Goal: Task Accomplishment & Management: Complete application form

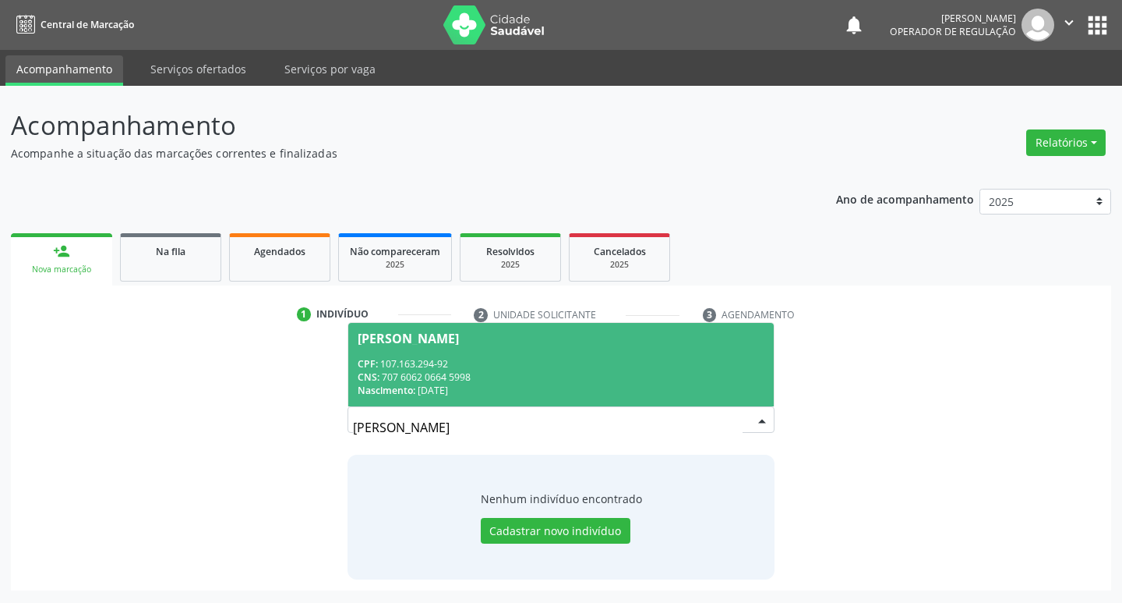
drag, startPoint x: 509, startPoint y: 420, endPoint x: 192, endPoint y: 465, distance: 320.5
click at [192, 465] on div "Busque pelo nome, CNS ou CPF cadastrado para criar uma nova marcação. Você deve…" at bounding box center [561, 458] width 1079 height 240
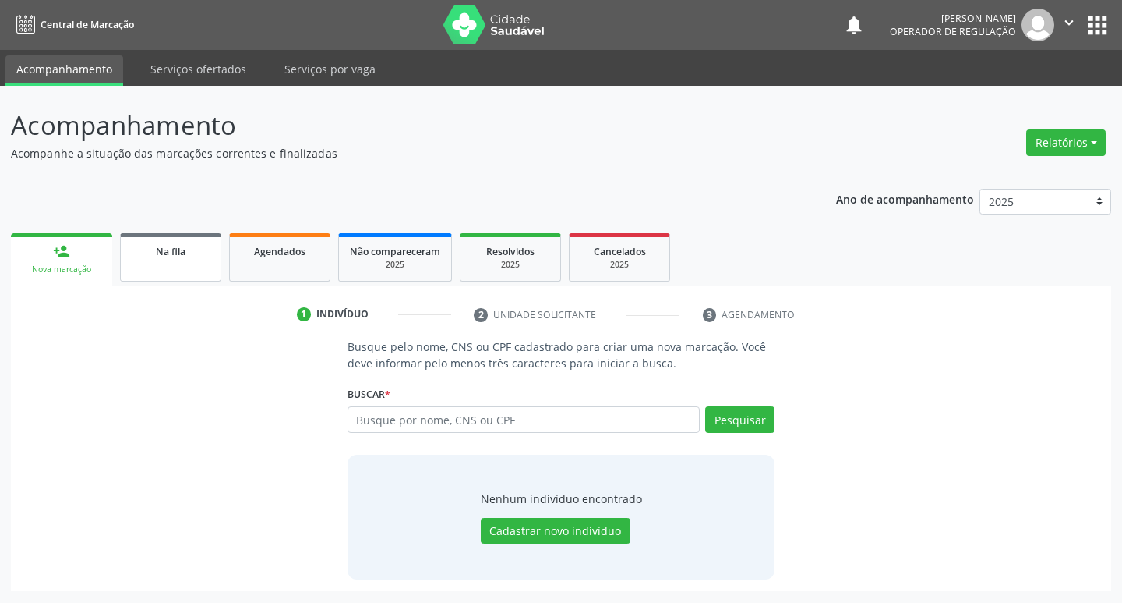
click at [197, 253] on div "Na fila" at bounding box center [171, 250] width 78 height 16
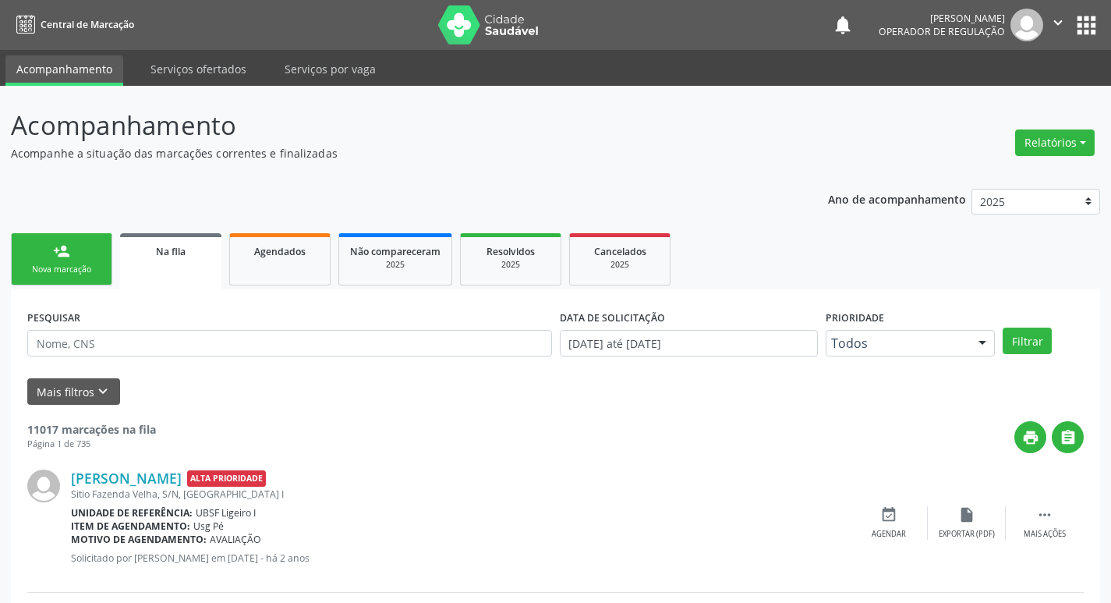
click at [87, 263] on div "Nova marcação" at bounding box center [62, 269] width 78 height 12
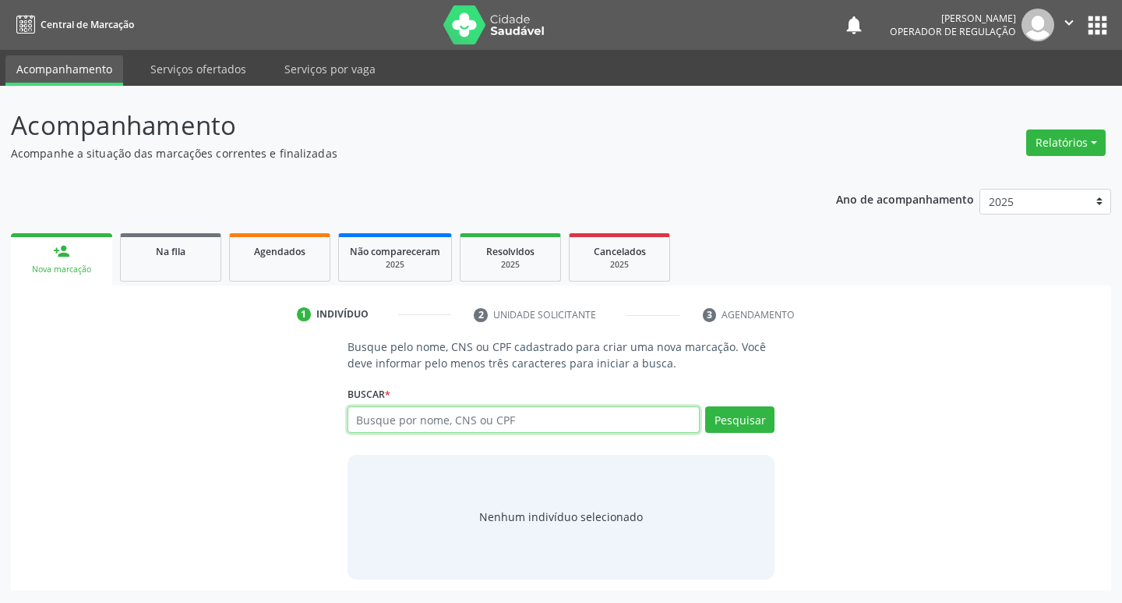
click at [643, 424] on input "text" at bounding box center [524, 419] width 353 height 27
type input "704704737435830"
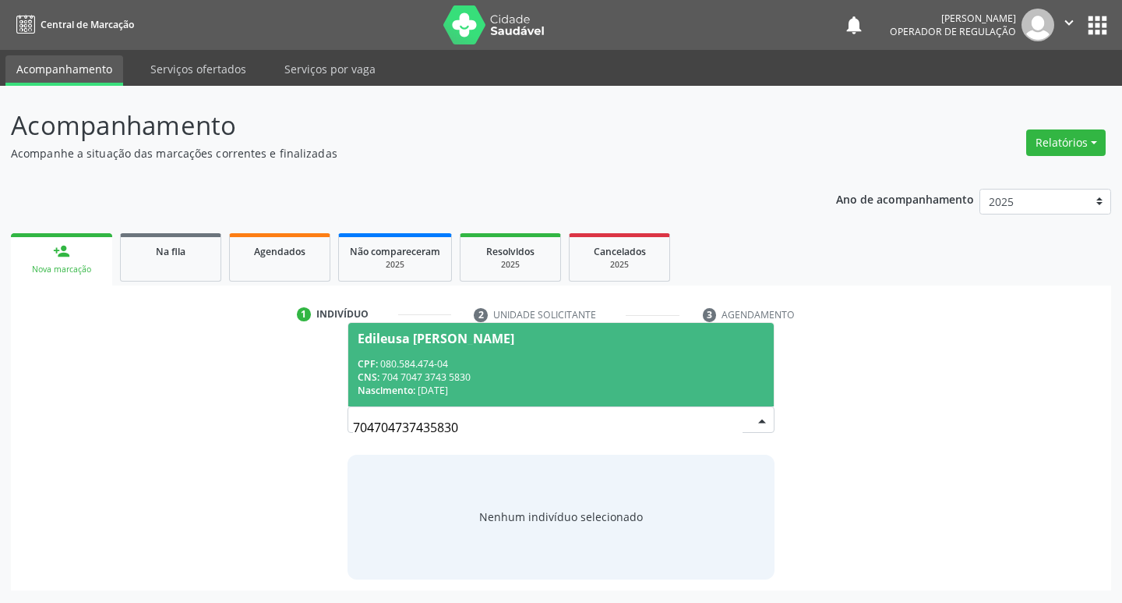
click at [376, 368] on span "CPF:" at bounding box center [368, 363] width 20 height 13
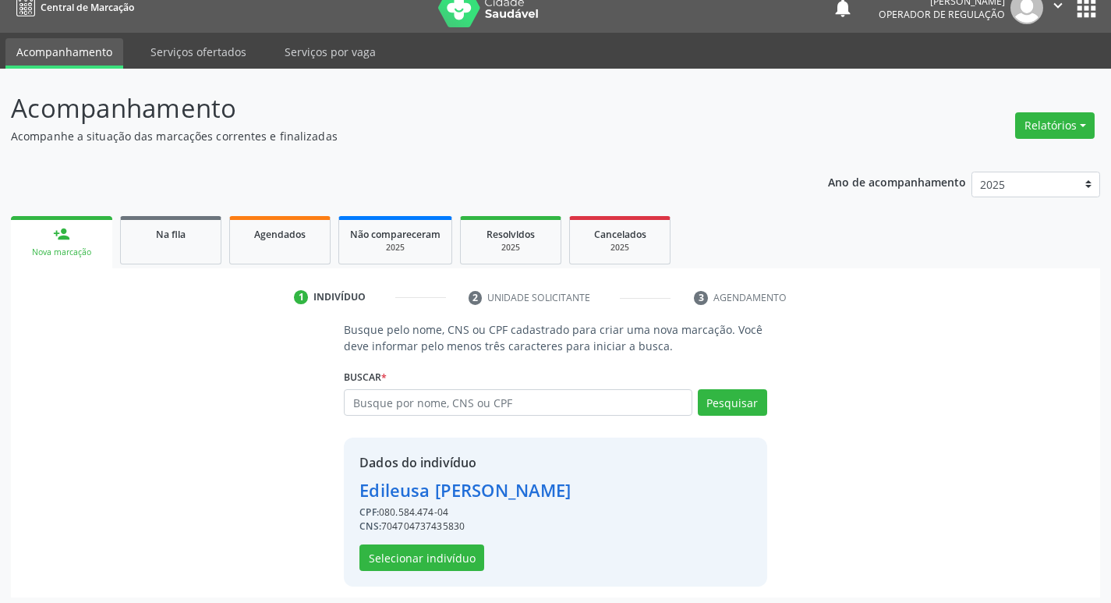
scroll to position [23, 0]
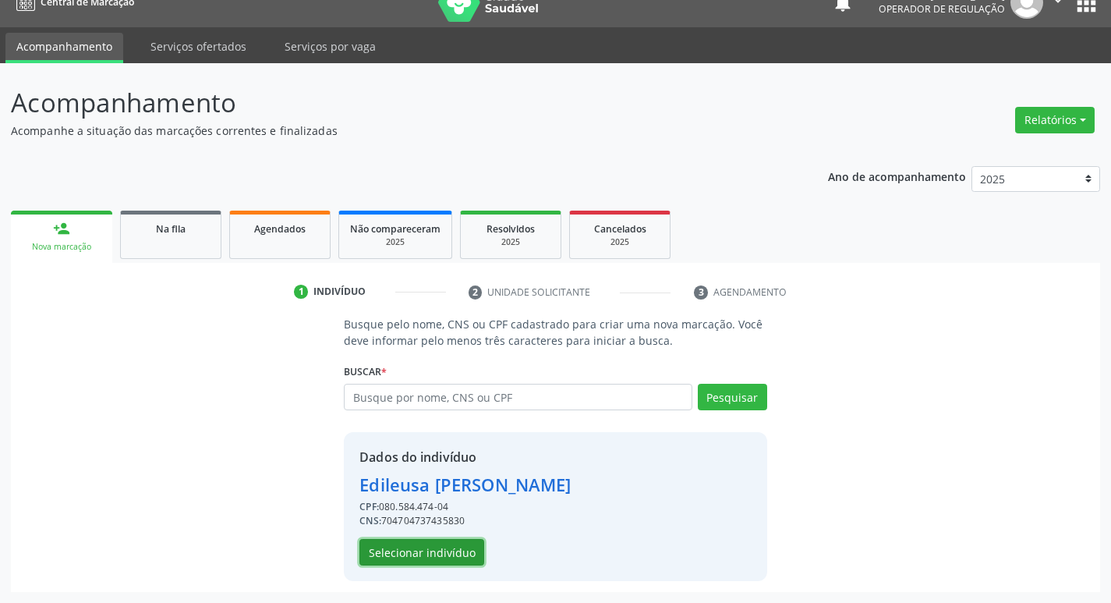
click at [462, 543] on button "Selecionar indivíduo" at bounding box center [421, 552] width 125 height 27
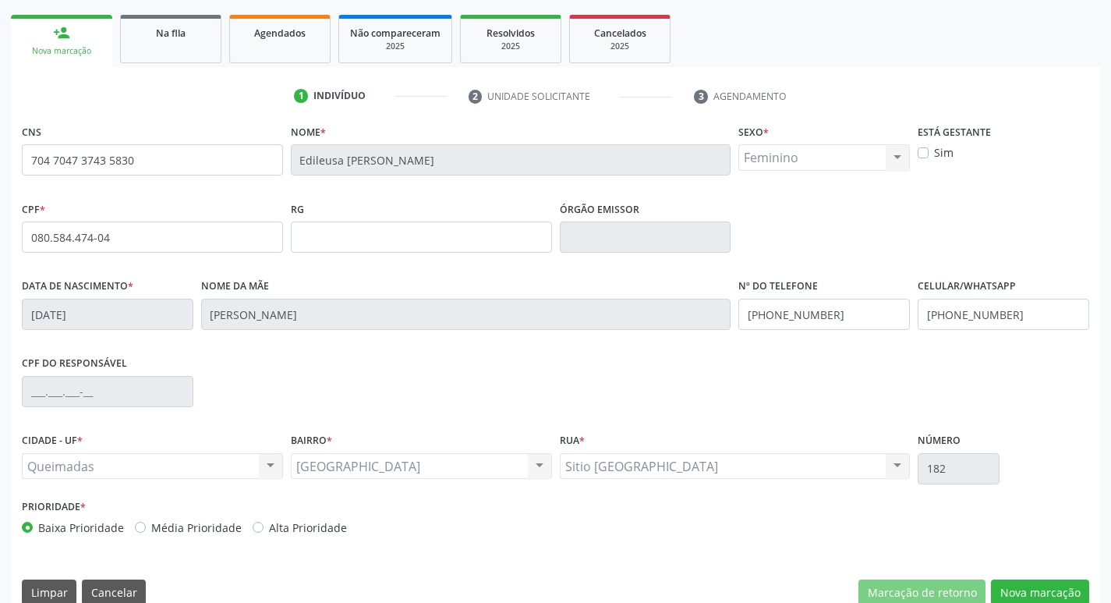
scroll to position [242, 0]
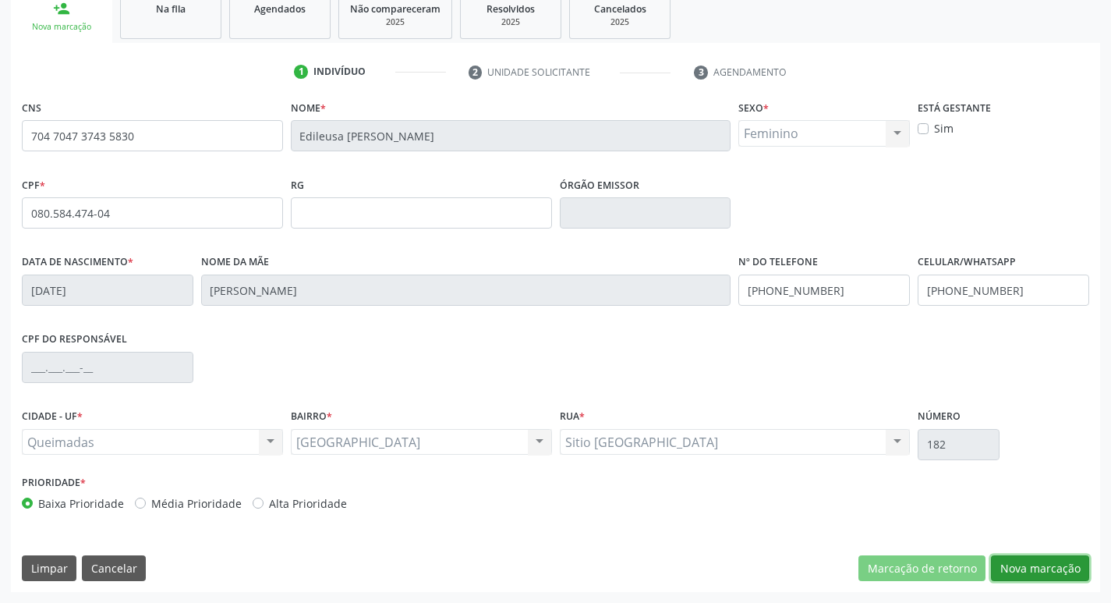
click at [1059, 566] on button "Nova marcação" at bounding box center [1040, 568] width 98 height 27
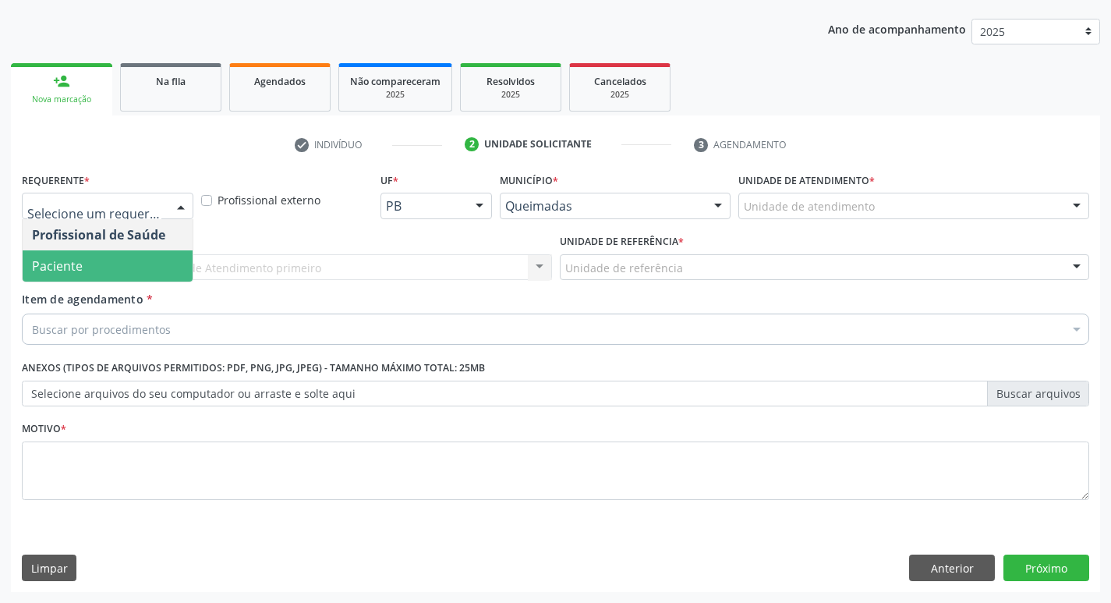
click at [123, 252] on span "Paciente" at bounding box center [108, 265] width 170 height 31
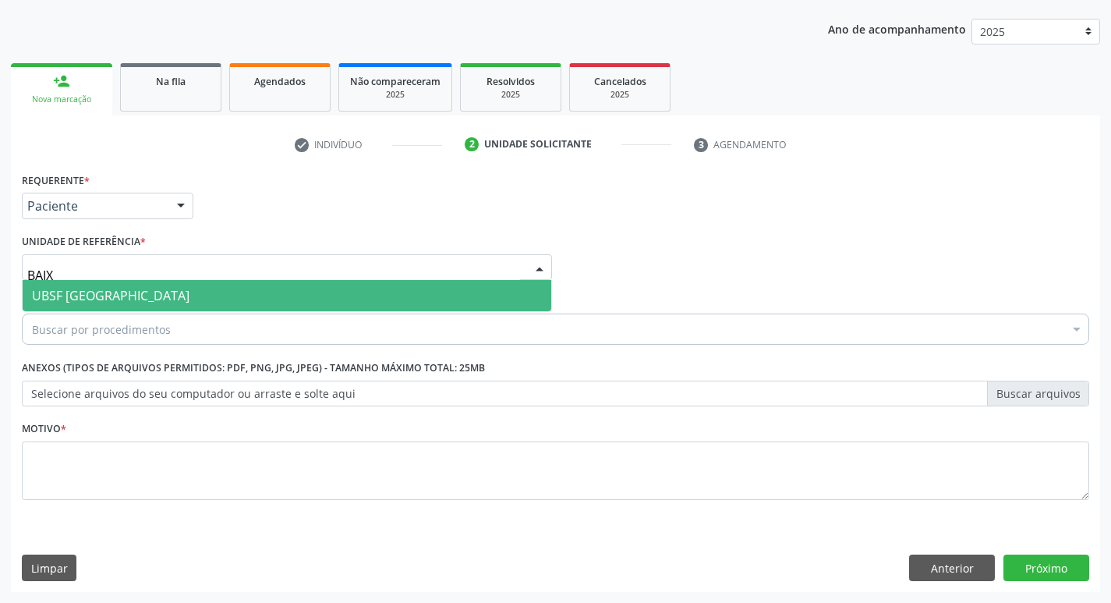
type input "BAIXA"
click at [110, 284] on span "UBSF [GEOGRAPHIC_DATA]" at bounding box center [287, 295] width 528 height 31
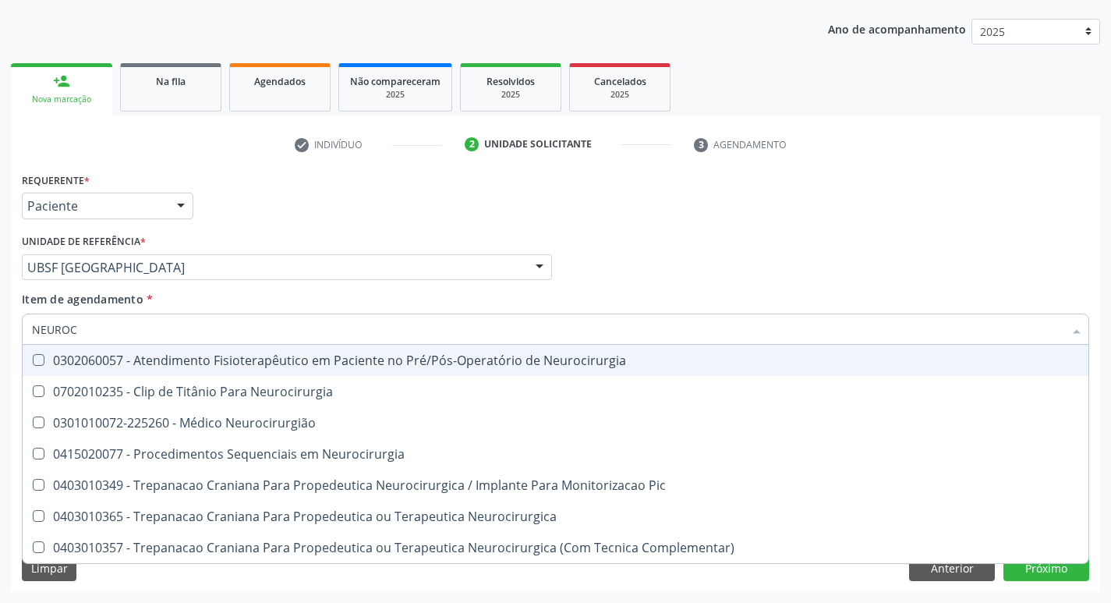
type input "NEUROCI"
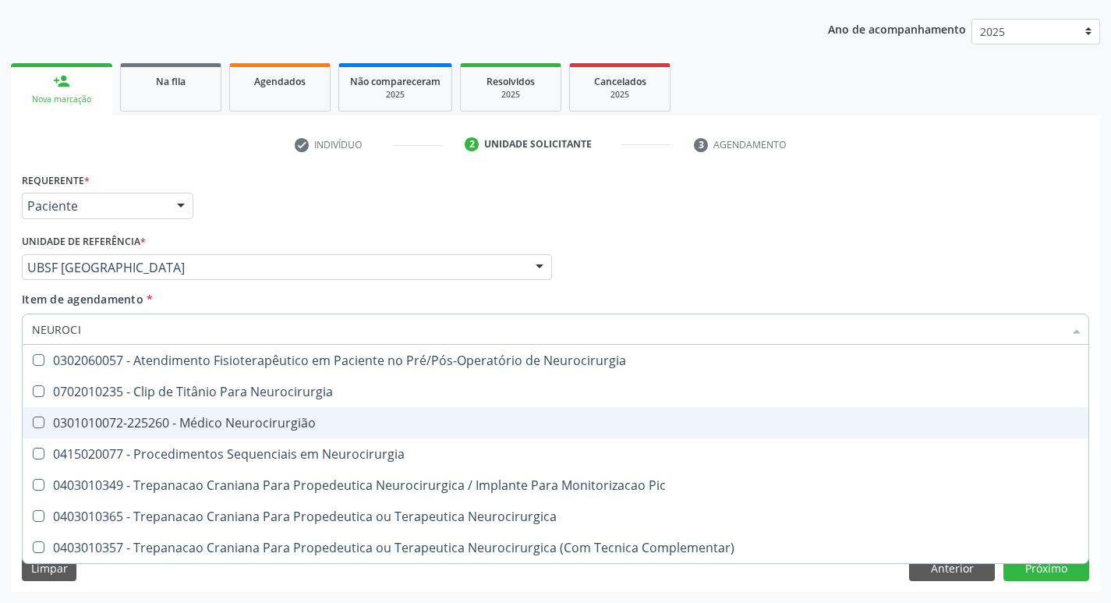
click at [86, 424] on div "0301010072-225260 - Médico Neurocirurgião" at bounding box center [555, 422] width 1047 height 12
checkbox Neurocirurgião "true"
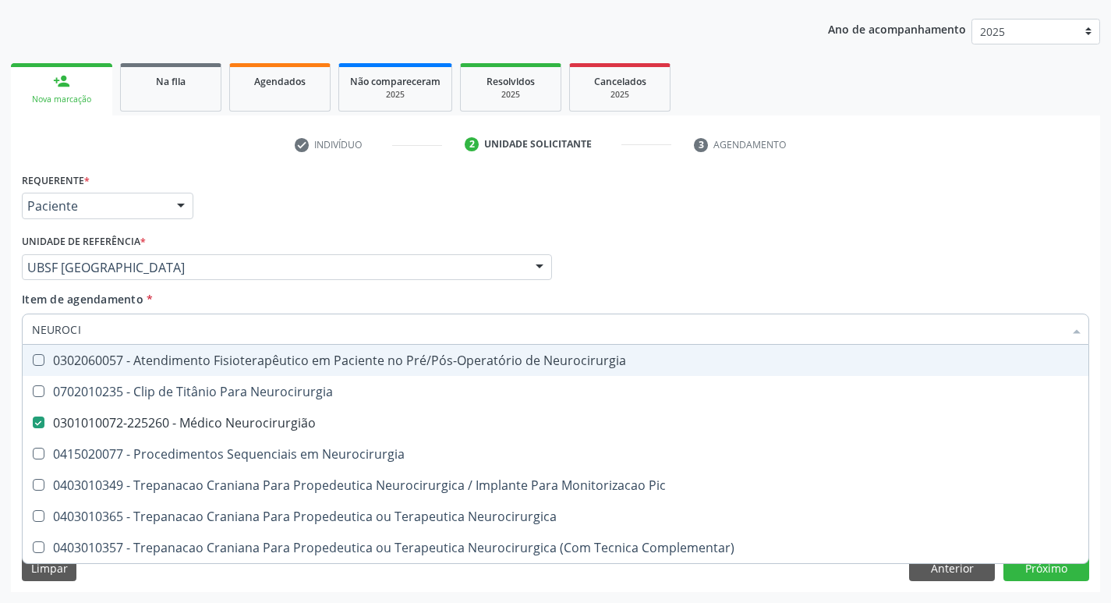
click at [378, 218] on div "Requerente * Paciente Profissional de Saúde Paciente Nenhum resultado encontrad…" at bounding box center [555, 198] width 1075 height 61
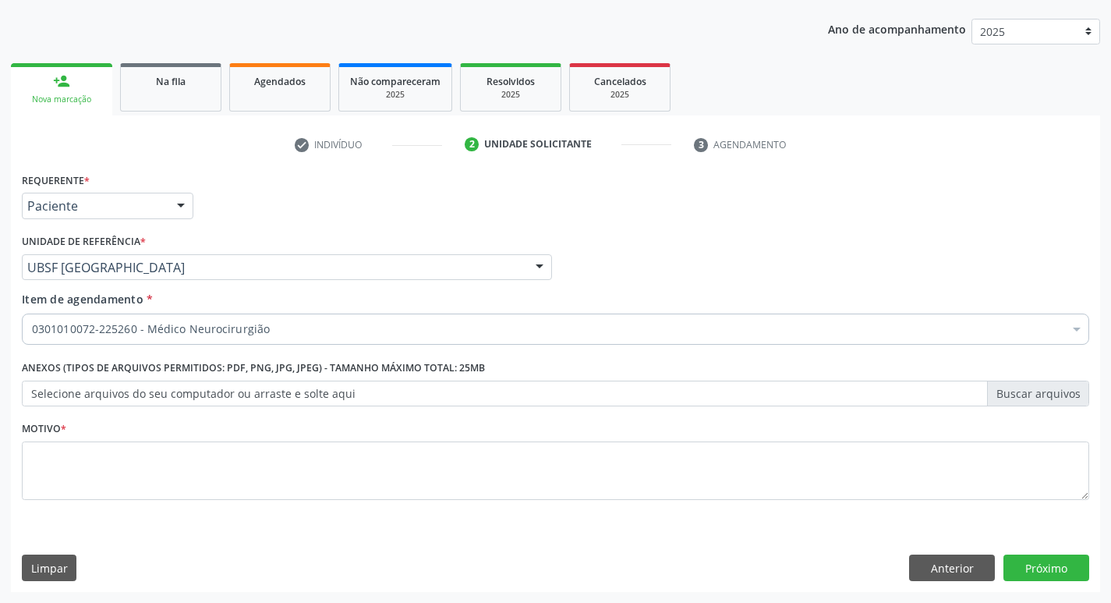
checkbox Neurocirurgião "true"
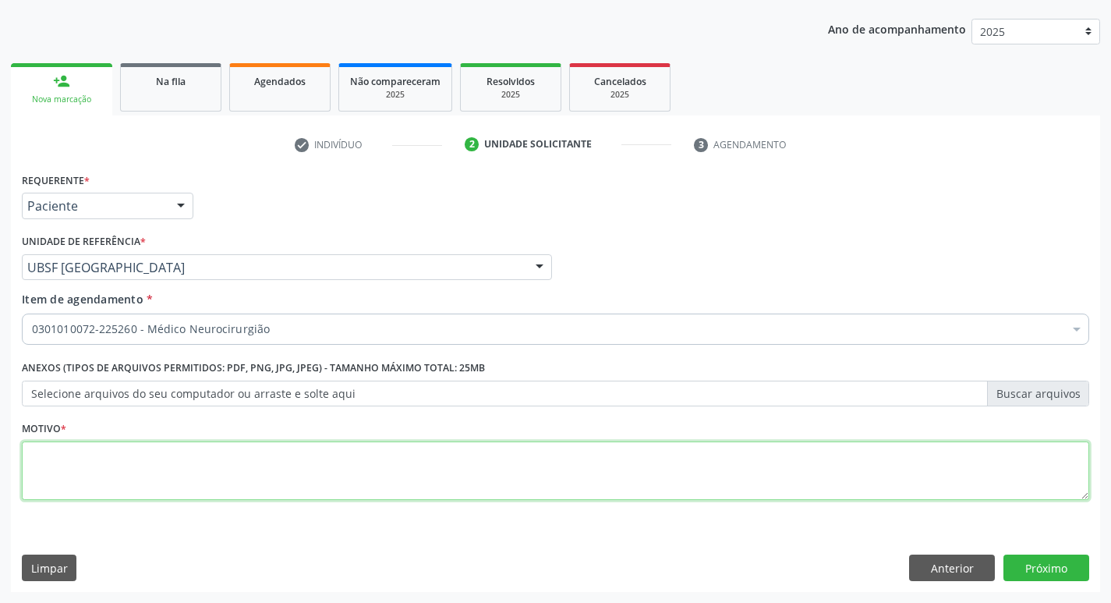
click at [140, 488] on textarea at bounding box center [555, 470] width 1067 height 59
type textarea "O"
type textarea "AVALIAÇÃO"
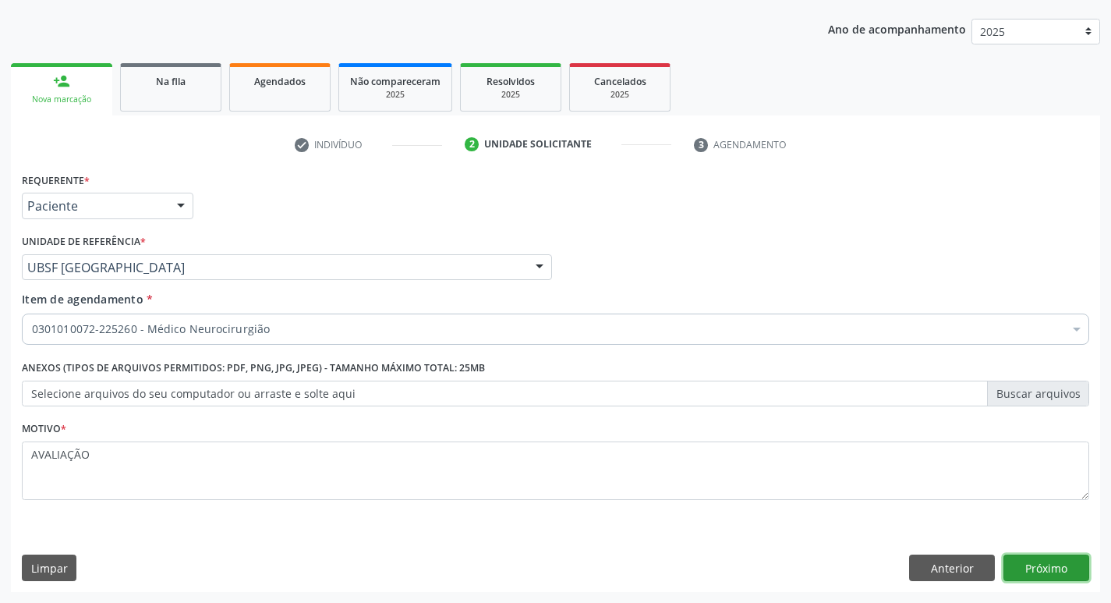
click at [1059, 576] on button "Próximo" at bounding box center [1046, 567] width 86 height 27
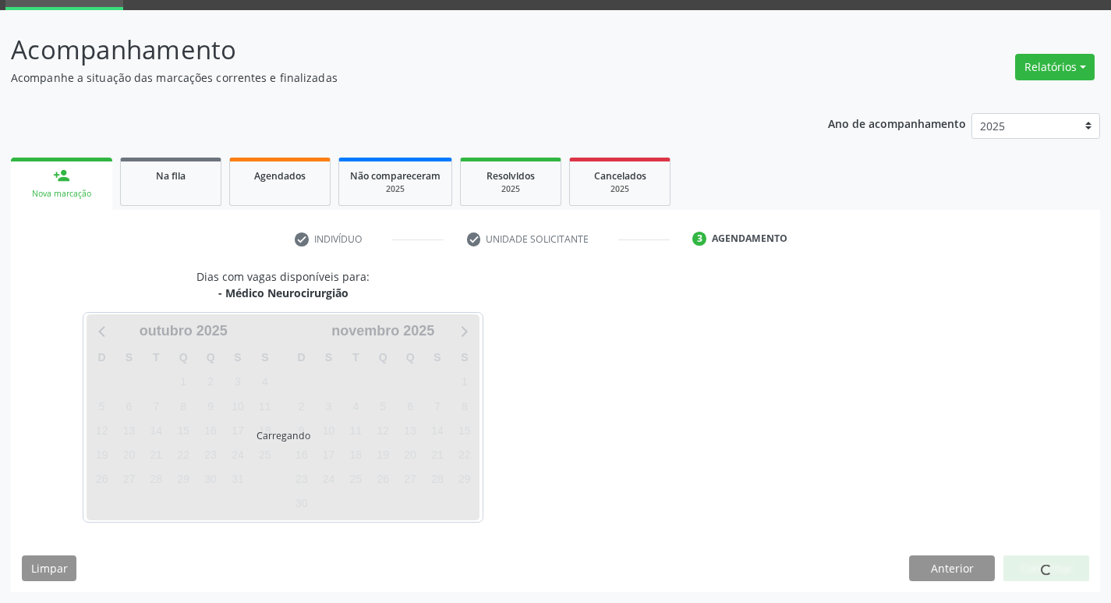
scroll to position [76, 0]
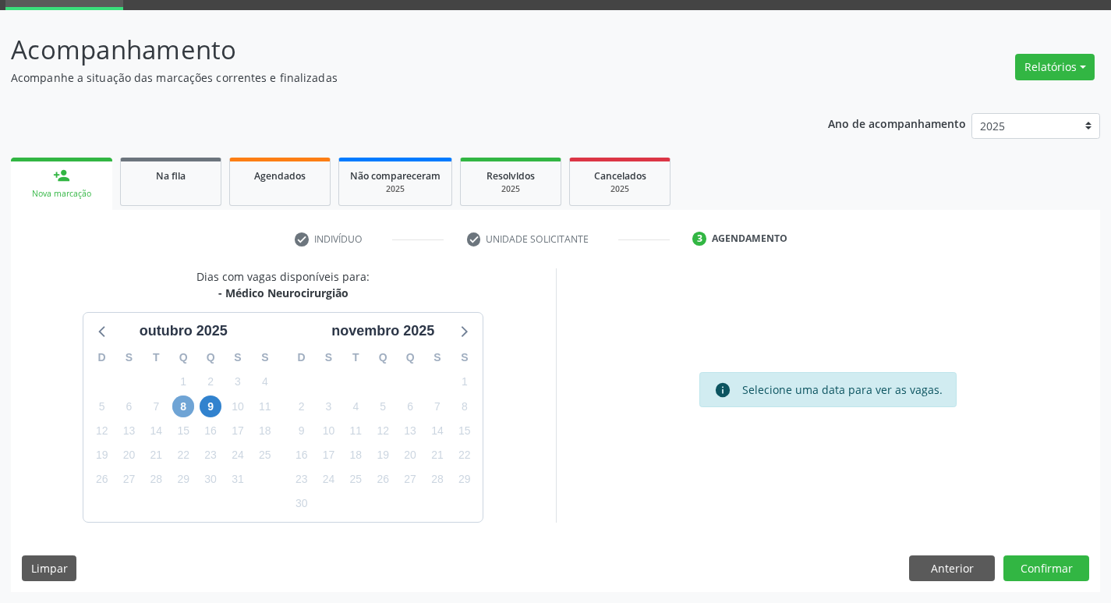
click at [182, 404] on span "8" at bounding box center [183, 406] width 22 height 22
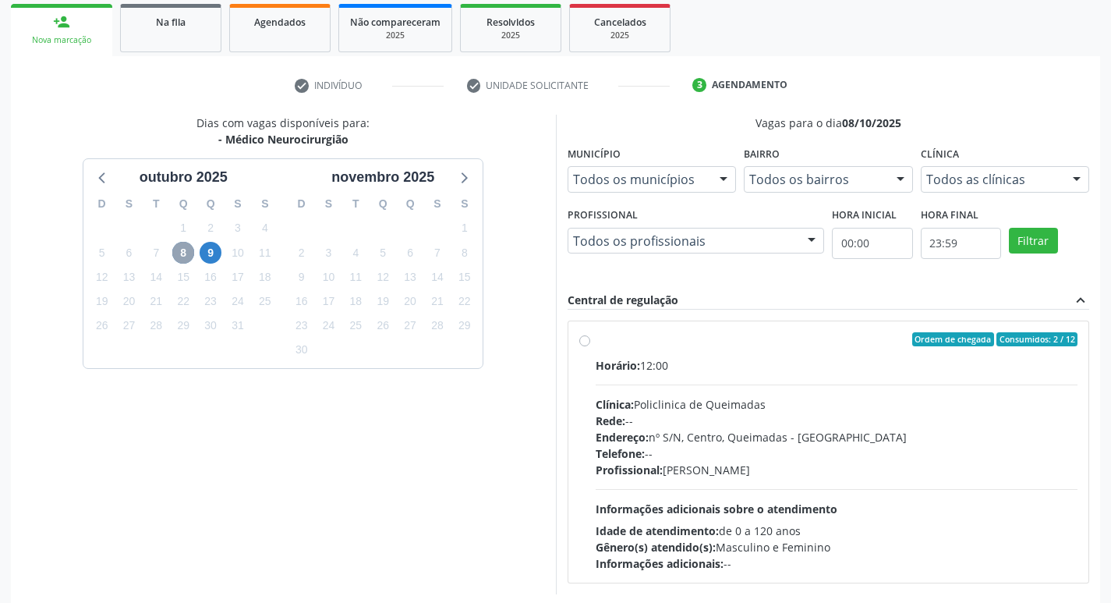
scroll to position [301, 0]
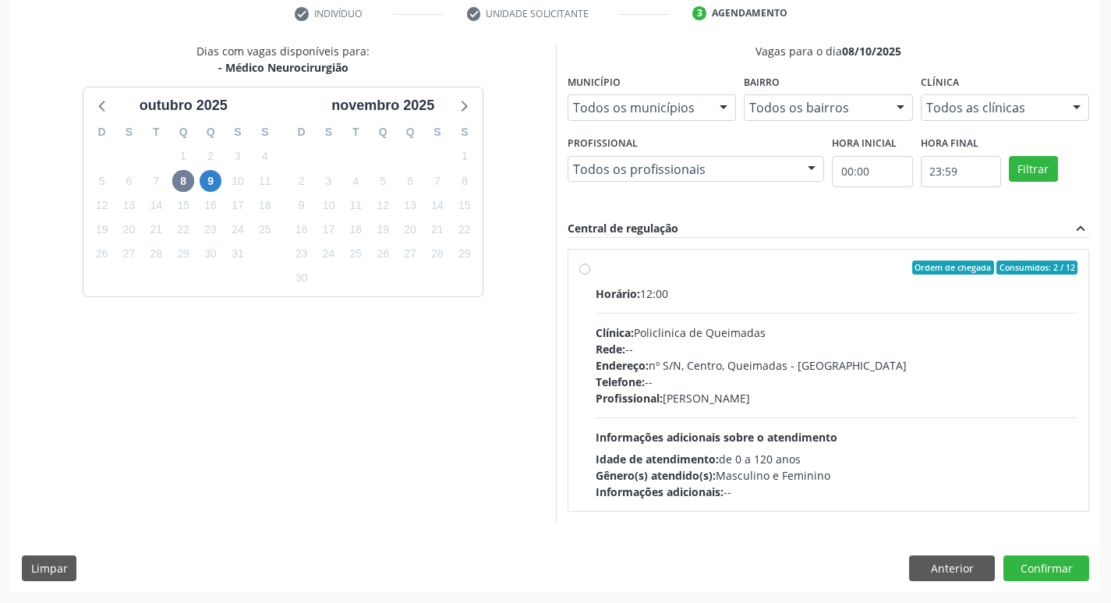
click at [787, 327] on div "Clínica: Policlinica de Queimadas" at bounding box center [837, 332] width 483 height 16
click at [590, 274] on input "Ordem de chegada Consumidos: 2 / 12 Horário: 12:00 Clínica: Policlinica de Quei…" at bounding box center [584, 267] width 11 height 14
radio input "true"
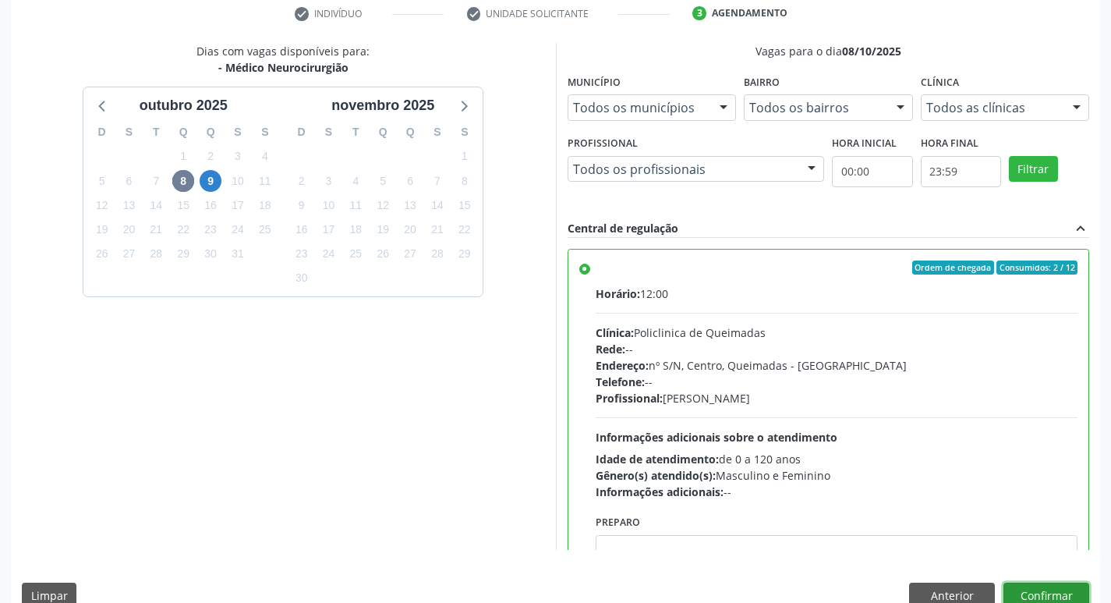
click at [1071, 592] on button "Confirmar" at bounding box center [1046, 595] width 86 height 27
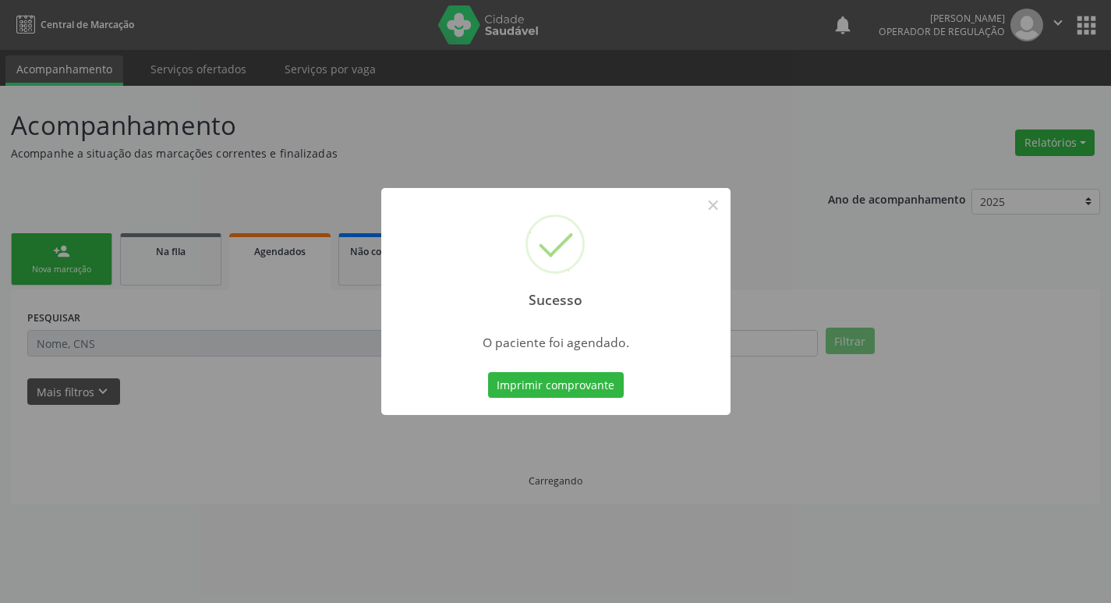
scroll to position [0, 0]
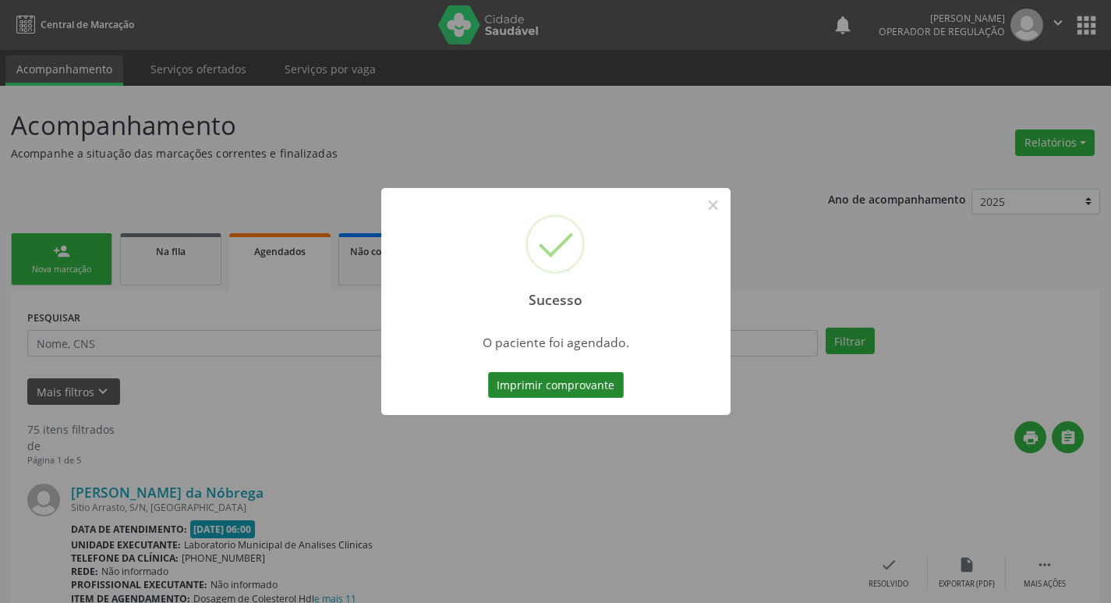
click at [616, 385] on button "Imprimir comprovante" at bounding box center [556, 385] width 136 height 27
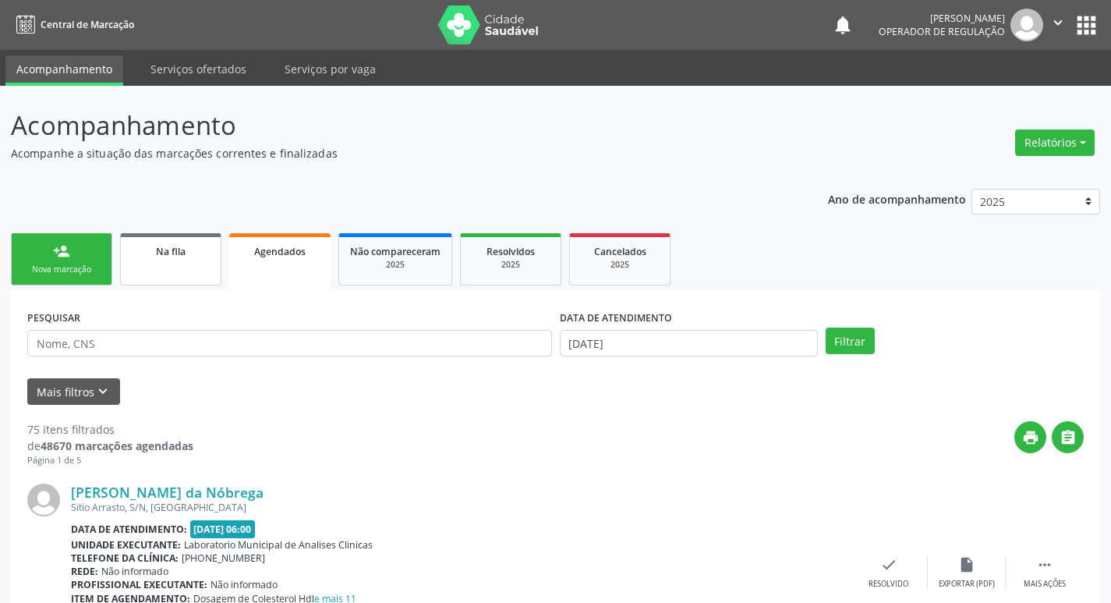
click at [179, 269] on link "Na fila" at bounding box center [170, 259] width 101 height 52
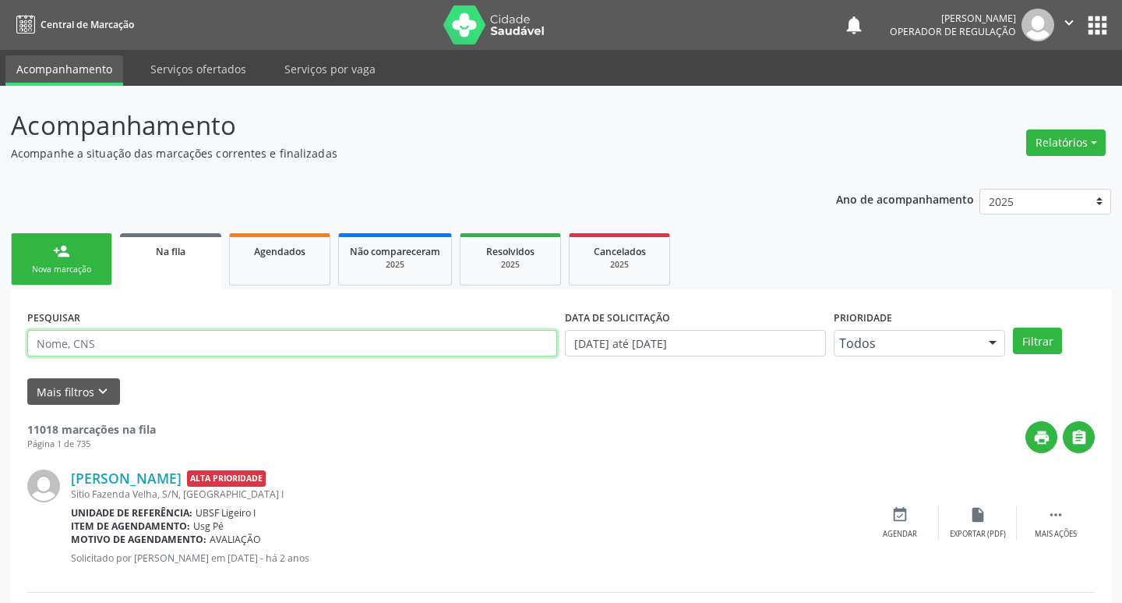
click at [142, 340] on input "text" at bounding box center [292, 343] width 530 height 27
type input "702901596183872"
click at [1002, 327] on button "Filtrar" at bounding box center [1026, 340] width 49 height 27
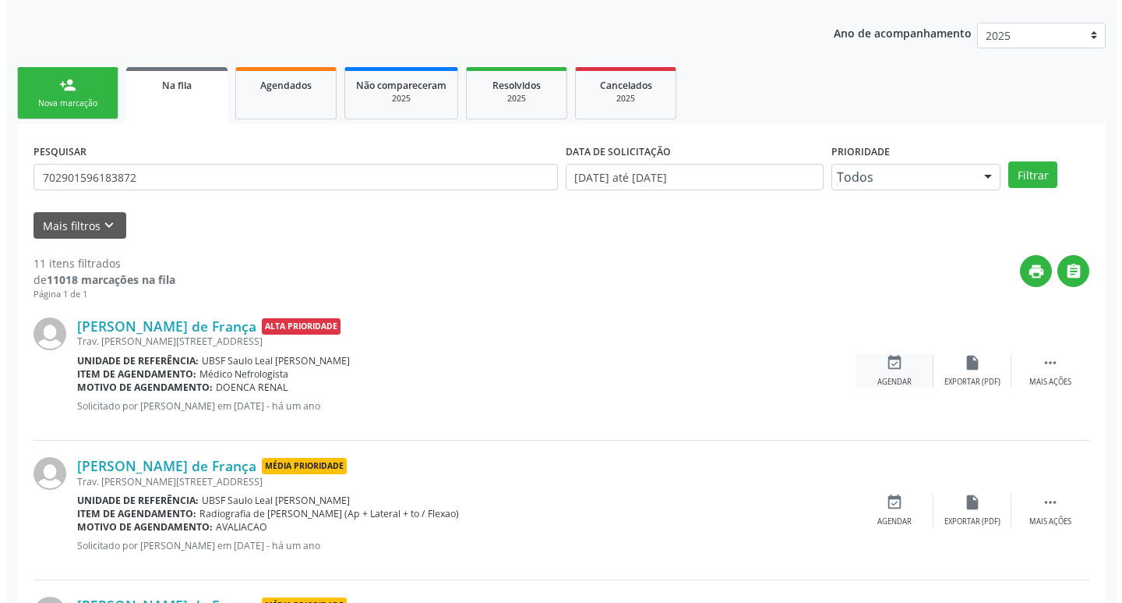
scroll to position [234, 0]
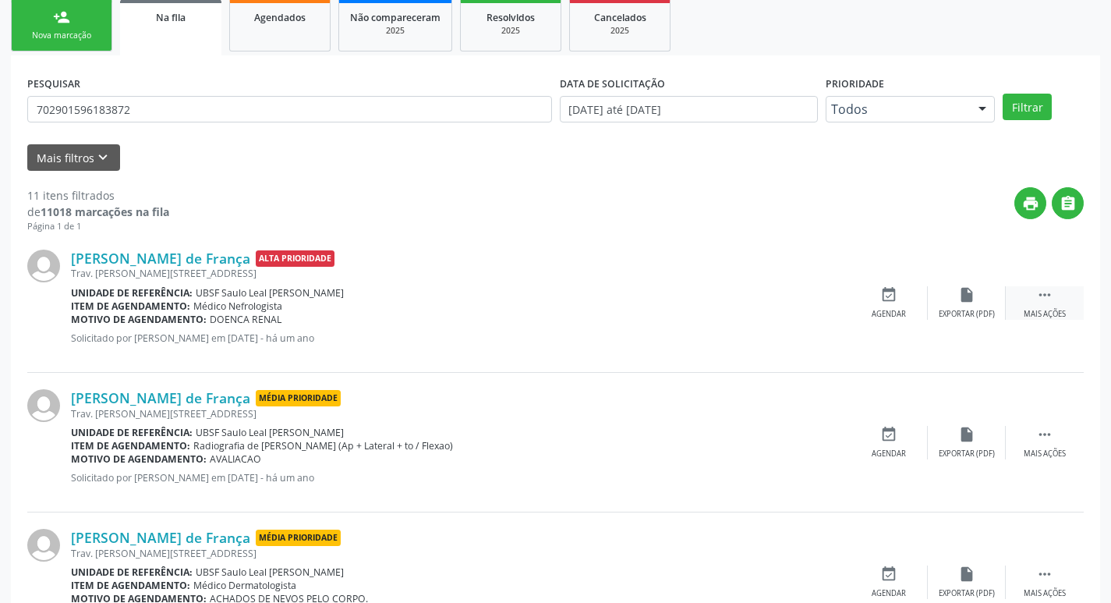
click at [1050, 286] on icon "" at bounding box center [1044, 294] width 17 height 17
click at [888, 296] on icon "cancel" at bounding box center [888, 294] width 17 height 17
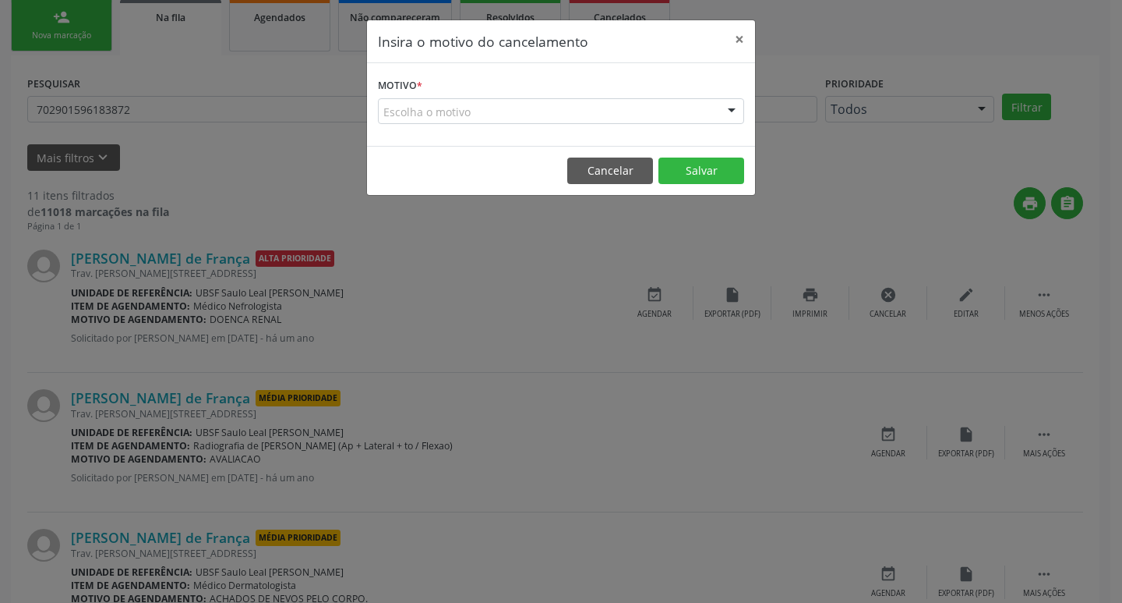
click at [646, 137] on div "Motivo * Escolha o motivo Outro Médico - Participação em eventos (ex: congresso…" at bounding box center [561, 104] width 388 height 83
click at [657, 125] on div "Motivo * Escolha o motivo Outro Médico - Participação em eventos (ex: congresso…" at bounding box center [561, 104] width 388 height 83
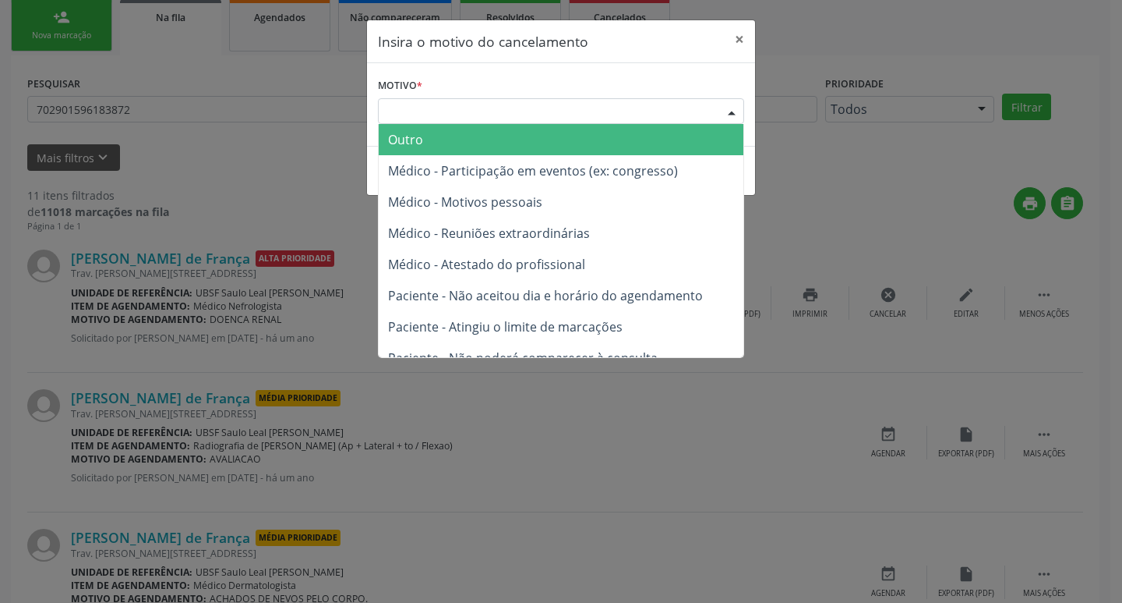
click at [656, 123] on div "Escolha o motivo" at bounding box center [561, 111] width 366 height 27
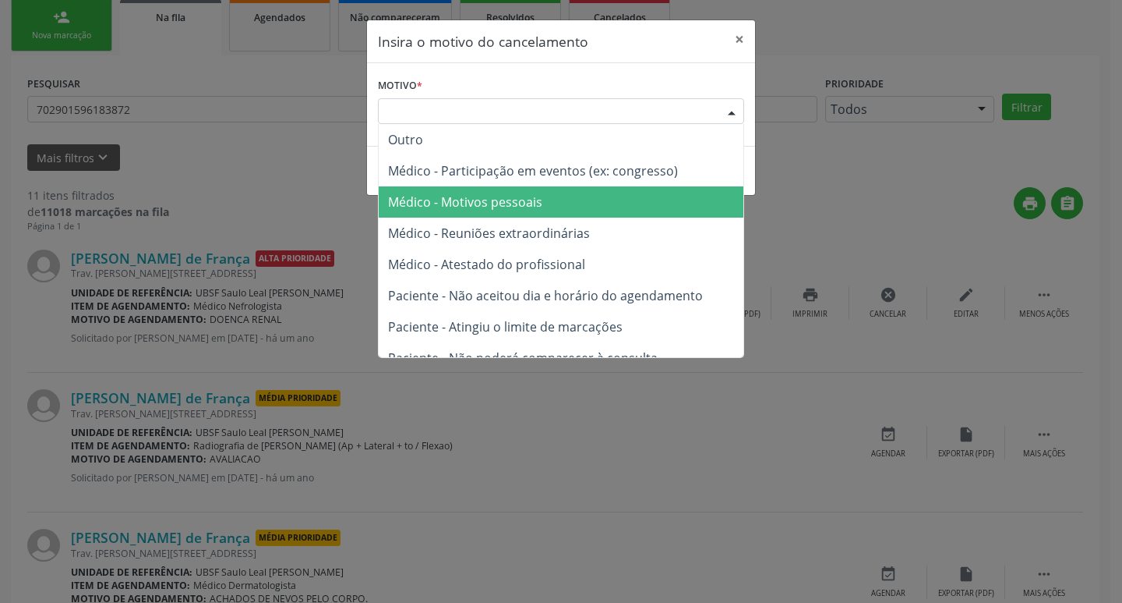
click at [620, 191] on span "Médico - Motivos pessoais" at bounding box center [561, 201] width 365 height 31
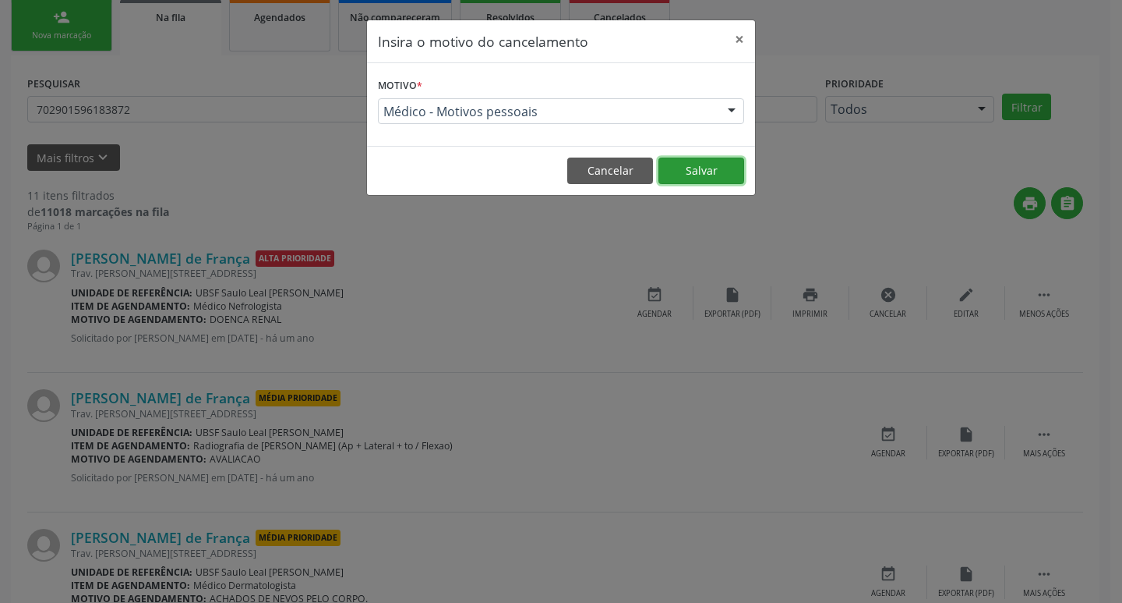
click at [706, 171] on button "Salvar" at bounding box center [702, 170] width 86 height 27
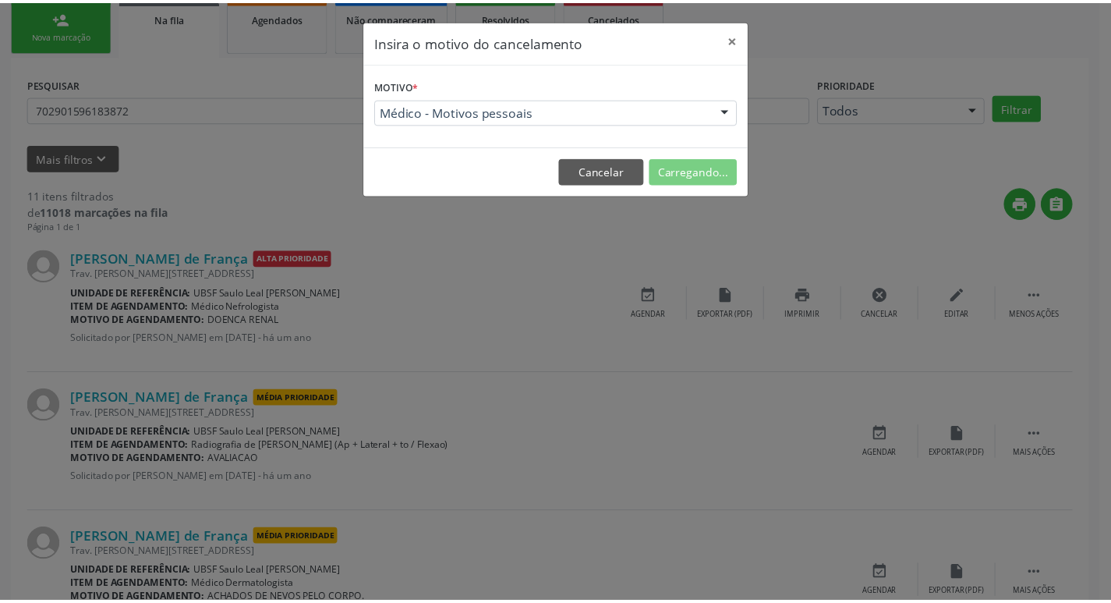
scroll to position [0, 0]
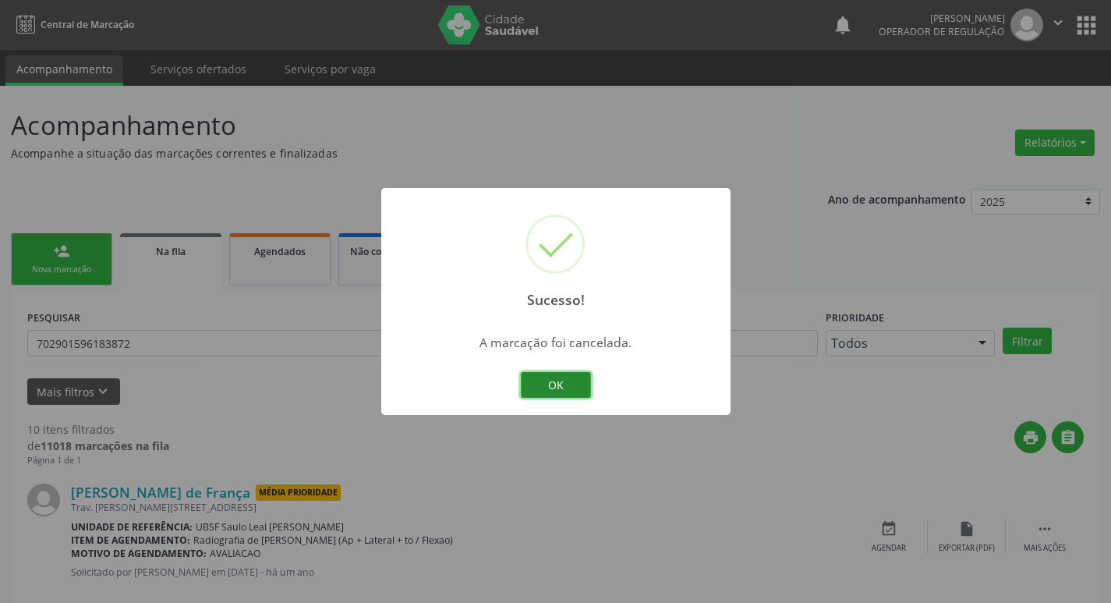
click at [582, 374] on button "OK" at bounding box center [556, 385] width 70 height 27
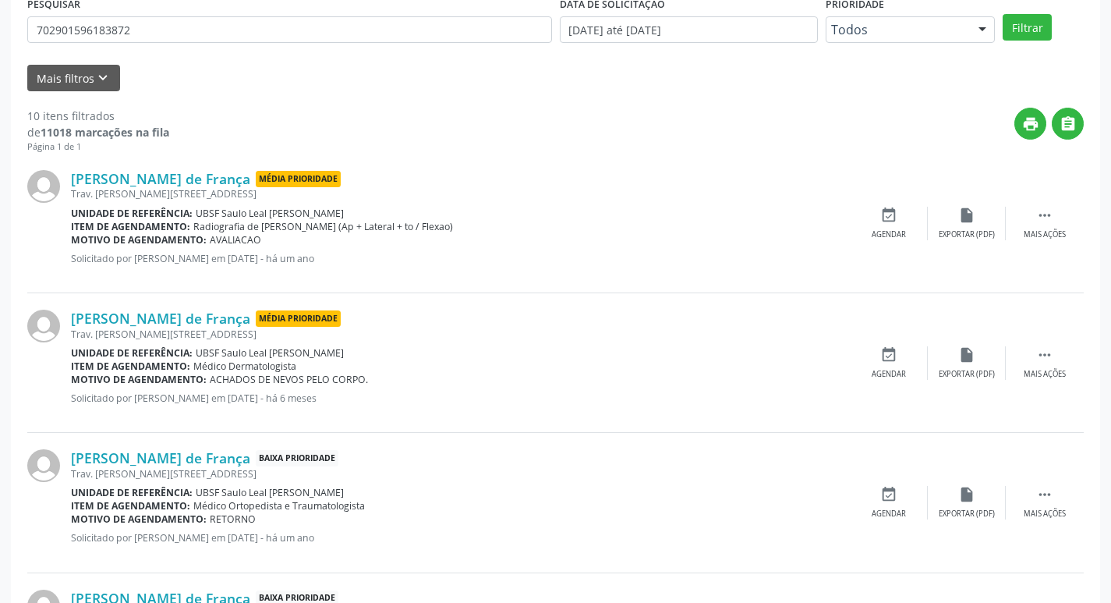
scroll to position [312, 0]
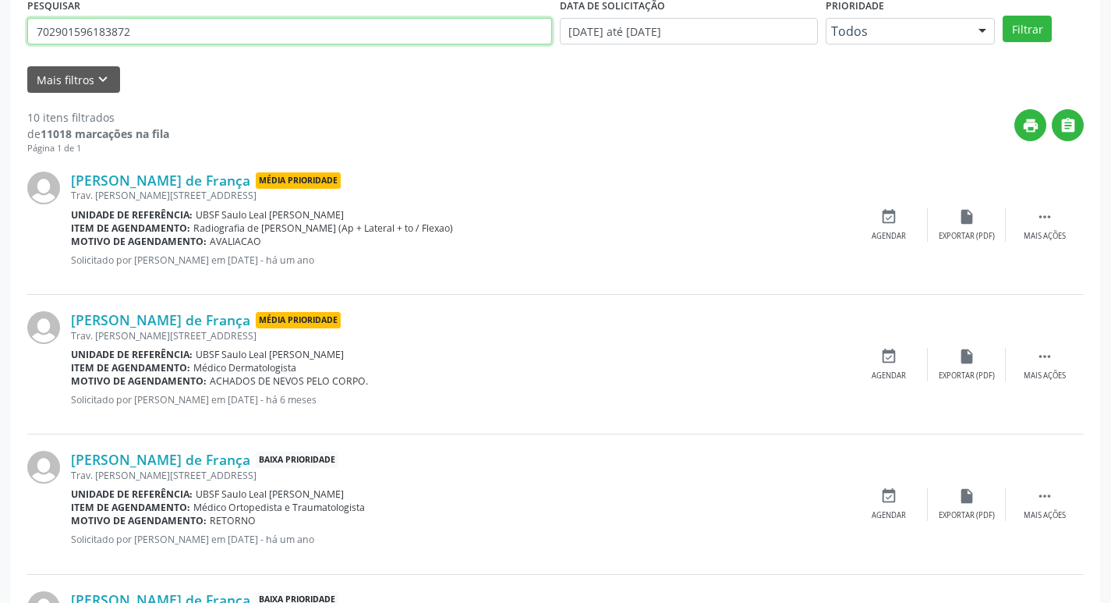
click at [138, 32] on input "702901596183872" at bounding box center [289, 31] width 525 height 27
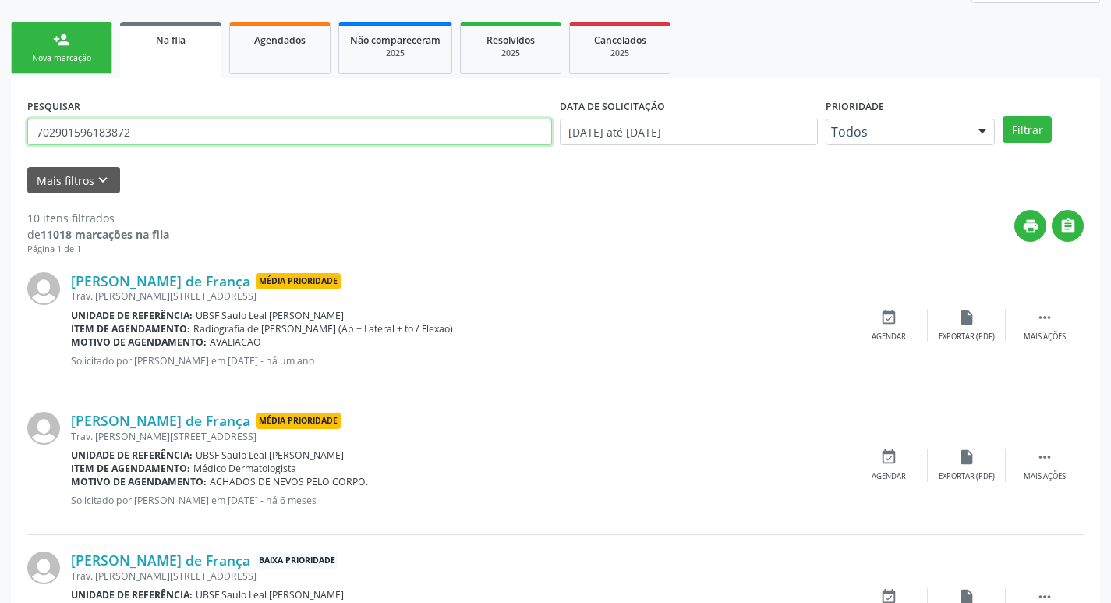
scroll to position [0, 0]
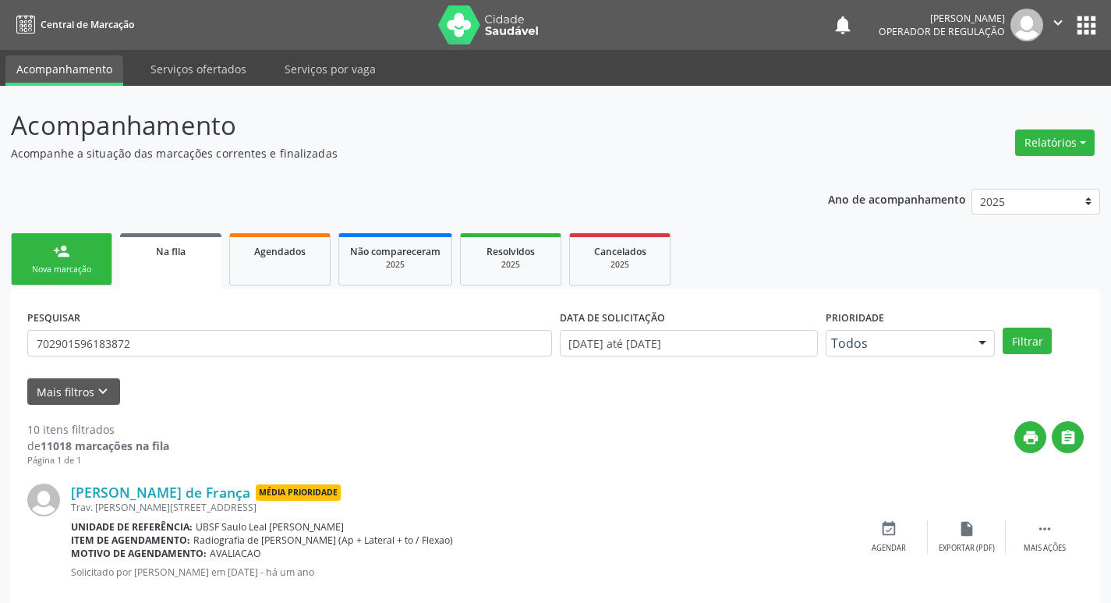
click at [51, 252] on link "person_add Nova marcação" at bounding box center [61, 259] width 101 height 52
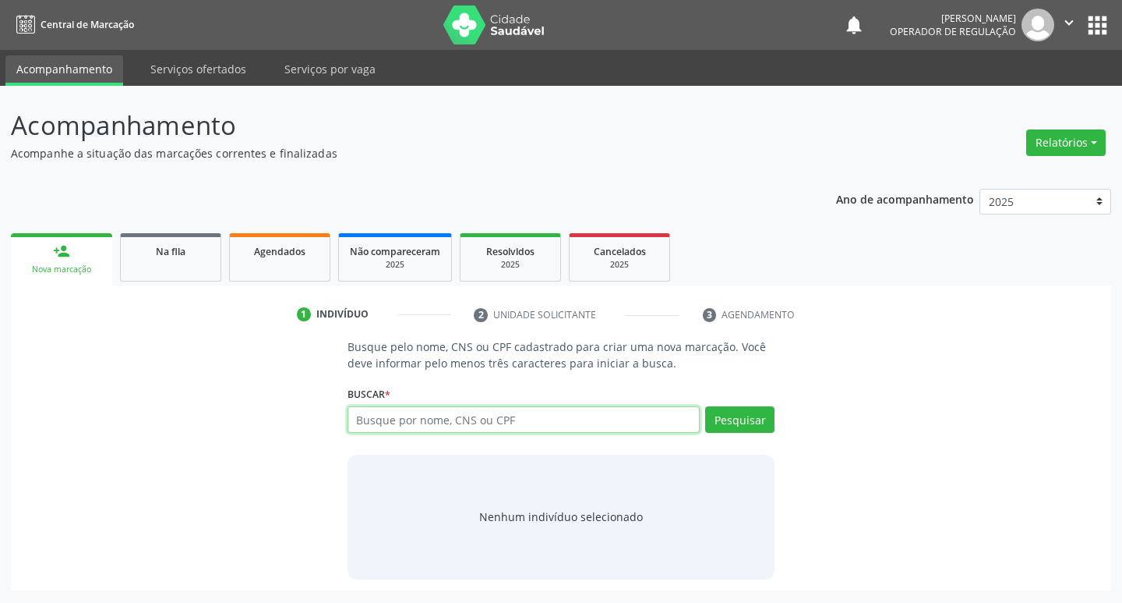
click at [596, 412] on input "text" at bounding box center [524, 419] width 353 height 27
paste input "702901596183872"
type input "702901596183872"
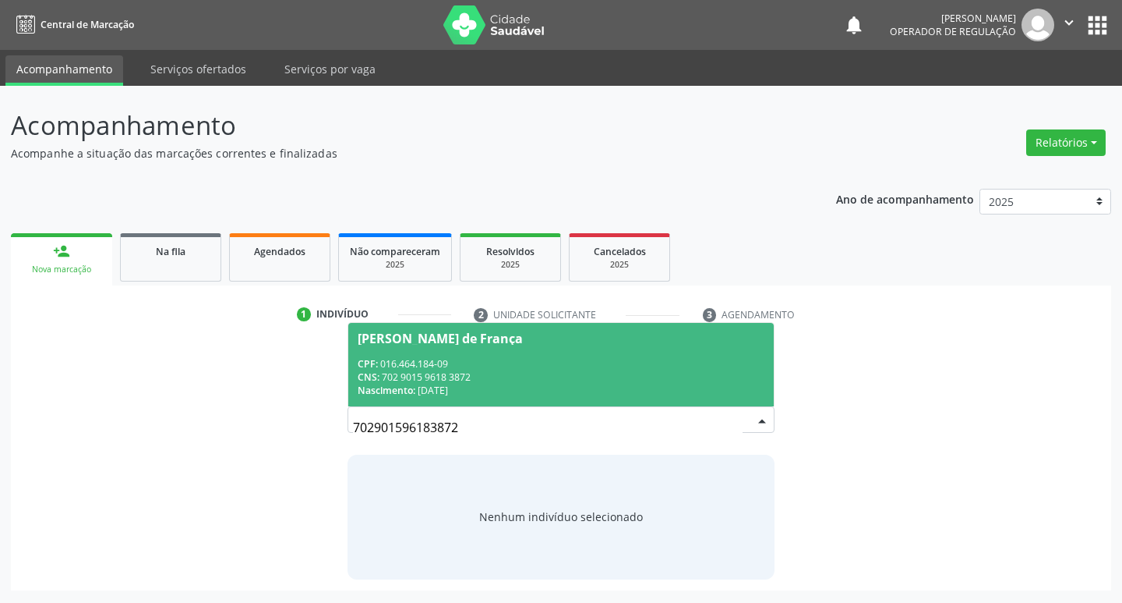
click at [442, 357] on div "CPF: 016.464.184-09" at bounding box center [562, 363] width 408 height 13
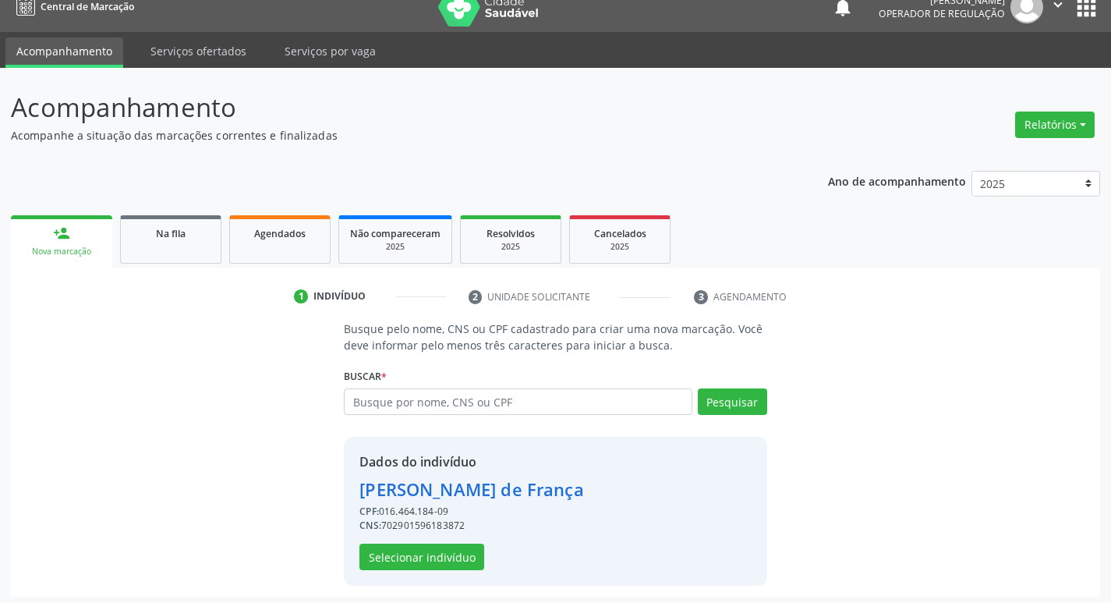
scroll to position [23, 0]
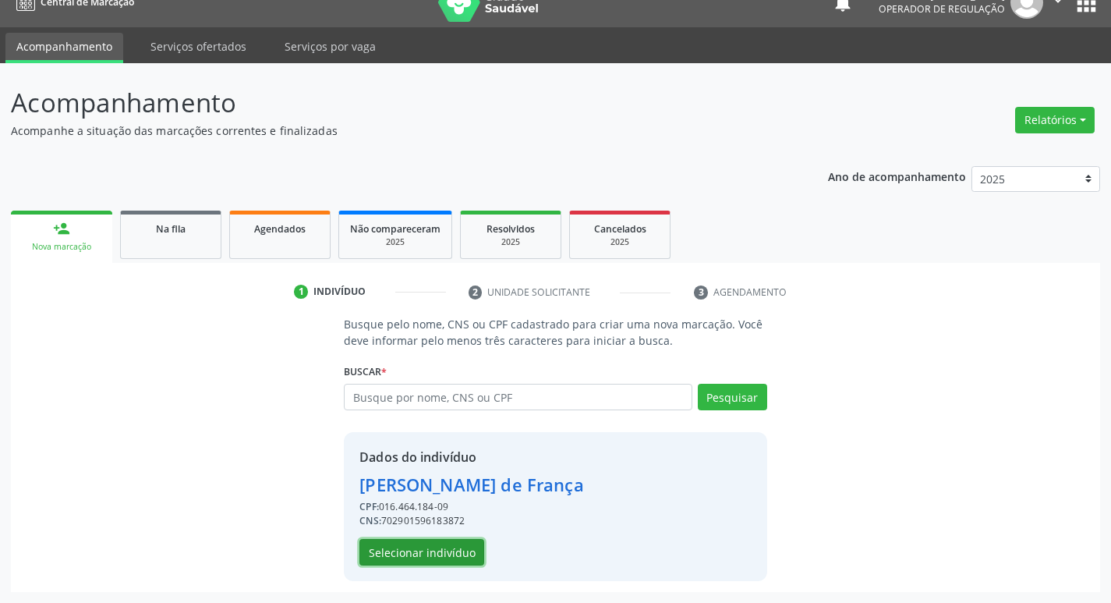
click at [459, 545] on button "Selecionar indivíduo" at bounding box center [421, 552] width 125 height 27
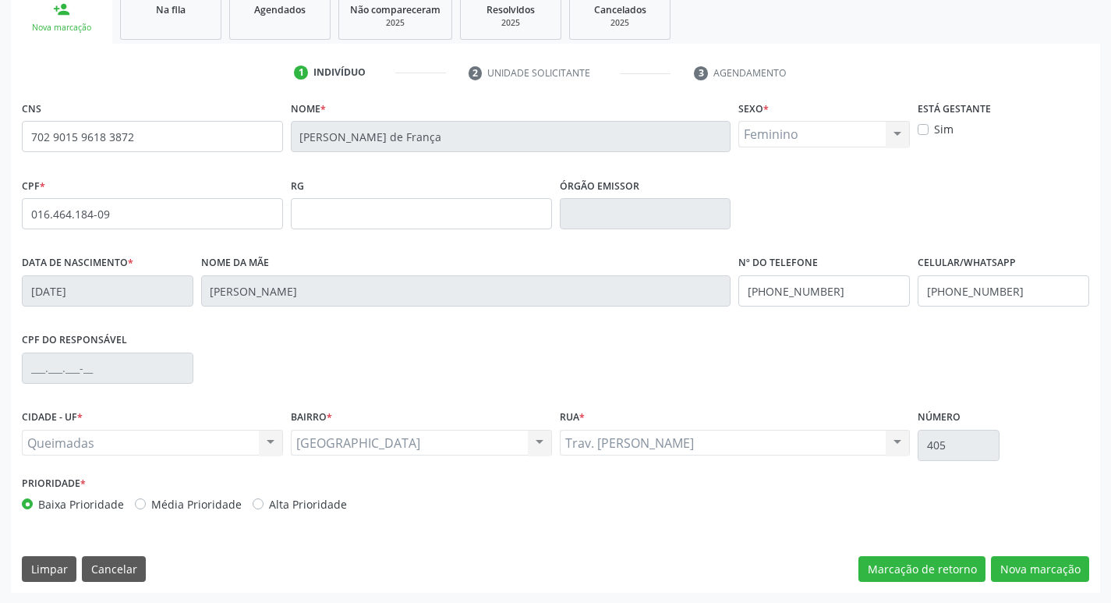
scroll to position [242, 0]
click at [1066, 560] on button "Nova marcação" at bounding box center [1040, 568] width 98 height 27
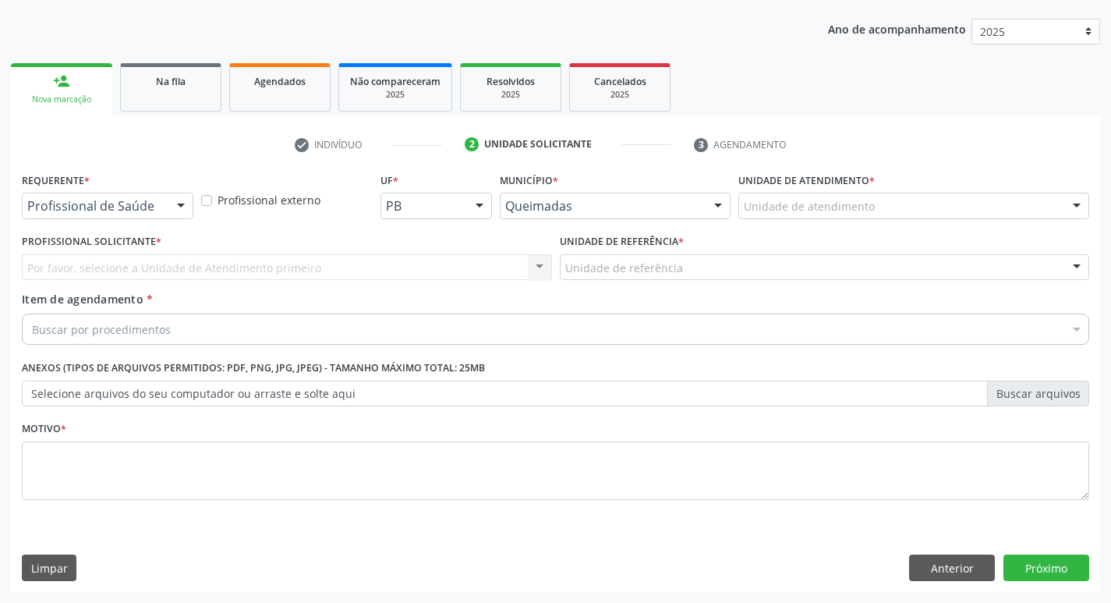
click at [182, 207] on div at bounding box center [180, 206] width 23 height 27
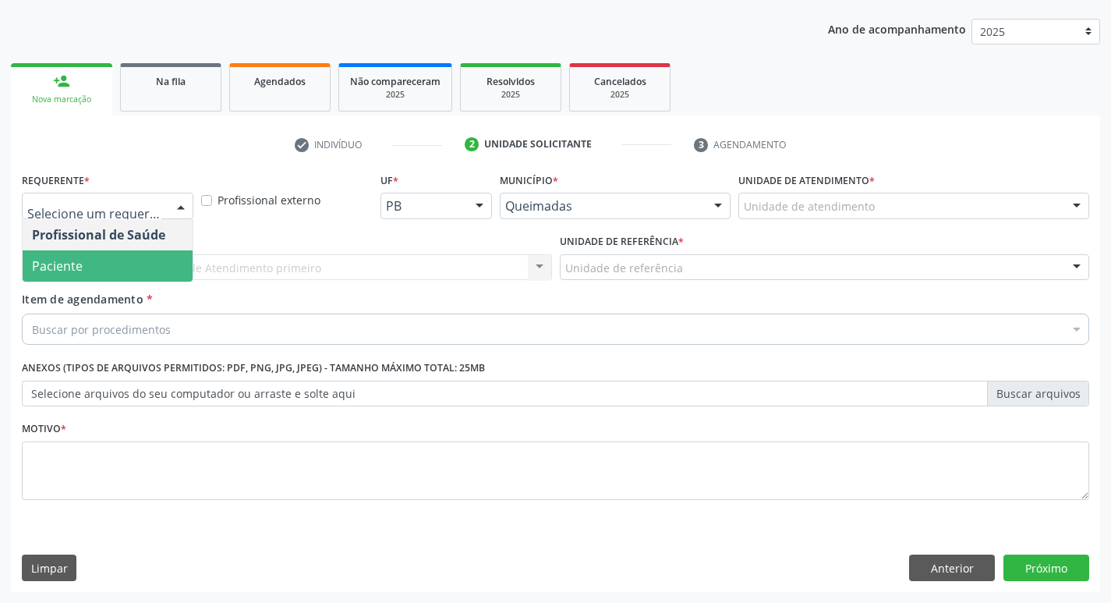
click at [158, 270] on span "Paciente" at bounding box center [108, 265] width 170 height 31
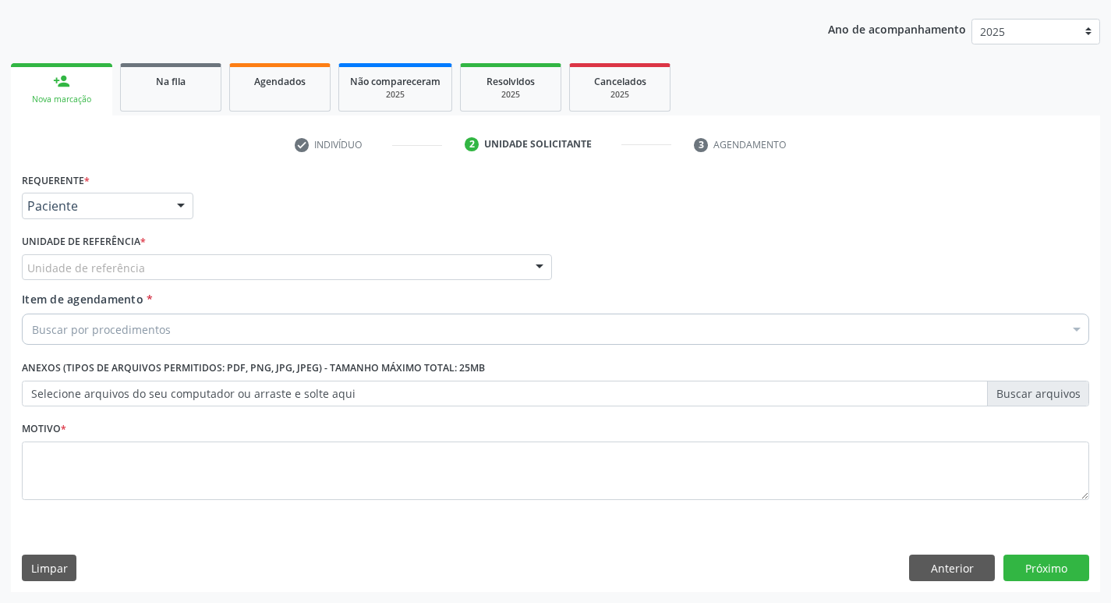
click at [160, 263] on div "Unidade de referência" at bounding box center [287, 267] width 530 height 27
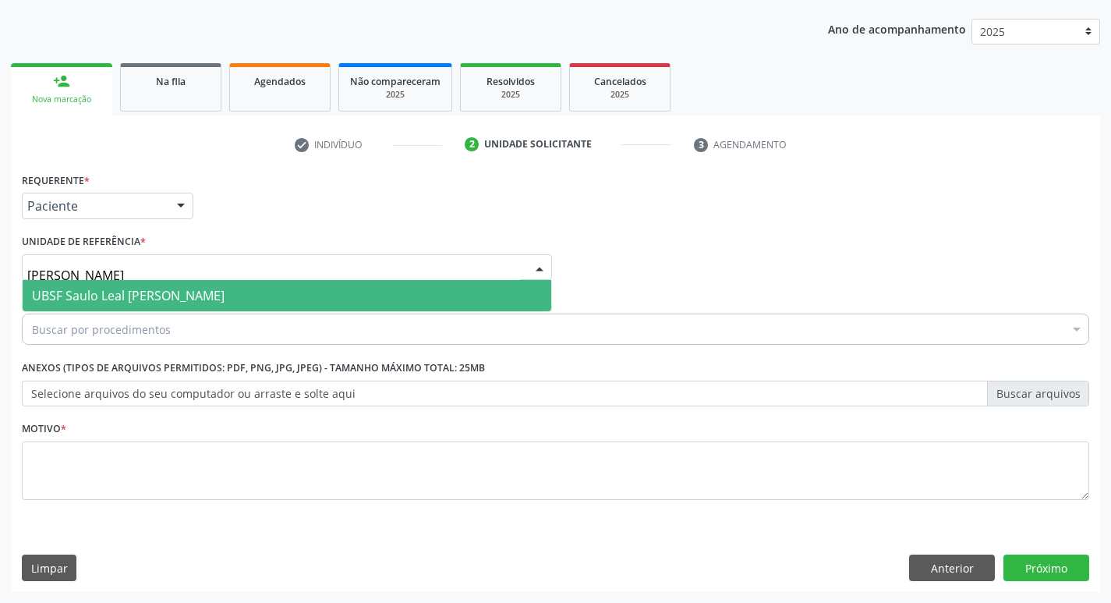
type input "SAULO"
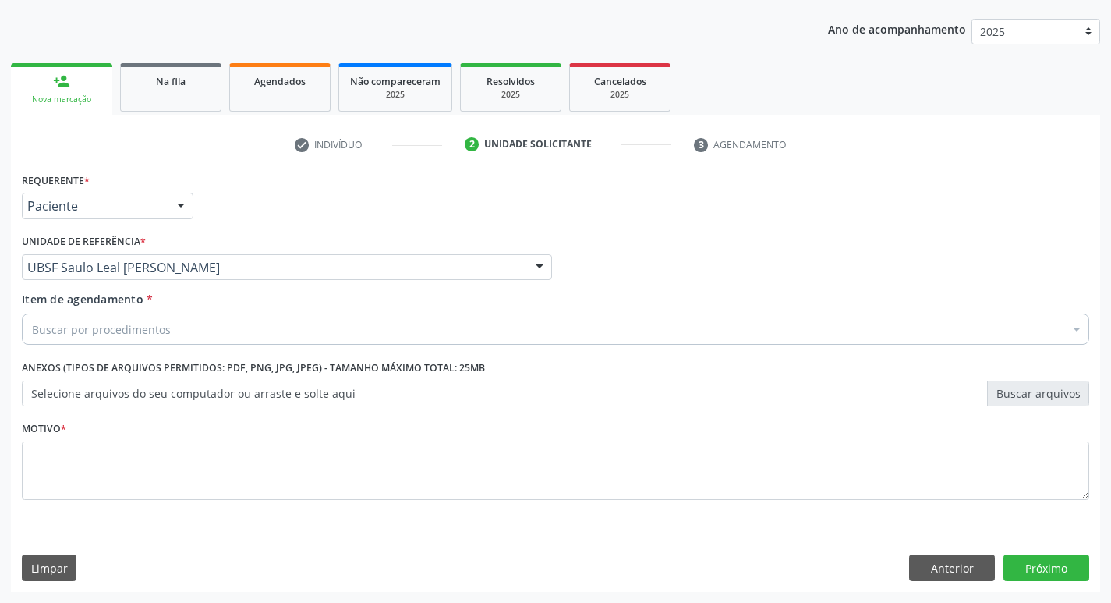
click at [154, 318] on div "Buscar por procedimentos" at bounding box center [555, 328] width 1067 height 31
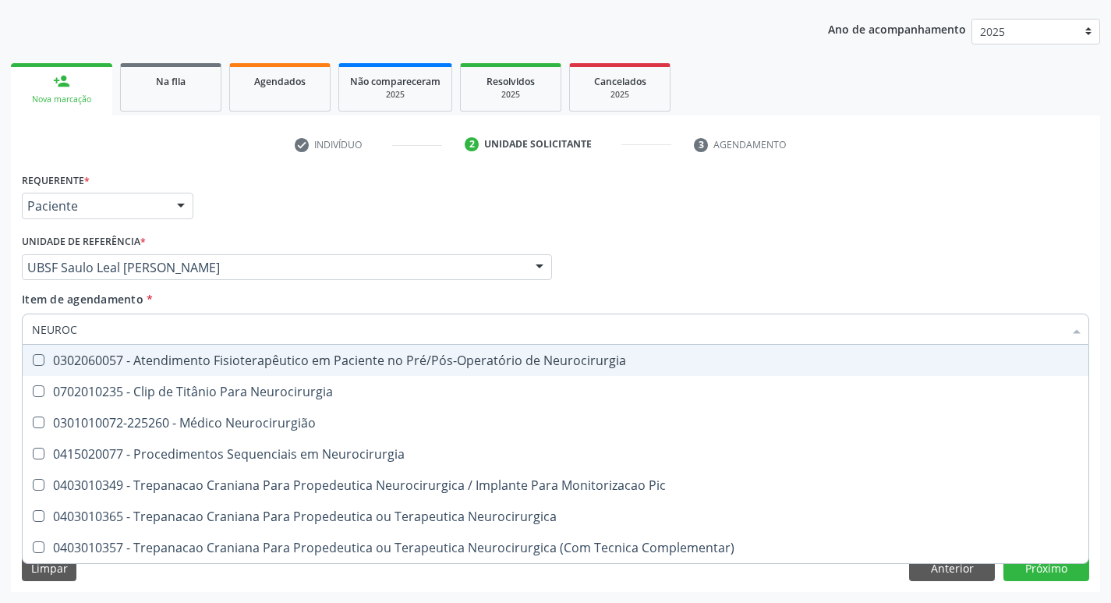
type input "NEUROCI"
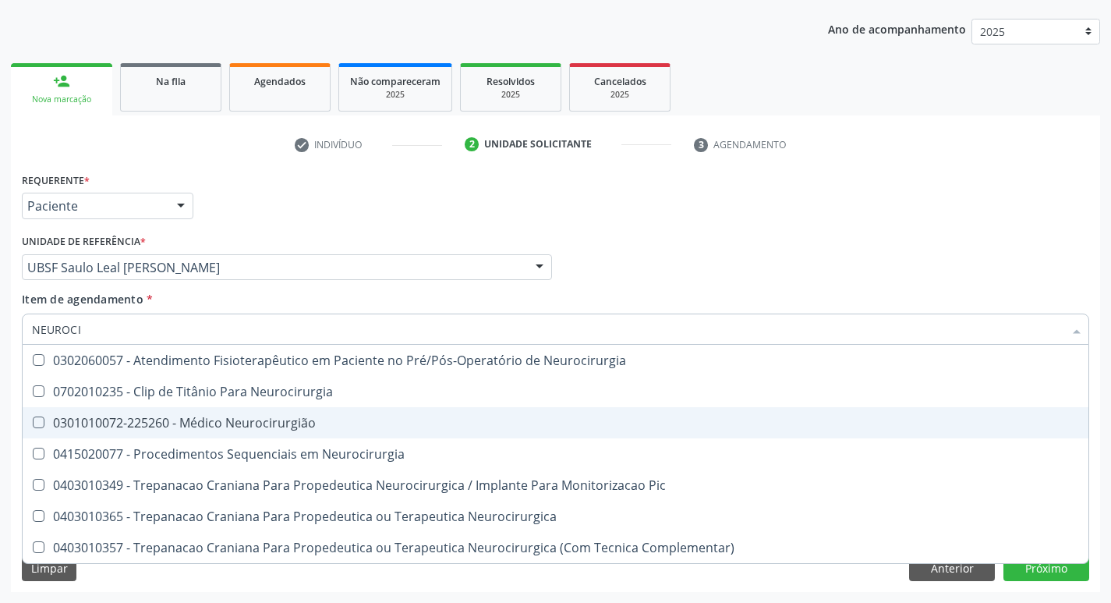
click at [184, 416] on div "0301010072-225260 - Médico Neurocirurgião" at bounding box center [555, 422] width 1047 height 12
checkbox Neurocirurgião "true"
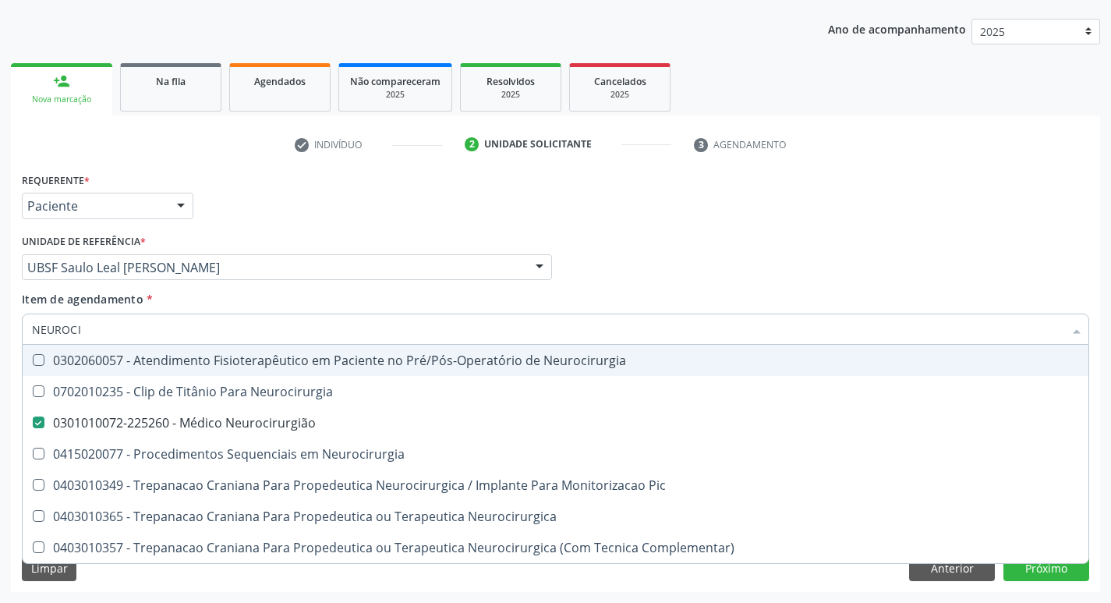
click at [328, 207] on div "Requerente * Paciente Profissional de Saúde Paciente Nenhum resultado encontrad…" at bounding box center [555, 198] width 1075 height 61
checkbox Neurocirurgia "true"
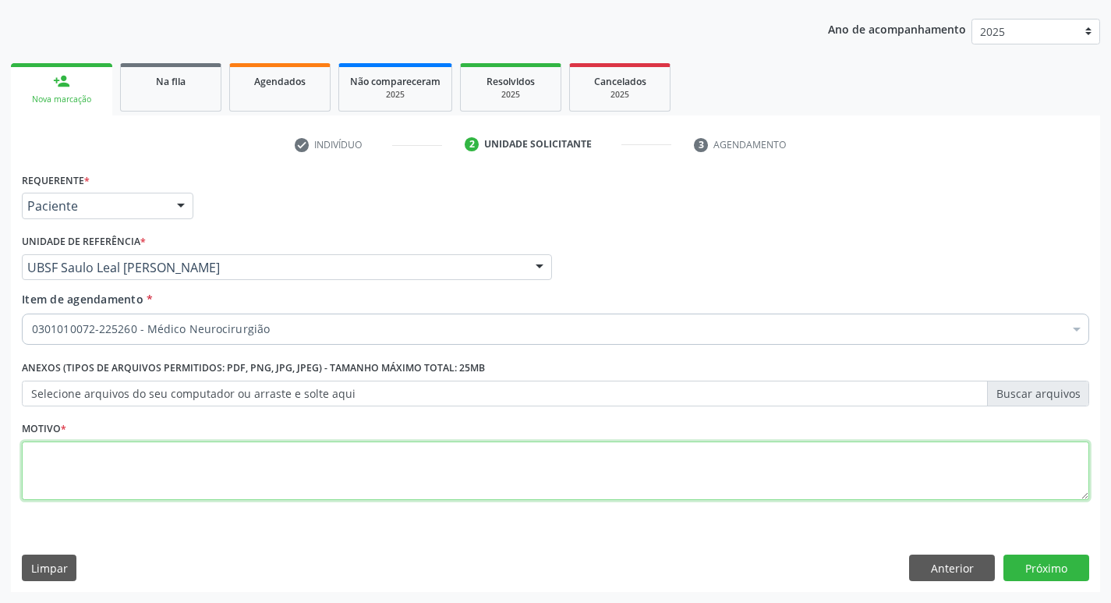
click at [162, 475] on textarea at bounding box center [555, 470] width 1067 height 59
type textarea "AVALIAÇÃO"
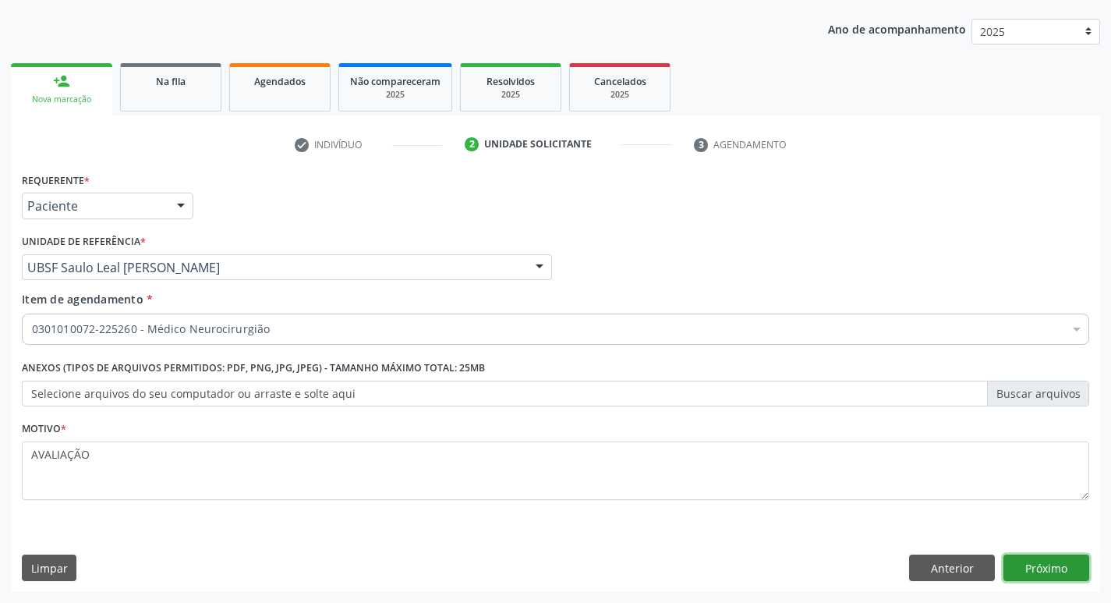
click at [1039, 567] on button "Próximo" at bounding box center [1046, 567] width 86 height 27
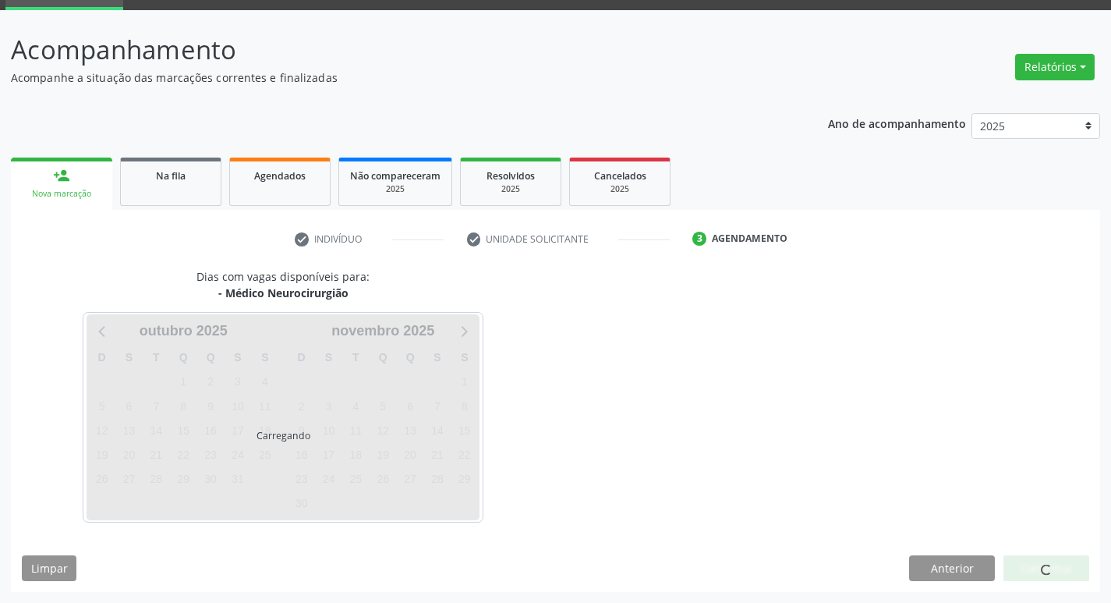
scroll to position [76, 0]
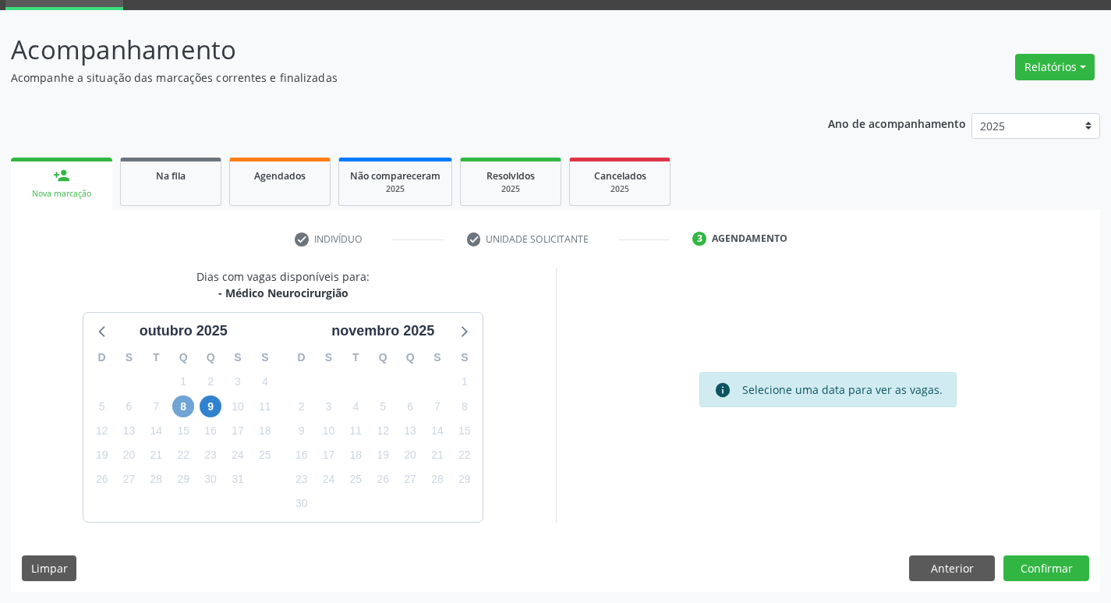
click at [181, 414] on span "8" at bounding box center [183, 406] width 22 height 22
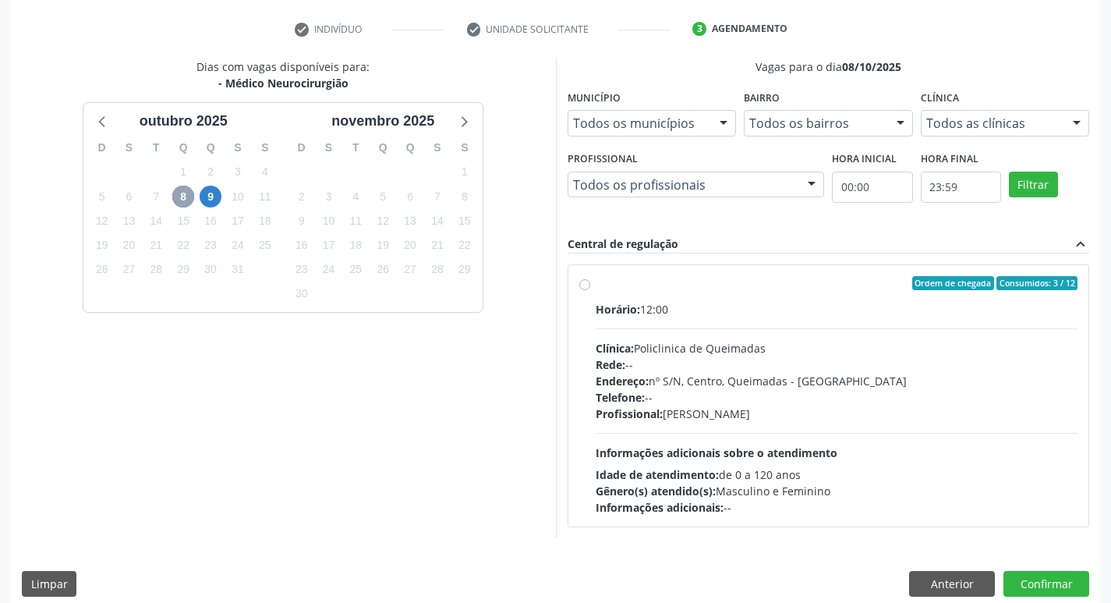
scroll to position [301, 0]
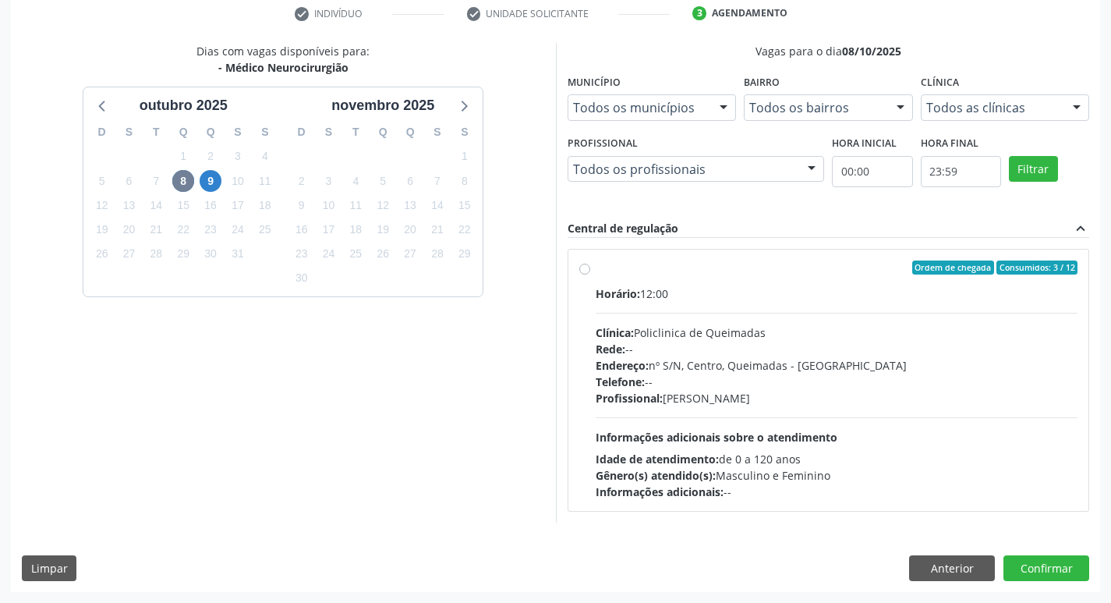
click at [881, 355] on div "Rede: --" at bounding box center [837, 349] width 483 height 16
click at [590, 274] on input "Ordem de chegada Consumidos: 3 / 12 Horário: 12:00 Clínica: Policlinica de Quei…" at bounding box center [584, 267] width 11 height 14
radio input "true"
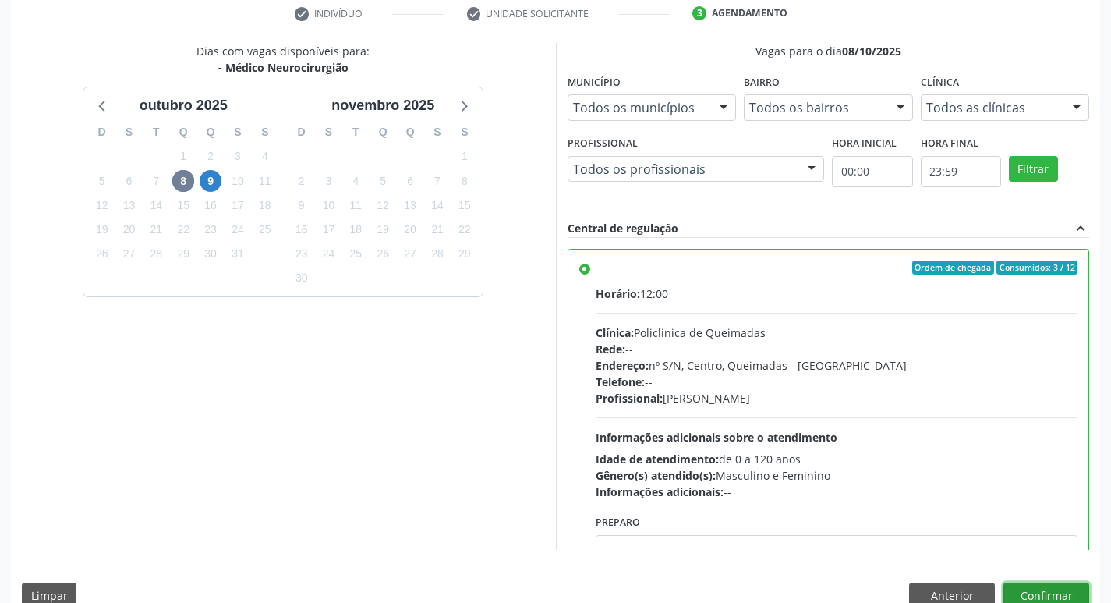
click at [1036, 594] on button "Confirmar" at bounding box center [1046, 595] width 86 height 27
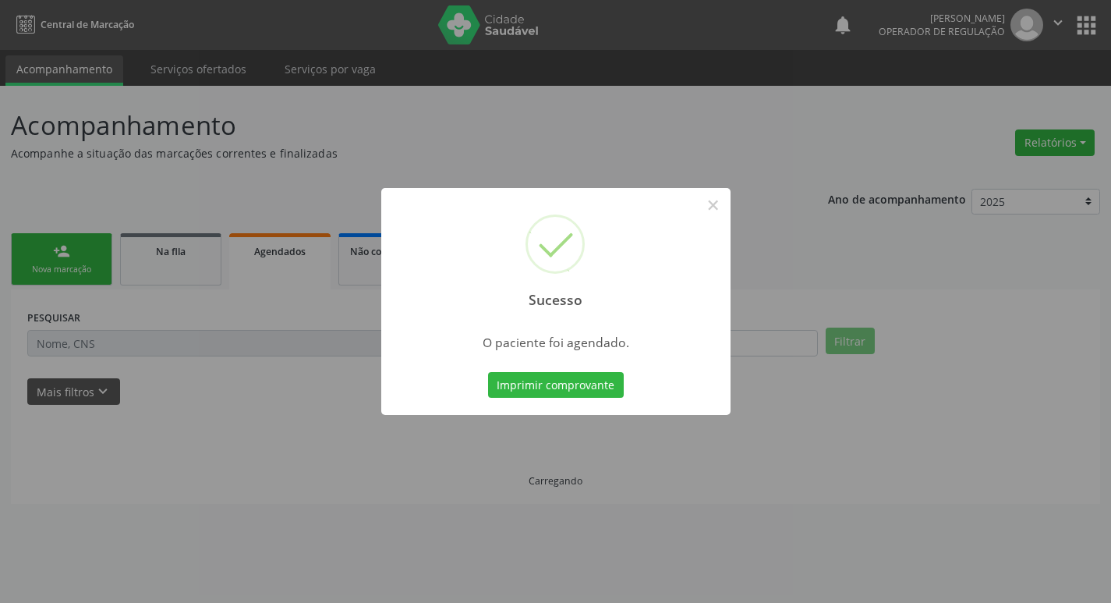
scroll to position [0, 0]
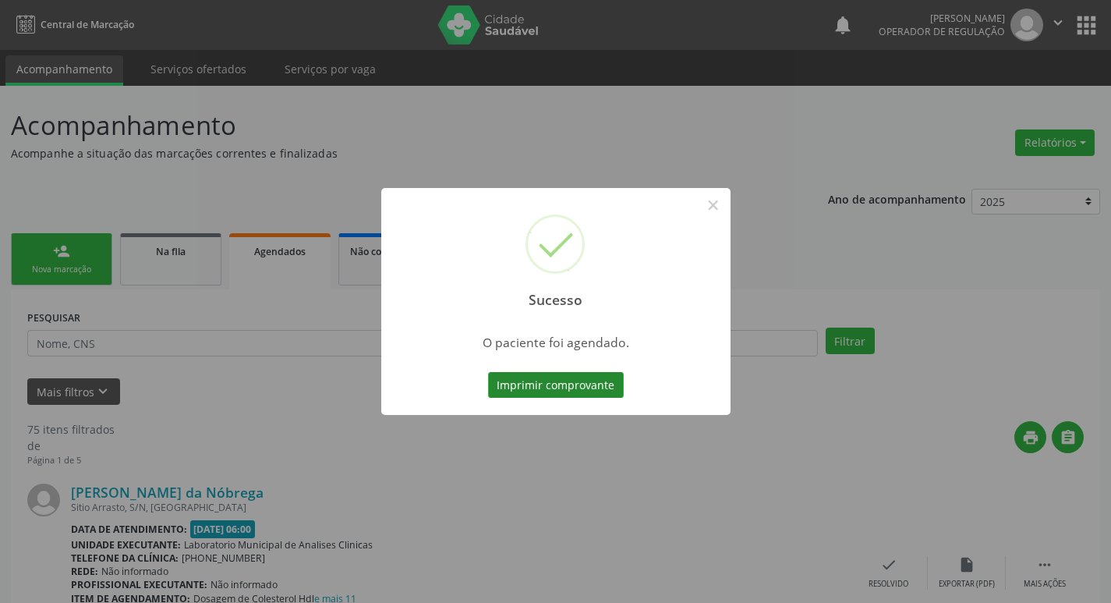
click at [554, 381] on button "Imprimir comprovante" at bounding box center [556, 385] width 136 height 27
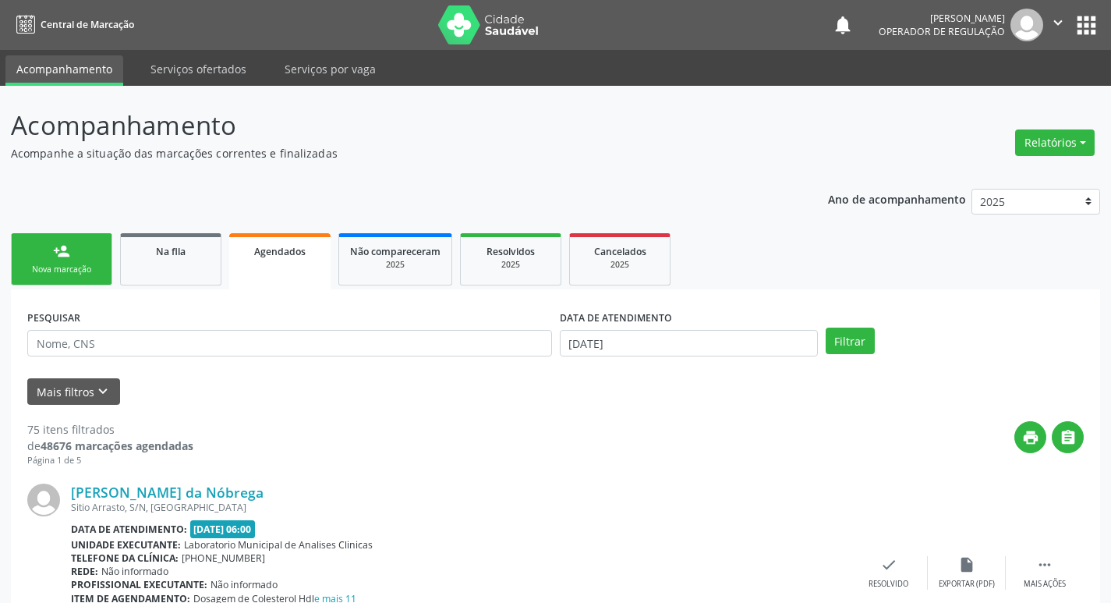
click at [62, 270] on div "Nova marcação" at bounding box center [62, 269] width 78 height 12
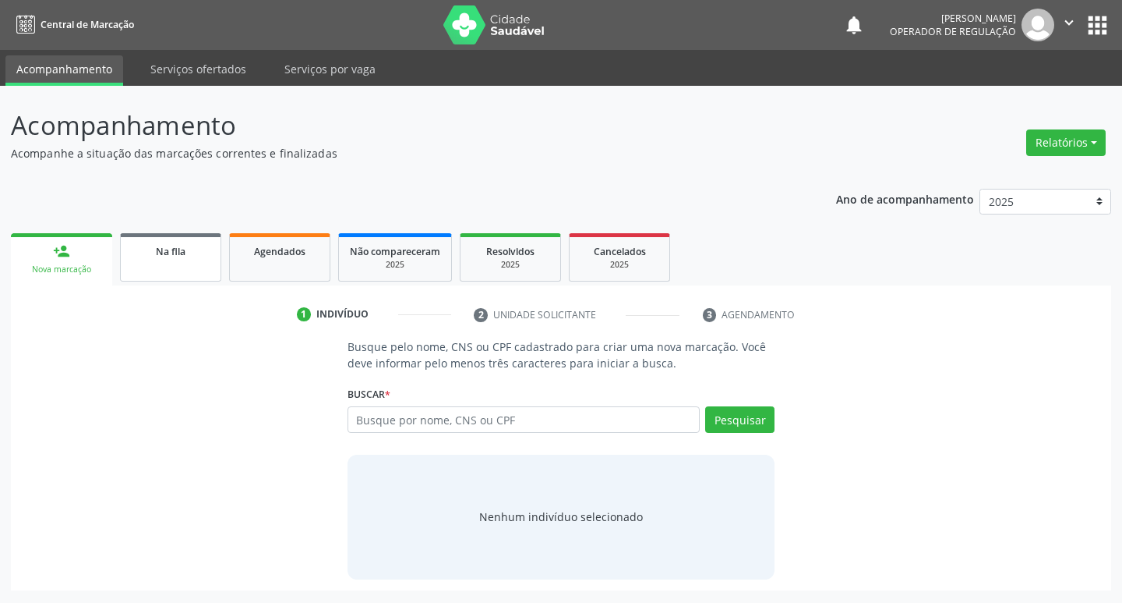
click at [174, 274] on link "Na fila" at bounding box center [170, 257] width 101 height 48
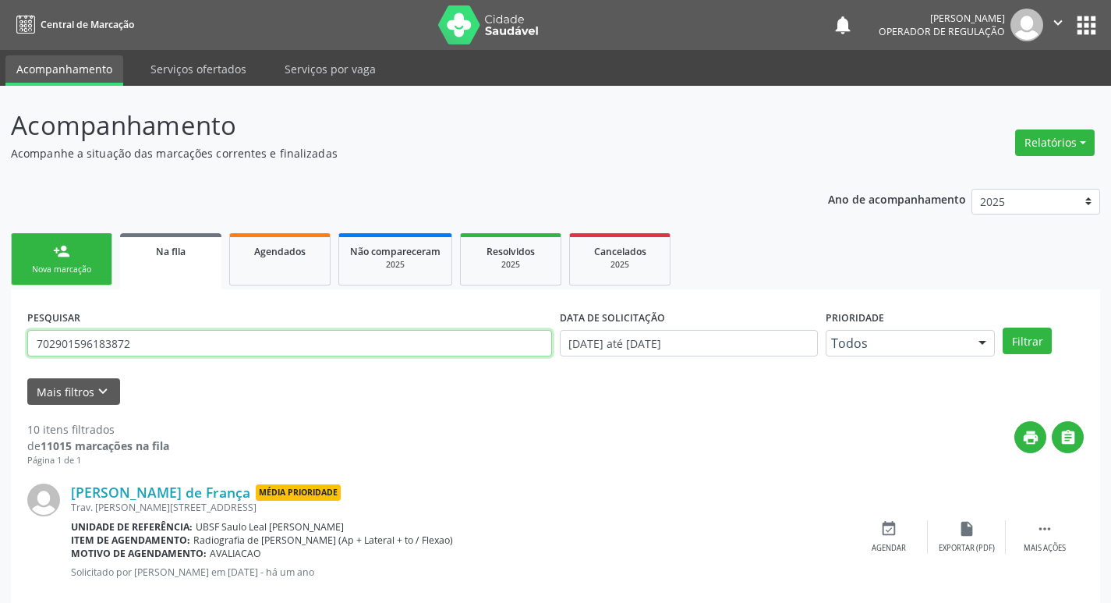
click at [175, 340] on input "702901596183872" at bounding box center [289, 343] width 525 height 27
type input "708604042272686"
click at [1002, 327] on button "Filtrar" at bounding box center [1026, 340] width 49 height 27
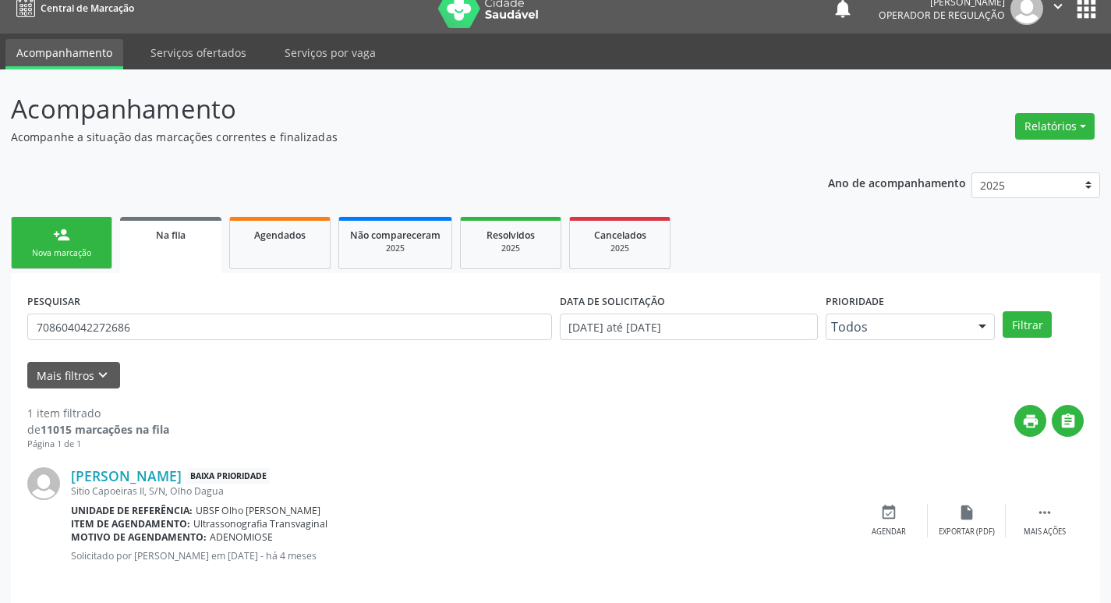
scroll to position [30, 0]
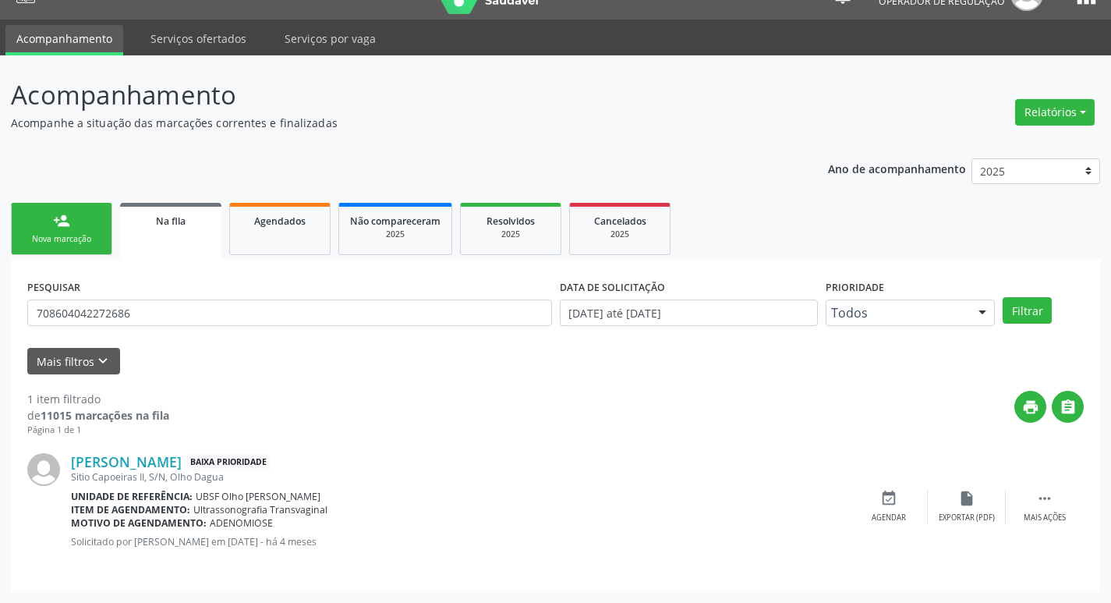
click at [244, 287] on div "PESQUISAR 708604042272686" at bounding box center [289, 305] width 532 height 61
click at [235, 311] on input "708604042272686" at bounding box center [289, 312] width 525 height 27
click at [58, 220] on div "person_add" at bounding box center [61, 220] width 17 height 17
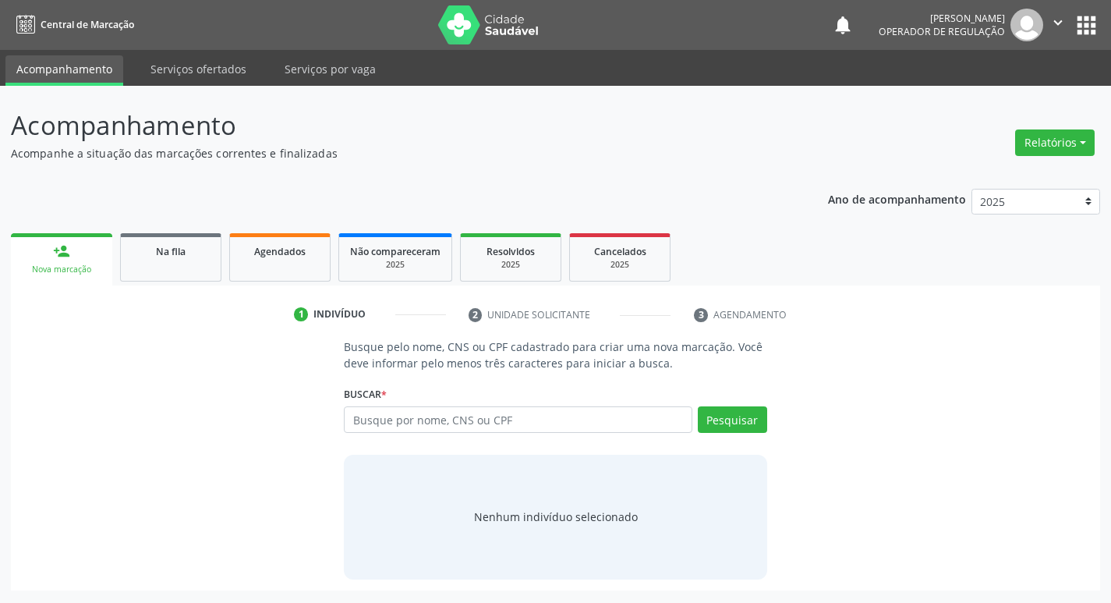
scroll to position [0, 0]
click at [361, 413] on input "text" at bounding box center [524, 419] width 353 height 27
paste input "708604042272686"
type input "708604042272686"
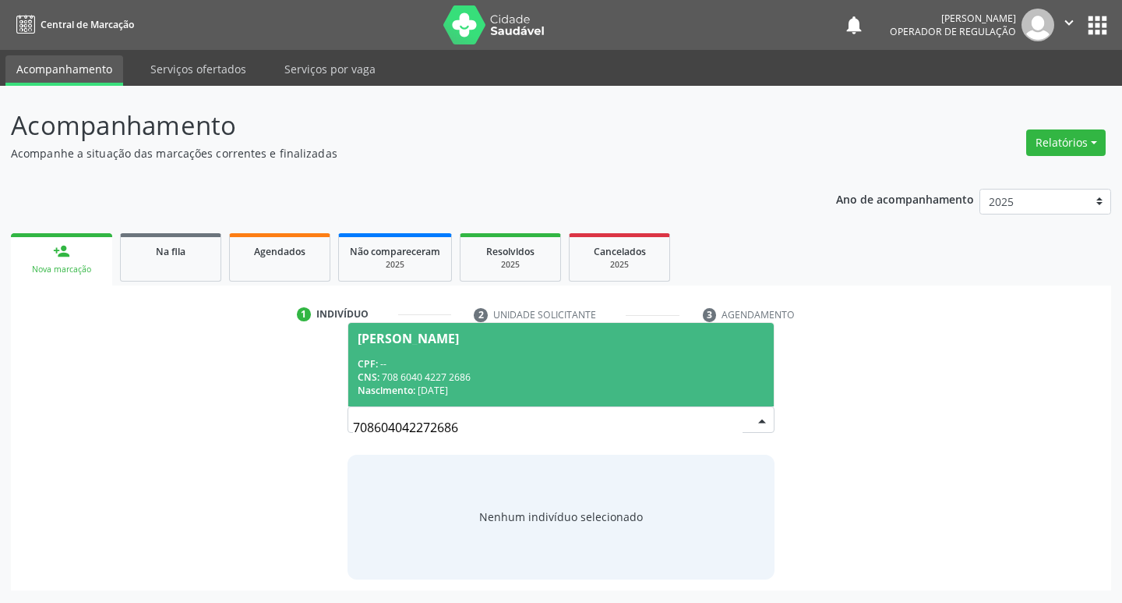
click at [482, 357] on div "CPF: --" at bounding box center [562, 363] width 408 height 13
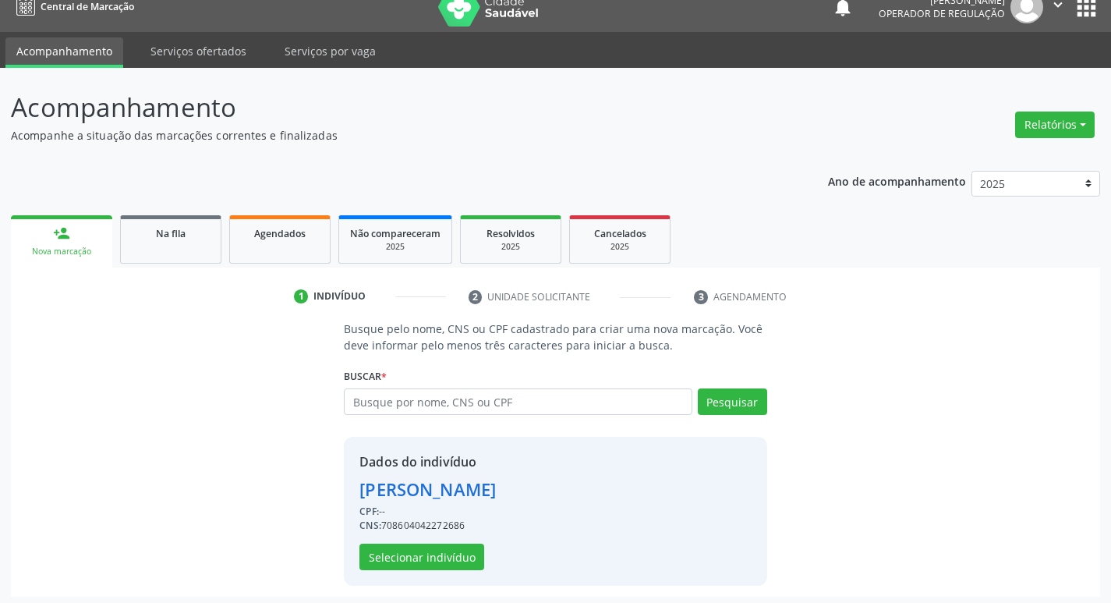
scroll to position [23, 0]
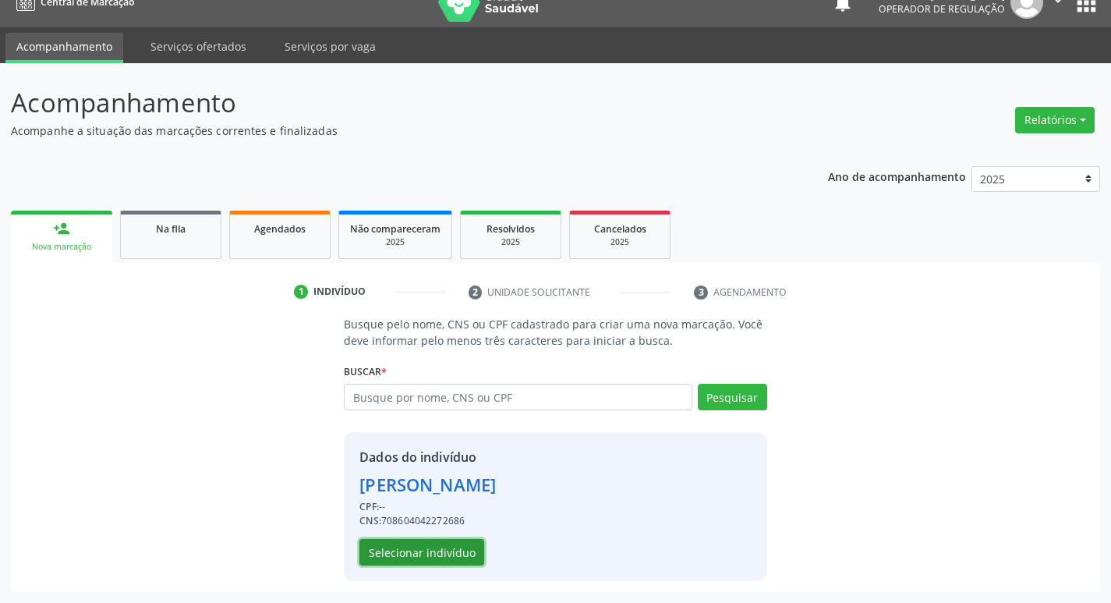
click at [372, 555] on button "Selecionar indivíduo" at bounding box center [421, 552] width 125 height 27
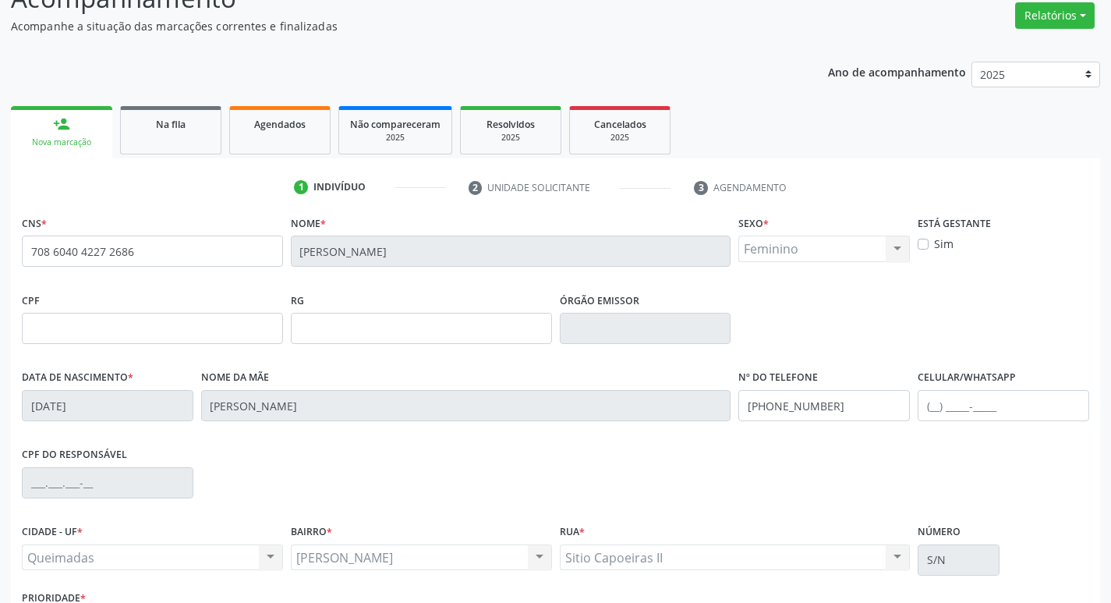
scroll to position [242, 0]
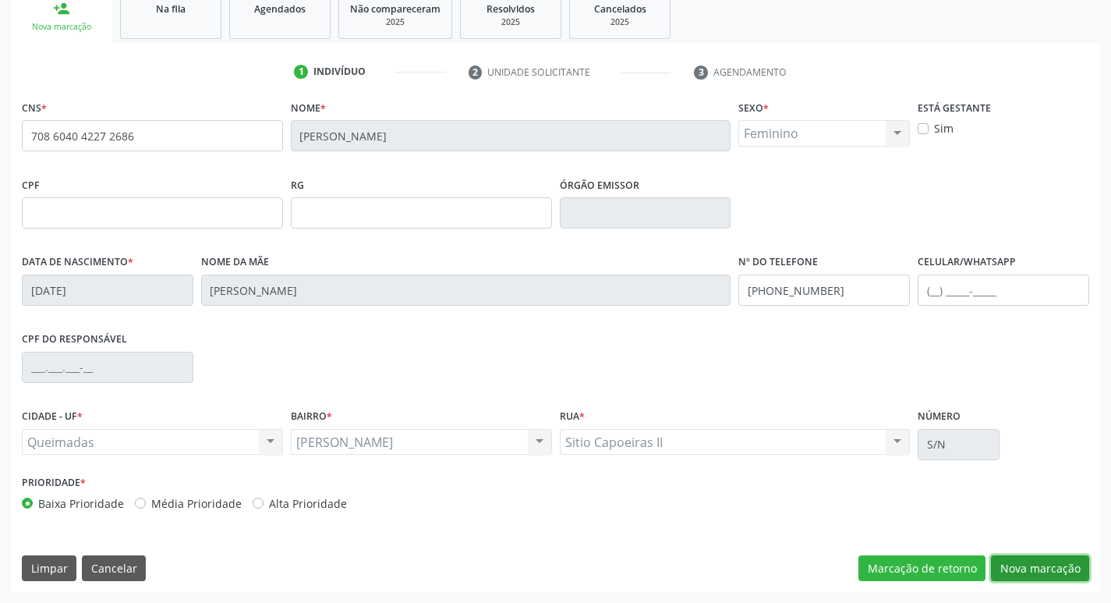
click at [1052, 562] on button "Nova marcação" at bounding box center [1040, 568] width 98 height 27
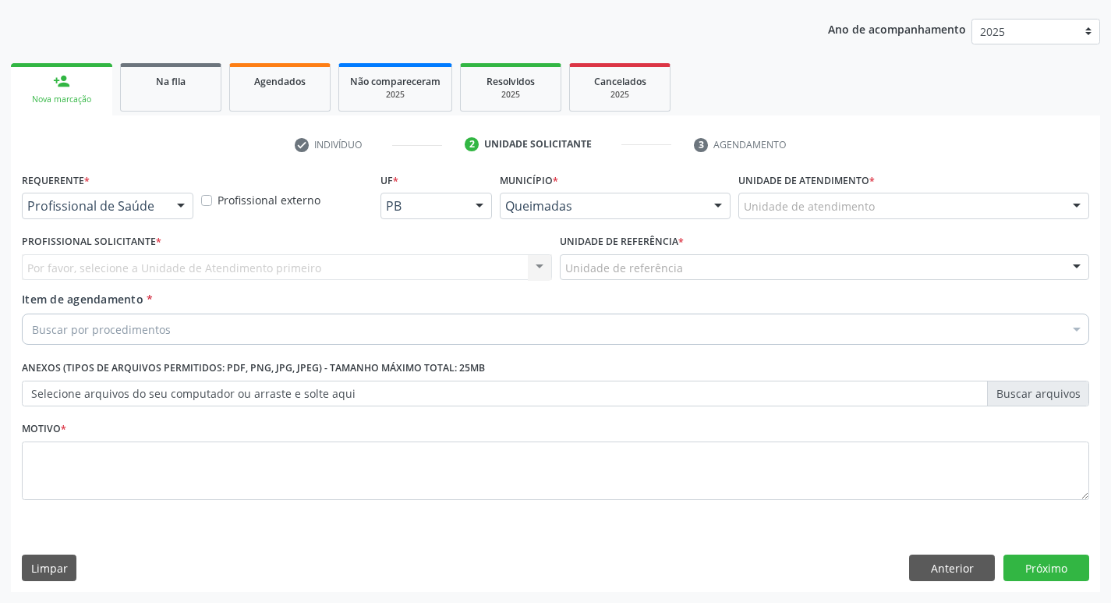
scroll to position [170, 0]
click at [171, 204] on div at bounding box center [180, 206] width 23 height 27
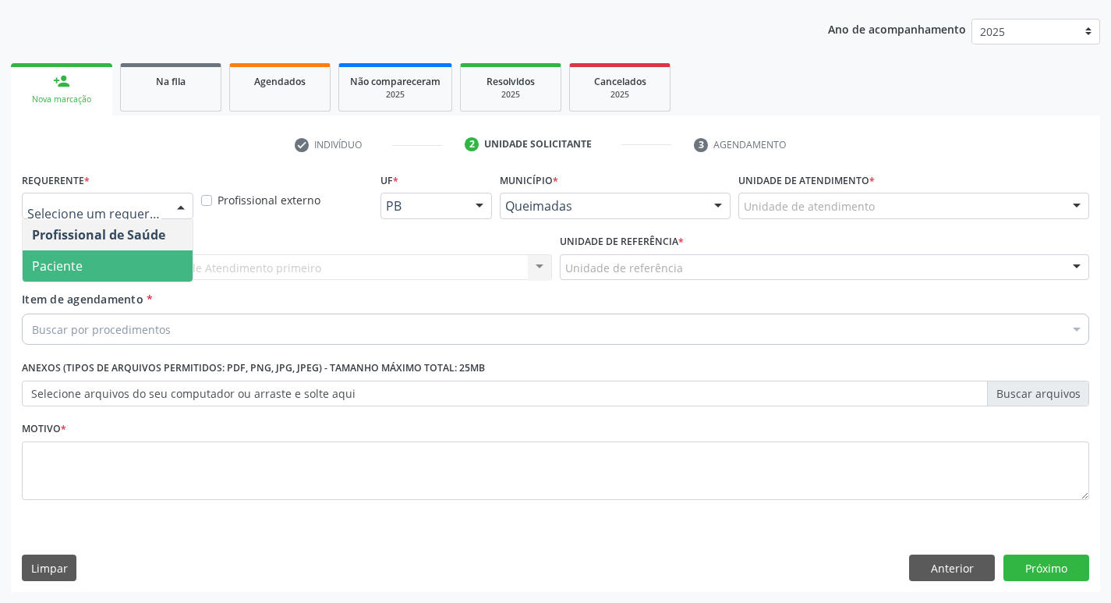
click at [132, 265] on span "Paciente" at bounding box center [108, 265] width 170 height 31
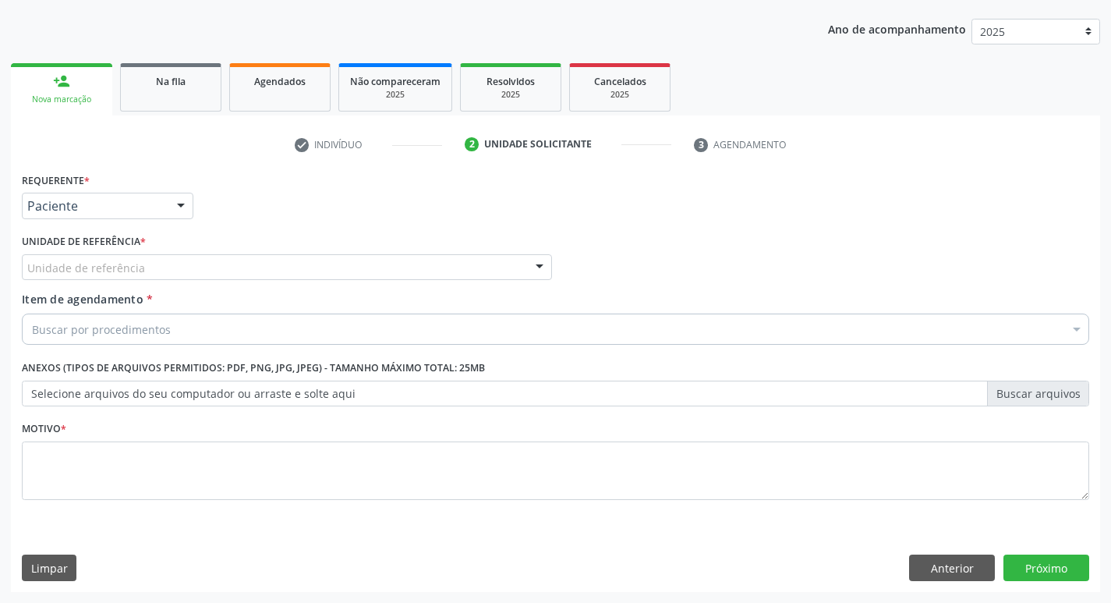
click at [141, 267] on div "Unidade de referência" at bounding box center [287, 267] width 530 height 27
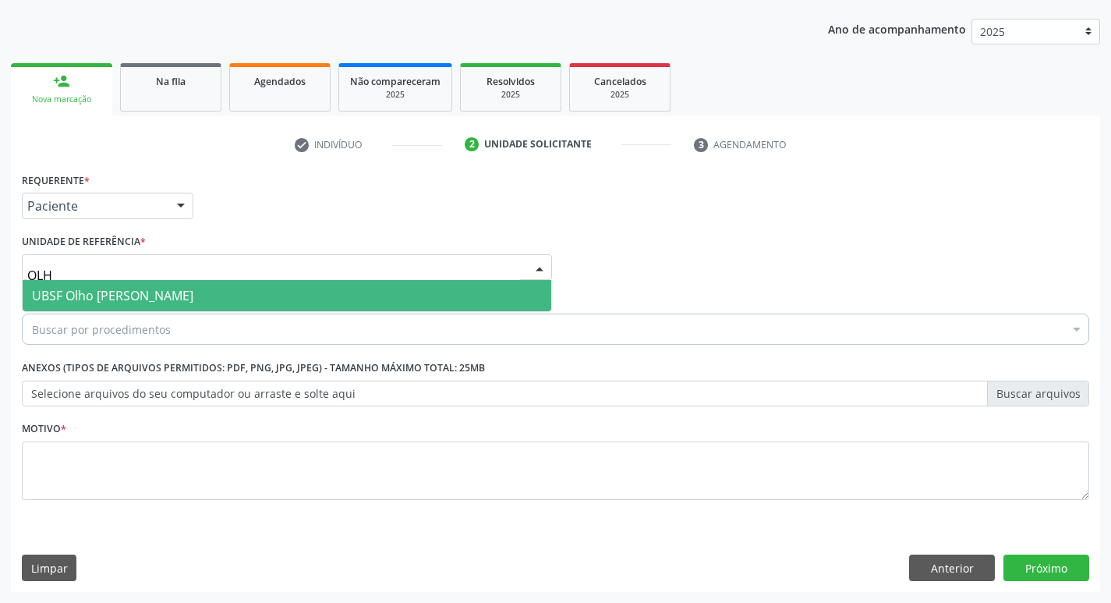
type input "OLHO"
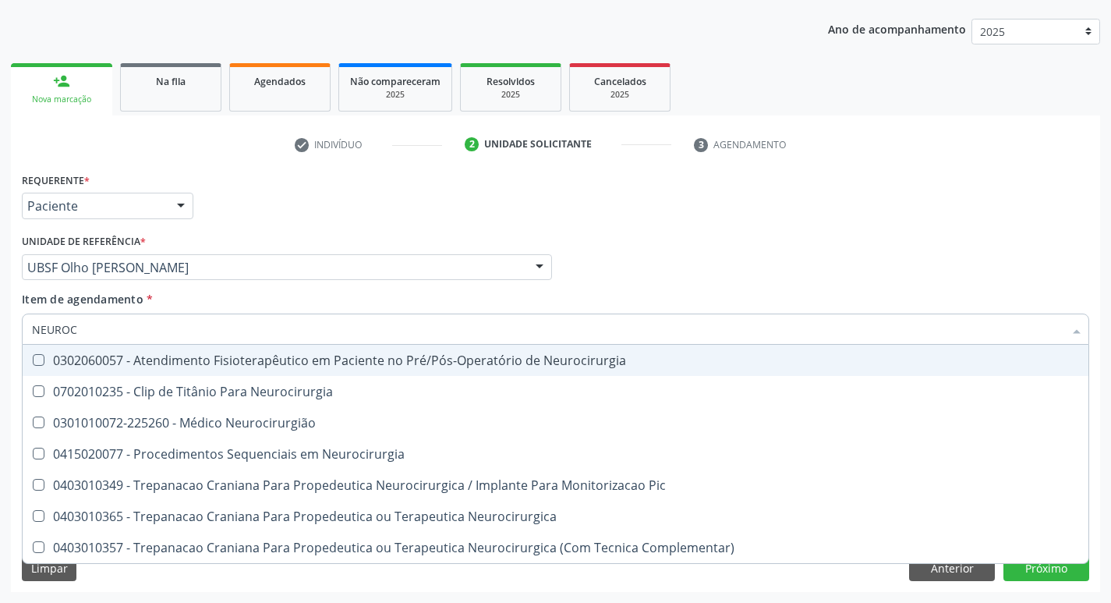
type input "NEUROCI"
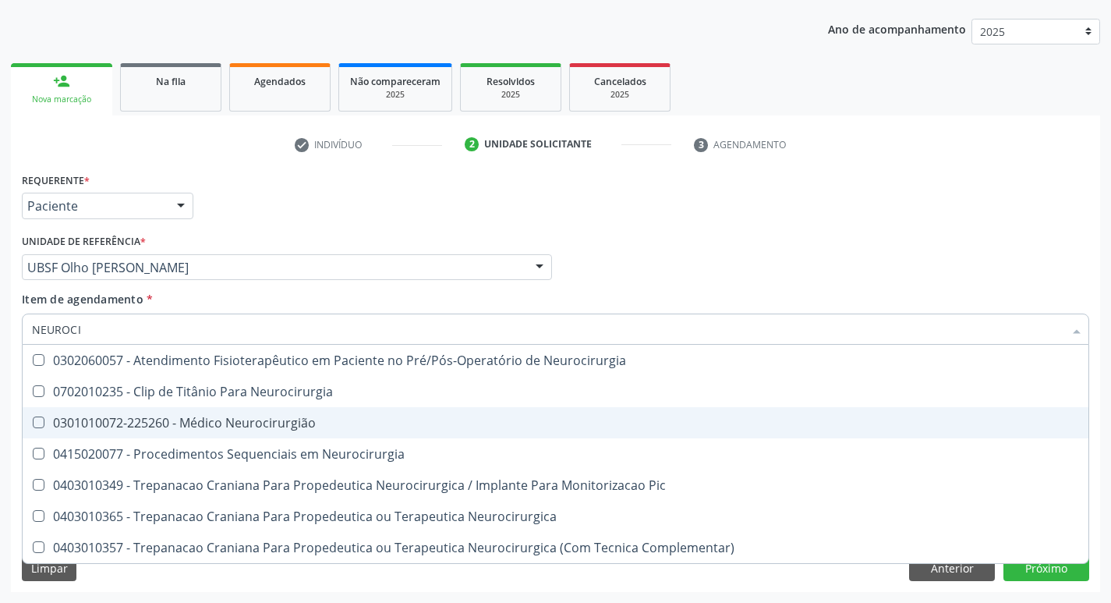
click at [97, 417] on div "0301010072-225260 - Médico Neurocirurgião" at bounding box center [555, 422] width 1047 height 12
checkbox Neurocirurgião "true"
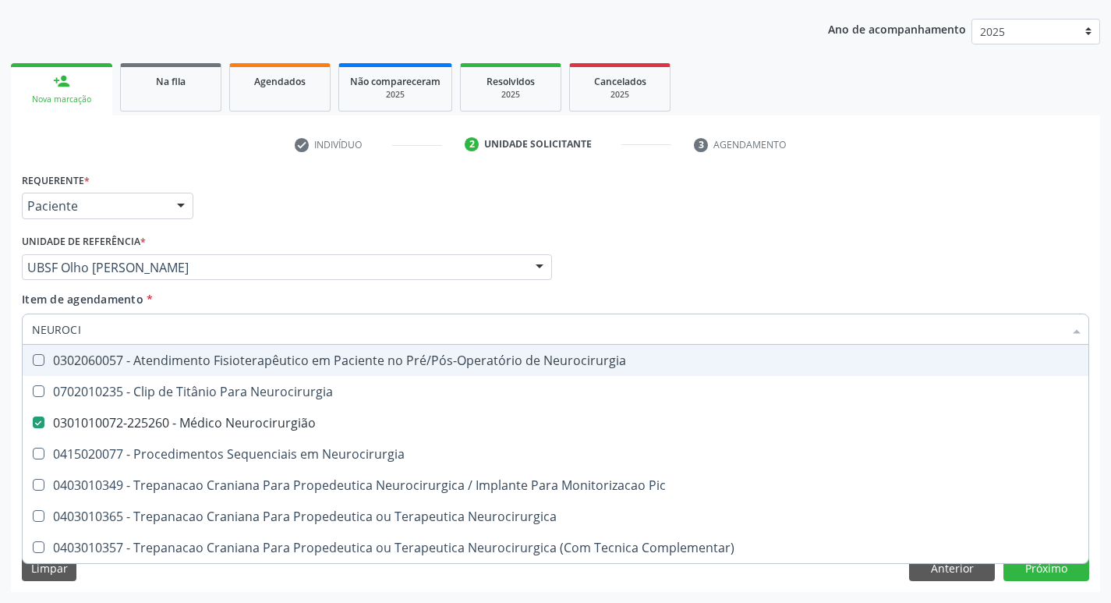
click at [290, 214] on div "Requerente * Paciente Profissional de Saúde Paciente Nenhum resultado encontrad…" at bounding box center [555, 198] width 1075 height 61
checkbox Neurocirurgia "true"
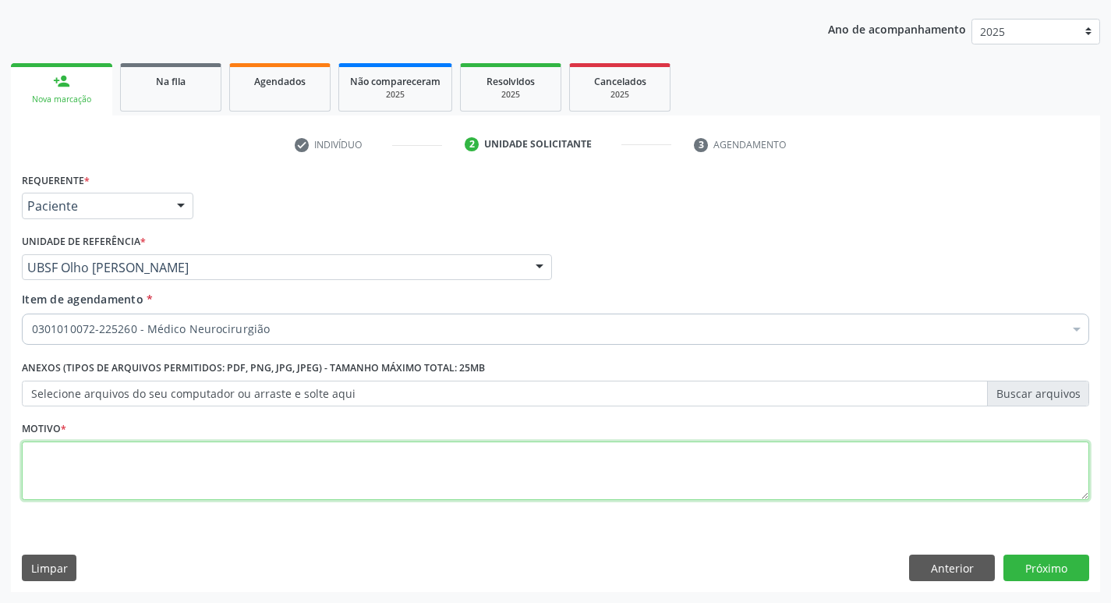
click at [107, 495] on textarea at bounding box center [555, 470] width 1067 height 59
type textarea "AVALIAÇÃO"
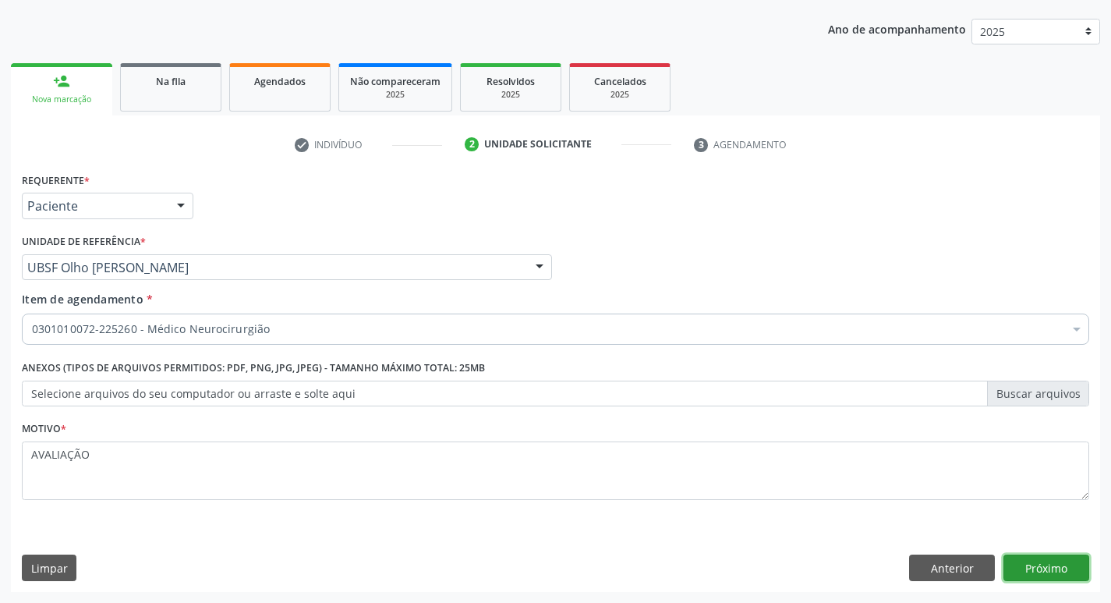
click at [1027, 559] on button "Próximo" at bounding box center [1046, 567] width 86 height 27
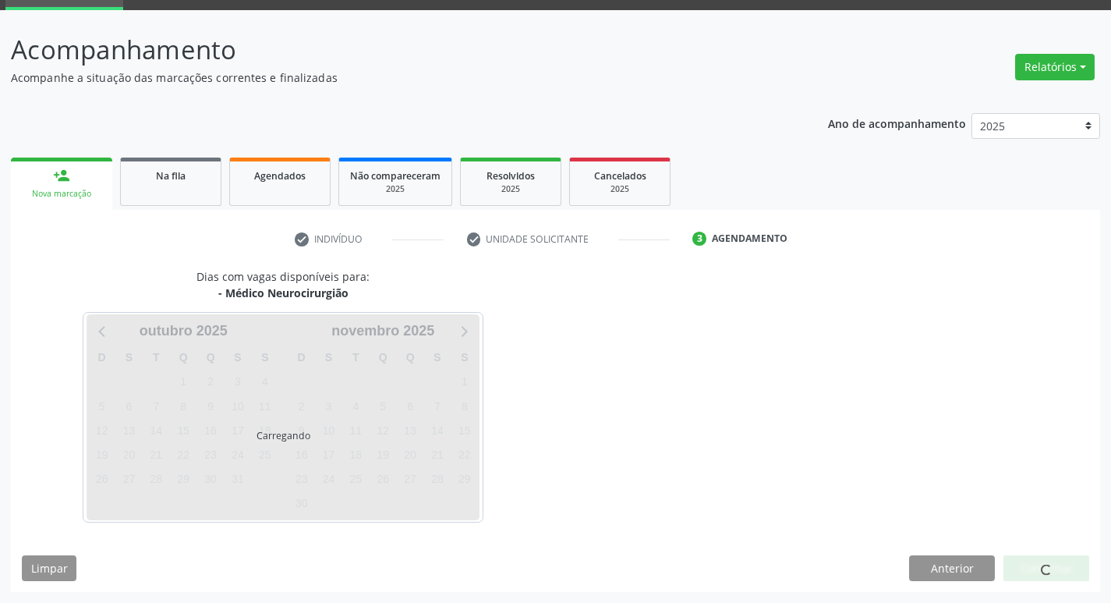
scroll to position [76, 0]
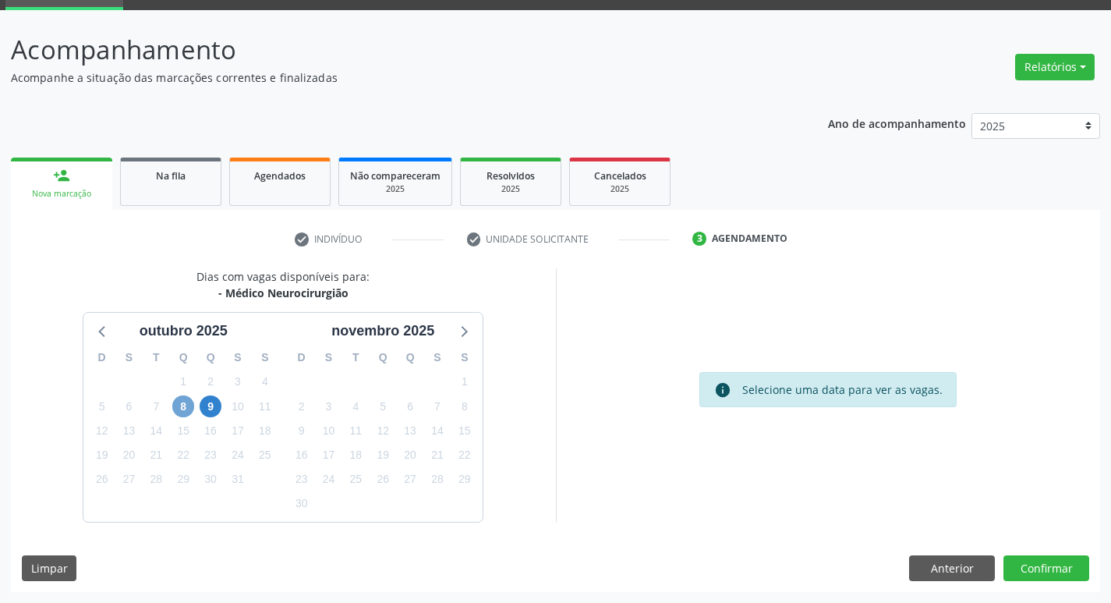
click at [180, 403] on span "8" at bounding box center [183, 406] width 22 height 22
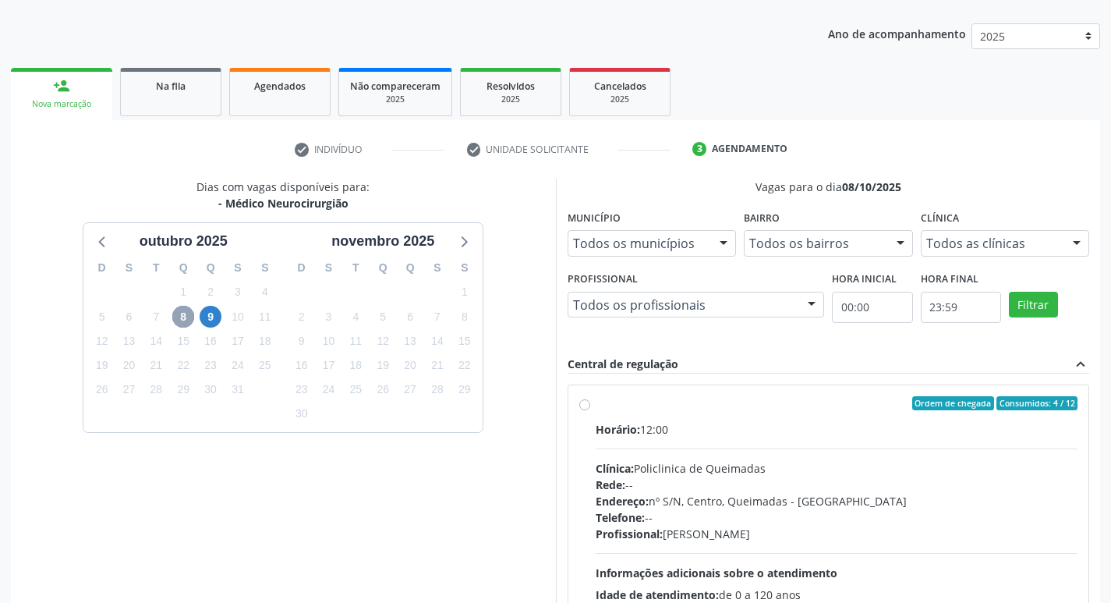
scroll to position [301, 0]
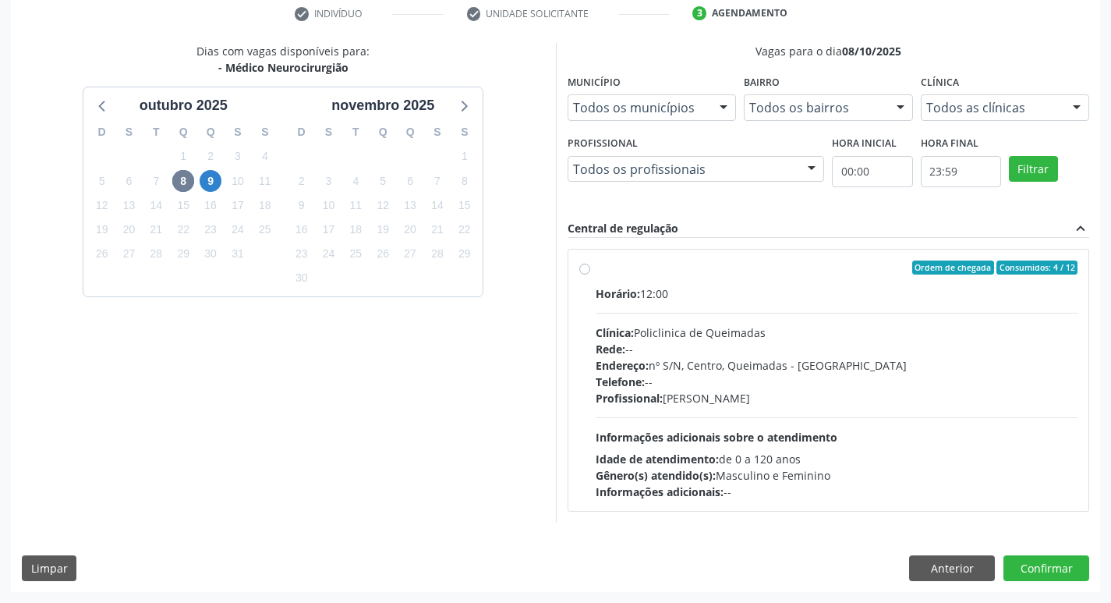
click at [748, 271] on div "Ordem de chegada Consumidos: 4 / 12" at bounding box center [837, 267] width 483 height 14
click at [590, 271] on input "Ordem de chegada Consumidos: 4 / 12 Horário: 12:00 Clínica: Policlinica de Quei…" at bounding box center [584, 267] width 11 height 14
radio input "true"
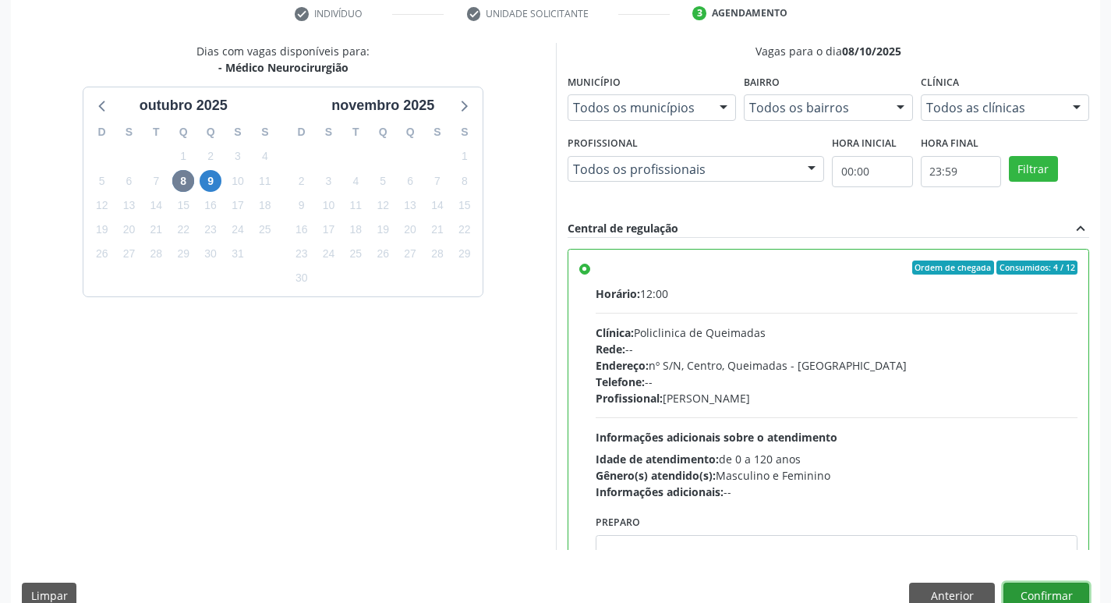
click at [1036, 592] on button "Confirmar" at bounding box center [1046, 595] width 86 height 27
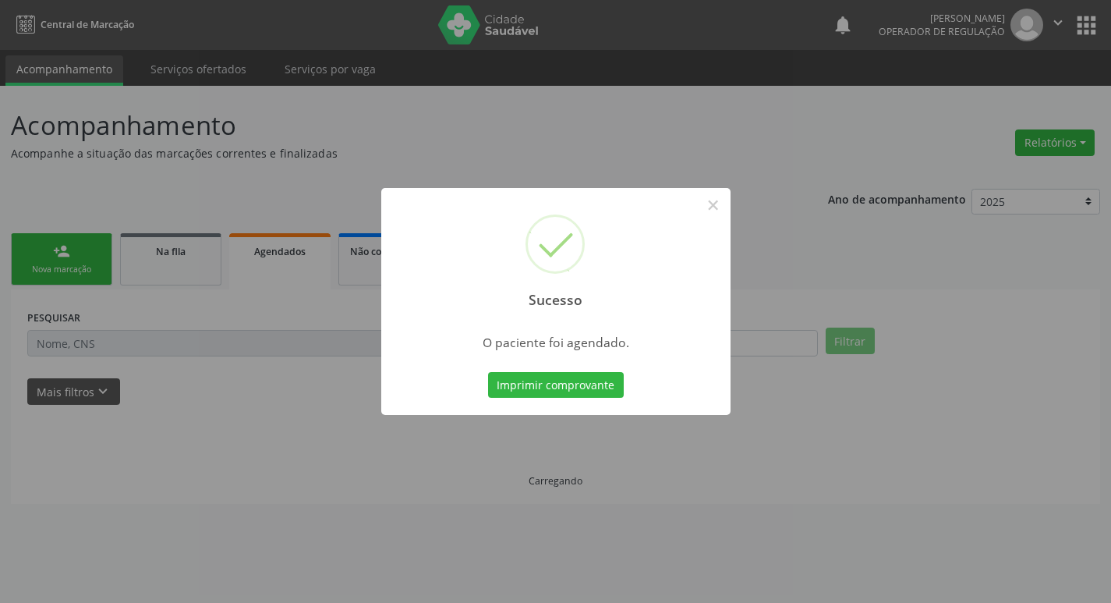
scroll to position [0, 0]
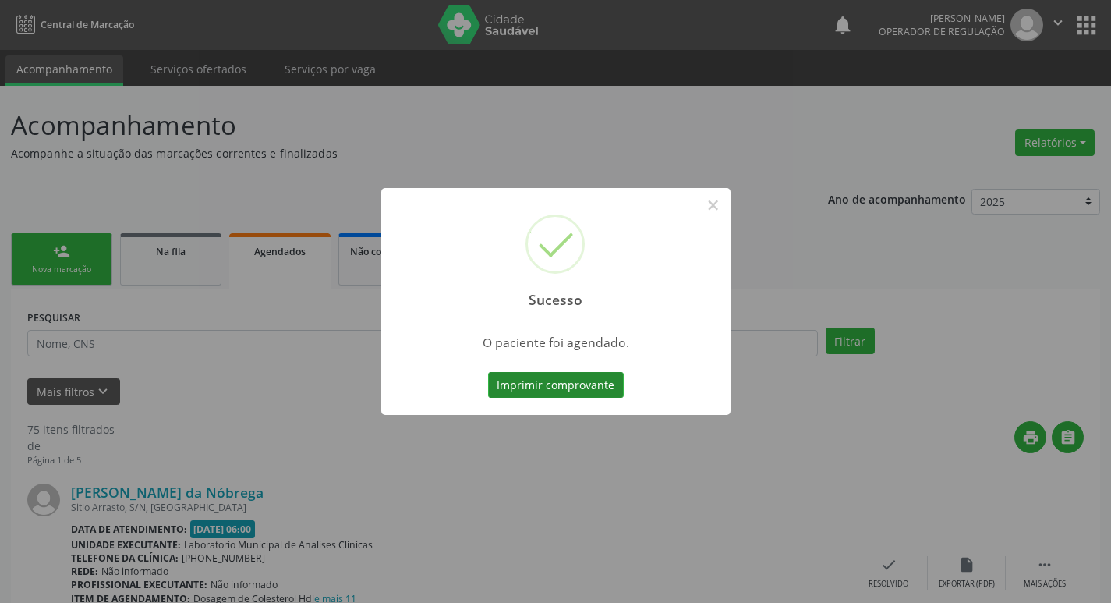
click at [546, 374] on button "Imprimir comprovante" at bounding box center [556, 385] width 136 height 27
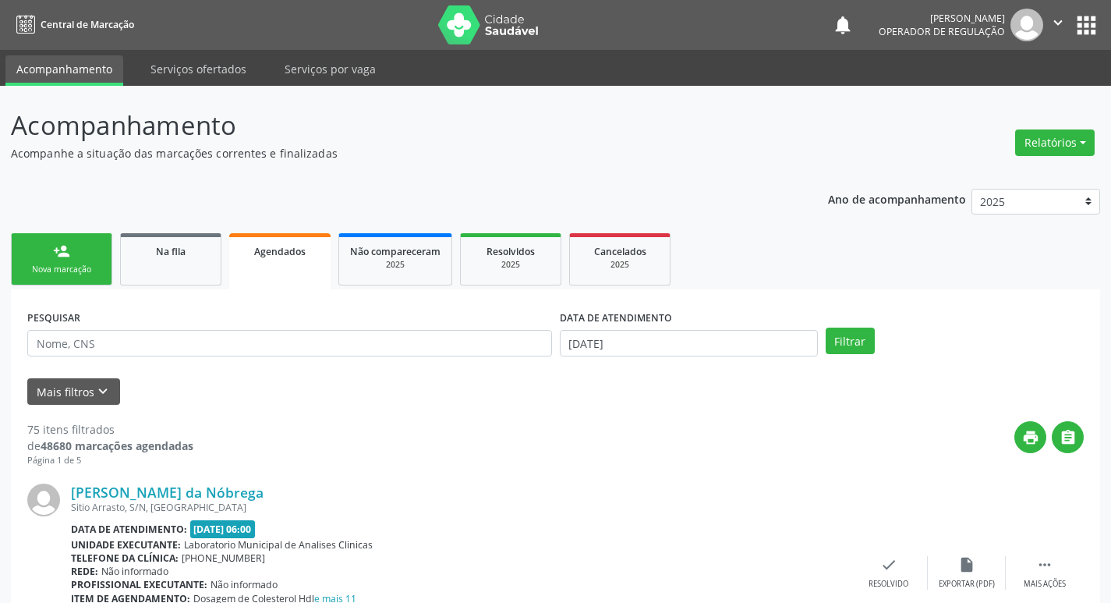
click at [51, 239] on link "person_add Nova marcação" at bounding box center [61, 259] width 101 height 52
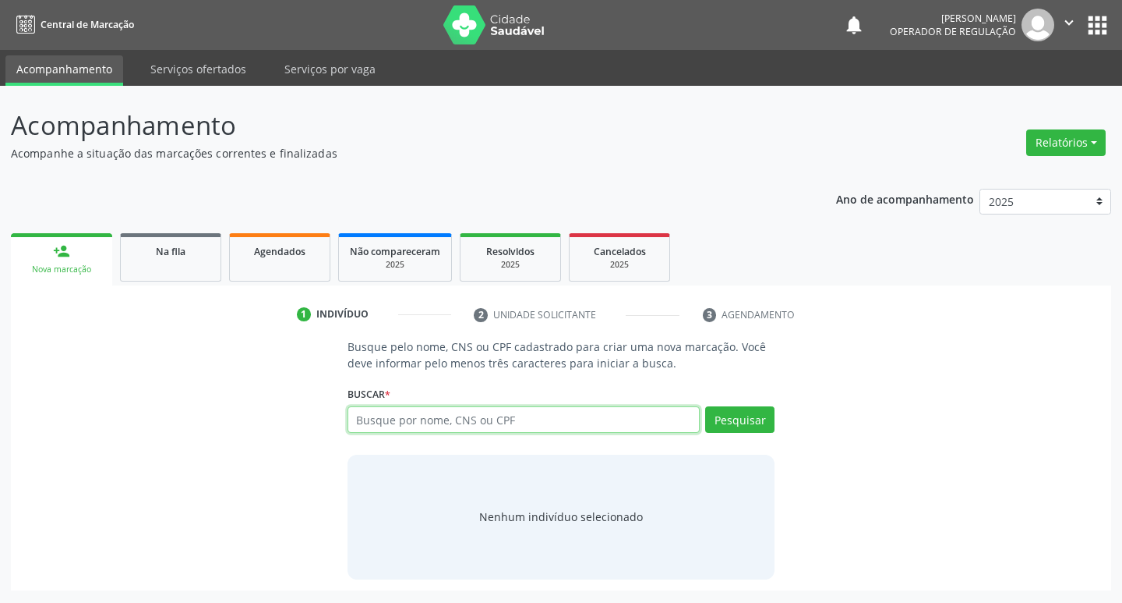
click at [510, 416] on input "text" at bounding box center [524, 419] width 353 height 27
type input "708205102650848"
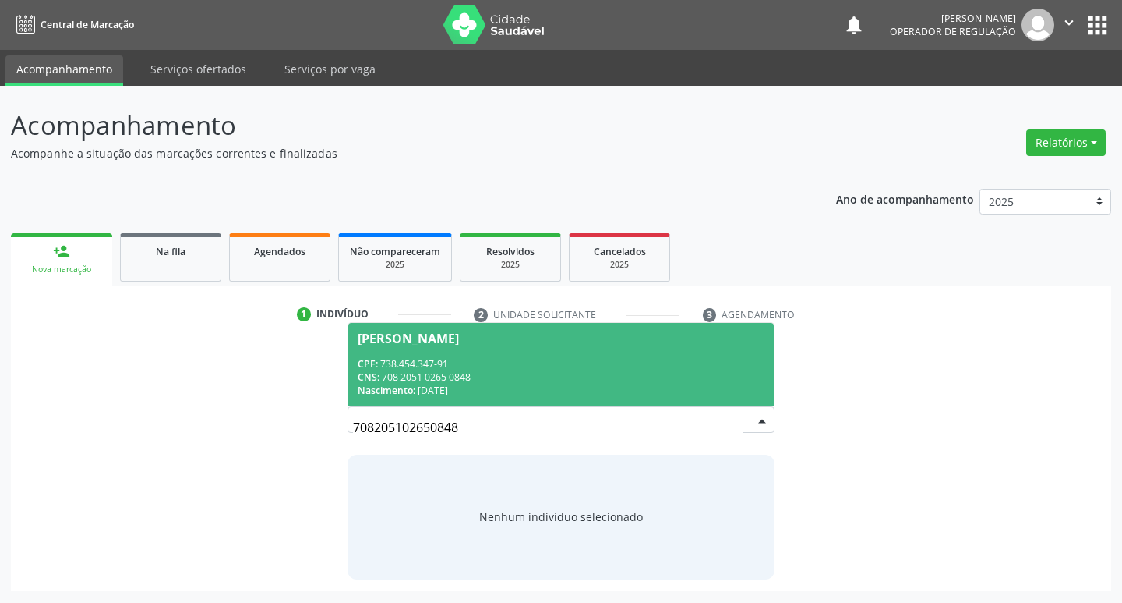
click at [493, 373] on div "CNS: 708 2051 0265 0848" at bounding box center [562, 376] width 408 height 13
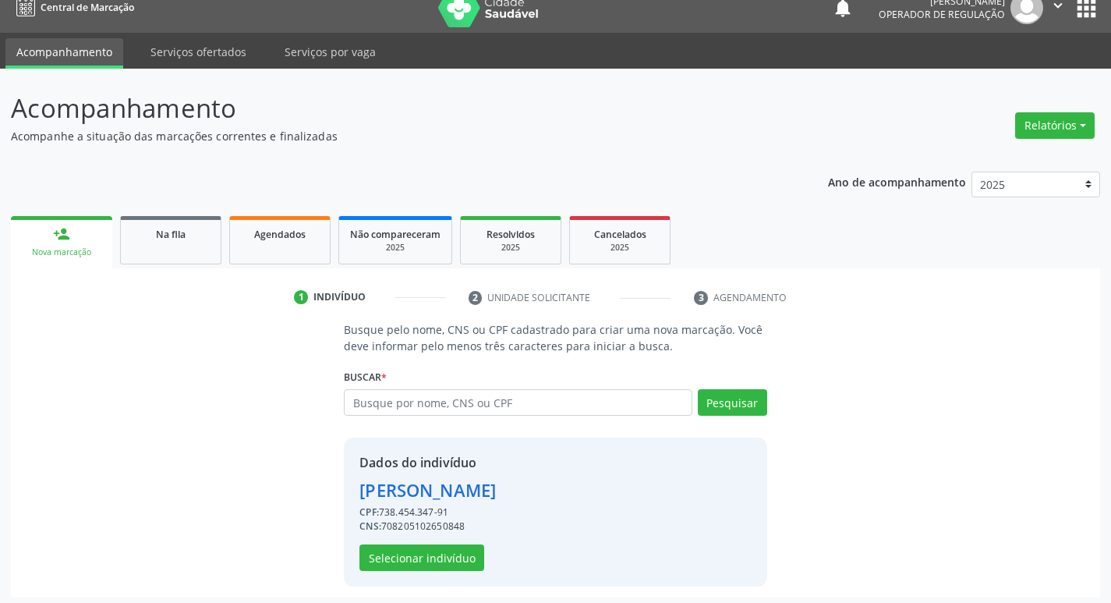
scroll to position [23, 0]
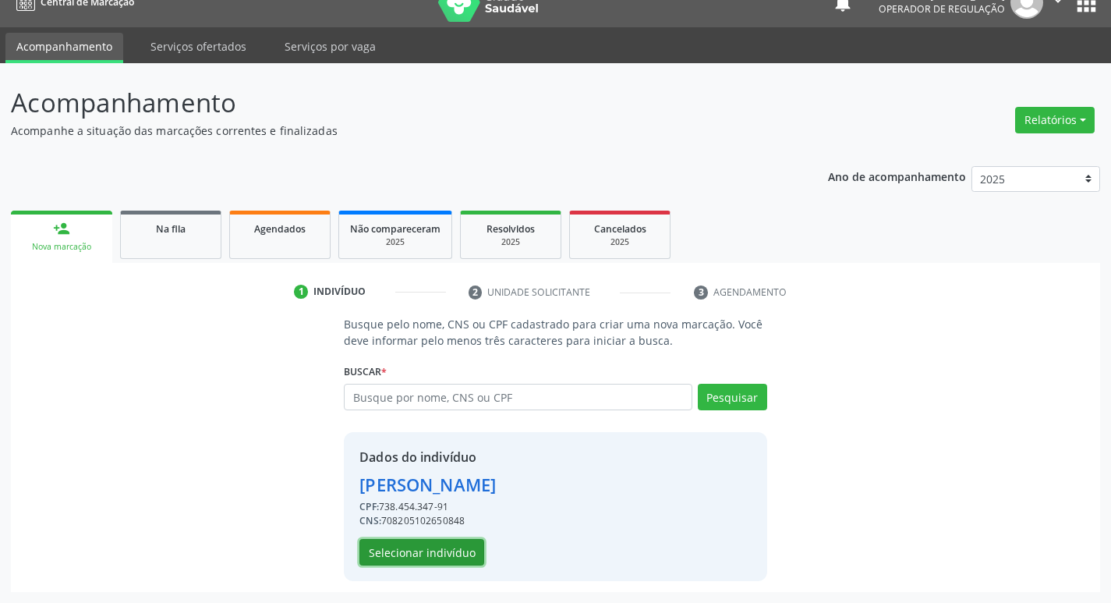
click at [456, 546] on button "Selecionar indivíduo" at bounding box center [421, 552] width 125 height 27
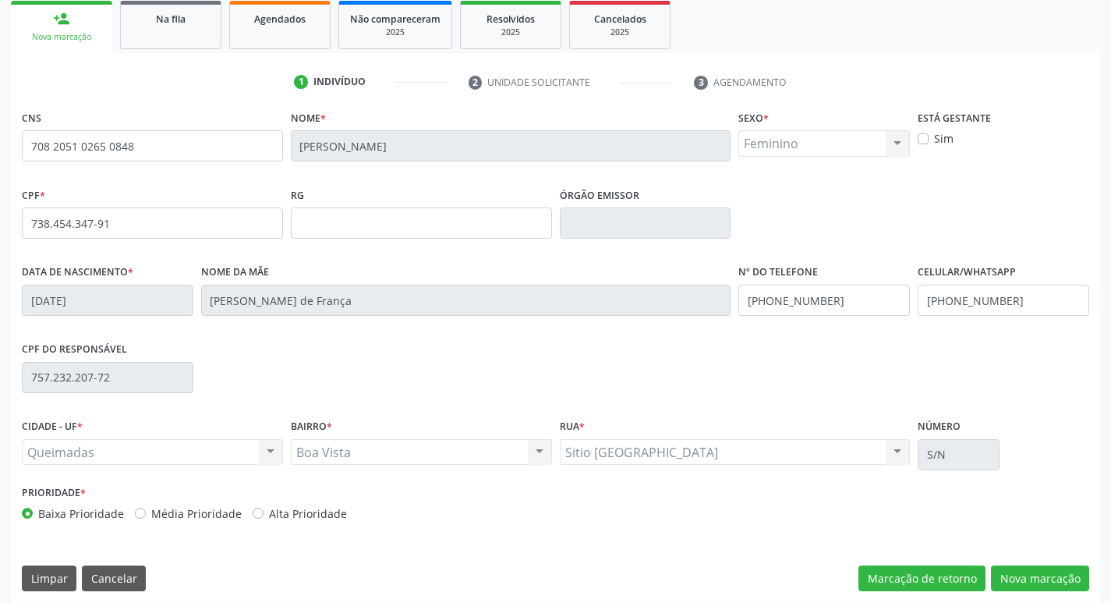
scroll to position [242, 0]
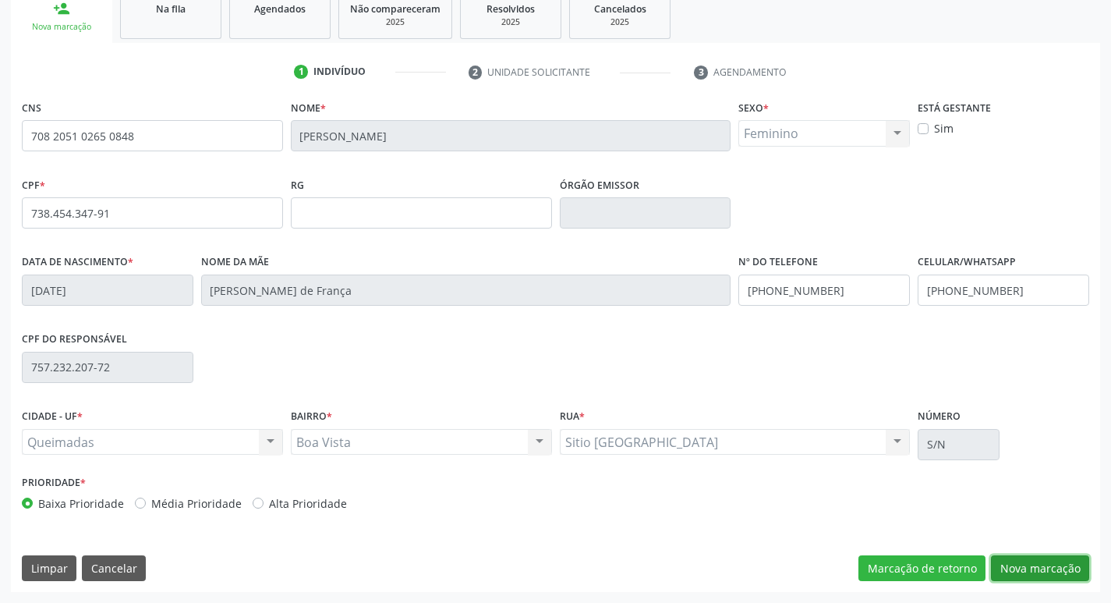
click at [1000, 564] on button "Nova marcação" at bounding box center [1040, 568] width 98 height 27
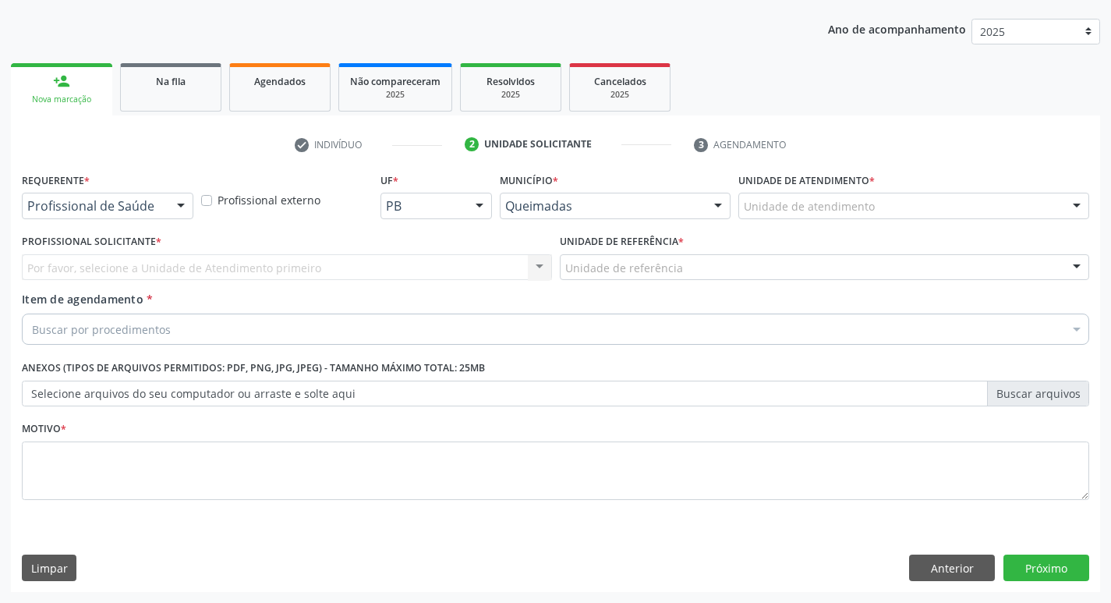
scroll to position [170, 0]
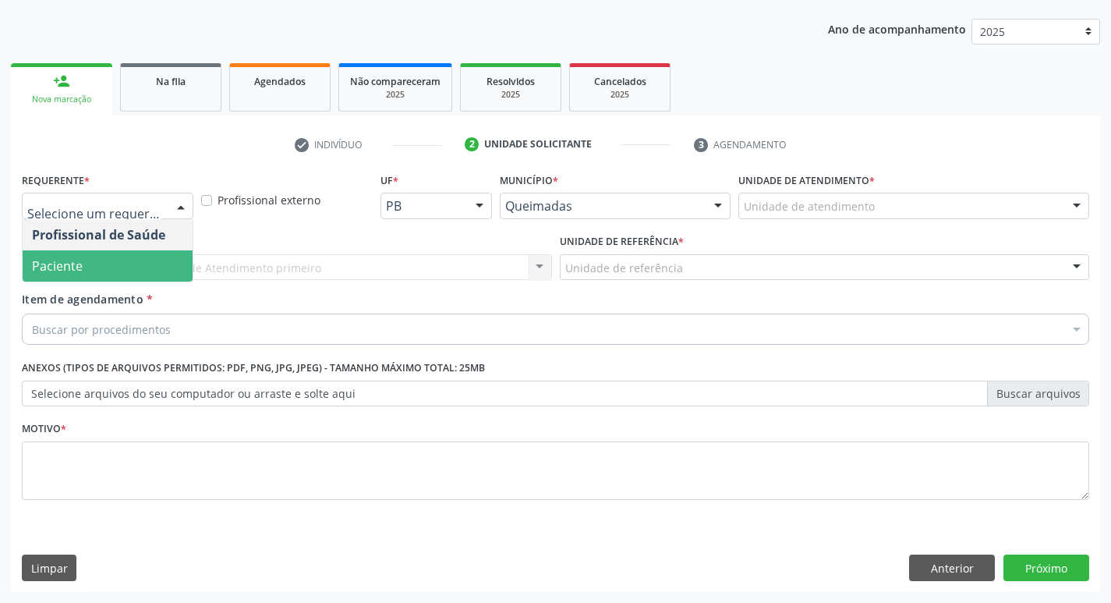
click at [121, 269] on span "Paciente" at bounding box center [108, 265] width 170 height 31
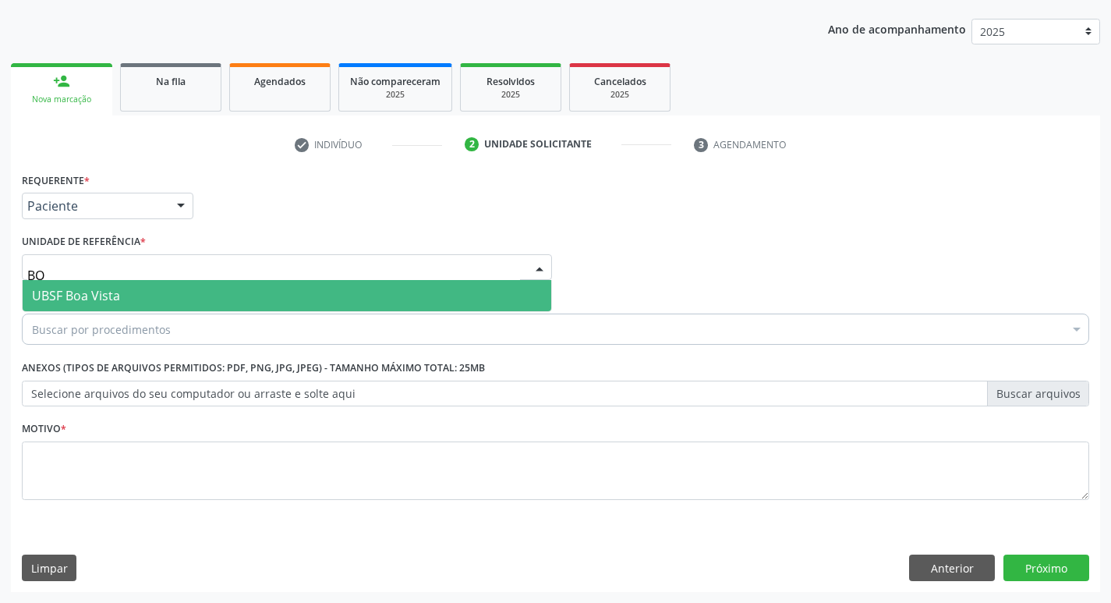
type input "BOA"
click at [117, 294] on span "UBSF Boa Vista" at bounding box center [76, 295] width 88 height 17
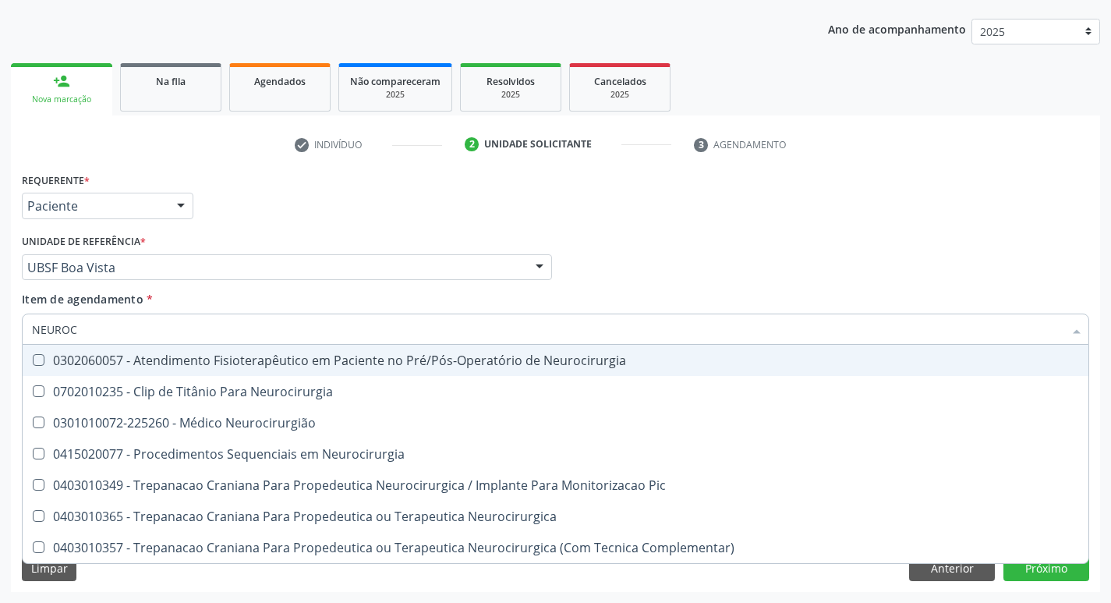
type input "NEUROCI"
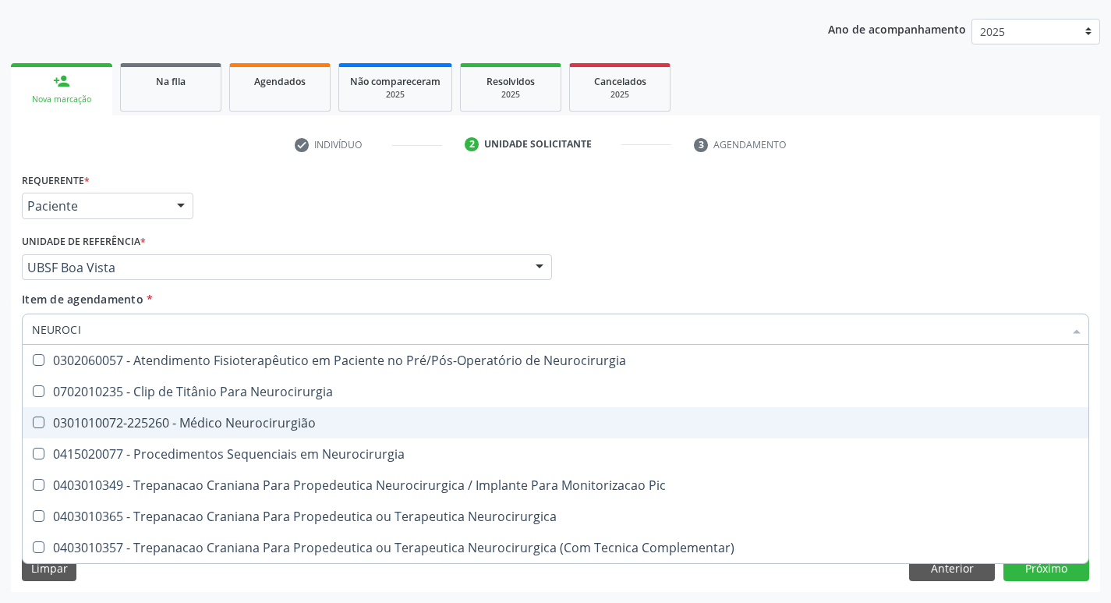
click at [185, 410] on span "0301010072-225260 - Médico Neurocirurgião" at bounding box center [556, 422] width 1066 height 31
checkbox Neurocirurgião "true"
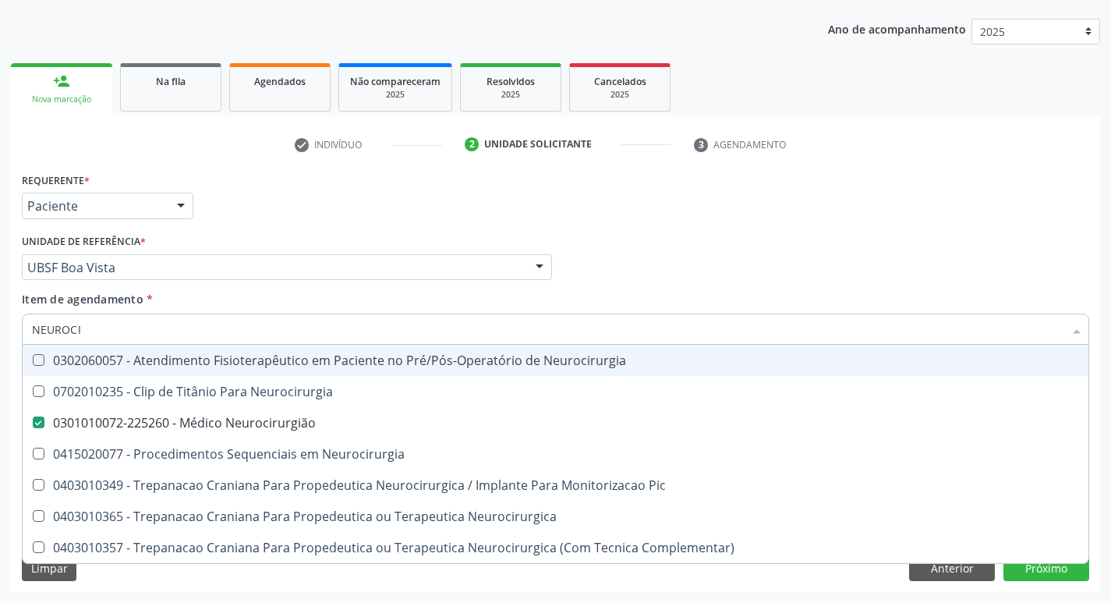
click at [334, 216] on div "Requerente * Paciente Profissional de Saúde Paciente Nenhum resultado encontrad…" at bounding box center [555, 198] width 1075 height 61
checkbox Neurocirurgia "true"
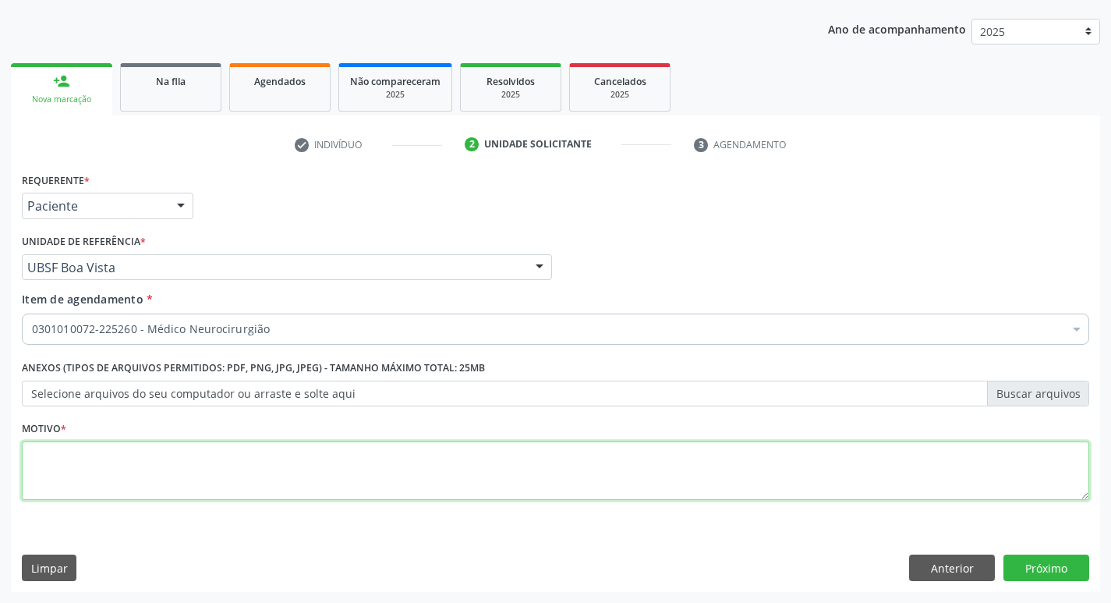
click at [145, 448] on textarea at bounding box center [555, 470] width 1067 height 59
type textarea "AVALIAÇÃO"
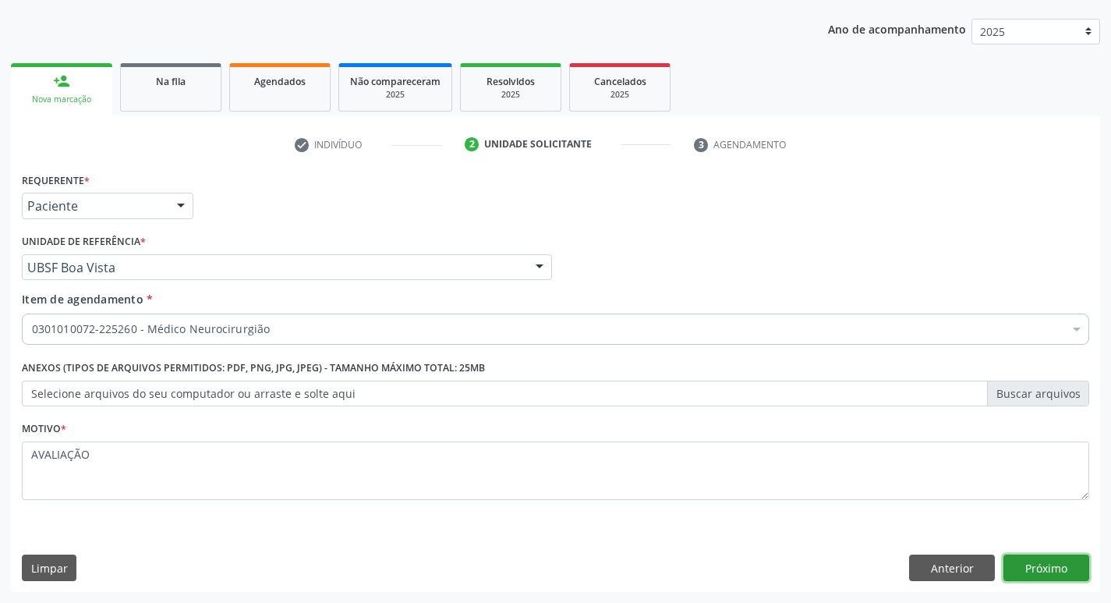
click at [1038, 570] on button "Próximo" at bounding box center [1046, 567] width 86 height 27
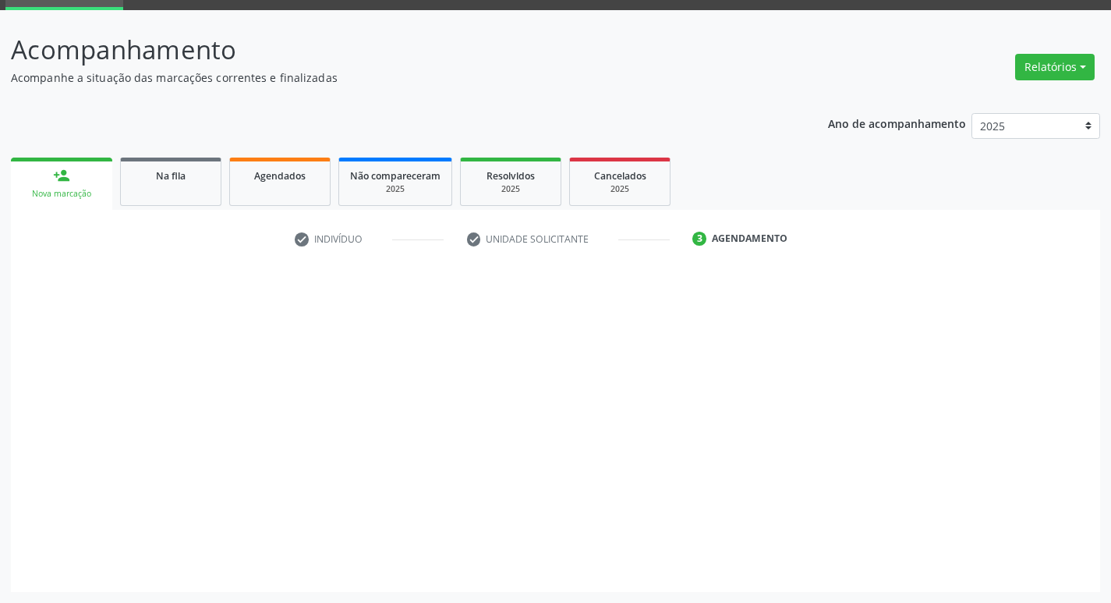
scroll to position [76, 0]
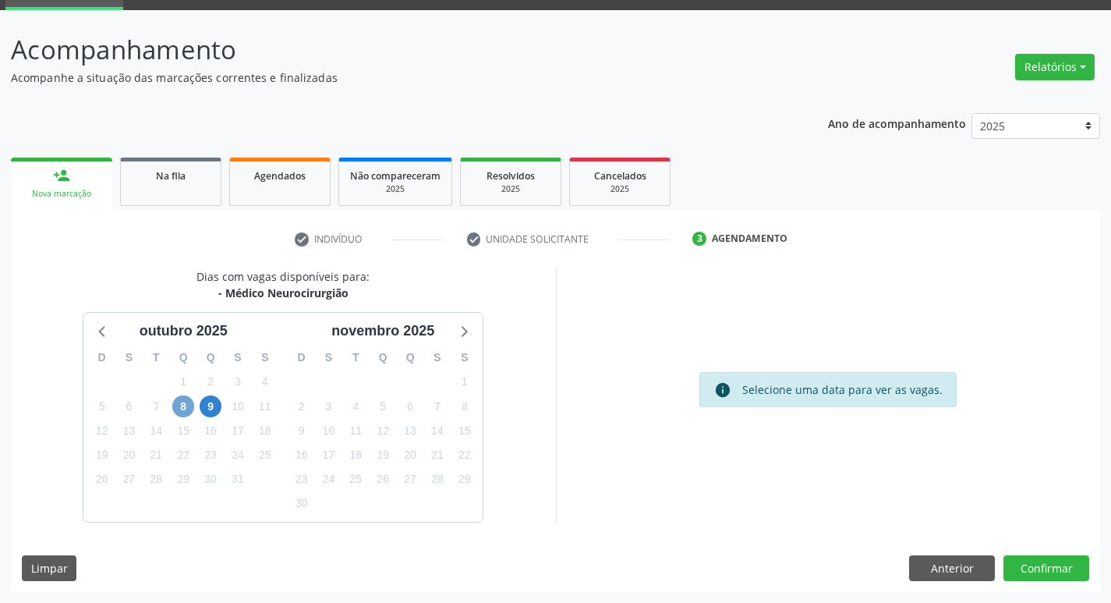
click at [183, 410] on span "8" at bounding box center [183, 406] width 22 height 22
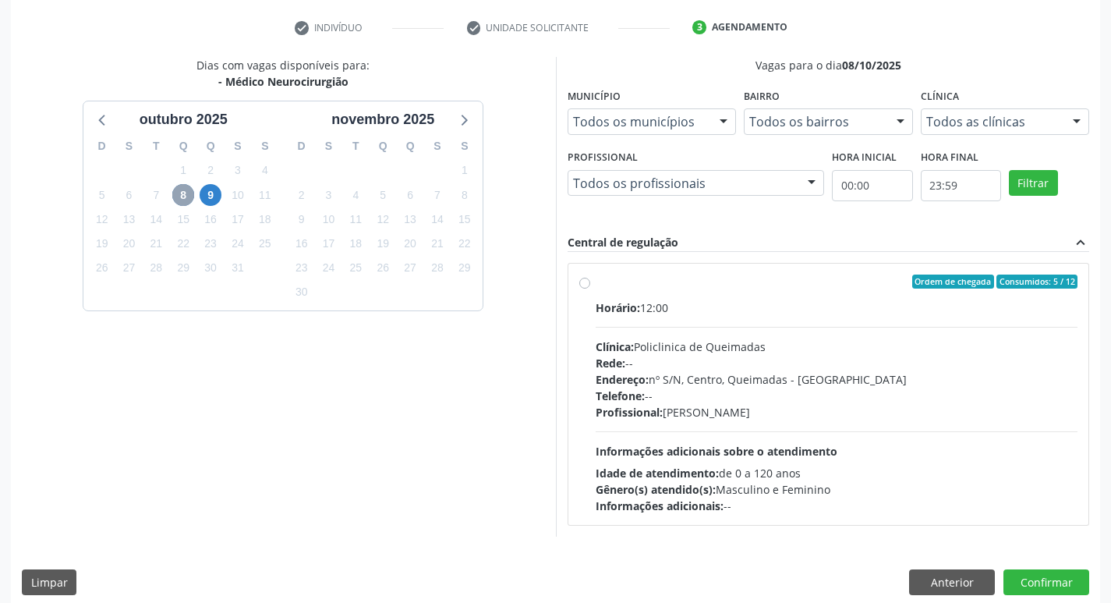
scroll to position [301, 0]
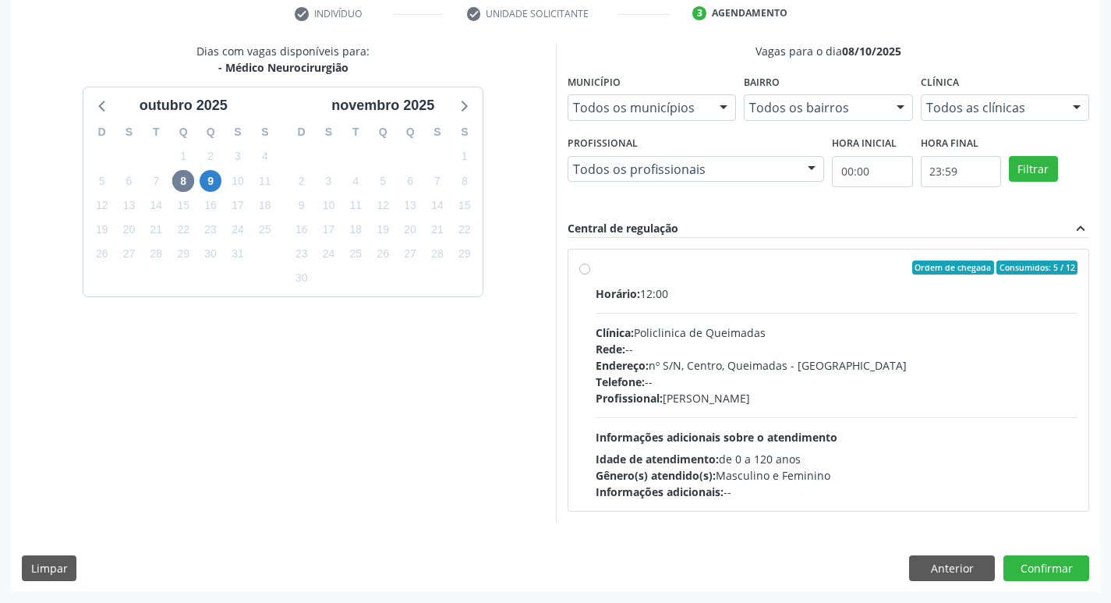
drag, startPoint x: 748, startPoint y: 263, endPoint x: 817, endPoint y: 334, distance: 99.2
click at [748, 263] on div "Ordem de chegada Consumidos: 5 / 12" at bounding box center [837, 267] width 483 height 14
click at [590, 263] on input "Ordem de chegada Consumidos: 5 / 12 Horário: 12:00 Clínica: Policlinica de Quei…" at bounding box center [584, 267] width 11 height 14
radio input "true"
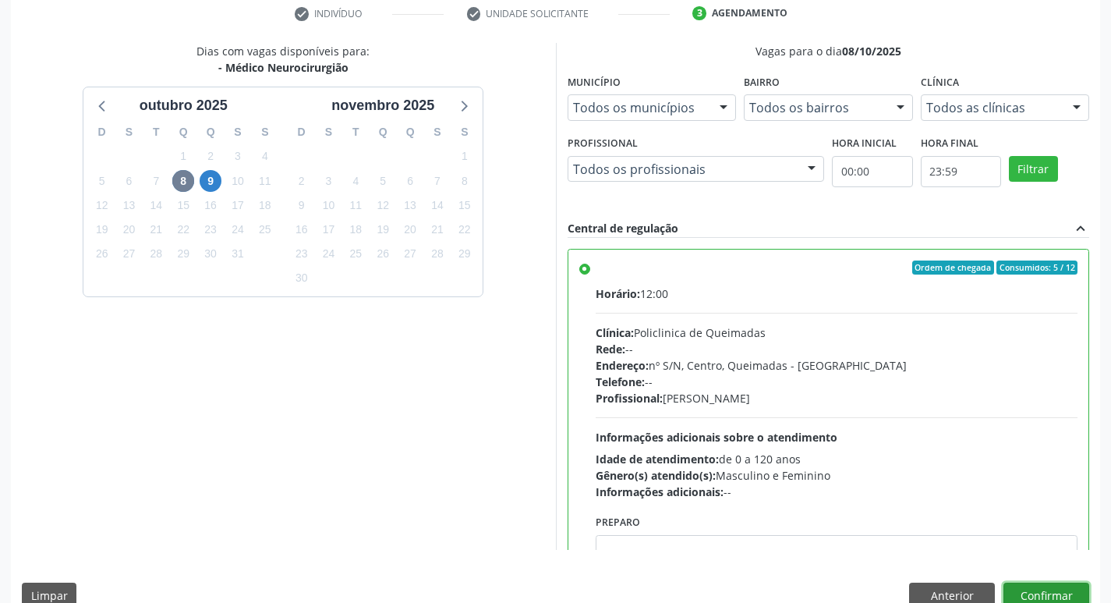
click at [1044, 596] on button "Confirmar" at bounding box center [1046, 595] width 86 height 27
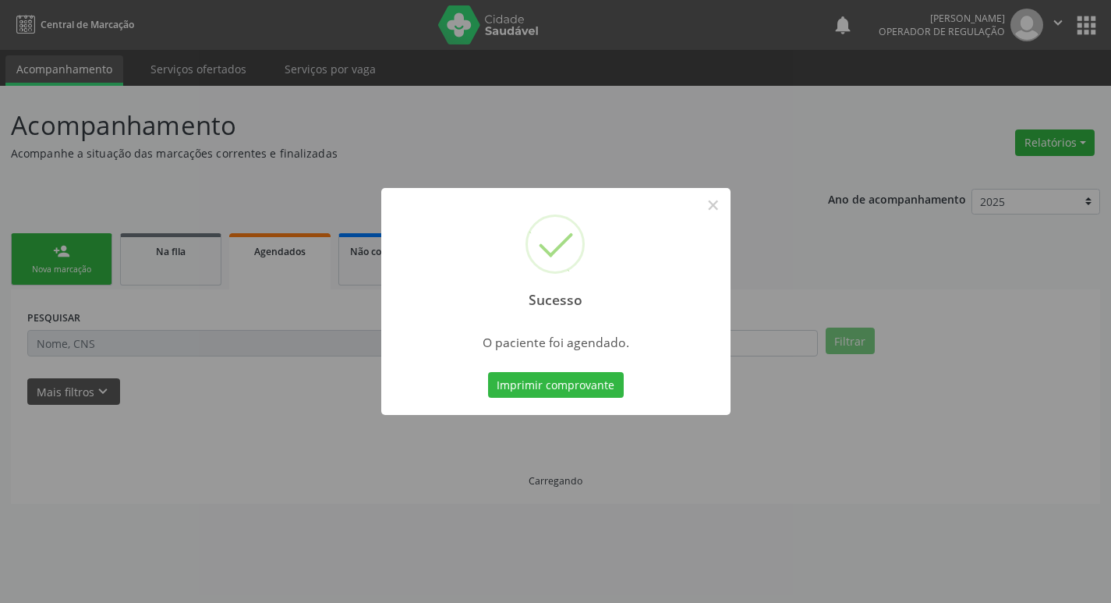
scroll to position [0, 0]
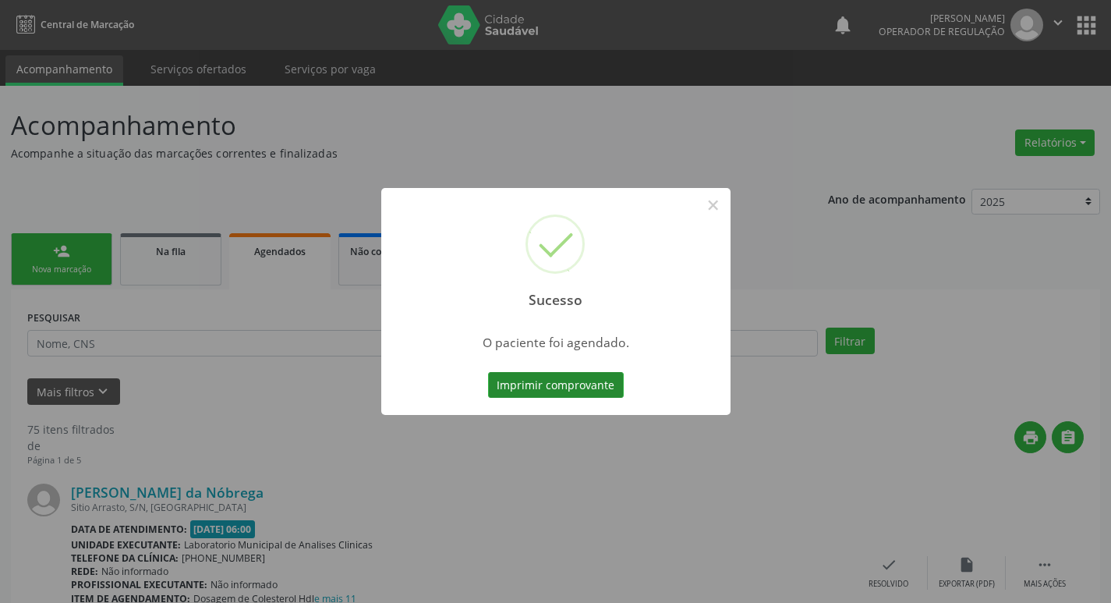
click at [552, 386] on button "Imprimir comprovante" at bounding box center [556, 385] width 136 height 27
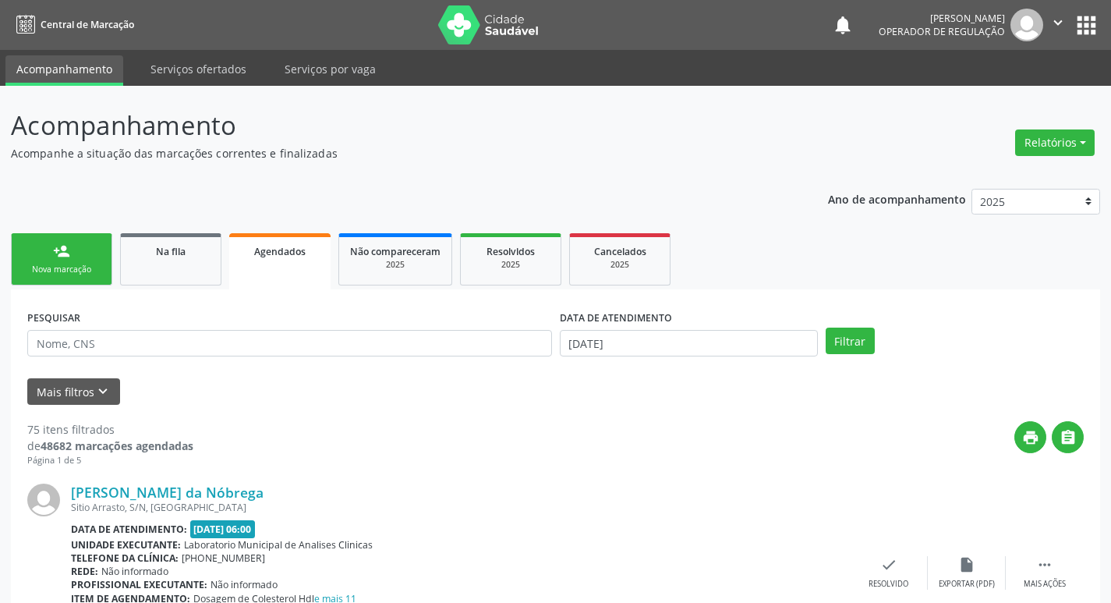
click at [62, 251] on div "person_add" at bounding box center [61, 250] width 17 height 17
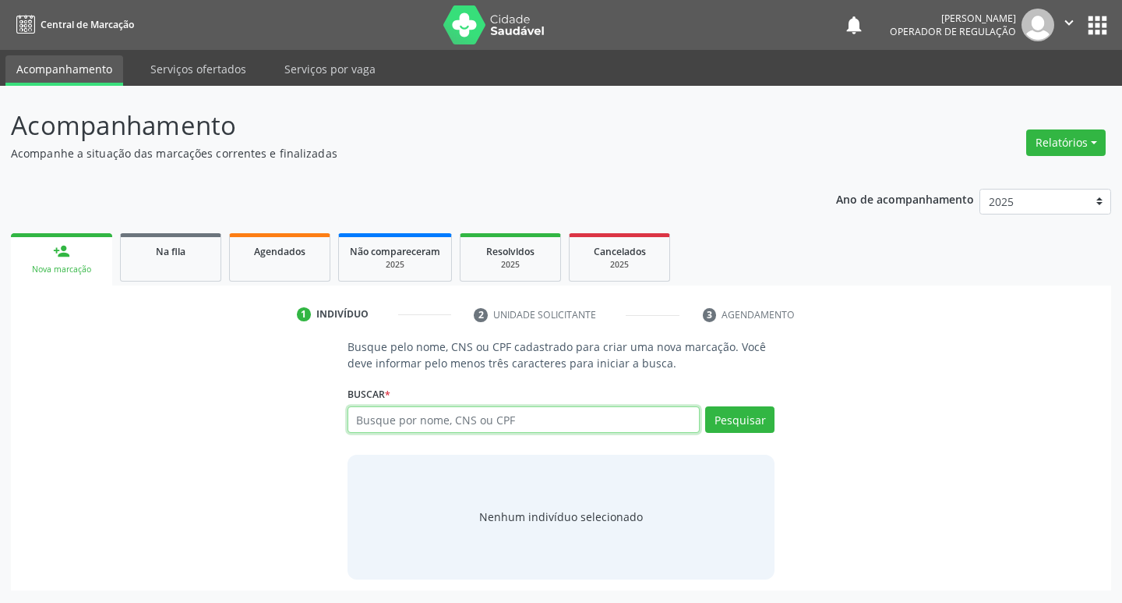
click at [478, 425] on input "text" at bounding box center [524, 419] width 353 height 27
type input "700700957222279"
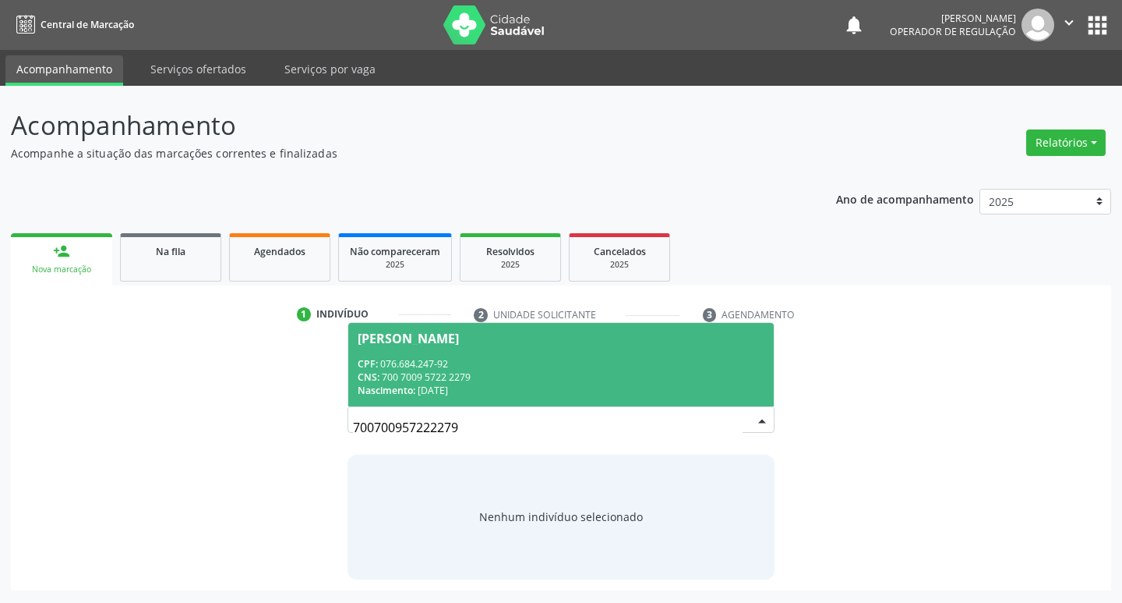
click at [585, 379] on div "CNS: 700 7009 5722 2279" at bounding box center [562, 376] width 408 height 13
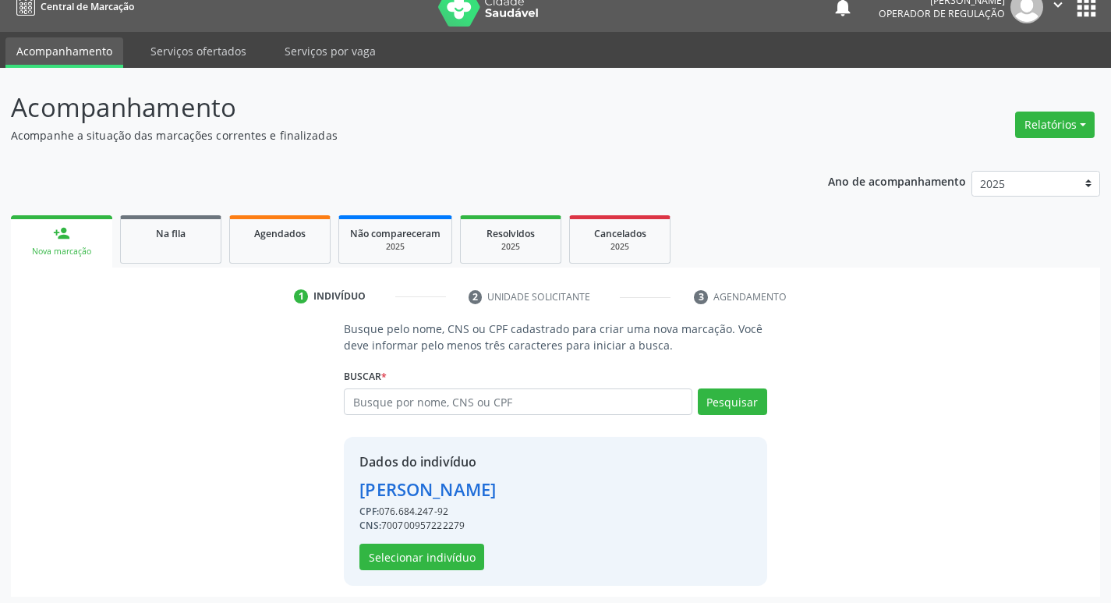
scroll to position [23, 0]
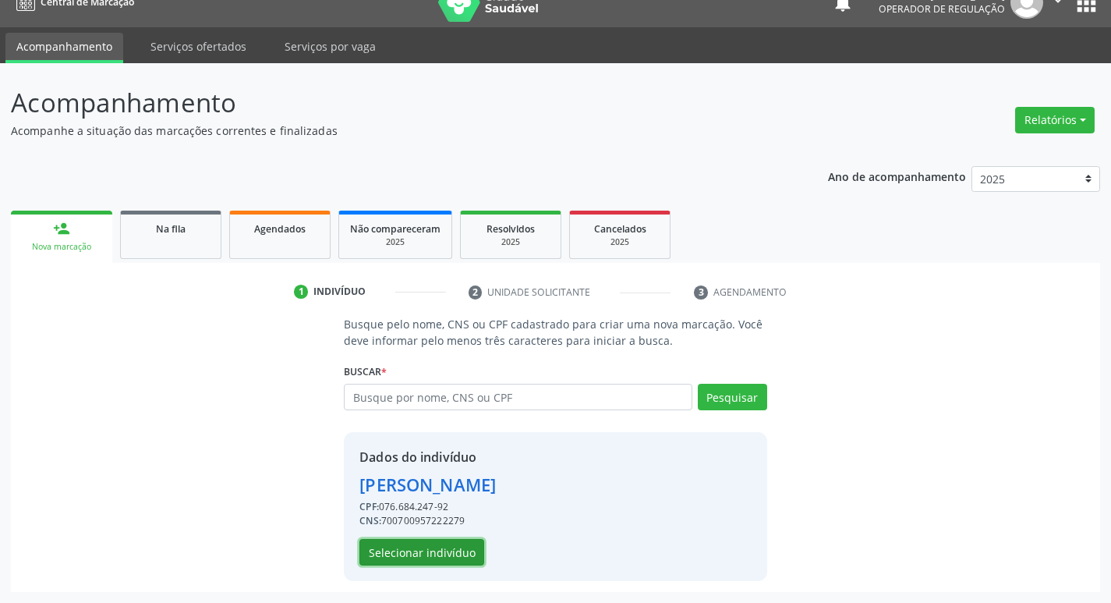
click at [409, 557] on button "Selecionar indivíduo" at bounding box center [421, 552] width 125 height 27
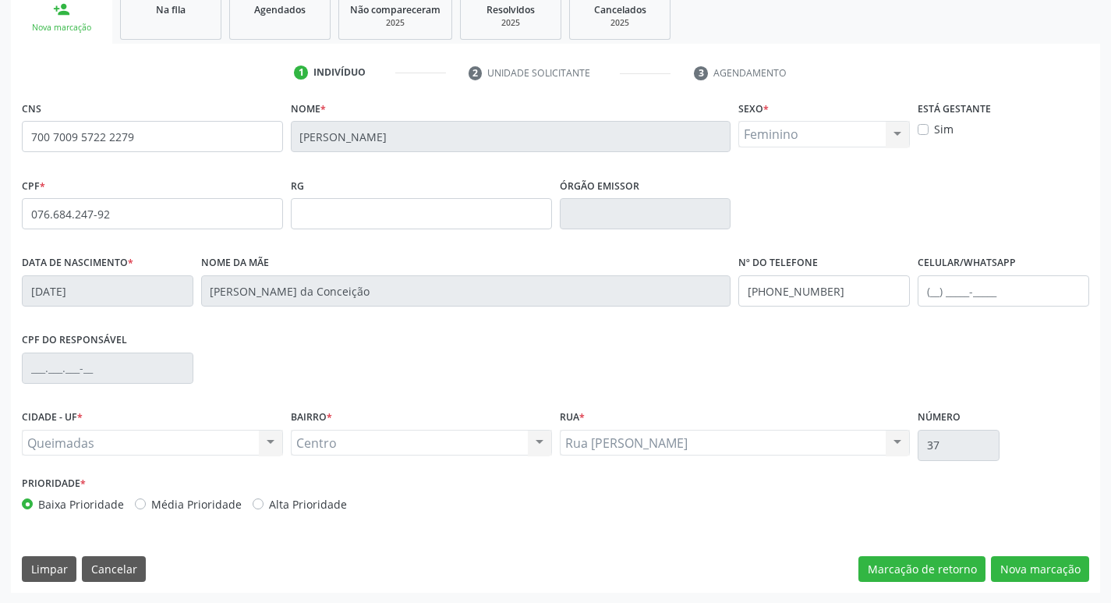
scroll to position [242, 0]
click at [1024, 555] on button "Nova marcação" at bounding box center [1040, 568] width 98 height 27
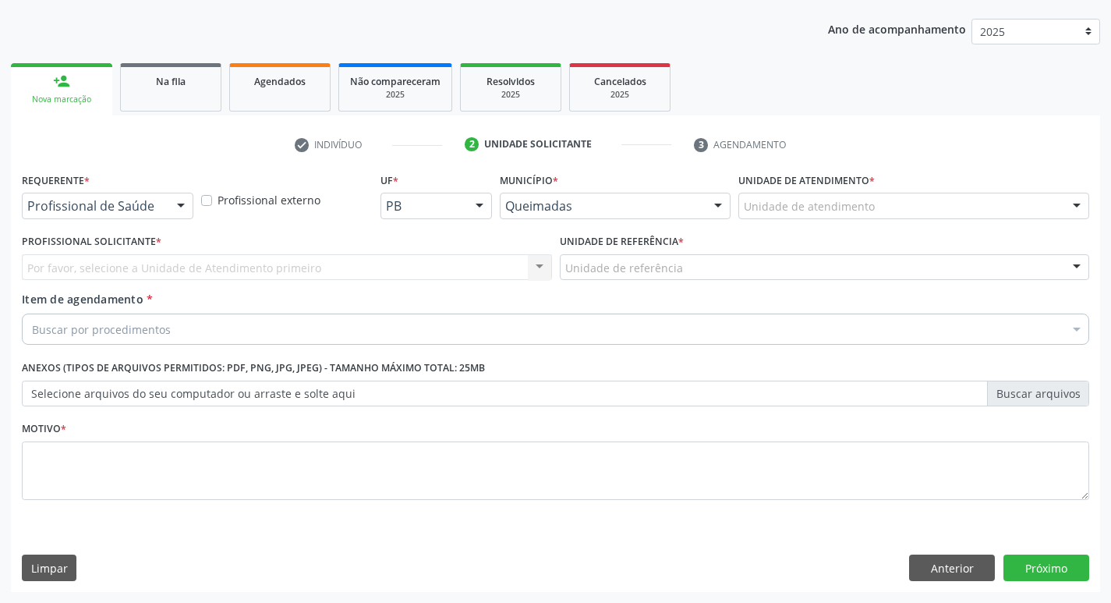
scroll to position [170, 0]
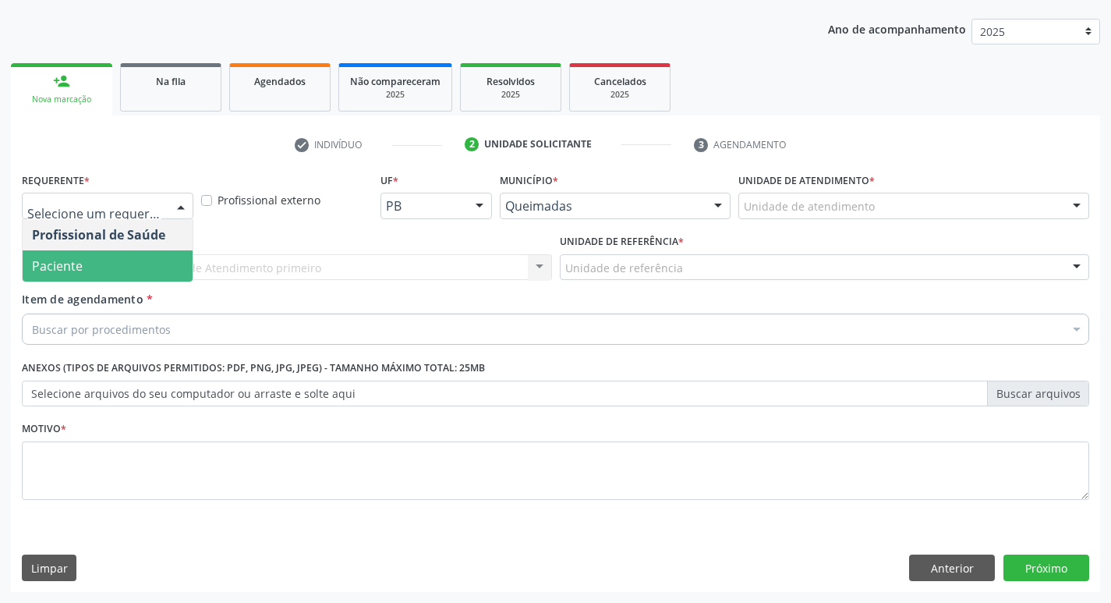
click at [101, 263] on span "Paciente" at bounding box center [108, 265] width 170 height 31
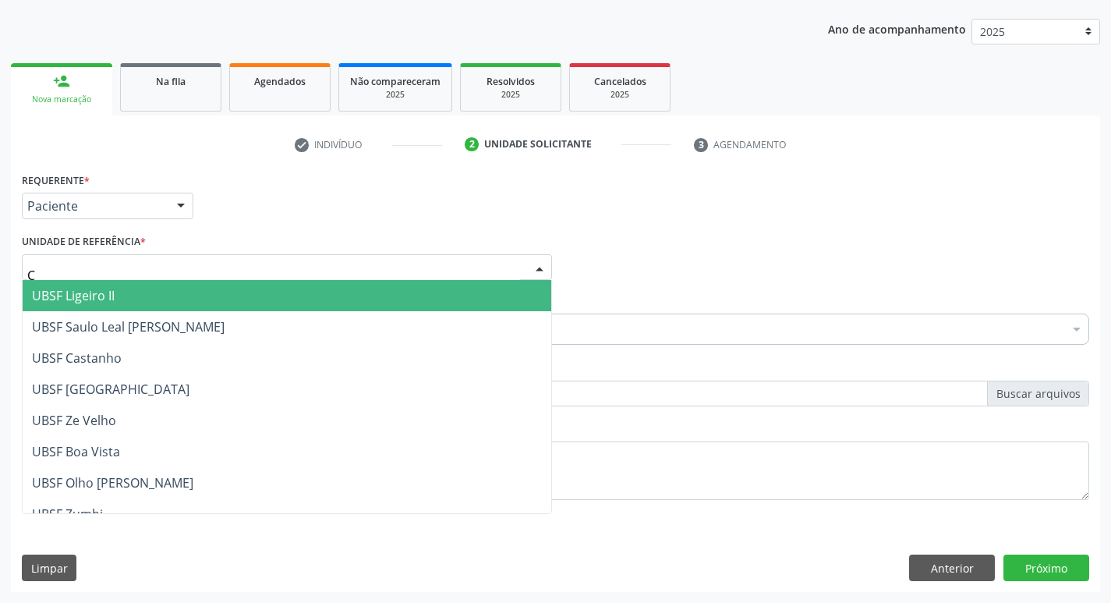
type input "CE"
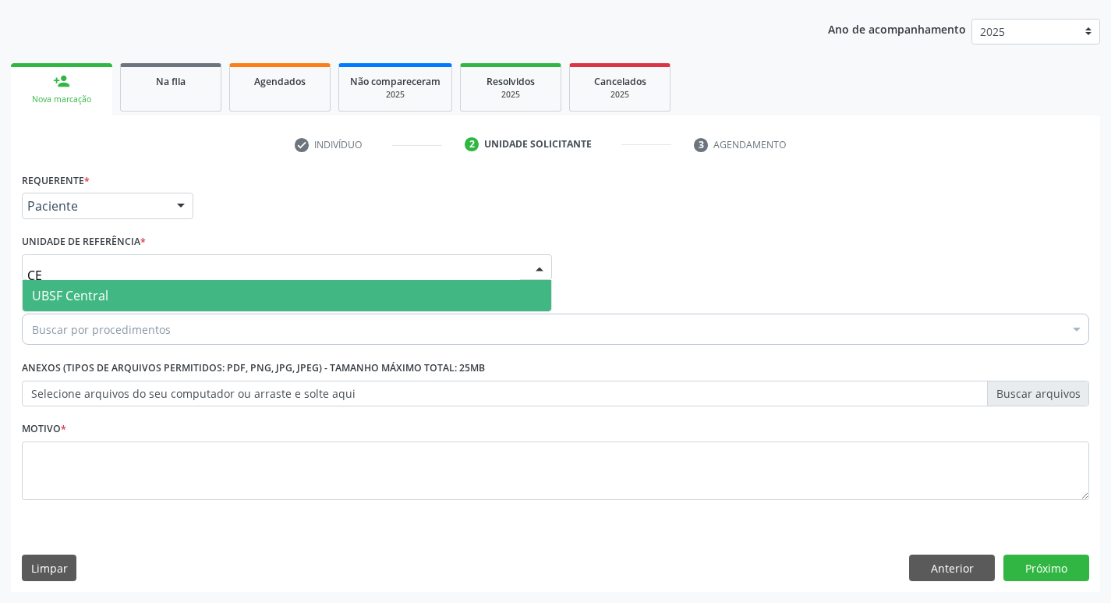
click at [106, 296] on span "UBSF Central" at bounding box center [70, 295] width 76 height 17
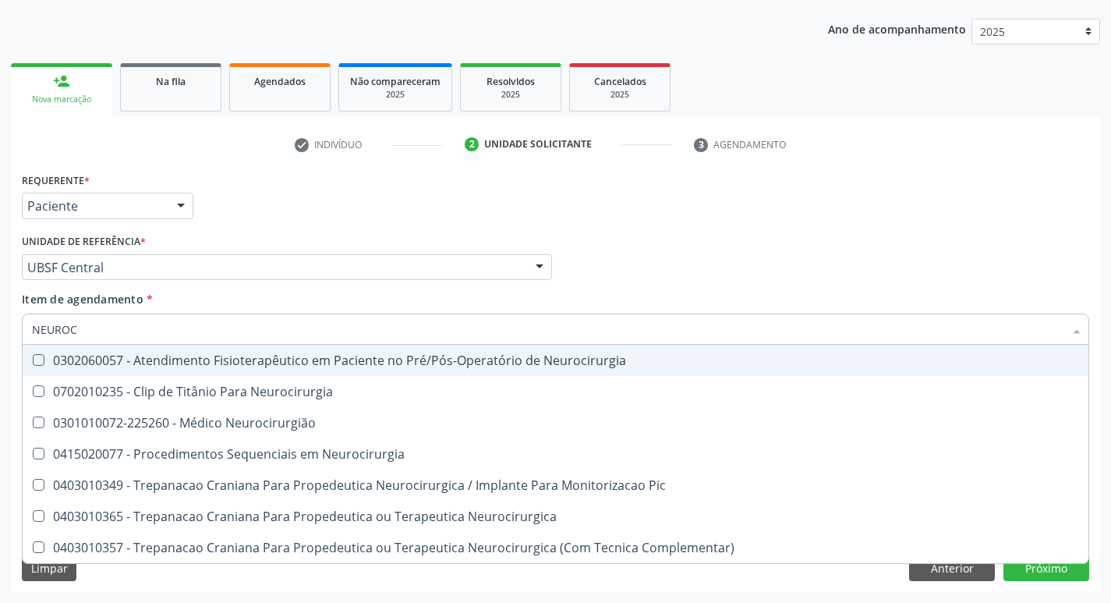
type input "NEUROCI"
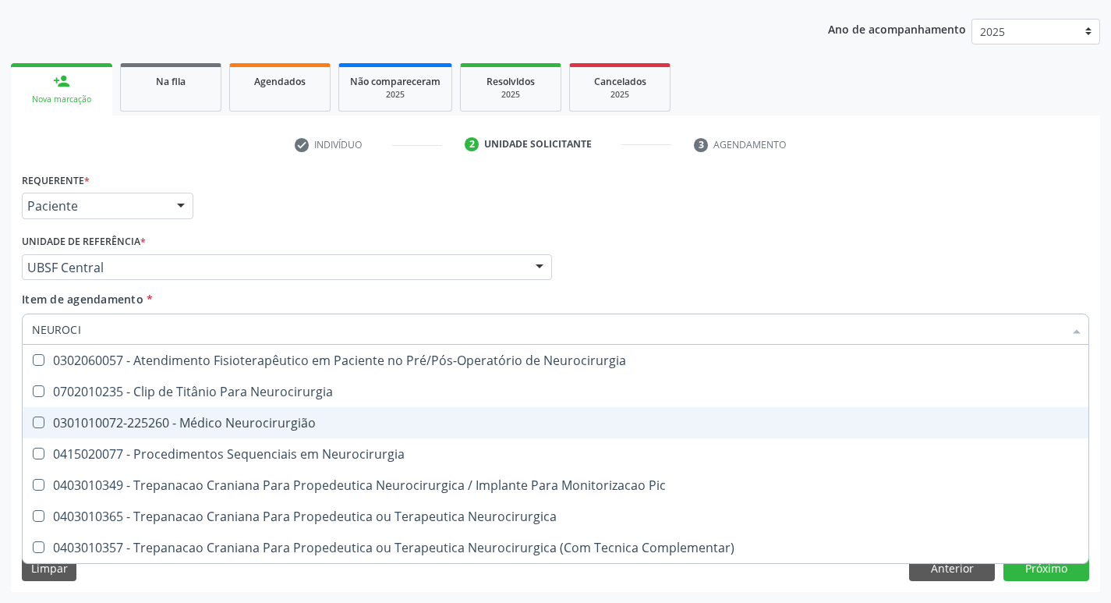
click at [98, 425] on div "0301010072-225260 - Médico Neurocirurgião" at bounding box center [555, 422] width 1047 height 12
checkbox Neurocirurgião "true"
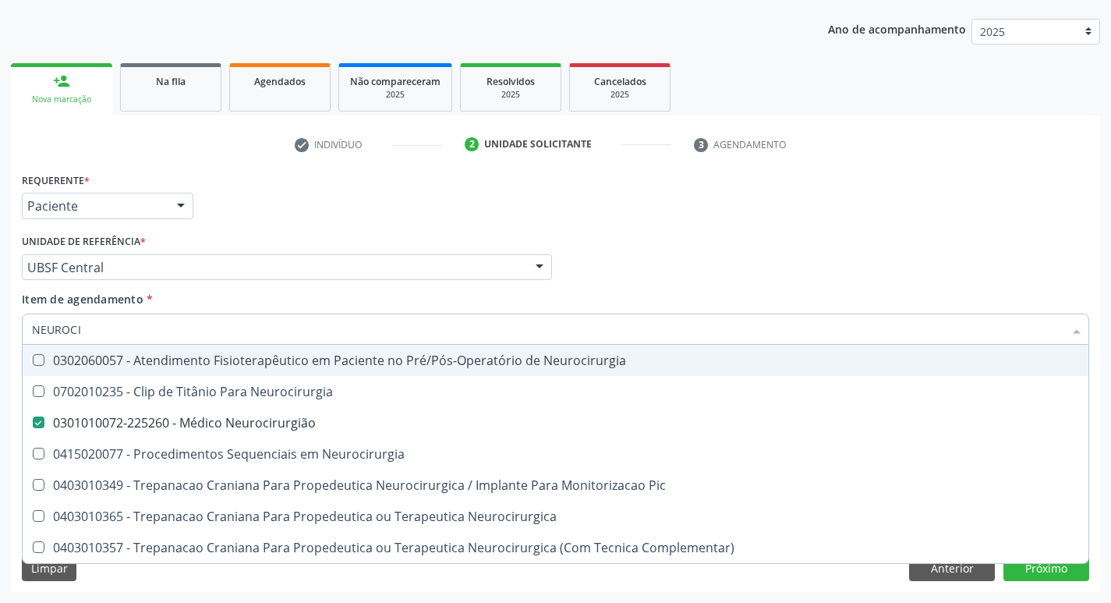
click at [331, 210] on div "Requerente * Paciente Profissional de Saúde Paciente Nenhum resultado encontrad…" at bounding box center [555, 198] width 1075 height 61
checkbox Neurocirurgia "true"
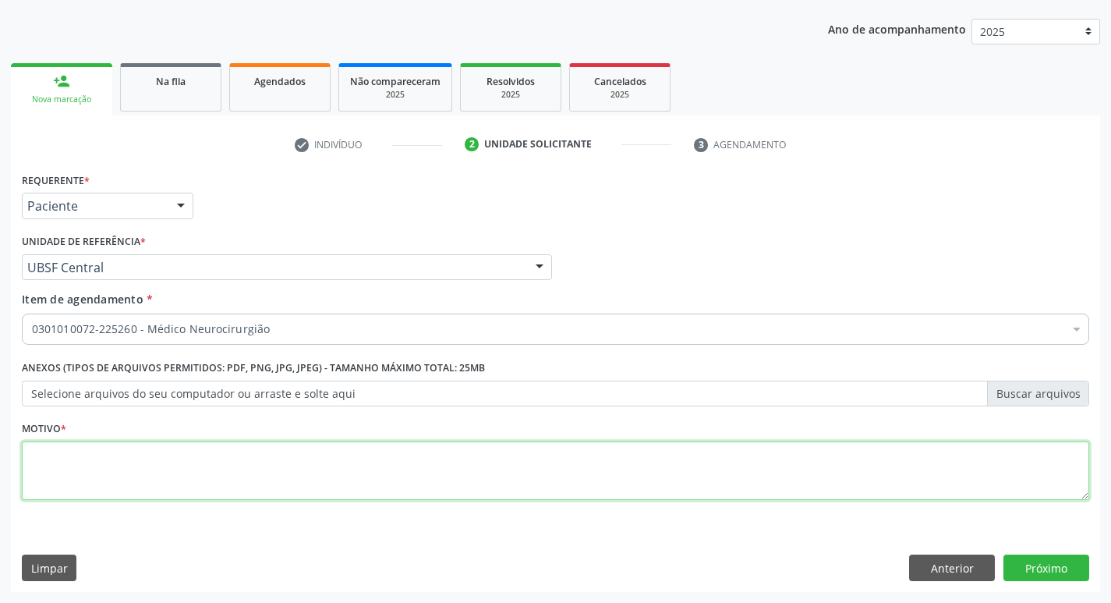
click at [111, 488] on textarea at bounding box center [555, 470] width 1067 height 59
type textarea "AVALIAÇÃO"
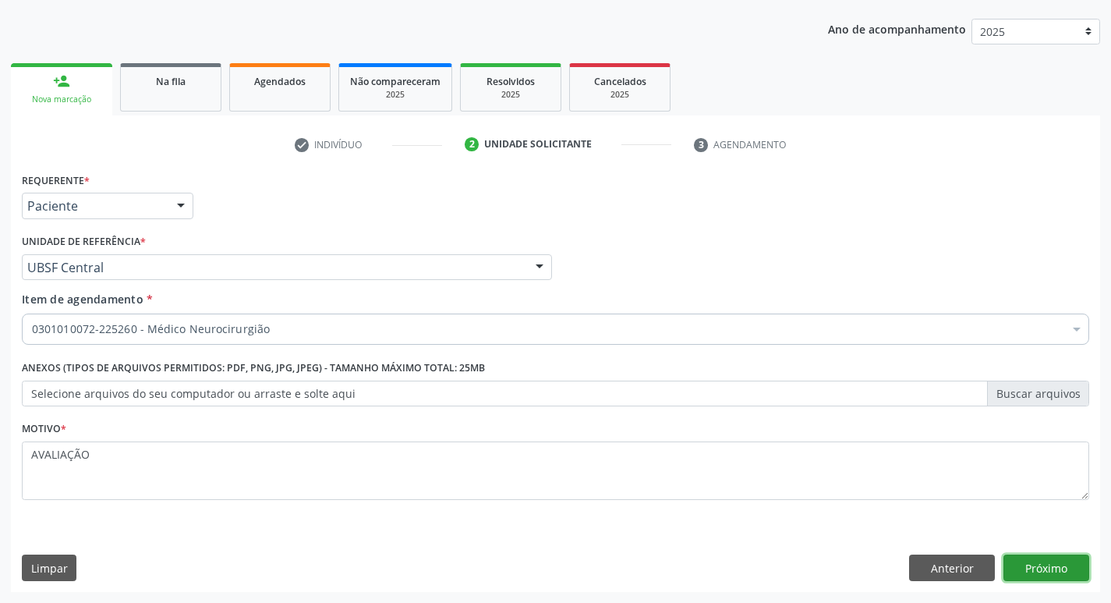
click at [1042, 567] on button "Próximo" at bounding box center [1046, 567] width 86 height 27
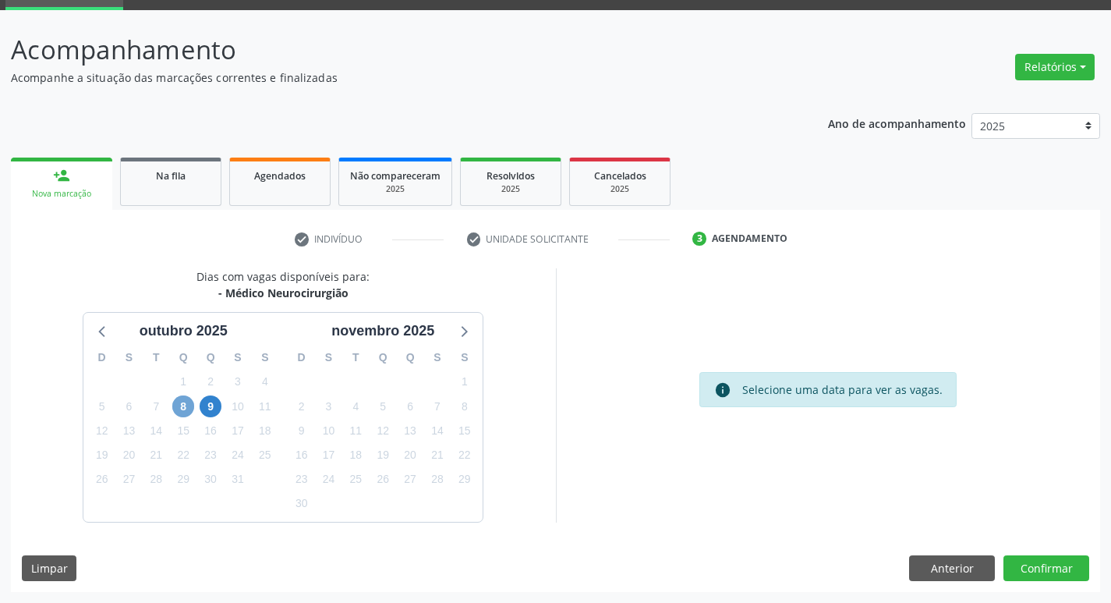
click at [191, 399] on span "8" at bounding box center [183, 406] width 22 height 22
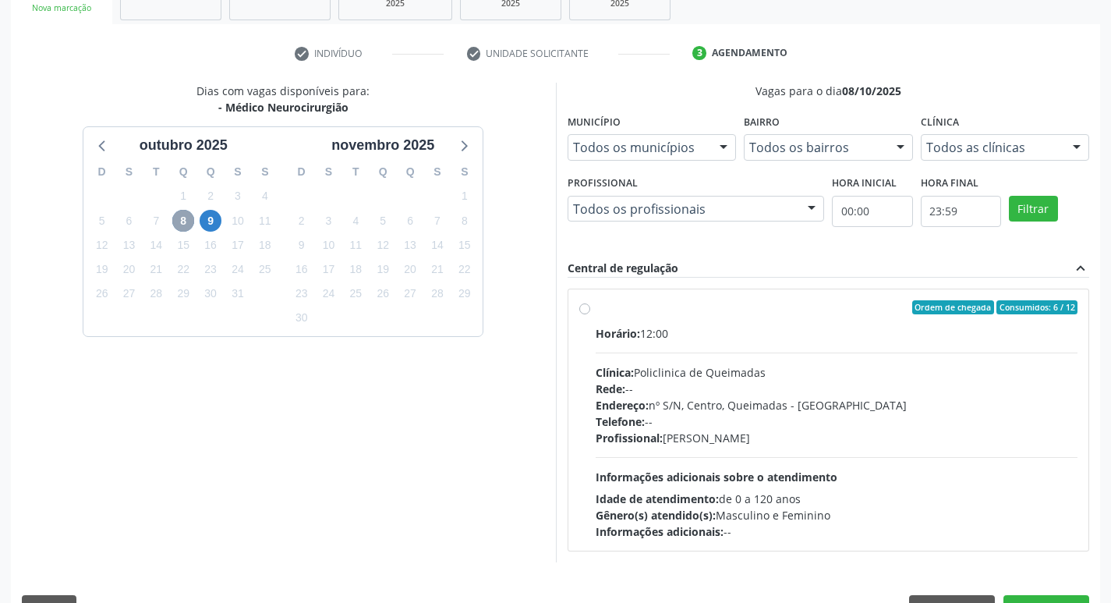
scroll to position [301, 0]
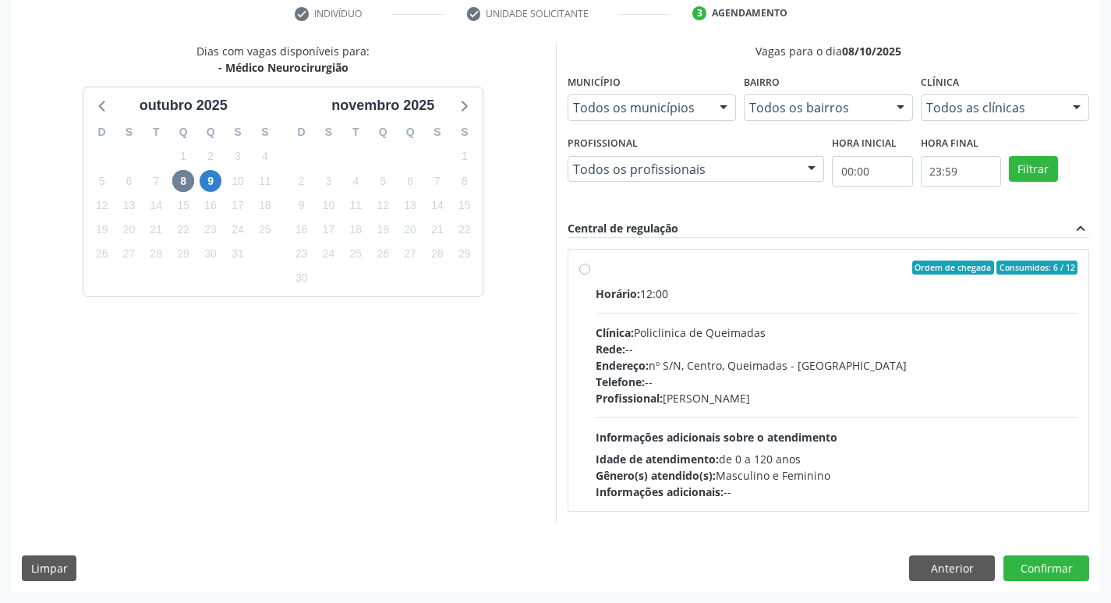
click at [861, 327] on div "Clínica: Policlinica de Queimadas" at bounding box center [837, 332] width 483 height 16
click at [590, 274] on input "Ordem de chegada Consumidos: 6 / 12 Horário: 12:00 Clínica: Policlinica de Quei…" at bounding box center [584, 267] width 11 height 14
radio input "true"
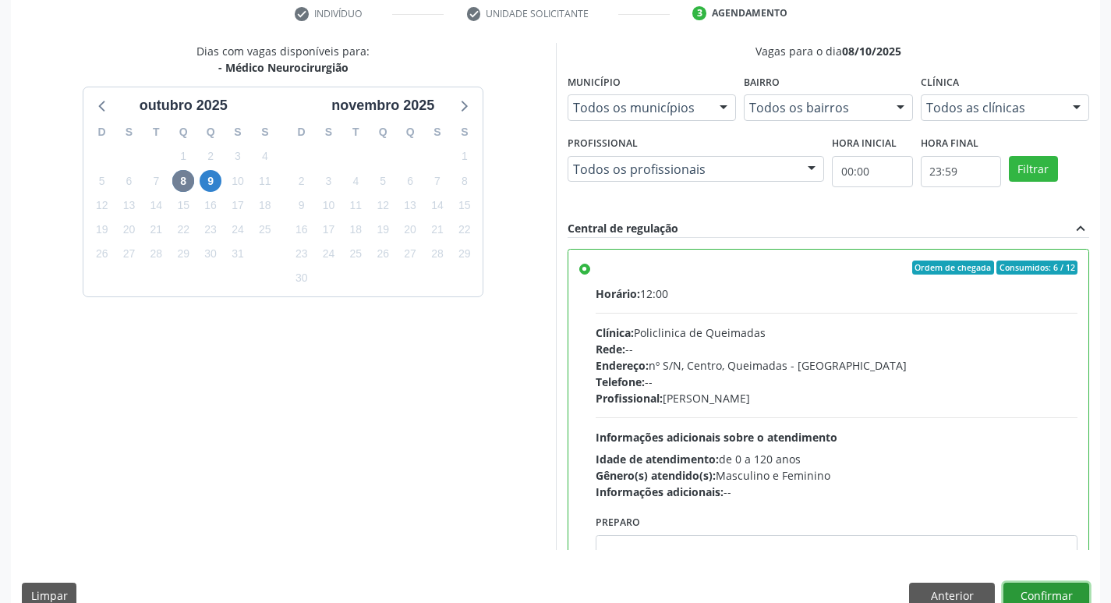
click at [1038, 585] on button "Confirmar" at bounding box center [1046, 595] width 86 height 27
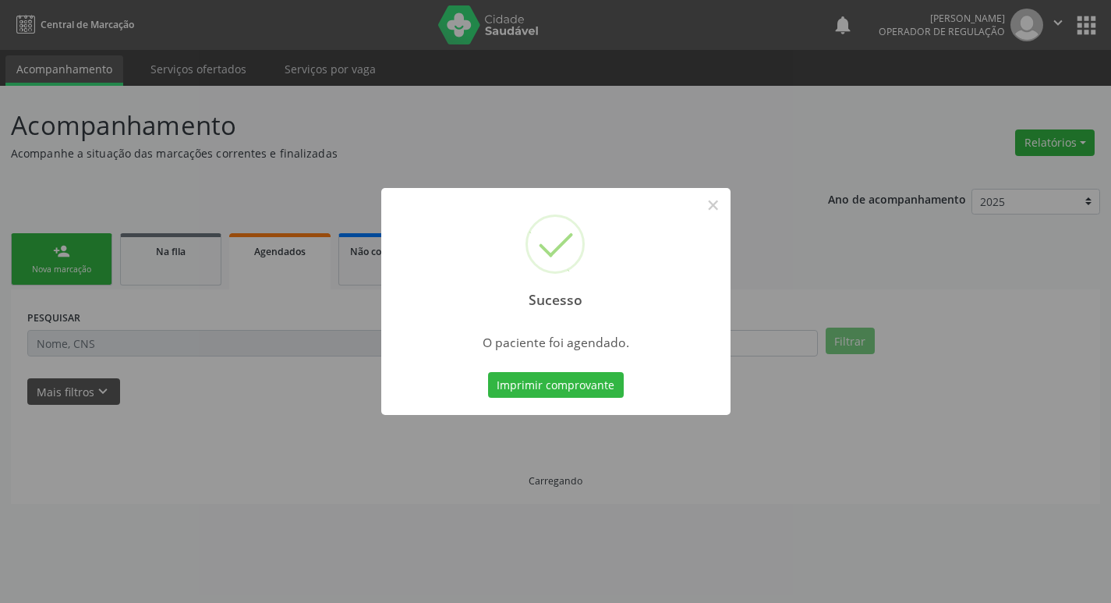
scroll to position [0, 0]
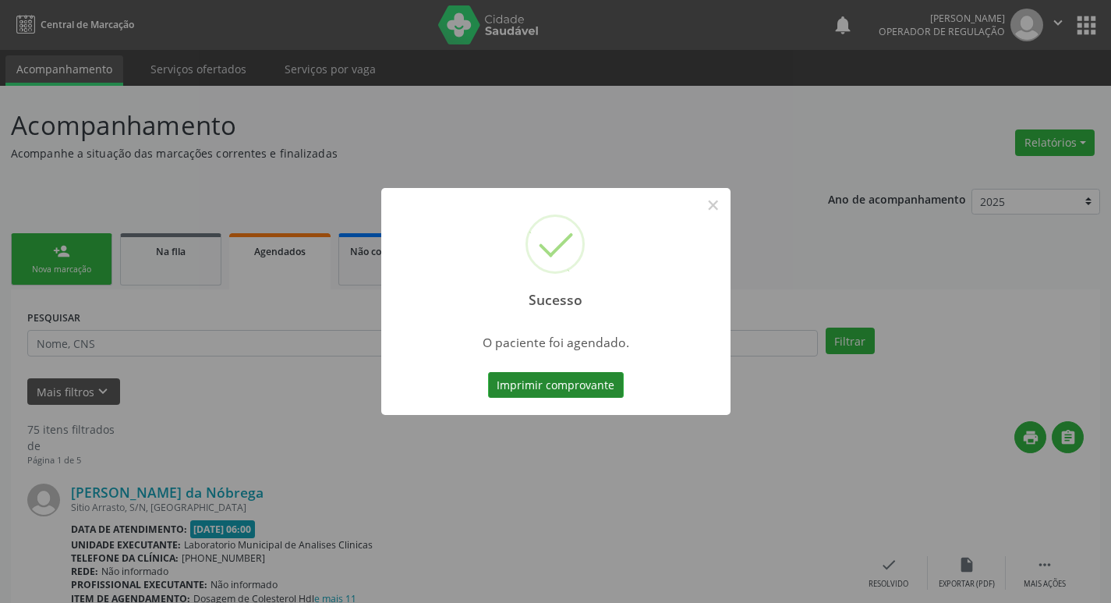
click at [553, 397] on button "Imprimir comprovante" at bounding box center [556, 385] width 136 height 27
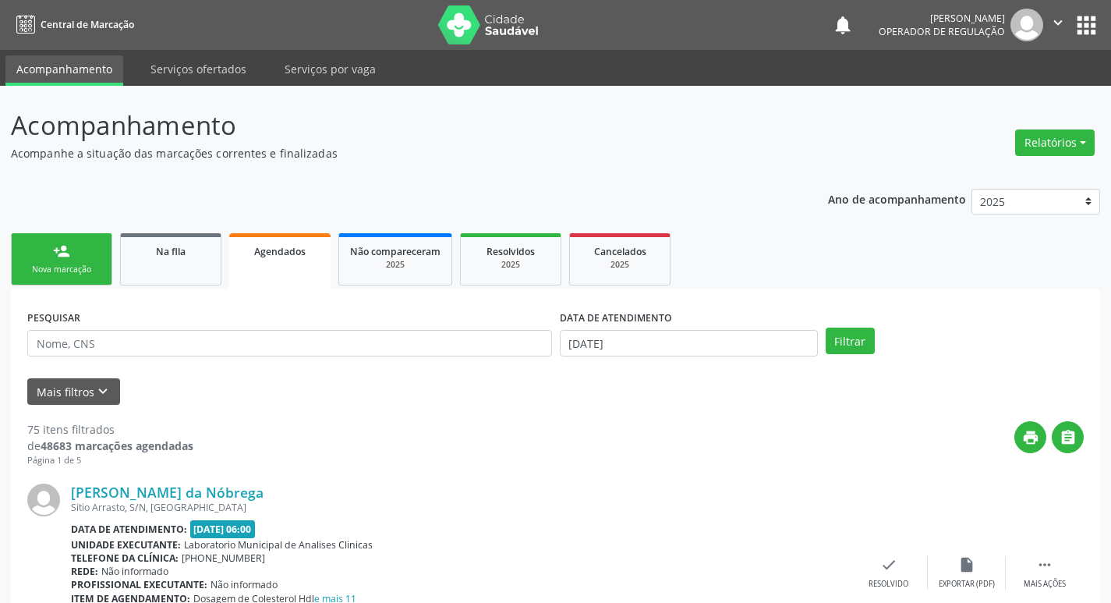
click at [79, 253] on link "person_add Nova marcação" at bounding box center [61, 259] width 101 height 52
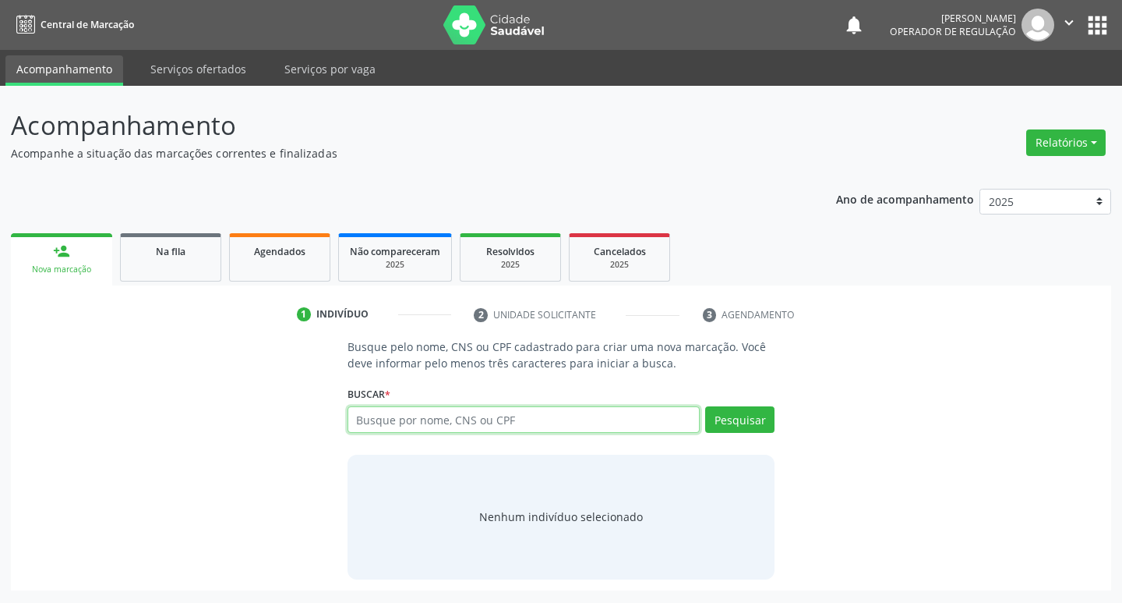
click at [447, 425] on input "text" at bounding box center [524, 419] width 353 height 27
type input "705009449307151"
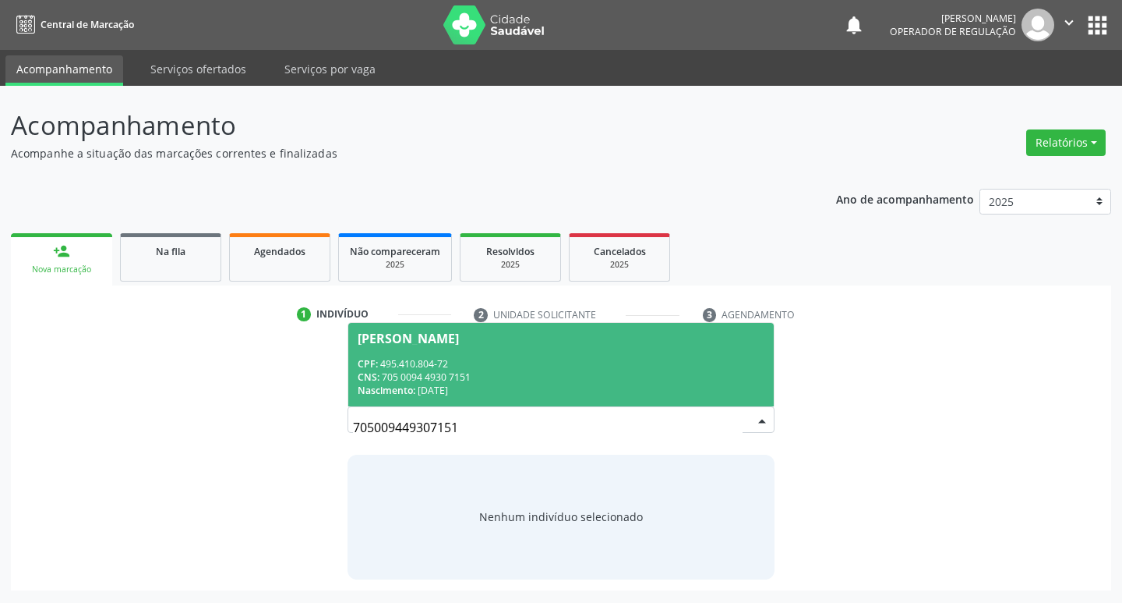
click at [394, 387] on span "Nascimento:" at bounding box center [387, 390] width 58 height 13
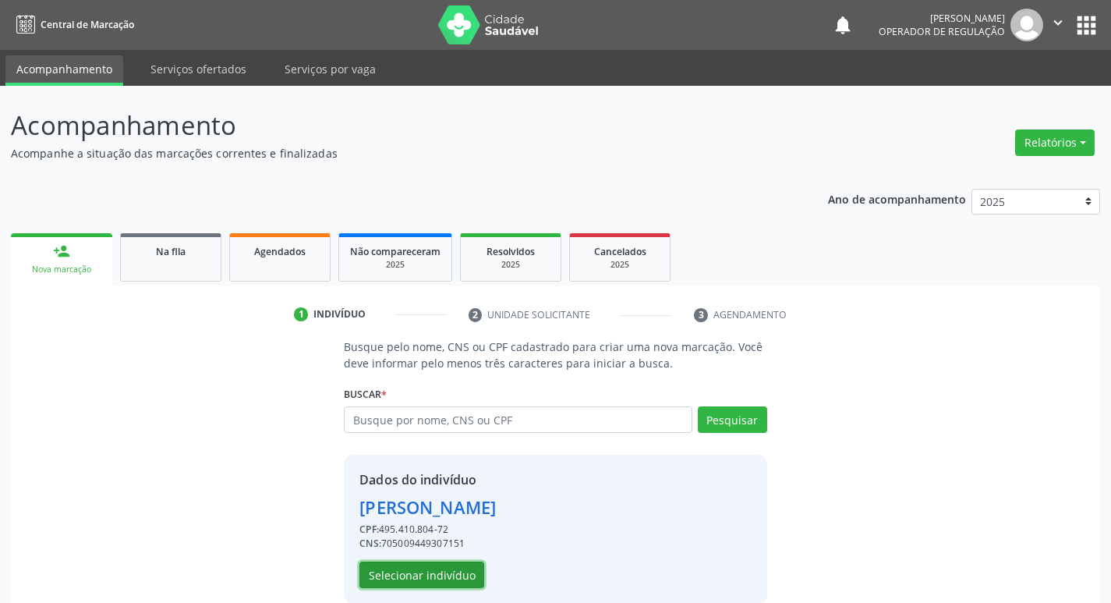
click at [402, 582] on button "Selecionar indivíduo" at bounding box center [421, 574] width 125 height 27
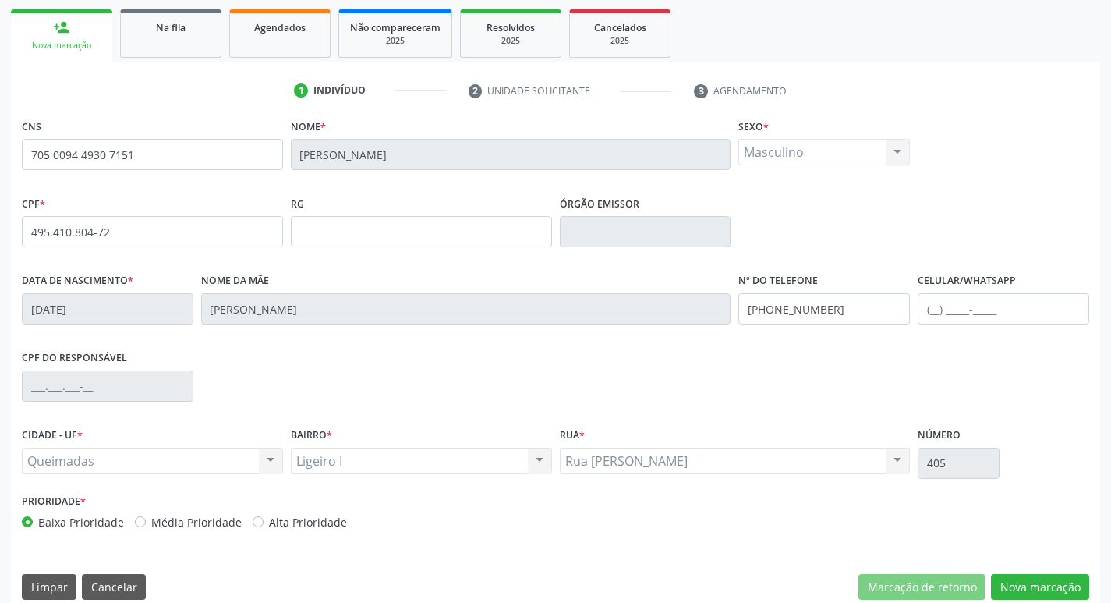
scroll to position [242, 0]
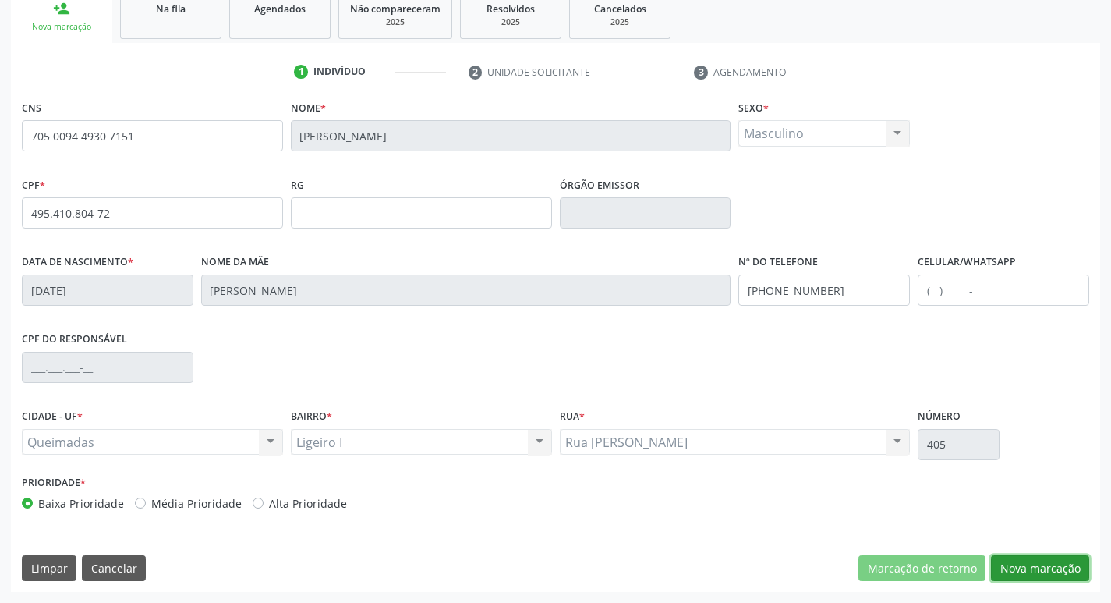
click at [1006, 563] on button "Nova marcação" at bounding box center [1040, 568] width 98 height 27
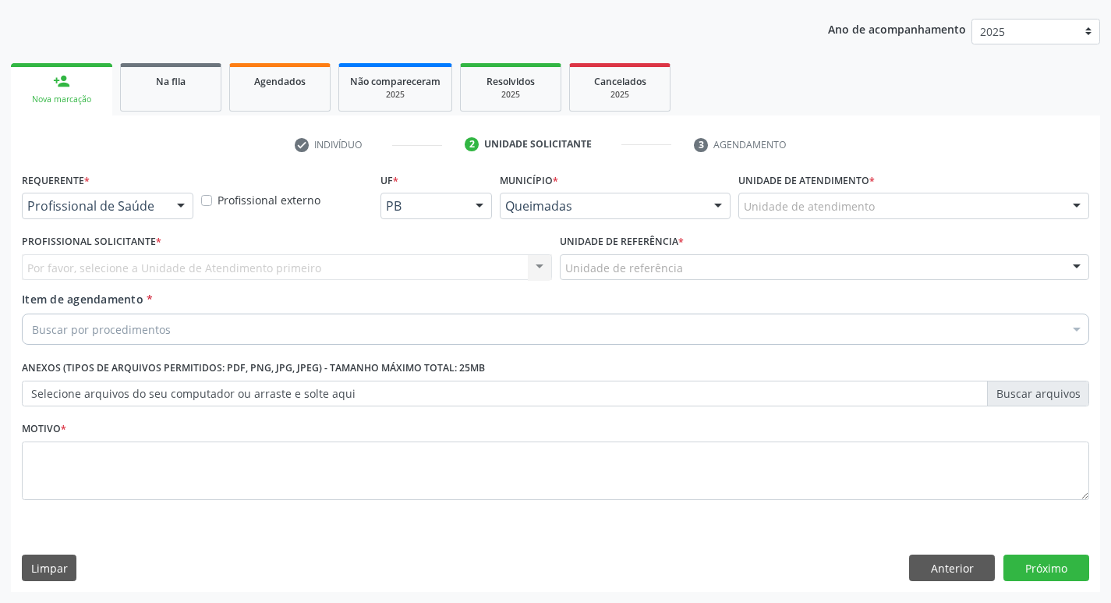
drag, startPoint x: 119, startPoint y: 202, endPoint x: 118, endPoint y: 239, distance: 37.4
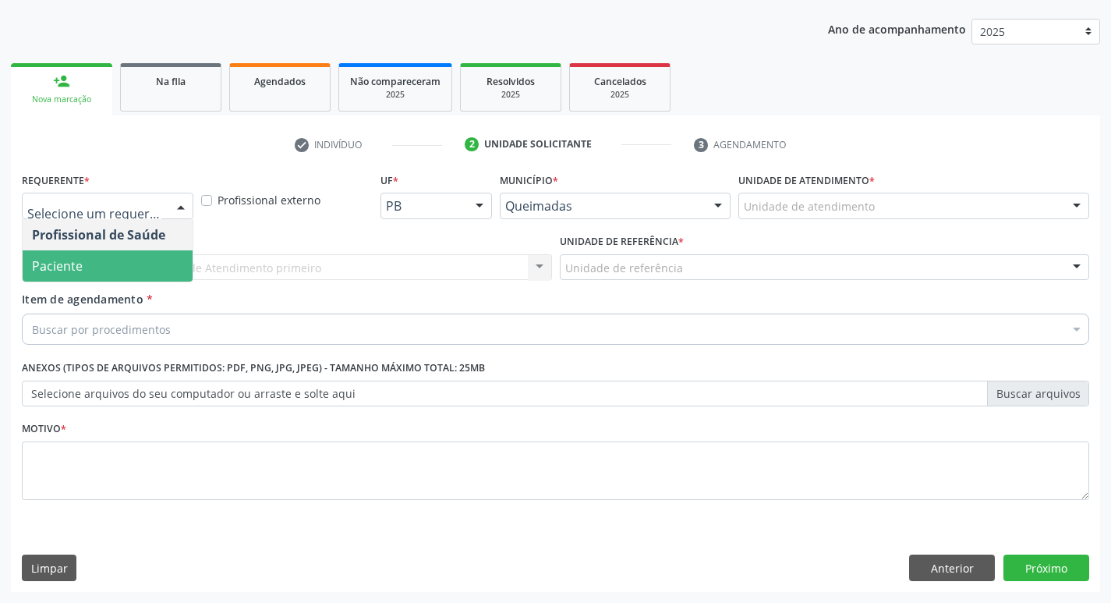
click at [117, 256] on span "Paciente" at bounding box center [108, 265] width 170 height 31
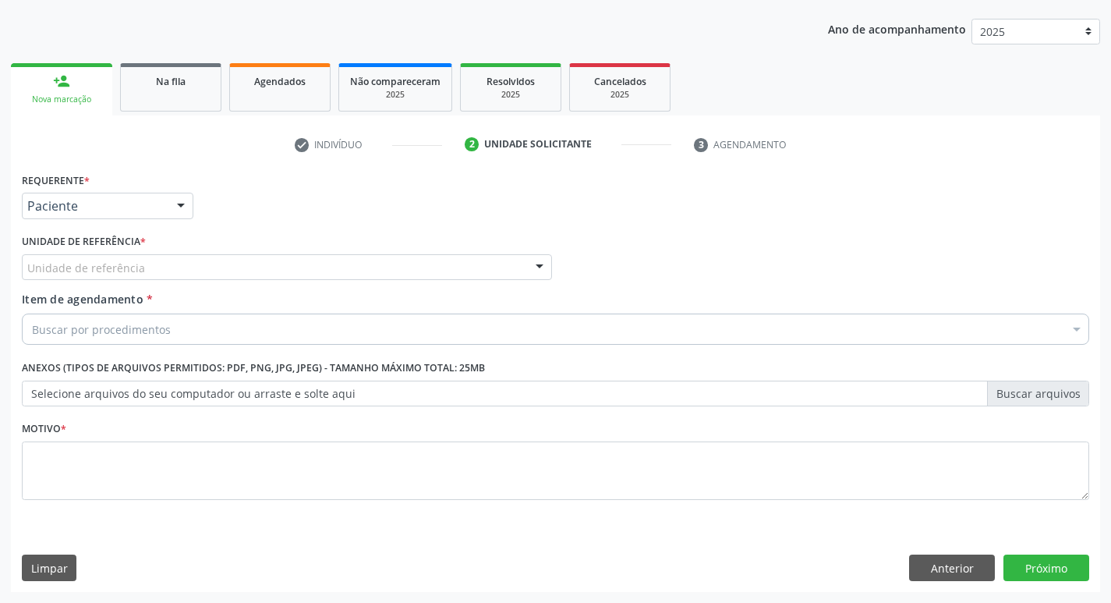
click at [171, 263] on div "Unidade de referência" at bounding box center [287, 267] width 530 height 27
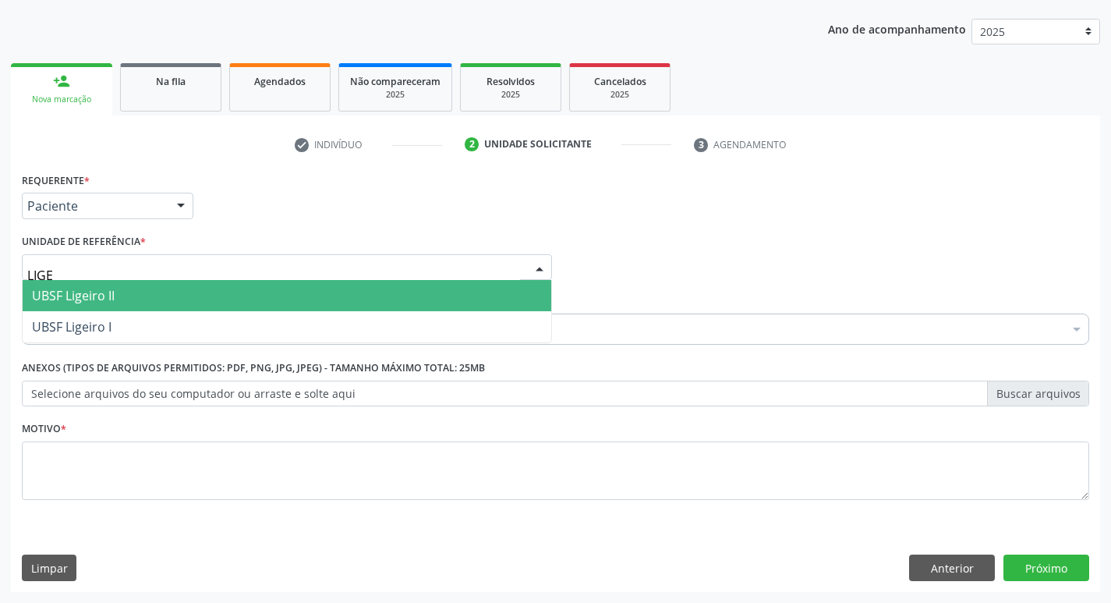
type input "LIGEI"
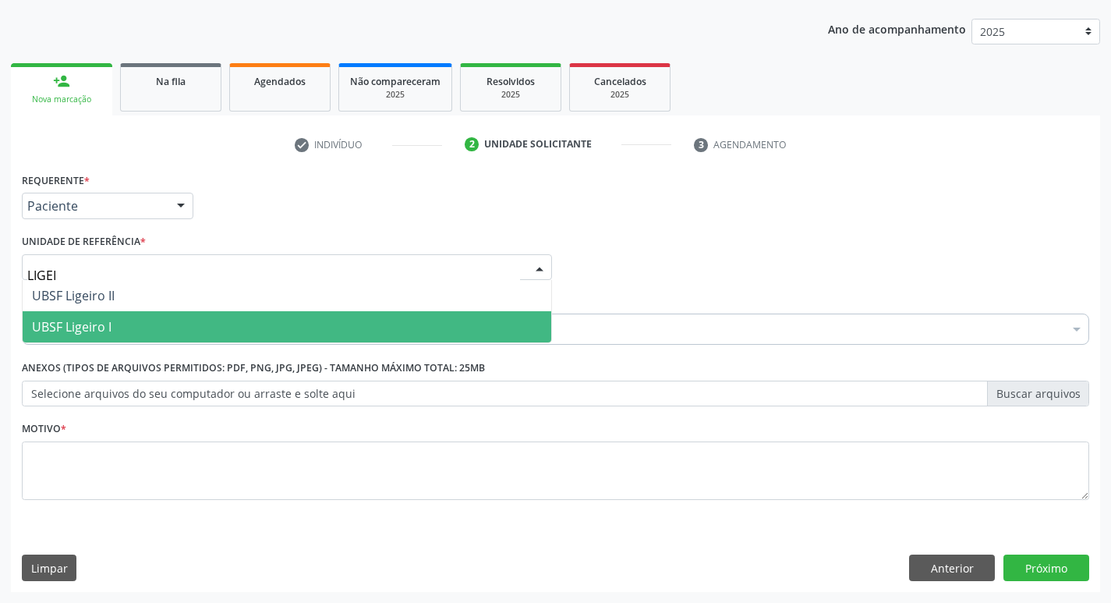
click at [129, 318] on span "UBSF Ligeiro I" at bounding box center [287, 326] width 528 height 31
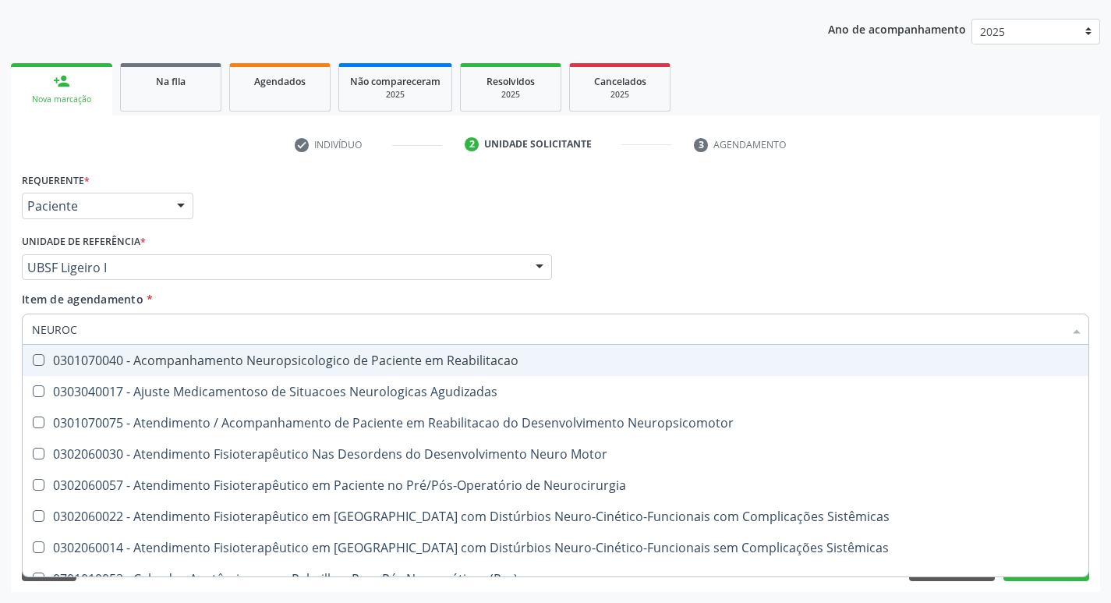
type input "NEUROCI"
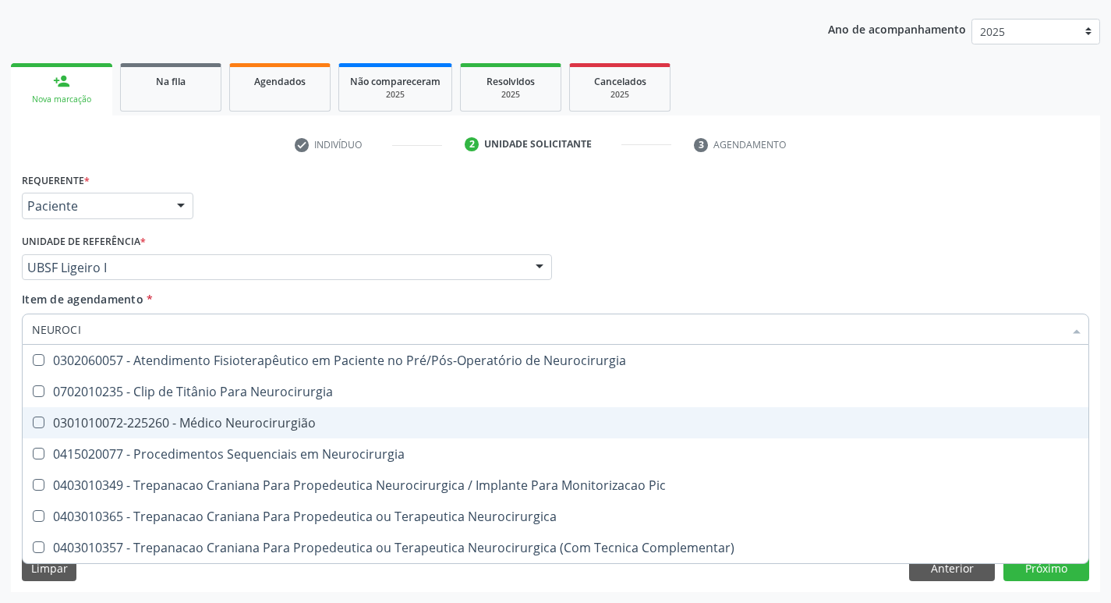
click at [103, 429] on div "0301010072-225260 - Médico Neurocirurgião" at bounding box center [555, 422] width 1047 height 12
checkbox Neurocirurgião "true"
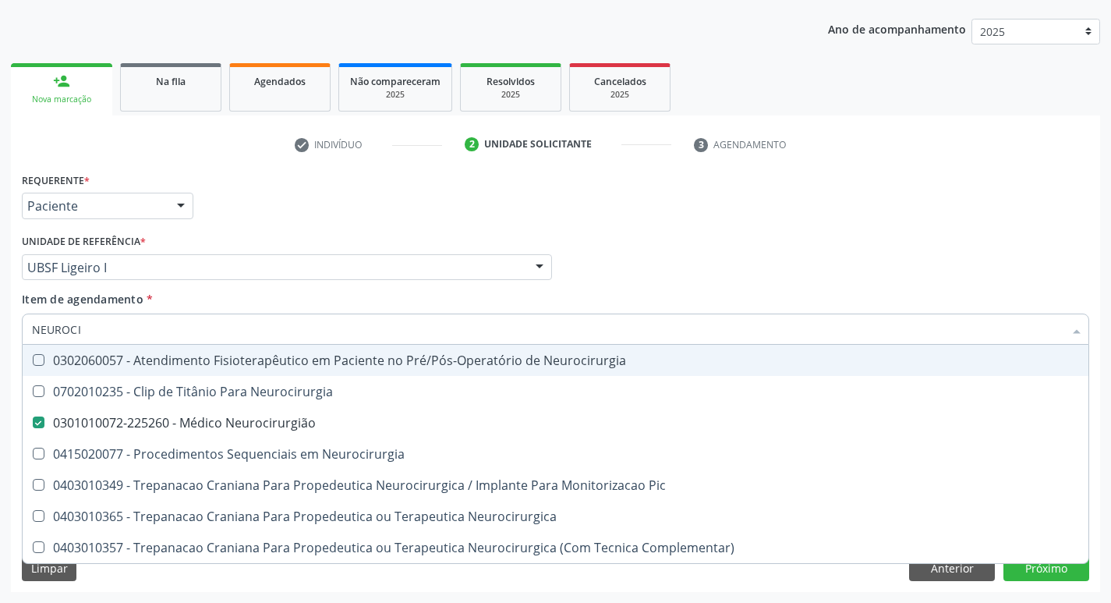
drag, startPoint x: 332, startPoint y: 213, endPoint x: 320, endPoint y: 234, distance: 24.5
click at [333, 212] on div "Requerente * Paciente Profissional de Saúde Paciente Nenhum resultado encontrad…" at bounding box center [555, 198] width 1075 height 61
checkbox Neurocirurgia "true"
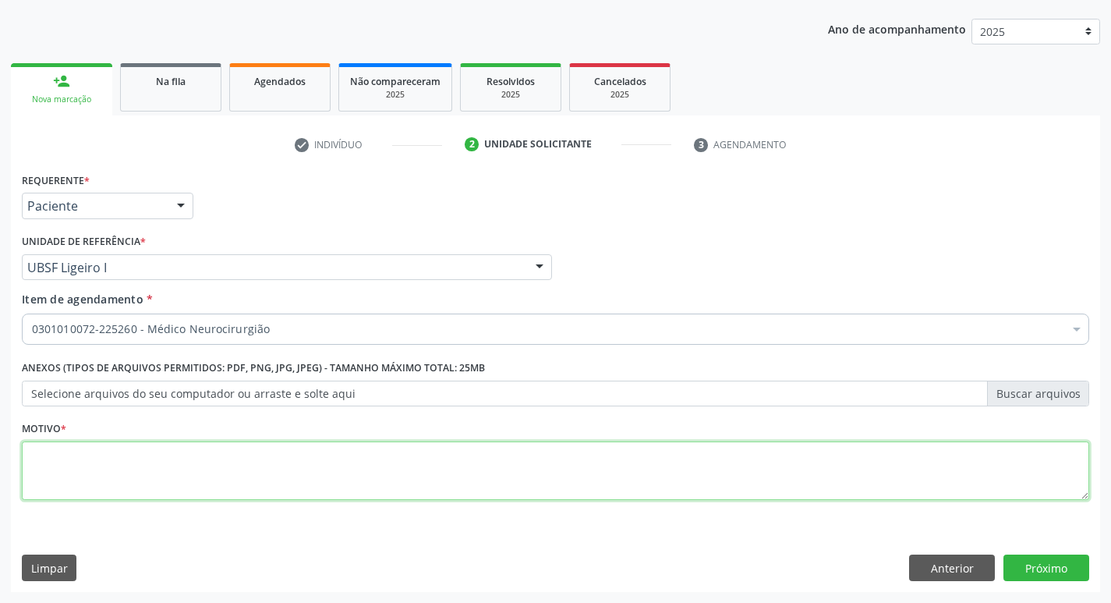
click at [190, 466] on textarea at bounding box center [555, 470] width 1067 height 59
type textarea "AVALIAÇÃO"
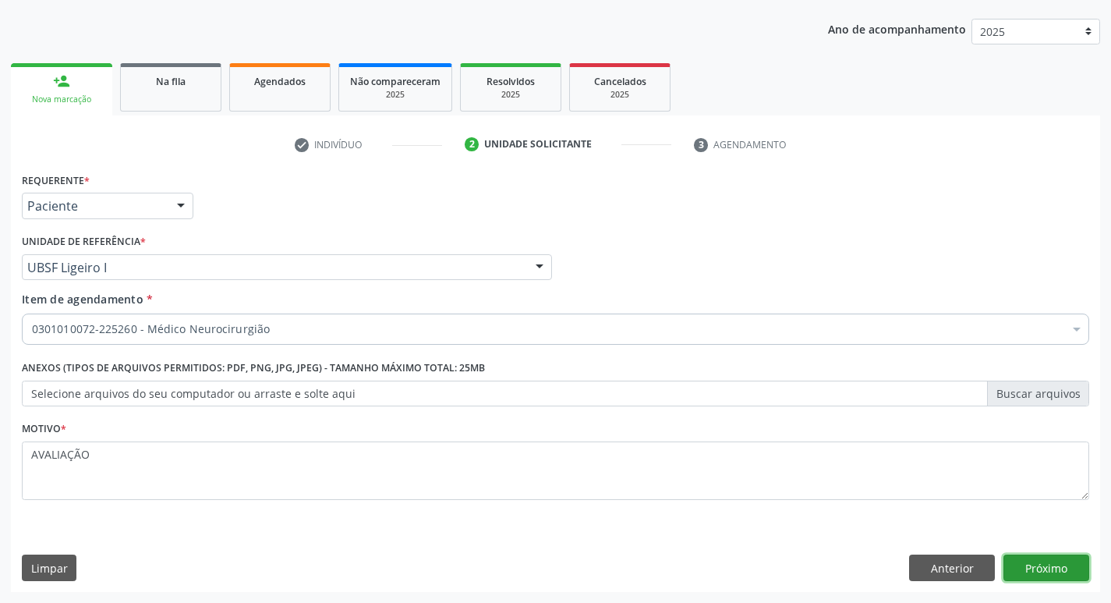
click at [1045, 578] on button "Próximo" at bounding box center [1046, 567] width 86 height 27
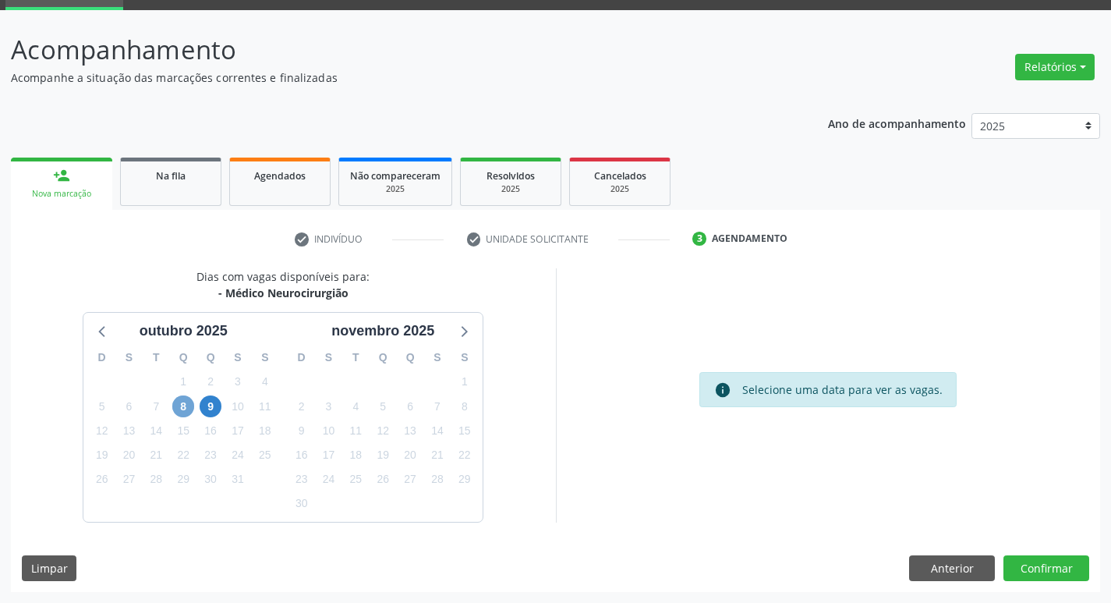
click at [185, 403] on span "8" at bounding box center [183, 406] width 22 height 22
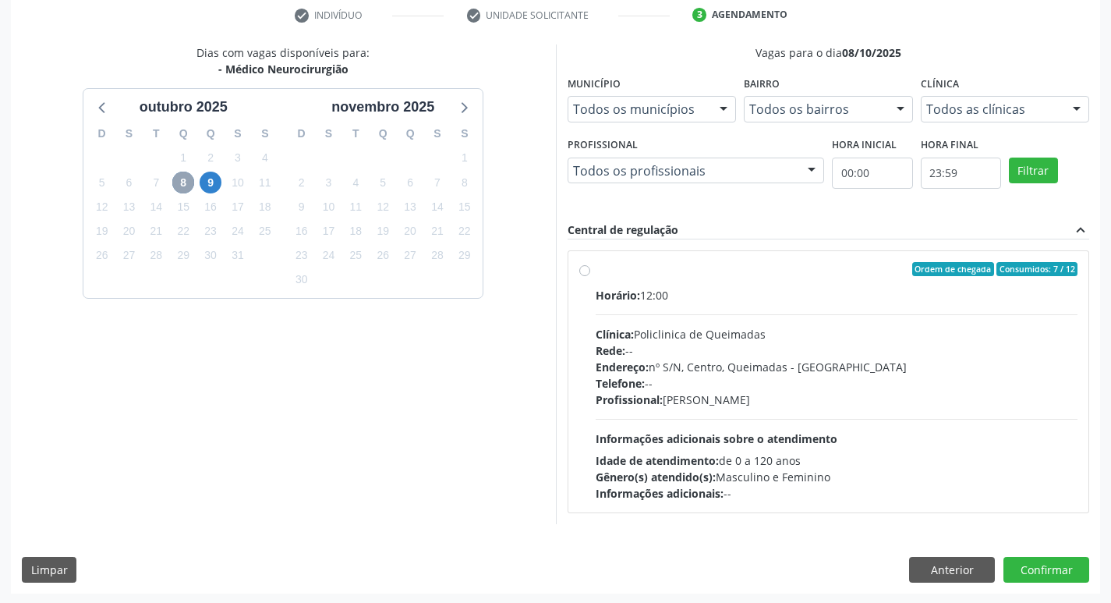
scroll to position [301, 0]
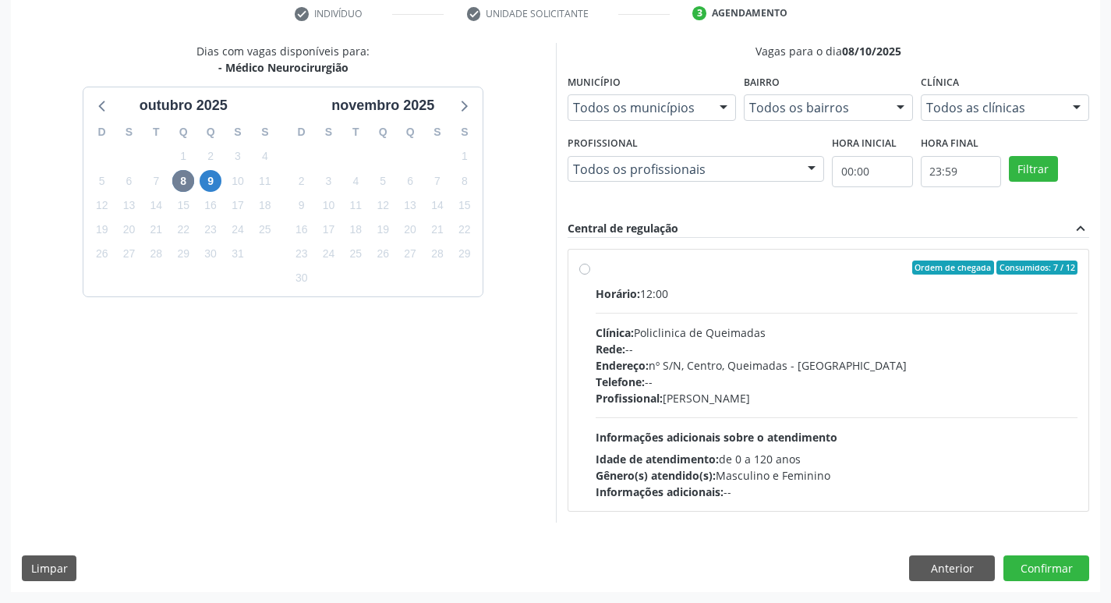
click at [863, 329] on div "Clínica: Policlinica de Queimadas" at bounding box center [837, 332] width 483 height 16
click at [590, 274] on input "Ordem de chegada Consumidos: 7 / 12 Horário: 12:00 Clínica: Policlinica de Quei…" at bounding box center [584, 267] width 11 height 14
radio input "true"
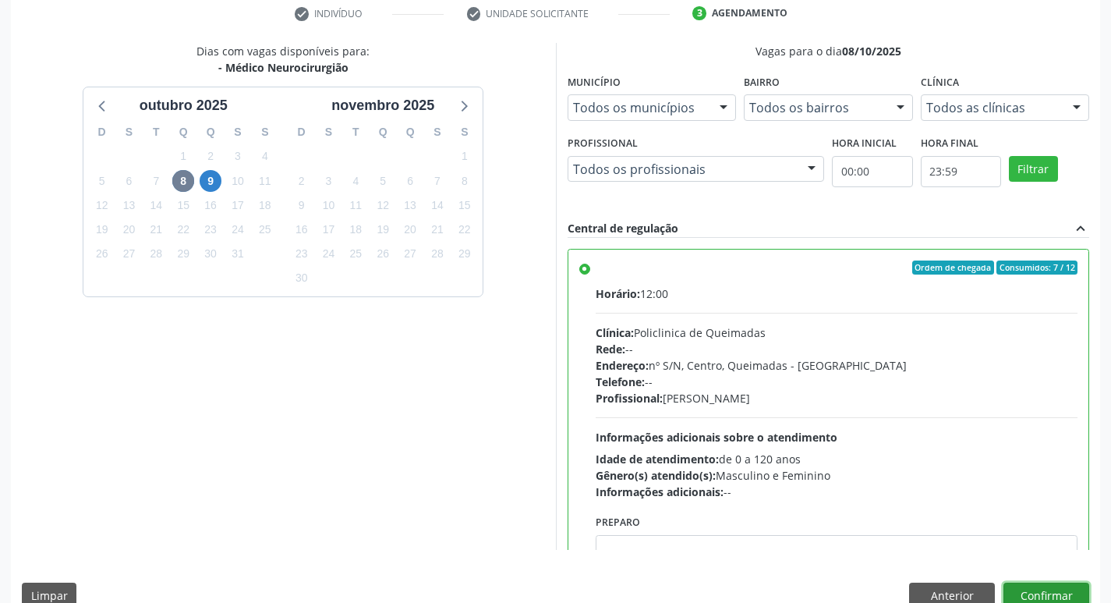
click at [1041, 595] on button "Confirmar" at bounding box center [1046, 595] width 86 height 27
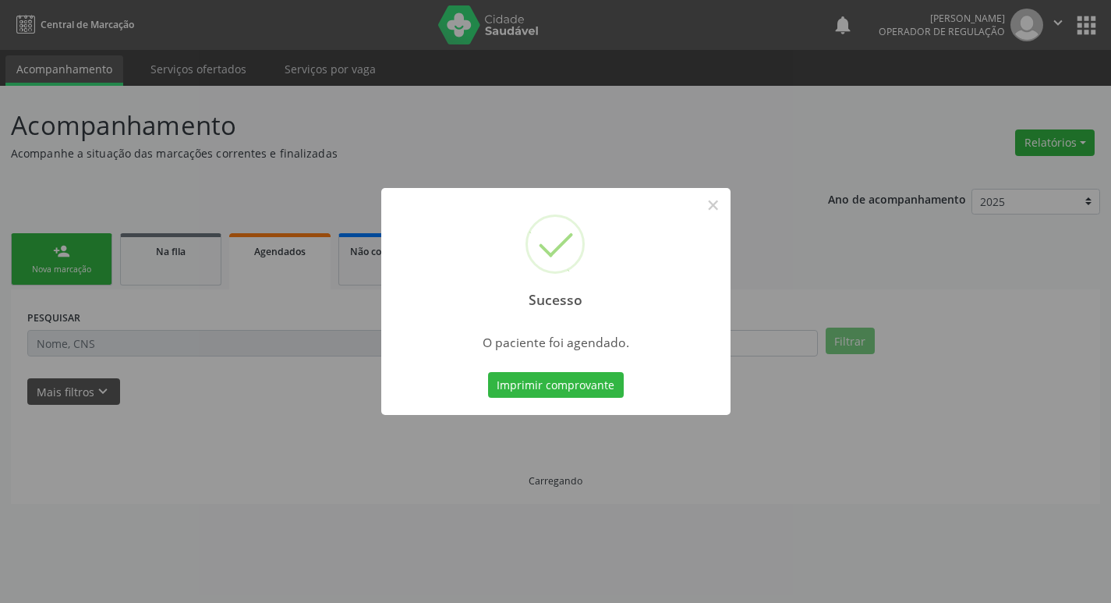
scroll to position [0, 0]
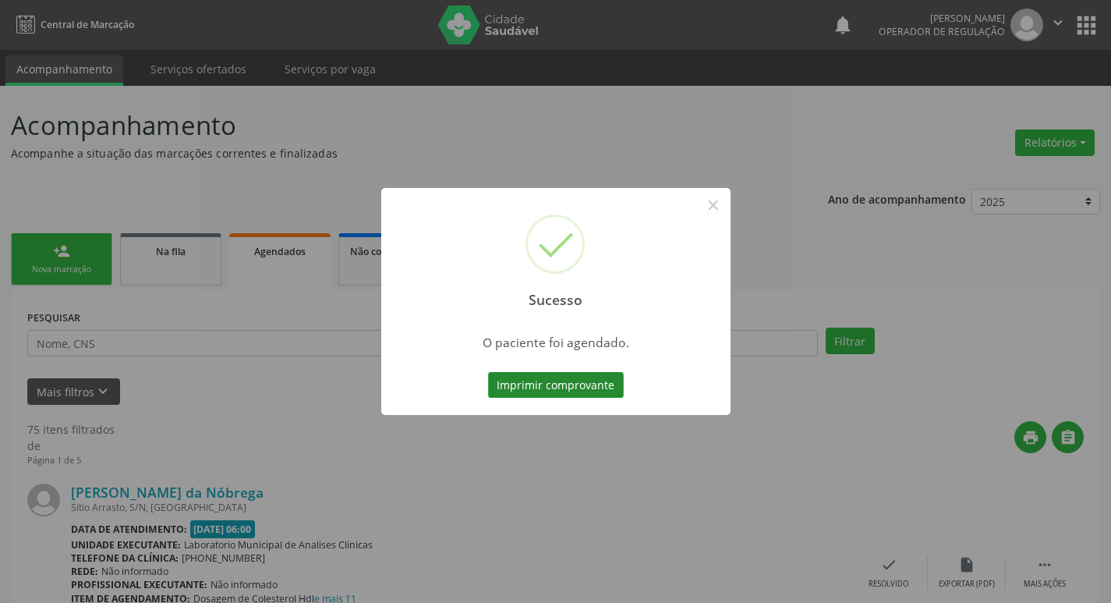
click at [596, 384] on button "Imprimir comprovante" at bounding box center [556, 385] width 136 height 27
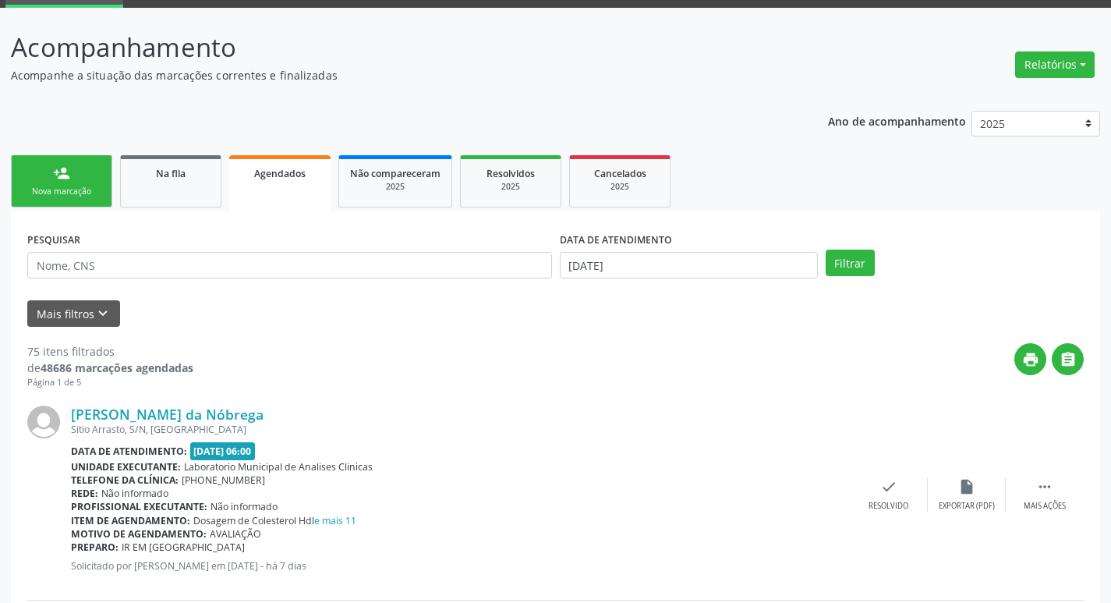
scroll to position [156, 0]
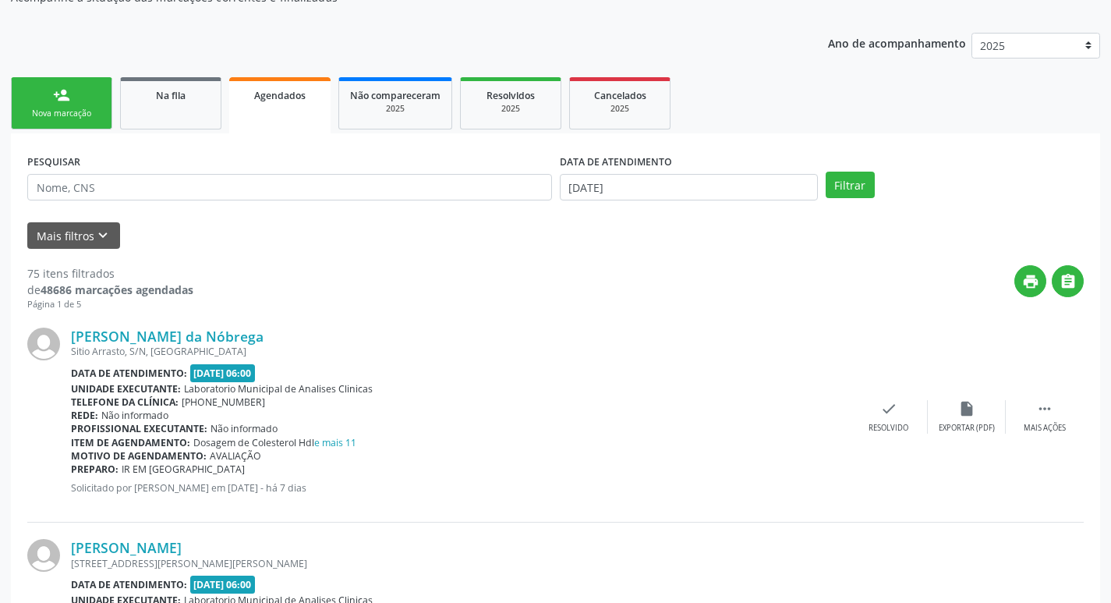
click at [79, 120] on link "person_add Nova marcação" at bounding box center [61, 103] width 101 height 52
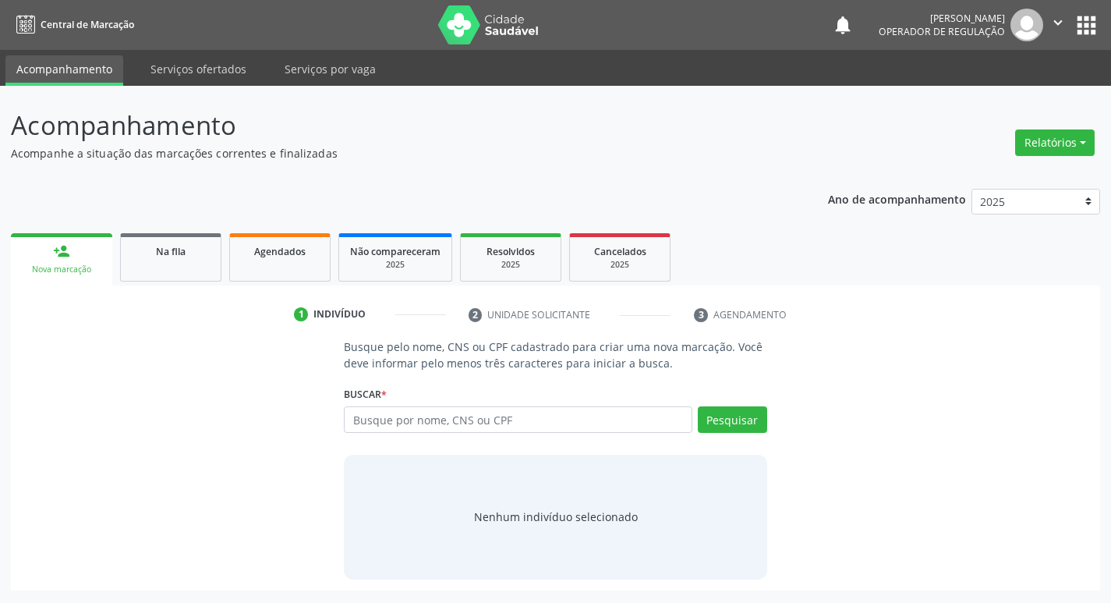
scroll to position [0, 0]
click at [461, 431] on input "text" at bounding box center [524, 419] width 353 height 27
click at [186, 262] on link "Na fila" at bounding box center [170, 257] width 101 height 48
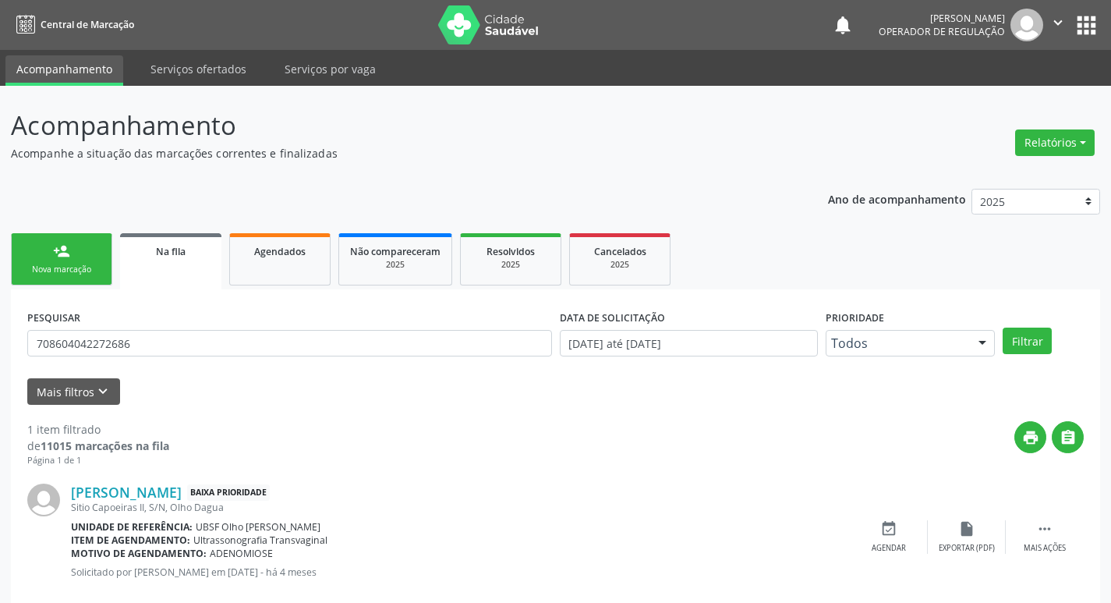
click at [392, 356] on div "PESQUISAR 708604042272686" at bounding box center [289, 336] width 532 height 61
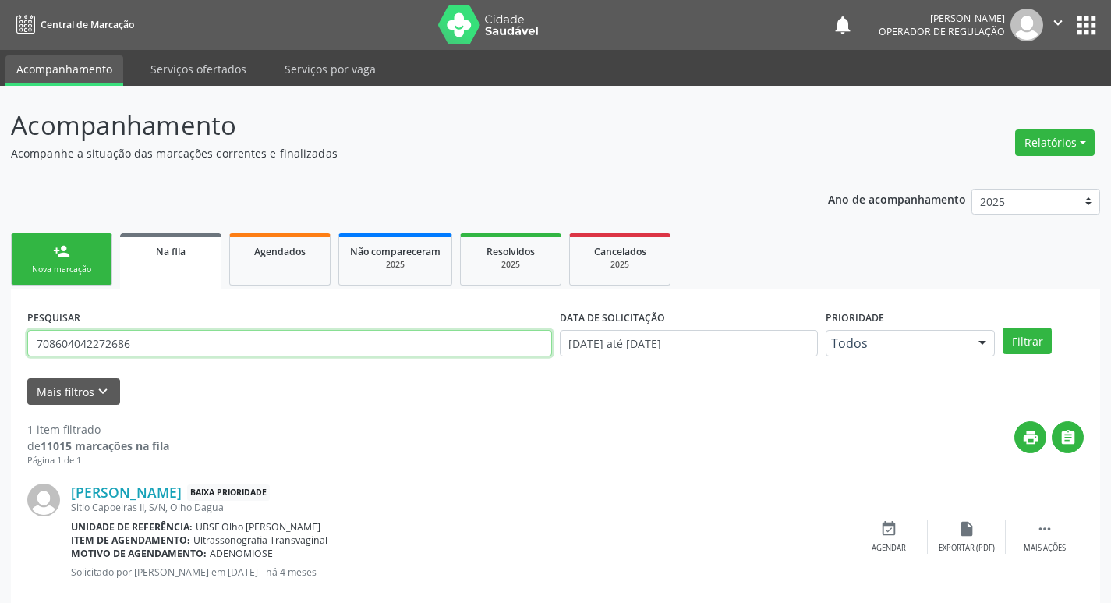
click at [389, 339] on input "708604042272686" at bounding box center [289, 343] width 525 height 27
type input "700800979046685"
click at [1002, 327] on button "Filtrar" at bounding box center [1026, 340] width 49 height 27
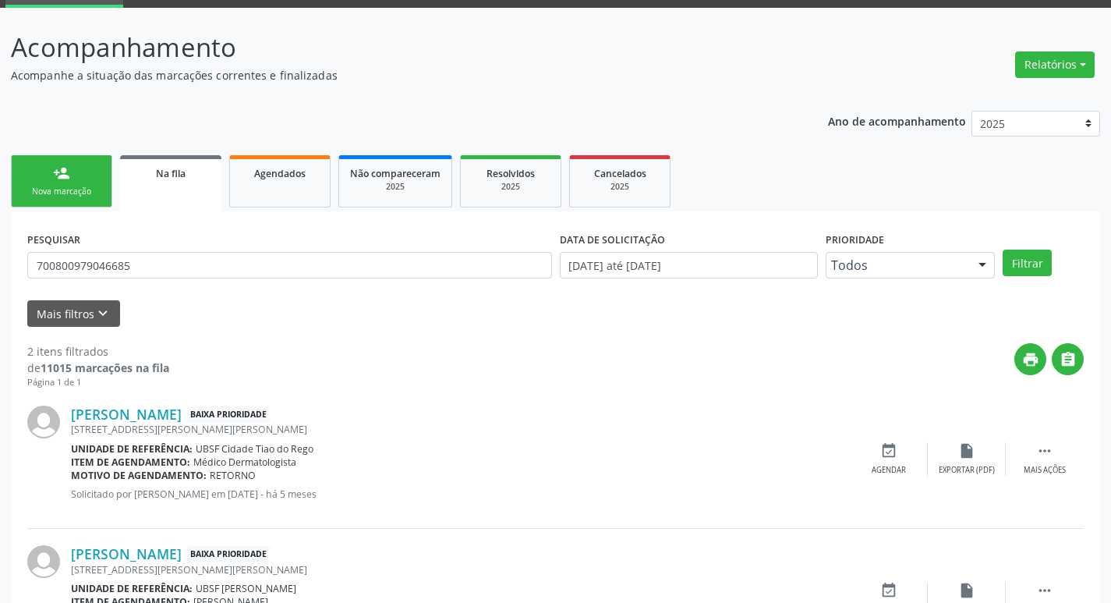
scroll to position [170, 0]
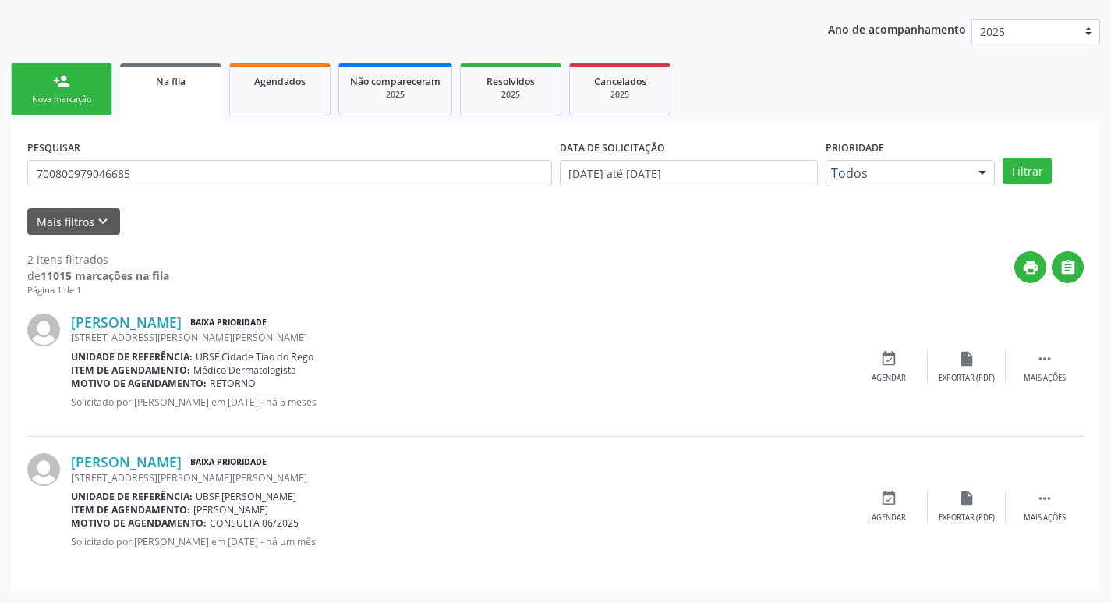
click at [141, 149] on div "PESQUISAR 700800979046685" at bounding box center [289, 166] width 532 height 61
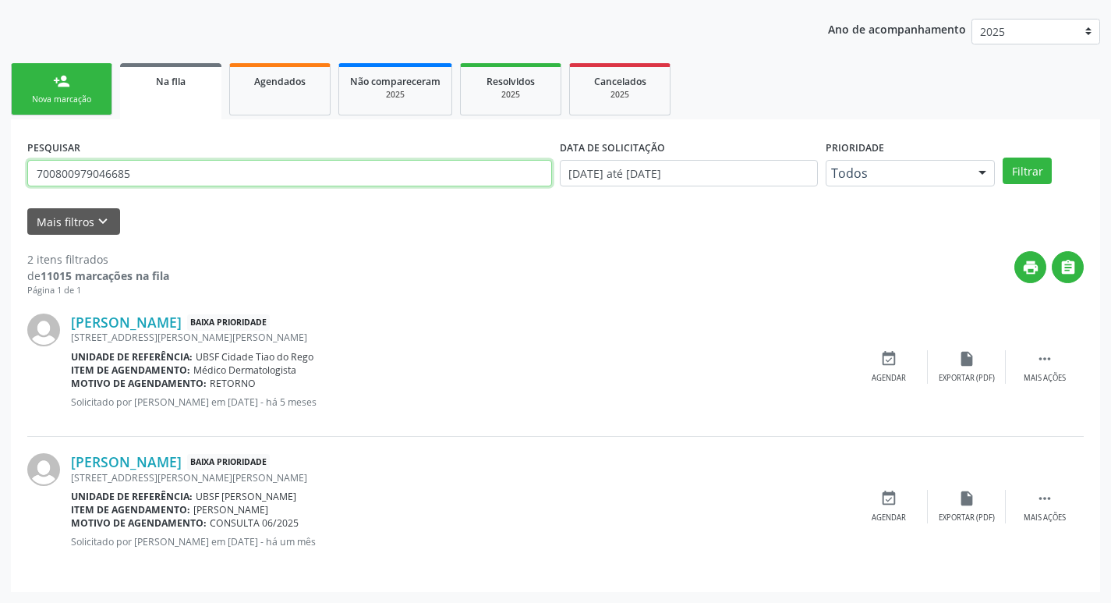
click at [143, 164] on input "700800979046685" at bounding box center [289, 173] width 525 height 27
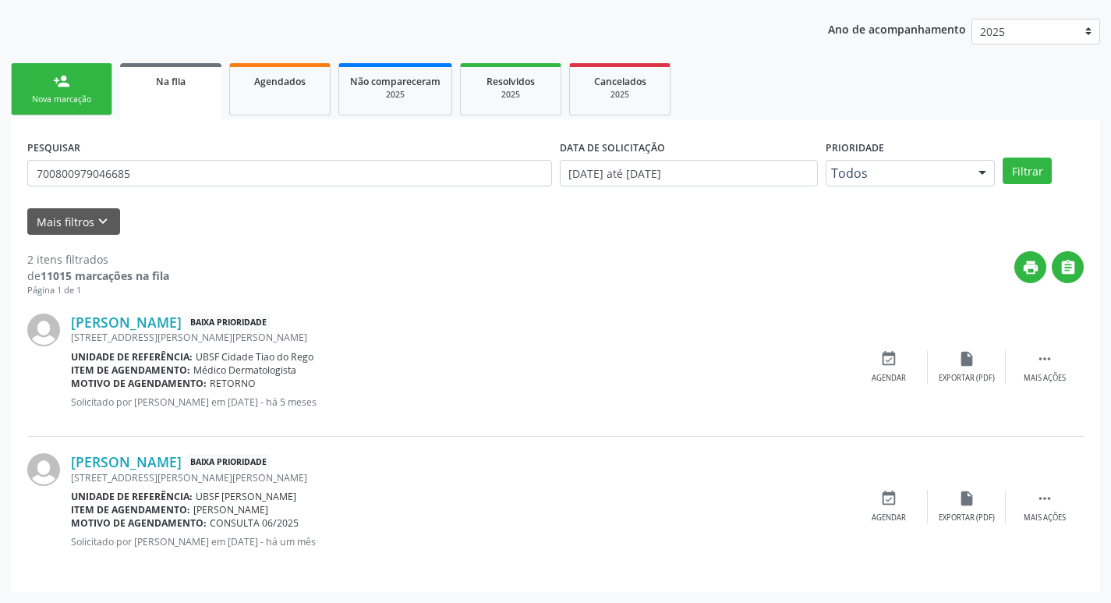
click at [30, 80] on link "person_add Nova marcação" at bounding box center [61, 89] width 101 height 52
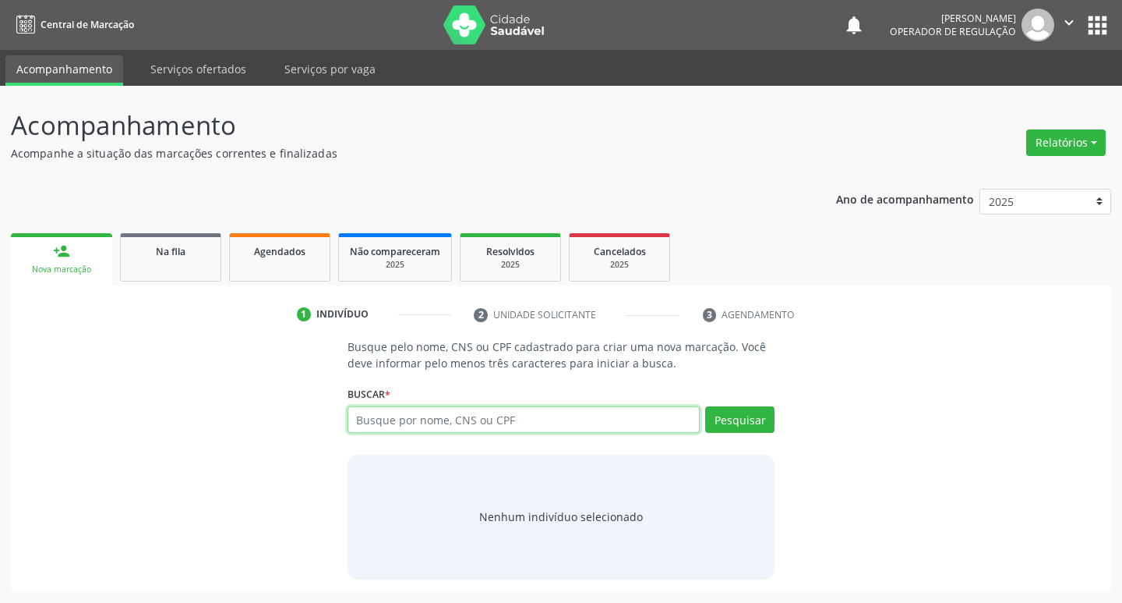
drag, startPoint x: 461, startPoint y: 408, endPoint x: 453, endPoint y: 410, distance: 8.9
click at [453, 410] on input "text" at bounding box center [524, 419] width 353 height 27
paste input "700800979046685"
type input "700800979046685"
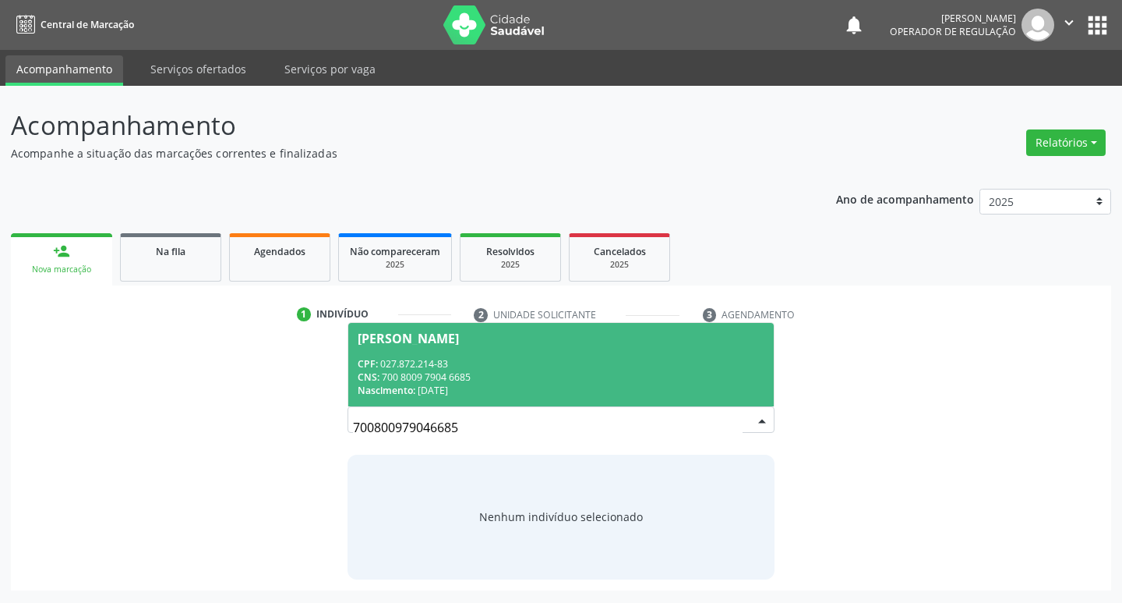
click at [551, 355] on span "[PERSON_NAME] CPF: 027.872.214-83 CNS: 700 8009 7904 6685 Nascimento: [DATE]" at bounding box center [561, 364] width 426 height 83
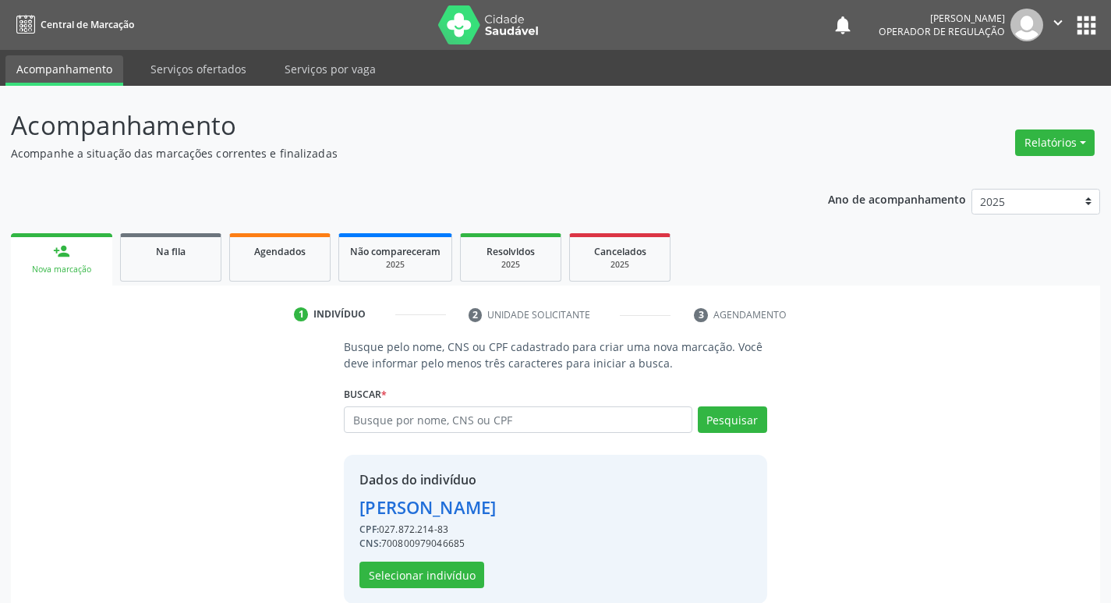
scroll to position [23, 0]
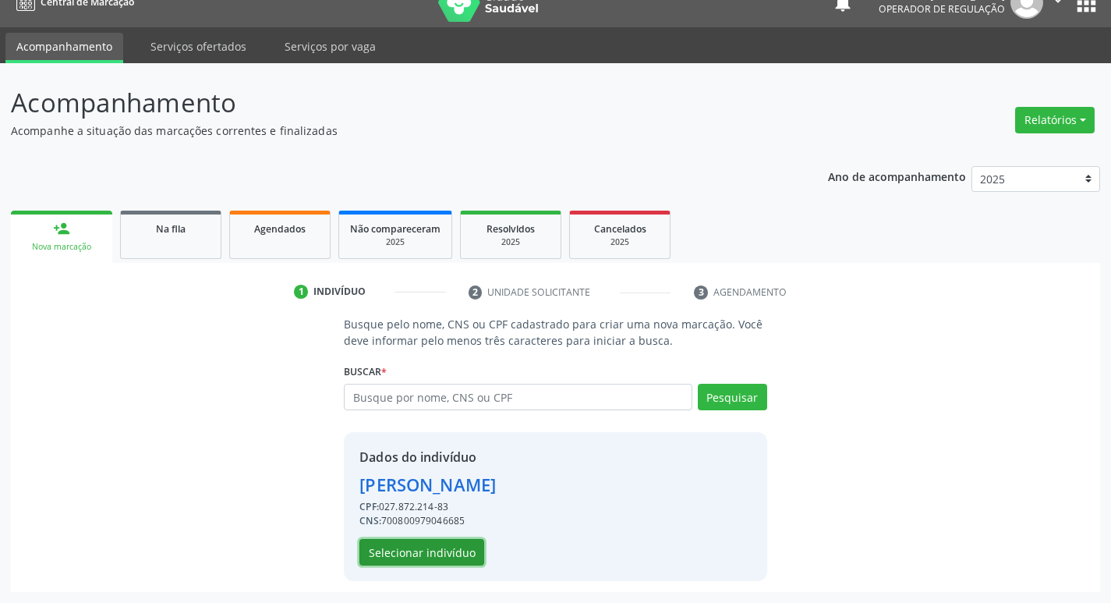
click at [440, 556] on button "Selecionar indivíduo" at bounding box center [421, 552] width 125 height 27
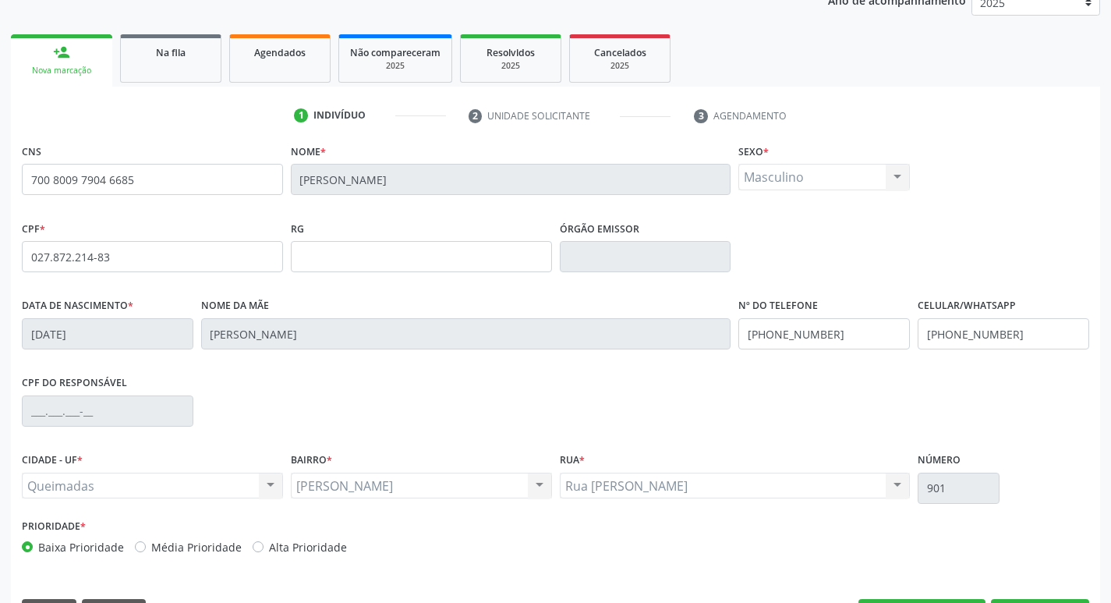
scroll to position [242, 0]
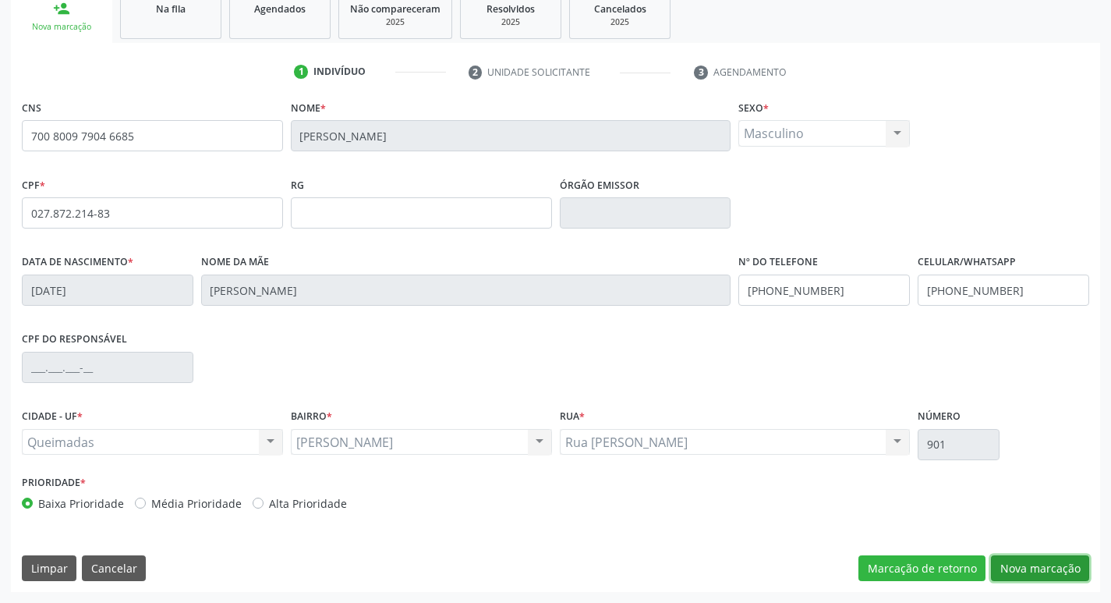
click at [1061, 567] on button "Nova marcação" at bounding box center [1040, 568] width 98 height 27
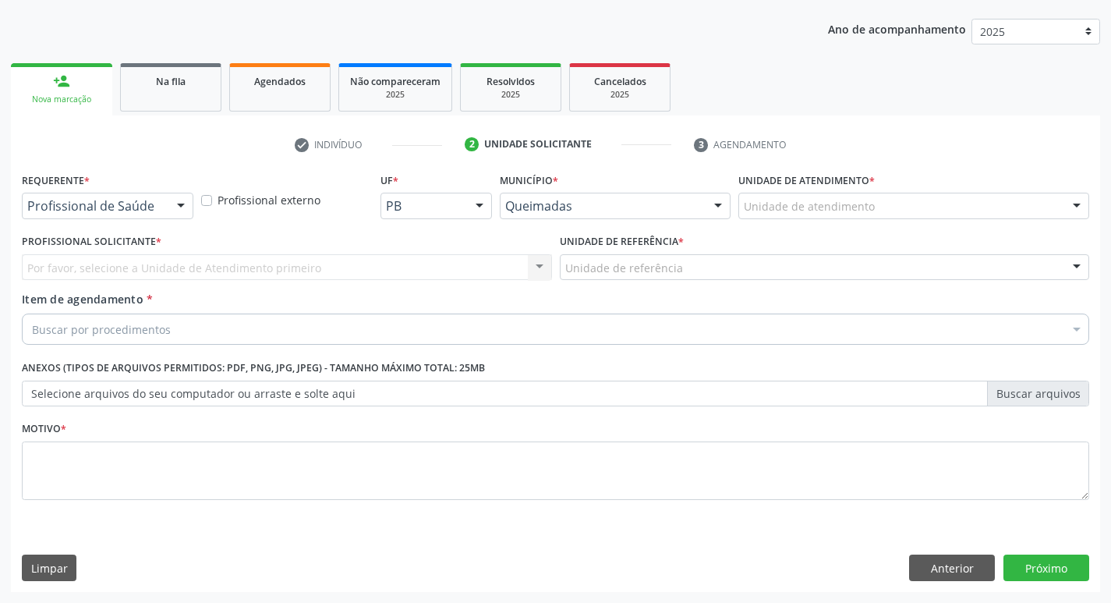
scroll to position [170, 0]
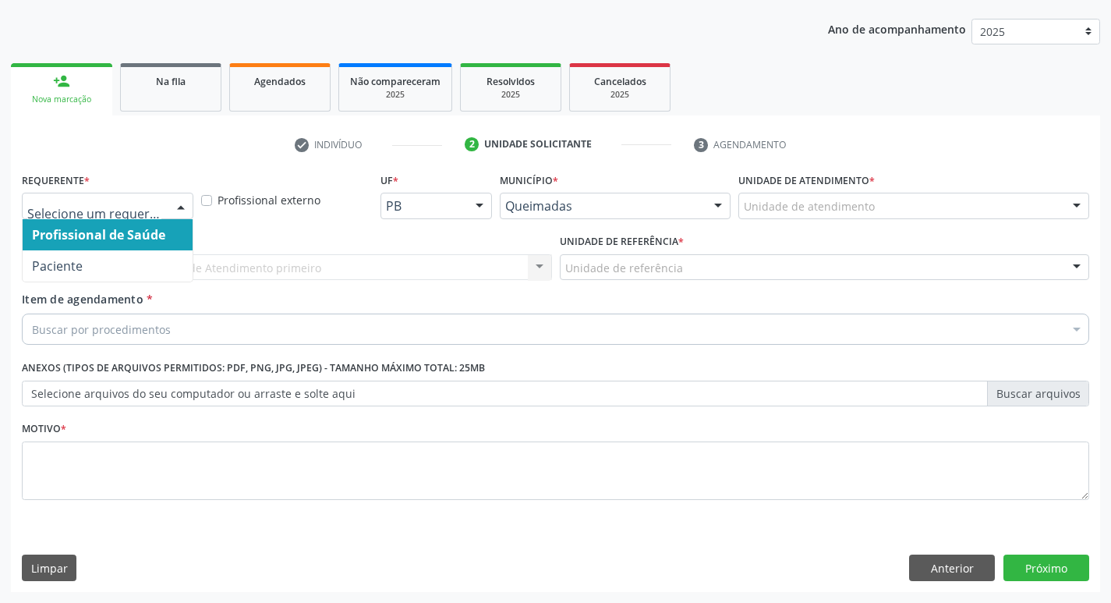
click at [171, 196] on div at bounding box center [180, 206] width 23 height 27
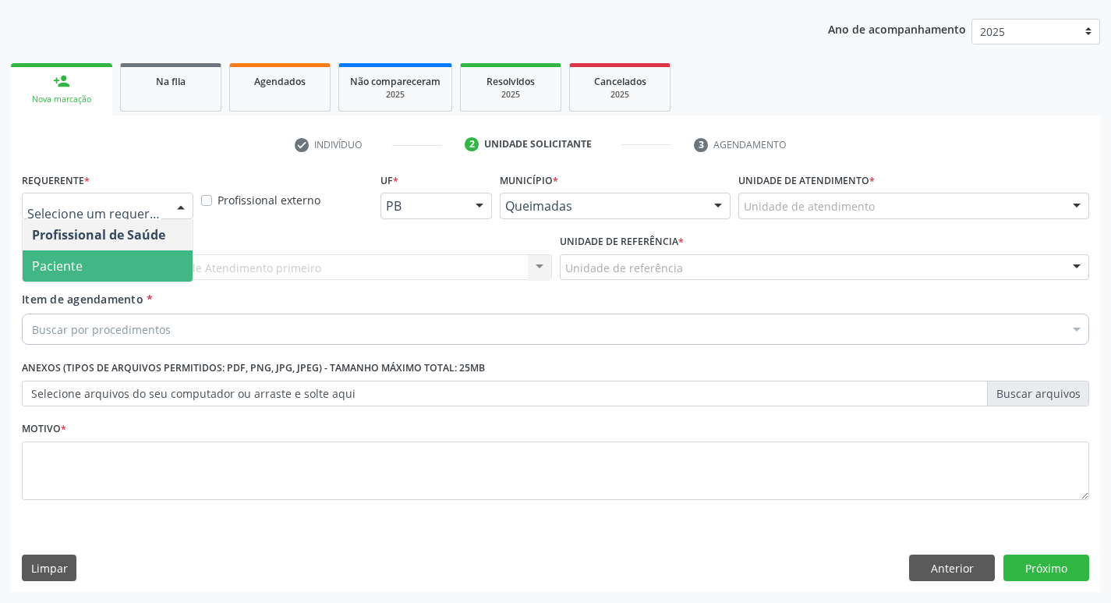
click at [147, 264] on span "Paciente" at bounding box center [108, 265] width 170 height 31
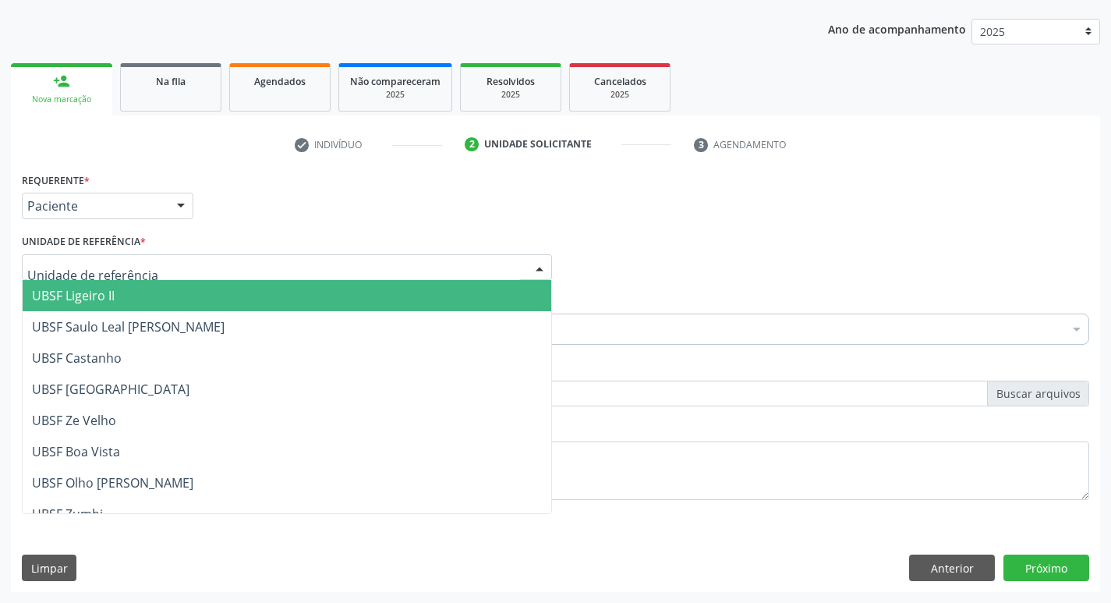
click at [148, 265] on div at bounding box center [287, 267] width 530 height 27
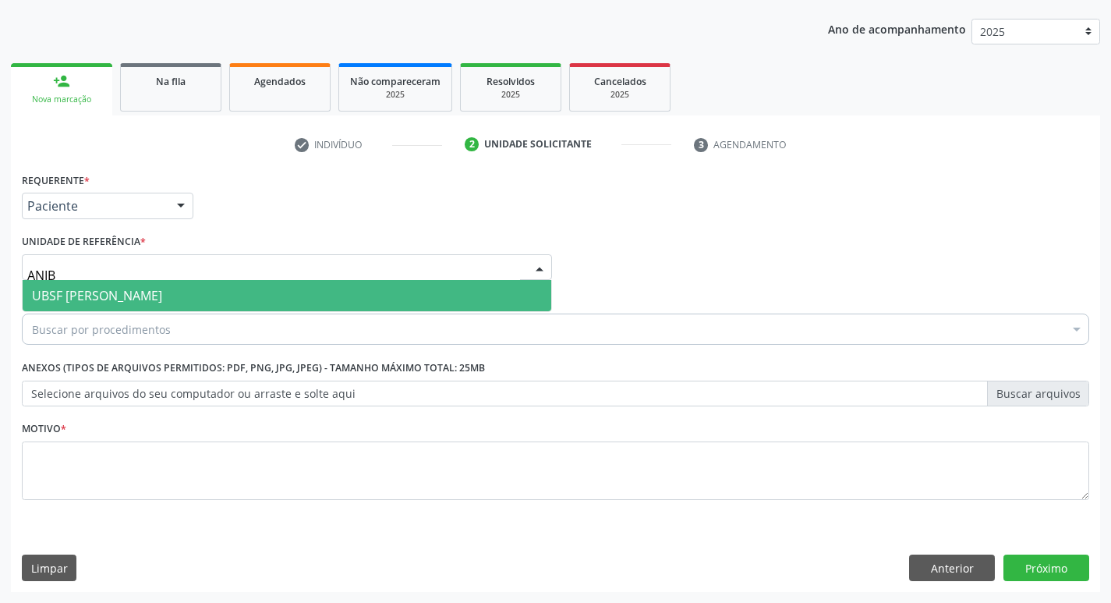
type input "ANIBA"
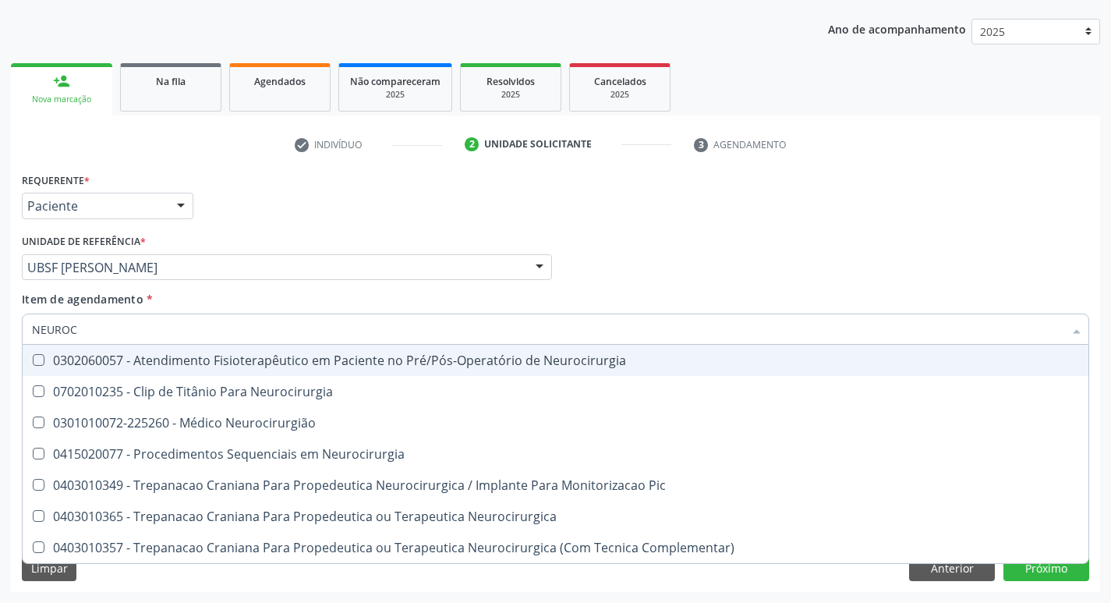
type input "NEUROCI"
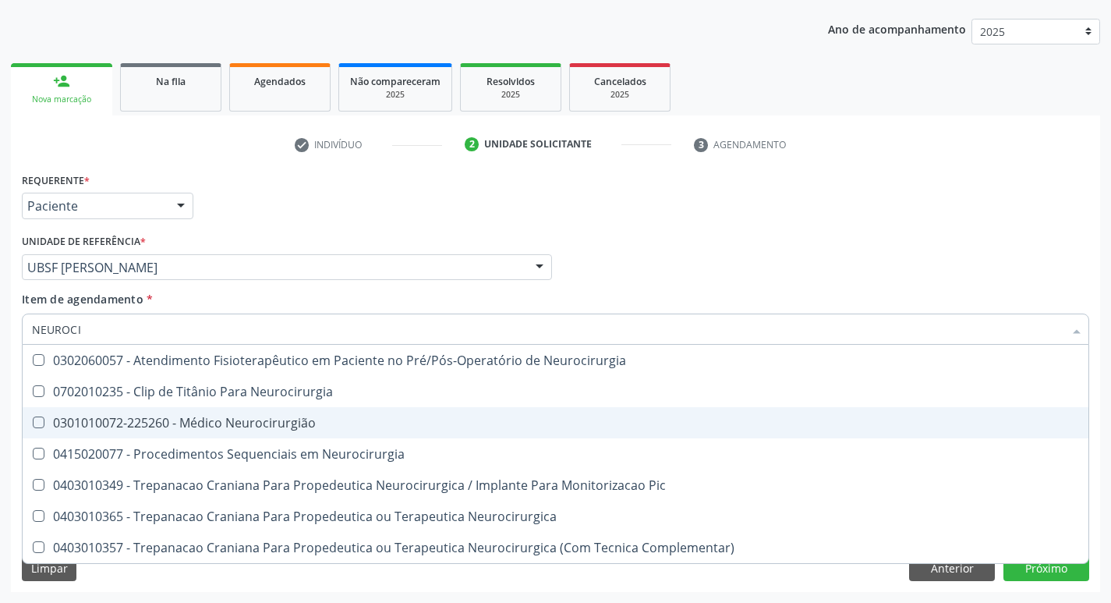
click at [185, 426] on div "0301010072-225260 - Médico Neurocirurgião" at bounding box center [555, 422] width 1047 height 12
checkbox Neurocirurgião "true"
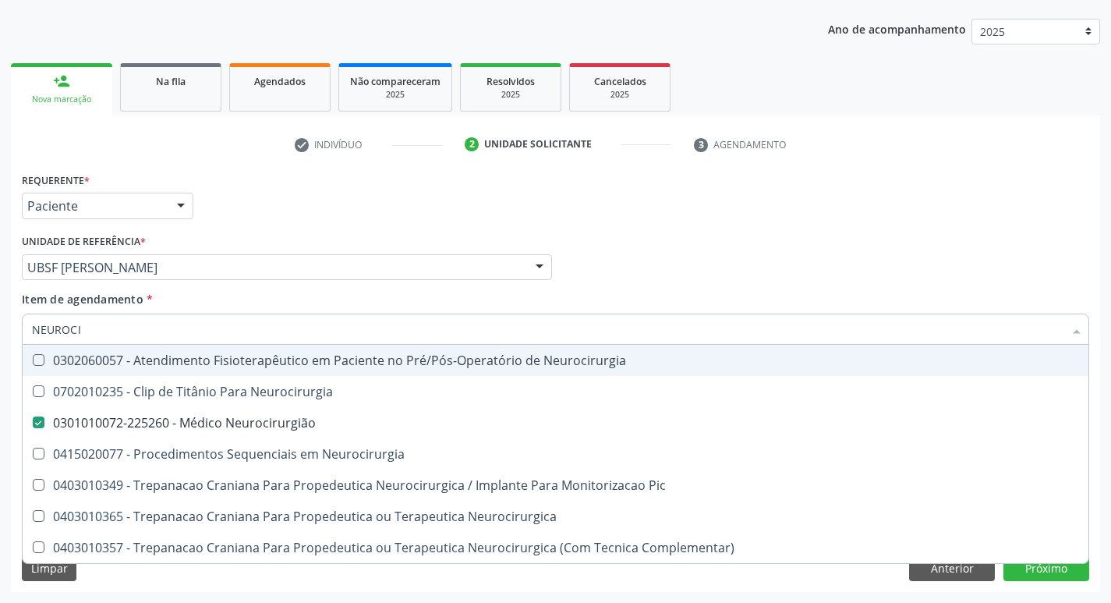
click at [365, 230] on div "Unidade de referência * UBSF [PERSON_NAME] UBSF Ligeiro II UBSF Saulo Leal [PER…" at bounding box center [287, 255] width 530 height 50
checkbox Neurocirurgia "true"
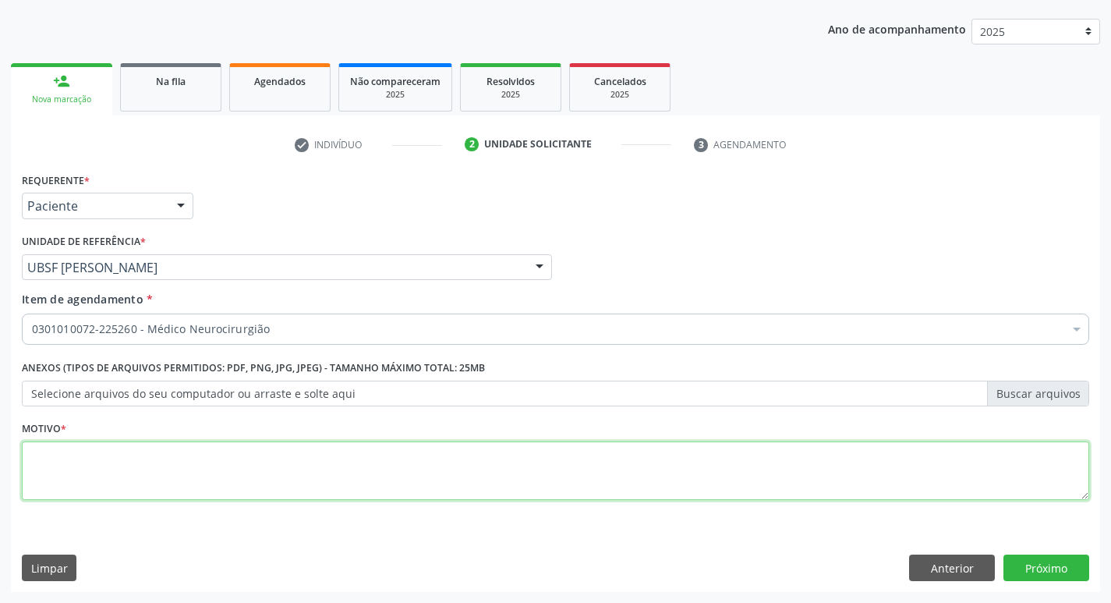
click at [181, 459] on textarea at bounding box center [555, 470] width 1067 height 59
type textarea "RETORNO"
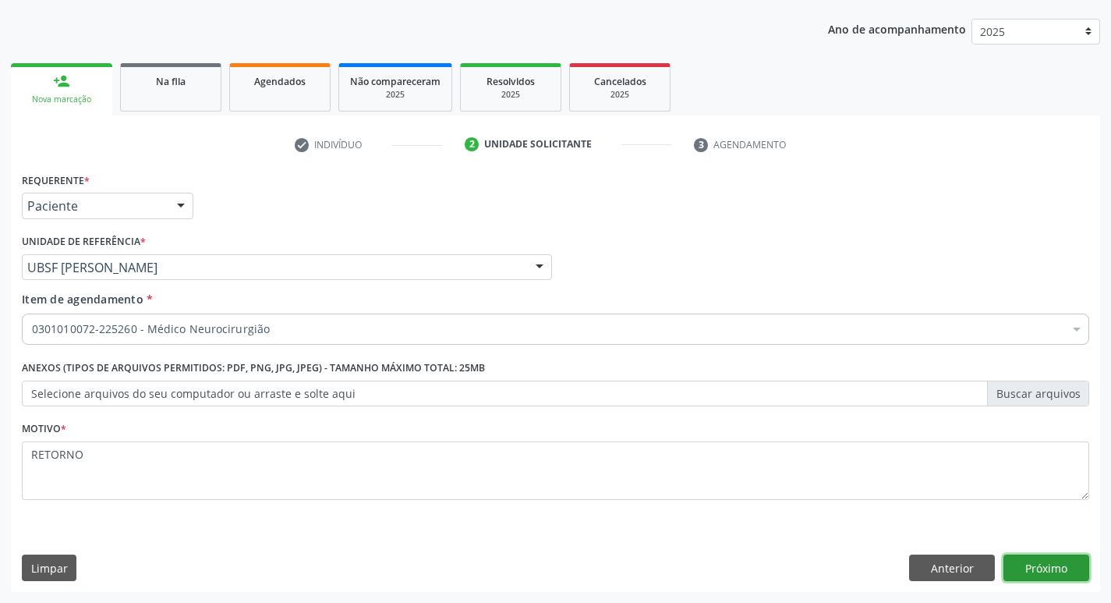
click at [1048, 556] on button "Próximo" at bounding box center [1046, 567] width 86 height 27
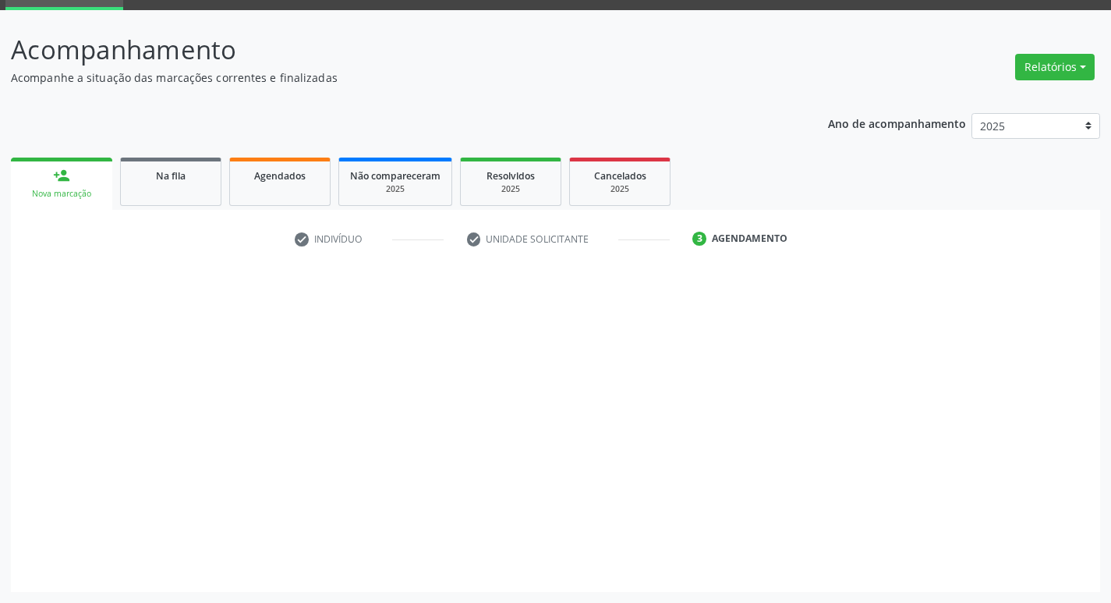
scroll to position [76, 0]
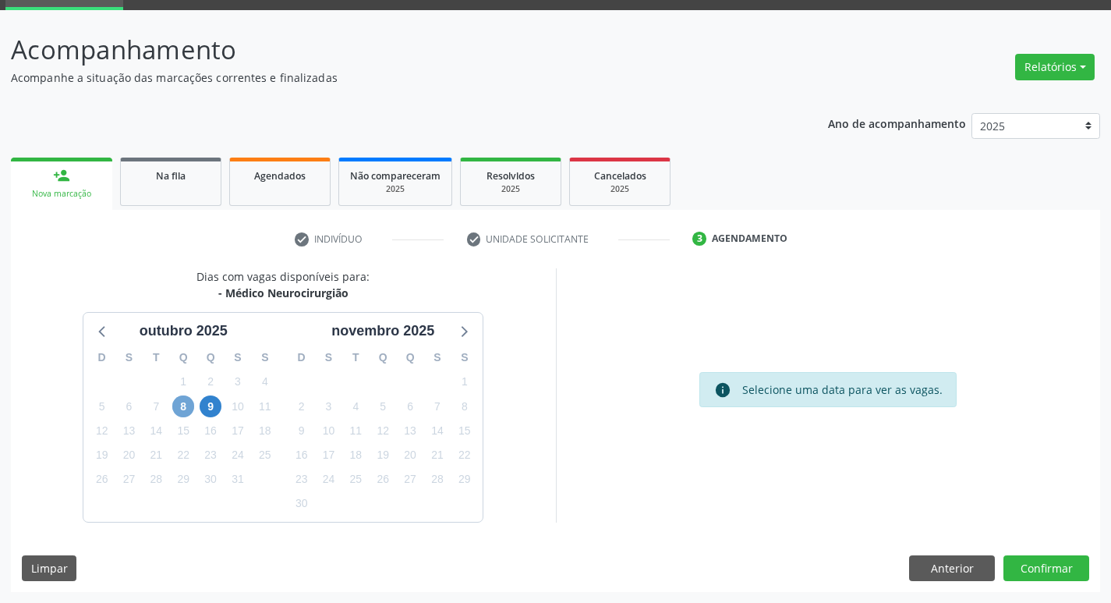
click at [179, 404] on span "8" at bounding box center [183, 406] width 22 height 22
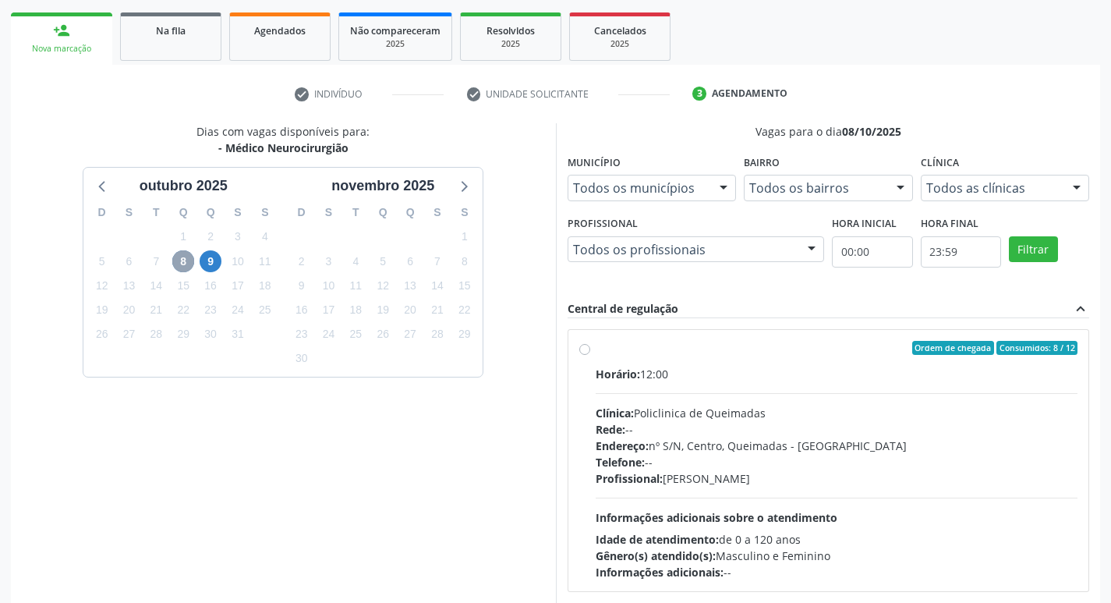
scroll to position [301, 0]
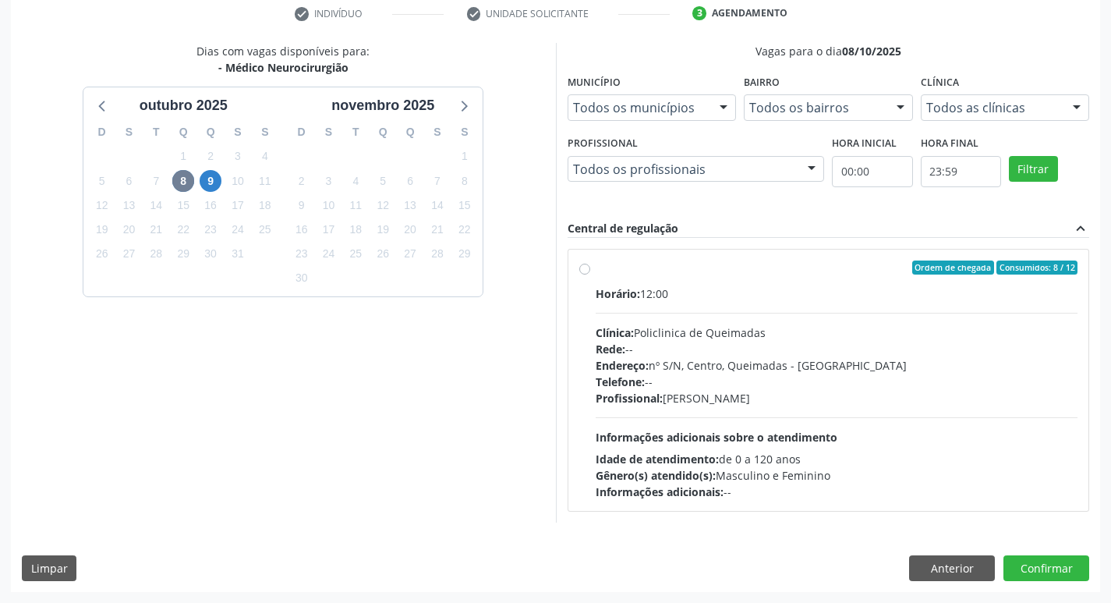
click at [840, 270] on div "Ordem de chegada Consumidos: 8 / 12" at bounding box center [837, 267] width 483 height 14
click at [590, 270] on input "Ordem de chegada Consumidos: 8 / 12 Horário: 12:00 Clínica: Policlinica de Quei…" at bounding box center [584, 267] width 11 height 14
radio input "true"
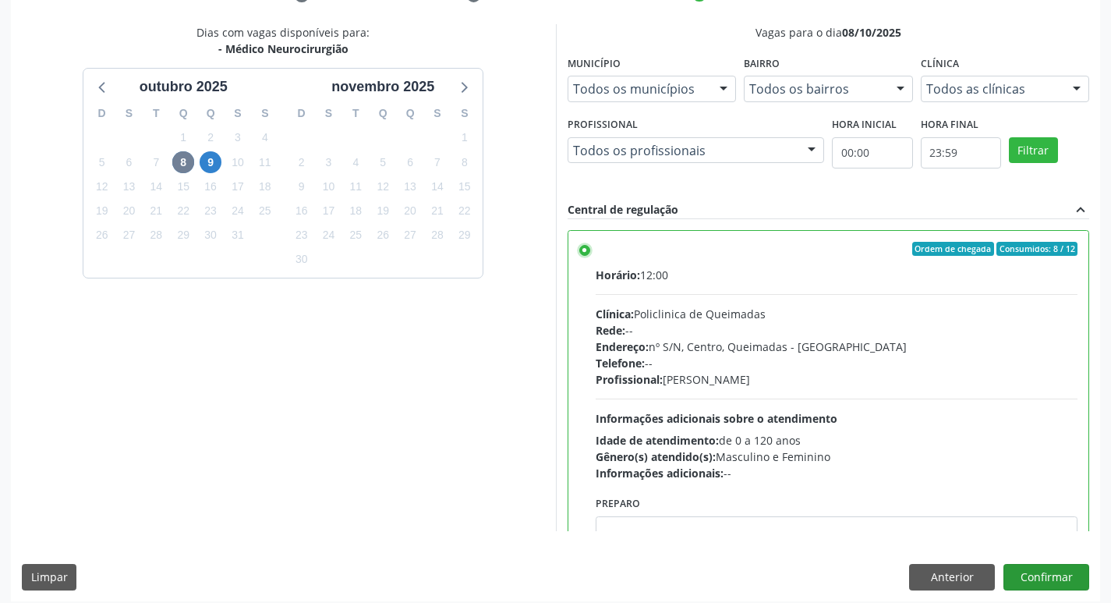
scroll to position [329, 0]
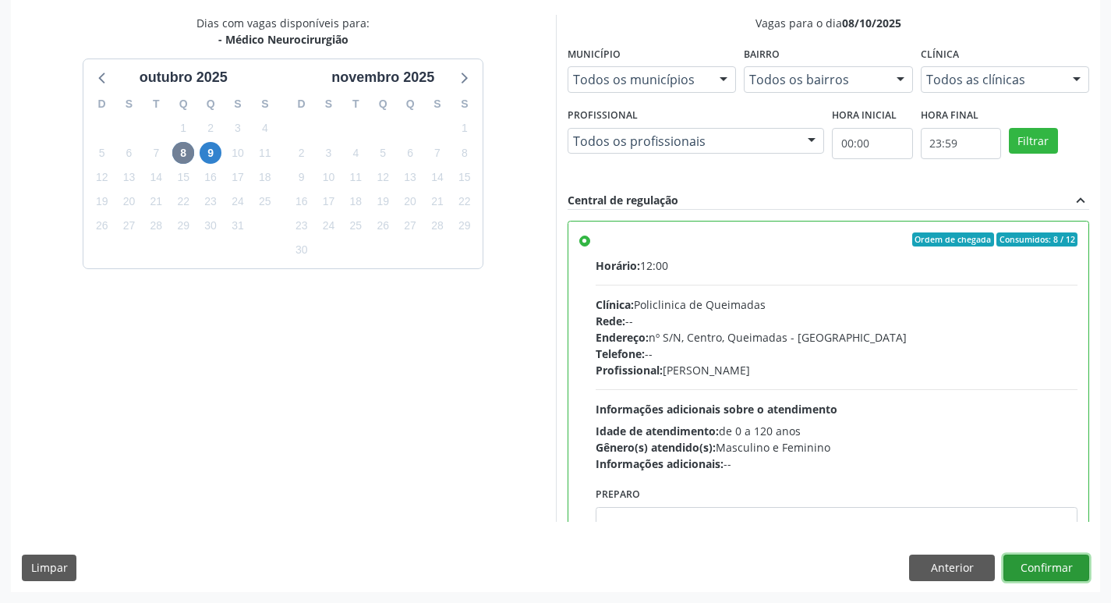
click at [1042, 564] on button "Confirmar" at bounding box center [1046, 567] width 86 height 27
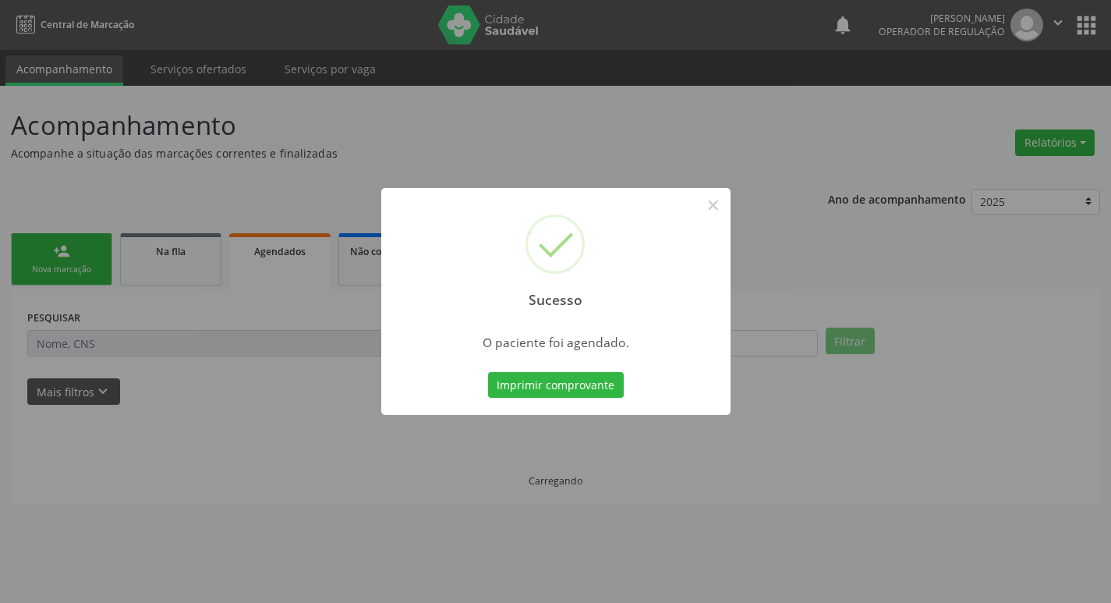
scroll to position [0, 0]
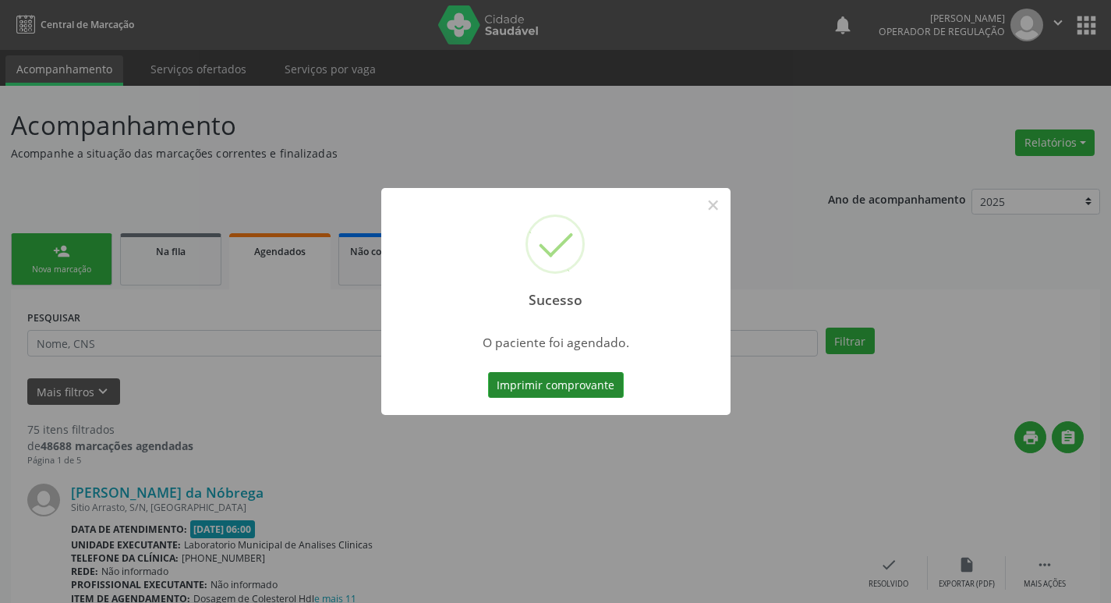
click at [595, 397] on button "Imprimir comprovante" at bounding box center [556, 385] width 136 height 27
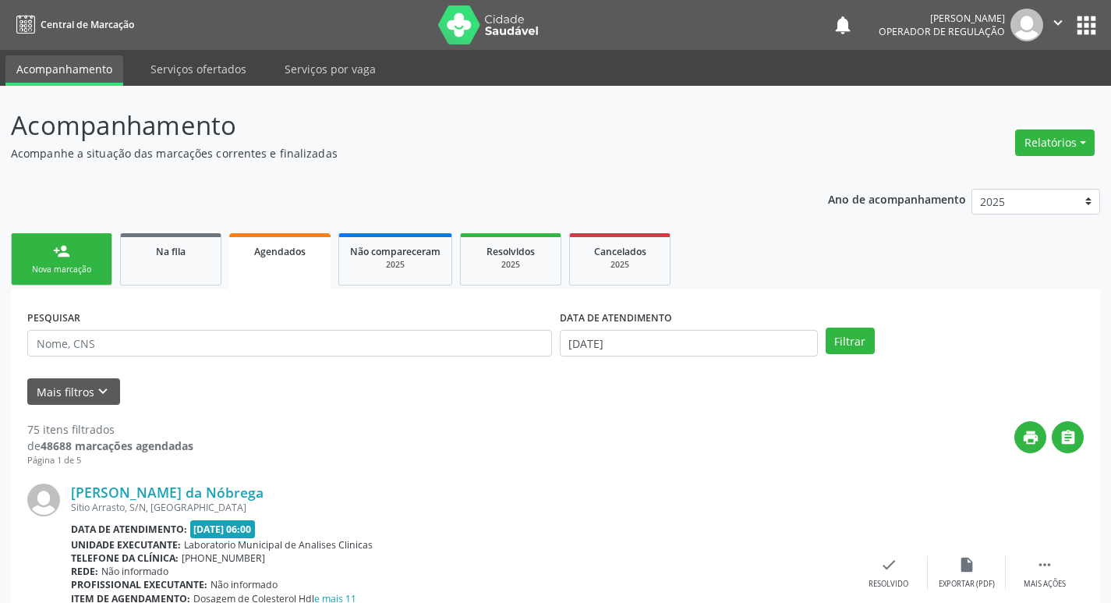
click at [45, 253] on link "person_add Nova marcação" at bounding box center [61, 259] width 101 height 52
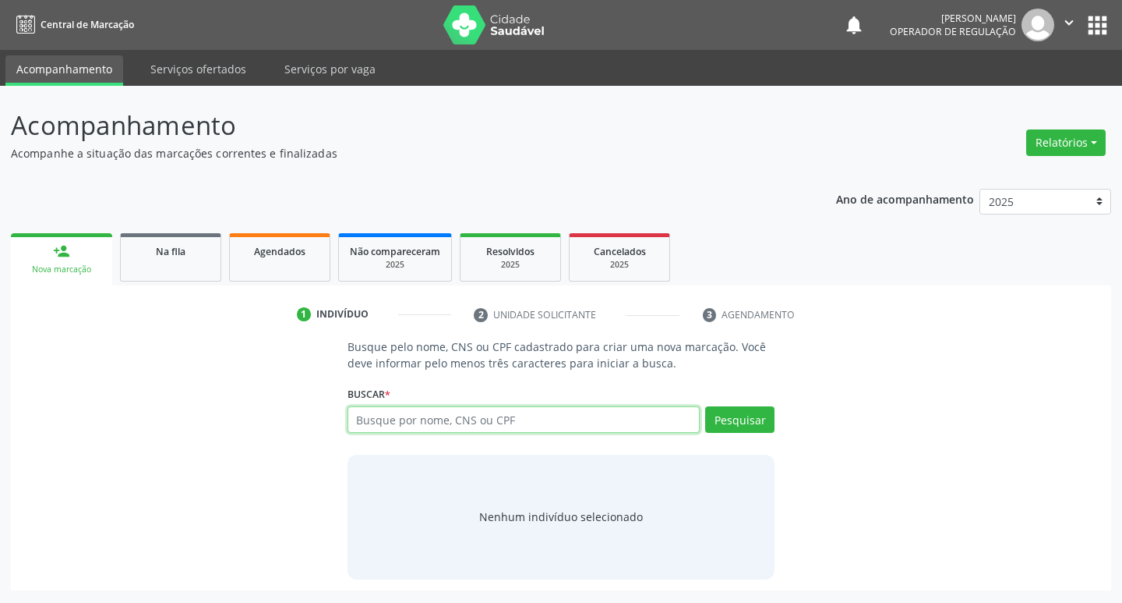
click at [433, 419] on input "text" at bounding box center [524, 419] width 353 height 27
type input "708409286915760"
click at [728, 438] on div "Pesquisar" at bounding box center [737, 424] width 75 height 37
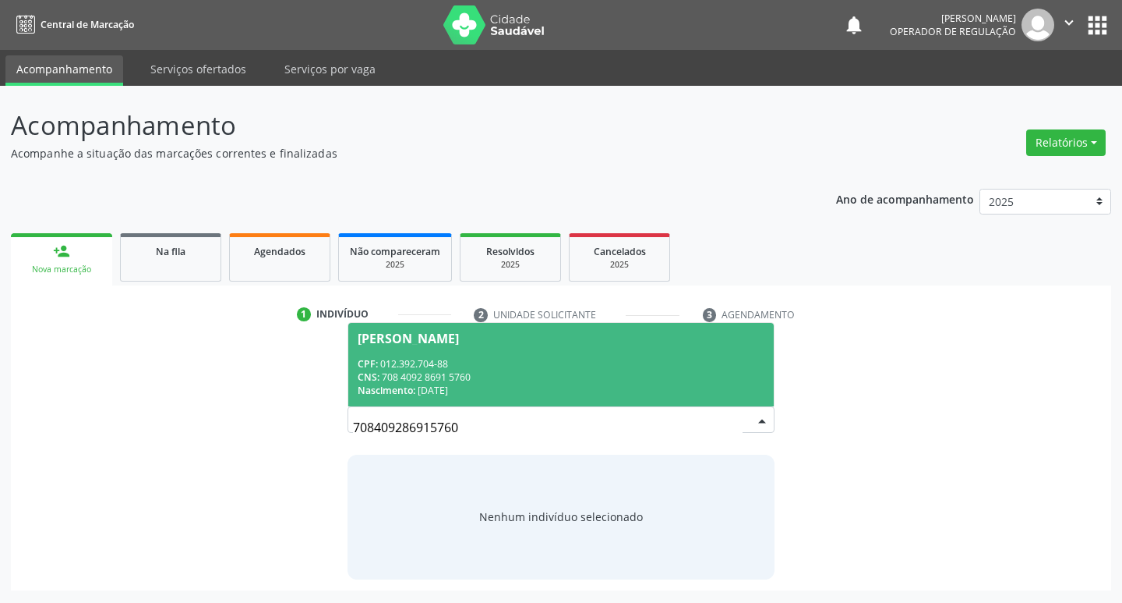
click at [647, 357] on div "CPF: 012.392.704-88" at bounding box center [562, 363] width 408 height 13
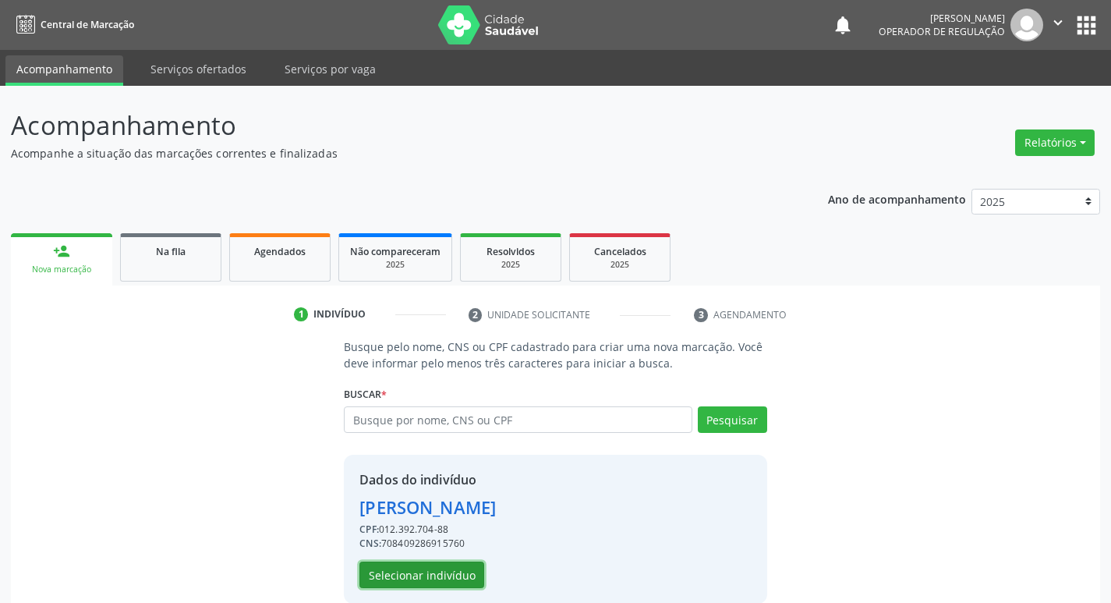
click at [410, 580] on button "Selecionar indivíduo" at bounding box center [421, 574] width 125 height 27
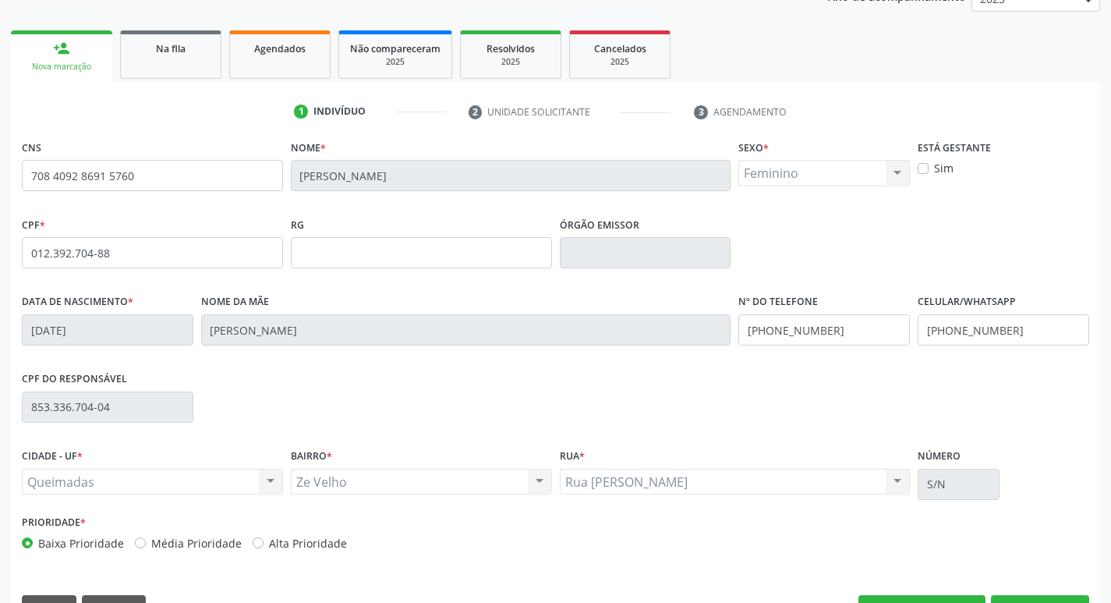
scroll to position [242, 0]
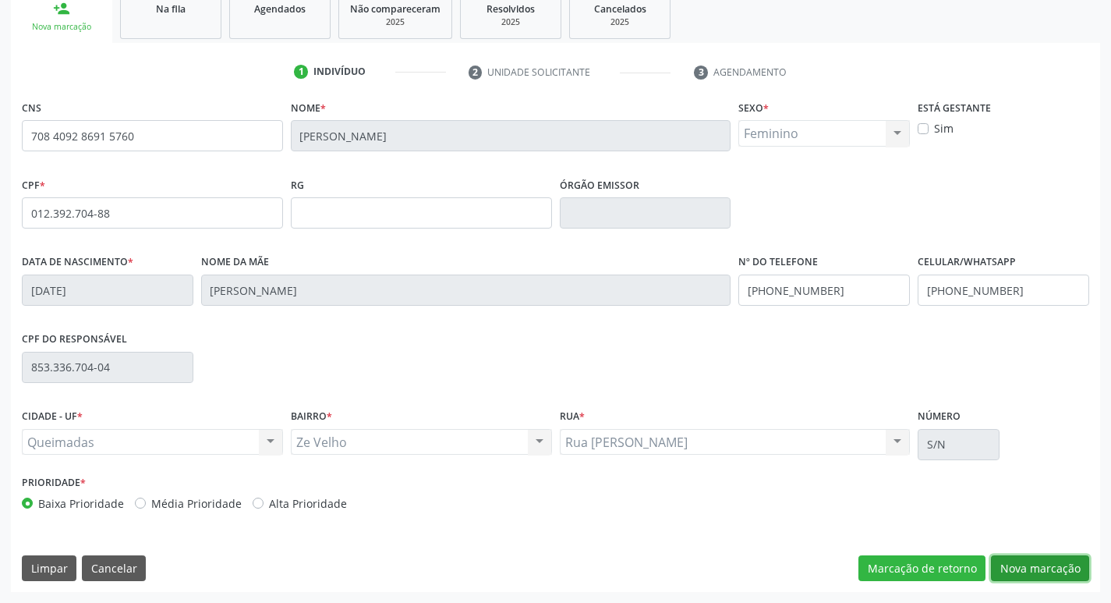
click at [1027, 567] on button "Nova marcação" at bounding box center [1040, 568] width 98 height 27
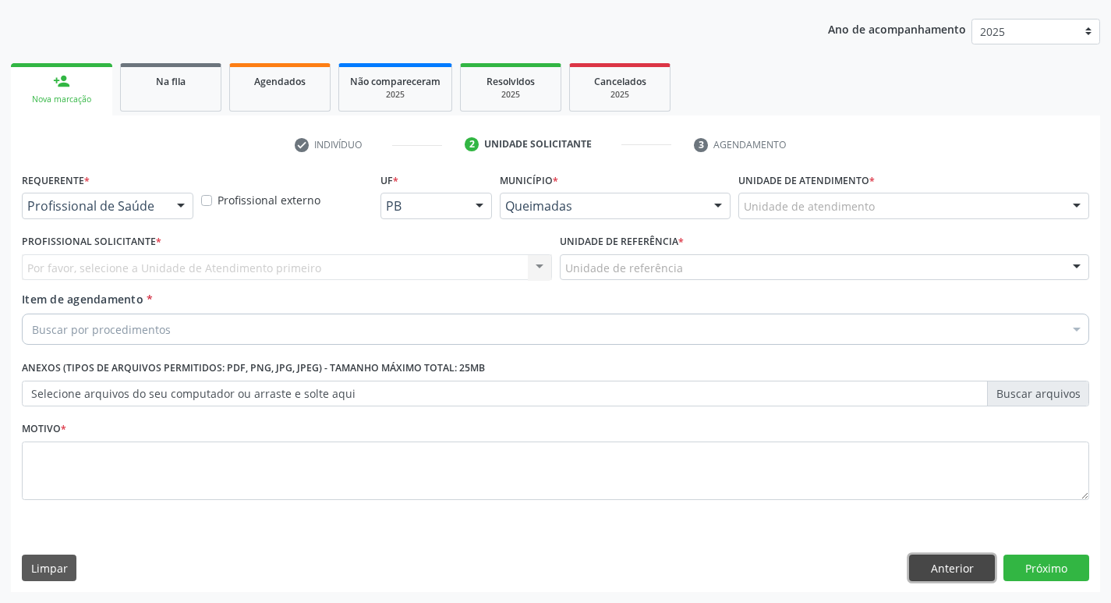
click at [966, 576] on button "Anterior" at bounding box center [952, 567] width 86 height 27
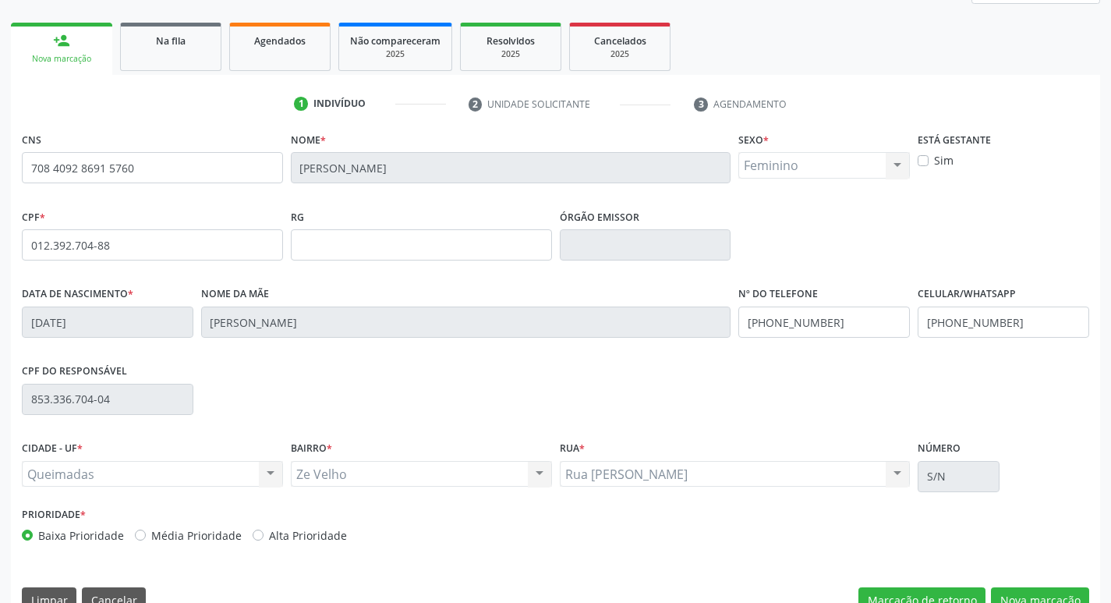
scroll to position [242, 0]
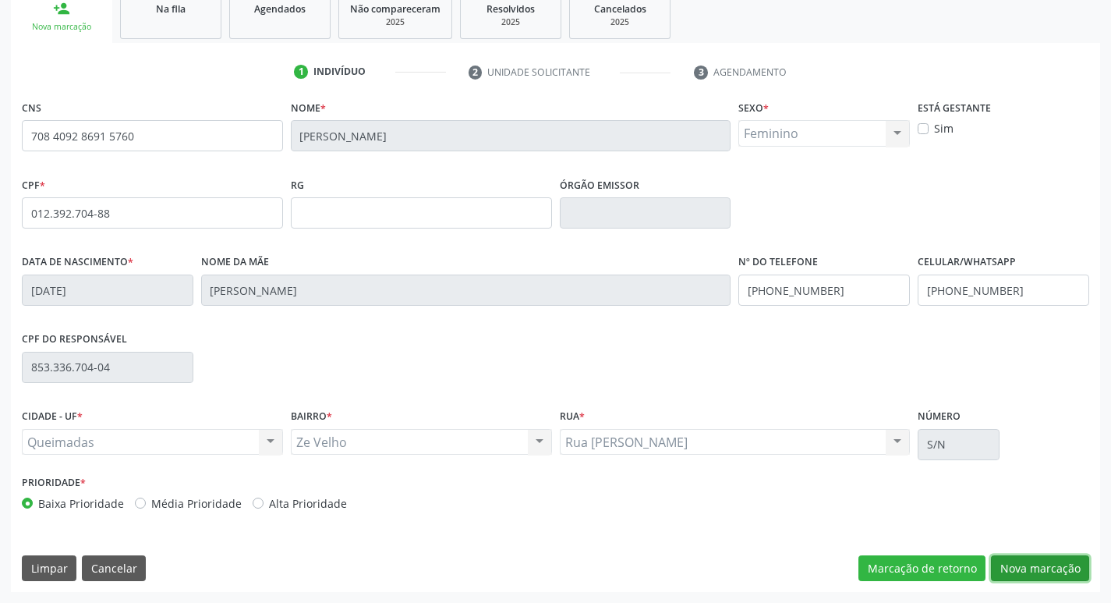
click at [1069, 571] on button "Nova marcação" at bounding box center [1040, 568] width 98 height 27
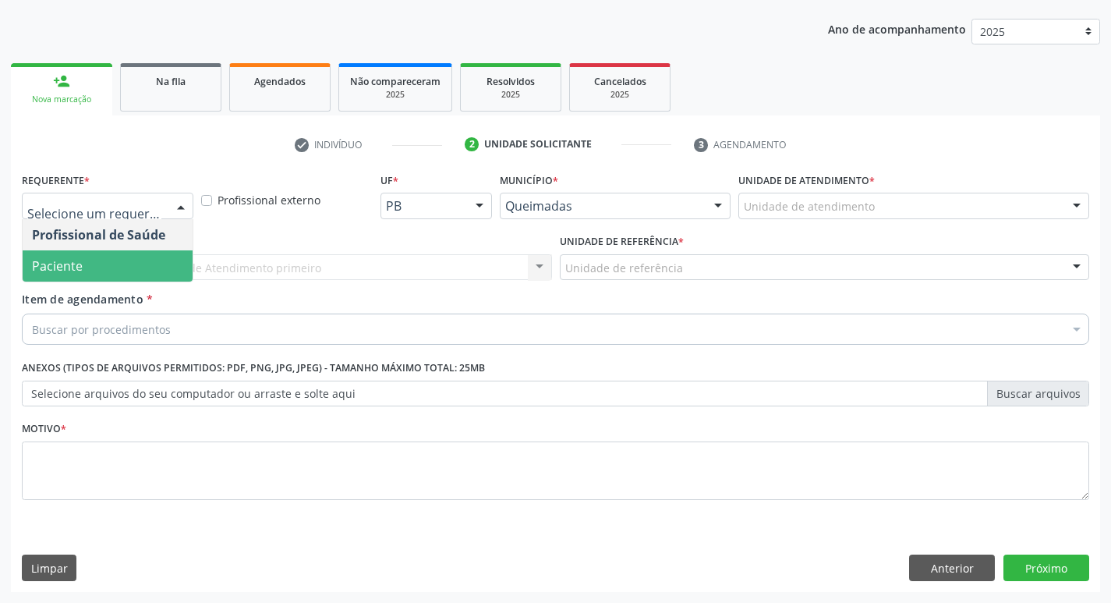
click at [108, 266] on span "Paciente" at bounding box center [108, 265] width 170 height 31
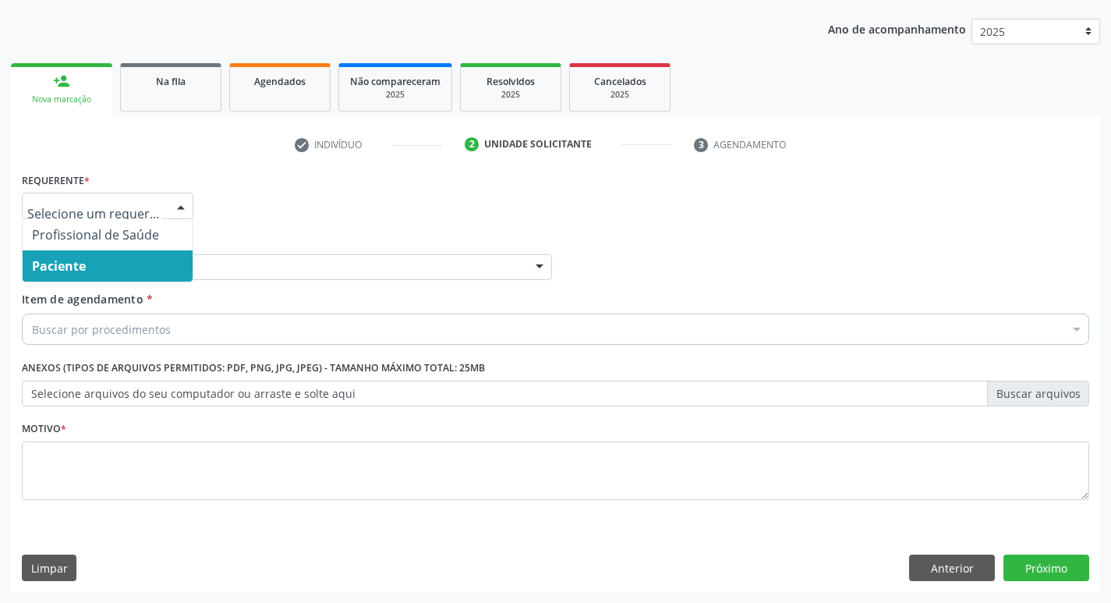
drag, startPoint x: 111, startPoint y: 213, endPoint x: 133, endPoint y: 281, distance: 71.2
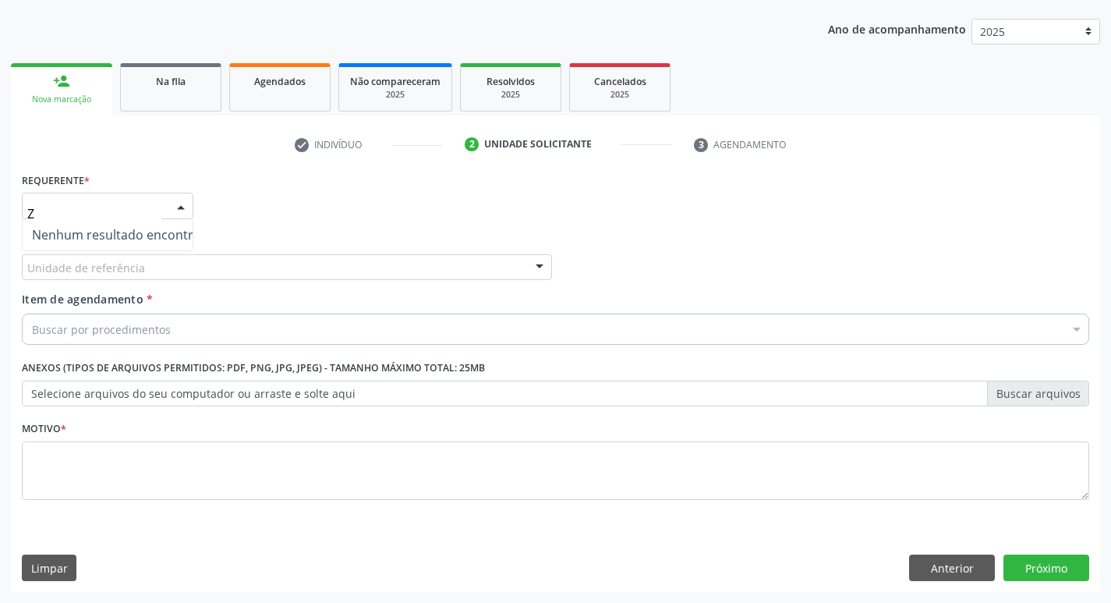
type input "ZE"
click at [248, 228] on div "Requerente * Paciente Profissional de Saúde Paciente Nenhum resultado encontrad…" at bounding box center [555, 198] width 1075 height 61
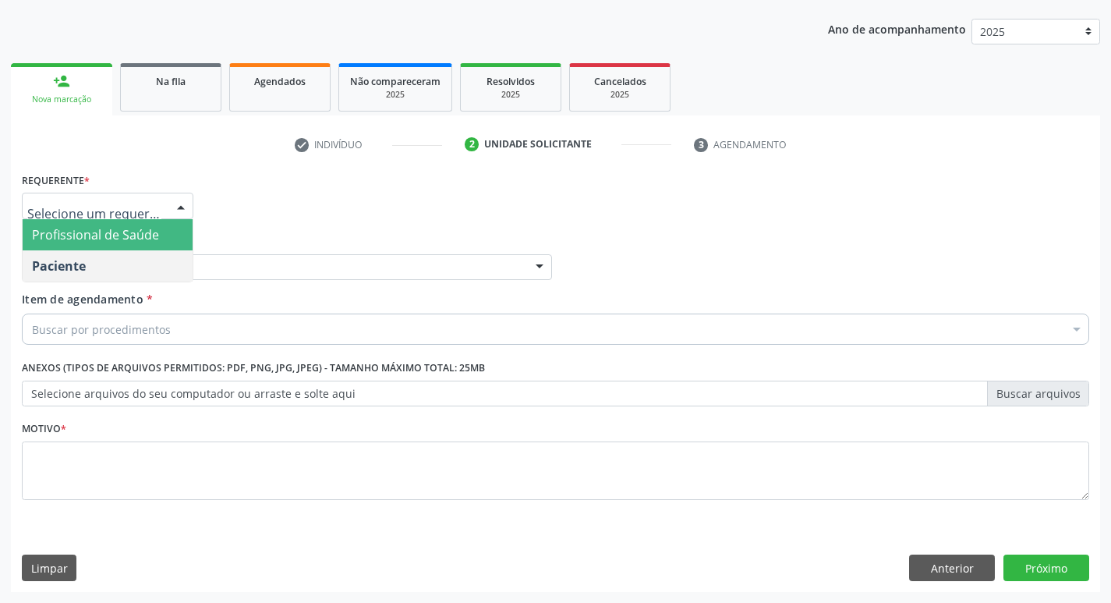
click at [177, 207] on div at bounding box center [180, 206] width 23 height 27
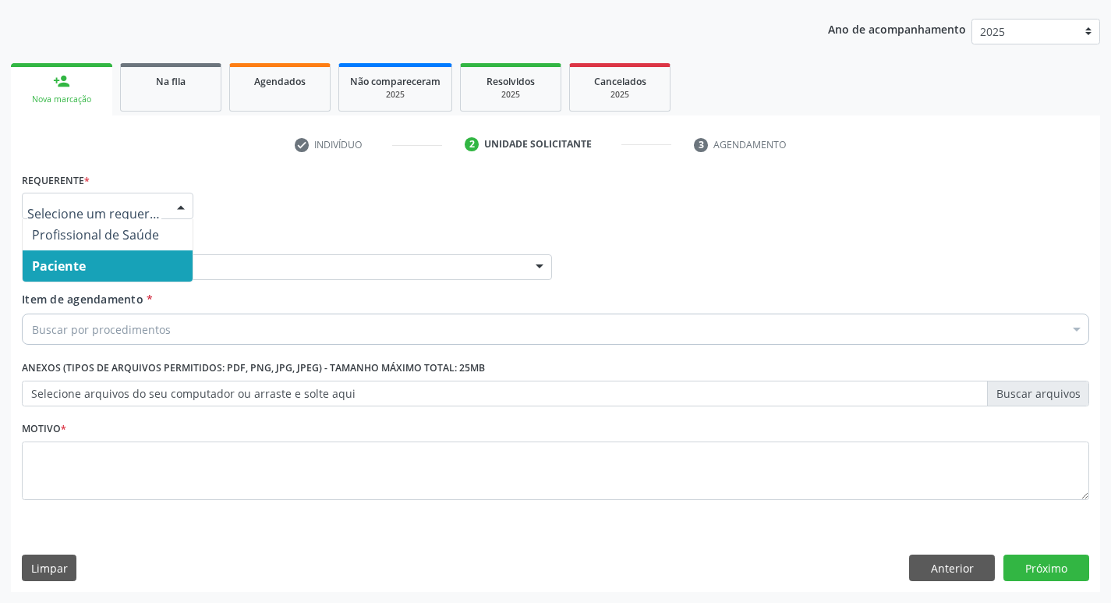
click at [254, 274] on div "Unidade de referência" at bounding box center [287, 267] width 530 height 27
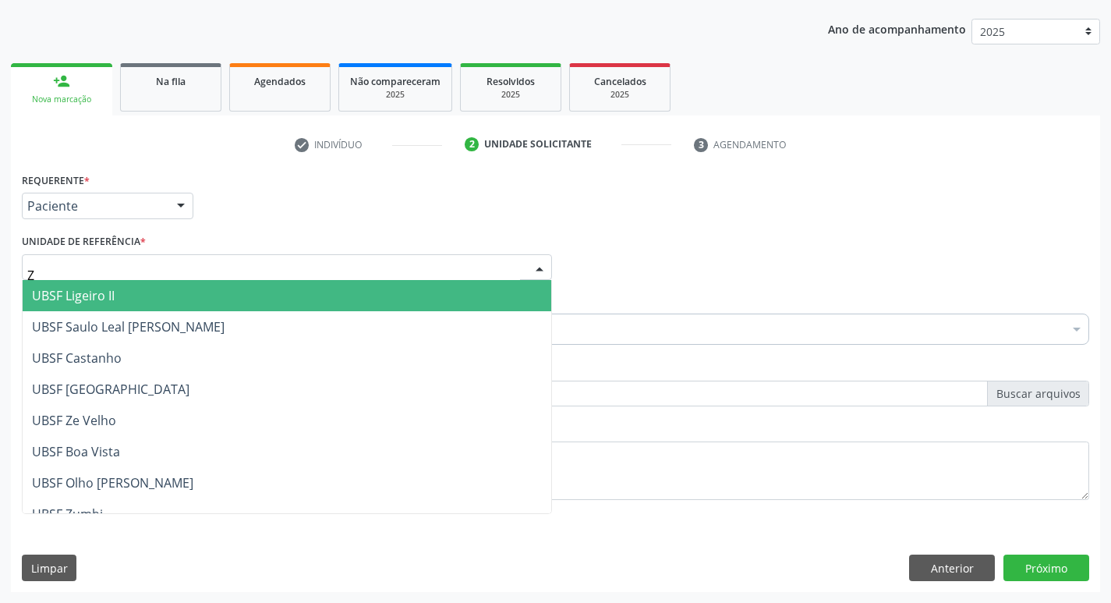
type input "ZE"
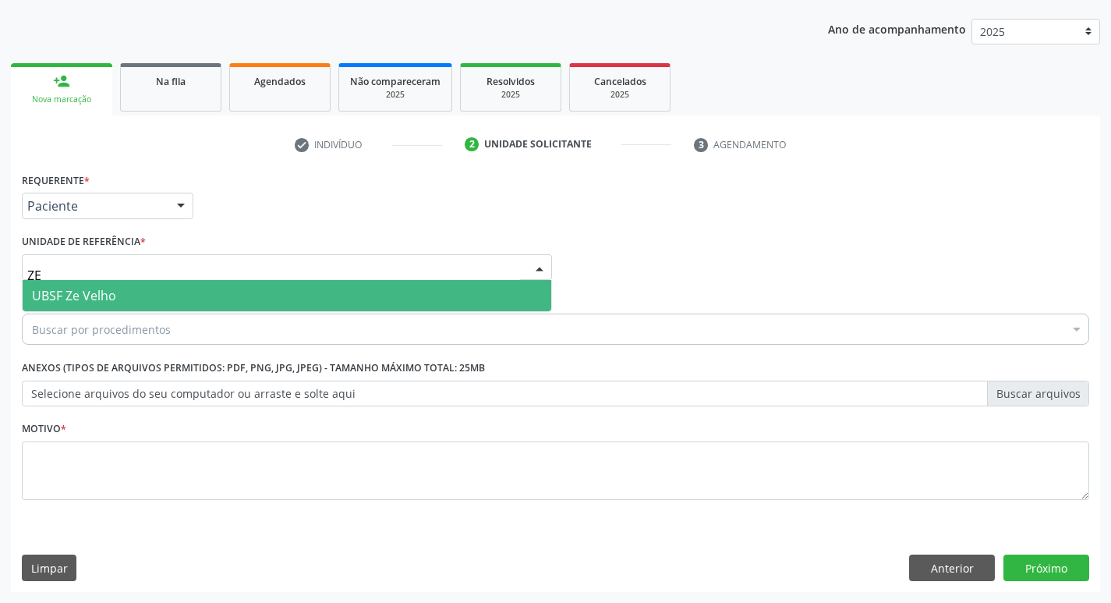
click at [237, 288] on span "UBSF Ze Velho" at bounding box center [287, 295] width 528 height 31
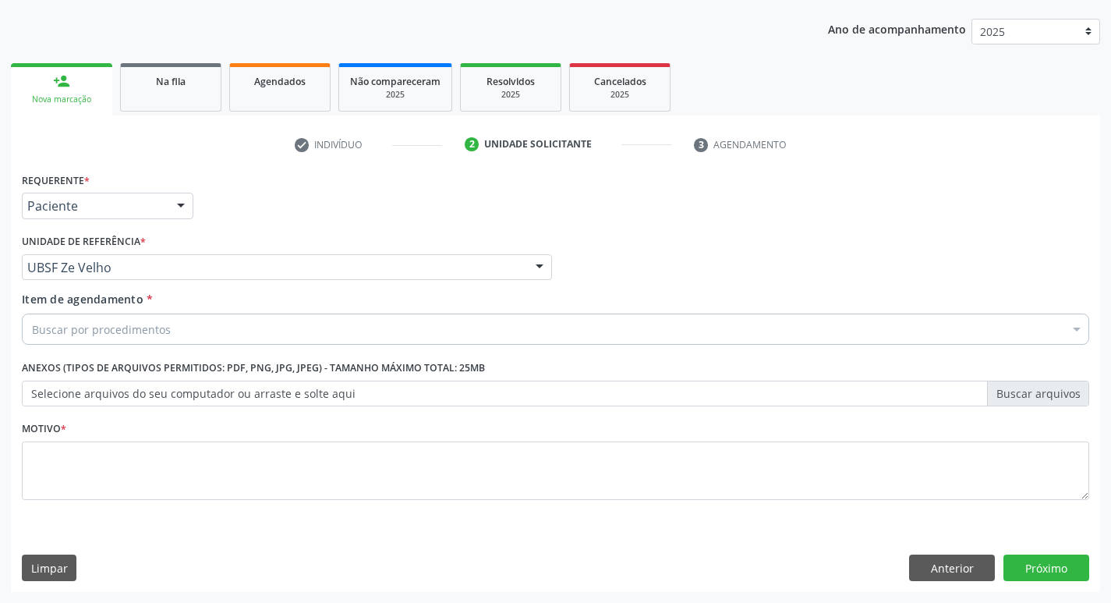
click at [217, 333] on div "Buscar por procedimentos" at bounding box center [555, 328] width 1067 height 31
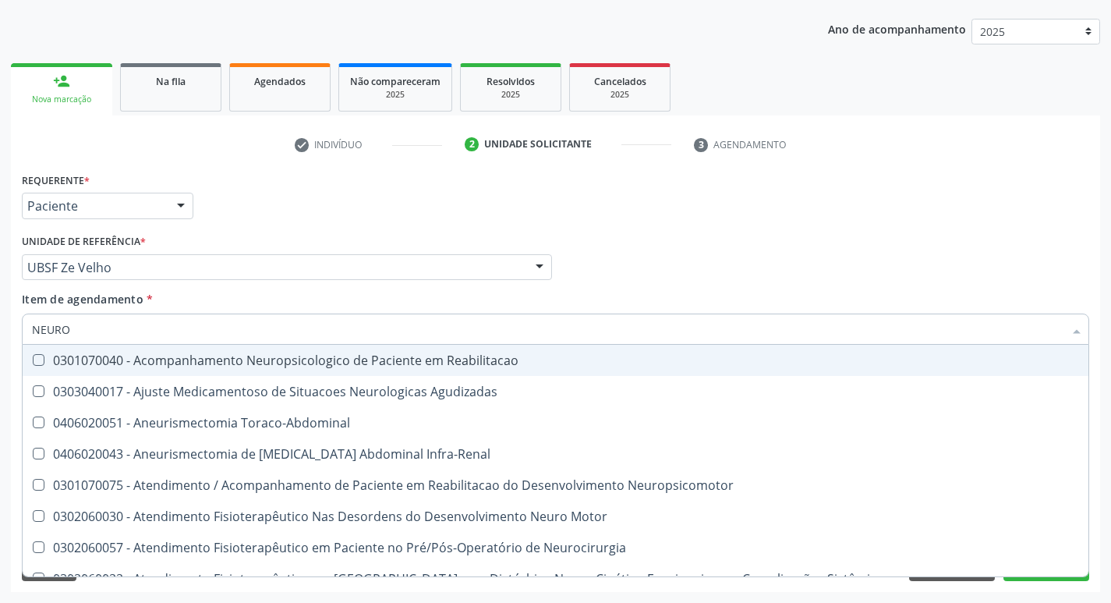
type input "NEUROC"
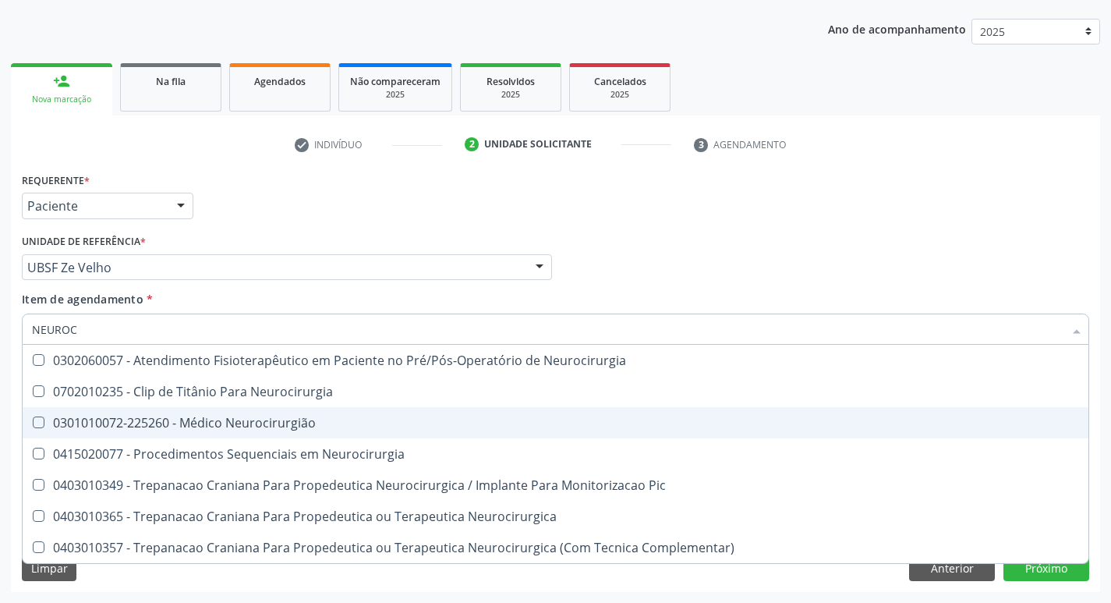
click at [203, 422] on div "0301010072-225260 - Médico Neurocirurgião" at bounding box center [555, 422] width 1047 height 12
checkbox Neurocirurgião "true"
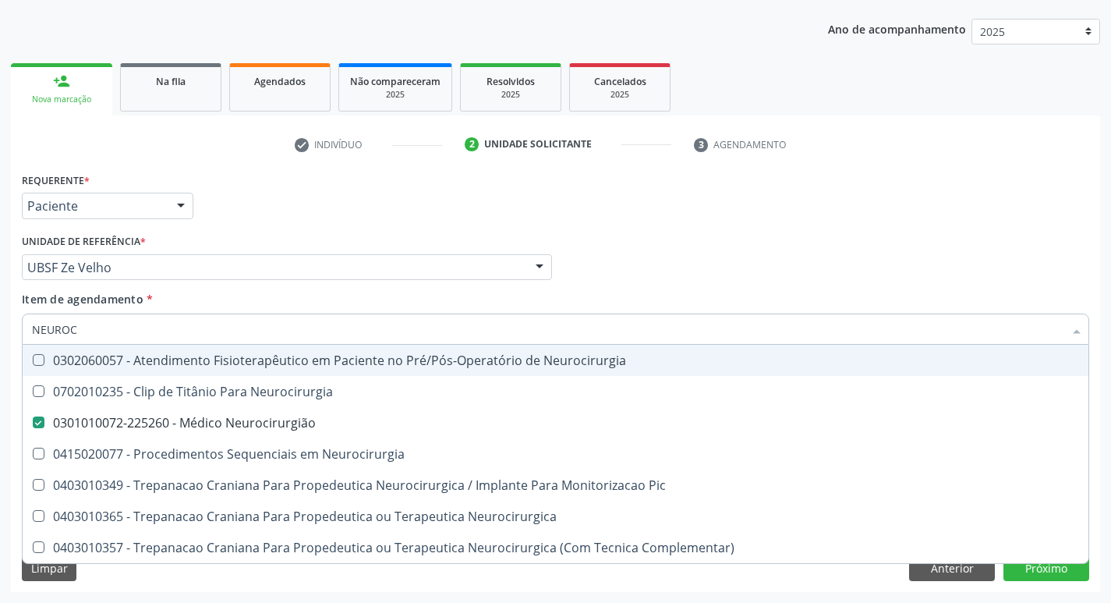
click at [324, 214] on div "Requerente * Paciente Profissional de Saúde Paciente Nenhum resultado encontrad…" at bounding box center [555, 198] width 1075 height 61
checkbox Neurocirurgia "true"
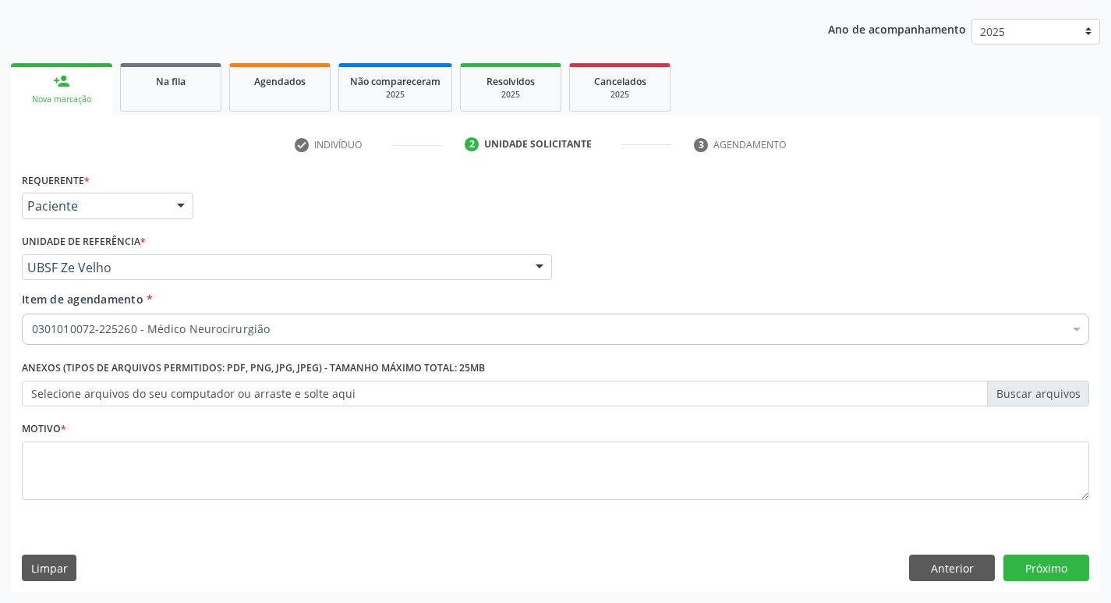
click at [166, 438] on div "Motivo *" at bounding box center [555, 458] width 1067 height 83
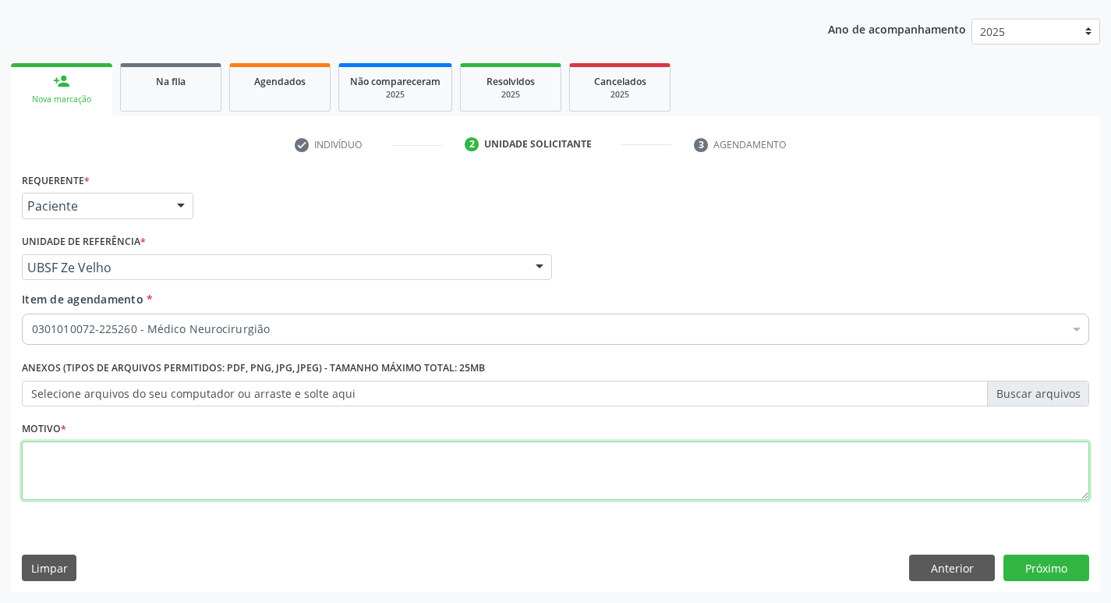
click at [168, 450] on textarea at bounding box center [555, 470] width 1067 height 59
type textarea "RETORNO"
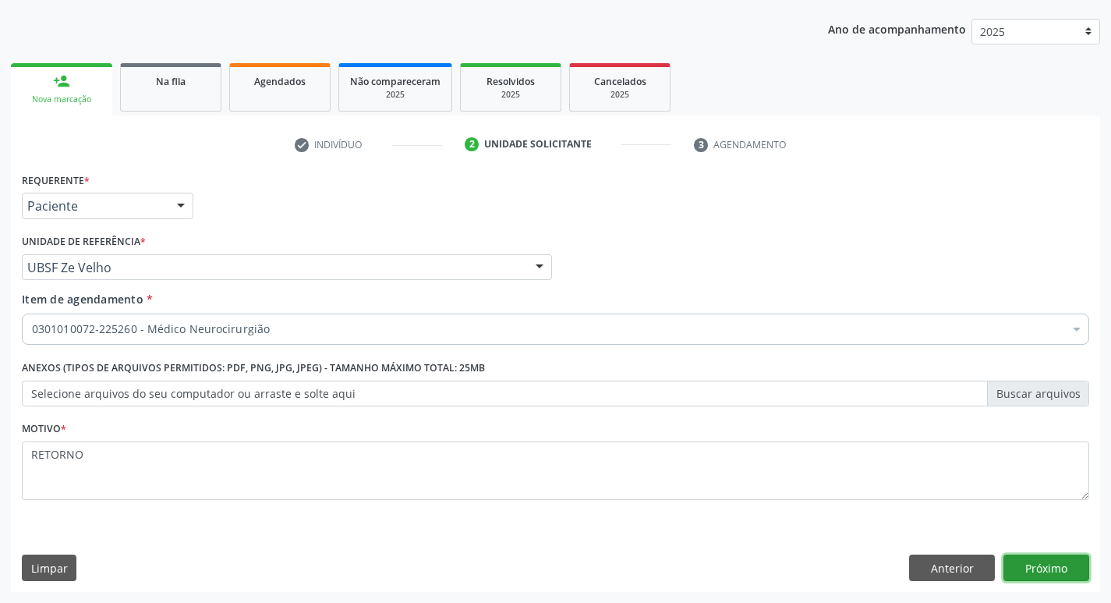
click at [1068, 571] on button "Próximo" at bounding box center [1046, 567] width 86 height 27
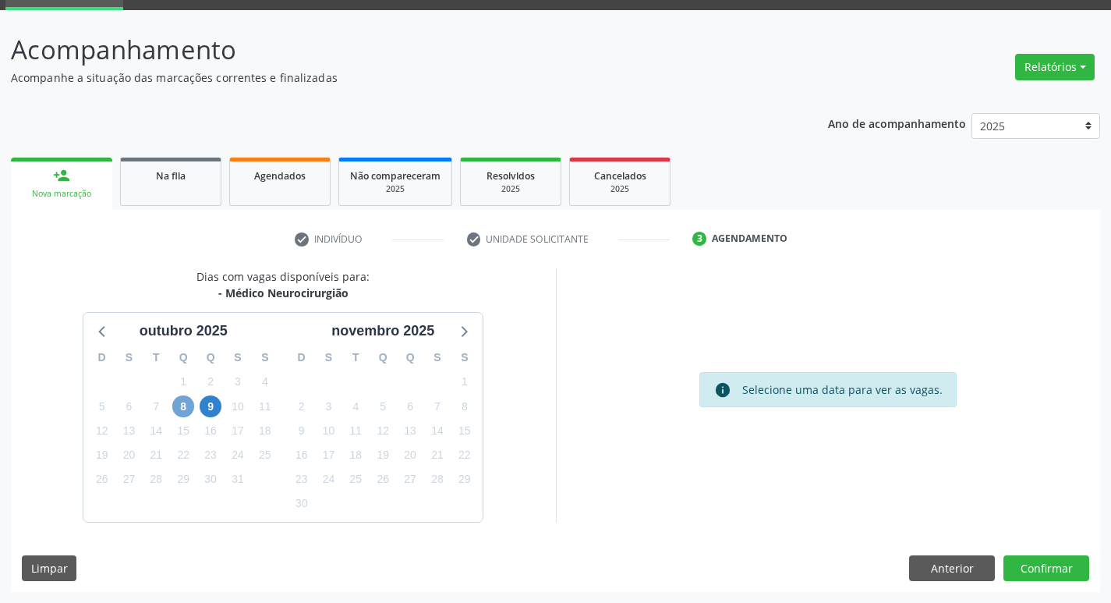
click at [185, 400] on span "8" at bounding box center [183, 406] width 22 height 22
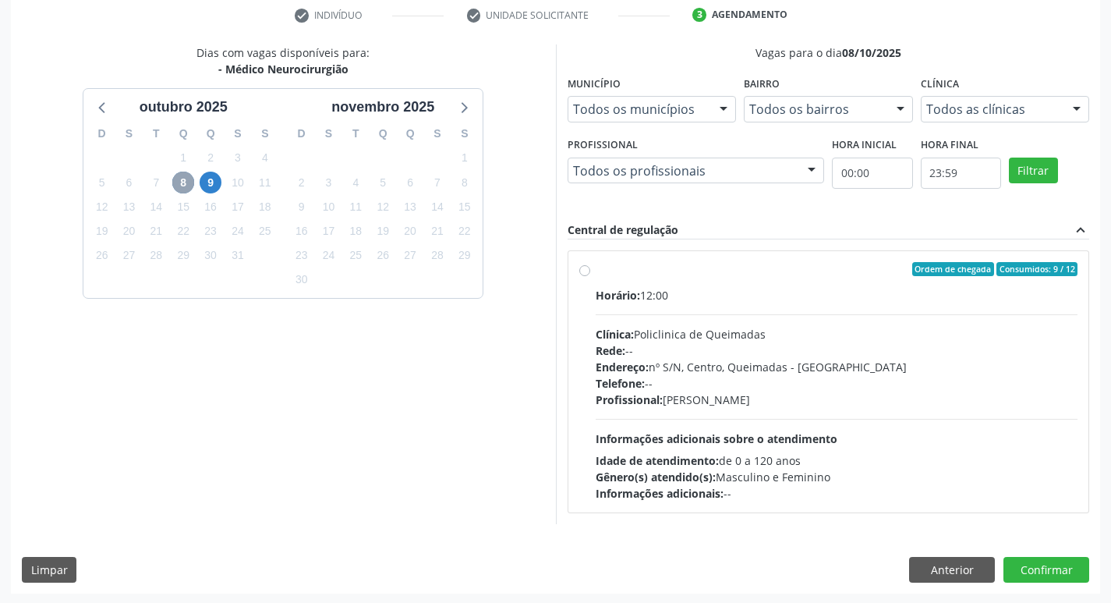
scroll to position [301, 0]
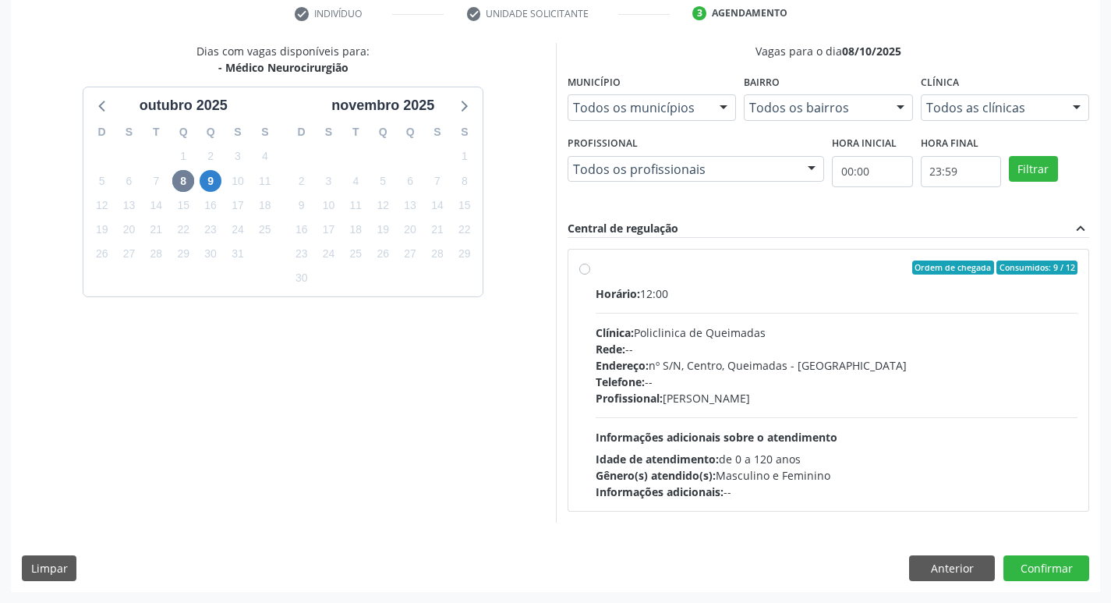
click at [914, 288] on div "Horário: 12:00" at bounding box center [837, 293] width 483 height 16
click at [590, 274] on input "Ordem de chegada Consumidos: 9 / 12 Horário: 12:00 Clínica: Policlinica de Quei…" at bounding box center [584, 267] width 11 height 14
radio input "true"
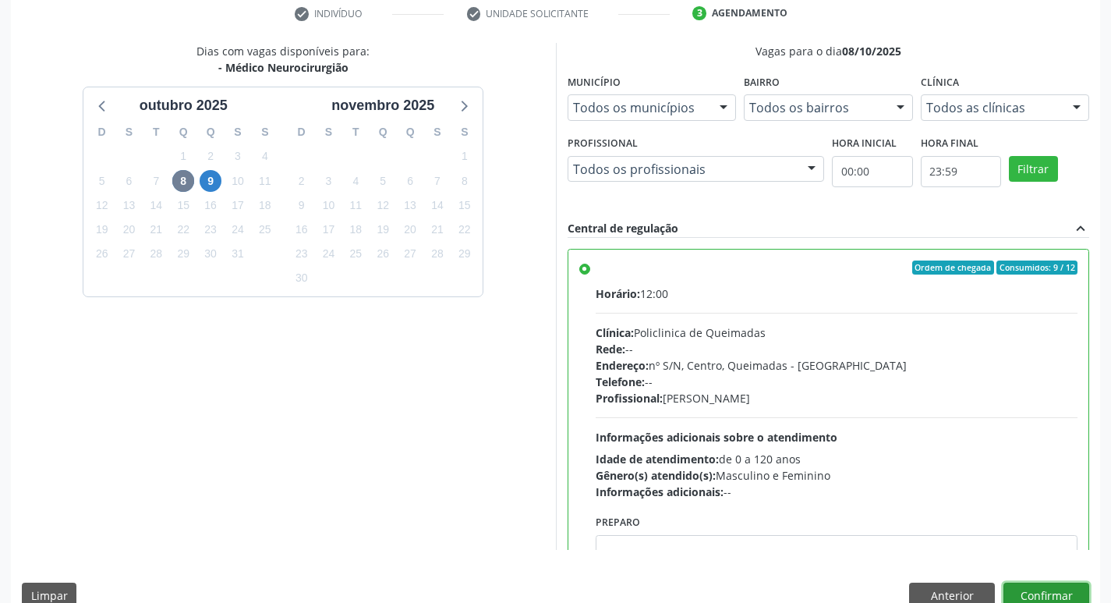
click at [1025, 599] on button "Confirmar" at bounding box center [1046, 595] width 86 height 27
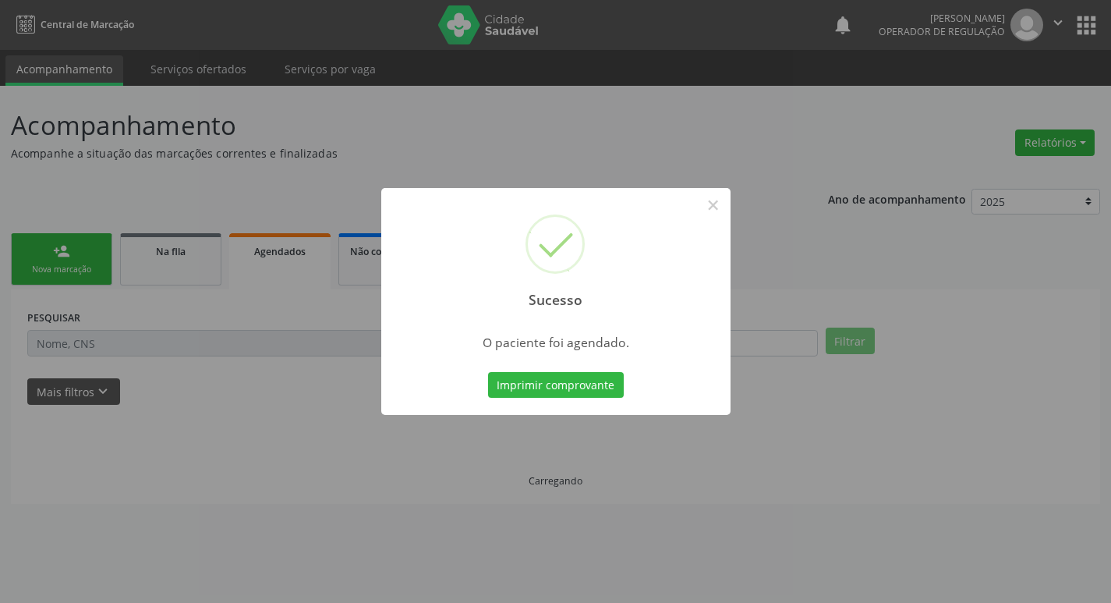
scroll to position [0, 0]
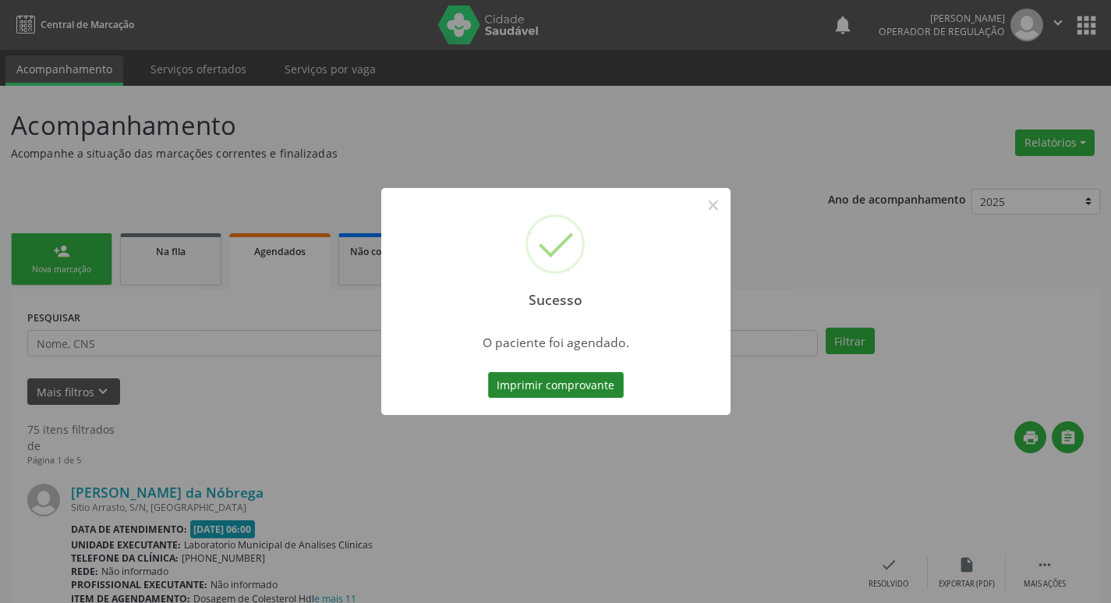
click at [577, 388] on button "Imprimir comprovante" at bounding box center [556, 385] width 136 height 27
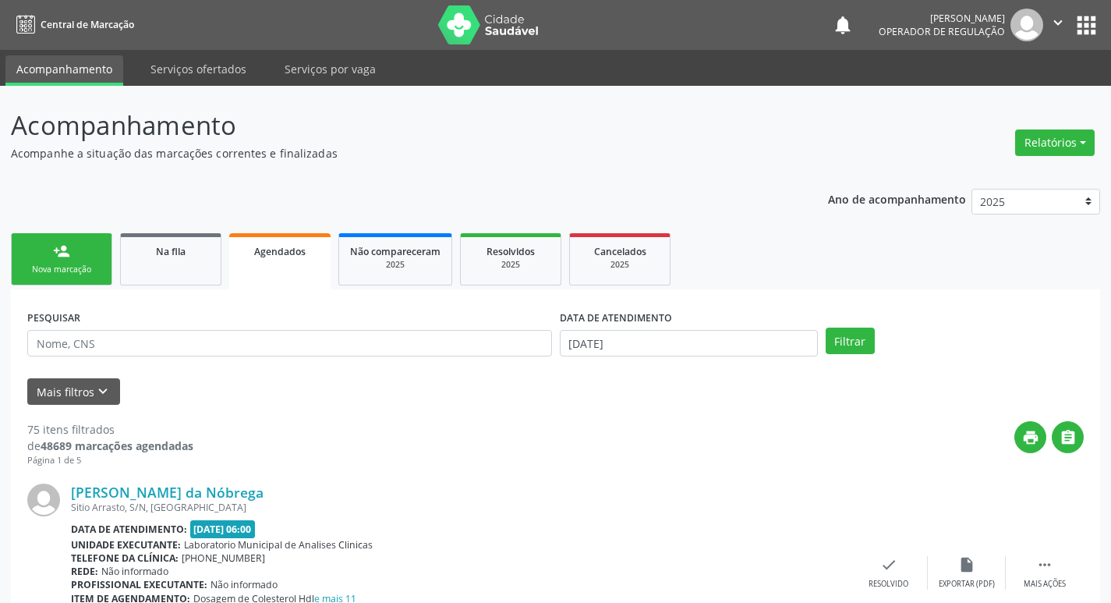
click at [81, 272] on div "Nova marcação" at bounding box center [62, 269] width 78 height 12
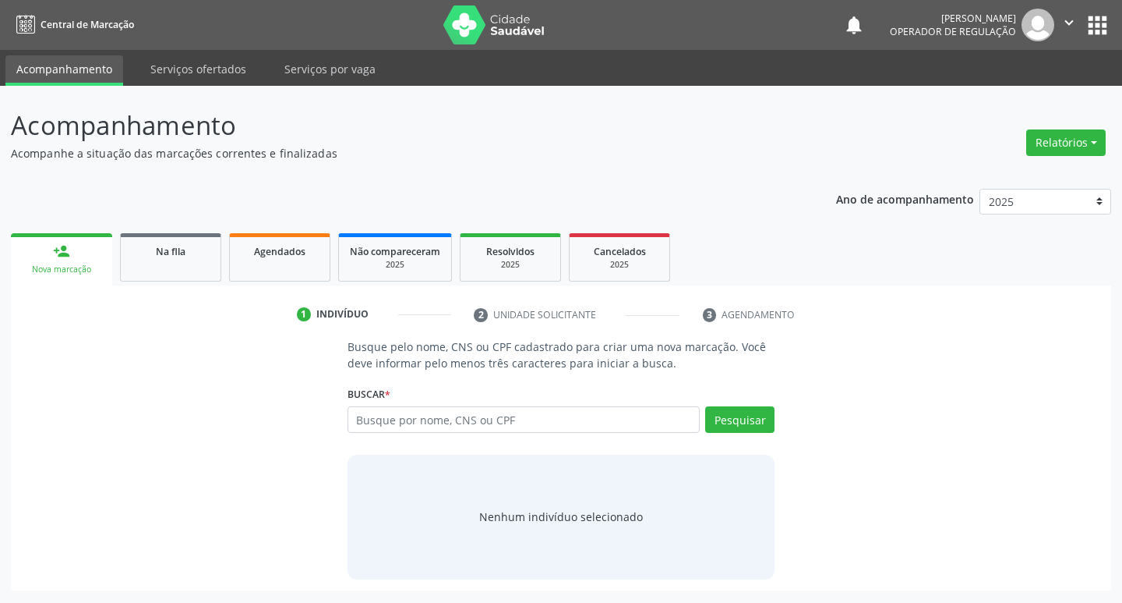
click at [478, 405] on div "Buscar * Busque por nome, CNS ou CPF Nenhum resultado encontrado para: " " Digi…" at bounding box center [562, 412] width 428 height 61
click at [486, 410] on input "text" at bounding box center [524, 419] width 353 height 27
type input "706907112307630"
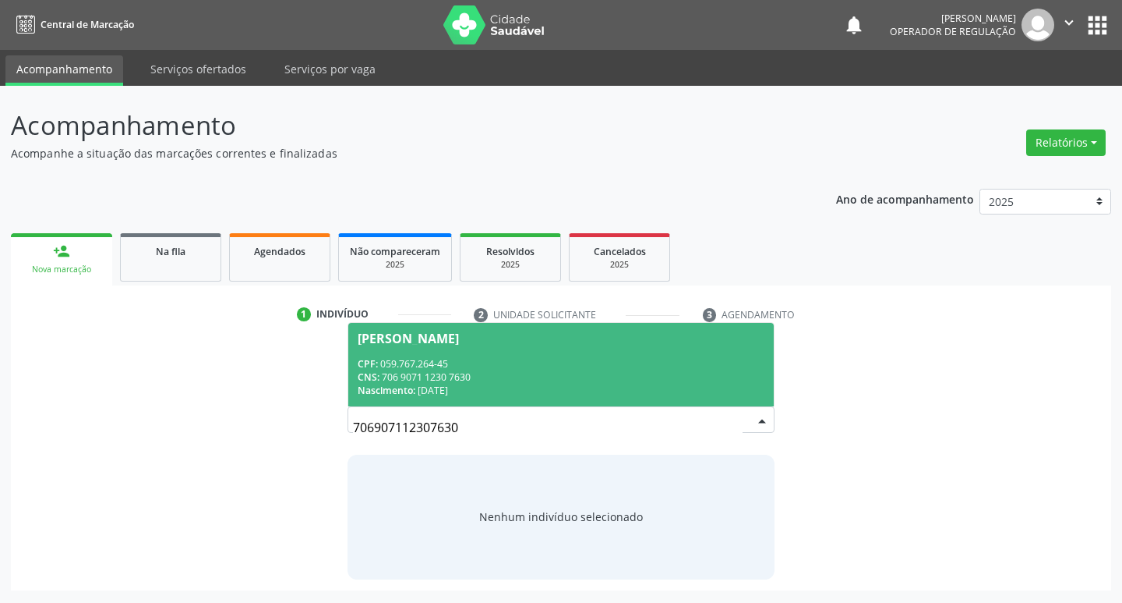
click at [514, 377] on div "CNS: 706 9071 1230 7630" at bounding box center [562, 376] width 408 height 13
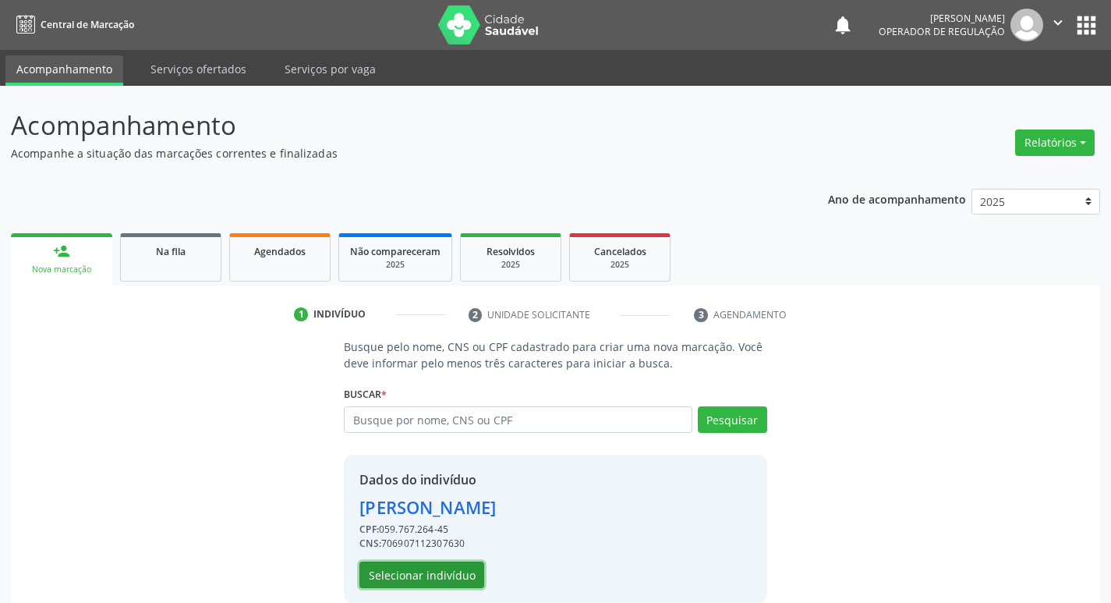
click at [398, 578] on button "Selecionar indivíduo" at bounding box center [421, 574] width 125 height 27
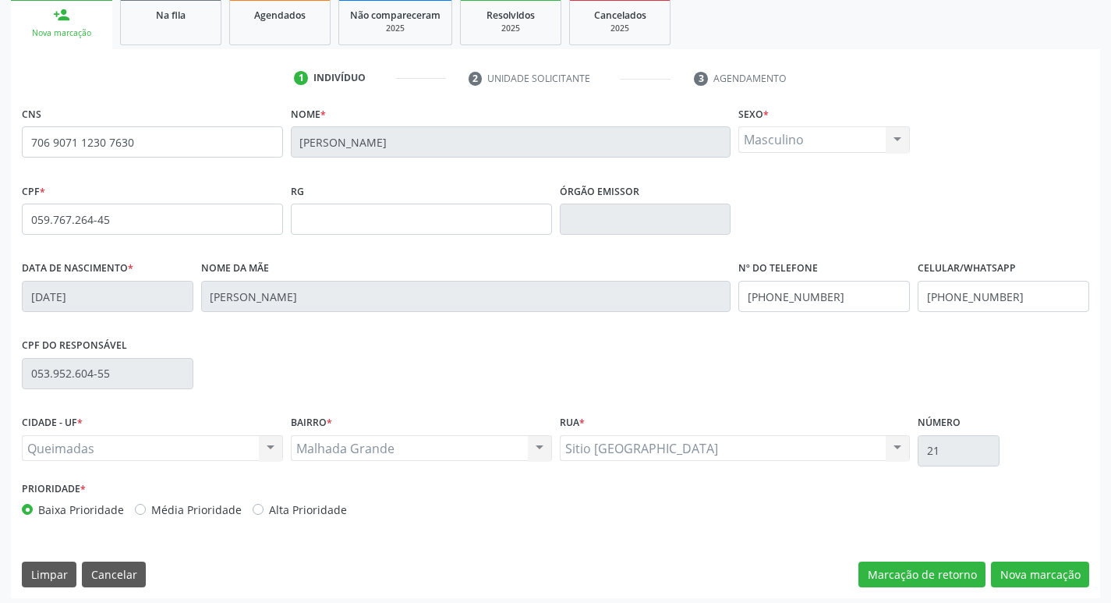
scroll to position [242, 0]
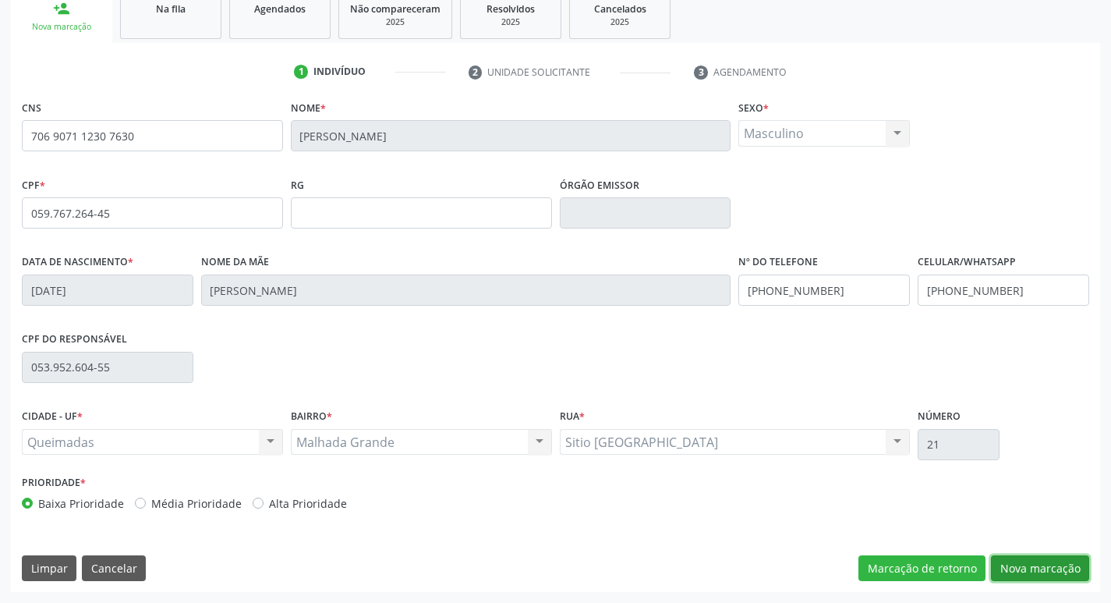
click at [1022, 568] on button "Nova marcação" at bounding box center [1040, 568] width 98 height 27
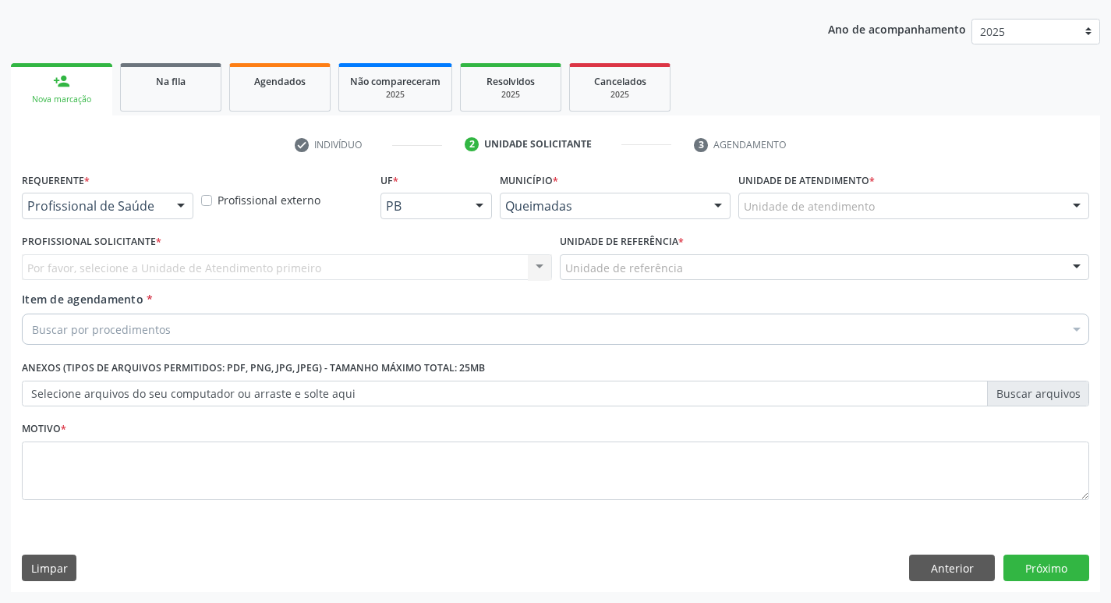
click at [187, 202] on div at bounding box center [180, 206] width 23 height 27
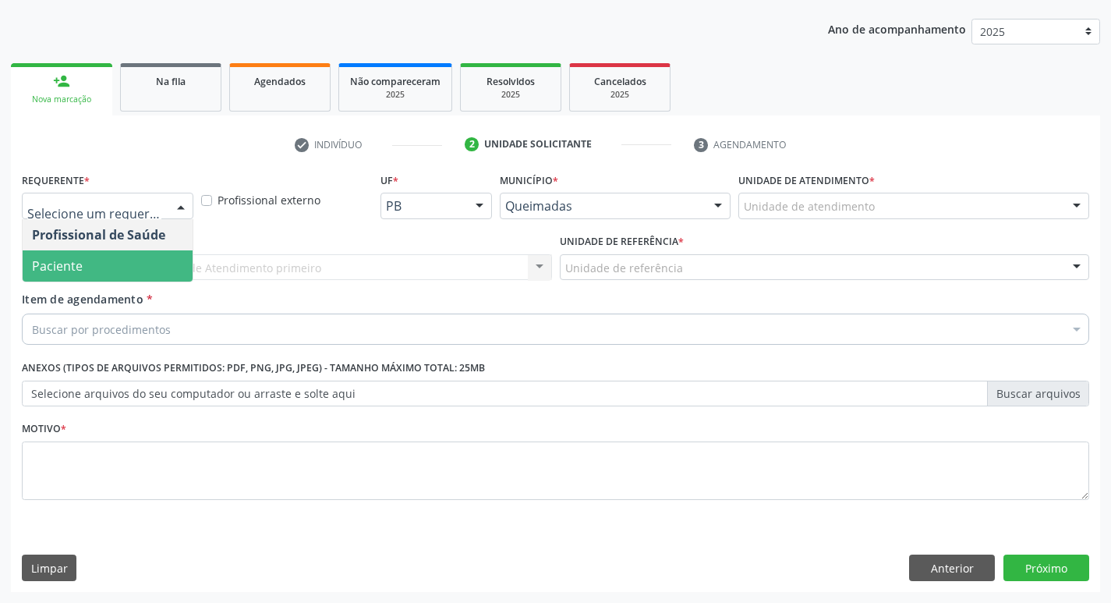
click at [153, 266] on span "Paciente" at bounding box center [108, 265] width 170 height 31
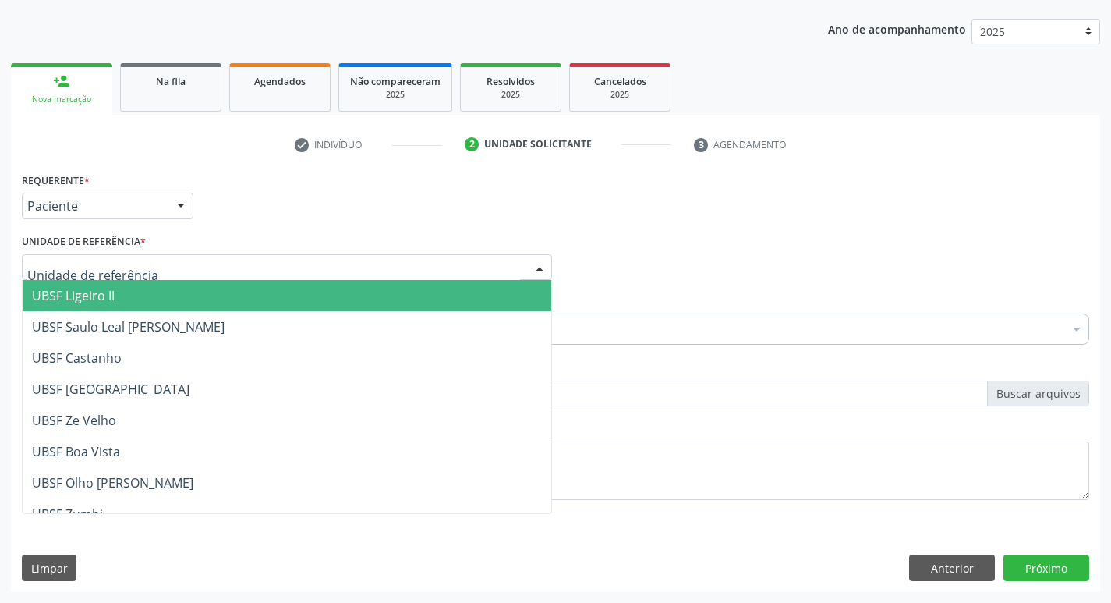
click at [160, 260] on div at bounding box center [287, 267] width 530 height 27
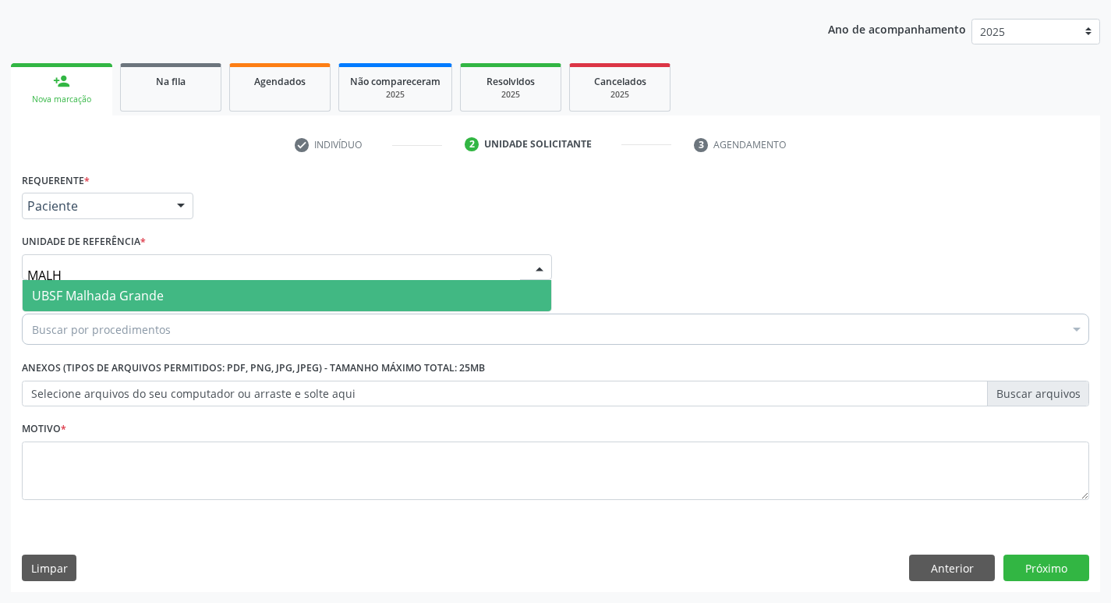
type input "MALHA"
click at [173, 285] on span "UBSF Malhada Grande" at bounding box center [287, 295] width 528 height 31
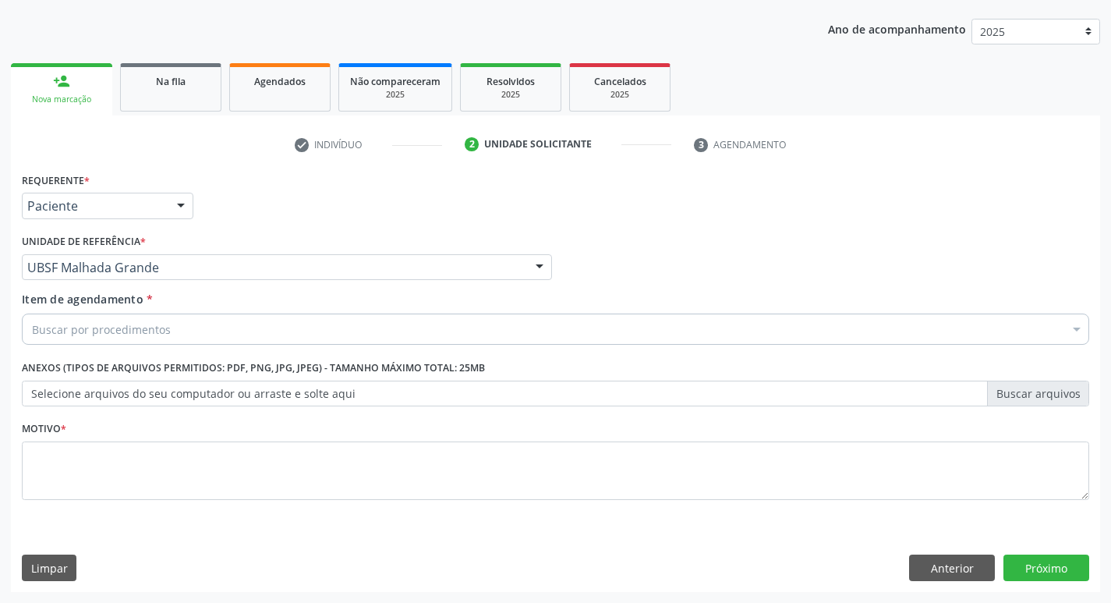
click at [154, 320] on div "Buscar por procedimentos" at bounding box center [555, 328] width 1067 height 31
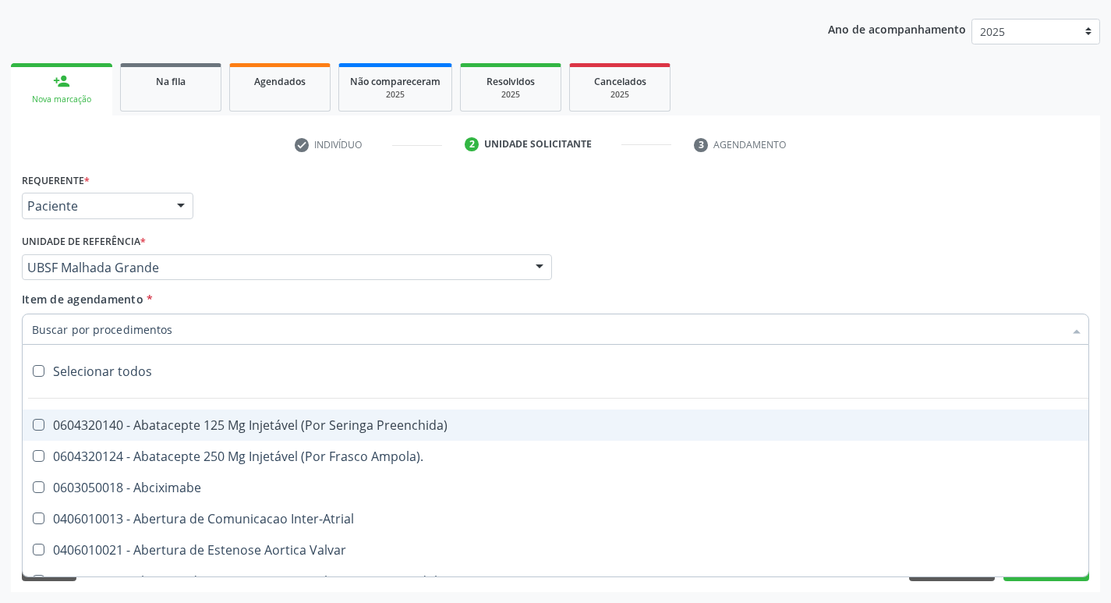
click at [154, 320] on input "Item de agendamento *" at bounding box center [547, 328] width 1031 height 31
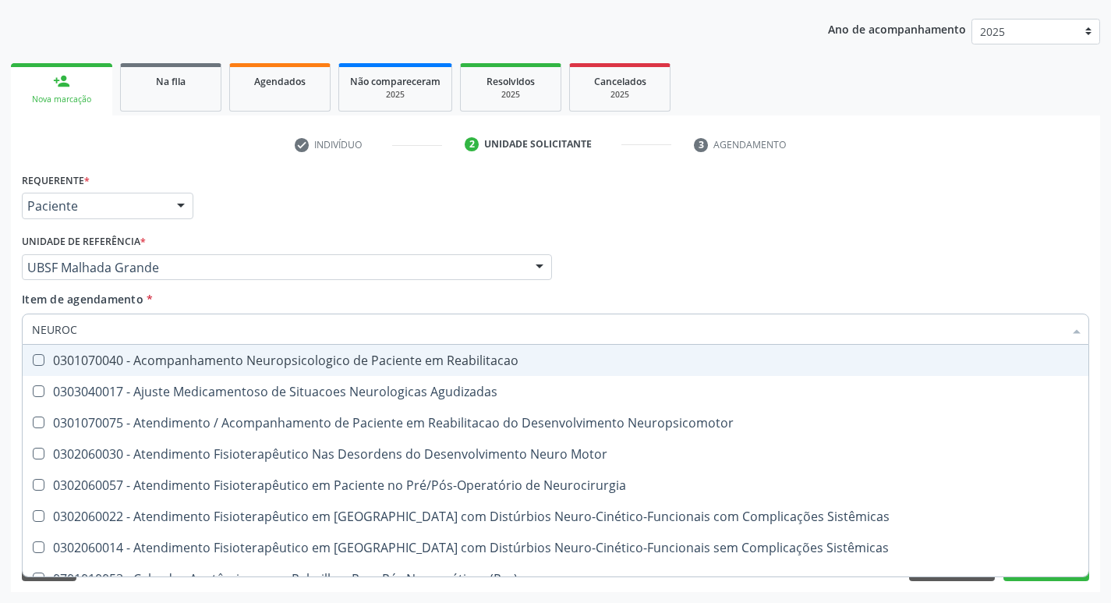
type input "NEUROCI"
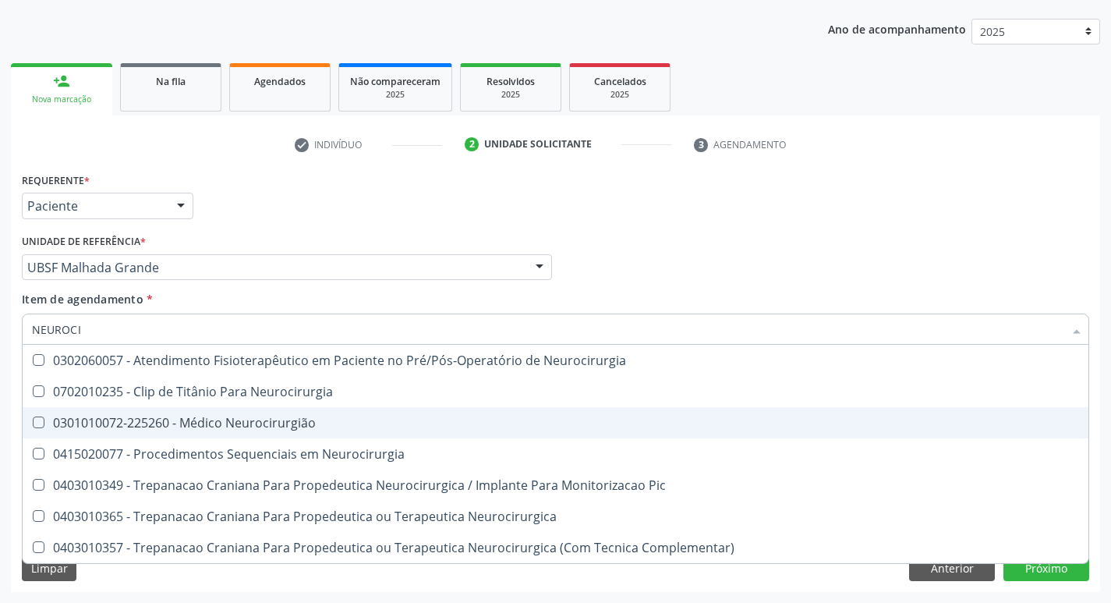
click at [145, 426] on div "0301010072-225260 - Médico Neurocirurgião" at bounding box center [555, 422] width 1047 height 12
checkbox Neurocirurgião "true"
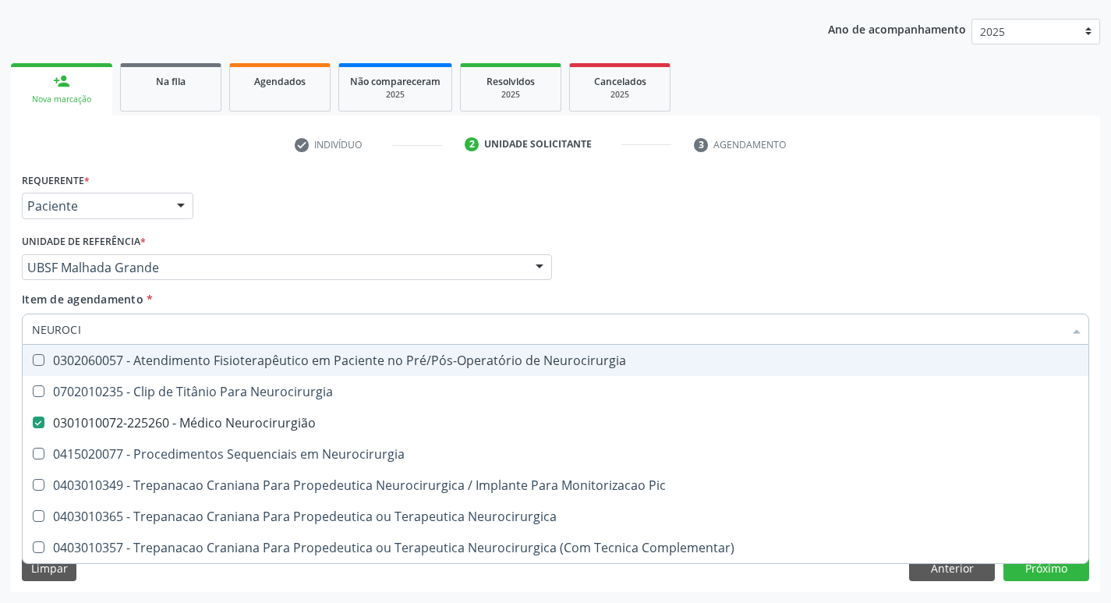
click at [323, 210] on div "Requerente * Paciente Profissional de Saúde Paciente Nenhum resultado encontrad…" at bounding box center [555, 198] width 1075 height 61
checkbox Neurocirurgia "true"
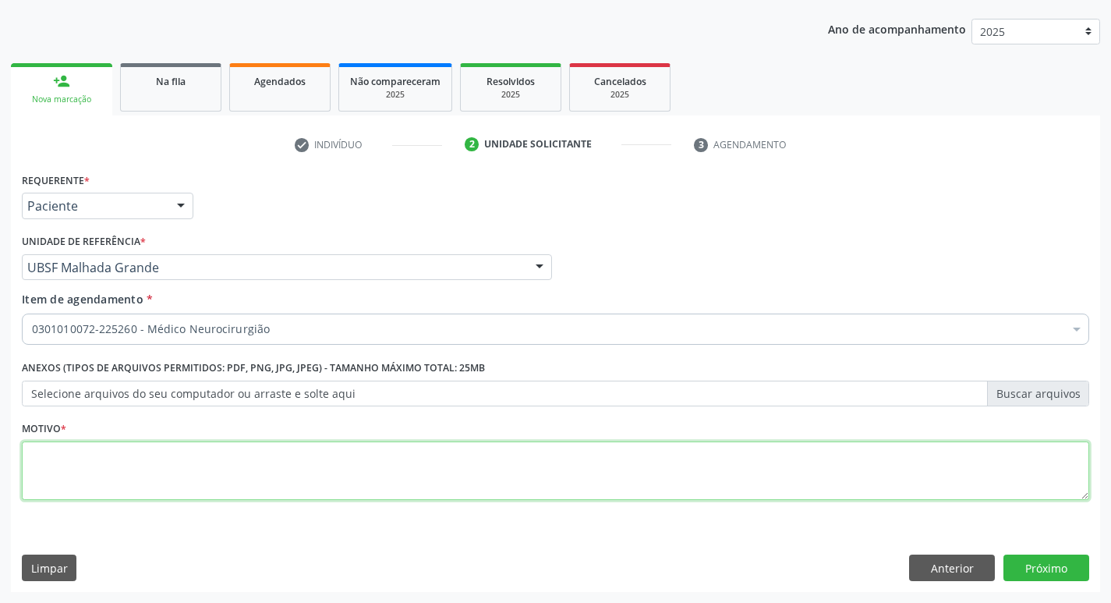
click at [90, 470] on textarea at bounding box center [555, 470] width 1067 height 59
type textarea "RETORNO"
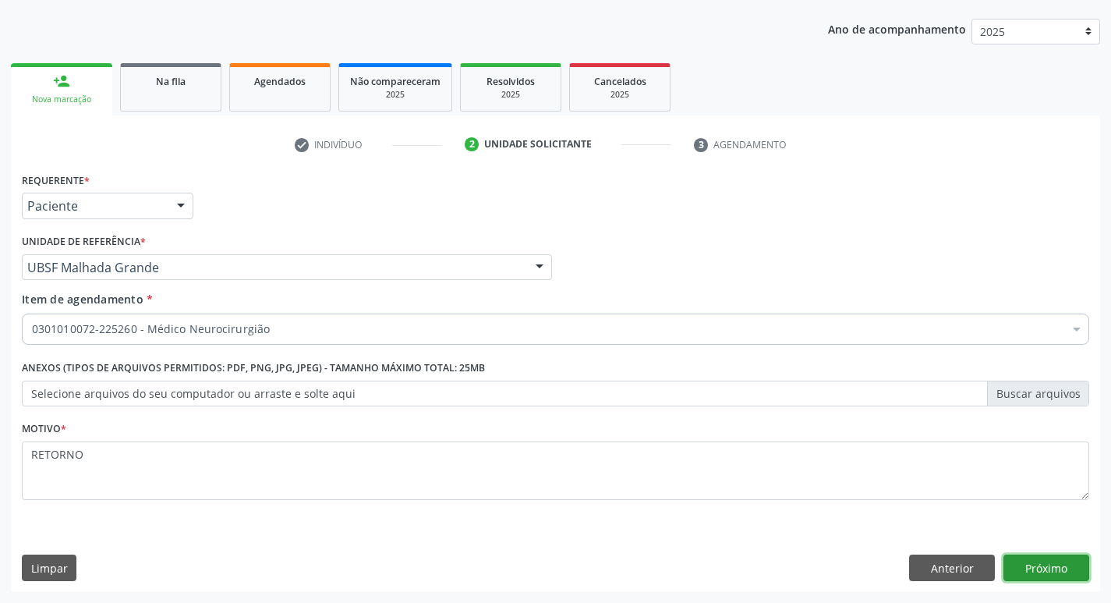
click at [1049, 563] on button "Próximo" at bounding box center [1046, 567] width 86 height 27
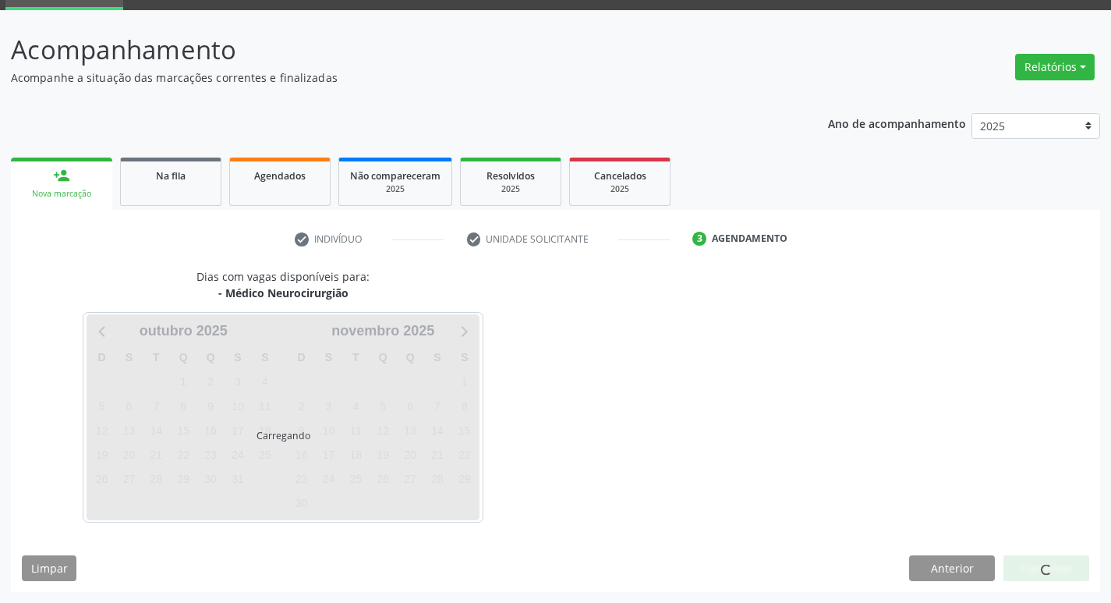
scroll to position [76, 0]
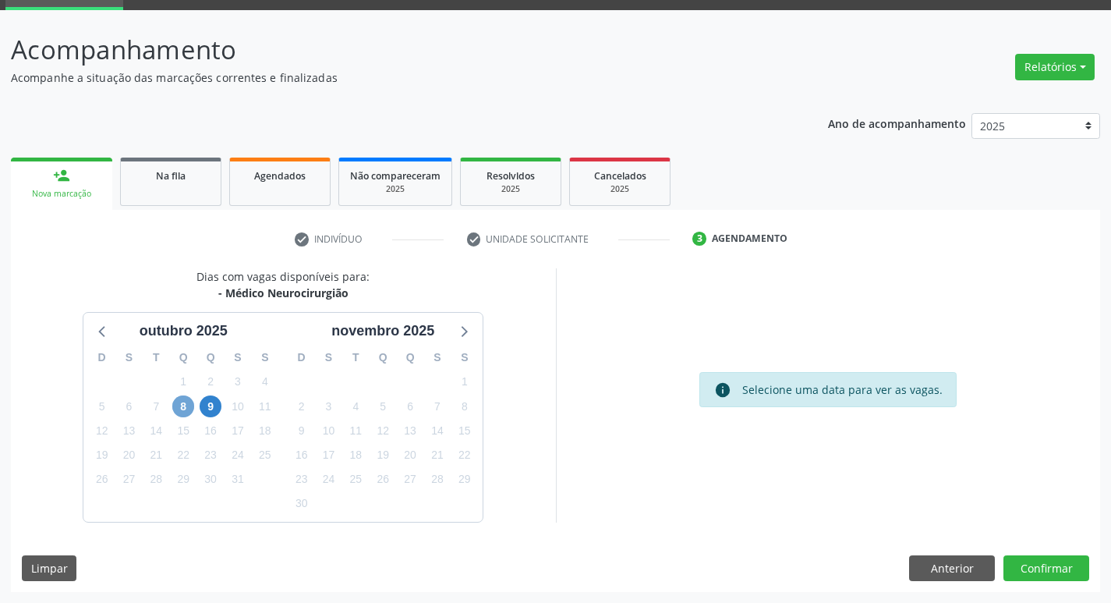
click at [183, 405] on span "8" at bounding box center [183, 406] width 22 height 22
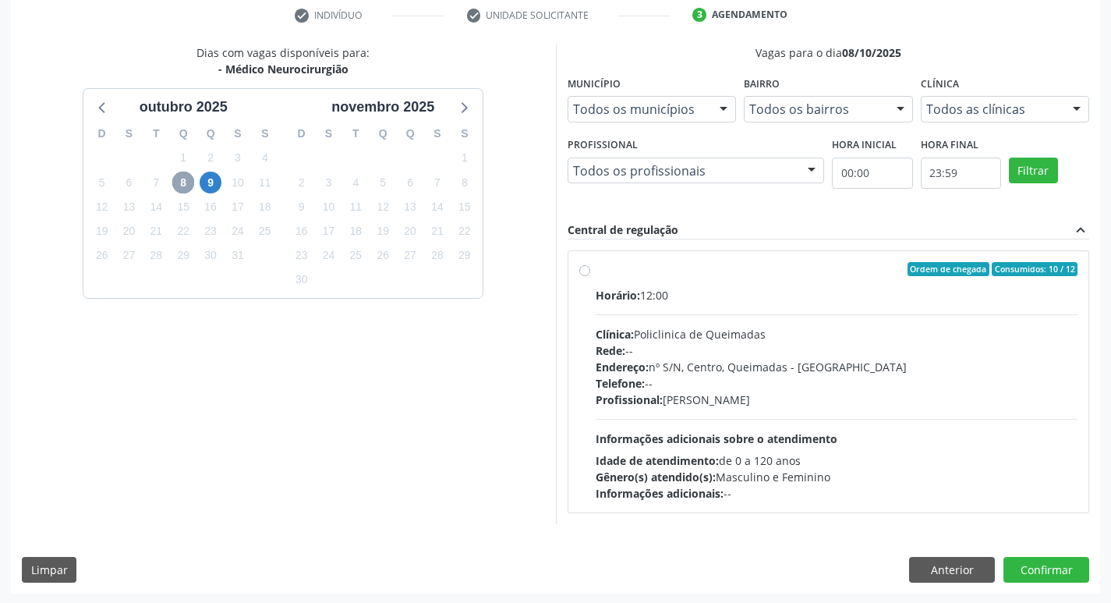
scroll to position [301, 0]
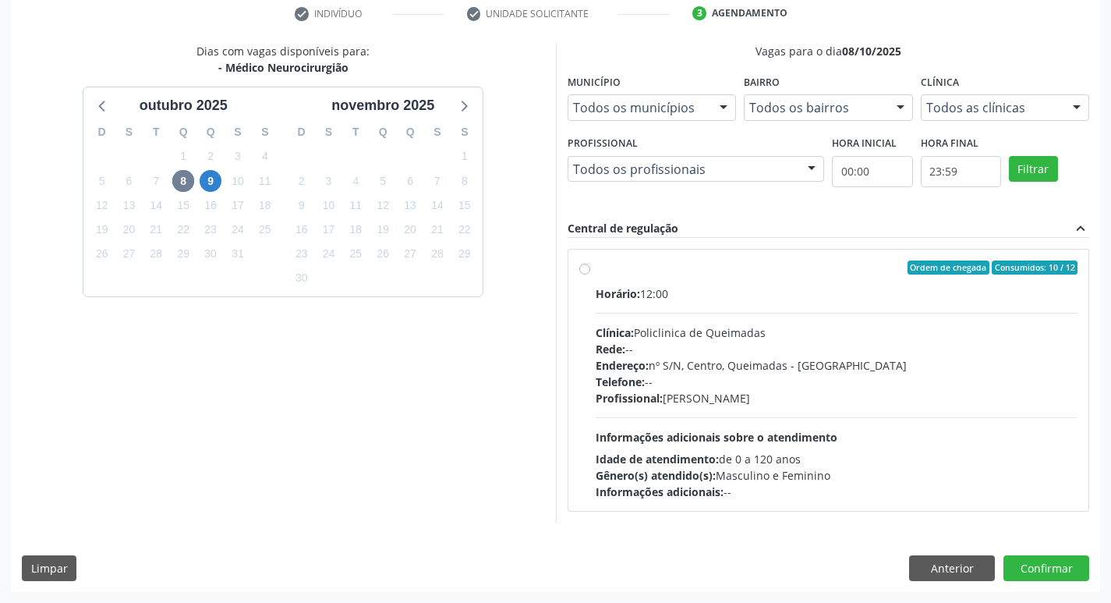
click at [871, 335] on div "Clínica: Policlinica de Queimadas" at bounding box center [837, 332] width 483 height 16
click at [590, 274] on input "Ordem de chegada Consumidos: 10 / 12 Horário: 12:00 Clínica: Policlinica de Que…" at bounding box center [584, 267] width 11 height 14
radio input "true"
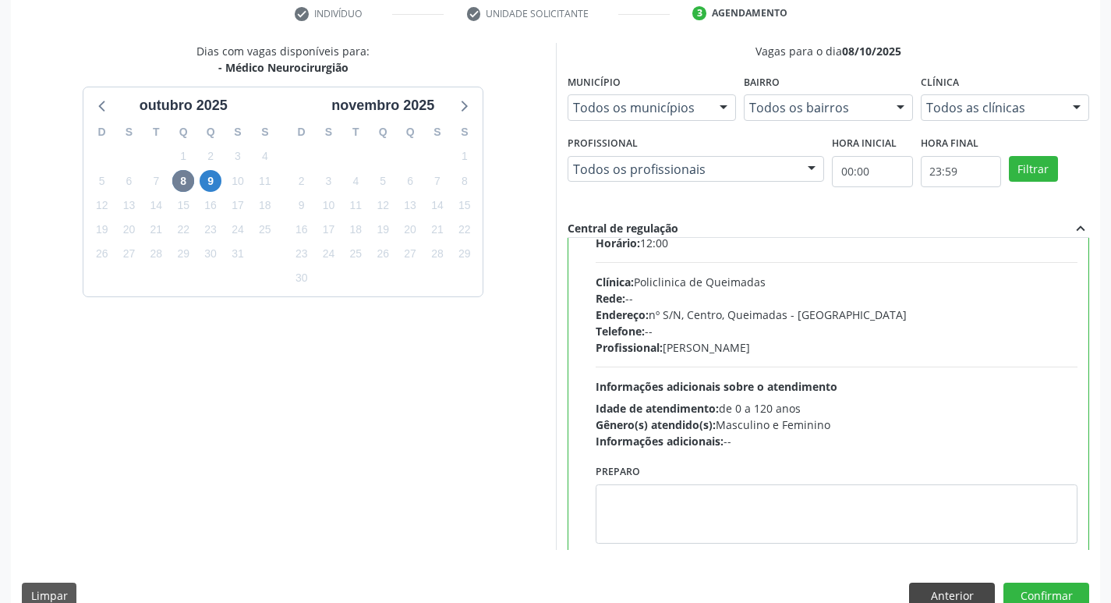
scroll to position [77, 0]
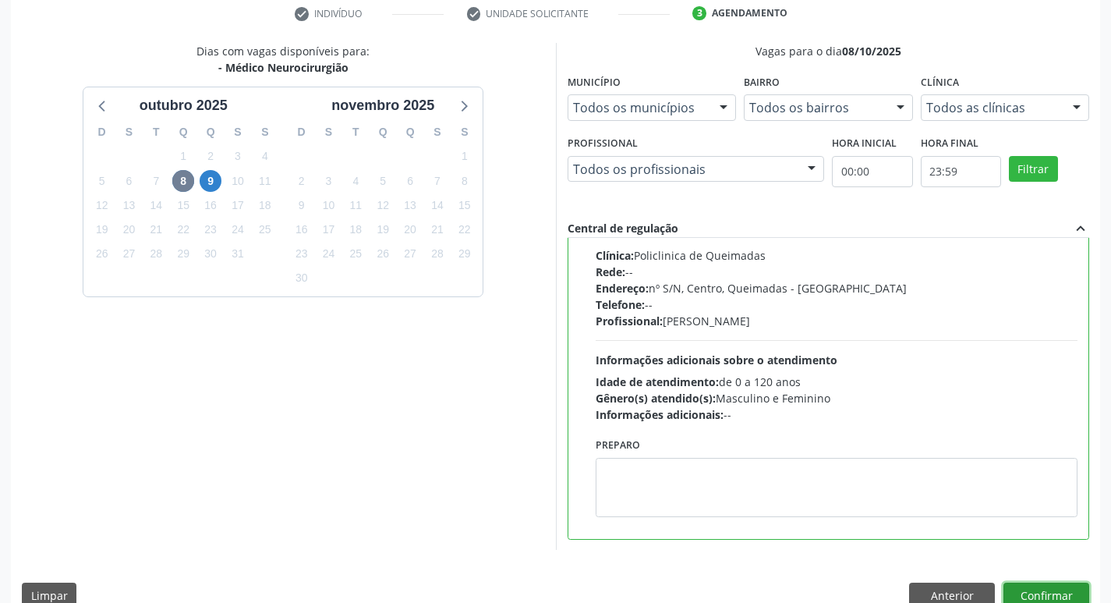
click at [1045, 594] on button "Confirmar" at bounding box center [1046, 595] width 86 height 27
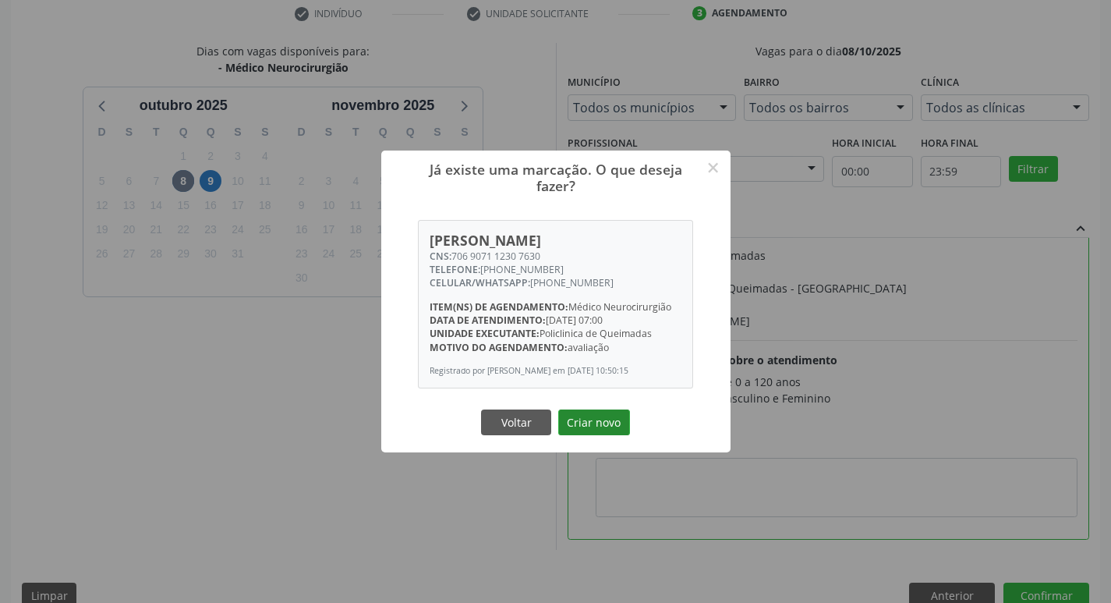
click at [603, 429] on button "Criar novo" at bounding box center [594, 422] width 72 height 27
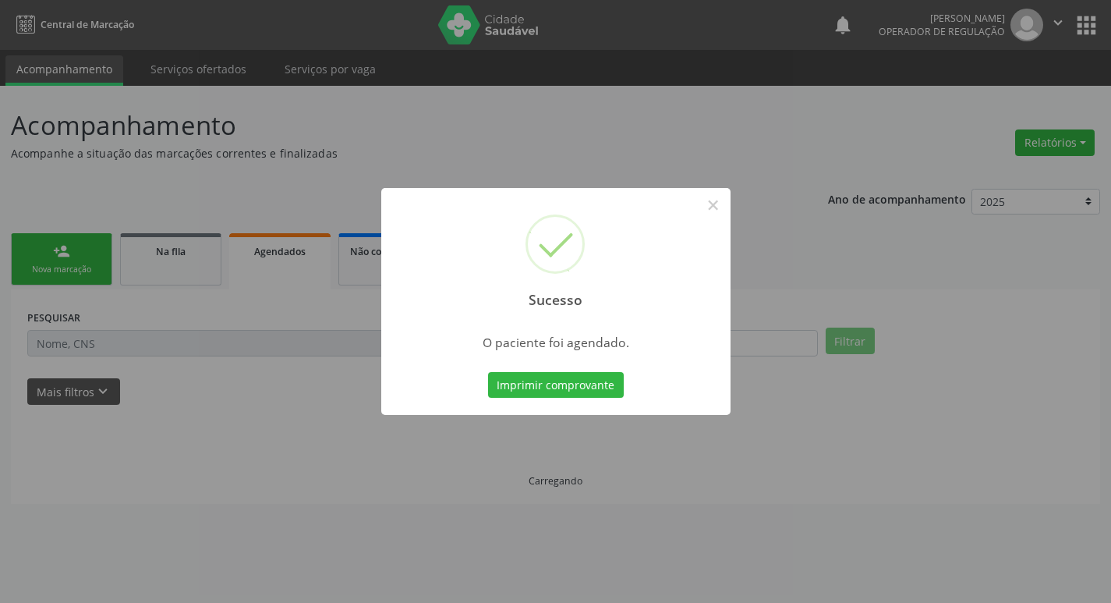
scroll to position [0, 0]
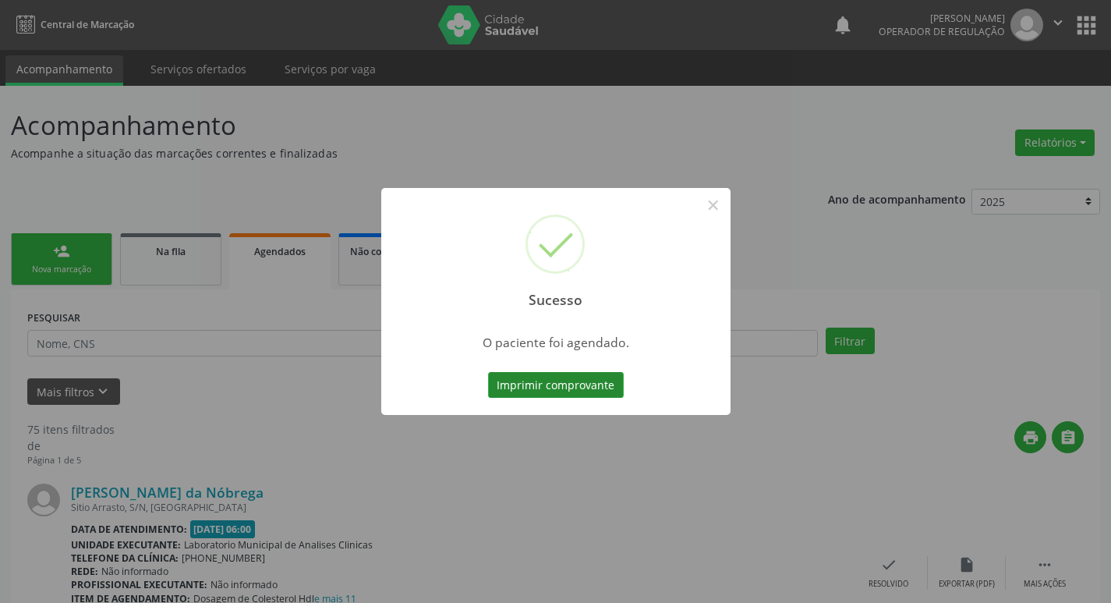
click at [592, 394] on button "Imprimir comprovante" at bounding box center [556, 385] width 136 height 27
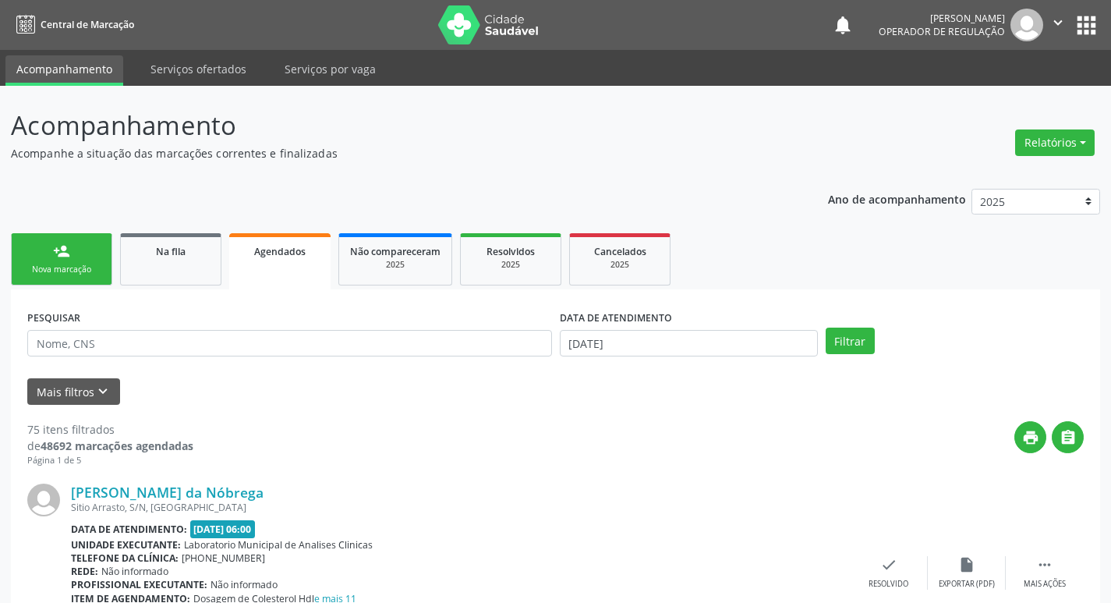
click at [77, 265] on div "Nova marcação" at bounding box center [62, 269] width 78 height 12
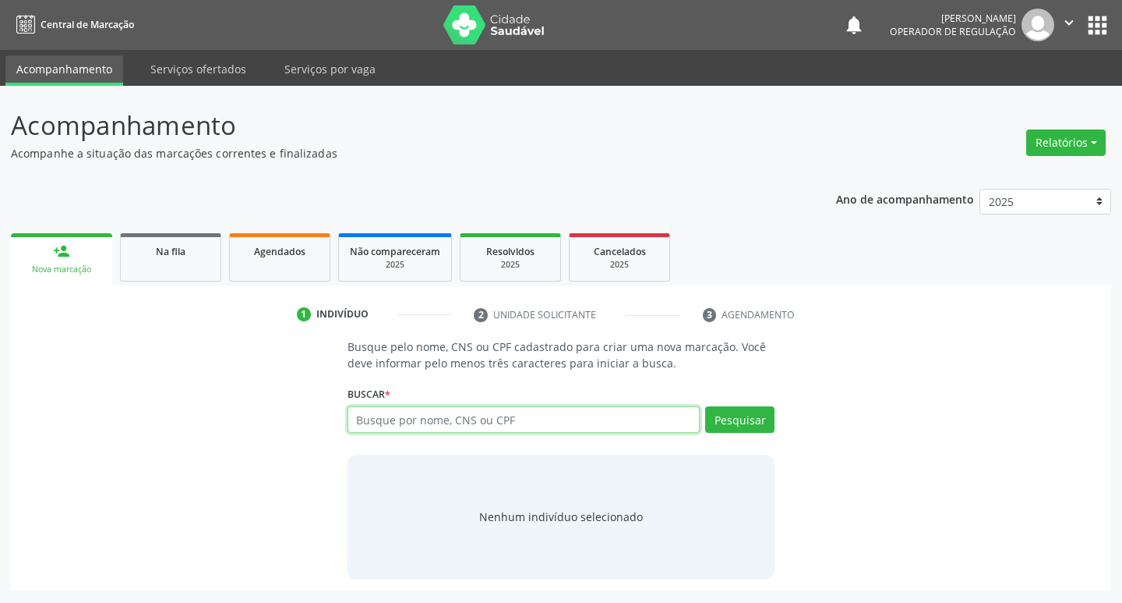
click at [604, 419] on input "text" at bounding box center [524, 419] width 353 height 27
type input "700501134133456"
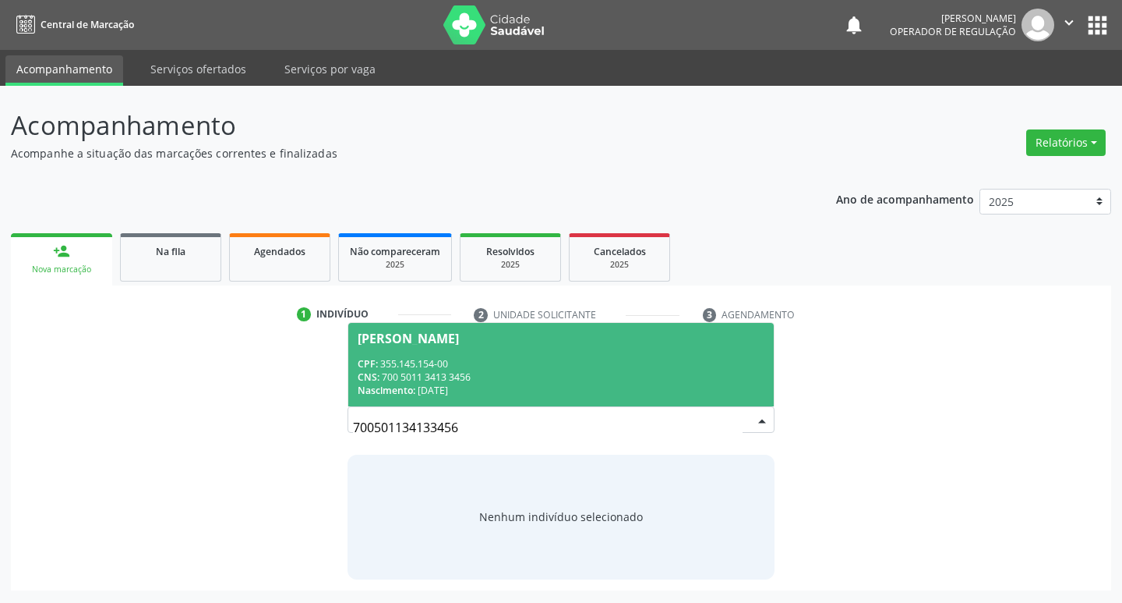
click at [434, 342] on div "João Carlos Gomes" at bounding box center [408, 338] width 101 height 12
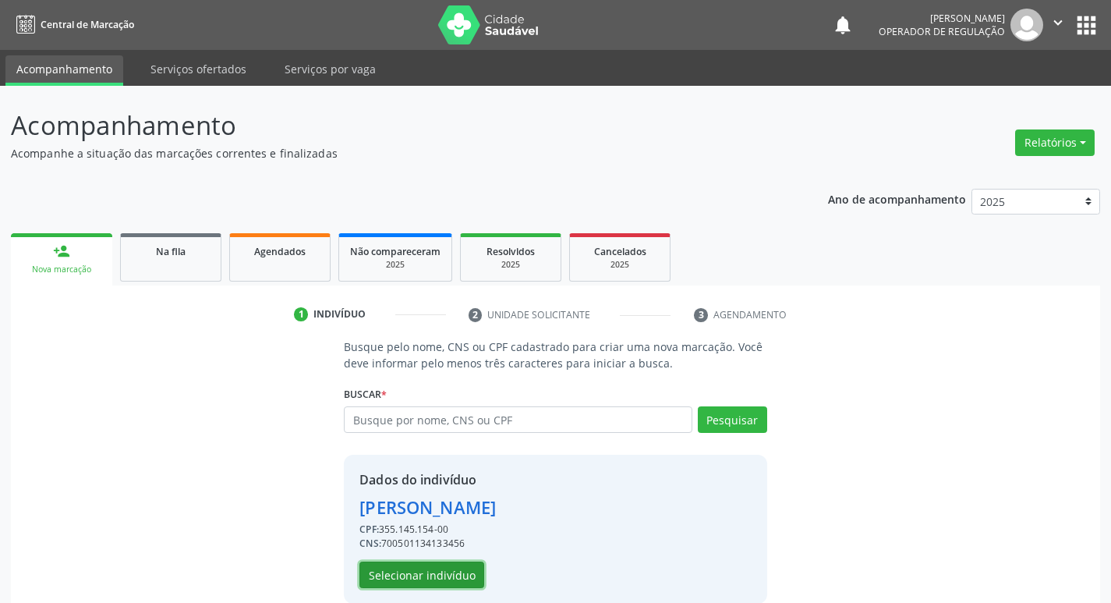
click at [446, 571] on button "Selecionar indivíduo" at bounding box center [421, 574] width 125 height 27
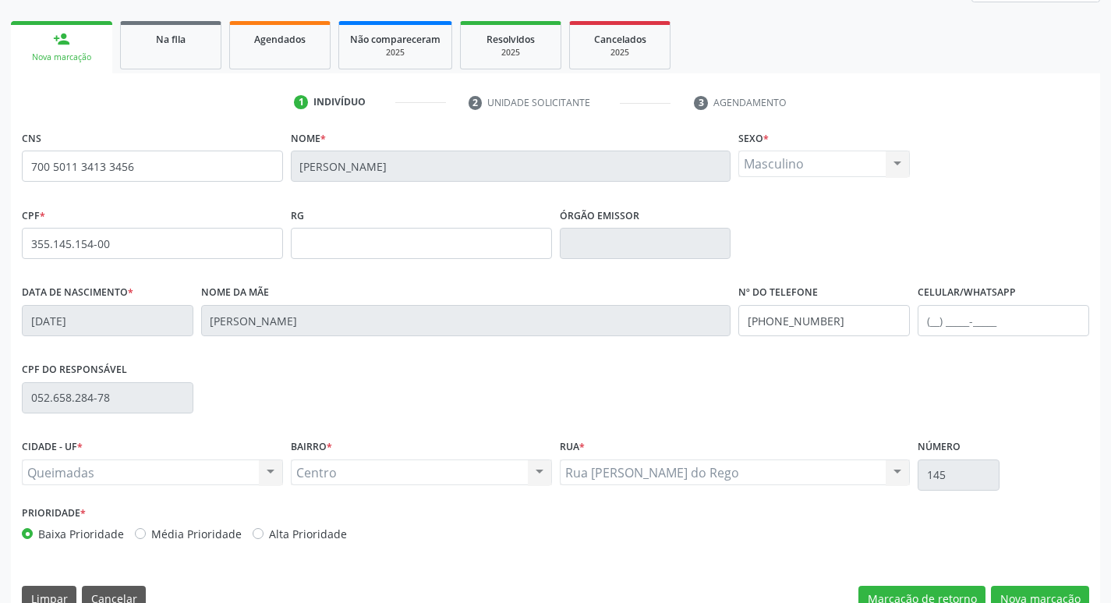
scroll to position [242, 0]
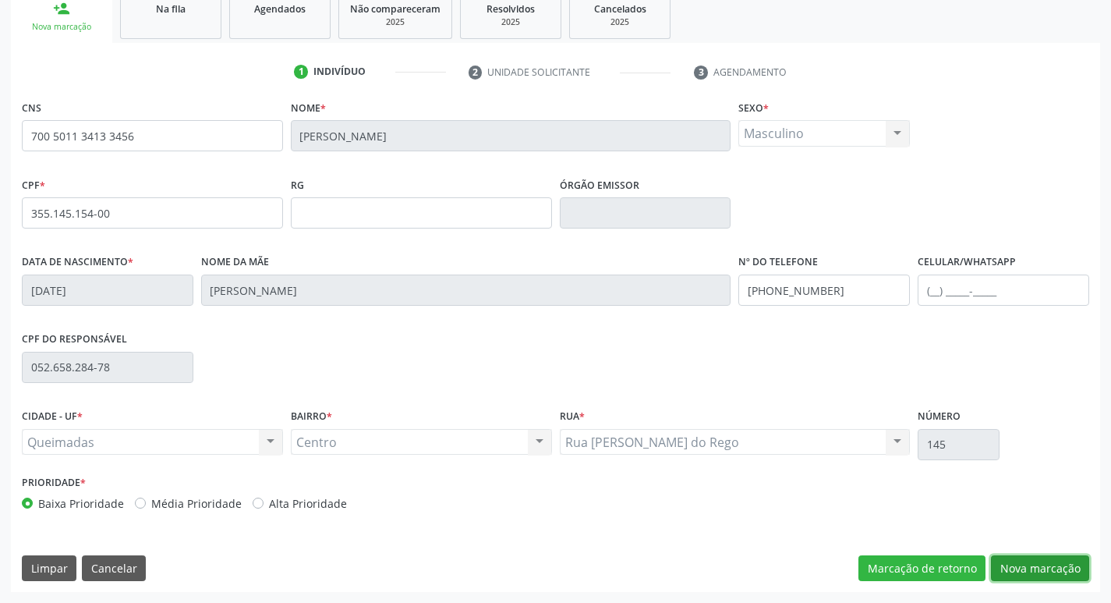
drag, startPoint x: 1034, startPoint y: 570, endPoint x: 624, endPoint y: 599, distance: 411.8
click at [1034, 570] on button "Nova marcação" at bounding box center [1040, 568] width 98 height 27
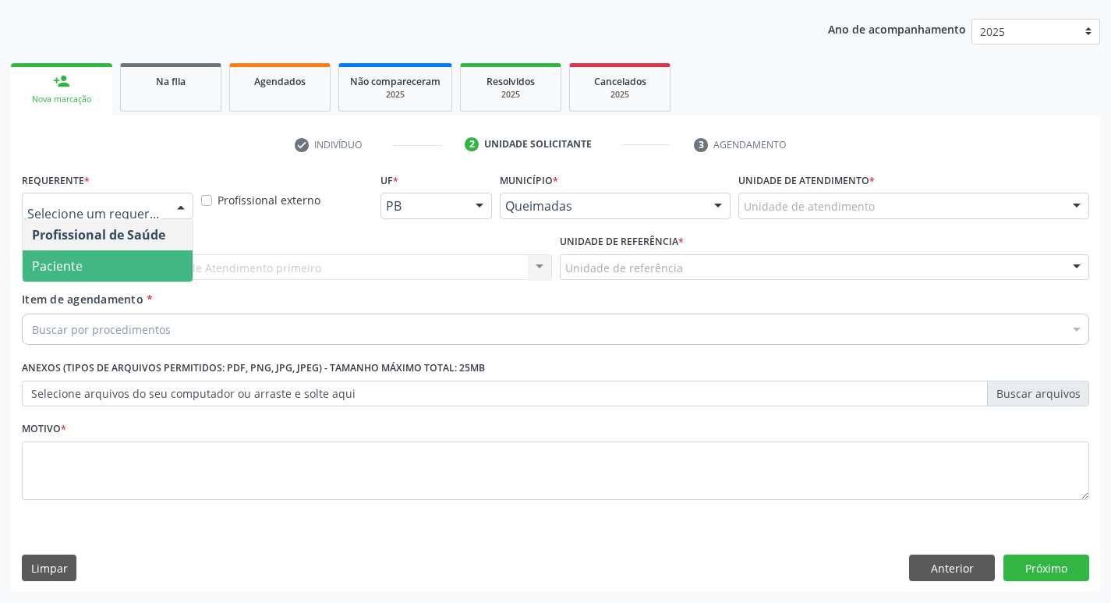
click at [92, 259] on span "Paciente" at bounding box center [108, 265] width 170 height 31
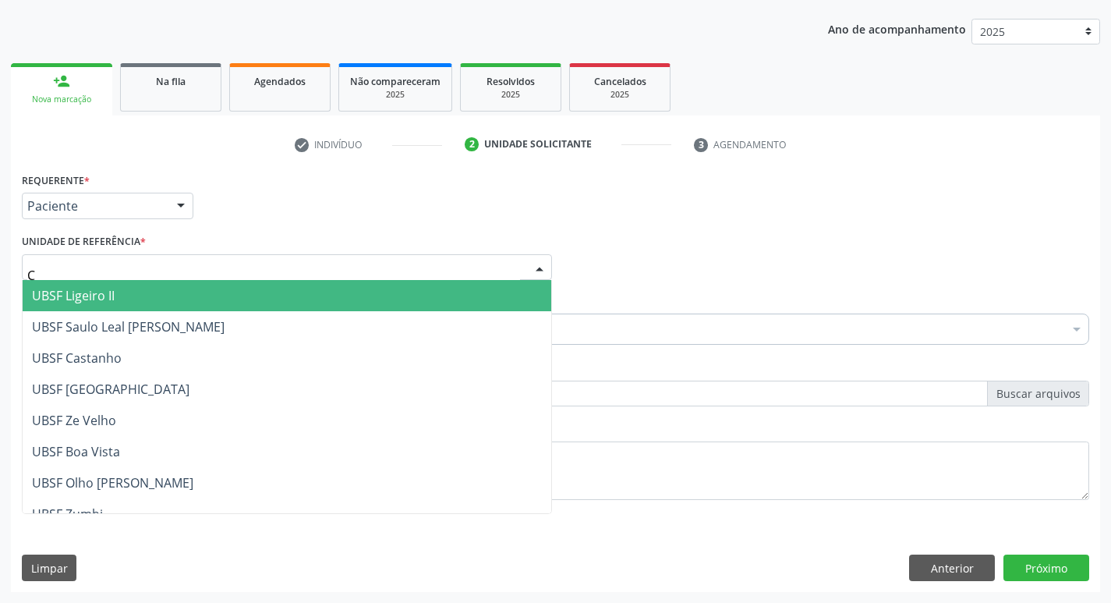
type input "CE"
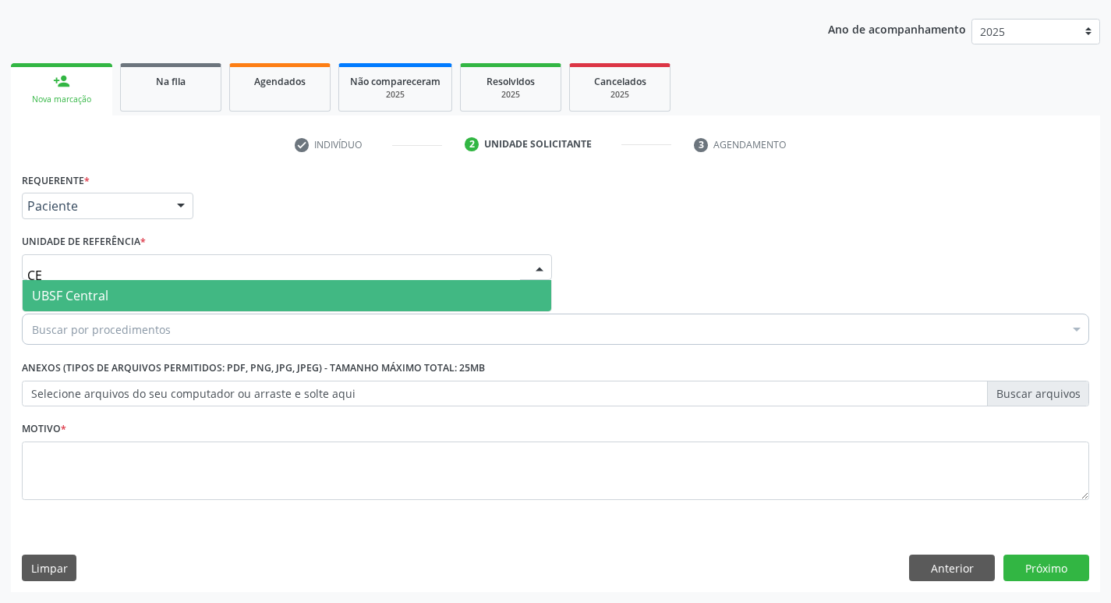
click at [75, 292] on span "UBSF Central" at bounding box center [70, 295] width 76 height 17
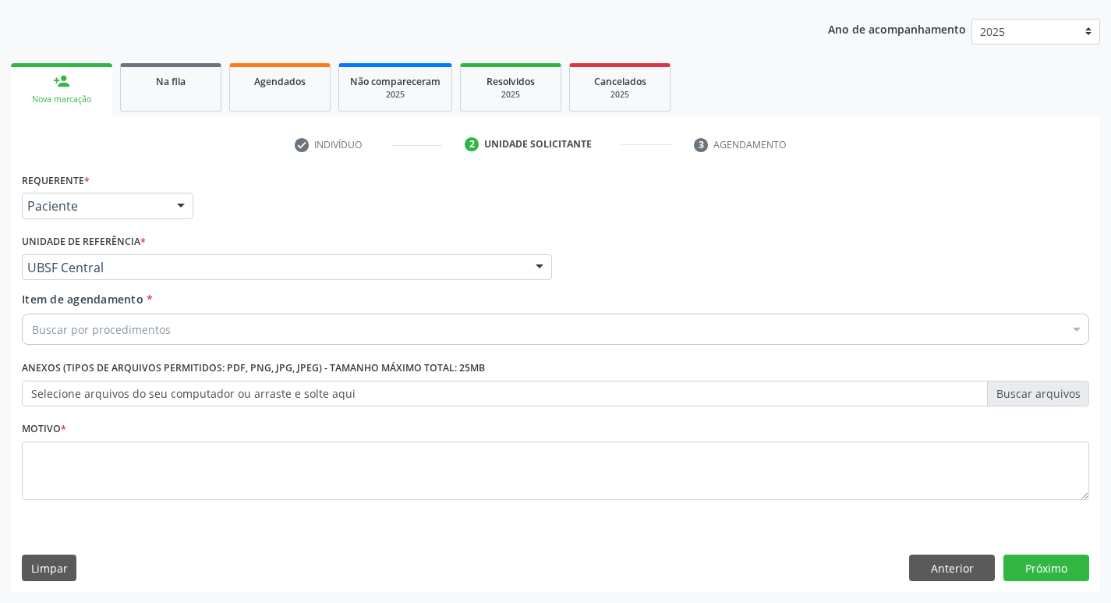
click at [82, 340] on div "Buscar por procedimentos Selecionar todos 0604320140 - Abatacepte 125 Mg Injetá…" at bounding box center [555, 326] width 1067 height 27
click at [32, 331] on input "Item de agendamento *" at bounding box center [32, 328] width 0 height 31
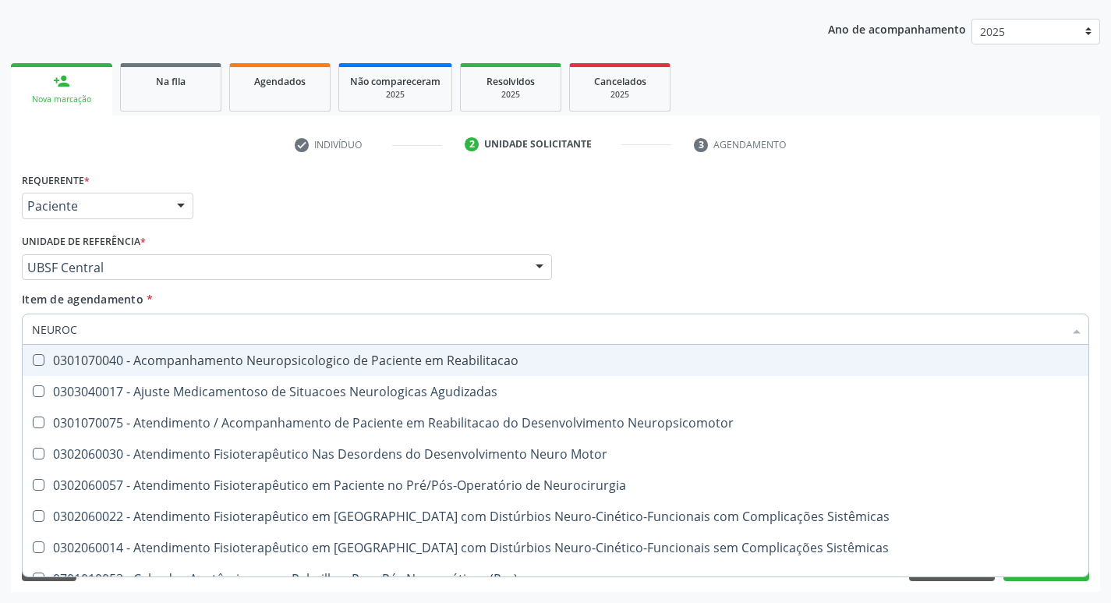
type input "NEUROCI"
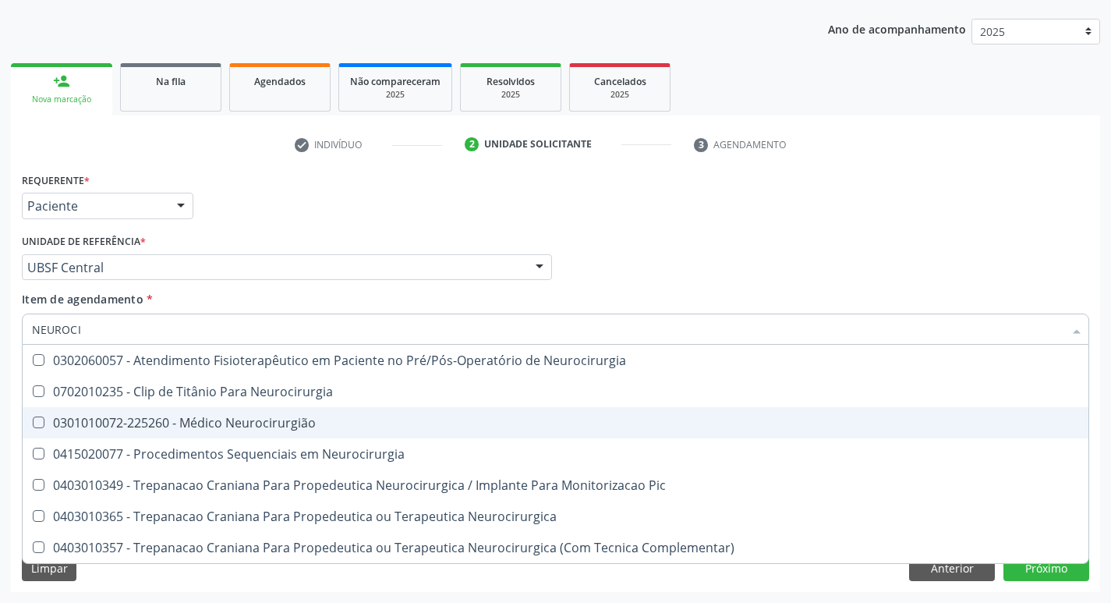
click at [132, 419] on div "0301010072-225260 - Médico Neurocirurgião" at bounding box center [555, 422] width 1047 height 12
checkbox Neurocirurgião "true"
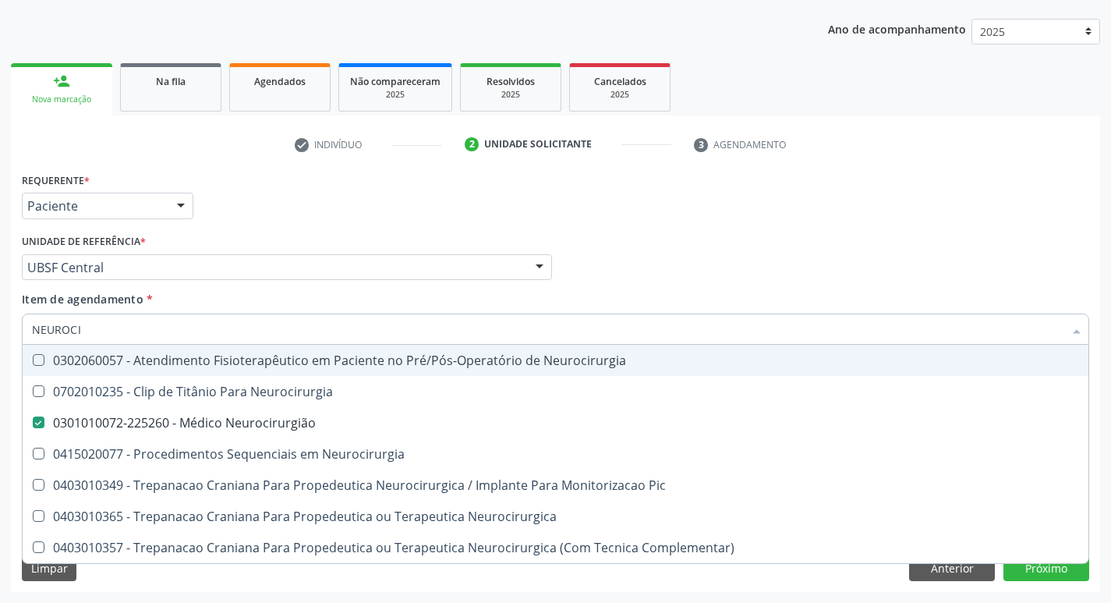
click at [335, 214] on div "Requerente * Paciente Profissional de Saúde Paciente Nenhum resultado encontrad…" at bounding box center [555, 198] width 1075 height 61
checkbox Neurocirurgia "true"
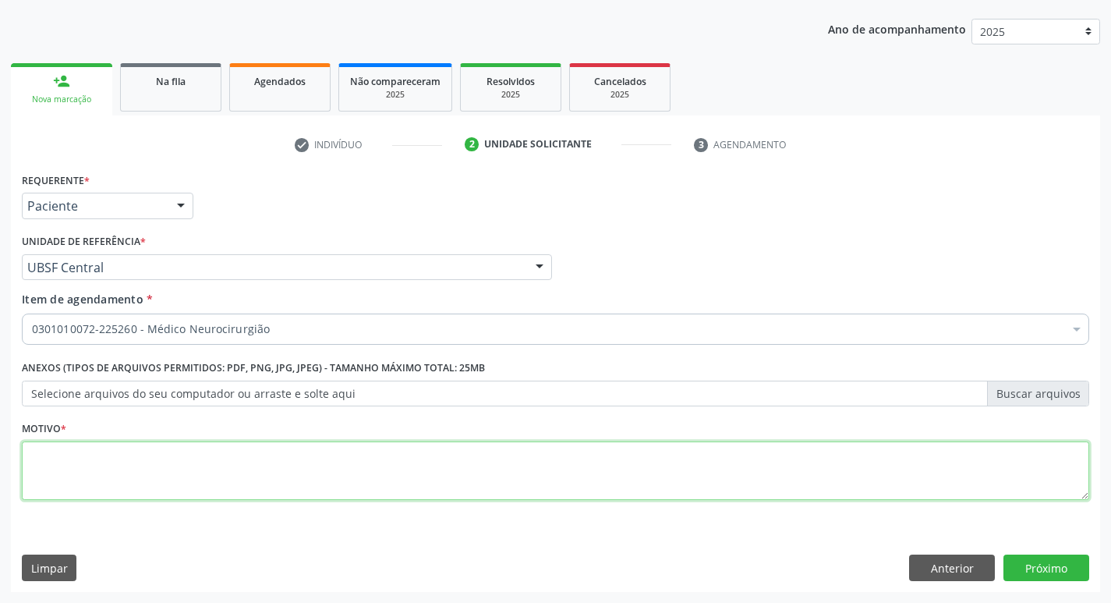
click at [129, 457] on textarea at bounding box center [555, 470] width 1067 height 59
type textarea "RETORNO"
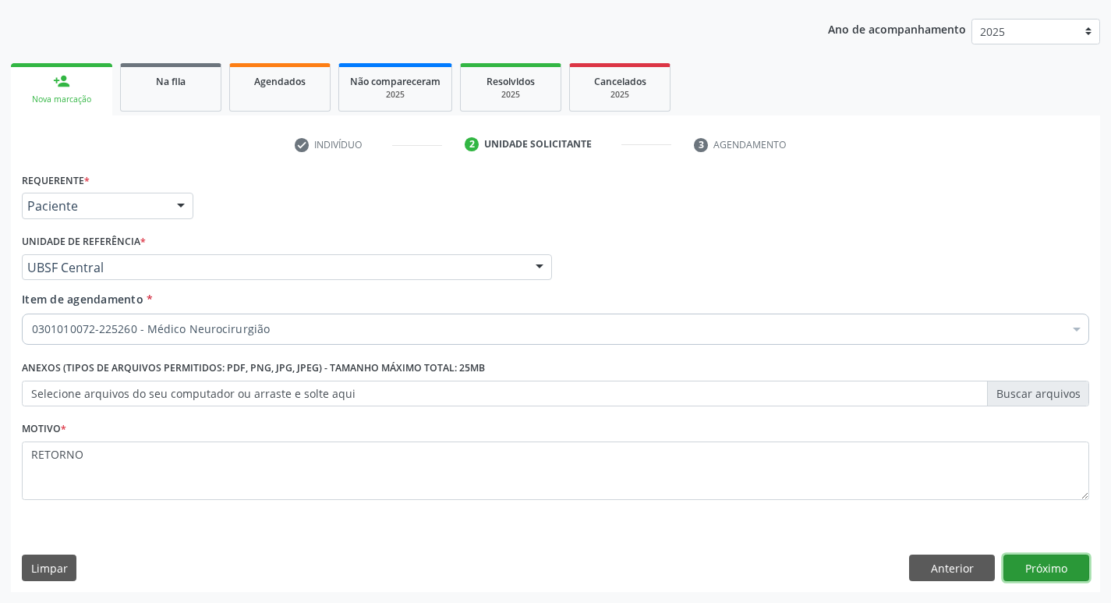
click at [1044, 569] on button "Próximo" at bounding box center [1046, 567] width 86 height 27
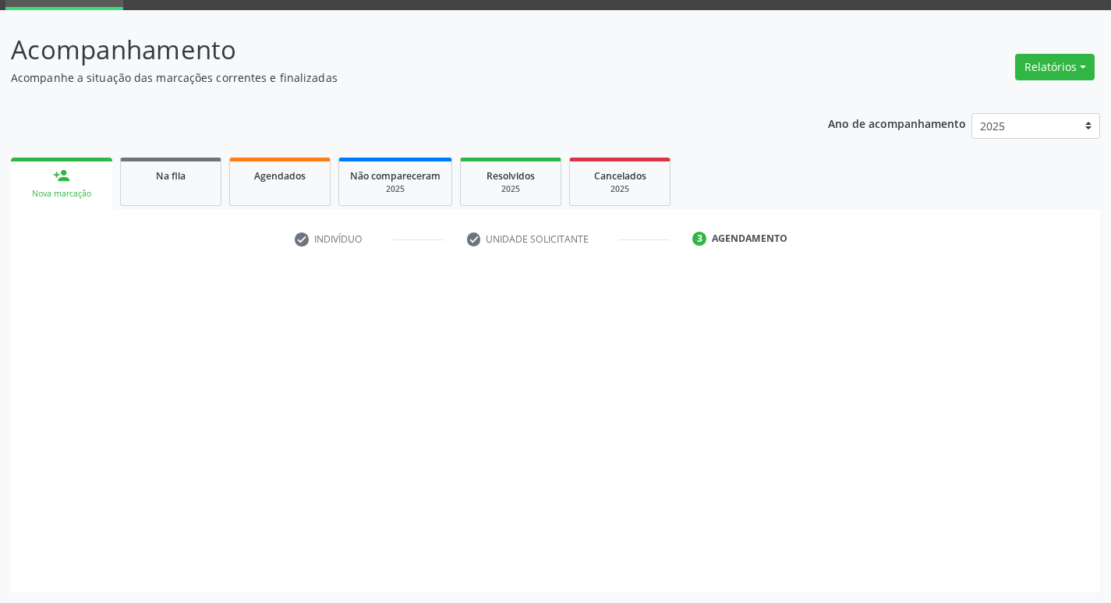
scroll to position [76, 0]
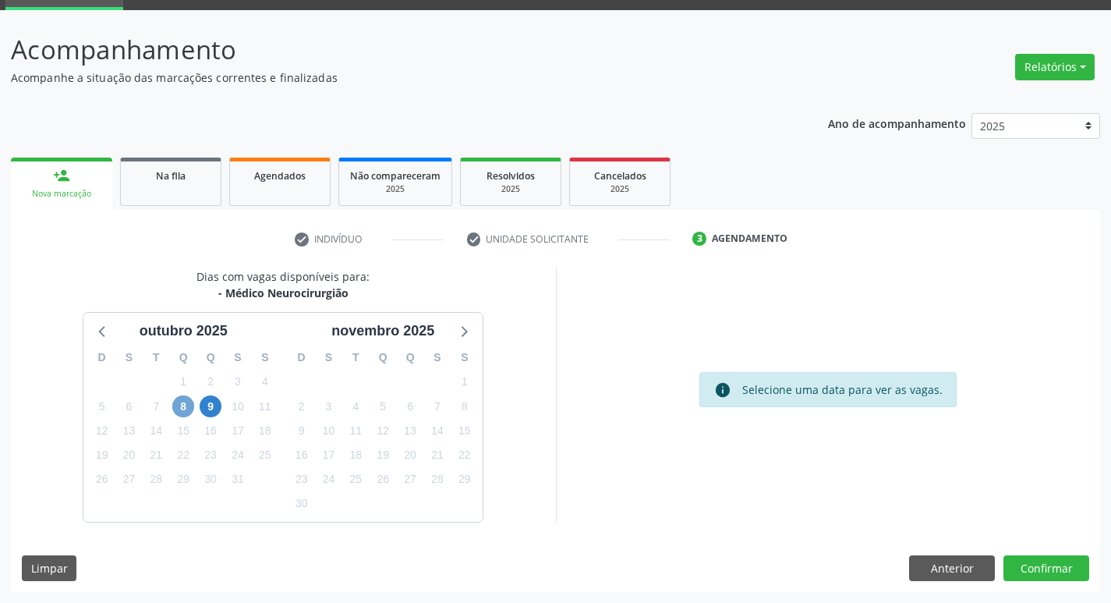
click at [178, 411] on span "8" at bounding box center [183, 406] width 22 height 22
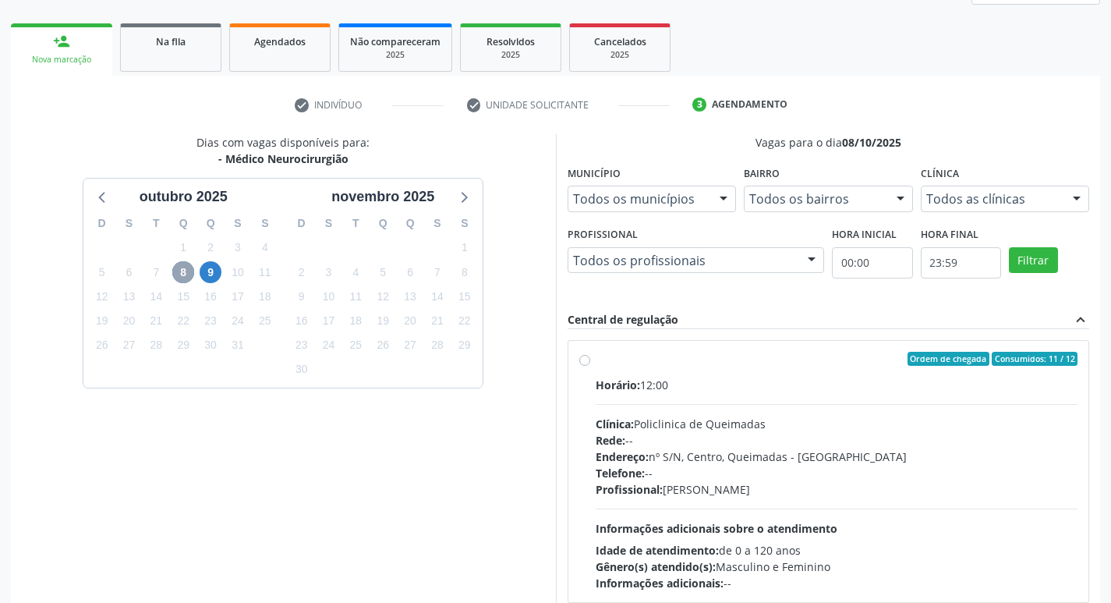
scroll to position [232, 0]
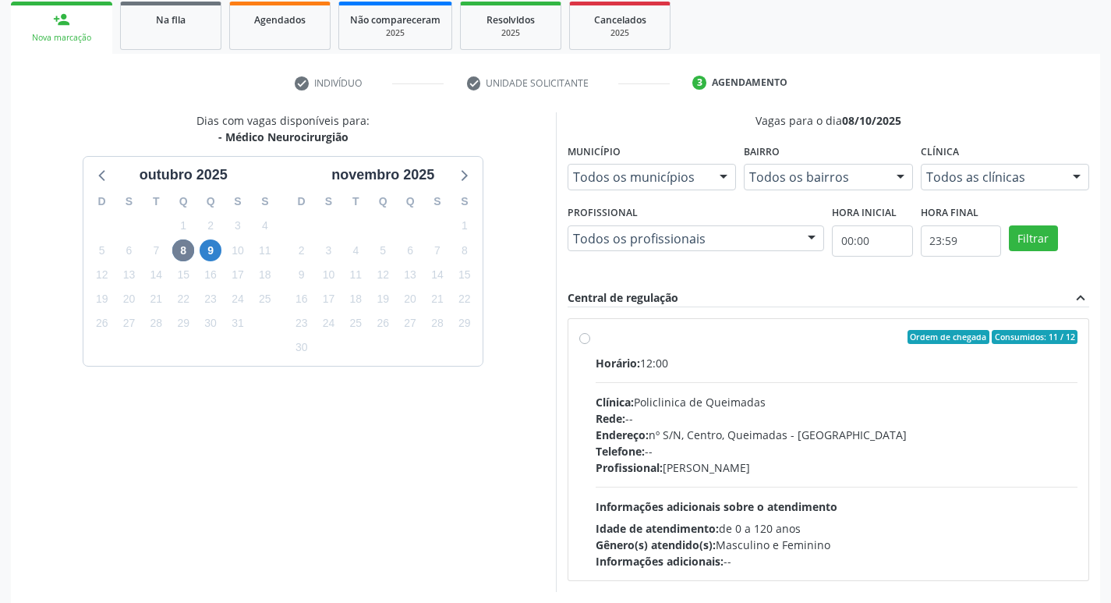
click at [828, 387] on div "Horário: 12:00 Clínica: Policlinica de Queimadas Rede: -- Endereço: nº S/N, Cen…" at bounding box center [837, 462] width 483 height 214
click at [590, 344] on input "Ordem de chegada Consumidos: 11 / 12 Horário: 12:00 Clínica: Policlinica de Que…" at bounding box center [584, 337] width 11 height 14
radio input "true"
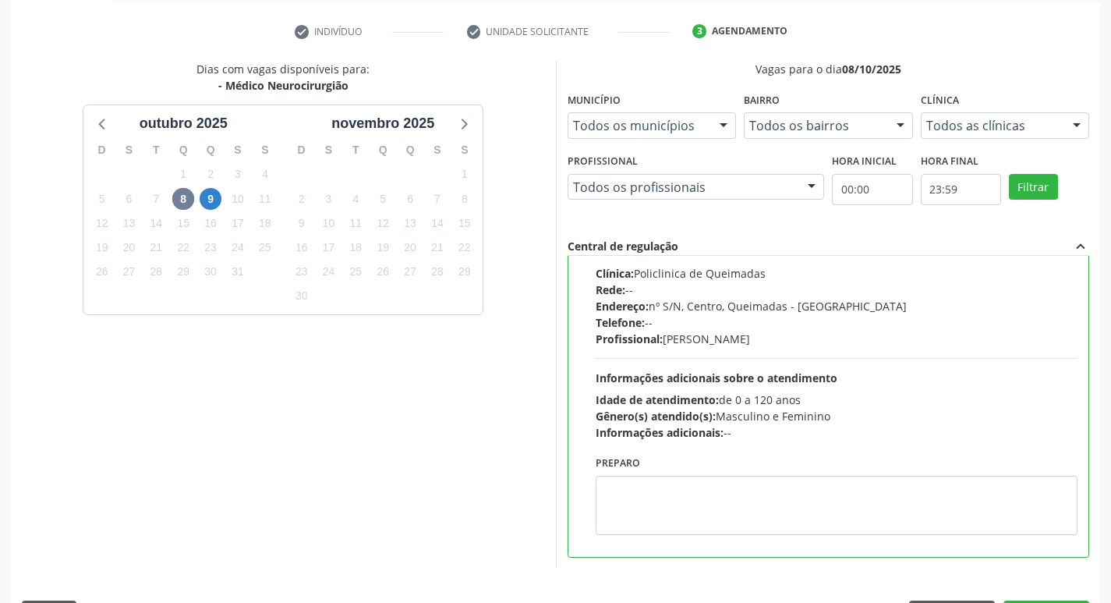
scroll to position [329, 0]
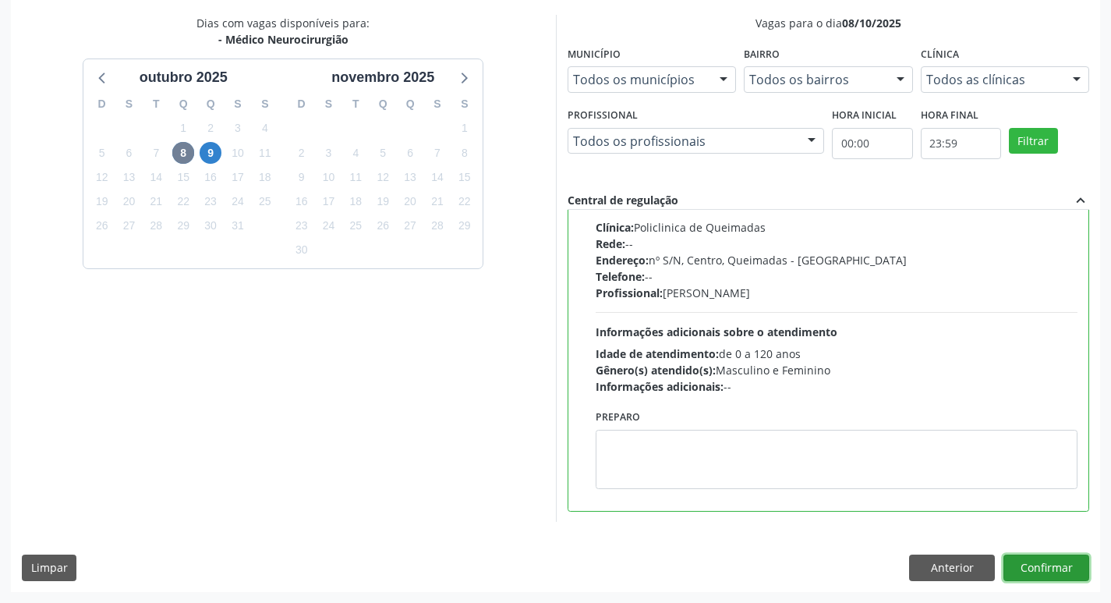
click at [1062, 560] on button "Confirmar" at bounding box center [1046, 567] width 86 height 27
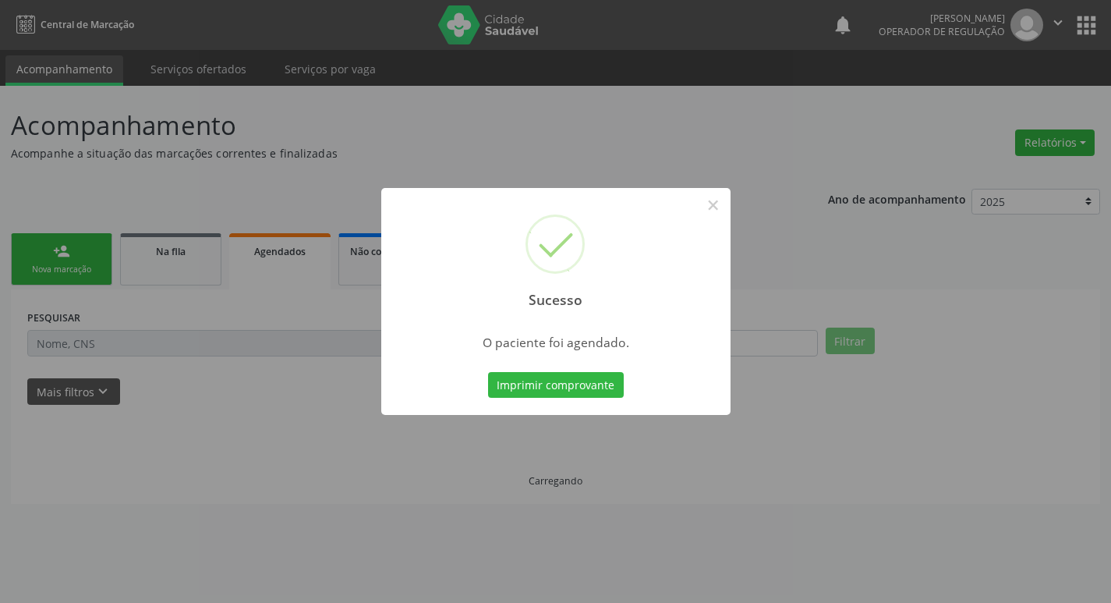
scroll to position [0, 0]
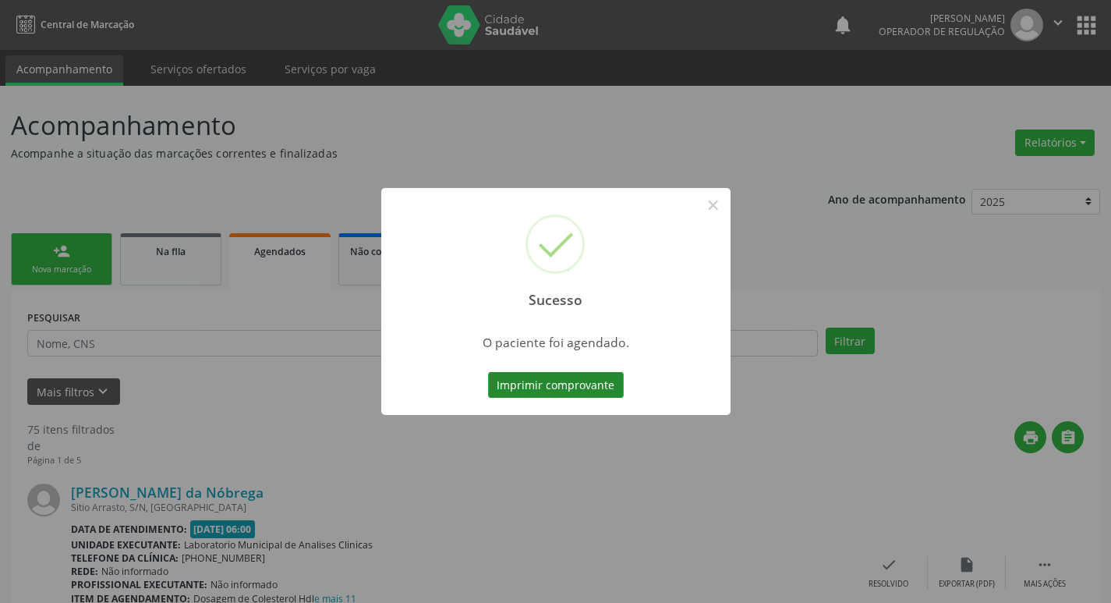
click at [512, 378] on button "Imprimir comprovante" at bounding box center [556, 385] width 136 height 27
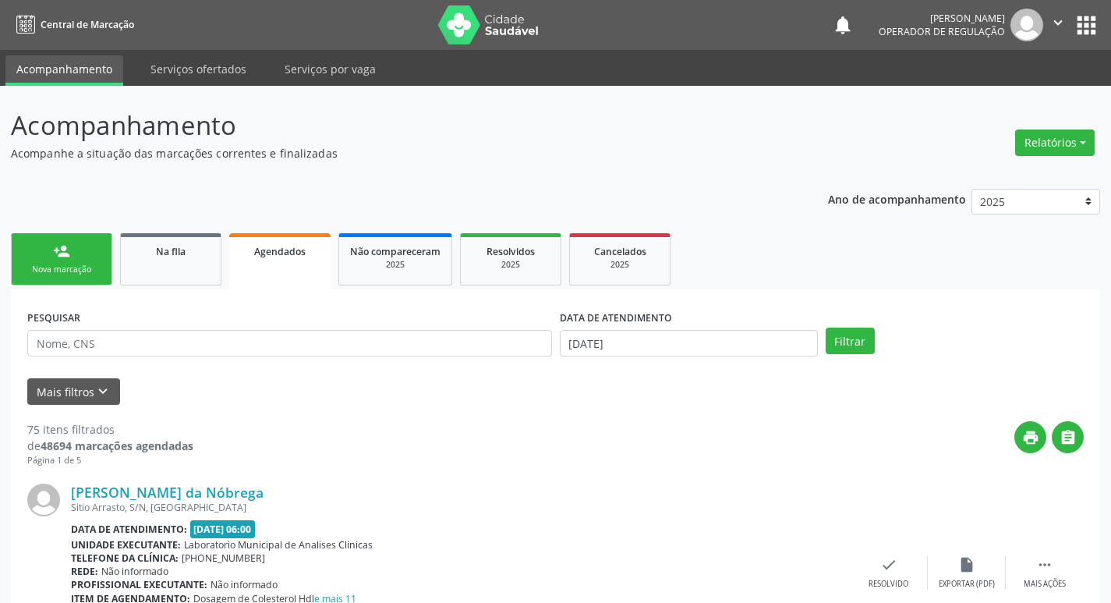
click at [90, 240] on link "person_add Nova marcação" at bounding box center [61, 259] width 101 height 52
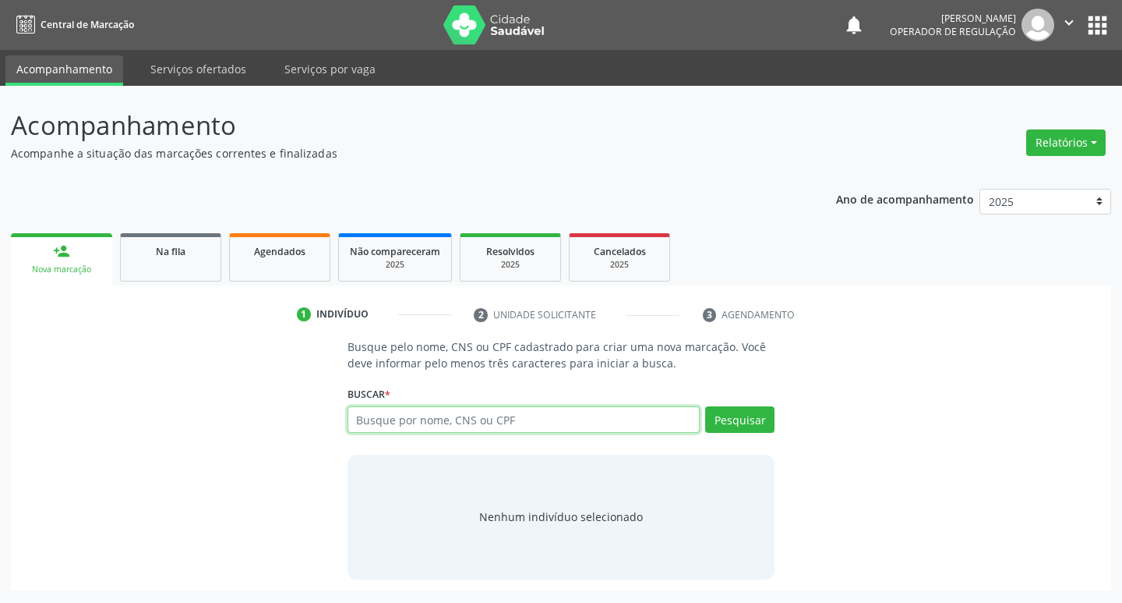
click at [450, 426] on input "text" at bounding box center [524, 419] width 353 height 27
type input "ISABELA"
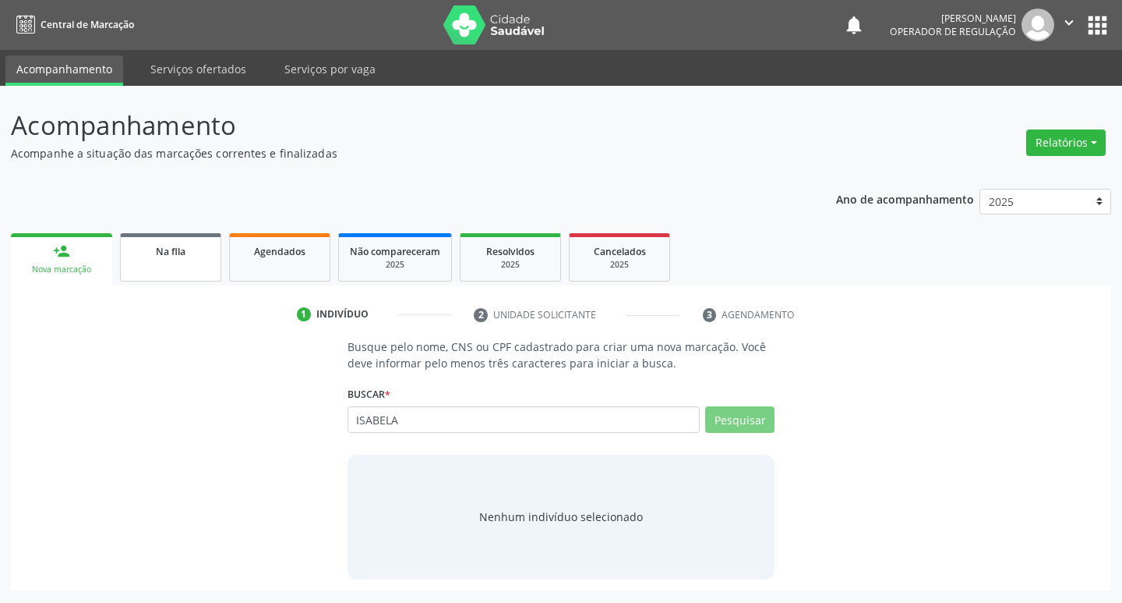
click at [168, 254] on span "Na fila" at bounding box center [171, 251] width 30 height 13
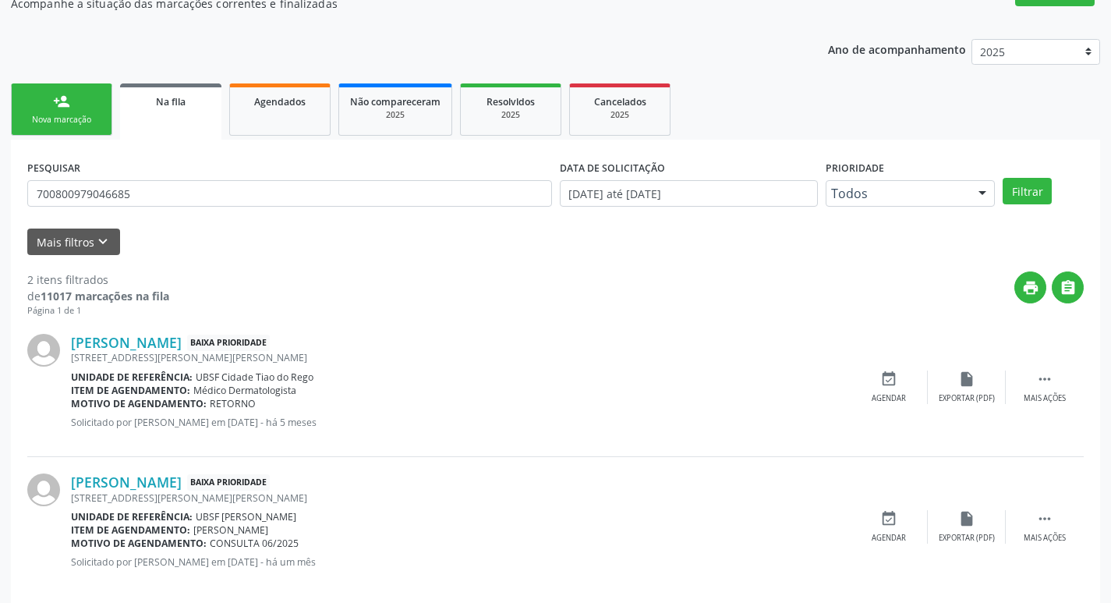
scroll to position [170, 0]
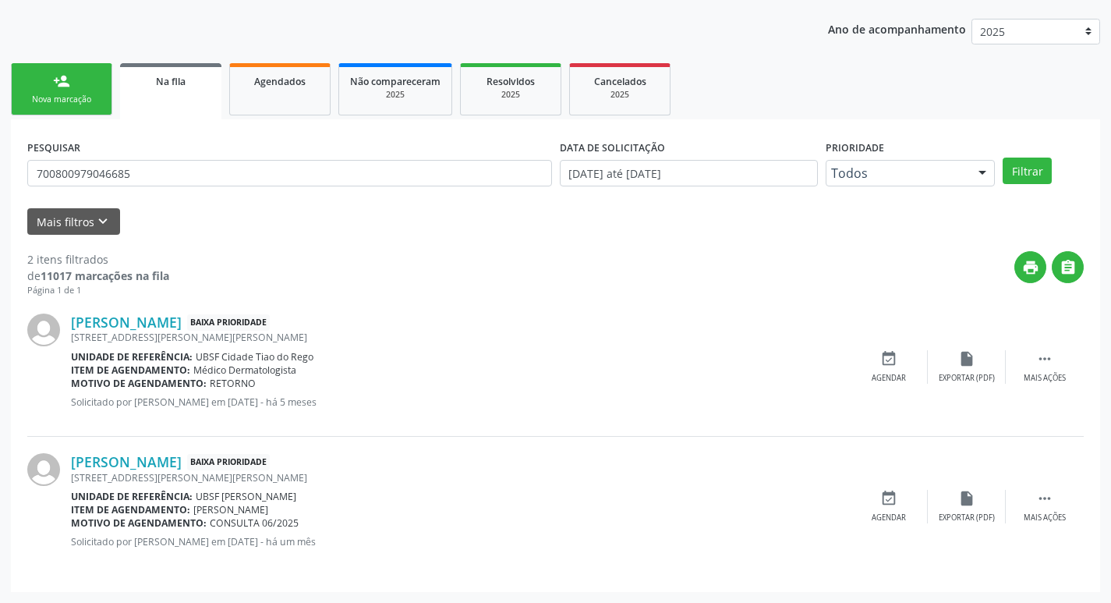
click at [82, 101] on div "Nova marcação" at bounding box center [62, 100] width 78 height 12
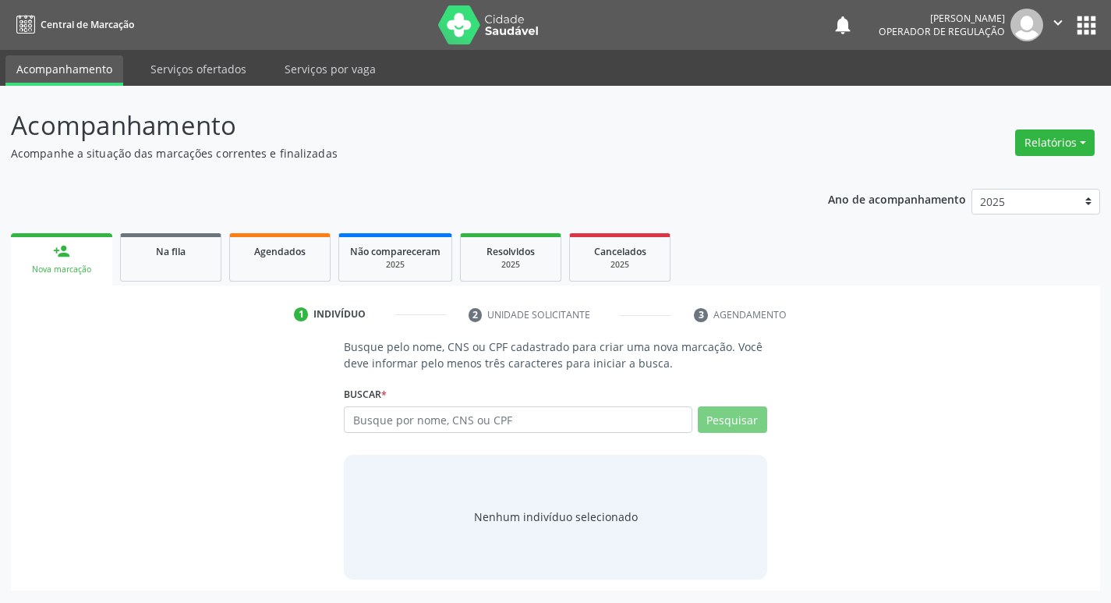
scroll to position [0, 0]
click at [451, 417] on input "text" at bounding box center [524, 419] width 353 height 27
type input "ISABELA TATIANE"
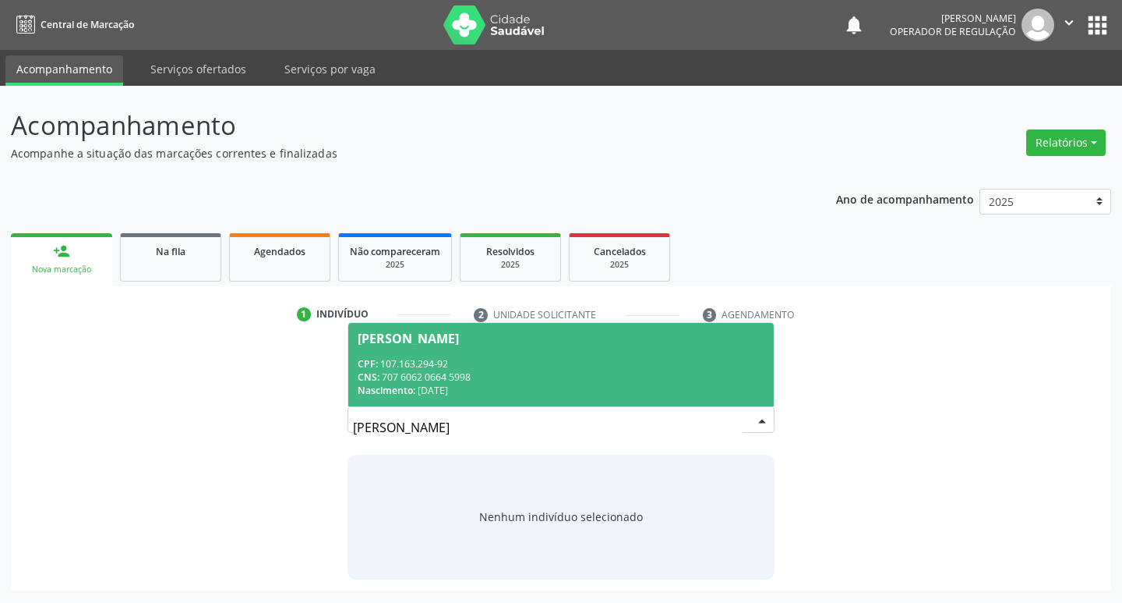
click at [521, 369] on div "CPF: 107.163.294-92" at bounding box center [562, 363] width 408 height 13
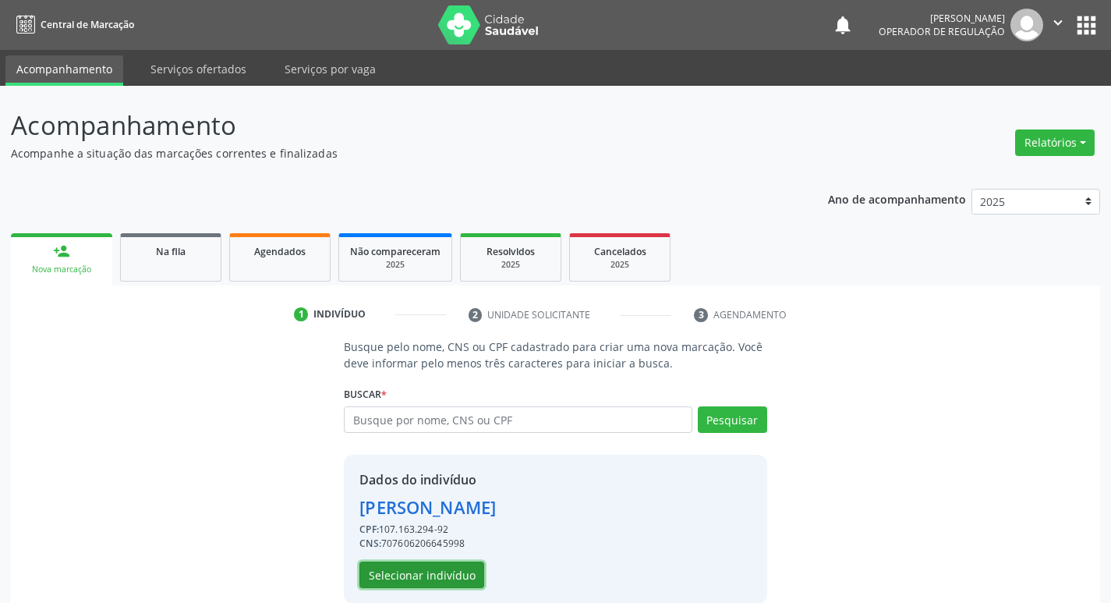
click at [458, 578] on button "Selecionar indivíduo" at bounding box center [421, 574] width 125 height 27
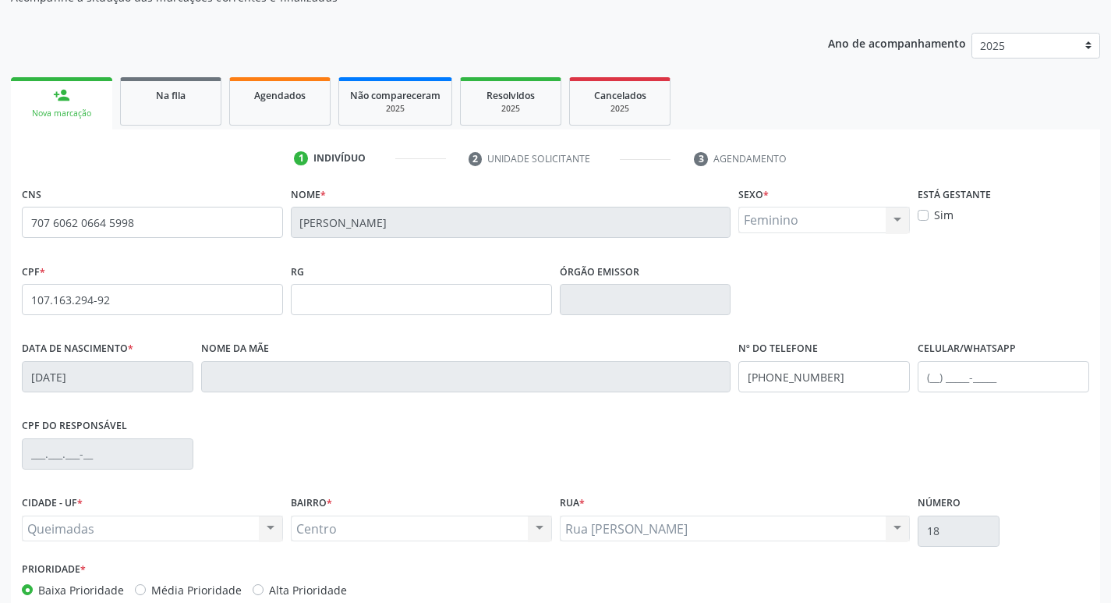
scroll to position [242, 0]
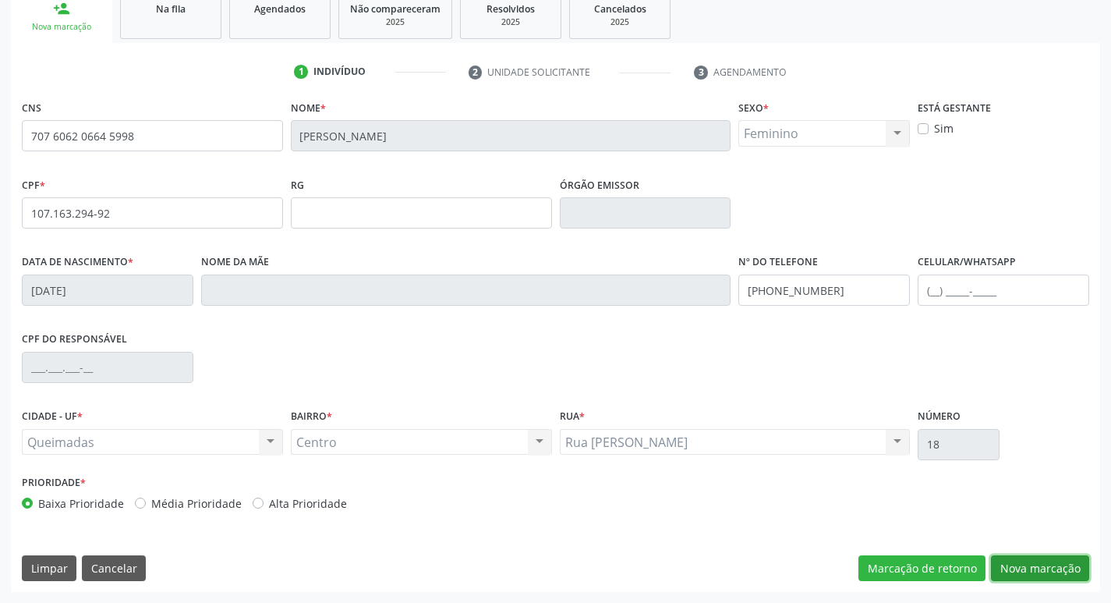
click at [1023, 567] on button "Nova marcação" at bounding box center [1040, 568] width 98 height 27
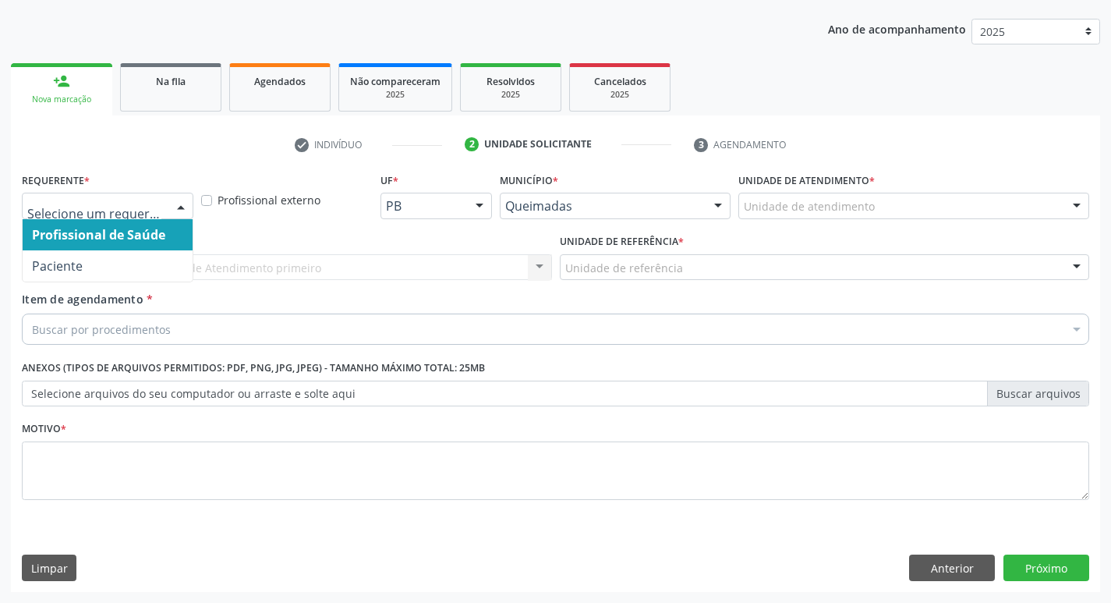
drag, startPoint x: 164, startPoint y: 203, endPoint x: 153, endPoint y: 239, distance: 38.5
click at [164, 203] on div "Profissional de Saúde Paciente Nenhum resultado encontrado para: " " Não há nen…" at bounding box center [107, 206] width 171 height 27
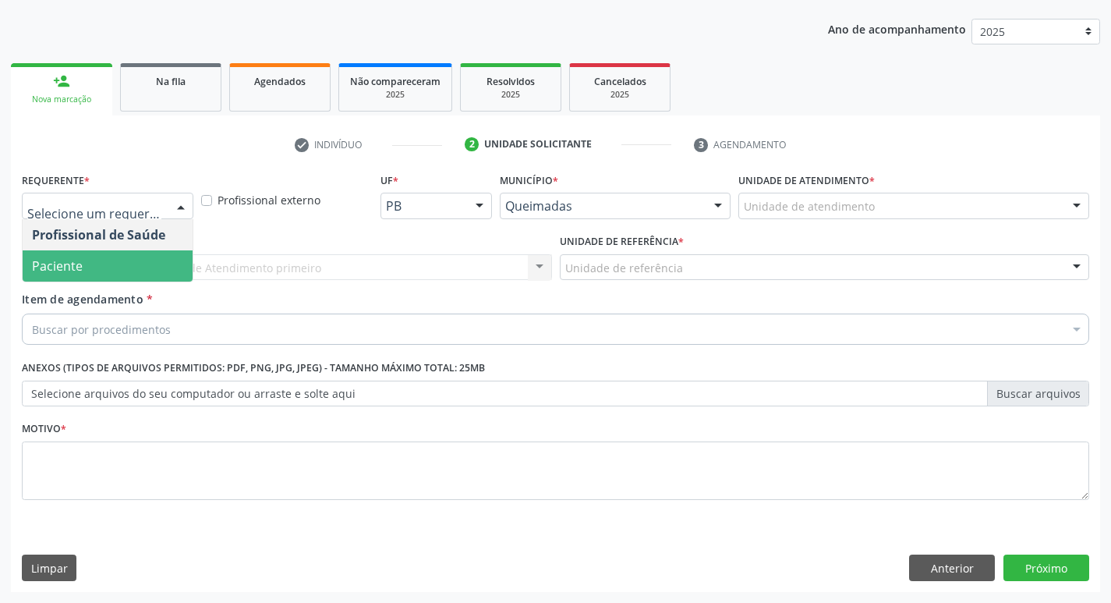
click at [149, 266] on span "Paciente" at bounding box center [108, 265] width 170 height 31
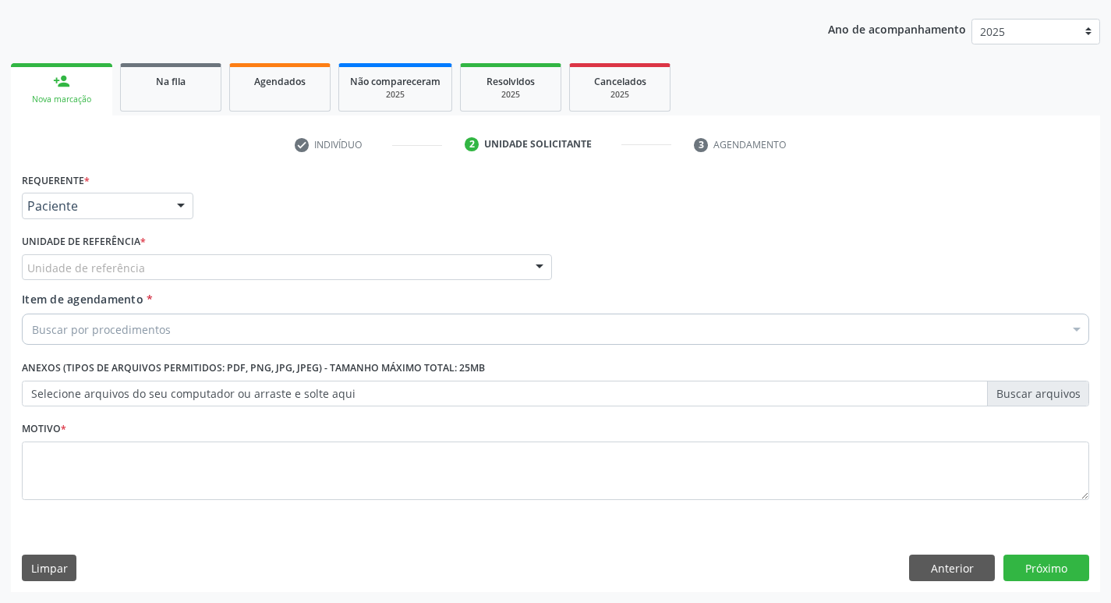
click at [149, 266] on div "Unidade de referência" at bounding box center [287, 267] width 530 height 27
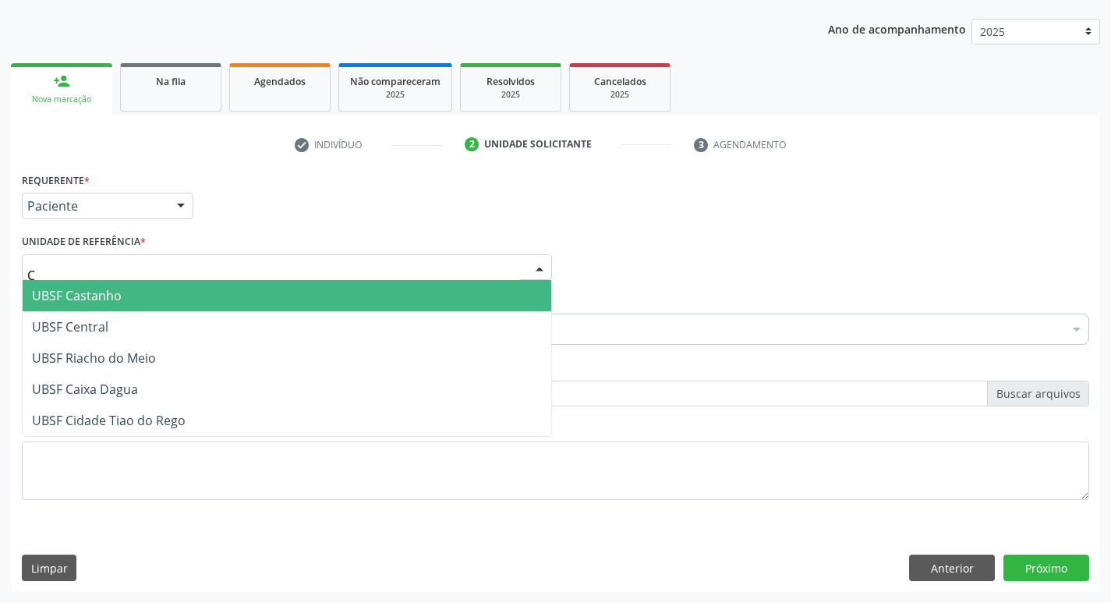
type input "CE"
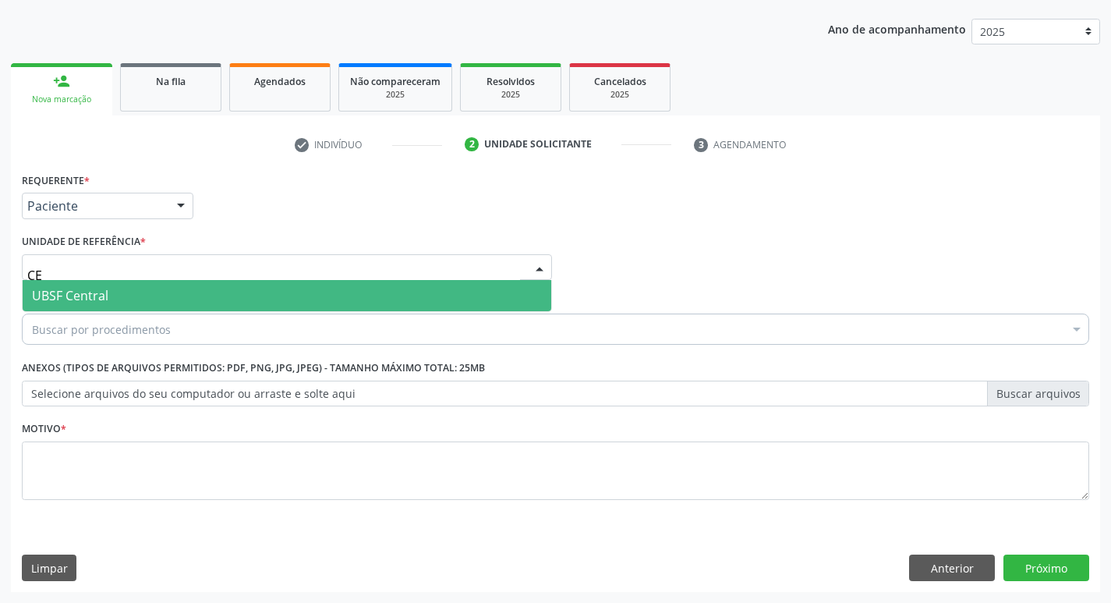
click at [159, 293] on span "UBSF Central" at bounding box center [287, 295] width 528 height 31
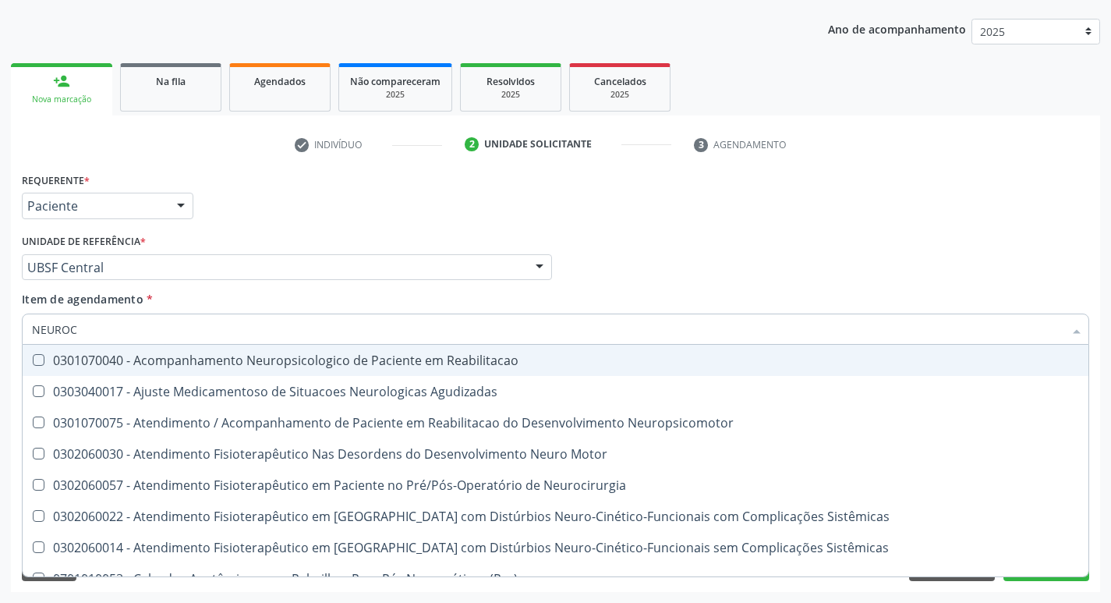
type input "NEUROCI"
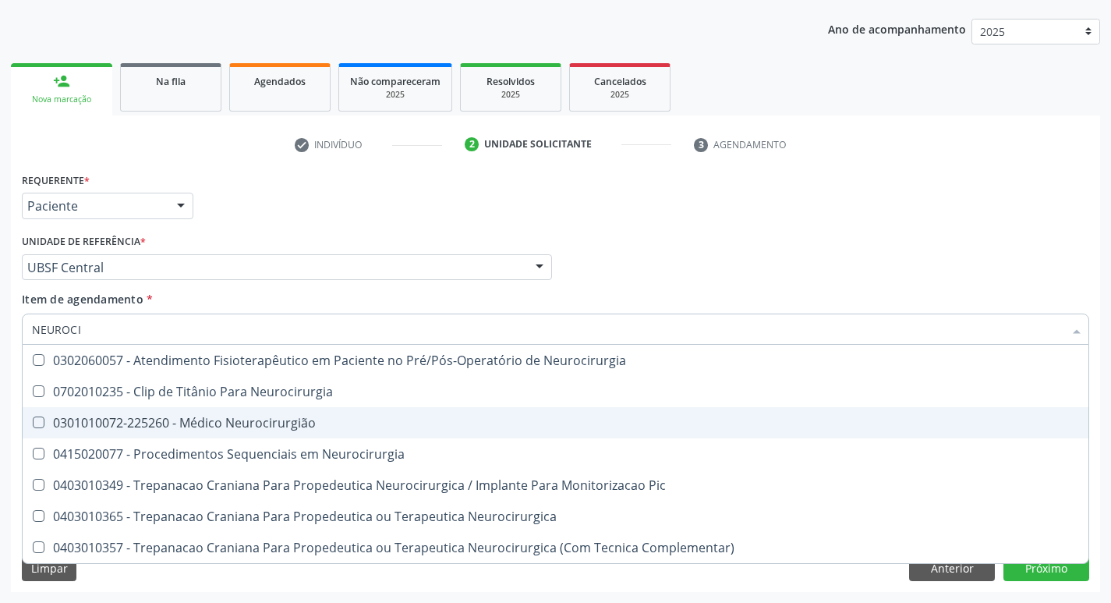
click at [158, 422] on div "0301010072-225260 - Médico Neurocirurgião" at bounding box center [555, 422] width 1047 height 12
checkbox Neurocirurgião "true"
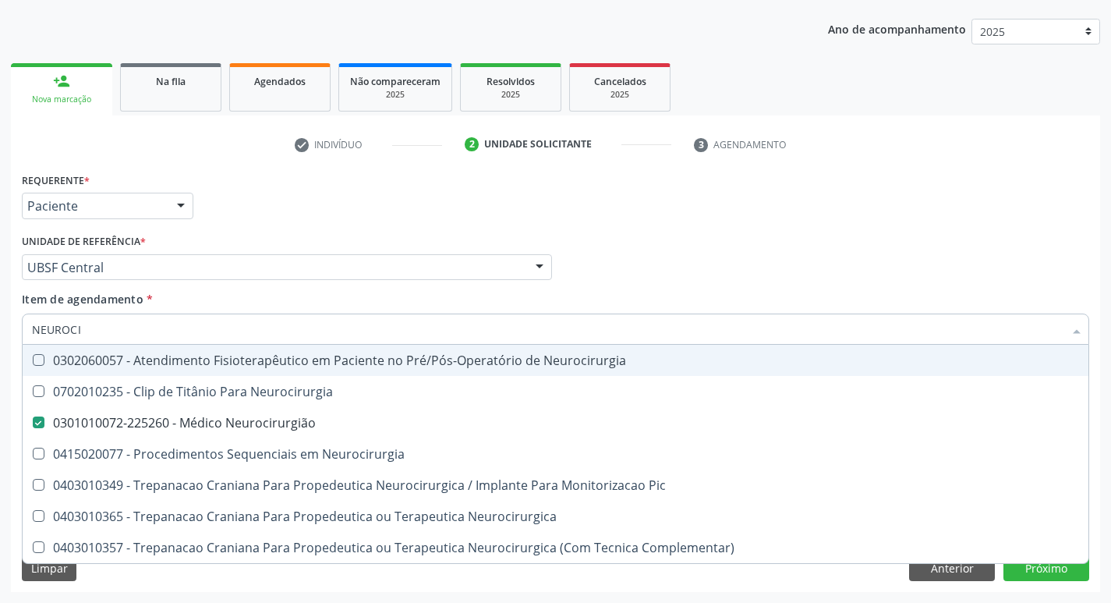
click at [837, 230] on div "Profissional Solicitante Por favor, selecione a Unidade de Atendimento primeiro…" at bounding box center [555, 260] width 1075 height 61
checkbox Neurocirurgia "true"
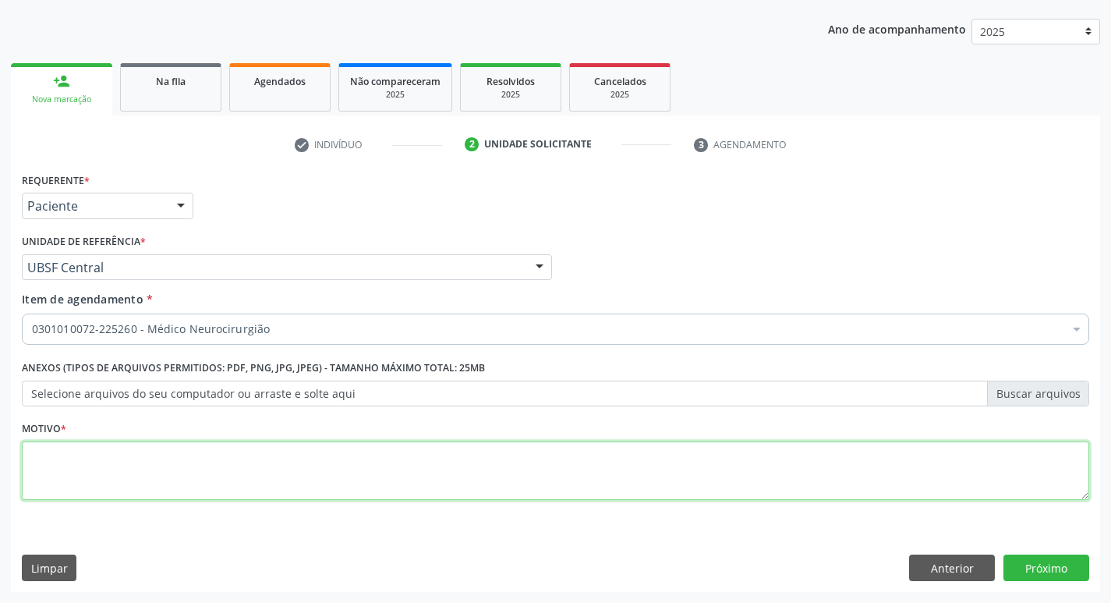
click at [354, 452] on textarea at bounding box center [555, 470] width 1067 height 59
type textarea "LL"
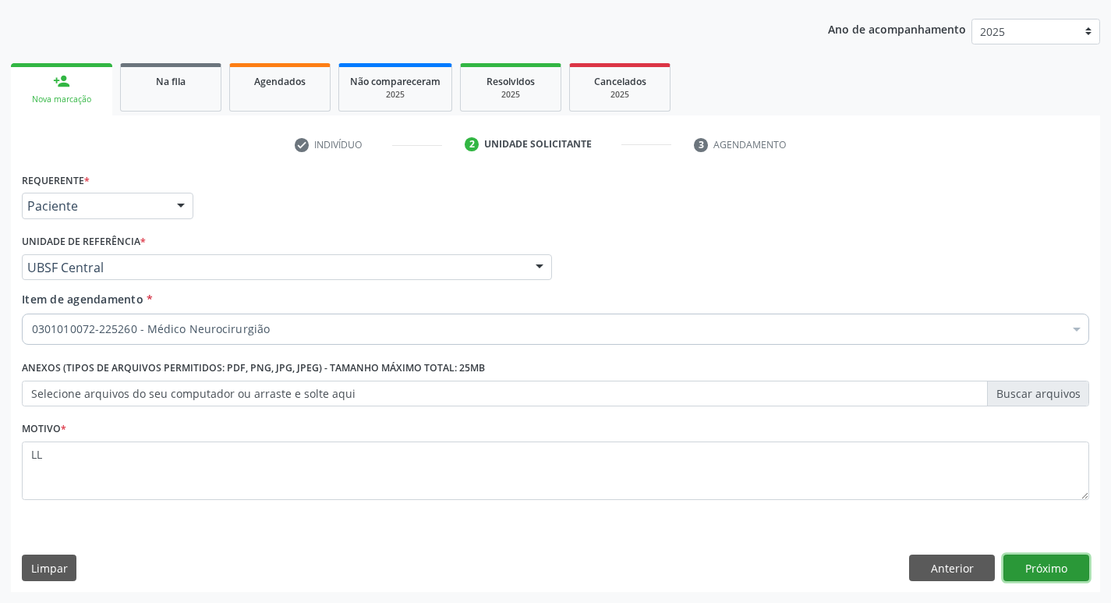
click at [1054, 564] on button "Próximo" at bounding box center [1046, 567] width 86 height 27
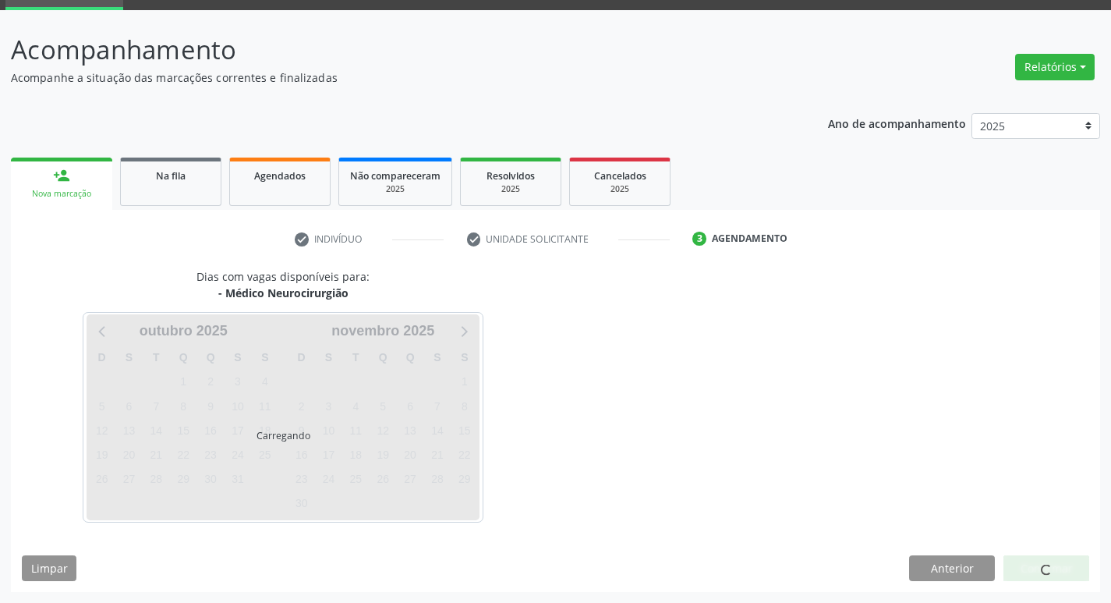
scroll to position [76, 0]
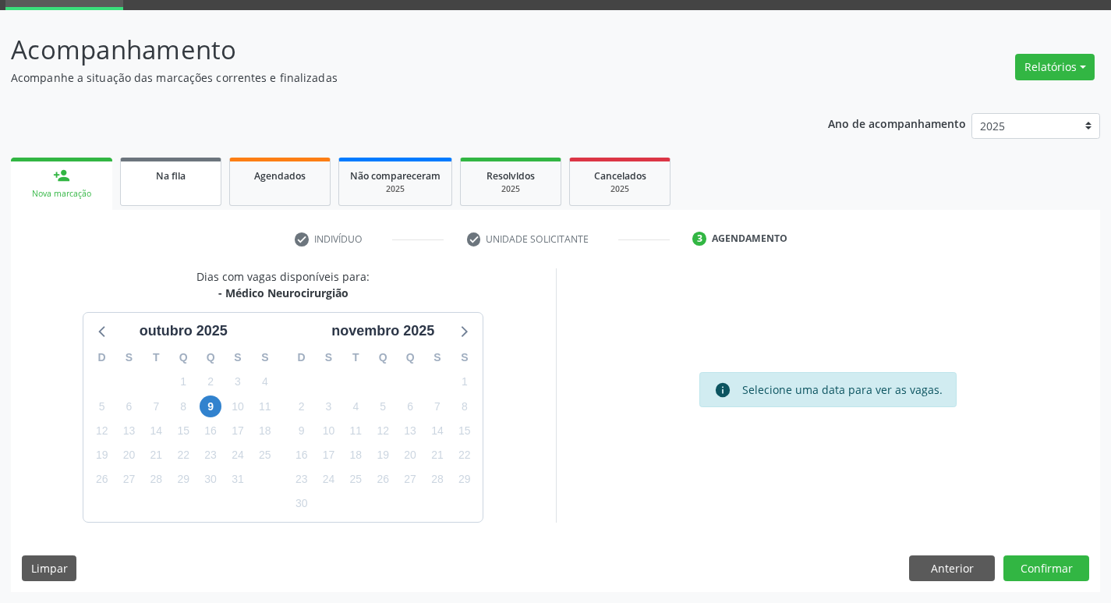
click at [171, 173] on span "Na fila" at bounding box center [171, 175] width 30 height 13
click at [90, 176] on div "Acompanhamento Acompanhe a situação das marcações correntes e finalizadas Relat…" at bounding box center [555, 310] width 1089 height 561
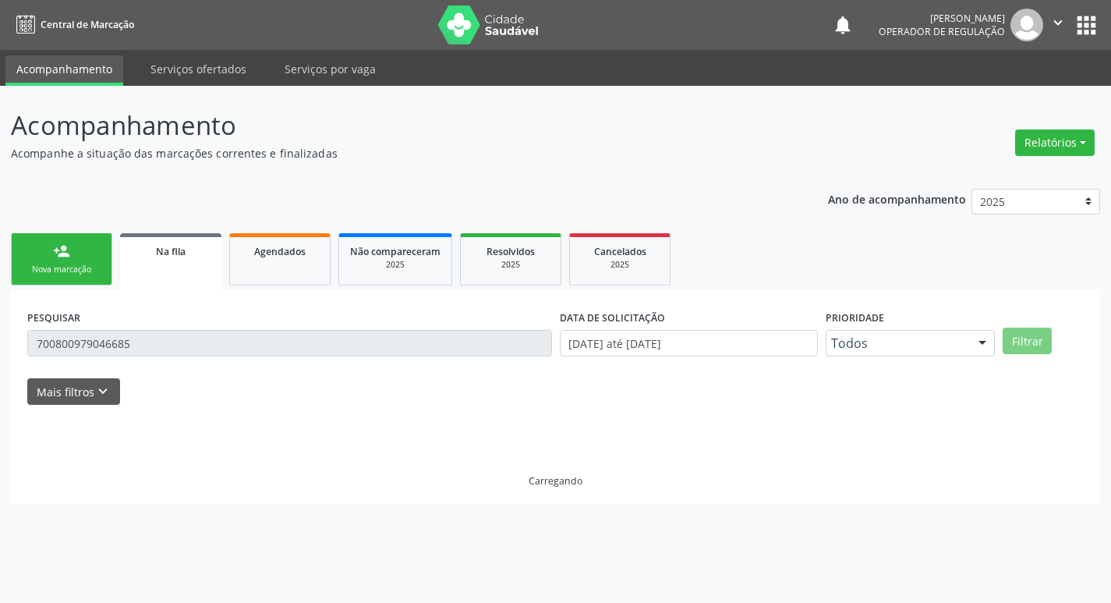
scroll to position [0, 0]
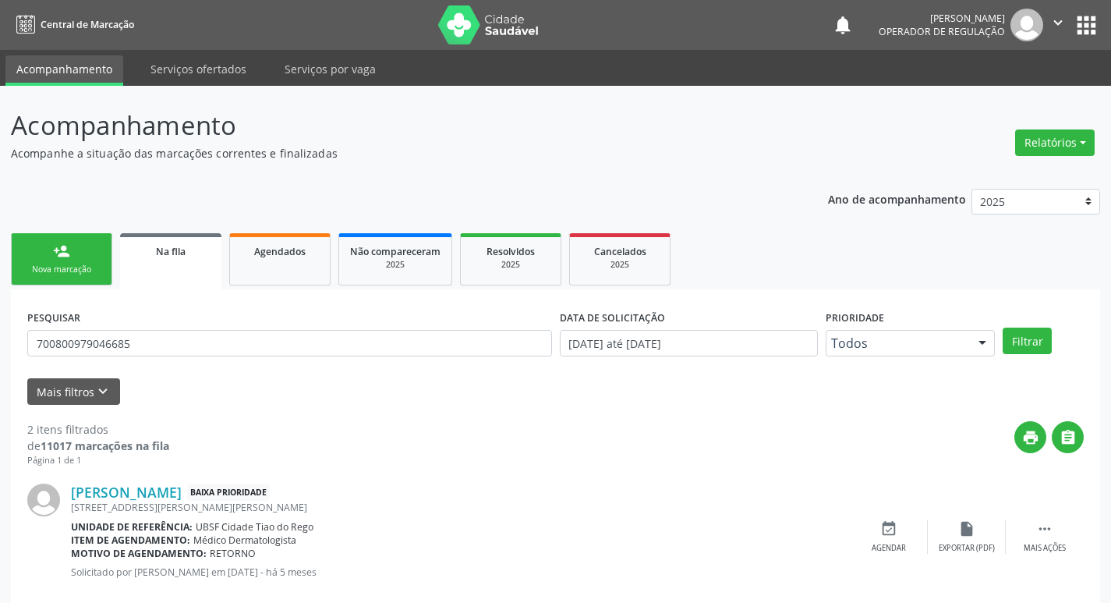
click at [168, 329] on div "PESQUISAR 700800979046685" at bounding box center [289, 336] width 532 height 61
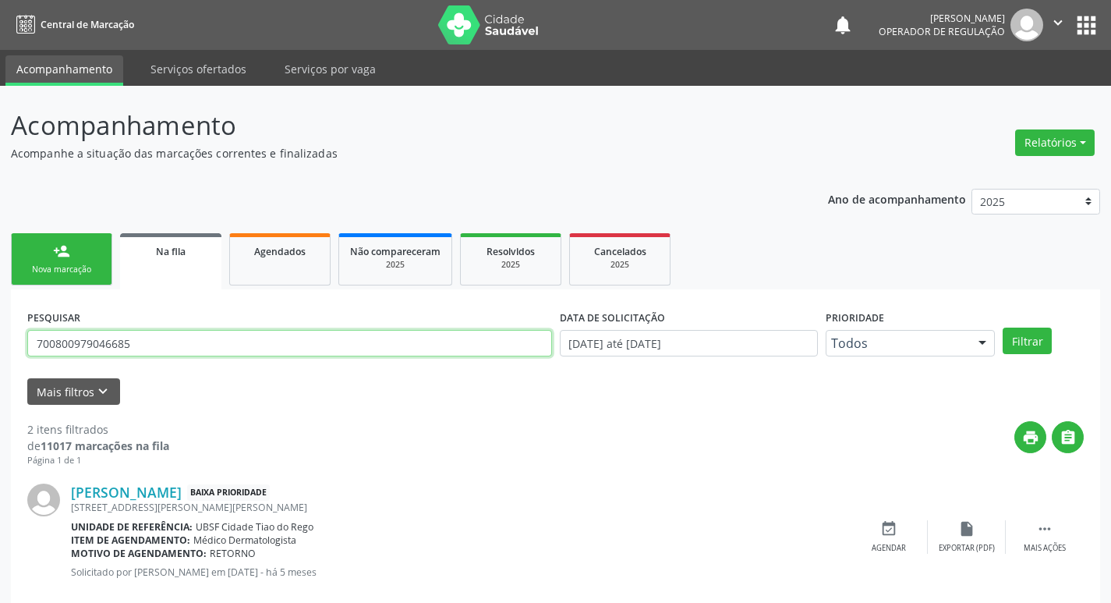
click at [174, 342] on input "700800979046685" at bounding box center [289, 343] width 525 height 27
type input "702000300358580"
click at [1002, 327] on button "Filtrar" at bounding box center [1026, 340] width 49 height 27
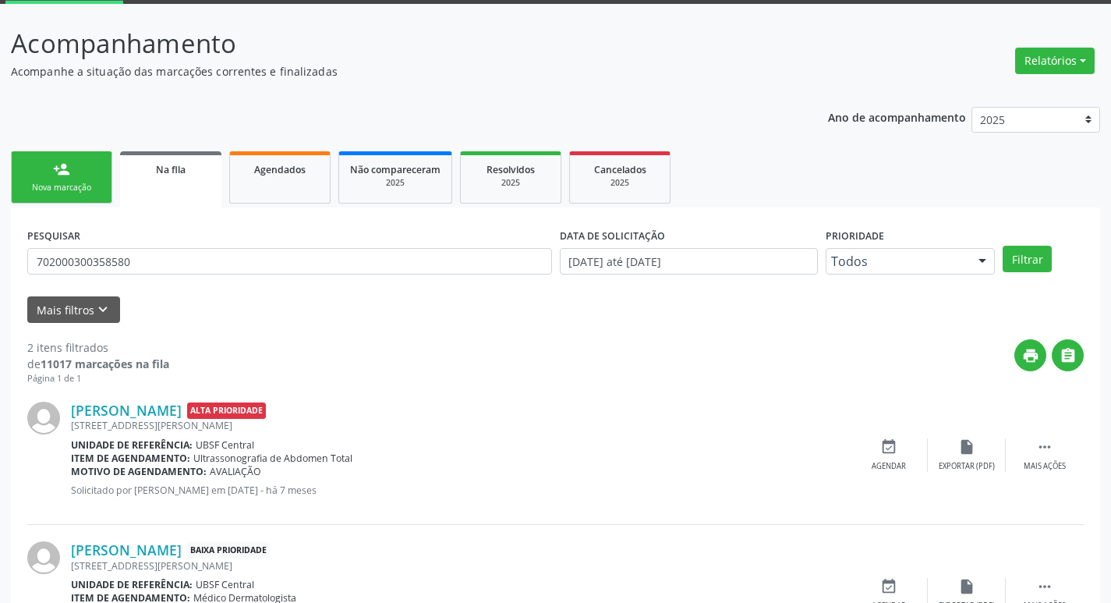
scroll to position [170, 0]
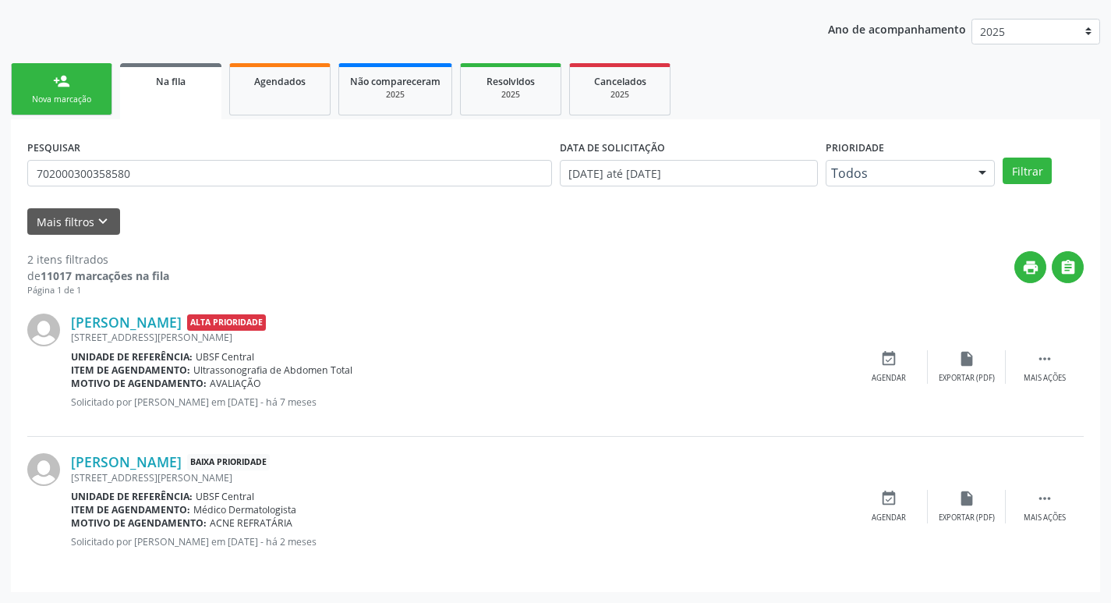
click at [77, 92] on link "person_add Nova marcação" at bounding box center [61, 89] width 101 height 52
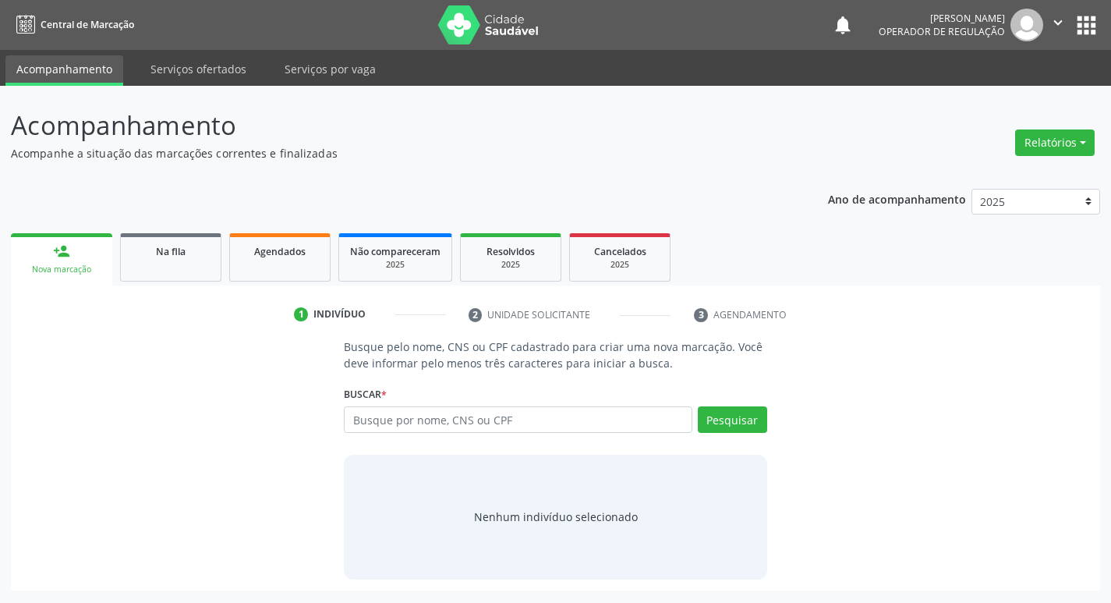
scroll to position [0, 0]
click at [398, 426] on input "text" at bounding box center [524, 419] width 353 height 27
click at [637, 422] on input "text" at bounding box center [524, 419] width 353 height 27
type input "700907907959698"
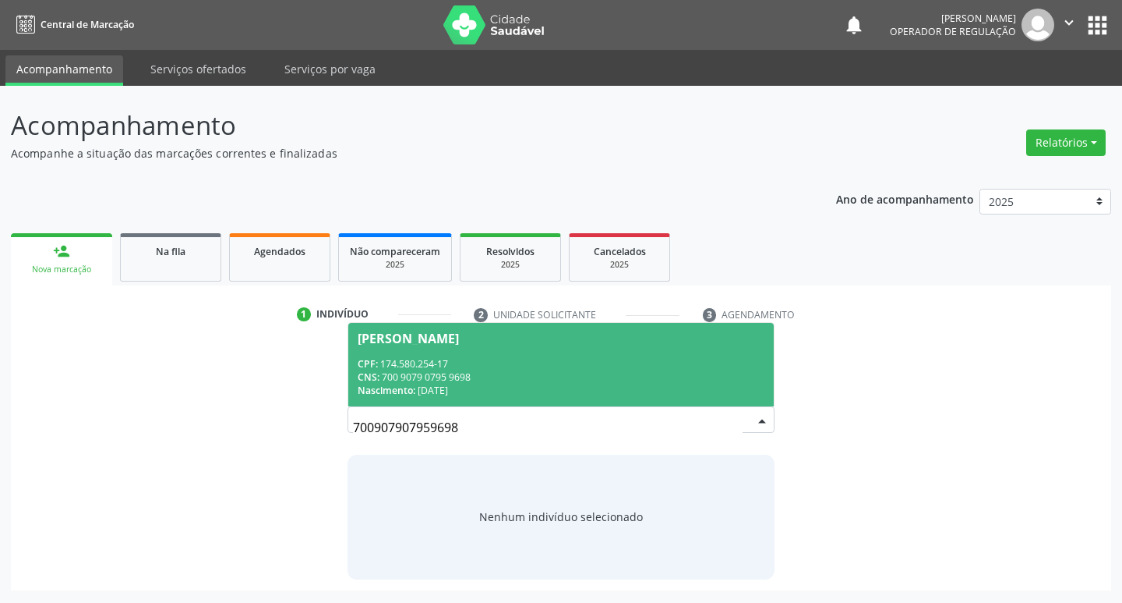
click at [567, 365] on div "CPF: 174.580.254-17" at bounding box center [562, 363] width 408 height 13
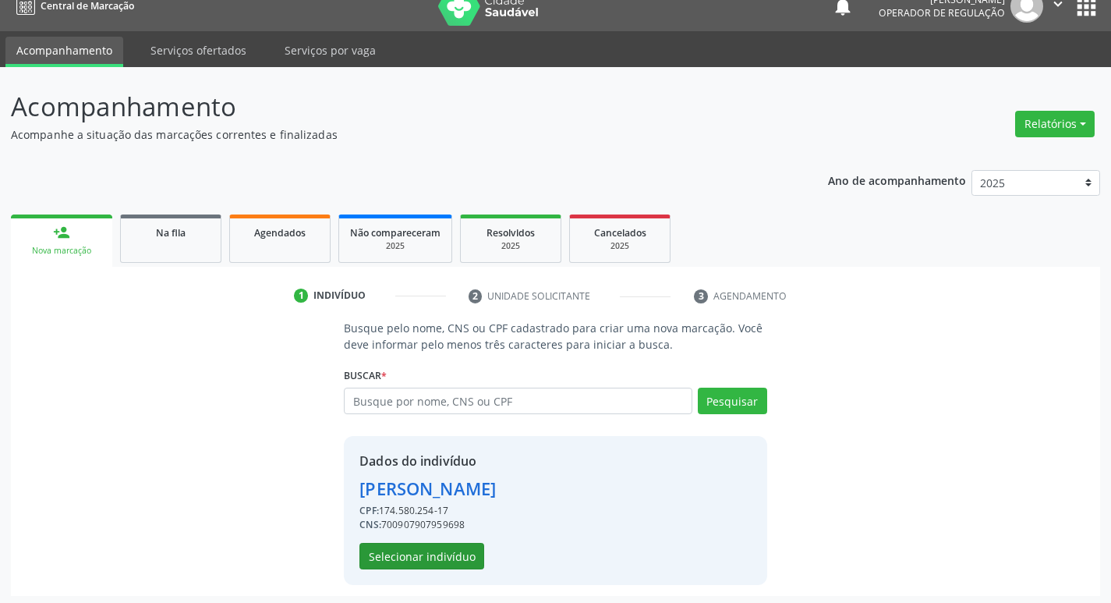
scroll to position [23, 0]
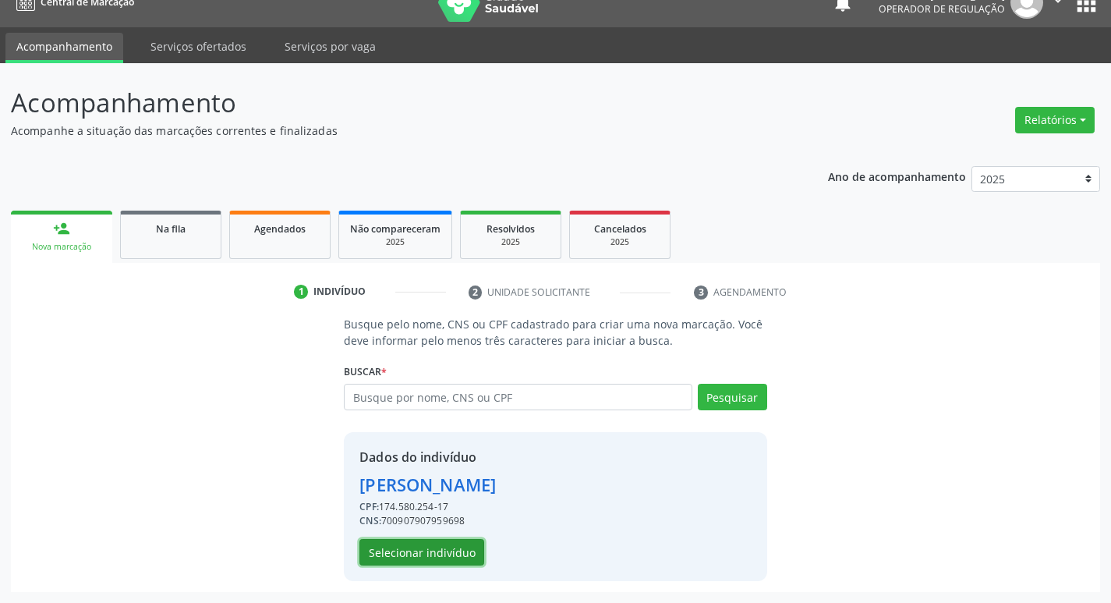
click at [416, 553] on button "Selecionar indivíduo" at bounding box center [421, 552] width 125 height 27
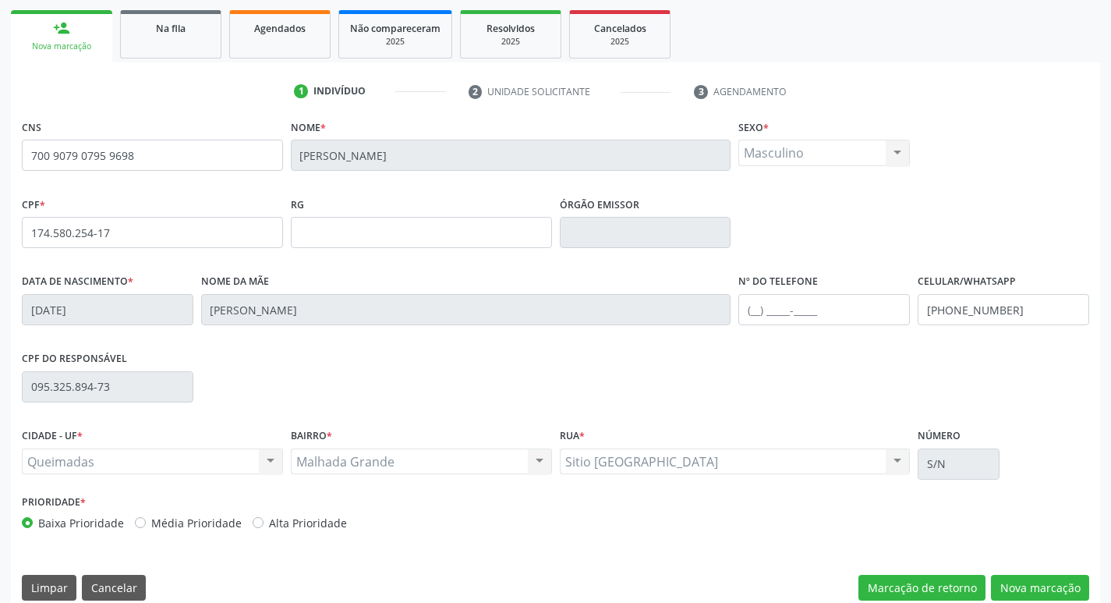
scroll to position [242, 0]
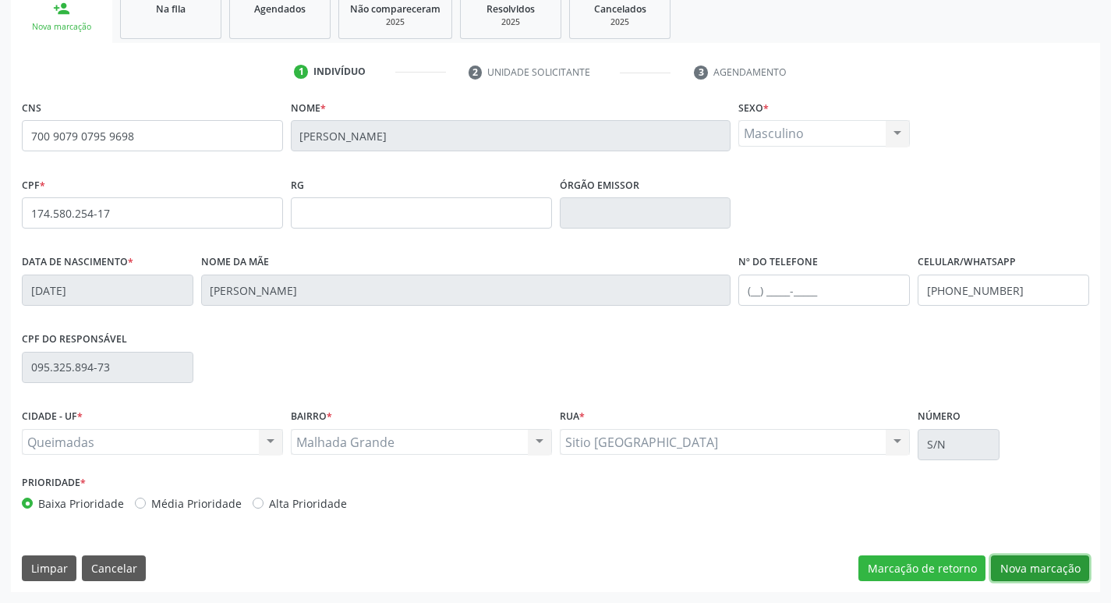
click at [1062, 562] on button "Nova marcação" at bounding box center [1040, 568] width 98 height 27
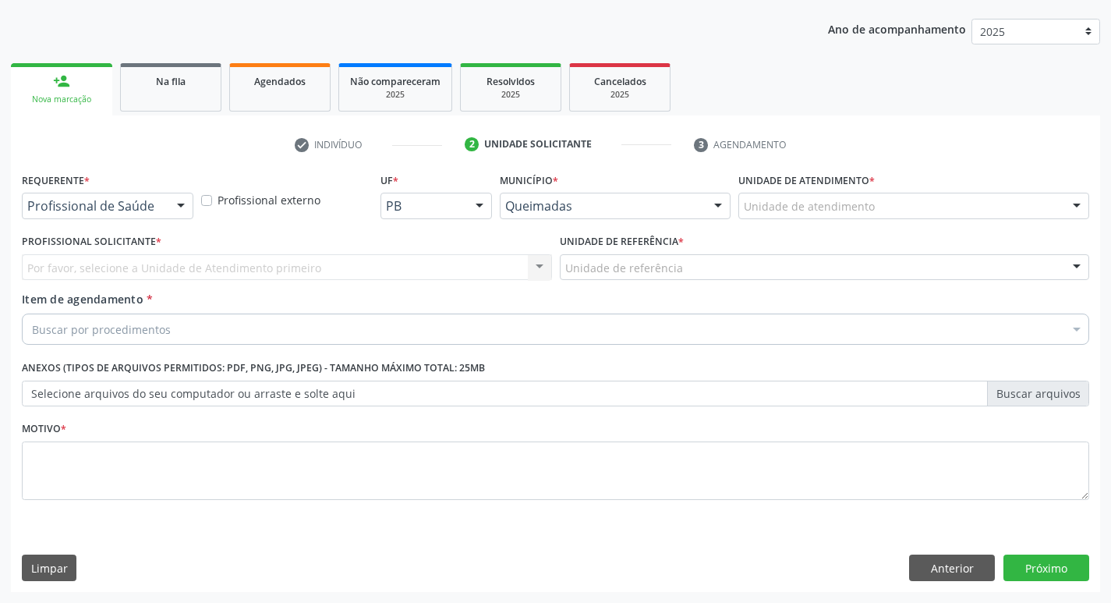
scroll to position [170, 0]
click at [179, 203] on div at bounding box center [180, 206] width 23 height 27
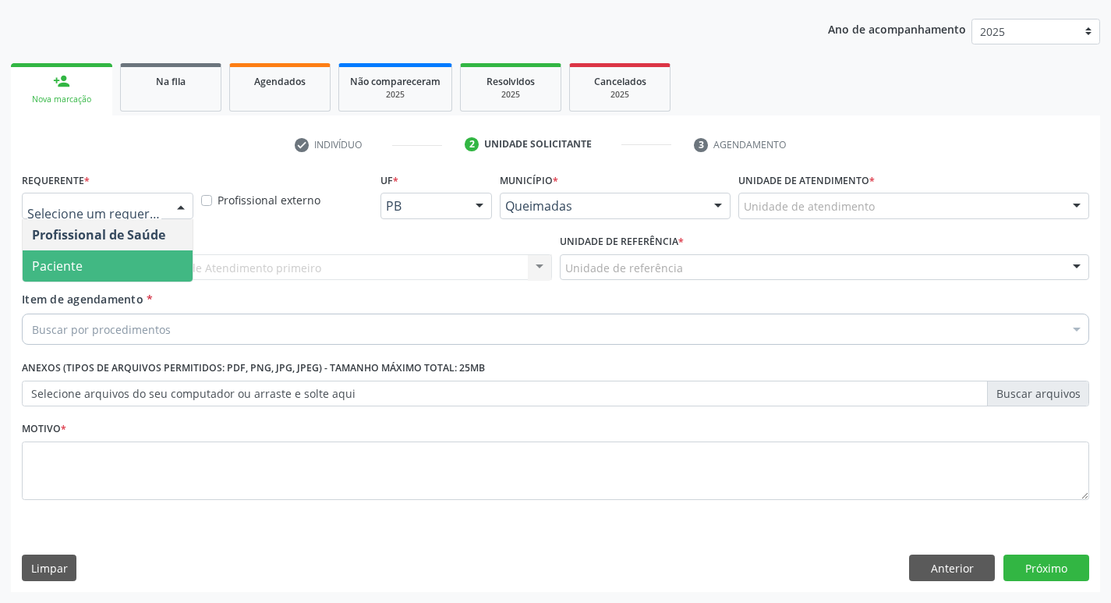
click at [140, 262] on span "Paciente" at bounding box center [108, 265] width 170 height 31
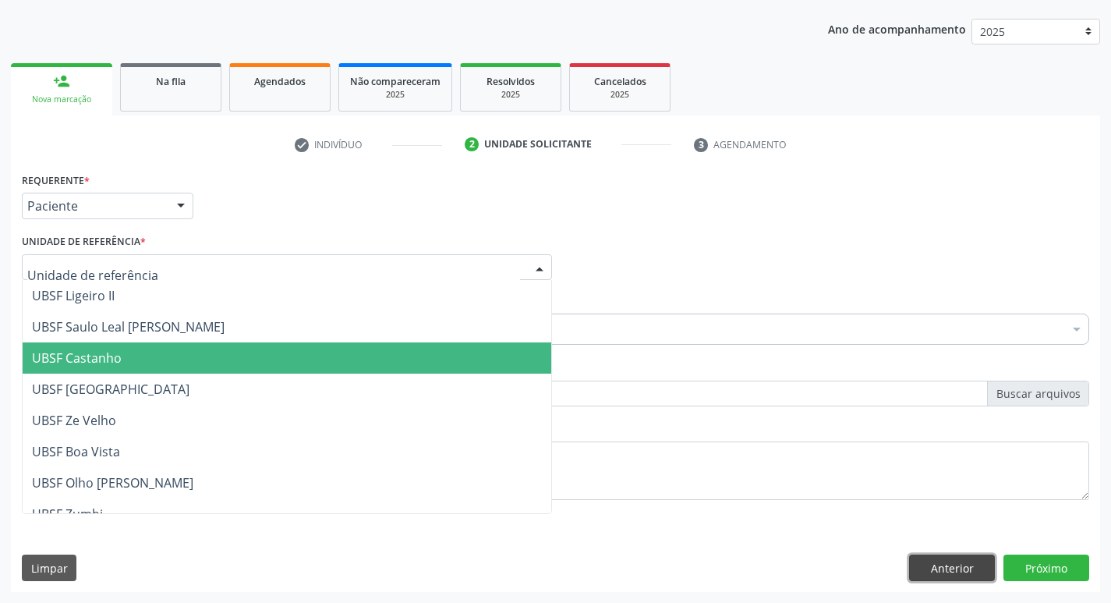
click at [961, 573] on button "Anterior" at bounding box center [952, 567] width 86 height 27
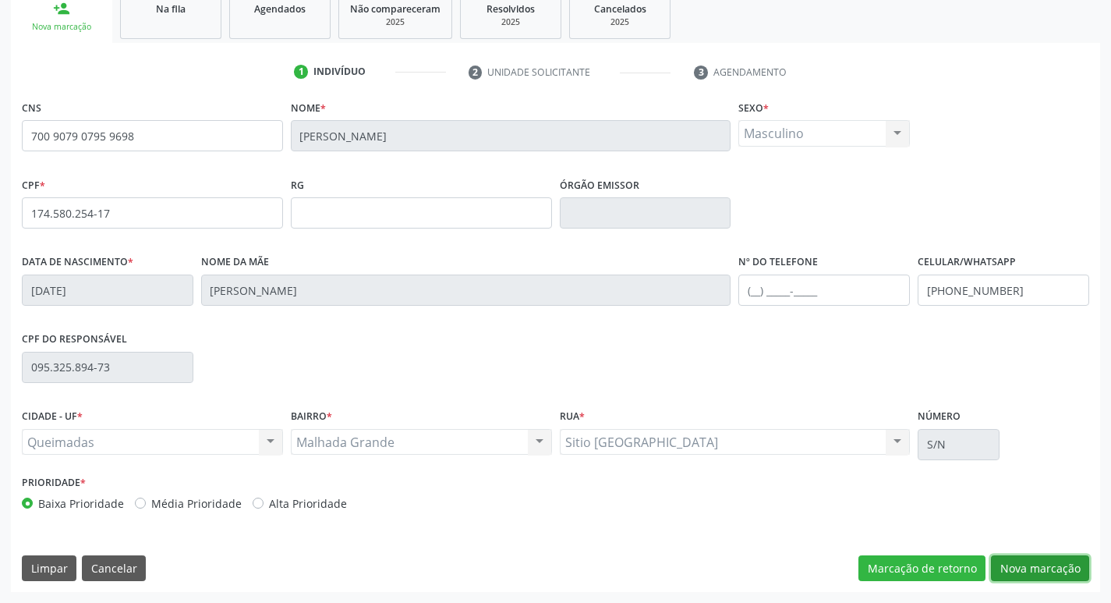
click at [1062, 576] on button "Nova marcação" at bounding box center [1040, 568] width 98 height 27
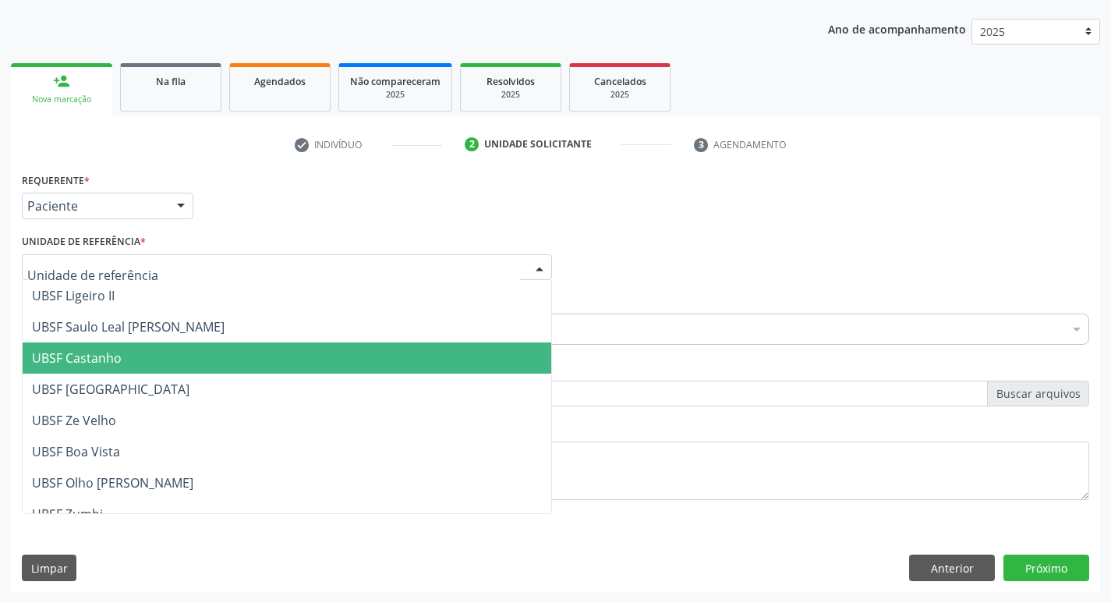
click at [305, 260] on div at bounding box center [287, 267] width 530 height 27
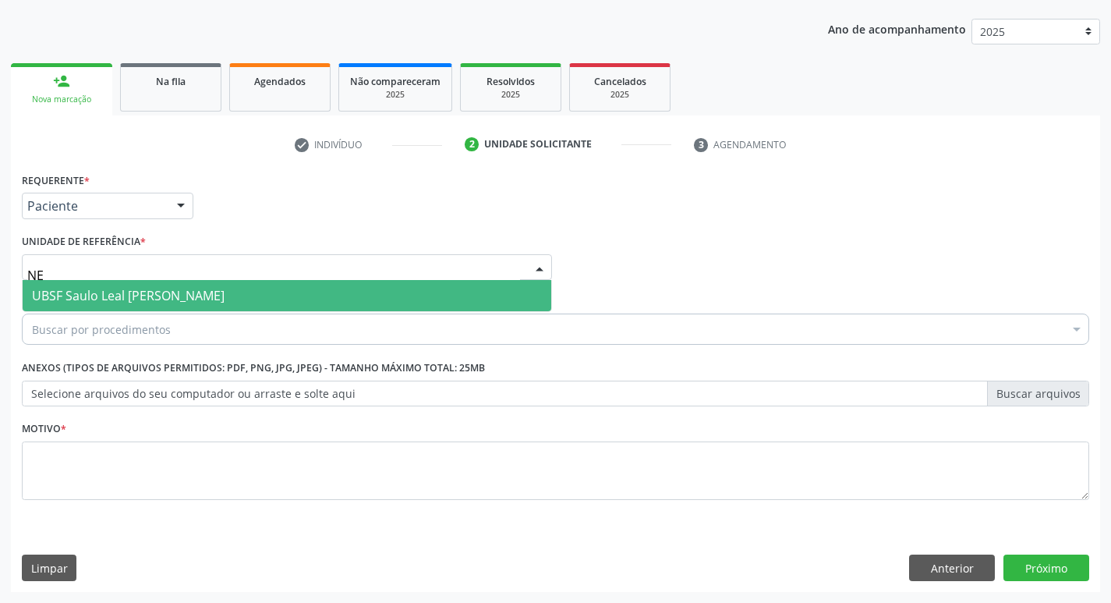
type input "N"
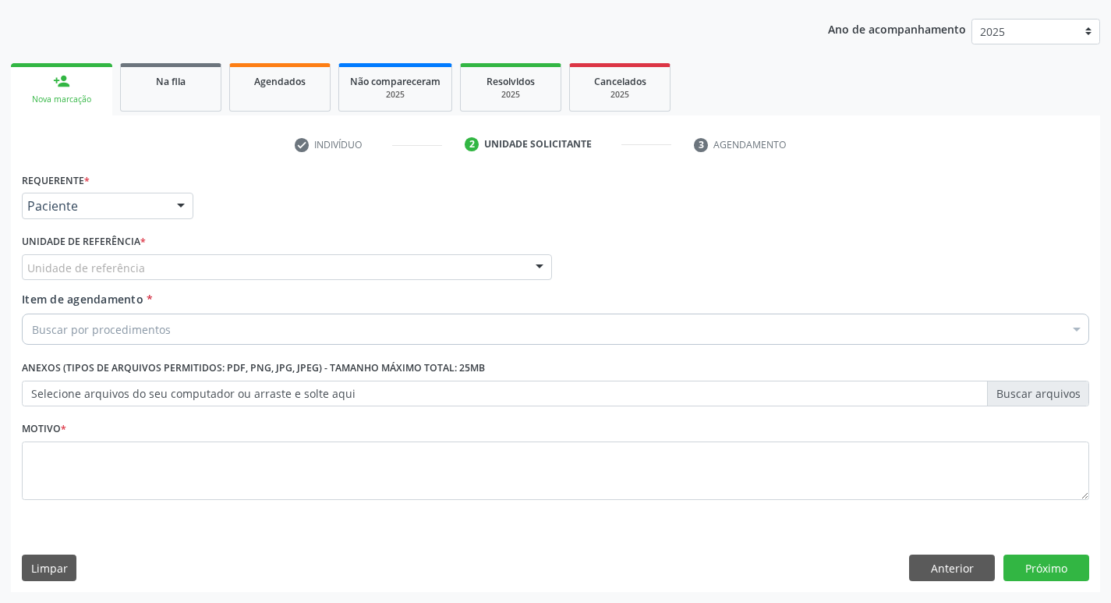
click at [927, 260] on div "Profissional Solicitante Por favor, selecione a Unidade de Atendimento primeiro…" at bounding box center [555, 260] width 1075 height 61
click at [933, 563] on button "Anterior" at bounding box center [952, 567] width 86 height 27
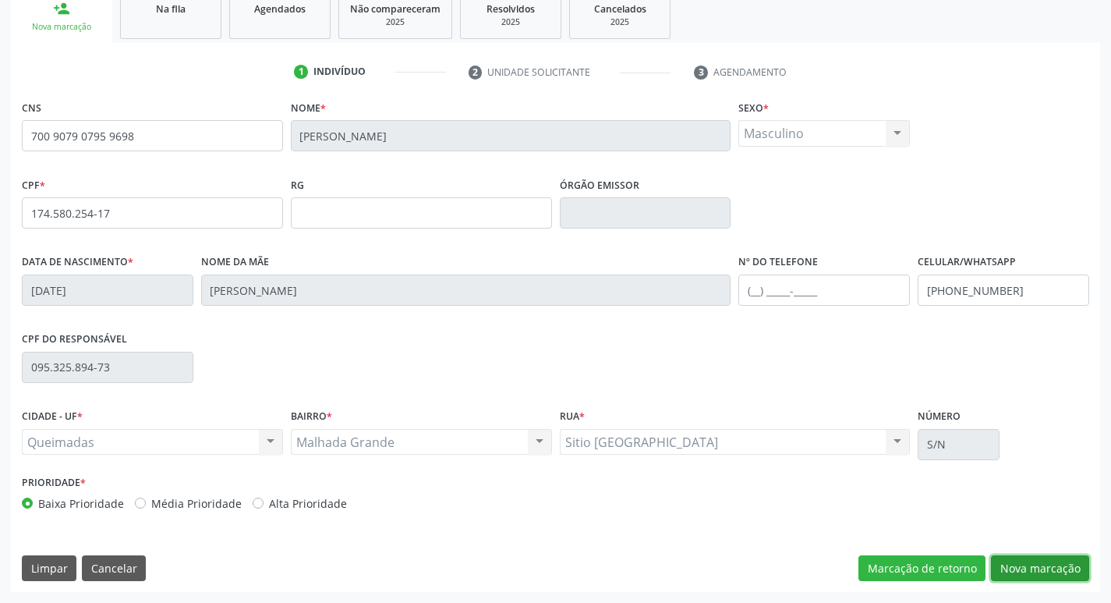
click at [1074, 577] on button "Nova marcação" at bounding box center [1040, 568] width 98 height 27
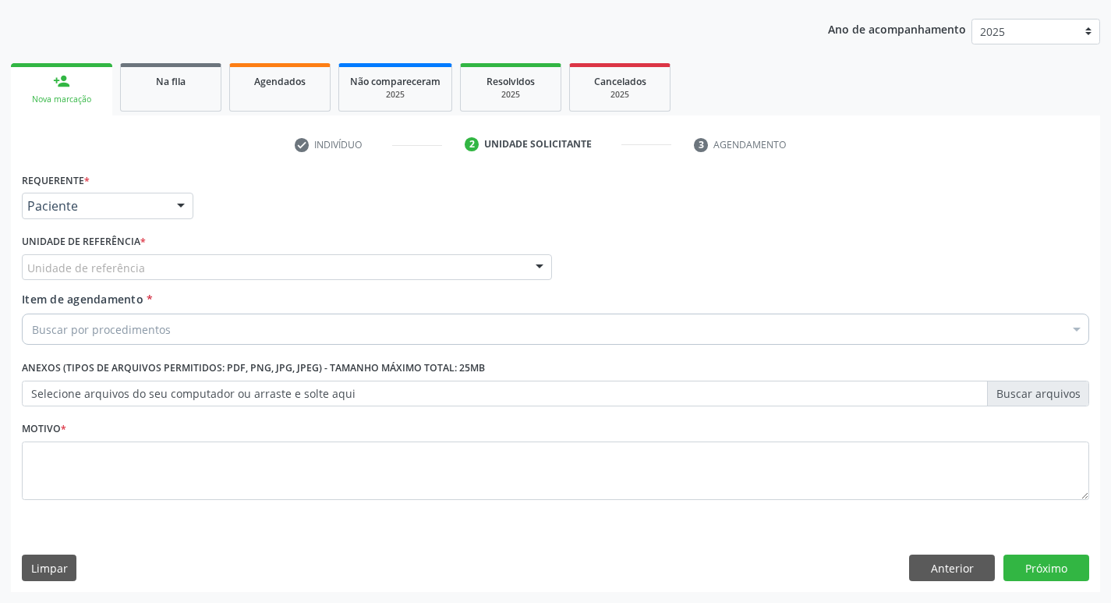
click at [144, 263] on div "Unidade de referência" at bounding box center [287, 267] width 530 height 27
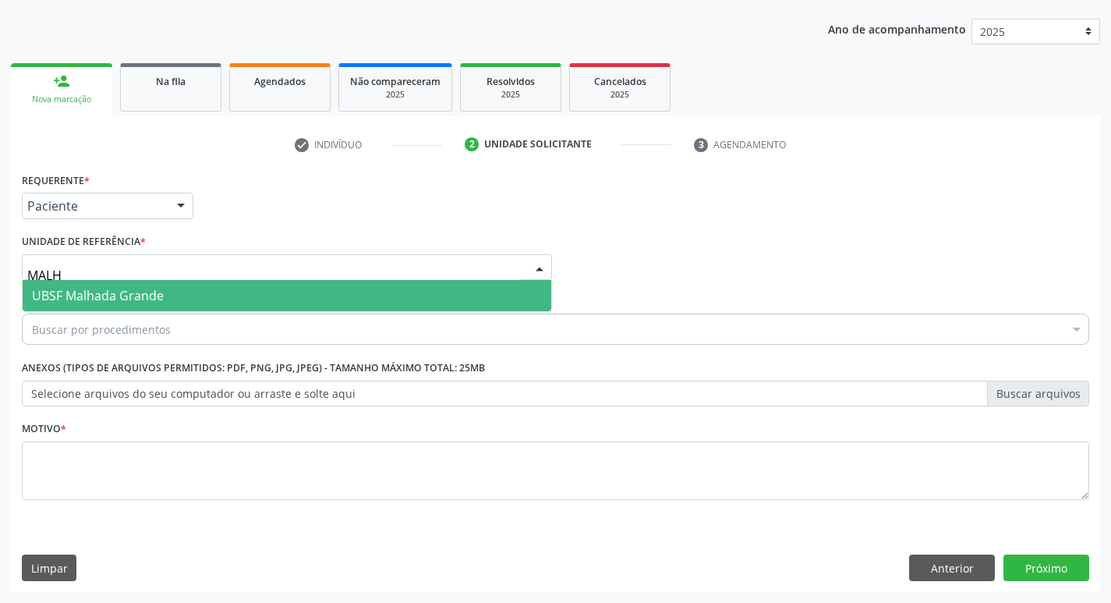
type input "MALHA"
click at [145, 285] on span "UBSF Malhada Grande" at bounding box center [287, 295] width 528 height 31
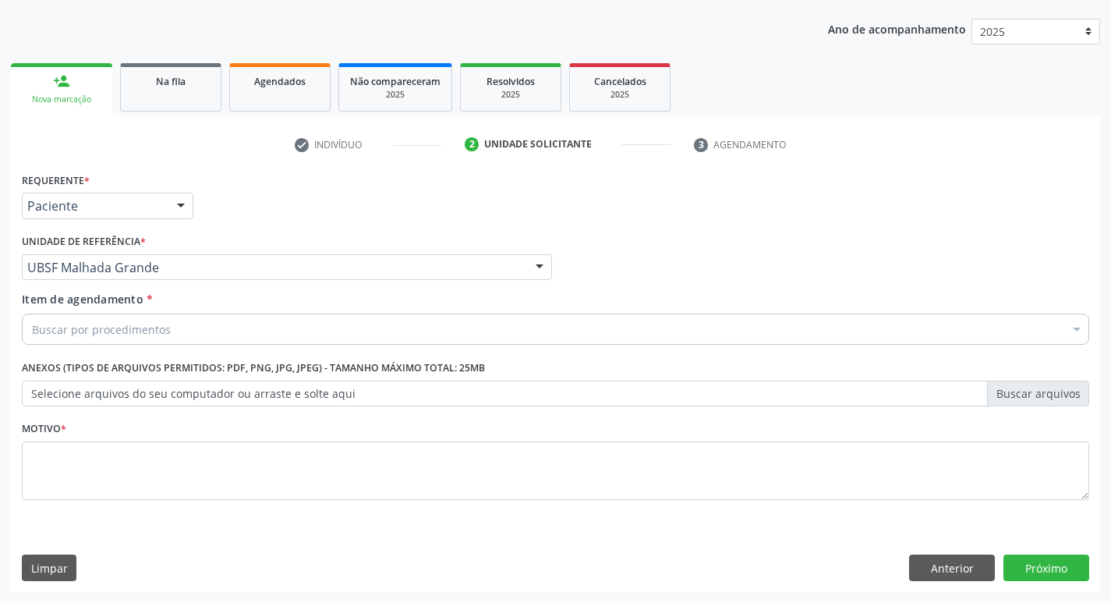
click at [111, 338] on div "Buscar por procedimentos" at bounding box center [555, 328] width 1067 height 31
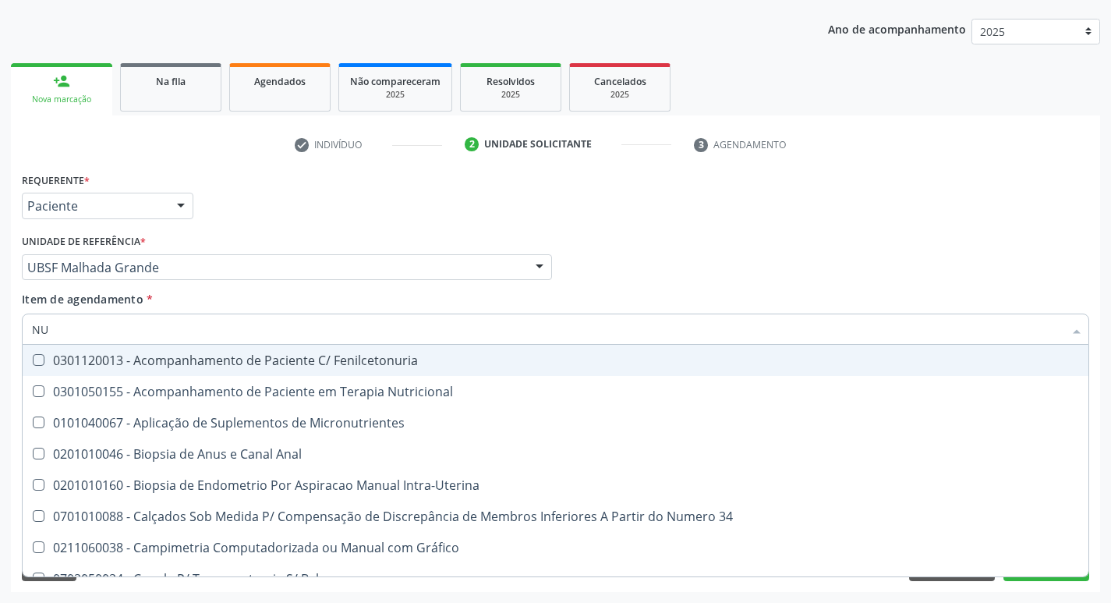
type input "N"
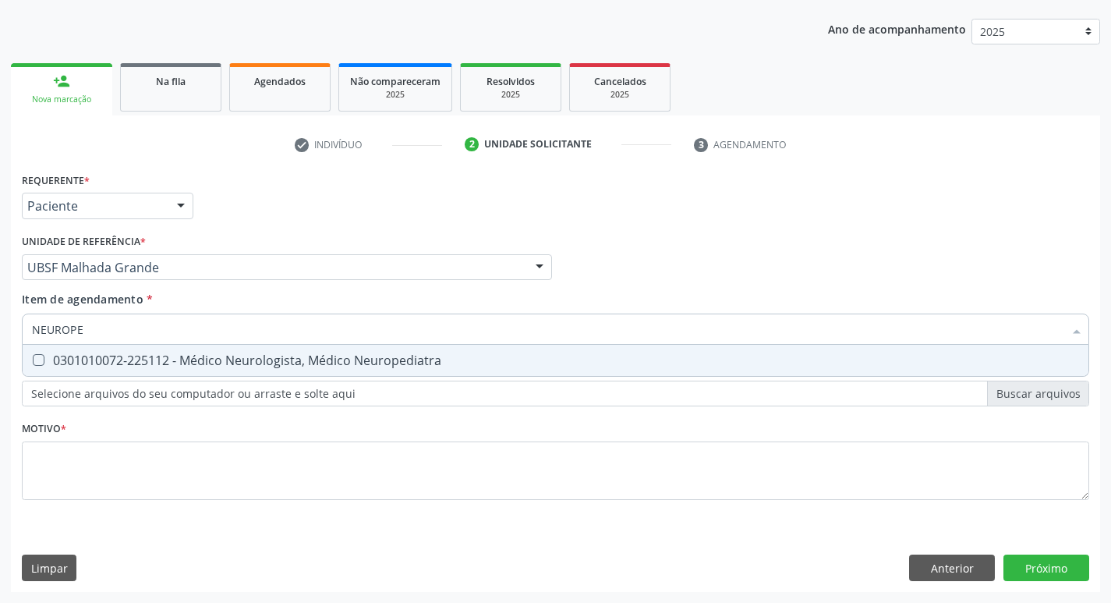
type input "NEUROPED"
click at [122, 357] on div "0301010072-225112 - Médico Neurologista, Médico Neuropediatra" at bounding box center [555, 360] width 1047 height 12
checkbox Neuropediatra "true"
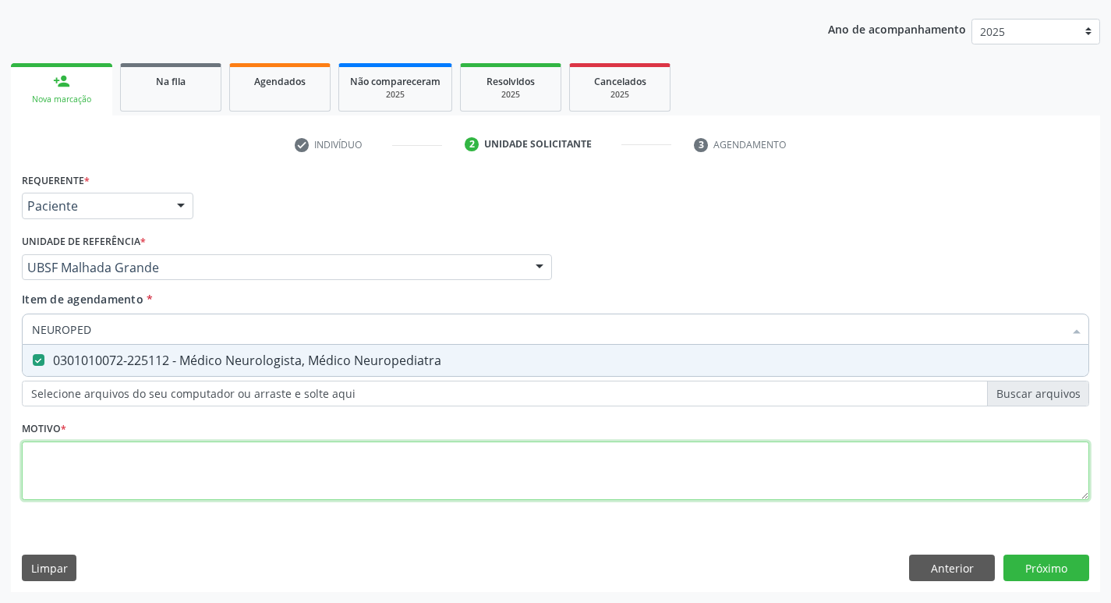
click at [83, 484] on div "Requerente * Paciente Profissional de Saúde Paciente Nenhum resultado encontrad…" at bounding box center [555, 344] width 1067 height 353
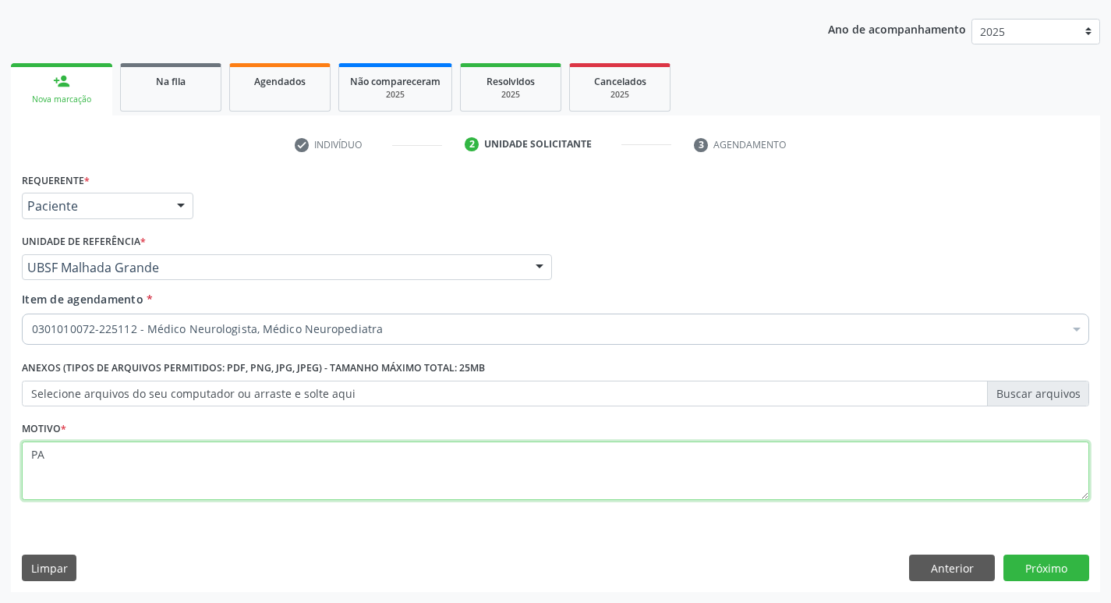
type textarea "P"
type textarea "AVALIAÇÃO"
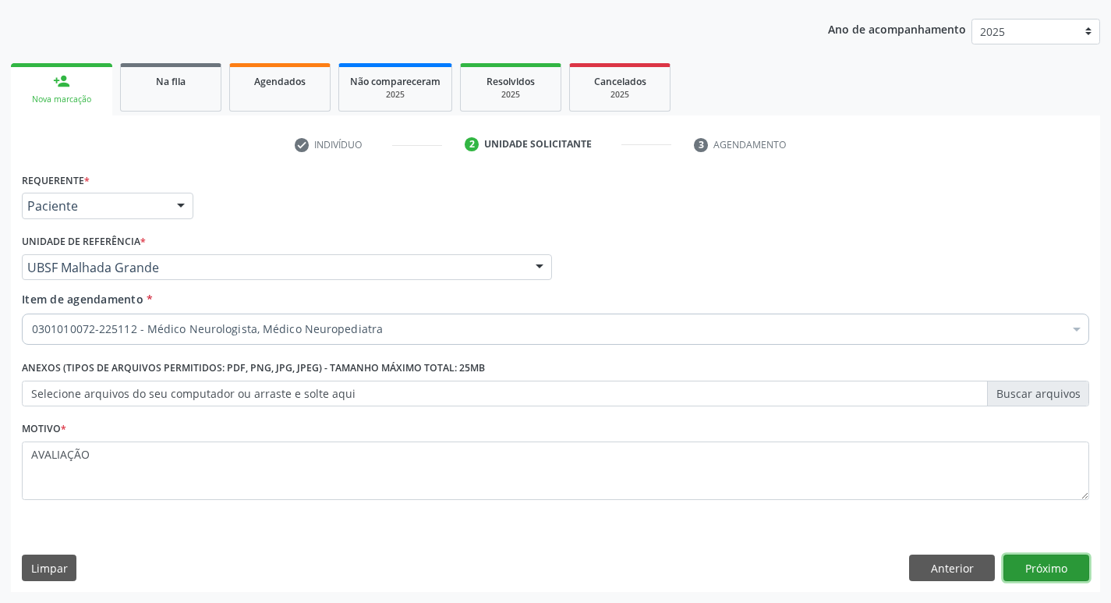
click at [1061, 569] on button "Próximo" at bounding box center [1046, 567] width 86 height 27
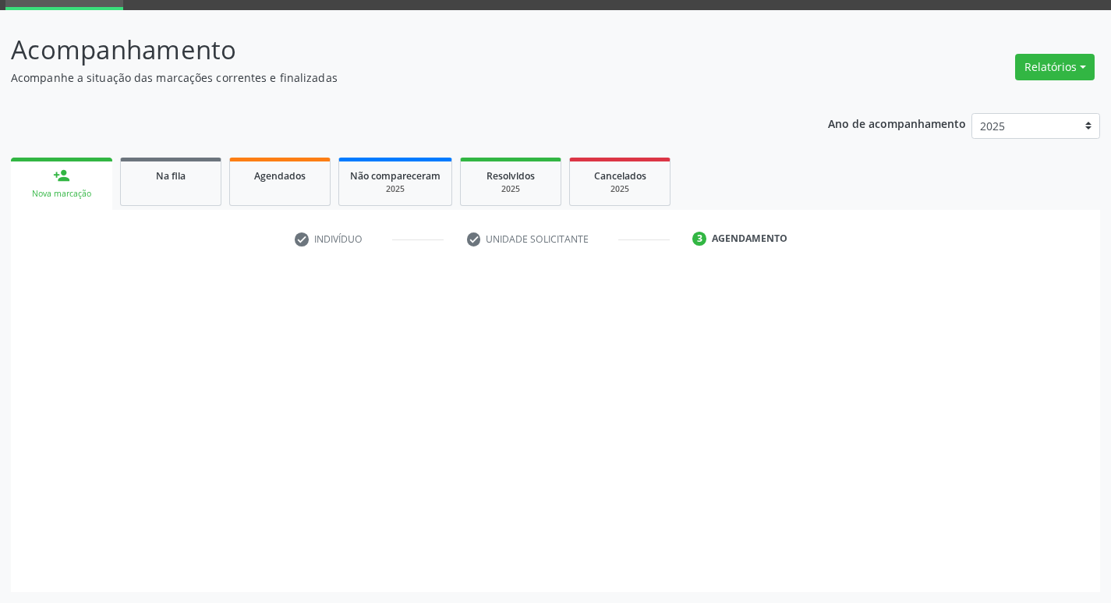
scroll to position [76, 0]
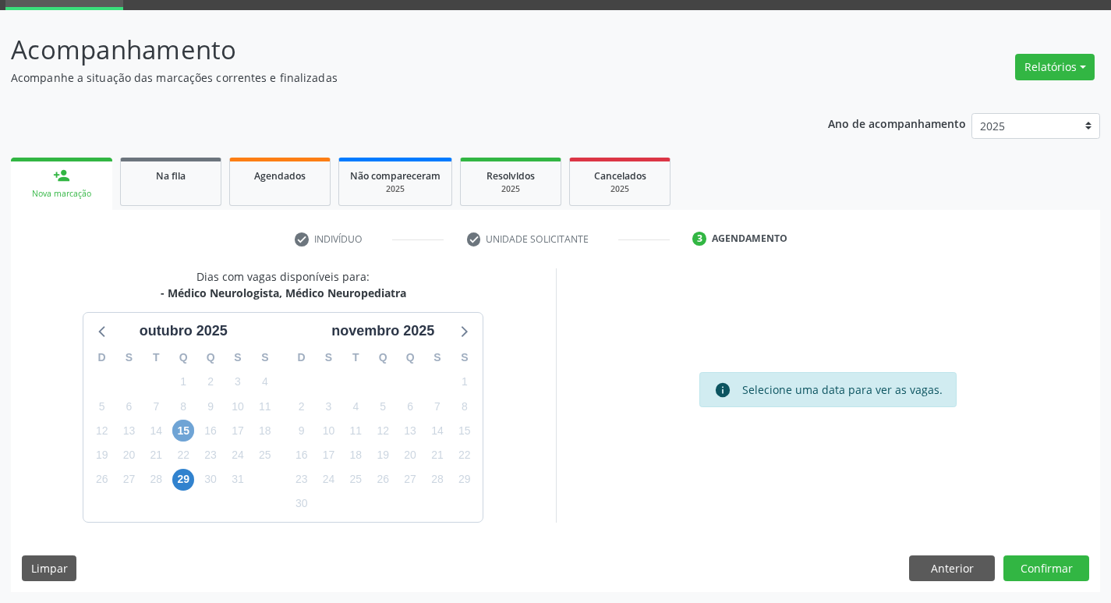
click at [183, 429] on span "15" at bounding box center [183, 430] width 22 height 22
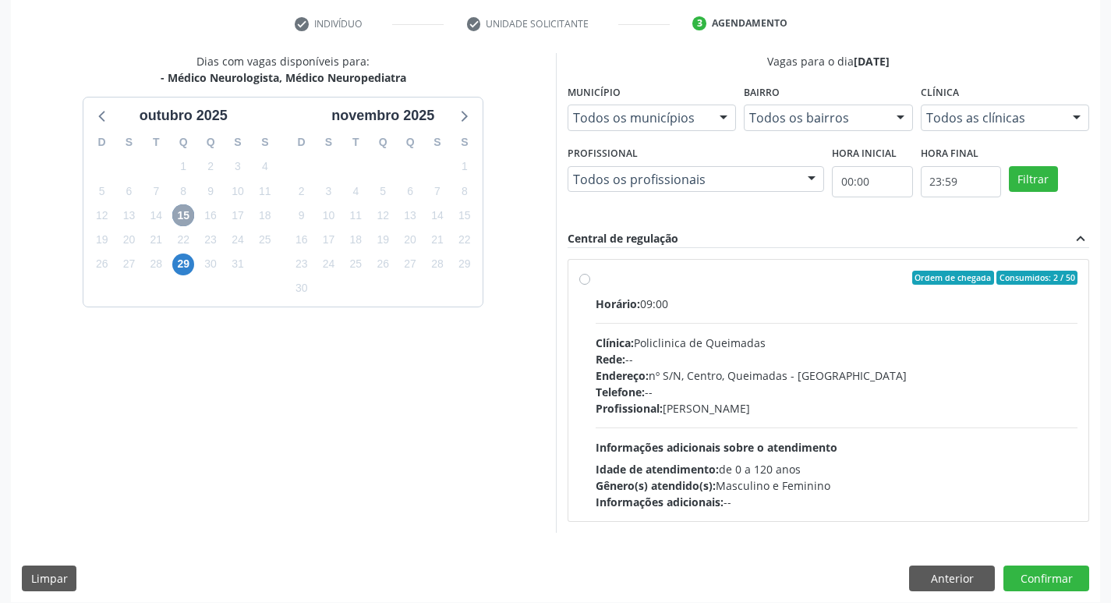
scroll to position [301, 0]
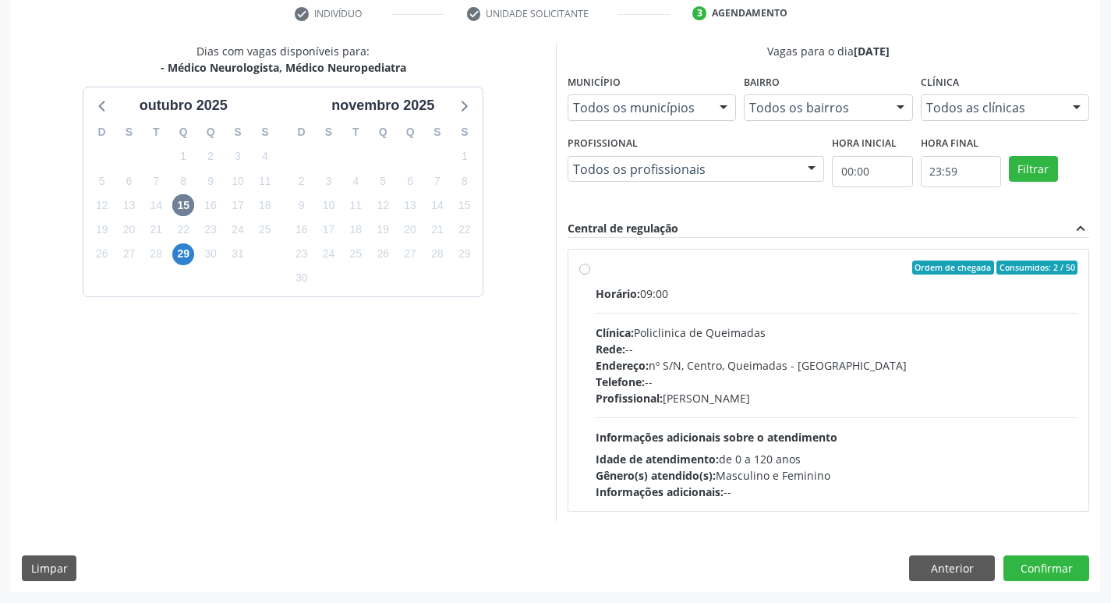
click at [786, 253] on div "Ordem de chegada Consumidos: 2 / 50 Horário: 09:00 Clínica: Policlinica de Quei…" at bounding box center [828, 379] width 521 height 261
radio input "true"
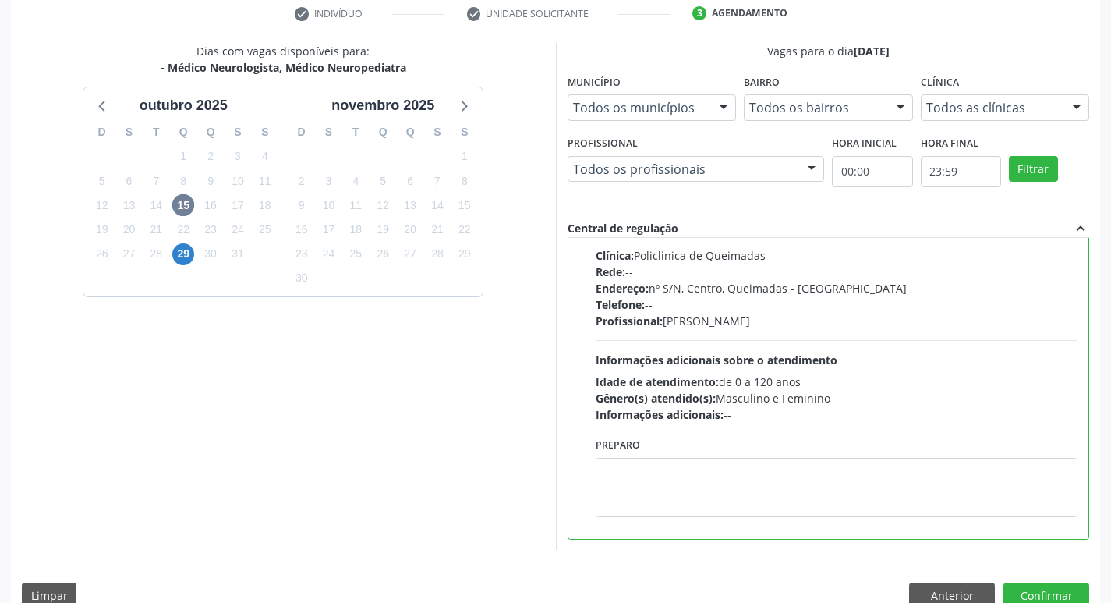
scroll to position [329, 0]
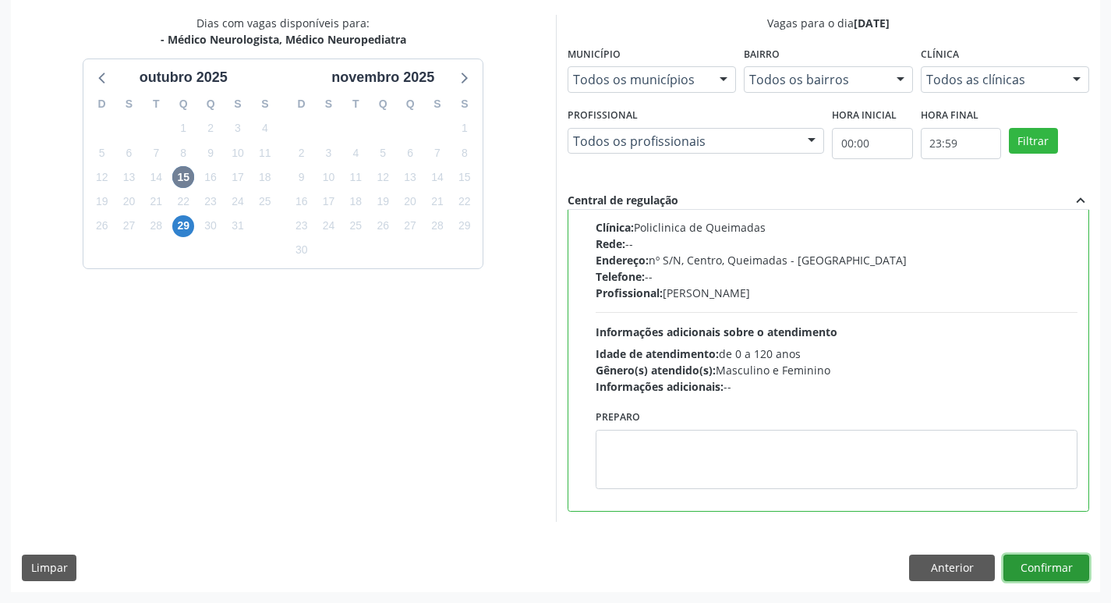
click at [1054, 567] on button "Confirmar" at bounding box center [1046, 567] width 86 height 27
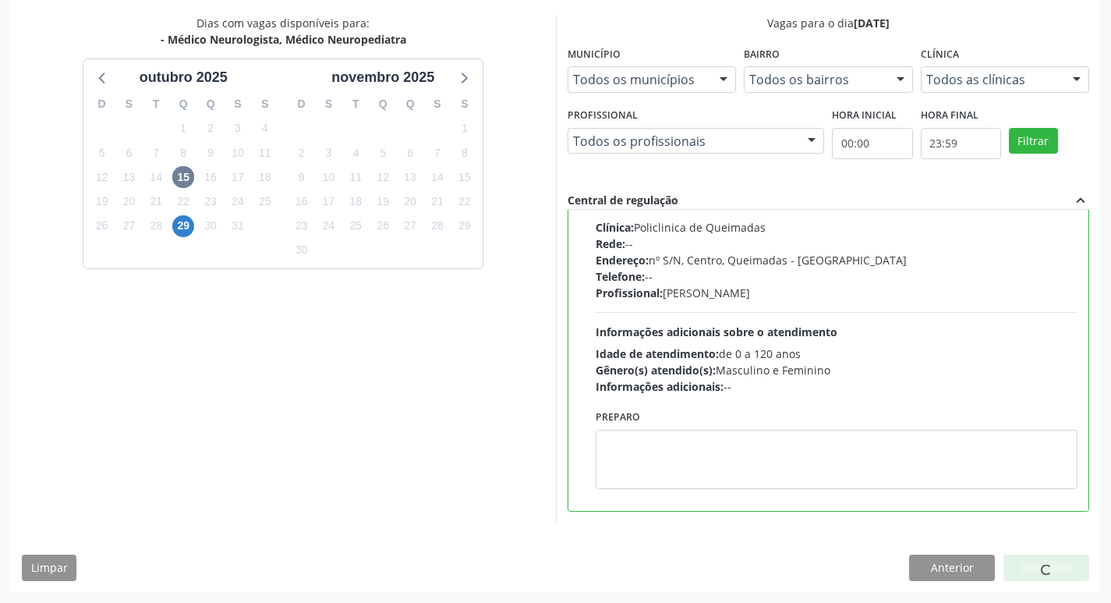
scroll to position [0, 0]
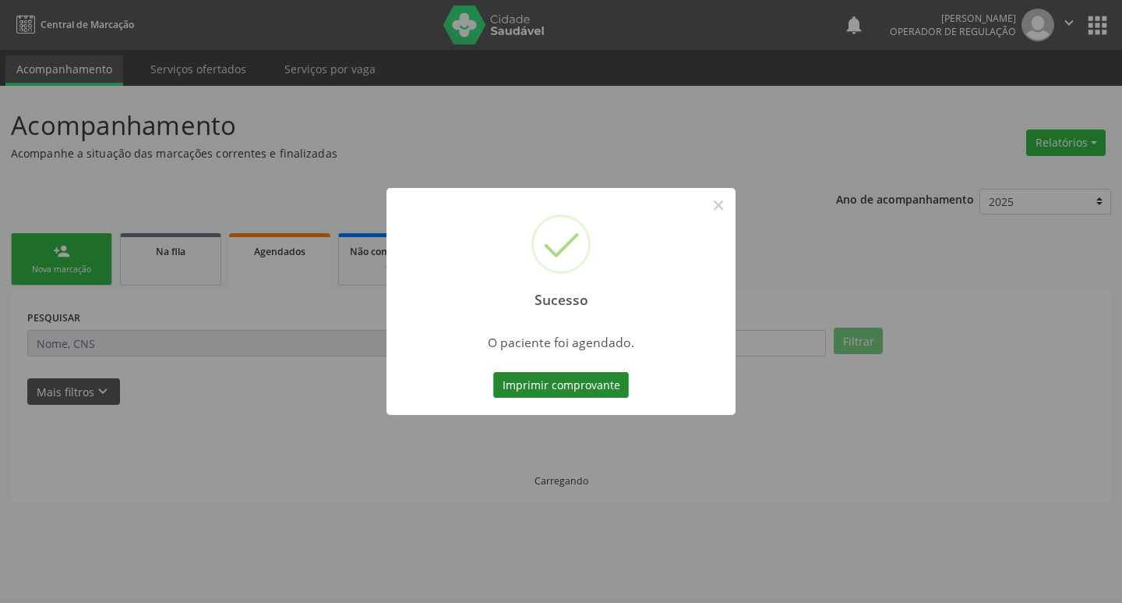
click at [571, 394] on button "Imprimir comprovante" at bounding box center [561, 385] width 136 height 27
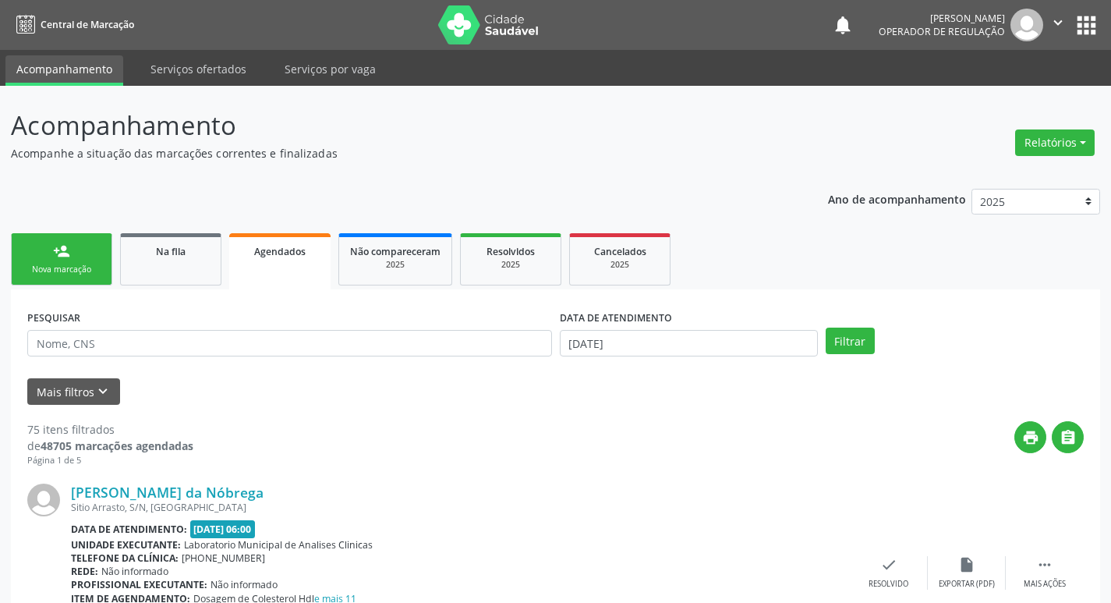
click at [40, 280] on link "person_add Nova marcação" at bounding box center [61, 259] width 101 height 52
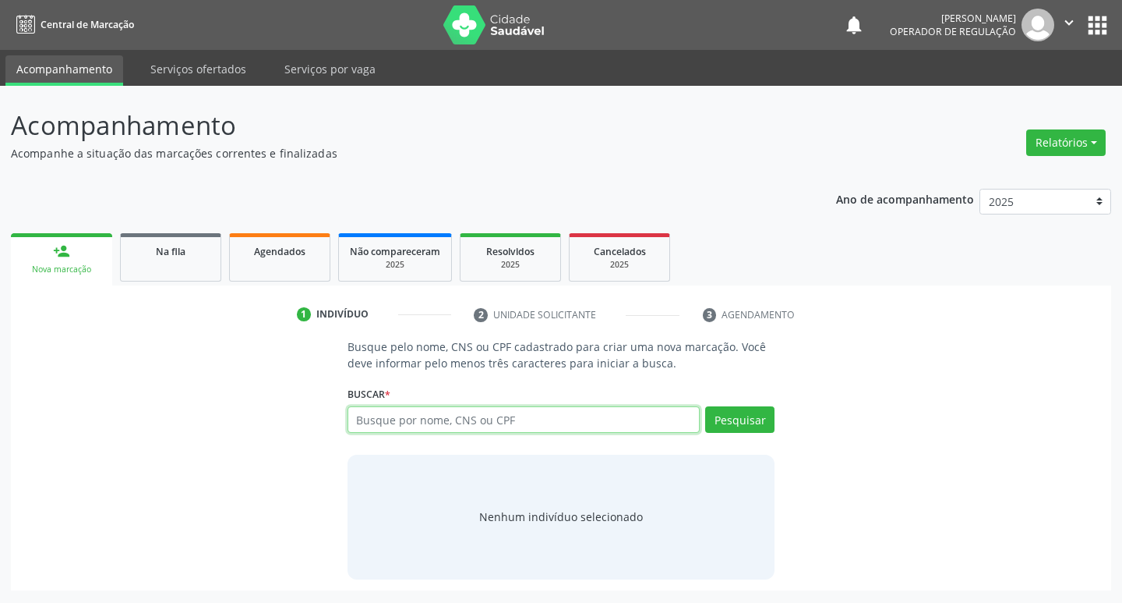
click at [408, 409] on input "text" at bounding box center [524, 419] width 353 height 27
type input "7085005159844480"
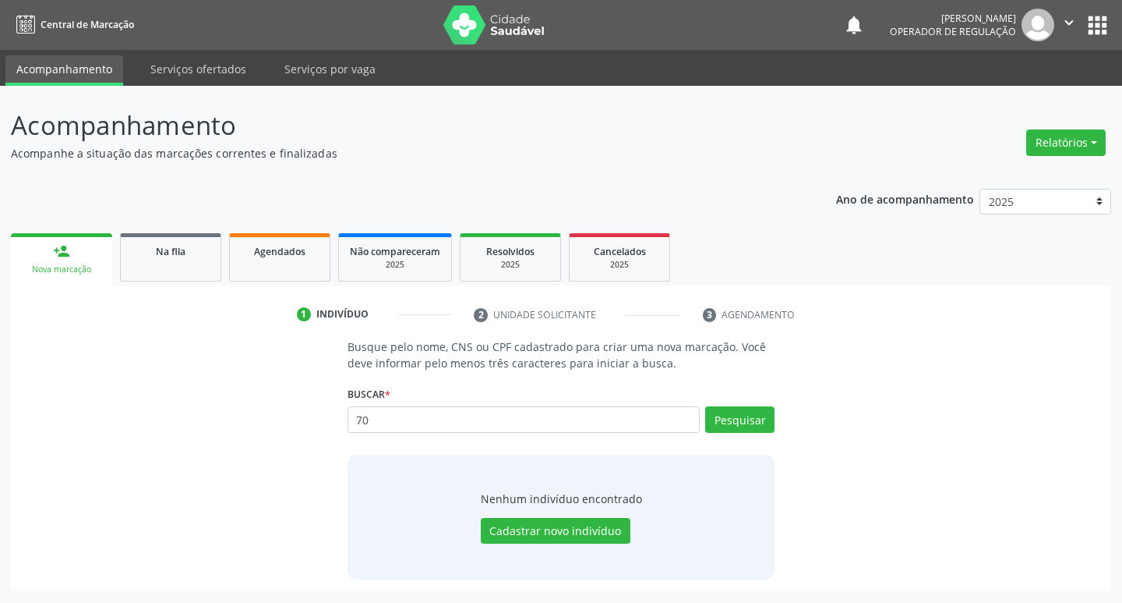
type input "7"
type input "708500515984480"
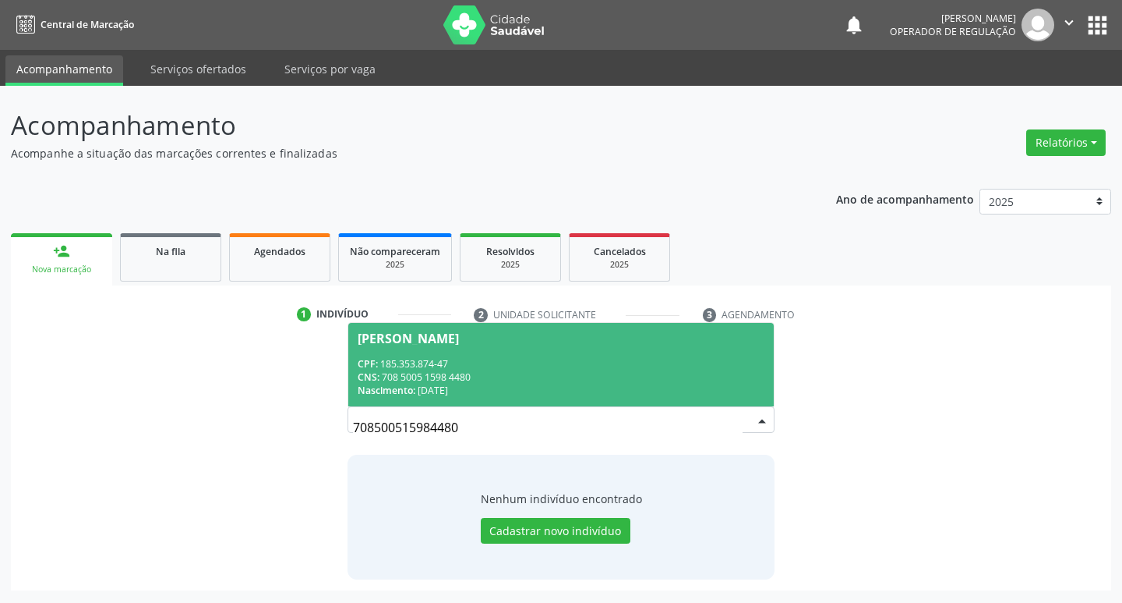
click at [568, 379] on div "CNS: 708 5005 1598 4480" at bounding box center [562, 376] width 408 height 13
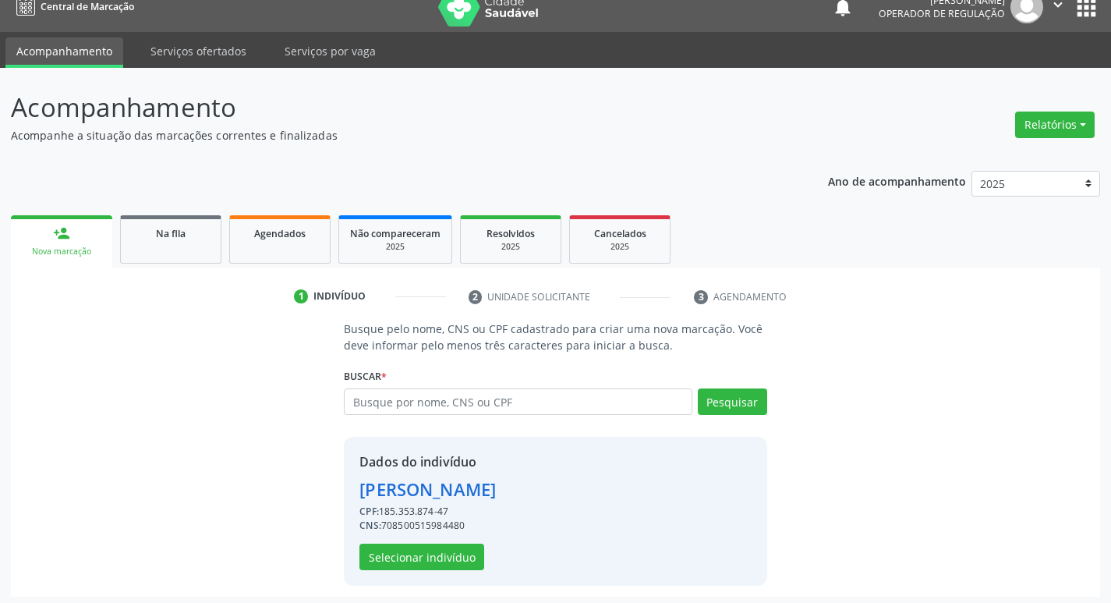
scroll to position [23, 0]
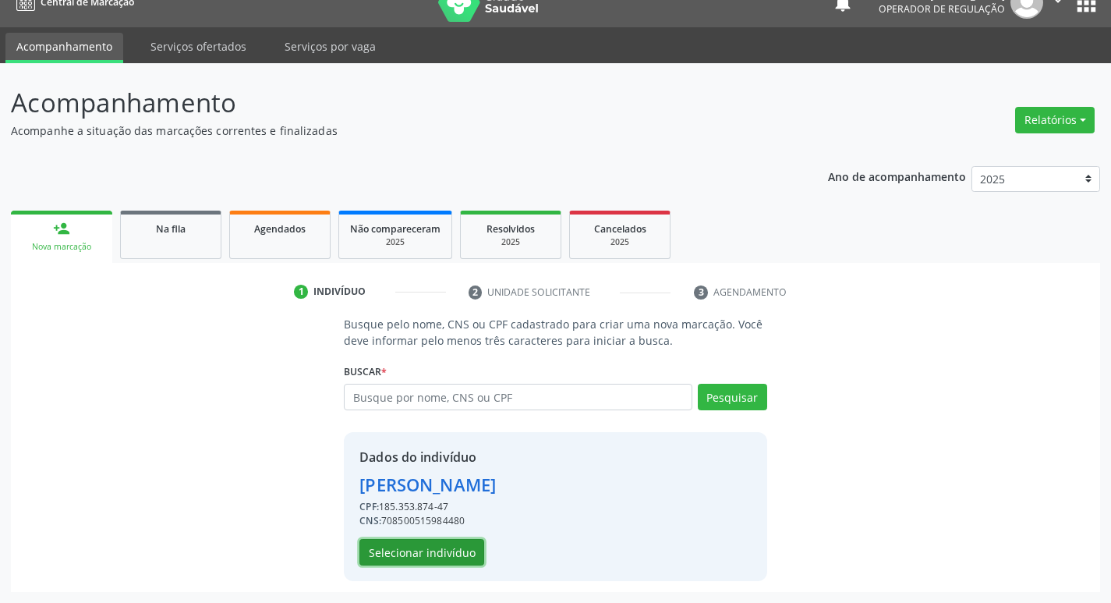
click at [458, 560] on button "Selecionar indivíduo" at bounding box center [421, 552] width 125 height 27
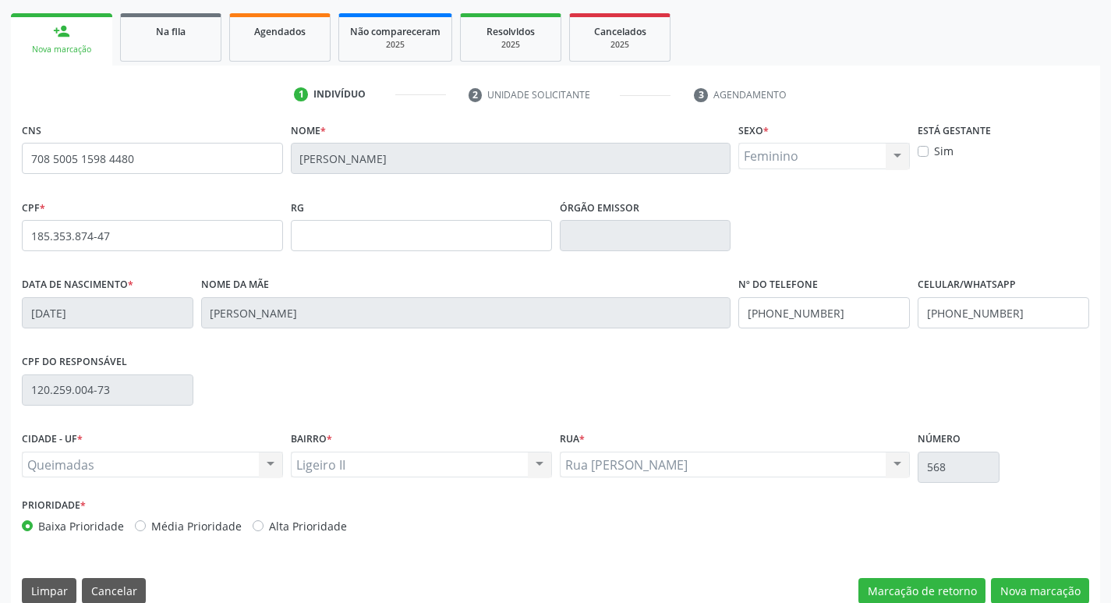
scroll to position [242, 0]
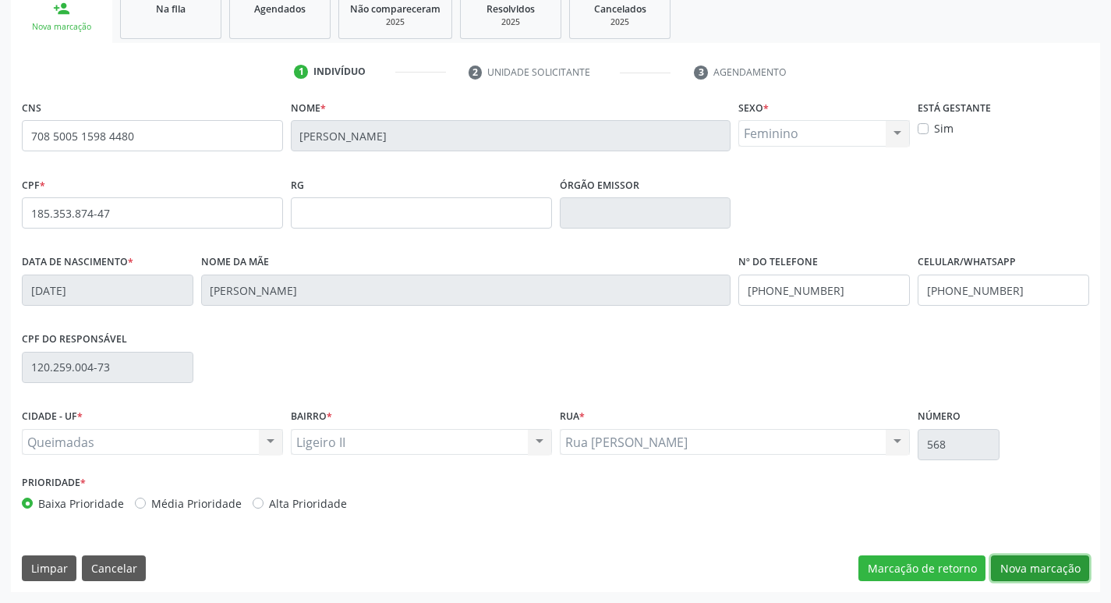
click at [1017, 557] on button "Nova marcação" at bounding box center [1040, 568] width 98 height 27
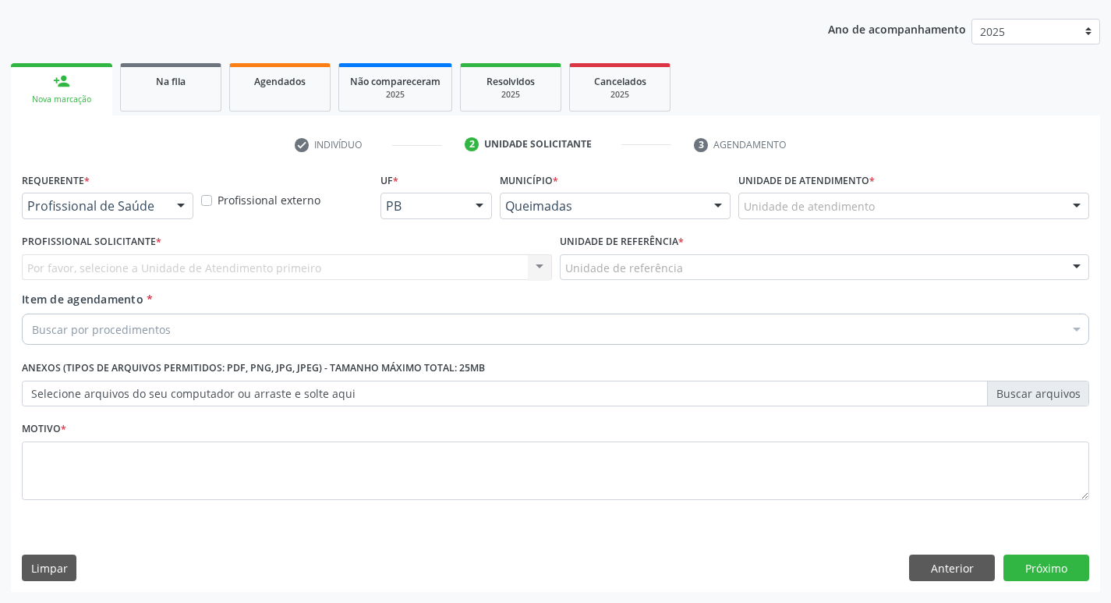
scroll to position [170, 0]
click at [949, 562] on button "Anterior" at bounding box center [952, 567] width 86 height 27
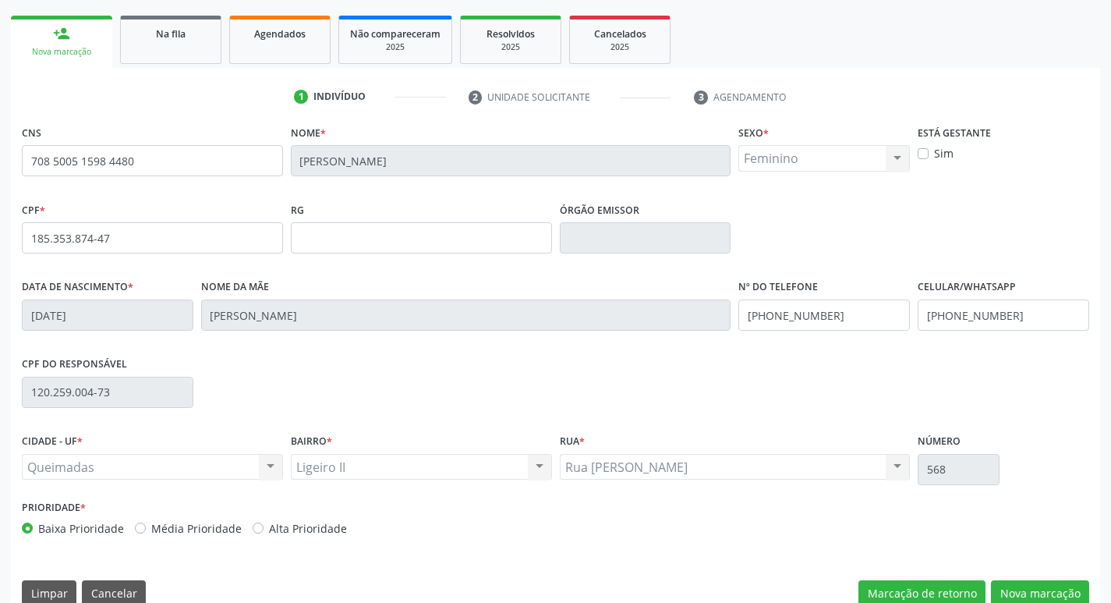
scroll to position [242, 0]
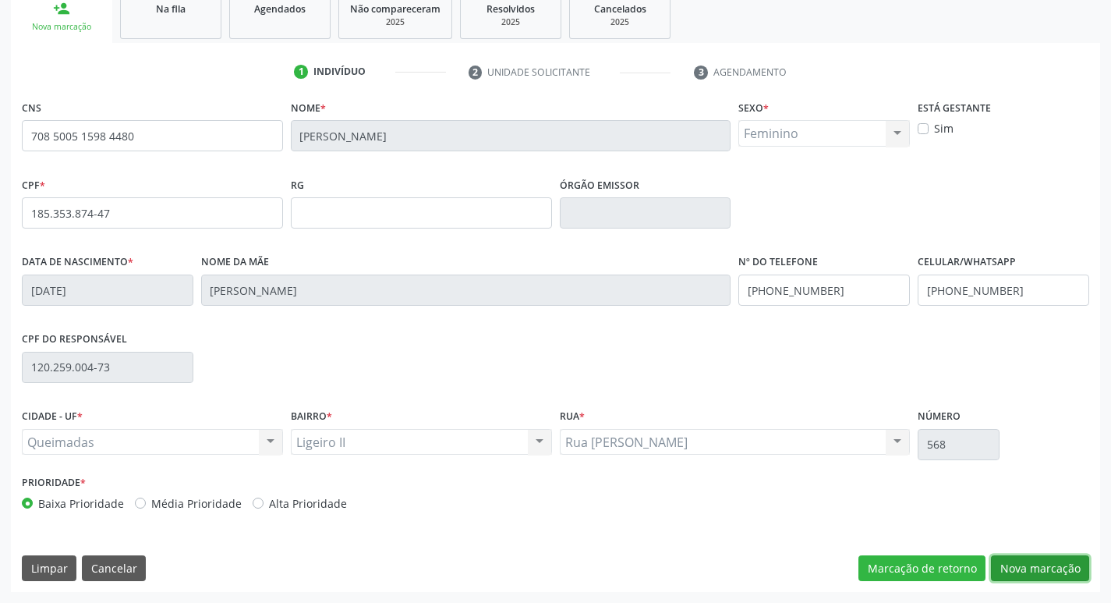
click at [1049, 566] on button "Nova marcação" at bounding box center [1040, 568] width 98 height 27
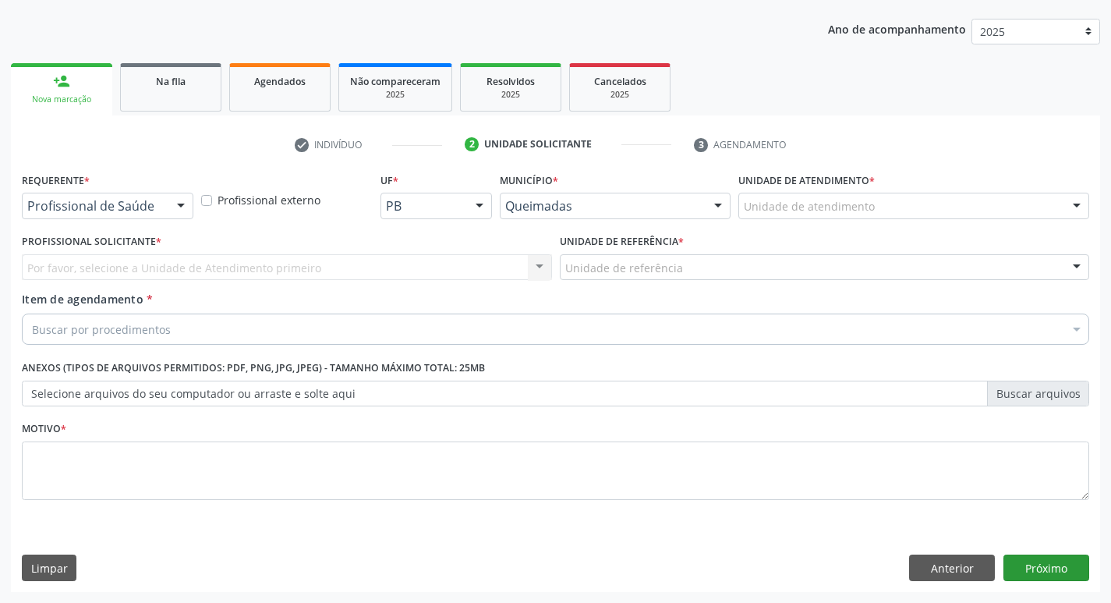
scroll to position [170, 0]
click at [180, 210] on div at bounding box center [180, 206] width 23 height 27
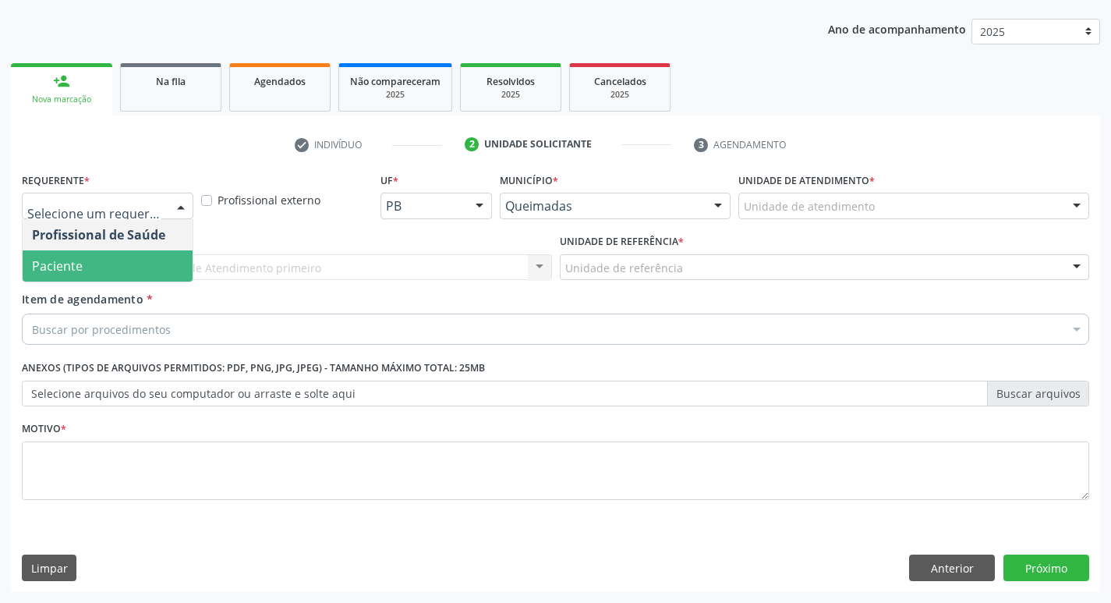
click at [129, 277] on span "Paciente" at bounding box center [108, 265] width 170 height 31
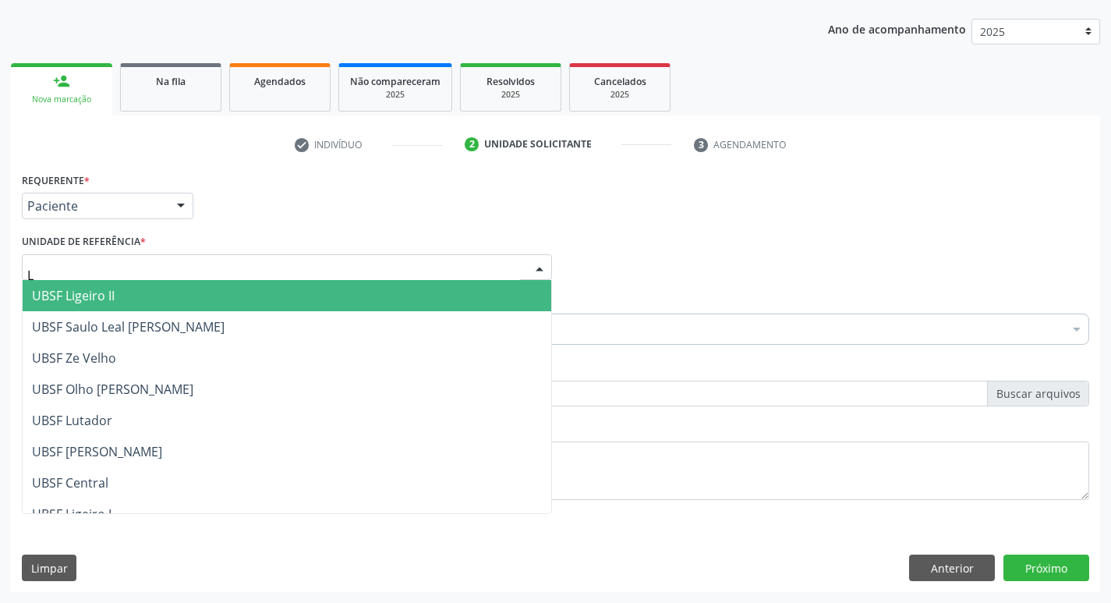
type input "LI"
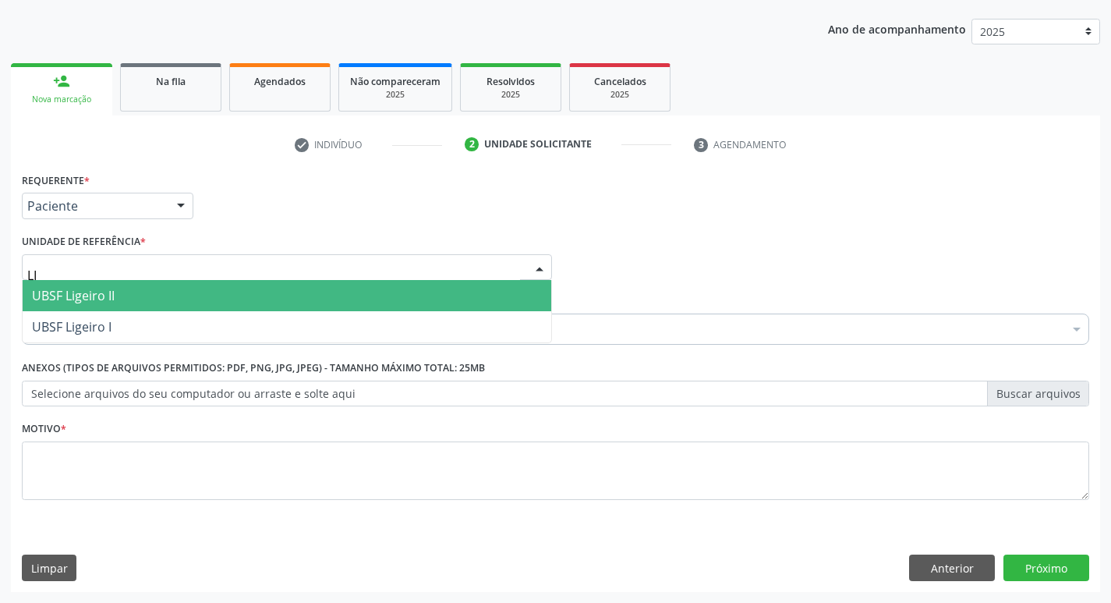
click at [113, 296] on span "UBSF Ligeiro II" at bounding box center [73, 295] width 83 height 17
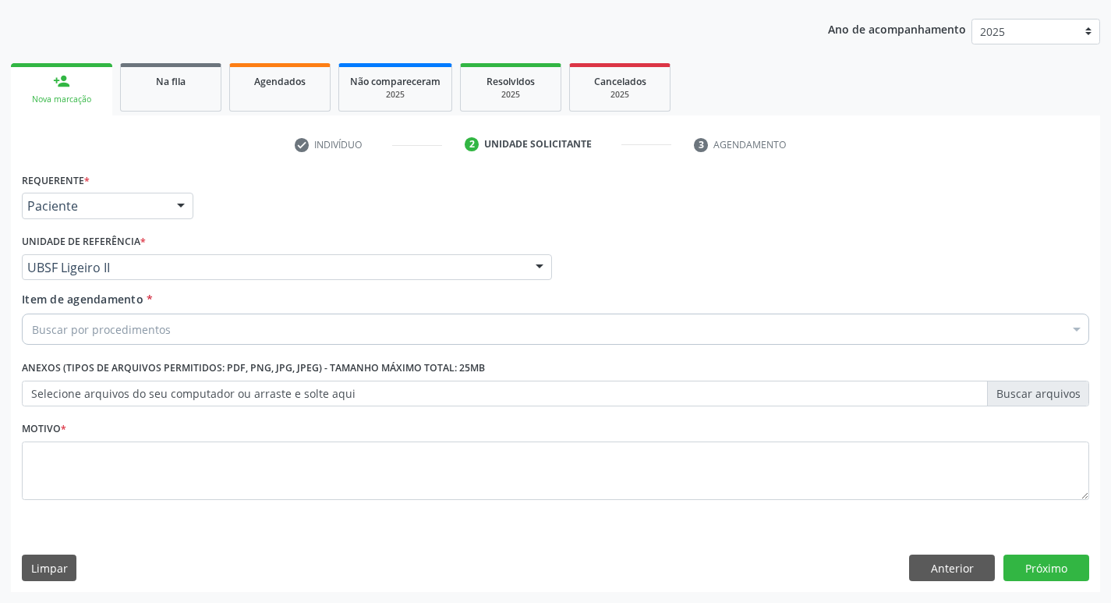
click at [101, 338] on div "Buscar por procedimentos" at bounding box center [555, 328] width 1067 height 31
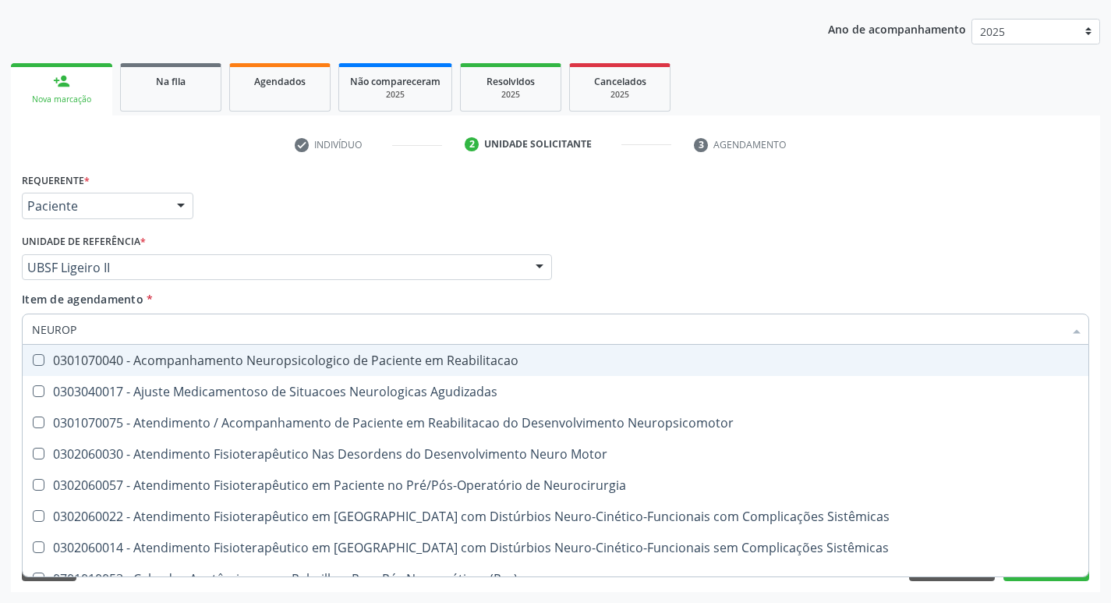
type input "NEUROPE"
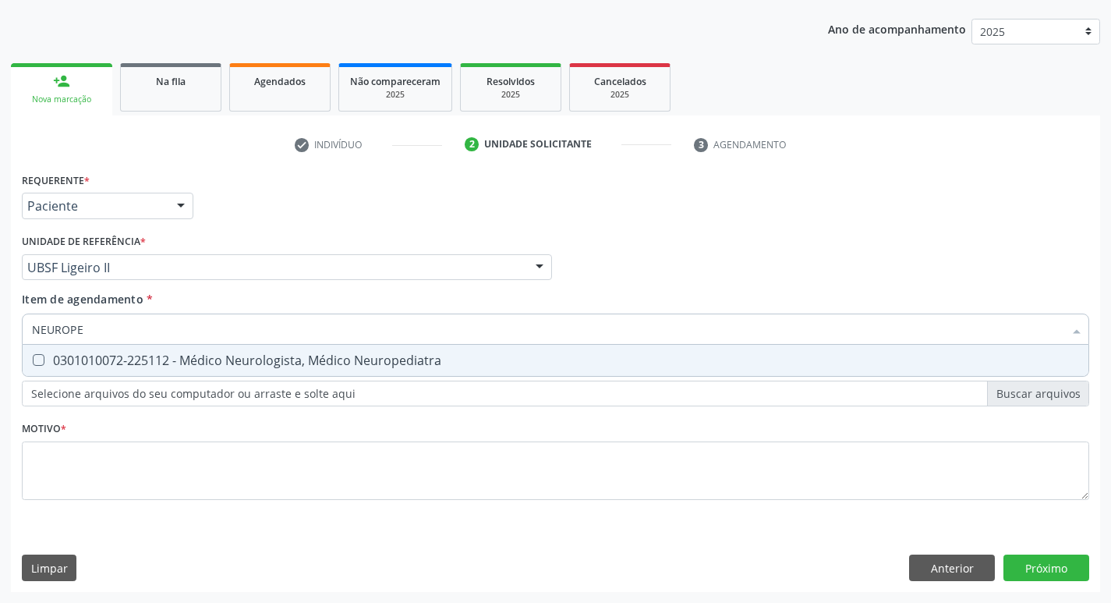
click at [160, 358] on div "0301010072-225112 - Médico Neurologista, Médico Neuropediatra" at bounding box center [555, 360] width 1047 height 12
checkbox Neuropediatra "true"
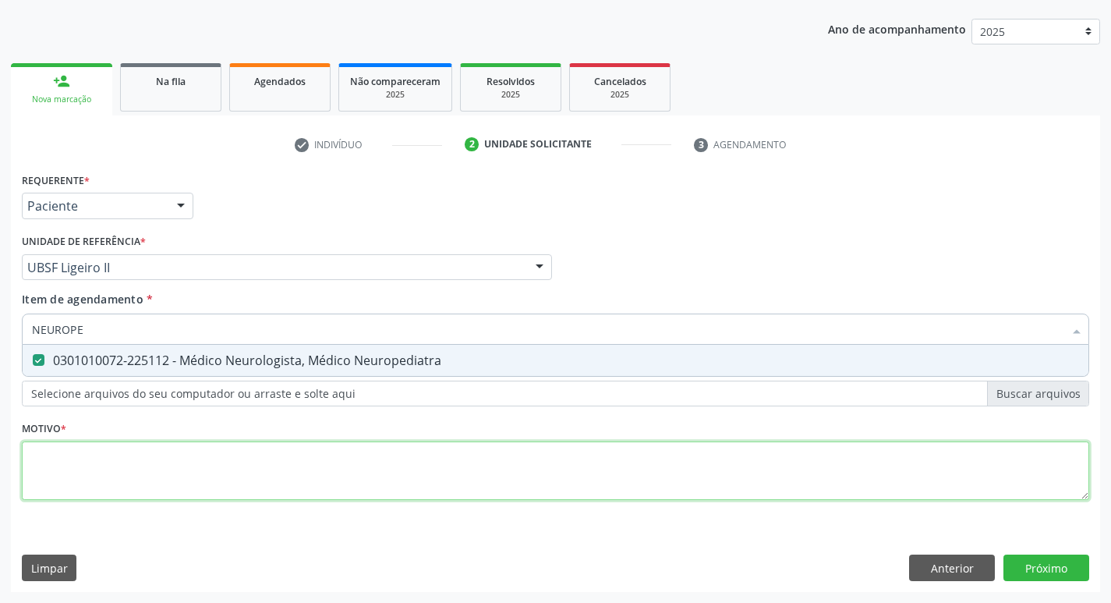
click at [96, 496] on div "Requerente * Paciente Profissional de Saúde Paciente Nenhum resultado encontrad…" at bounding box center [555, 344] width 1067 height 353
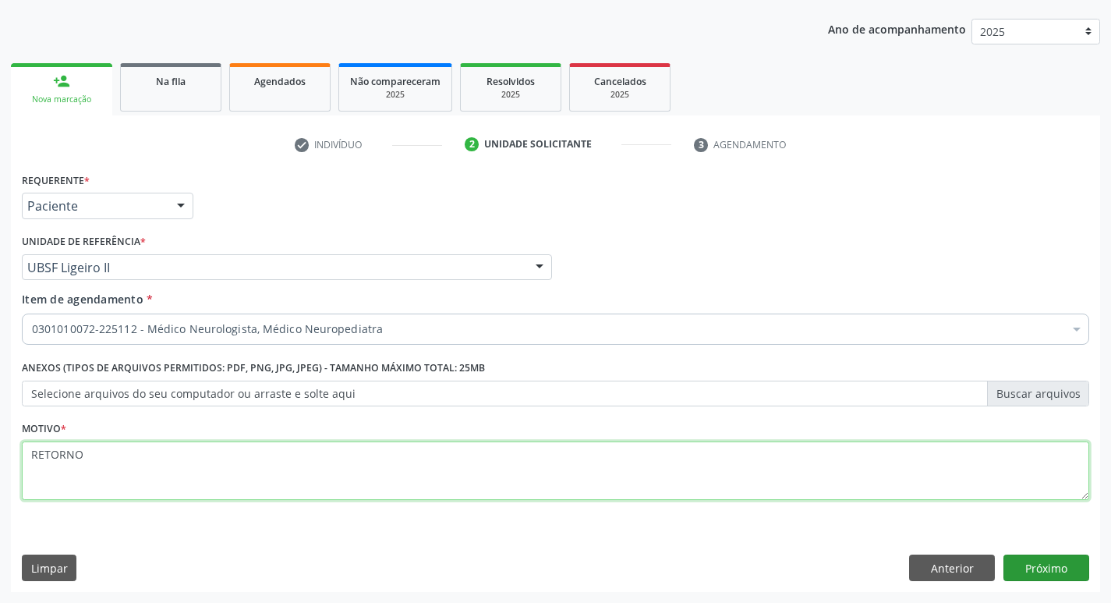
type textarea "RETORNO"
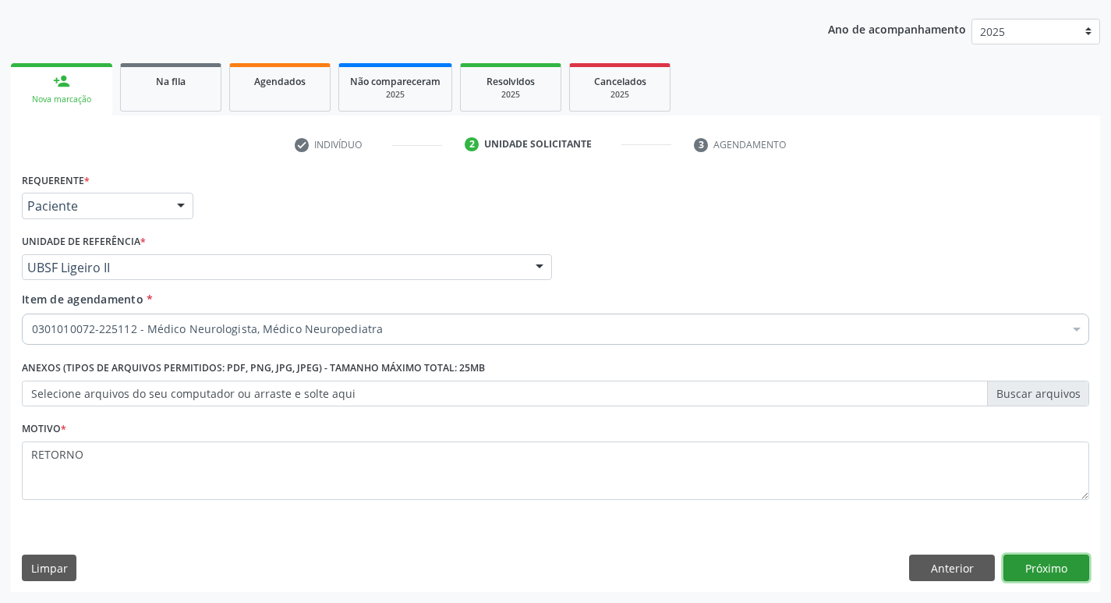
click at [1037, 567] on button "Próximo" at bounding box center [1046, 567] width 86 height 27
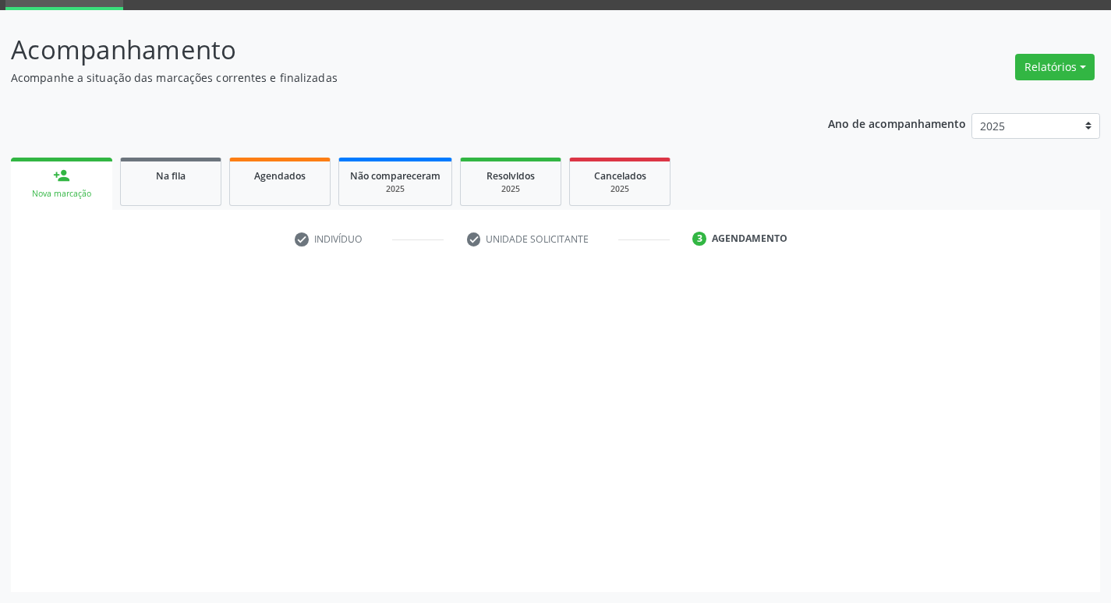
scroll to position [76, 0]
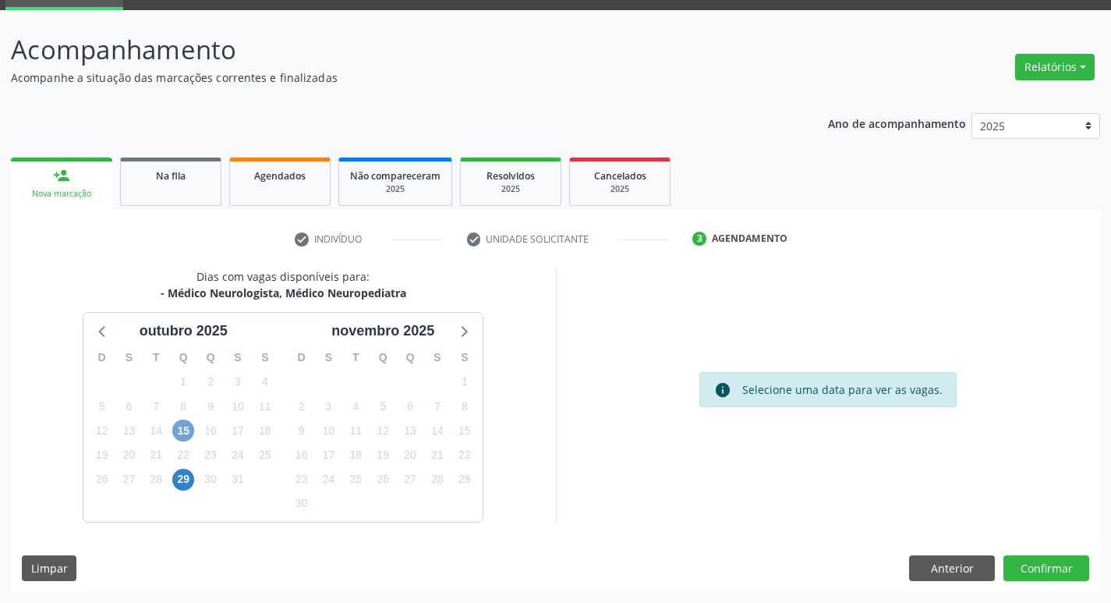
click at [178, 429] on span "15" at bounding box center [183, 430] width 22 height 22
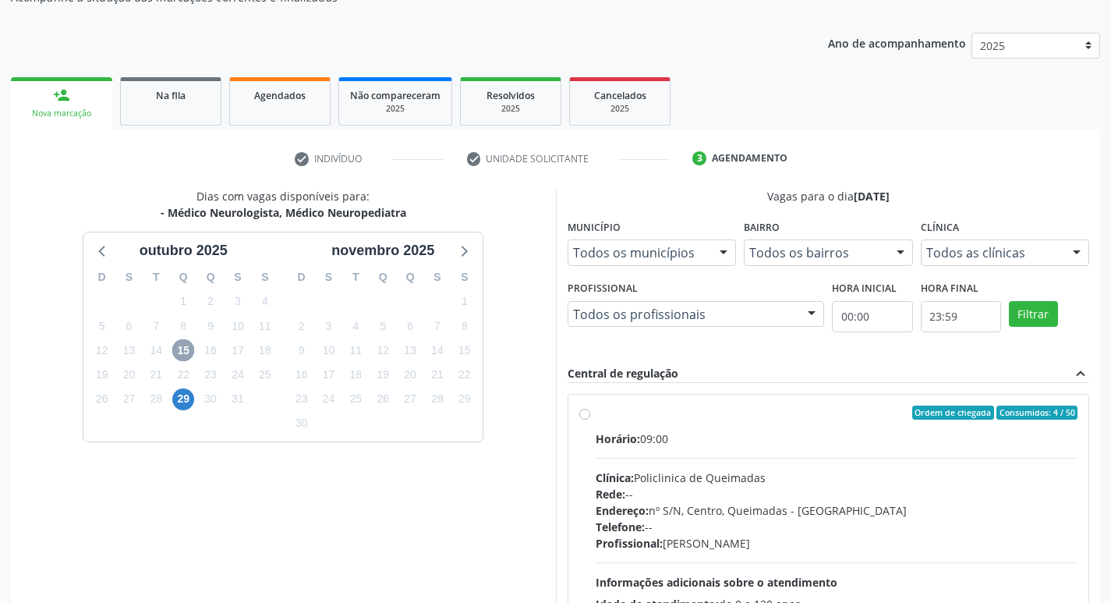
scroll to position [301, 0]
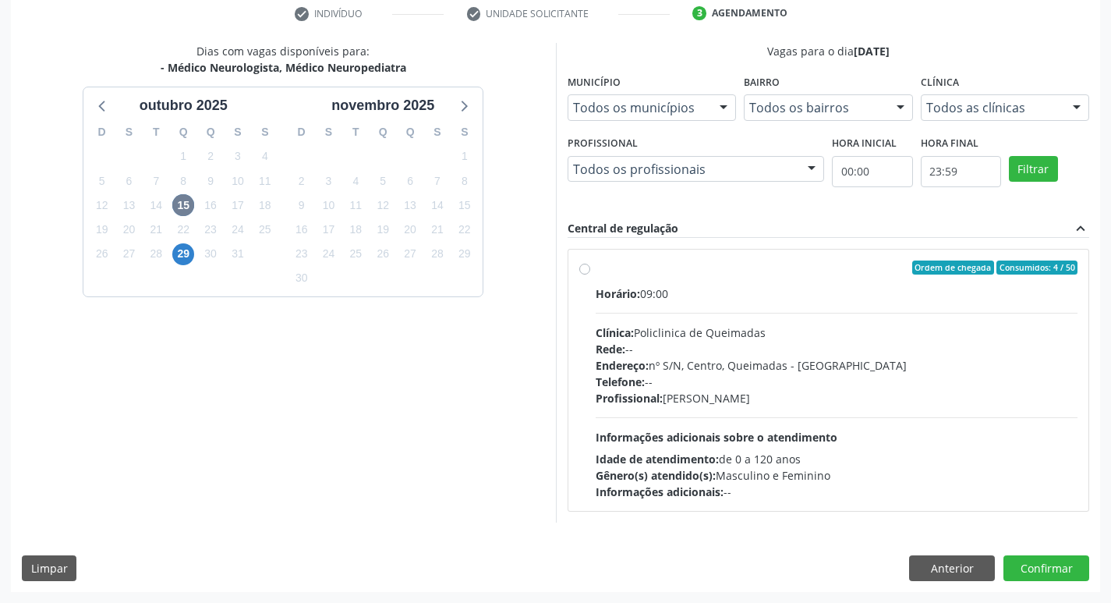
click at [869, 306] on div "Horário: 09:00 Clínica: Policlinica de Queimadas Rede: -- Endereço: nº S/N, Cen…" at bounding box center [837, 392] width 483 height 214
click at [590, 274] on input "Ordem de chegada Consumidos: 4 / 50 Horário: 09:00 Clínica: Policlinica de Quei…" at bounding box center [584, 267] width 11 height 14
radio input "true"
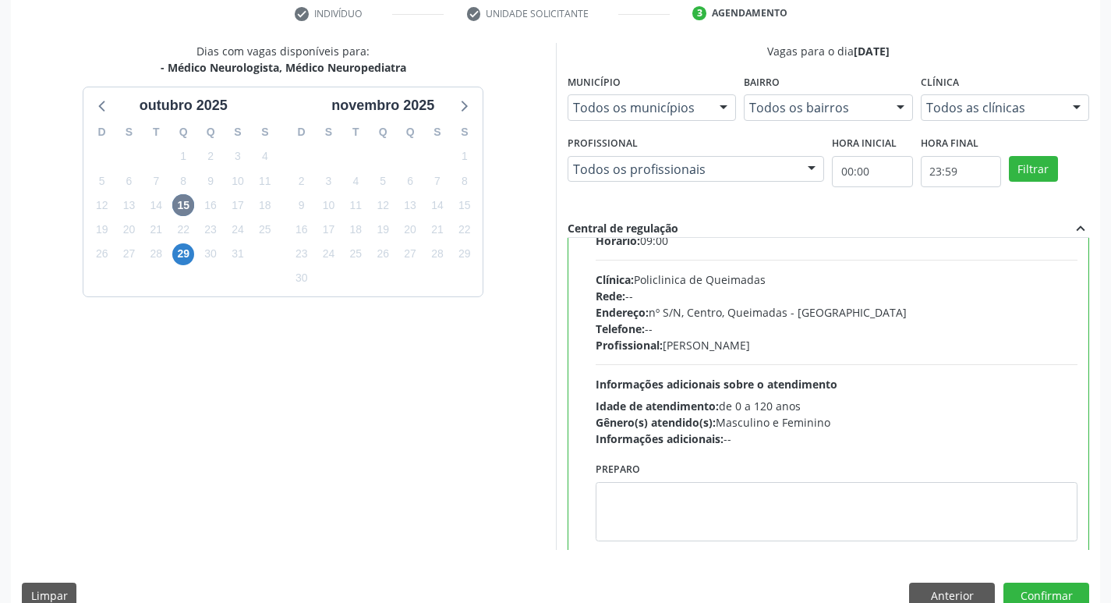
scroll to position [77, 0]
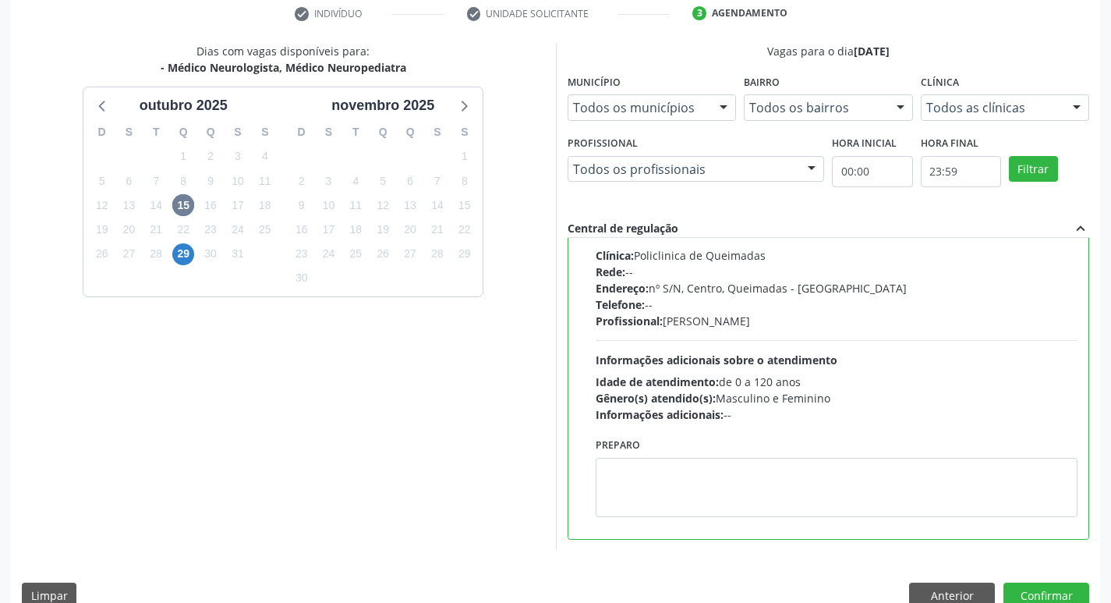
click at [1057, 582] on div "Dias com vagas disponíveis para: - Médico Neurologista, Médico Neuropediatra ou…" at bounding box center [555, 331] width 1089 height 576
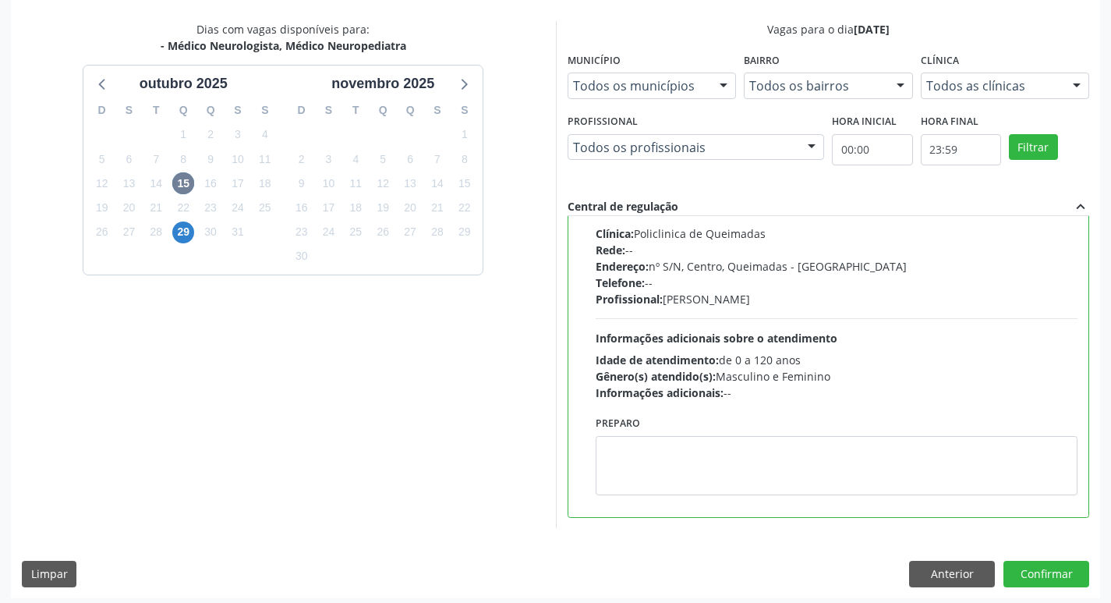
scroll to position [329, 0]
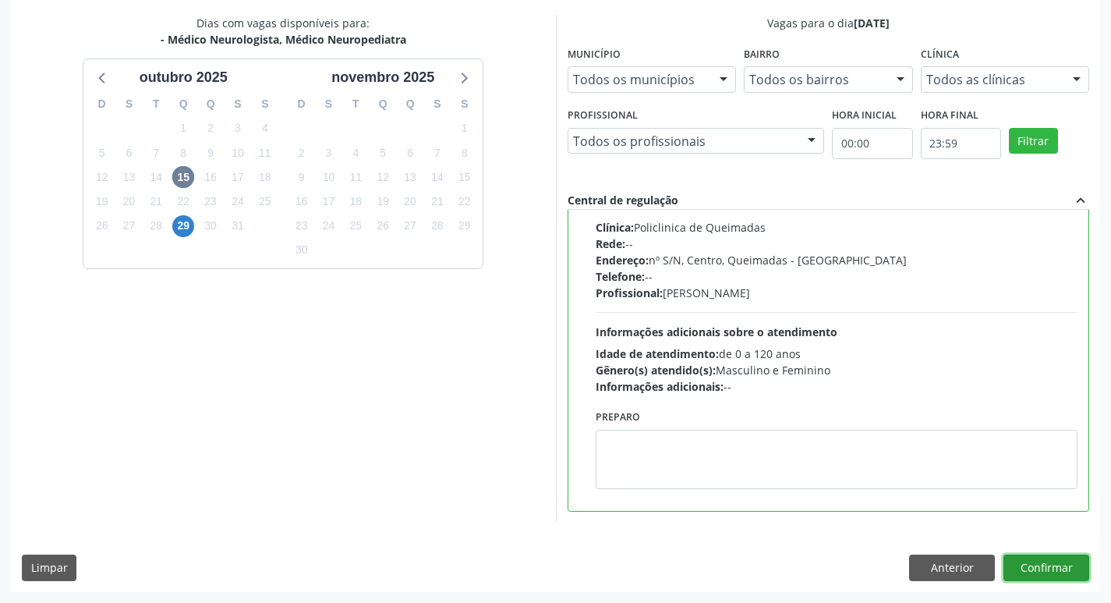
click at [1050, 570] on button "Confirmar" at bounding box center [1046, 567] width 86 height 27
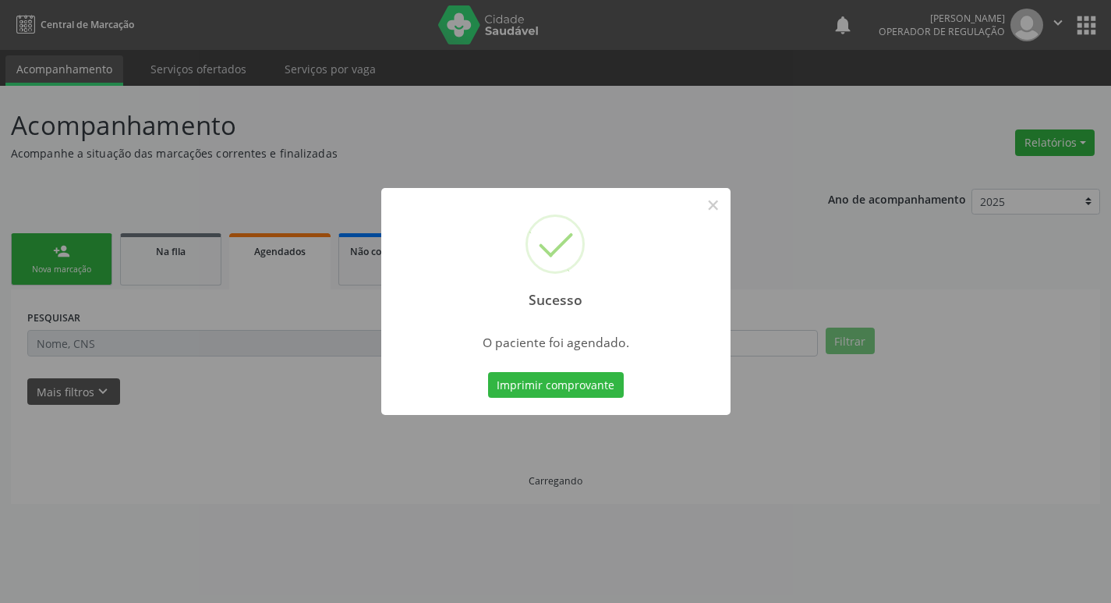
scroll to position [0, 0]
click at [567, 384] on button "Imprimir comprovante" at bounding box center [561, 385] width 136 height 27
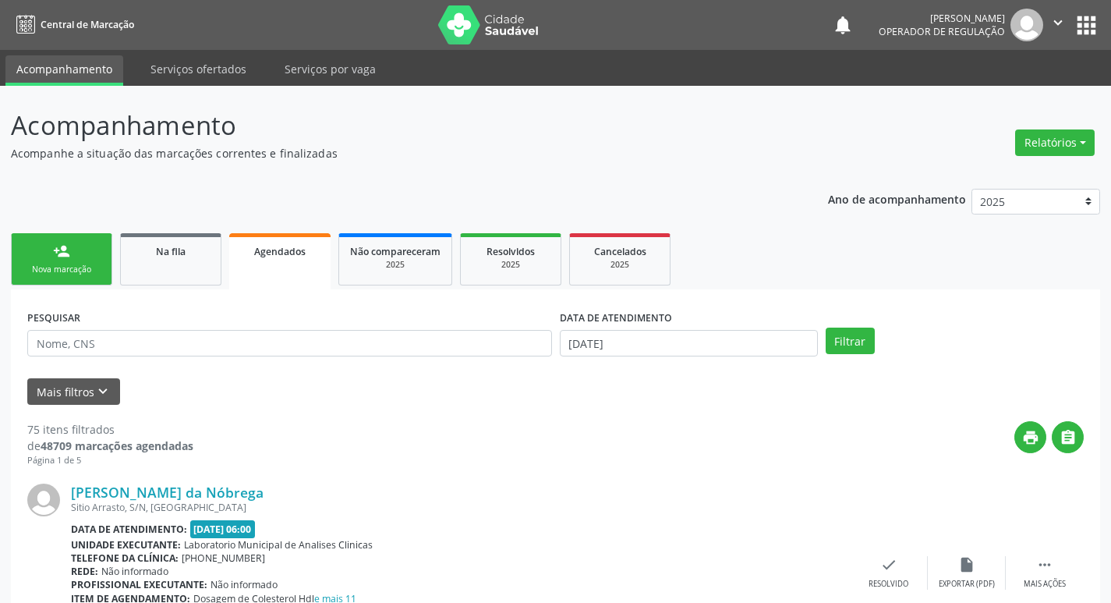
click at [72, 252] on link "person_add Nova marcação" at bounding box center [61, 259] width 101 height 52
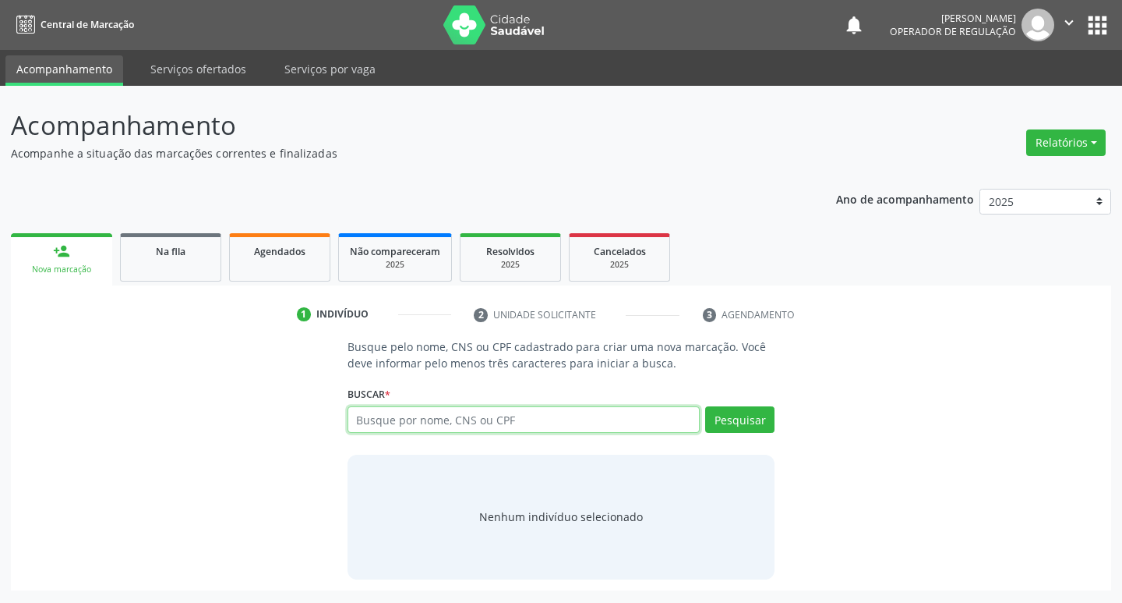
click at [431, 432] on input "text" at bounding box center [524, 419] width 353 height 27
type input "708008388626523"
click at [487, 423] on input "708008388626523" at bounding box center [524, 419] width 353 height 27
click at [191, 267] on link "Na fila" at bounding box center [170, 257] width 101 height 48
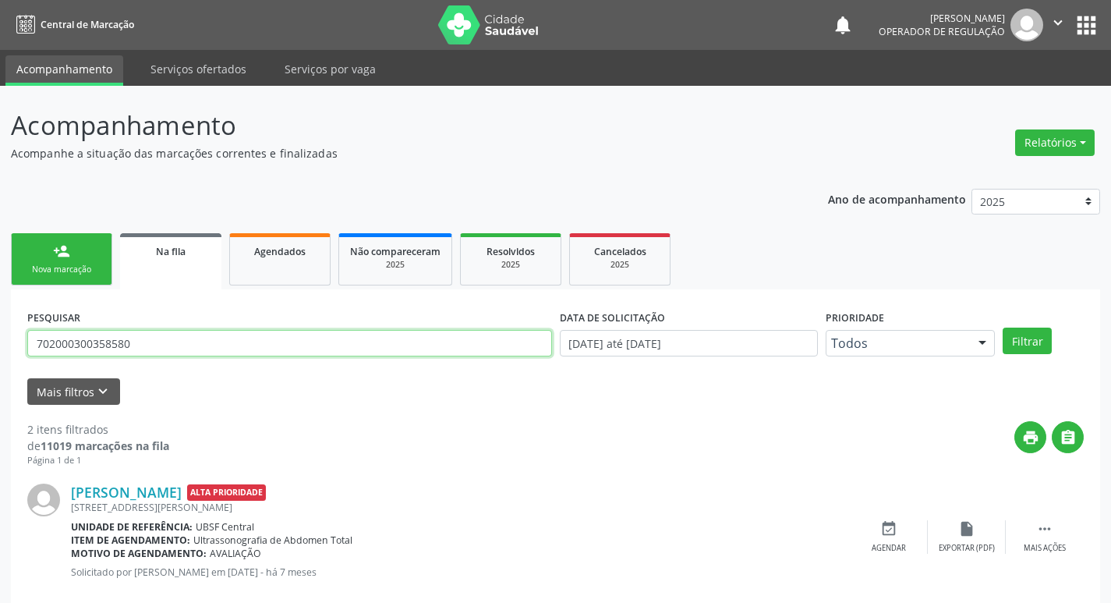
click at [207, 345] on input "702000300358580" at bounding box center [289, 343] width 525 height 27
paste input "708008388626523"
type input "708008388626523"
click at [1002, 327] on button "Filtrar" at bounding box center [1026, 340] width 49 height 27
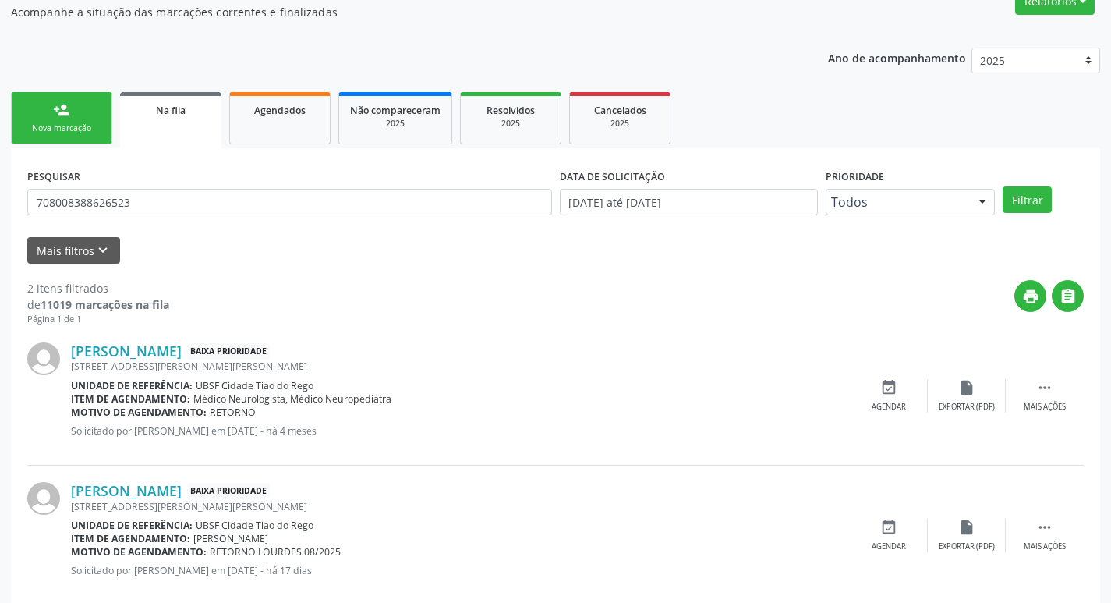
scroll to position [170, 0]
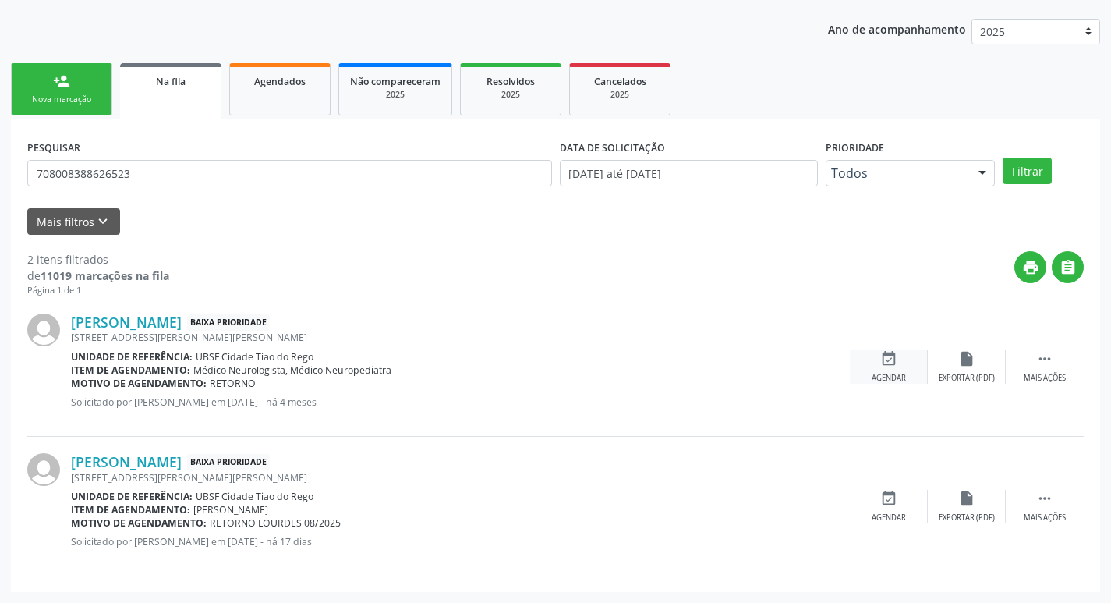
click at [896, 371] on div "event_available Agendar" at bounding box center [889, 367] width 78 height 34
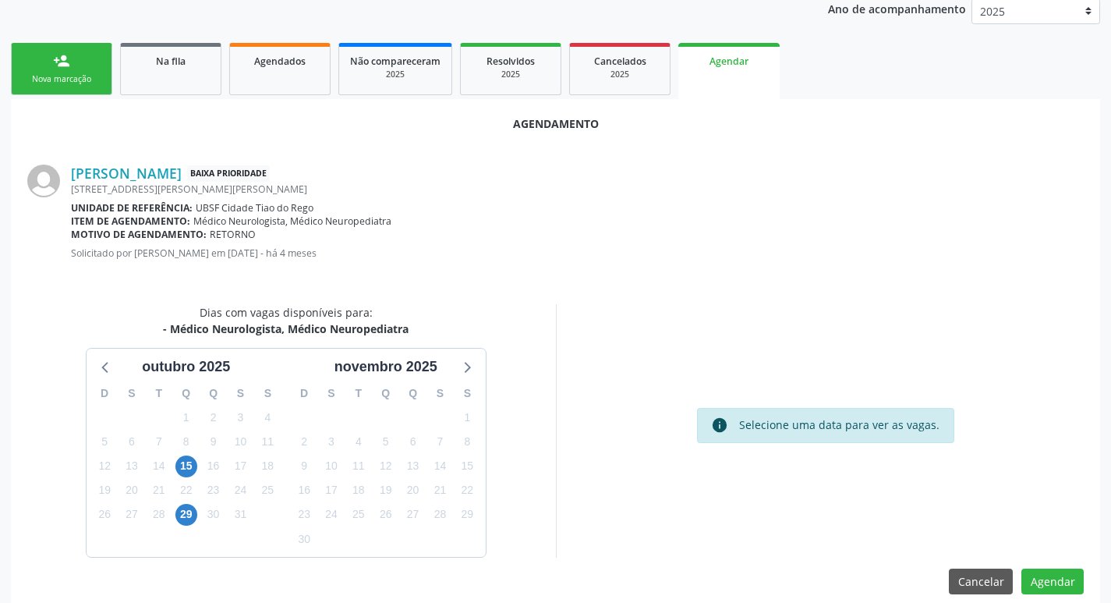
scroll to position [209, 0]
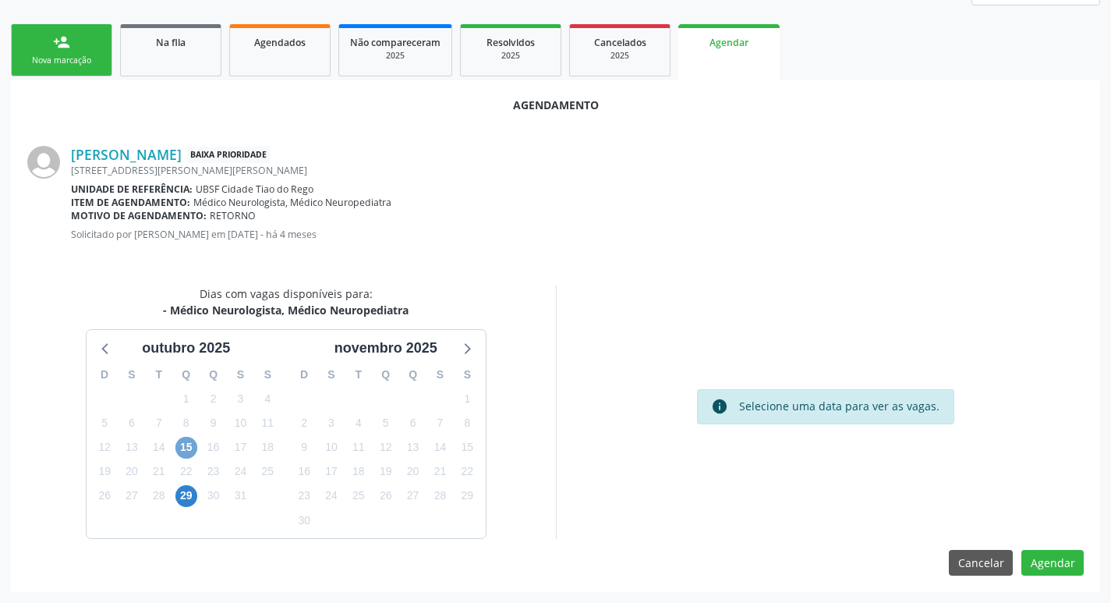
click at [182, 440] on span "15" at bounding box center [186, 448] width 22 height 22
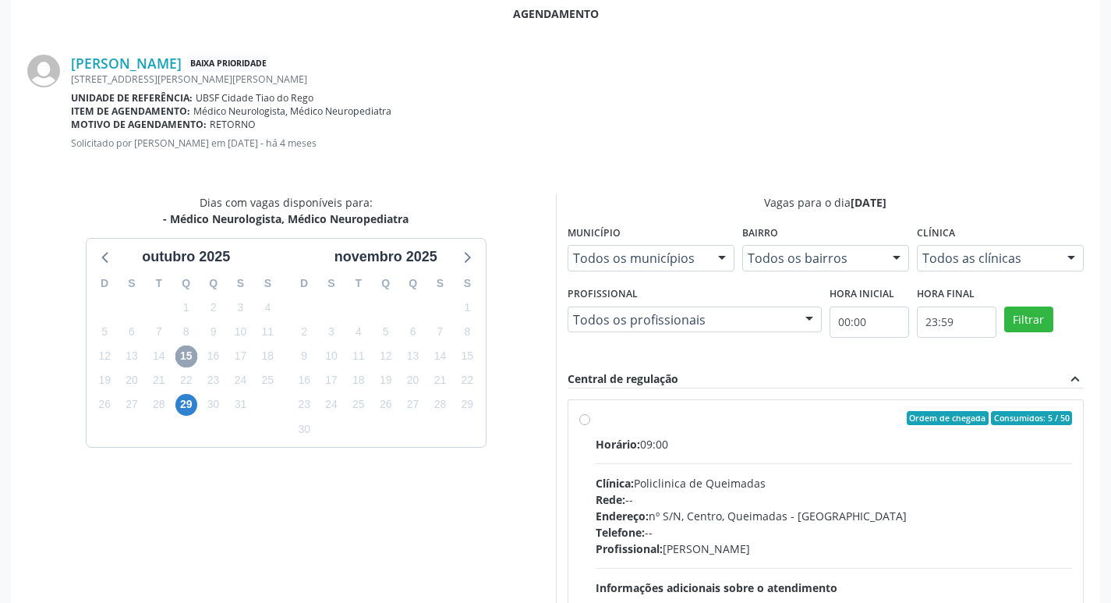
scroll to position [434, 0]
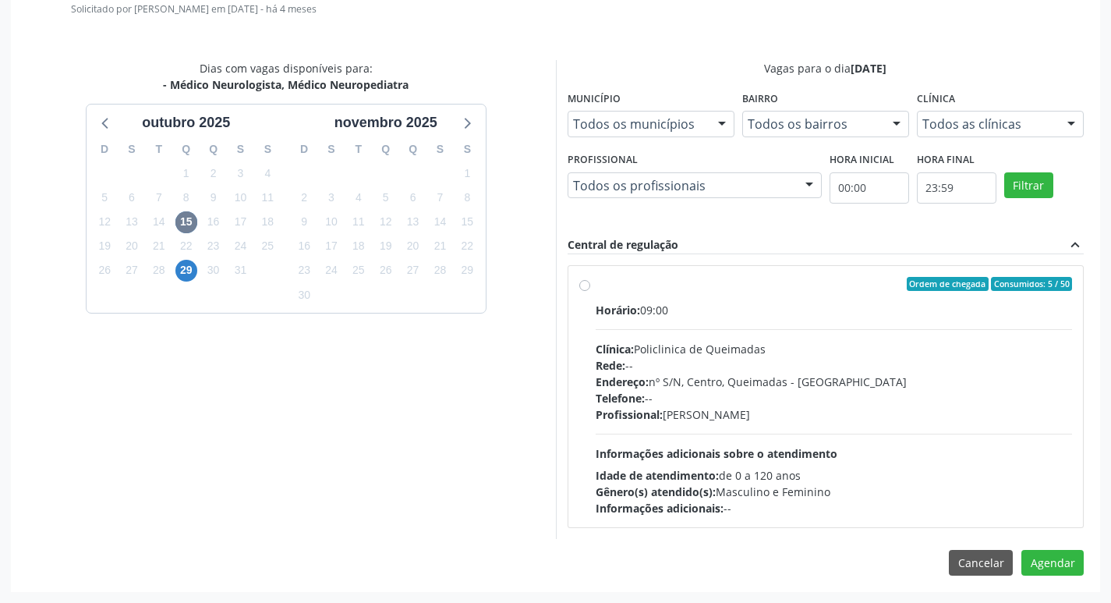
click at [709, 306] on div "Horário: 09:00" at bounding box center [834, 310] width 477 height 16
click at [590, 291] on input "Ordem de chegada Consumidos: 5 / 50 Horário: 09:00 Clínica: Policlinica de Quei…" at bounding box center [584, 284] width 11 height 14
radio input "true"
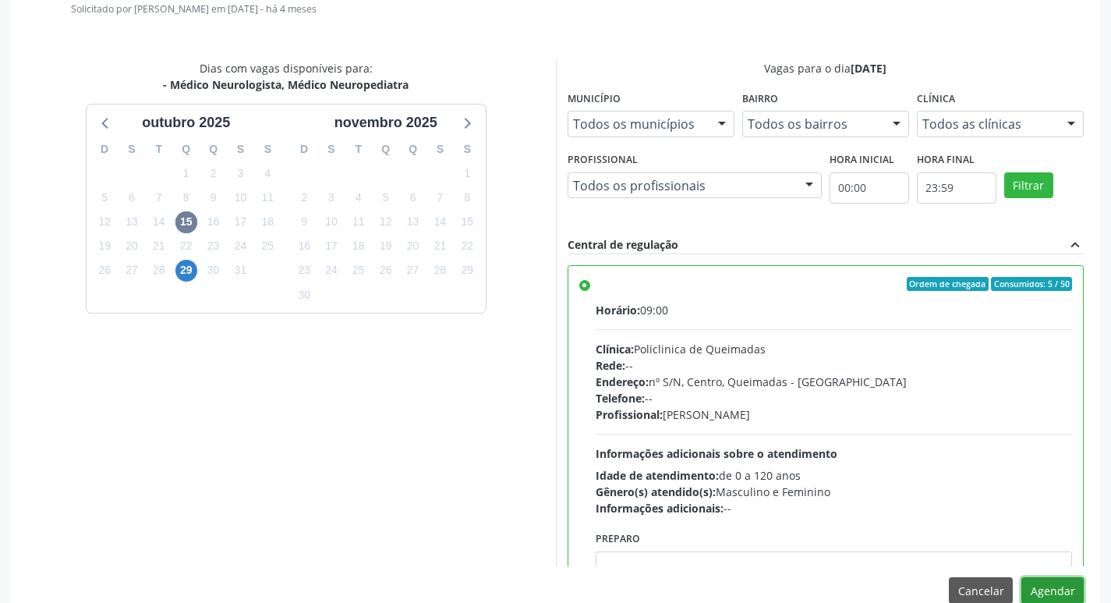
click at [1036, 580] on button "Agendar" at bounding box center [1052, 590] width 62 height 27
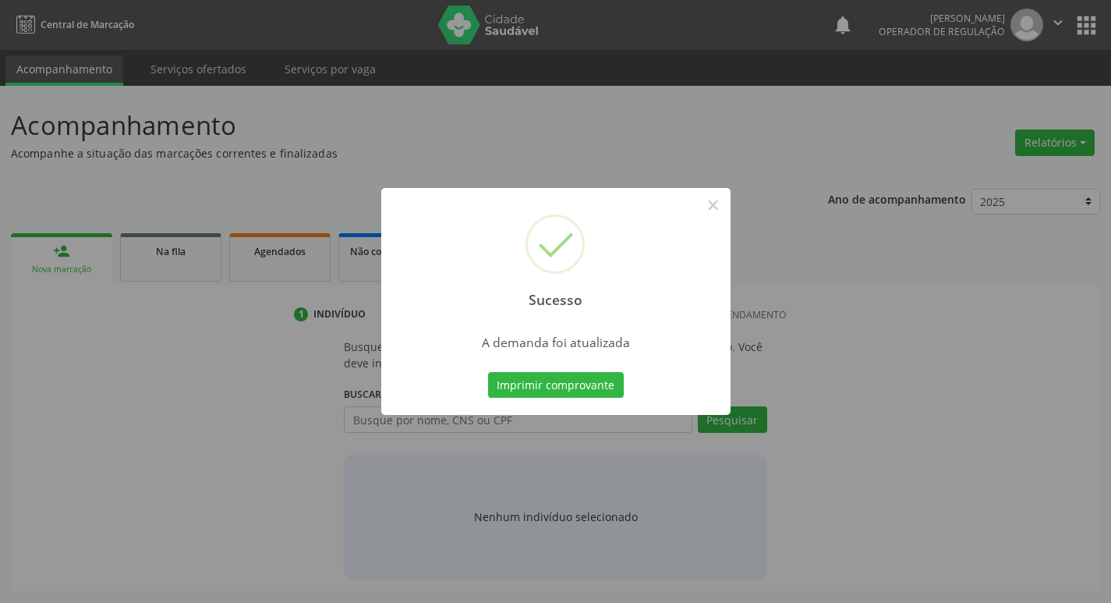
scroll to position [0, 0]
click at [582, 373] on button "Imprimir comprovante" at bounding box center [561, 385] width 136 height 27
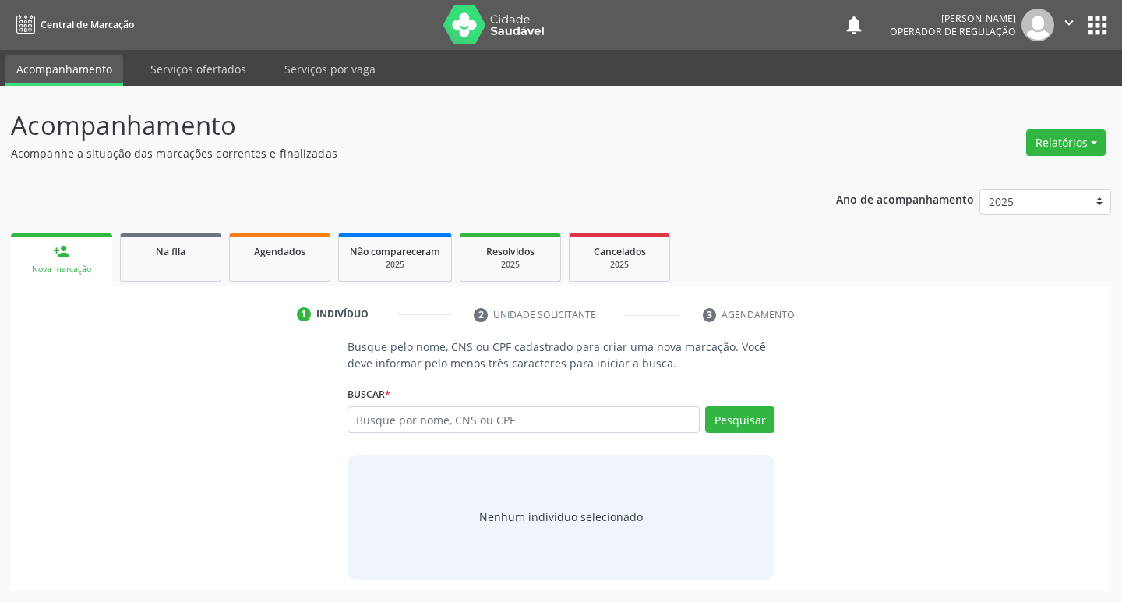
drag, startPoint x: 212, startPoint y: 263, endPoint x: 174, endPoint y: 6, distance: 260.1
click at [211, 263] on link "Na fila" at bounding box center [170, 257] width 101 height 48
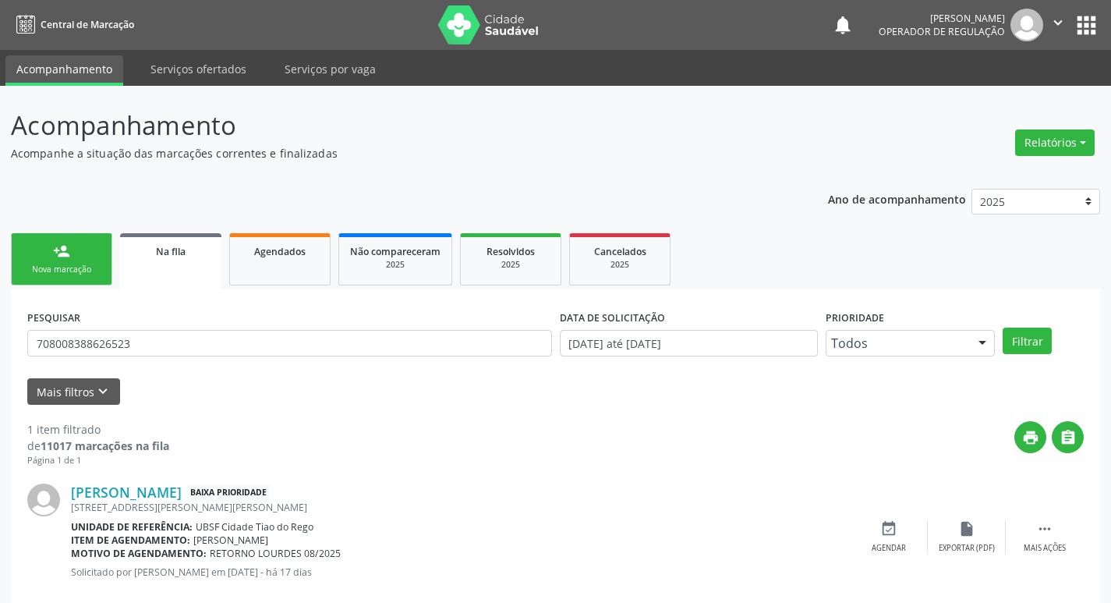
click at [290, 329] on div "PESQUISAR 708008388626523" at bounding box center [289, 336] width 532 height 61
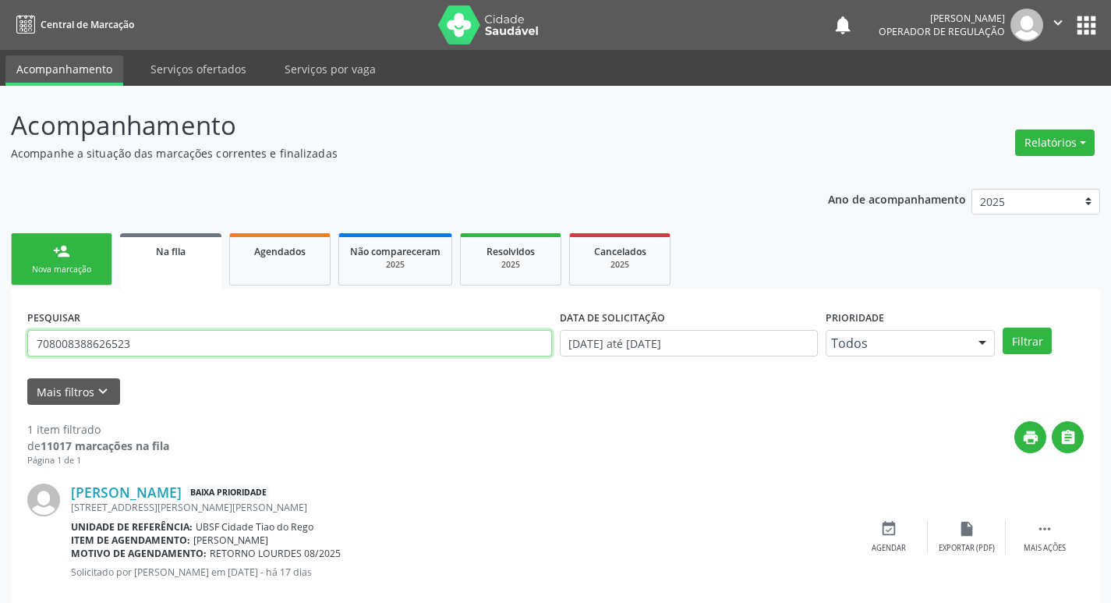
click at [298, 332] on input "708008388626523" at bounding box center [289, 343] width 525 height 27
type input "703405949626600"
click at [1002, 327] on button "Filtrar" at bounding box center [1026, 340] width 49 height 27
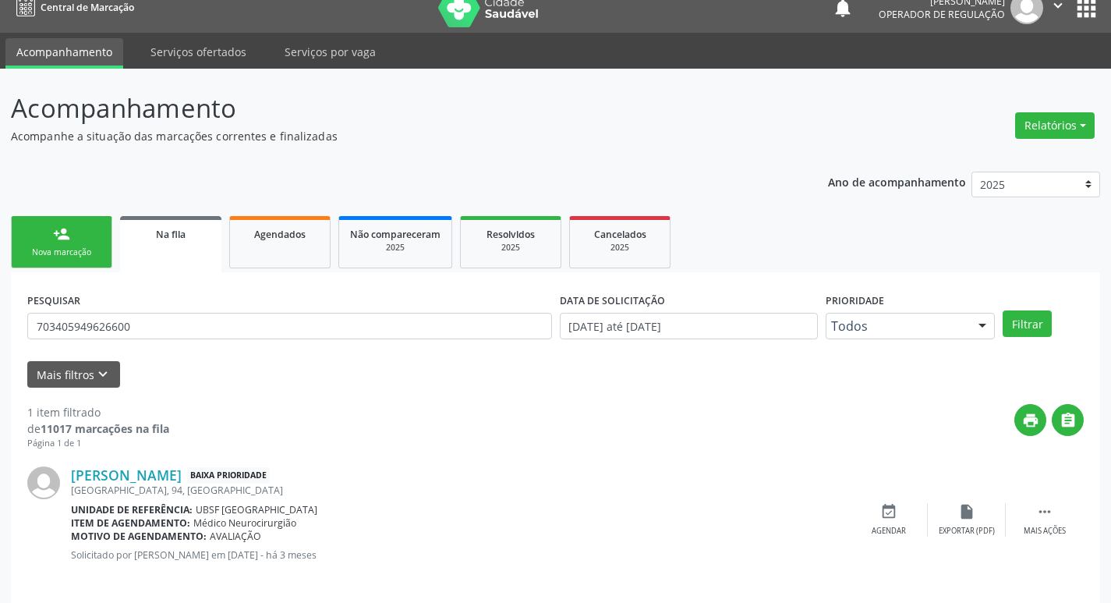
scroll to position [30, 0]
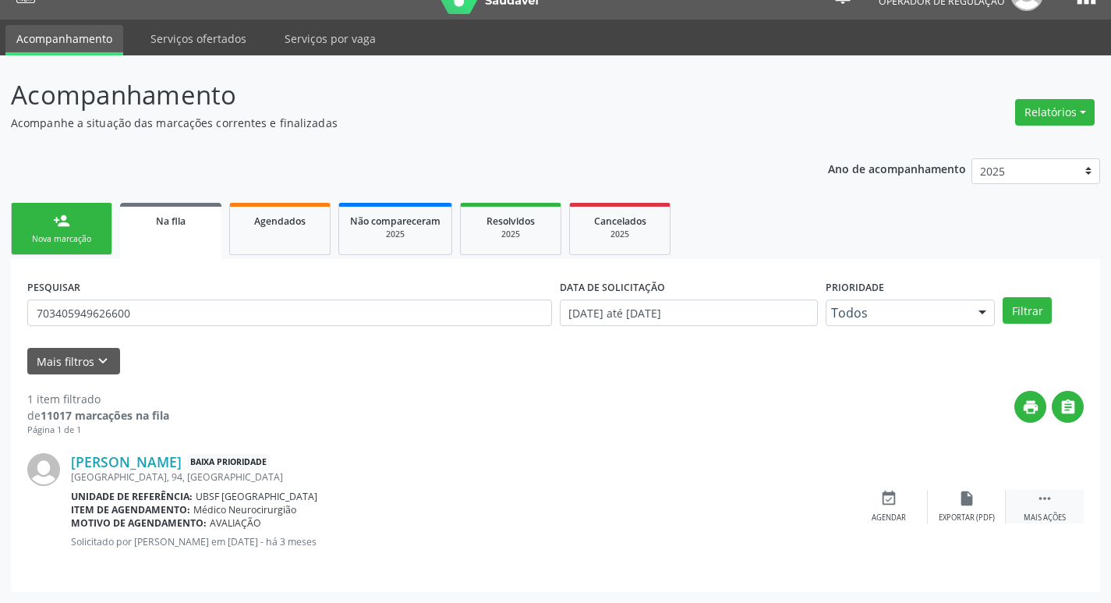
click at [1045, 492] on icon "" at bounding box center [1044, 498] width 17 height 17
click at [974, 491] on icon "edit" at bounding box center [966, 498] width 17 height 17
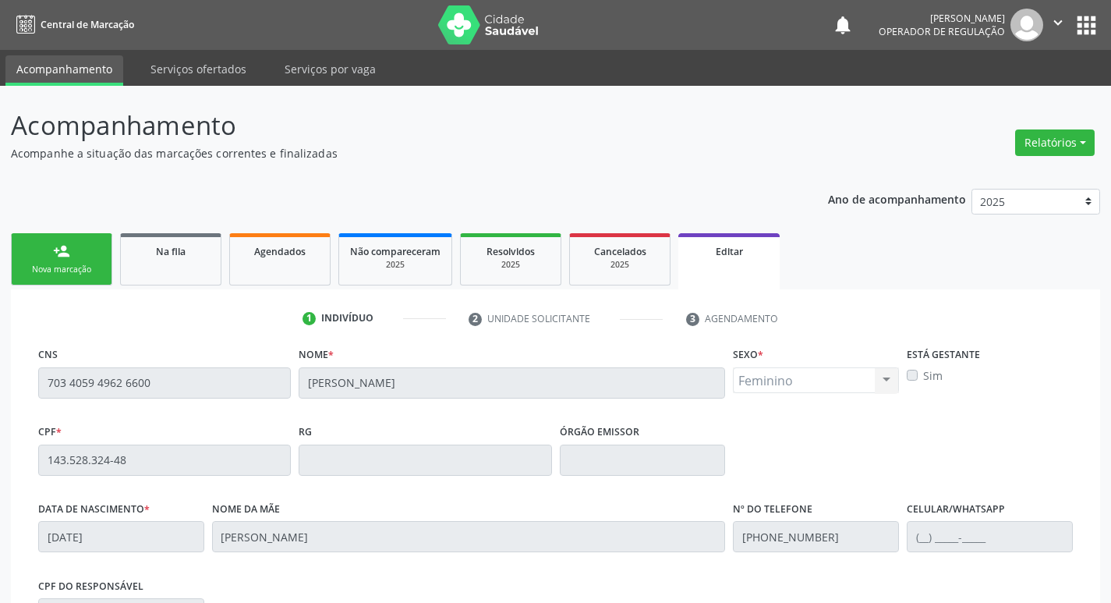
scroll to position [263, 0]
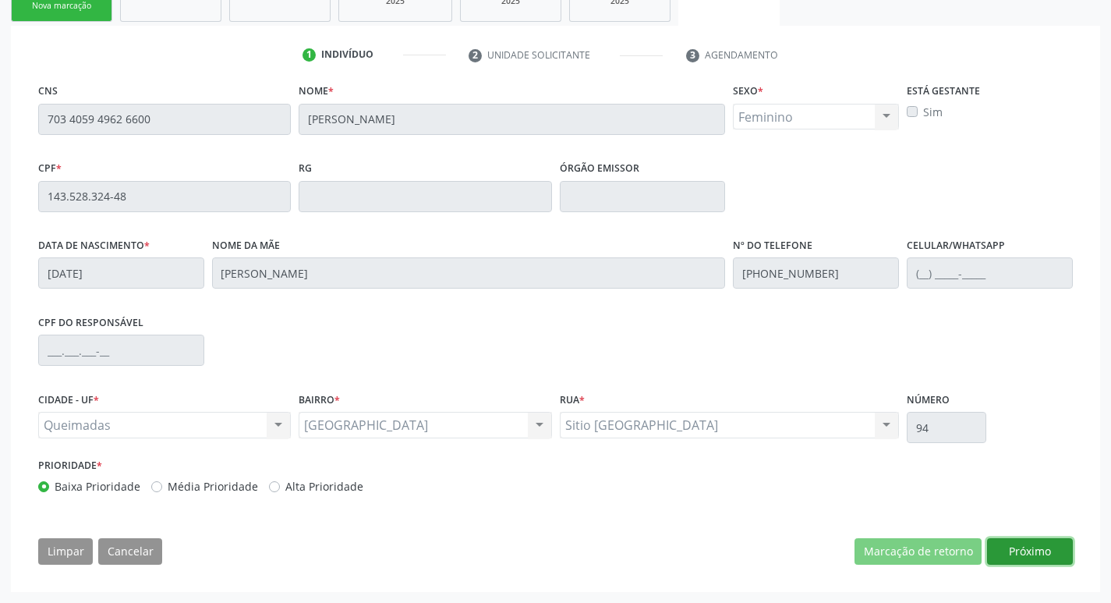
click at [1055, 555] on button "Próximo" at bounding box center [1030, 551] width 86 height 27
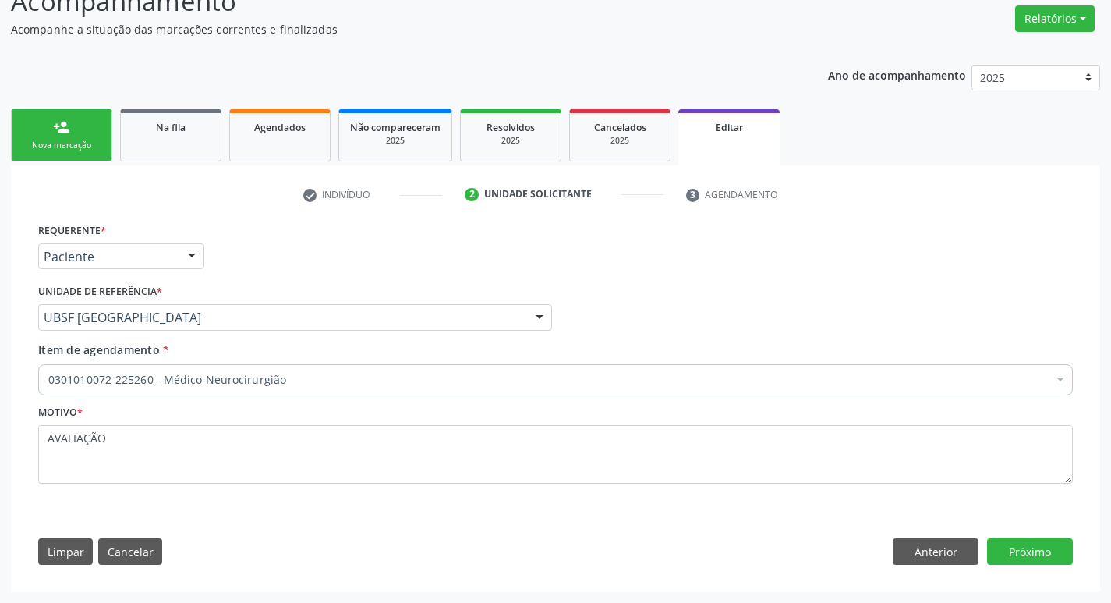
scroll to position [124, 0]
click at [201, 366] on div "0301010072-225260 - Médico Neurocirurgião" at bounding box center [555, 379] width 1034 height 31
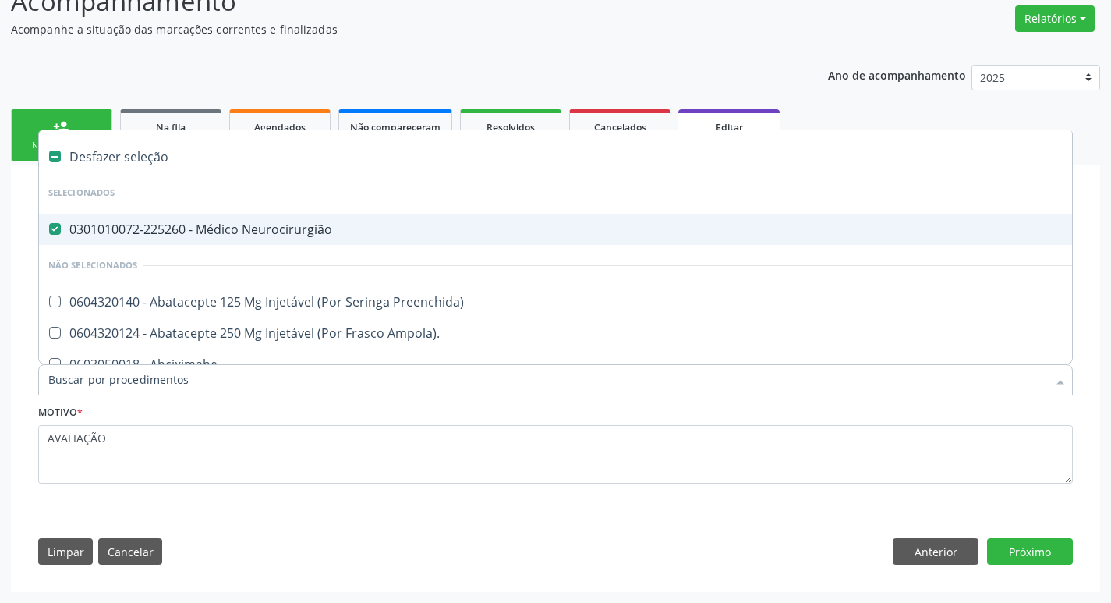
click at [204, 376] on input "Item de agendamento *" at bounding box center [547, 379] width 999 height 31
click at [221, 227] on div "0301010072-225260 - Médico Neurocirurgião" at bounding box center [655, 229] width 1214 height 12
checkbox Neurocirurgião "false"
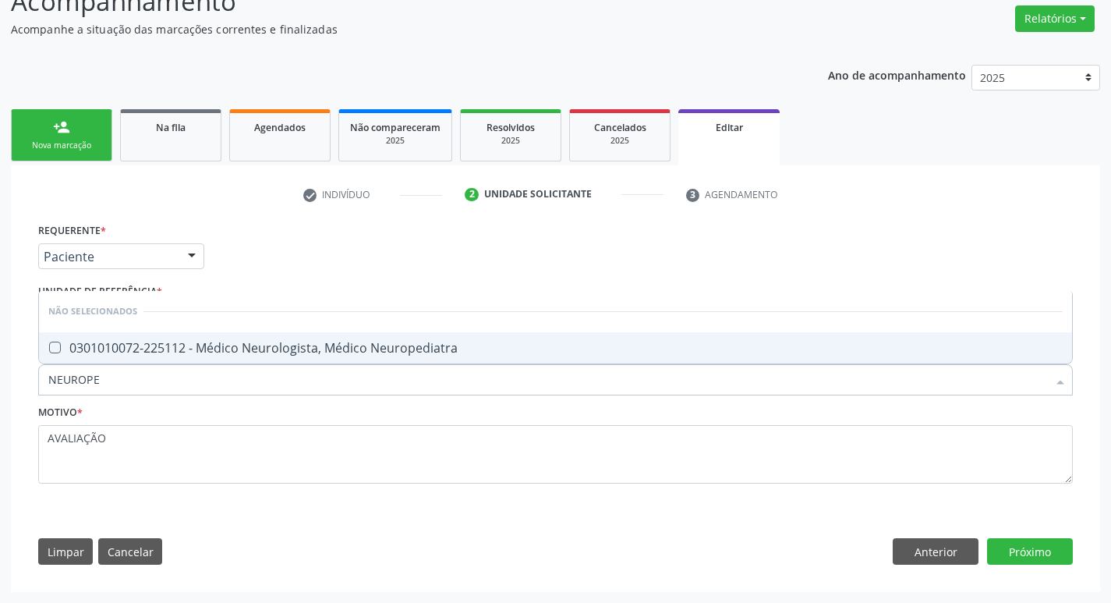
type input "NEUROPED"
click at [202, 356] on span "0301010072-225112 - Médico Neurologista, Médico Neuropediatra" at bounding box center [555, 347] width 1033 height 31
checkbox Neuropediatra "true"
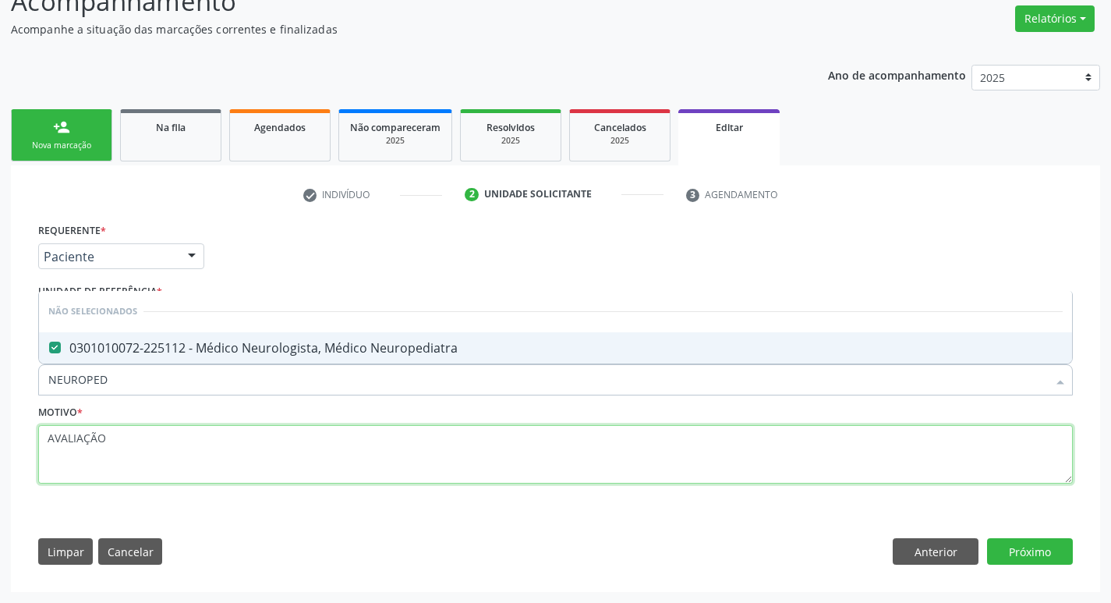
click at [182, 440] on textarea "AVALIAÇÃO" at bounding box center [555, 454] width 1034 height 59
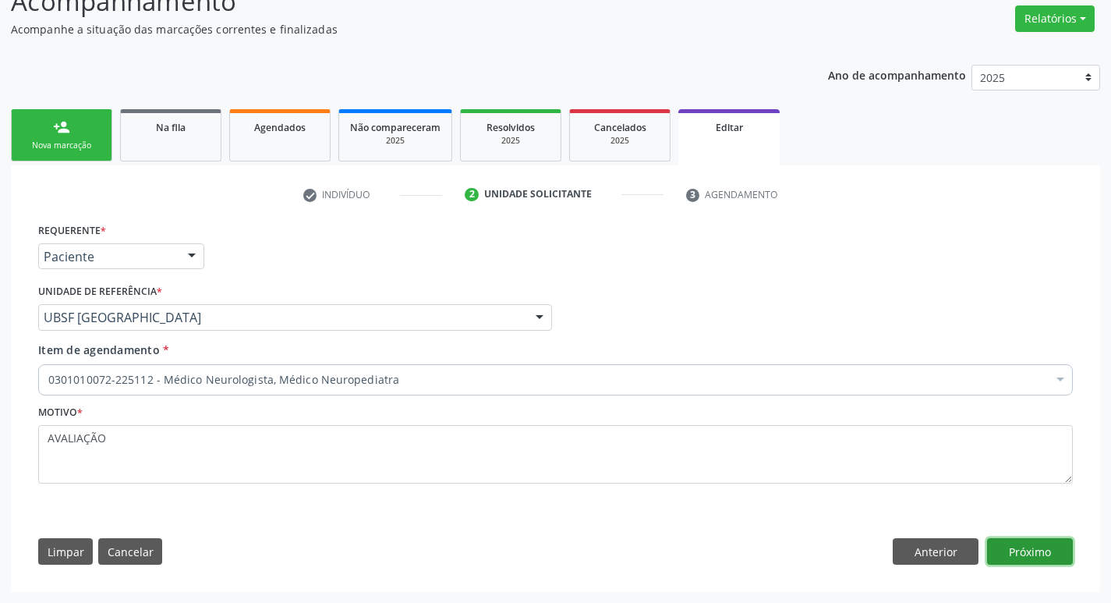
click at [1027, 561] on button "Próximo" at bounding box center [1030, 551] width 86 height 27
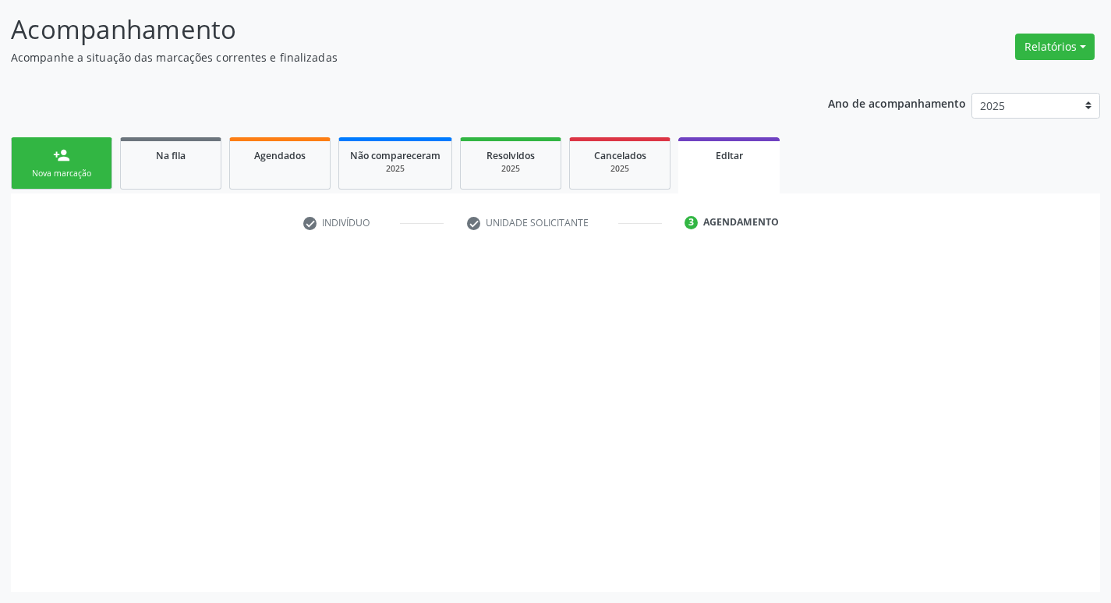
scroll to position [96, 0]
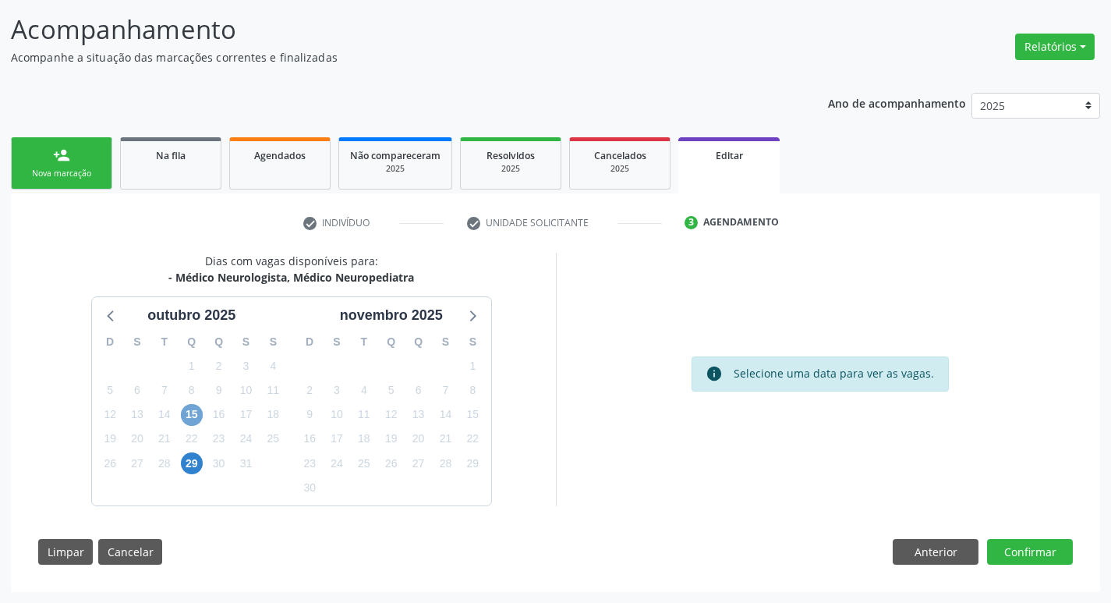
click at [196, 407] on span "15" at bounding box center [192, 415] width 22 height 22
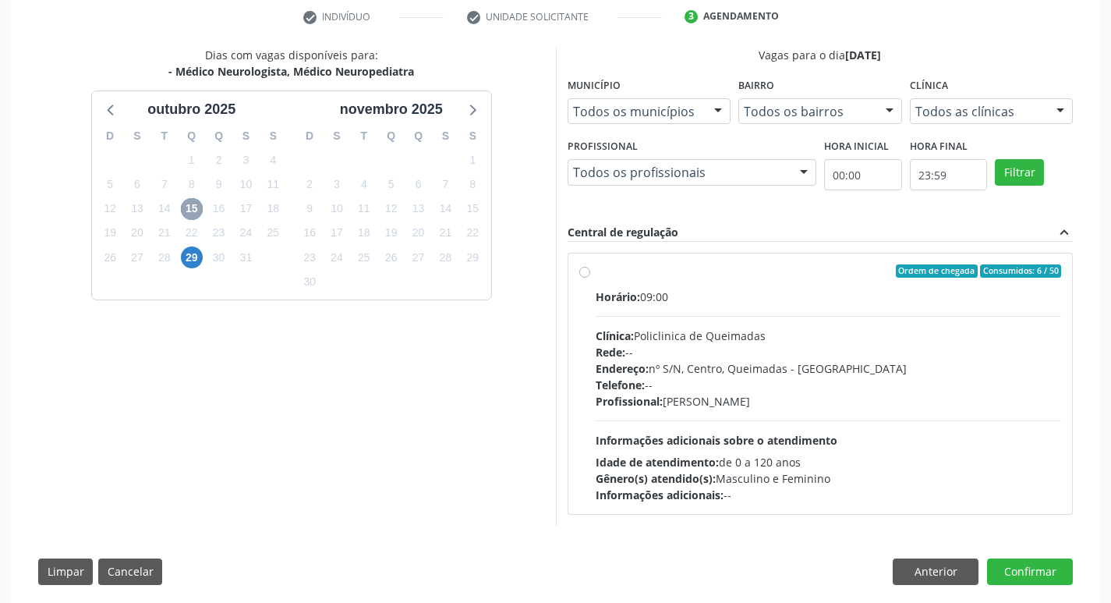
scroll to position [322, 0]
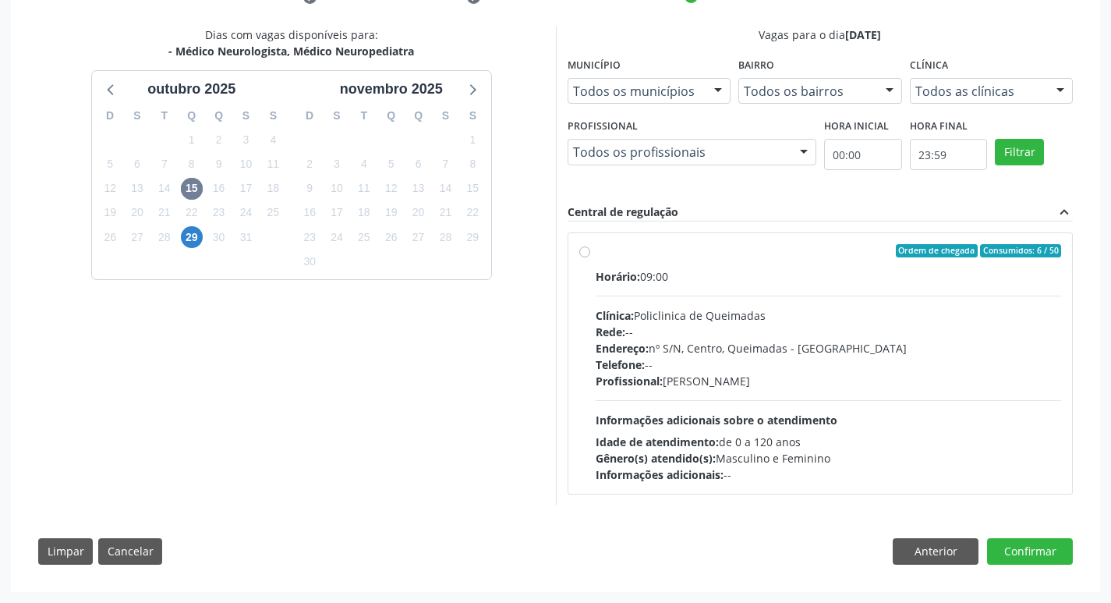
click at [815, 270] on div "Horário: 09:00" at bounding box center [829, 276] width 466 height 16
click at [590, 258] on input "Ordem de chegada Consumidos: 6 / 50 Horário: 09:00 Clínica: Policlinica de Quei…" at bounding box center [584, 251] width 11 height 14
radio input "true"
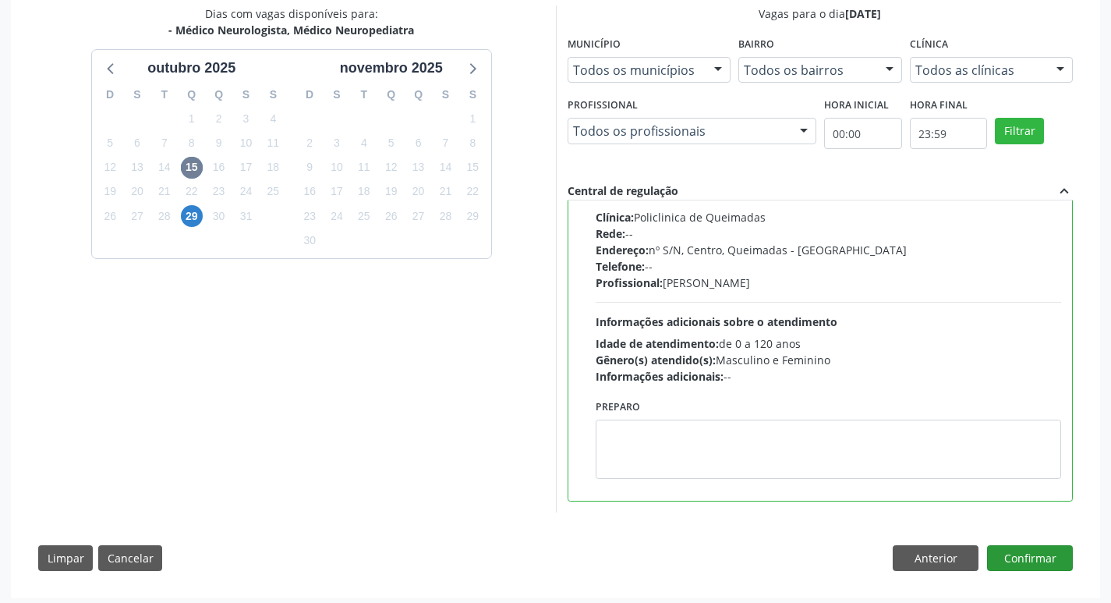
scroll to position [349, 0]
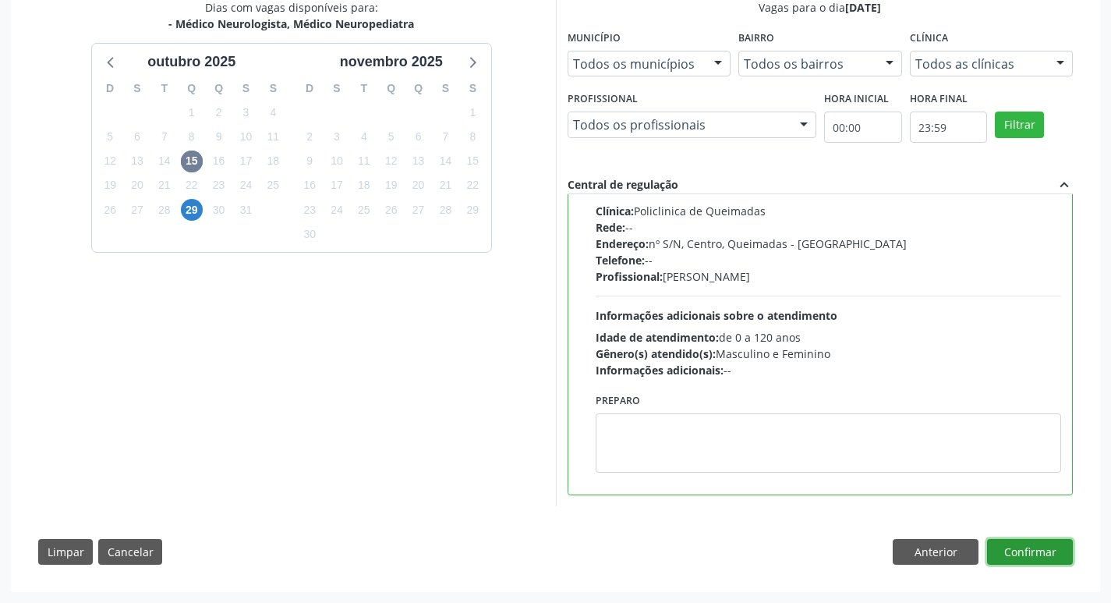
click at [1021, 540] on button "Confirmar" at bounding box center [1030, 552] width 86 height 27
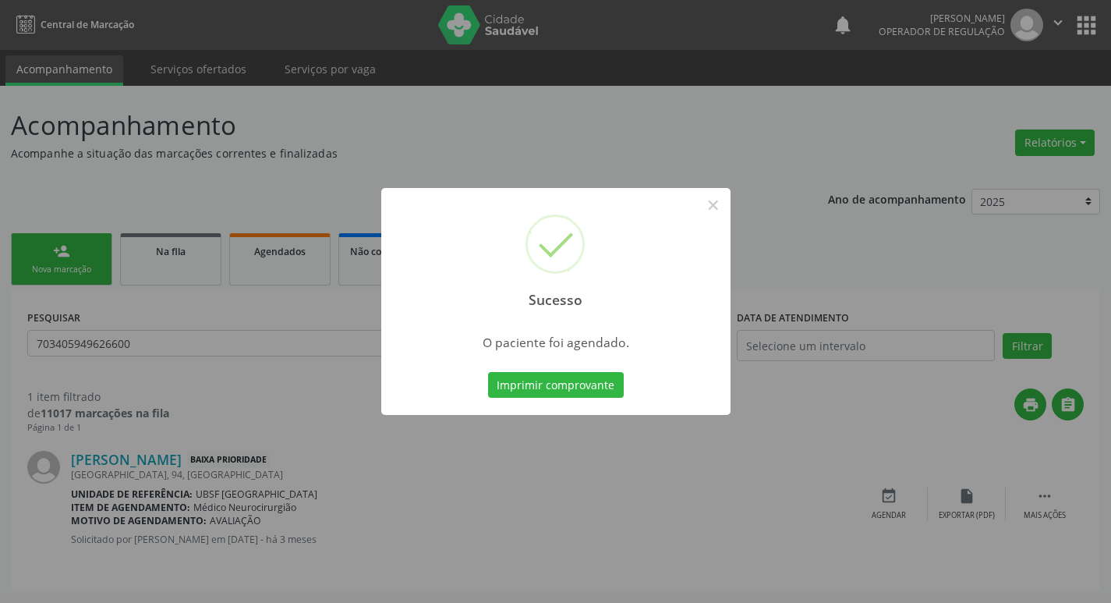
scroll to position [0, 0]
click at [538, 394] on button "Imprimir comprovante" at bounding box center [561, 385] width 136 height 27
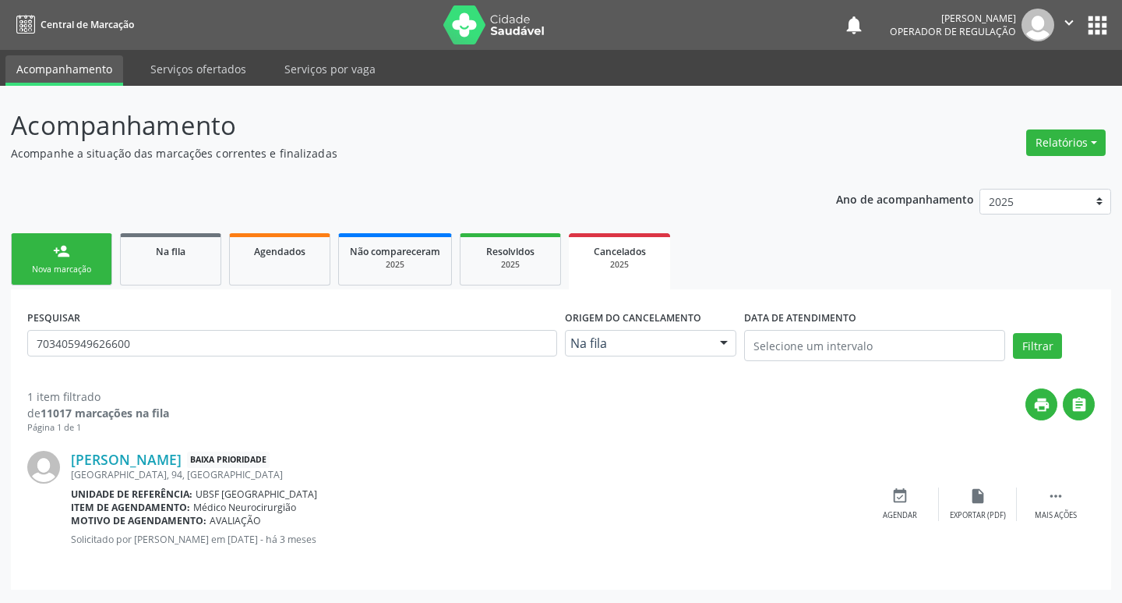
click at [80, 264] on div "Nova marcação" at bounding box center [62, 269] width 78 height 12
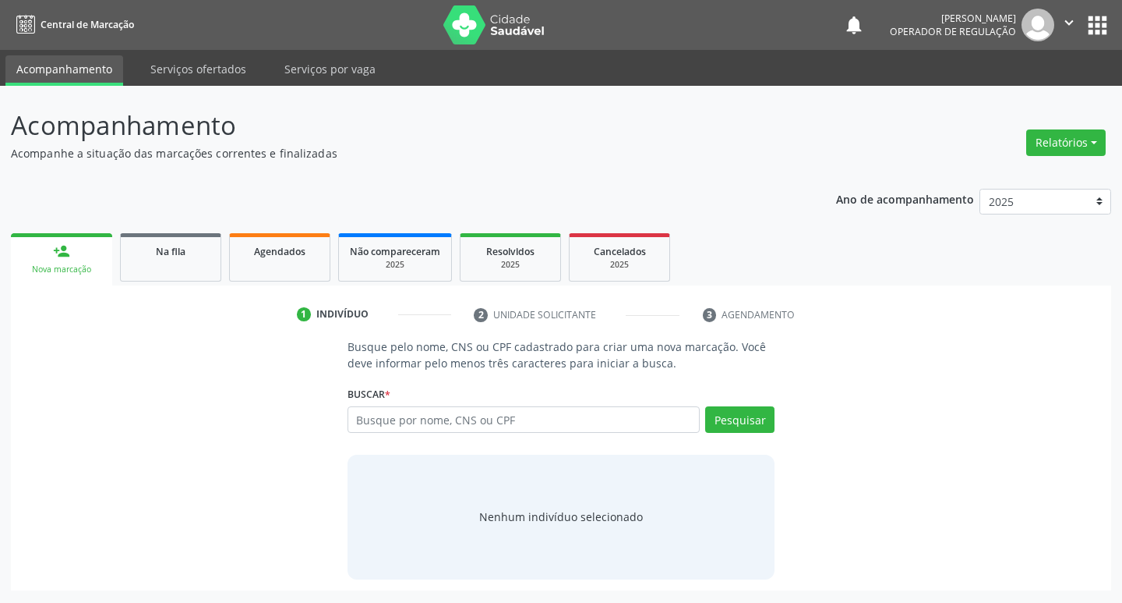
click at [182, 282] on ul "person_add Nova marcação Na fila Agendados Não compareceram 2025 Resolvidos 202…" at bounding box center [561, 257] width 1101 height 56
click at [207, 266] on link "Na fila" at bounding box center [170, 257] width 101 height 48
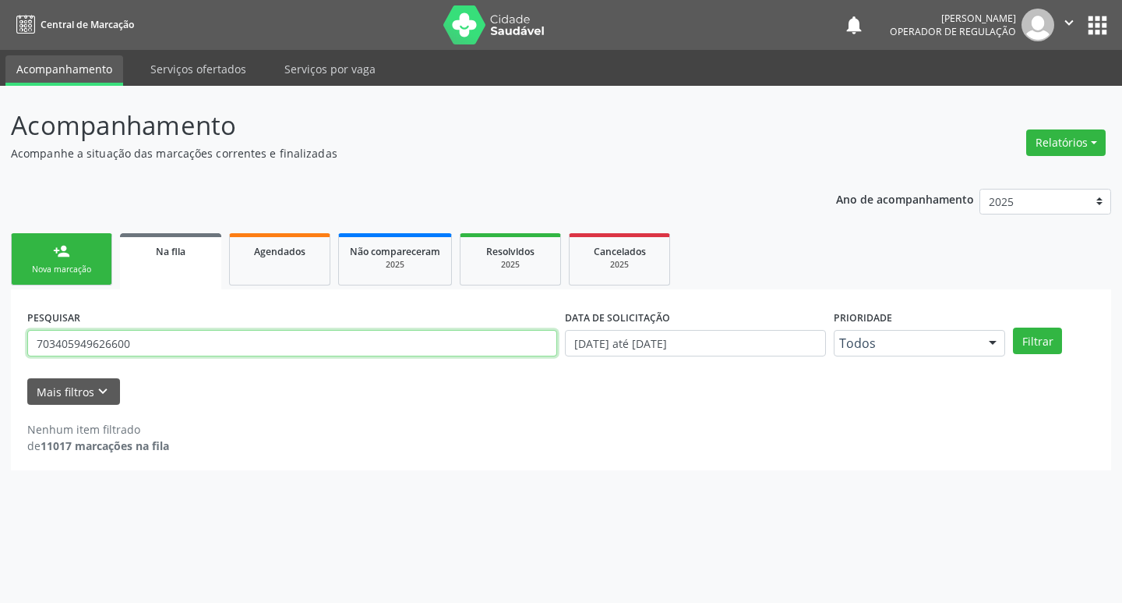
click at [260, 351] on input "703405949626600" at bounding box center [292, 343] width 530 height 27
type input "707400048874270"
click at [1013, 327] on button "Filtrar" at bounding box center [1037, 340] width 49 height 27
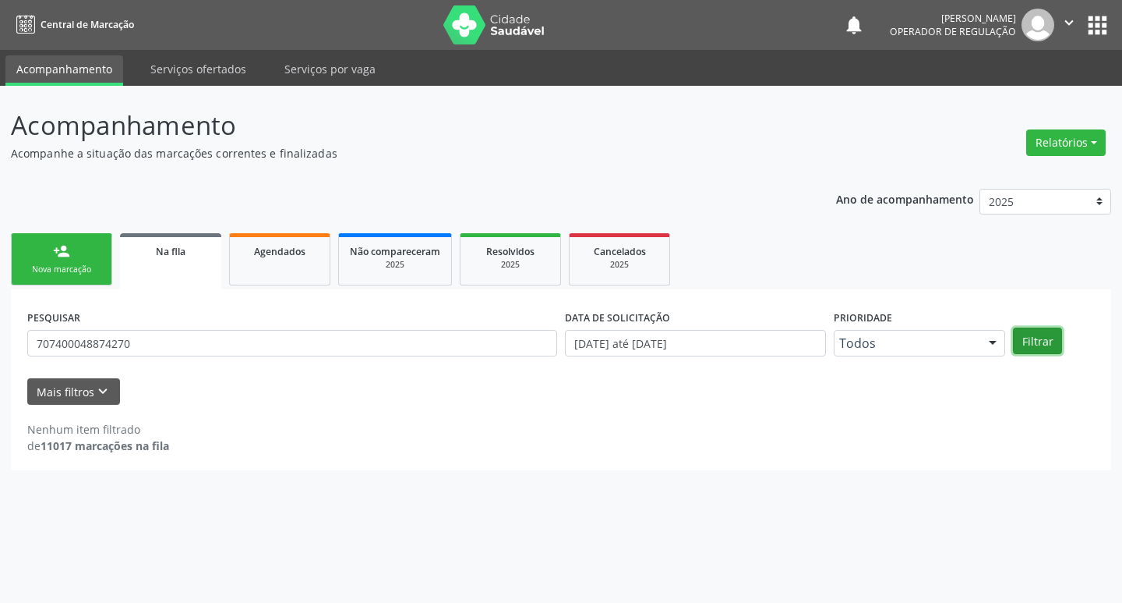
click at [1037, 332] on button "Filtrar" at bounding box center [1037, 340] width 49 height 27
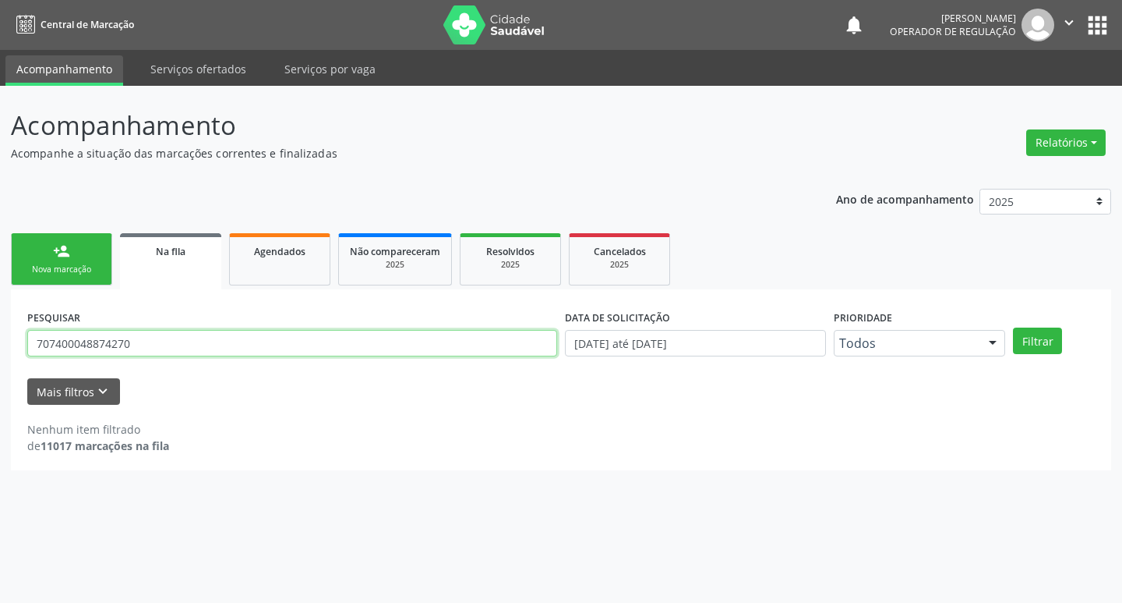
click at [469, 331] on input "707400048874270" at bounding box center [292, 343] width 530 height 27
type input "707400048874270"
click at [1013, 327] on button "Filtrar" at bounding box center [1037, 340] width 49 height 27
click at [205, 342] on input "707400048874270" at bounding box center [292, 343] width 530 height 27
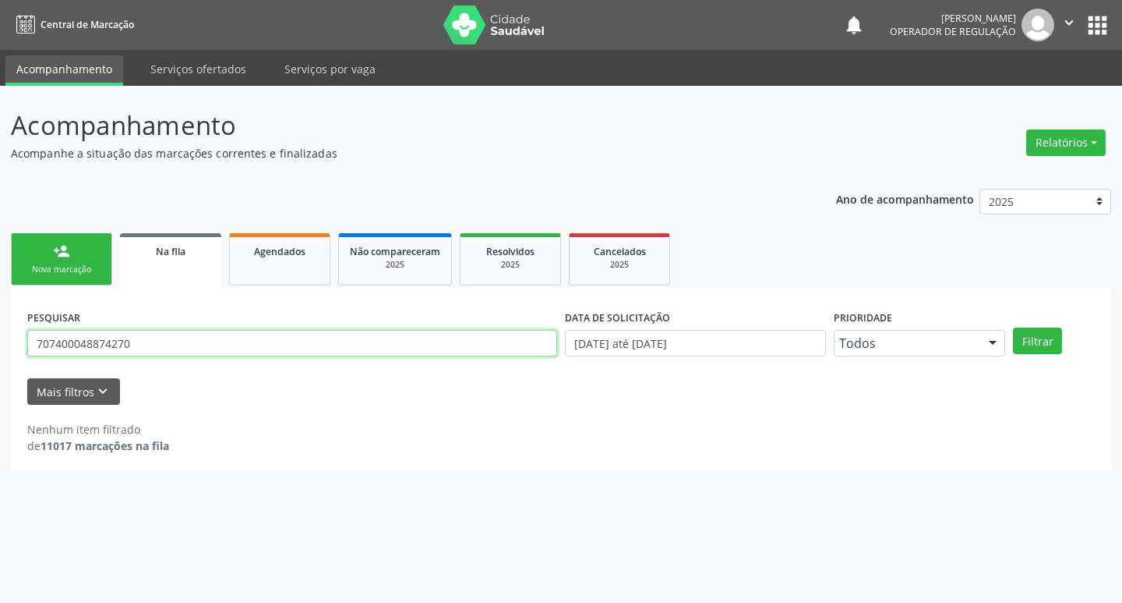
click at [205, 342] on input "707400048874270" at bounding box center [292, 343] width 530 height 27
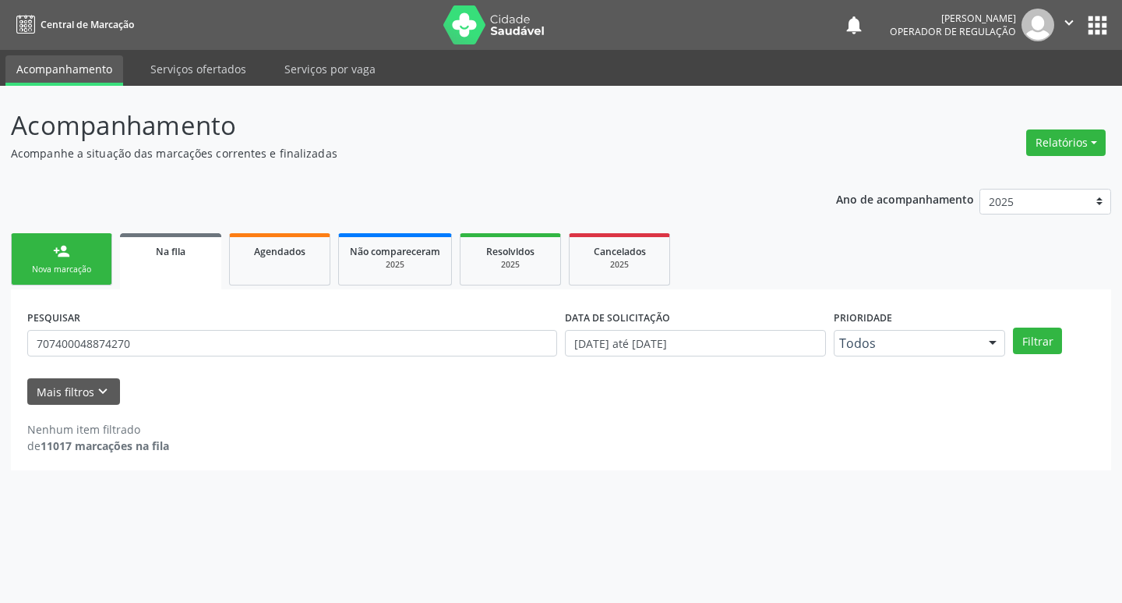
click at [33, 232] on ul "person_add Nova marcação Na fila Agendados Não compareceram 2025 Resolvidos 202…" at bounding box center [561, 259] width 1101 height 60
click at [43, 237] on link "person_add Nova marcação" at bounding box center [61, 259] width 101 height 52
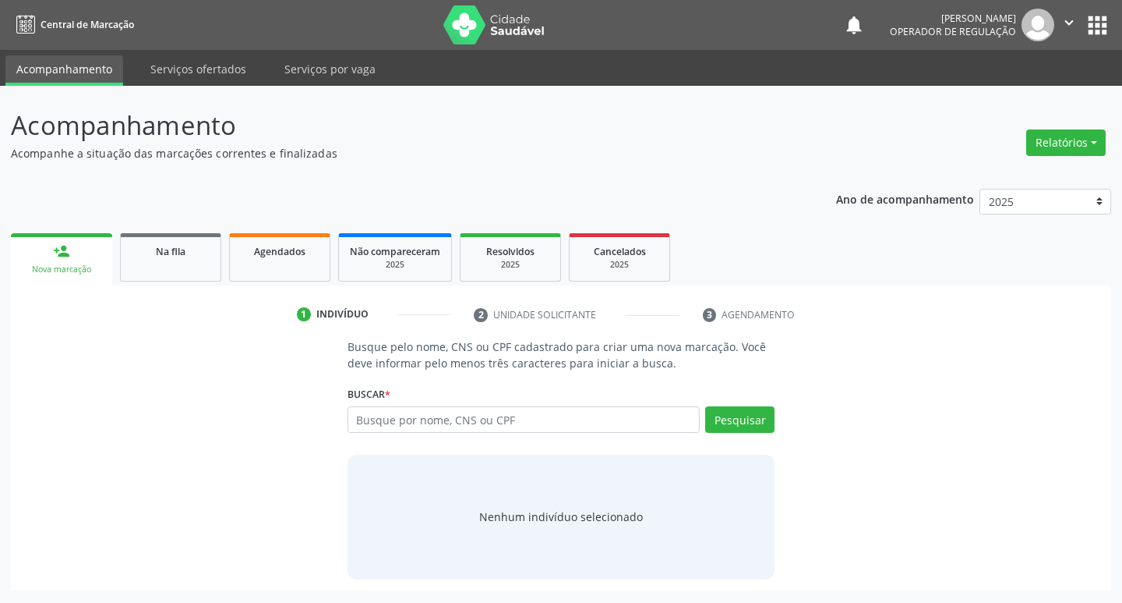
click at [46, 245] on link "person_add Nova marcação" at bounding box center [61, 259] width 101 height 52
click at [502, 416] on input "text" at bounding box center [524, 419] width 353 height 27
paste input "707400048874270"
type input "707400048874270"
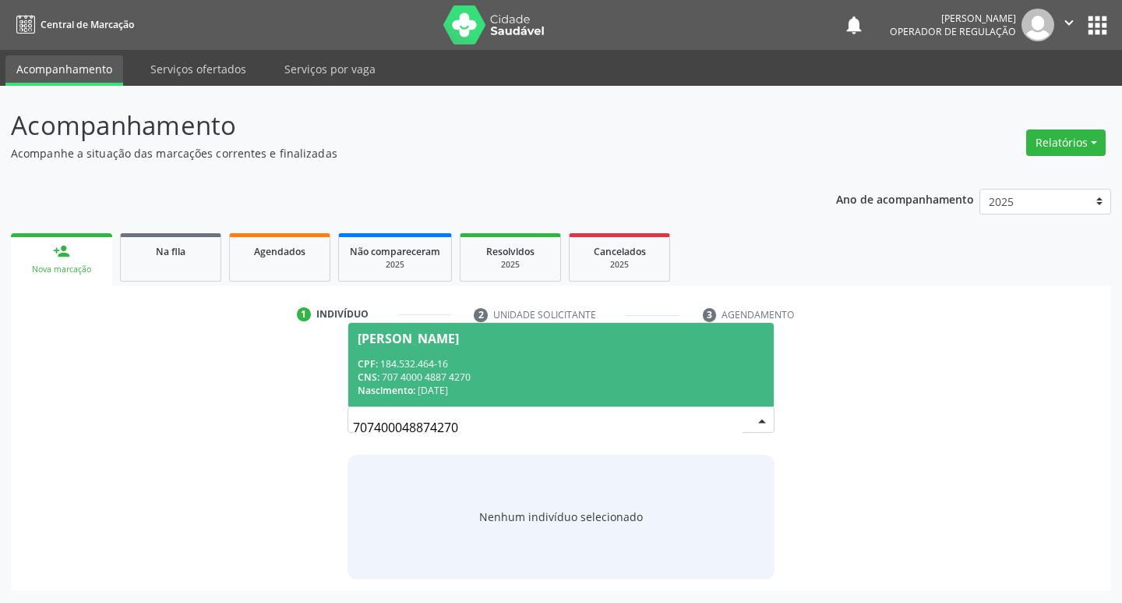
click at [613, 369] on div "CPF: 184.532.464-16" at bounding box center [562, 363] width 408 height 13
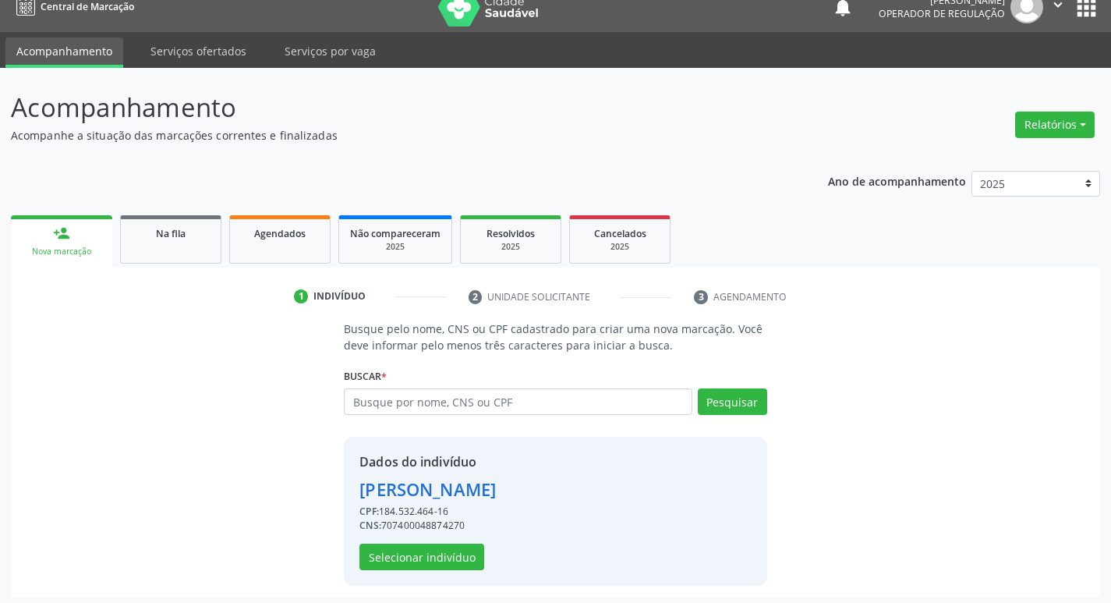
scroll to position [23, 0]
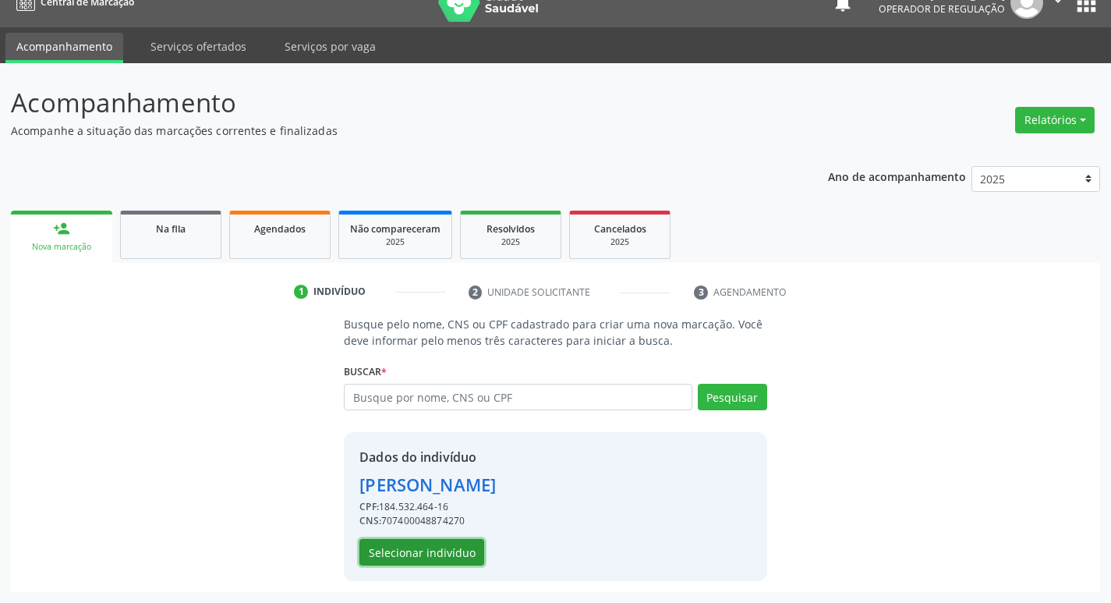
click at [425, 549] on button "Selecionar indivíduo" at bounding box center [421, 552] width 125 height 27
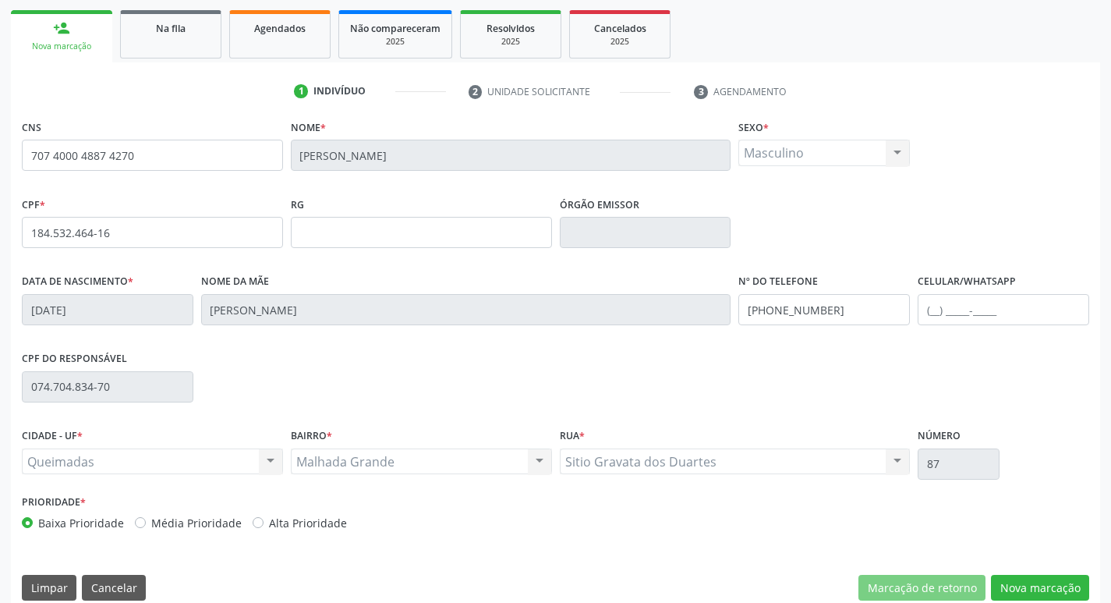
scroll to position [242, 0]
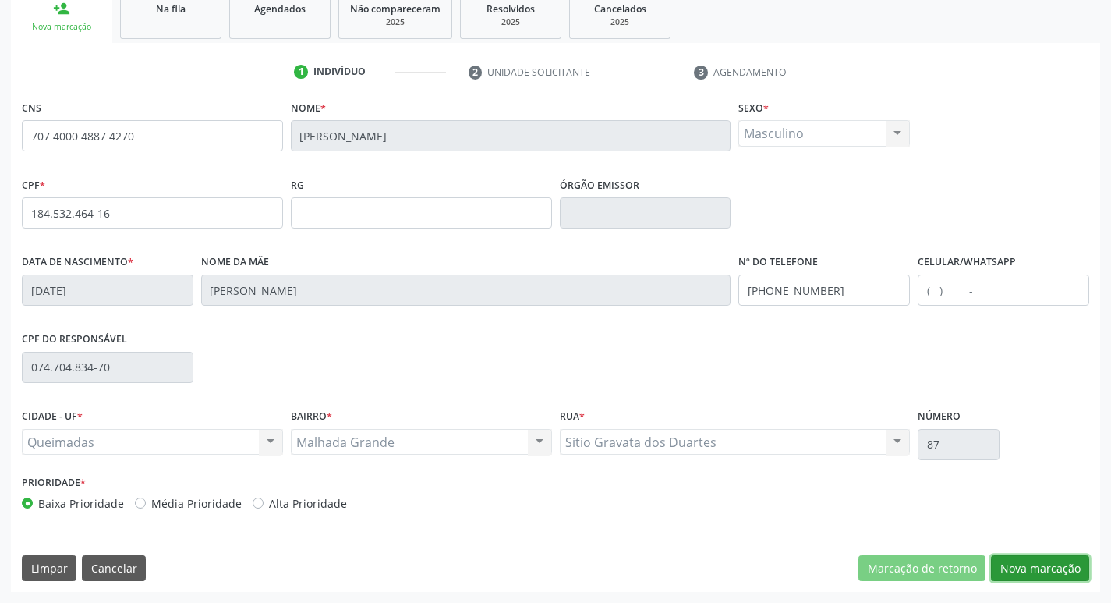
click at [1047, 573] on button "Nova marcação" at bounding box center [1040, 568] width 98 height 27
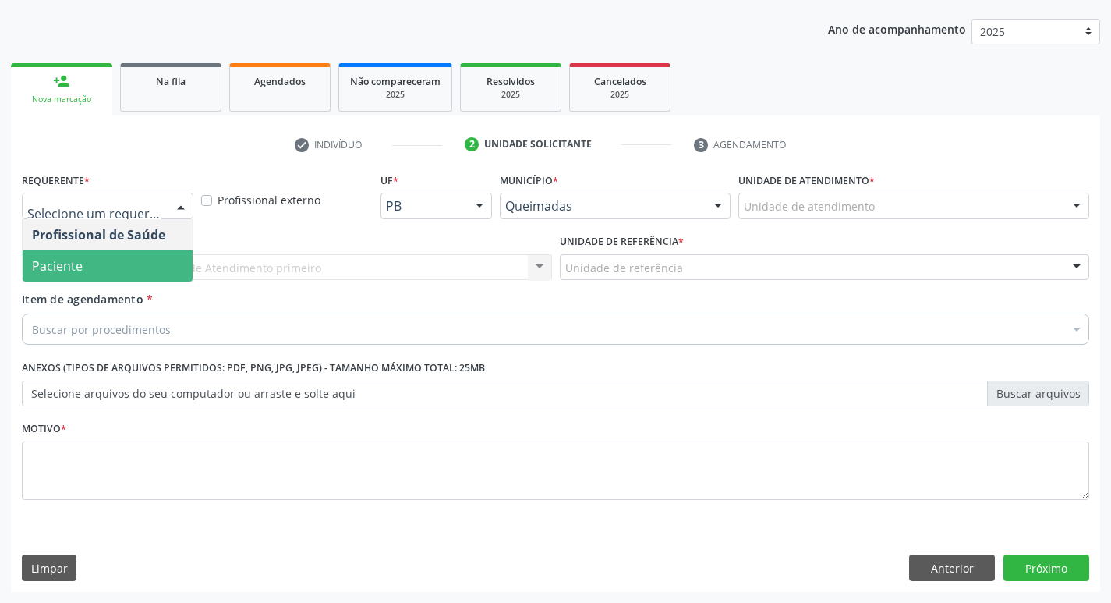
click at [106, 268] on span "Paciente" at bounding box center [108, 265] width 170 height 31
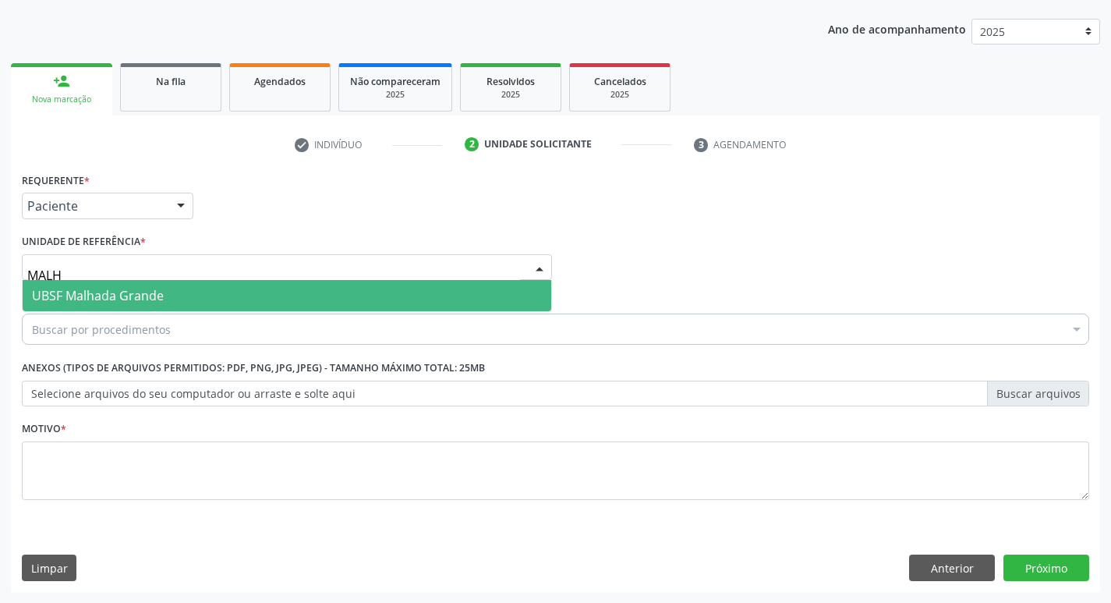
type input "MALHA"
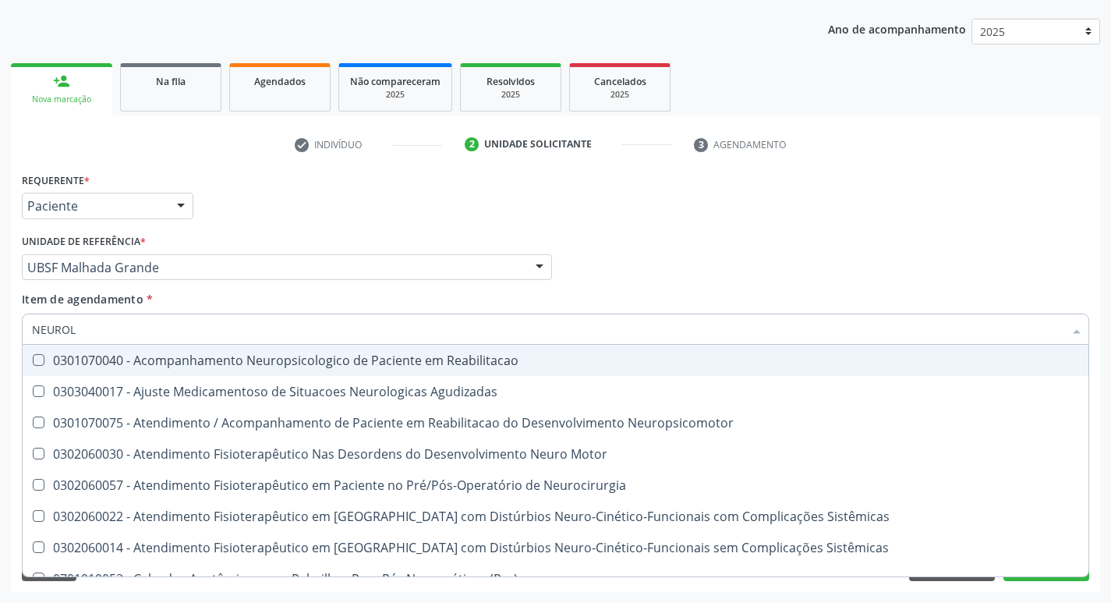
type input "NEUROLO"
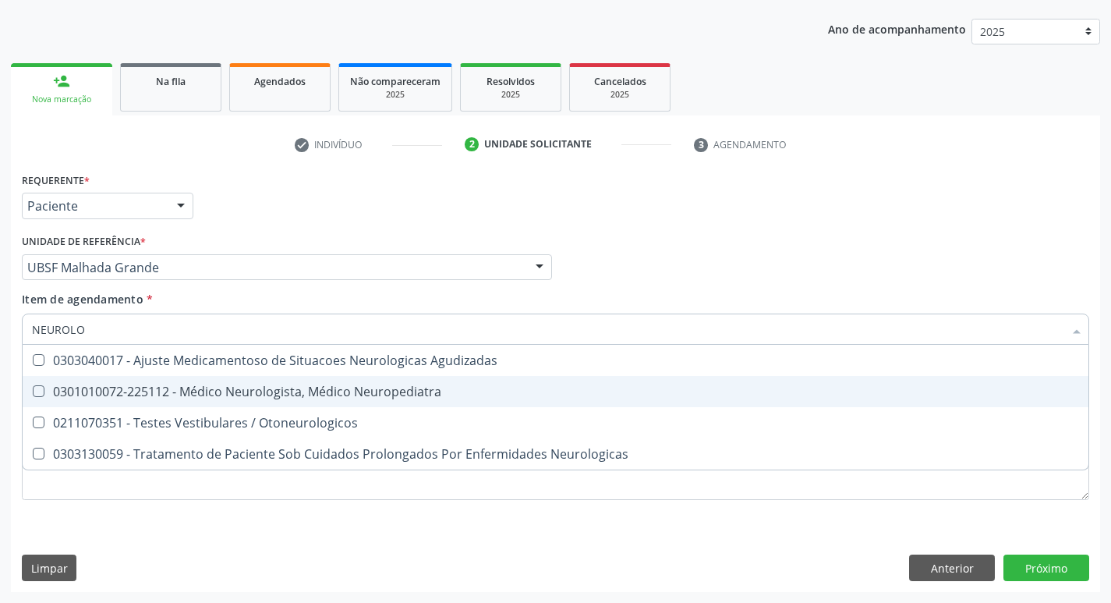
click at [147, 400] on span "0301010072-225112 - Médico Neurologista, Médico Neuropediatra" at bounding box center [556, 391] width 1066 height 31
checkbox Neuropediatra "true"
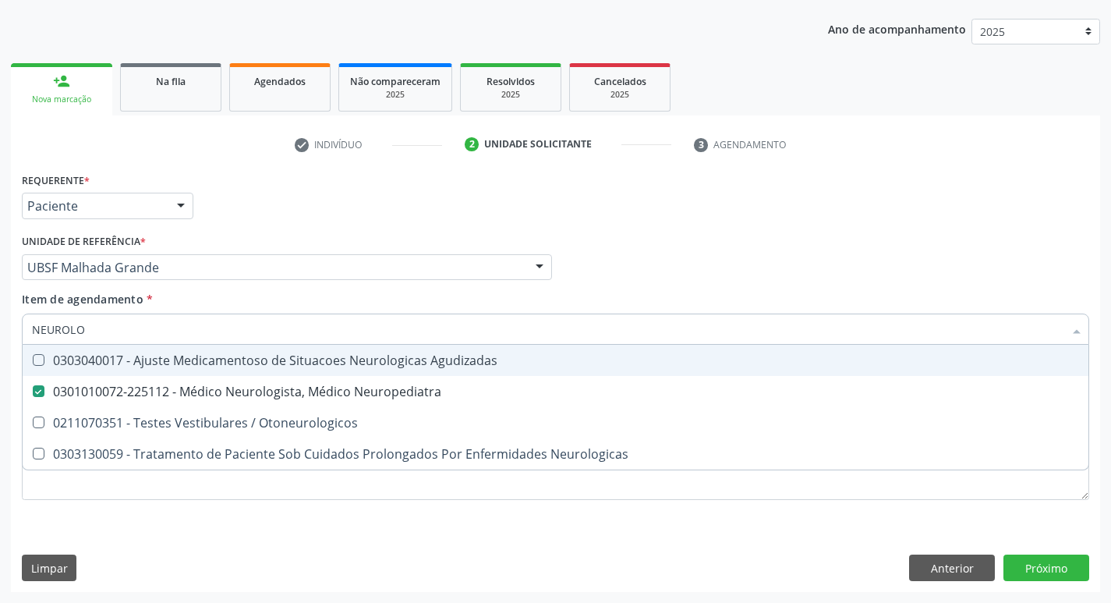
click at [822, 231] on div "Profissional Solicitante Por favor, selecione a Unidade de Atendimento primeiro…" at bounding box center [555, 260] width 1075 height 61
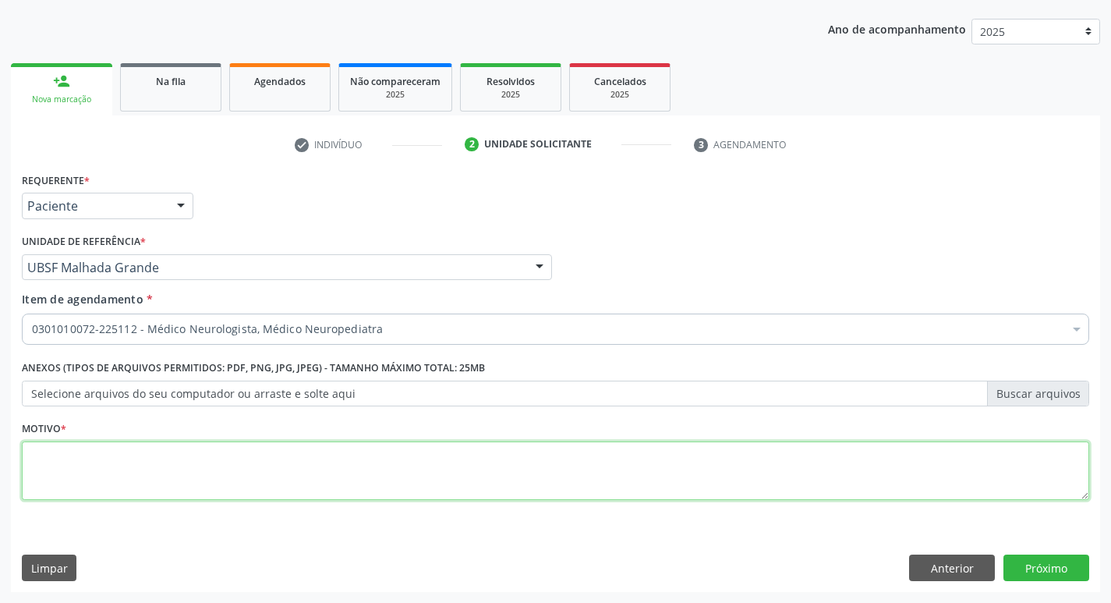
click at [206, 446] on textarea at bounding box center [555, 470] width 1067 height 59
type textarea "AVALIAÇÃO"
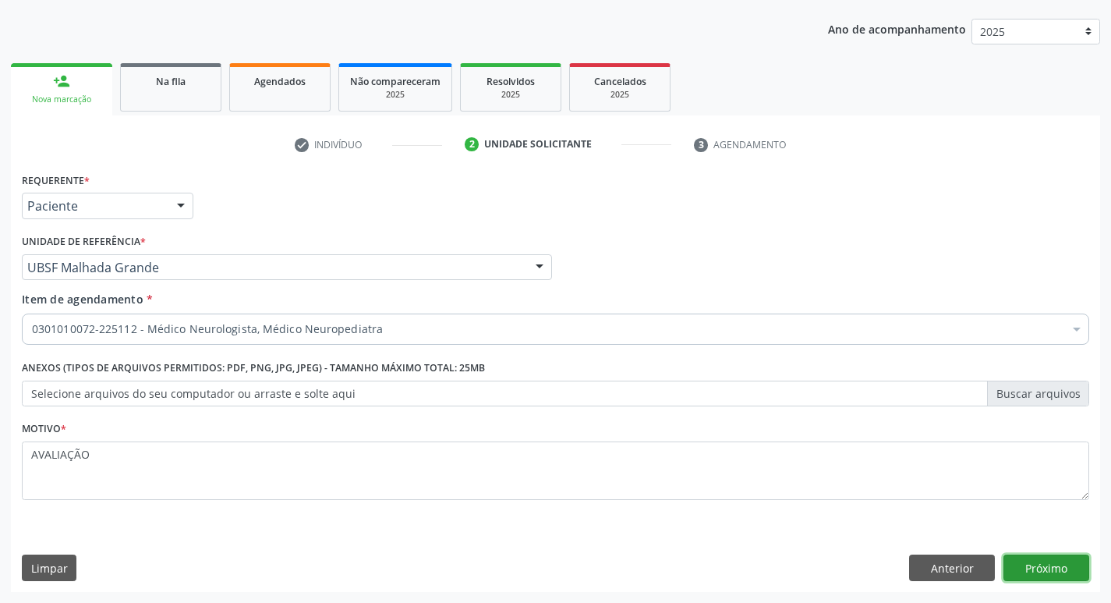
click at [1023, 572] on button "Próximo" at bounding box center [1046, 567] width 86 height 27
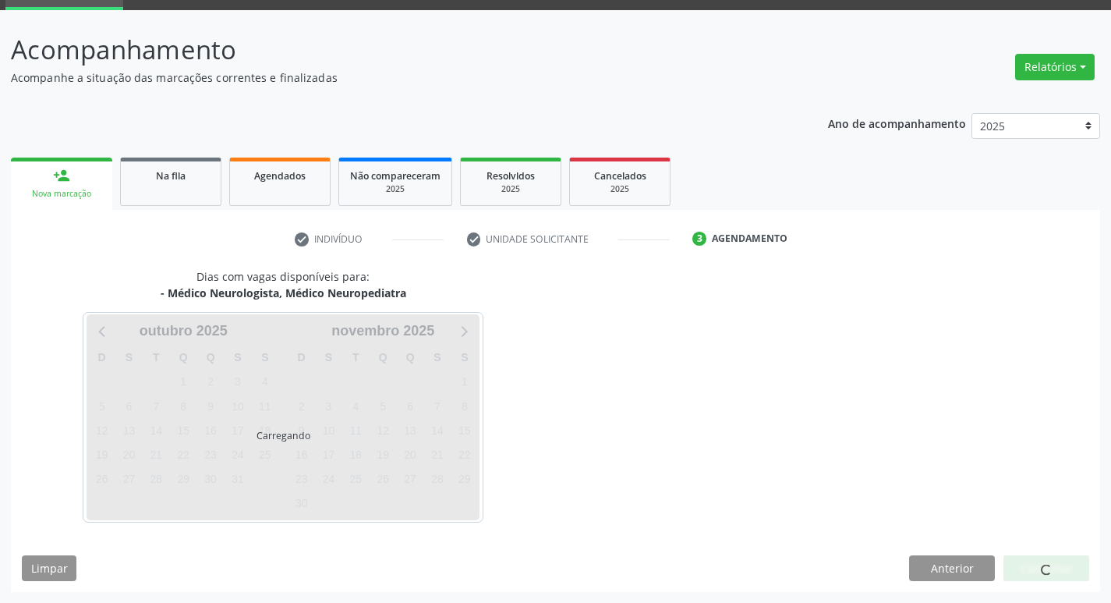
scroll to position [76, 0]
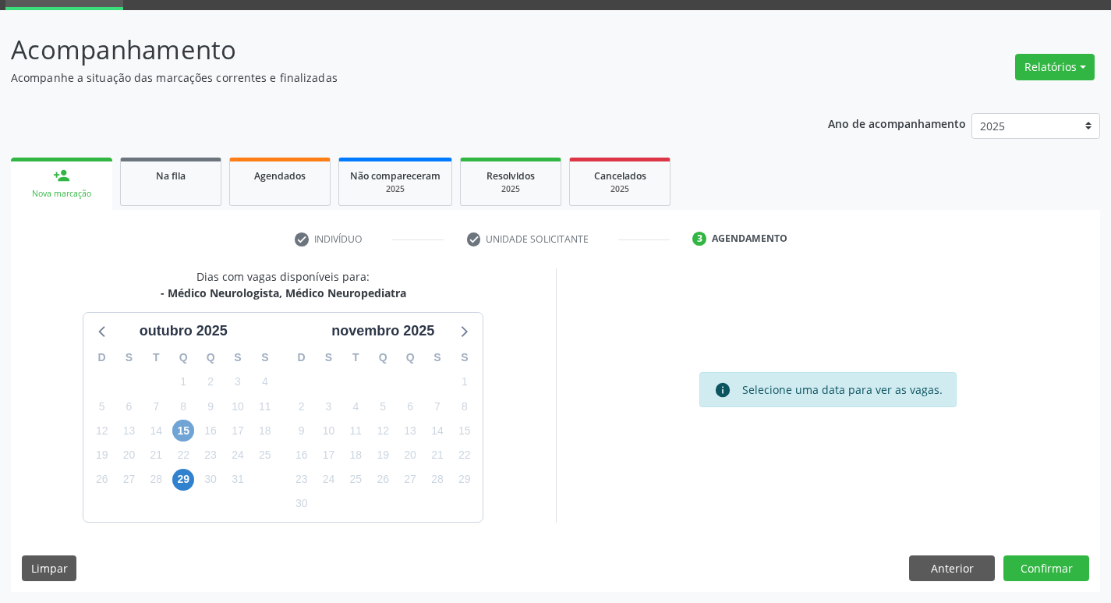
click at [186, 429] on span "15" at bounding box center [183, 430] width 22 height 22
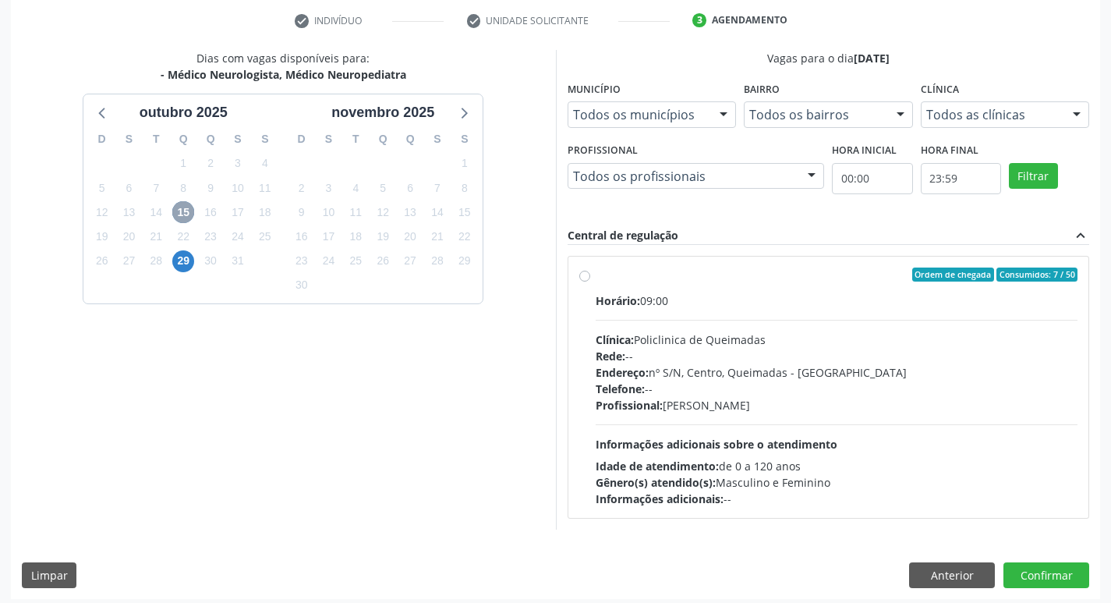
scroll to position [301, 0]
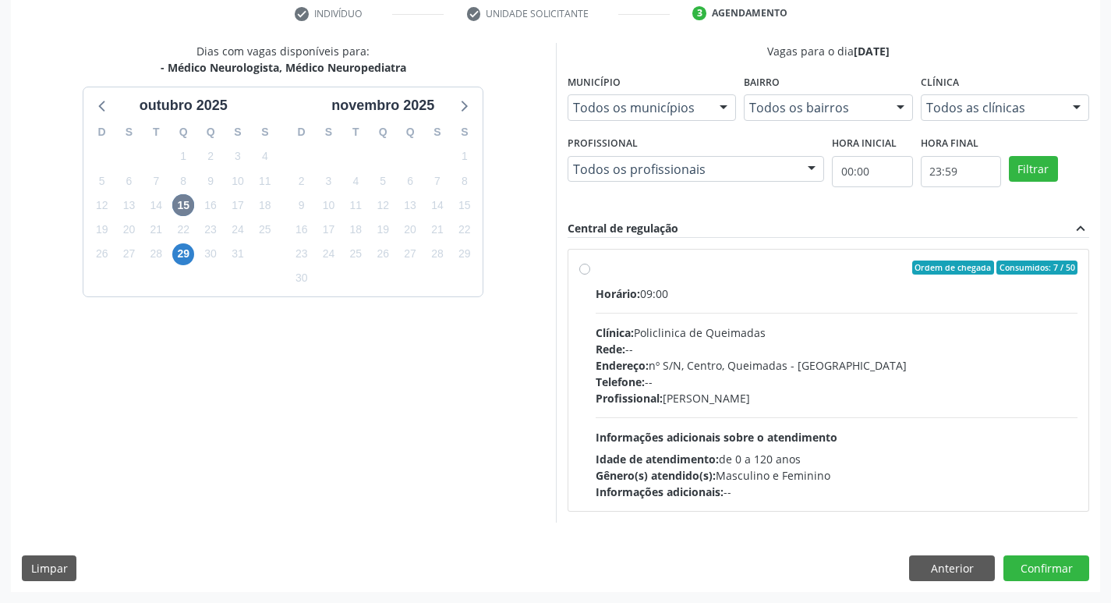
click at [783, 287] on div "Horário: 09:00" at bounding box center [837, 293] width 483 height 16
click at [590, 274] on input "Ordem de chegada Consumidos: 7 / 50 Horário: 09:00 Clínica: Policlinica de Quei…" at bounding box center [584, 267] width 11 height 14
radio input "true"
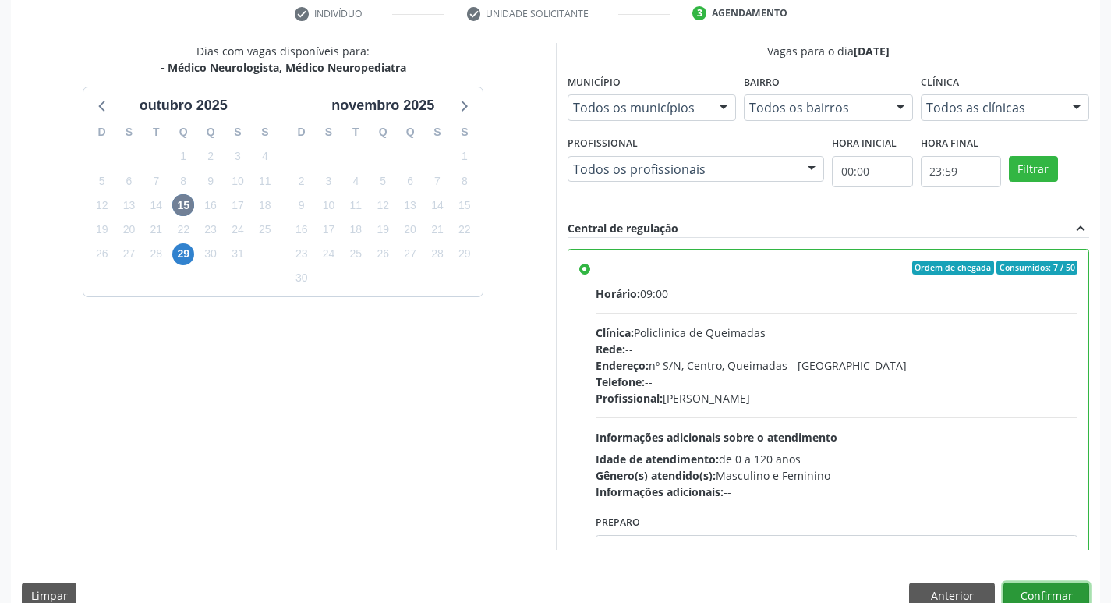
click at [1069, 594] on button "Confirmar" at bounding box center [1046, 595] width 86 height 27
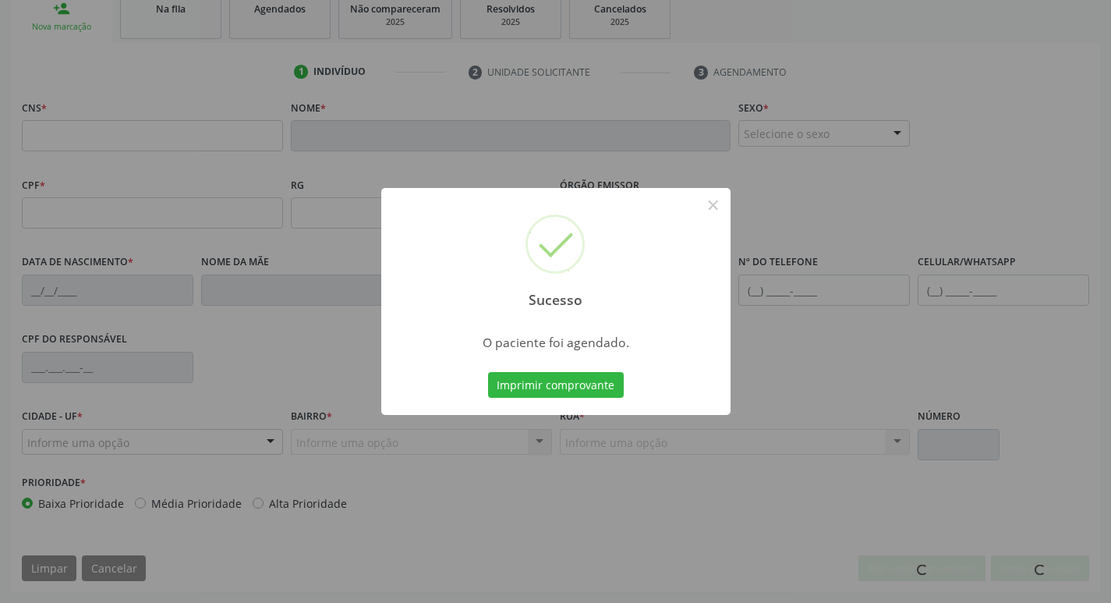
scroll to position [242, 0]
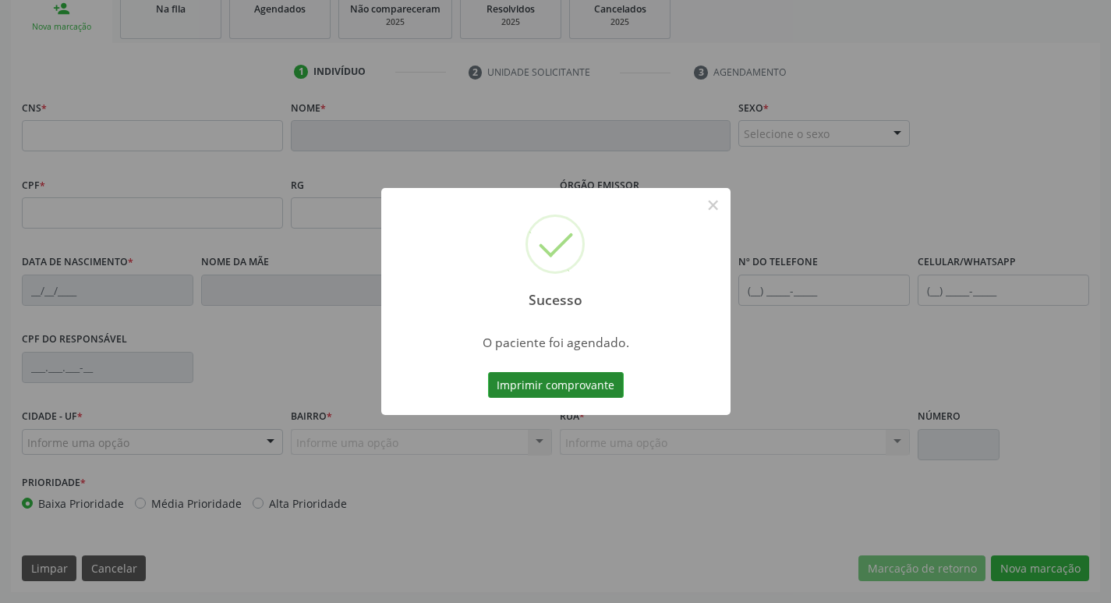
click at [561, 372] on button "Imprimir comprovante" at bounding box center [556, 385] width 136 height 27
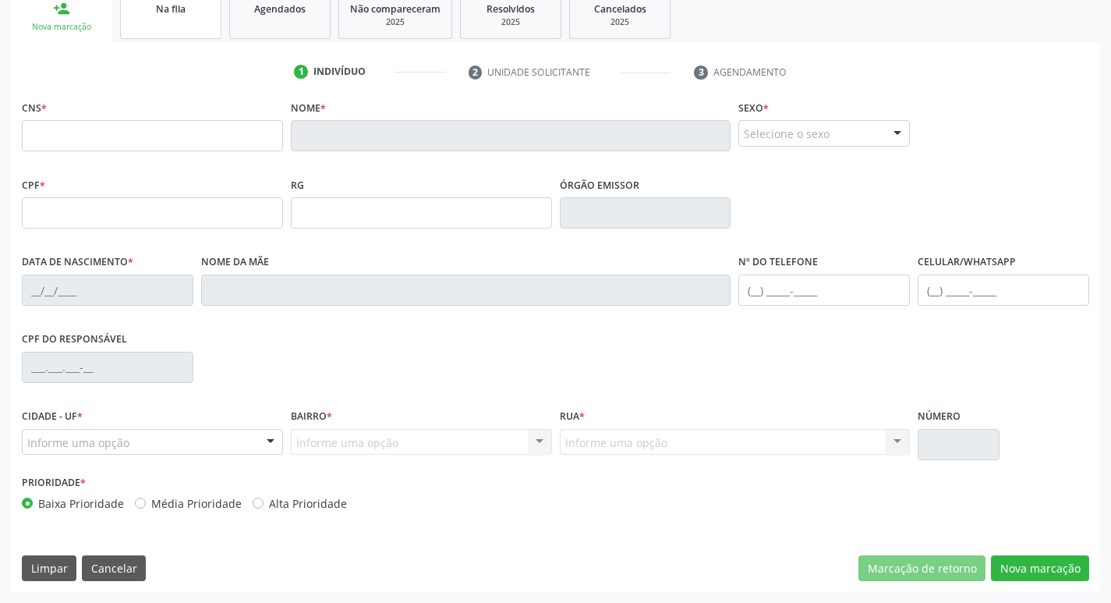
click at [168, 18] on link "Na fila" at bounding box center [170, 15] width 101 height 48
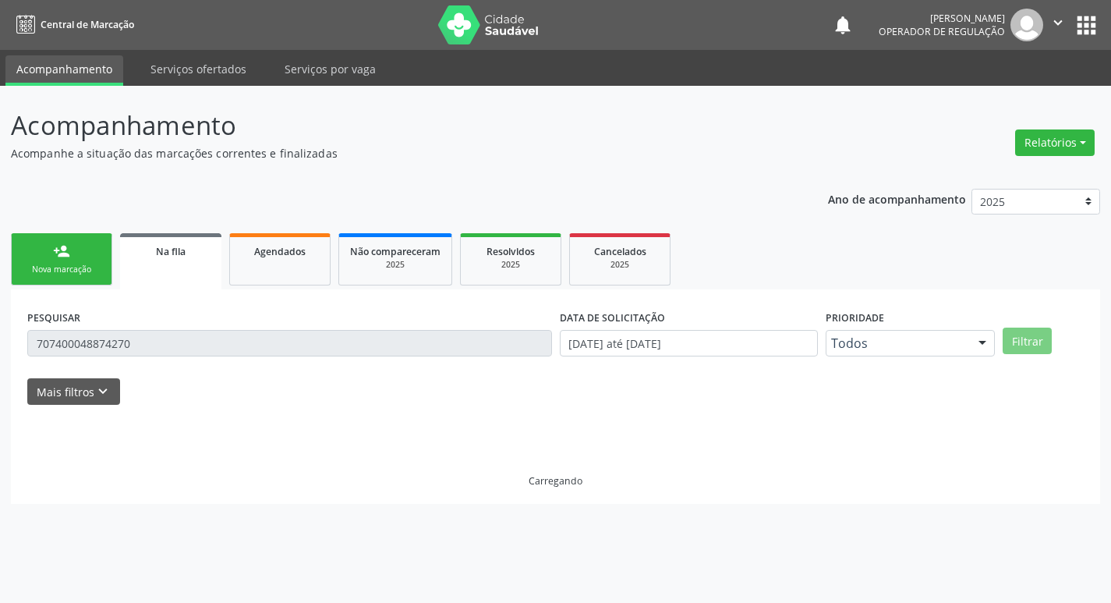
scroll to position [0, 0]
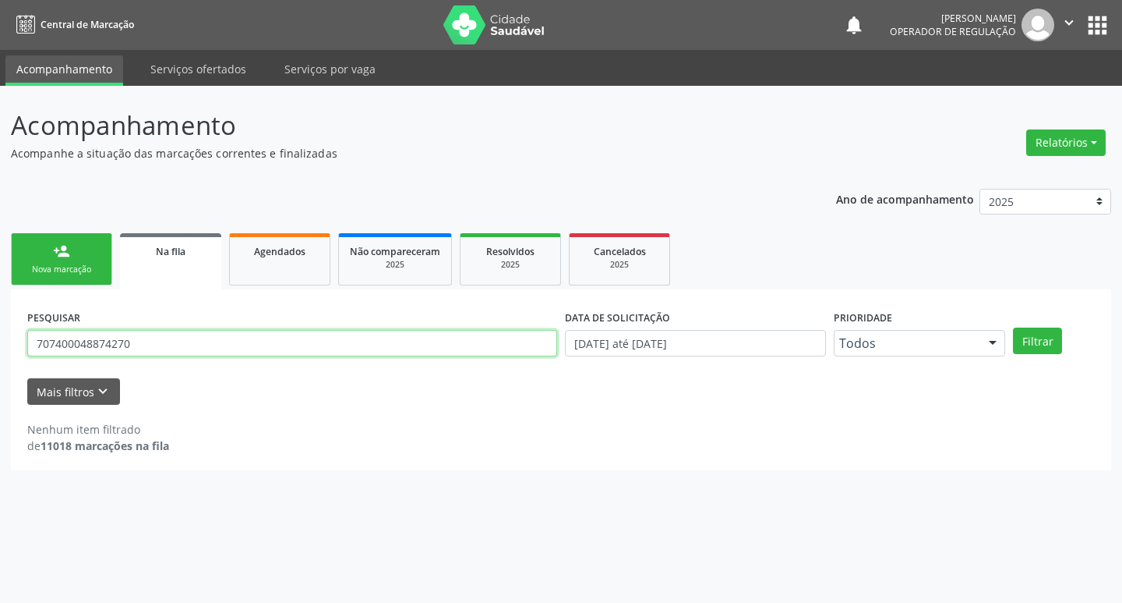
click at [184, 351] on input "707400048874270" at bounding box center [292, 343] width 530 height 27
type input "701201087750718"
click at [1013, 327] on button "Filtrar" at bounding box center [1037, 340] width 49 height 27
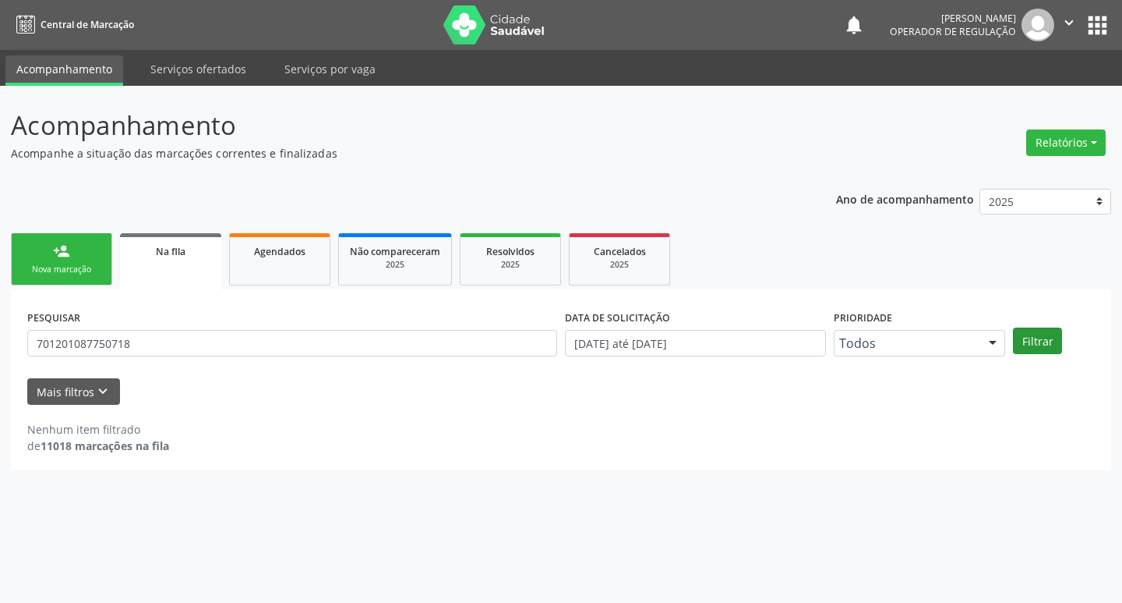
drag, startPoint x: 1062, startPoint y: 338, endPoint x: 1050, endPoint y: 338, distance: 12.5
click at [1053, 338] on div "Filtrar" at bounding box center [1054, 340] width 90 height 27
click at [1050, 338] on button "Filtrar" at bounding box center [1037, 340] width 49 height 27
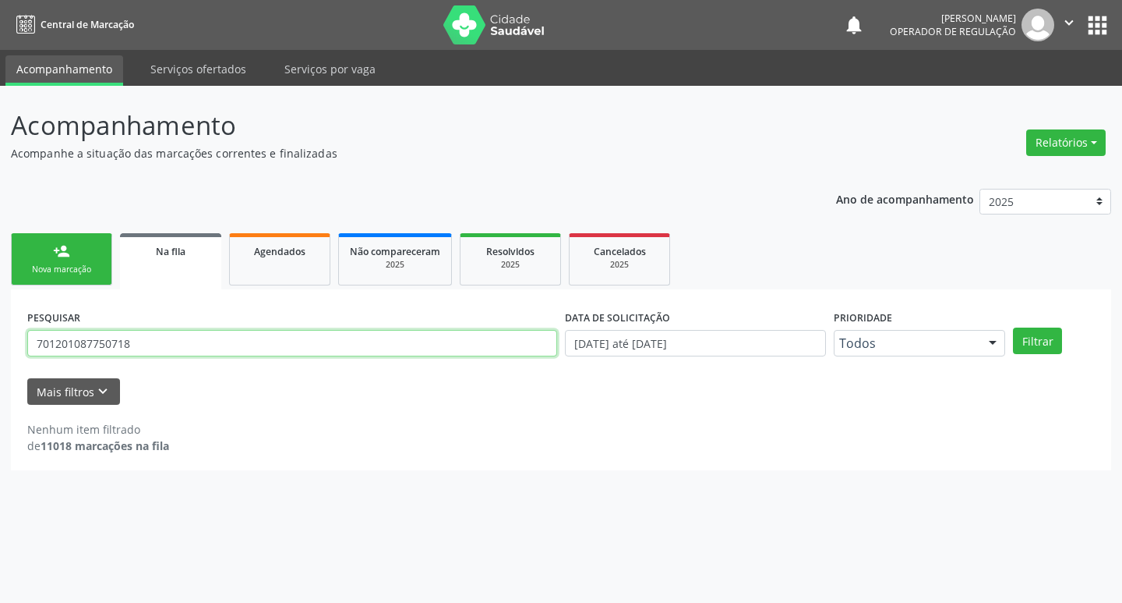
click at [144, 345] on input "701201087750718" at bounding box center [292, 343] width 530 height 27
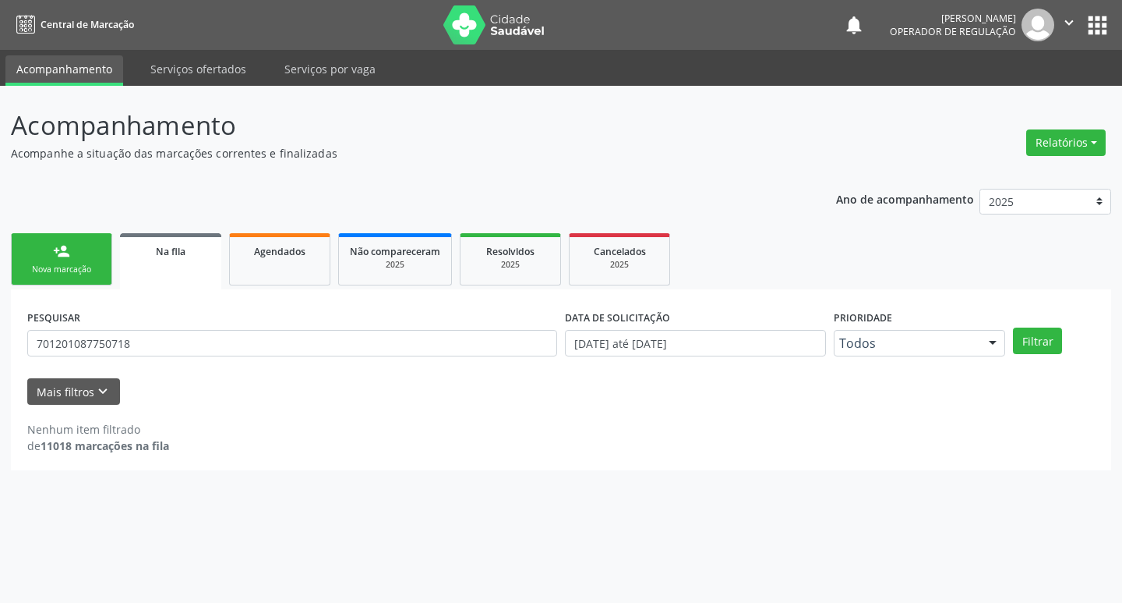
click at [72, 271] on div "Nova marcação" at bounding box center [62, 269] width 78 height 12
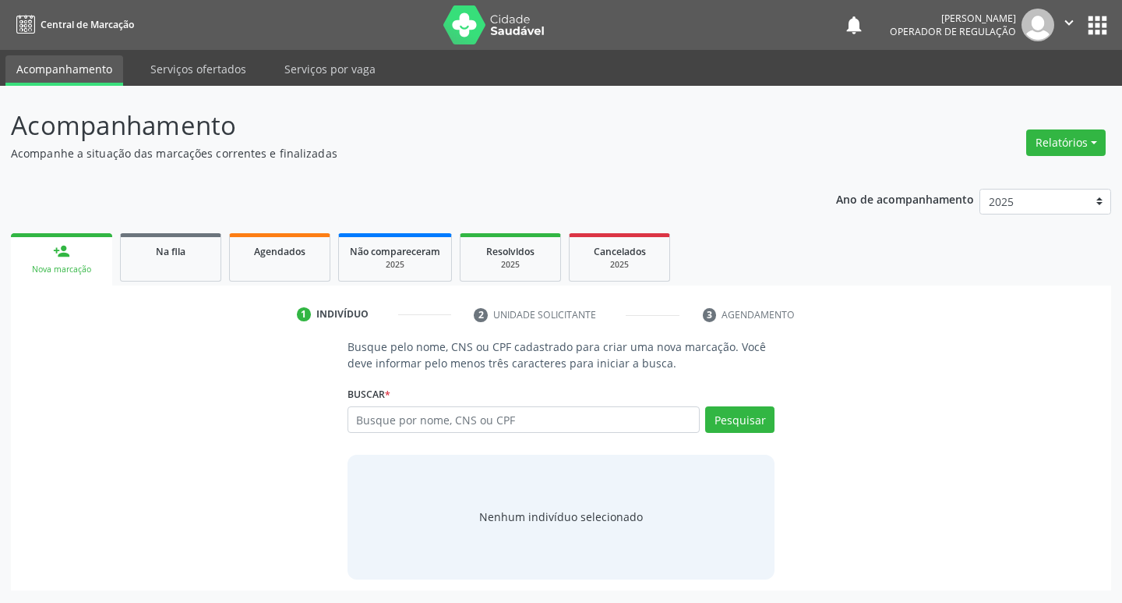
click at [73, 252] on link "person_add Nova marcação" at bounding box center [61, 259] width 101 height 52
click at [400, 426] on input "text" at bounding box center [524, 419] width 353 height 27
paste input "701201087750718"
type input "701201087750718"
click at [779, 431] on div "Busque pelo nome, CNS ou CPF cadastrado para criar uma nova marcação. Você deve…" at bounding box center [562, 458] width 450 height 240
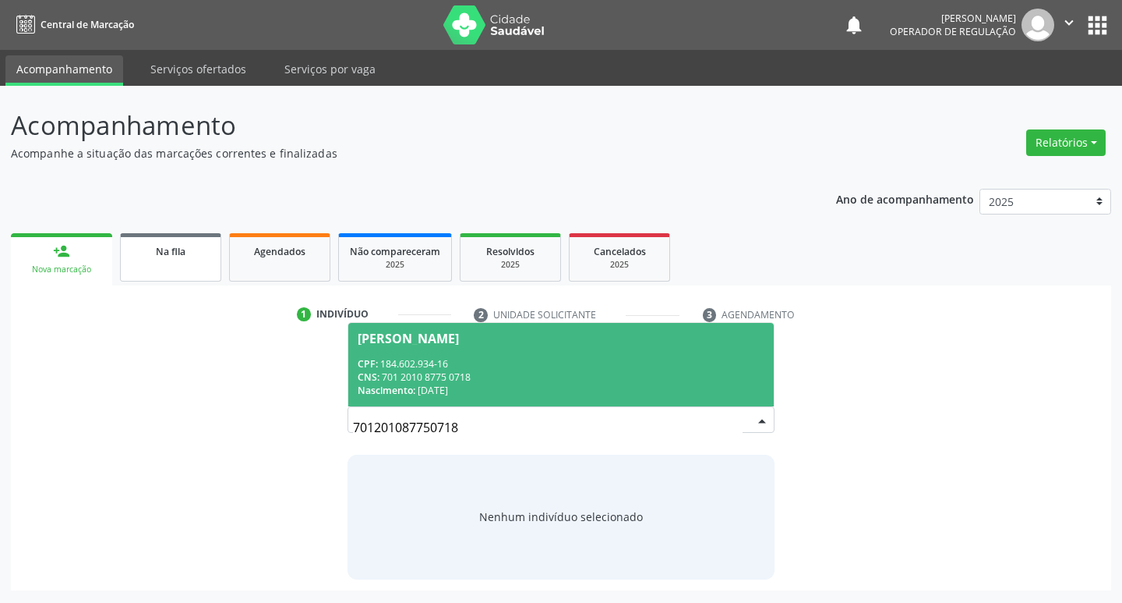
click at [196, 262] on link "Na fila" at bounding box center [170, 257] width 101 height 48
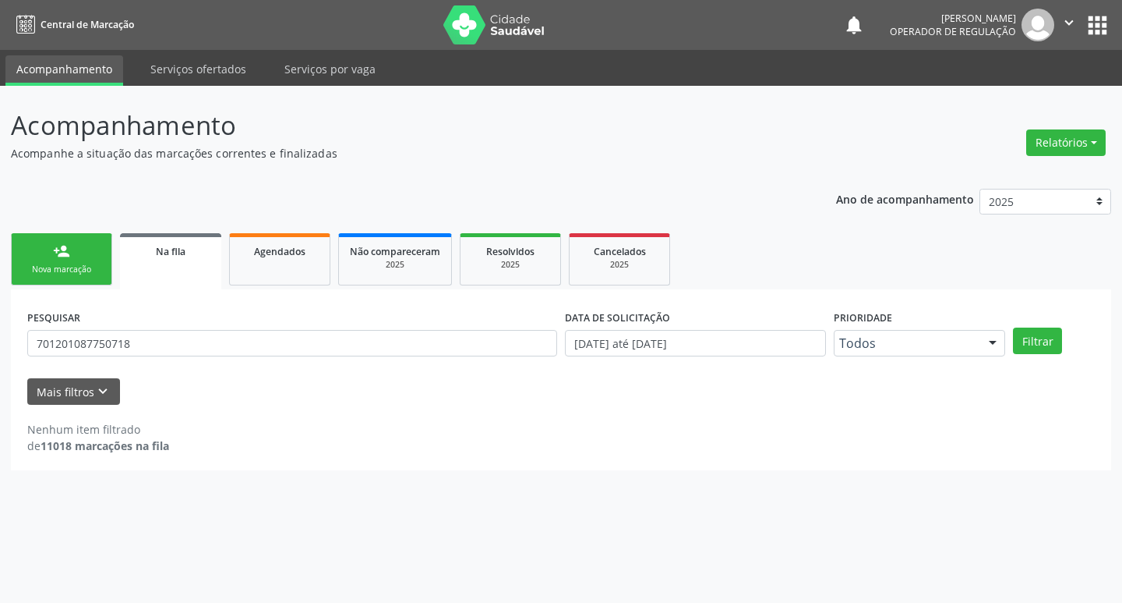
click at [235, 357] on div "PESQUISAR 701201087750718" at bounding box center [292, 336] width 538 height 61
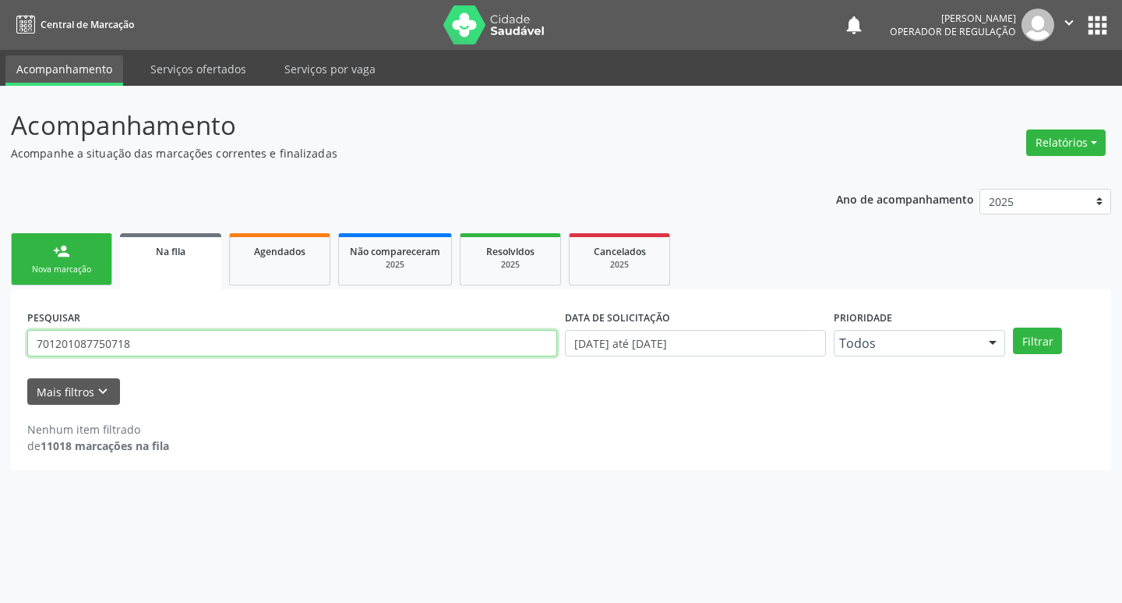
click at [244, 346] on input "701201087750718" at bounding box center [292, 343] width 530 height 27
paste input "701201087750718"
type input "701201087750718"
click at [1013, 327] on button "Filtrar" at bounding box center [1037, 340] width 49 height 27
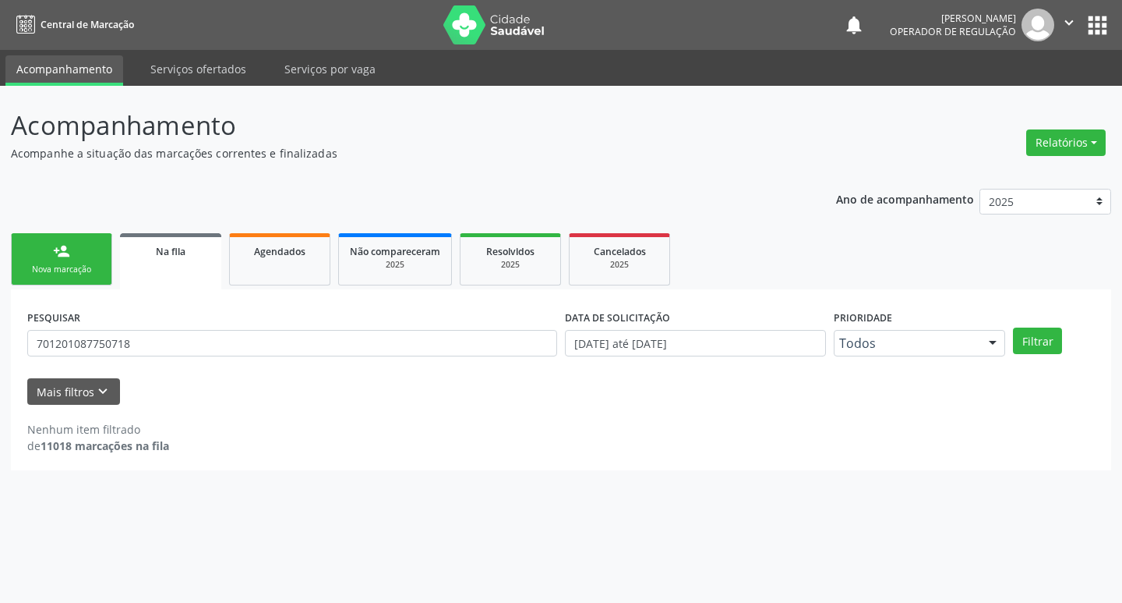
click at [75, 259] on link "person_add Nova marcação" at bounding box center [61, 259] width 101 height 52
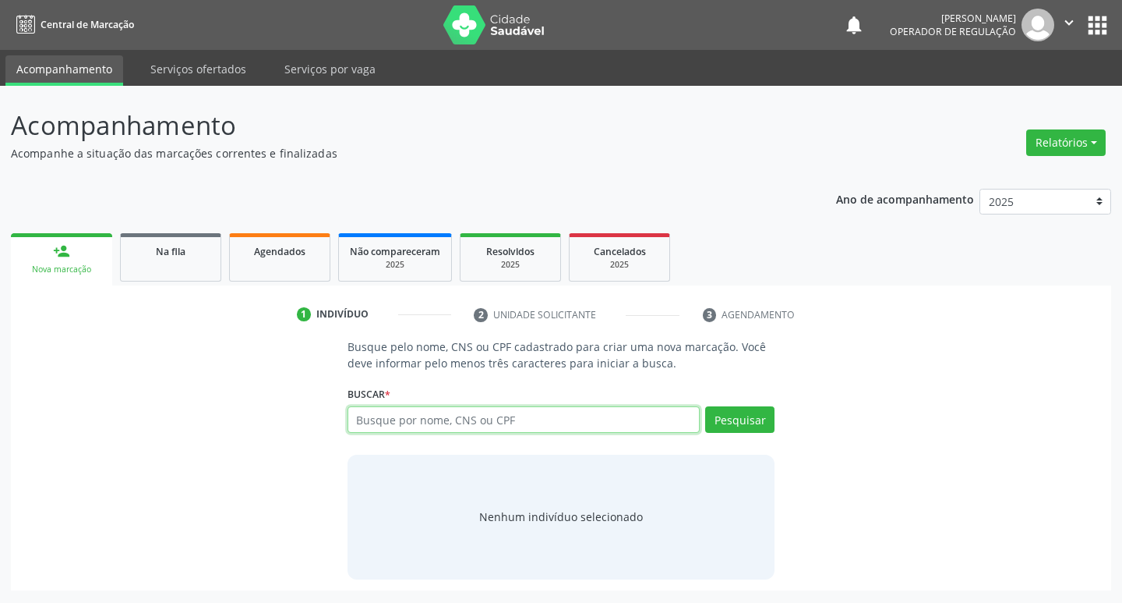
click at [466, 431] on input "text" at bounding box center [524, 419] width 353 height 27
paste input "701201087750718"
type input "701201087750718"
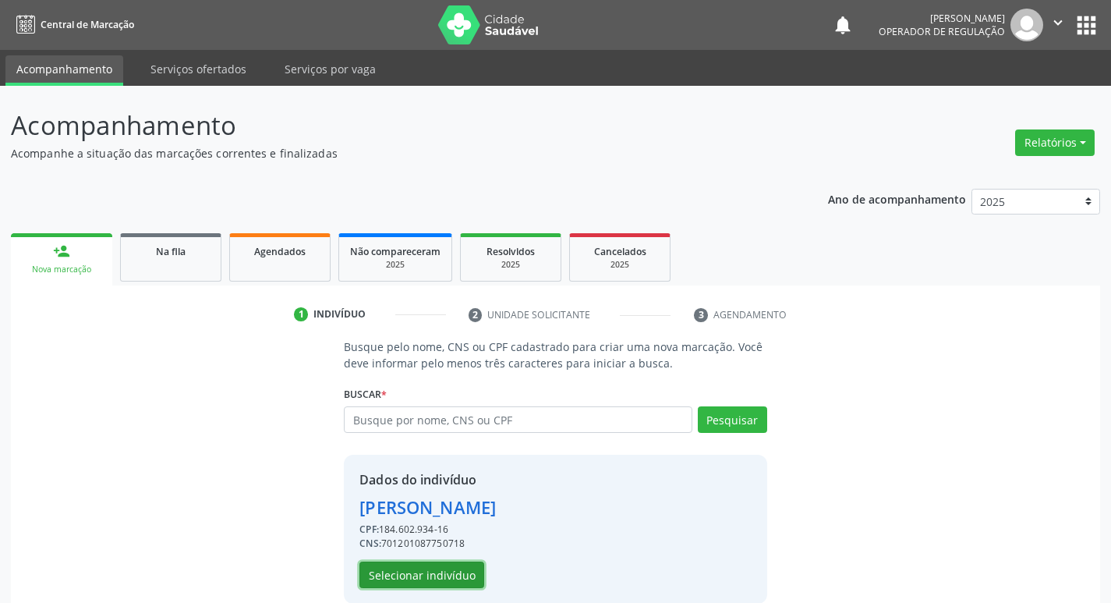
click at [462, 581] on button "Selecionar indivíduo" at bounding box center [421, 574] width 125 height 27
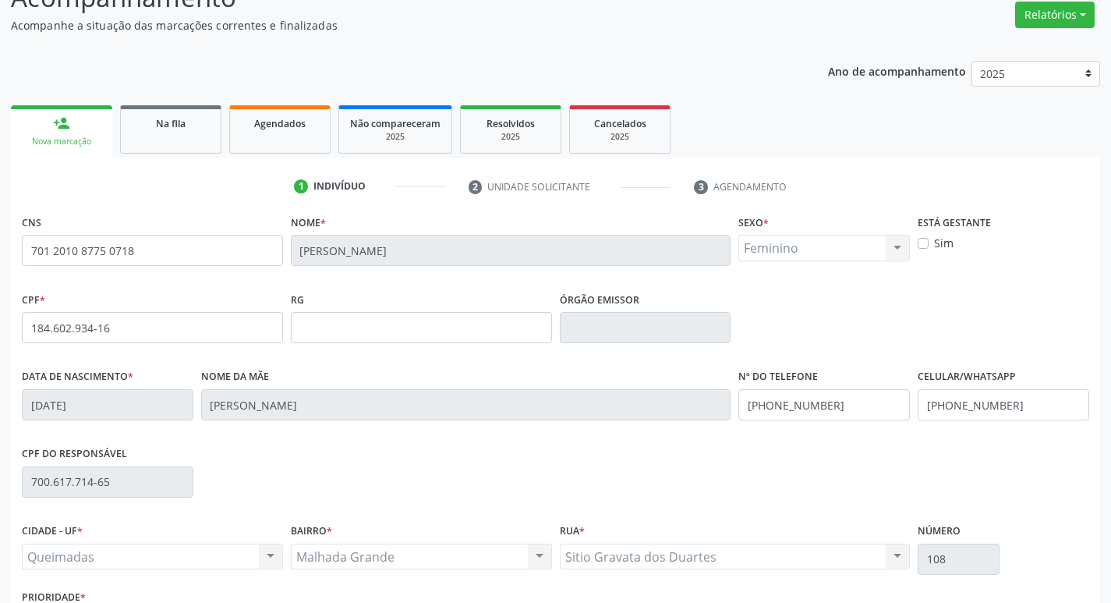
scroll to position [242, 0]
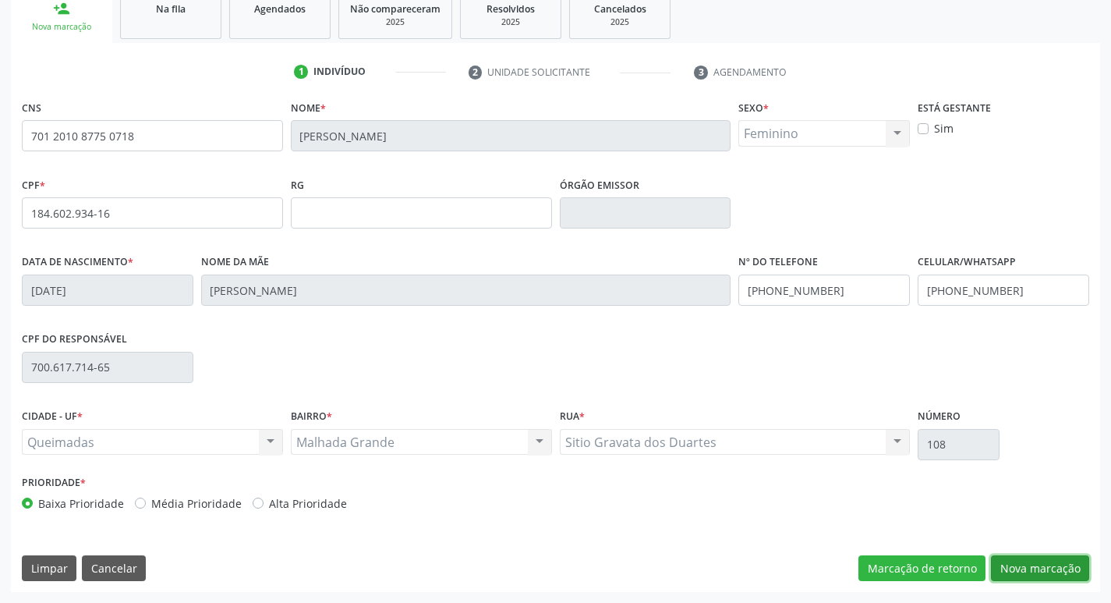
click at [1031, 567] on button "Nova marcação" at bounding box center [1040, 568] width 98 height 27
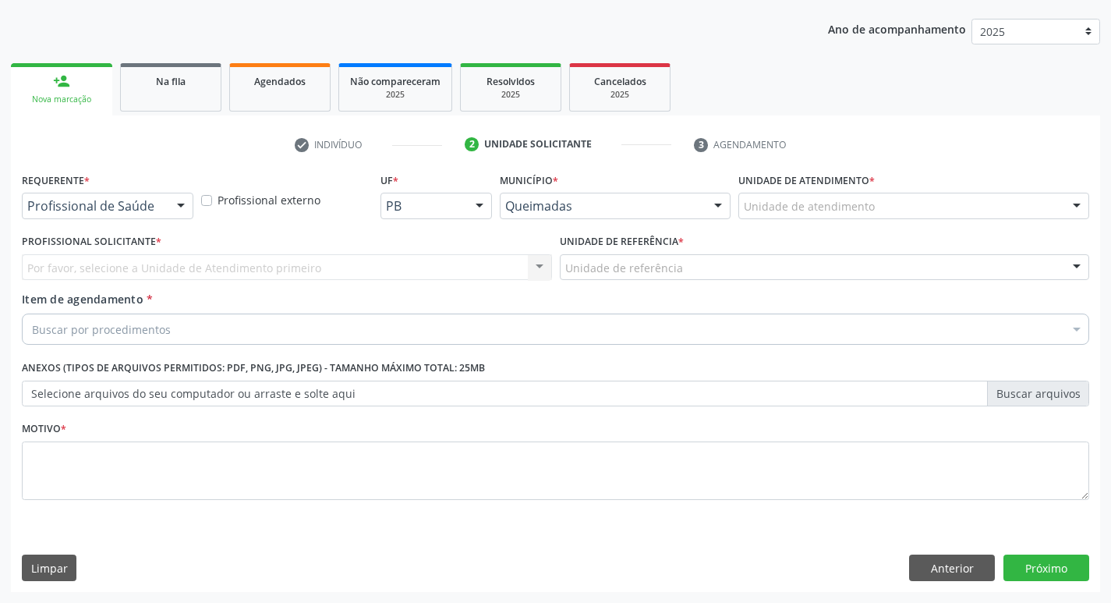
scroll to position [170, 0]
click at [145, 218] on div "Profissional de Saúde Profissional de Saúde Paciente Nenhum resultado encontrad…" at bounding box center [107, 206] width 171 height 27
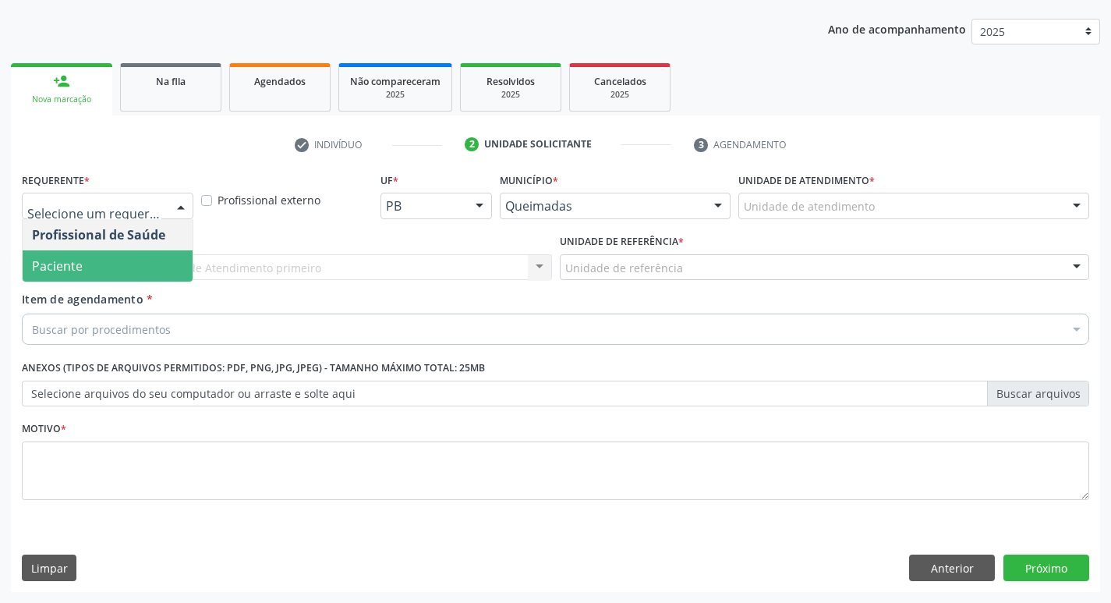
click at [132, 277] on span "Paciente" at bounding box center [108, 265] width 170 height 31
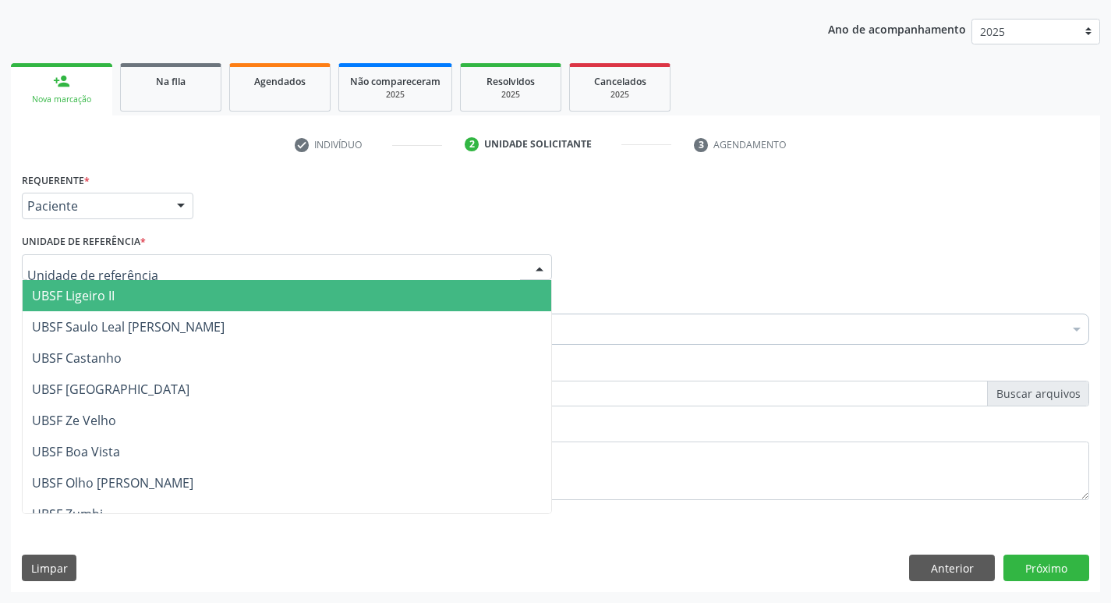
click at [223, 268] on div at bounding box center [287, 267] width 530 height 27
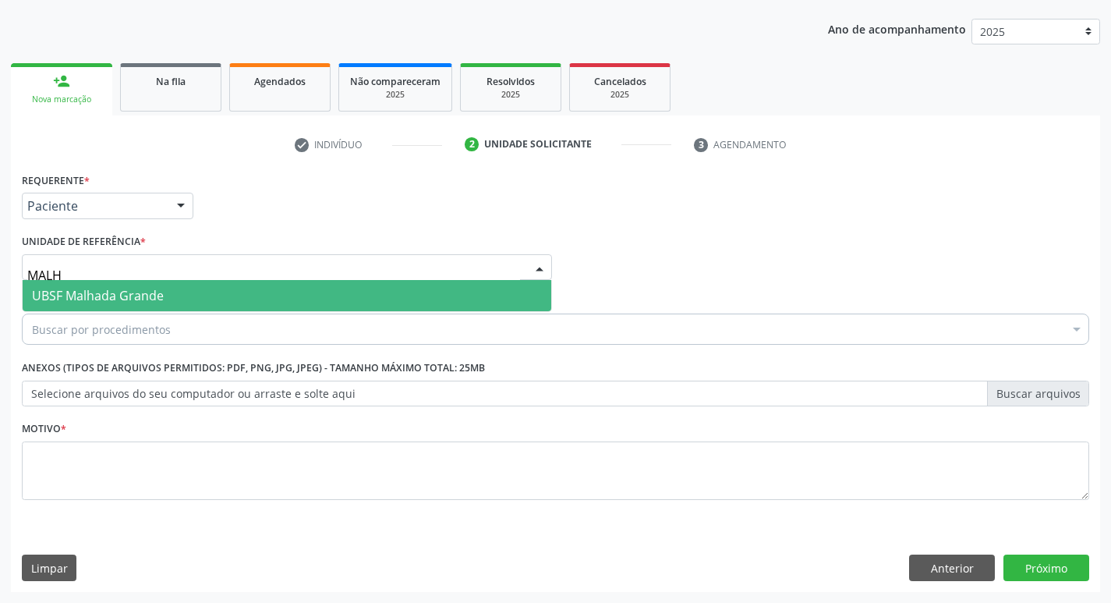
type input "MALHA"
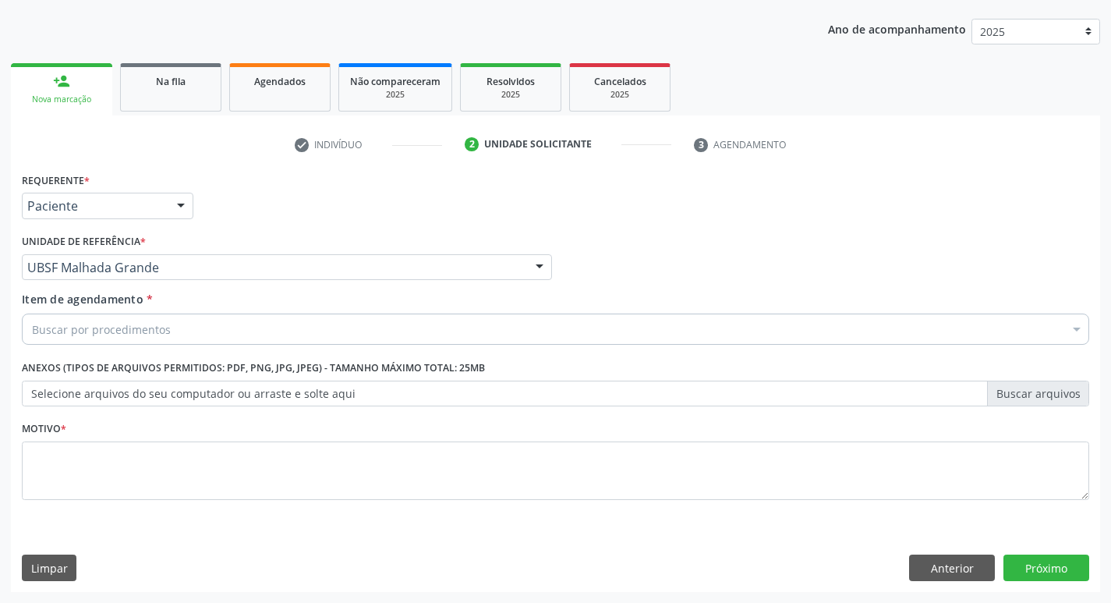
click at [211, 332] on div "Buscar por procedimentos" at bounding box center [555, 328] width 1067 height 31
type input "NEUROP"
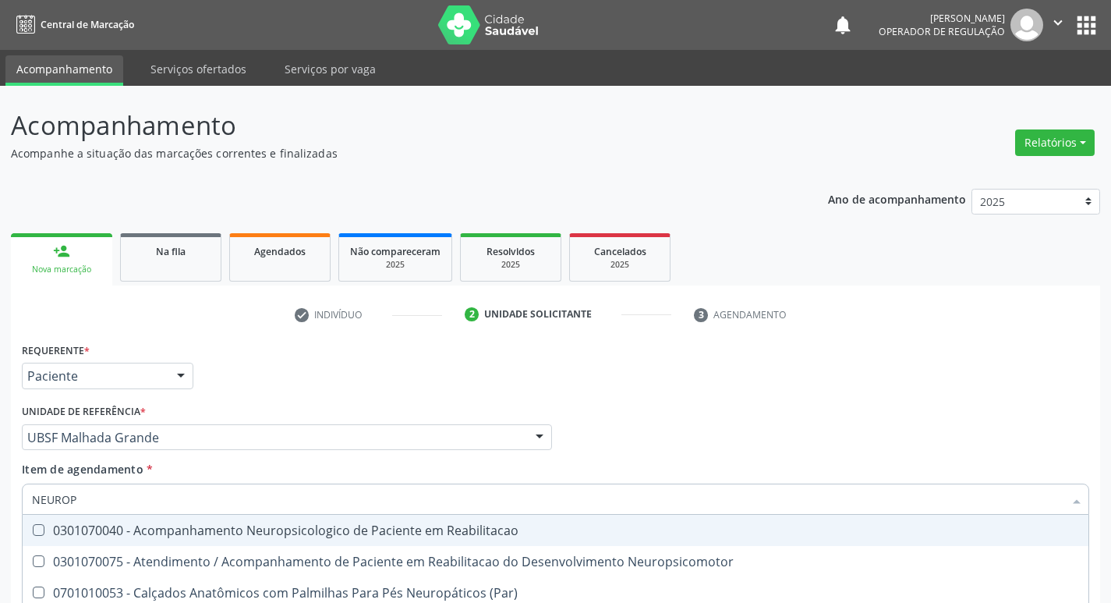
scroll to position [170, 0]
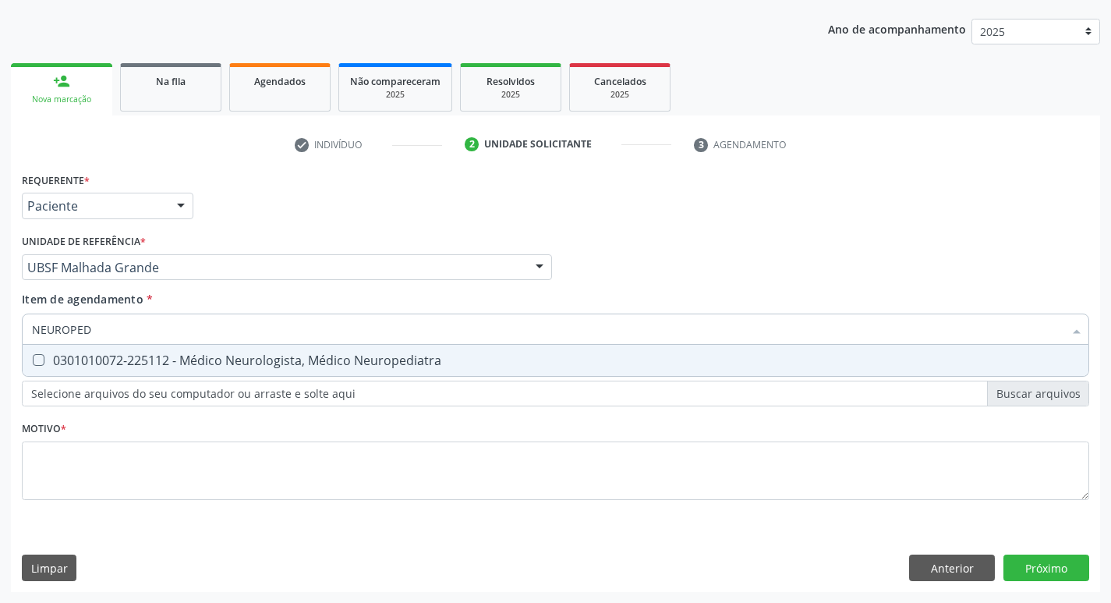
type input "NEUROPEDI"
click at [221, 359] on div "0301010072-225112 - Médico Neurologista, Médico Neuropediatra" at bounding box center [555, 360] width 1047 height 12
checkbox Neuropediatra "true"
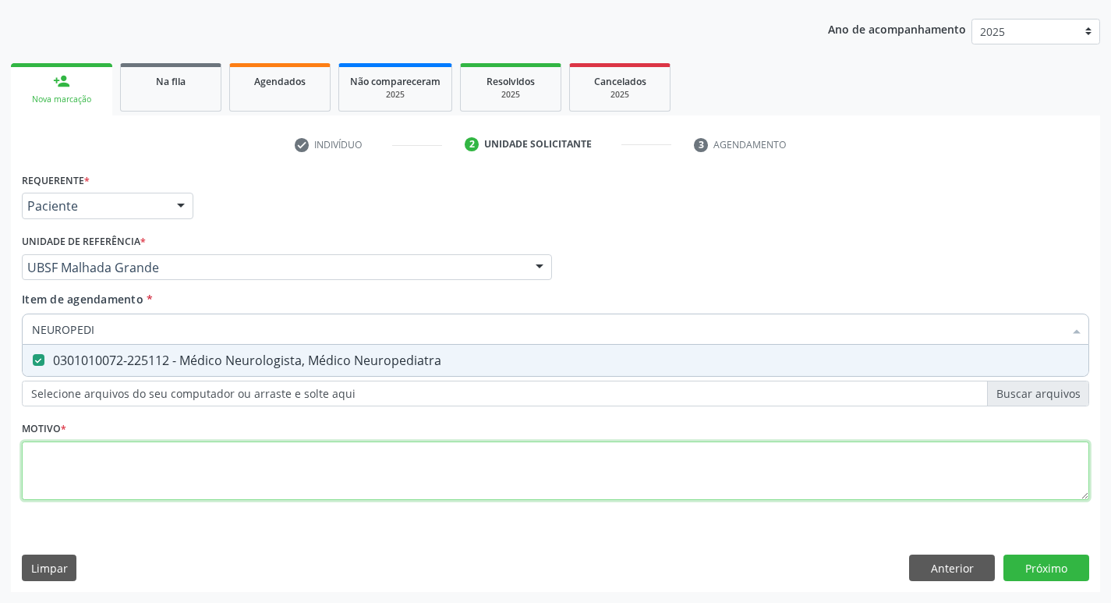
click at [140, 450] on div "Requerente * Paciente Profissional de Saúde Paciente Nenhum resultado encontrad…" at bounding box center [555, 344] width 1067 height 353
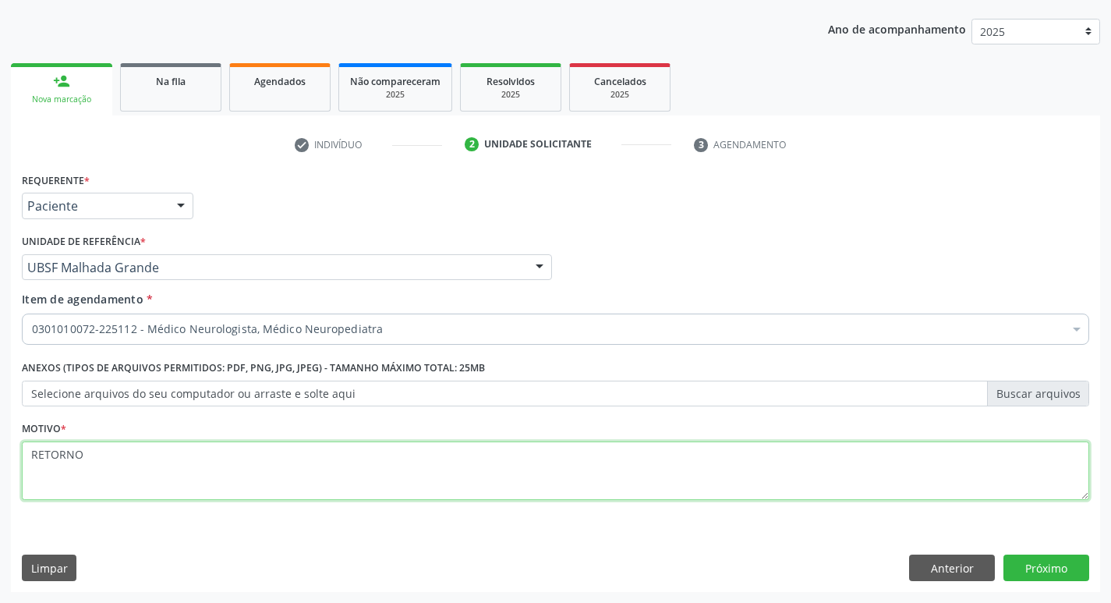
click at [200, 450] on textarea "RETORNO" at bounding box center [555, 470] width 1067 height 59
type textarea "RETORNO"
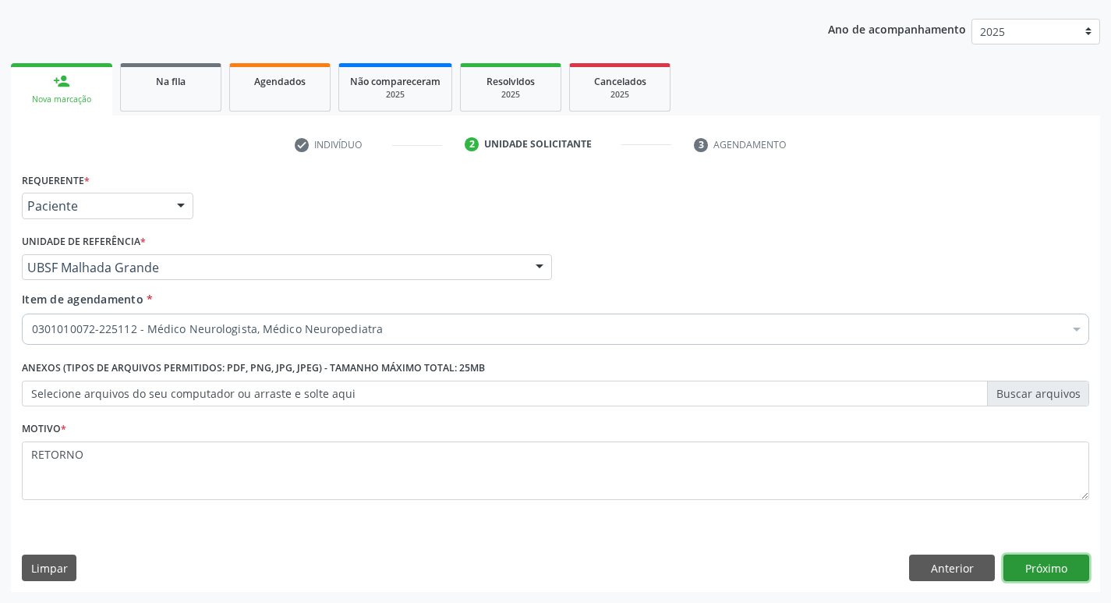
click at [1066, 564] on button "Próximo" at bounding box center [1046, 567] width 86 height 27
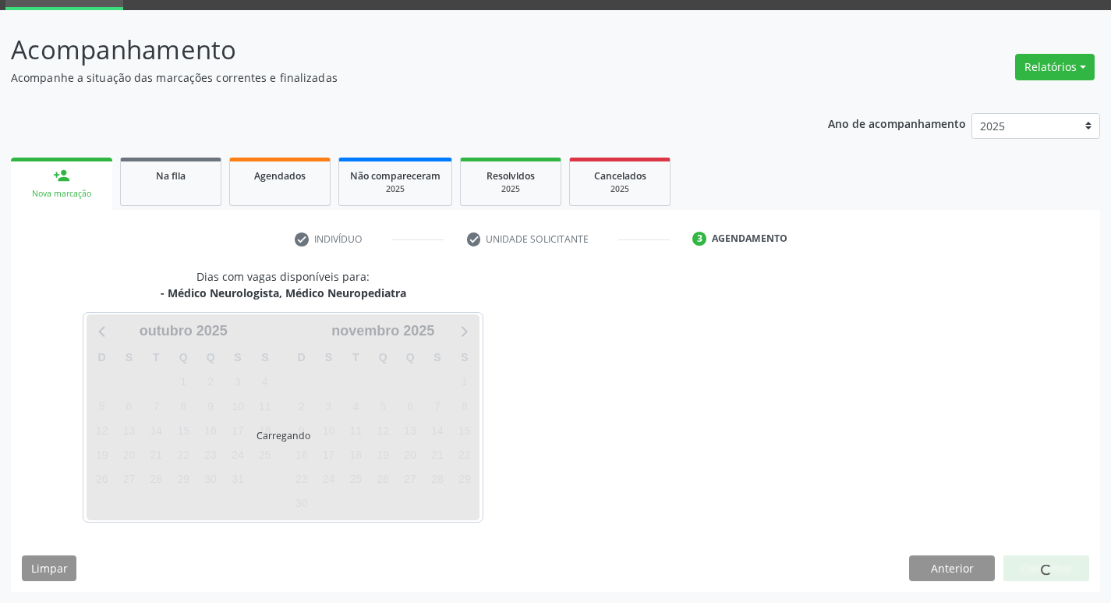
scroll to position [76, 0]
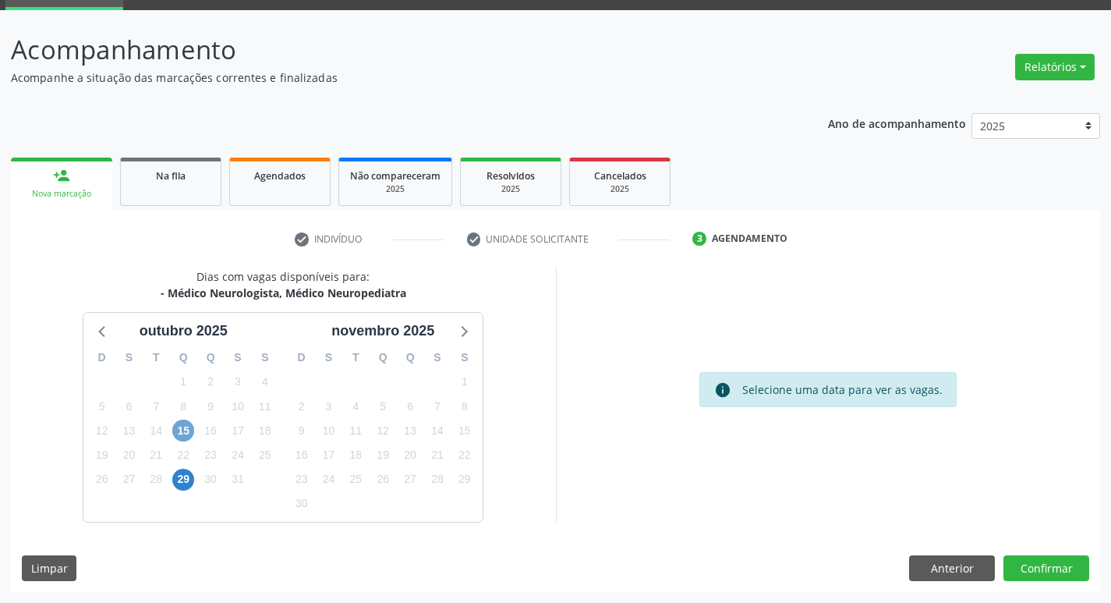
click at [193, 433] on span "15" at bounding box center [183, 430] width 22 height 22
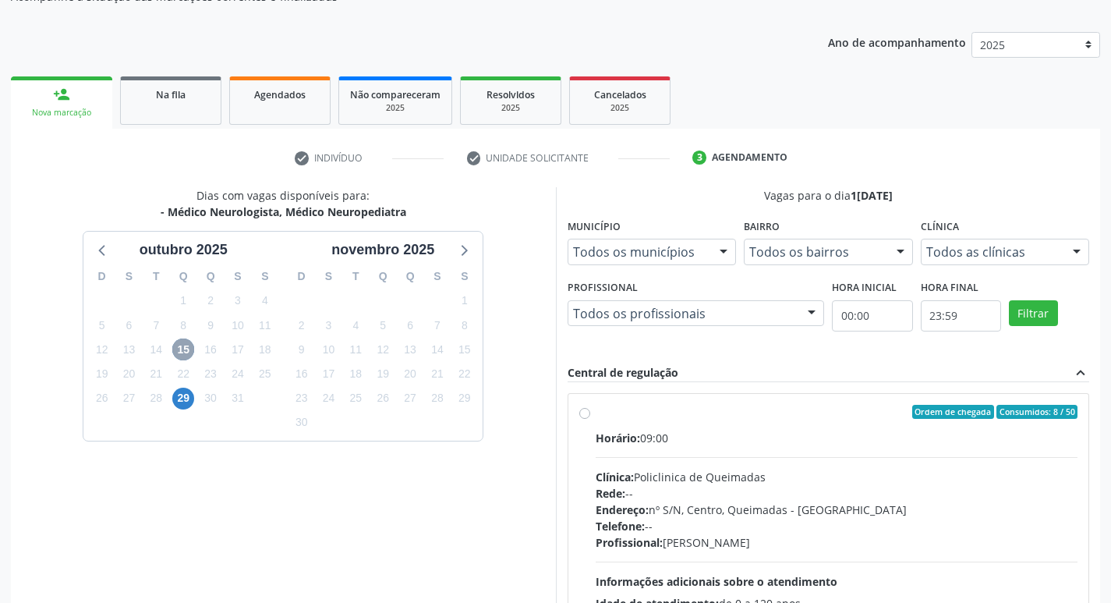
scroll to position [301, 0]
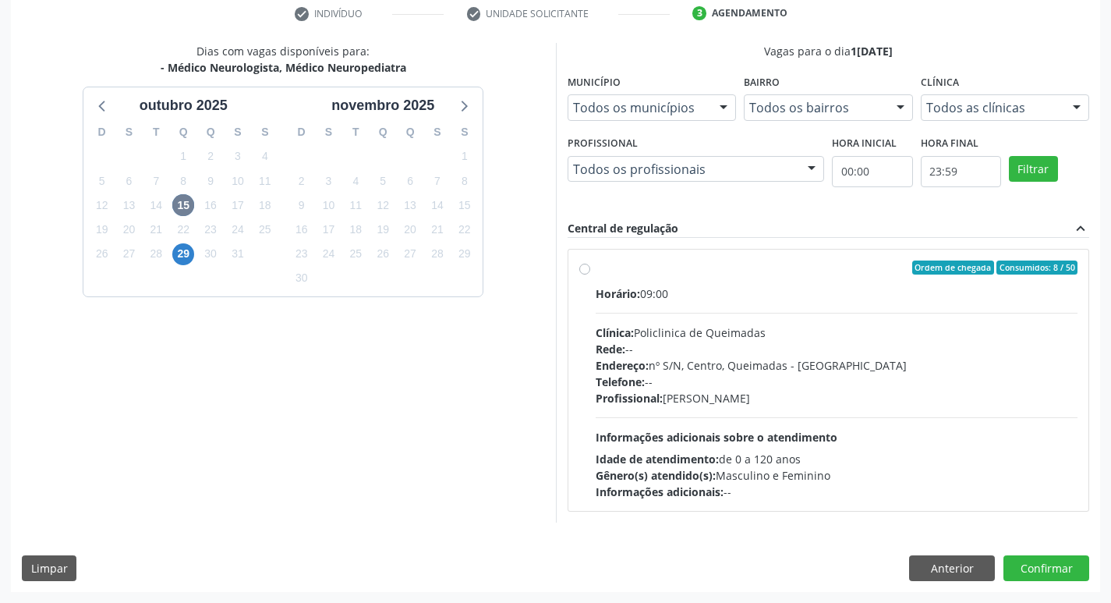
click at [872, 299] on div "Horário: 09:00" at bounding box center [837, 293] width 483 height 16
click at [590, 274] on input "Ordem de chegada Consumidos: 8 / 50 Horário: 09:00 Clínica: Policlinica de Quei…" at bounding box center [584, 267] width 11 height 14
radio input "true"
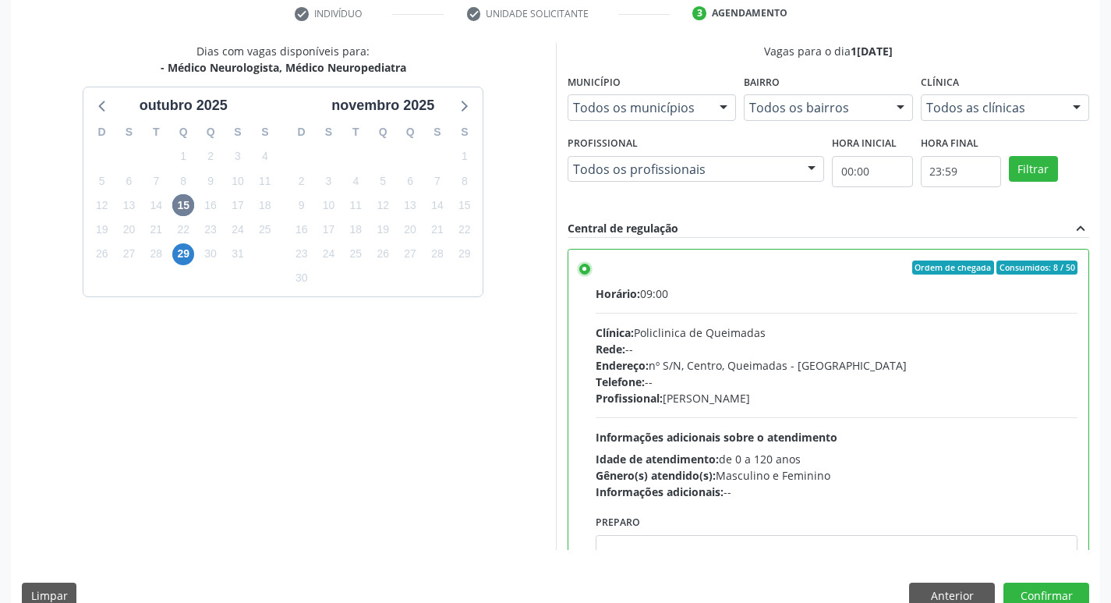
scroll to position [329, 0]
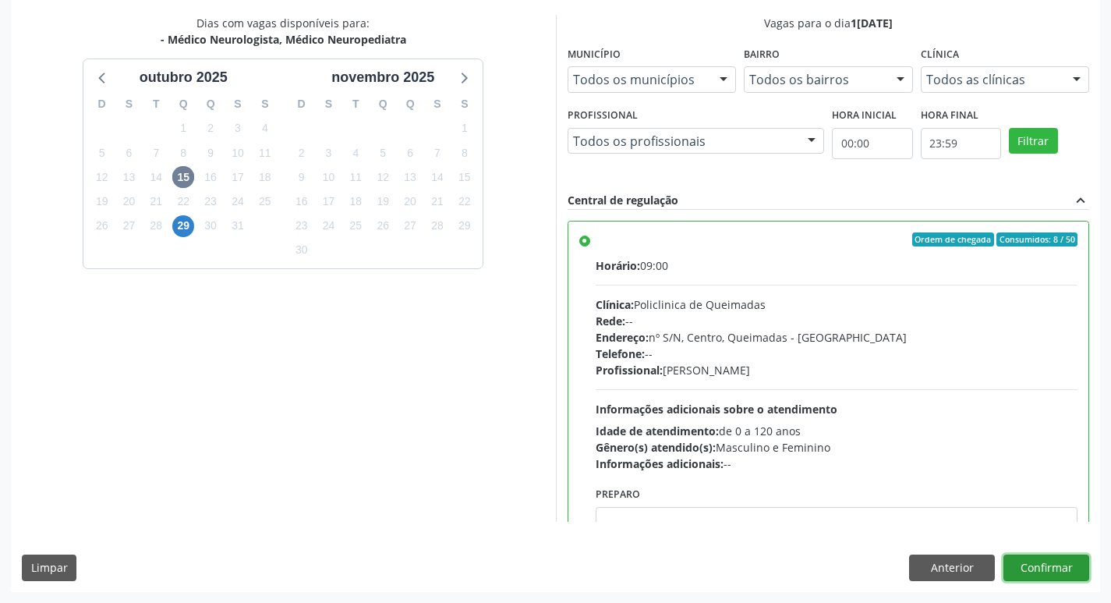
click at [1034, 565] on button "Confirmar" at bounding box center [1046, 567] width 86 height 27
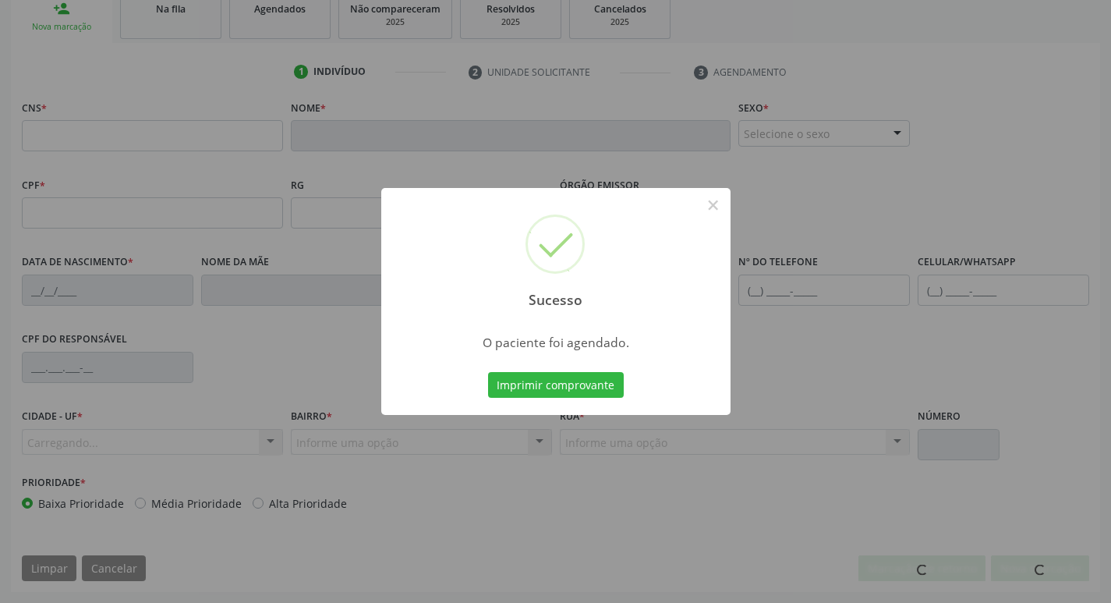
scroll to position [242, 0]
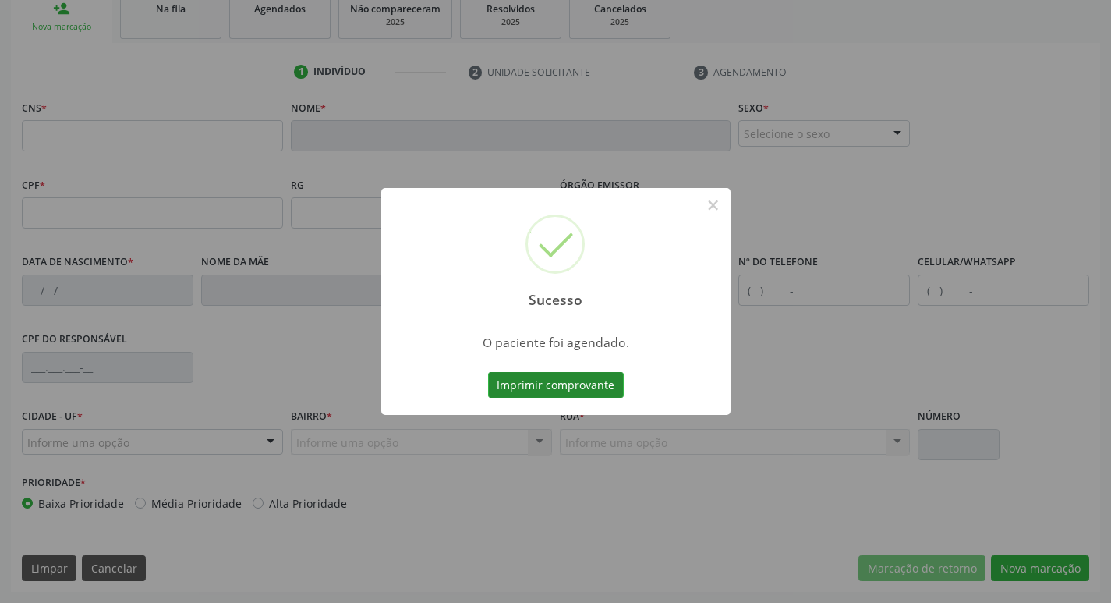
click at [582, 387] on button "Imprimir comprovante" at bounding box center [556, 385] width 136 height 27
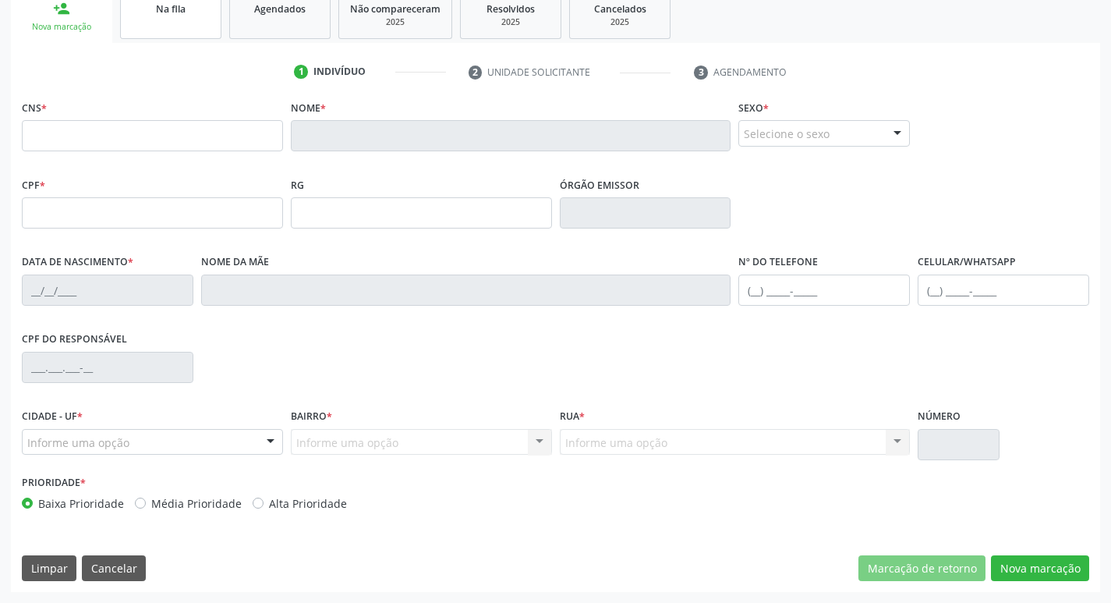
click at [164, 33] on link "Na fila" at bounding box center [170, 15] width 101 height 48
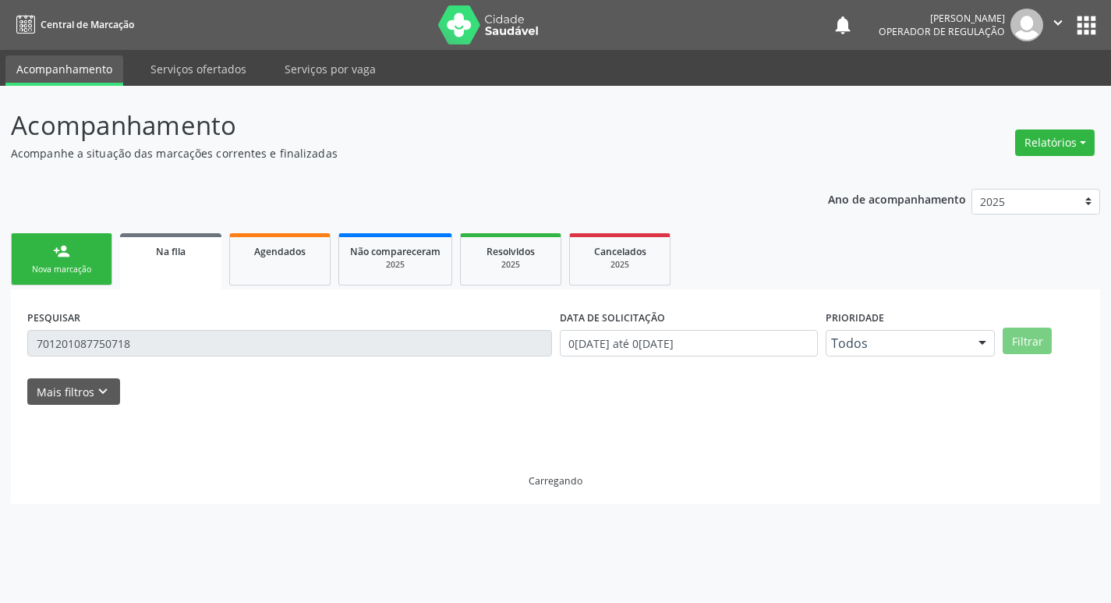
scroll to position [0, 0]
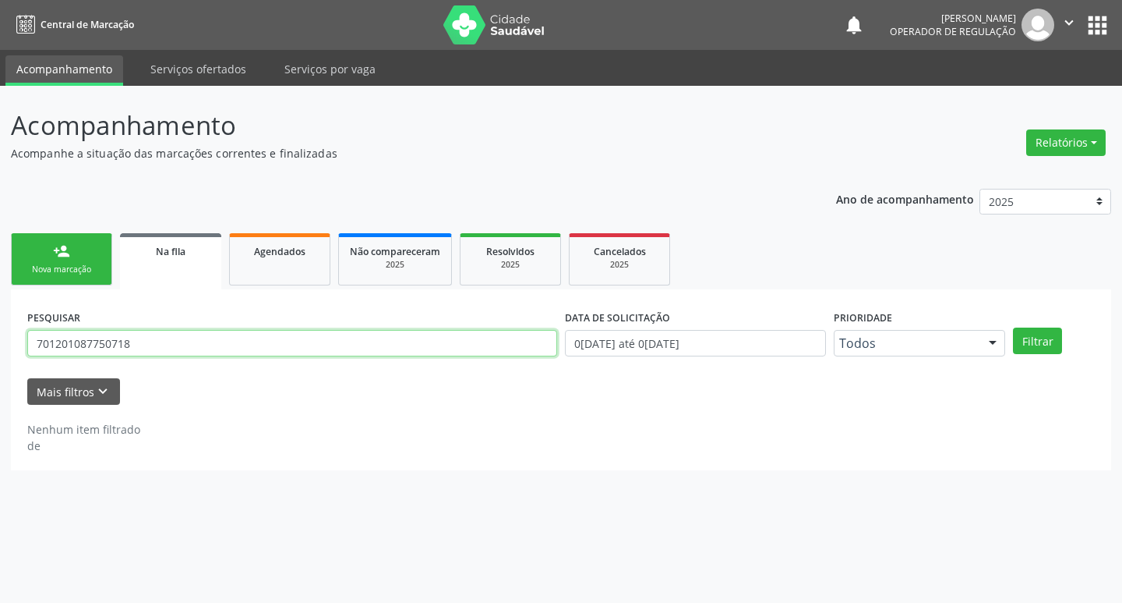
click at [190, 355] on input "701201087750718" at bounding box center [292, 343] width 530 height 27
type input "706608537795710"
click at [1013, 327] on button "Filtrar" at bounding box center [1037, 340] width 49 height 27
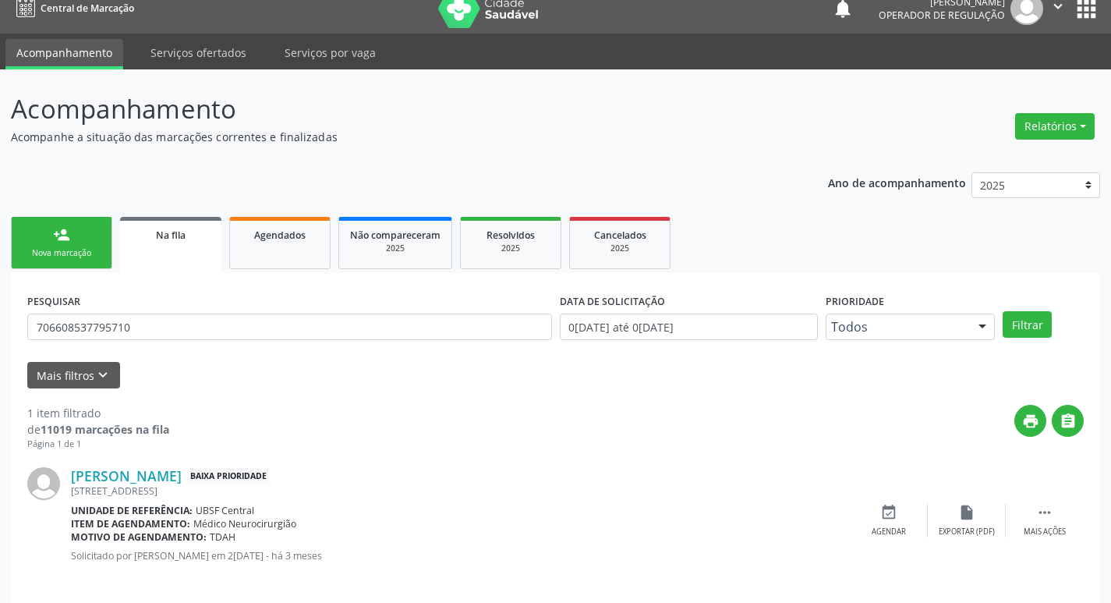
scroll to position [30, 0]
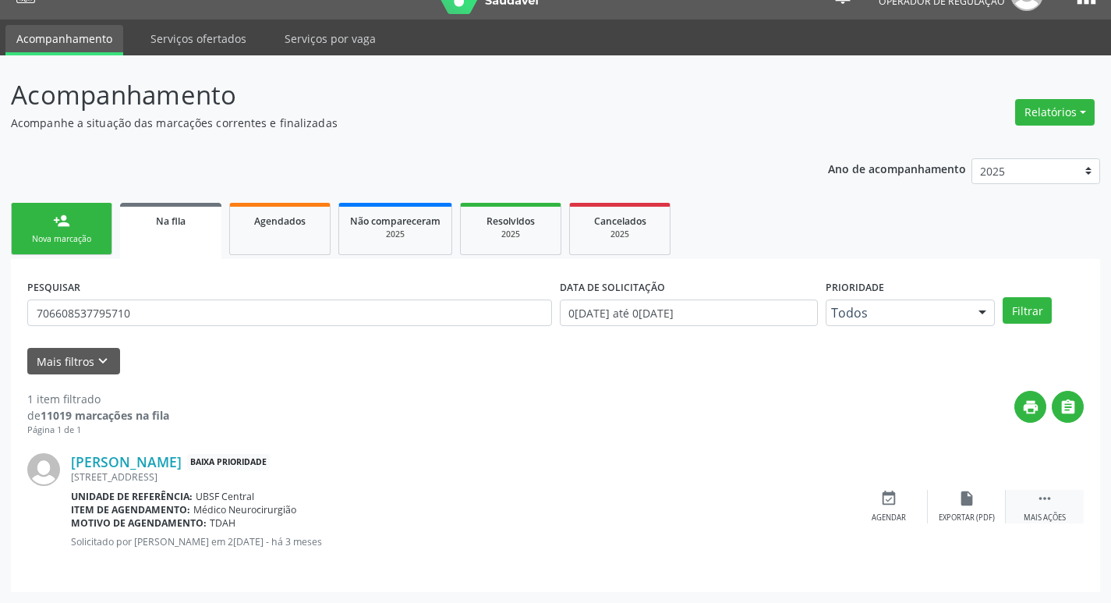
click at [1041, 497] on icon "" at bounding box center [1044, 498] width 17 height 17
click at [957, 509] on div "edit Editar" at bounding box center [967, 507] width 78 height 34
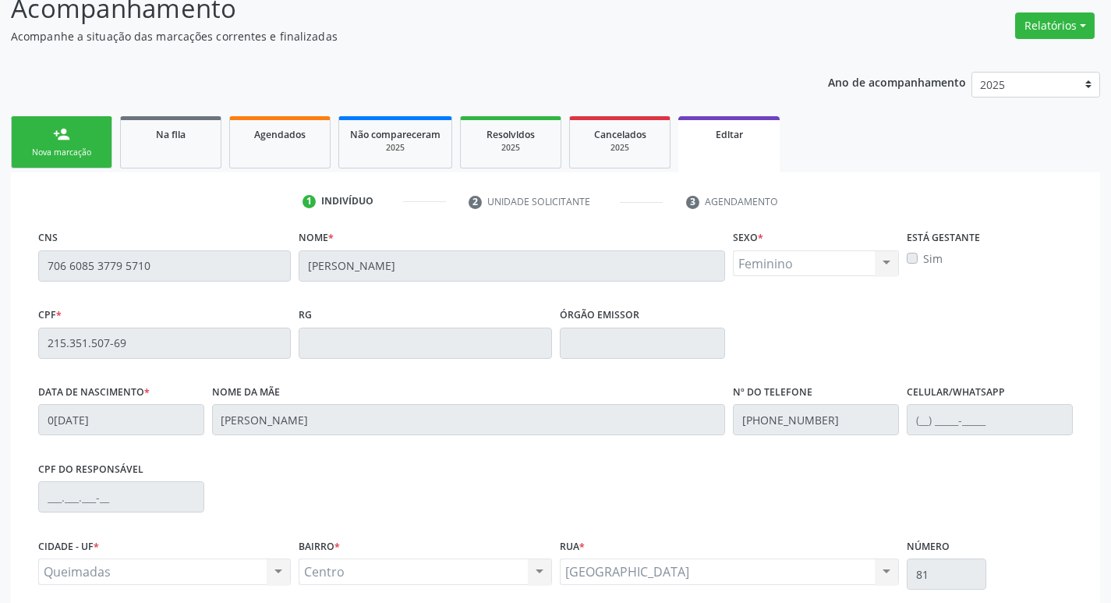
scroll to position [263, 0]
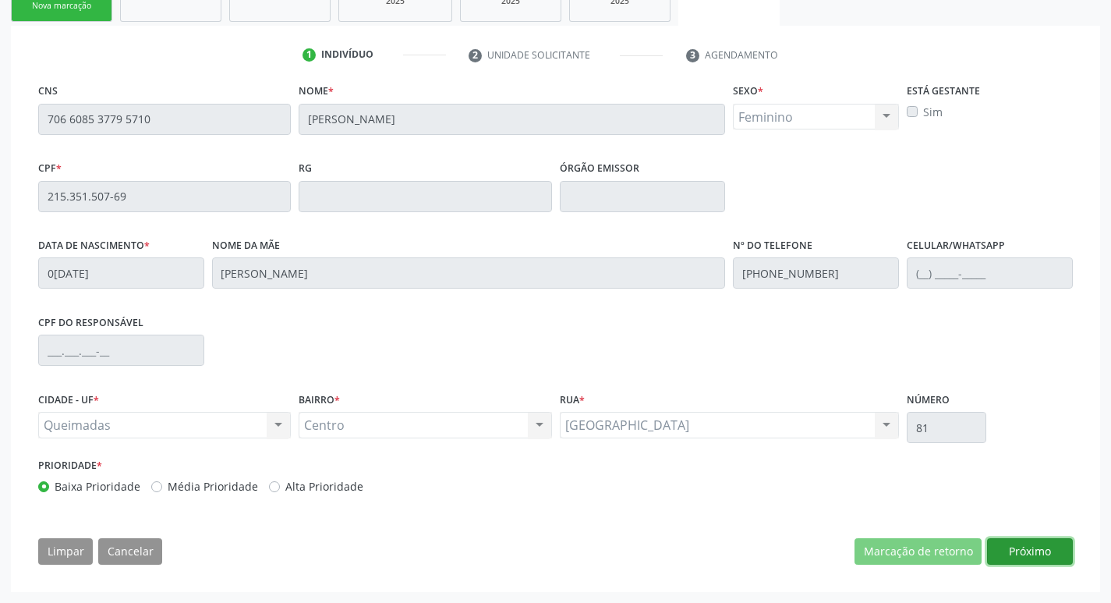
click at [1015, 550] on button "Próximo" at bounding box center [1030, 551] width 86 height 27
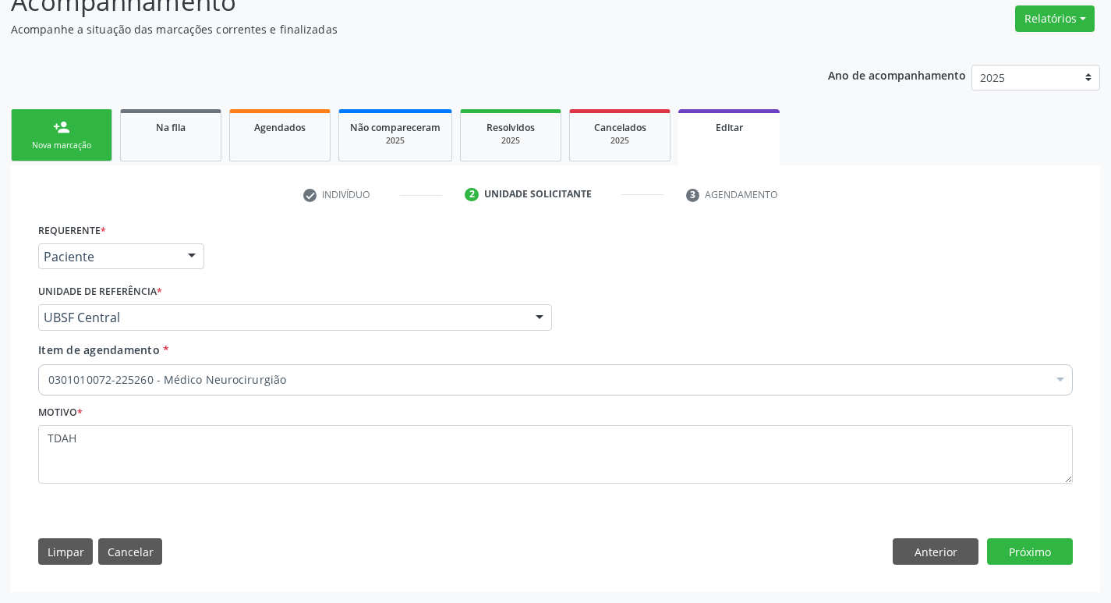
scroll to position [124, 0]
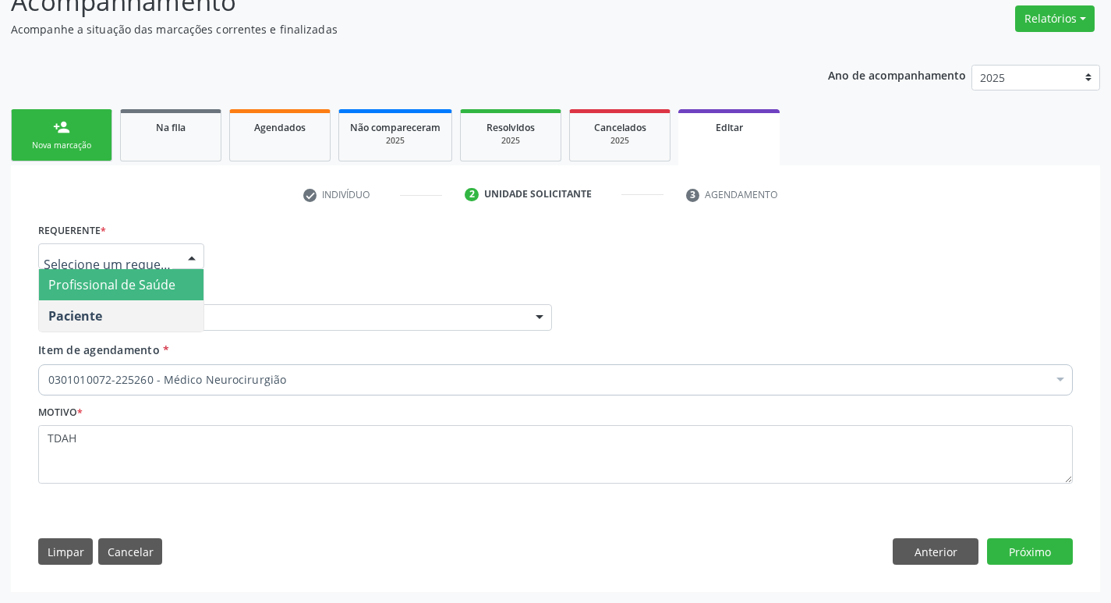
click at [173, 249] on div at bounding box center [121, 256] width 166 height 27
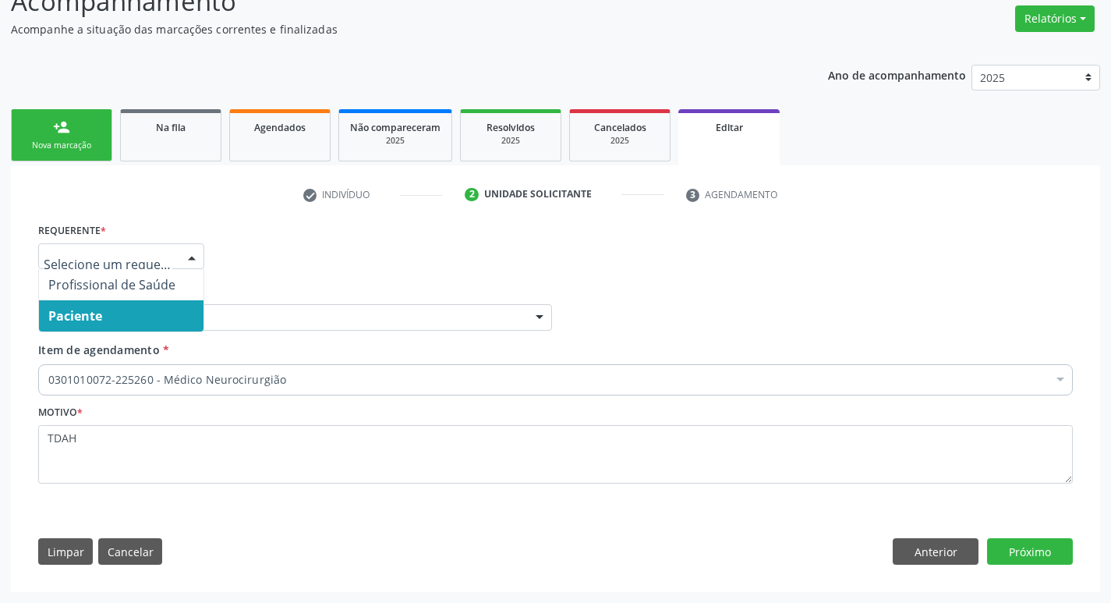
click at [155, 302] on span "Paciente" at bounding box center [121, 315] width 164 height 31
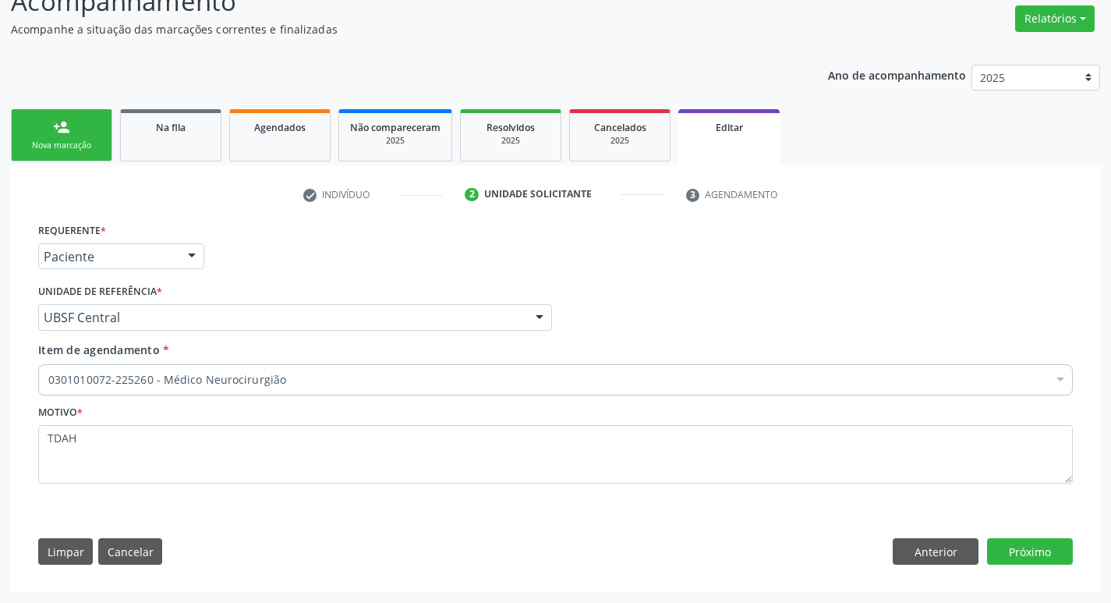
click at [175, 306] on div "UBSF Central" at bounding box center [295, 317] width 514 height 27
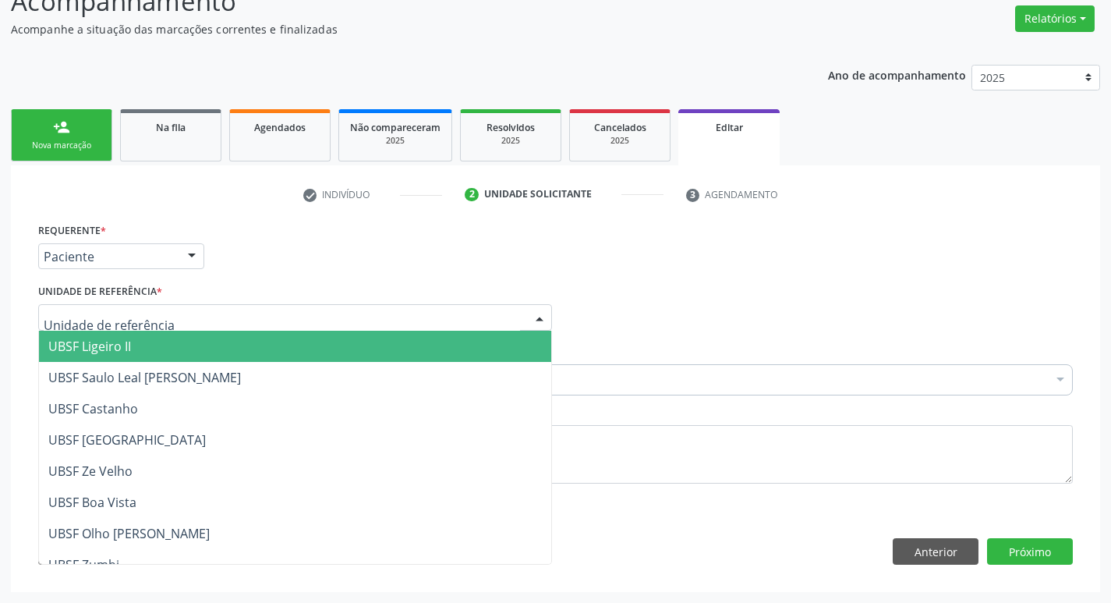
click at [293, 270] on div "Requerente * Paciente Profissional de Saúde Paciente Nenhum resultado encontrad…" at bounding box center [555, 249] width 1042 height 61
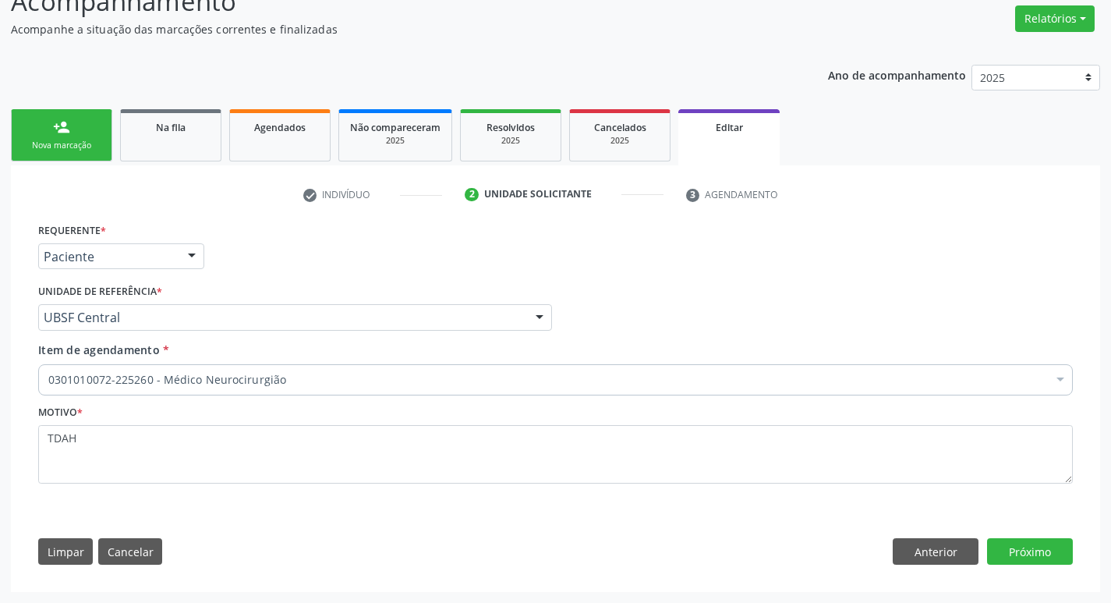
drag, startPoint x: 284, startPoint y: 355, endPoint x: 280, endPoint y: 381, distance: 26.8
click at [284, 354] on div "Item de agendamento * 0301010072-225260 - Médico Neurocirurgião Desfazer seleçã…" at bounding box center [555, 365] width 1034 height 49
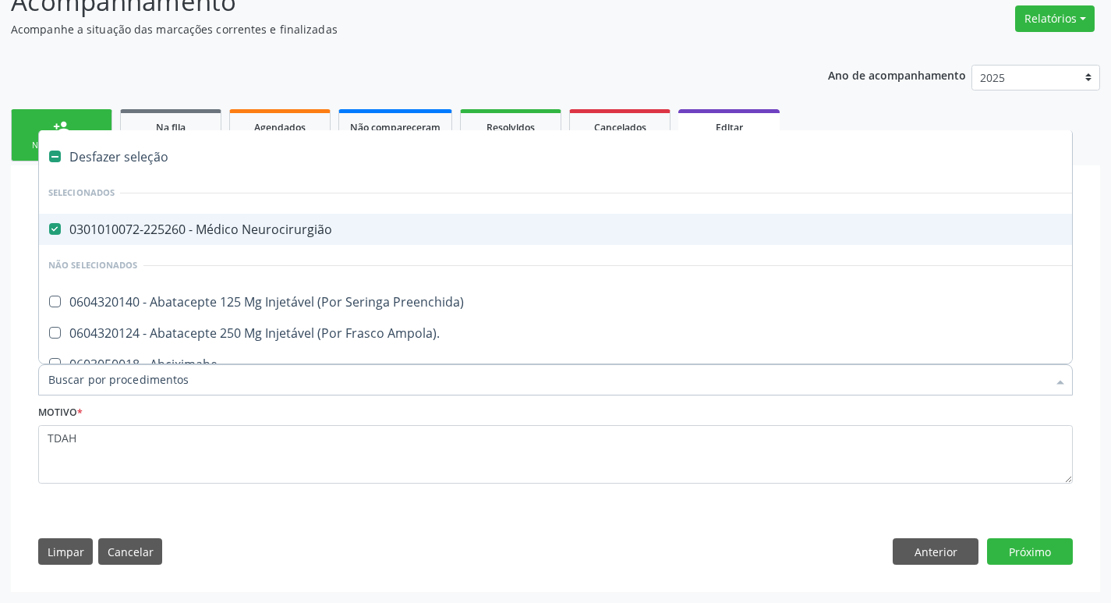
click at [186, 226] on div "0301010072-225260 - Médico Neurocirurgião" at bounding box center [655, 229] width 1214 height 12
checkbox Neurocirurgião "false"
type input "B"
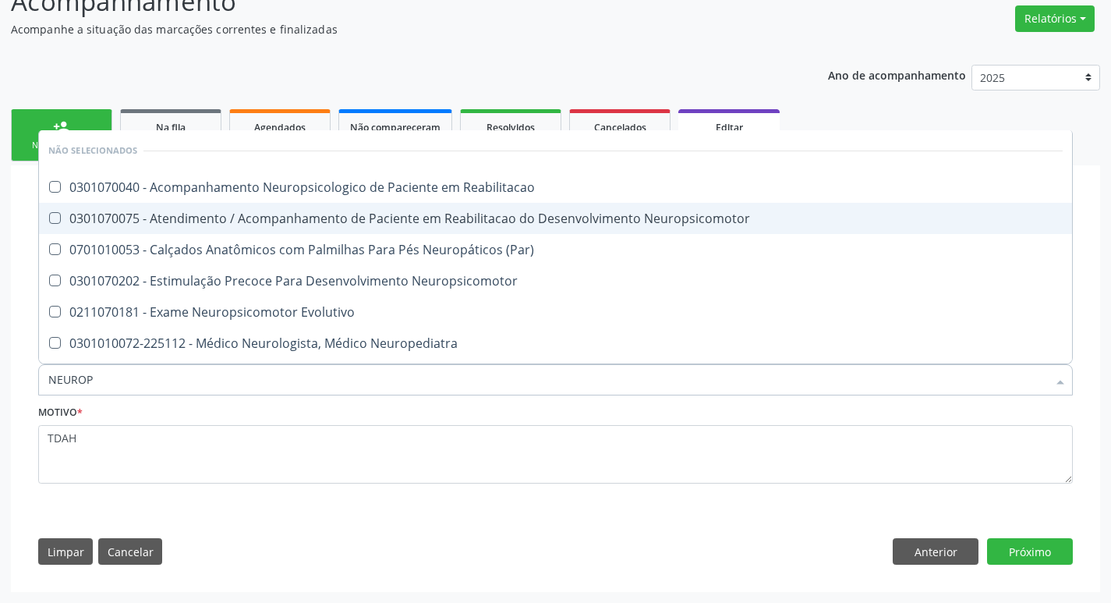
type input "NEUROPE"
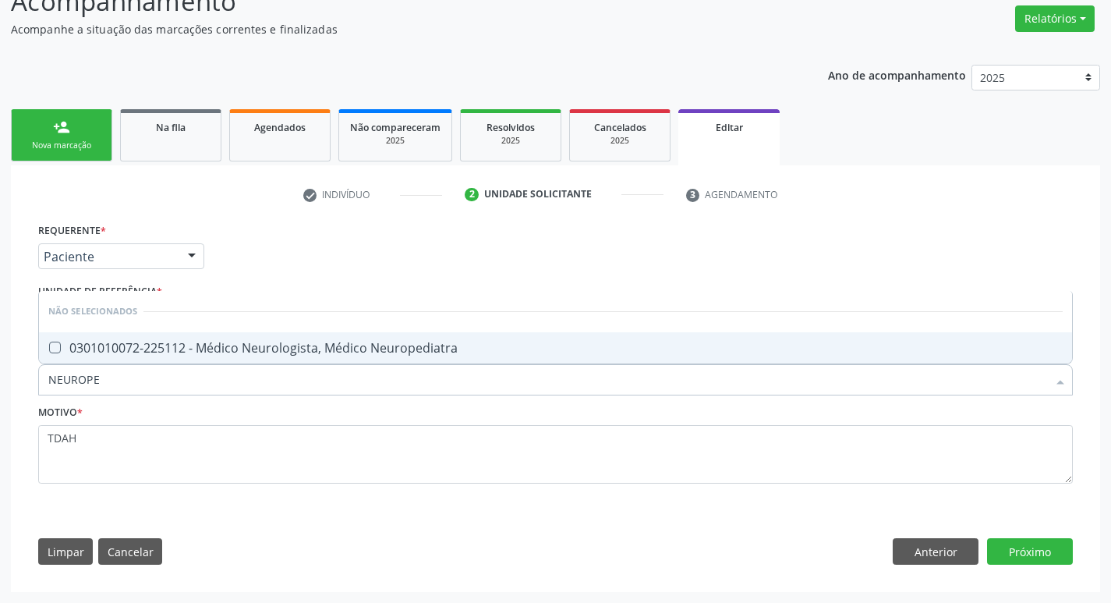
click at [365, 347] on div "0301010072-225112 - Médico Neurologista, Médico Neuropediatra" at bounding box center [555, 347] width 1014 height 12
checkbox Neuropediatra "true"
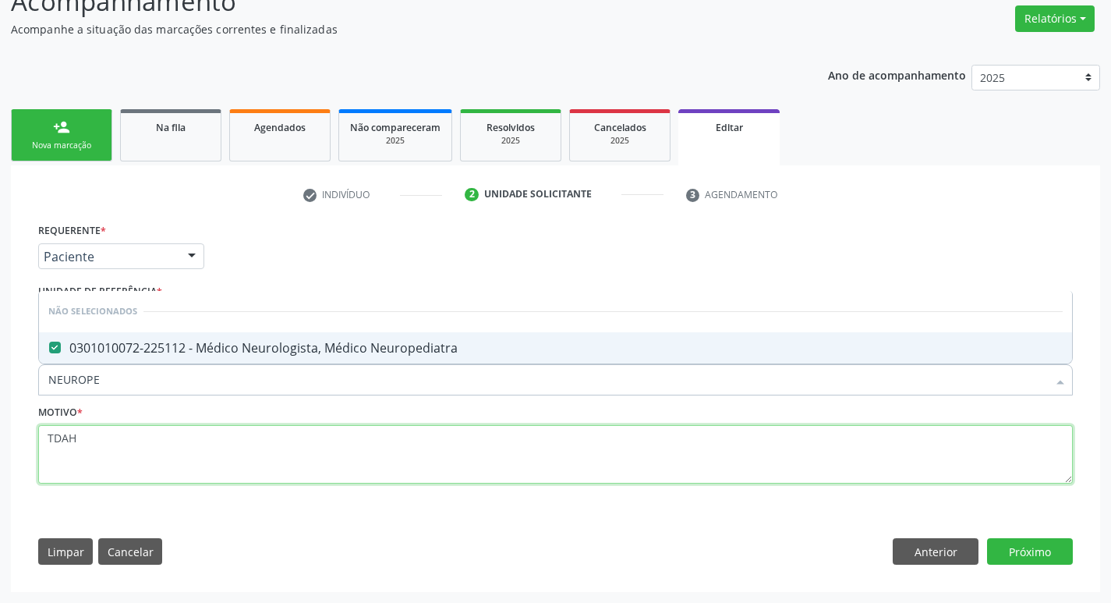
click at [286, 434] on textarea "TDAH" at bounding box center [555, 454] width 1034 height 59
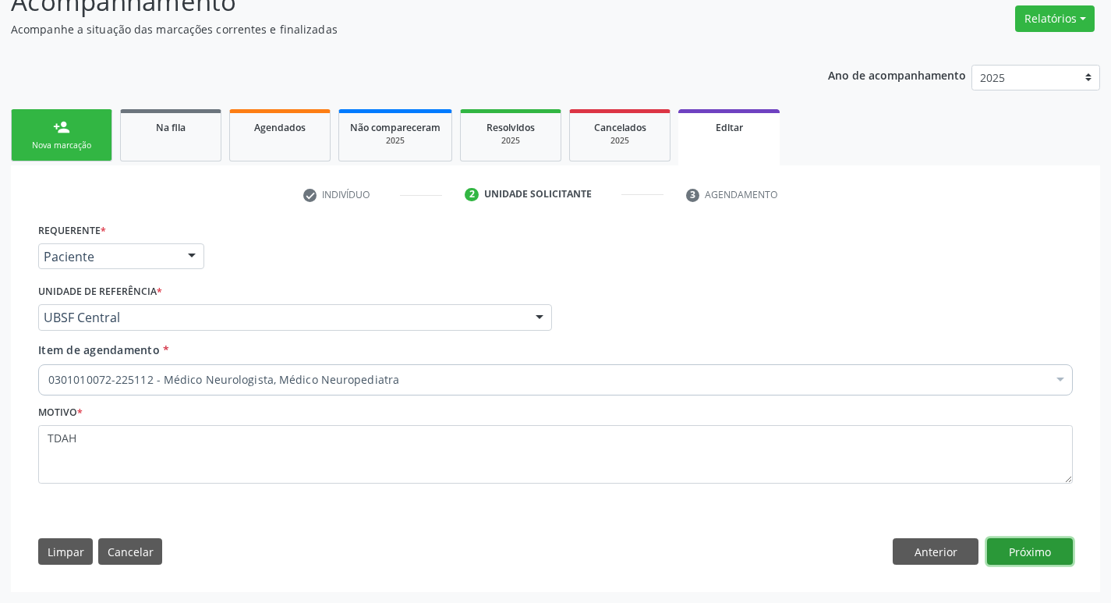
click at [1049, 553] on button "Próximo" at bounding box center [1030, 551] width 86 height 27
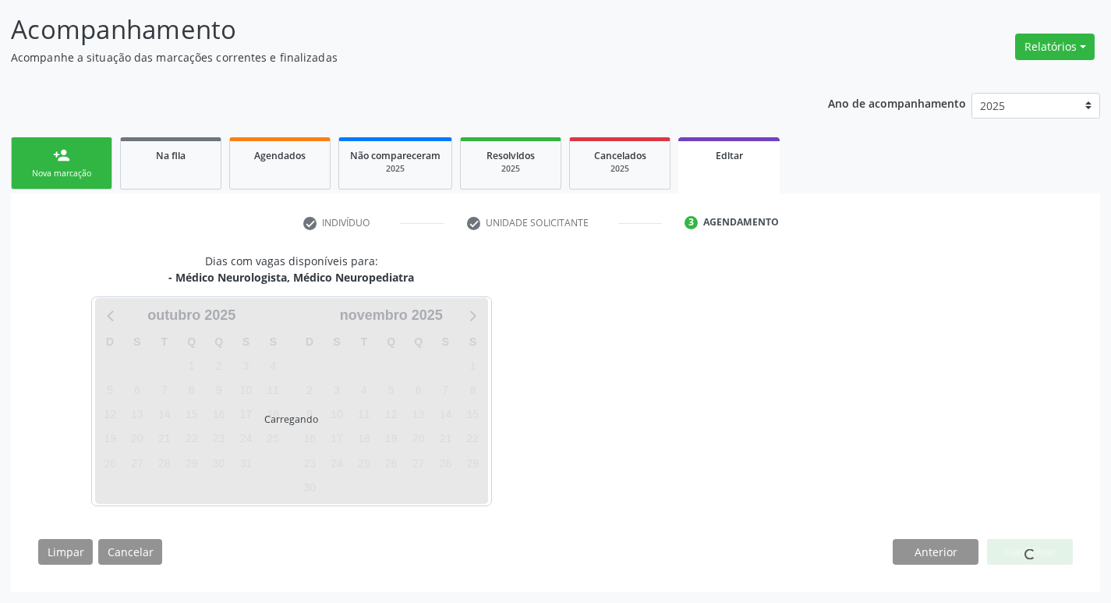
scroll to position [96, 0]
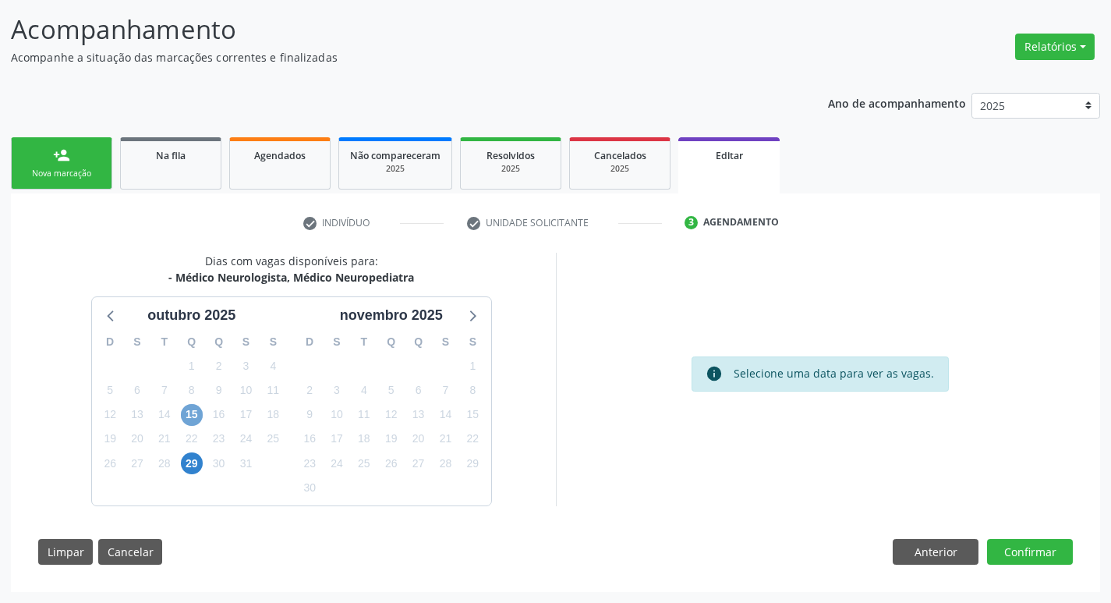
click at [185, 419] on span "15" at bounding box center [192, 415] width 22 height 22
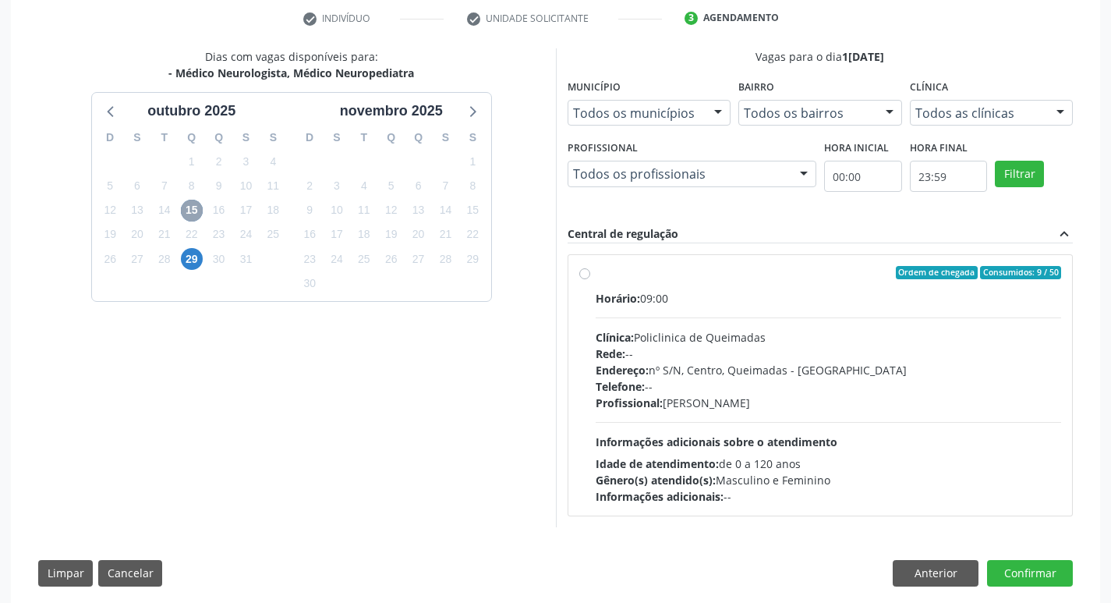
scroll to position [322, 0]
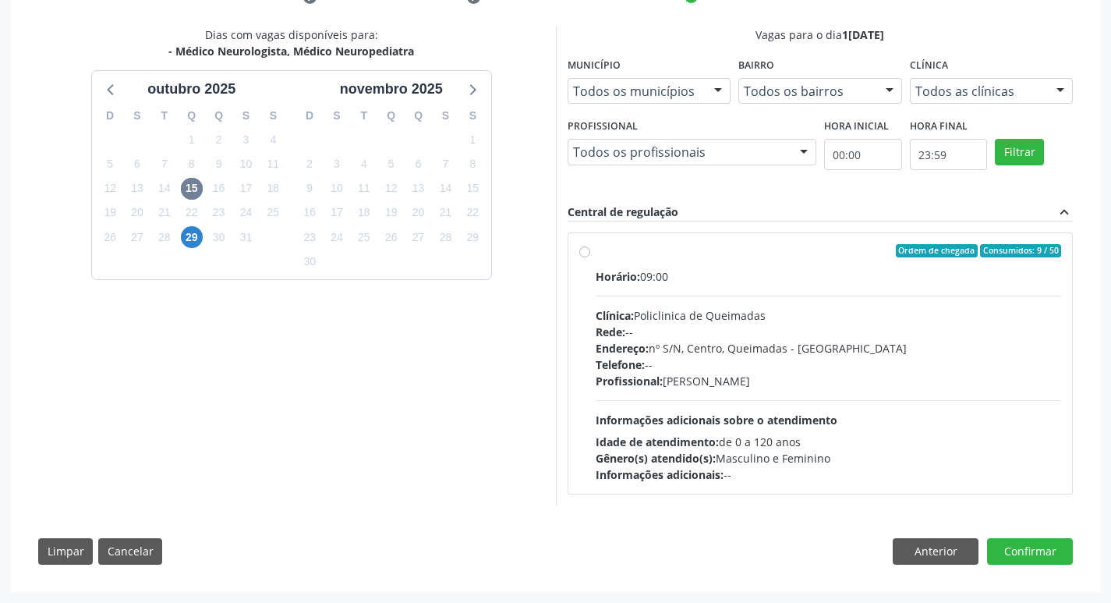
click at [873, 323] on div "Rede: --" at bounding box center [829, 331] width 466 height 16
click at [590, 258] on input "Ordem de chegada Consumidos: 9 / 50 Horário: 09:00 Clínica: Policlinica de Quei…" at bounding box center [584, 251] width 11 height 14
radio input "true"
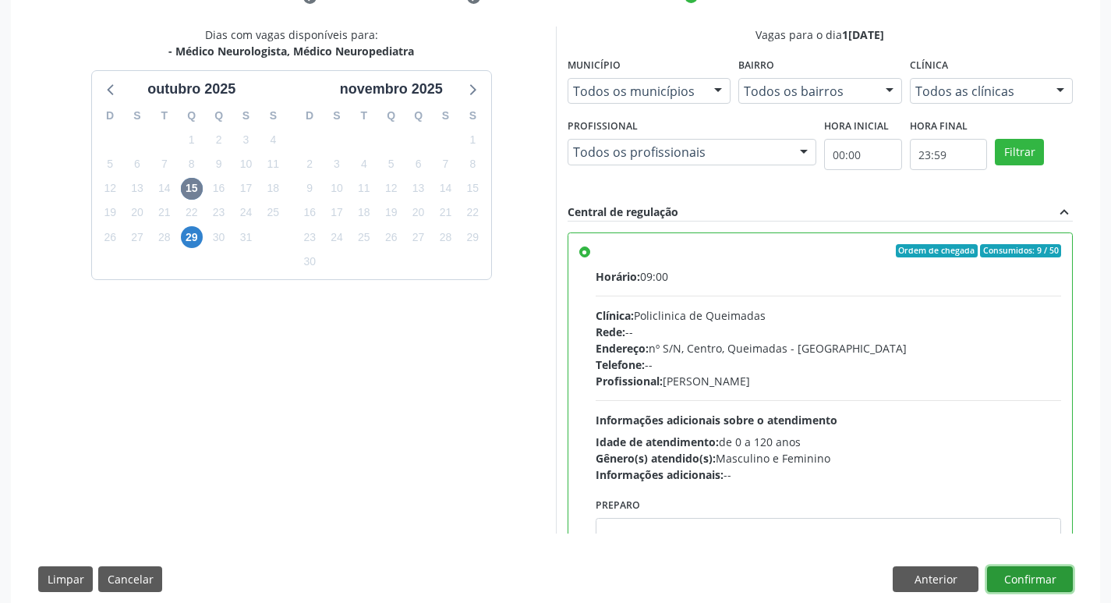
click at [1016, 582] on button "Confirmar" at bounding box center [1030, 579] width 86 height 27
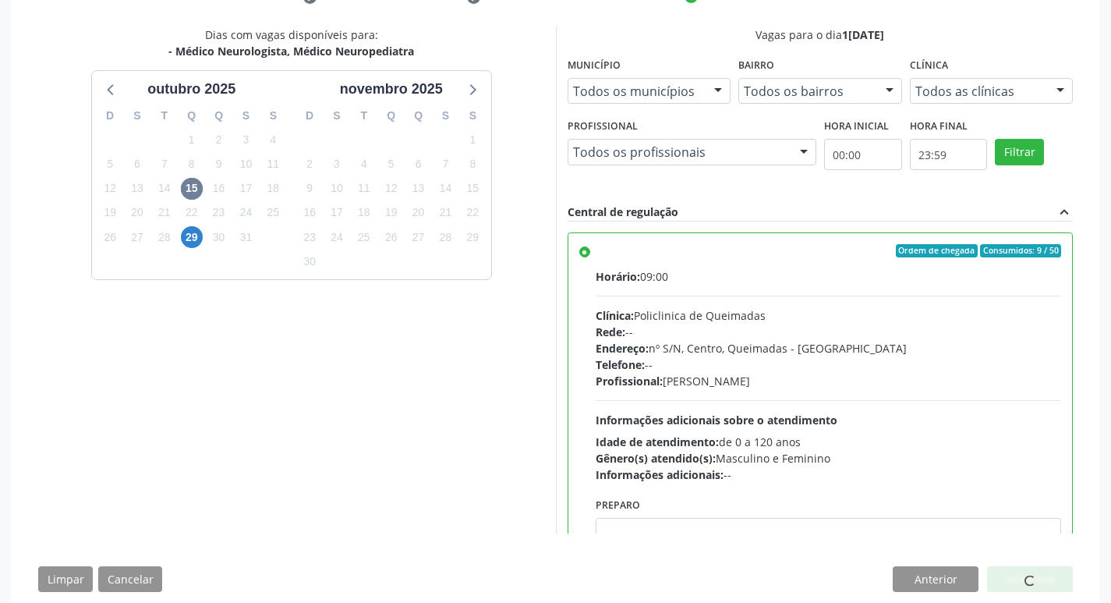
scroll to position [0, 0]
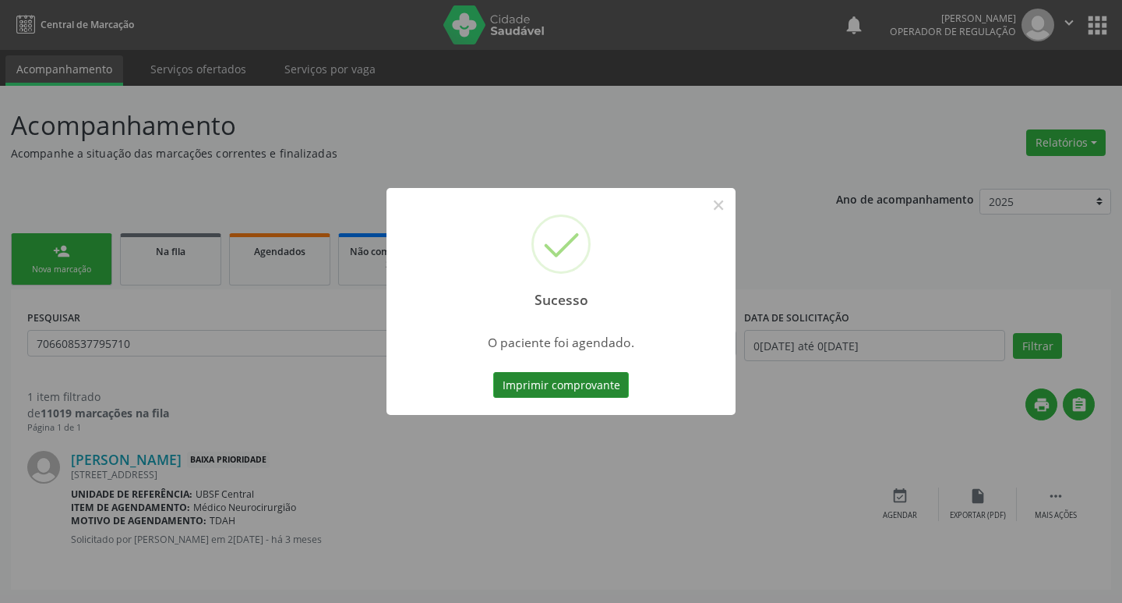
click at [539, 384] on button "Imprimir comprovante" at bounding box center [561, 385] width 136 height 27
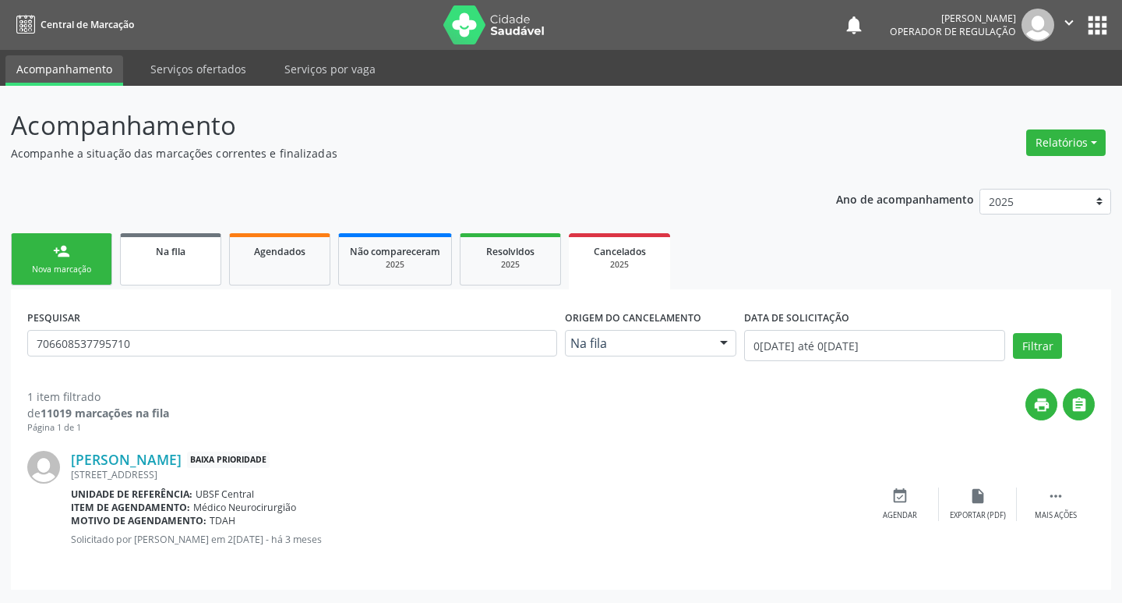
click at [189, 246] on div "Na fila" at bounding box center [171, 250] width 78 height 16
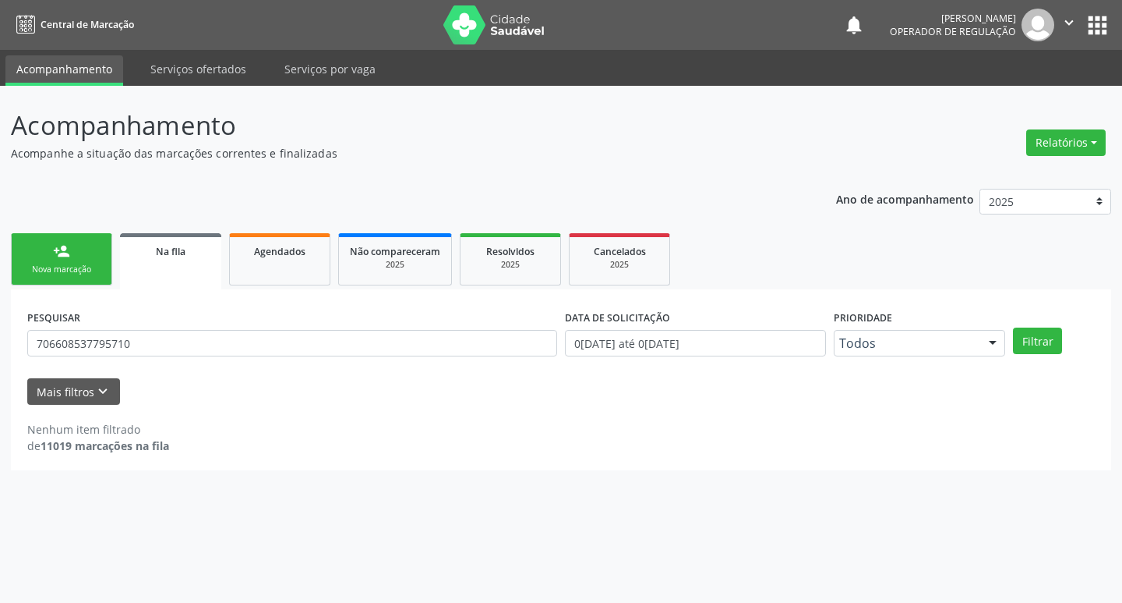
click at [101, 240] on link "person_add Nova marcação" at bounding box center [61, 259] width 101 height 52
click at [94, 251] on link "person_add Nova marcação" at bounding box center [61, 259] width 101 height 52
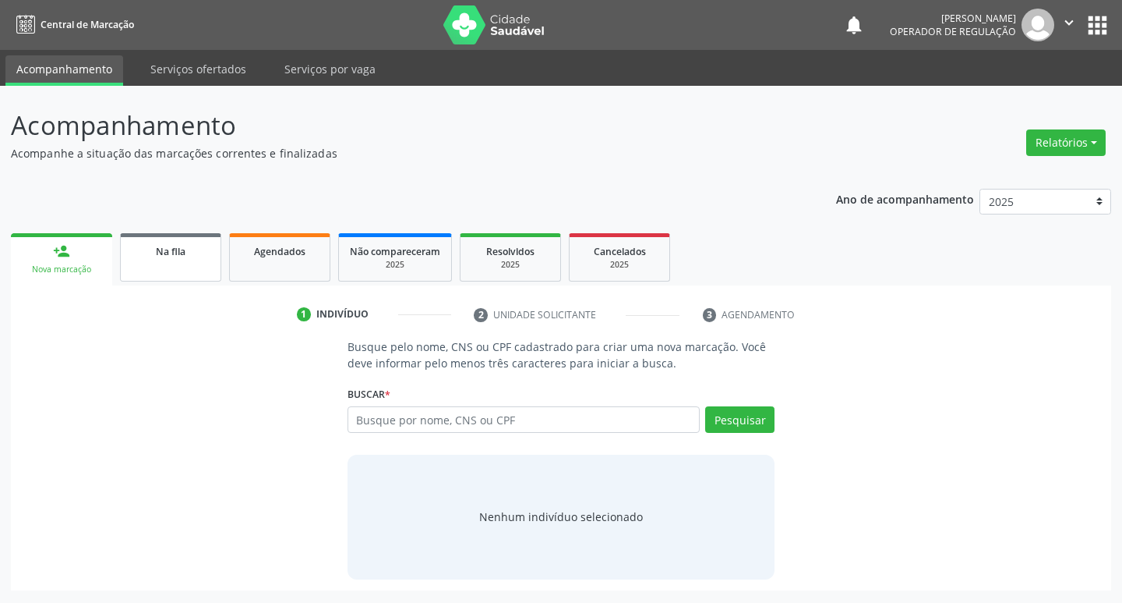
click at [189, 266] on link "Na fila" at bounding box center [170, 257] width 101 height 48
click at [169, 262] on link "Na fila" at bounding box center [170, 257] width 101 height 48
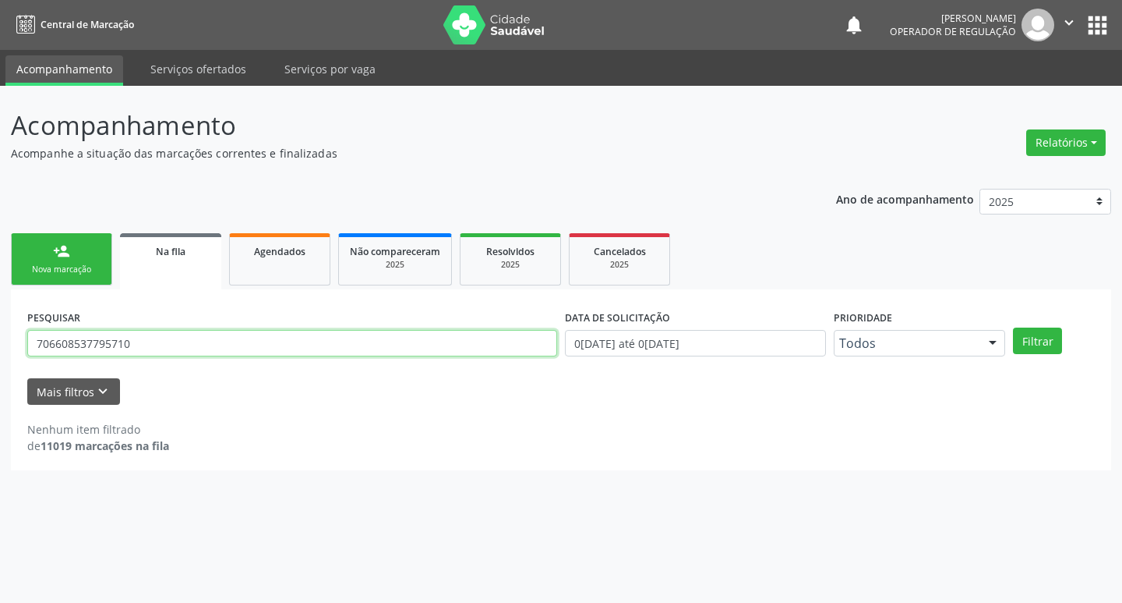
click at [169, 334] on input "706608537795710" at bounding box center [292, 343] width 530 height 27
click at [169, 334] on input "text" at bounding box center [292, 343] width 530 height 27
type input "709603616076172"
click at [1013, 327] on button "Filtrar" at bounding box center [1037, 340] width 49 height 27
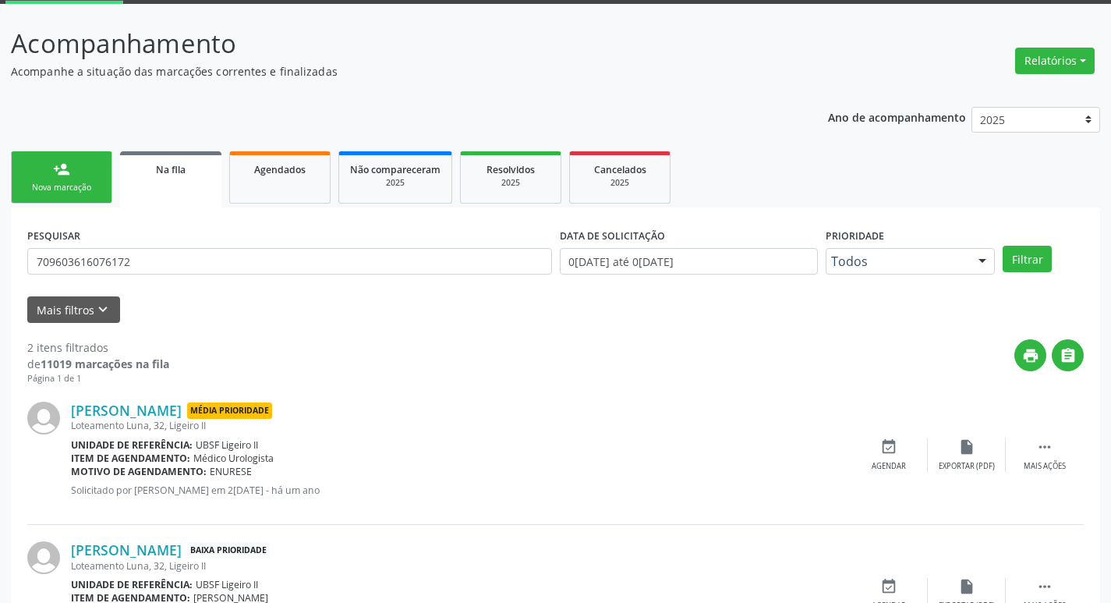
scroll to position [170, 0]
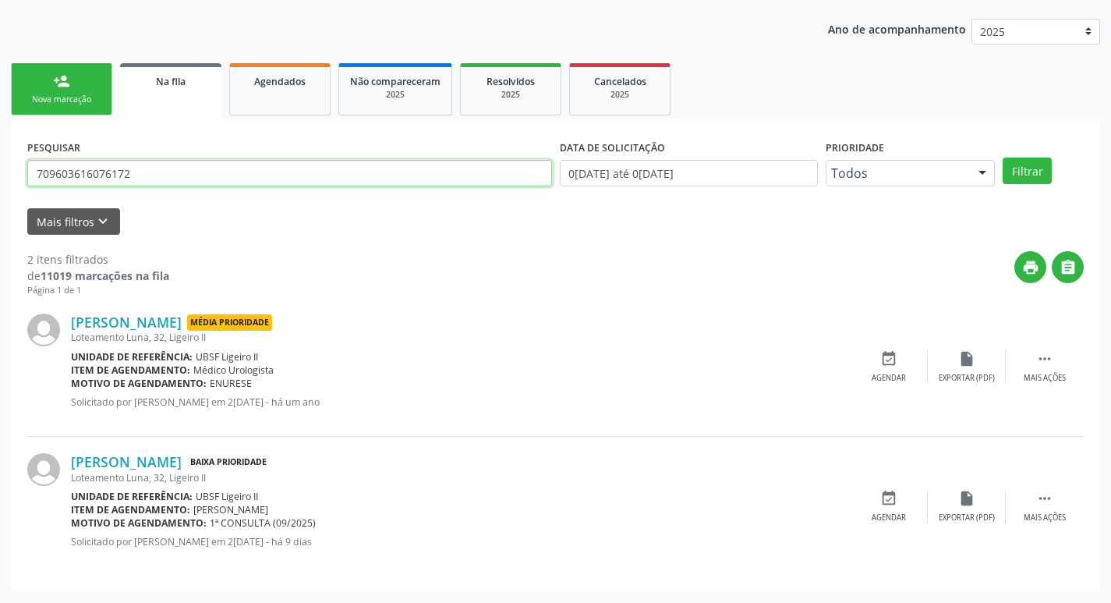
click at [187, 170] on input "709603616076172" at bounding box center [289, 173] width 525 height 27
click at [187, 169] on input "709603616076172" at bounding box center [289, 173] width 525 height 27
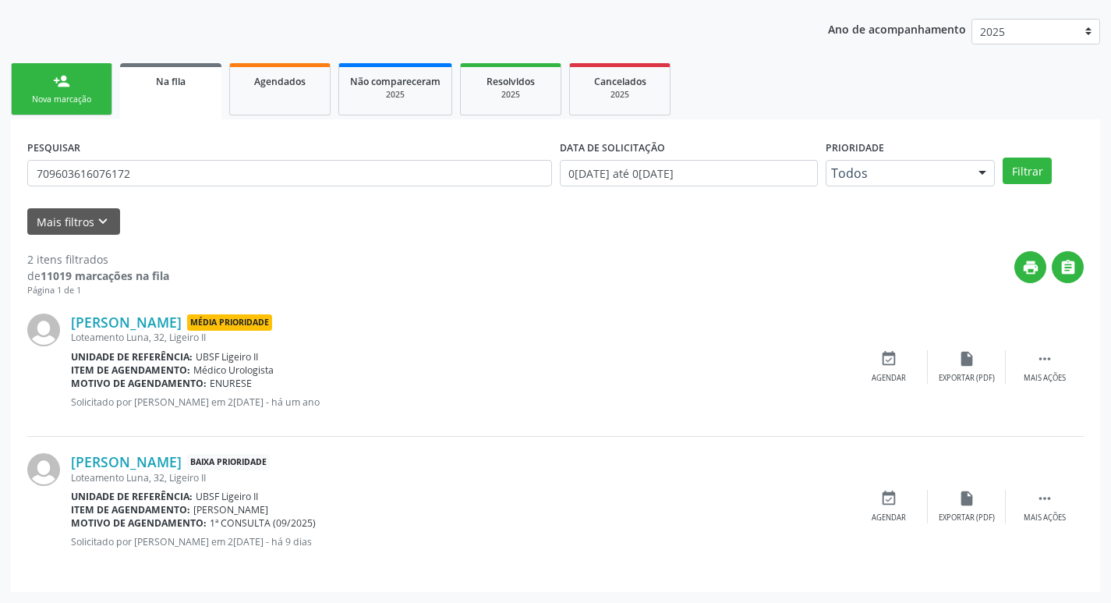
click at [62, 104] on div "Nova marcação" at bounding box center [62, 100] width 78 height 12
click at [51, 88] on div "Acompanhamento Acompanhe a situação das marcações correntes e finalizadas Relat…" at bounding box center [555, 259] width 1111 height 687
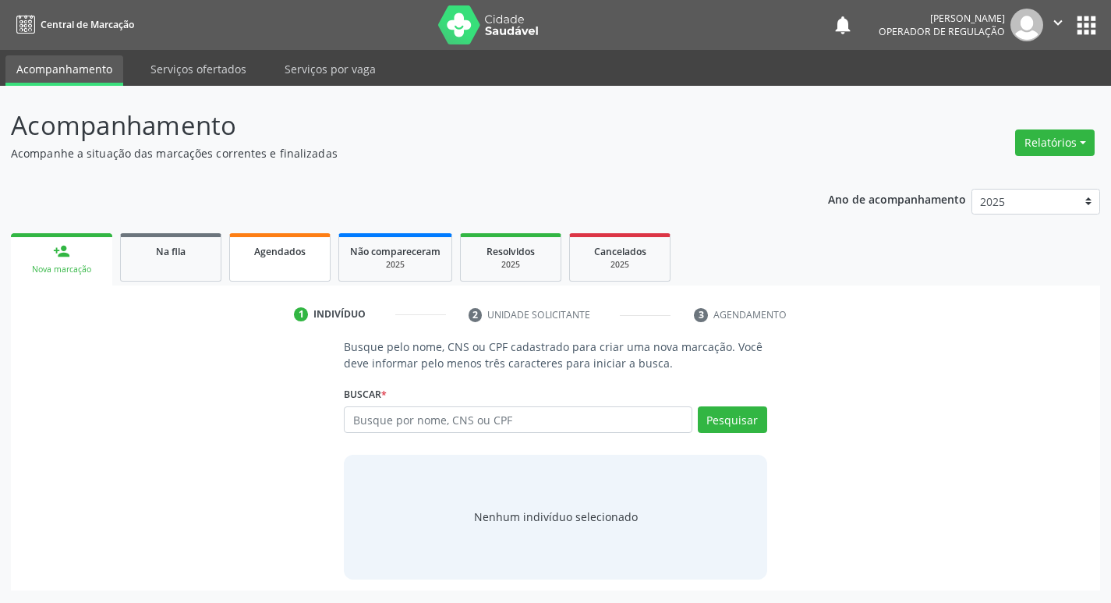
scroll to position [0, 0]
click at [460, 425] on input "text" at bounding box center [524, 419] width 353 height 27
paste input "709603616076172"
type input "709603616076172"
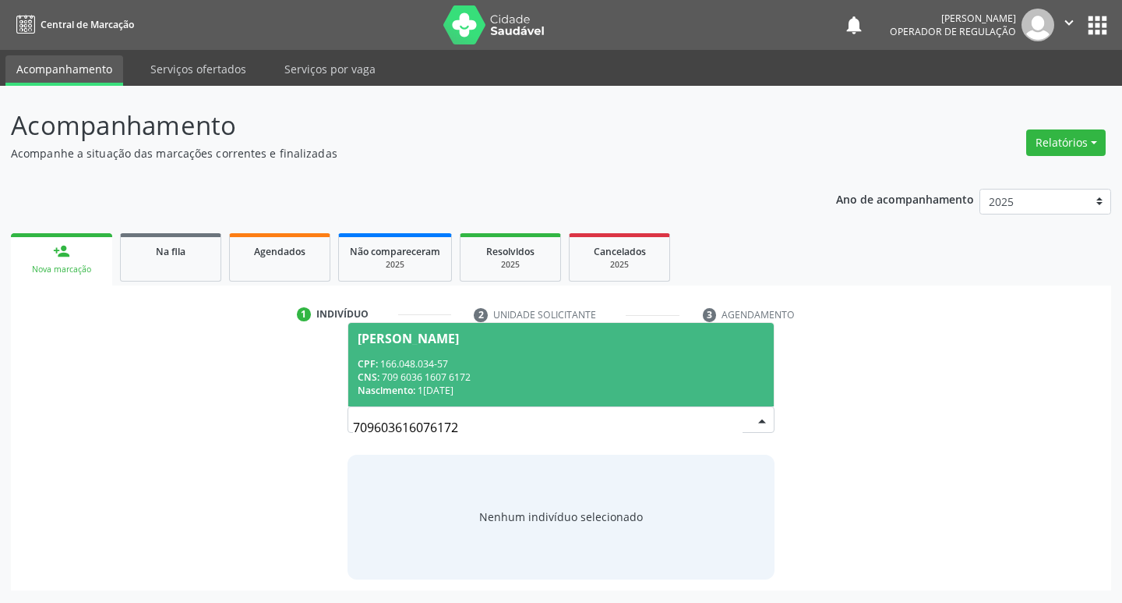
click at [705, 369] on div "CPF: 166.048.034-57" at bounding box center [562, 363] width 408 height 13
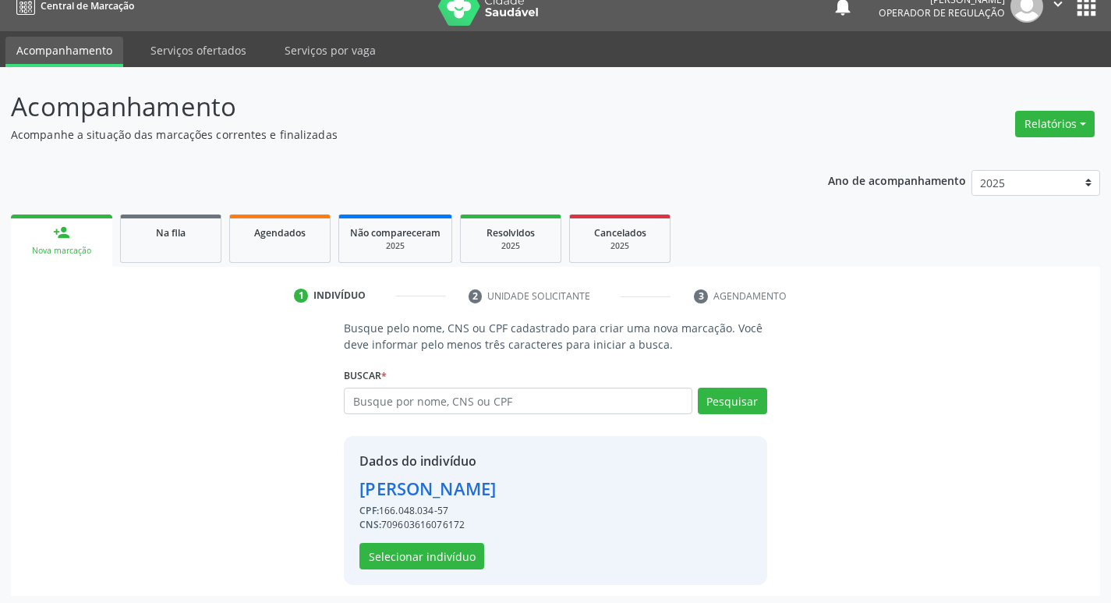
scroll to position [23, 0]
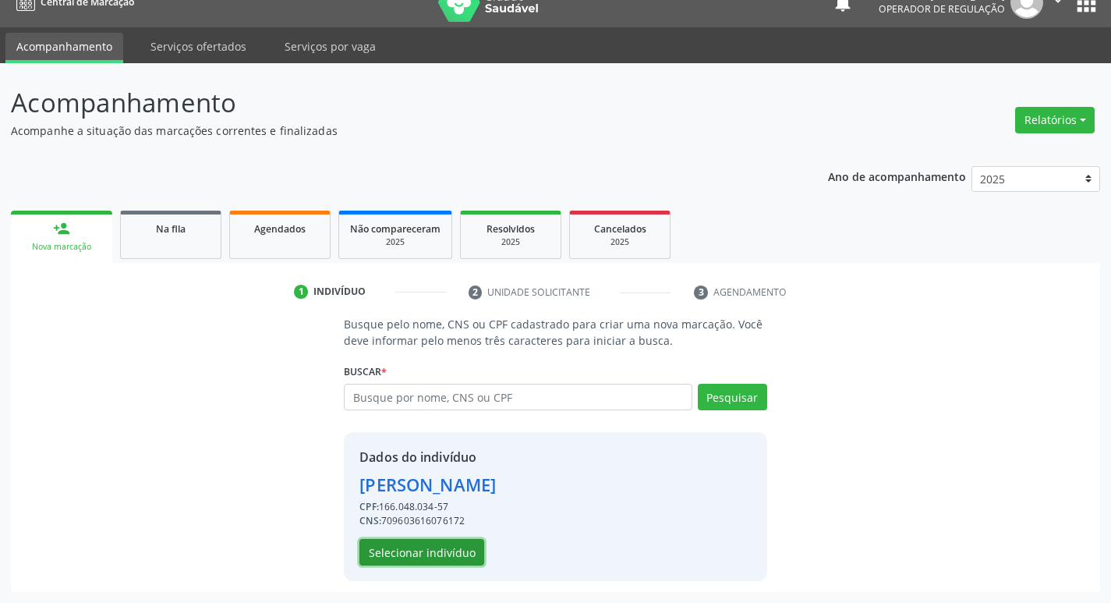
click at [463, 558] on button "Selecionar indivíduo" at bounding box center [421, 552] width 125 height 27
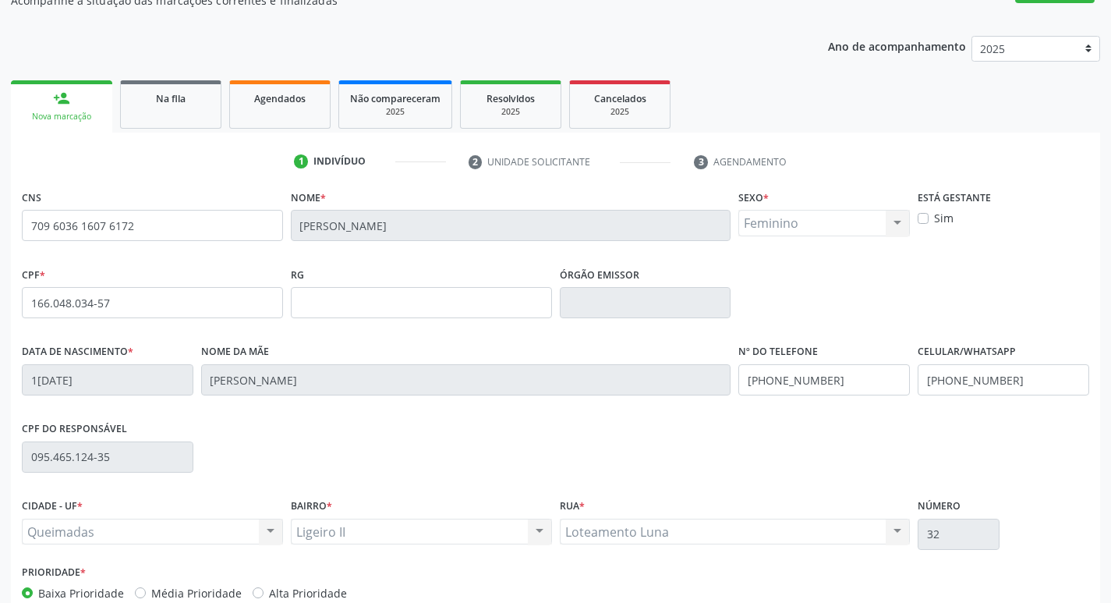
scroll to position [242, 0]
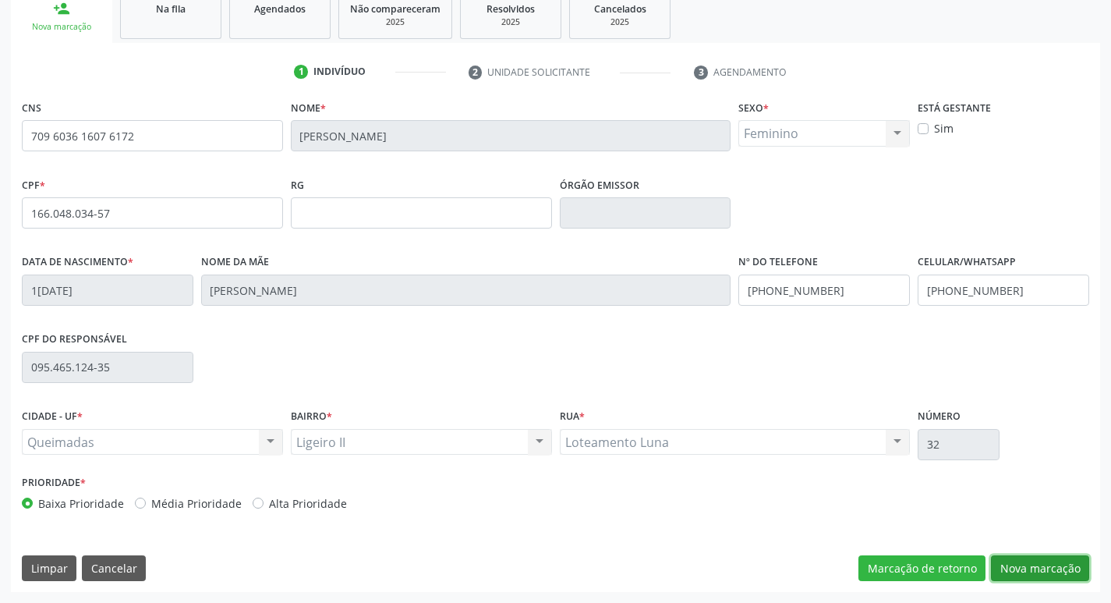
click at [1027, 573] on button "Nova marcação" at bounding box center [1040, 568] width 98 height 27
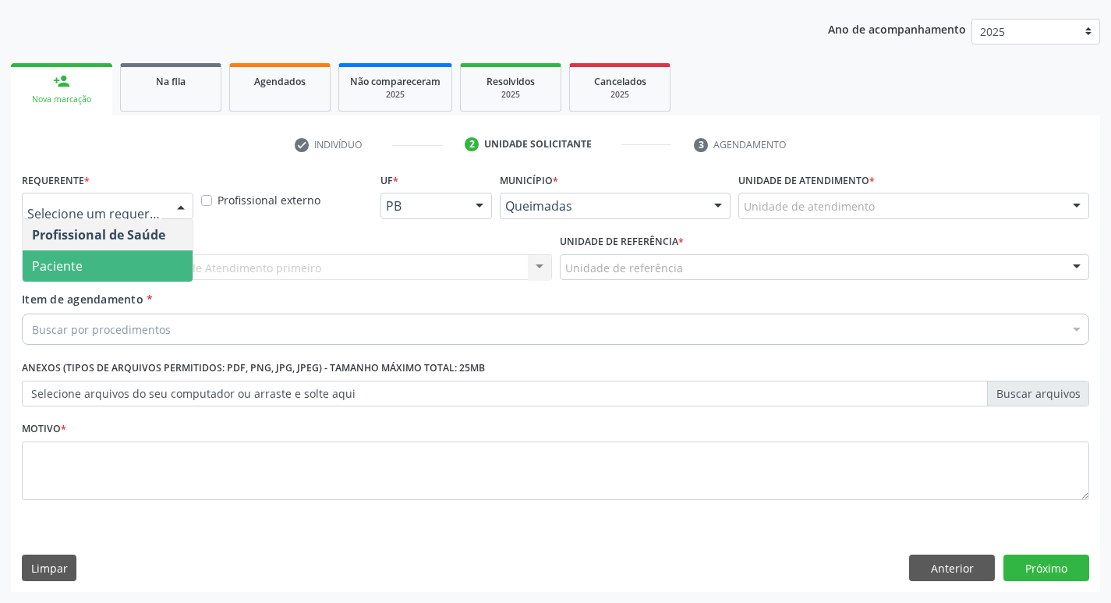
click at [136, 265] on span "Paciente" at bounding box center [108, 265] width 170 height 31
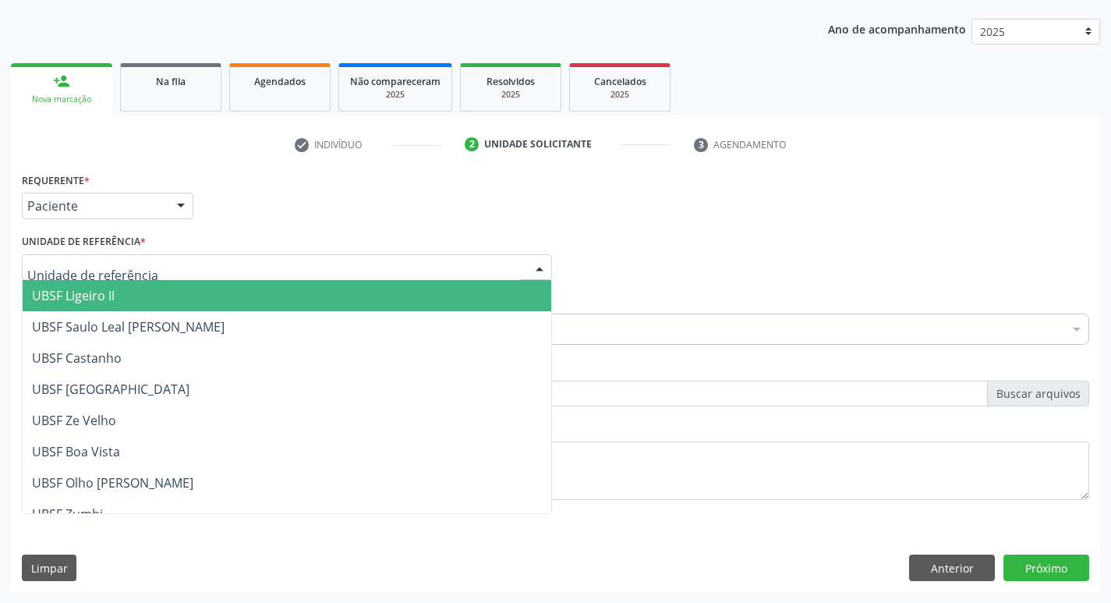
click at [149, 288] on span "UBSF Ligeiro II" at bounding box center [287, 295] width 528 height 31
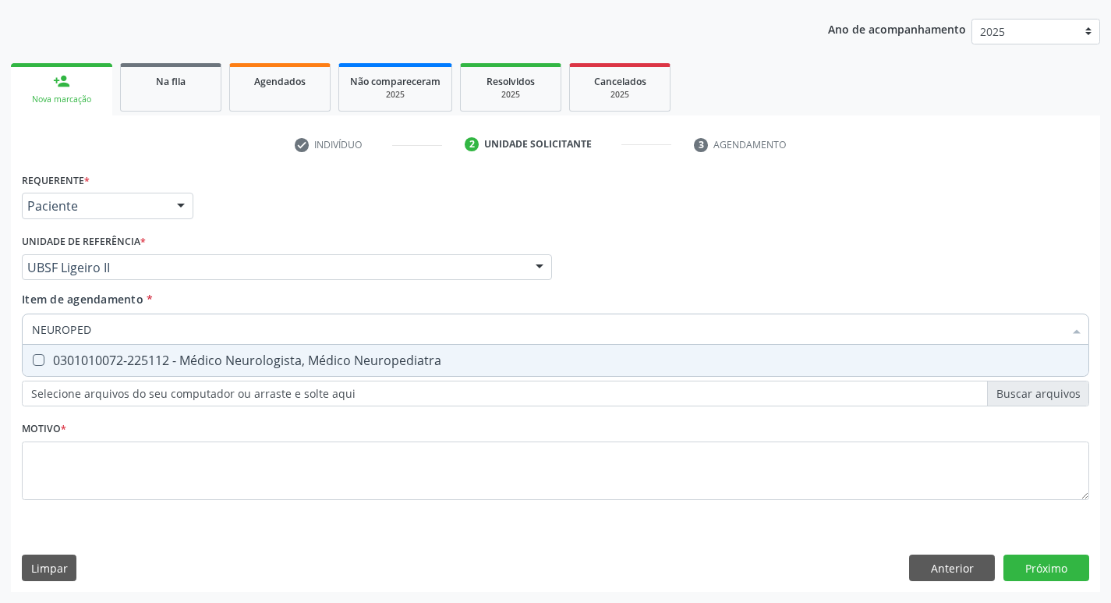
type input "NEUROPEDI"
click at [175, 369] on span "0301010072-225112 - Médico Neurologista, Médico Neuropediatra" at bounding box center [556, 360] width 1066 height 31
checkbox Neuropediatra "true"
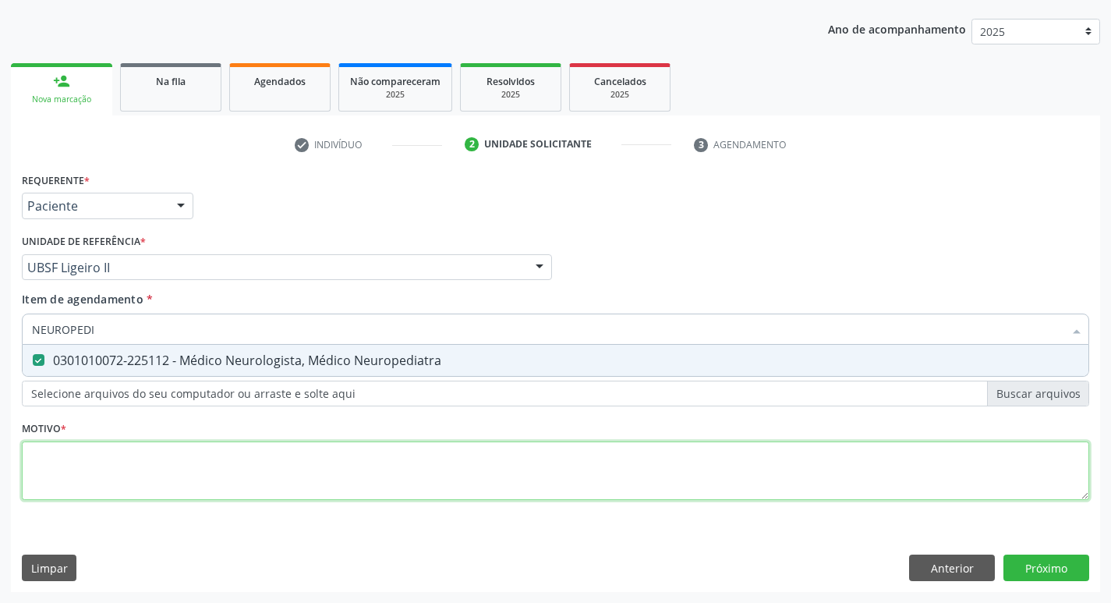
click at [151, 451] on div "Requerente * Paciente Profissional de Saúde Paciente Nenhum resultado encontrad…" at bounding box center [555, 344] width 1067 height 353
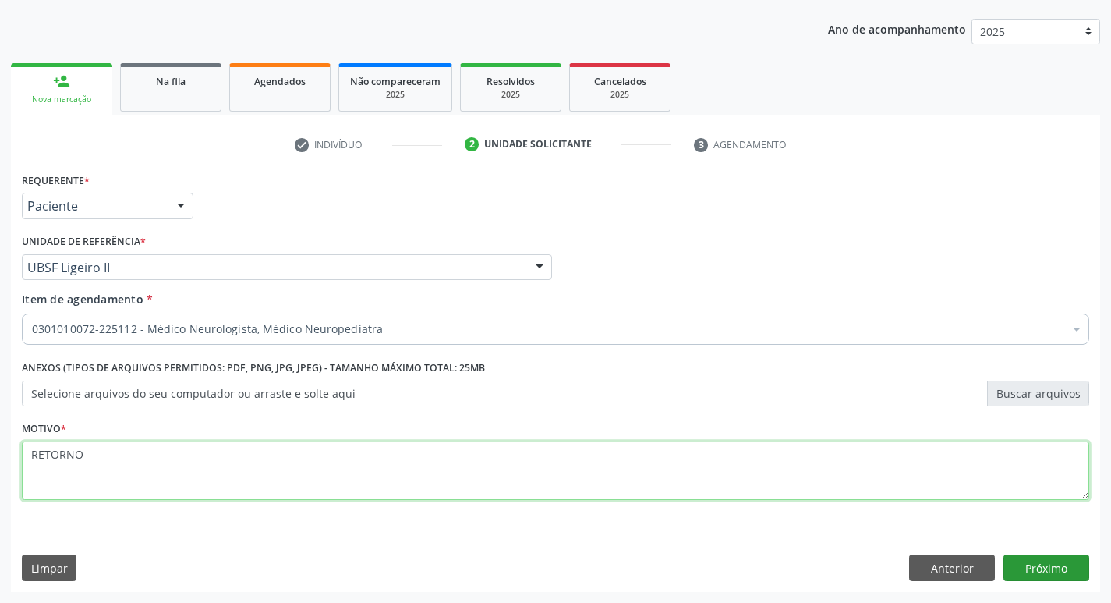
type textarea "RETORNO"
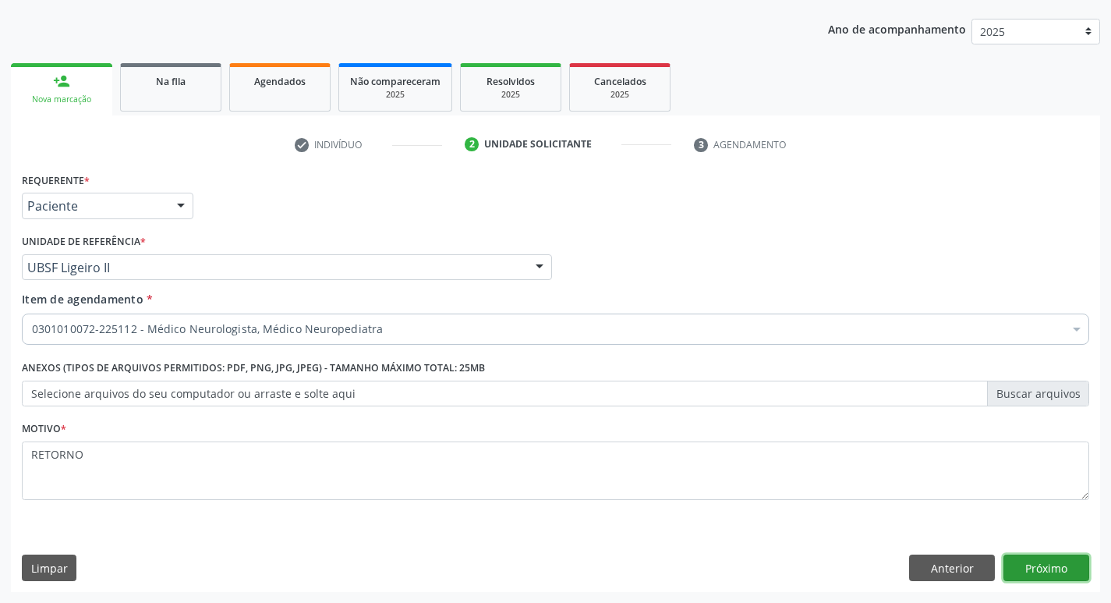
click at [1079, 565] on button "Próximo" at bounding box center [1046, 567] width 86 height 27
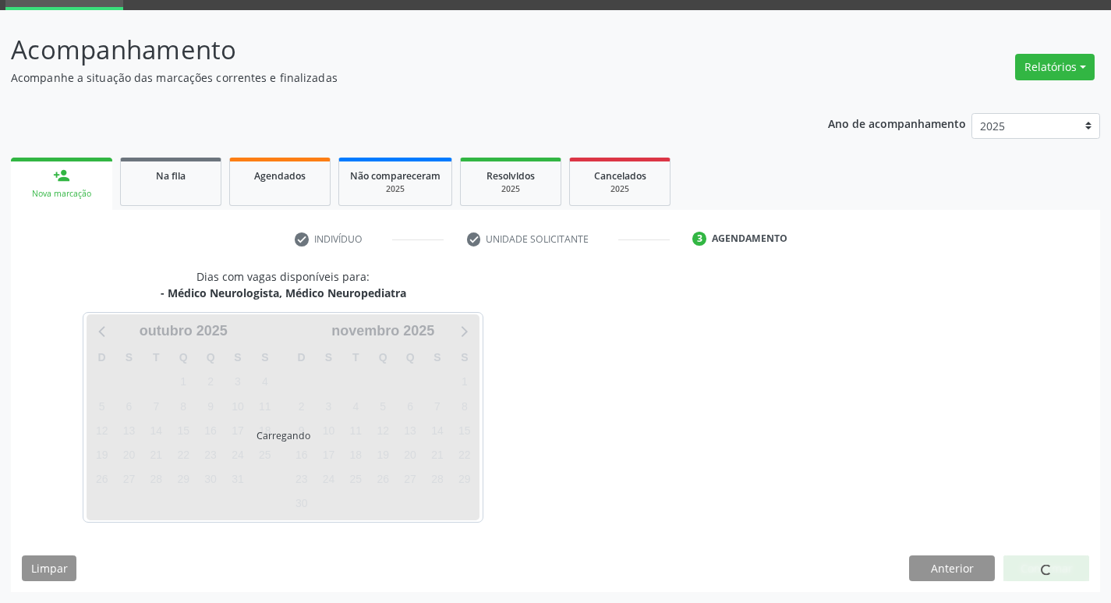
scroll to position [76, 0]
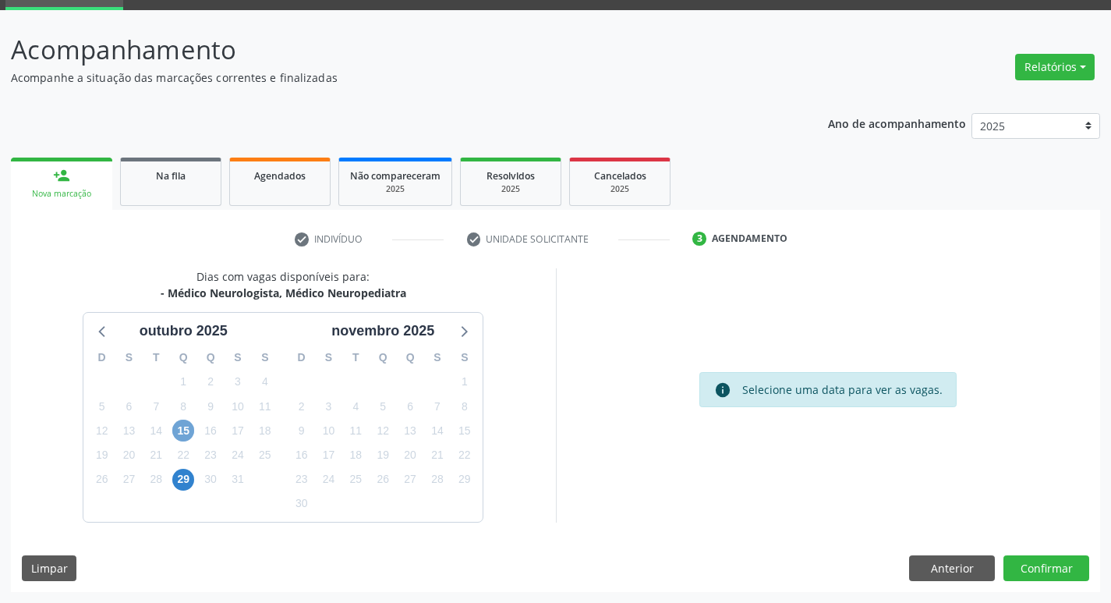
click at [184, 432] on span "15" at bounding box center [183, 430] width 22 height 22
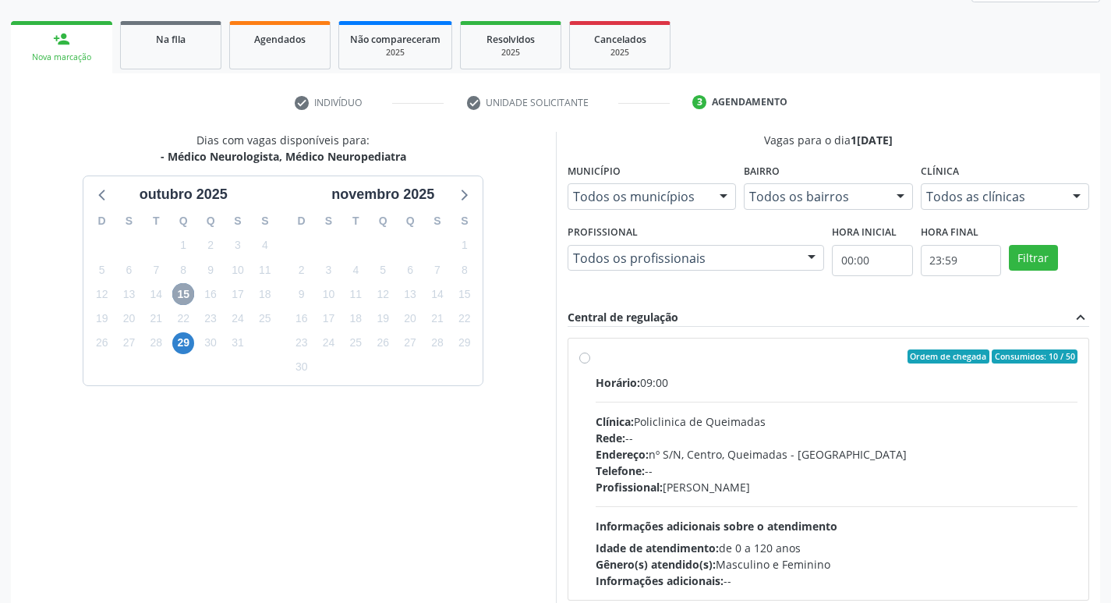
scroll to position [301, 0]
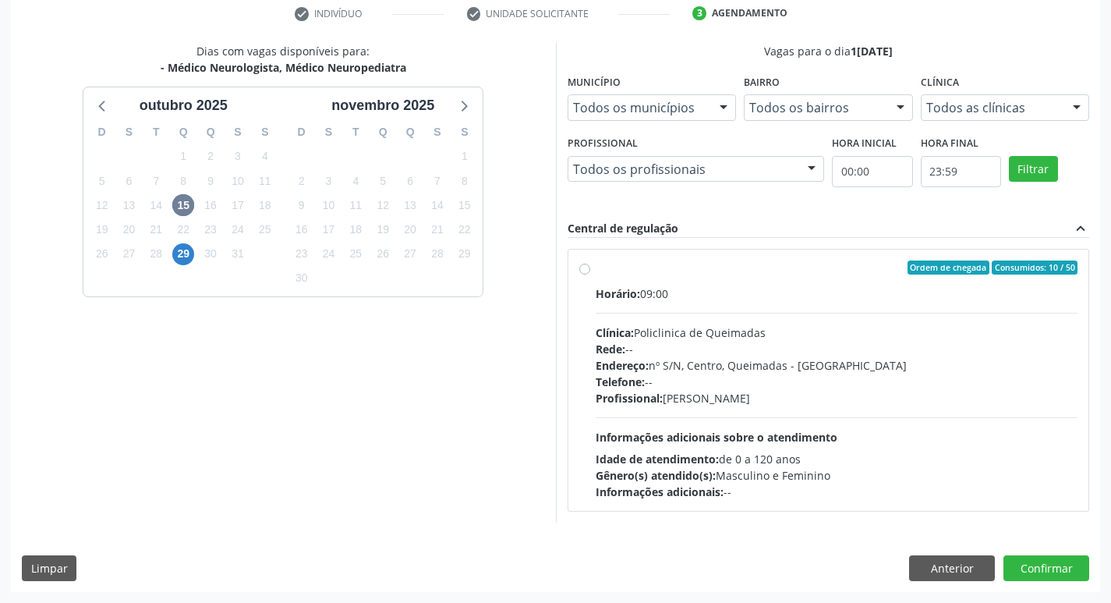
click at [818, 277] on label "Ordem de chegada Consumidos: 10 / 50 Horário: 09:00 Clínica: Policlinica de Que…" at bounding box center [837, 379] width 483 height 239
click at [590, 274] on input "Ordem de chegada Consumidos: 10 / 50 Horário: 09:00 Clínica: Policlinica de Que…" at bounding box center [584, 267] width 11 height 14
radio input "true"
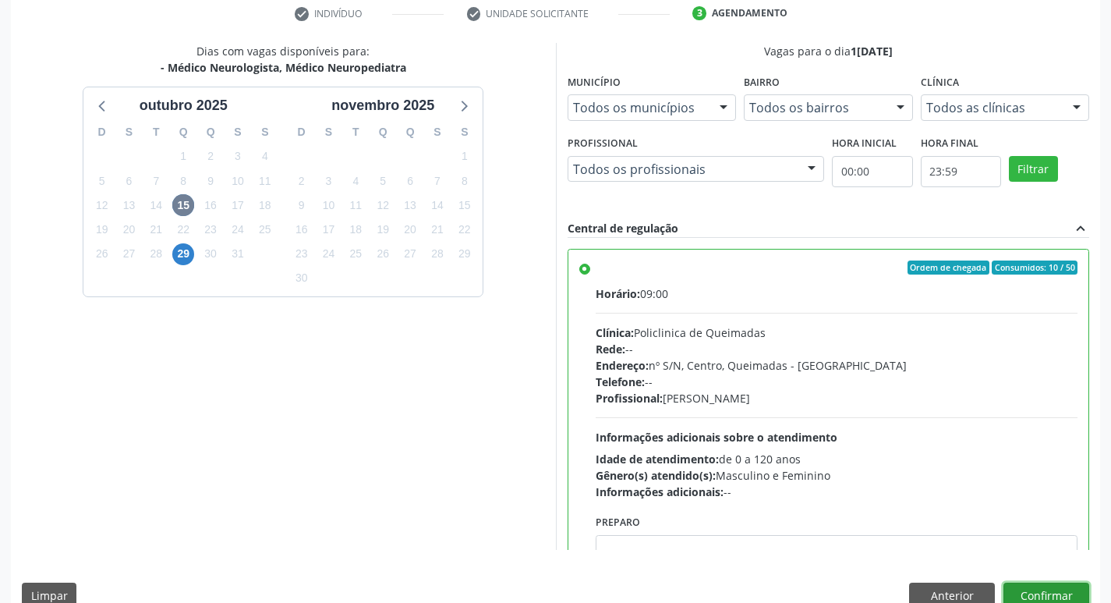
click at [1047, 591] on button "Confirmar" at bounding box center [1046, 595] width 86 height 27
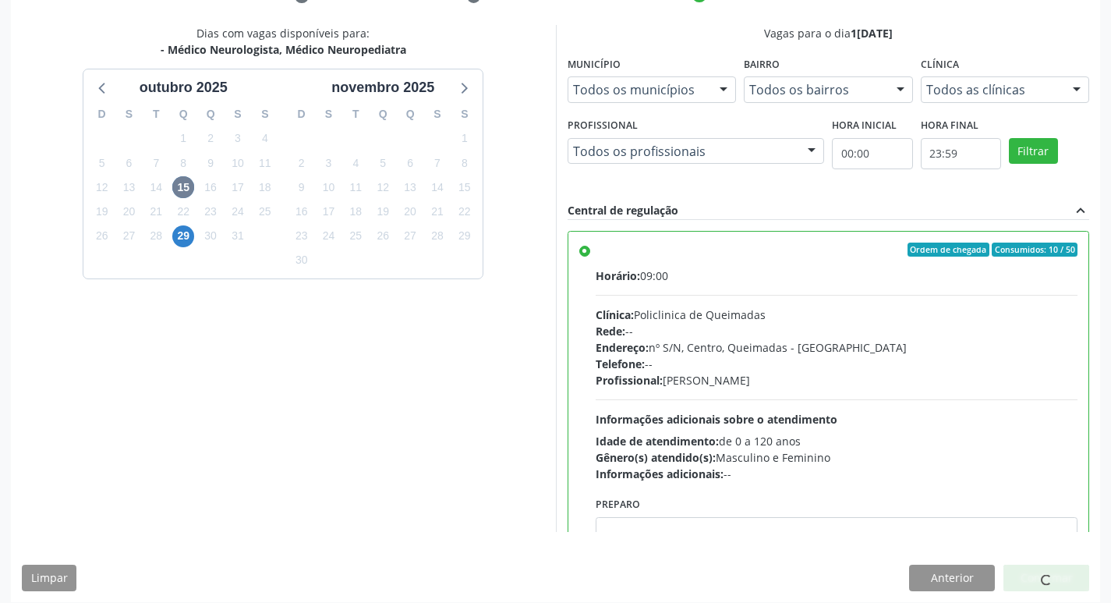
scroll to position [329, 0]
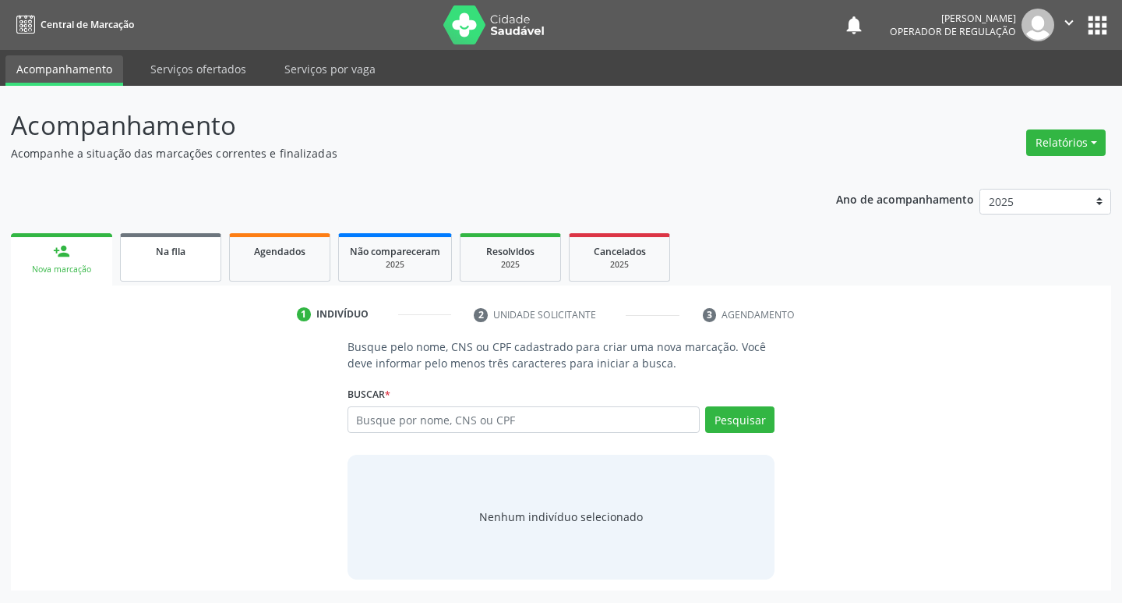
click at [189, 253] on div "Na fila" at bounding box center [171, 250] width 78 height 16
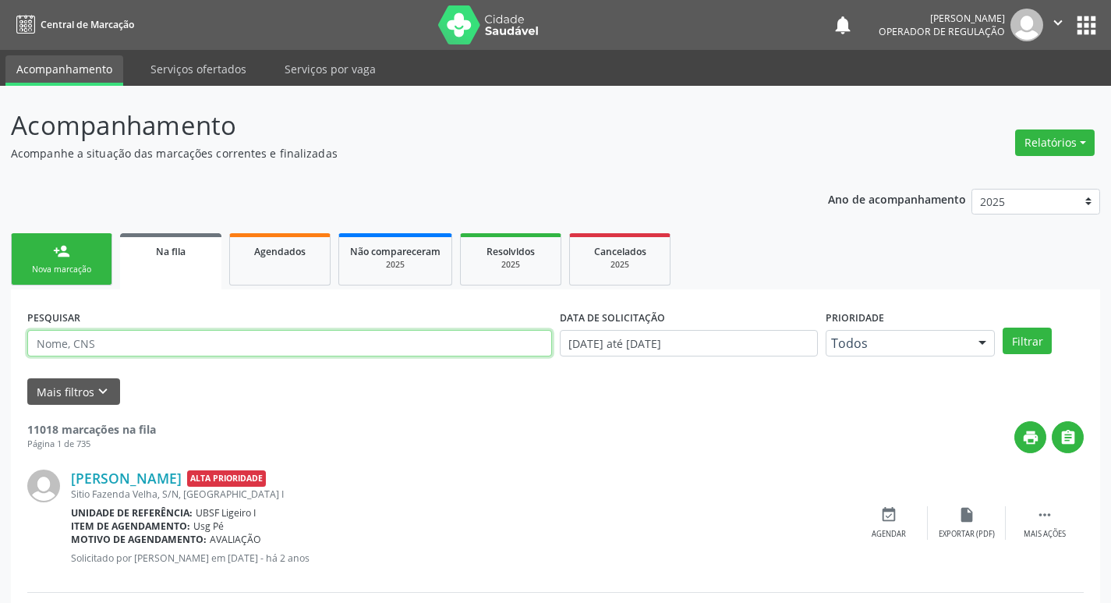
click at [153, 345] on input "text" at bounding box center [289, 343] width 525 height 27
paste input "709603616076172"
type input "709603616076172"
click at [1002, 327] on button "Filtrar" at bounding box center [1026, 340] width 49 height 27
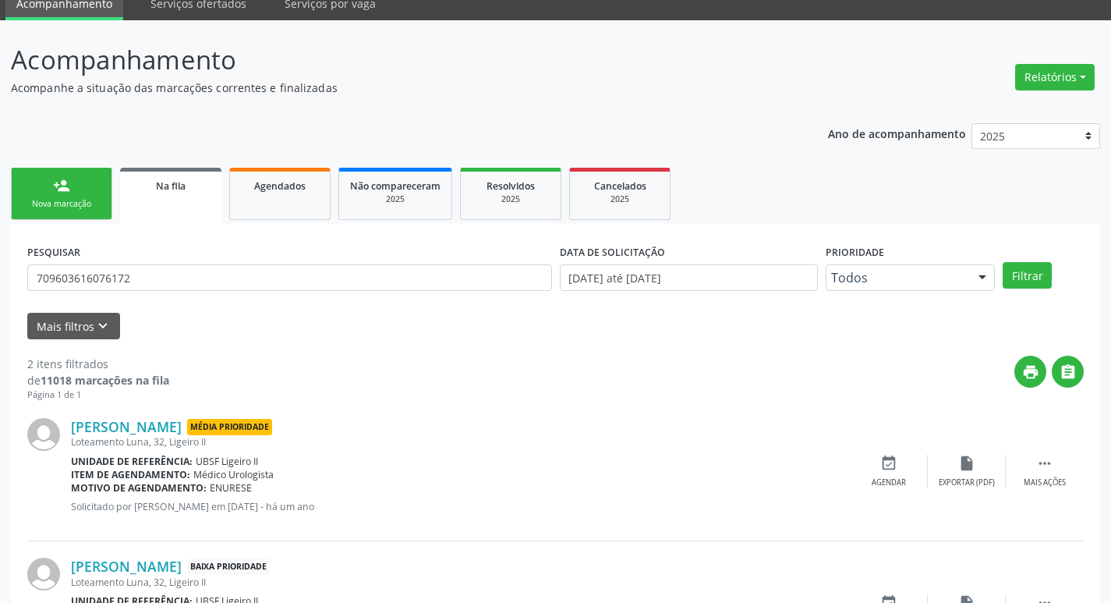
scroll to position [170, 0]
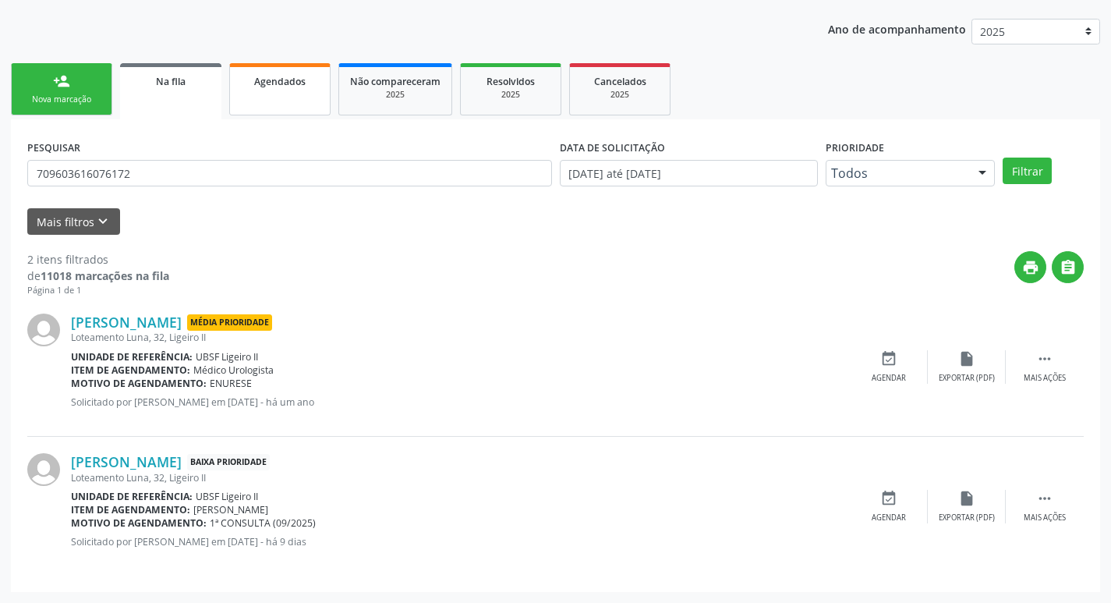
click at [270, 99] on link "Agendados" at bounding box center [279, 89] width 101 height 52
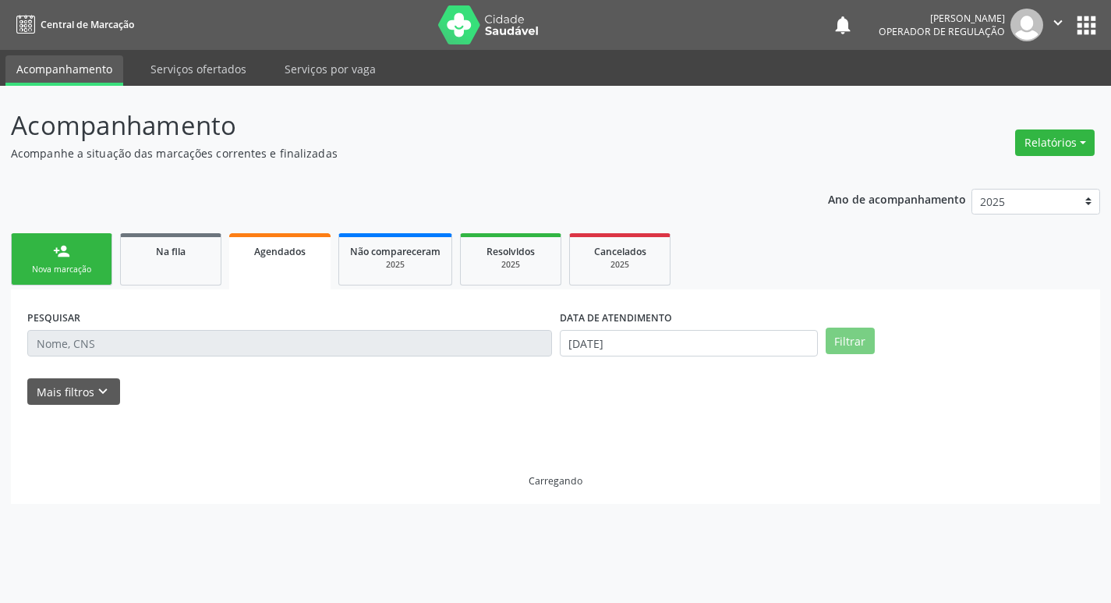
scroll to position [0, 0]
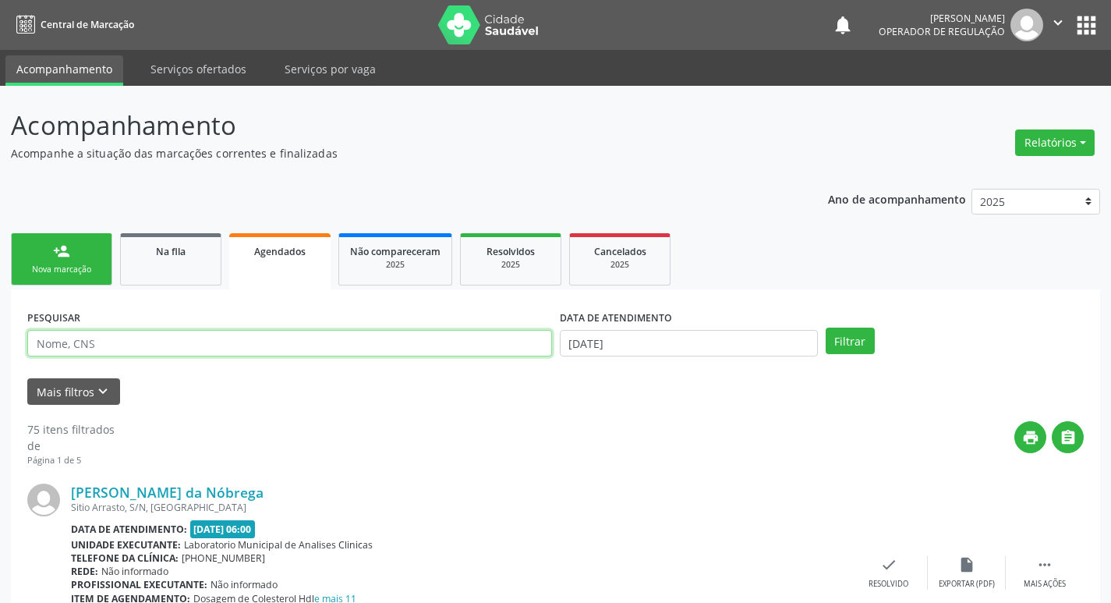
click at [171, 350] on input "text" at bounding box center [289, 343] width 525 height 27
paste input "709603616076172"
type input "709603616076172"
click at [825, 327] on button "Filtrar" at bounding box center [849, 340] width 49 height 27
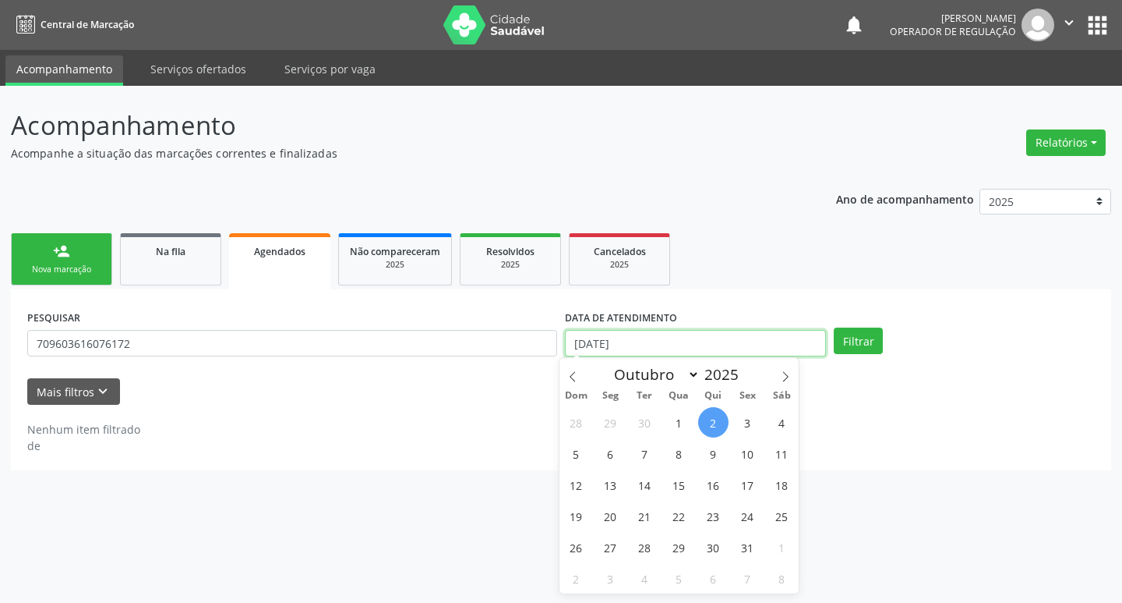
click at [765, 341] on input "[DATE]" at bounding box center [695, 343] width 261 height 27
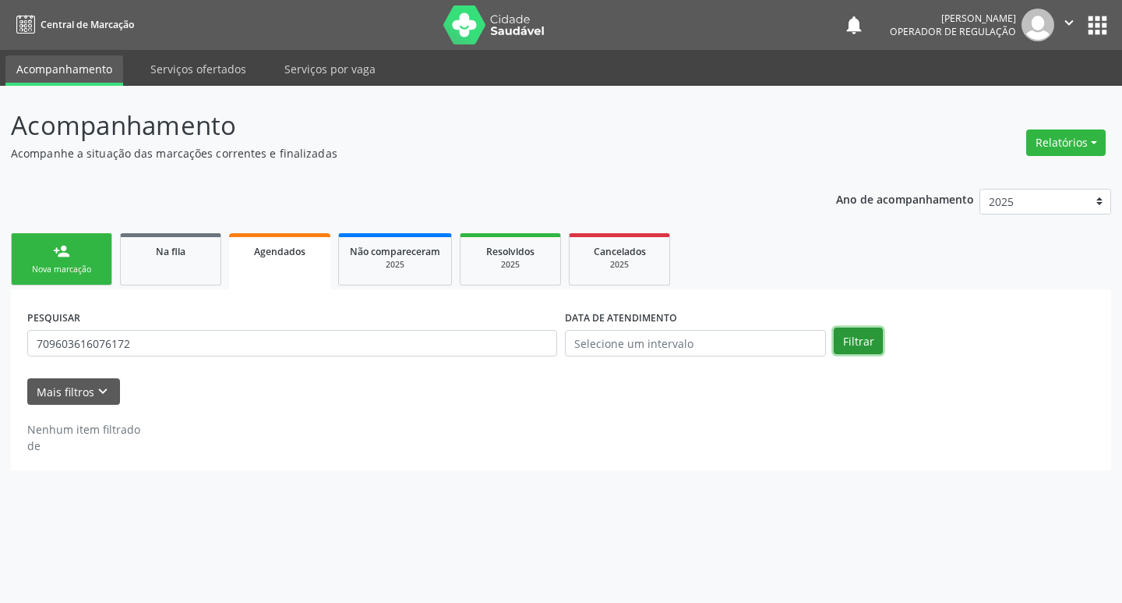
click at [854, 337] on button "Filtrar" at bounding box center [858, 340] width 49 height 27
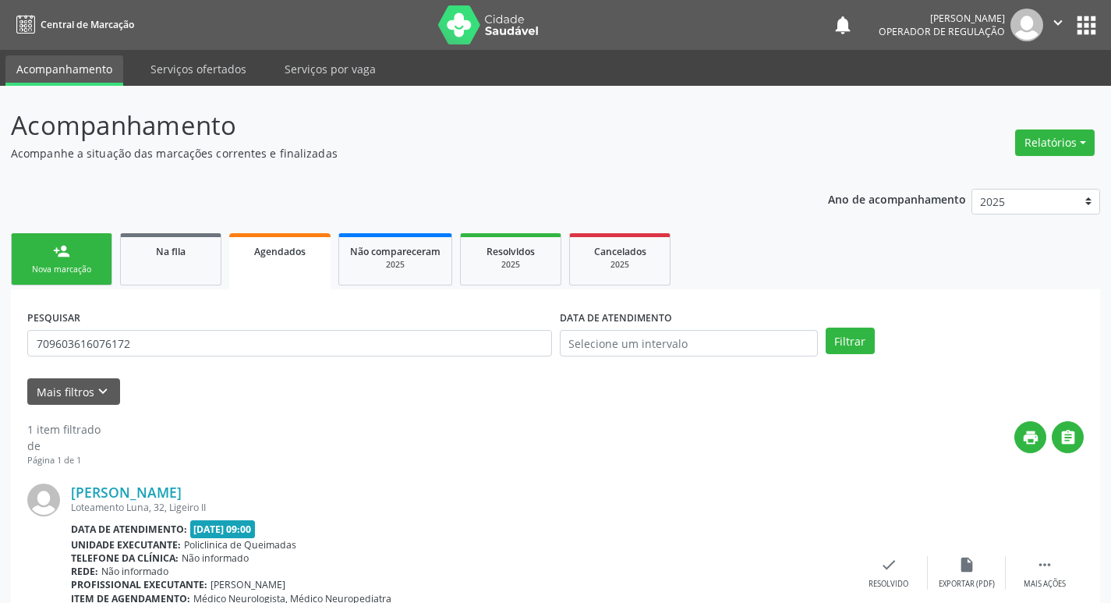
scroll to position [102, 0]
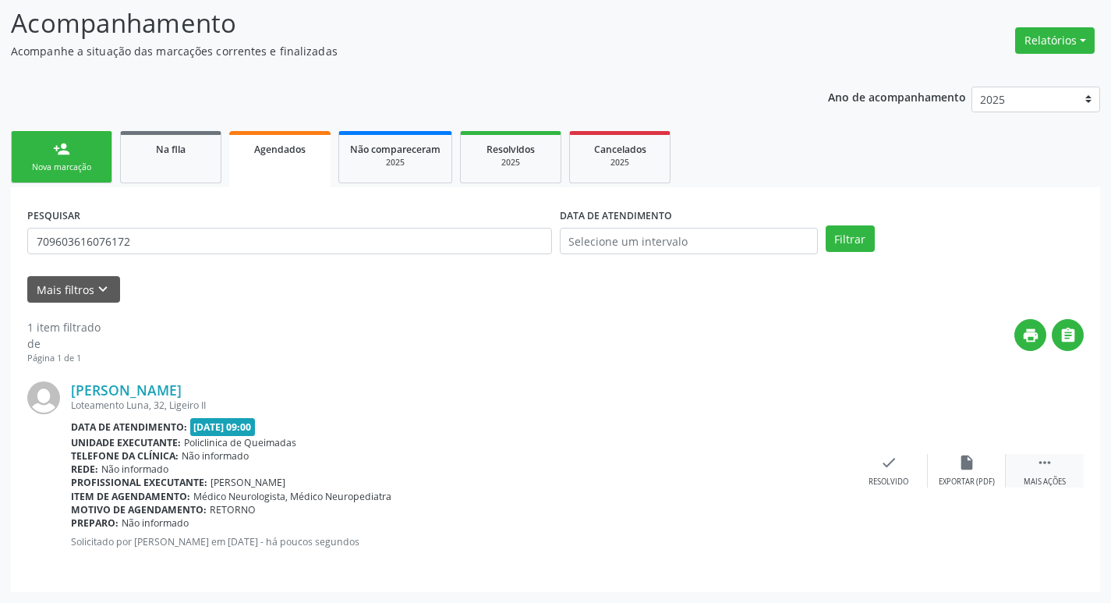
click at [1034, 455] on div " Mais ações" at bounding box center [1045, 471] width 78 height 34
click at [739, 457] on icon "print" at bounding box center [732, 462] width 17 height 17
click at [154, 149] on div "Na fila" at bounding box center [171, 148] width 78 height 16
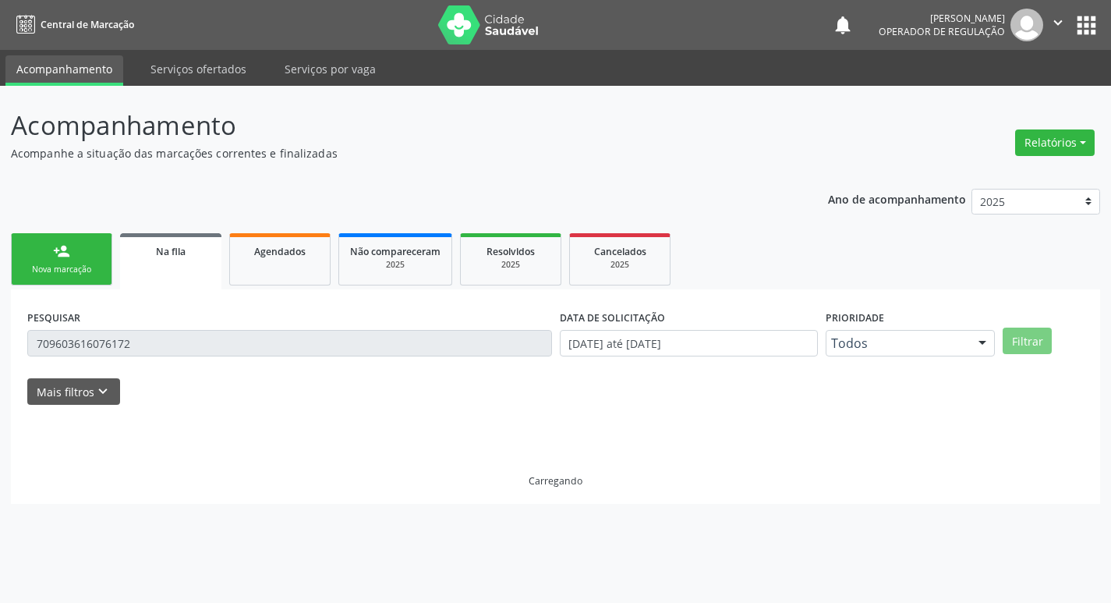
scroll to position [0, 0]
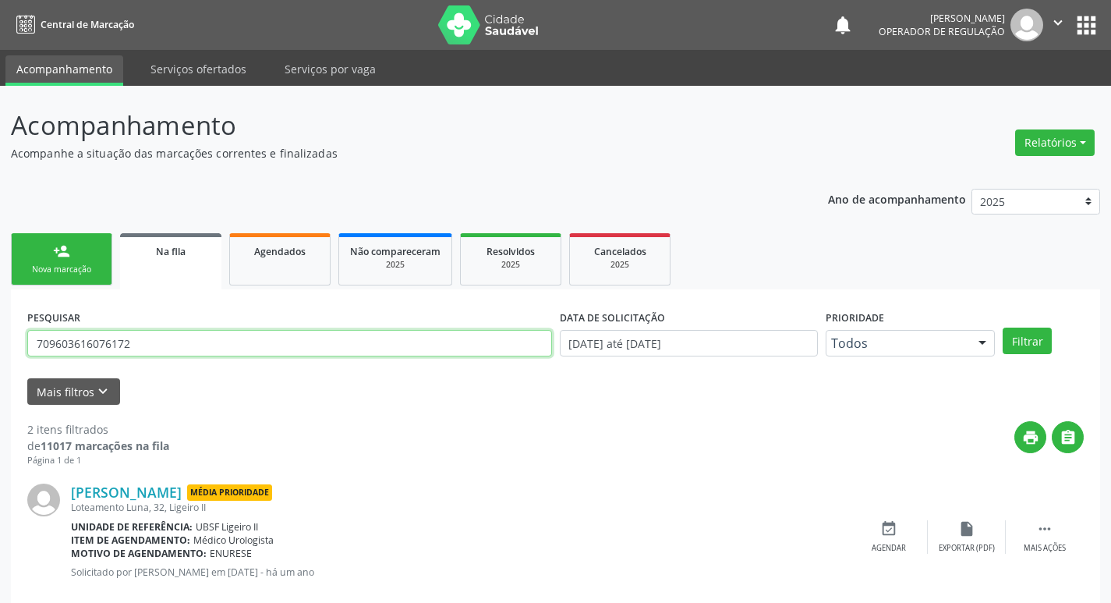
click at [175, 350] on input "709603616076172" at bounding box center [289, 343] width 525 height 27
type input "708000391277529"
click at [1002, 327] on button "Filtrar" at bounding box center [1026, 340] width 49 height 27
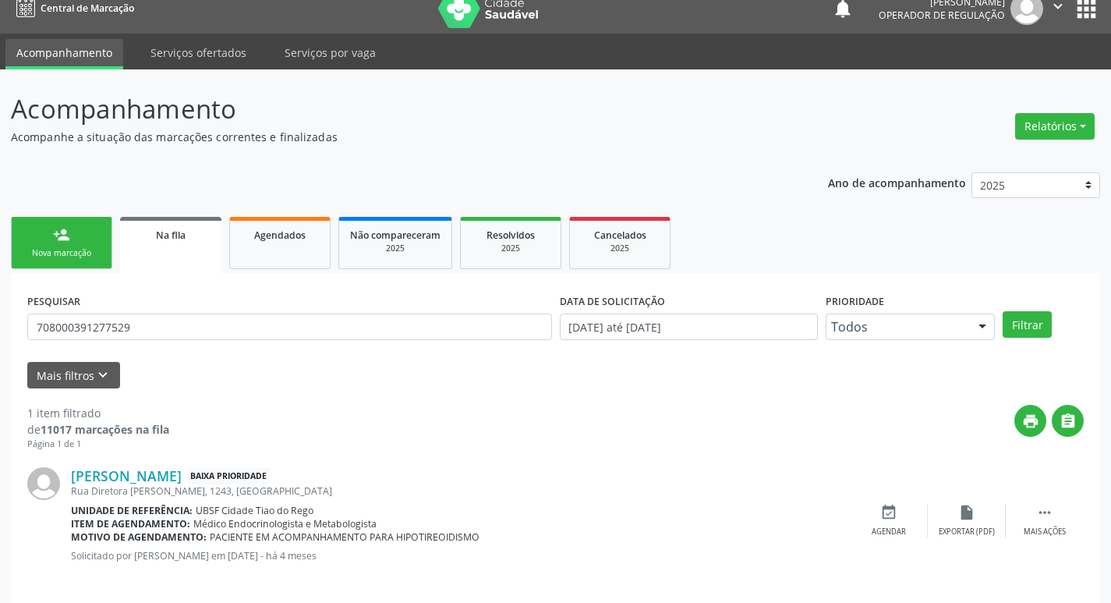
scroll to position [30, 0]
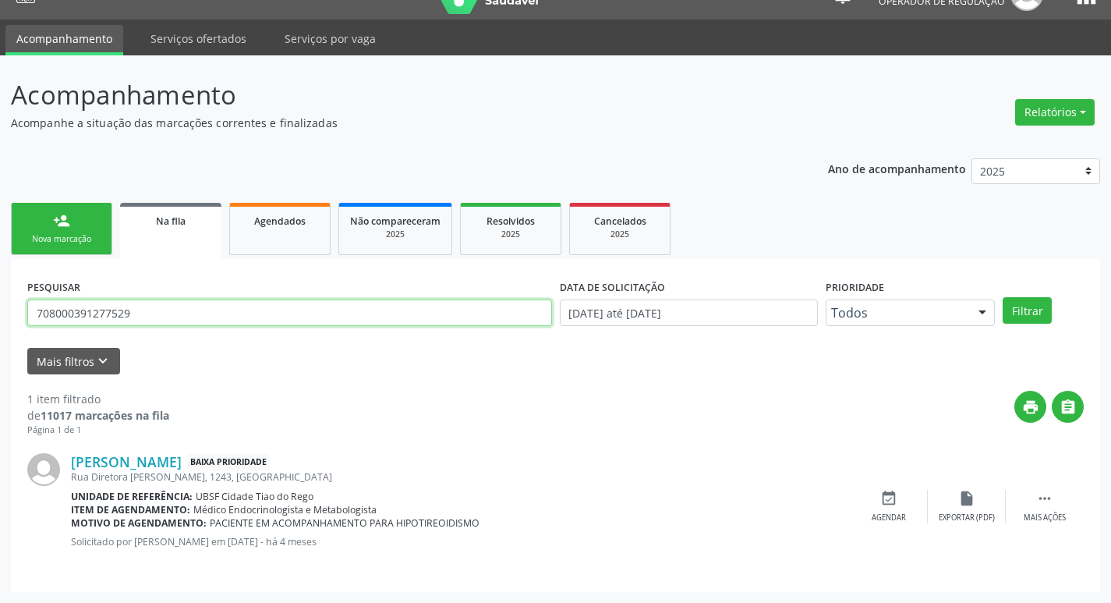
click at [185, 305] on input "708000391277529" at bounding box center [289, 312] width 525 height 27
click at [56, 231] on link "person_add Nova marcação" at bounding box center [61, 229] width 101 height 52
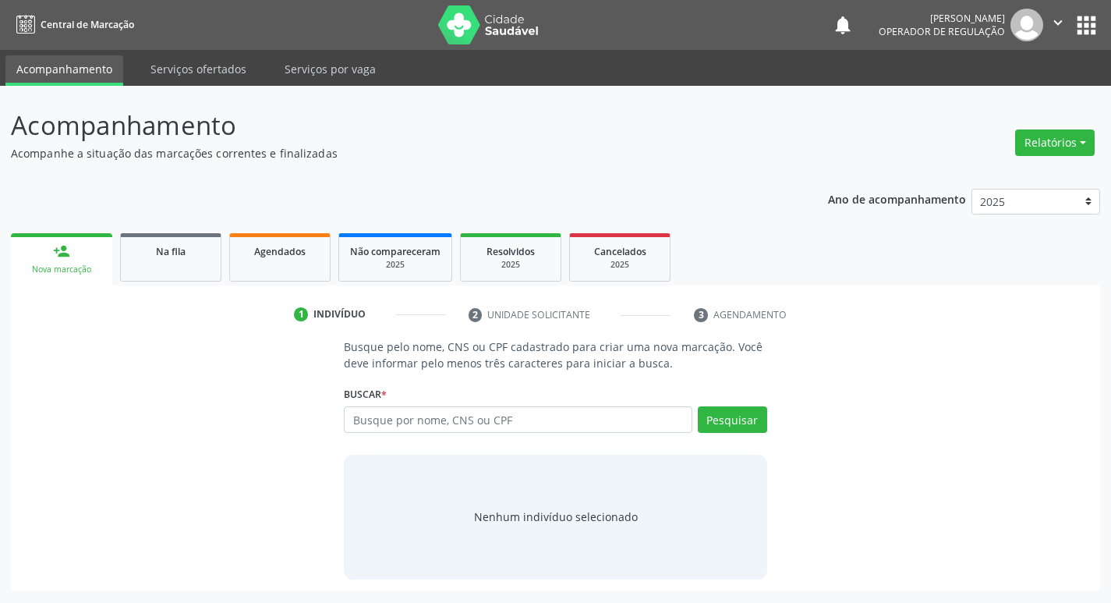
scroll to position [0, 0]
click at [475, 431] on input "text" at bounding box center [524, 419] width 353 height 27
paste input "708000391277529"
type input "708000391277529"
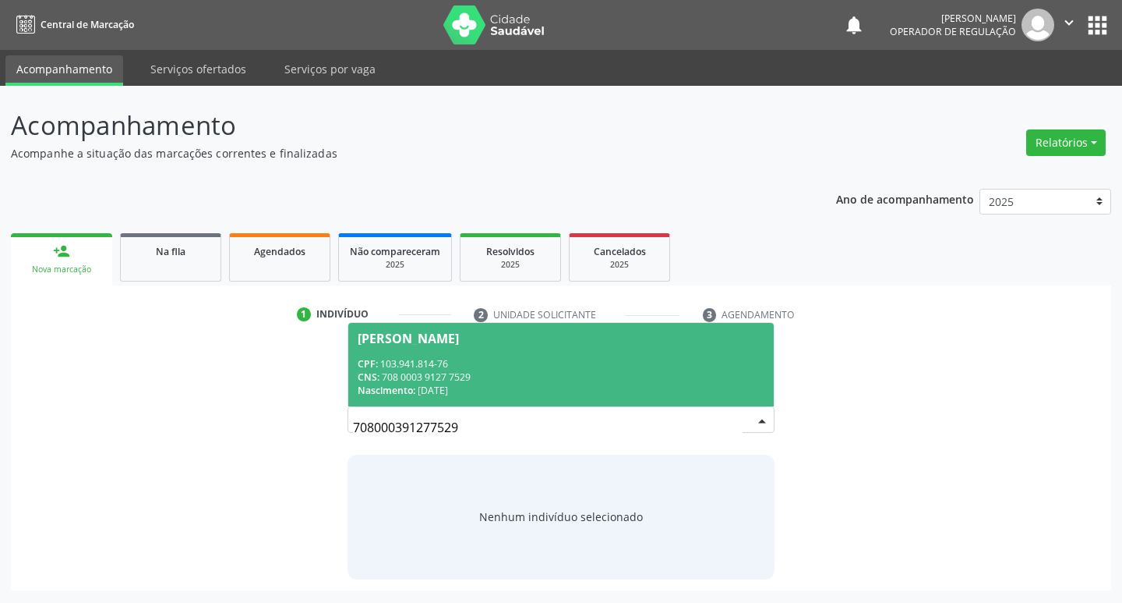
click at [486, 355] on span "[PERSON_NAME] CPF: 103.941.814-76 CNS: 708 0003 9127 7529 Nascimento: [DATE]" at bounding box center [561, 364] width 426 height 83
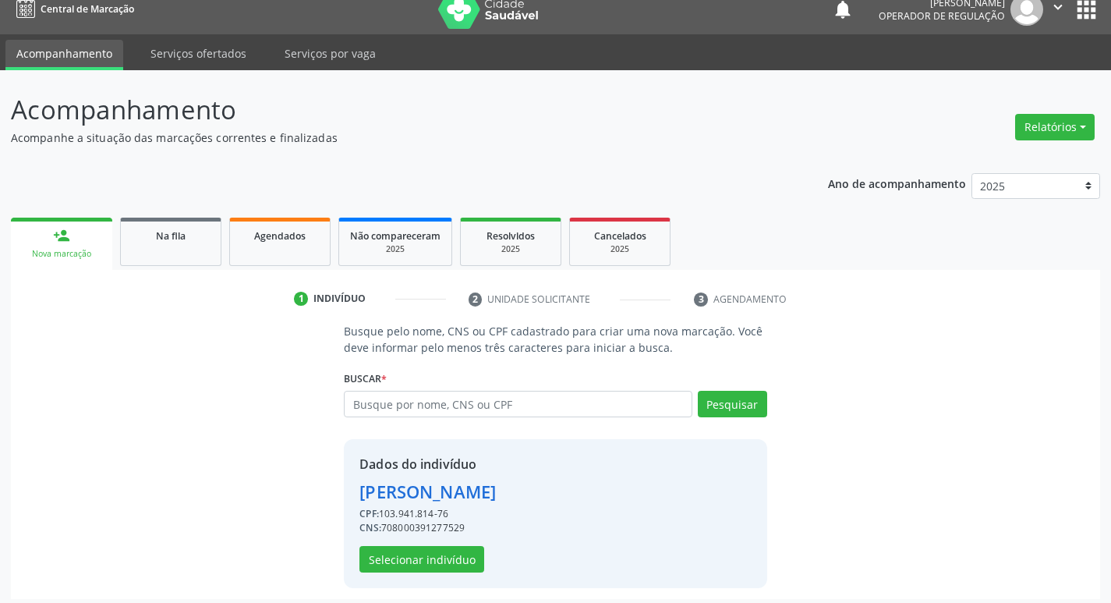
scroll to position [23, 0]
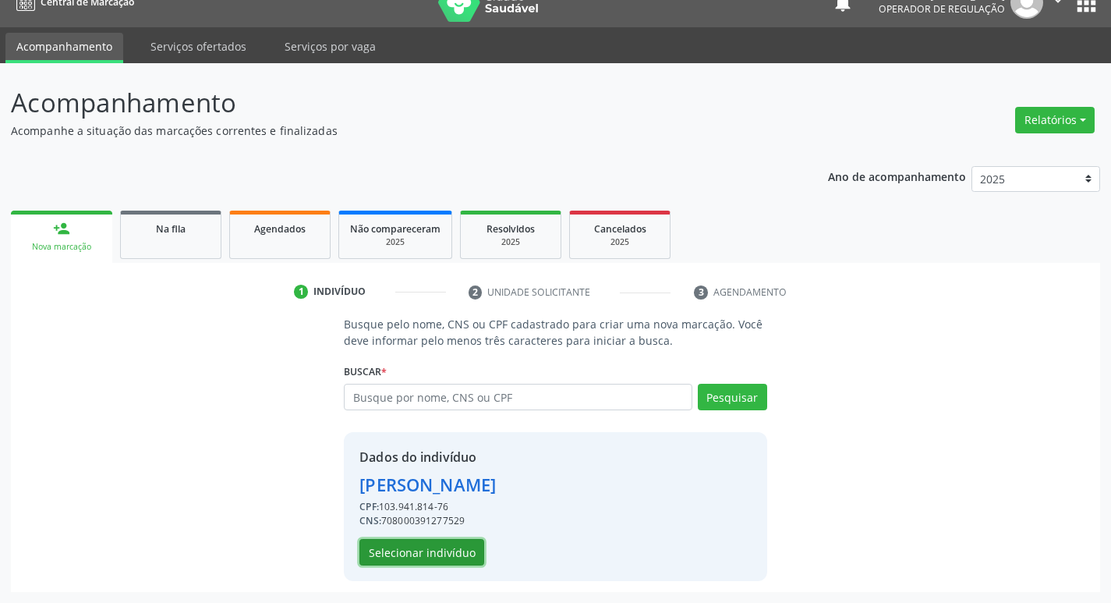
click at [462, 557] on button "Selecionar indivíduo" at bounding box center [421, 552] width 125 height 27
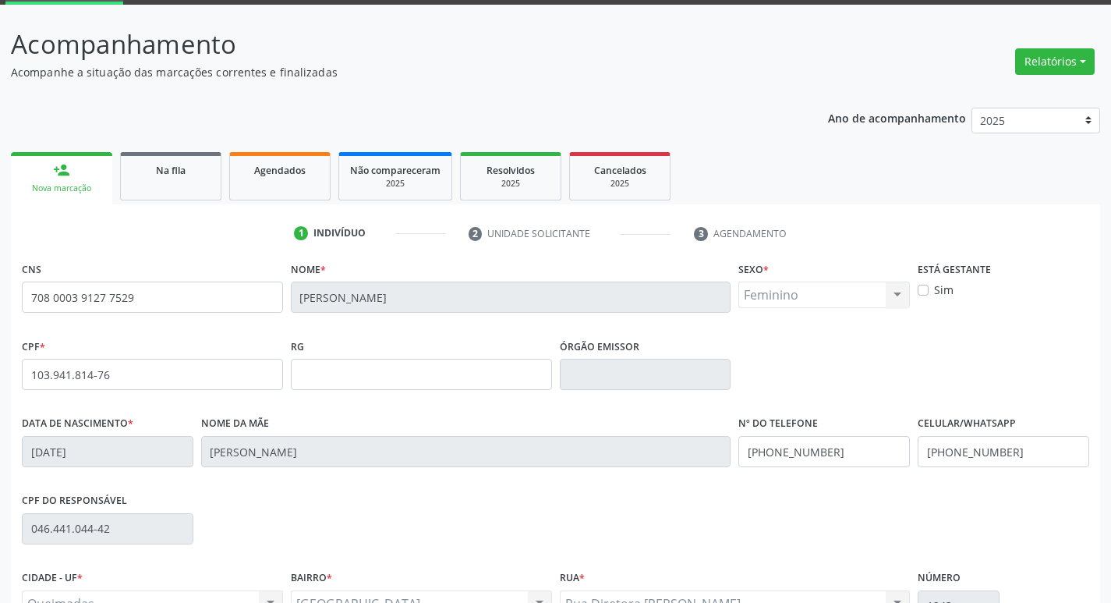
scroll to position [242, 0]
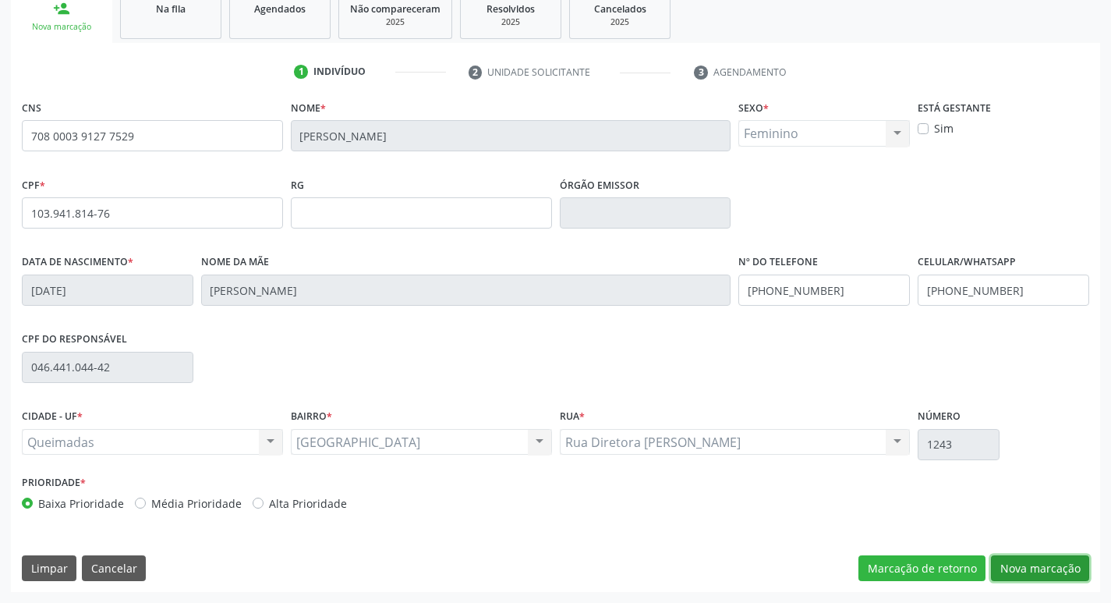
click at [1066, 565] on button "Nova marcação" at bounding box center [1040, 568] width 98 height 27
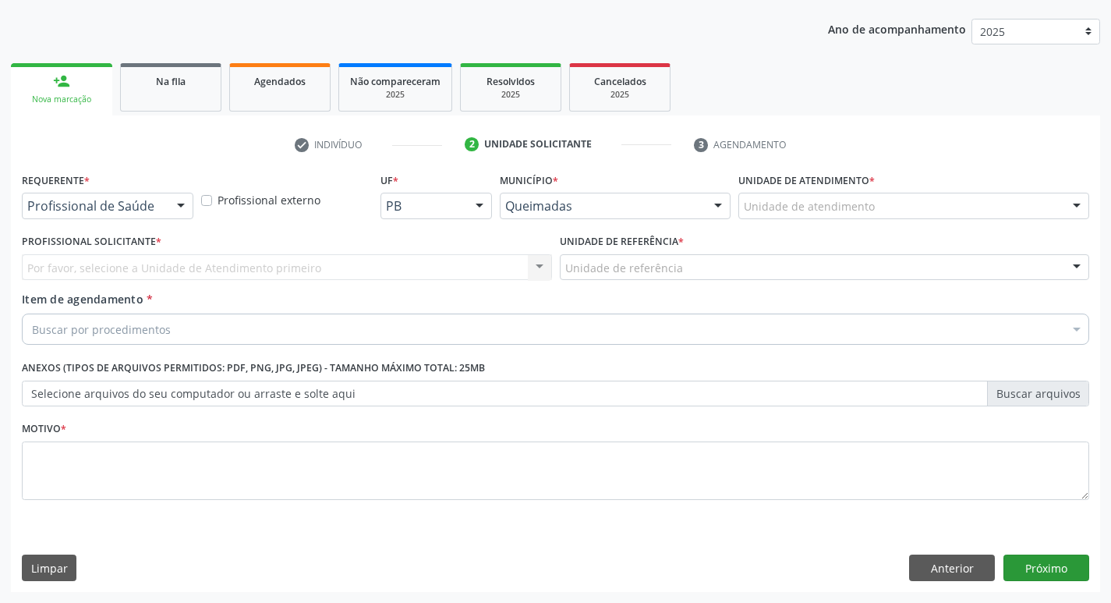
scroll to position [170, 0]
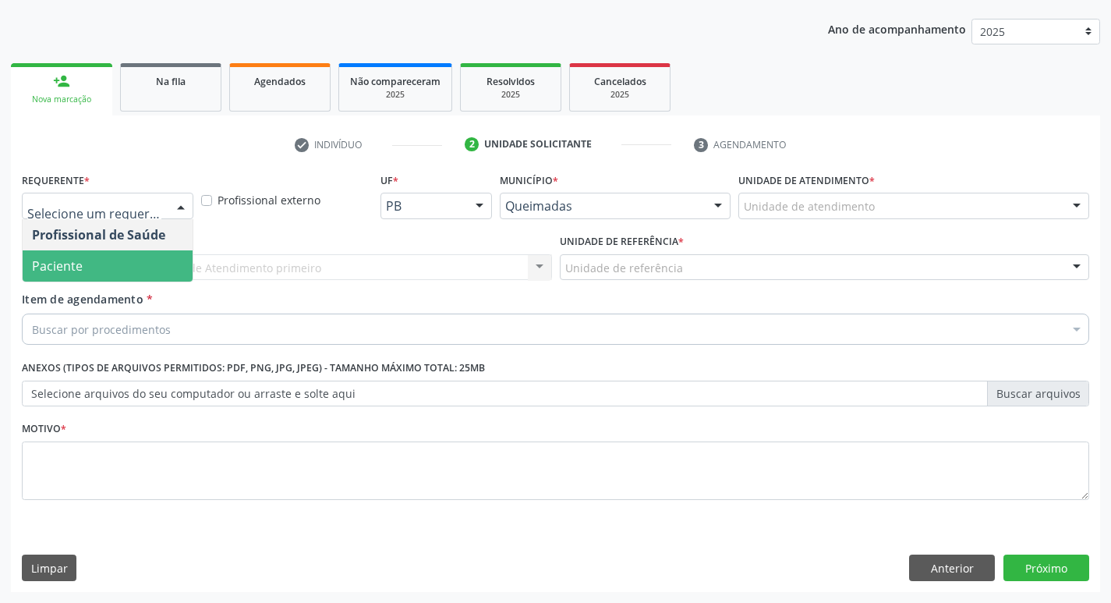
click at [81, 269] on span "Paciente" at bounding box center [57, 265] width 51 height 17
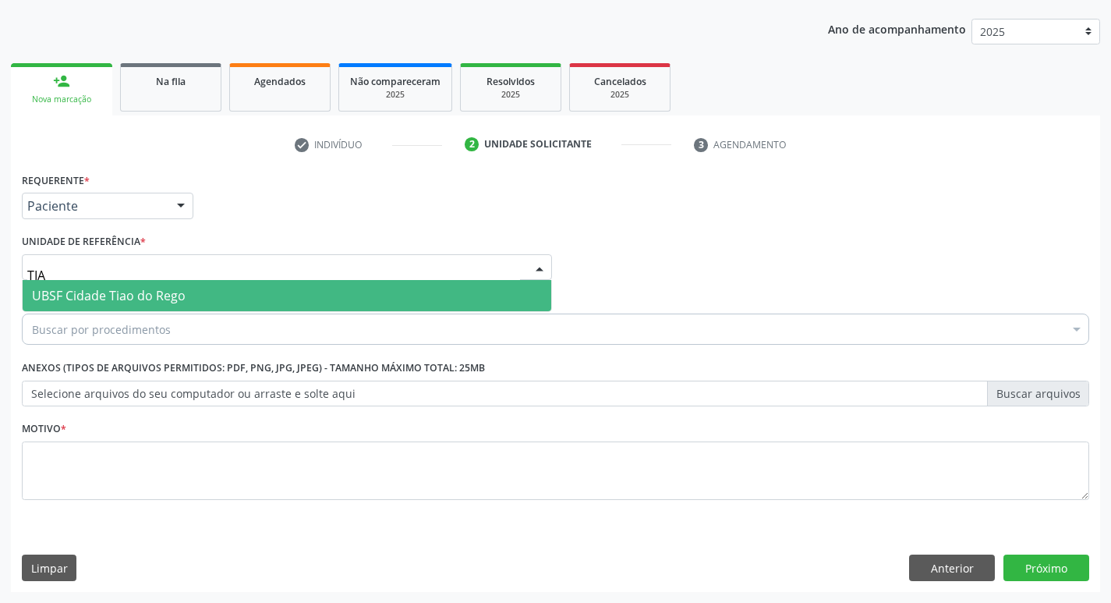
type input "TIAO"
click at [104, 288] on span "UBSF Cidade Tiao do Rego" at bounding box center [109, 295] width 154 height 17
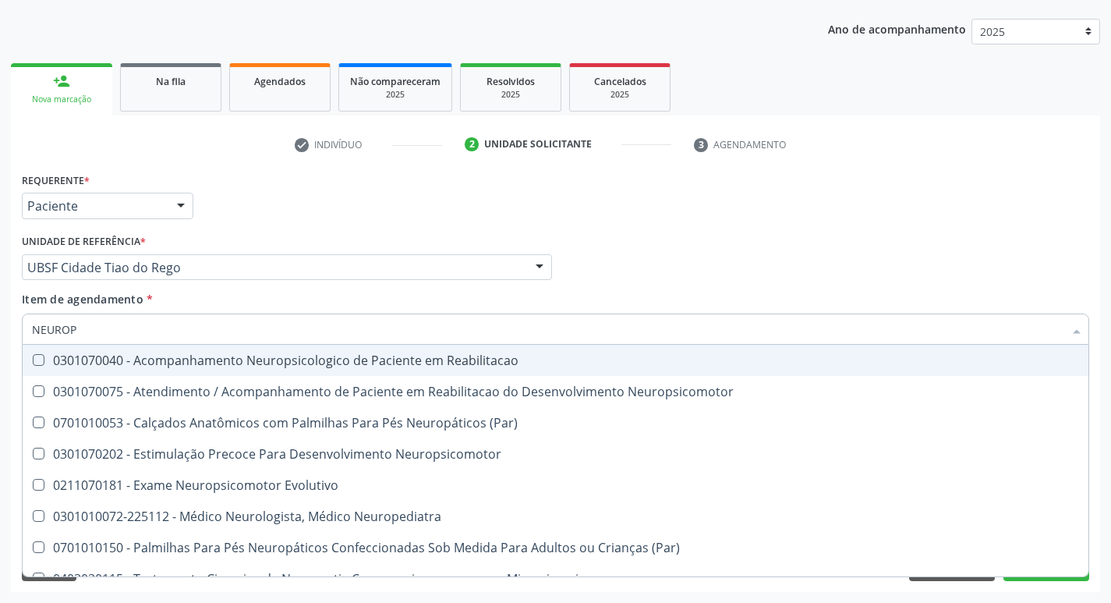
type input "NEUROPE"
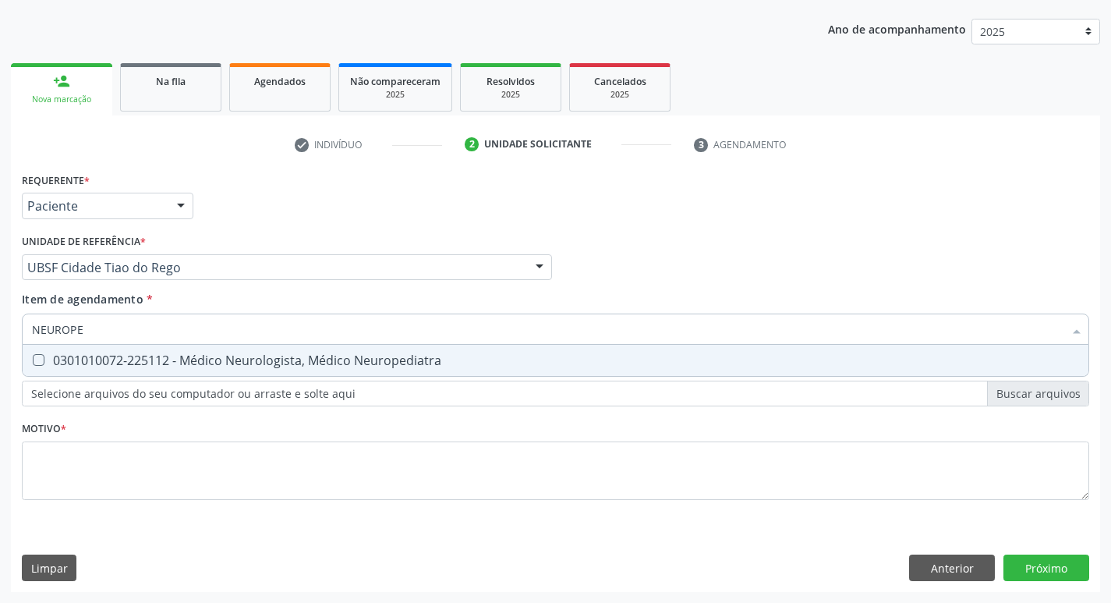
click at [97, 359] on div "0301010072-225112 - Médico Neurologista, Médico Neuropediatra" at bounding box center [555, 360] width 1047 height 12
checkbox Neuropediatra "true"
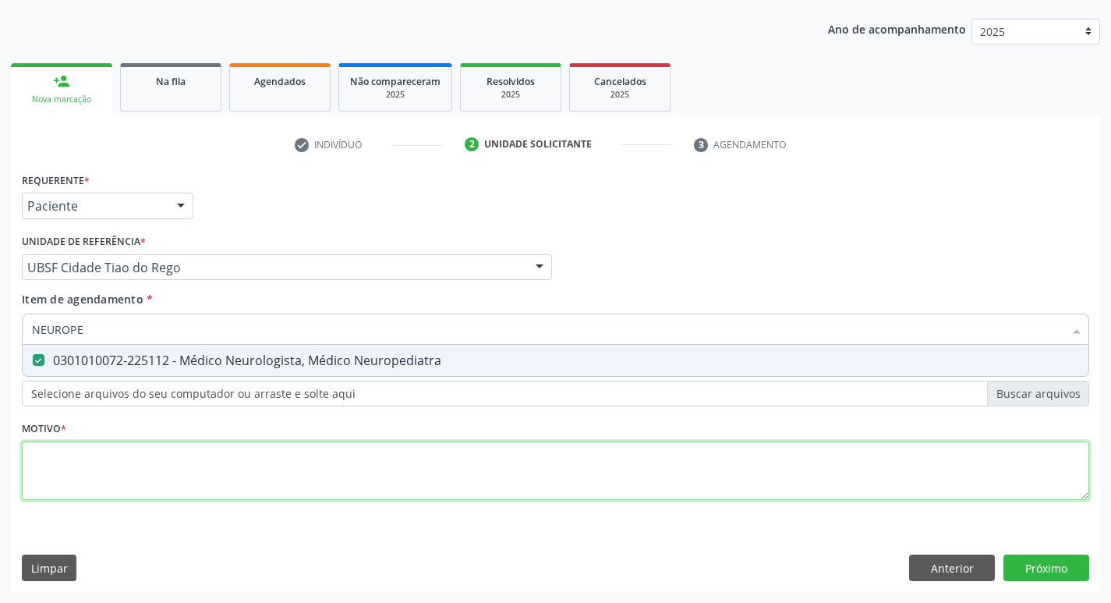
click at [65, 468] on div "Requerente * Paciente Profissional de Saúde Paciente Nenhum resultado encontrad…" at bounding box center [555, 344] width 1067 height 353
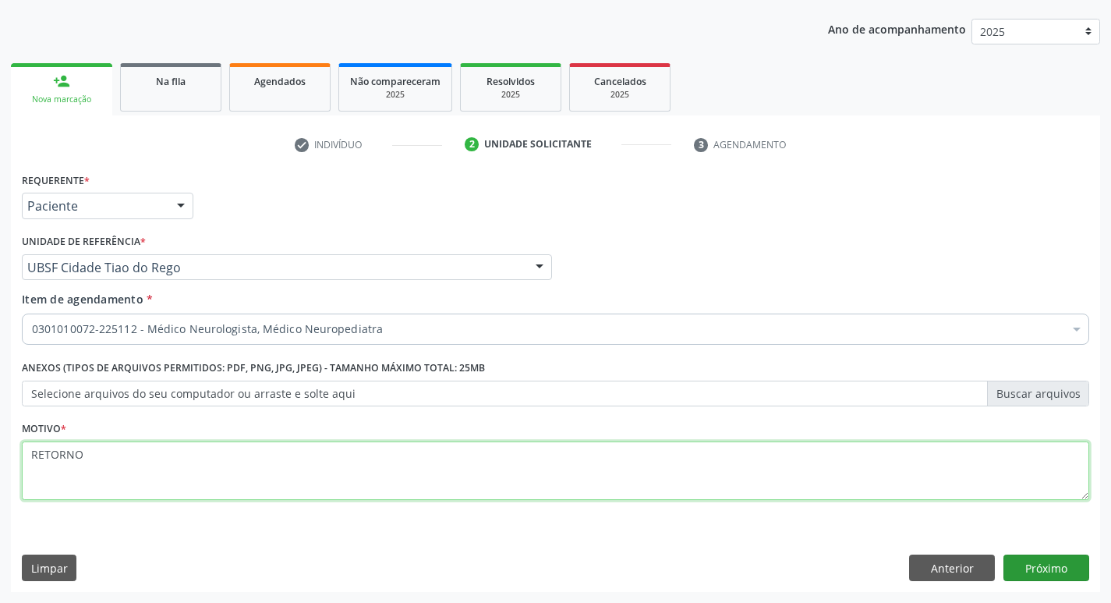
type textarea "RETORNO"
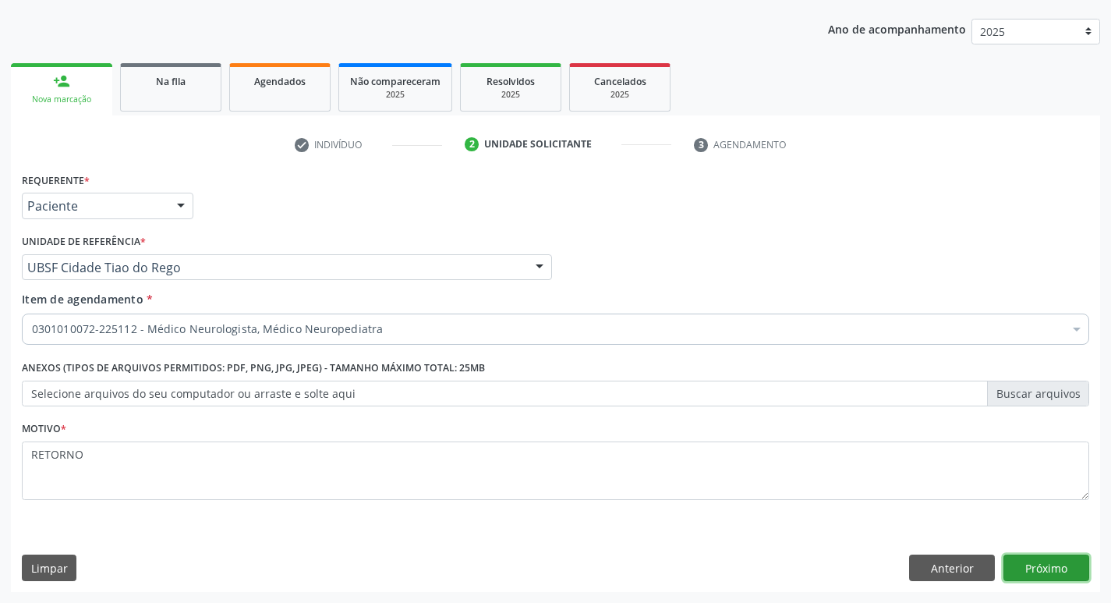
click at [1054, 558] on button "Próximo" at bounding box center [1046, 567] width 86 height 27
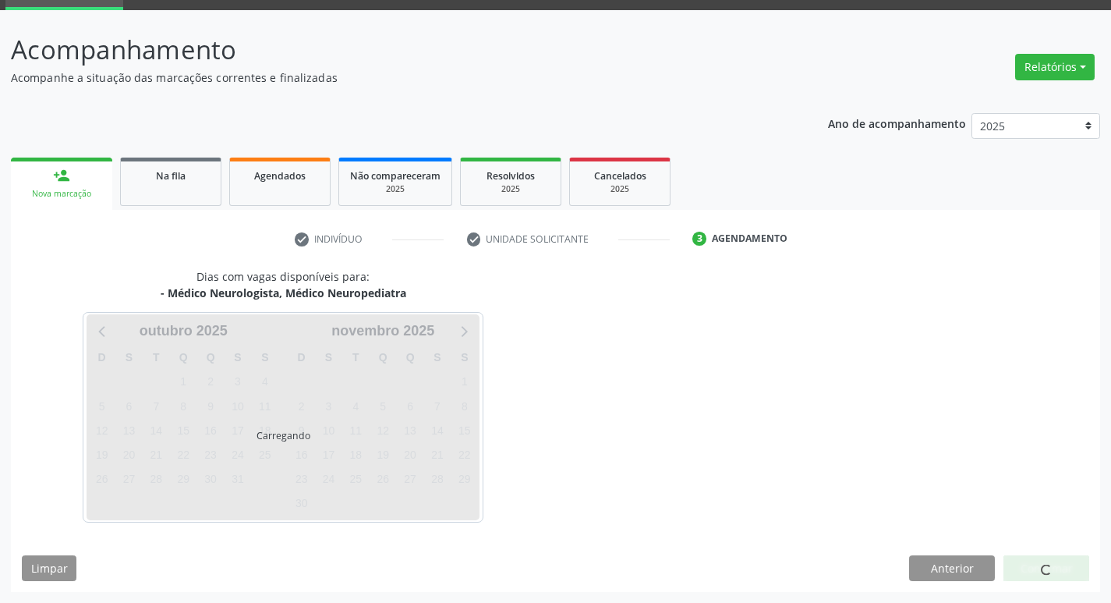
scroll to position [76, 0]
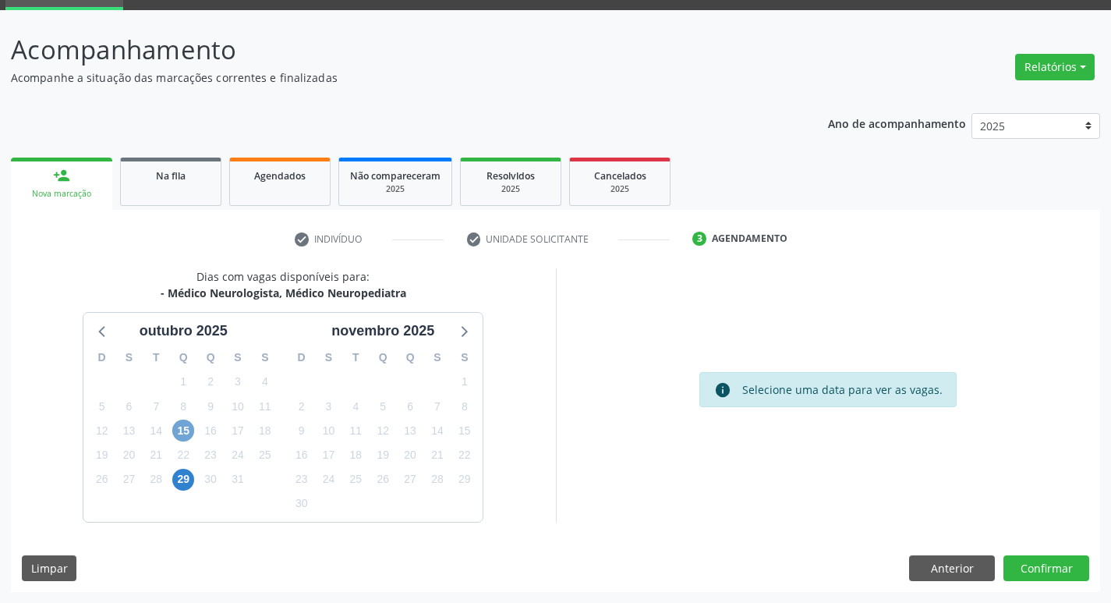
click at [187, 427] on span "15" at bounding box center [183, 430] width 22 height 22
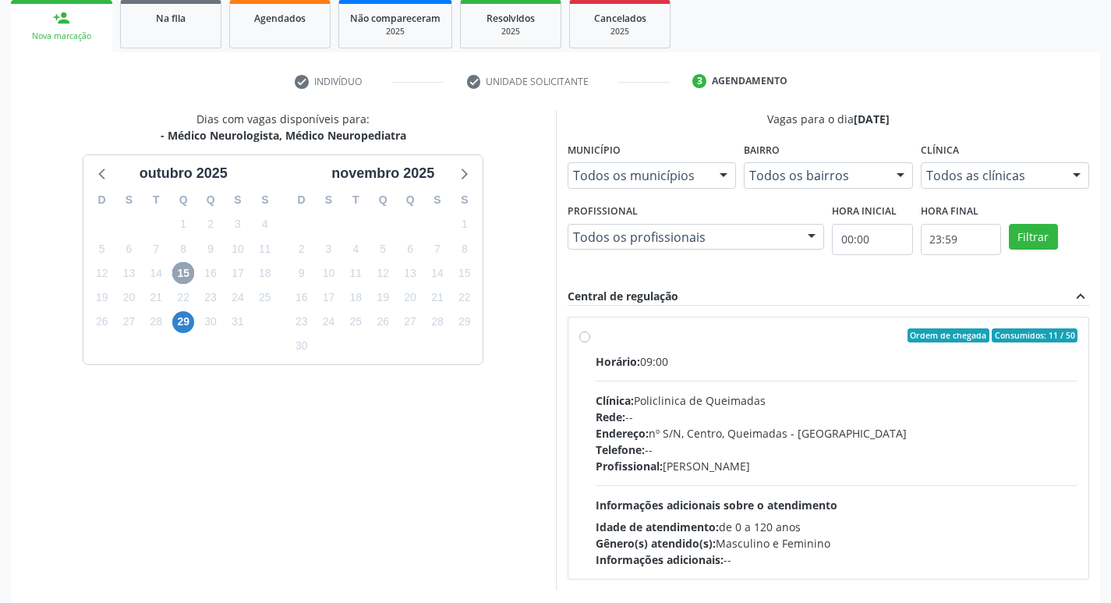
scroll to position [301, 0]
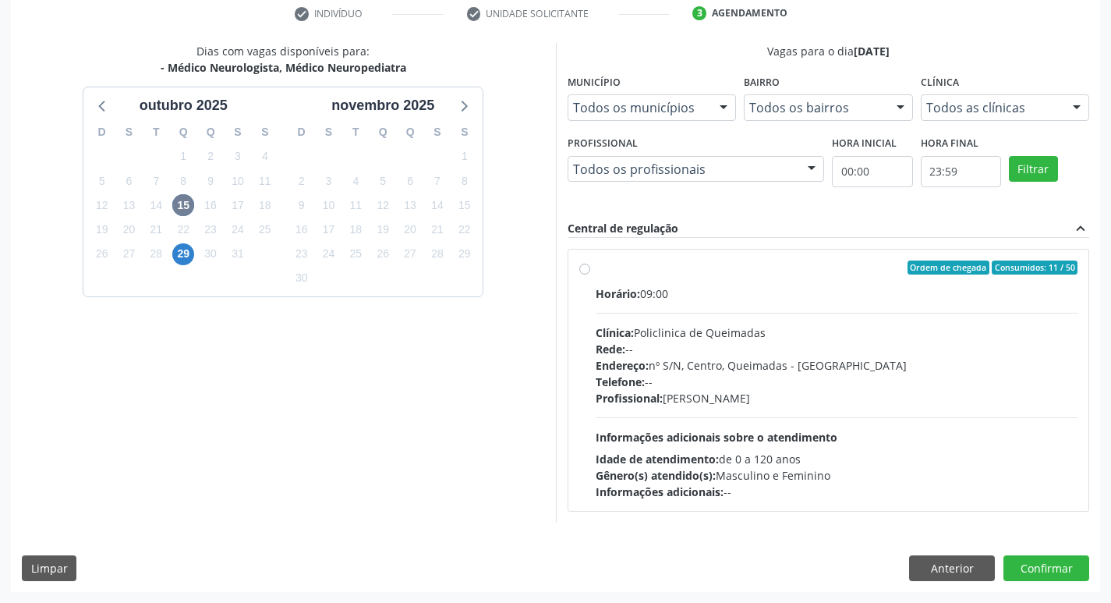
click at [871, 292] on div "Horário: 09:00" at bounding box center [837, 293] width 483 height 16
click at [590, 274] on input "Ordem de chegada Consumidos: 11 / 50 Horário: 09:00 Clínica: Policlinica de Que…" at bounding box center [584, 267] width 11 height 14
radio input "true"
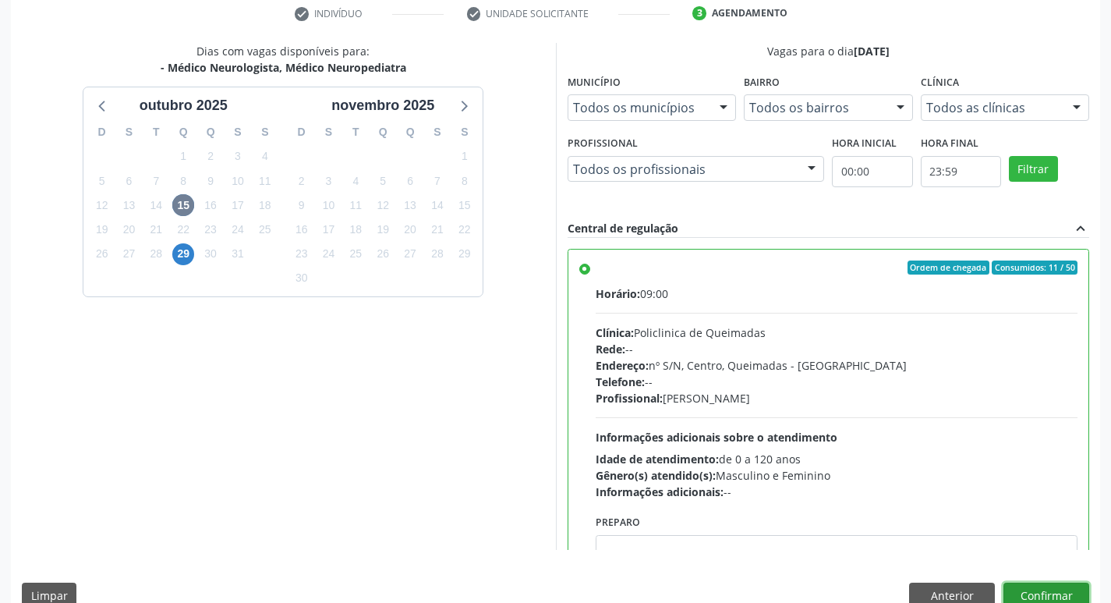
click at [1026, 586] on button "Confirmar" at bounding box center [1046, 595] width 86 height 27
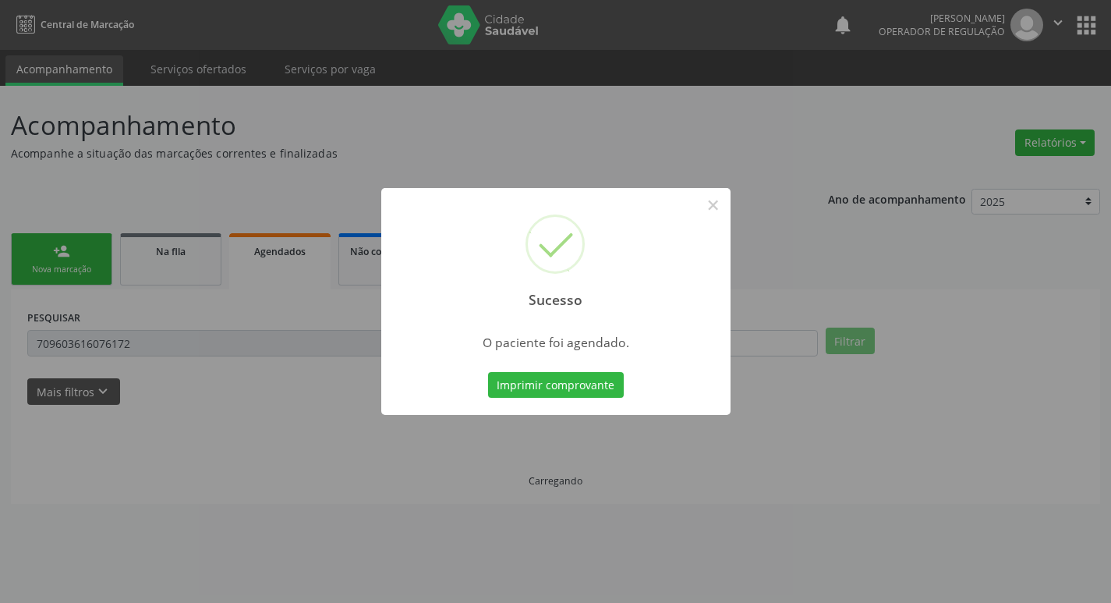
scroll to position [0, 0]
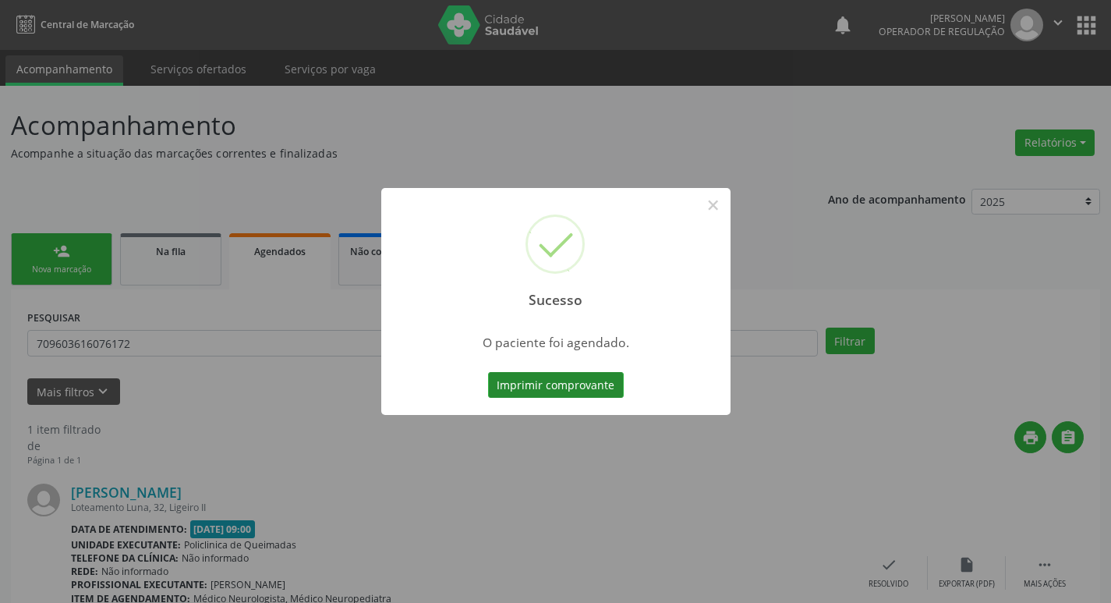
click at [589, 393] on button "Imprimir comprovante" at bounding box center [556, 385] width 136 height 27
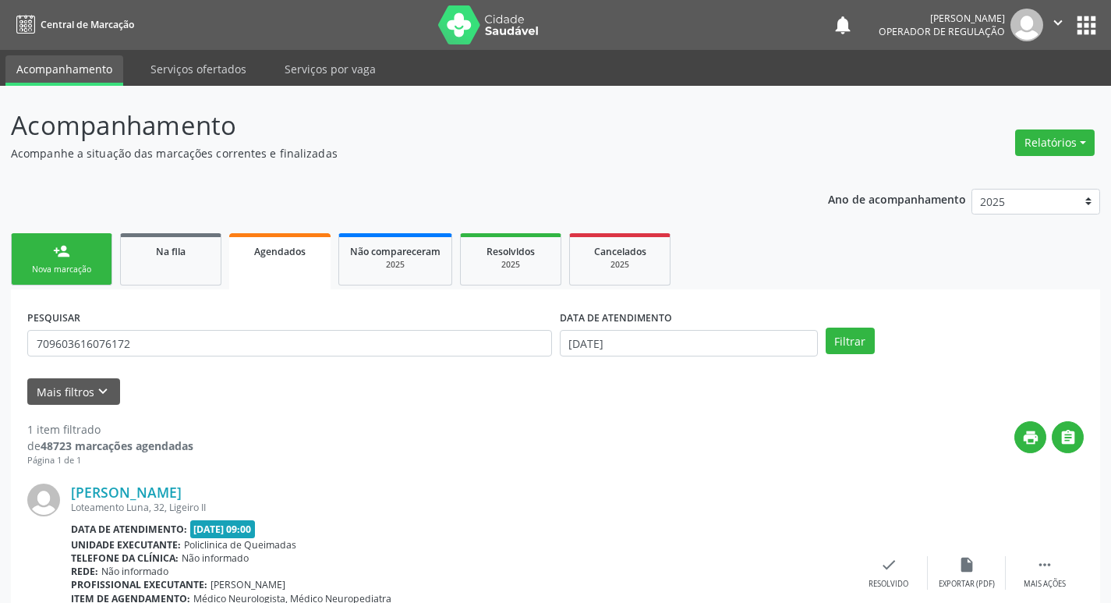
click at [51, 259] on link "person_add Nova marcação" at bounding box center [61, 259] width 101 height 52
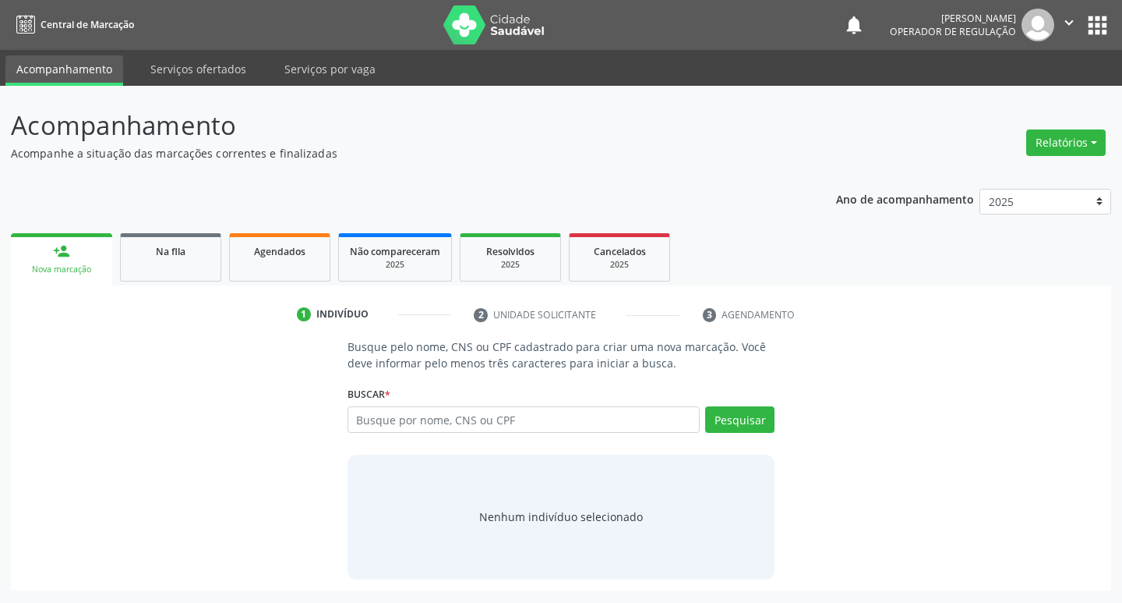
click at [441, 436] on div "Busque por nome, CNS ou CPF Nenhum resultado encontrado para: " " Digite nome, …" at bounding box center [562, 424] width 428 height 37
click at [453, 419] on input "text" at bounding box center [524, 419] width 353 height 27
type input "706305647833080"
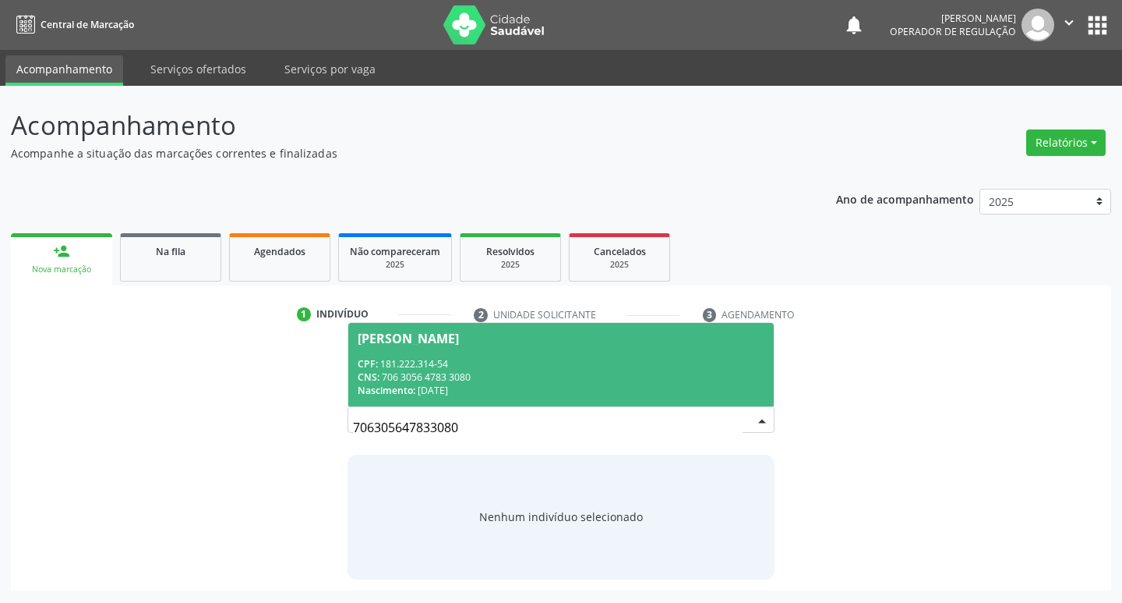
click at [537, 341] on div "[PERSON_NAME]" at bounding box center [562, 338] width 408 height 12
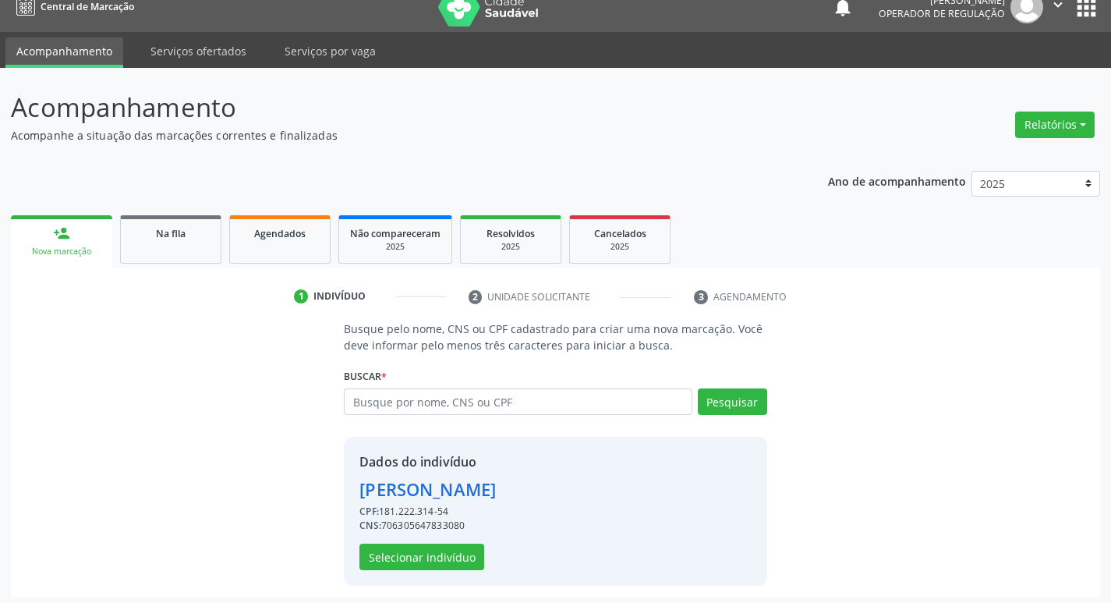
scroll to position [23, 0]
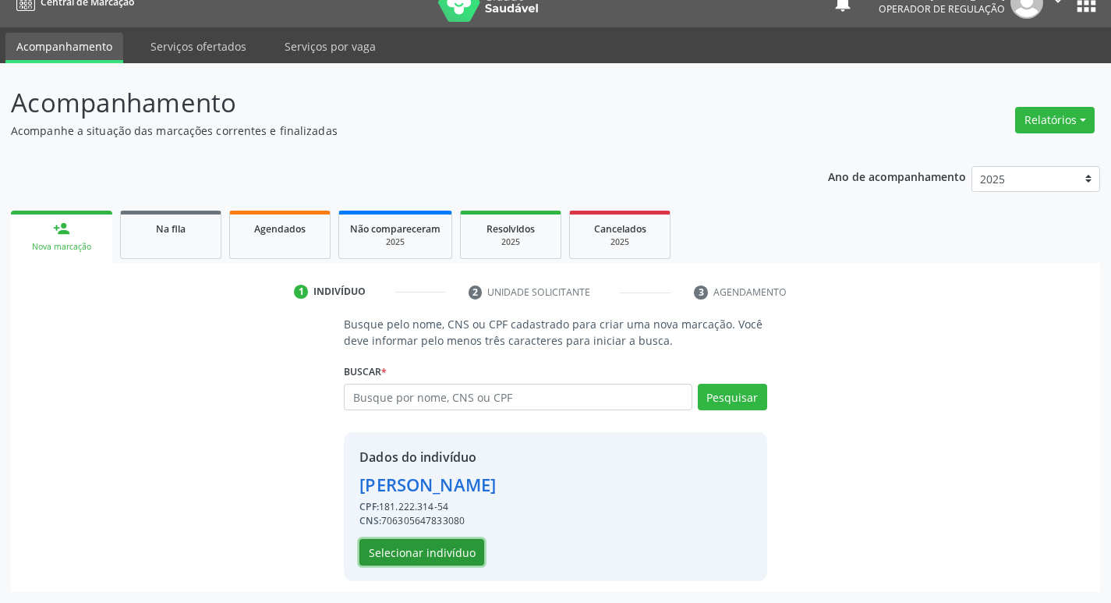
click at [438, 564] on button "Selecionar indivíduo" at bounding box center [421, 552] width 125 height 27
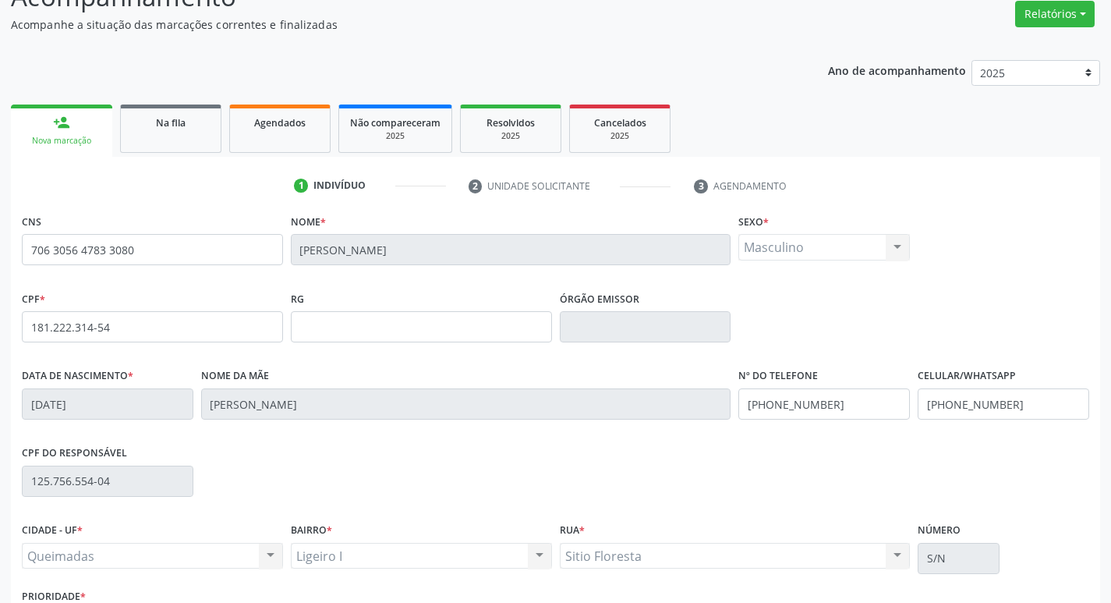
scroll to position [242, 0]
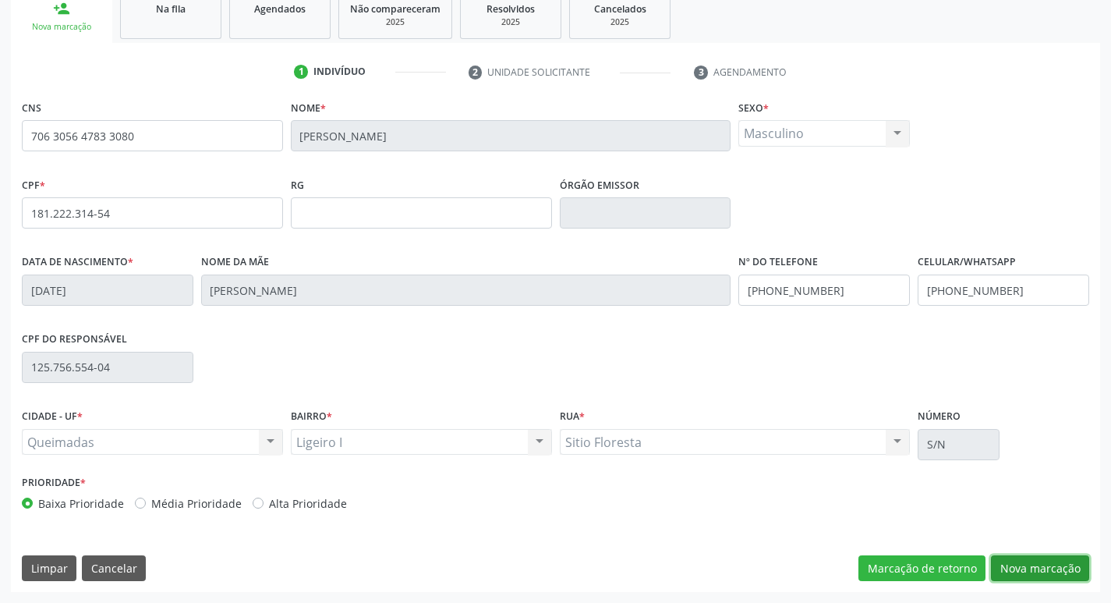
click at [1037, 567] on button "Nova marcação" at bounding box center [1040, 568] width 98 height 27
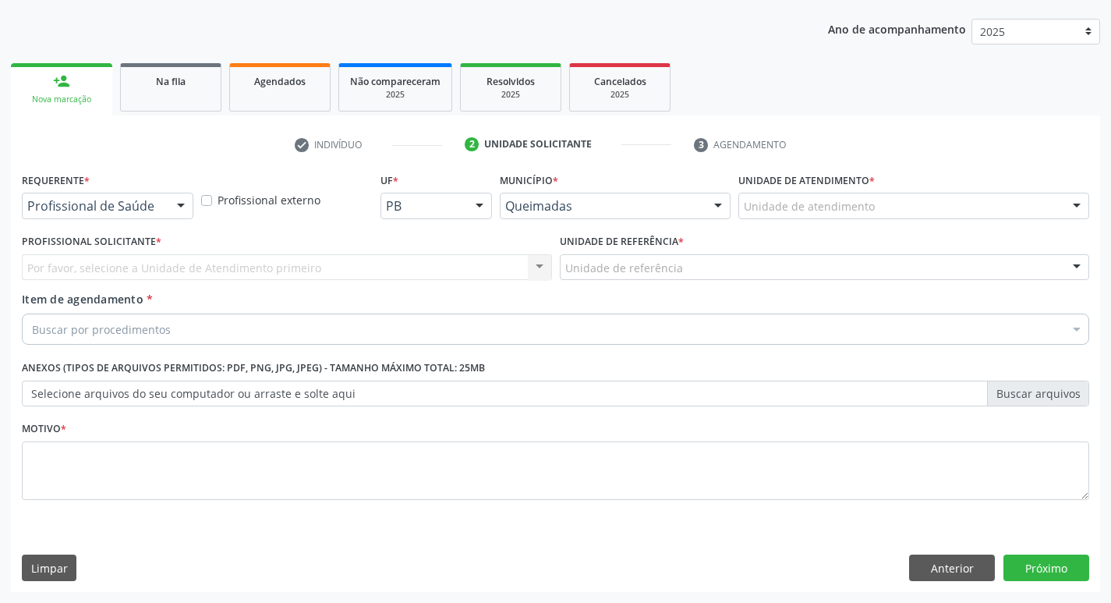
scroll to position [170, 0]
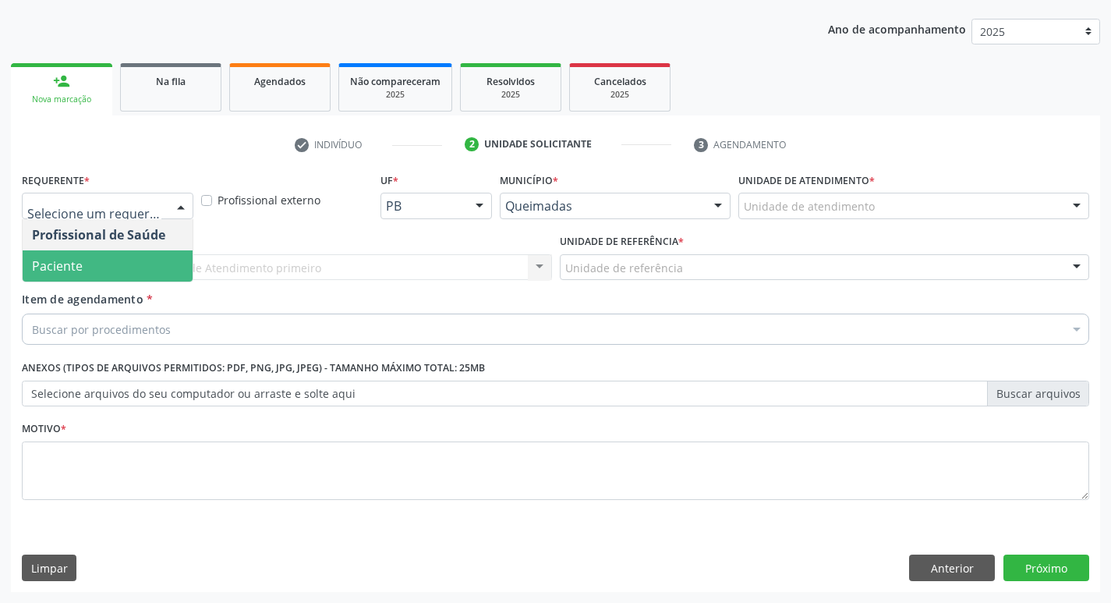
click at [108, 258] on span "Paciente" at bounding box center [108, 265] width 170 height 31
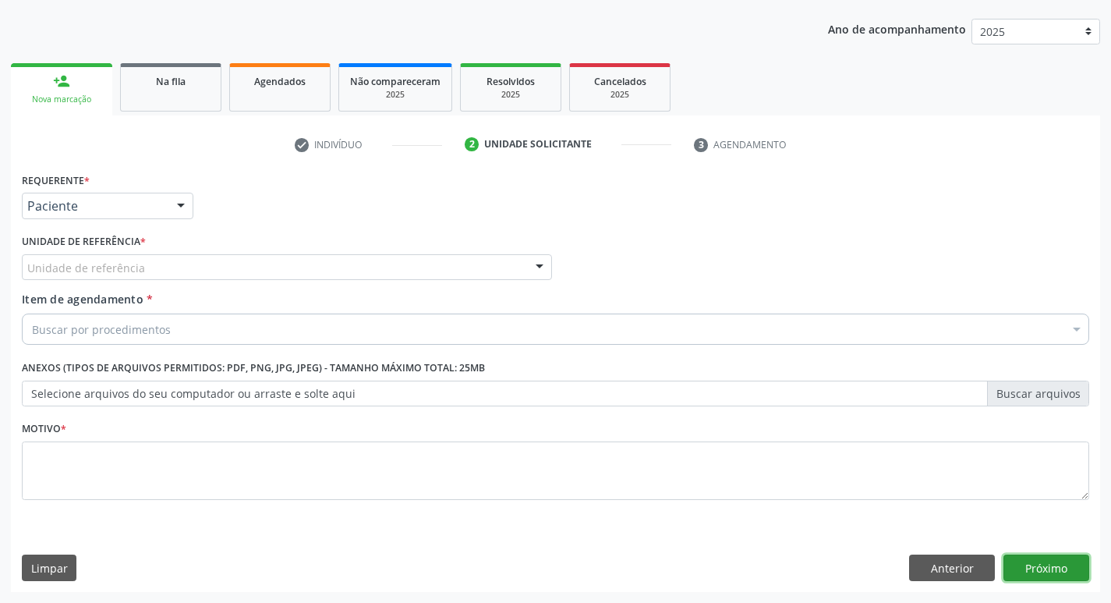
drag, startPoint x: 1007, startPoint y: 571, endPoint x: 983, endPoint y: 571, distance: 24.2
click at [1006, 571] on button "Próximo" at bounding box center [1046, 567] width 86 height 27
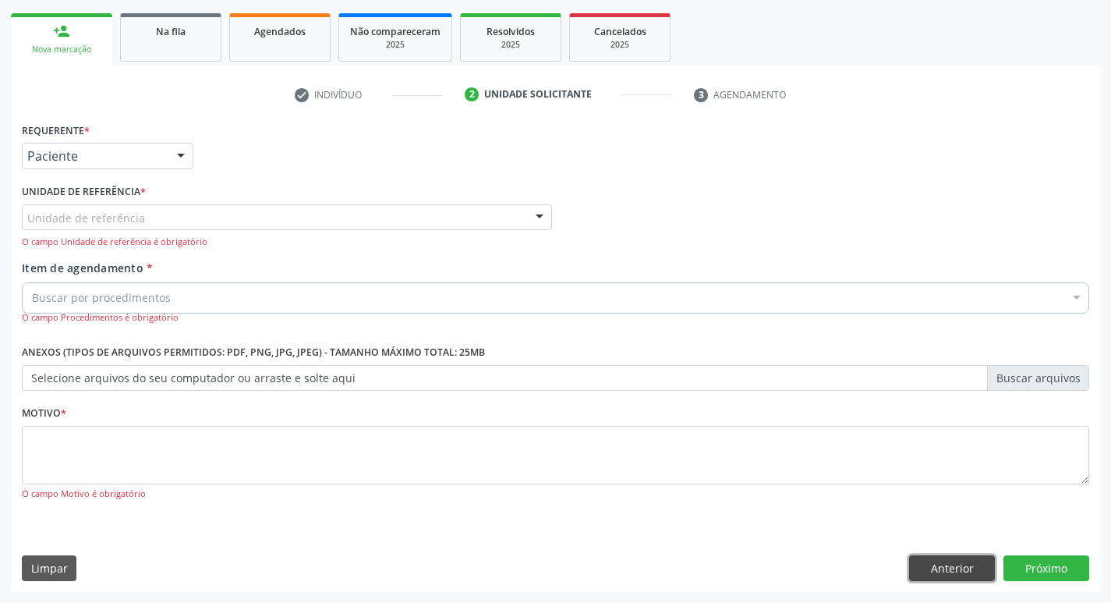
click at [967, 568] on button "Anterior" at bounding box center [952, 568] width 86 height 27
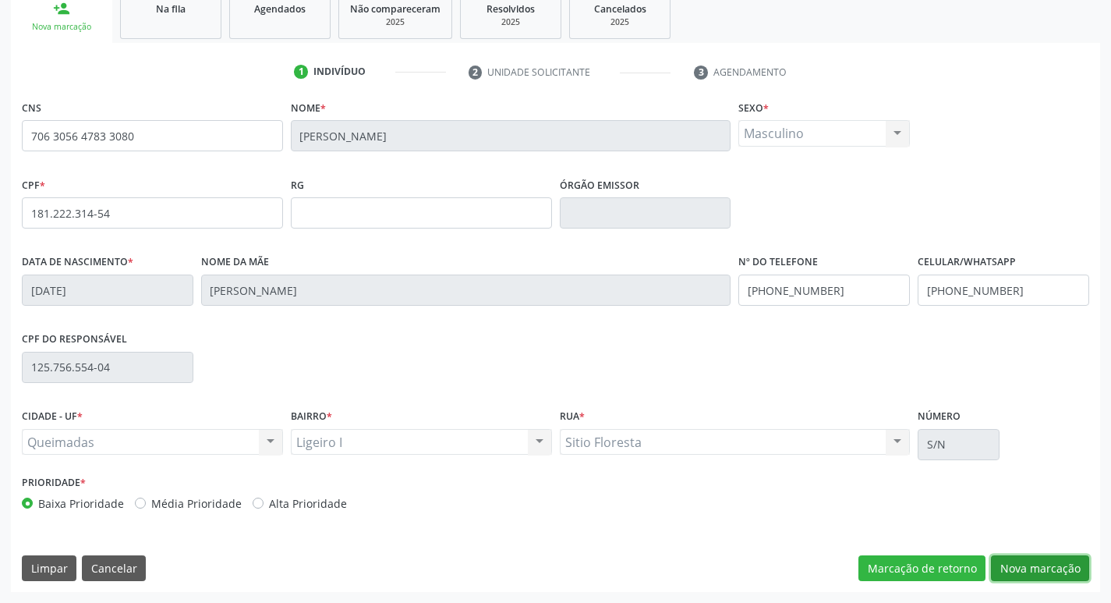
drag, startPoint x: 1080, startPoint y: 568, endPoint x: 734, endPoint y: 477, distance: 357.2
click at [1079, 568] on button "Nova marcação" at bounding box center [1040, 568] width 98 height 27
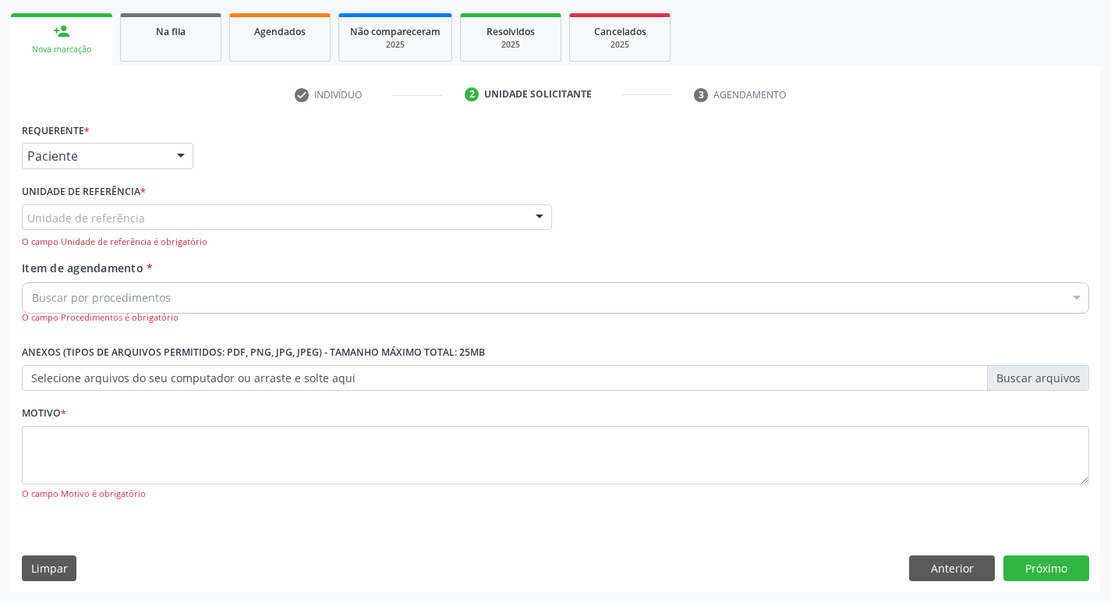
scroll to position [220, 0]
click at [193, 210] on div "Unidade de referência" at bounding box center [287, 217] width 530 height 27
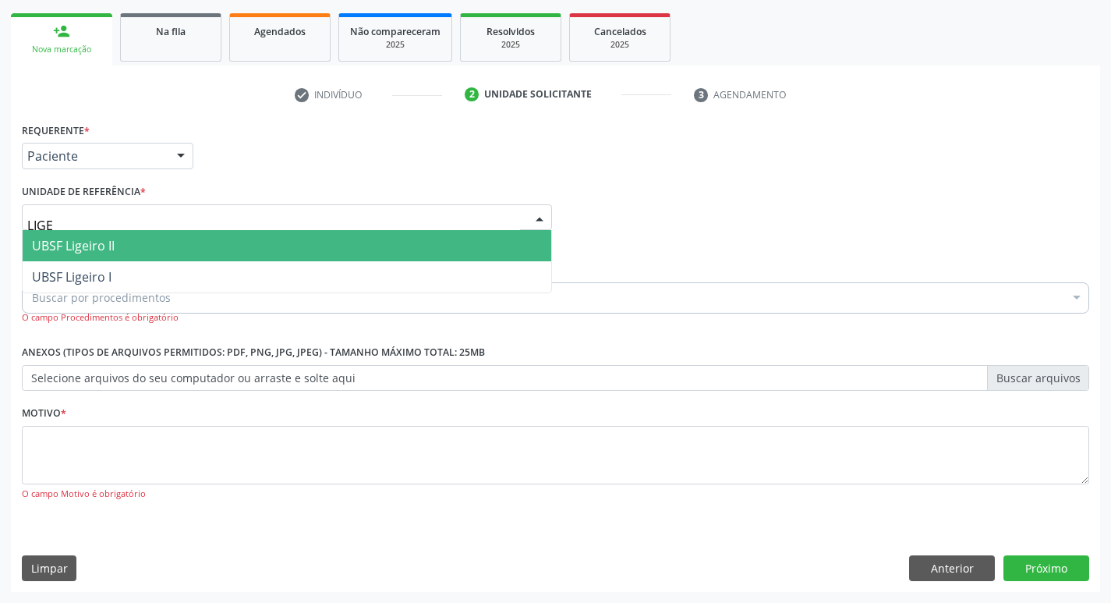
type input "LIGEI"
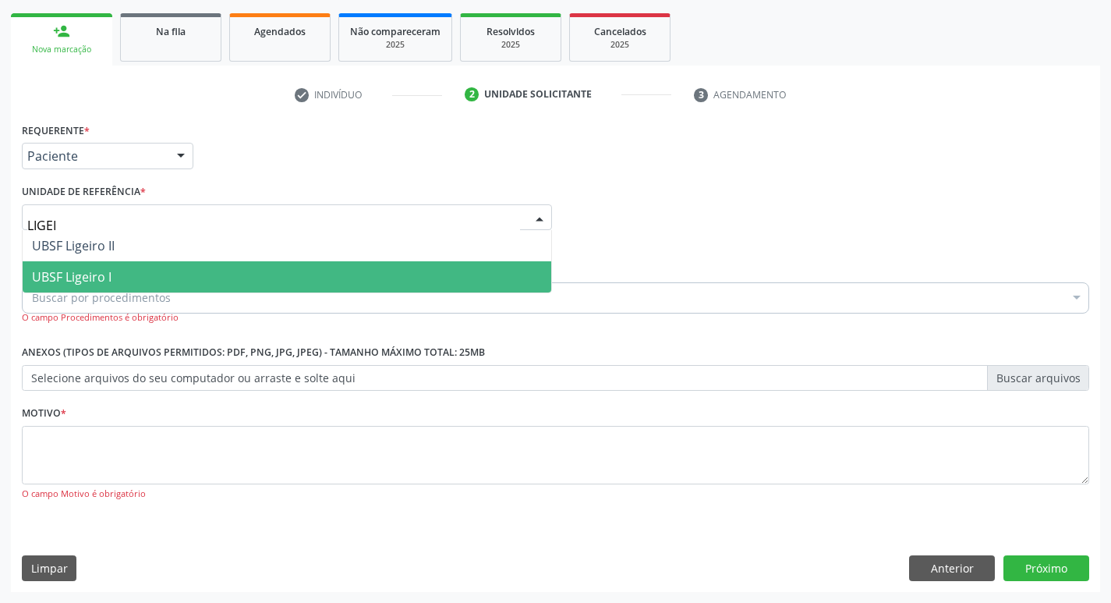
click at [189, 270] on span "UBSF Ligeiro I" at bounding box center [287, 276] width 528 height 31
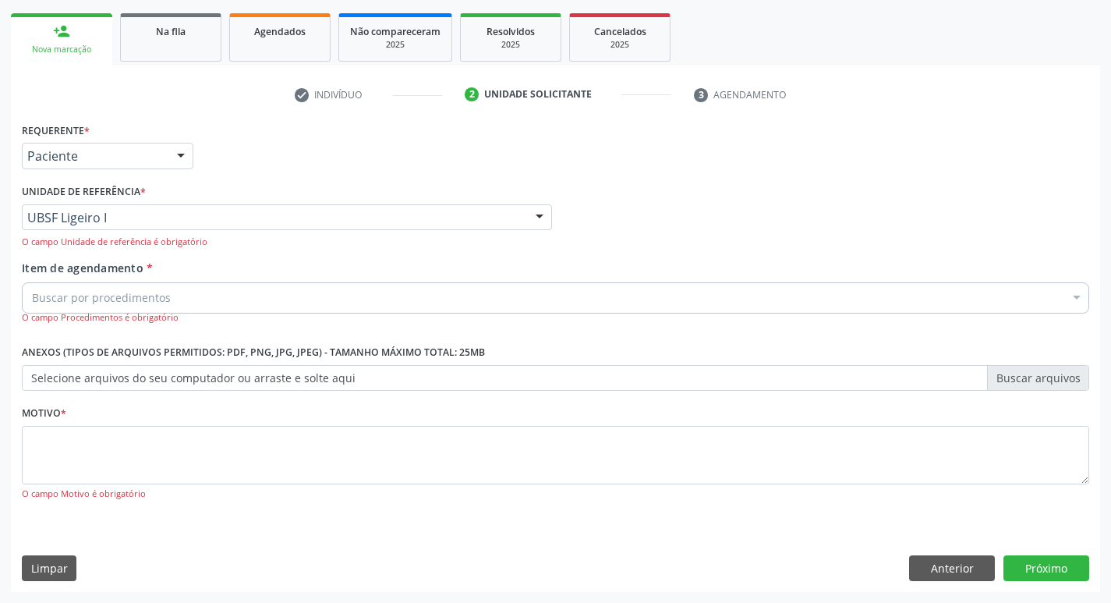
click at [185, 291] on div "Buscar por procedimentos" at bounding box center [555, 297] width 1067 height 31
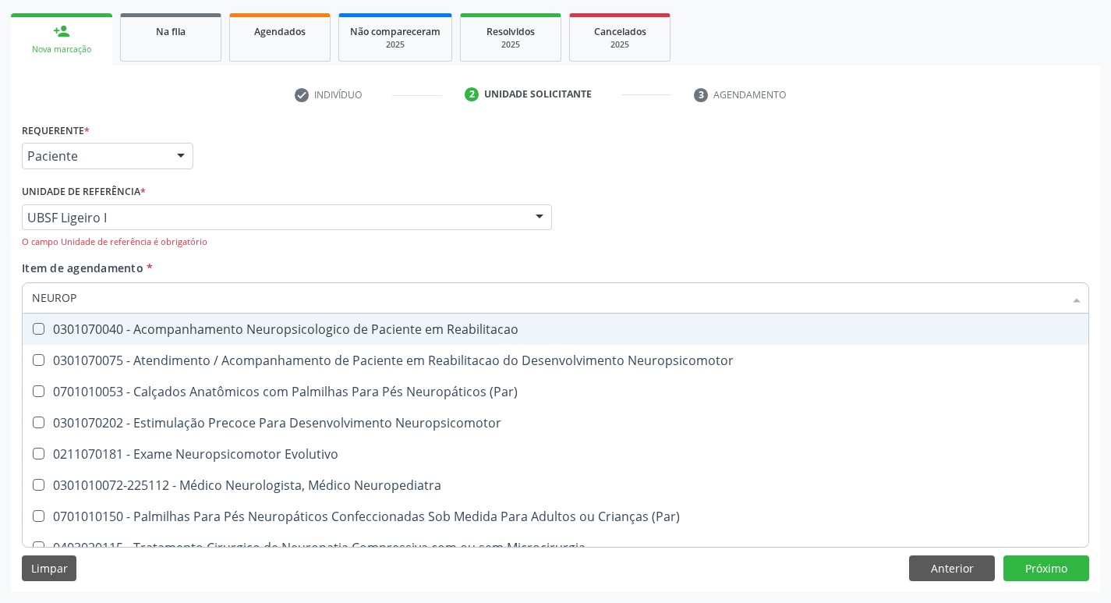
type input "NEUROPE"
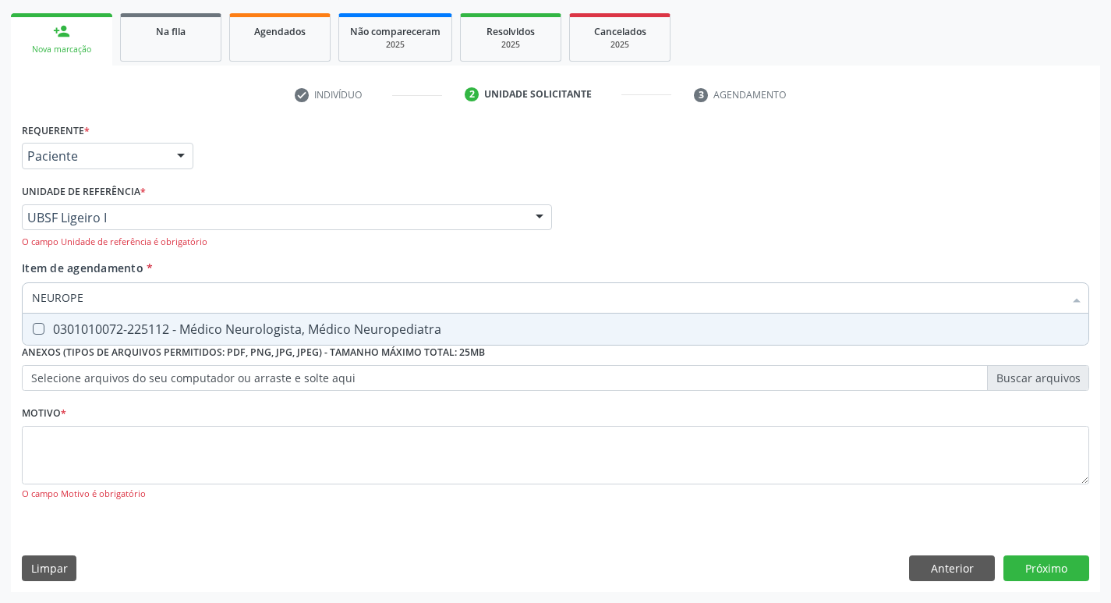
click at [188, 316] on span "0301010072-225112 - Médico Neurologista, Médico Neuropediatra" at bounding box center [556, 328] width 1066 height 31
checkbox Neuropediatra "true"
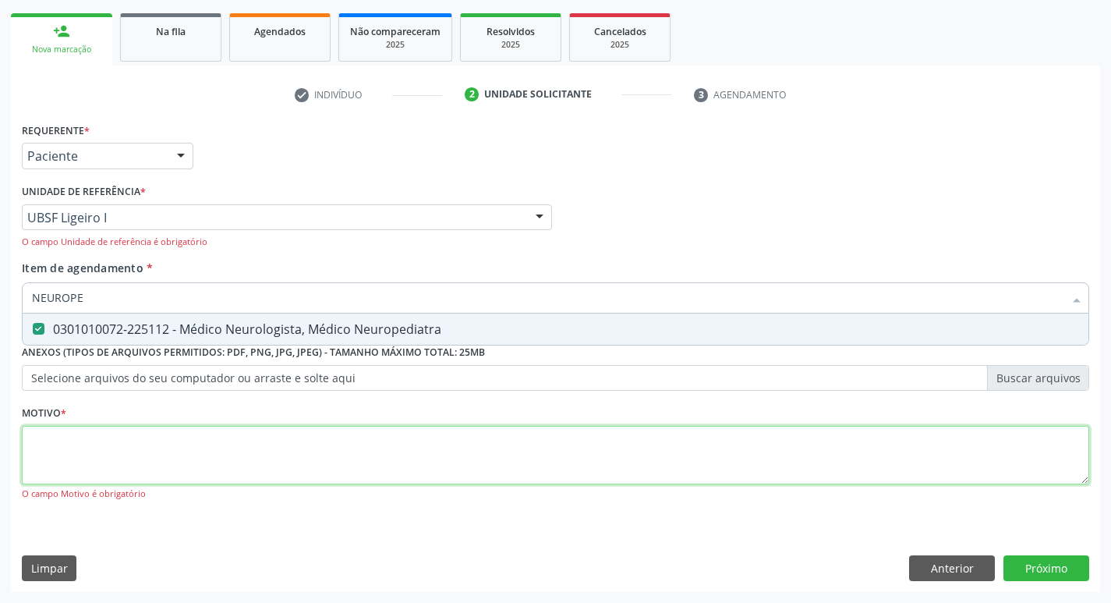
click at [123, 455] on div "Requerente * Paciente Profissional de Saúde Paciente Nenhum resultado encontrad…" at bounding box center [555, 319] width 1067 height 403
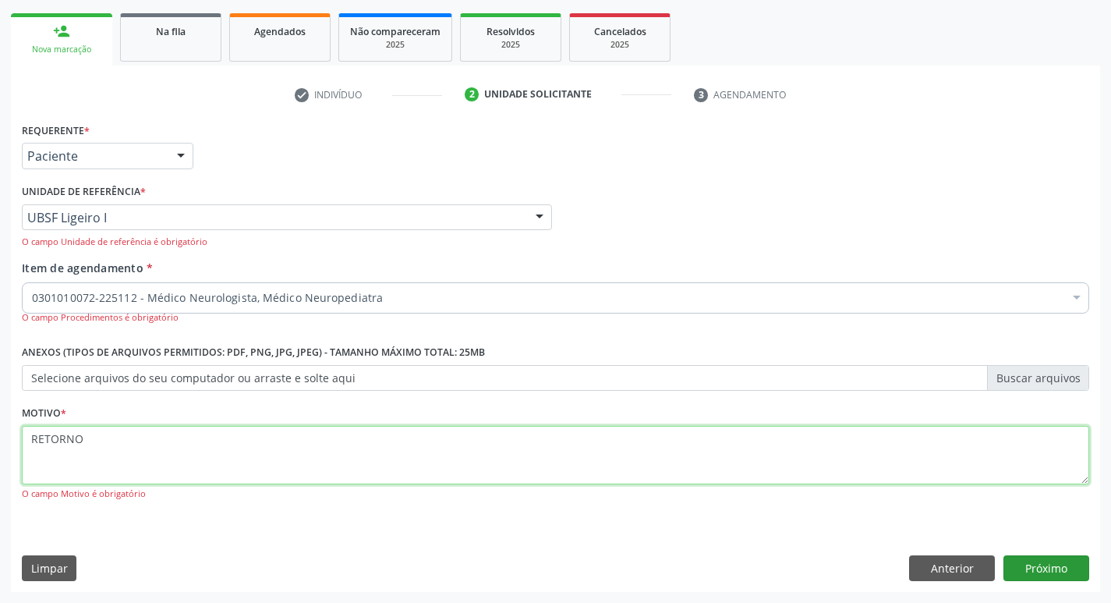
type textarea "RETORNO"
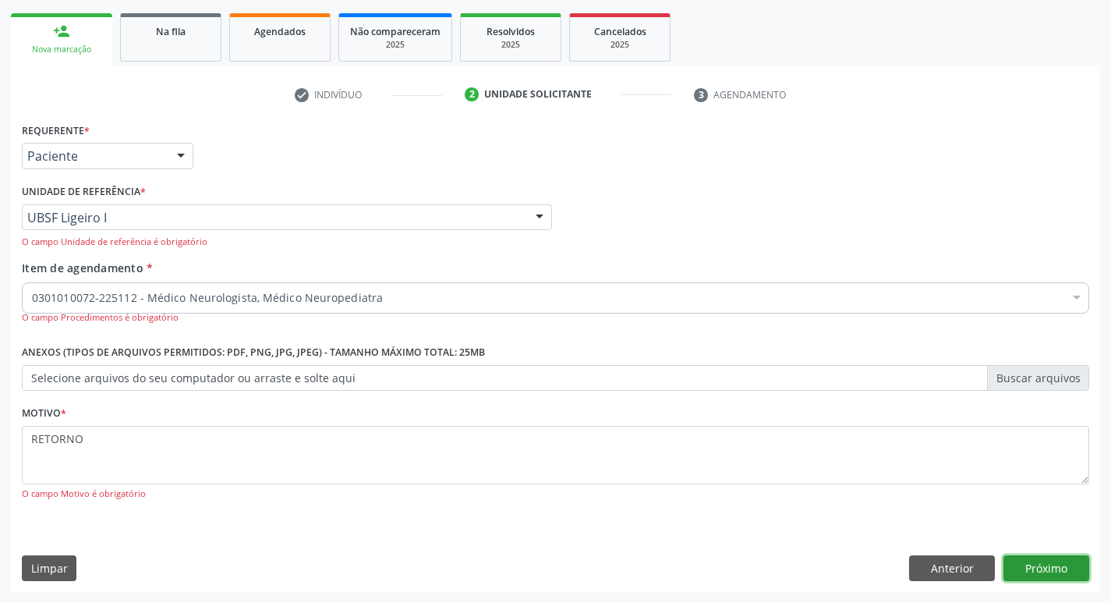
click at [1027, 562] on button "Próximo" at bounding box center [1046, 568] width 86 height 27
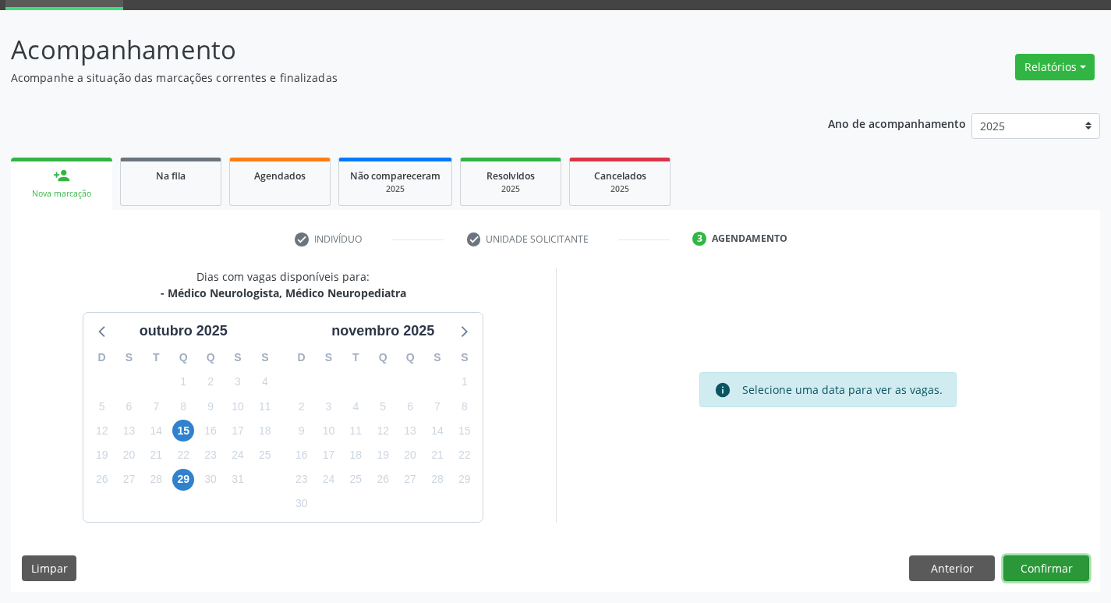
click at [1046, 578] on button "Confirmar" at bounding box center [1046, 568] width 86 height 27
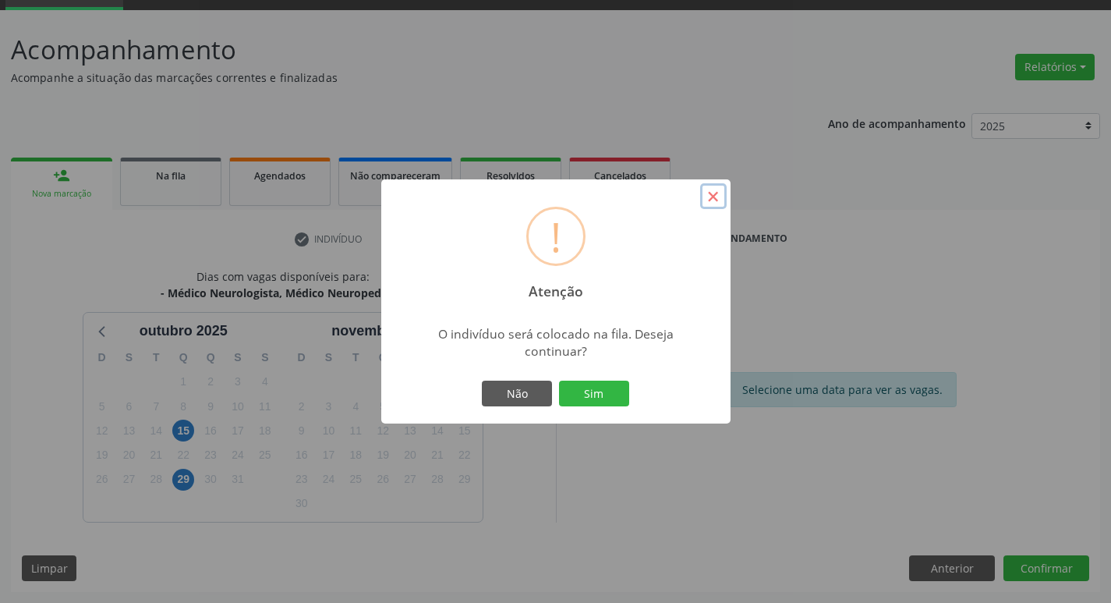
drag, startPoint x: 722, startPoint y: 193, endPoint x: 497, endPoint y: 267, distance: 237.4
click at [721, 193] on button "×" at bounding box center [713, 196] width 27 height 27
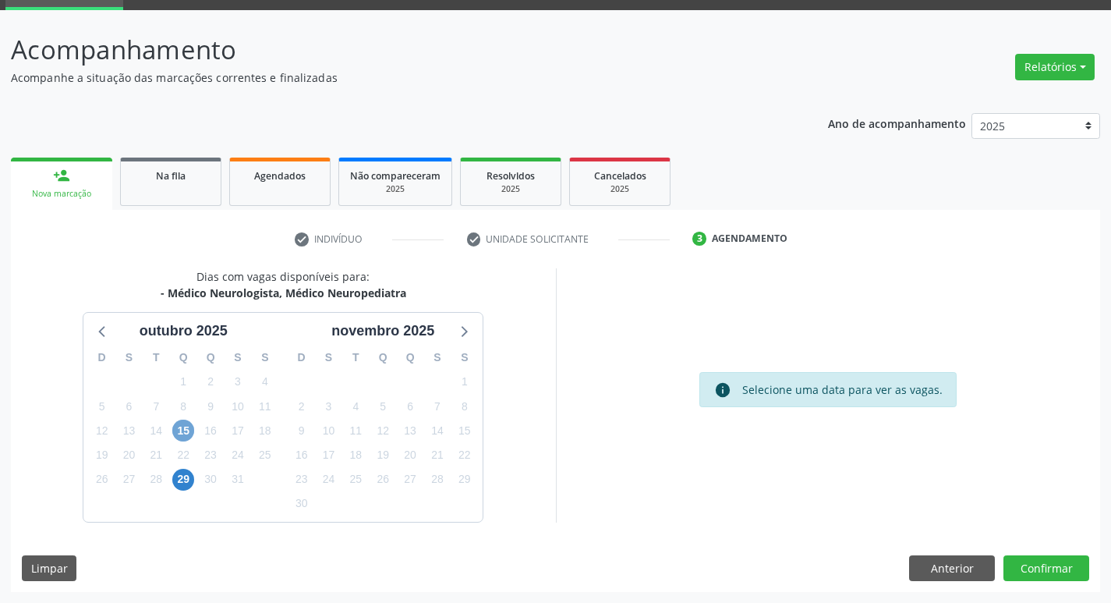
click at [188, 428] on span "15" at bounding box center [183, 430] width 22 height 22
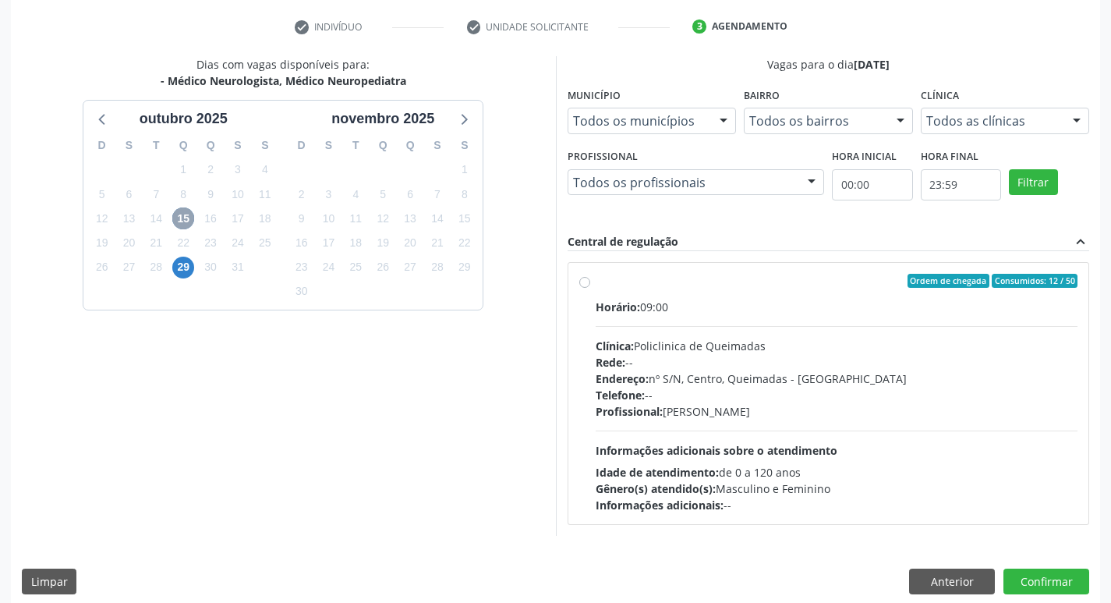
scroll to position [301, 0]
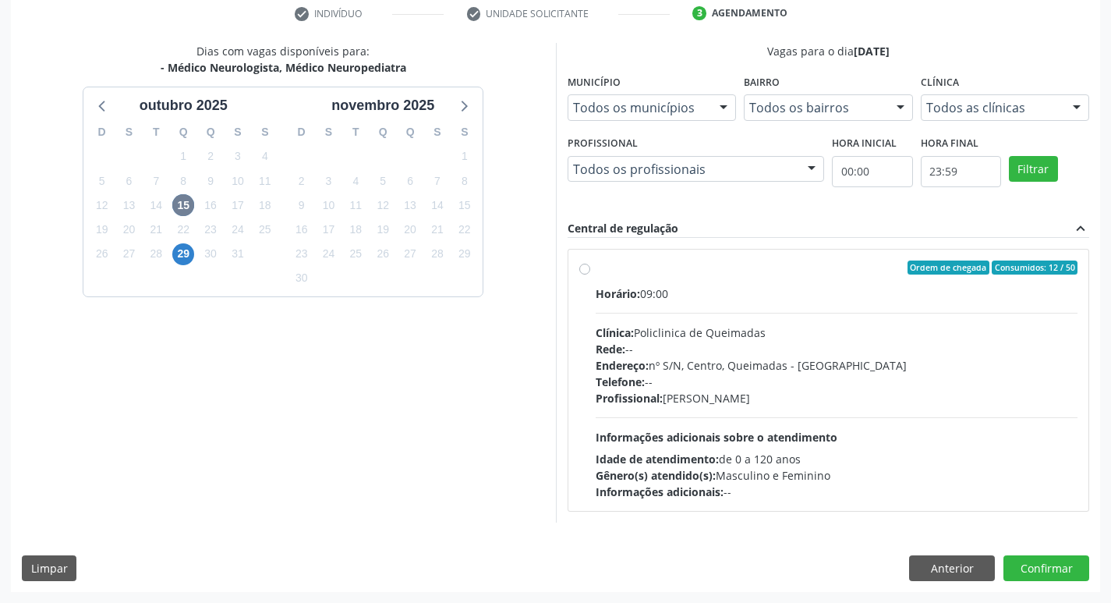
click at [949, 284] on label "Ordem de chegada Consumidos: 12 / 50 Horário: 09:00 Clínica: Policlinica de Que…" at bounding box center [837, 379] width 483 height 239
click at [590, 274] on input "Ordem de chegada Consumidos: 12 / 50 Horário: 09:00 Clínica: Policlinica de Que…" at bounding box center [584, 267] width 11 height 14
radio input "true"
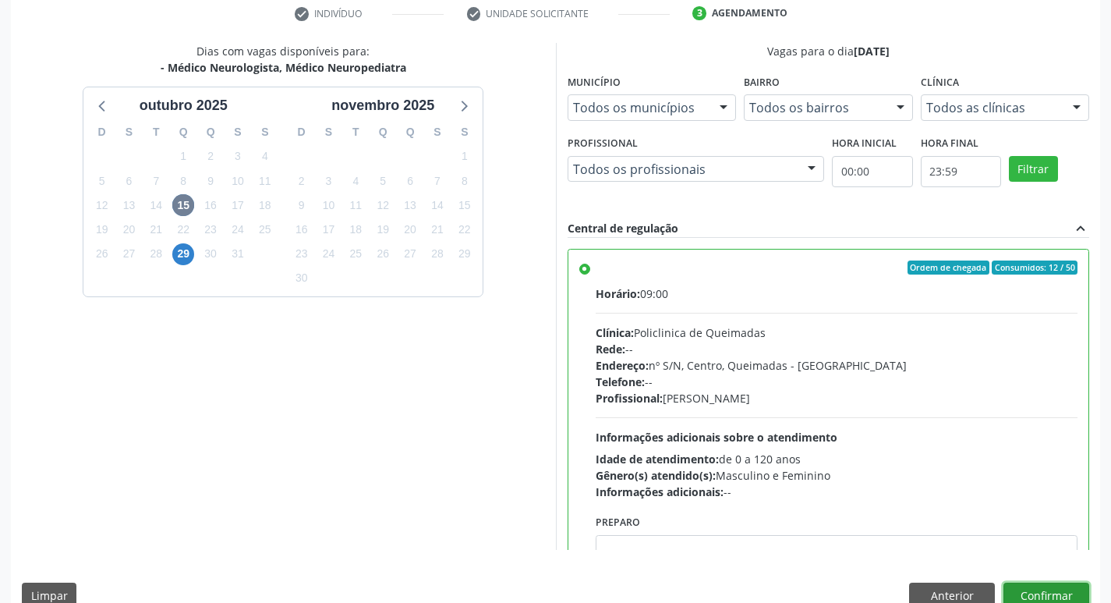
click at [1062, 585] on button "Confirmar" at bounding box center [1046, 595] width 86 height 27
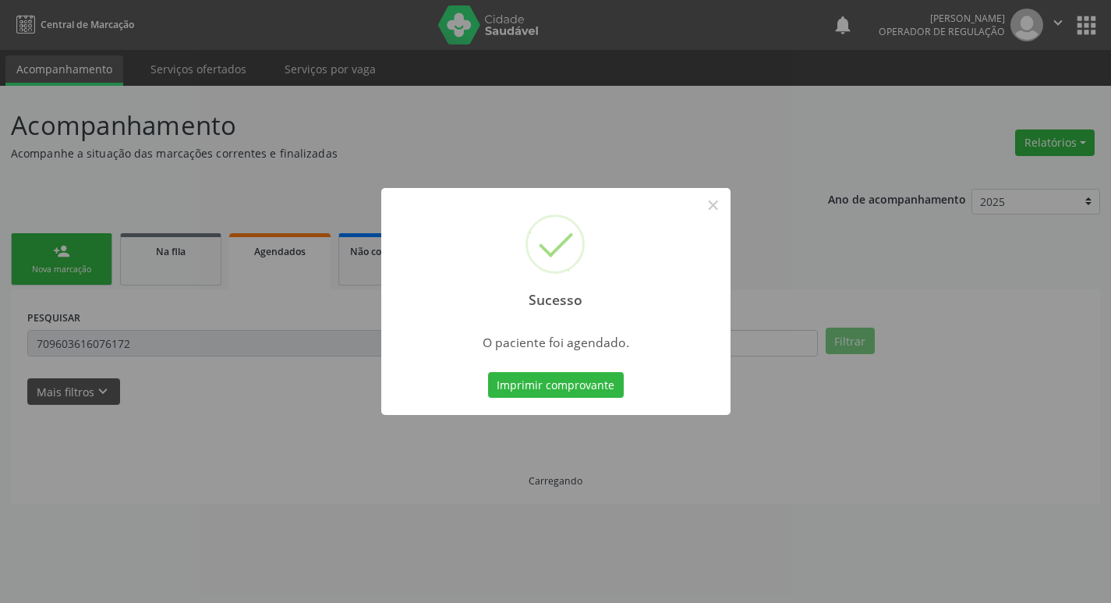
scroll to position [0, 0]
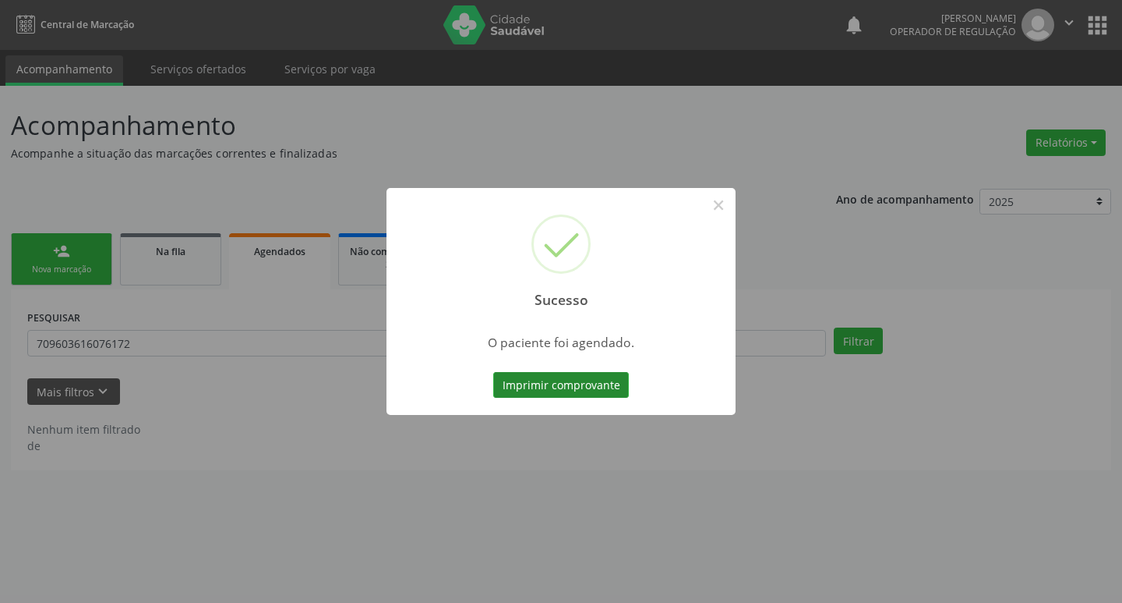
click at [598, 383] on button "Imprimir comprovante" at bounding box center [561, 385] width 136 height 27
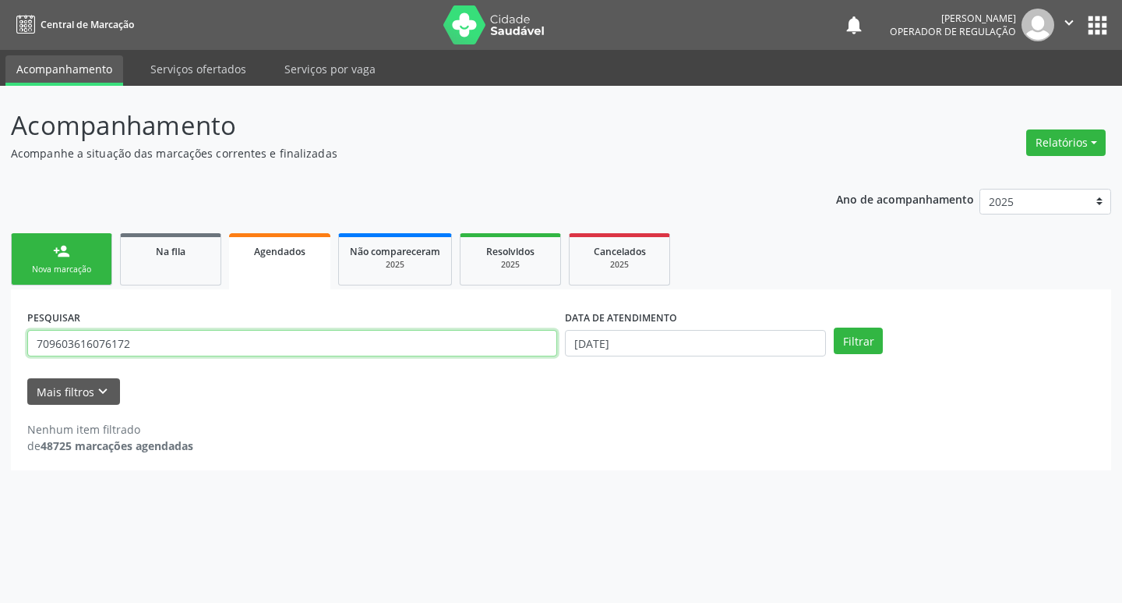
click at [286, 344] on input "709603616076172" at bounding box center [292, 343] width 530 height 27
type input "704004881845869"
click at [834, 327] on button "Filtrar" at bounding box center [858, 340] width 49 height 27
click at [189, 354] on input "704004881845869" at bounding box center [292, 343] width 530 height 27
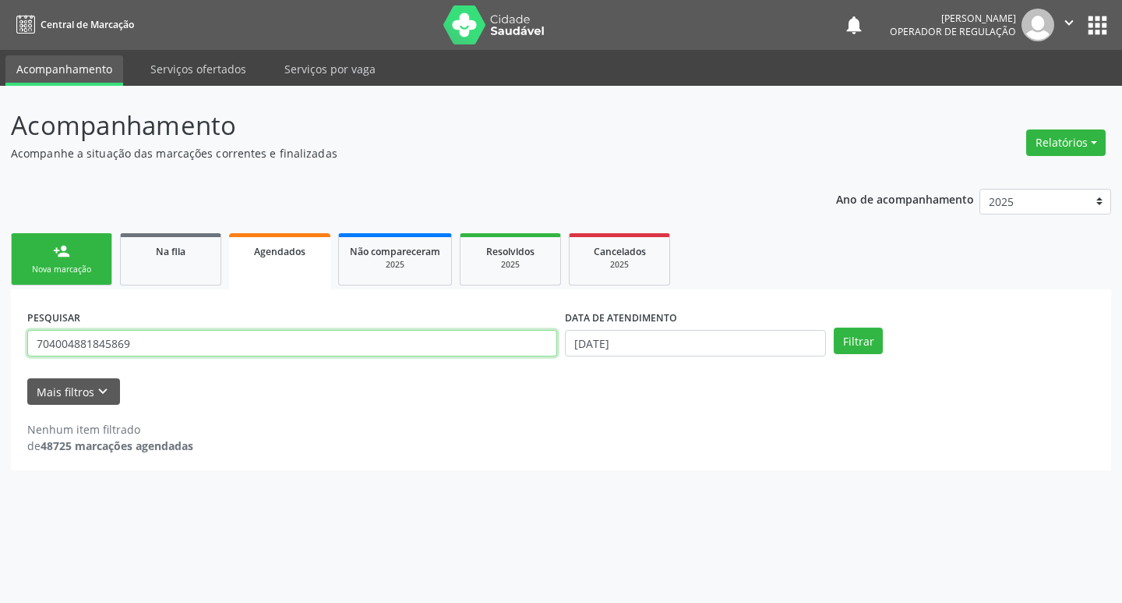
click at [189, 354] on input "704004881845869" at bounding box center [292, 343] width 530 height 27
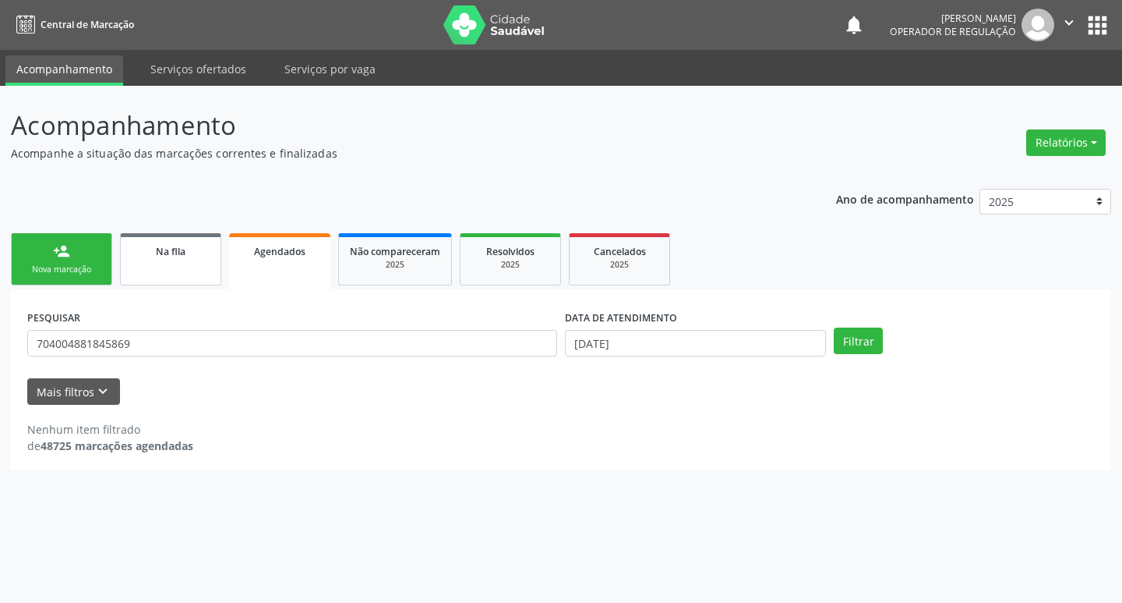
click at [159, 246] on span "Na fila" at bounding box center [171, 251] width 30 height 13
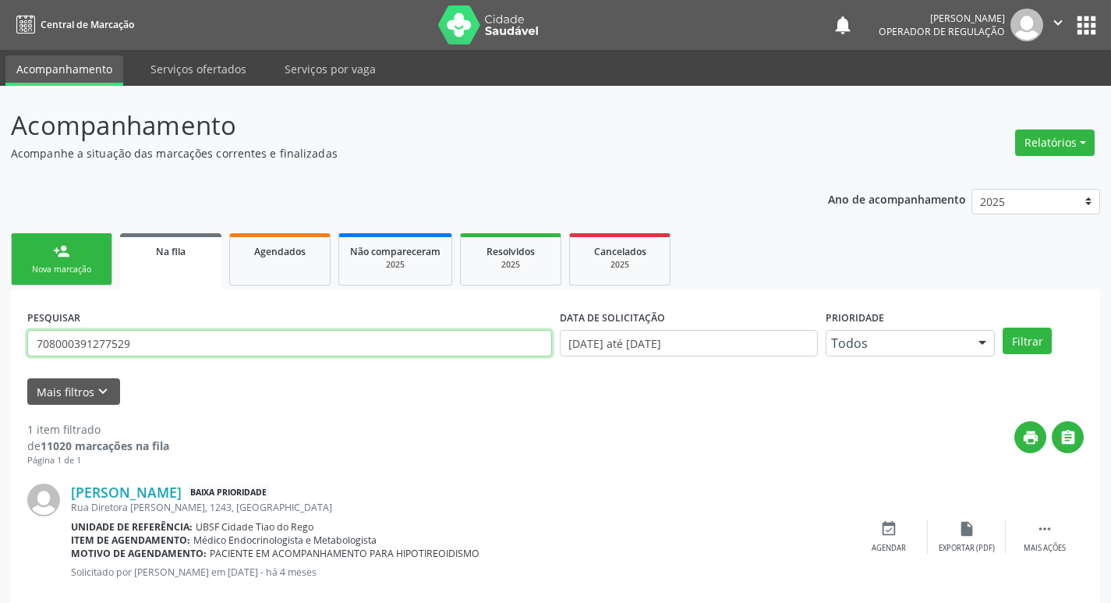
click at [173, 343] on input "708000391277529" at bounding box center [289, 343] width 525 height 27
paste input "704004881845869"
type input "704004881845869"
click at [1002, 327] on button "Filtrar" at bounding box center [1026, 340] width 49 height 27
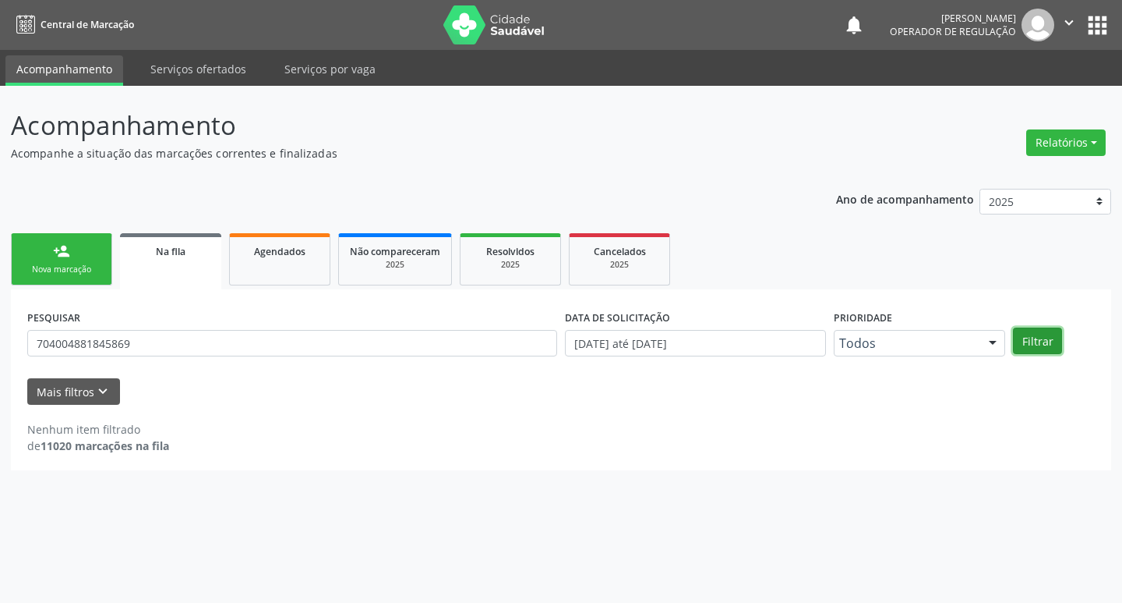
click at [1036, 340] on button "Filtrar" at bounding box center [1037, 340] width 49 height 27
click at [78, 245] on link "person_add Nova marcação" at bounding box center [61, 259] width 101 height 52
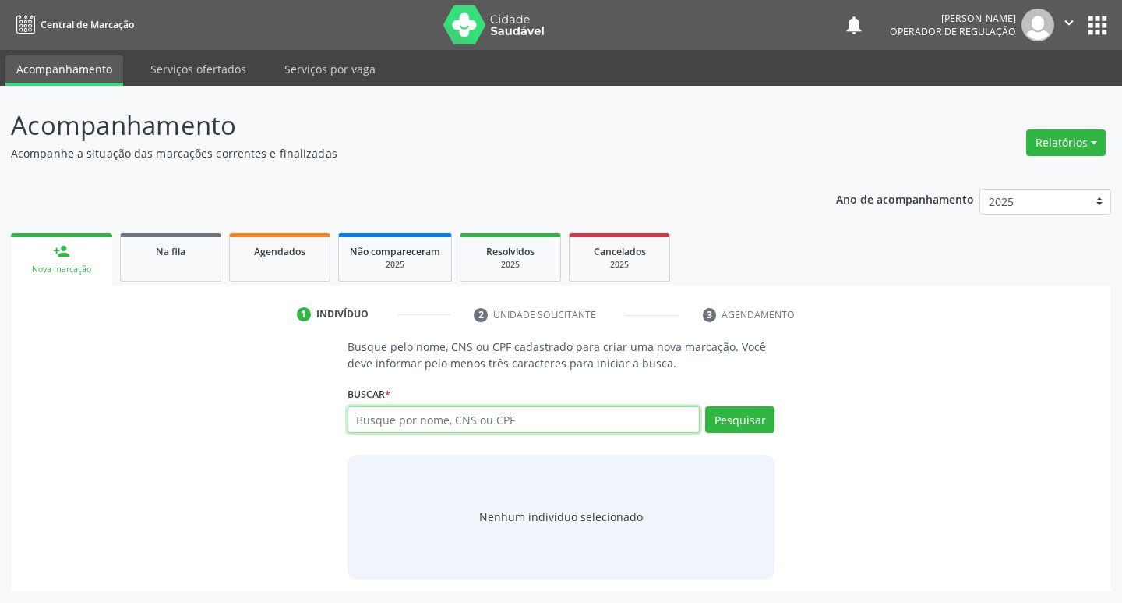
click at [486, 424] on input "text" at bounding box center [524, 419] width 353 height 27
type input "704004881845869"
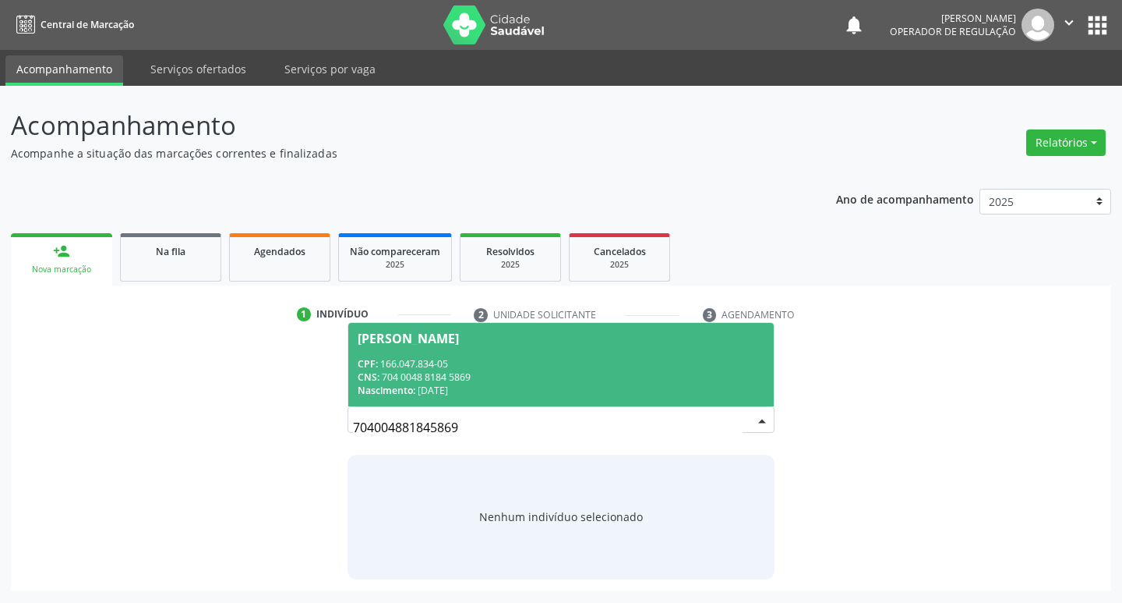
click at [551, 362] on div "CPF: 166.047.834-05" at bounding box center [562, 363] width 408 height 13
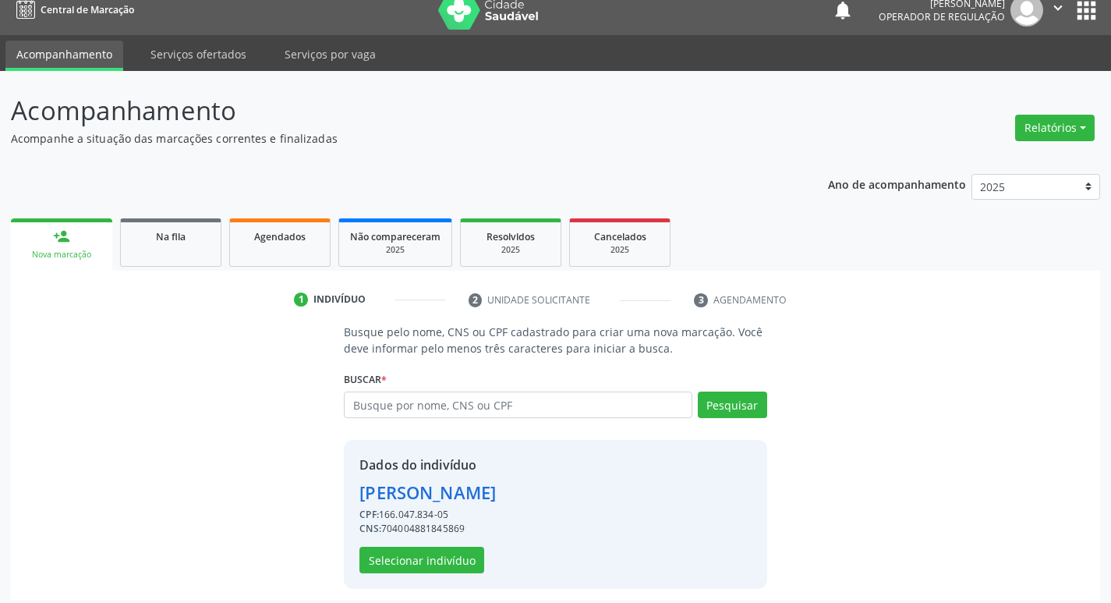
scroll to position [23, 0]
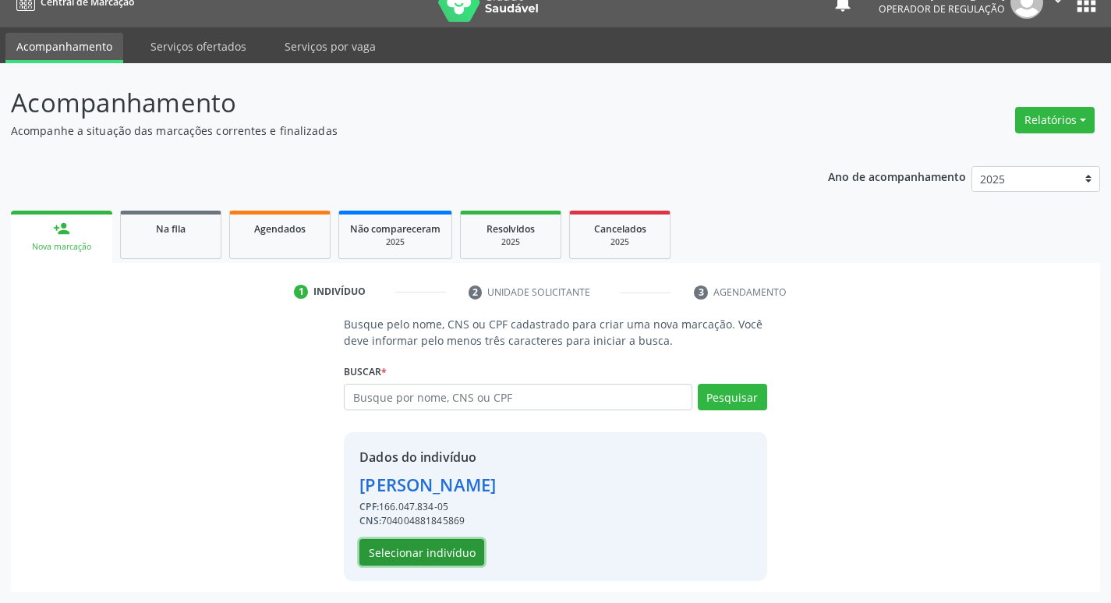
click at [415, 548] on button "Selecionar indivíduo" at bounding box center [421, 552] width 125 height 27
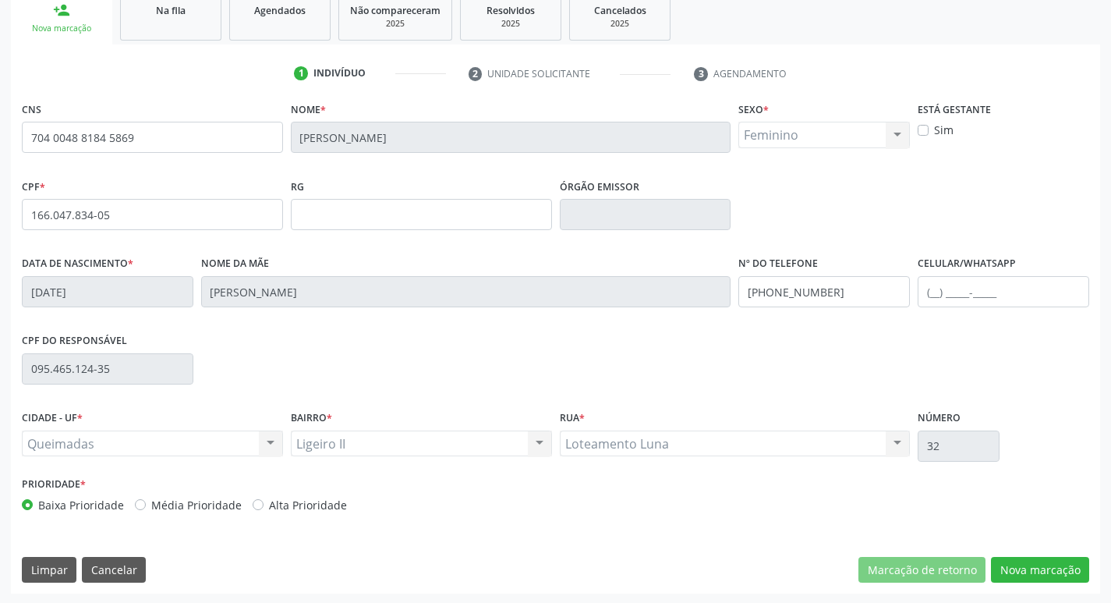
scroll to position [242, 0]
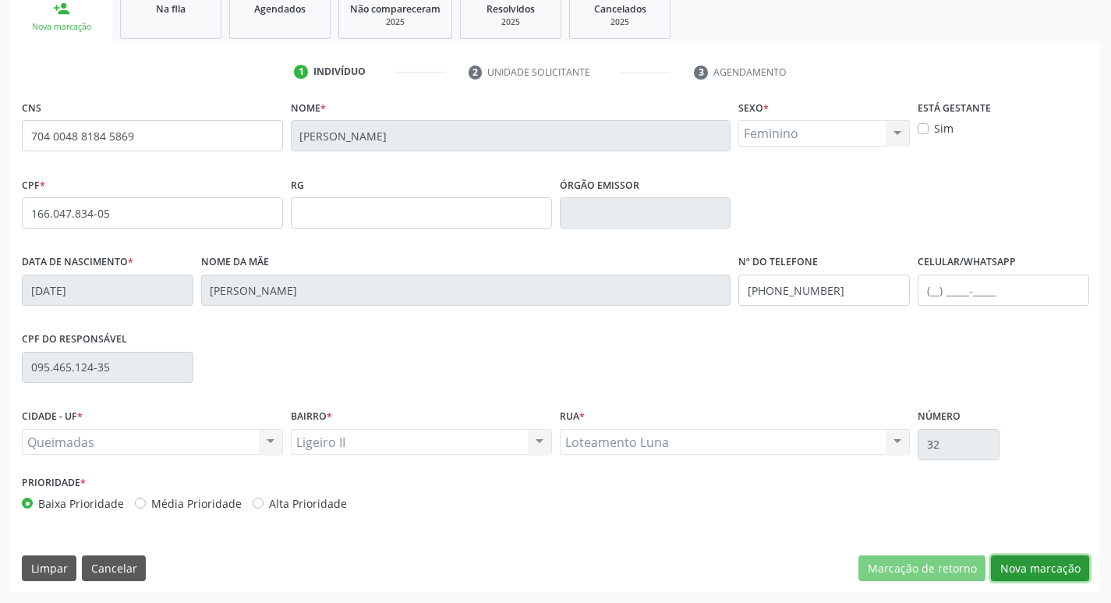
click at [1025, 567] on button "Nova marcação" at bounding box center [1040, 568] width 98 height 27
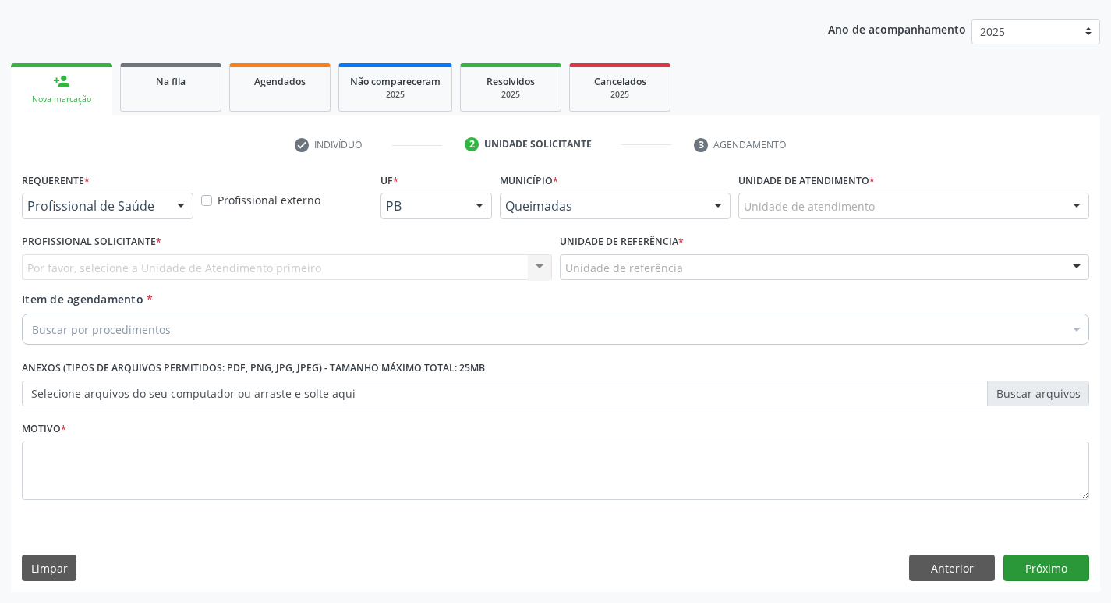
scroll to position [170, 0]
click at [164, 204] on div "Profissional de Saúde" at bounding box center [107, 206] width 171 height 27
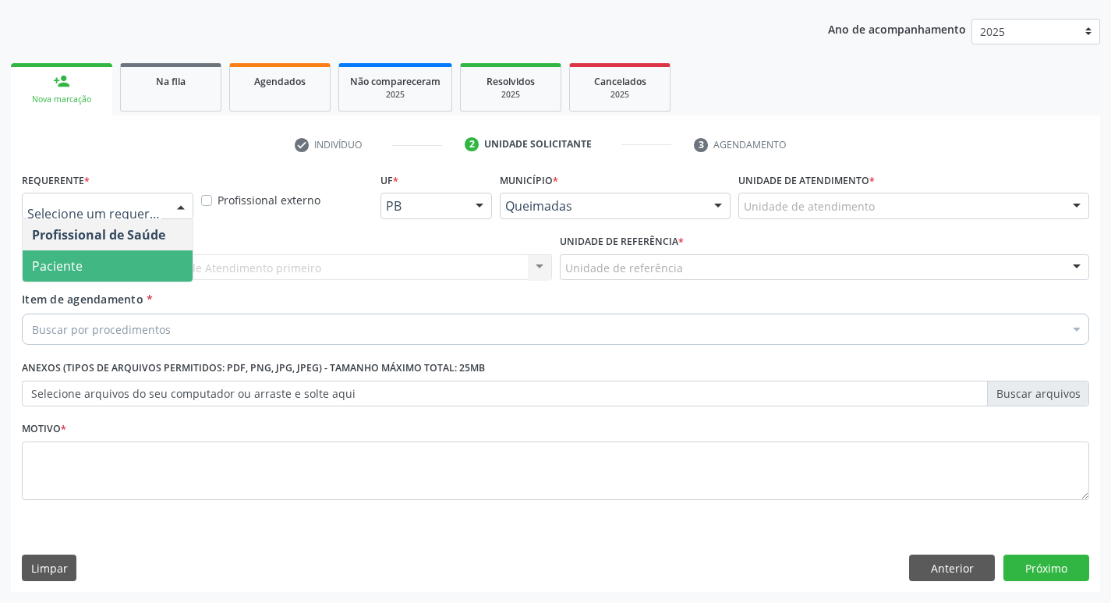
click at [153, 253] on span "Paciente" at bounding box center [108, 265] width 170 height 31
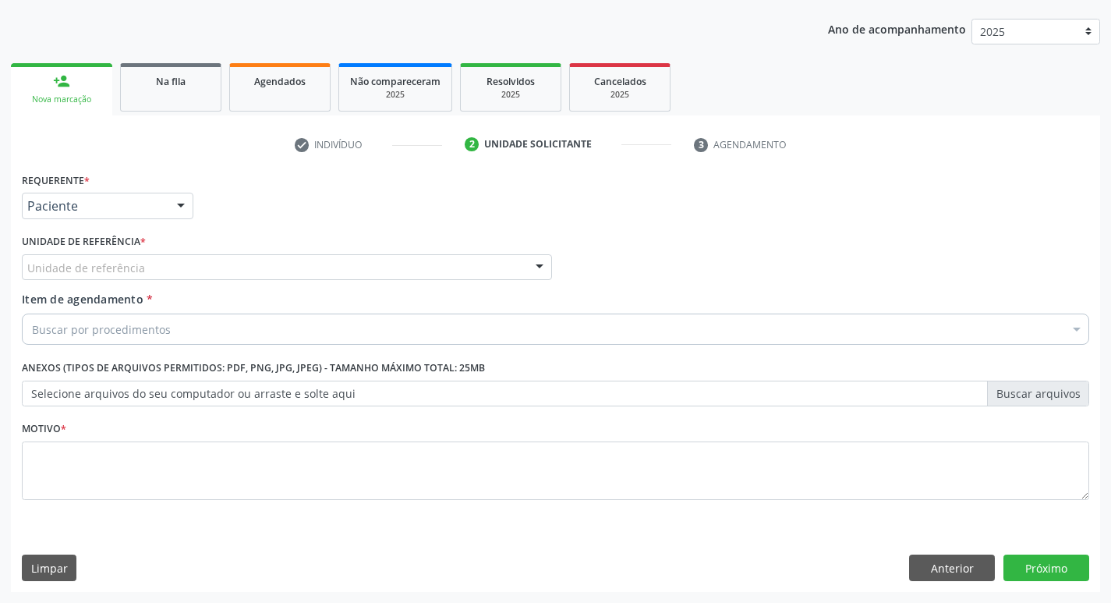
click at [153, 267] on div "Unidade de referência" at bounding box center [287, 267] width 530 height 27
click at [147, 314] on div "Buscar por procedimentos" at bounding box center [555, 328] width 1067 height 31
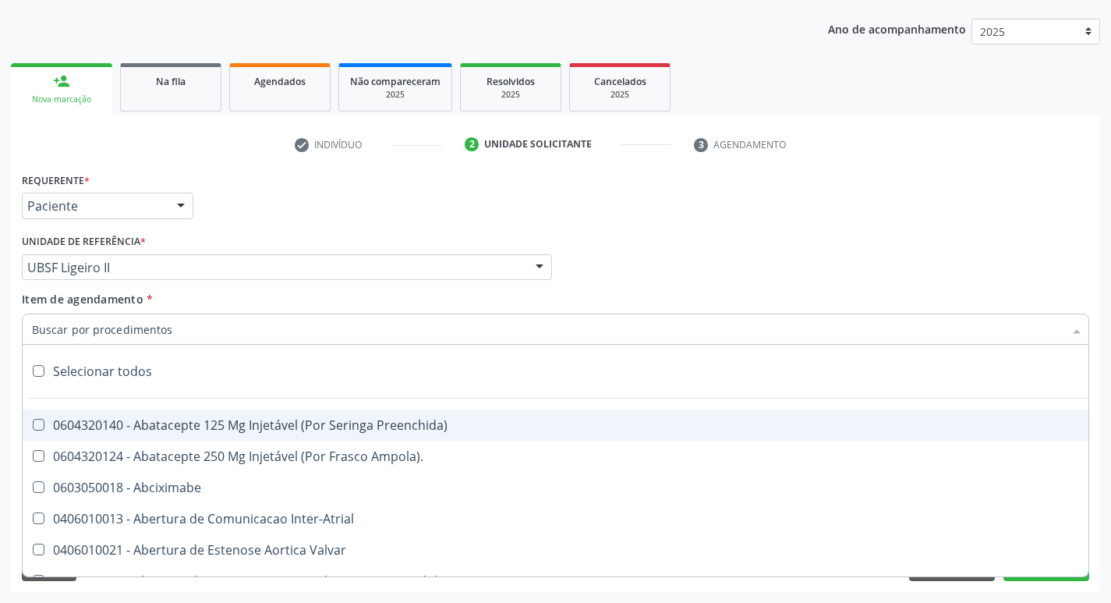
click at [147, 327] on input "Item de agendamento *" at bounding box center [547, 328] width 1031 height 31
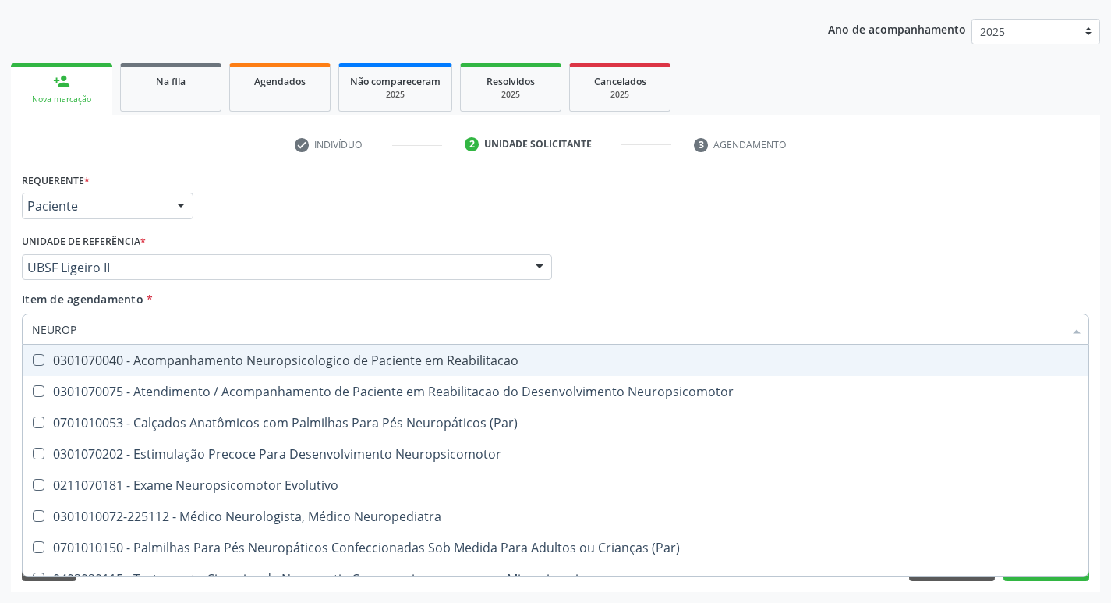
type input "NEUROPE"
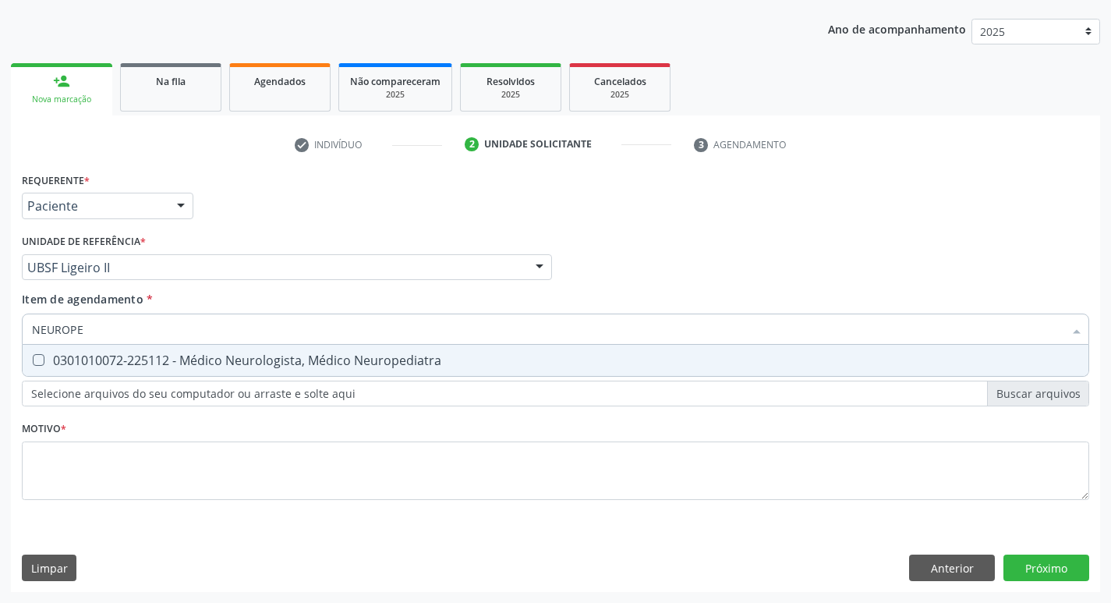
click at [150, 359] on div "0301010072-225112 - Médico Neurologista, Médico Neuropediatra" at bounding box center [555, 360] width 1047 height 12
checkbox Neuropediatra "true"
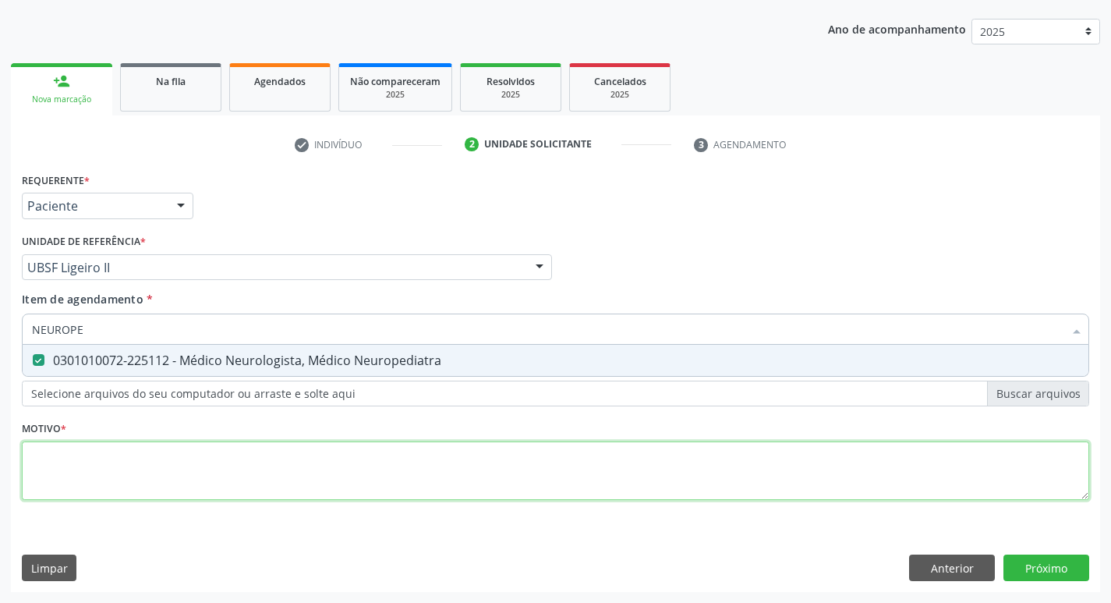
click at [147, 476] on div "Requerente * Paciente Profissional de Saúde Paciente Nenhum resultado encontrad…" at bounding box center [555, 344] width 1067 height 353
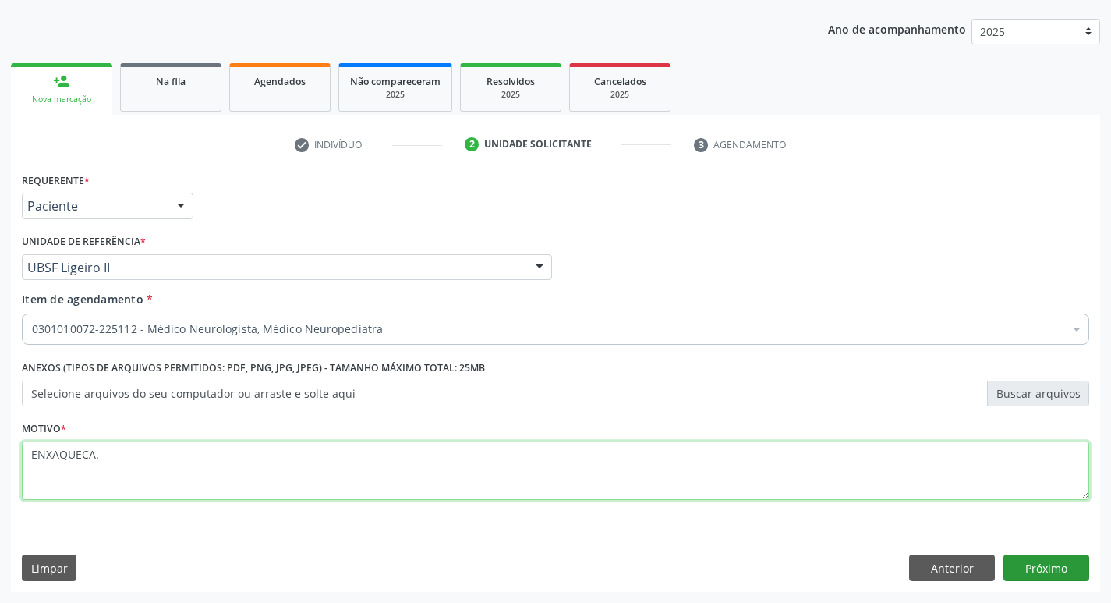
type textarea "ENXAQUECA."
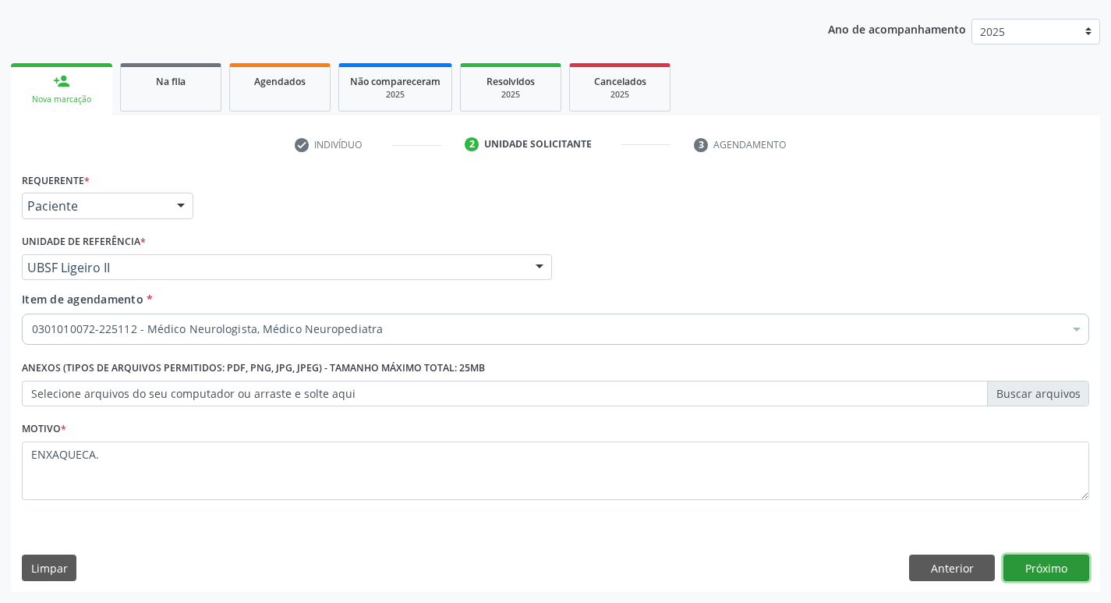
click at [1025, 564] on button "Próximo" at bounding box center [1046, 567] width 86 height 27
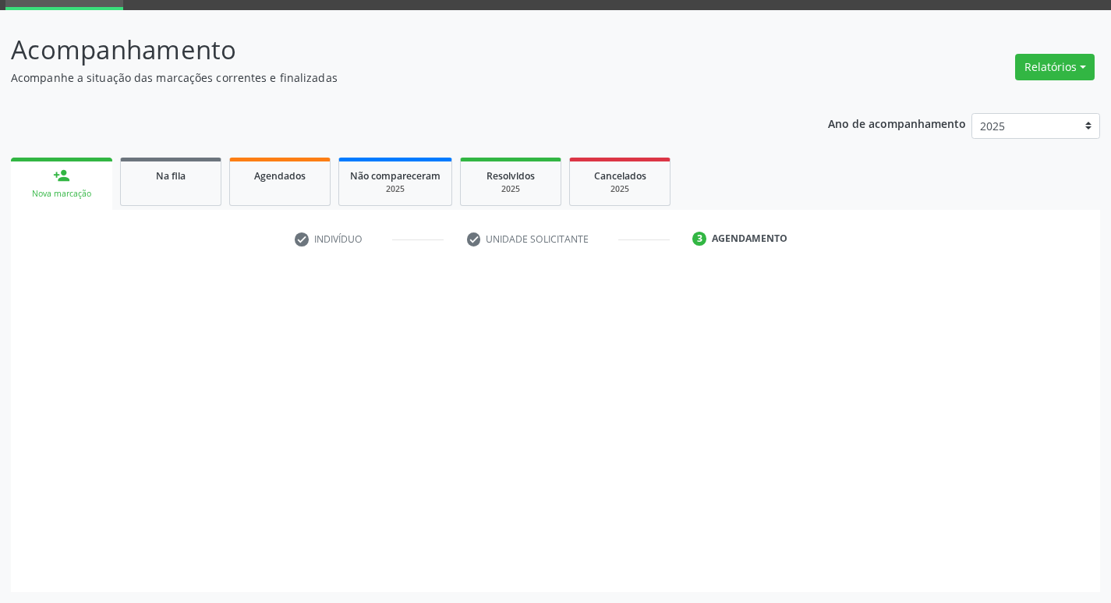
scroll to position [76, 0]
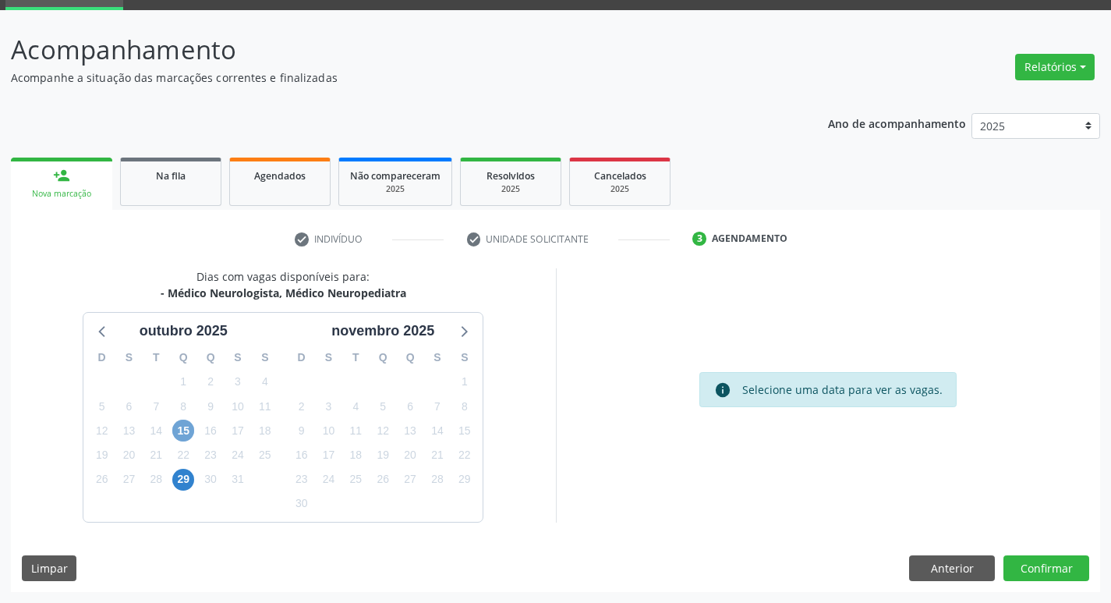
click at [189, 426] on span "15" at bounding box center [183, 430] width 22 height 22
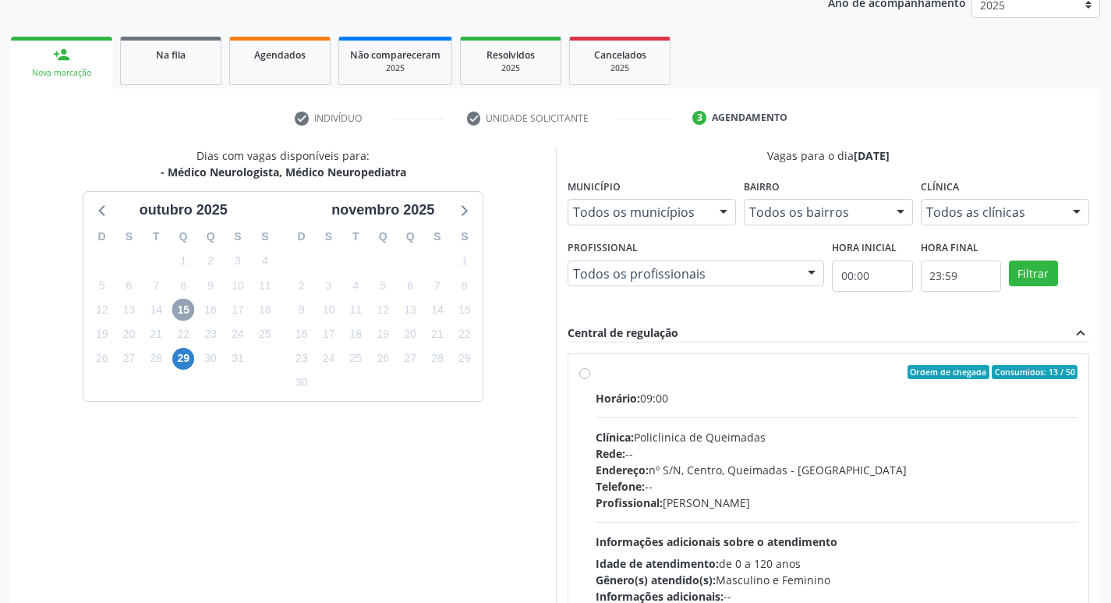
scroll to position [301, 0]
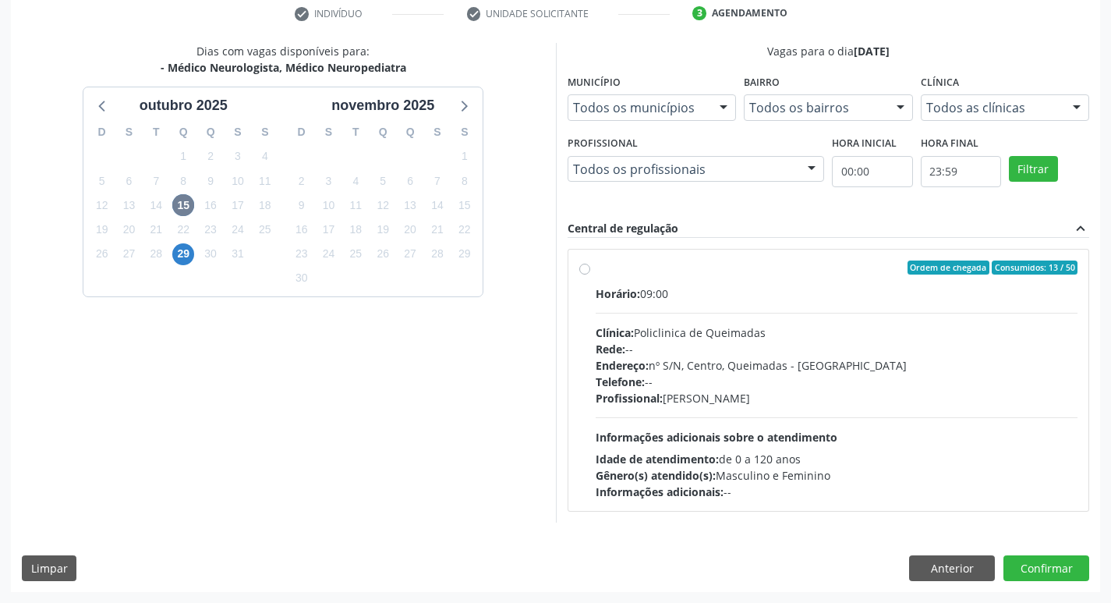
click at [963, 288] on div "Horário: 09:00" at bounding box center [837, 293] width 483 height 16
click at [590, 274] on input "Ordem de chegada Consumidos: 13 / 50 Horário: 09:00 Clínica: Policlinica de Que…" at bounding box center [584, 267] width 11 height 14
radio input "true"
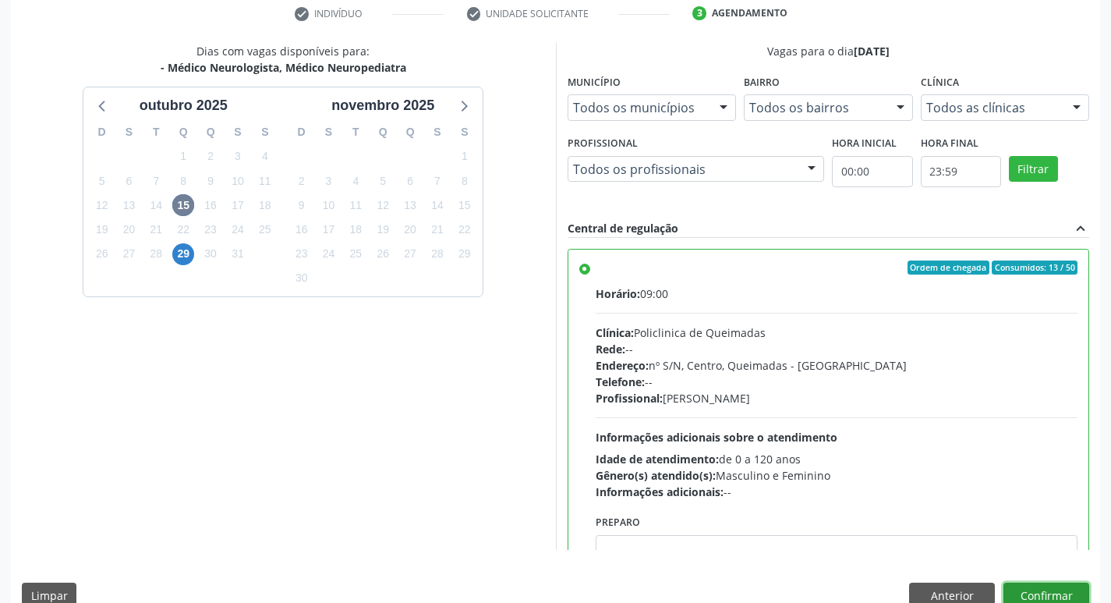
click at [1031, 594] on button "Confirmar" at bounding box center [1046, 595] width 86 height 27
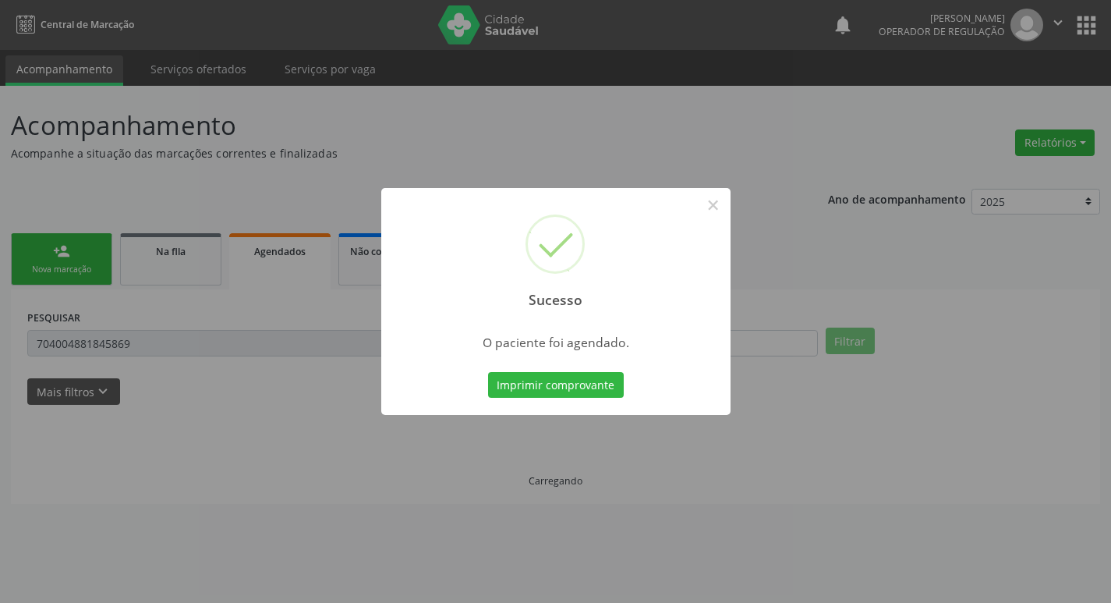
scroll to position [0, 0]
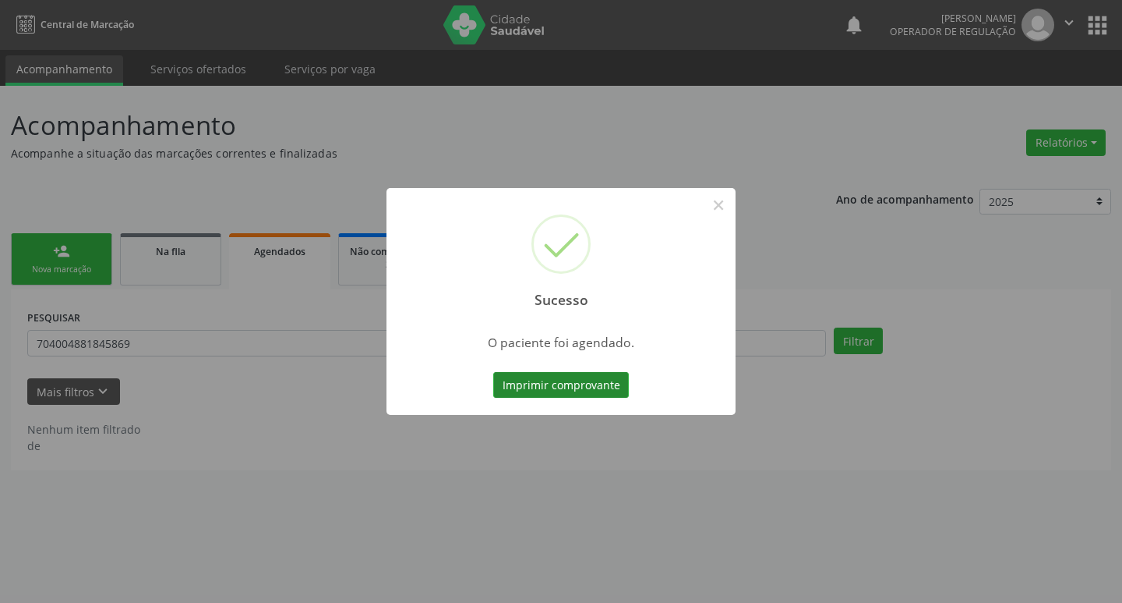
click at [597, 396] on button "Imprimir comprovante" at bounding box center [561, 385] width 136 height 27
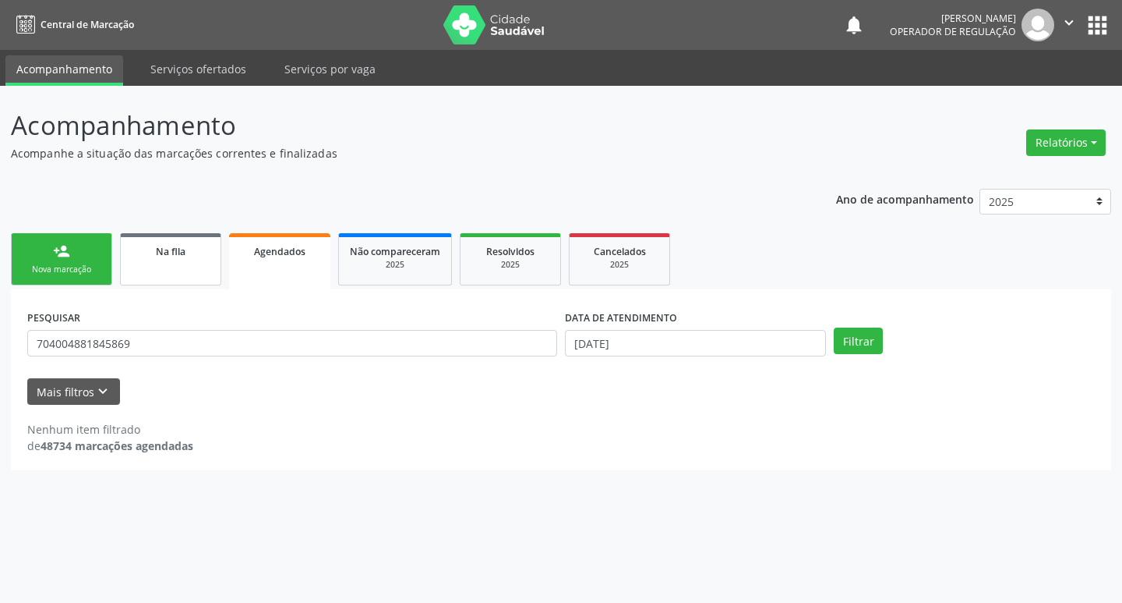
click at [175, 271] on link "Na fila" at bounding box center [170, 259] width 101 height 52
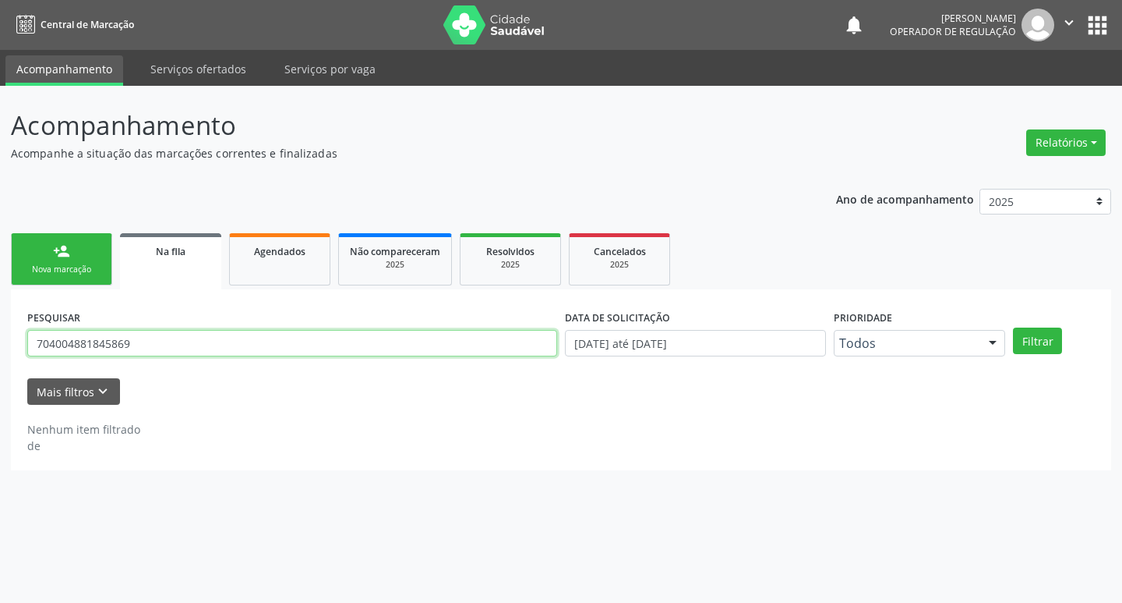
click at [168, 341] on input "704004881845869" at bounding box center [292, 343] width 530 height 27
type input "700508523257454"
click at [1013, 327] on button "Filtrar" at bounding box center [1037, 340] width 49 height 27
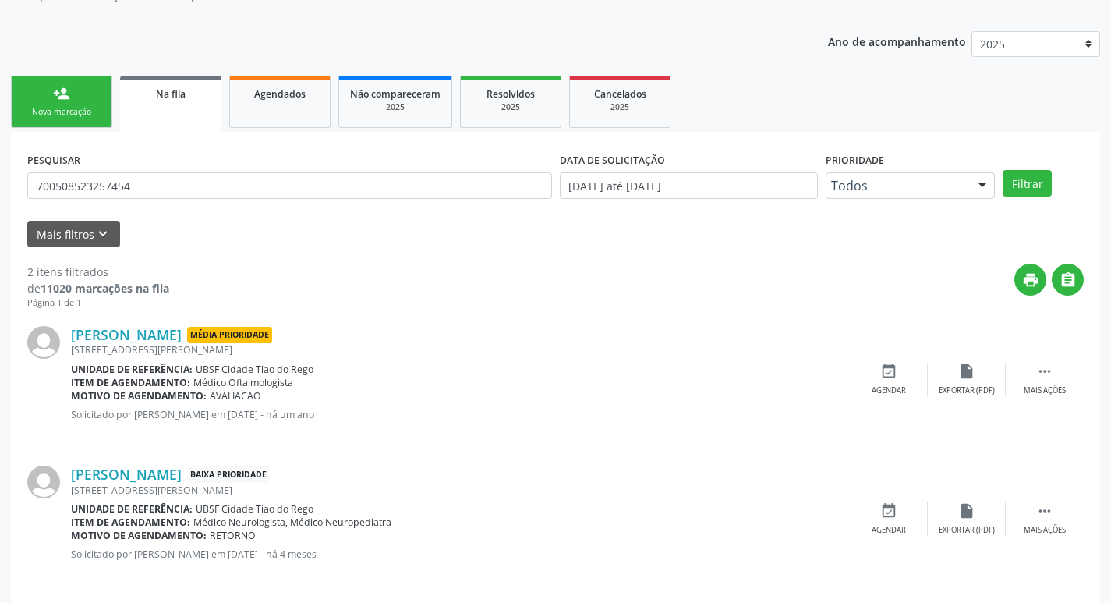
scroll to position [170, 0]
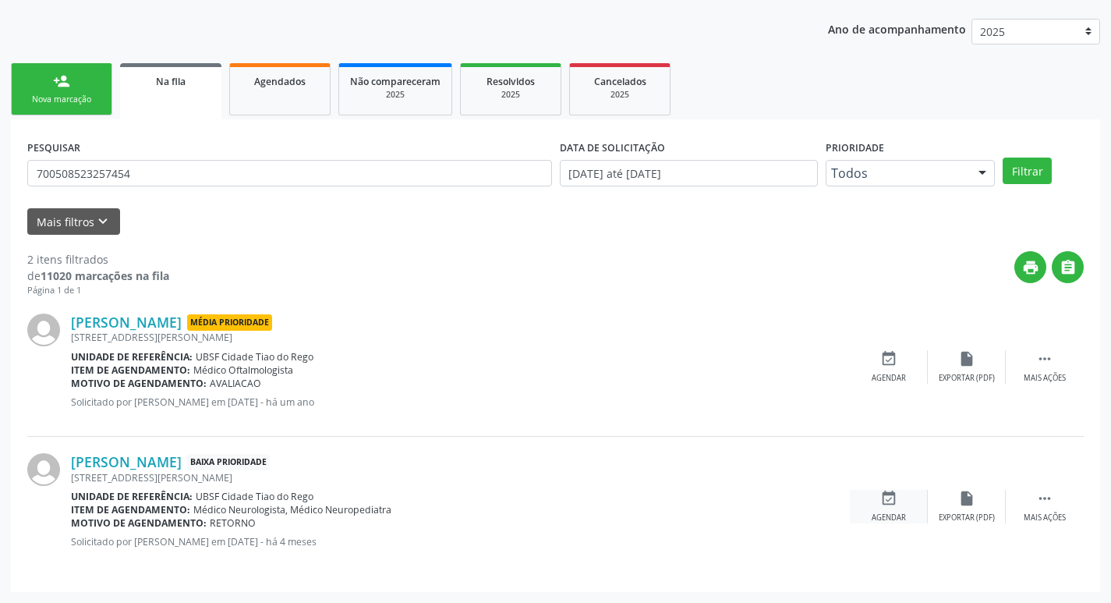
click at [900, 497] on div "event_available Agendar" at bounding box center [889, 507] width 78 height 34
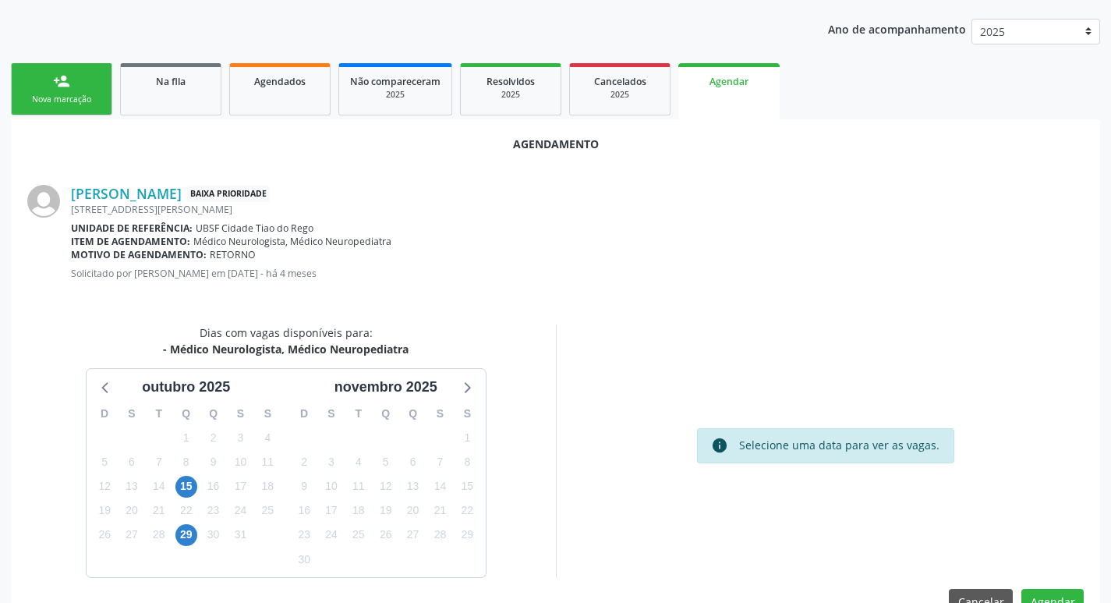
scroll to position [209, 0]
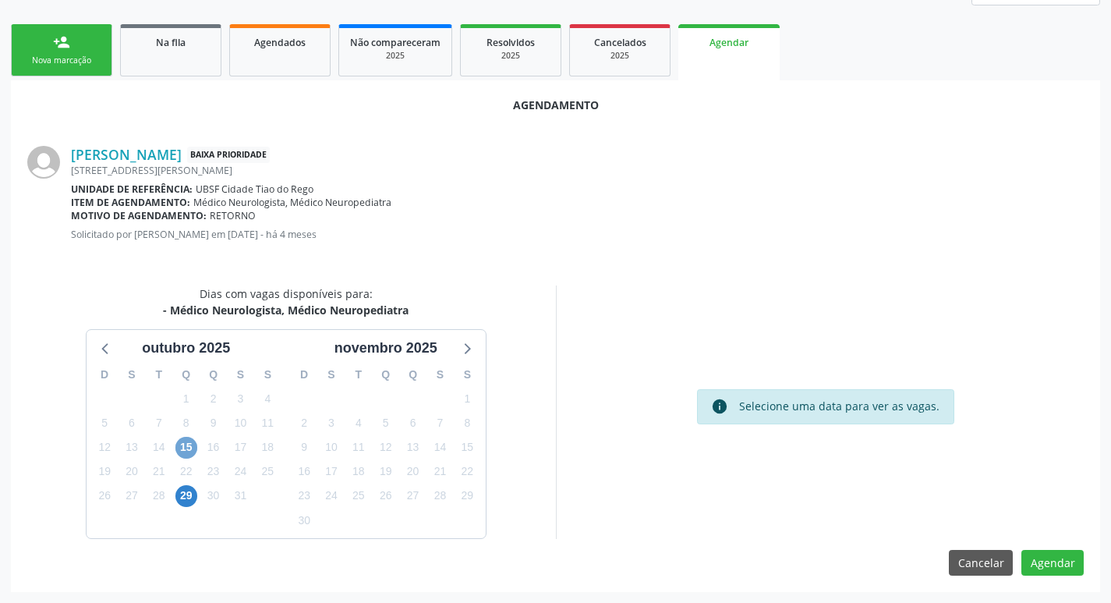
click at [193, 446] on span "15" at bounding box center [186, 448] width 22 height 22
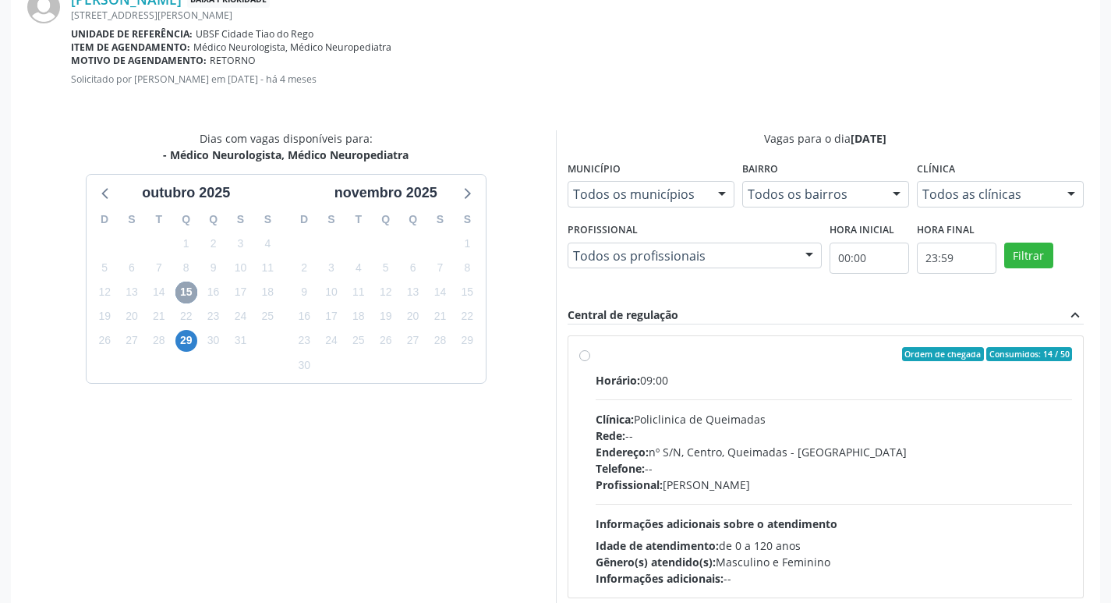
scroll to position [365, 0]
drag, startPoint x: 1001, startPoint y: 379, endPoint x: 986, endPoint y: 390, distance: 18.4
click at [1002, 379] on div "Horário: 09:00" at bounding box center [834, 379] width 477 height 16
click at [590, 360] on input "Ordem de chegada Consumidos: 14 / 50 Horário: 09:00 Clínica: Policlinica de Que…" at bounding box center [584, 353] width 11 height 14
radio input "true"
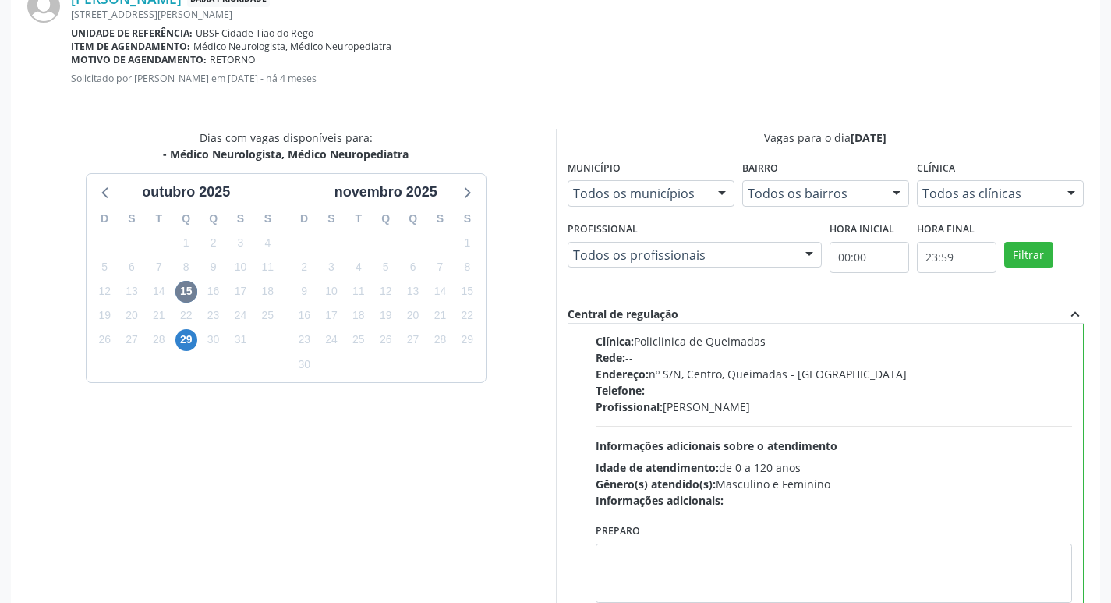
scroll to position [462, 0]
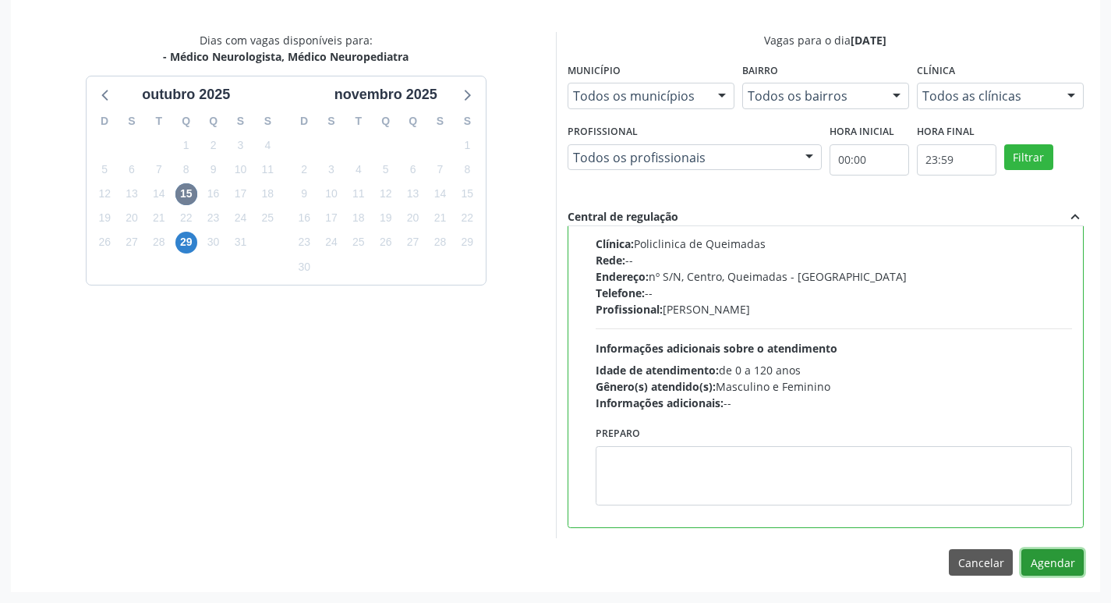
click at [1076, 561] on button "Agendar" at bounding box center [1052, 562] width 62 height 27
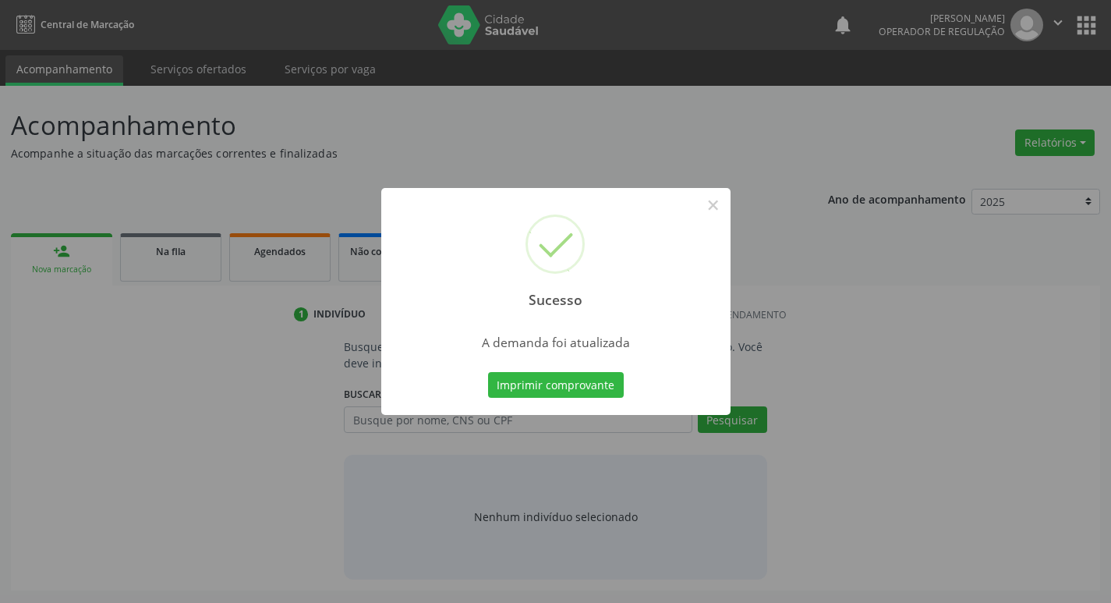
scroll to position [0, 0]
click at [598, 372] on button "Imprimir comprovante" at bounding box center [561, 385] width 136 height 27
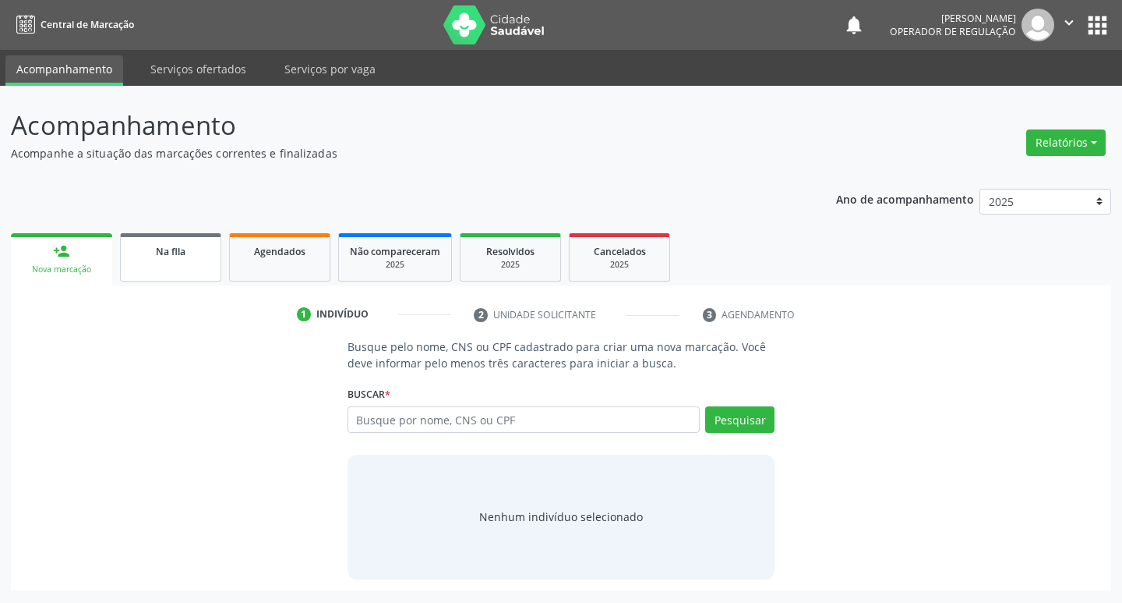
click at [160, 256] on span "Na fila" at bounding box center [171, 251] width 30 height 13
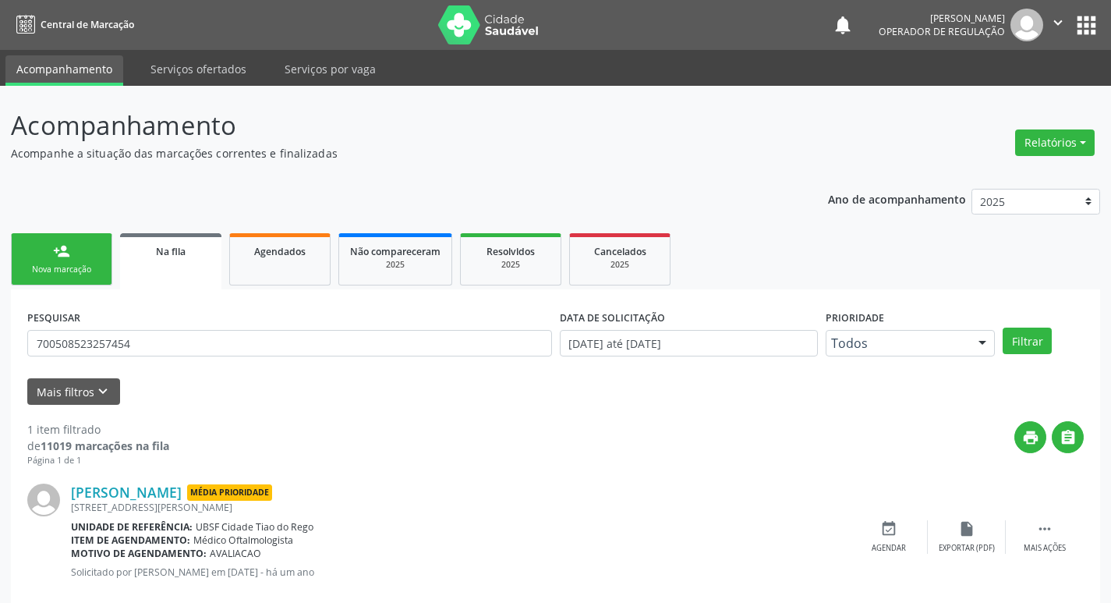
click at [133, 329] on div "PESQUISAR 700508523257454" at bounding box center [289, 336] width 532 height 61
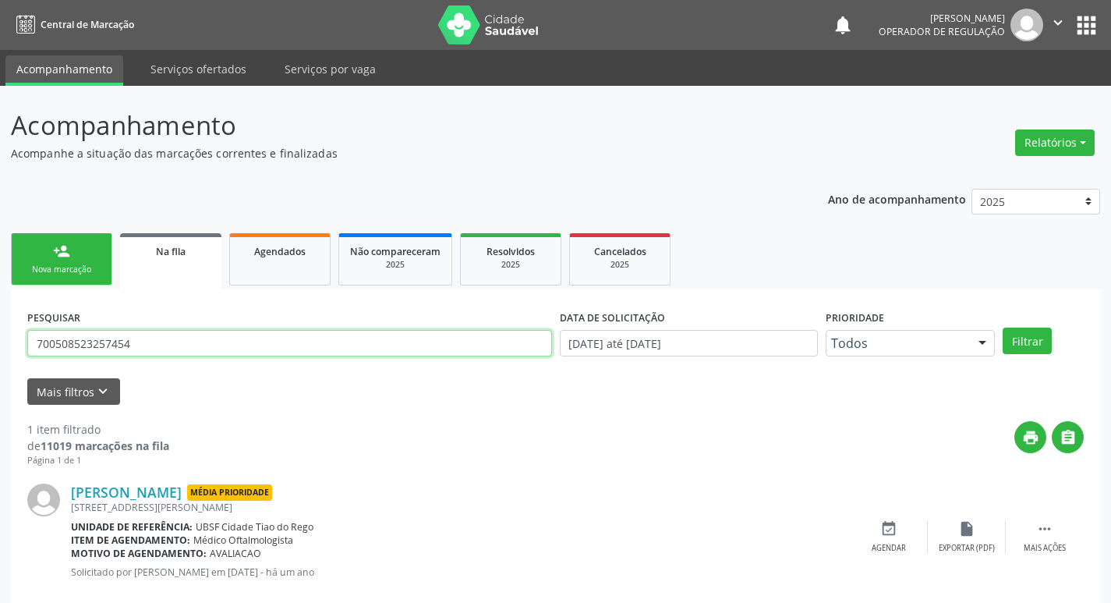
click at [140, 347] on input "700508523257454" at bounding box center [289, 343] width 525 height 27
type input "705004424917059"
click at [1002, 327] on button "Filtrar" at bounding box center [1026, 340] width 49 height 27
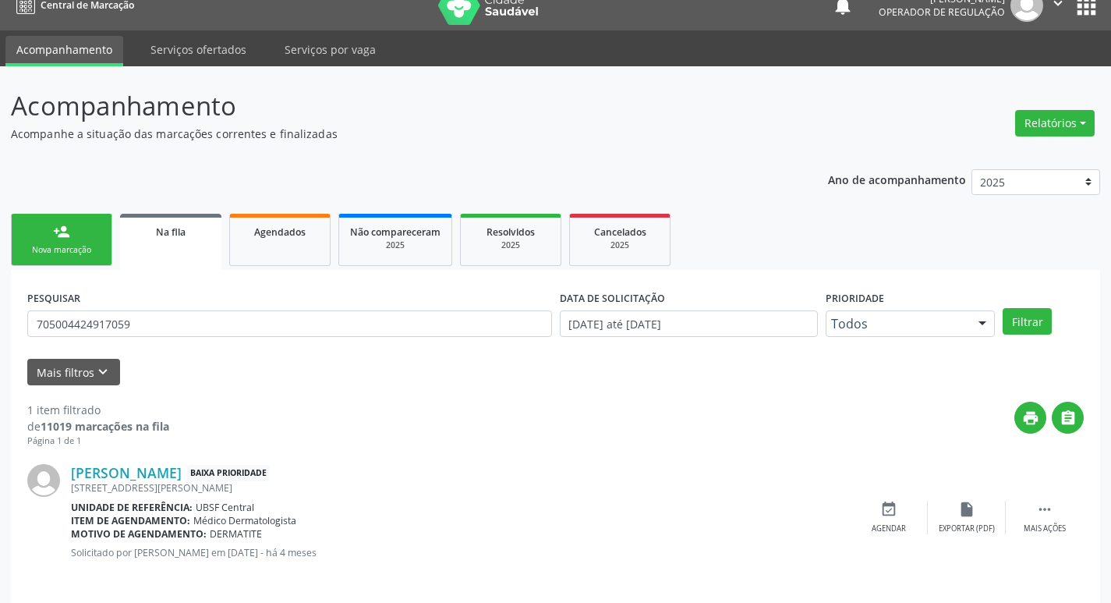
scroll to position [30, 0]
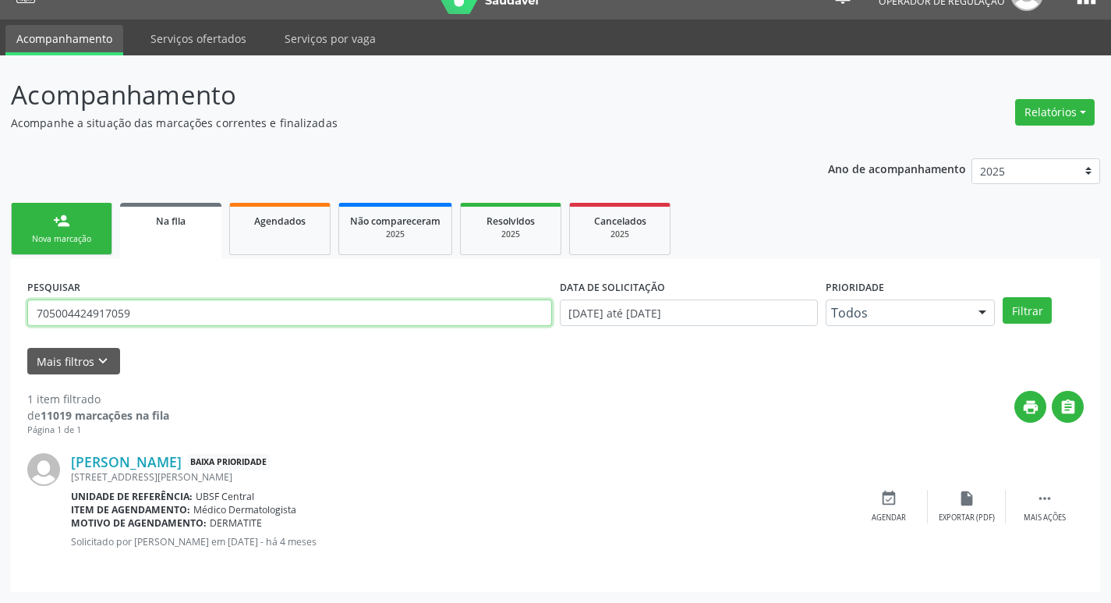
click at [303, 307] on input "705004424917059" at bounding box center [289, 312] width 525 height 27
click at [60, 218] on div "person_add" at bounding box center [61, 220] width 17 height 17
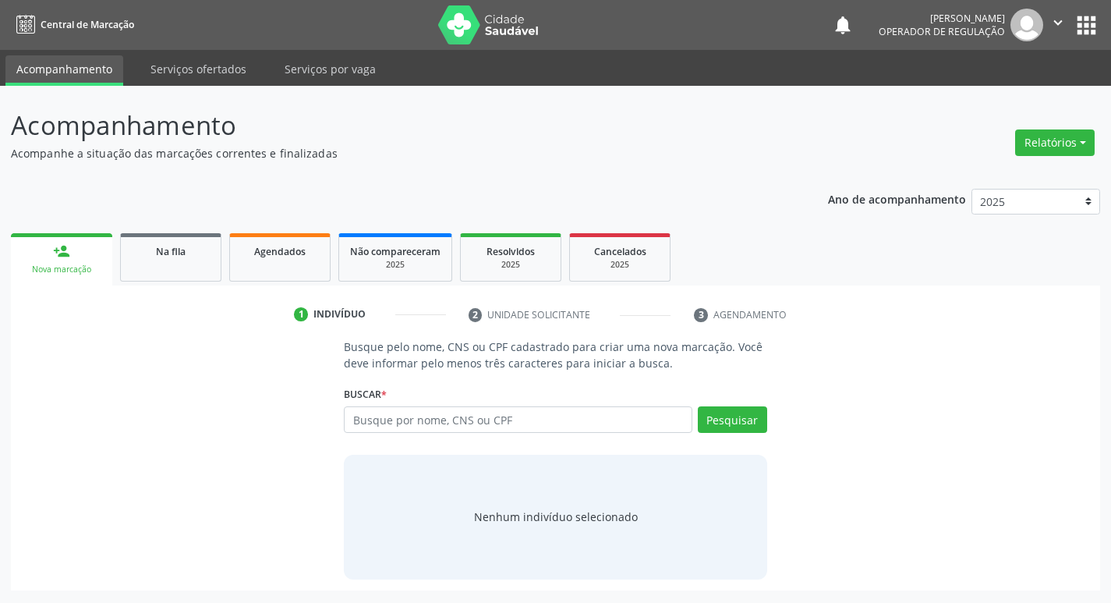
scroll to position [0, 0]
click at [380, 414] on input "text" at bounding box center [524, 419] width 353 height 27
paste input "705004424917059"
type input "705004424917059"
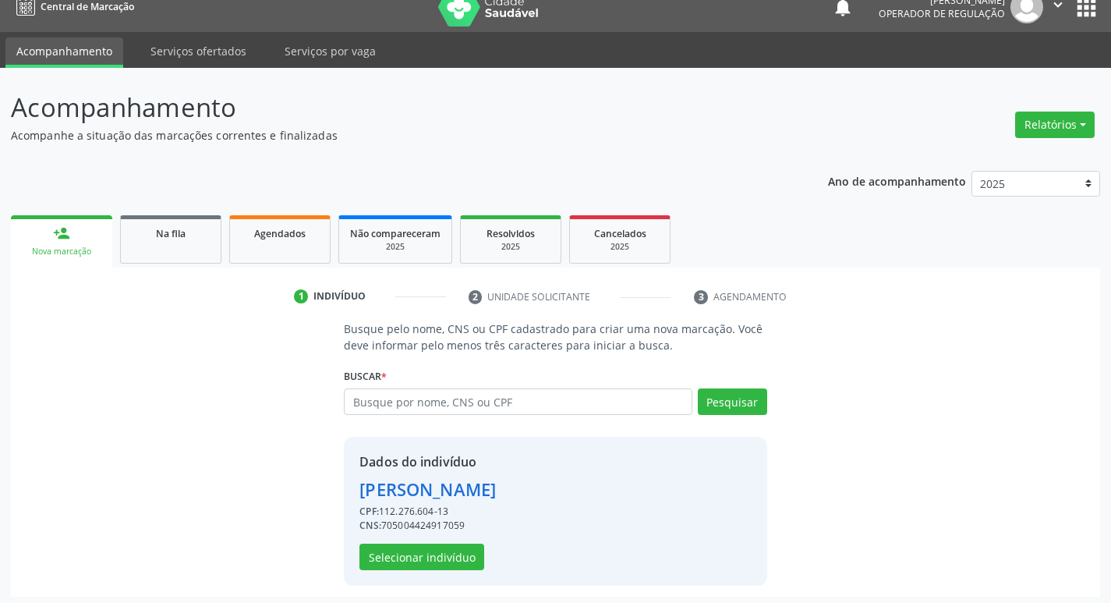
scroll to position [23, 0]
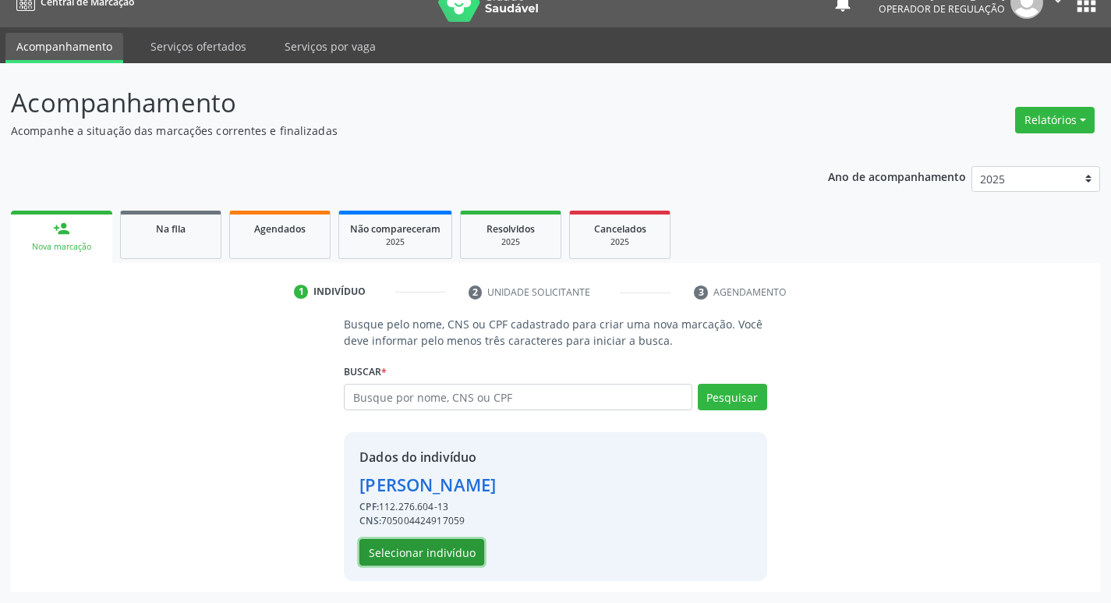
click at [426, 552] on button "Selecionar indivíduo" at bounding box center [421, 552] width 125 height 27
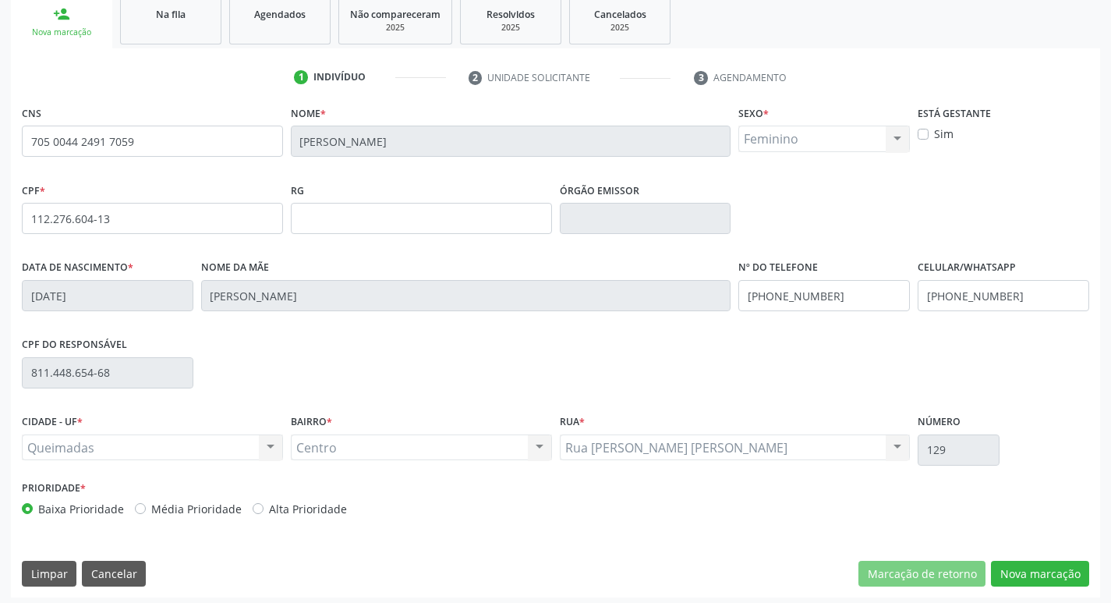
scroll to position [242, 0]
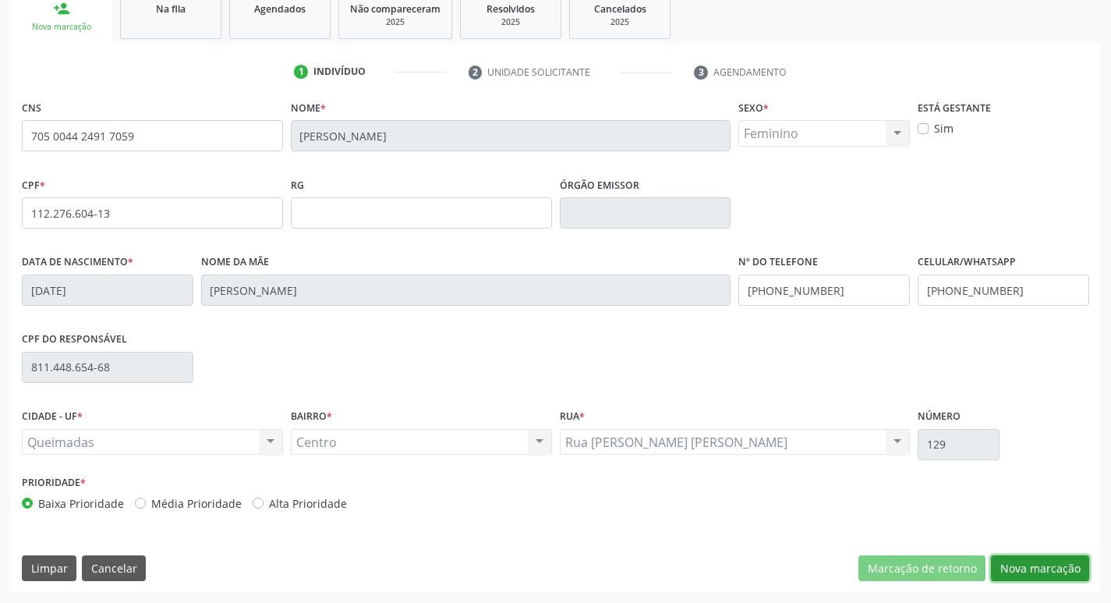
click at [1006, 561] on button "Nova marcação" at bounding box center [1040, 568] width 98 height 27
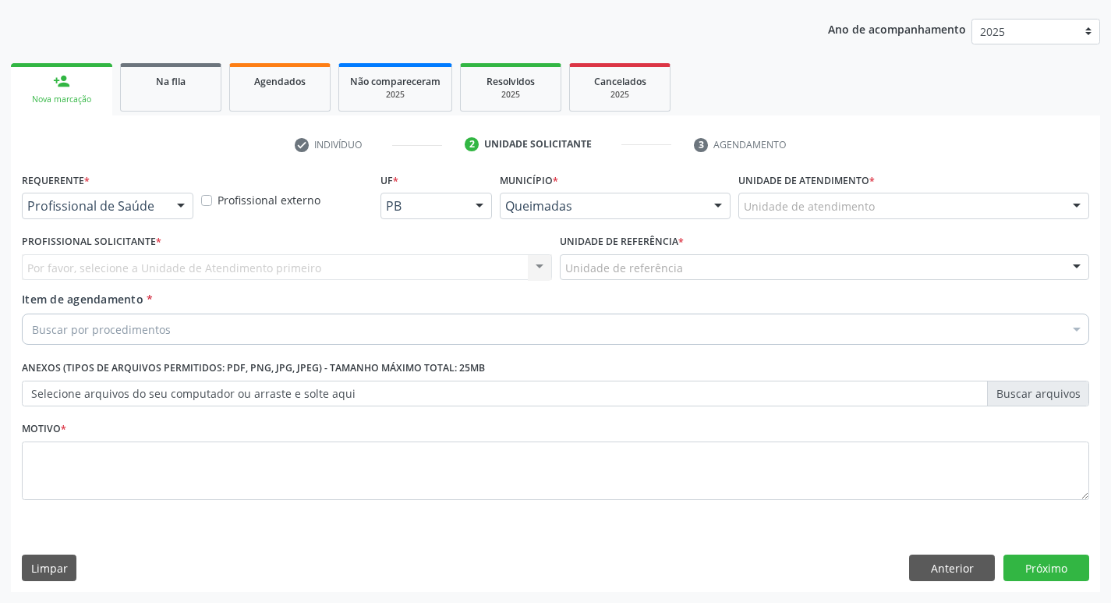
scroll to position [170, 0]
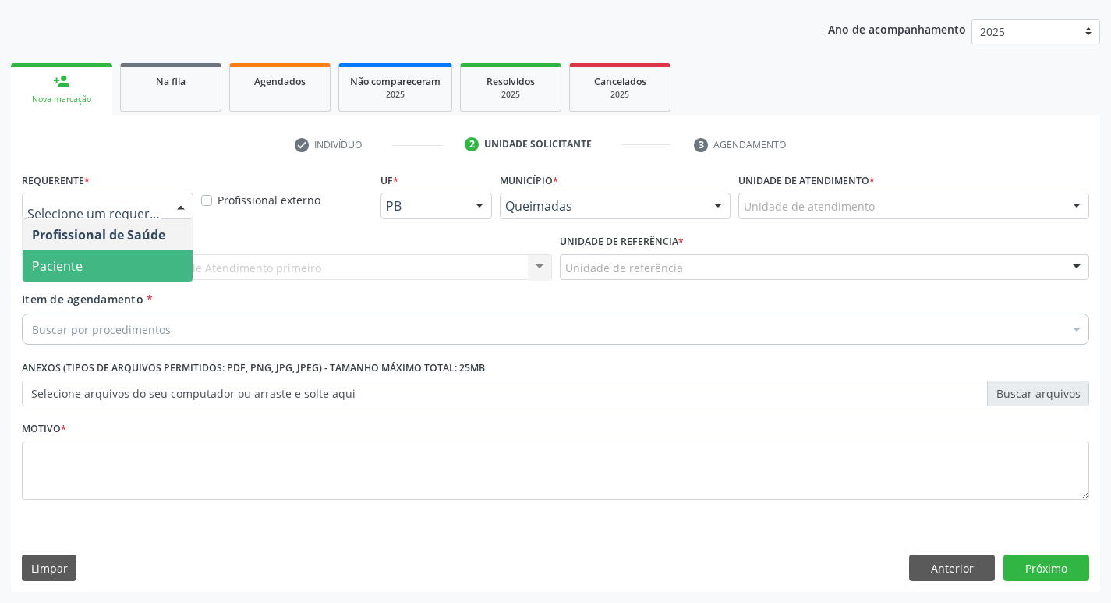
click at [103, 260] on span "Paciente" at bounding box center [108, 265] width 170 height 31
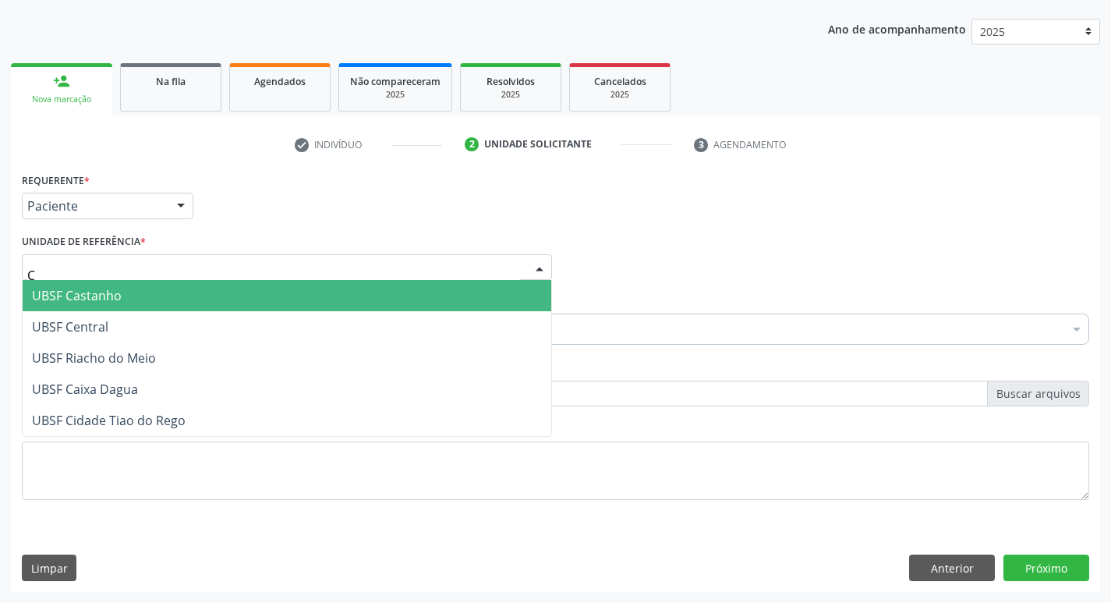
type input "CE"
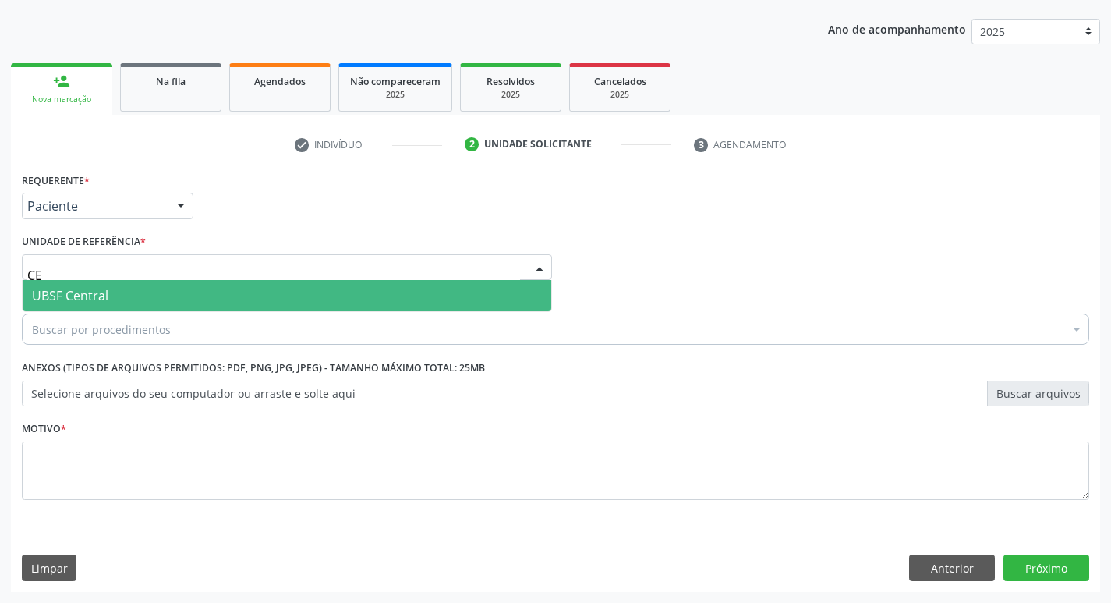
click at [125, 292] on span "UBSF Central" at bounding box center [287, 295] width 528 height 31
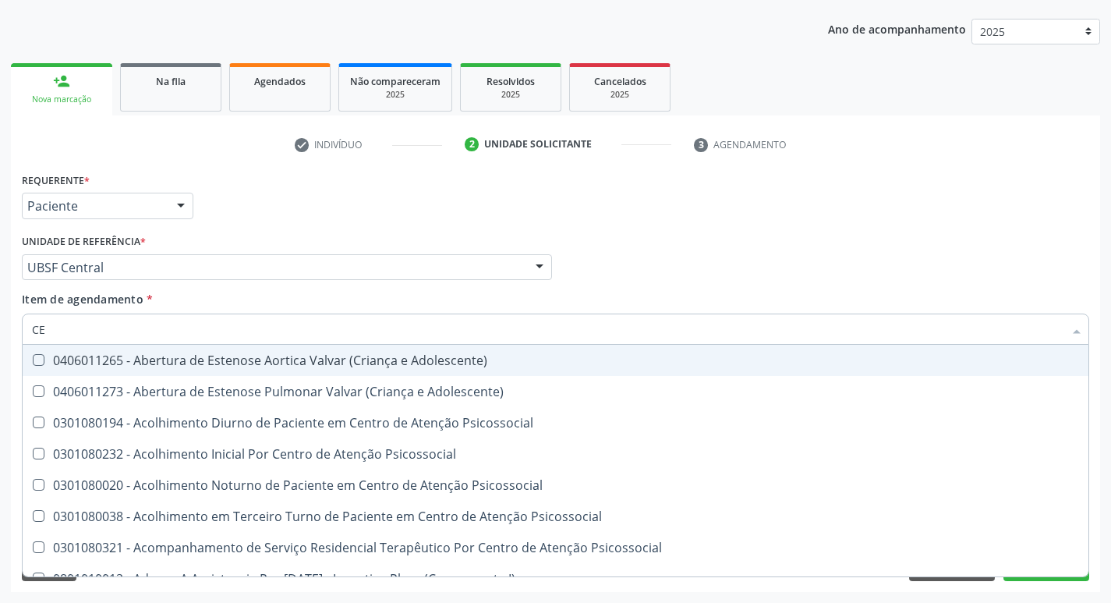
type input "C"
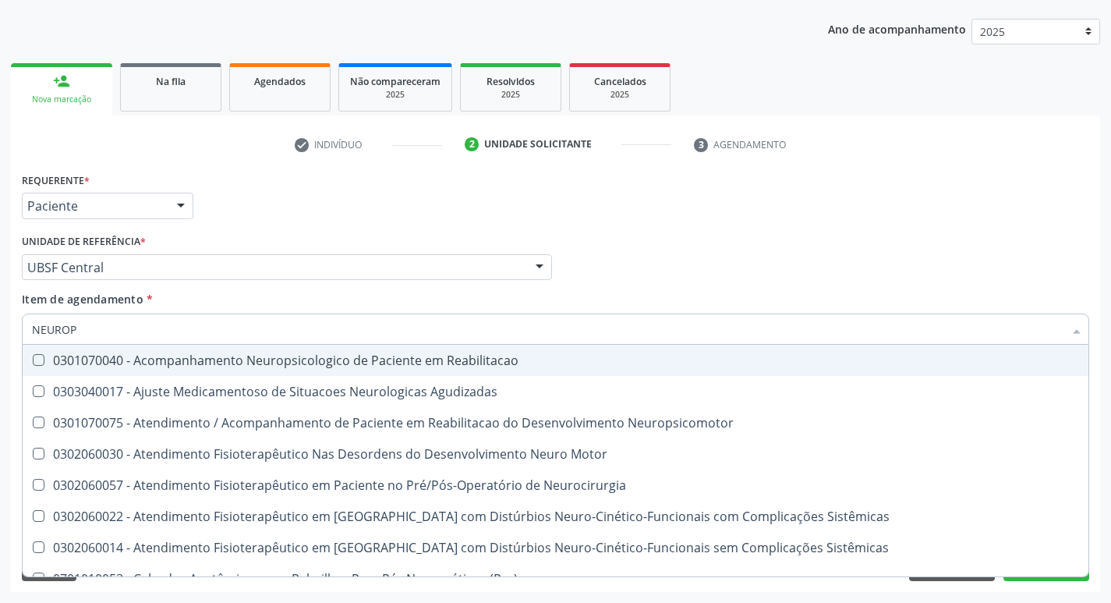
type input "NEUROPE"
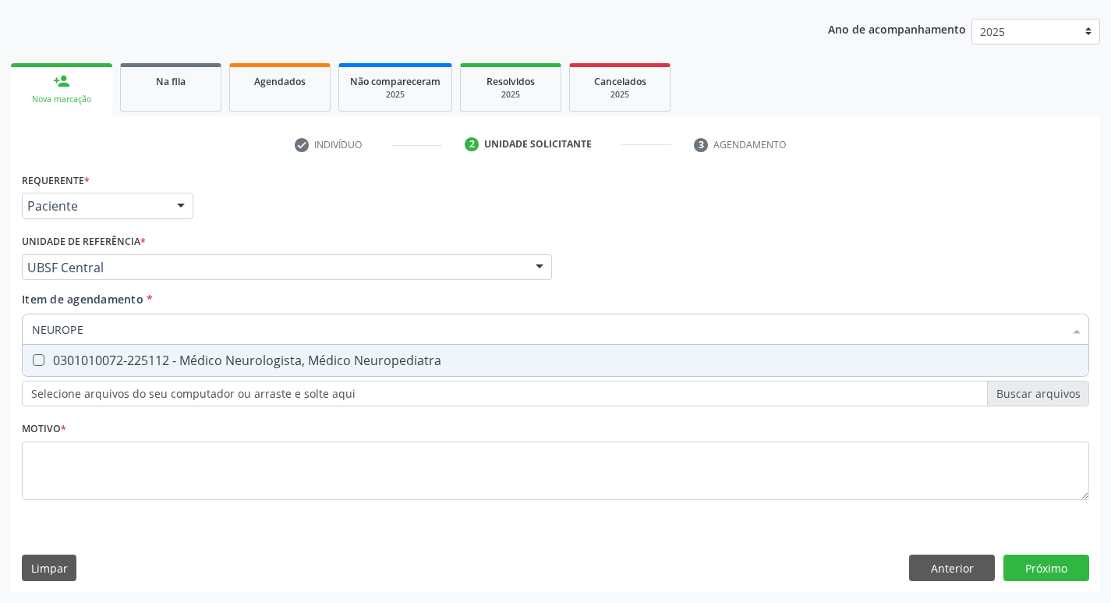
click at [229, 359] on div "0301010072-225112 - Médico Neurologista, Médico Neuropediatra" at bounding box center [555, 360] width 1047 height 12
checkbox Neuropediatra "true"
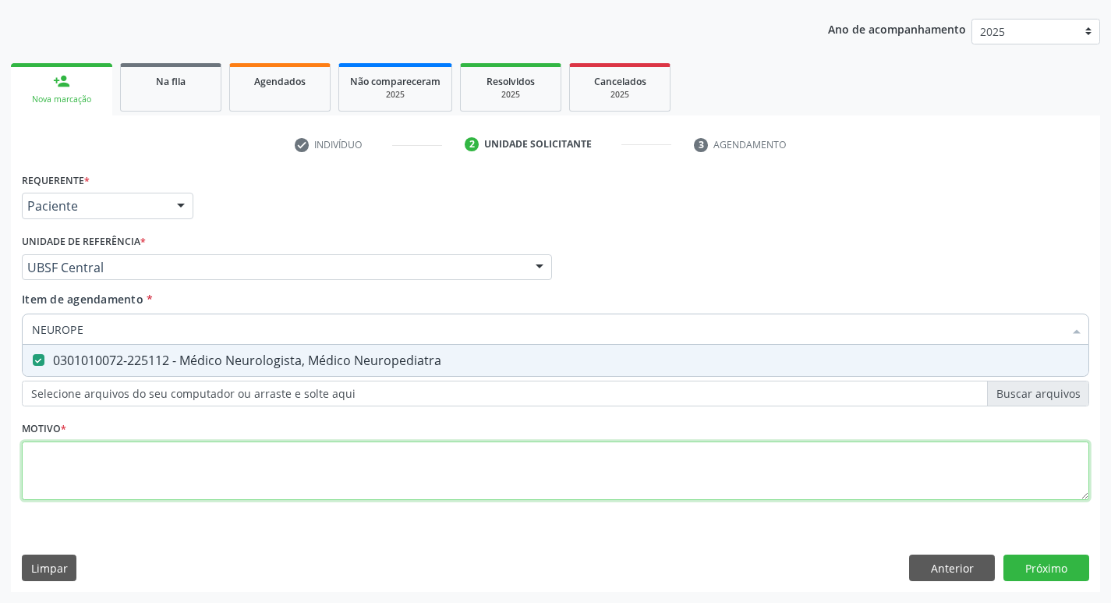
click at [134, 483] on div "Requerente * Paciente Profissional de Saúde Paciente Nenhum resultado encontrad…" at bounding box center [555, 344] width 1067 height 353
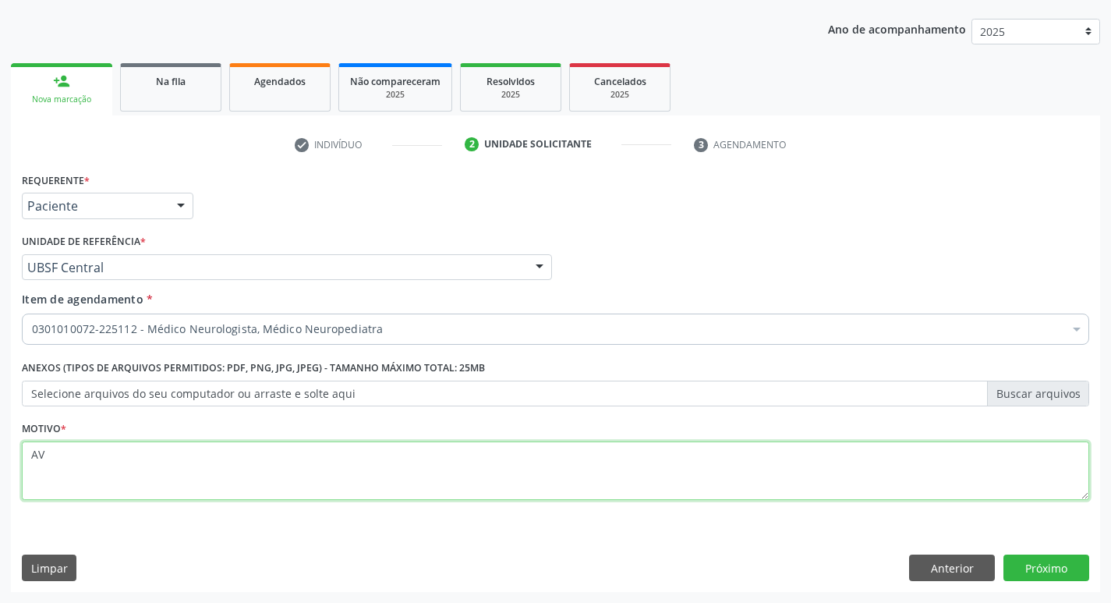
type textarea "A"
type textarea "AVALIAÇÃO"
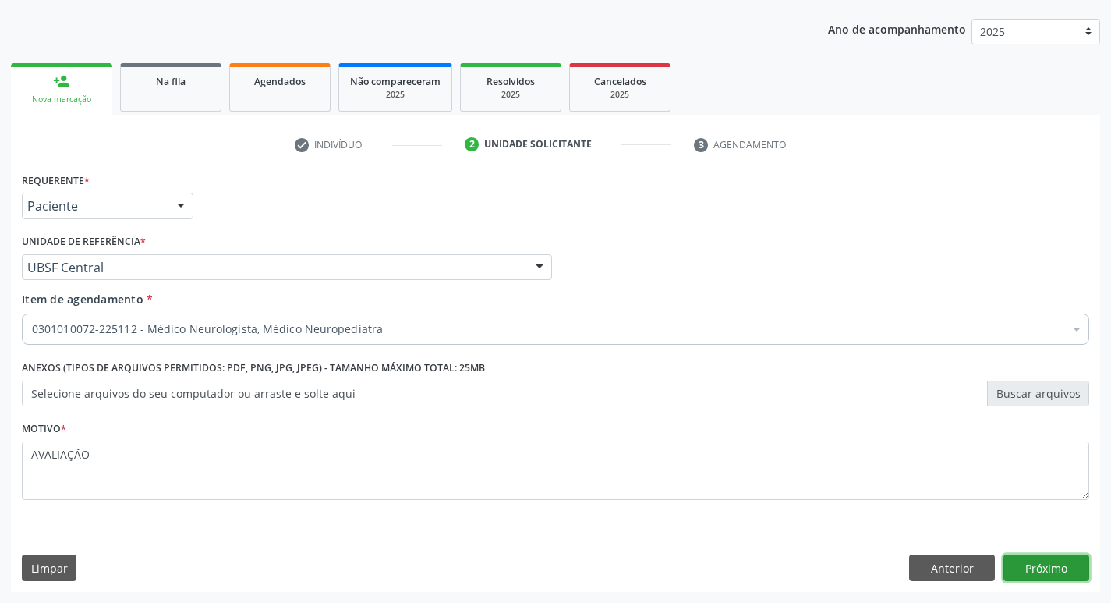
click at [1023, 564] on button "Próximo" at bounding box center [1046, 567] width 86 height 27
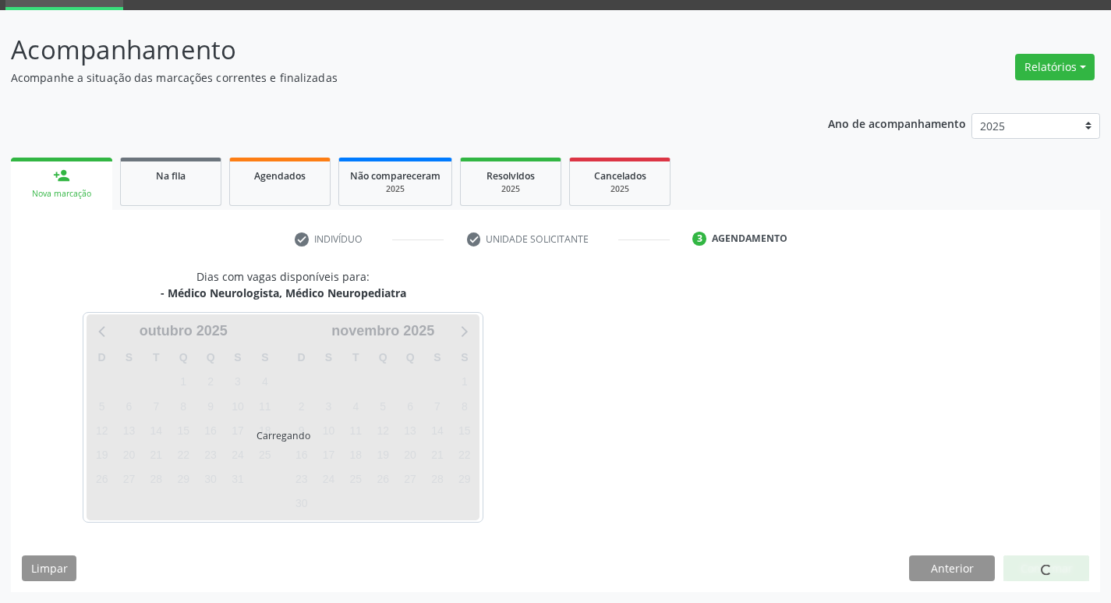
scroll to position [76, 0]
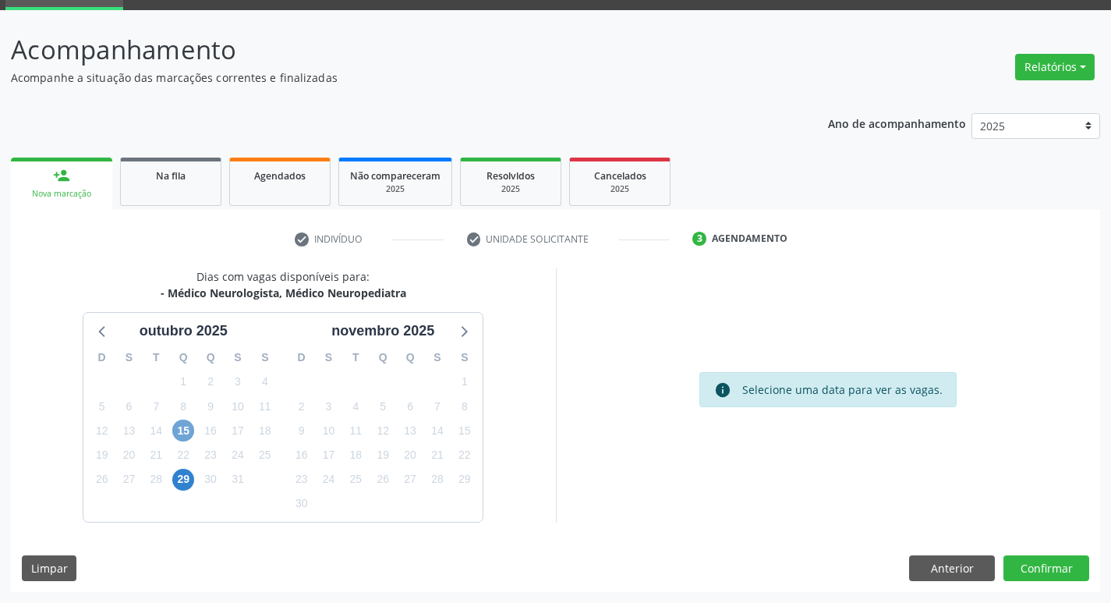
click at [187, 435] on span "15" at bounding box center [183, 430] width 22 height 22
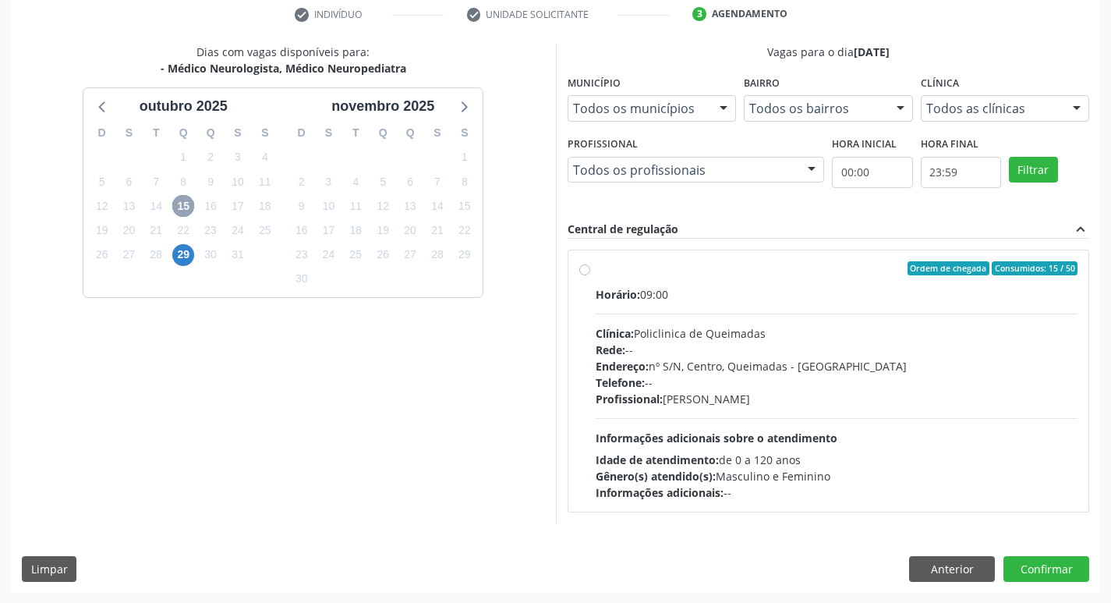
scroll to position [301, 0]
click at [1008, 341] on div "Rede: --" at bounding box center [837, 349] width 483 height 16
click at [590, 274] on input "Ordem de chegada Consumidos: 15 / 50 Horário: 09:00 Clínica: Policlinica de Que…" at bounding box center [584, 267] width 11 height 14
radio input "true"
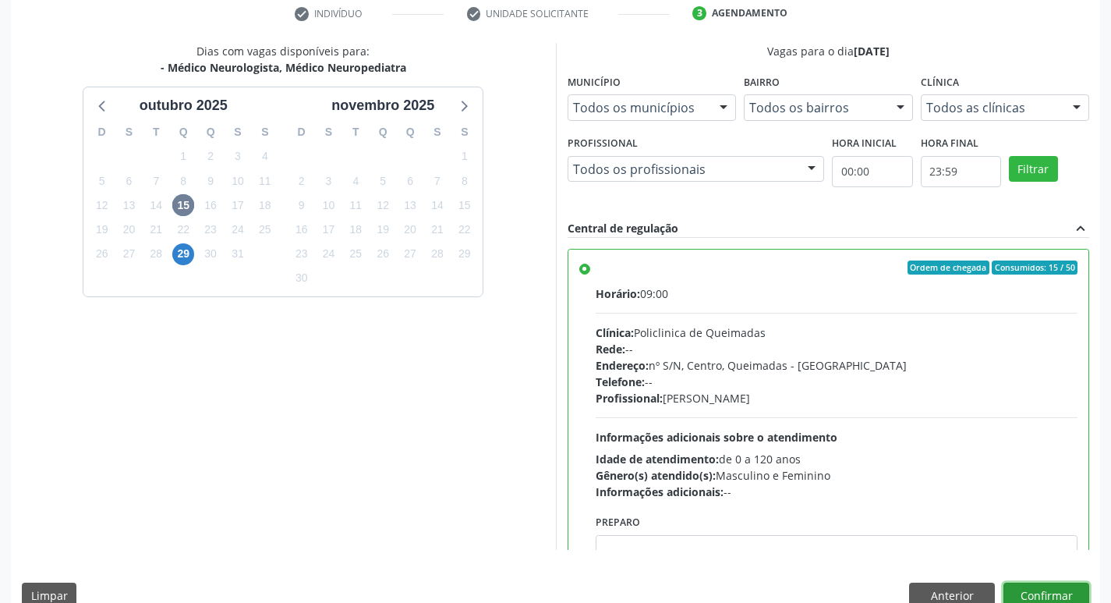
click at [1056, 585] on button "Confirmar" at bounding box center [1046, 595] width 86 height 27
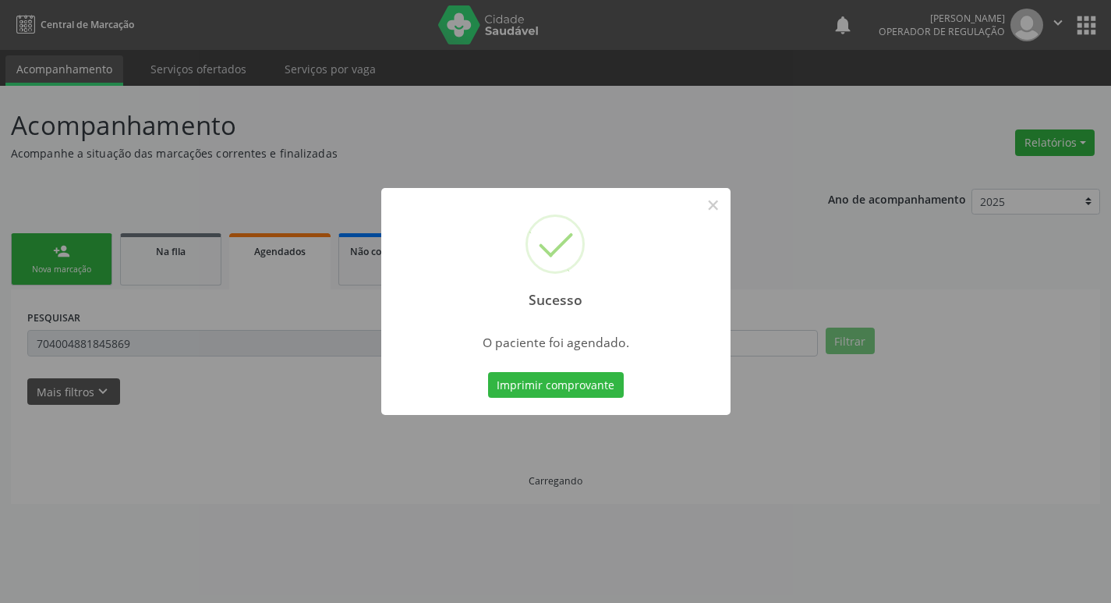
scroll to position [0, 0]
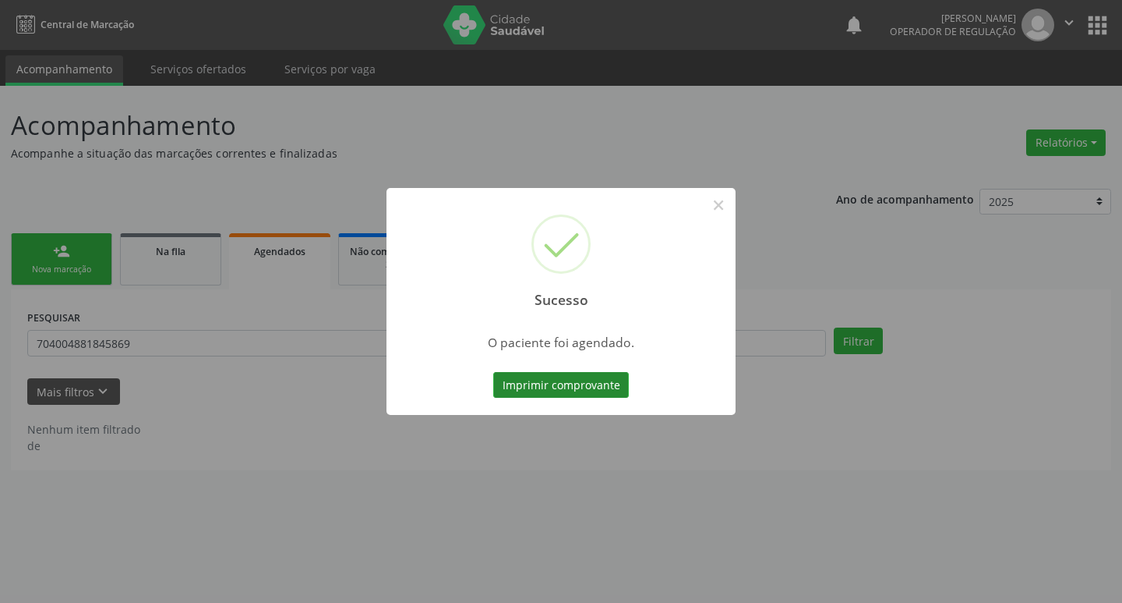
click at [551, 392] on button "Imprimir comprovante" at bounding box center [561, 385] width 136 height 27
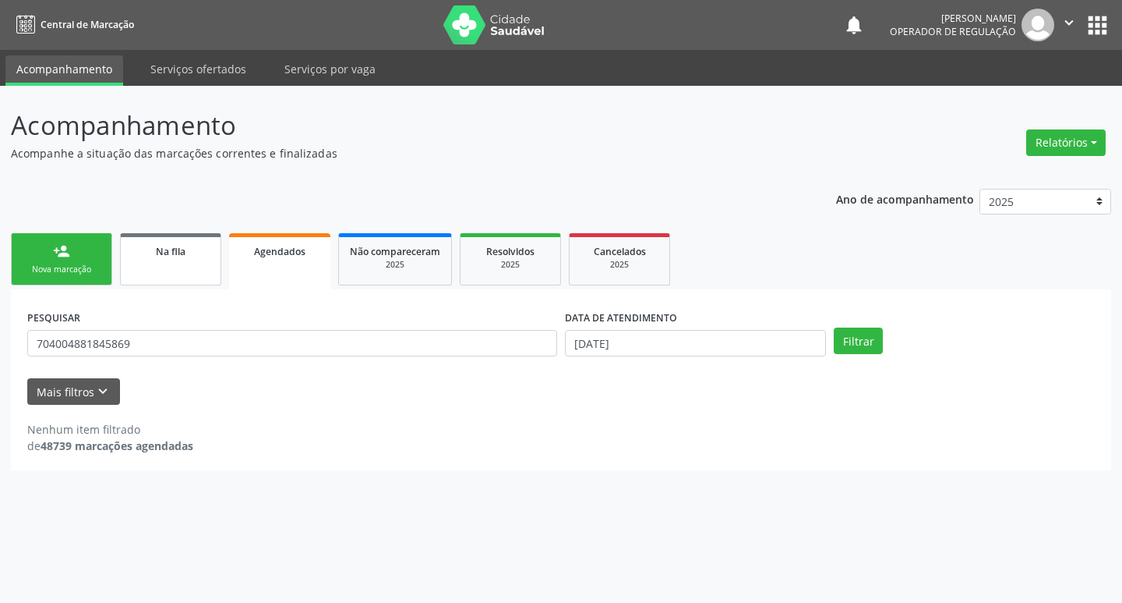
click at [156, 253] on span "Na fila" at bounding box center [171, 251] width 30 height 13
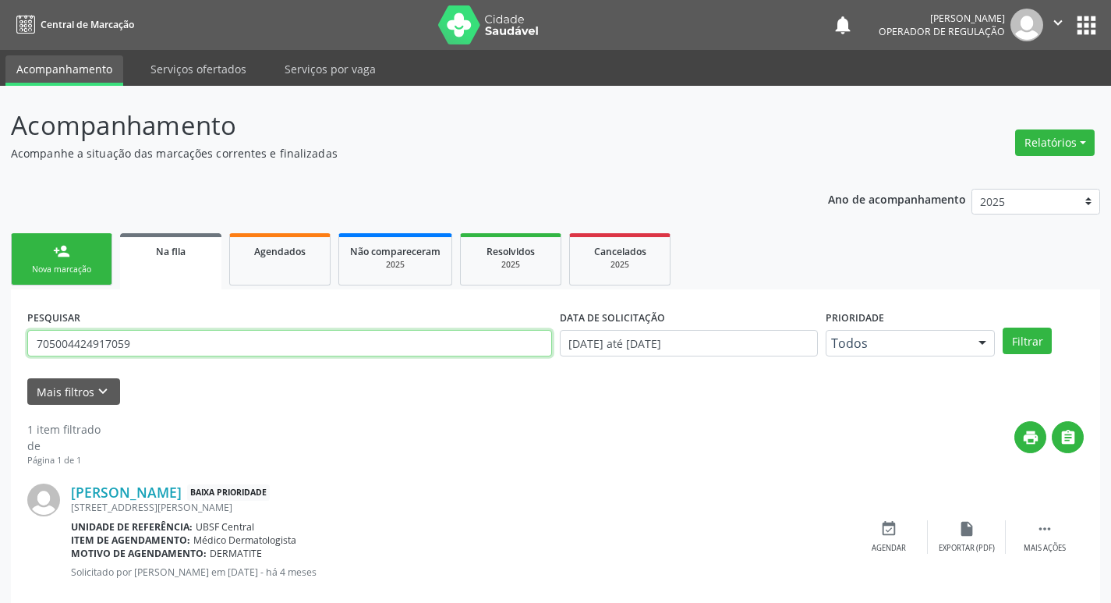
click at [133, 331] on input "705004424917059" at bounding box center [289, 343] width 525 height 27
type input "7"
type input "17328429496"
click at [1002, 327] on button "Filtrar" at bounding box center [1026, 340] width 49 height 27
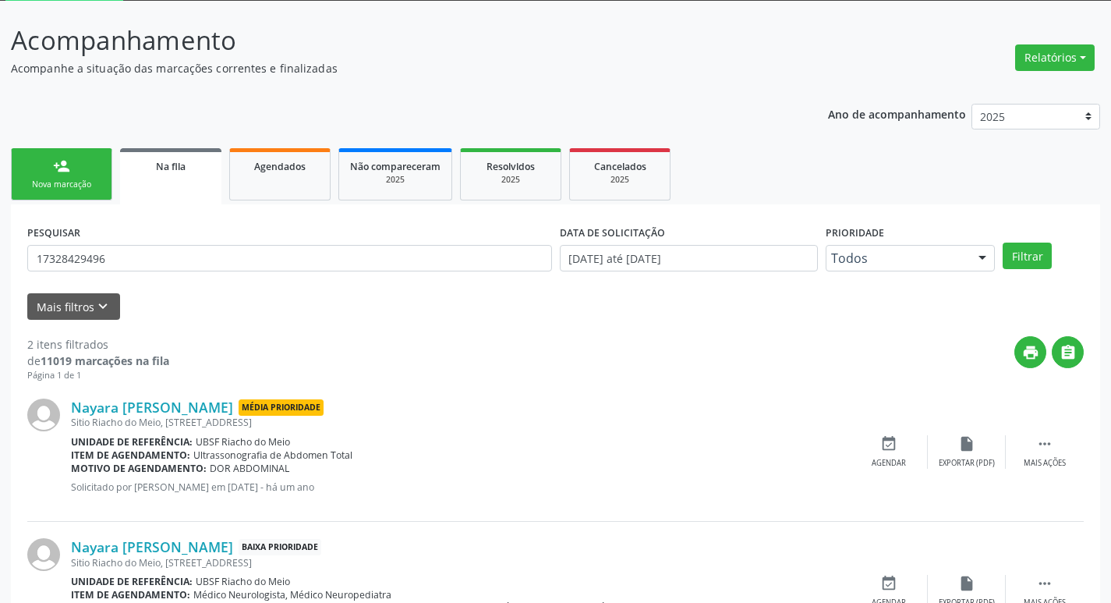
scroll to position [170, 0]
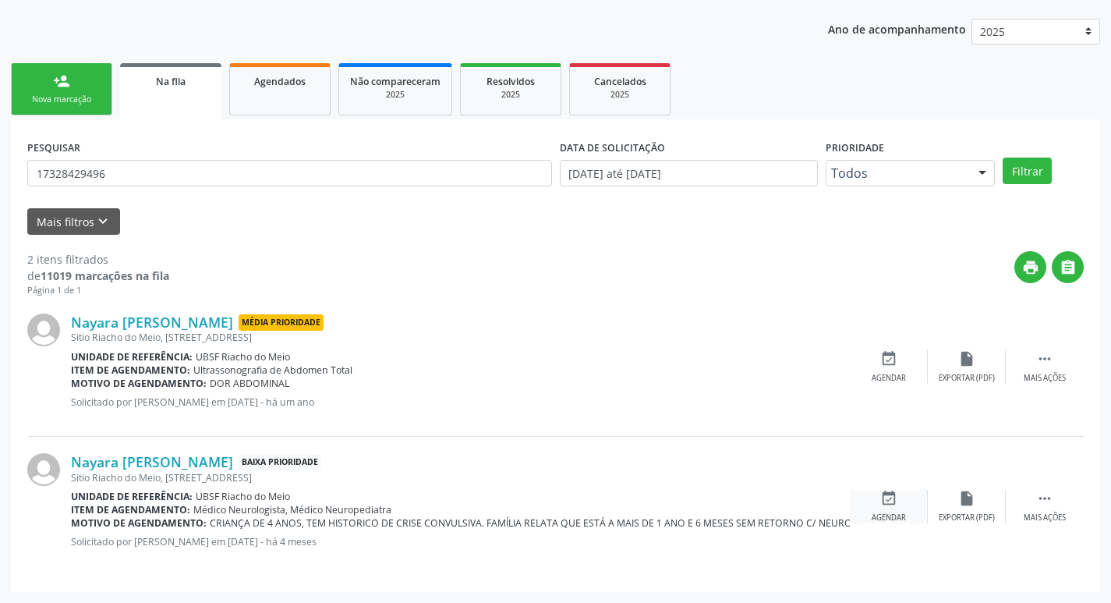
click at [896, 514] on div "Agendar" at bounding box center [888, 517] width 34 height 11
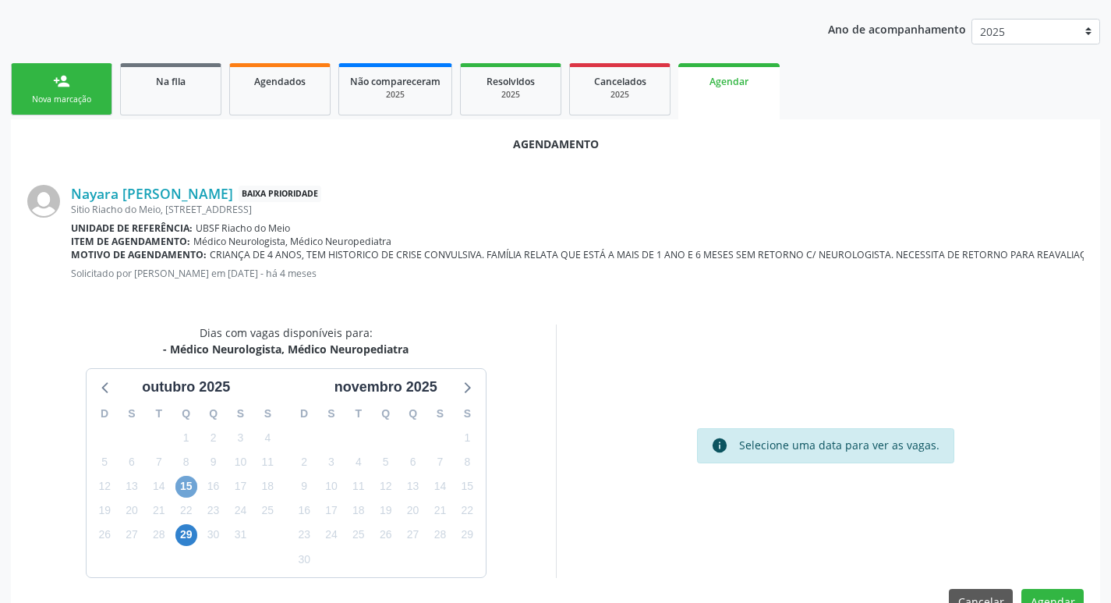
click at [191, 489] on span "15" at bounding box center [186, 486] width 22 height 22
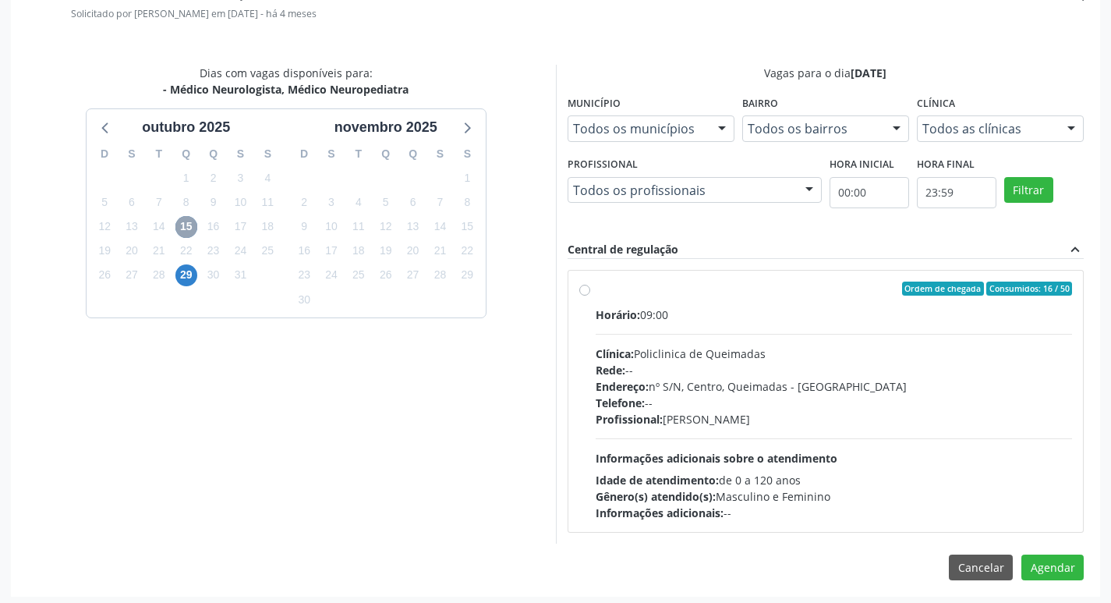
scroll to position [434, 0]
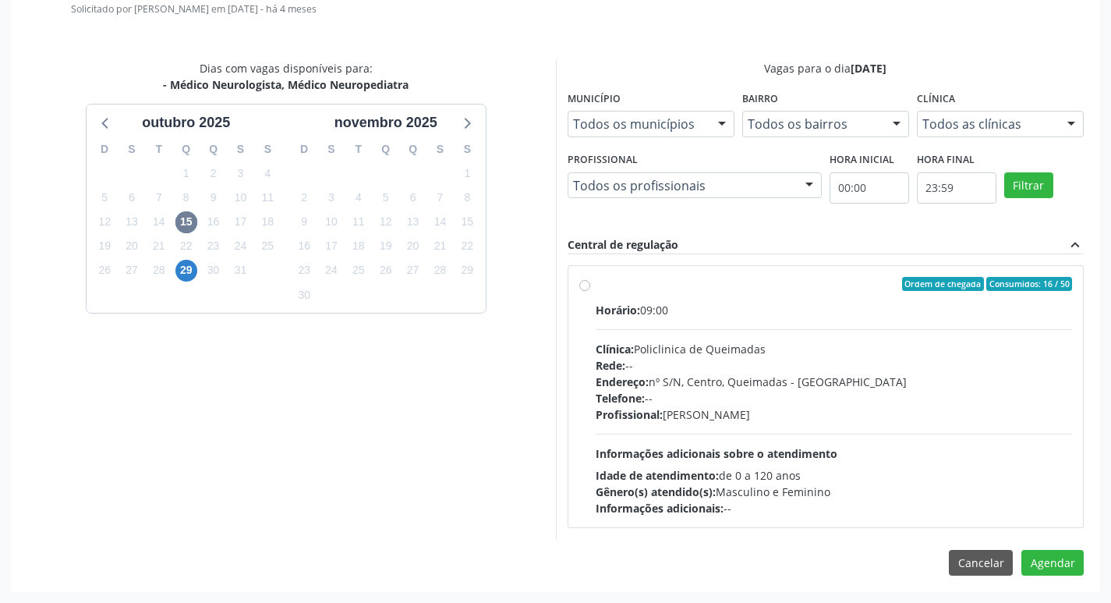
click at [898, 349] on div "Clínica: Policlinica de Queimadas" at bounding box center [834, 349] width 477 height 16
click at [590, 291] on input "Ordem de chegada Consumidos: 16 / 50 Horário: 09:00 Clínica: Policlinica de Que…" at bounding box center [584, 284] width 11 height 14
radio input "true"
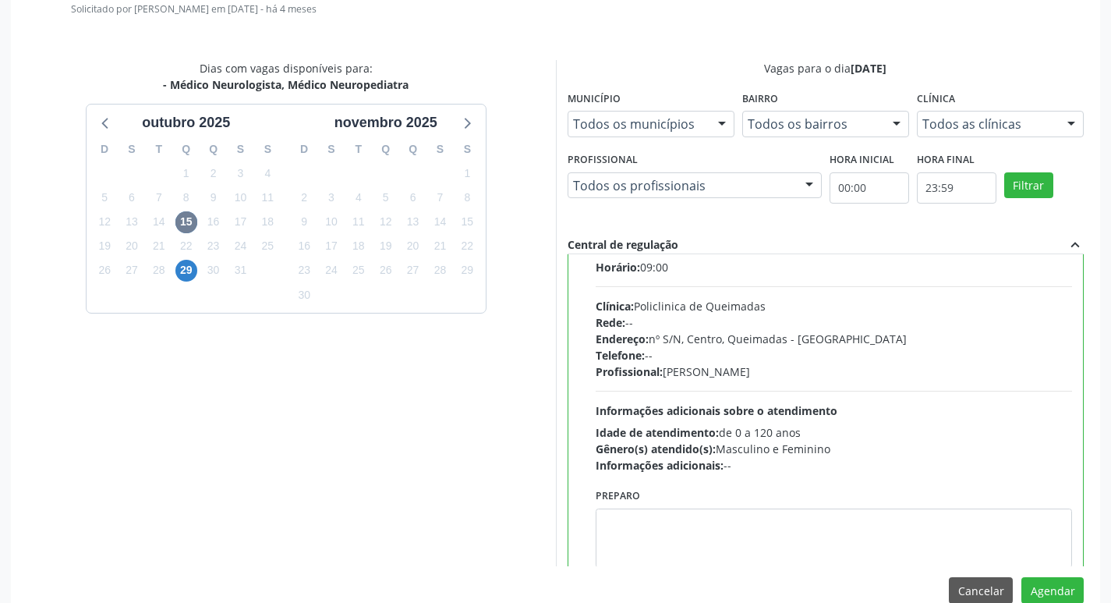
scroll to position [77, 0]
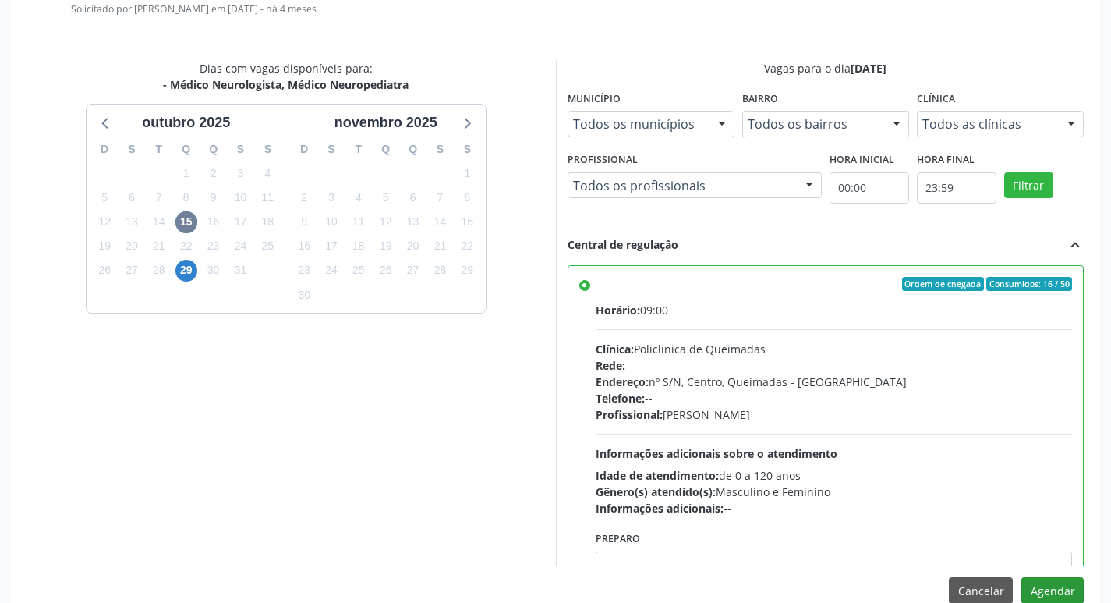
scroll to position [77, 0]
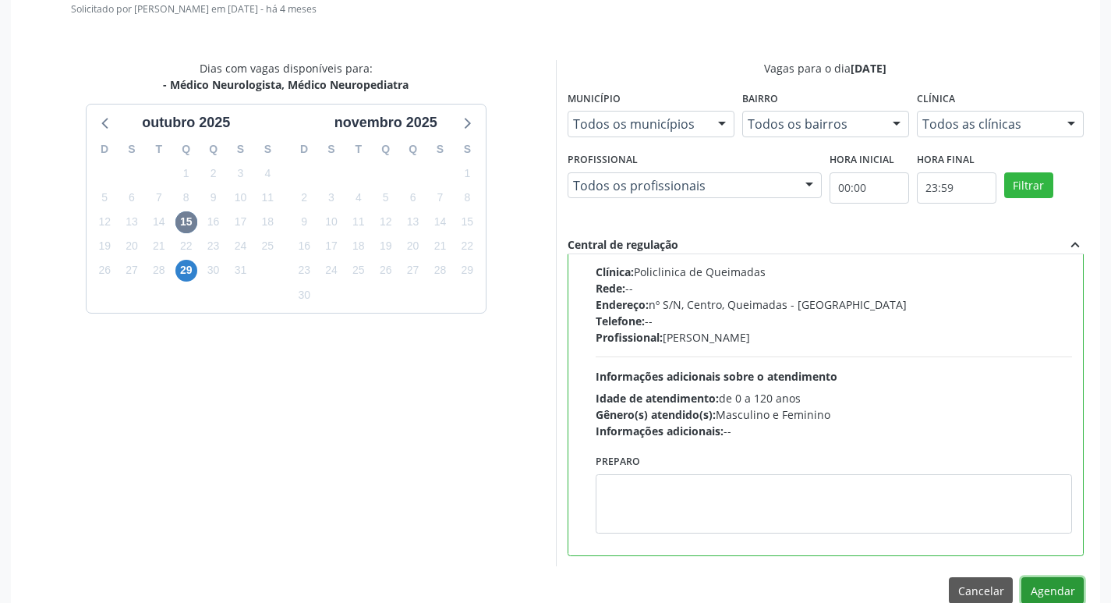
click at [1049, 589] on button "Agendar" at bounding box center [1052, 590] width 62 height 27
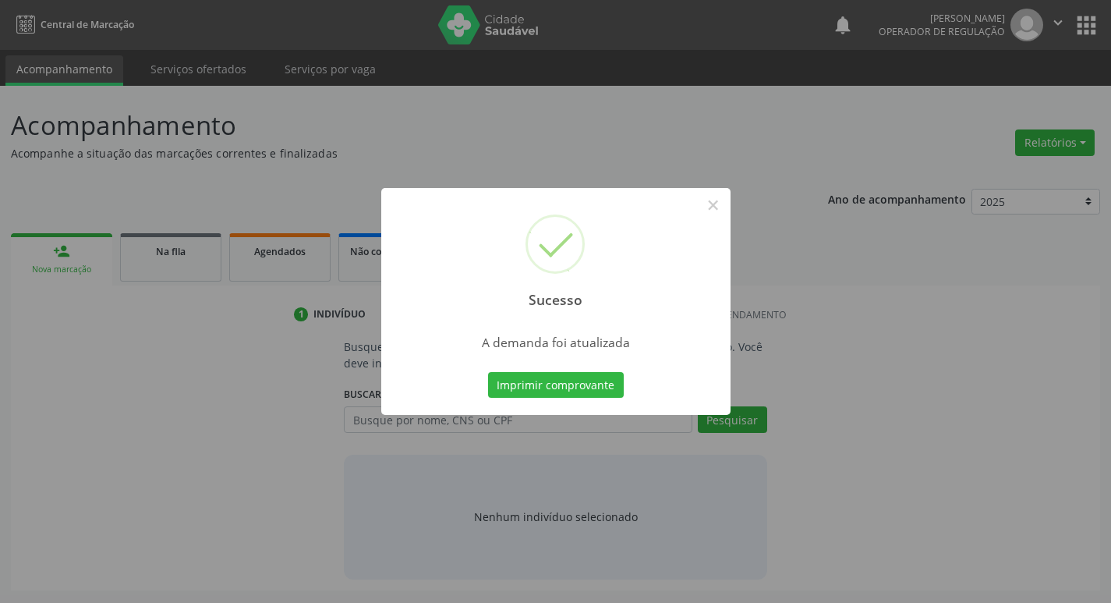
scroll to position [0, 0]
click at [560, 390] on button "Imprimir comprovante" at bounding box center [561, 385] width 136 height 27
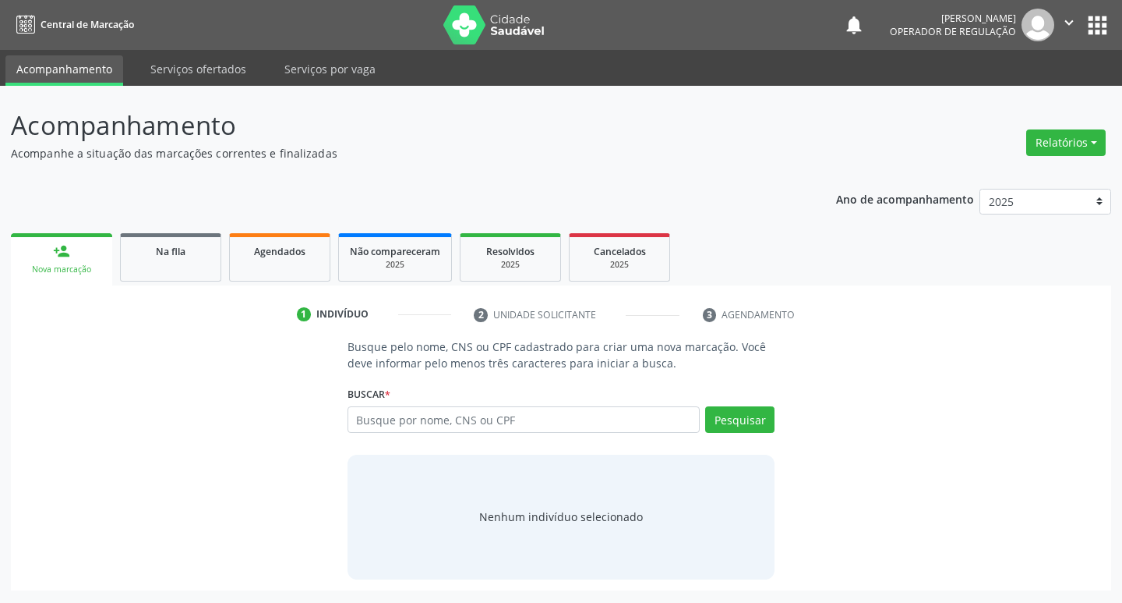
drag, startPoint x: 170, startPoint y: 219, endPoint x: 170, endPoint y: 254, distance: 35.1
click at [170, 221] on div "Ano de acompanhamento 2025 2024 2023 2022 2021 person_add Nova marcação Na fila…" at bounding box center [561, 384] width 1101 height 412
click at [173, 257] on span "Na fila" at bounding box center [171, 251] width 30 height 13
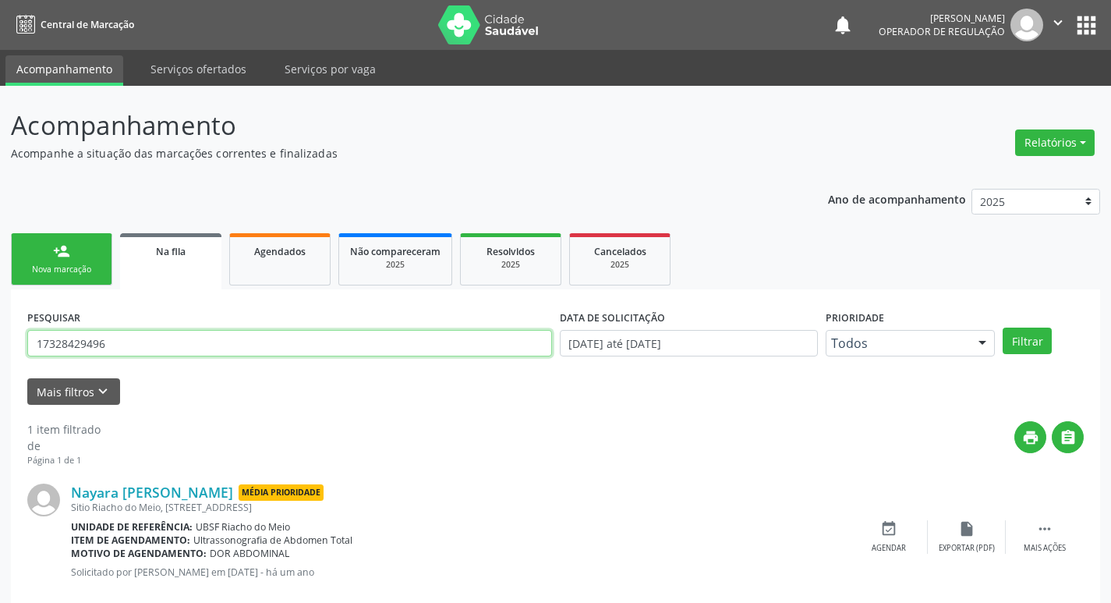
click at [189, 340] on input "17328429496" at bounding box center [289, 343] width 525 height 27
type input "700602979040362"
click at [1002, 327] on button "Filtrar" at bounding box center [1026, 340] width 49 height 27
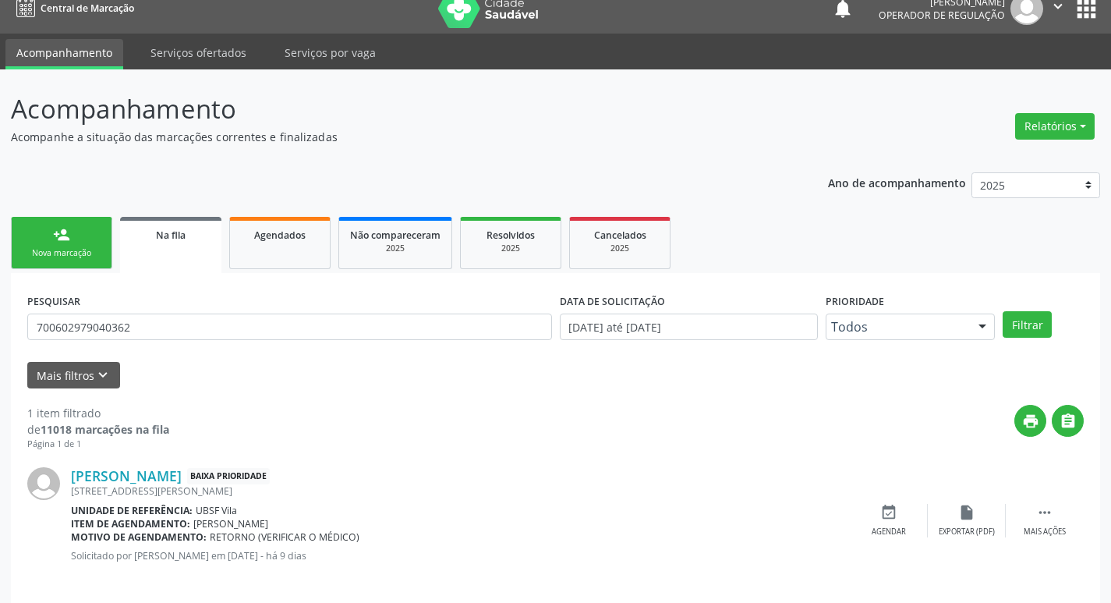
scroll to position [30, 0]
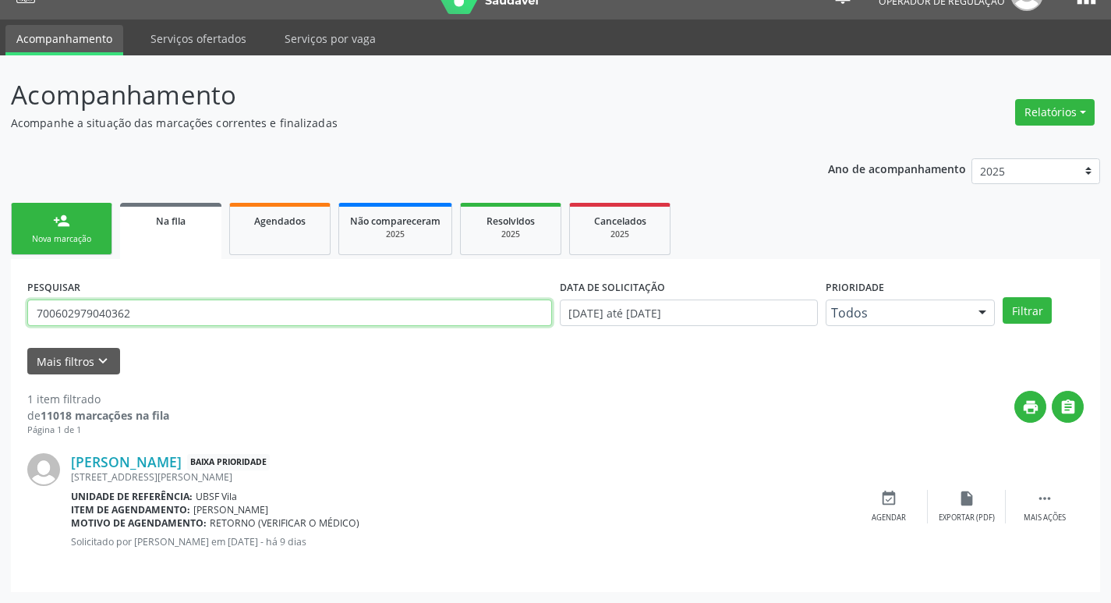
click at [188, 317] on input "700602979040362" at bounding box center [289, 312] width 525 height 27
drag, startPoint x: 72, startPoint y: 228, endPoint x: 315, endPoint y: 183, distance: 246.5
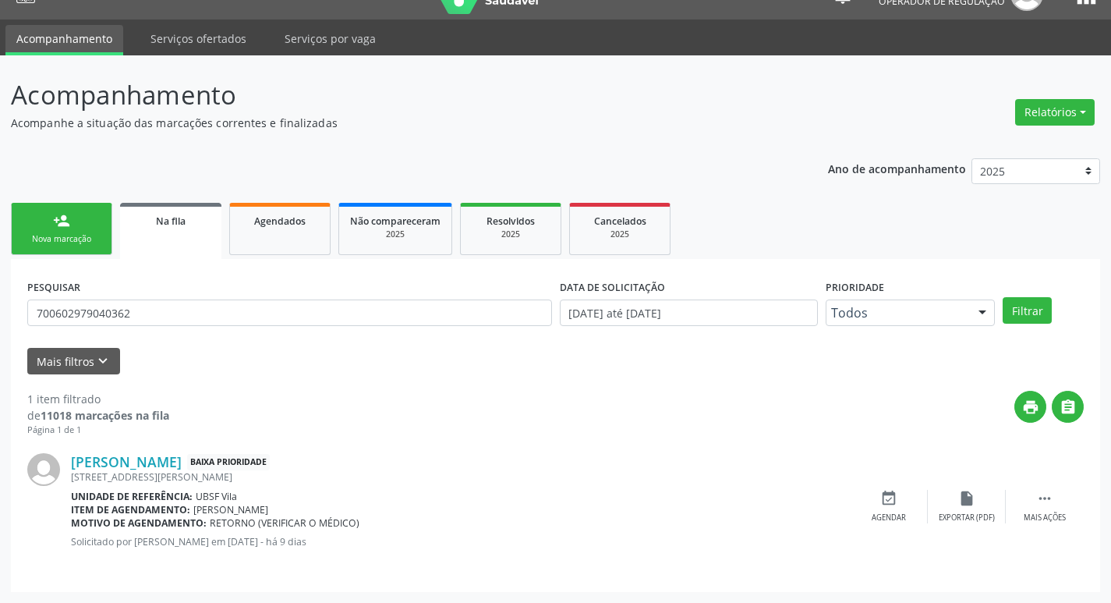
click at [72, 228] on link "person_add Nova marcação" at bounding box center [61, 229] width 101 height 52
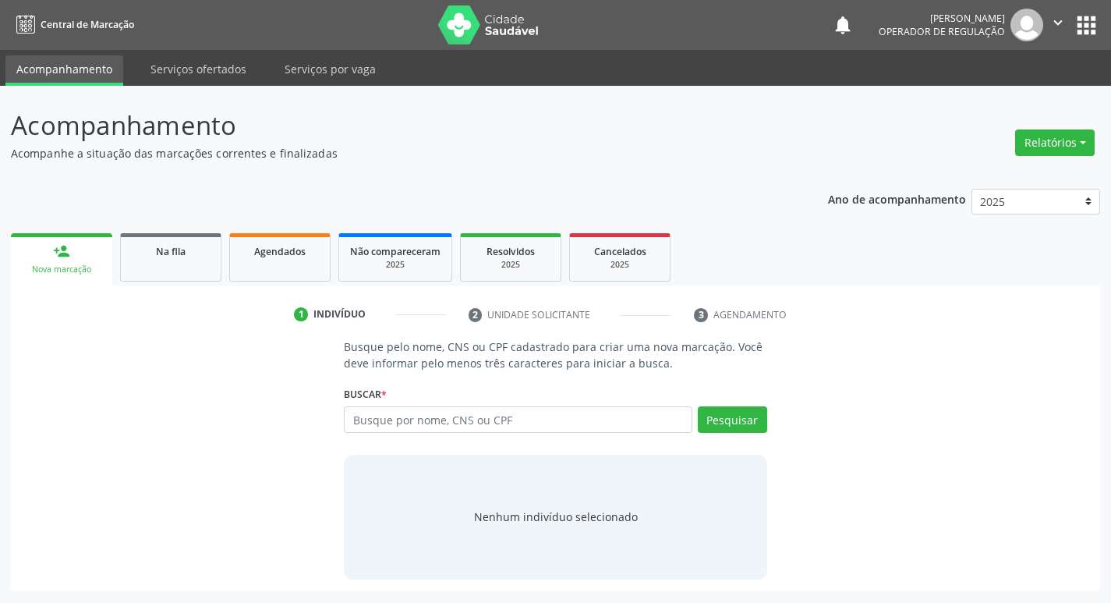
scroll to position [0, 0]
click at [430, 409] on input "text" at bounding box center [524, 419] width 353 height 27
paste input "700602979040362"
type input "700602979040362"
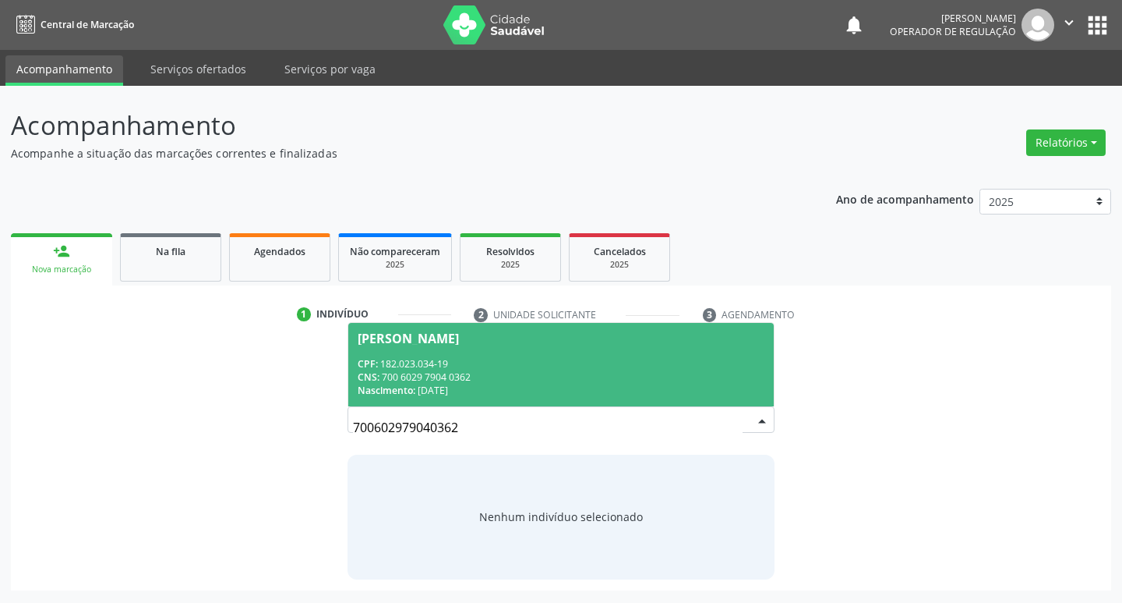
click at [416, 379] on div "CNS: 700 6029 7904 0362" at bounding box center [562, 376] width 408 height 13
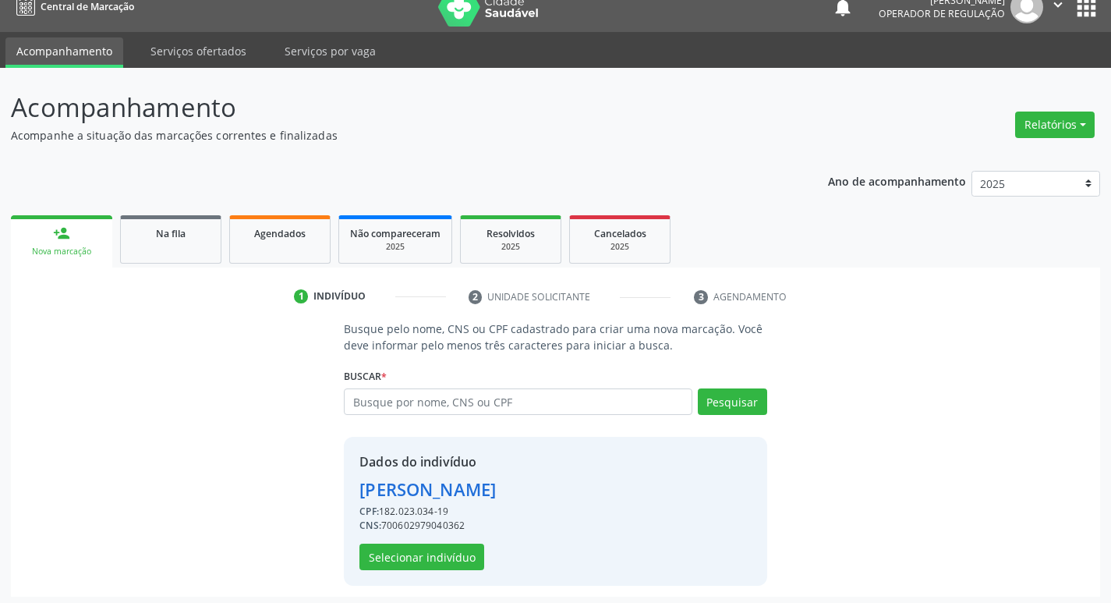
scroll to position [23, 0]
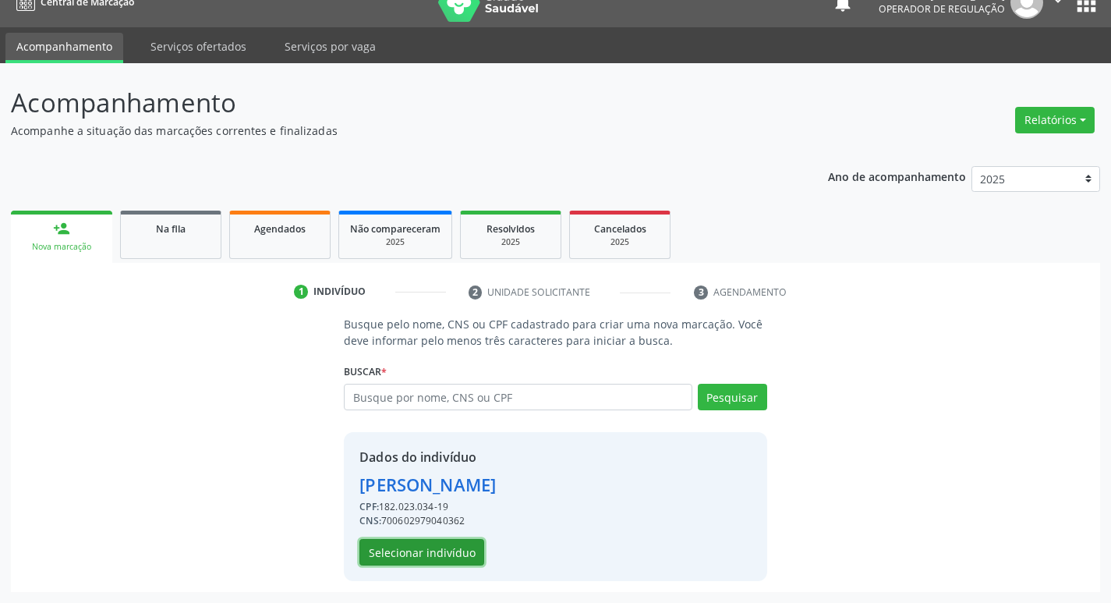
click at [430, 546] on button "Selecionar indivíduo" at bounding box center [421, 552] width 125 height 27
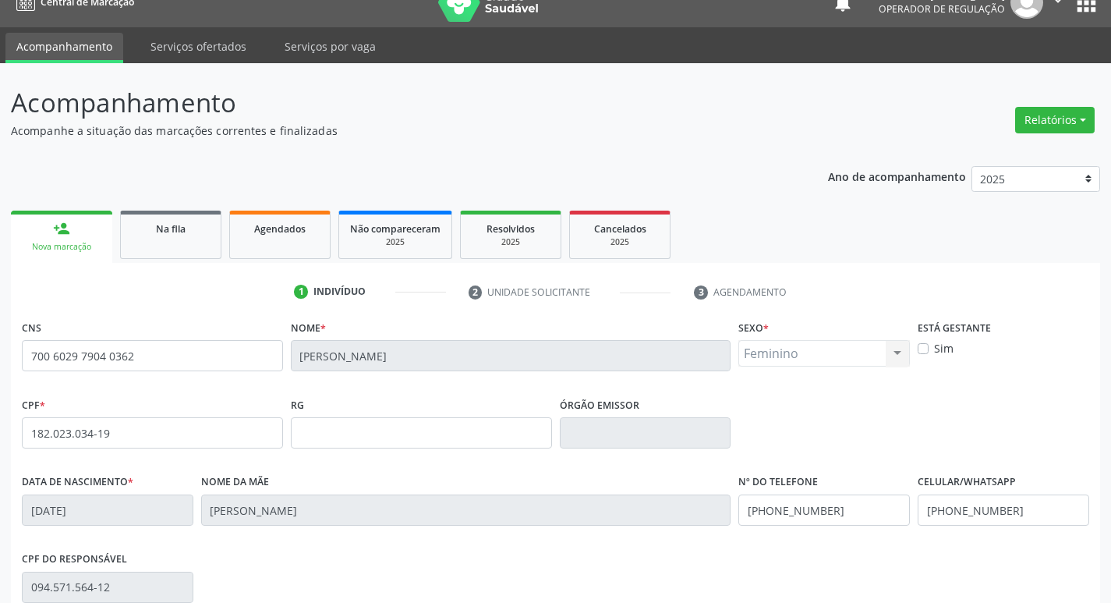
scroll to position [242, 0]
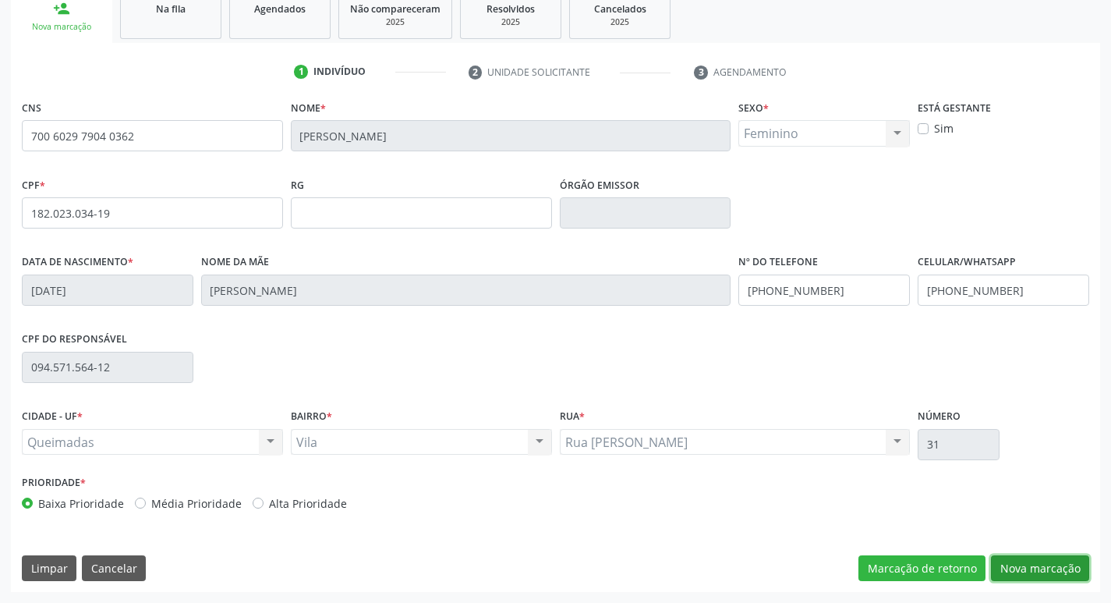
click at [1022, 557] on button "Nova marcação" at bounding box center [1040, 568] width 98 height 27
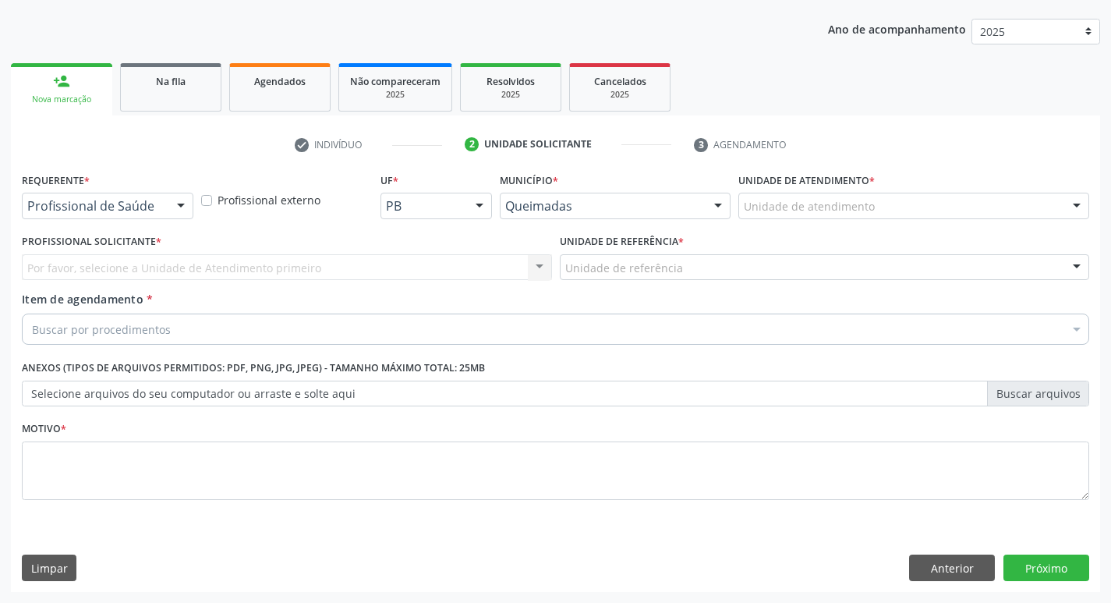
scroll to position [170, 0]
click at [182, 212] on div at bounding box center [180, 206] width 23 height 27
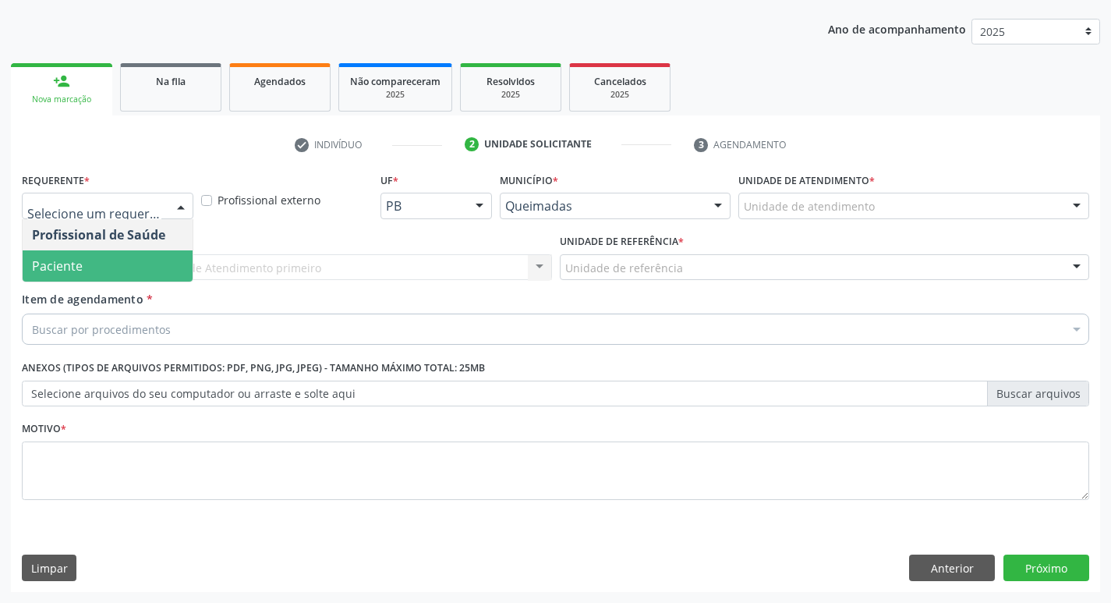
click at [130, 268] on span "Paciente" at bounding box center [108, 265] width 170 height 31
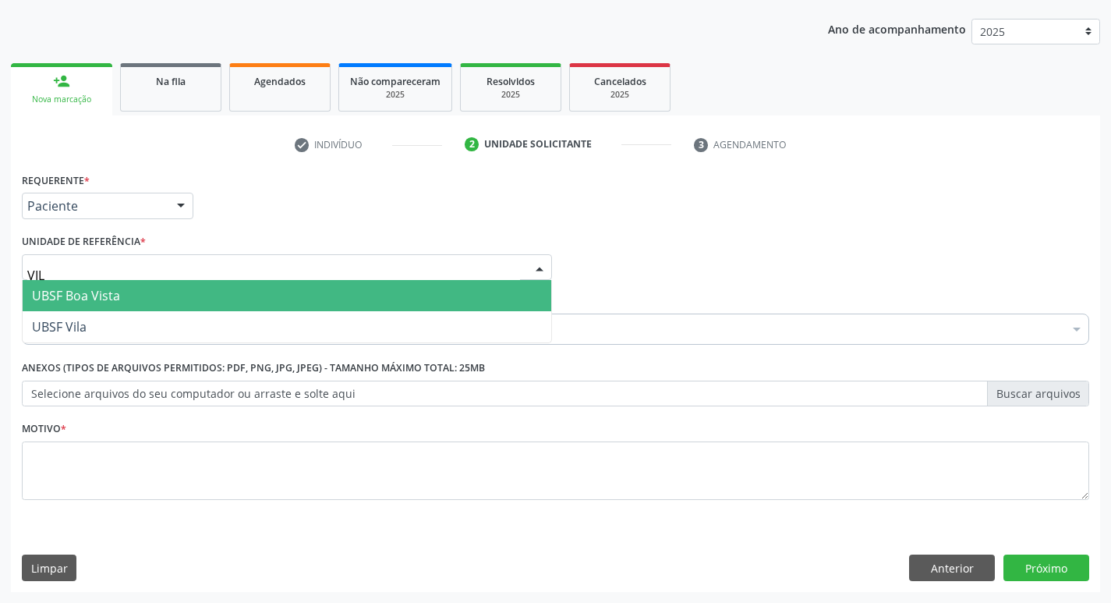
type input "VILA"
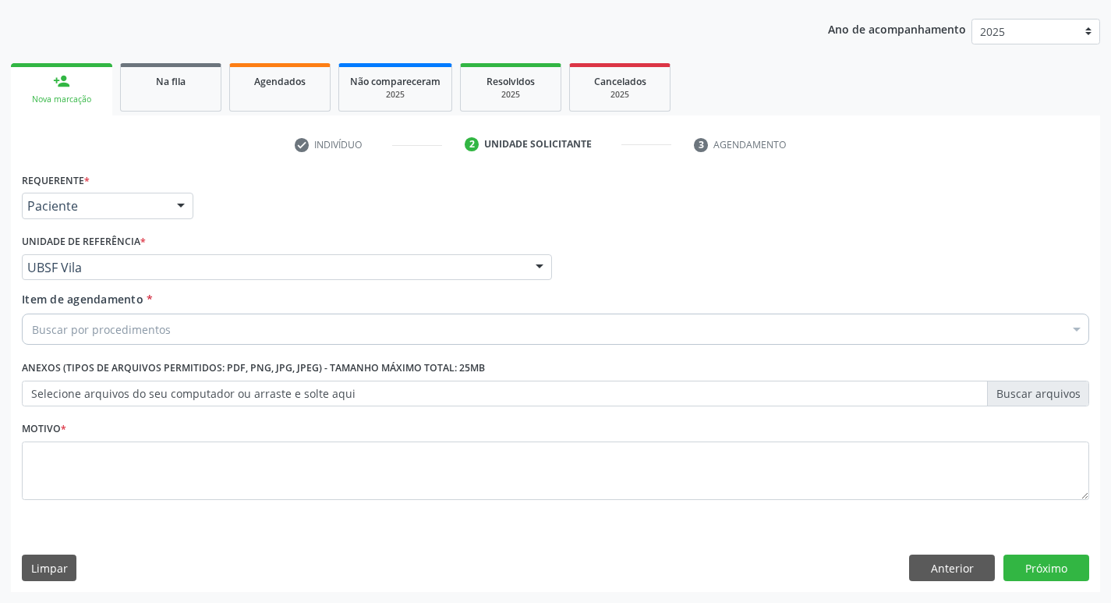
click at [129, 316] on div "Buscar por procedimentos" at bounding box center [555, 328] width 1067 height 31
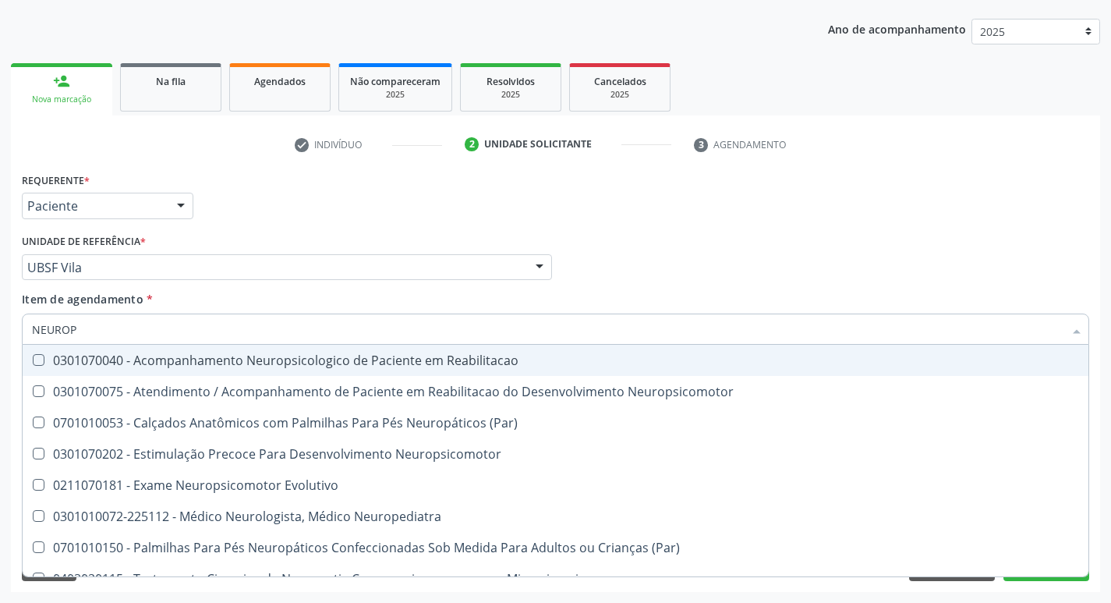
type input "NEUROPE"
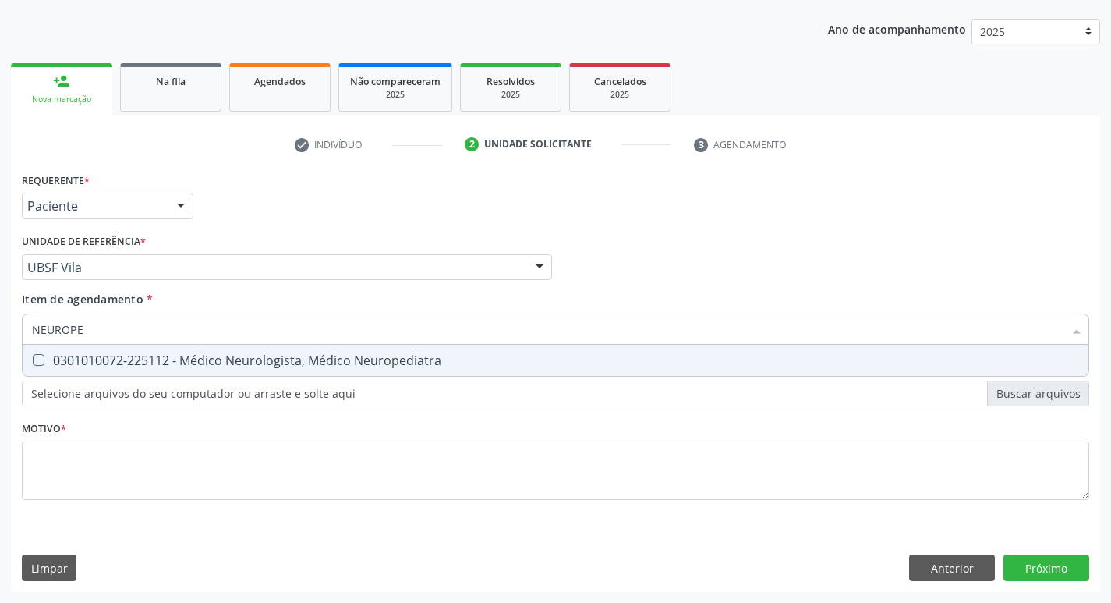
click at [157, 350] on span "0301010072-225112 - Médico Neurologista, Médico Neuropediatra" at bounding box center [556, 360] width 1066 height 31
checkbox Neuropediatra "true"
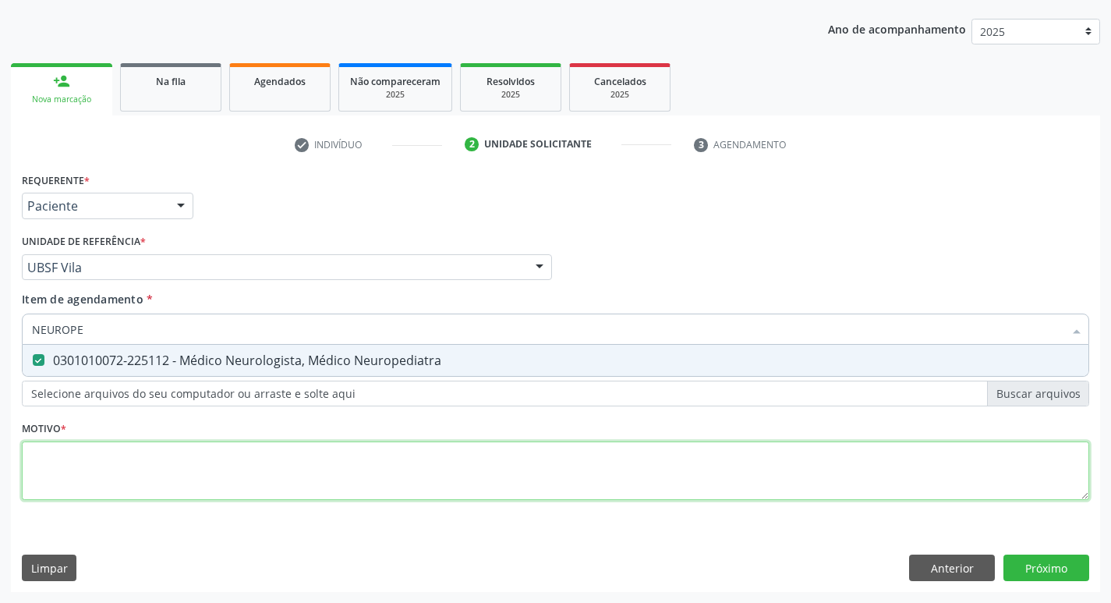
click at [128, 475] on div "Requerente * Paciente Profissional de Saúde Paciente Nenhum resultado encontrad…" at bounding box center [555, 344] width 1067 height 353
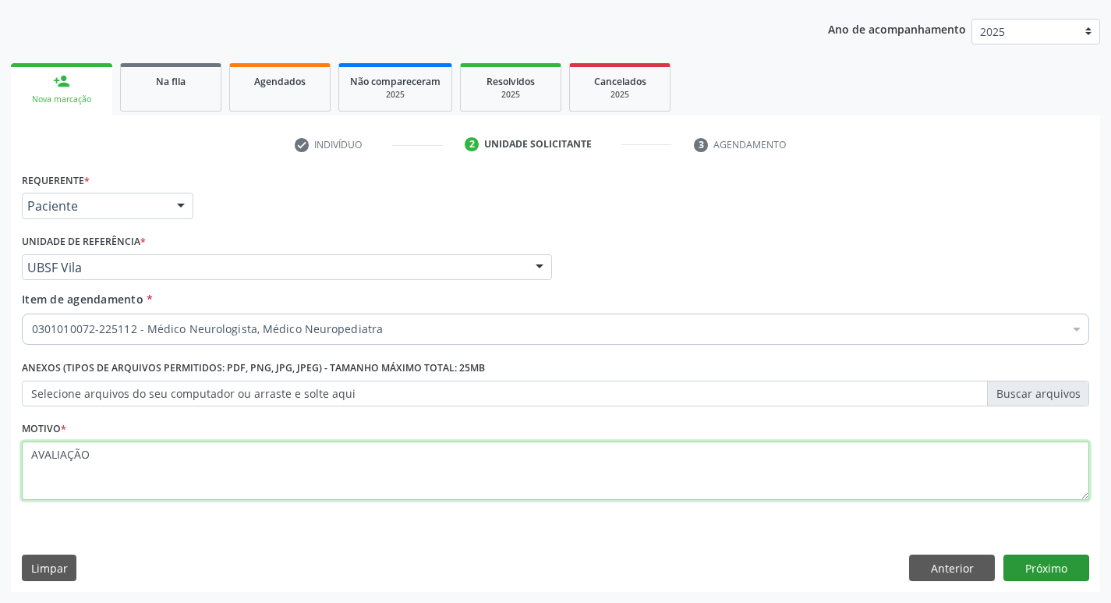
type textarea "AVALIAÇÃO"
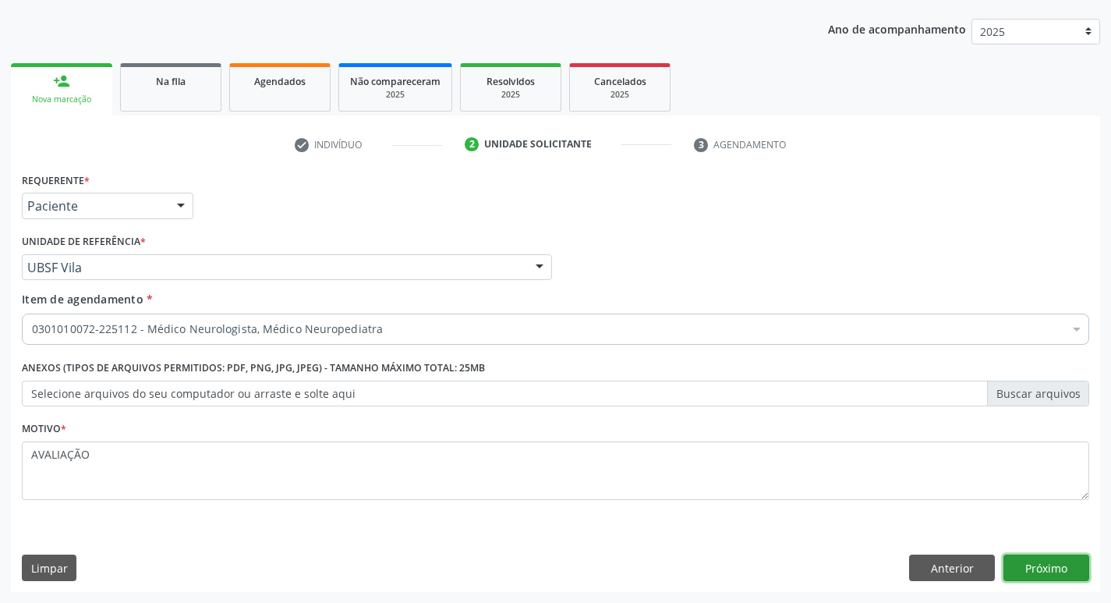
click at [1020, 560] on button "Próximo" at bounding box center [1046, 567] width 86 height 27
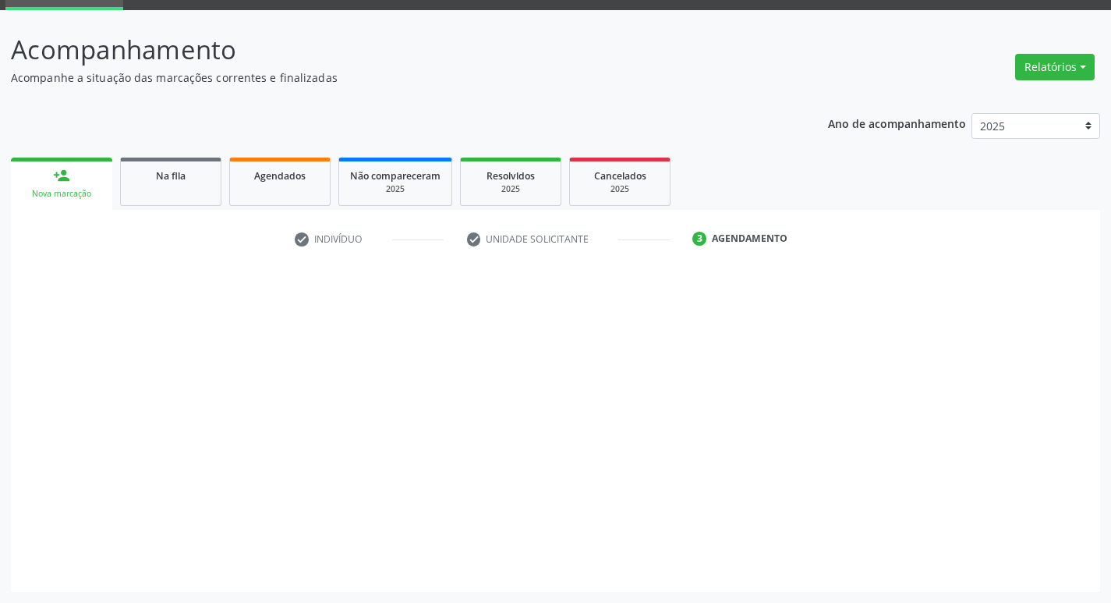
scroll to position [76, 0]
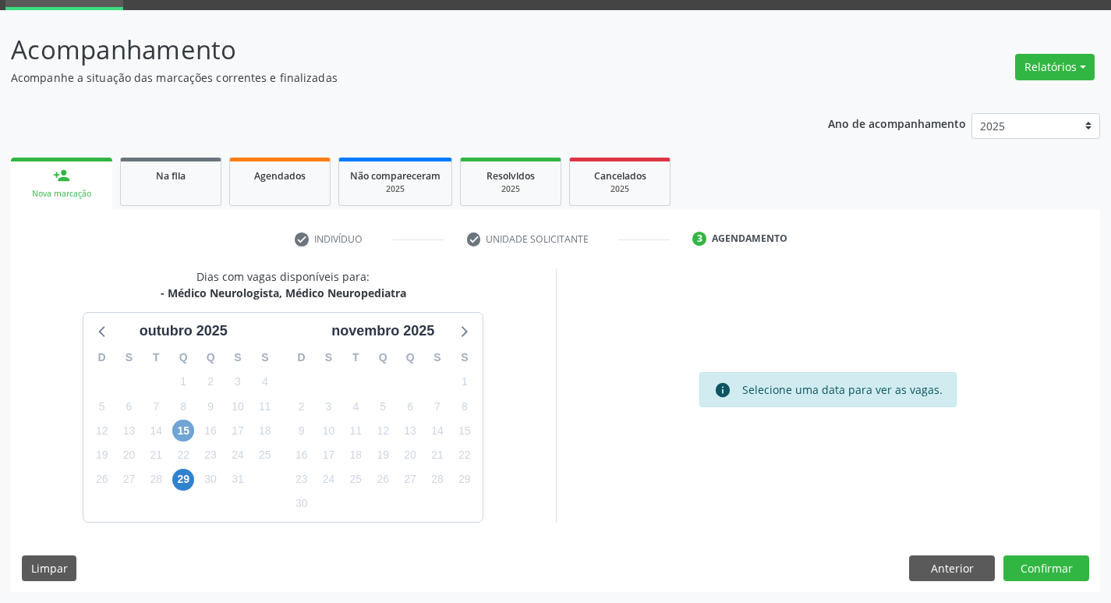
click at [191, 425] on span "15" at bounding box center [183, 430] width 22 height 22
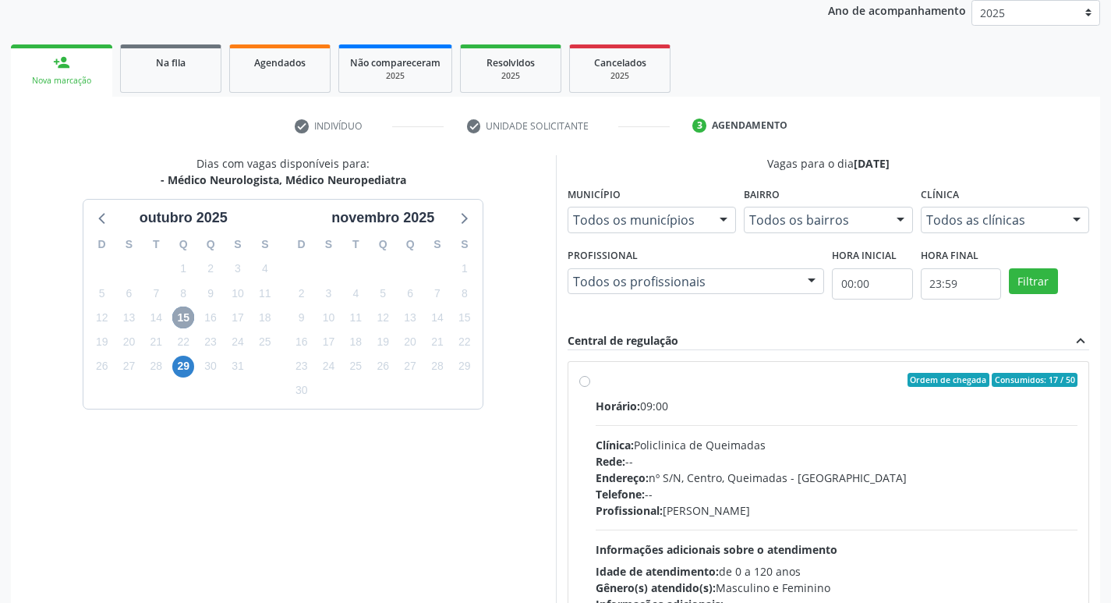
scroll to position [301, 0]
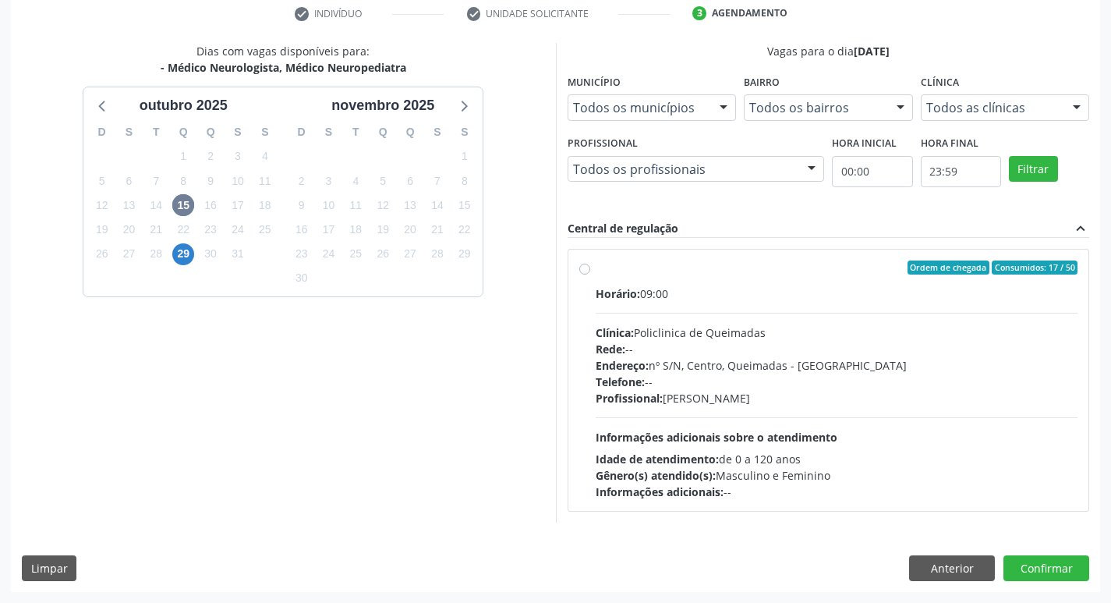
click at [870, 333] on div "Clínica: Policlinica de Queimadas" at bounding box center [837, 332] width 483 height 16
click at [590, 274] on input "Ordem de chegada Consumidos: 17 / 50 Horário: 09:00 Clínica: Policlinica de Que…" at bounding box center [584, 267] width 11 height 14
radio input "true"
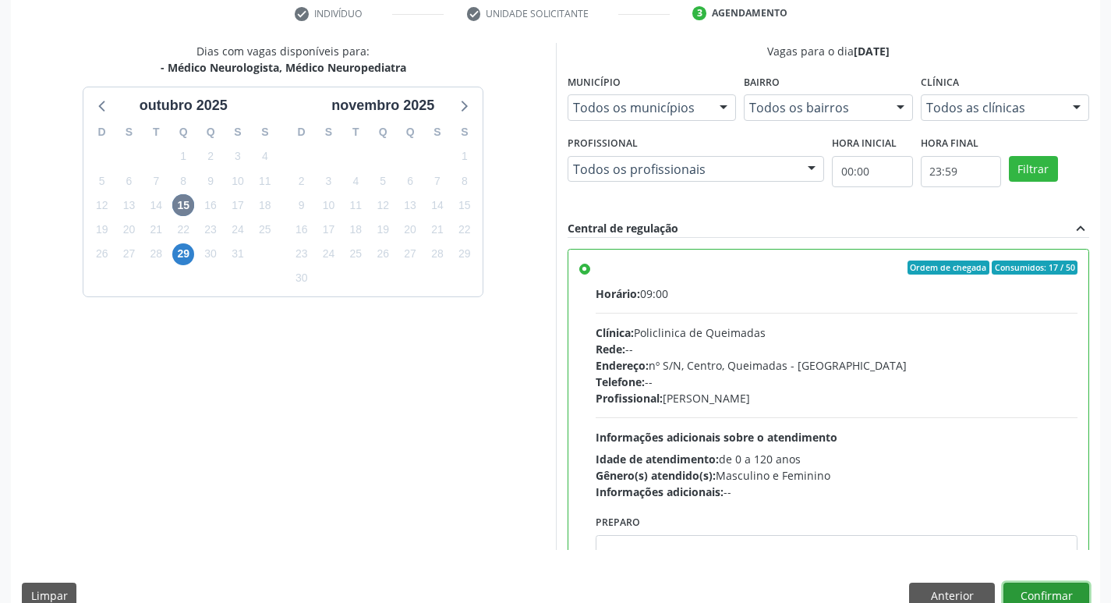
click at [1032, 599] on button "Confirmar" at bounding box center [1046, 595] width 86 height 27
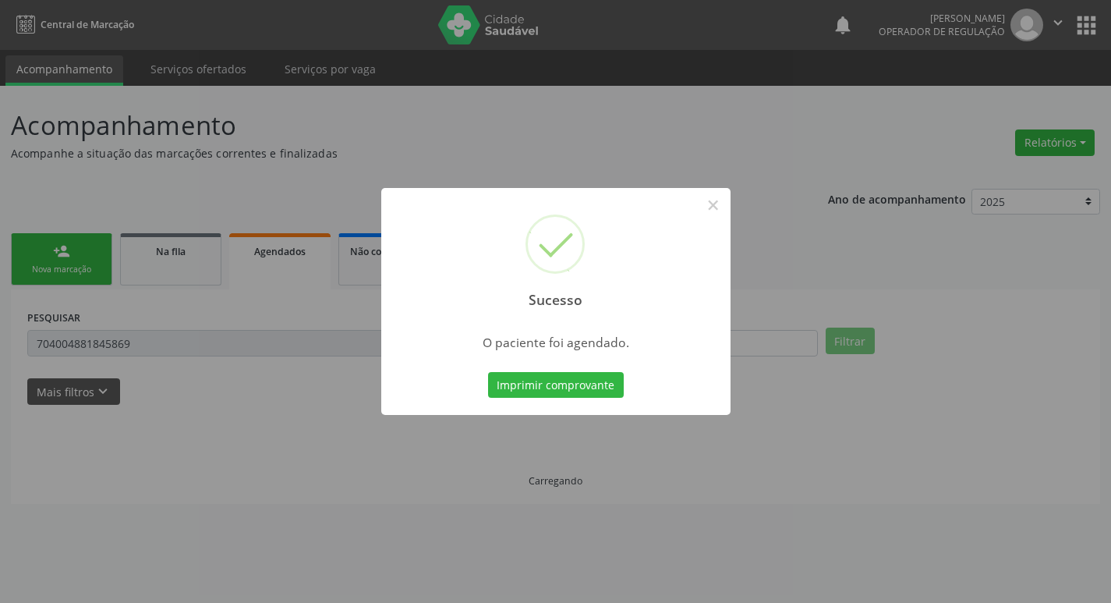
scroll to position [0, 0]
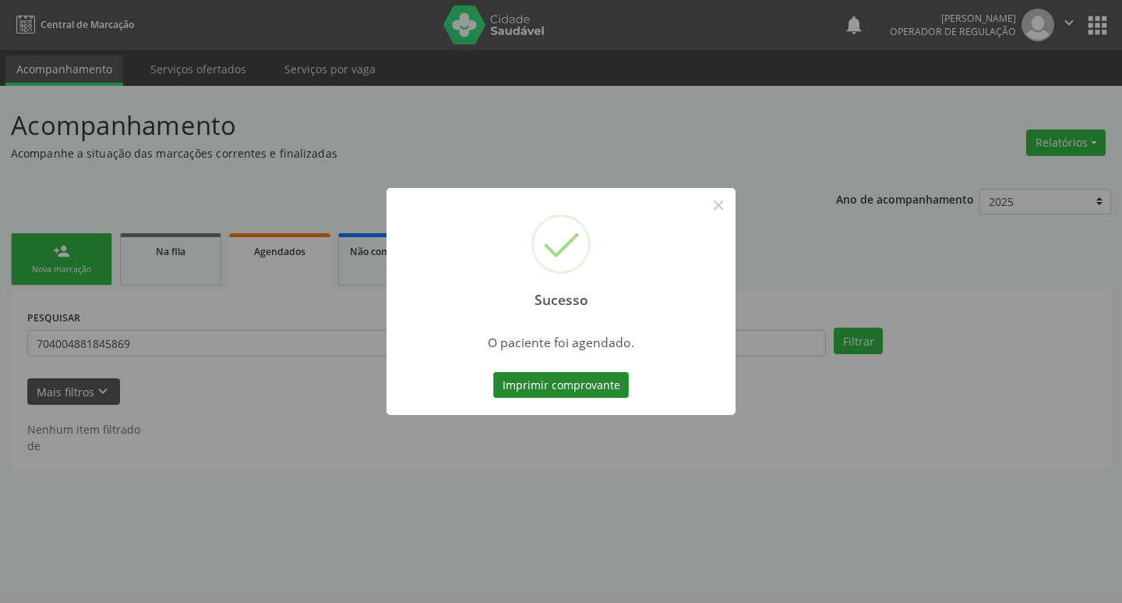
click at [576, 394] on button "Imprimir comprovante" at bounding box center [561, 385] width 136 height 27
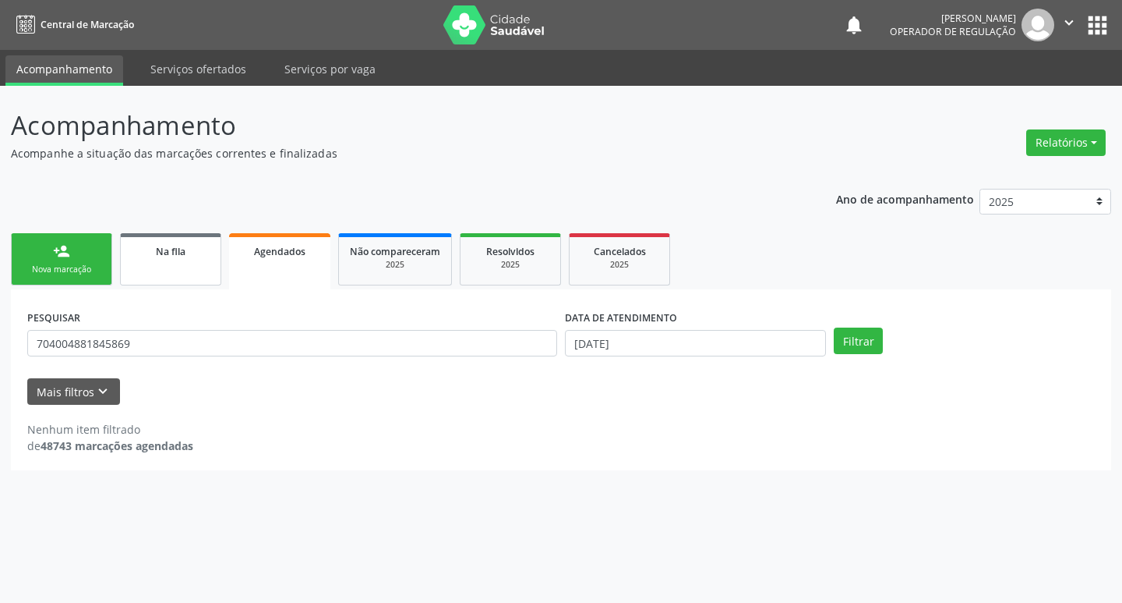
click at [181, 270] on link "Na fila" at bounding box center [170, 259] width 101 height 52
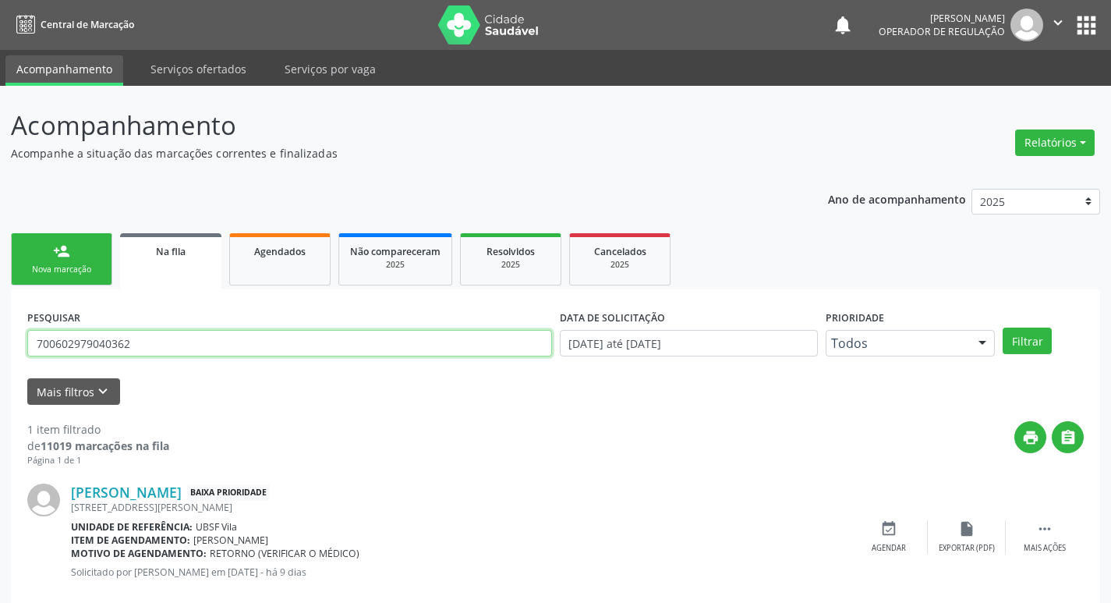
click at [220, 352] on input "700602979040362" at bounding box center [289, 343] width 525 height 27
type input "703408233870914"
click at [1002, 327] on button "Filtrar" at bounding box center [1026, 340] width 49 height 27
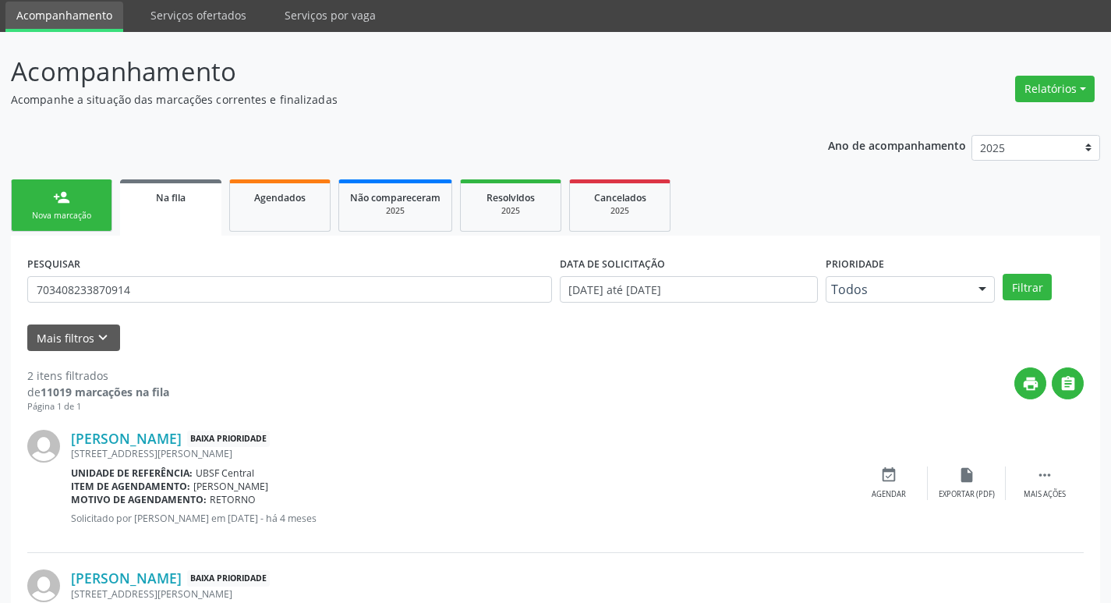
scroll to position [170, 0]
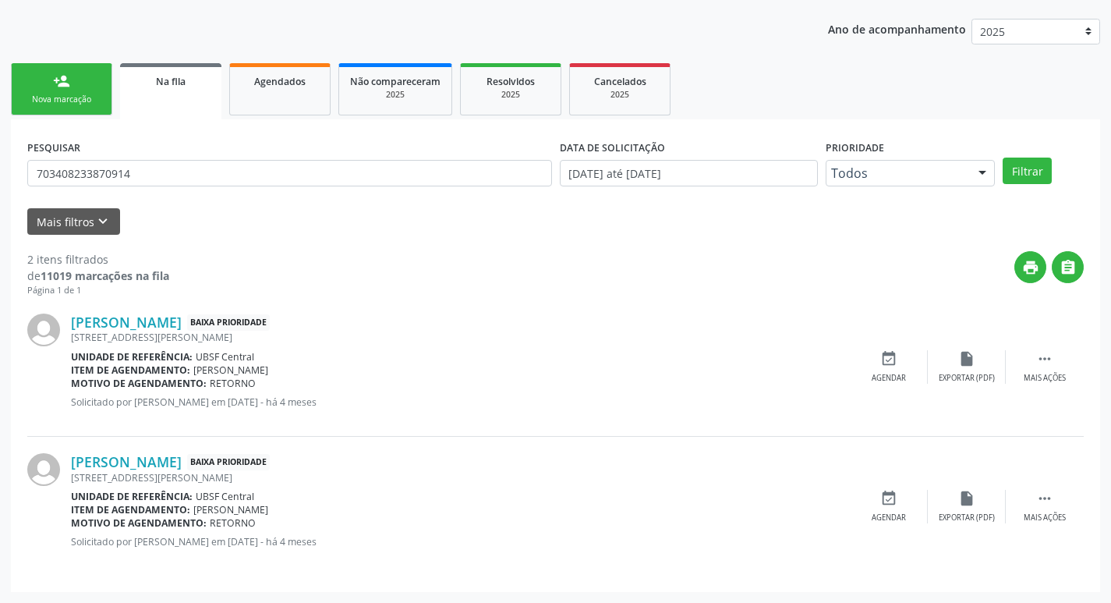
click at [194, 192] on div "PESQUISAR 703408233870914" at bounding box center [289, 166] width 532 height 61
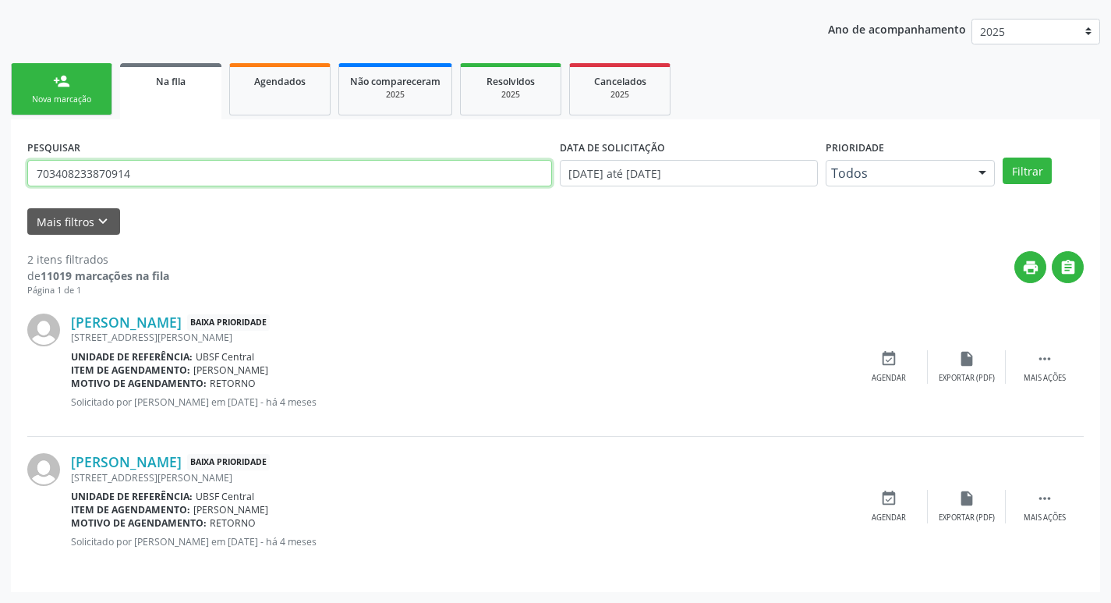
click at [201, 179] on input "703408233870914" at bounding box center [289, 173] width 525 height 27
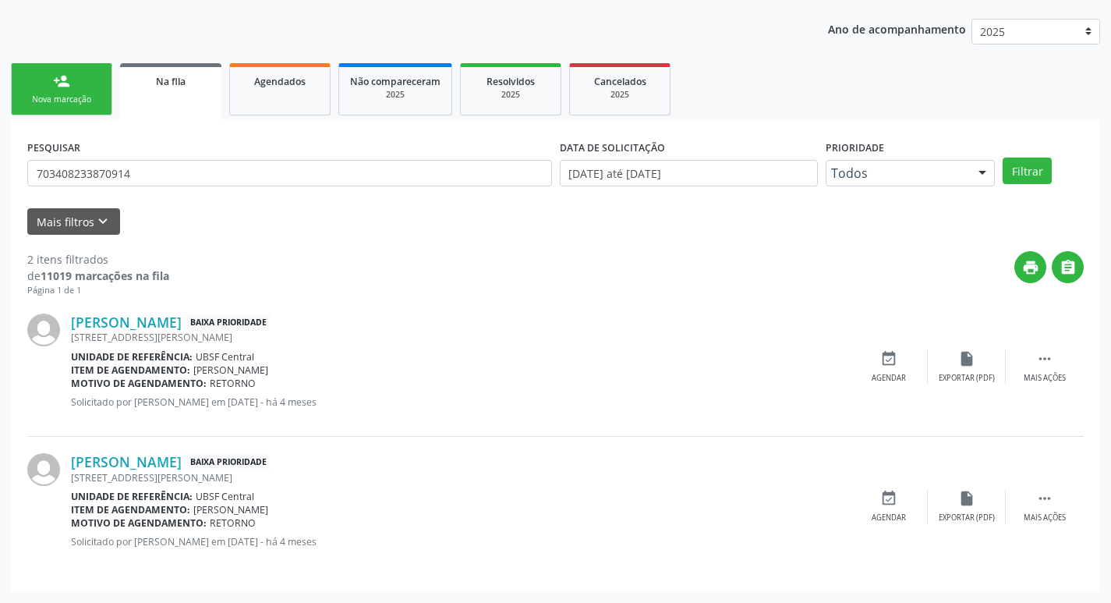
click at [63, 95] on div "Nova marcação" at bounding box center [62, 100] width 78 height 12
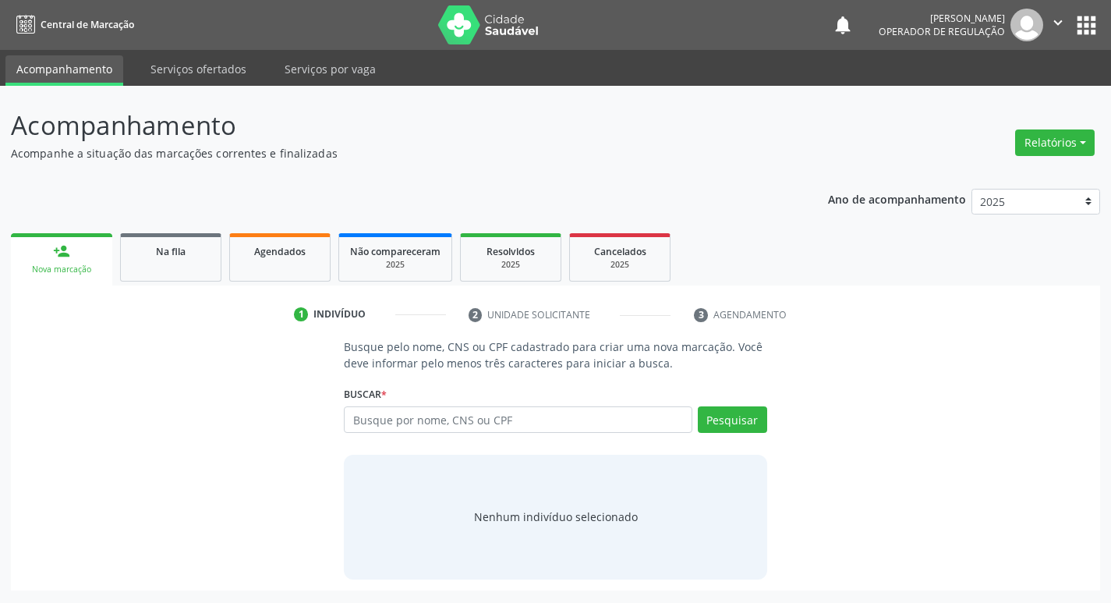
scroll to position [0, 0]
click at [411, 417] on input "text" at bounding box center [524, 419] width 353 height 27
paste input "703408233870914"
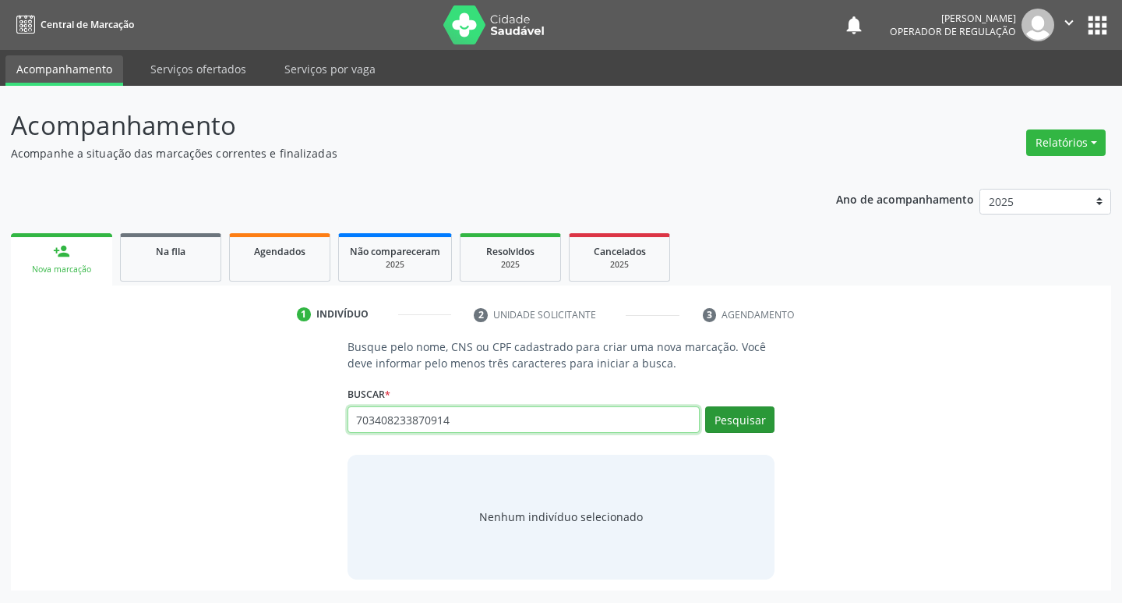
type input "703408233870914"
click at [716, 416] on button "Pesquisar" at bounding box center [739, 419] width 69 height 27
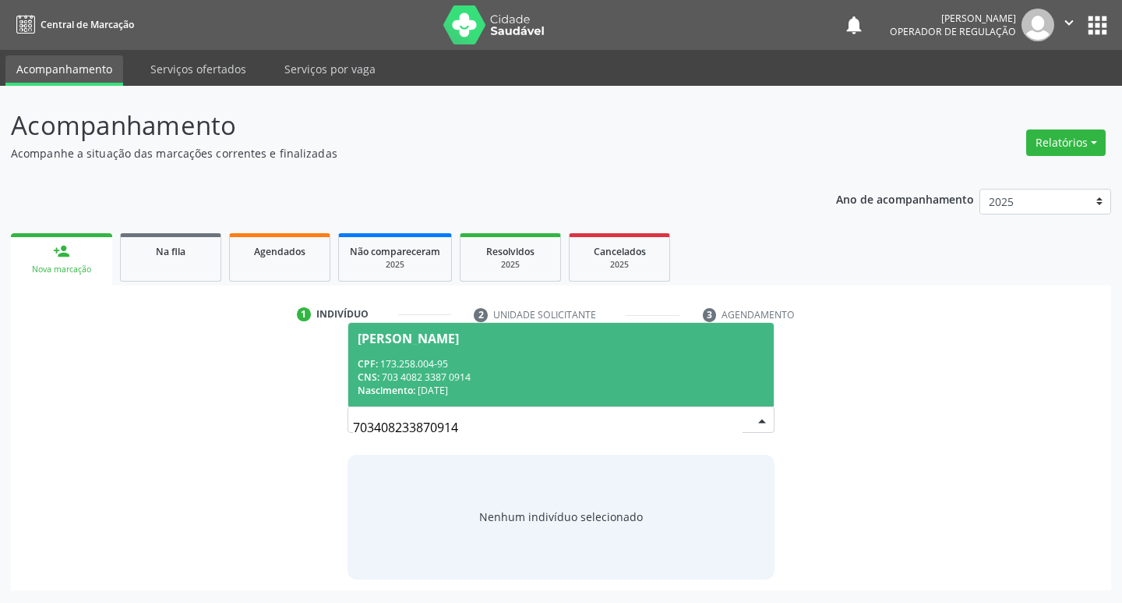
click at [652, 377] on div "CNS: 703 4082 3387 0914" at bounding box center [562, 376] width 408 height 13
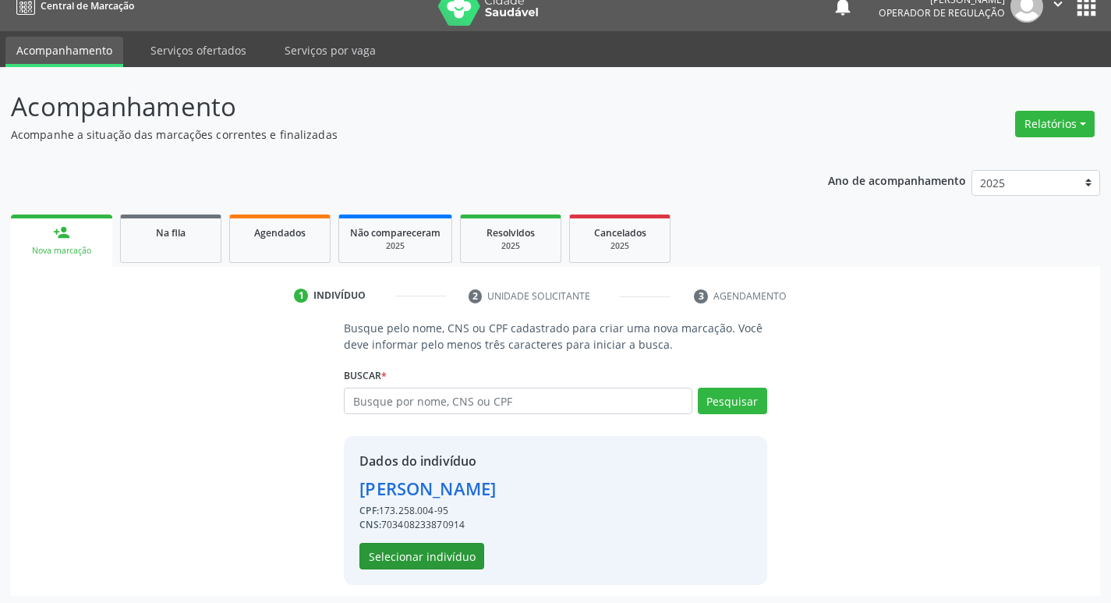
scroll to position [23, 0]
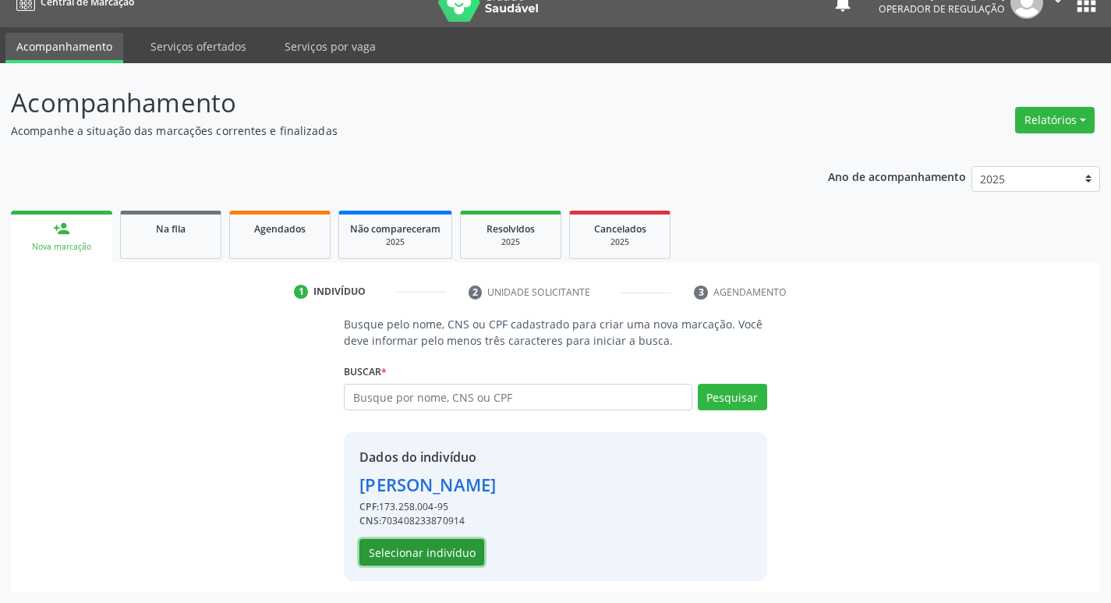
click at [454, 546] on button "Selecionar indivíduo" at bounding box center [421, 552] width 125 height 27
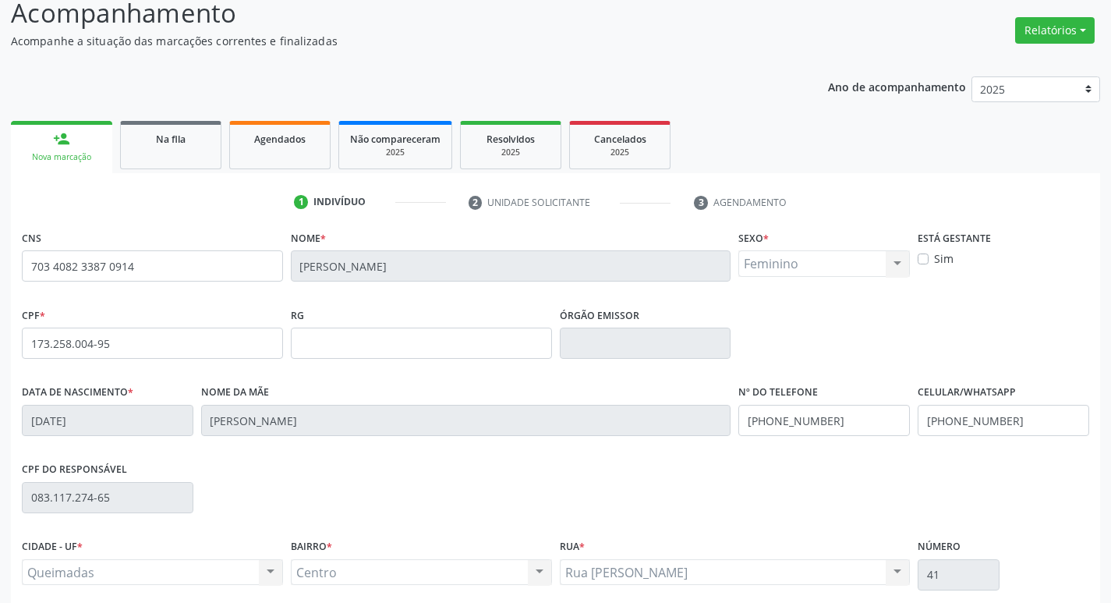
scroll to position [242, 0]
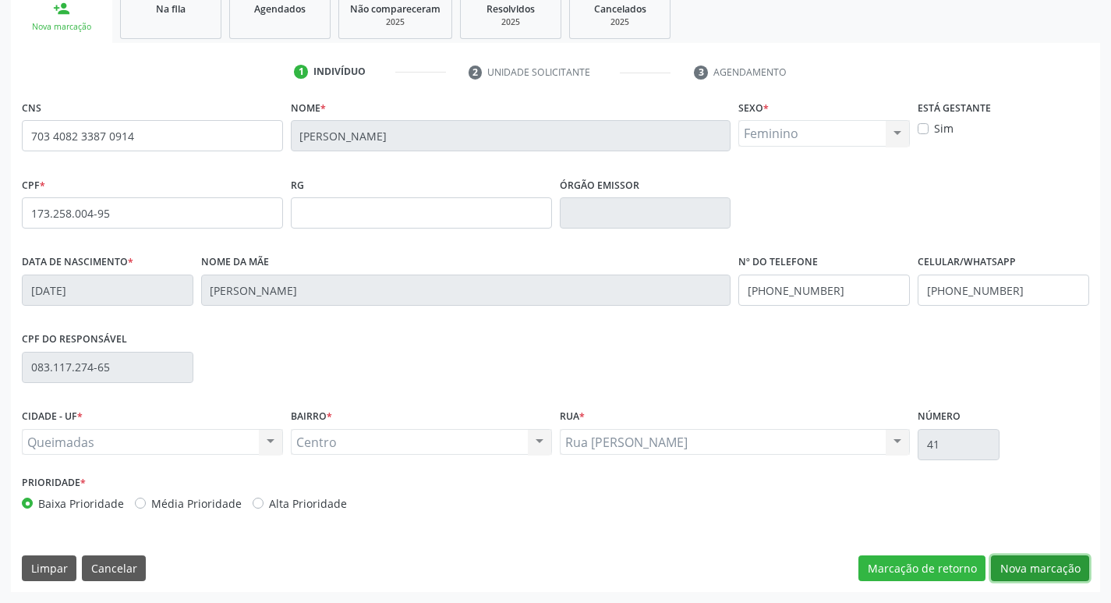
click at [1018, 572] on button "Nova marcação" at bounding box center [1040, 568] width 98 height 27
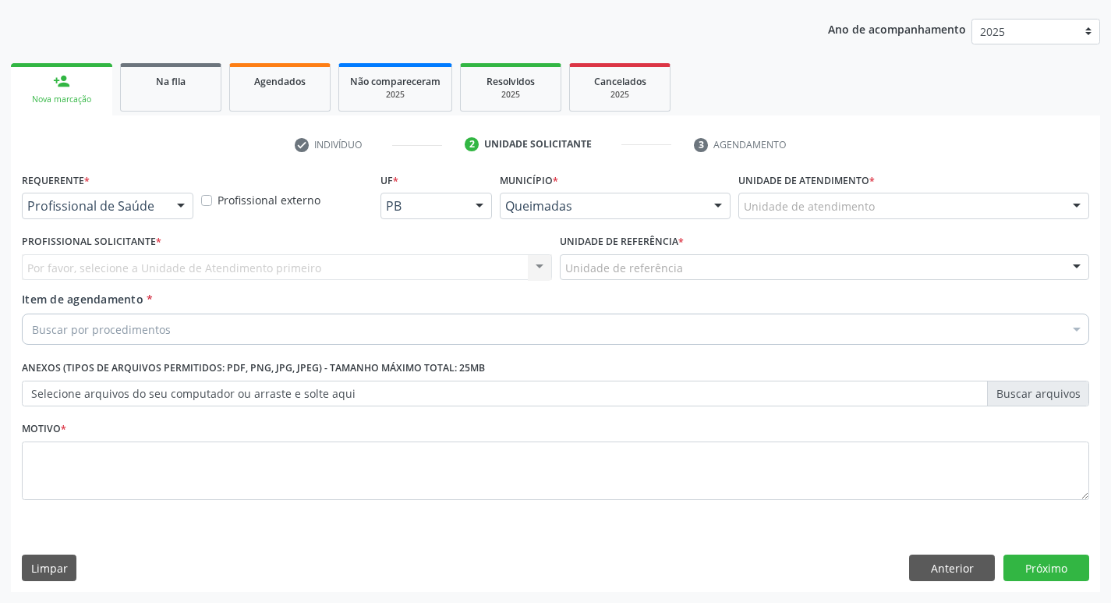
drag, startPoint x: 123, startPoint y: 203, endPoint x: 117, endPoint y: 231, distance: 28.7
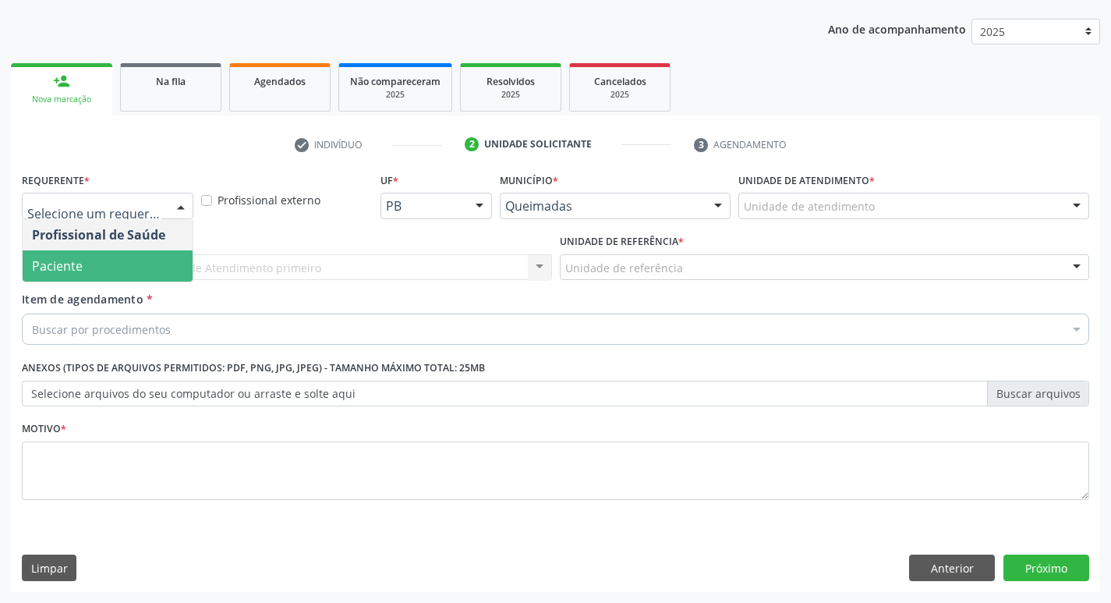
click at [112, 252] on span "Paciente" at bounding box center [108, 265] width 170 height 31
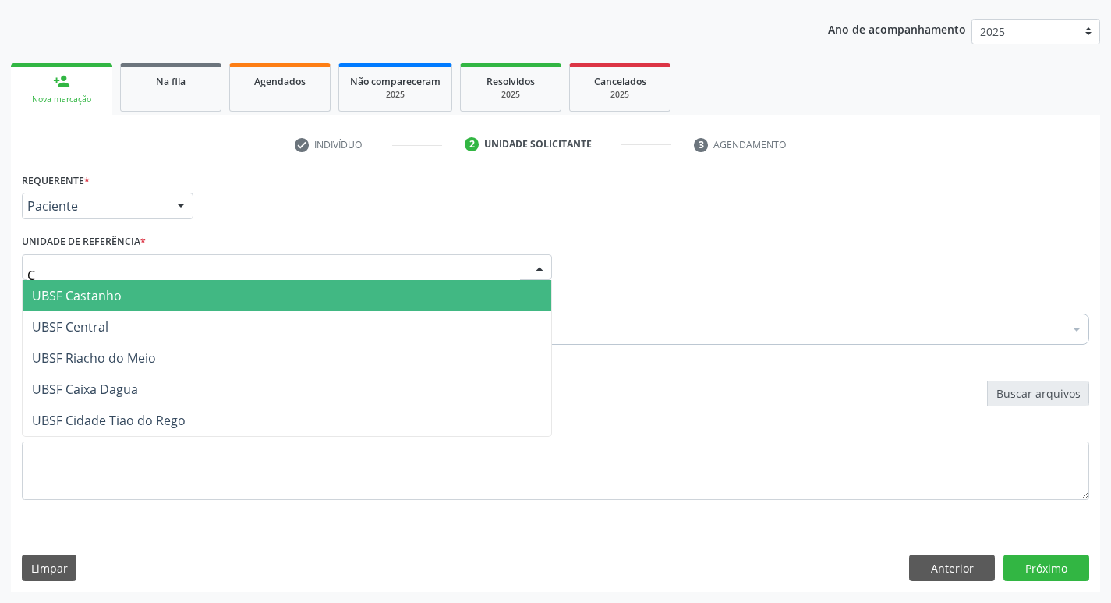
type input "CE"
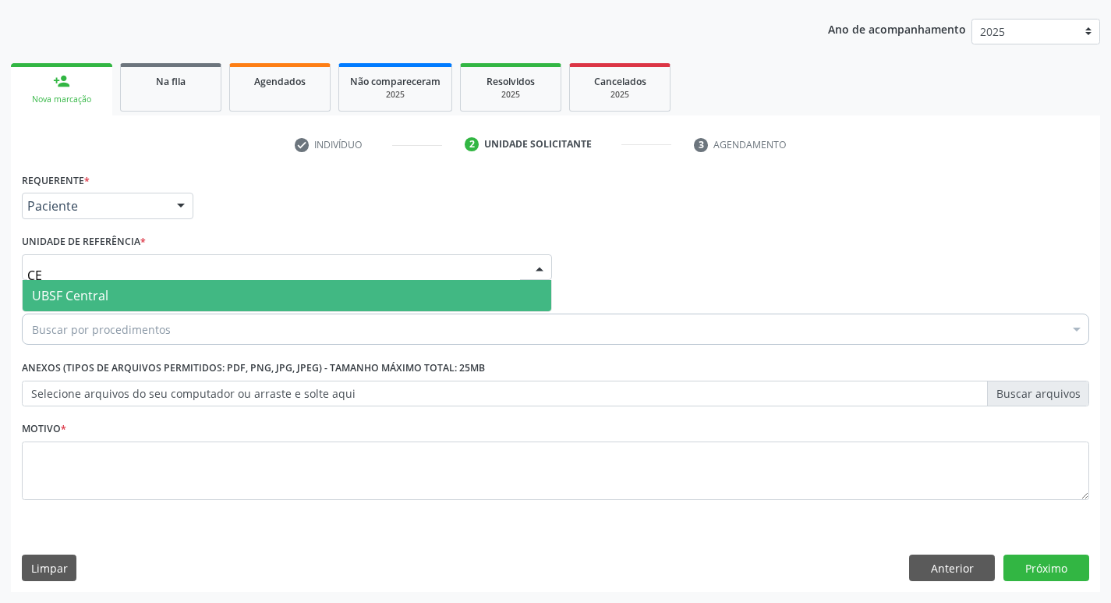
click at [101, 295] on span "UBSF Central" at bounding box center [70, 295] width 76 height 17
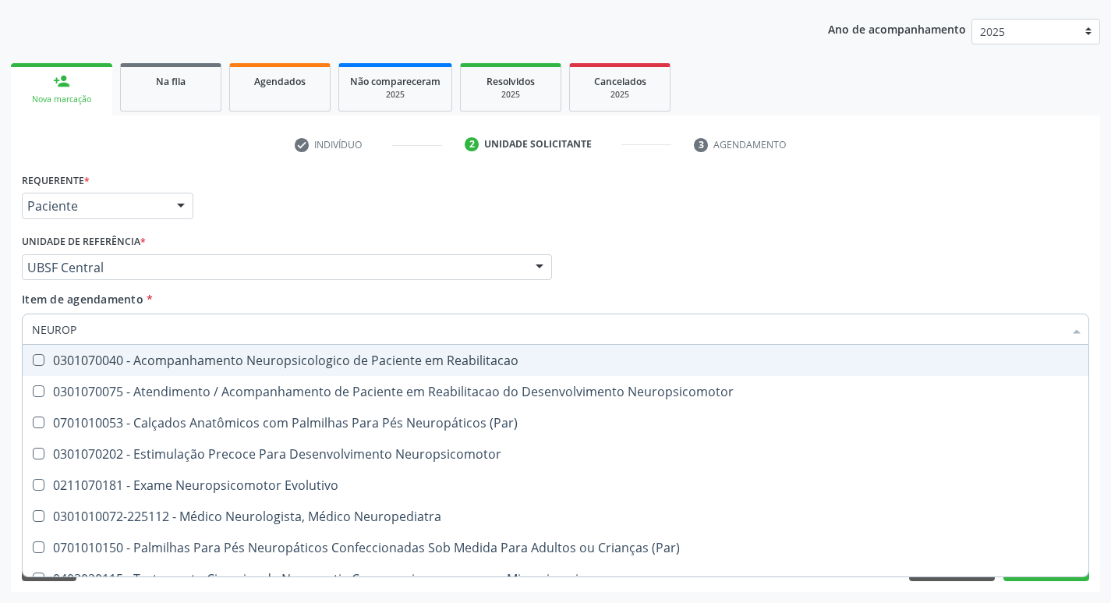
type input "NEUROPE"
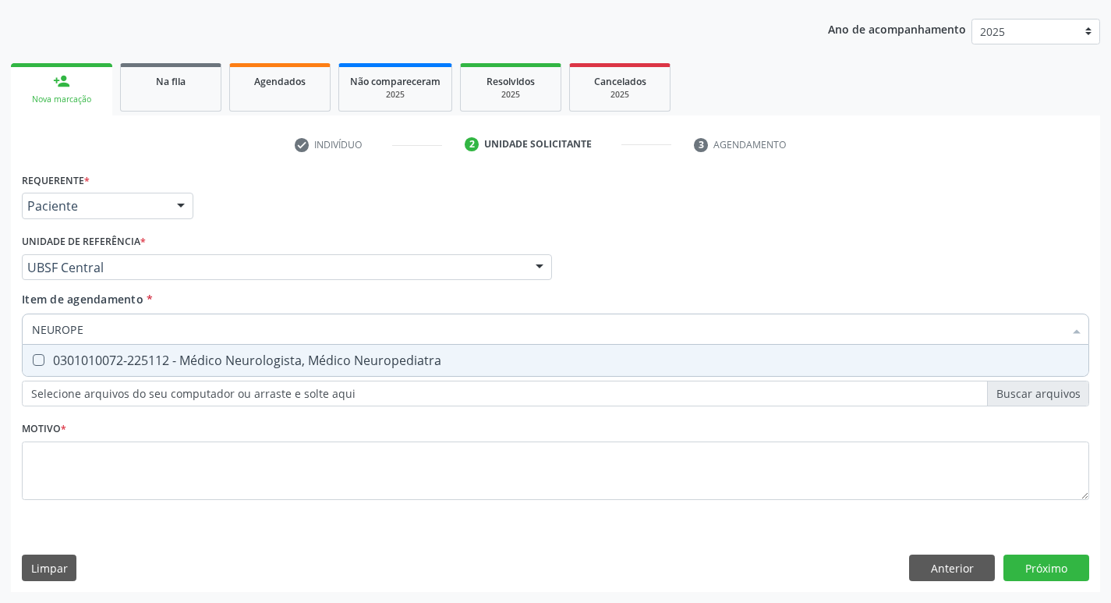
click at [125, 356] on div "0301010072-225112 - Médico Neurologista, Médico Neuropediatra" at bounding box center [555, 360] width 1047 height 12
checkbox Neuropediatra "true"
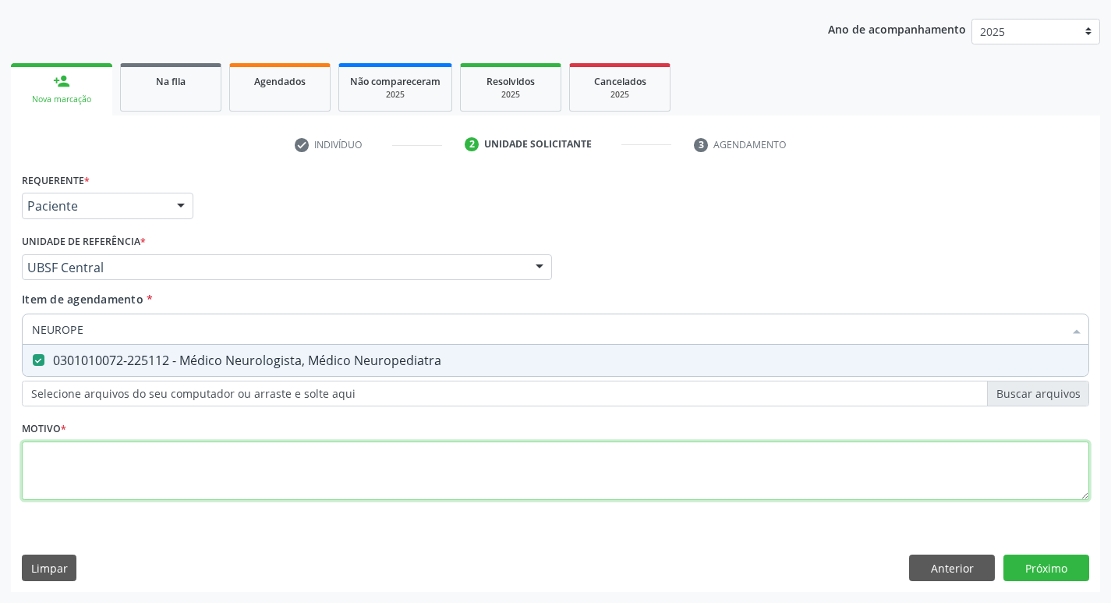
click at [91, 451] on div "Requerente * Paciente Profissional de Saúde Paciente Nenhum resultado encontrad…" at bounding box center [555, 344] width 1067 height 353
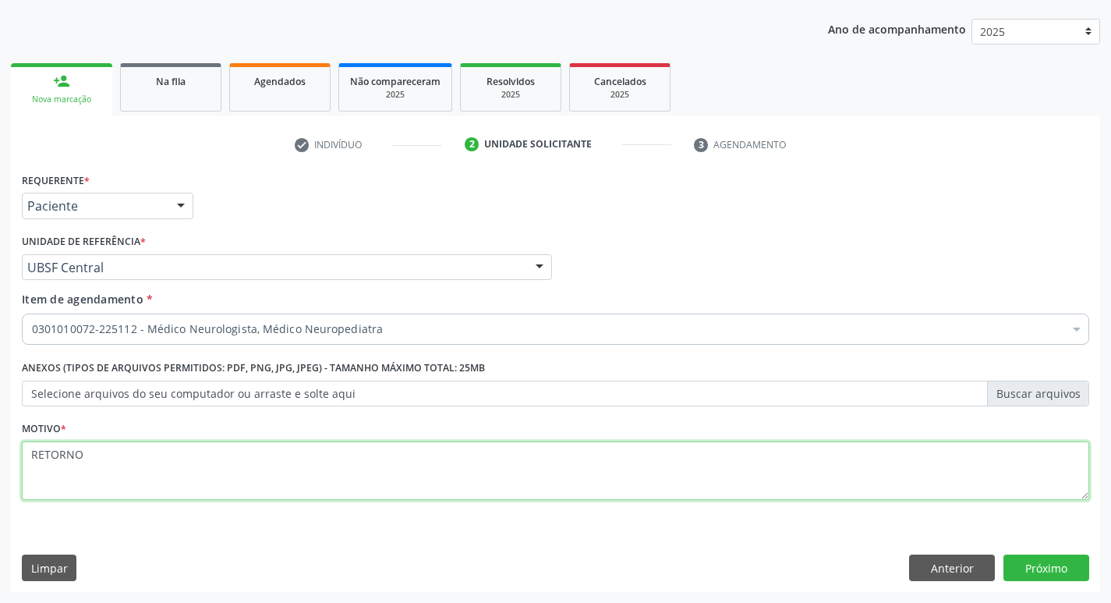
type textarea "RETORNO"
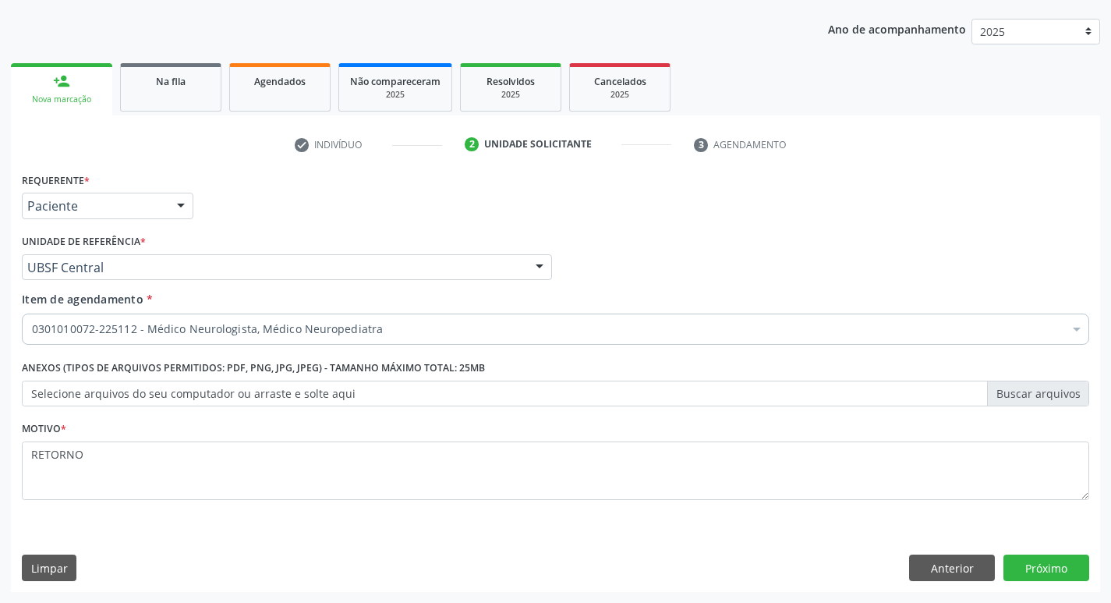
click at [1047, 552] on div "Requerente * Paciente Profissional de Saúde Paciente Nenhum resultado encontrad…" at bounding box center [555, 379] width 1089 height 423
click at [1047, 560] on button "Próximo" at bounding box center [1046, 567] width 86 height 27
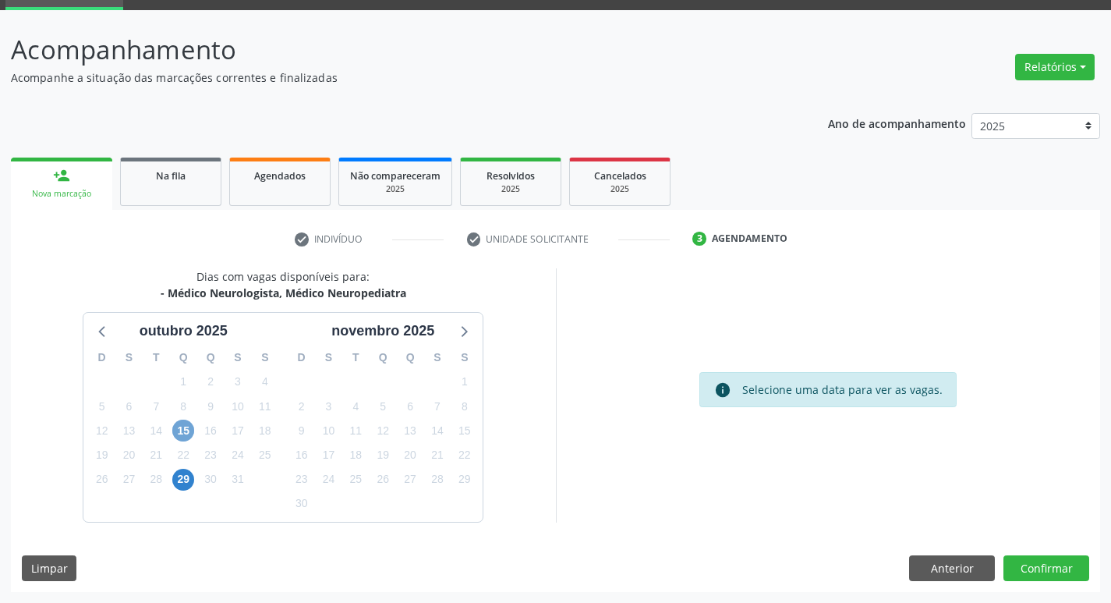
click at [179, 421] on span "15" at bounding box center [183, 430] width 22 height 22
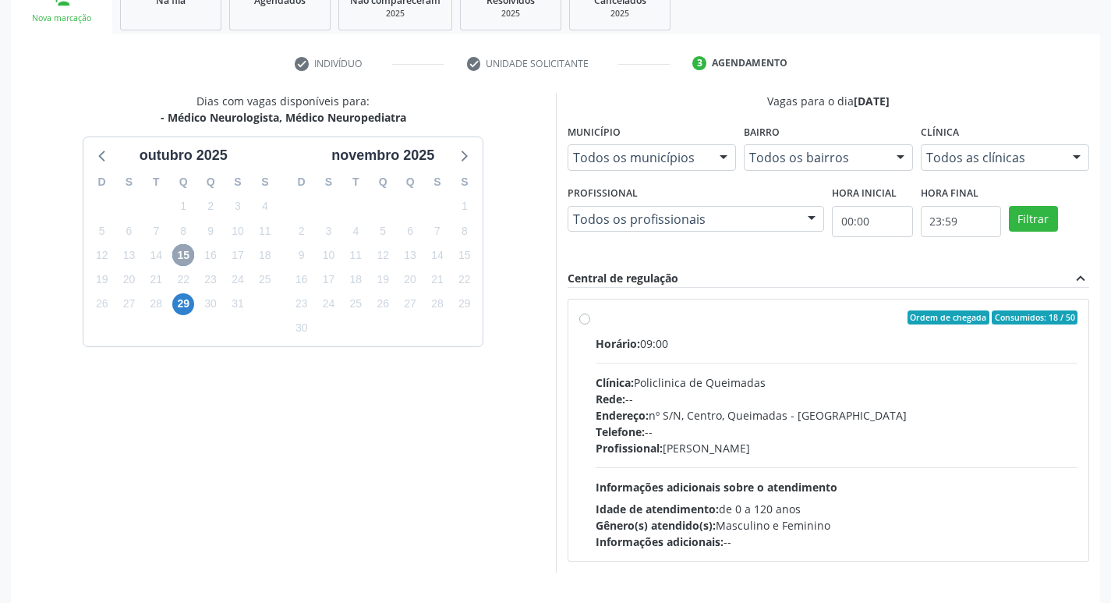
scroll to position [301, 0]
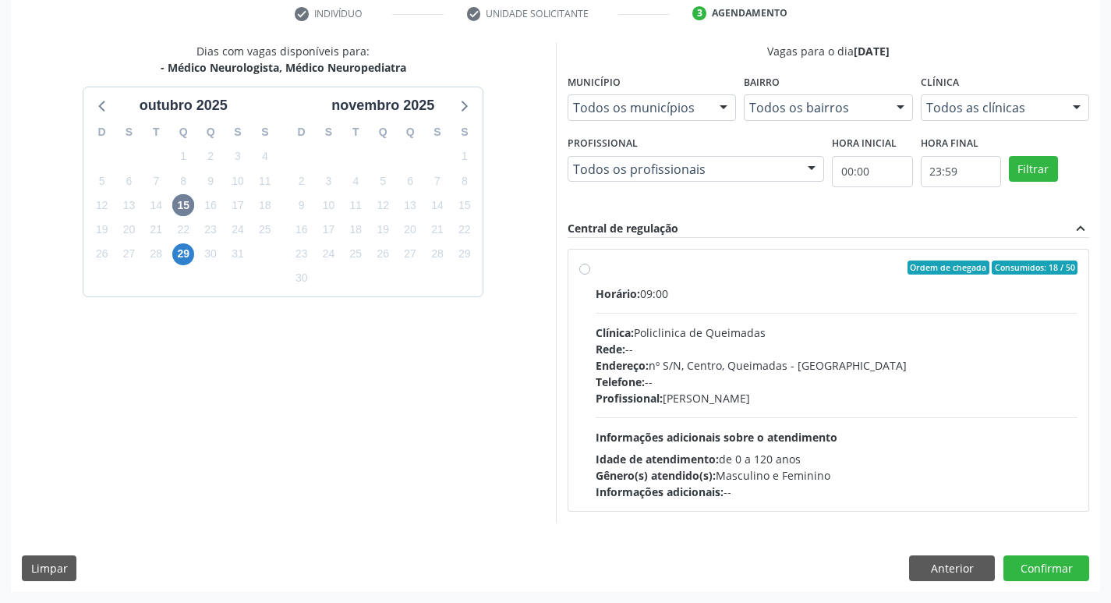
click at [846, 297] on div "Horário: 09:00" at bounding box center [837, 293] width 483 height 16
click at [590, 274] on input "Ordem de chegada Consumidos: 18 / 50 Horário: 09:00 Clínica: Policlinica de Que…" at bounding box center [584, 267] width 11 height 14
radio input "true"
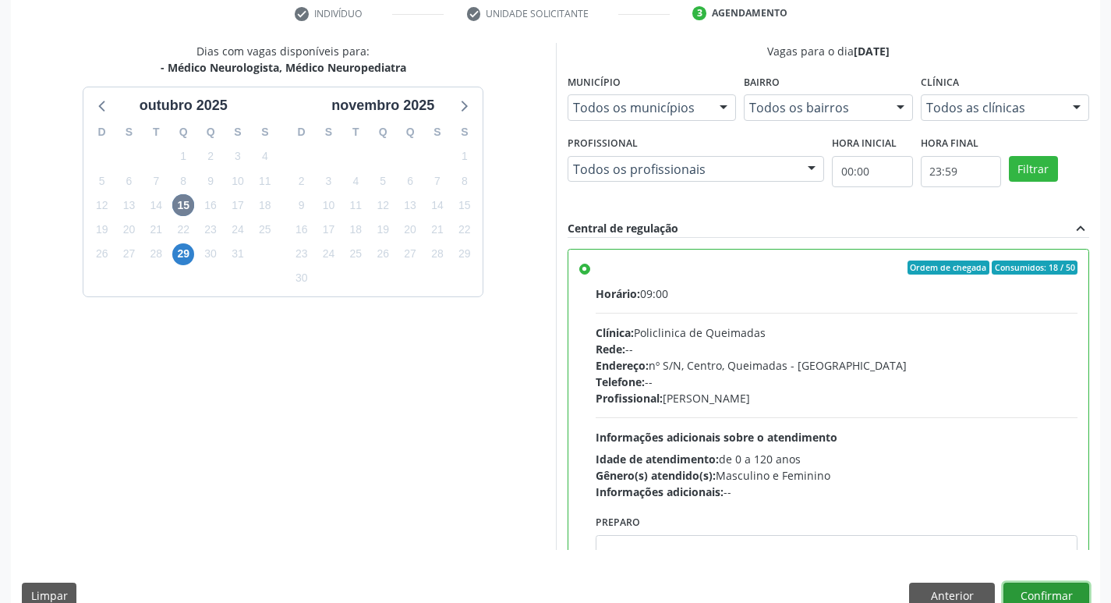
click at [1040, 599] on button "Confirmar" at bounding box center [1046, 595] width 86 height 27
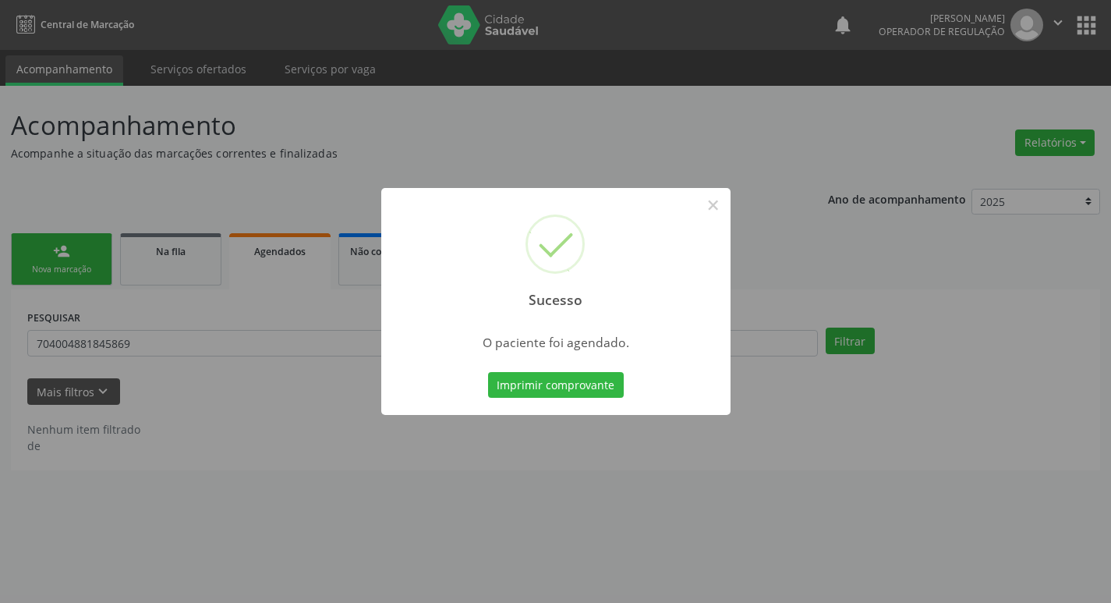
scroll to position [0, 0]
click at [557, 381] on button "Imprimir comprovante" at bounding box center [561, 385] width 136 height 27
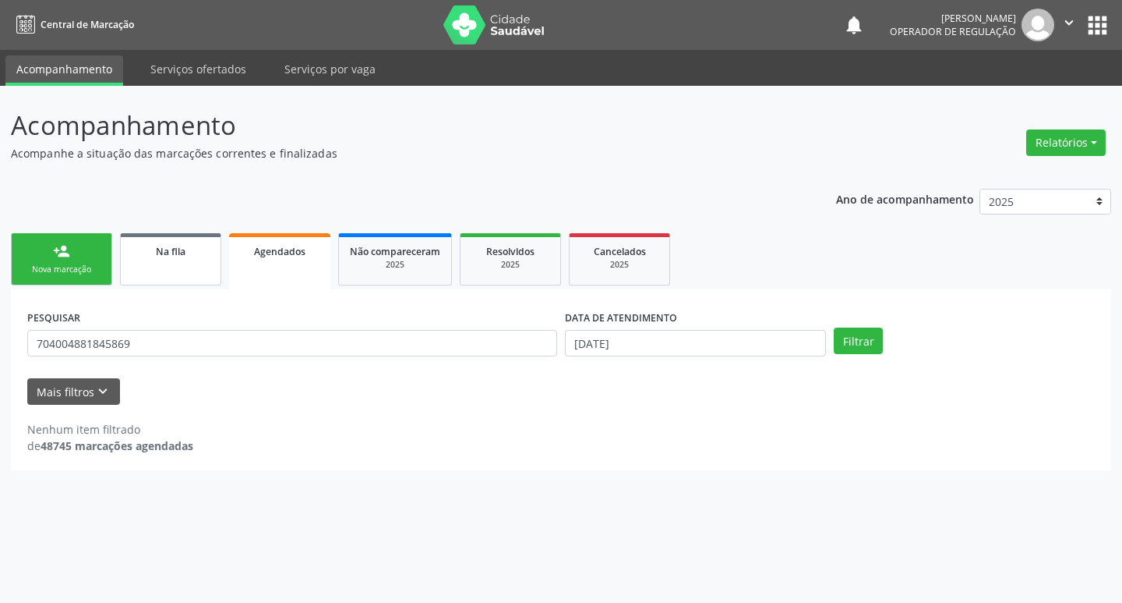
click at [167, 255] on span "Na fila" at bounding box center [171, 251] width 30 height 13
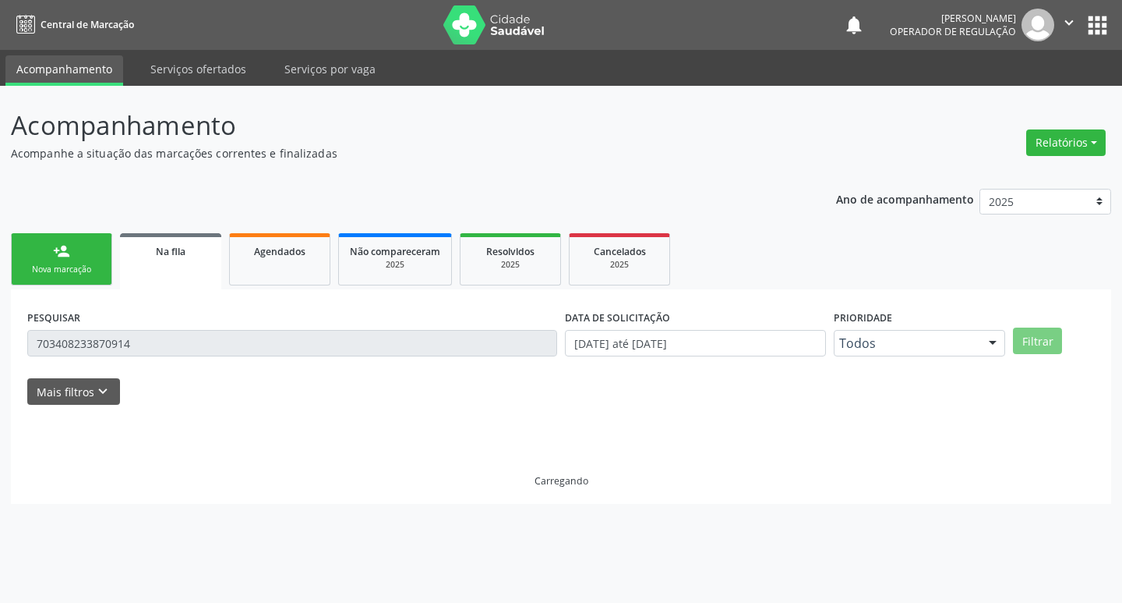
click at [192, 342] on input "703408233870914" at bounding box center [292, 343] width 530 height 27
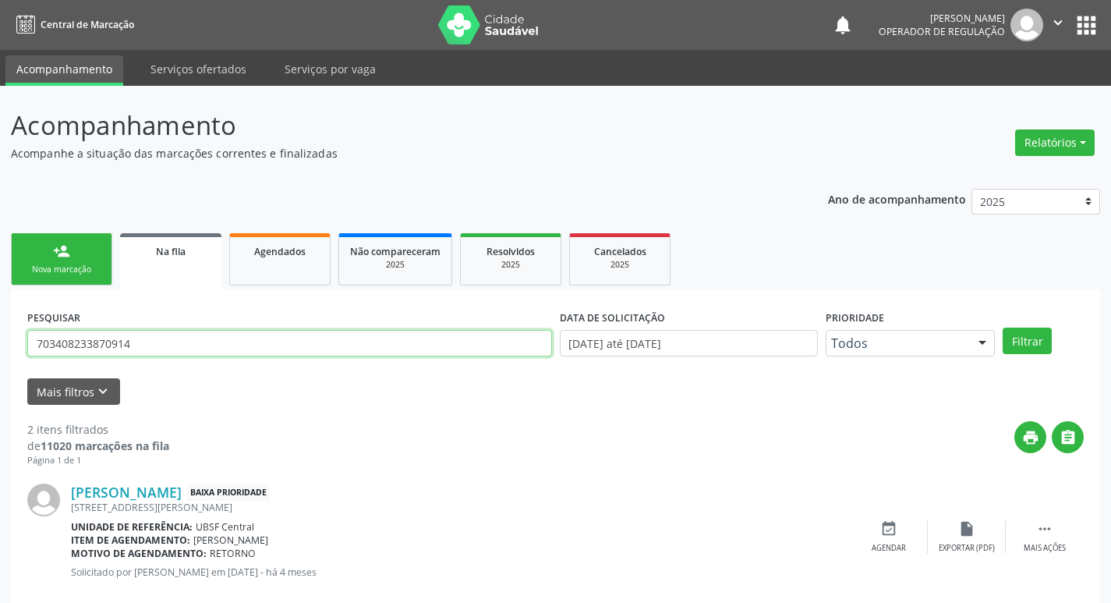
click at [192, 342] on input "703408233870914" at bounding box center [289, 343] width 525 height 27
type input "7"
type input "700202450204728"
click at [1002, 327] on button "Filtrar" at bounding box center [1026, 340] width 49 height 27
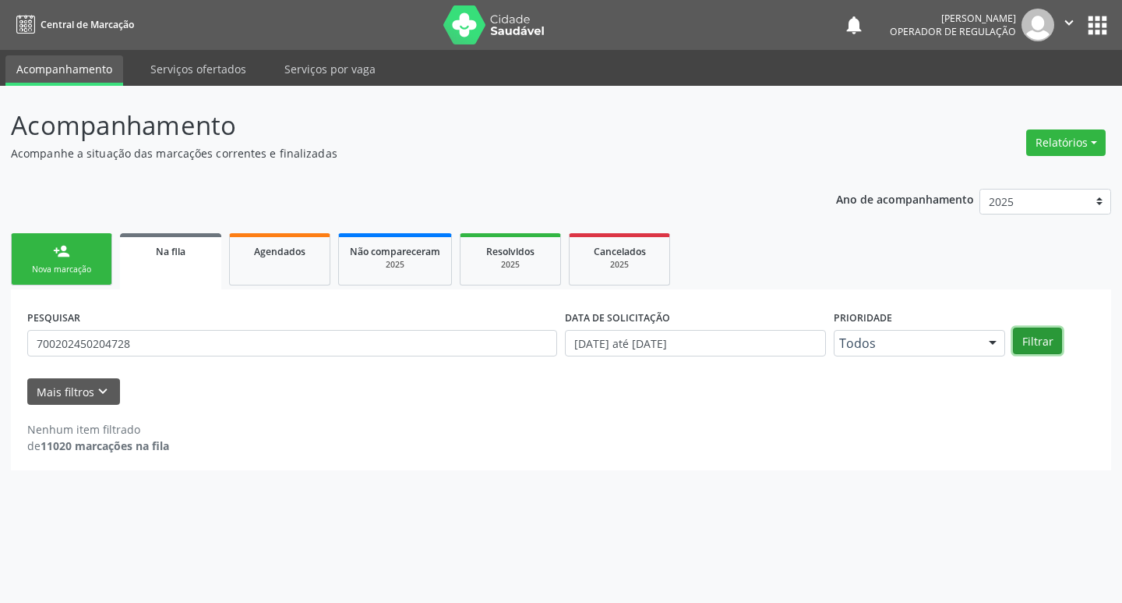
click at [1035, 330] on button "Filtrar" at bounding box center [1037, 340] width 49 height 27
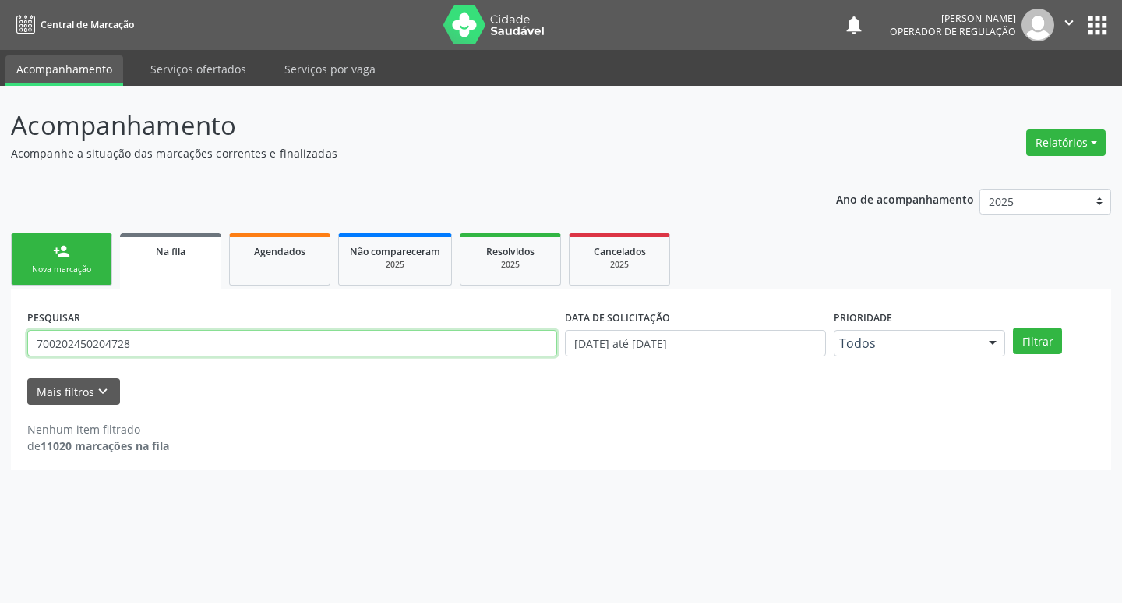
click at [147, 347] on input "700202450204728" at bounding box center [292, 343] width 530 height 27
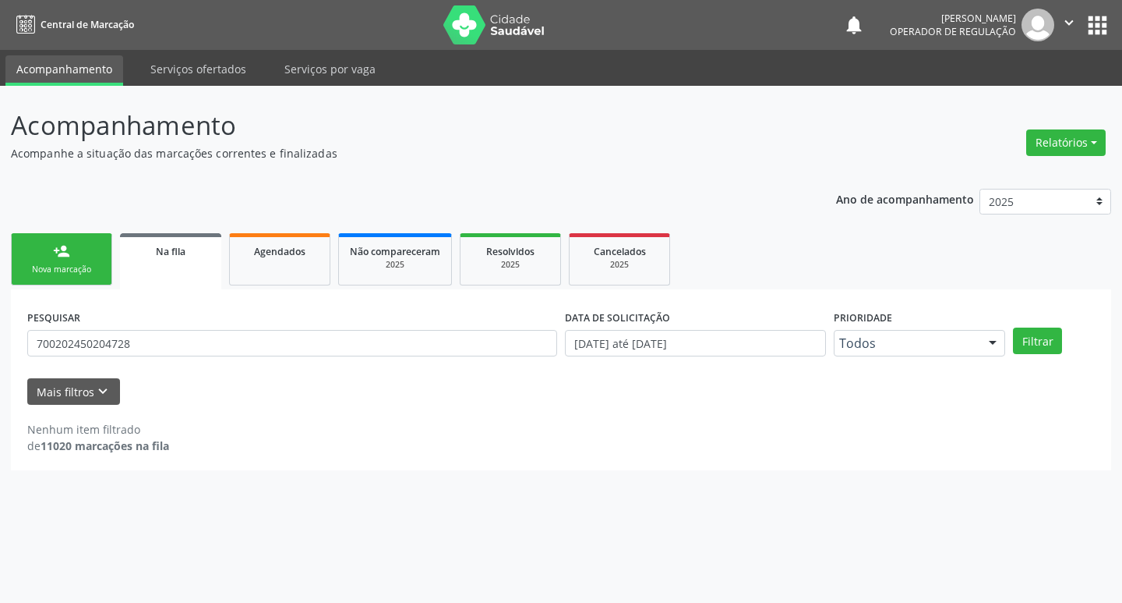
click at [62, 239] on link "person_add Nova marcação" at bounding box center [61, 259] width 101 height 52
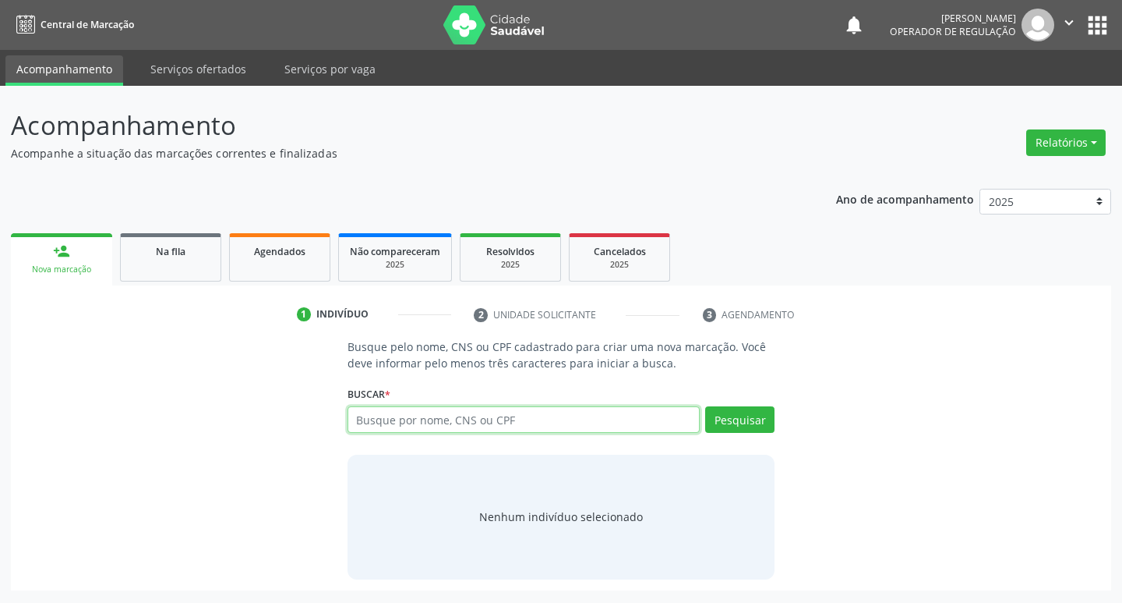
click at [543, 415] on input "text" at bounding box center [524, 419] width 353 height 27
paste input "700202450204728"
type input "700202450204728"
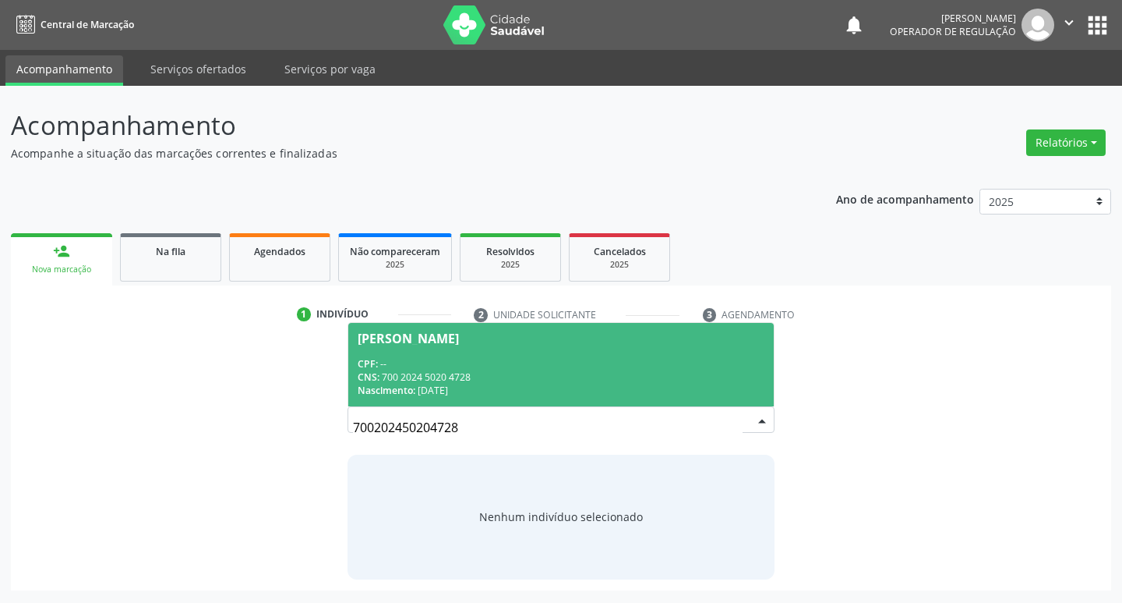
click at [543, 387] on div "Nascimento: 16/11/2022" at bounding box center [562, 390] width 408 height 13
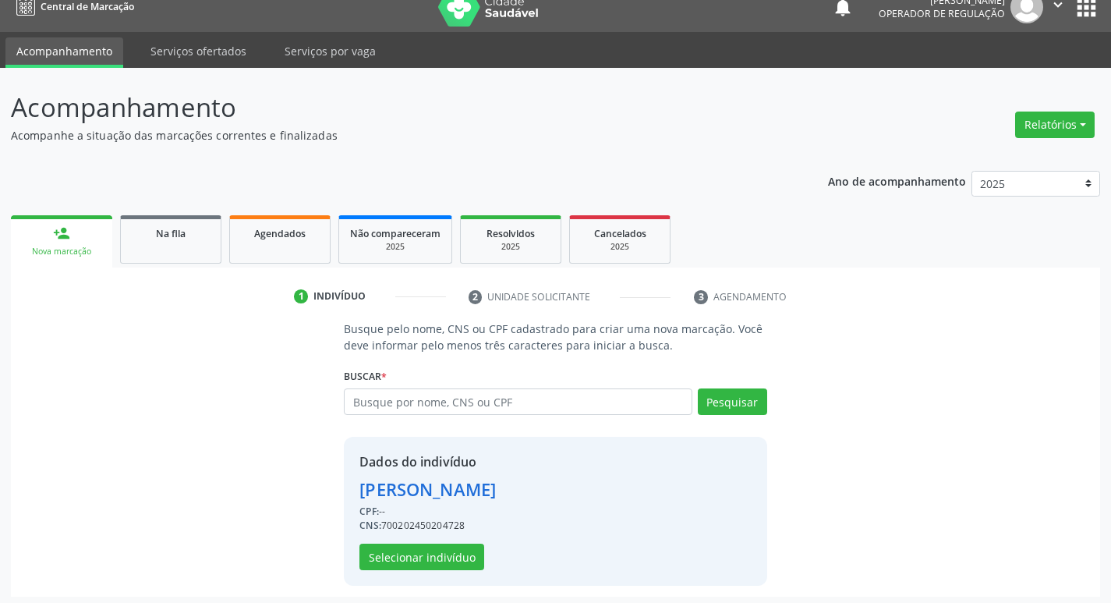
scroll to position [23, 0]
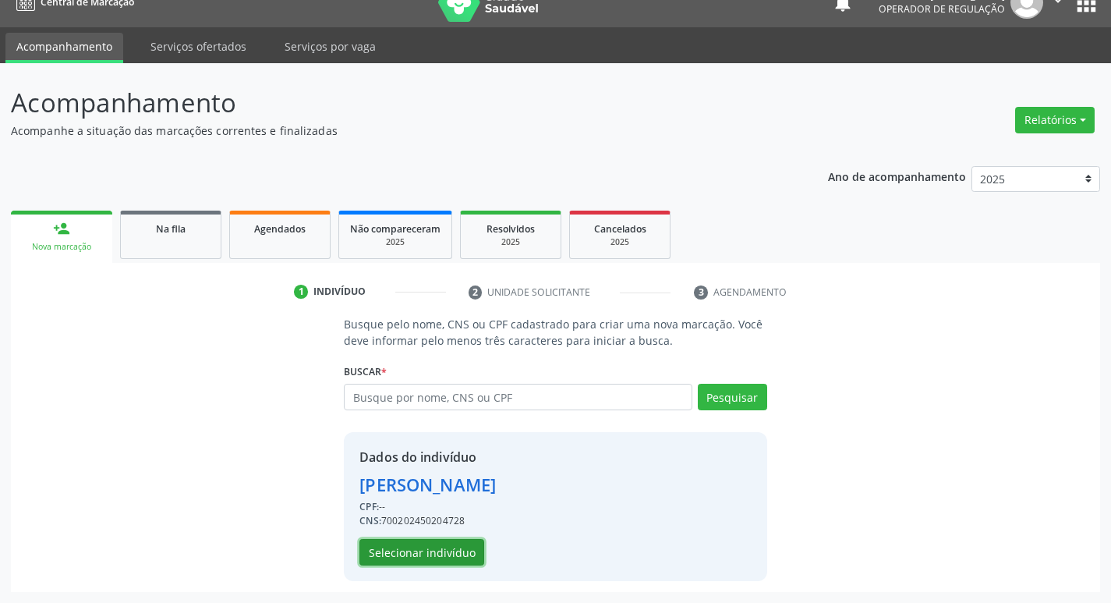
click at [416, 557] on button "Selecionar indivíduo" at bounding box center [421, 552] width 125 height 27
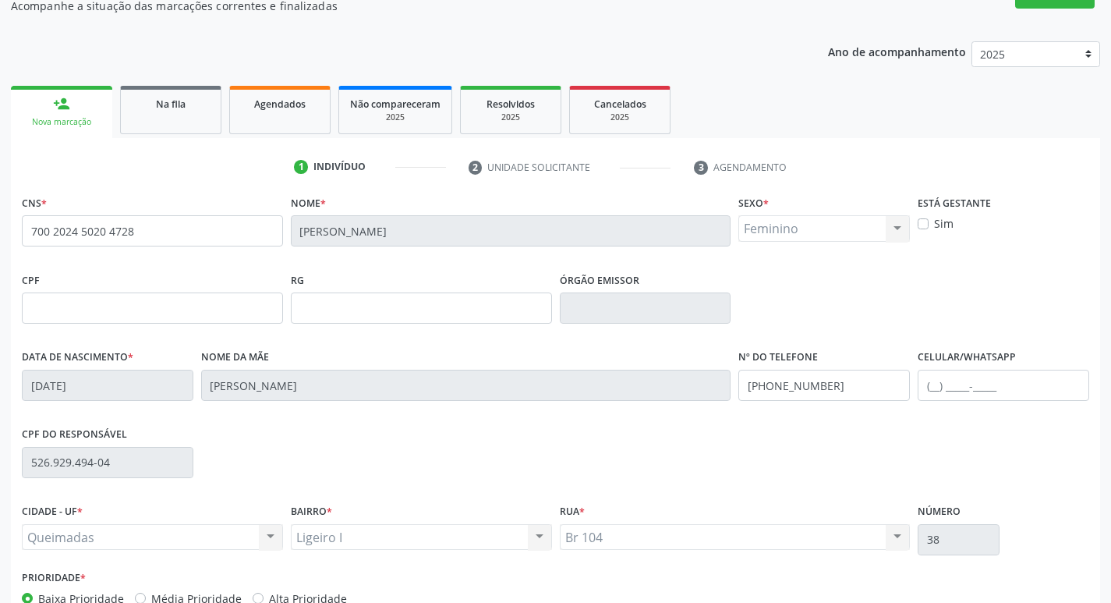
scroll to position [242, 0]
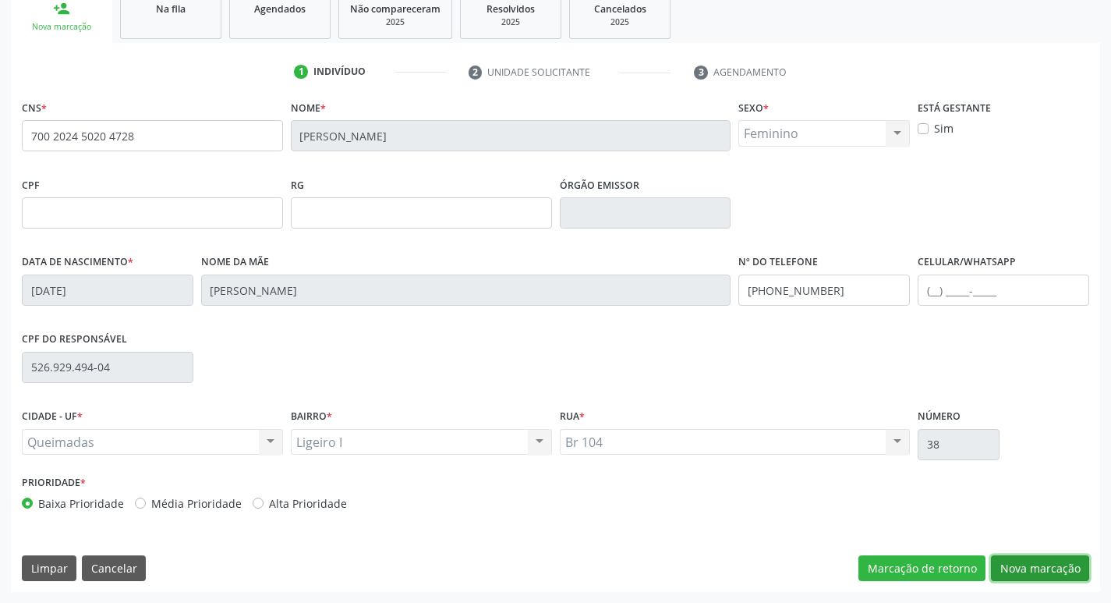
click at [1019, 561] on button "Nova marcação" at bounding box center [1040, 568] width 98 height 27
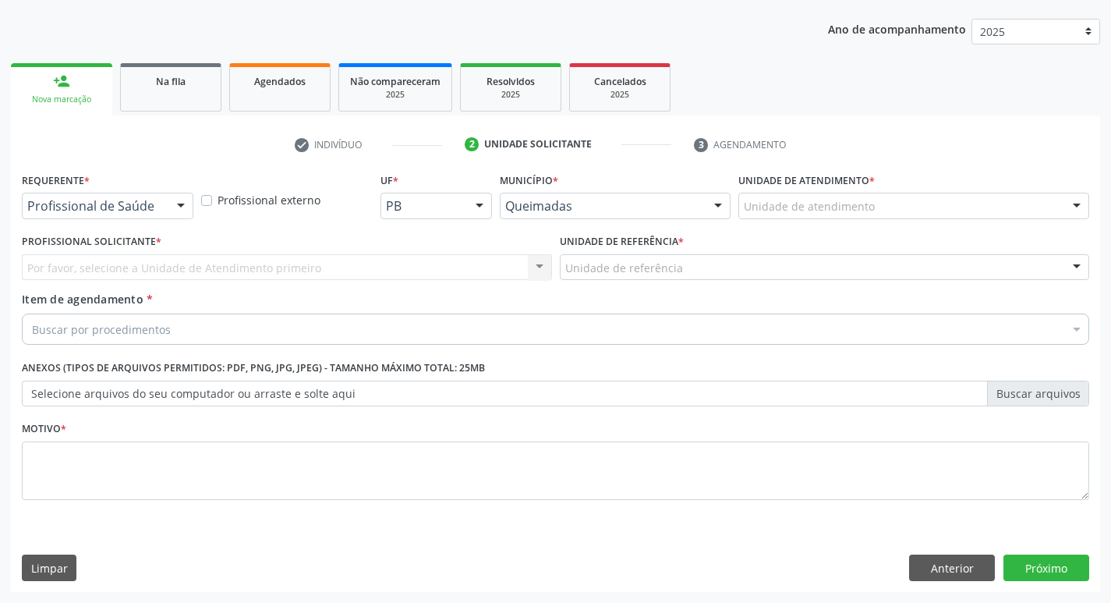
scroll to position [170, 0]
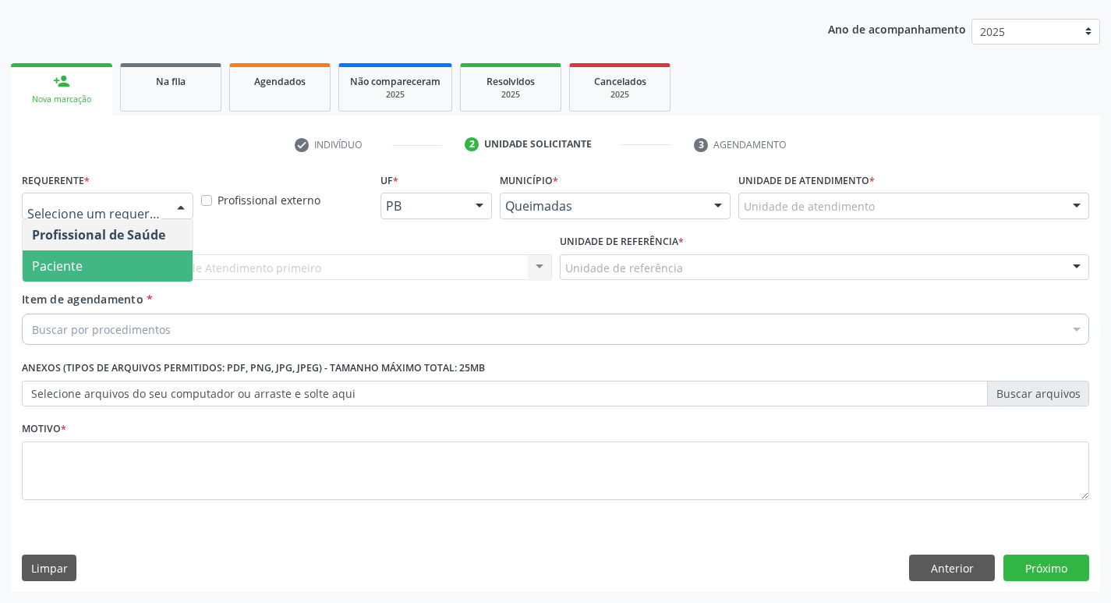
click at [126, 261] on span "Paciente" at bounding box center [108, 265] width 170 height 31
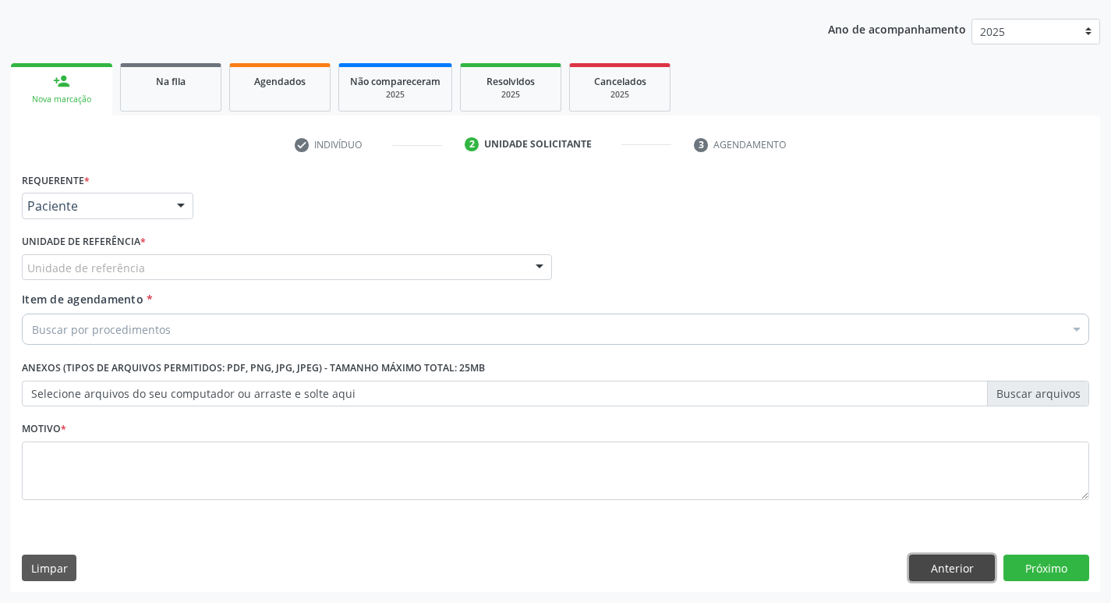
click at [934, 559] on button "Anterior" at bounding box center [952, 567] width 86 height 27
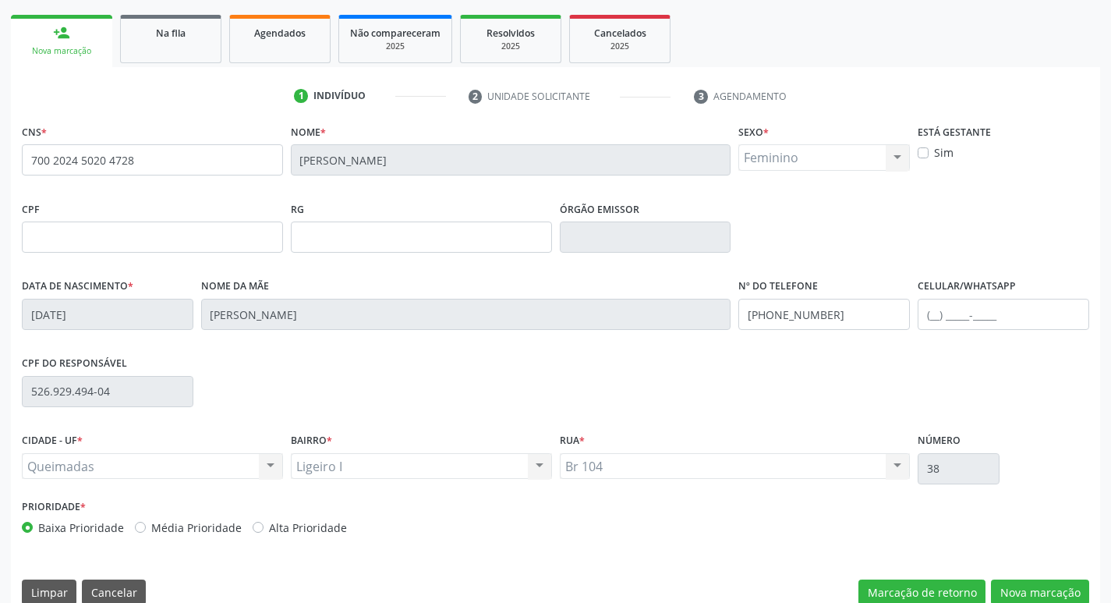
scroll to position [242, 0]
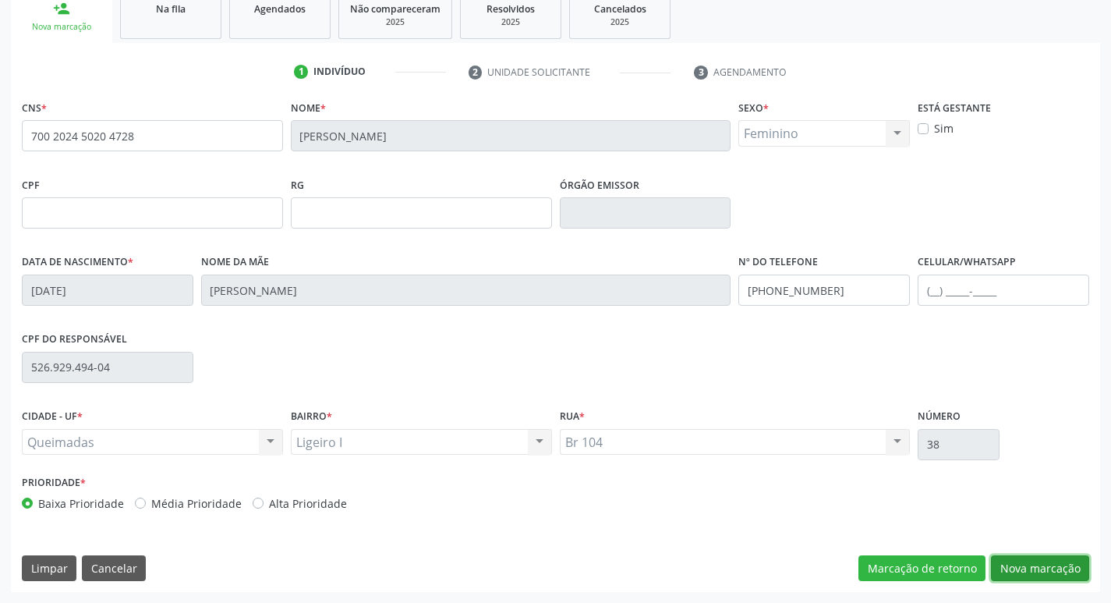
click at [1034, 563] on button "Nova marcação" at bounding box center [1040, 568] width 98 height 27
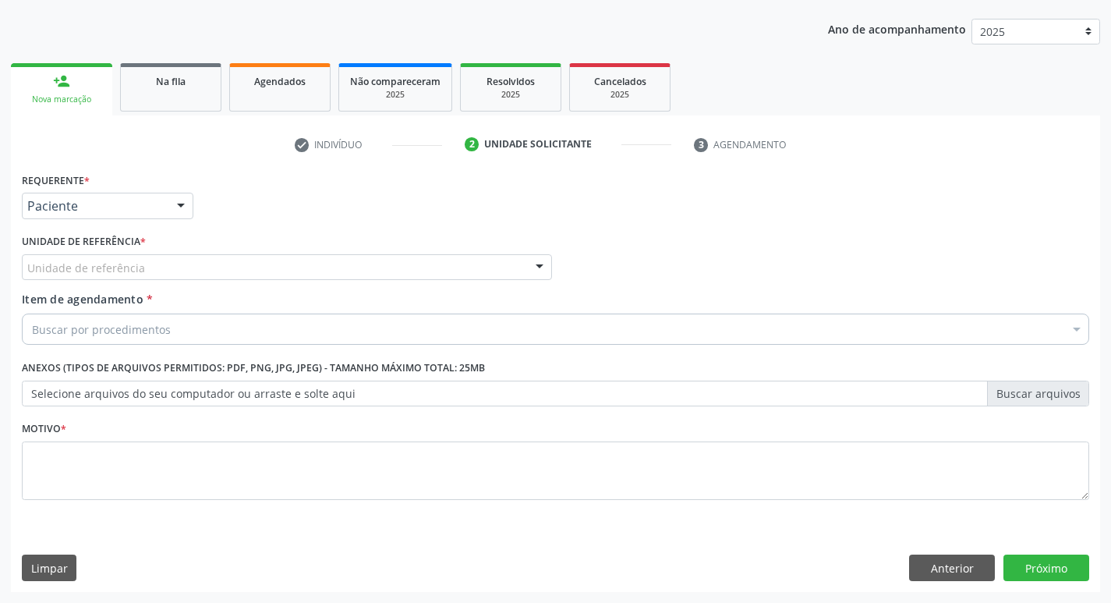
scroll to position [170, 0]
click at [473, 260] on div "Unidade de referência" at bounding box center [287, 267] width 530 height 27
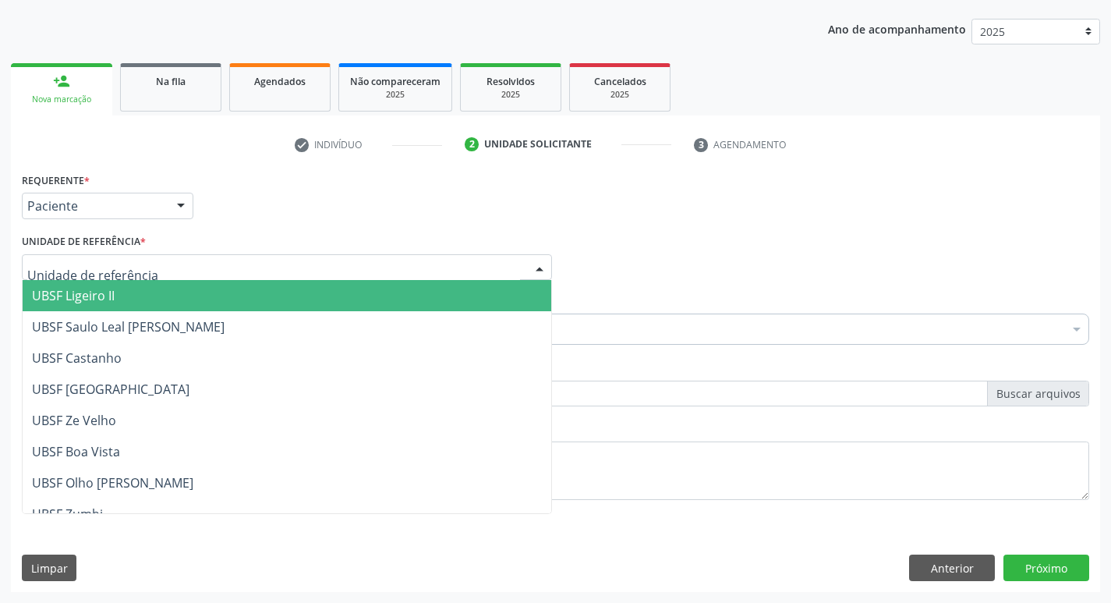
click at [802, 214] on div "Requerente * Paciente Profissional de Saúde Paciente Nenhum resultado encontrad…" at bounding box center [555, 198] width 1075 height 61
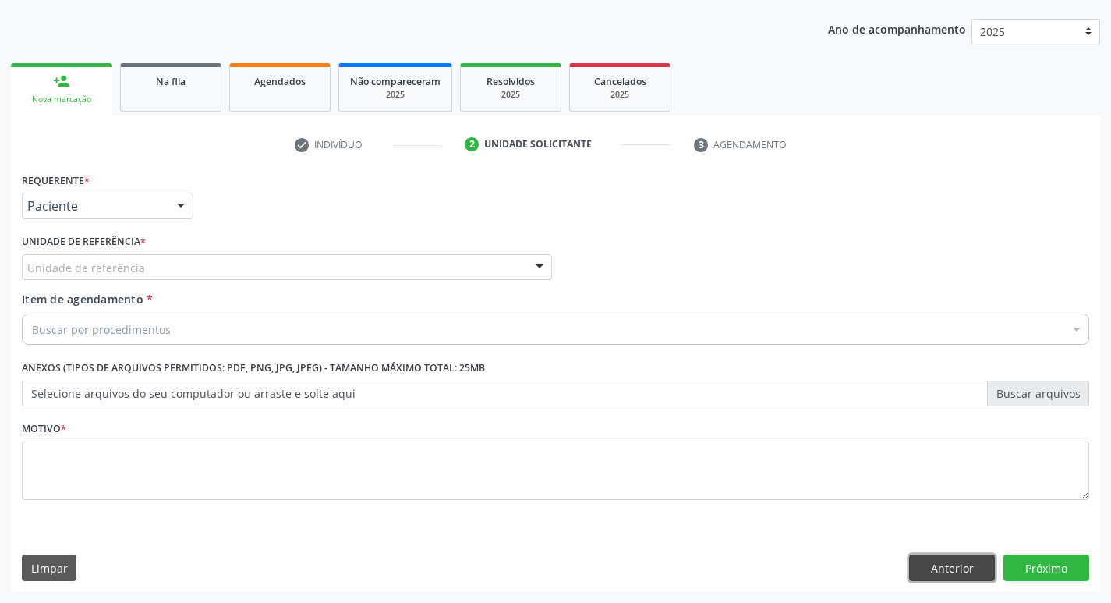
click at [975, 574] on button "Anterior" at bounding box center [952, 567] width 86 height 27
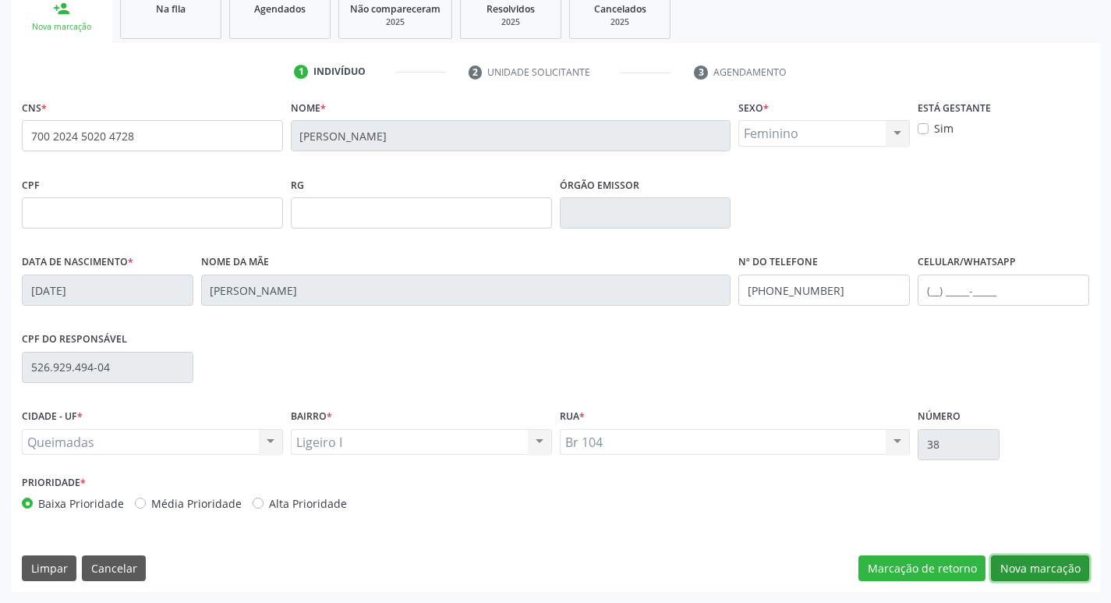
click at [1016, 574] on button "Nova marcação" at bounding box center [1040, 568] width 98 height 27
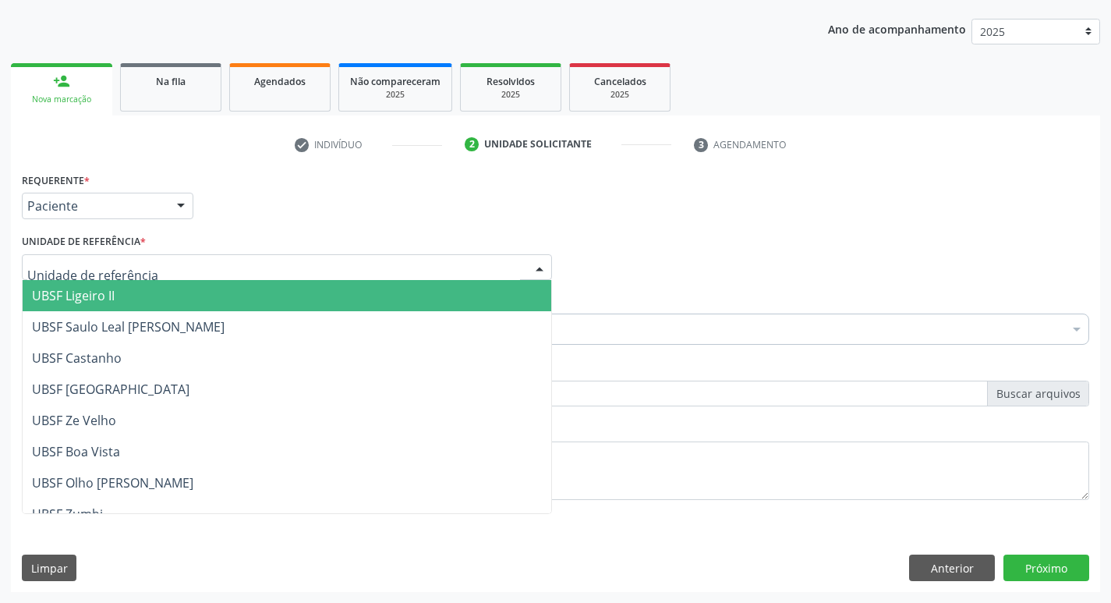
click at [219, 274] on div at bounding box center [287, 267] width 530 height 27
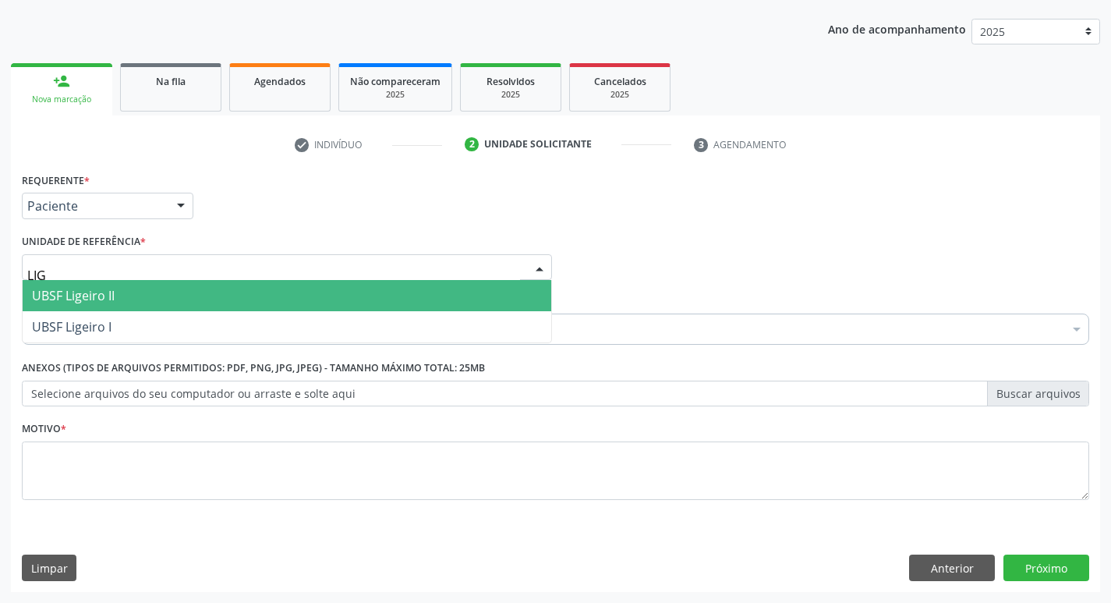
type input "LIGE"
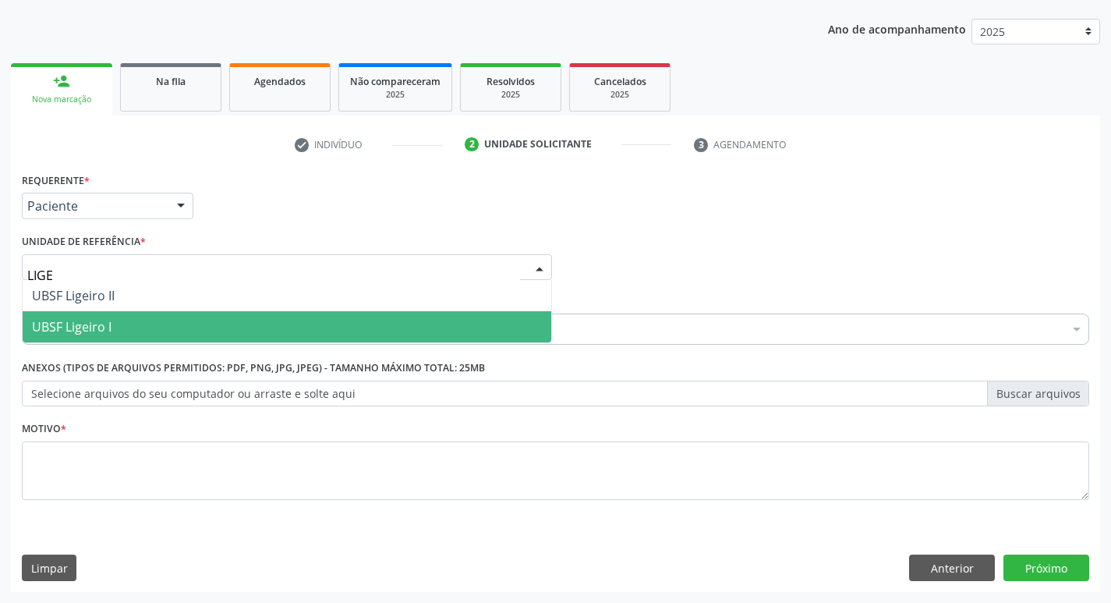
click at [231, 323] on span "UBSF Ligeiro I" at bounding box center [287, 326] width 528 height 31
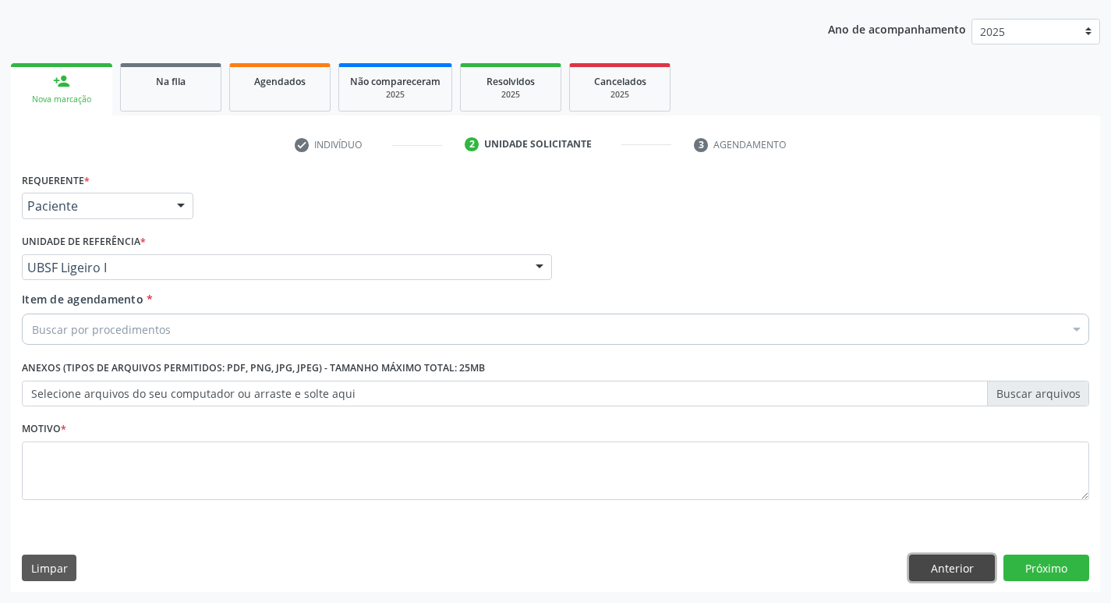
click at [941, 572] on button "Anterior" at bounding box center [952, 567] width 86 height 27
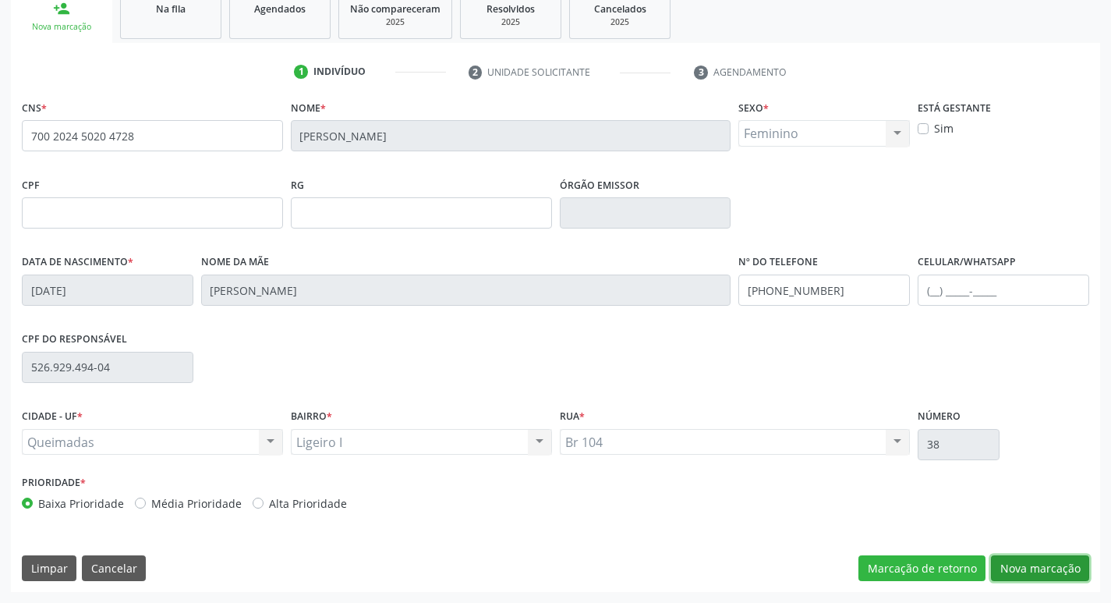
click at [1033, 563] on button "Nova marcação" at bounding box center [1040, 568] width 98 height 27
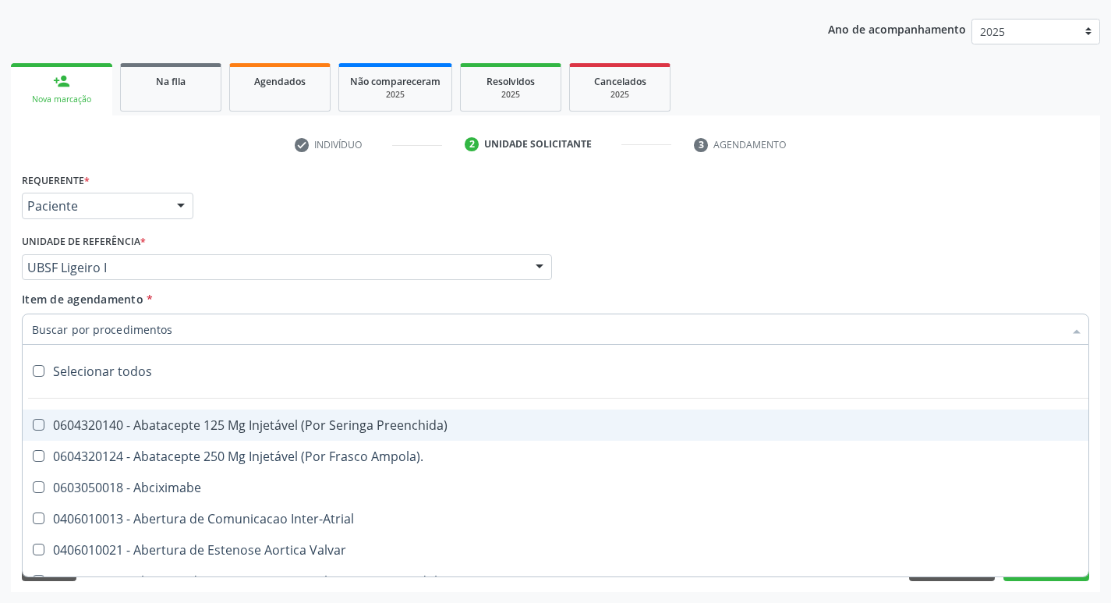
click at [193, 323] on div at bounding box center [555, 328] width 1067 height 31
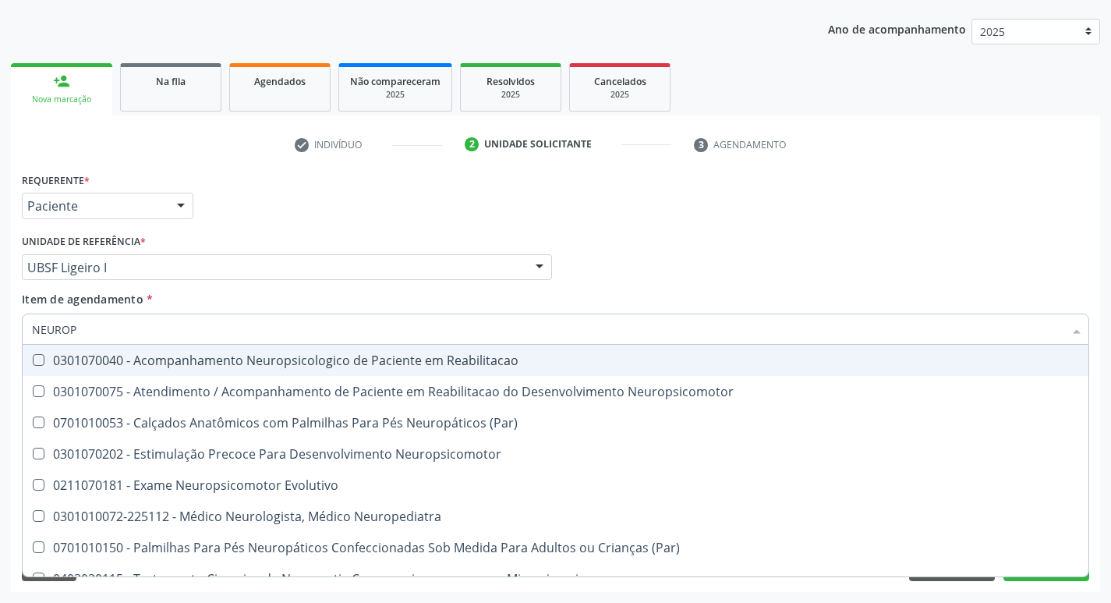
type input "NEUROPE"
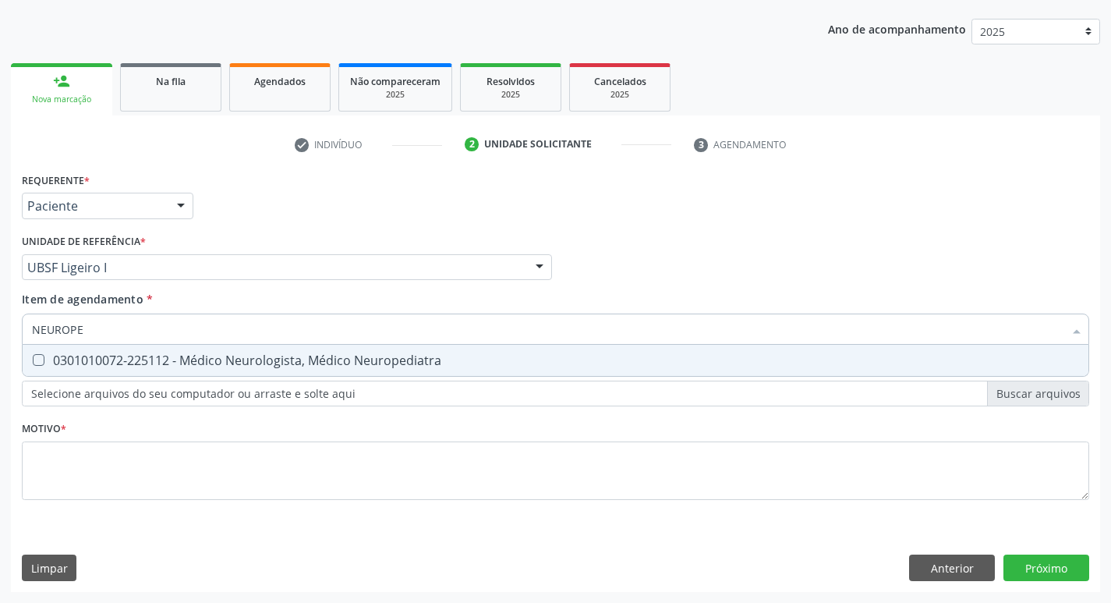
click at [226, 362] on div "0301010072-225112 - Médico Neurologista, Médico Neuropediatra" at bounding box center [555, 360] width 1047 height 12
checkbox Neuropediatra "true"
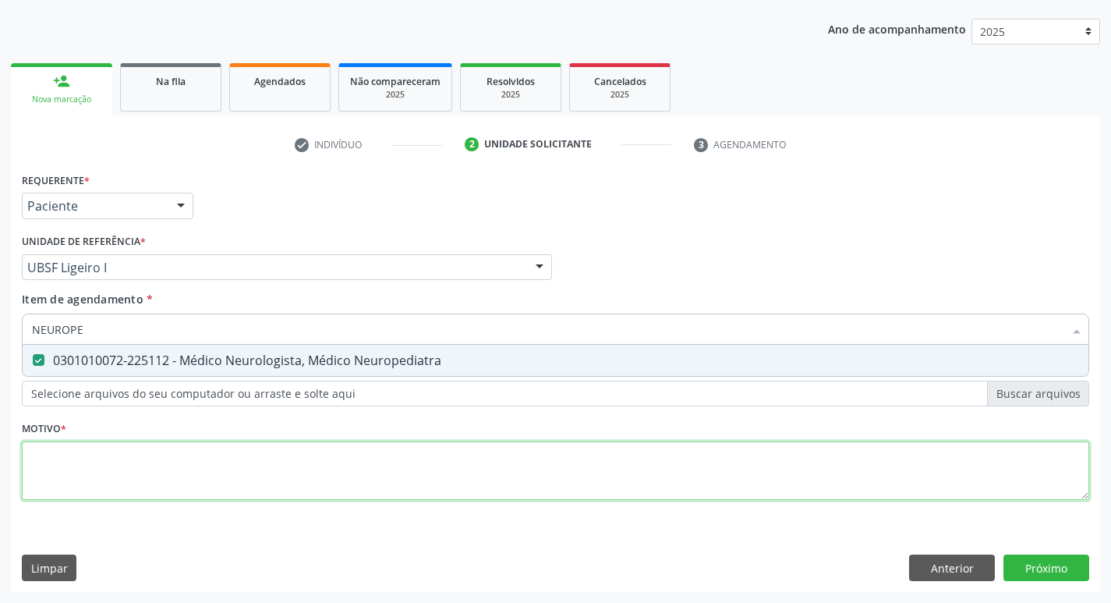
click at [161, 477] on div "Requerente * Paciente Profissional de Saúde Paciente Nenhum resultado encontrad…" at bounding box center [555, 344] width 1067 height 353
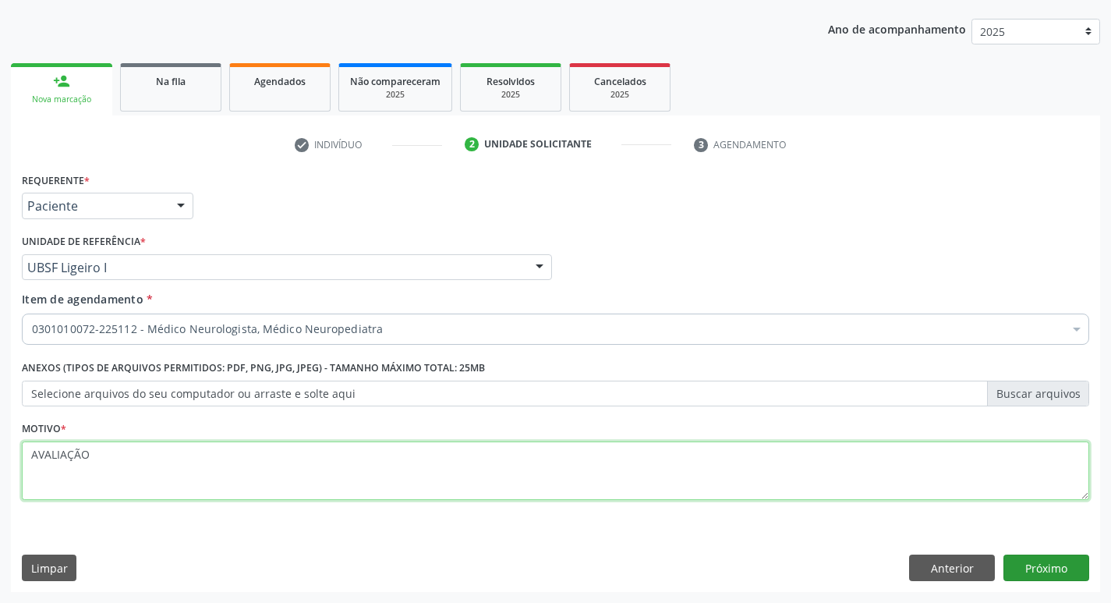
type textarea "AVALIAÇÃO"
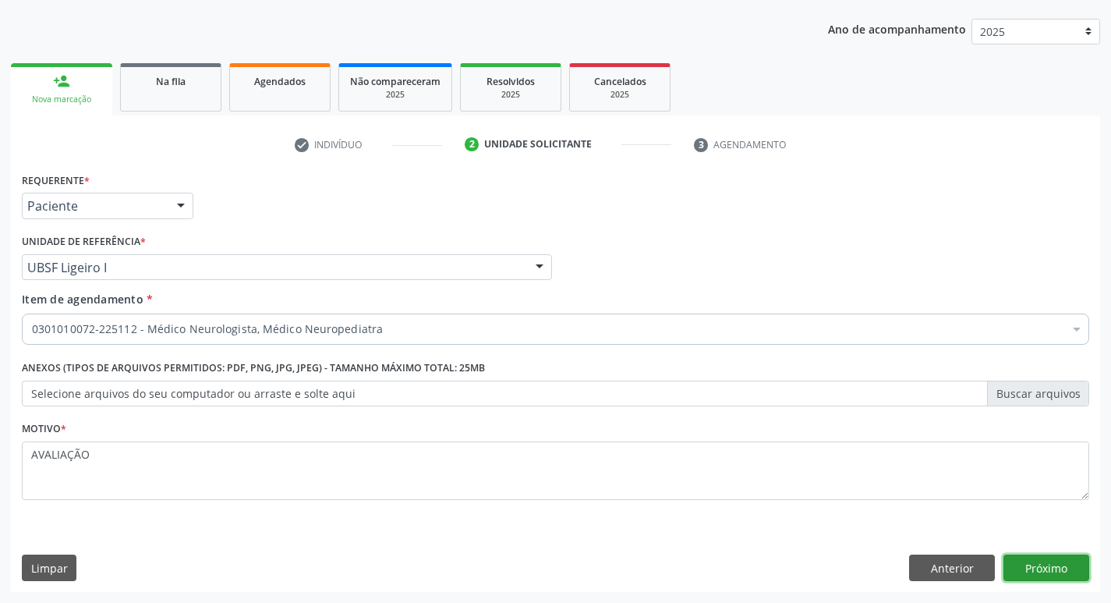
click at [1027, 557] on button "Próximo" at bounding box center [1046, 567] width 86 height 27
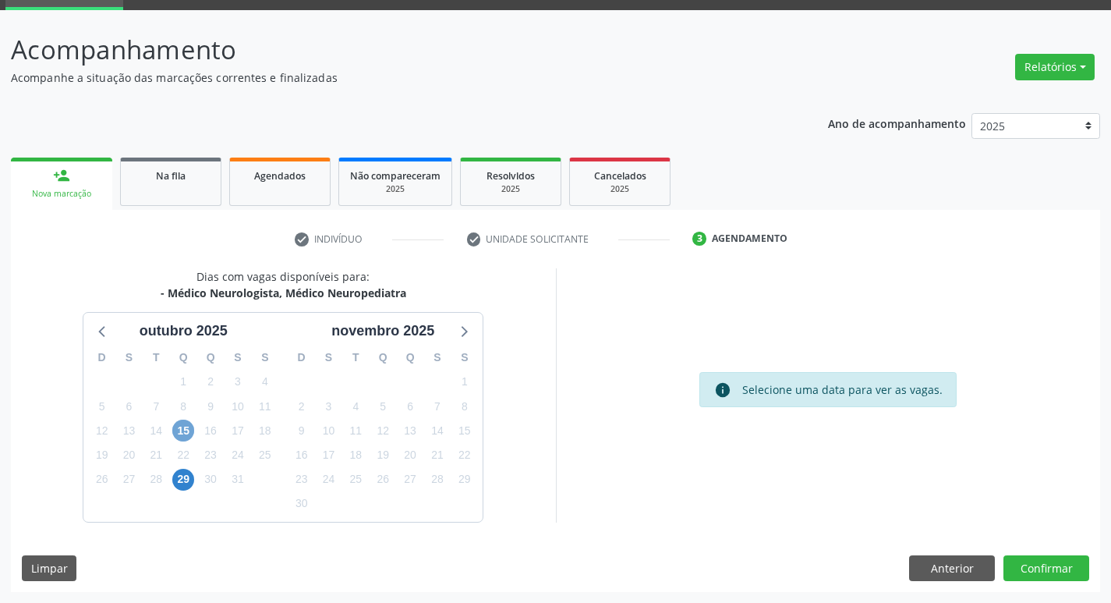
click at [189, 426] on span "15" at bounding box center [183, 430] width 22 height 22
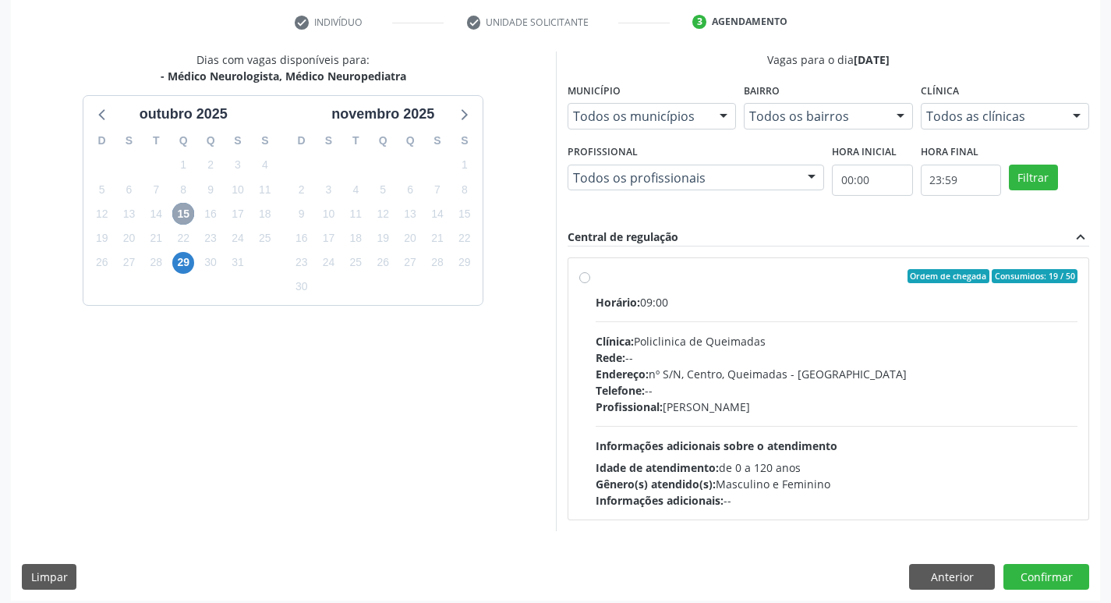
scroll to position [301, 0]
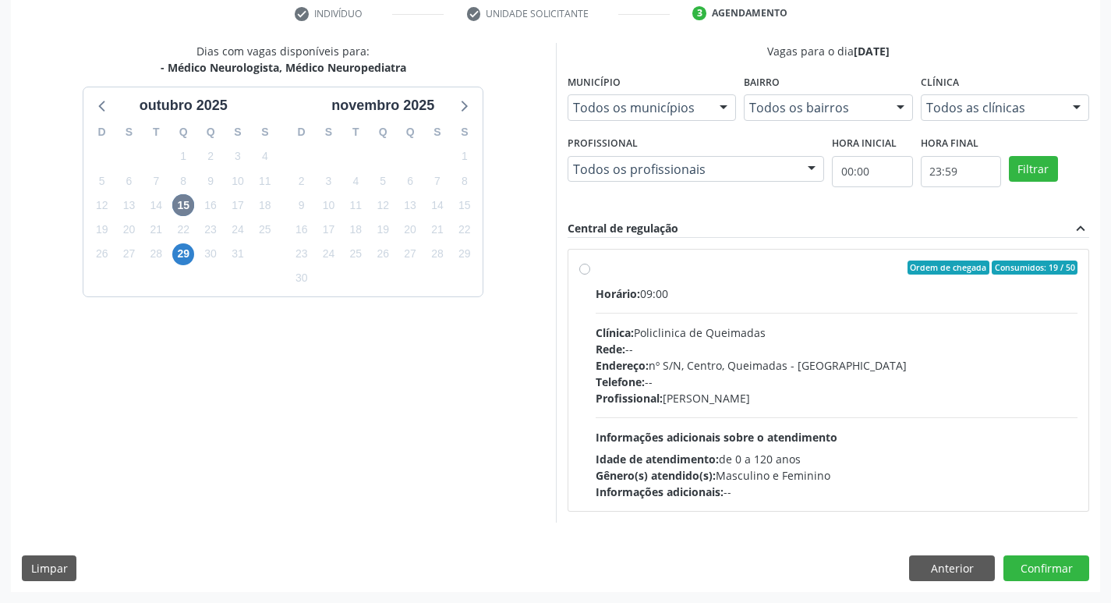
click at [724, 277] on label "Ordem de chegada Consumidos: 19 / 50 Horário: 09:00 Clínica: Policlinica de Que…" at bounding box center [837, 379] width 483 height 239
click at [590, 274] on input "Ordem de chegada Consumidos: 19 / 50 Horário: 09:00 Clínica: Policlinica de Que…" at bounding box center [584, 267] width 11 height 14
radio input "true"
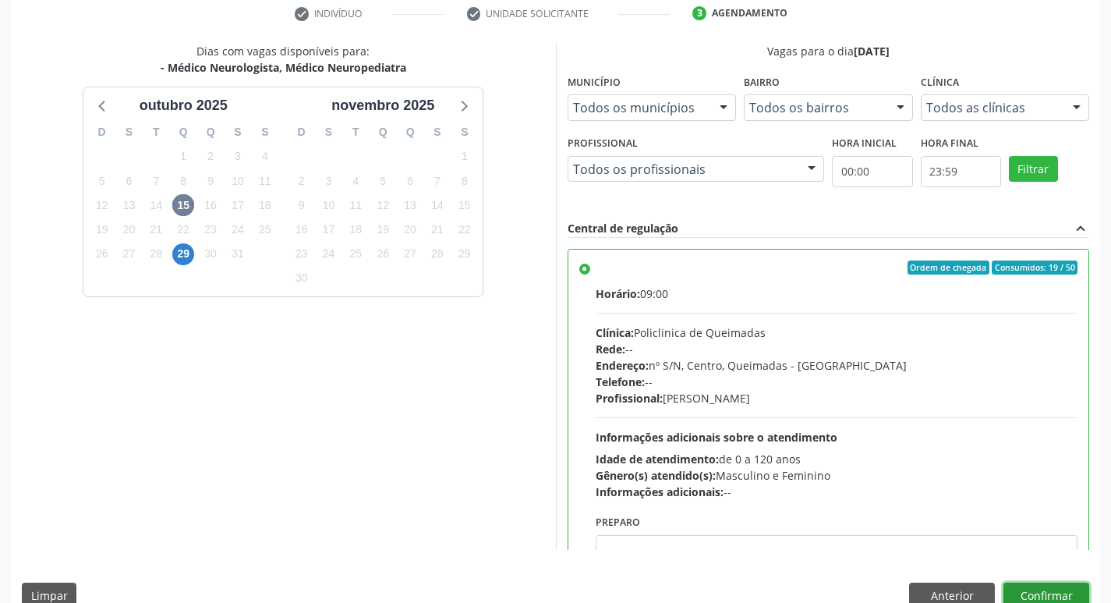
click at [1034, 585] on button "Confirmar" at bounding box center [1046, 595] width 86 height 27
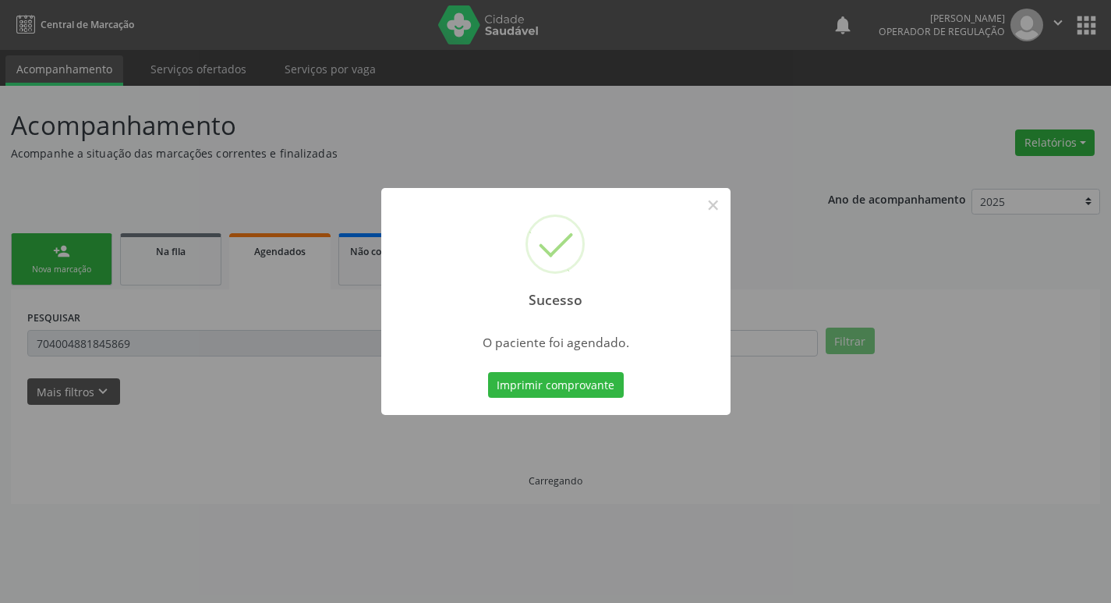
scroll to position [0, 0]
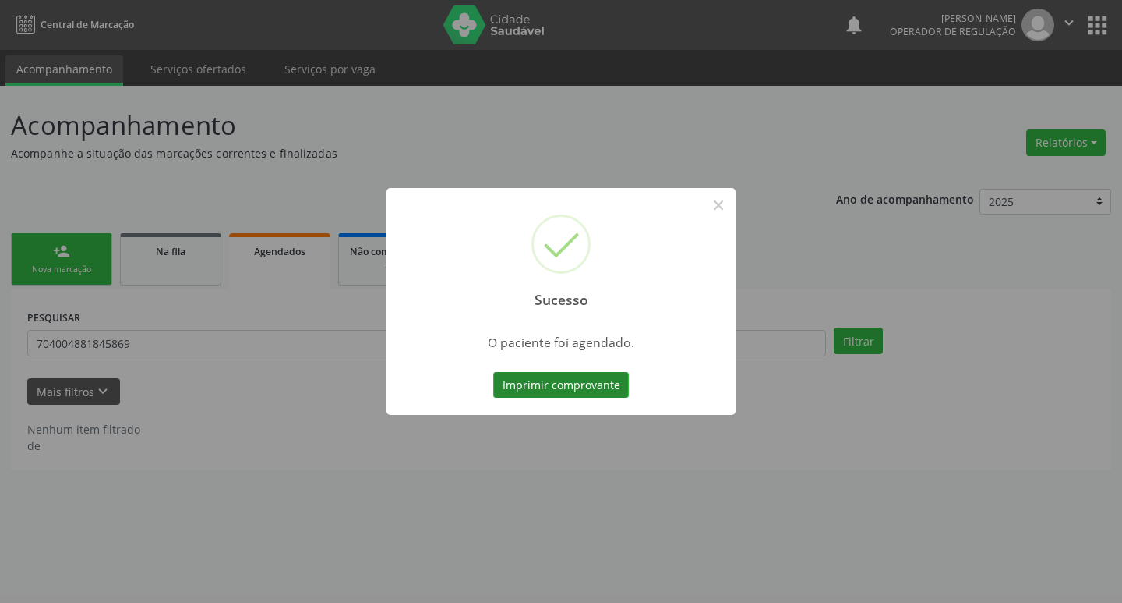
click at [581, 384] on button "Imprimir comprovante" at bounding box center [561, 385] width 136 height 27
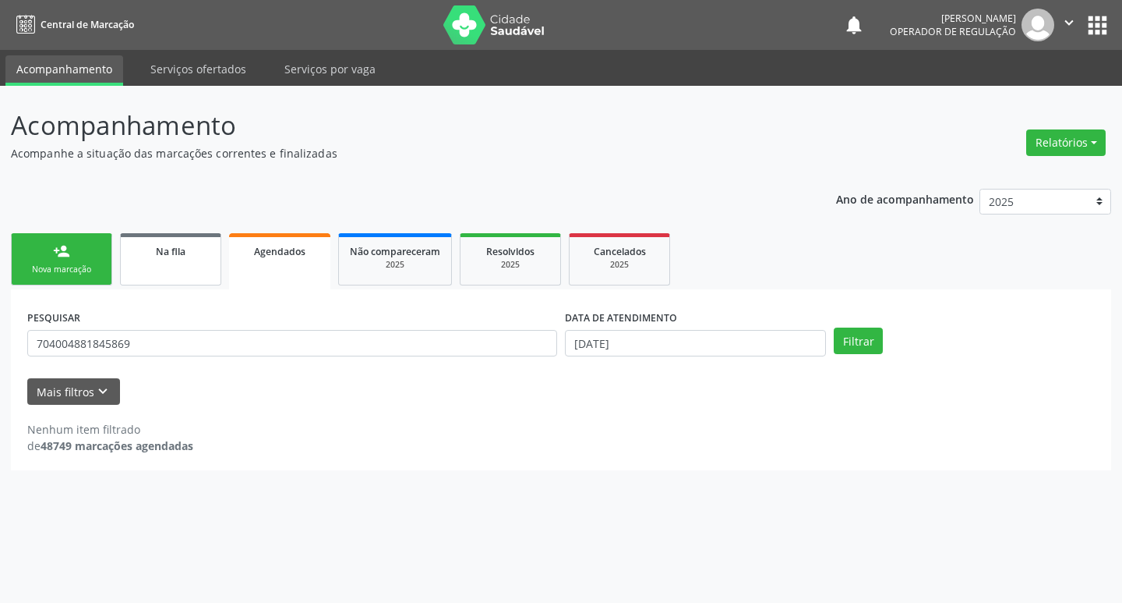
click at [143, 257] on div "Na fila" at bounding box center [171, 250] width 78 height 16
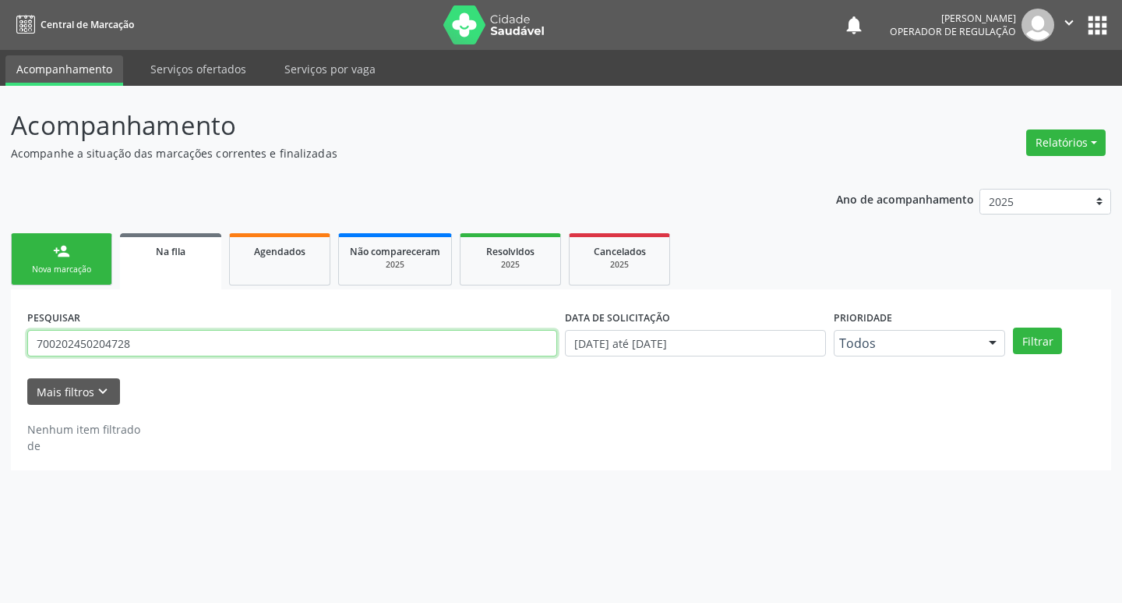
click at [168, 347] on input "700202450204728" at bounding box center [292, 343] width 530 height 27
type input "700000168390706"
click at [1013, 327] on button "Filtrar" at bounding box center [1037, 340] width 49 height 27
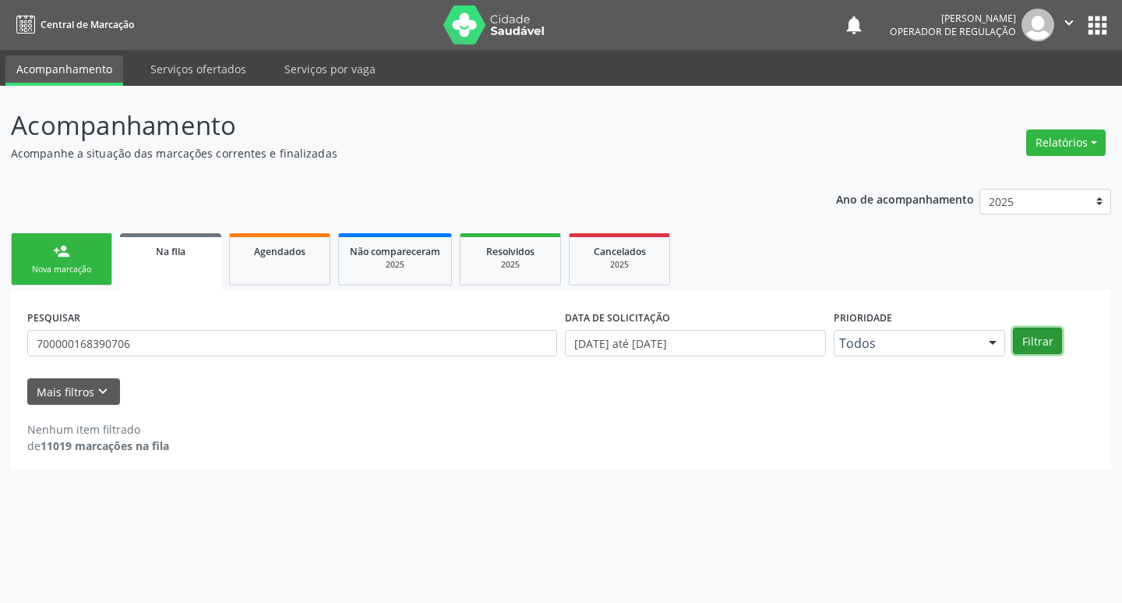
click at [1030, 335] on button "Filtrar" at bounding box center [1037, 340] width 49 height 27
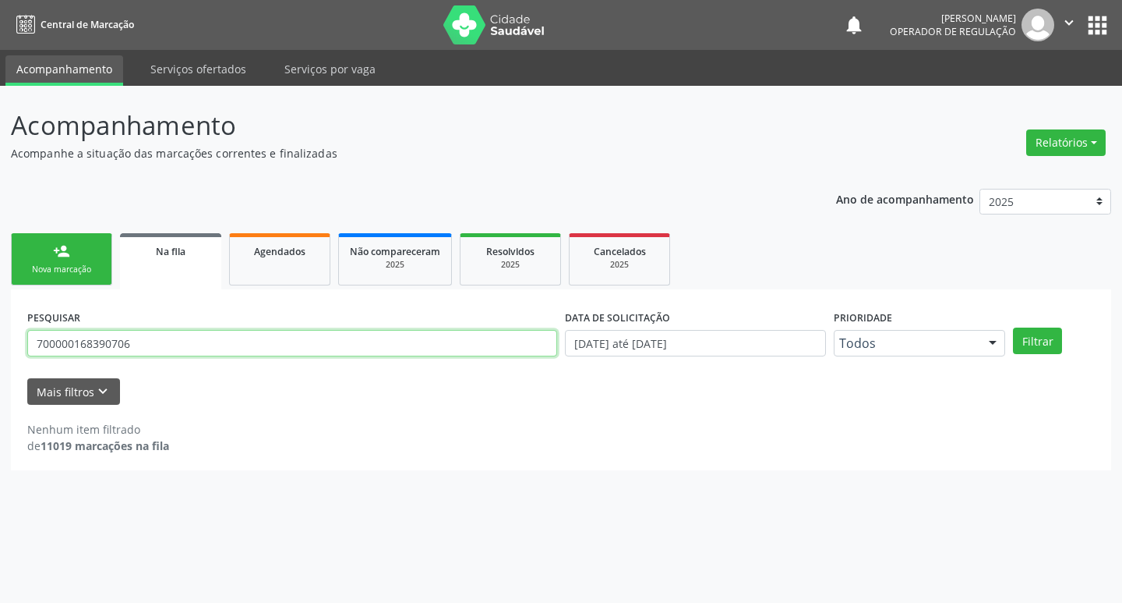
click at [173, 344] on input "700000168390706" at bounding box center [292, 343] width 530 height 27
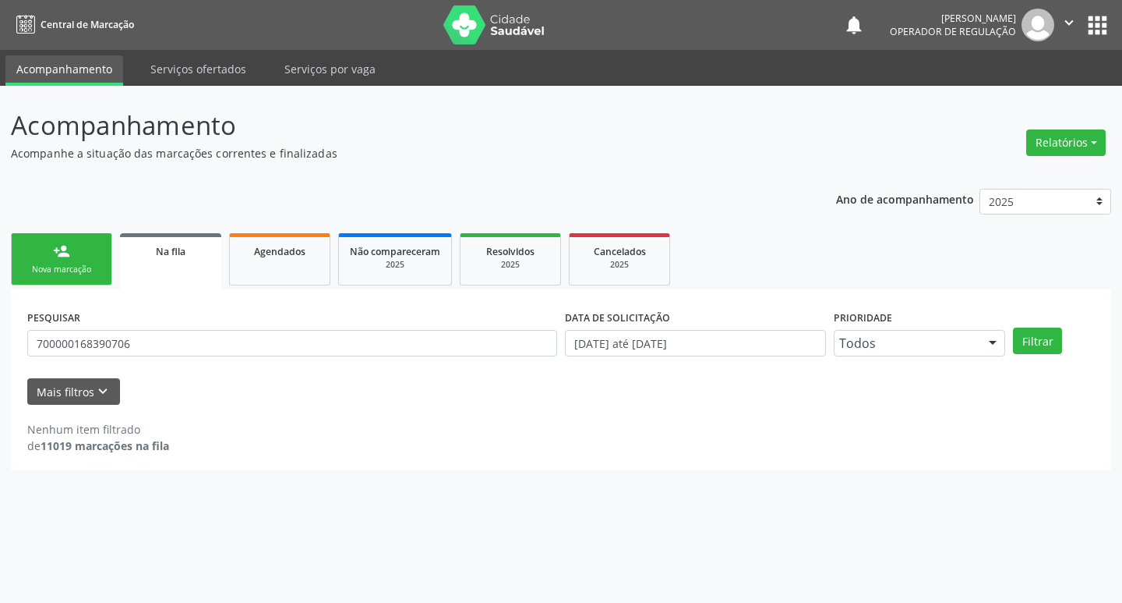
click at [49, 268] on div "Nova marcação" at bounding box center [62, 269] width 78 height 12
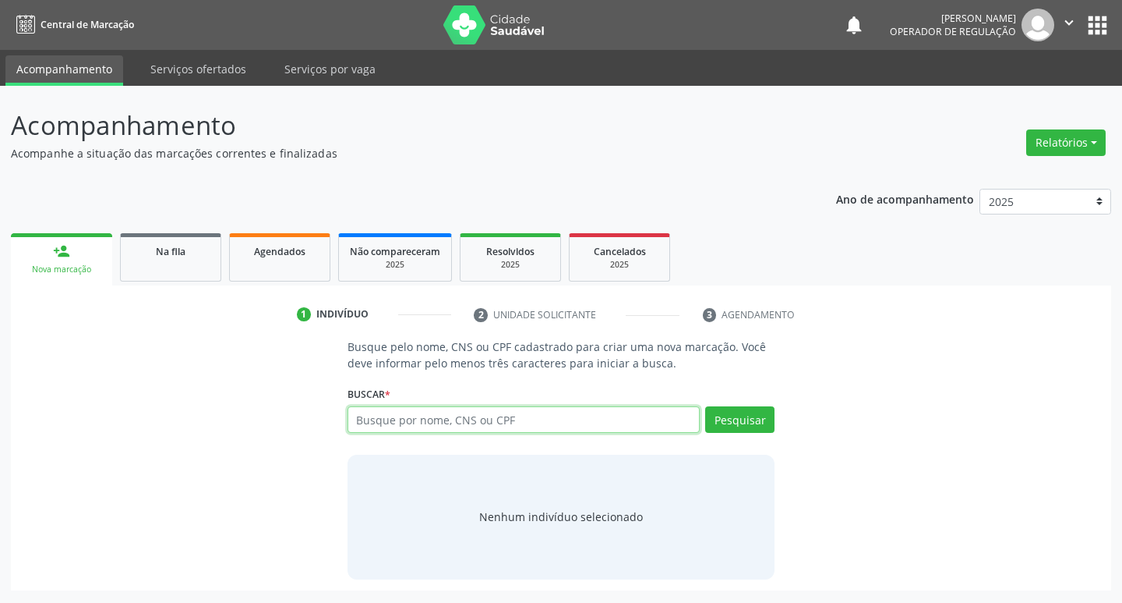
click at [412, 425] on input "text" at bounding box center [524, 419] width 353 height 27
type input "700000168390706"
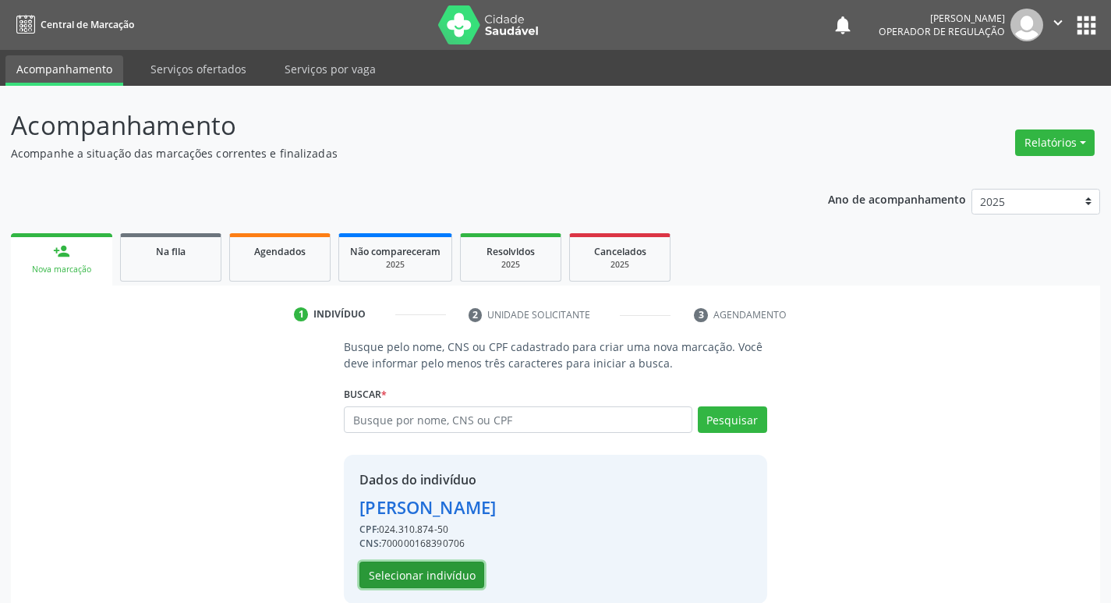
click at [433, 564] on button "Selecionar indivíduo" at bounding box center [421, 574] width 125 height 27
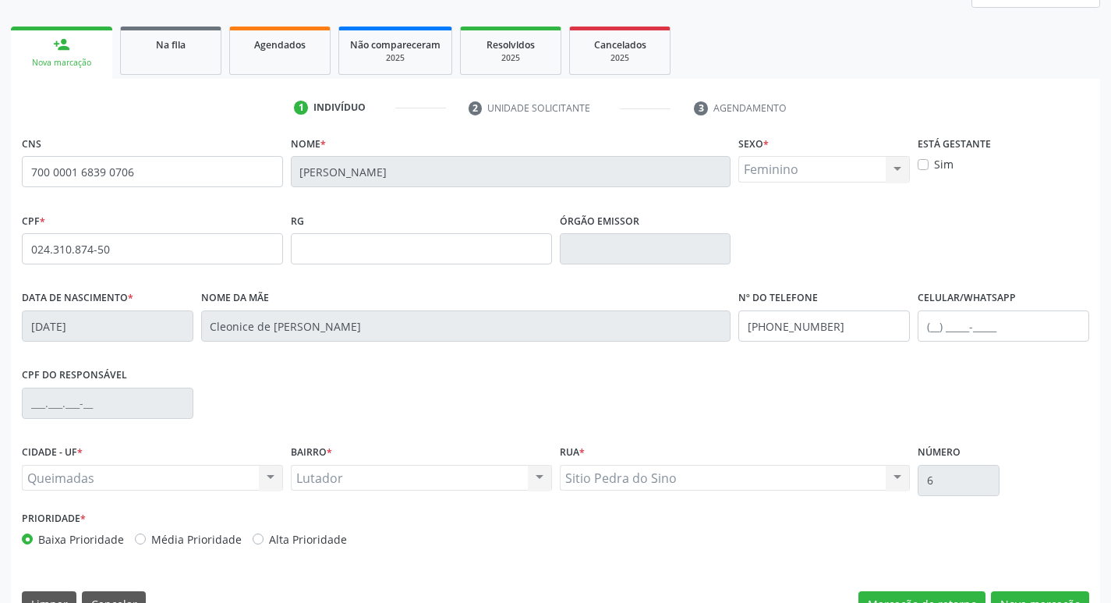
scroll to position [234, 0]
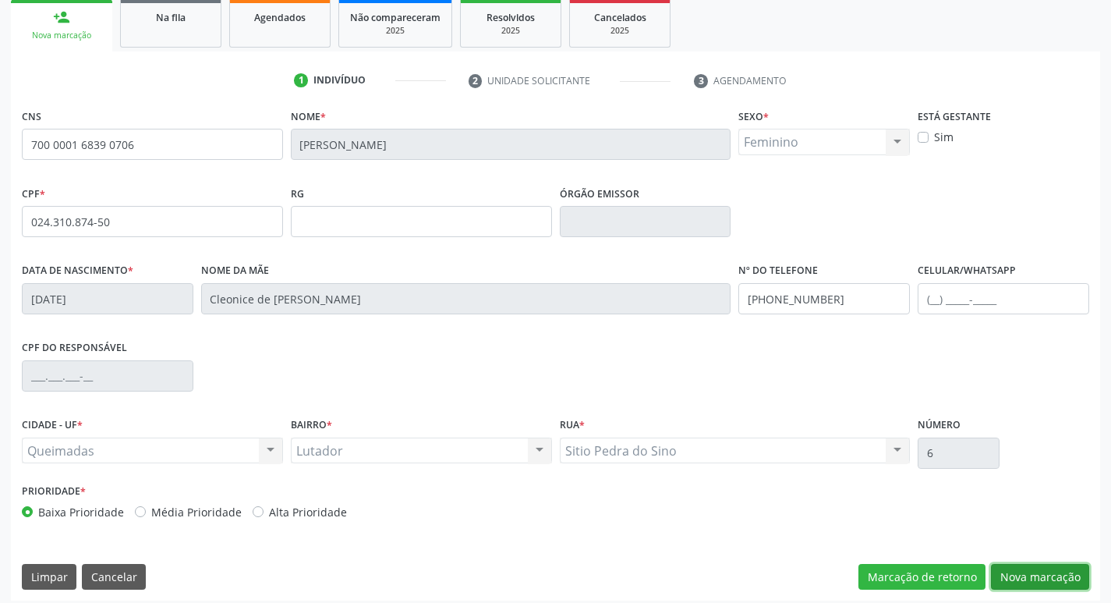
click at [1048, 571] on button "Nova marcação" at bounding box center [1040, 577] width 98 height 27
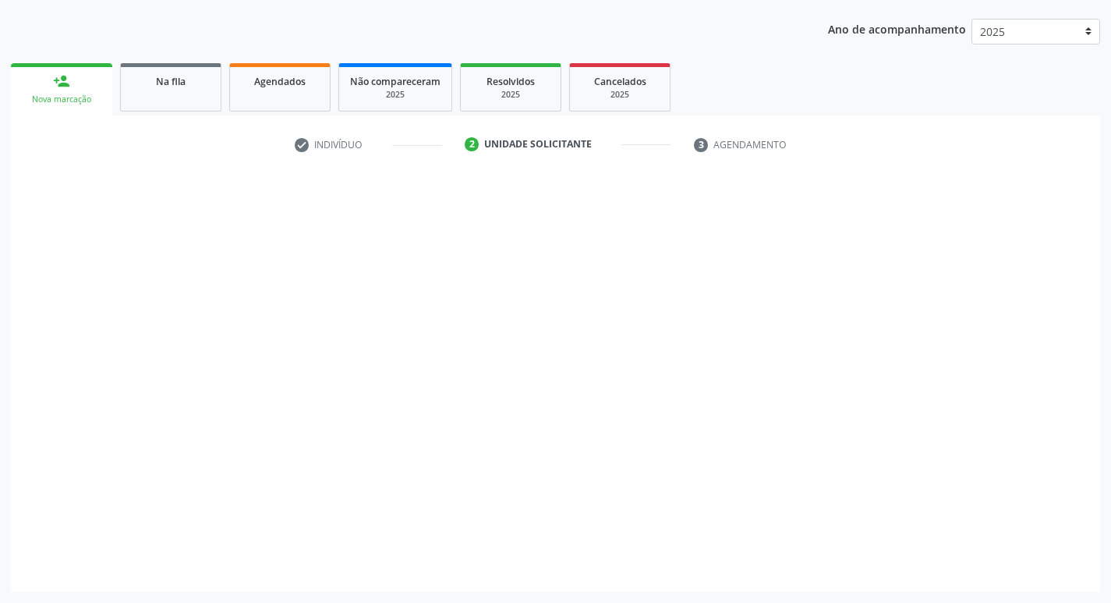
scroll to position [170, 0]
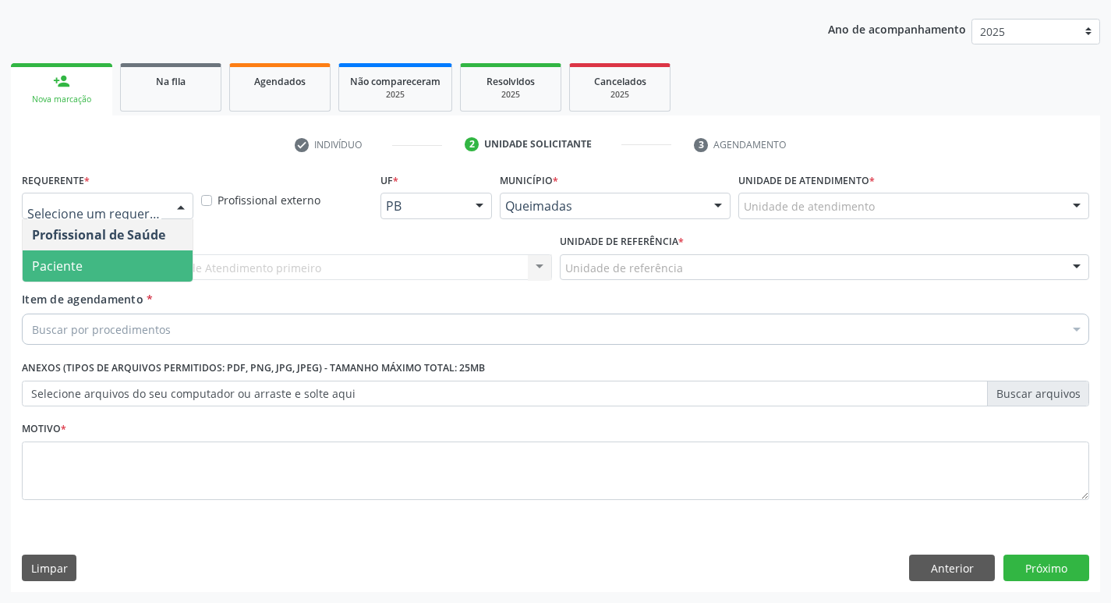
click at [85, 264] on span "Paciente" at bounding box center [108, 265] width 170 height 31
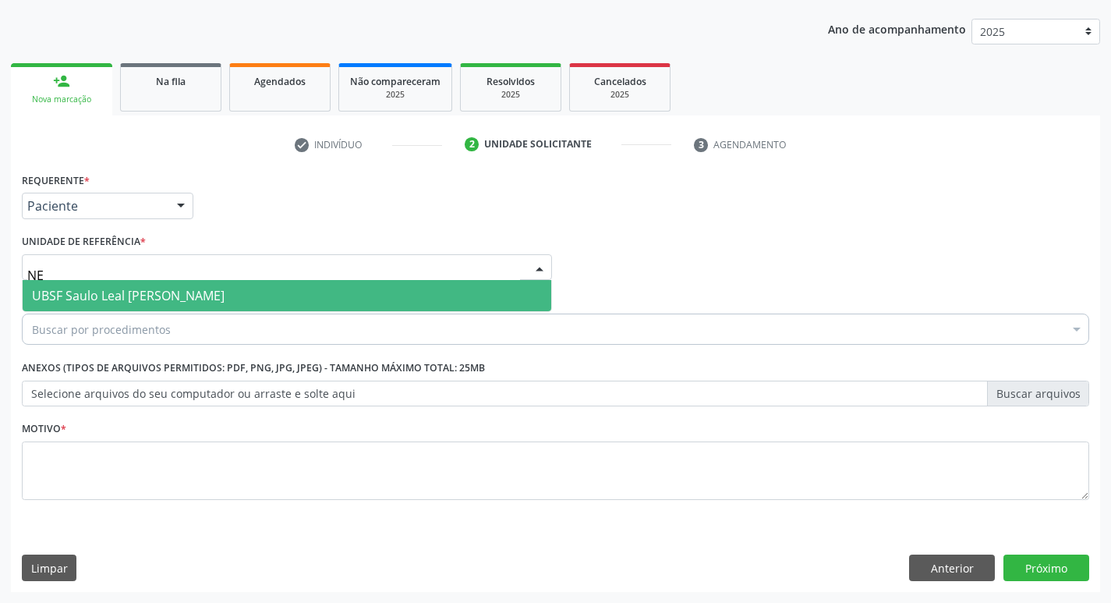
type input "N"
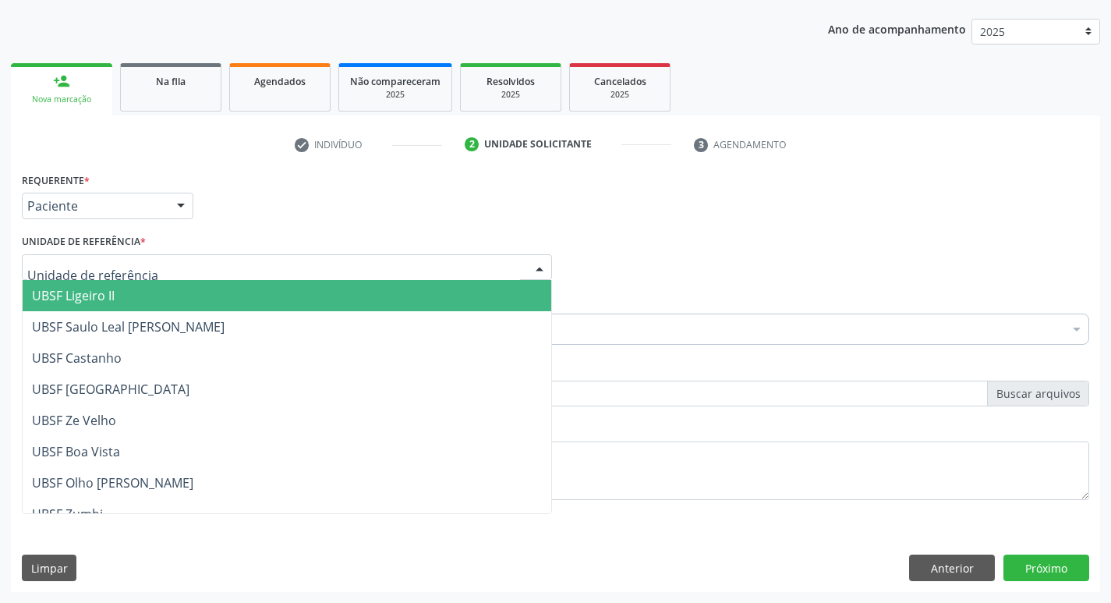
click at [762, 267] on div "Profissional Solicitante Por favor, selecione a Unidade de Atendimento primeiro…" at bounding box center [555, 260] width 1075 height 61
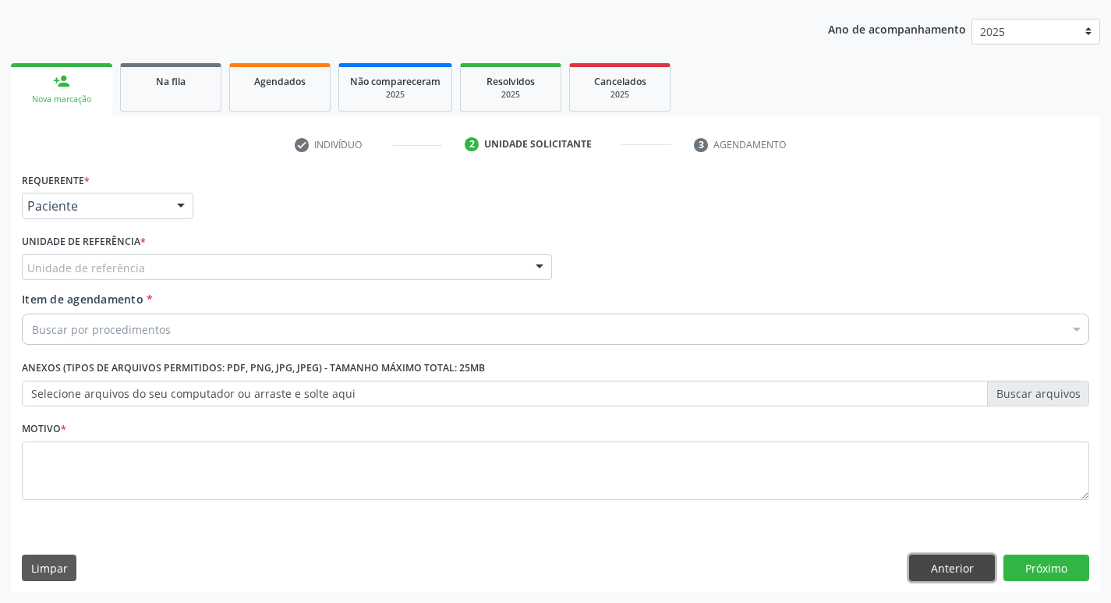
click at [946, 573] on button "Anterior" at bounding box center [952, 567] width 86 height 27
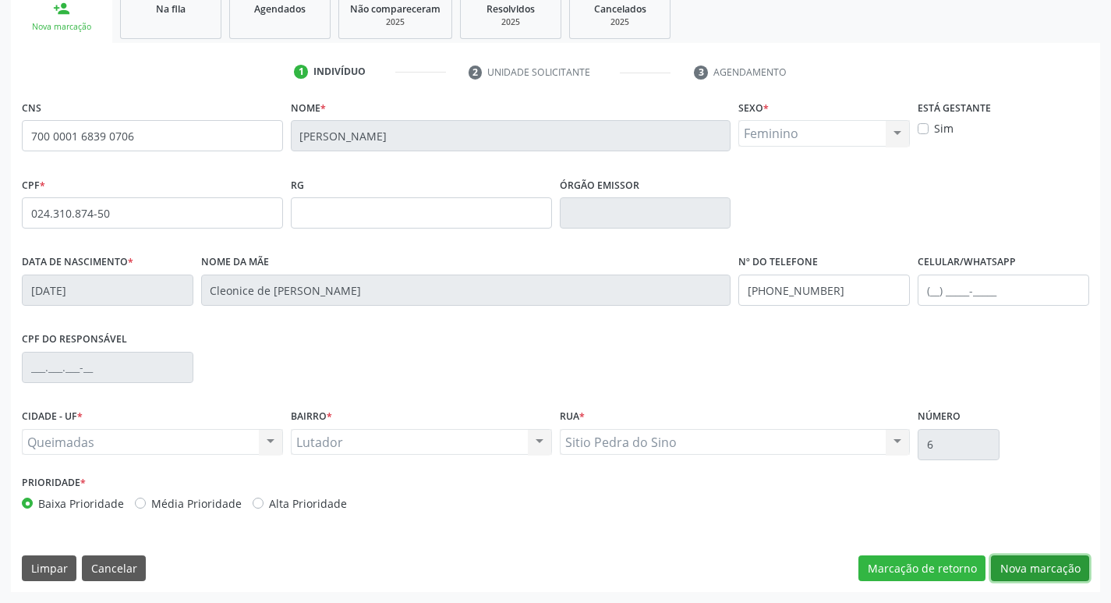
click at [1003, 566] on button "Nova marcação" at bounding box center [1040, 568] width 98 height 27
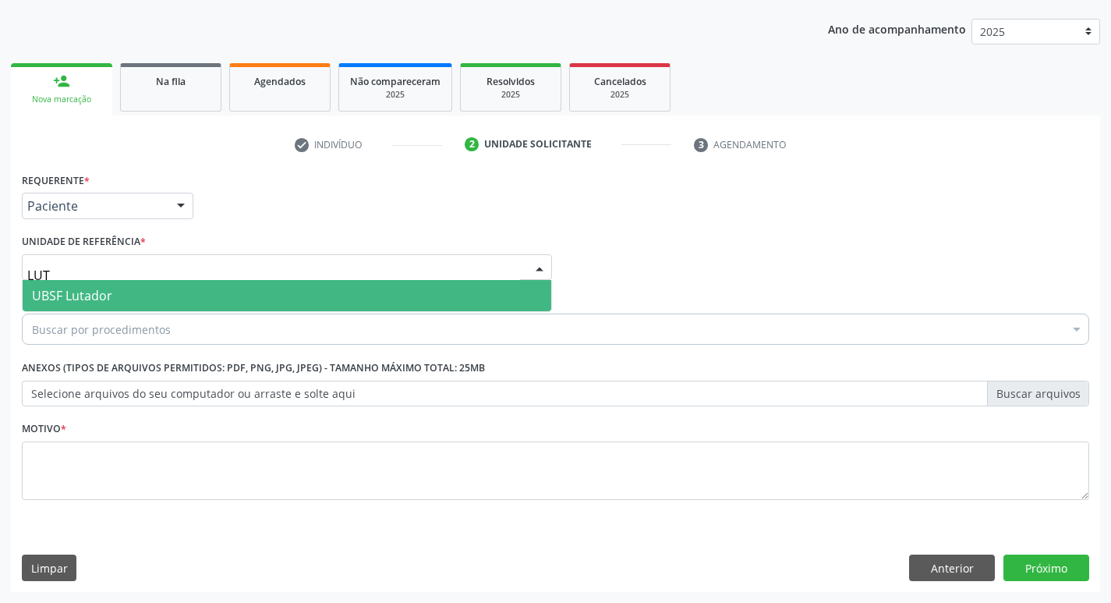
type input "LUTA"
click at [69, 291] on span "UBSF Lutador" at bounding box center [72, 295] width 80 height 17
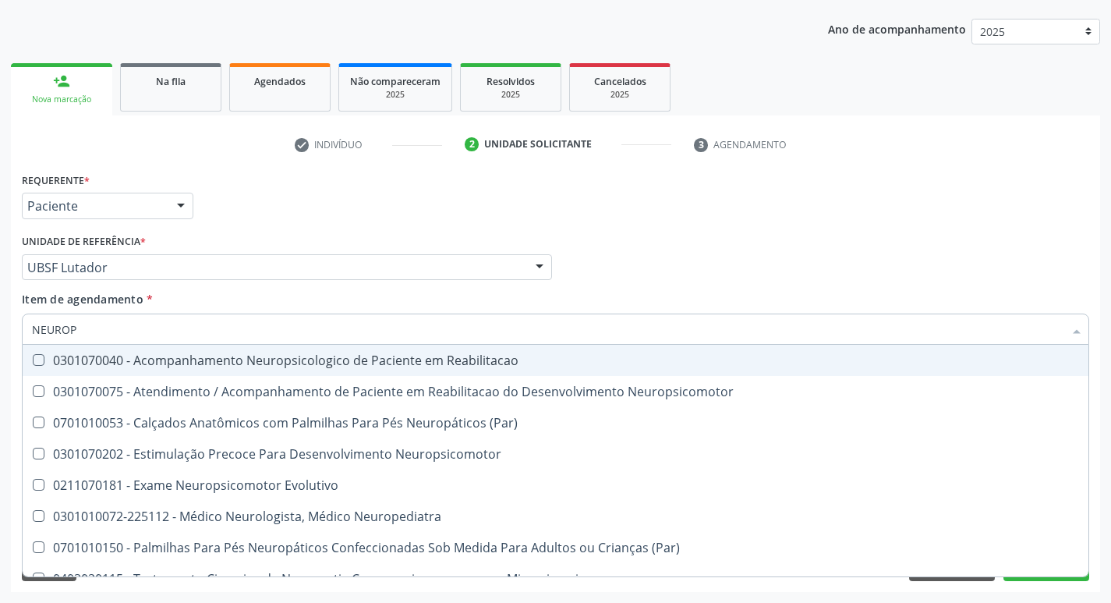
type input "NEUROPE"
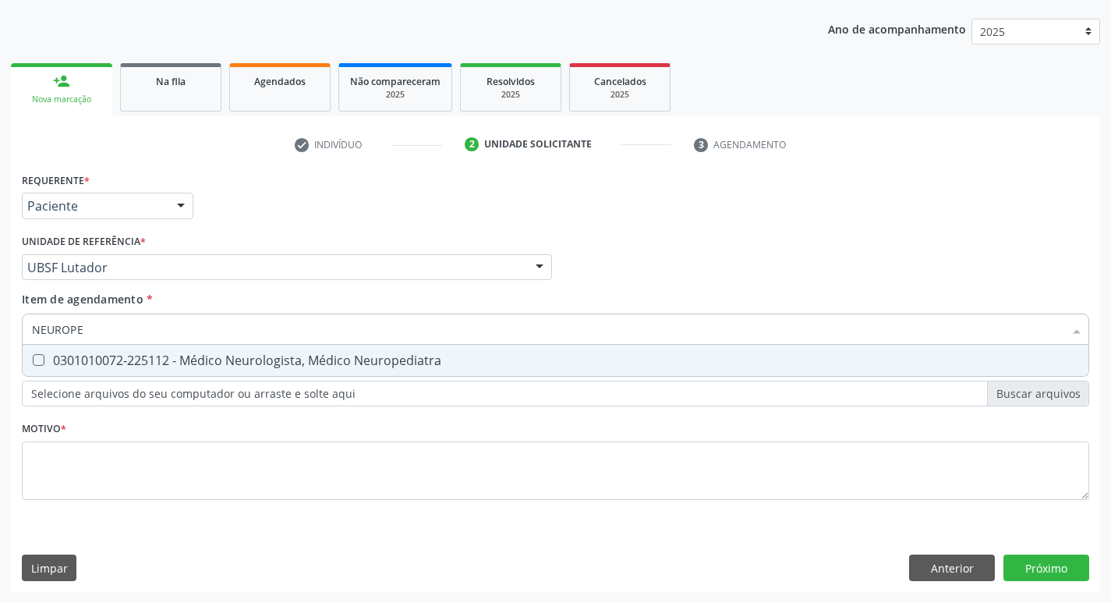
click at [154, 356] on div "0301010072-225112 - Médico Neurologista, Médico Neuropediatra" at bounding box center [555, 360] width 1047 height 12
checkbox Neuropediatra "true"
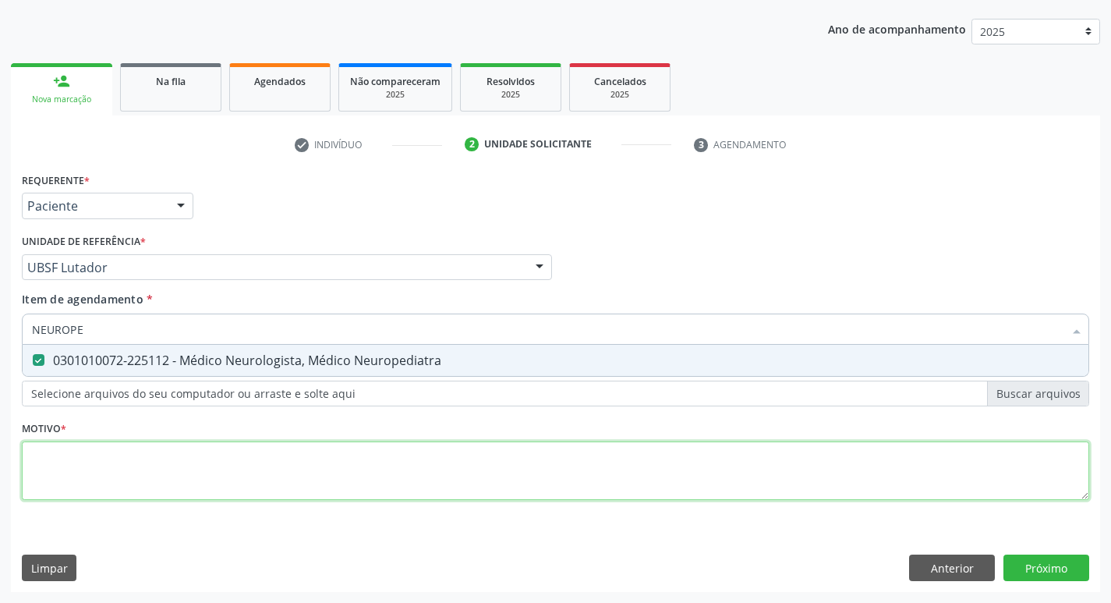
click at [121, 475] on div "Requerente * Paciente Profissional de Saúde Paciente Nenhum resultado encontrad…" at bounding box center [555, 344] width 1067 height 353
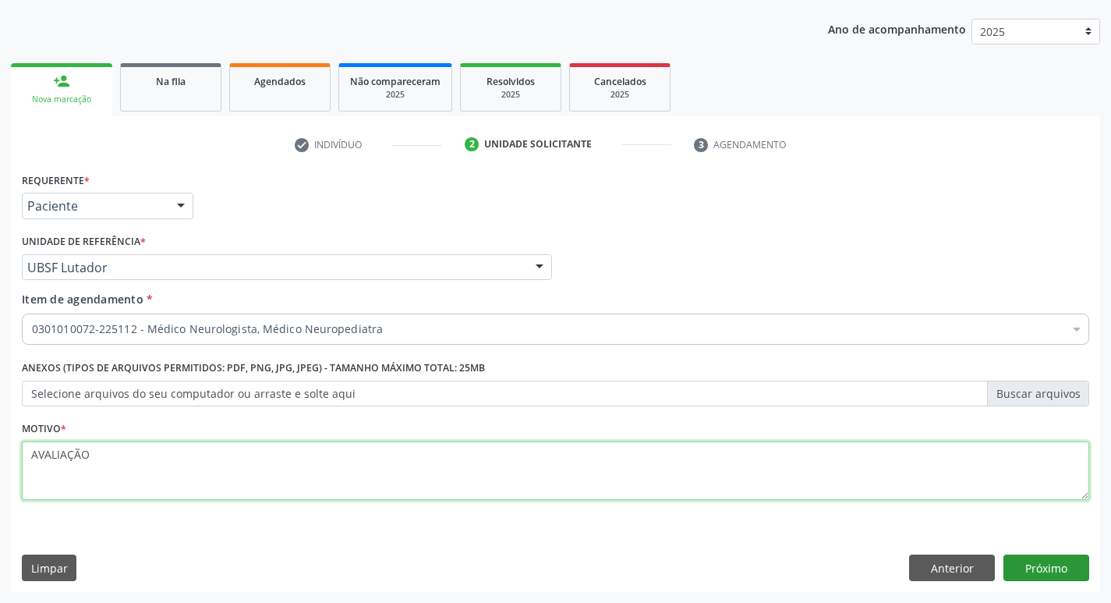
type textarea "AVALIAÇÃO"
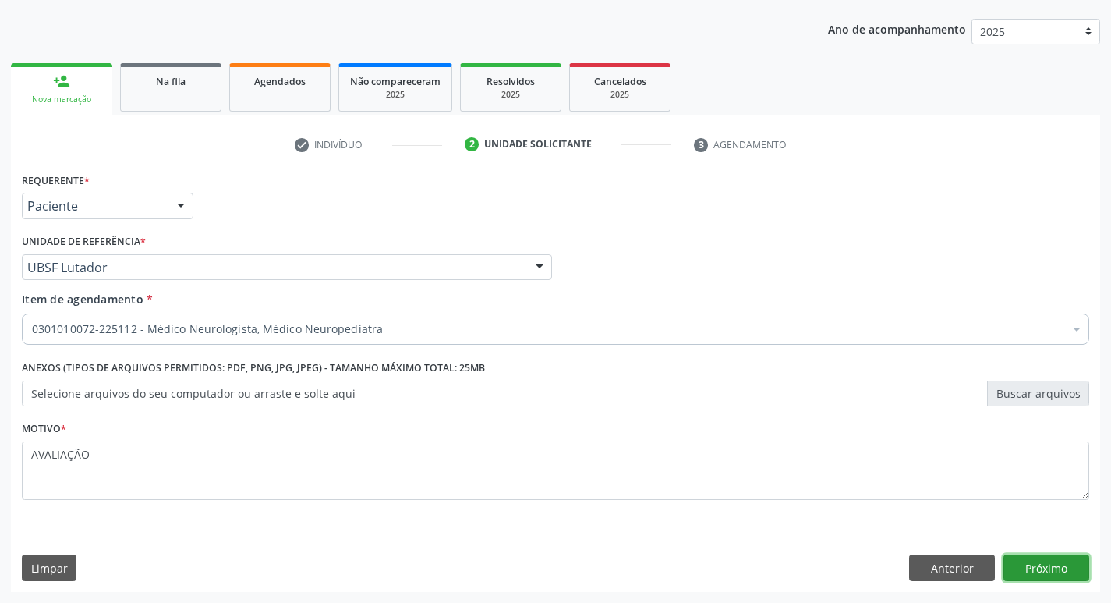
click at [1065, 558] on button "Próximo" at bounding box center [1046, 567] width 86 height 27
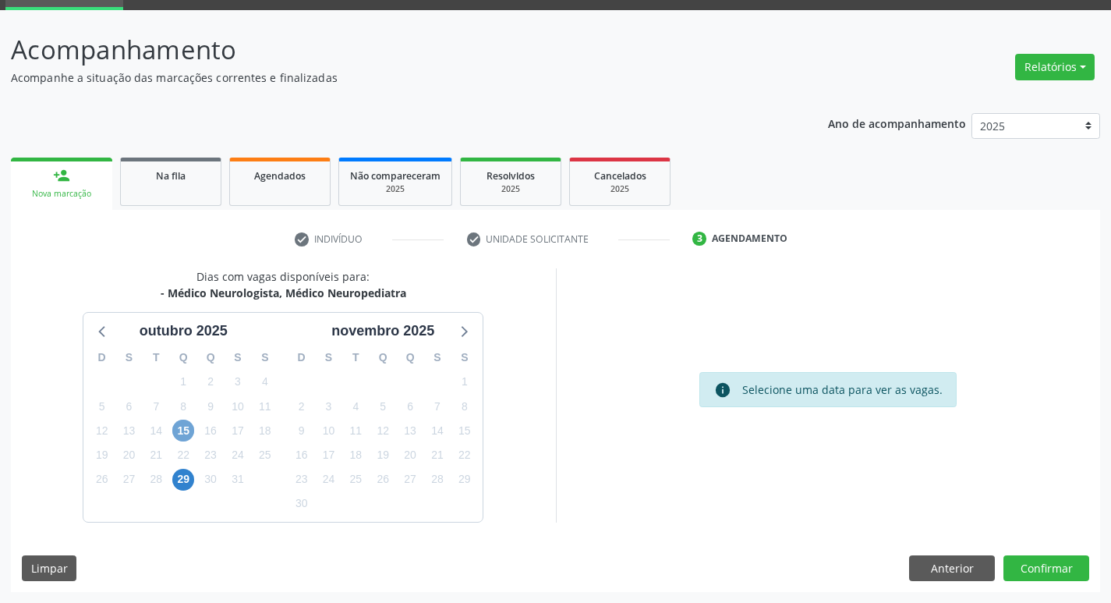
click at [179, 430] on span "15" at bounding box center [183, 430] width 22 height 22
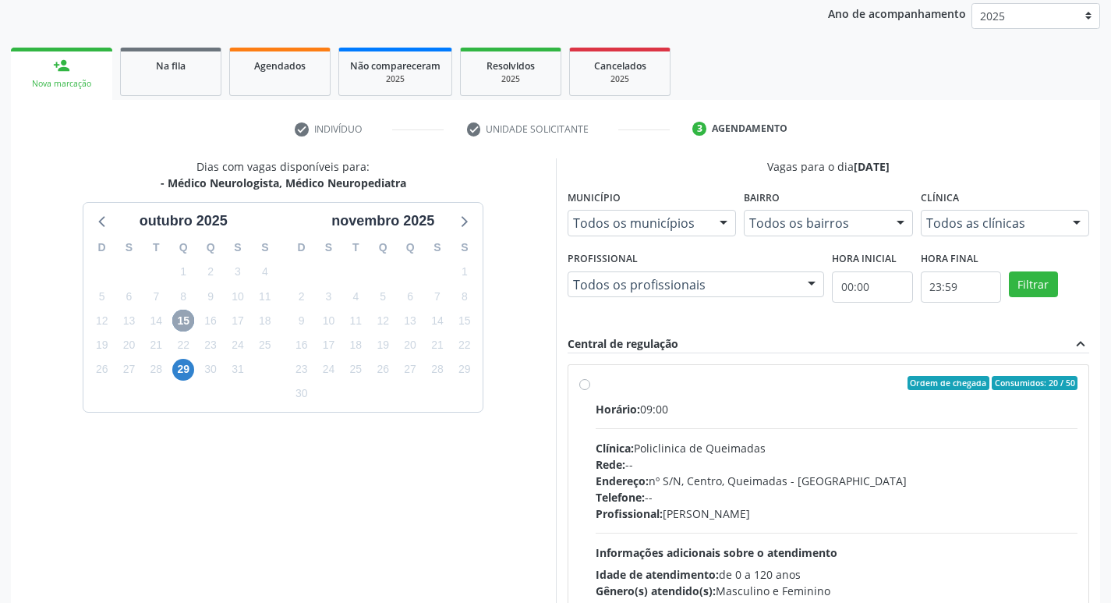
scroll to position [301, 0]
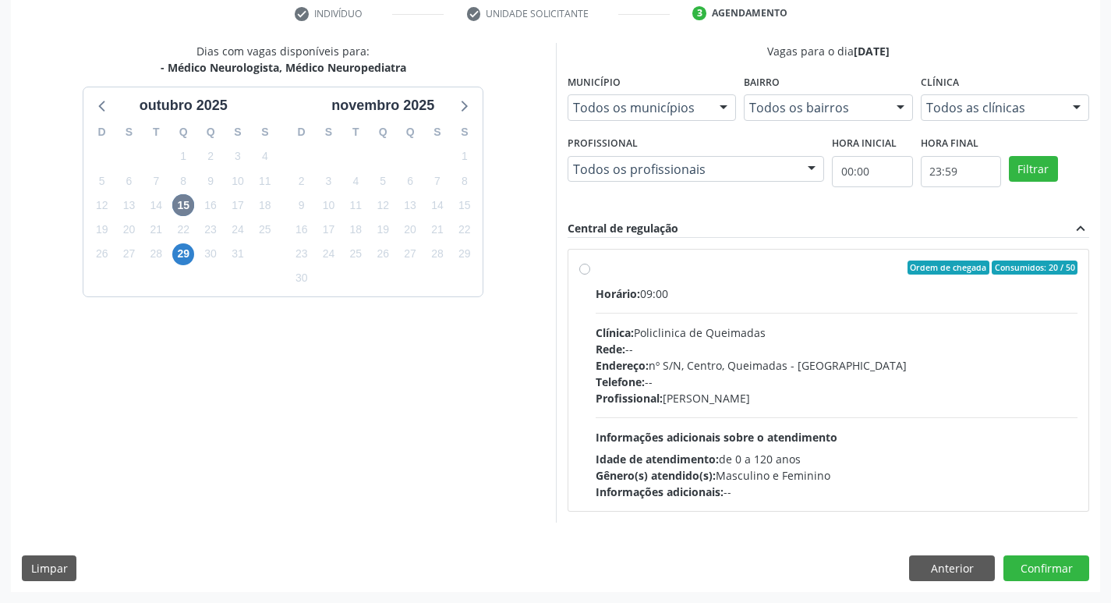
click at [879, 295] on div "Horário: 09:00" at bounding box center [837, 293] width 483 height 16
click at [590, 274] on input "Ordem de chegada Consumidos: 20 / 50 Horário: 09:00 Clínica: Policlinica de Que…" at bounding box center [584, 267] width 11 height 14
radio input "true"
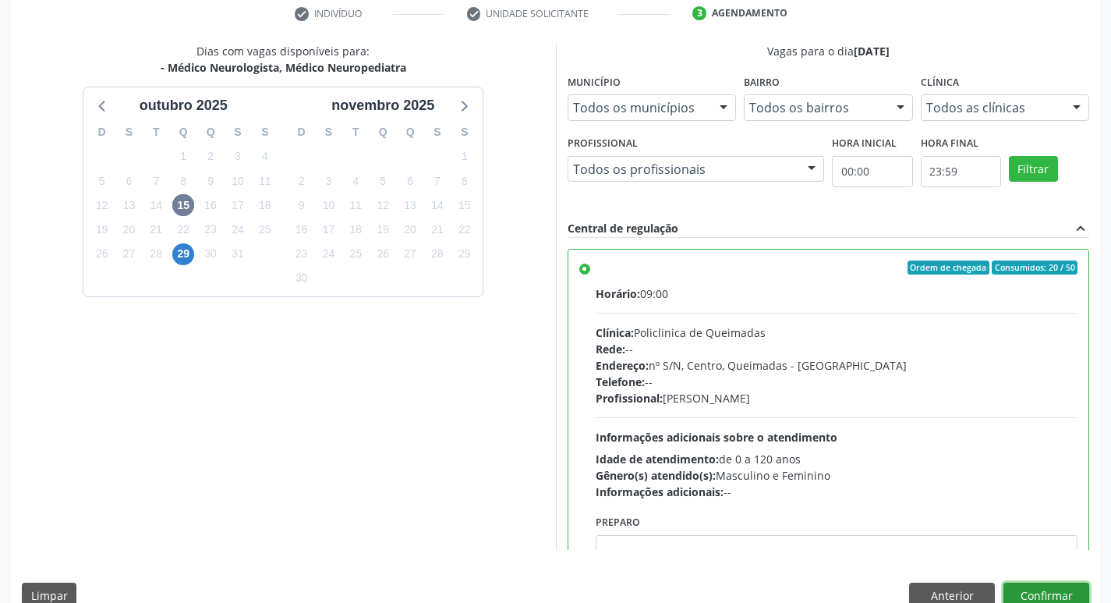
click at [1062, 587] on button "Confirmar" at bounding box center [1046, 595] width 86 height 27
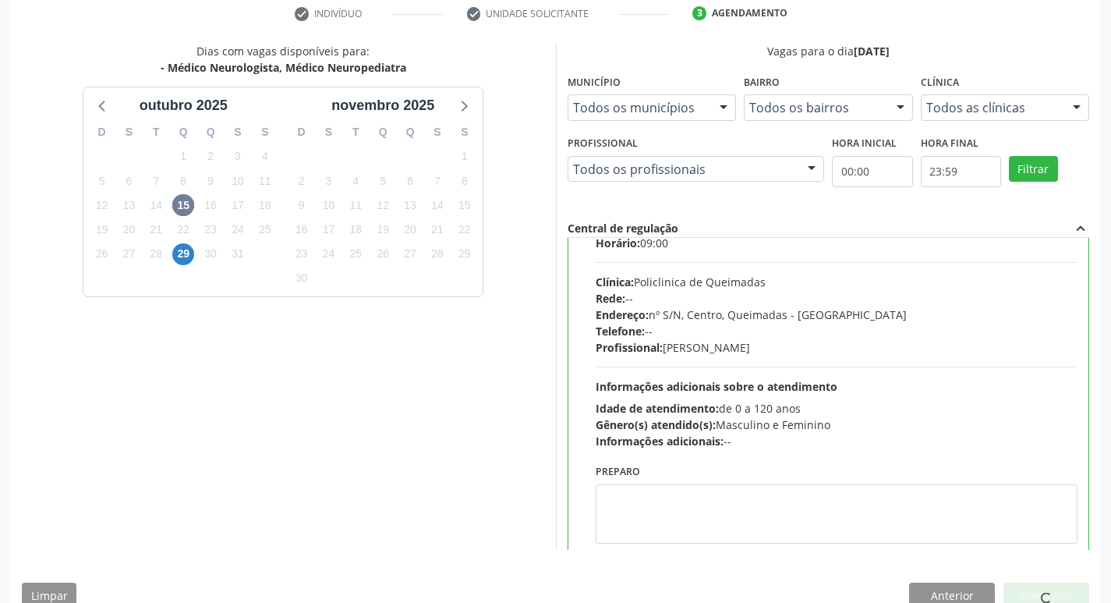
scroll to position [77, 0]
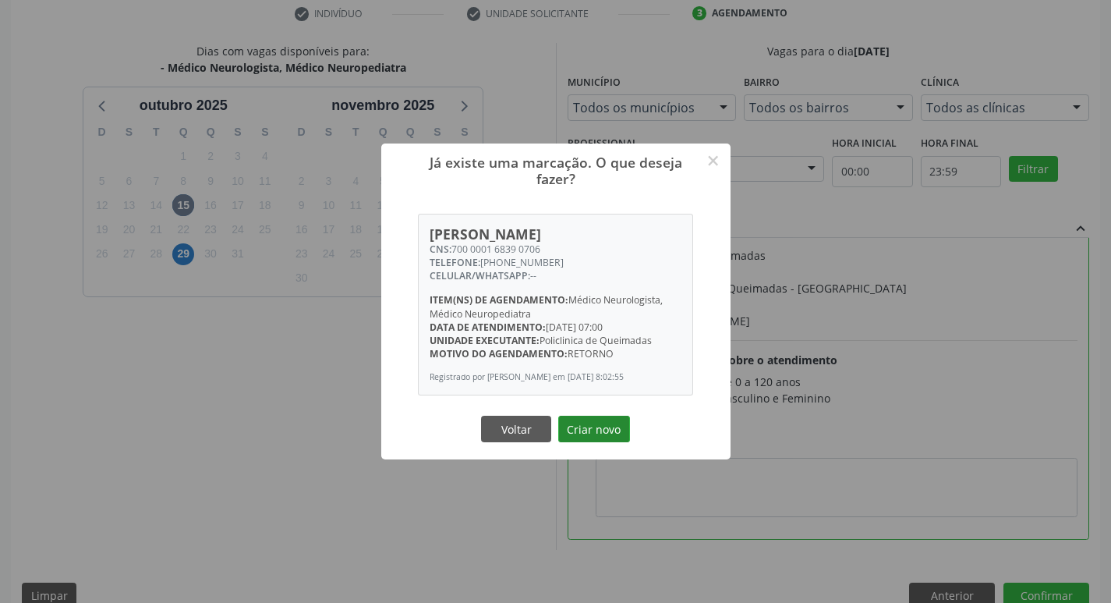
click at [599, 426] on button "Criar novo" at bounding box center [594, 428] width 72 height 27
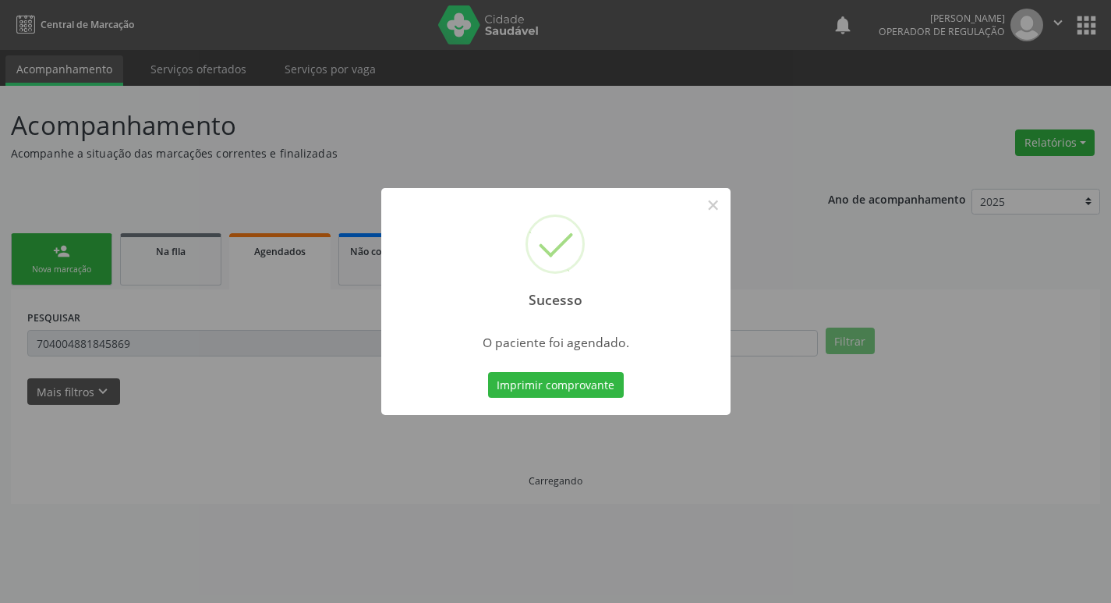
scroll to position [0, 0]
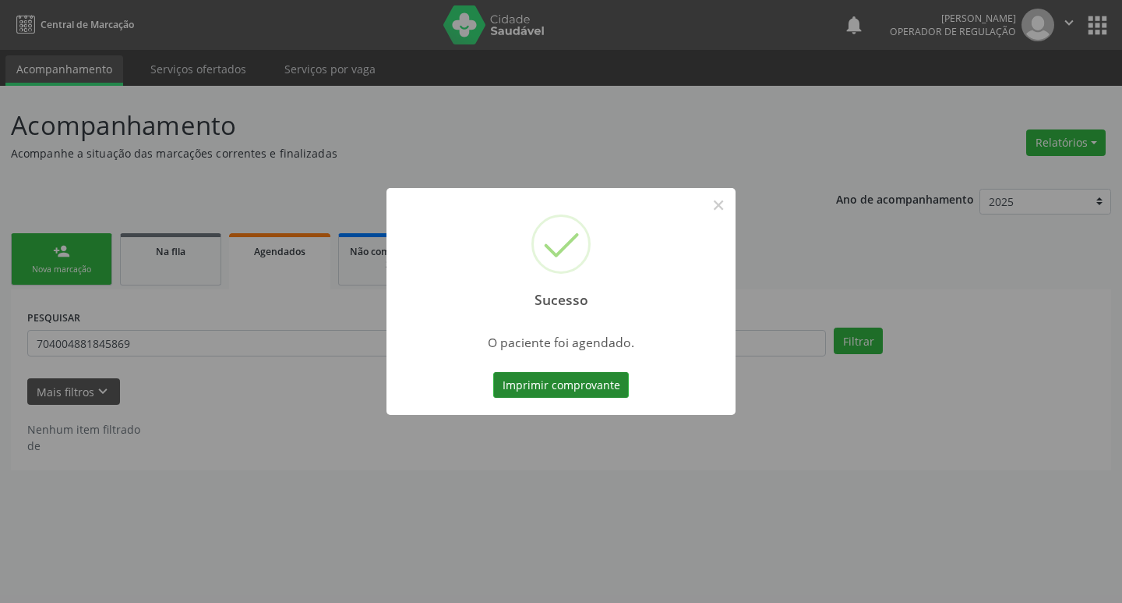
click at [612, 387] on button "Imprimir comprovante" at bounding box center [561, 385] width 136 height 27
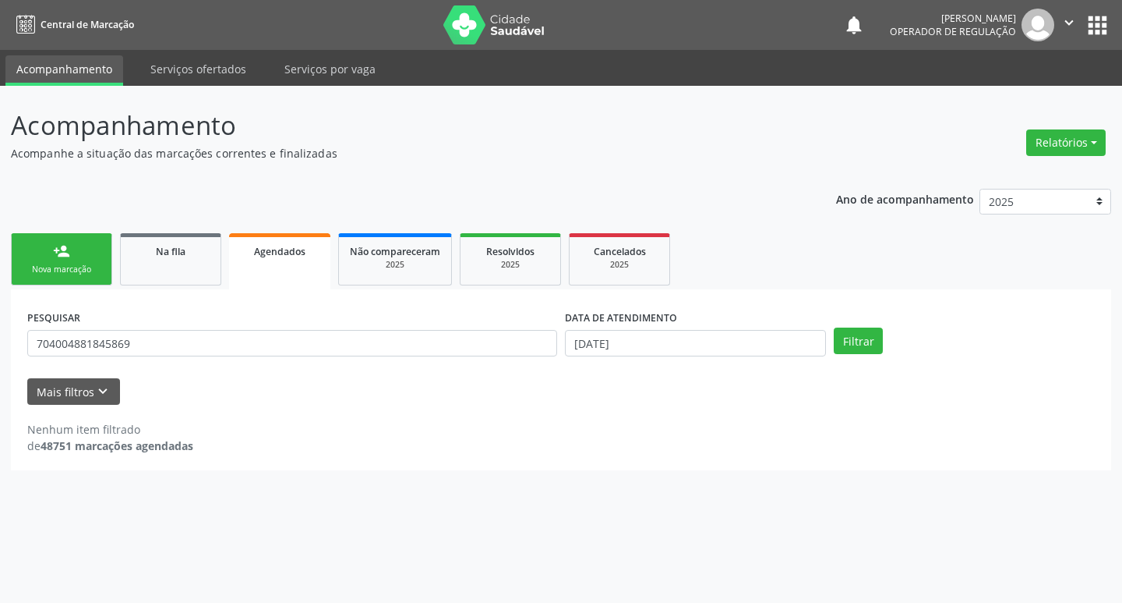
click at [61, 259] on div "person_add" at bounding box center [61, 250] width 17 height 17
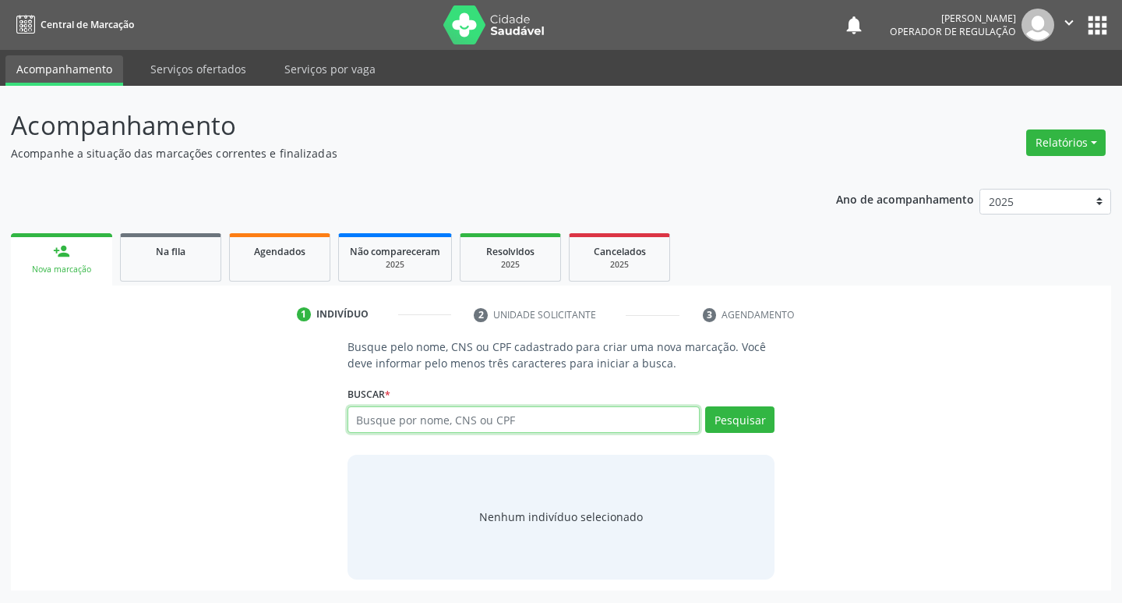
click at [465, 412] on input "text" at bounding box center [524, 419] width 353 height 27
type input "700405456438047"
click at [759, 430] on button "Pesquisar" at bounding box center [739, 419] width 69 height 27
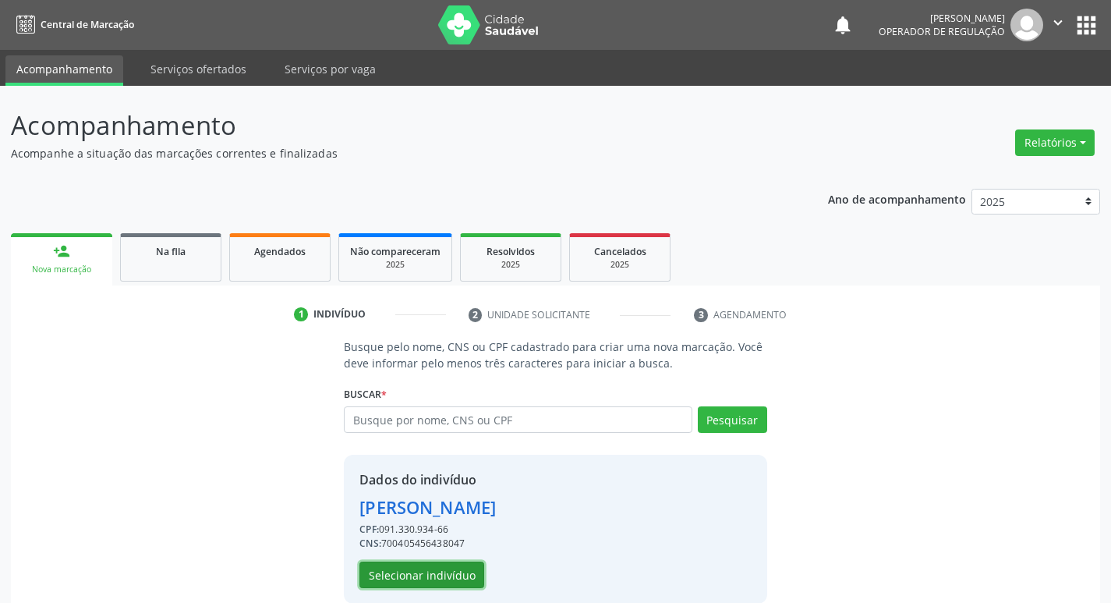
click at [461, 585] on button "Selecionar indivíduo" at bounding box center [421, 574] width 125 height 27
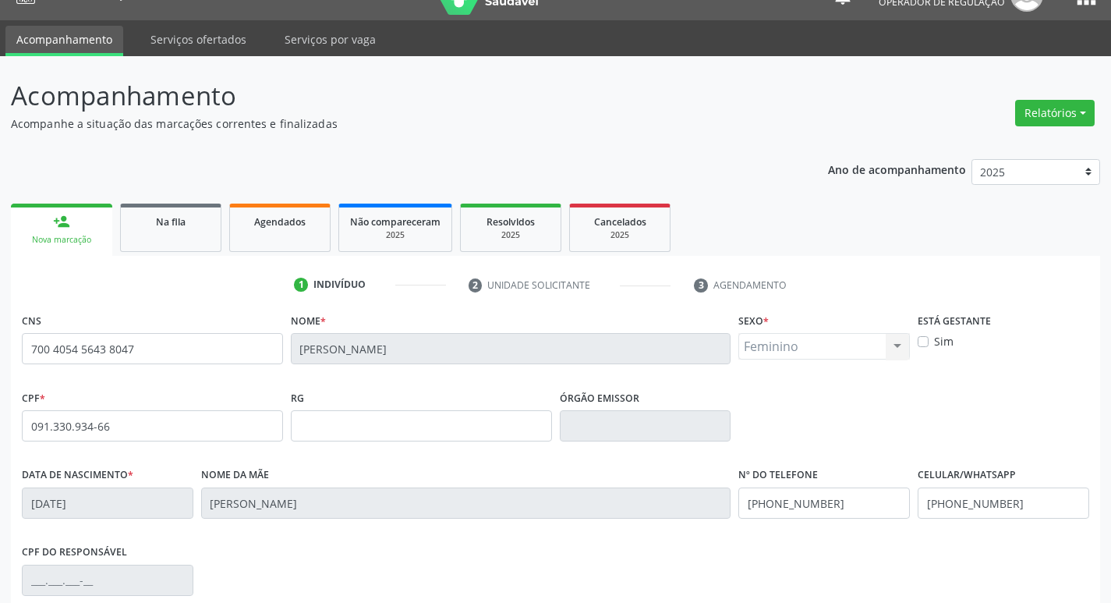
scroll to position [242, 0]
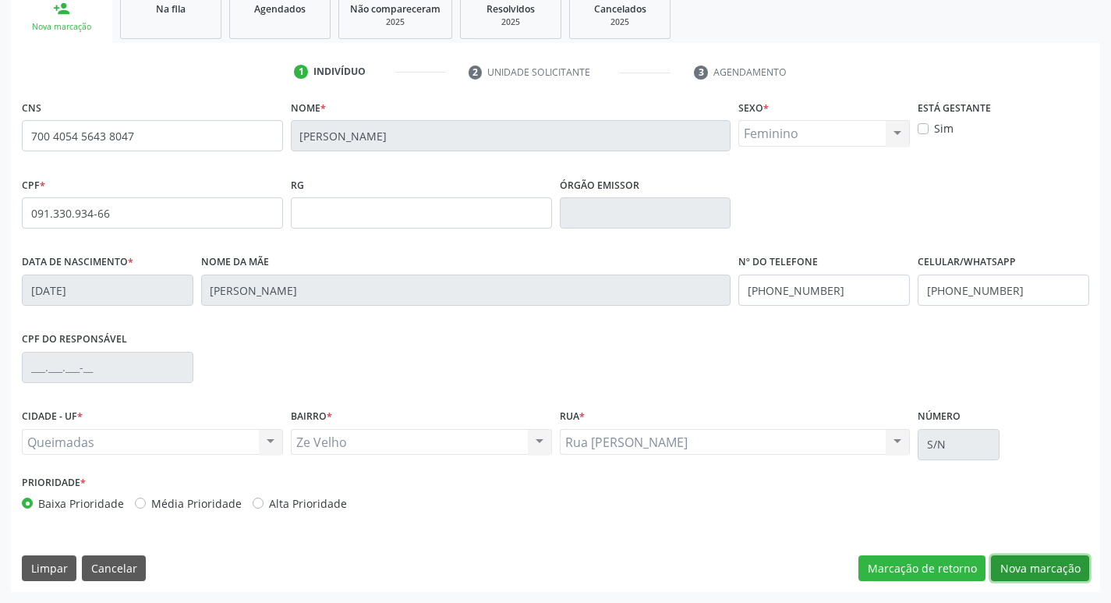
click at [1060, 569] on button "Nova marcação" at bounding box center [1040, 568] width 98 height 27
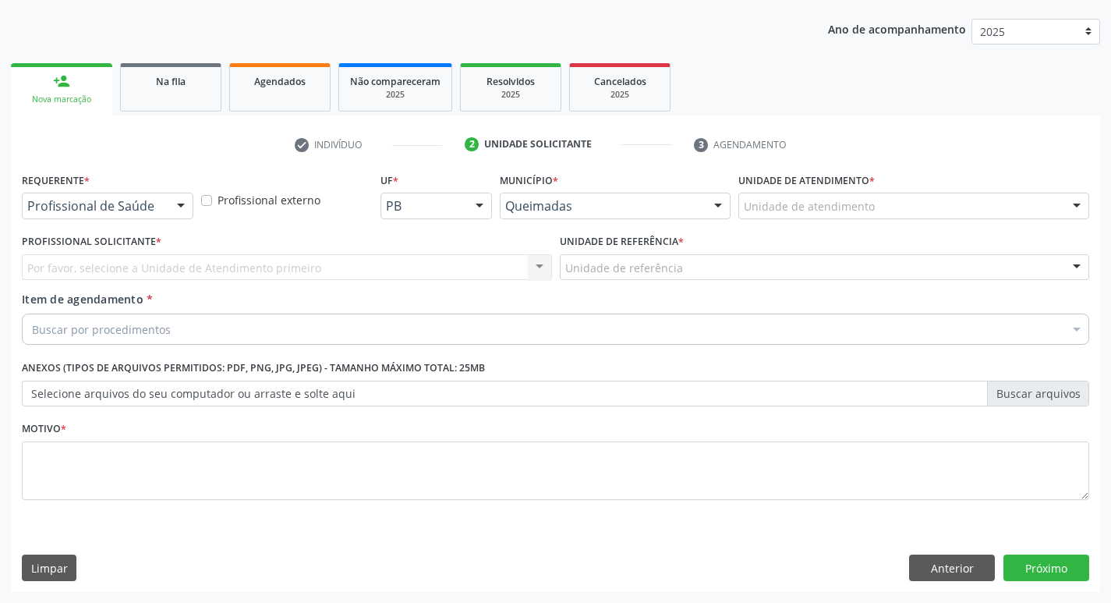
scroll to position [170, 0]
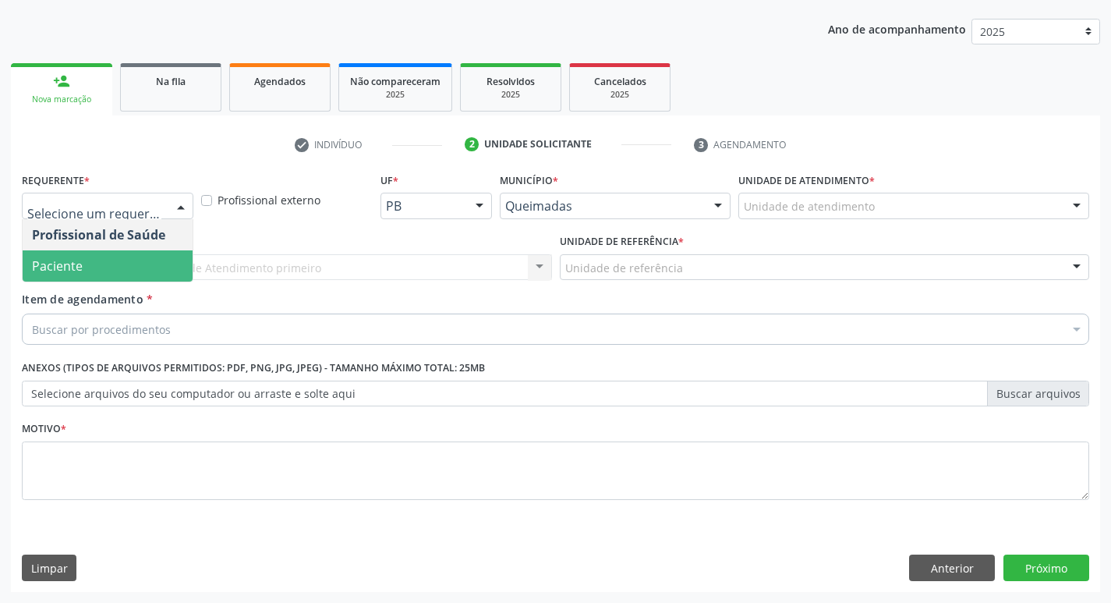
click at [122, 260] on span "Paciente" at bounding box center [108, 265] width 170 height 31
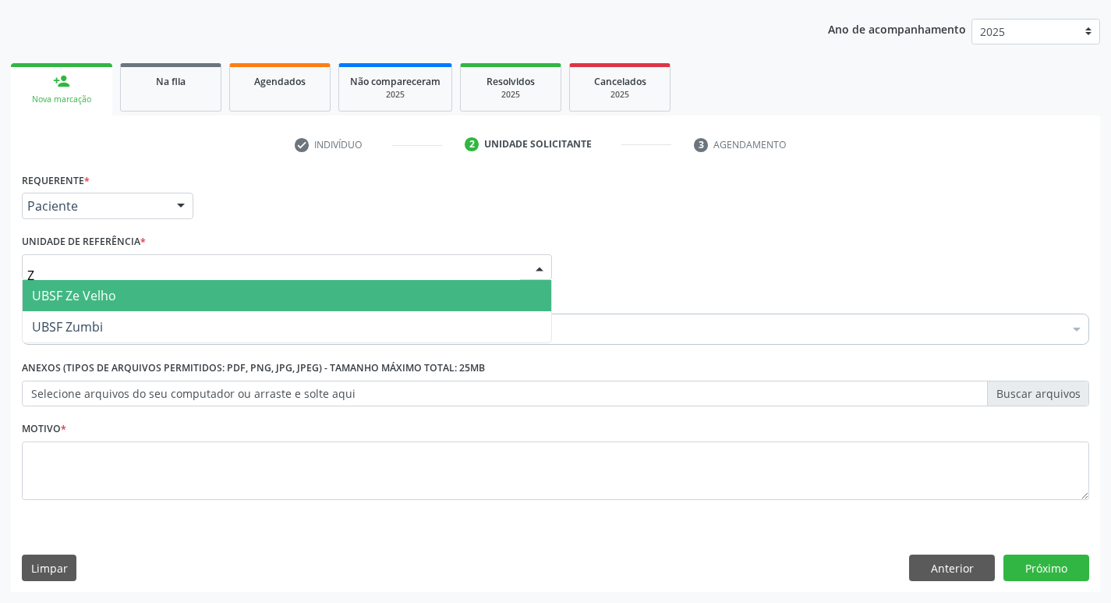
type input "ZE"
click at [116, 285] on span "UBSF Ze Velho" at bounding box center [287, 295] width 528 height 31
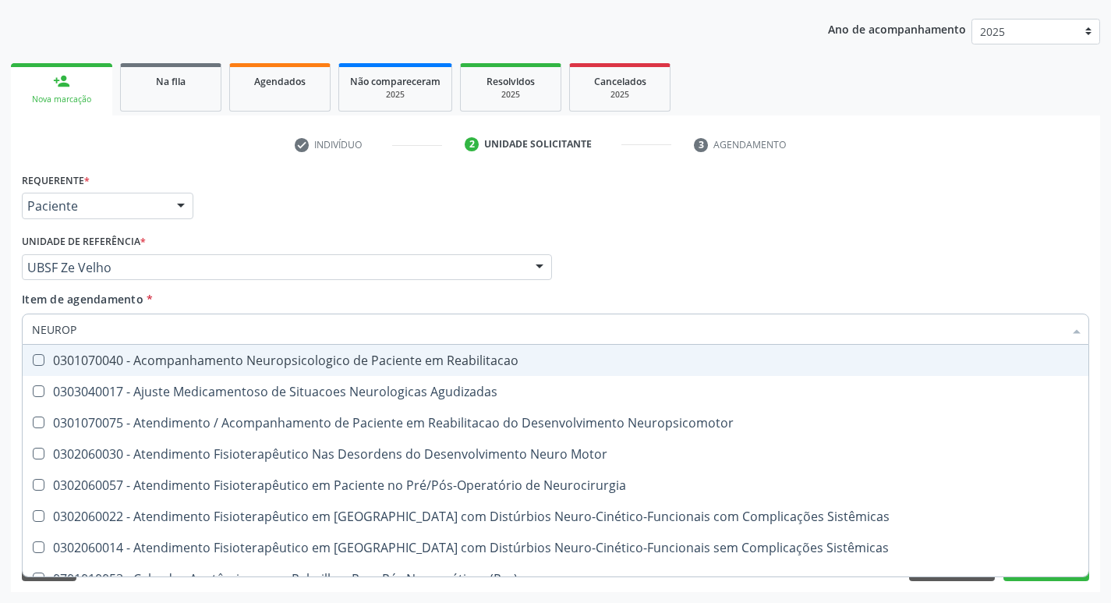
type input "NEUROPE"
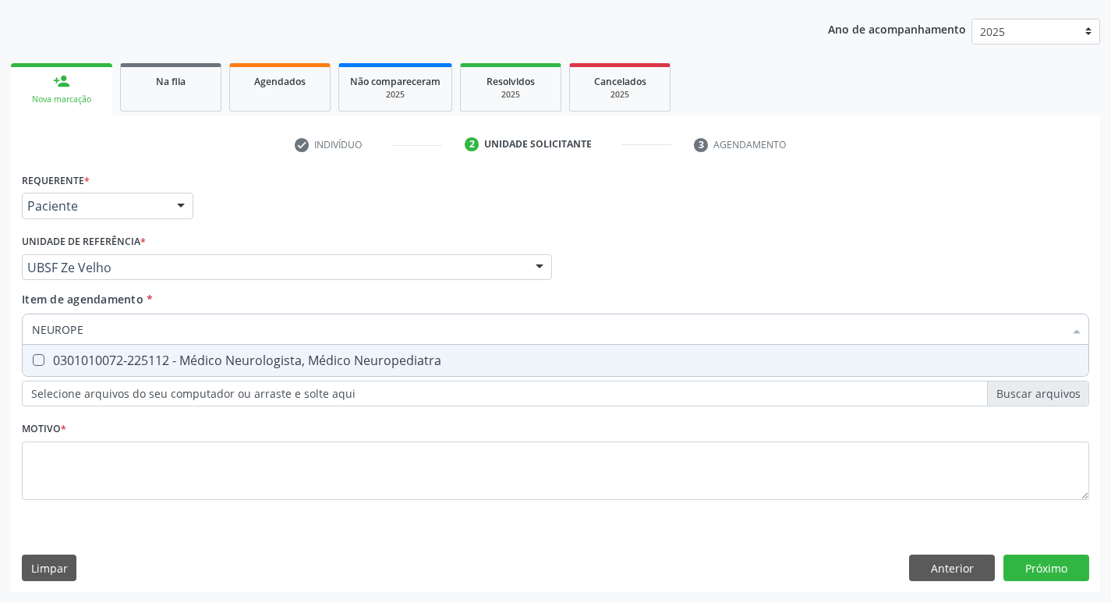
click at [115, 360] on div "0301010072-225112 - Médico Neurologista, Médico Neuropediatra" at bounding box center [555, 360] width 1047 height 12
checkbox Neuropediatra "true"
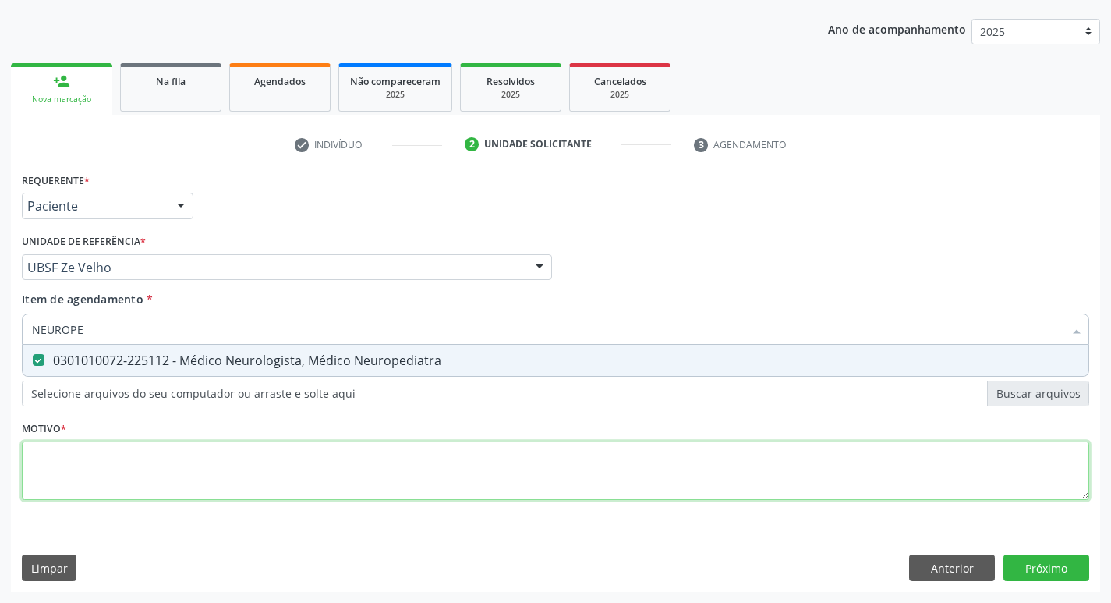
click at [84, 483] on div "Requerente * Paciente Profissional de Saúde Paciente Nenhum resultado encontrad…" at bounding box center [555, 344] width 1067 height 353
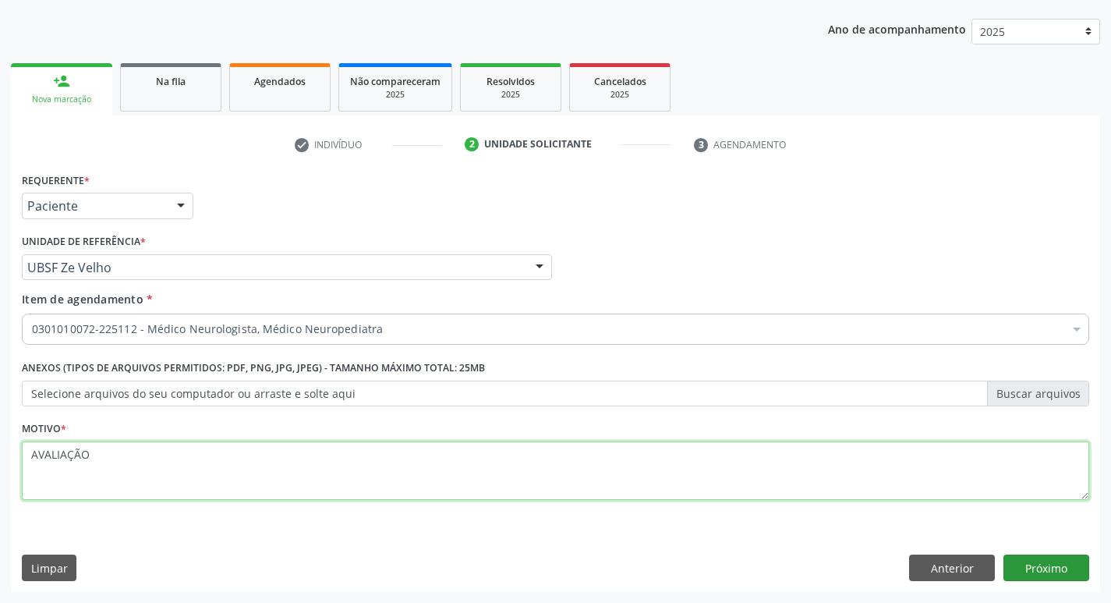
type textarea "AVALIAÇÃO"
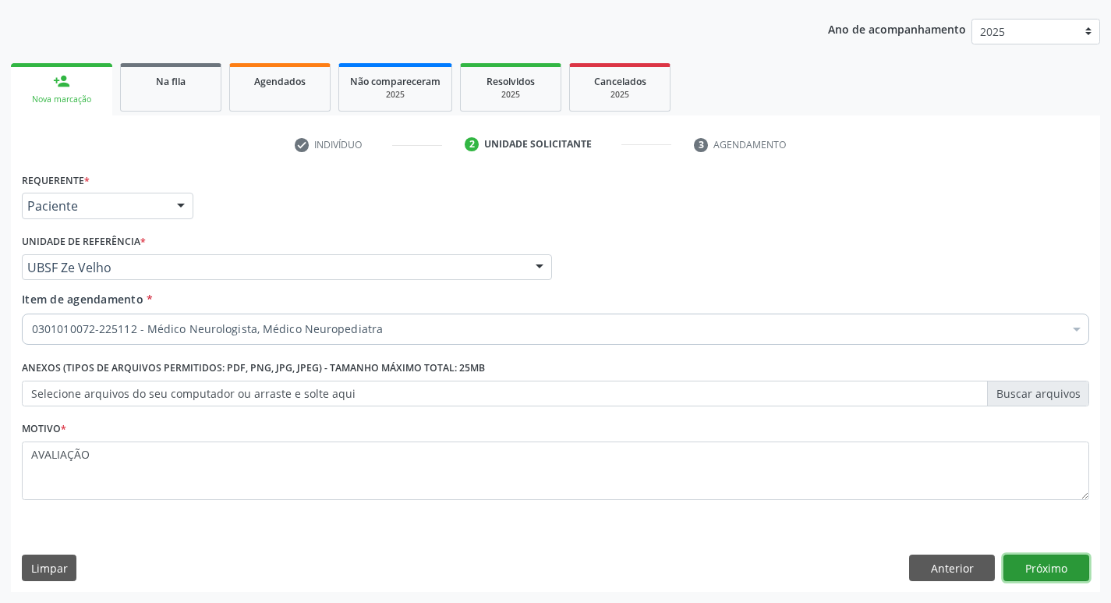
click at [1029, 571] on button "Próximo" at bounding box center [1046, 567] width 86 height 27
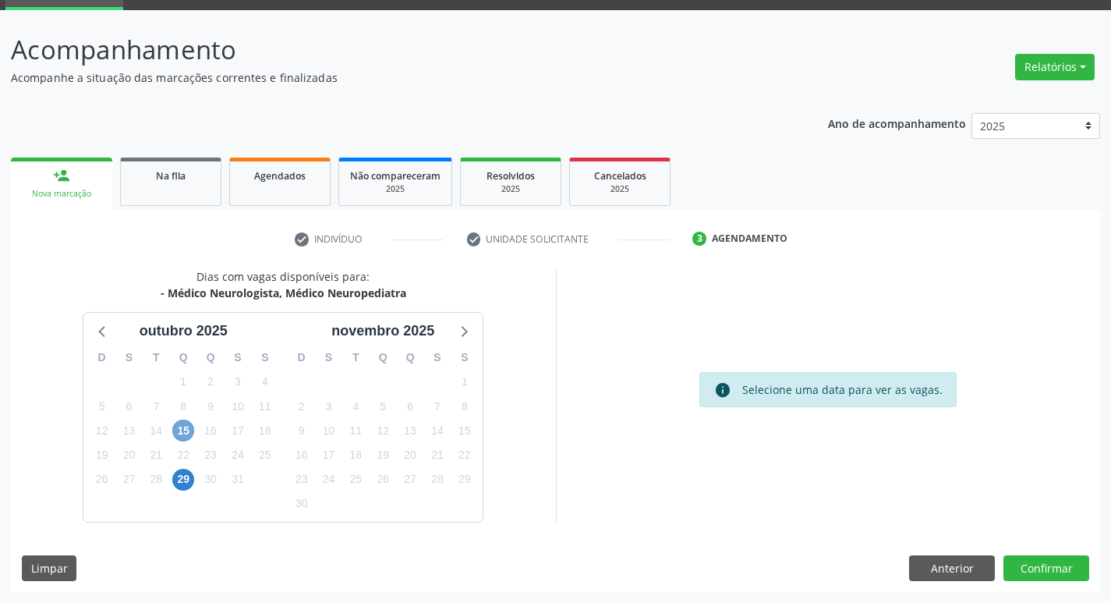
click at [177, 435] on span "15" at bounding box center [183, 430] width 22 height 22
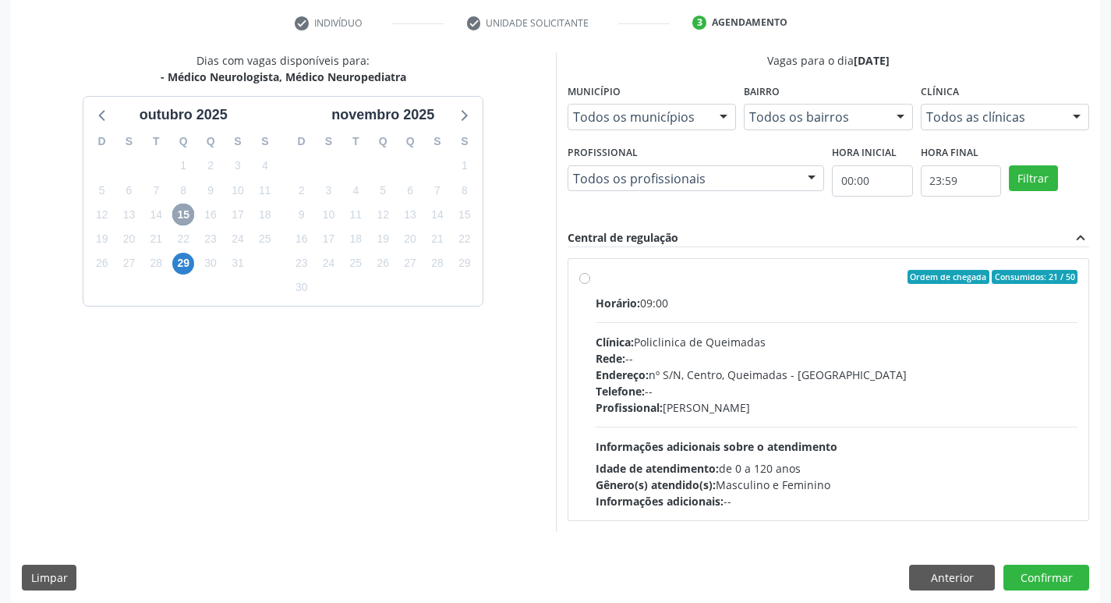
scroll to position [301, 0]
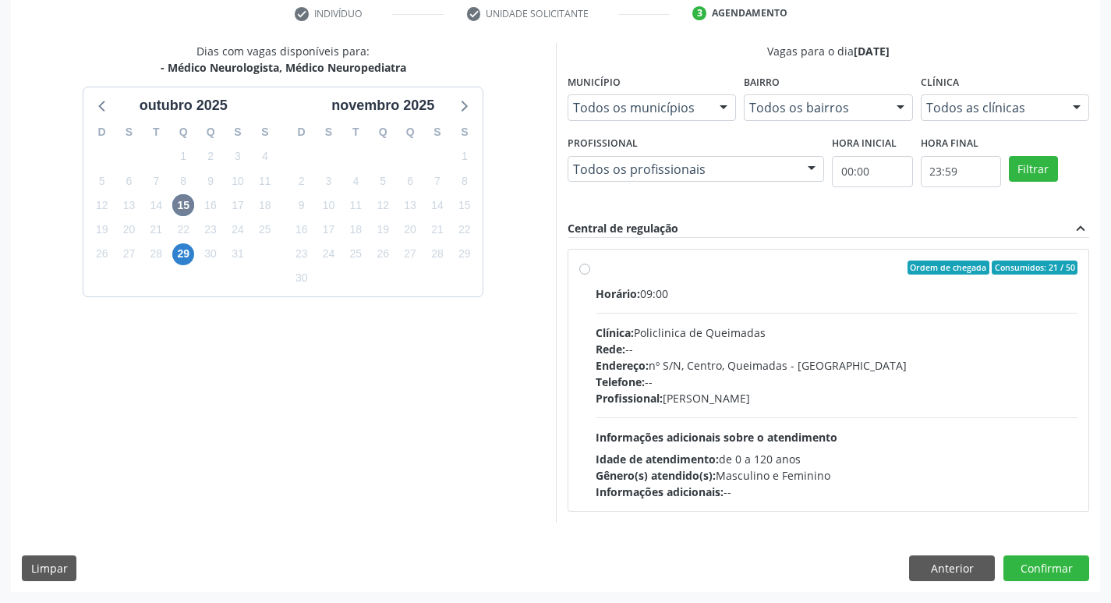
click at [851, 267] on div "Ordem de chegada Consumidos: 21 / 50" at bounding box center [837, 267] width 483 height 14
click at [590, 267] on input "Ordem de chegada Consumidos: 21 / 50 Horário: 09:00 Clínica: Policlinica de Que…" at bounding box center [584, 267] width 11 height 14
radio input "true"
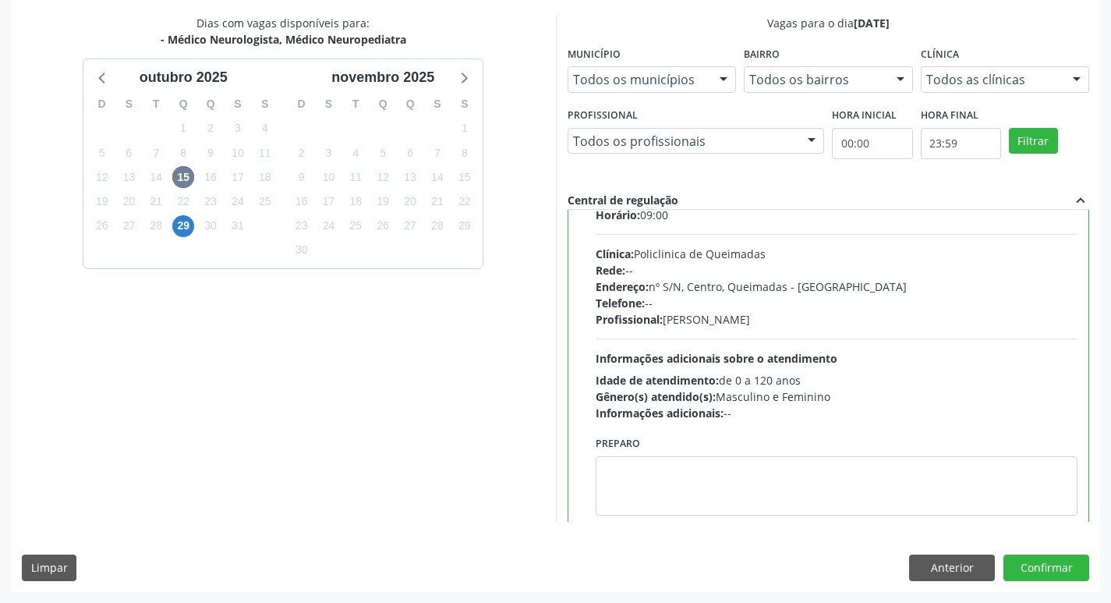
scroll to position [77, 0]
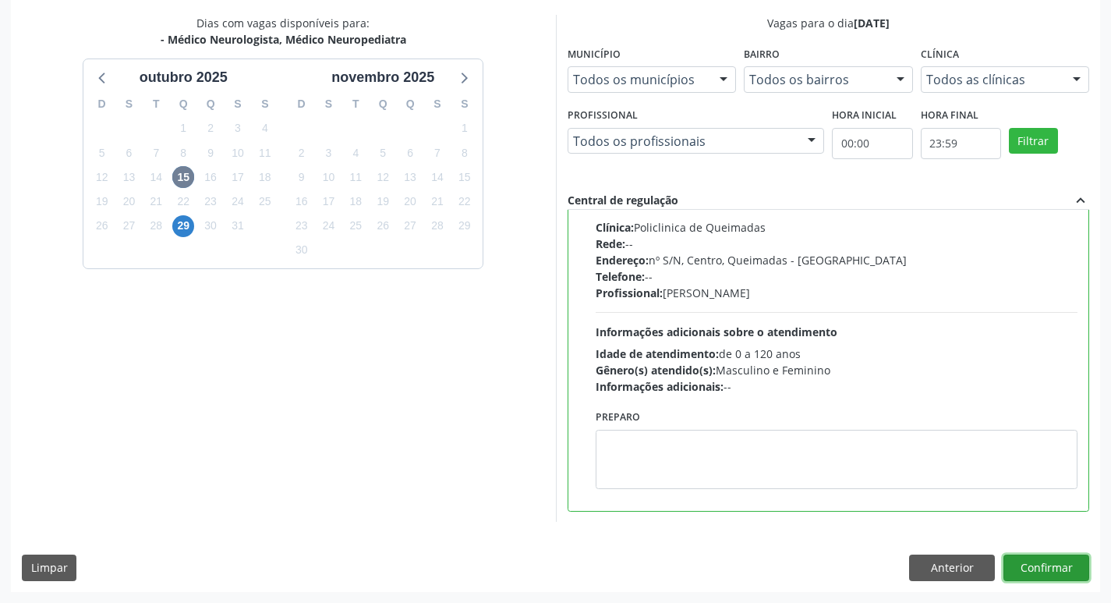
click at [1042, 563] on button "Confirmar" at bounding box center [1046, 567] width 86 height 27
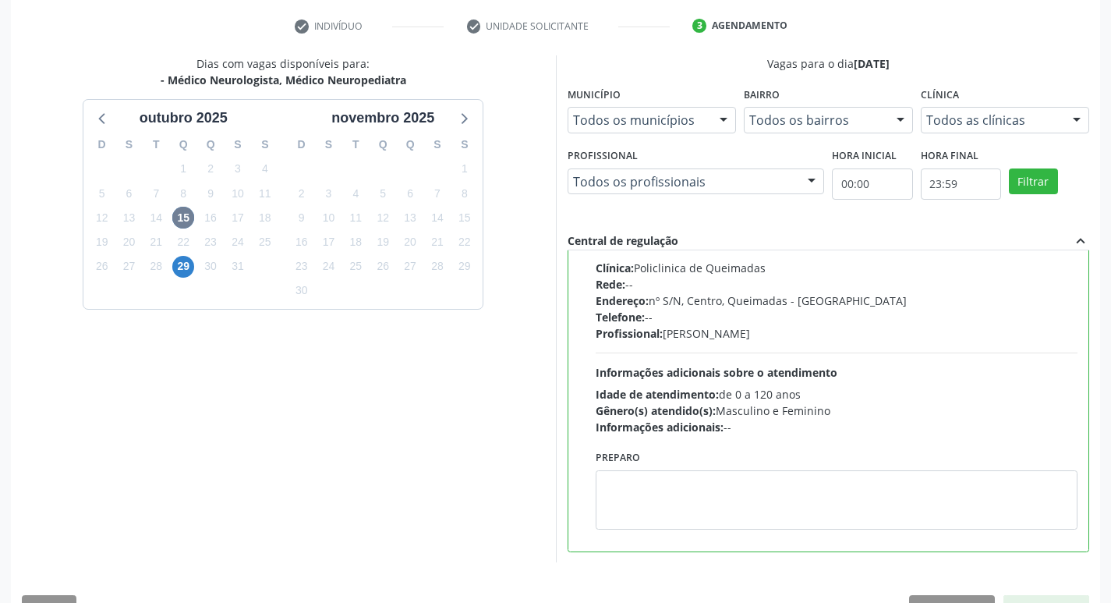
scroll to position [329, 0]
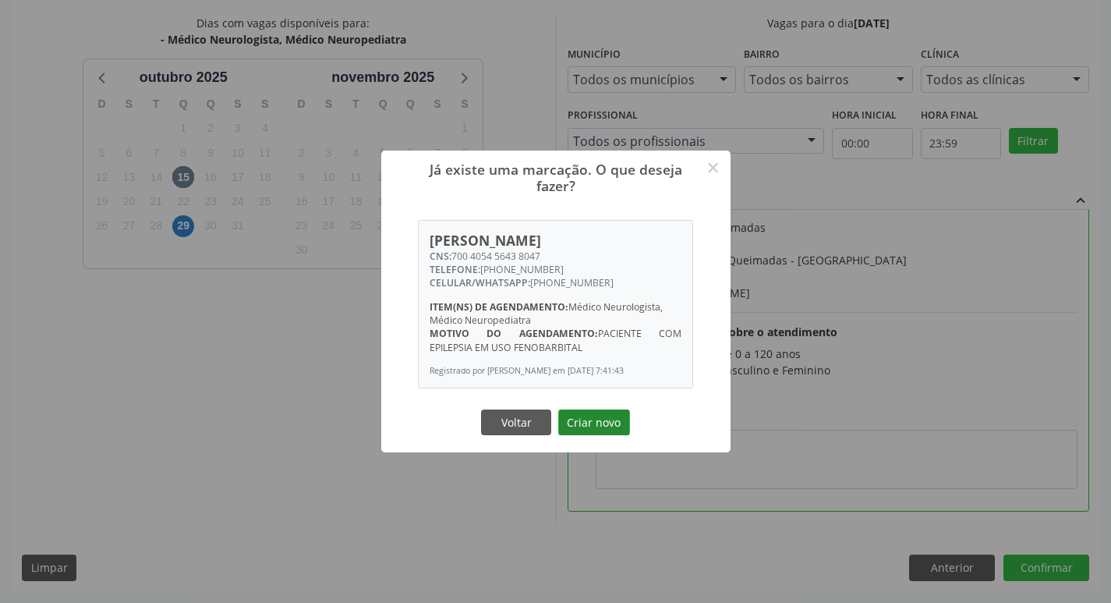
click at [606, 426] on button "Criar novo" at bounding box center [594, 422] width 72 height 27
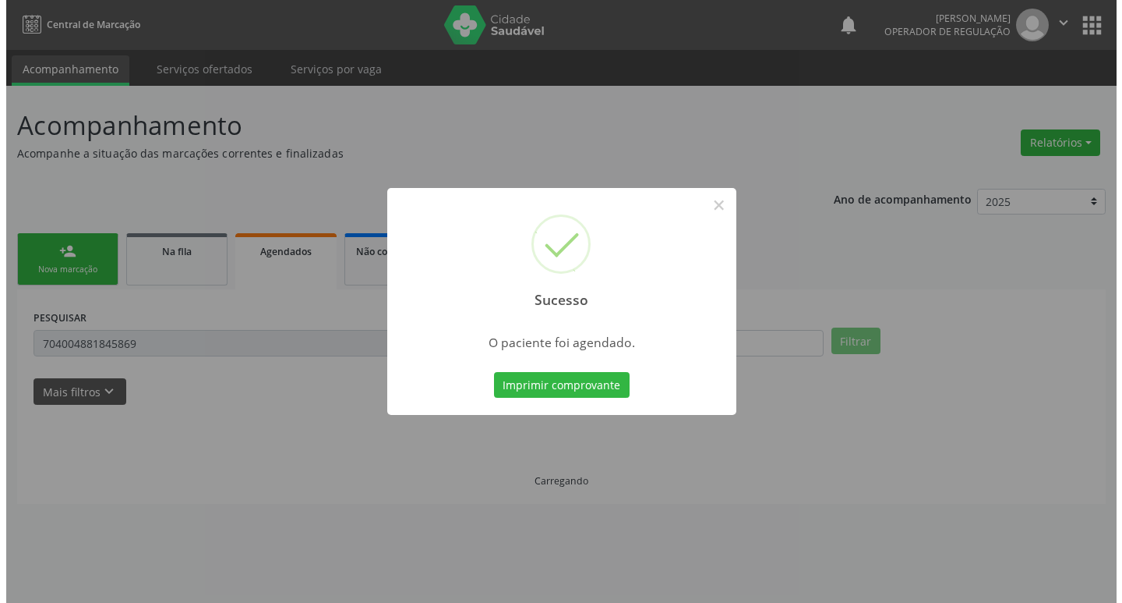
scroll to position [0, 0]
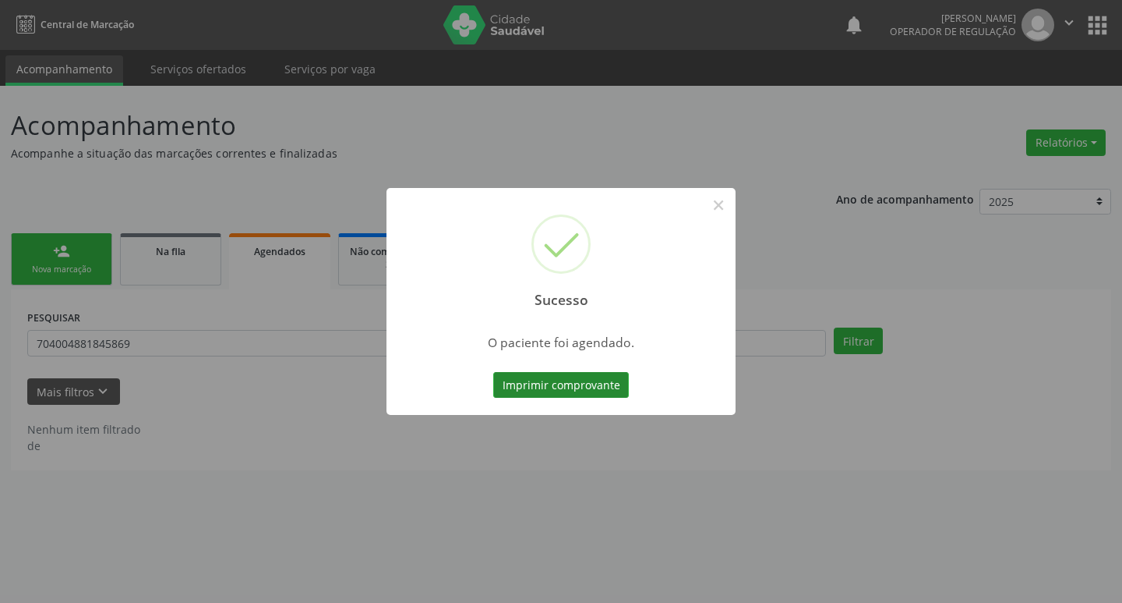
click at [567, 376] on button "Imprimir comprovante" at bounding box center [561, 385] width 136 height 27
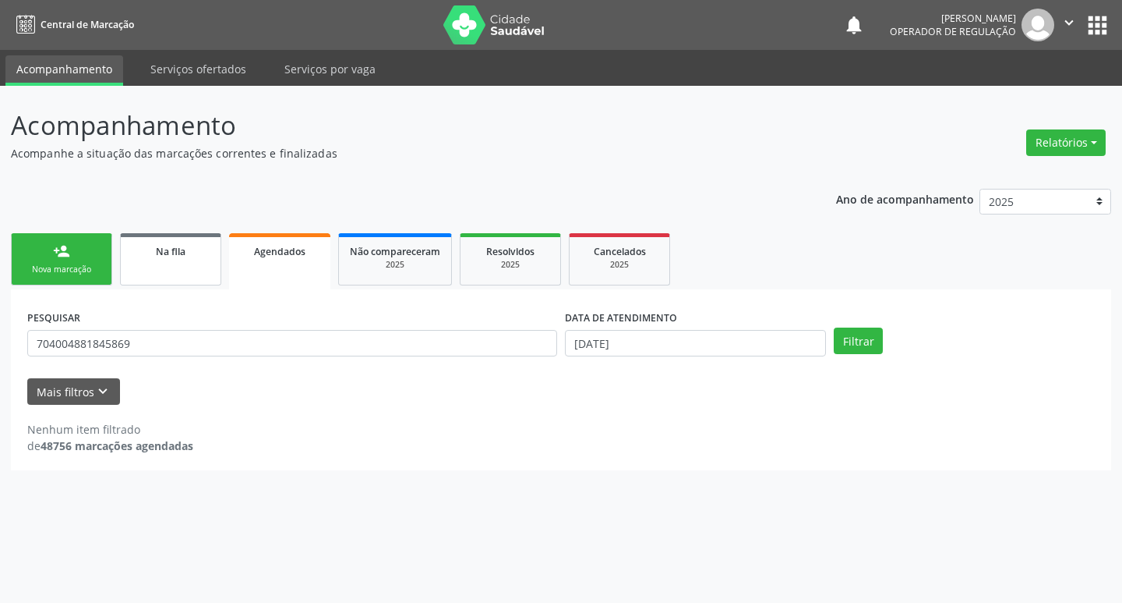
click at [185, 238] on link "Na fila" at bounding box center [170, 259] width 101 height 52
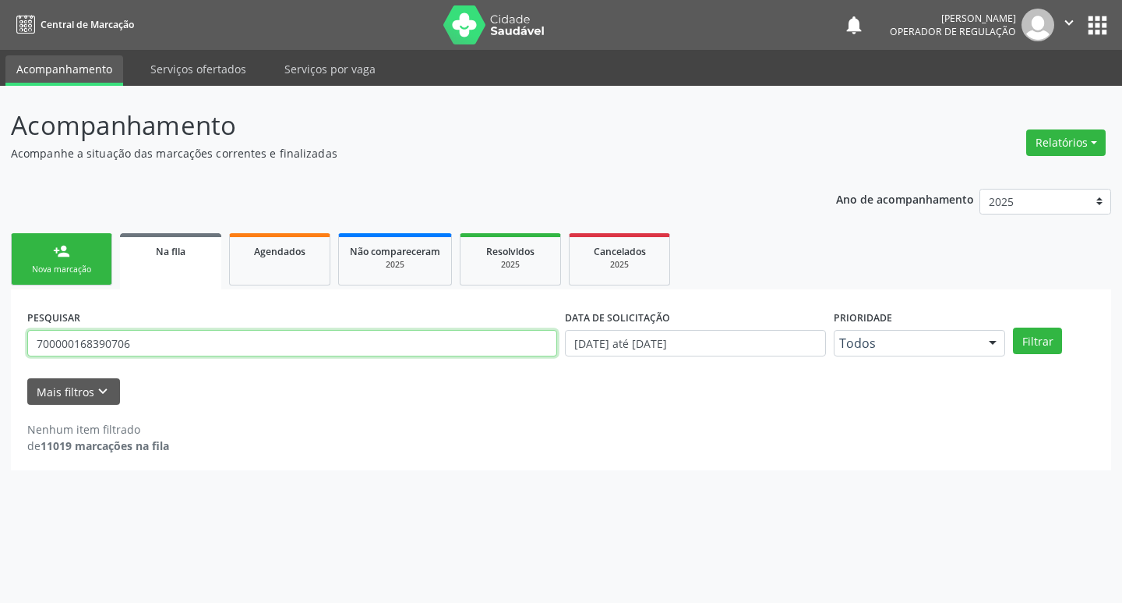
click at [157, 349] on input "700000168390706" at bounding box center [292, 343] width 530 height 27
click at [157, 349] on input "text" at bounding box center [292, 343] width 530 height 27
type input "700708983314271"
click at [1013, 327] on button "Filtrar" at bounding box center [1037, 340] width 49 height 27
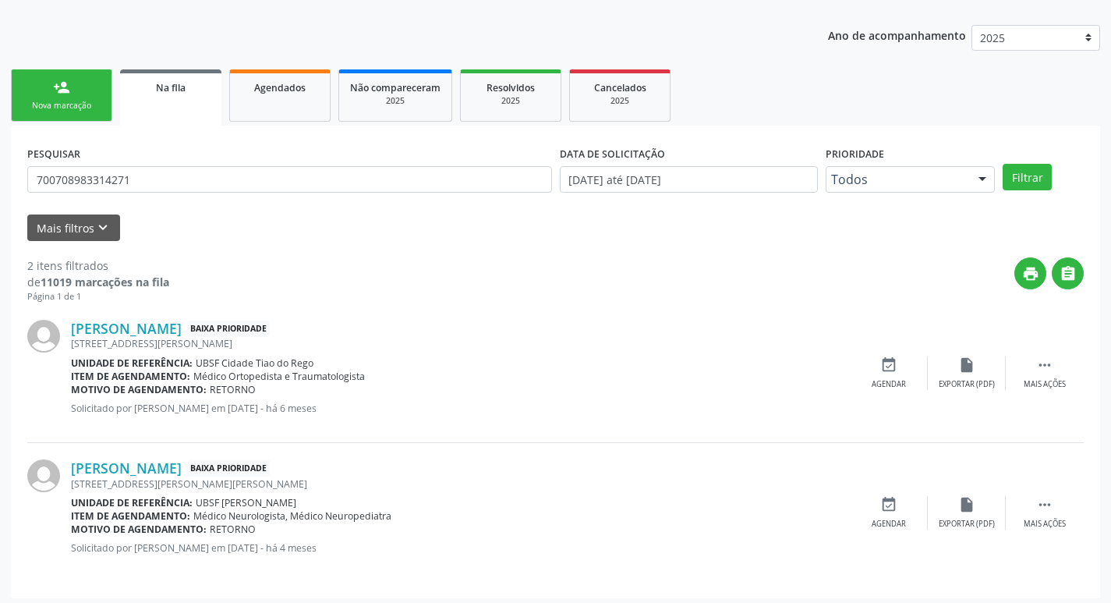
scroll to position [170, 0]
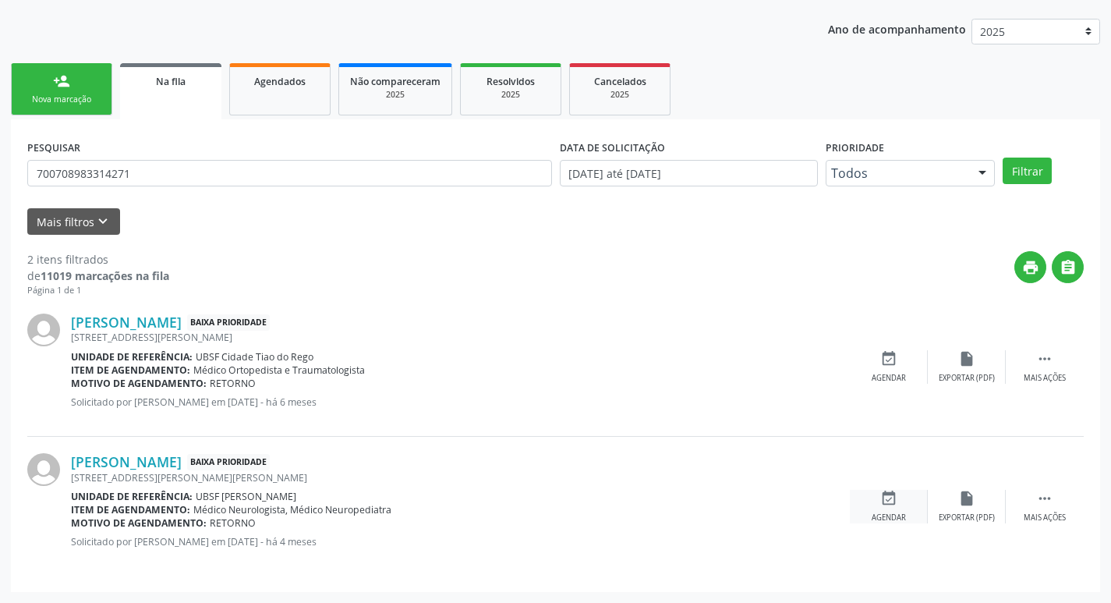
click at [884, 502] on icon "event_available" at bounding box center [888, 498] width 17 height 17
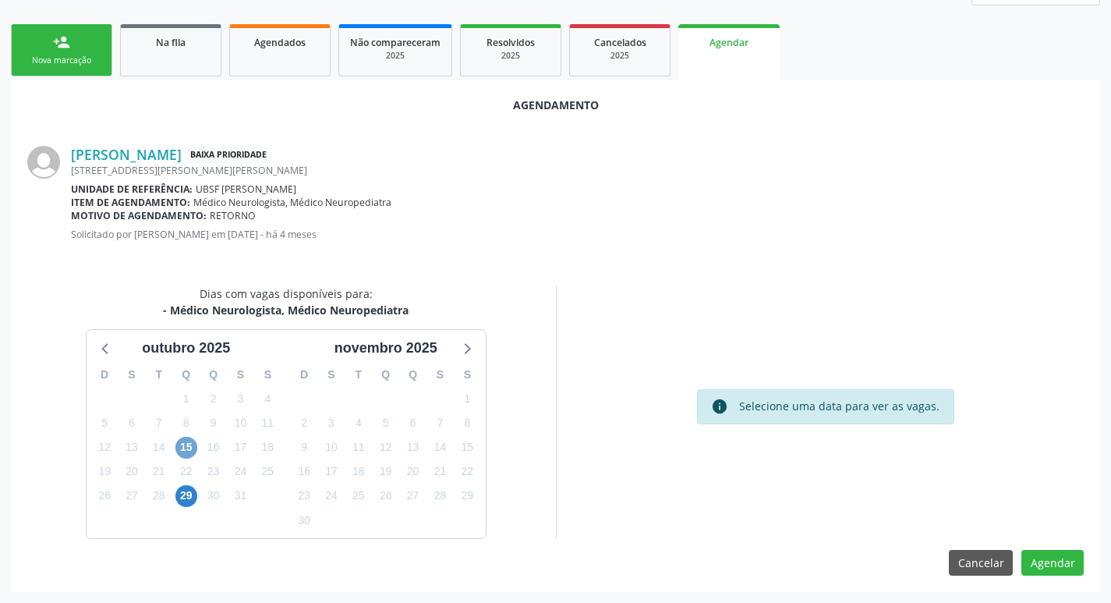
click at [185, 441] on span "15" at bounding box center [186, 448] width 22 height 22
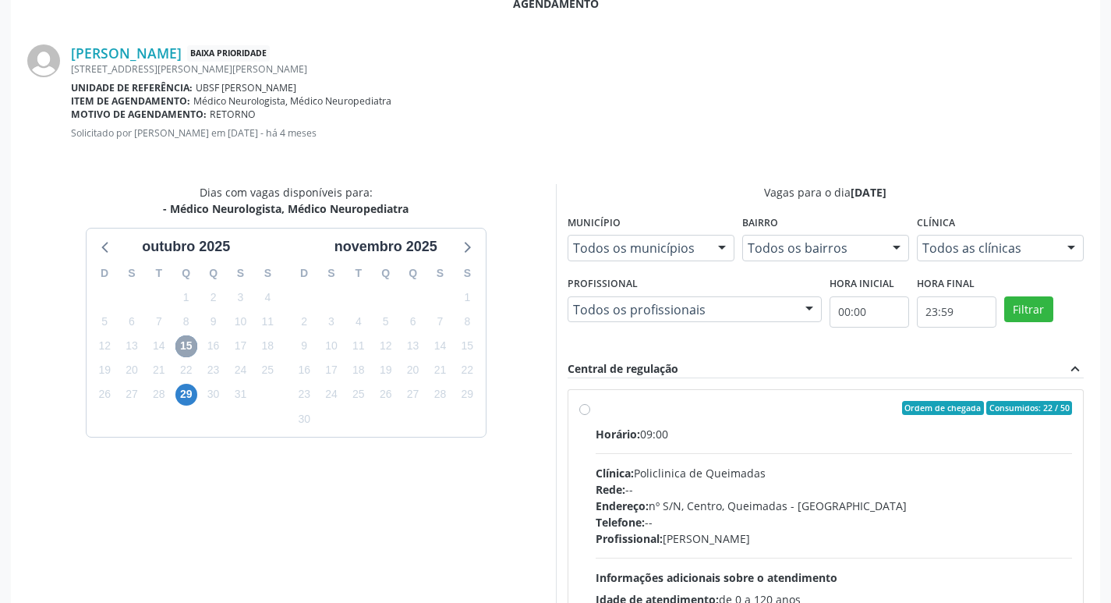
scroll to position [434, 0]
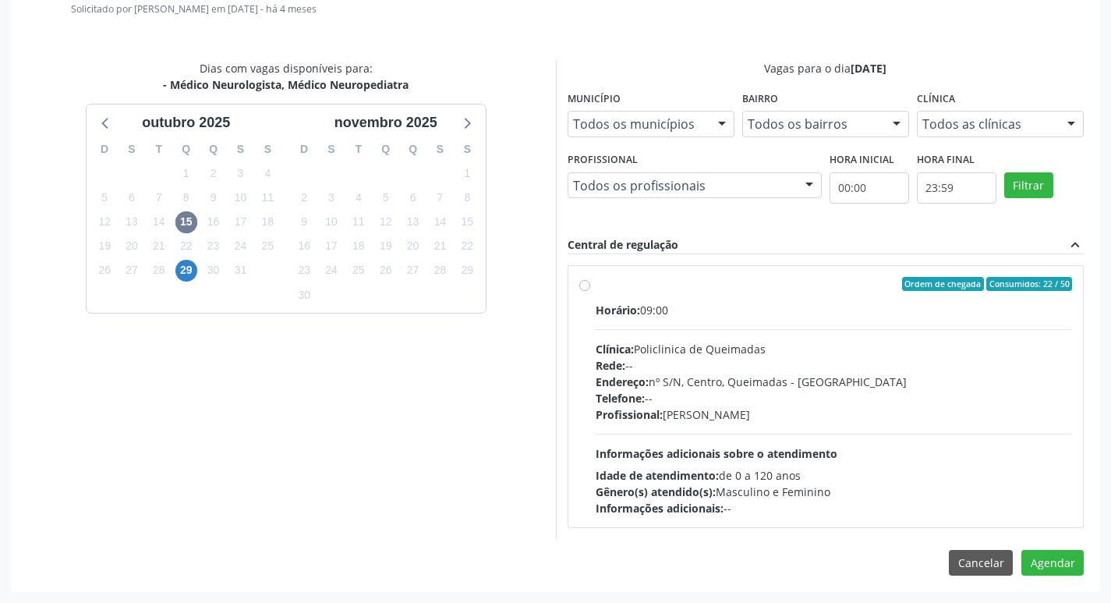
click at [880, 303] on div "Horário: 09:00" at bounding box center [834, 310] width 477 height 16
click at [590, 291] on input "Ordem de chegada Consumidos: 22 / 50 Horário: 09:00 Clínica: Policlinica de Que…" at bounding box center [584, 284] width 11 height 14
radio input "true"
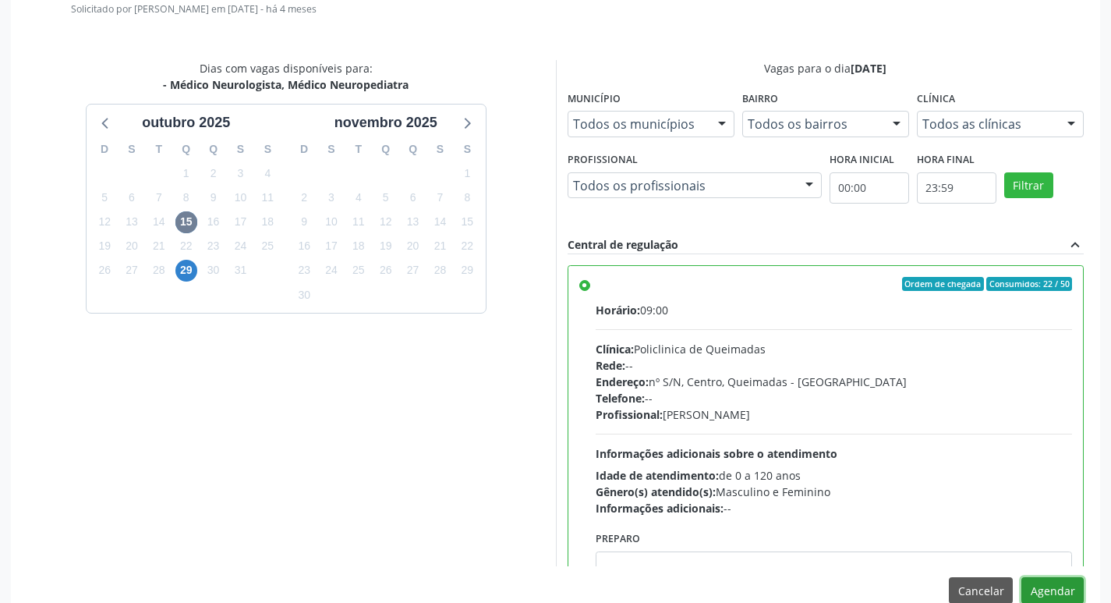
click at [1064, 591] on button "Agendar" at bounding box center [1052, 590] width 62 height 27
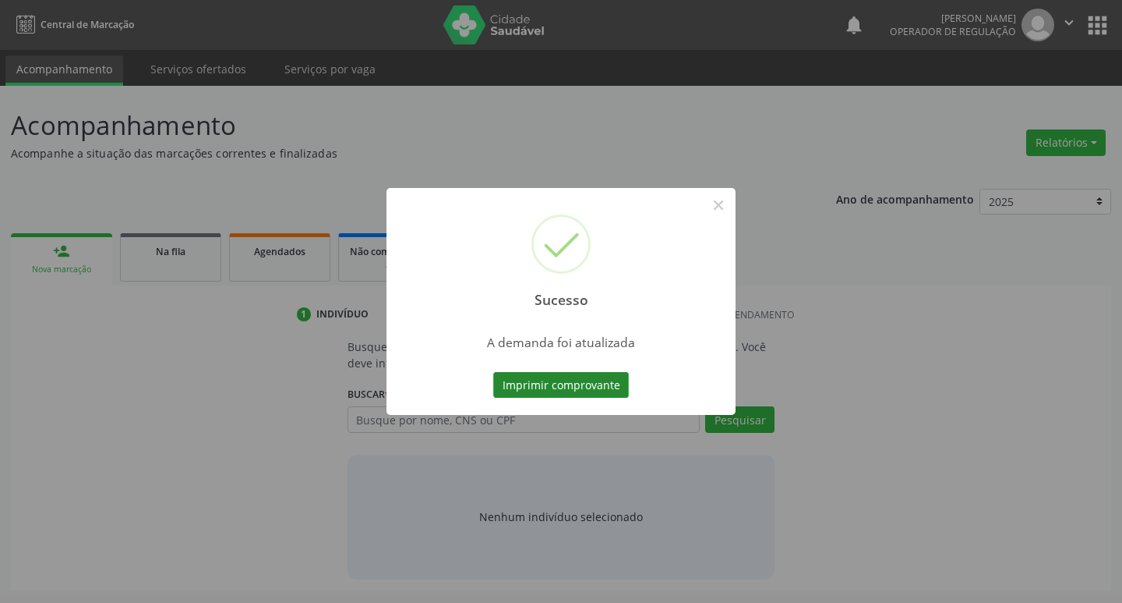
click at [542, 386] on button "Imprimir comprovante" at bounding box center [561, 385] width 136 height 27
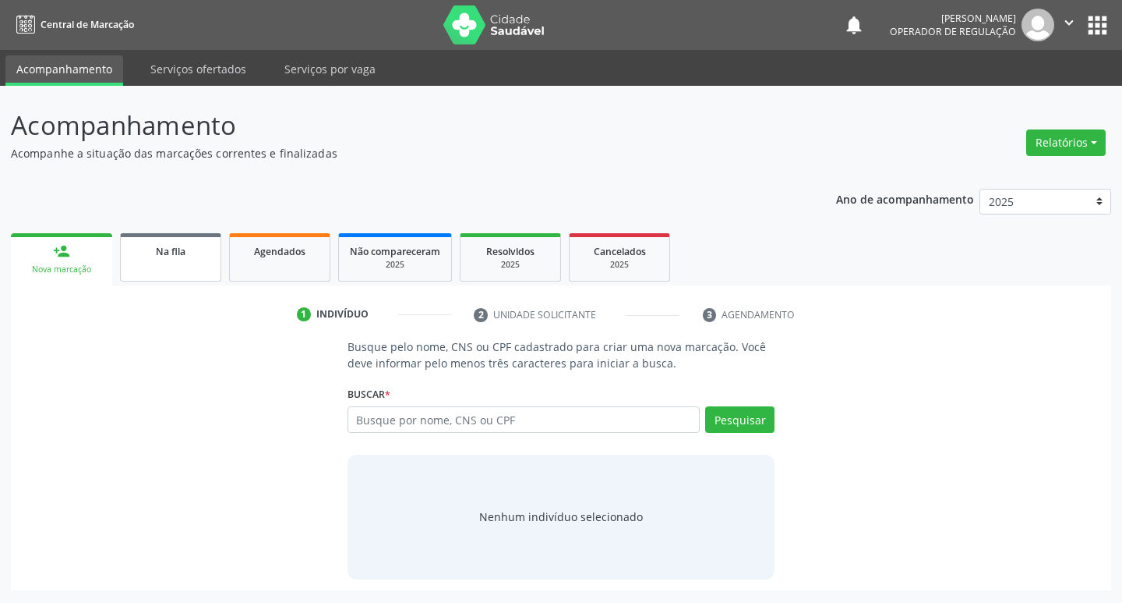
click at [201, 250] on div "Na fila" at bounding box center [171, 250] width 78 height 16
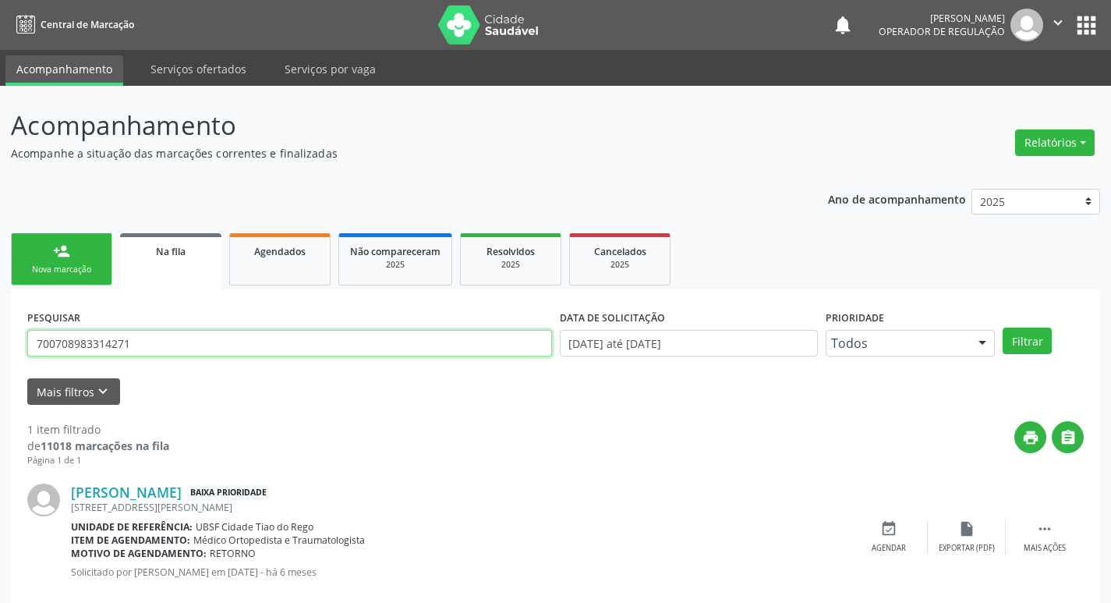
click at [239, 332] on input "700708983314271" at bounding box center [289, 343] width 525 height 27
type input "705403400989098"
click at [1002, 327] on button "Filtrar" at bounding box center [1026, 340] width 49 height 27
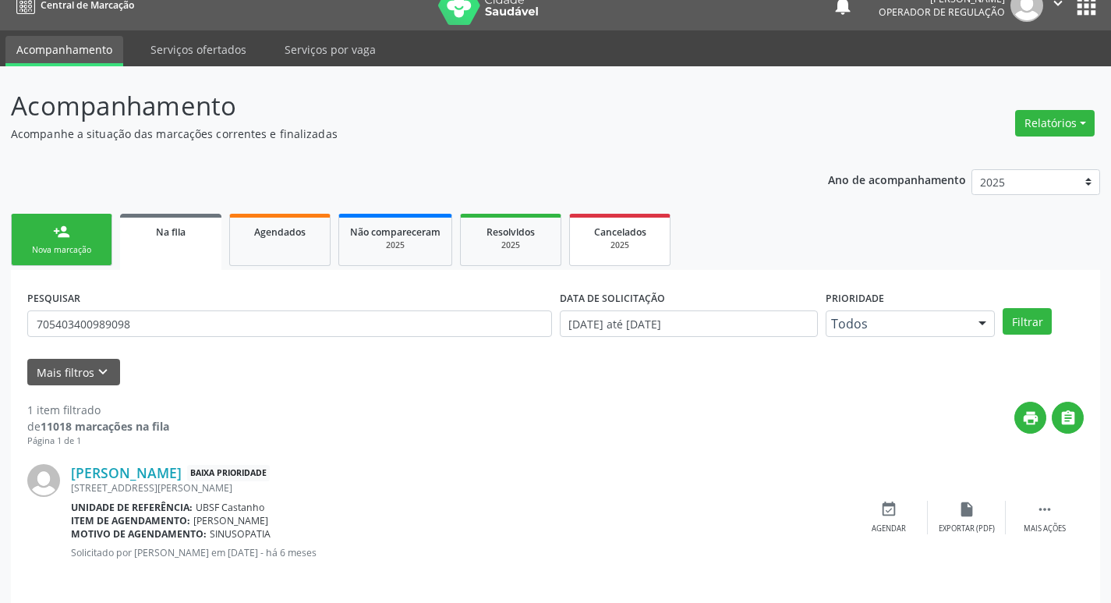
scroll to position [30, 0]
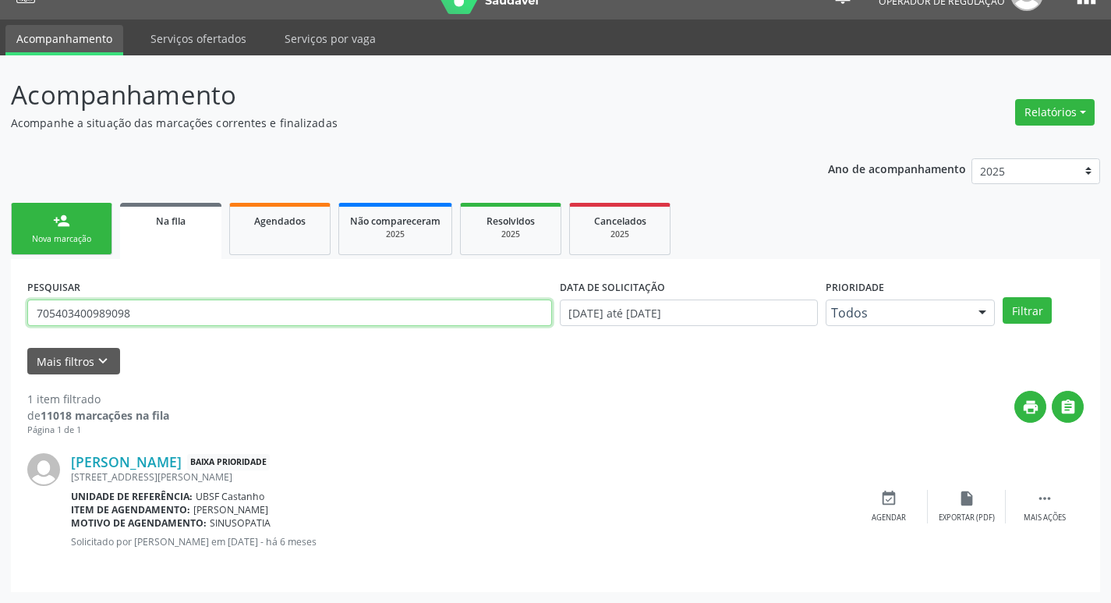
click at [145, 302] on input "705403400989098" at bounding box center [289, 312] width 525 height 27
click at [45, 207] on link "person_add Nova marcação" at bounding box center [61, 229] width 101 height 52
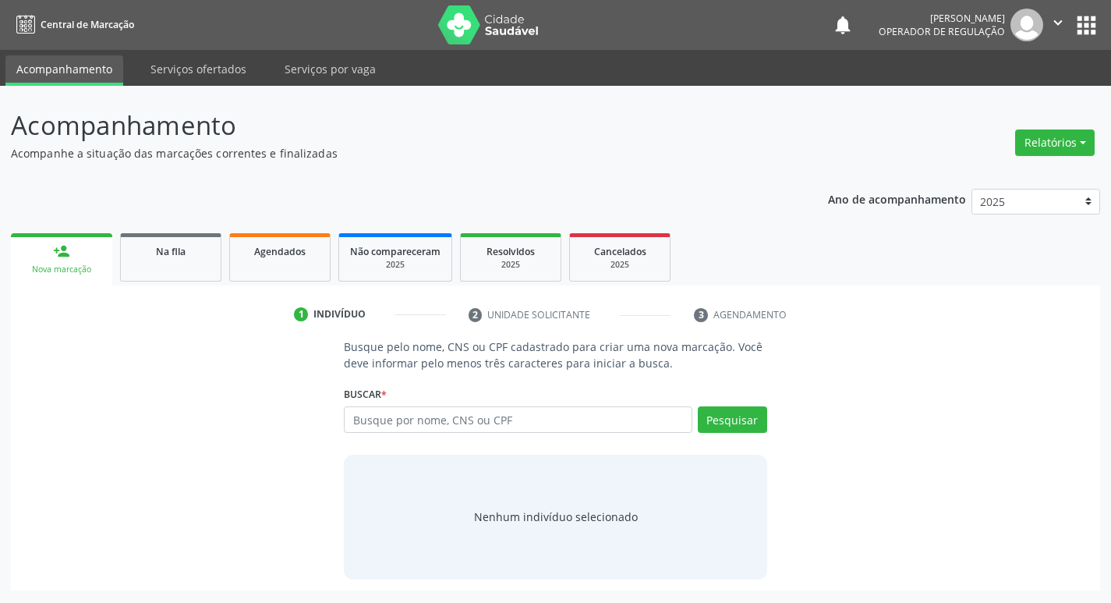
scroll to position [0, 0]
click at [412, 421] on input "text" at bounding box center [524, 419] width 353 height 27
paste input "705403400989098"
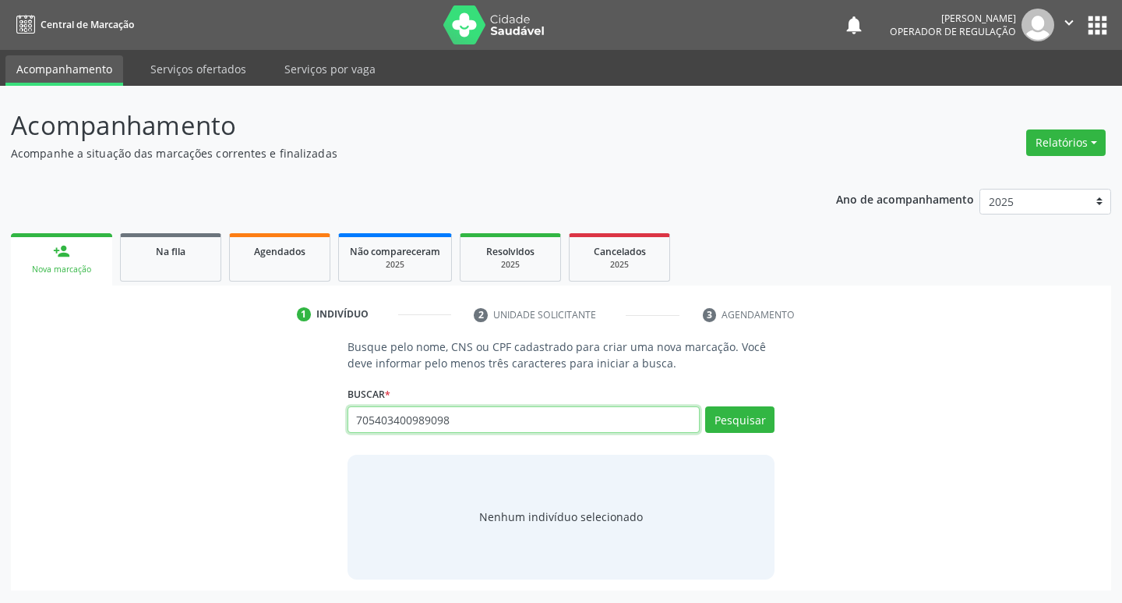
type input "705403400989098"
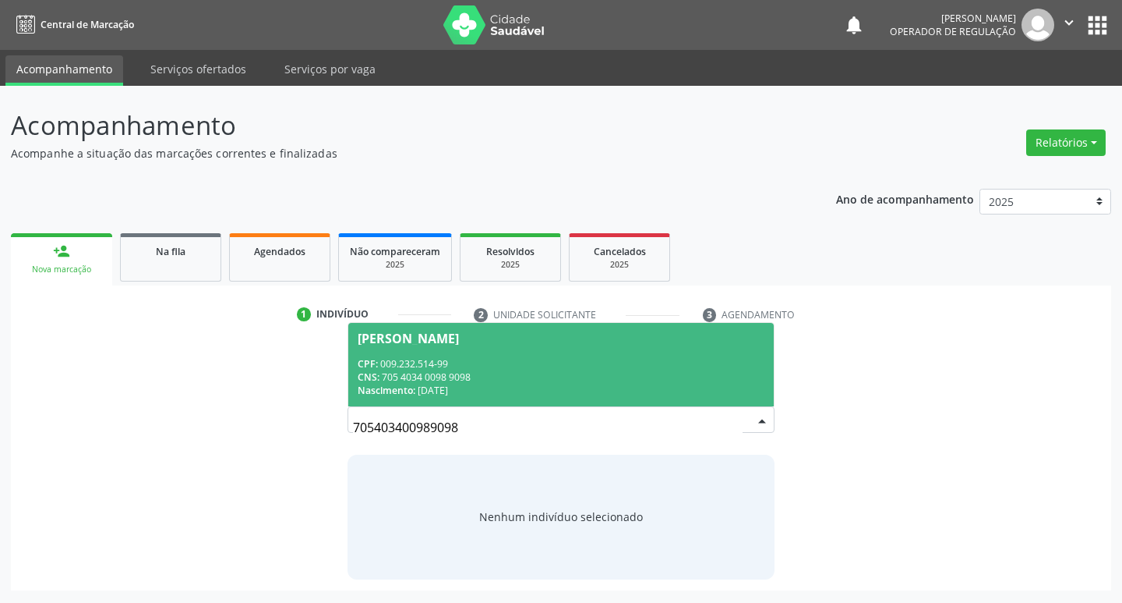
click at [618, 394] on div "Nascimento: [DATE]" at bounding box center [562, 390] width 408 height 13
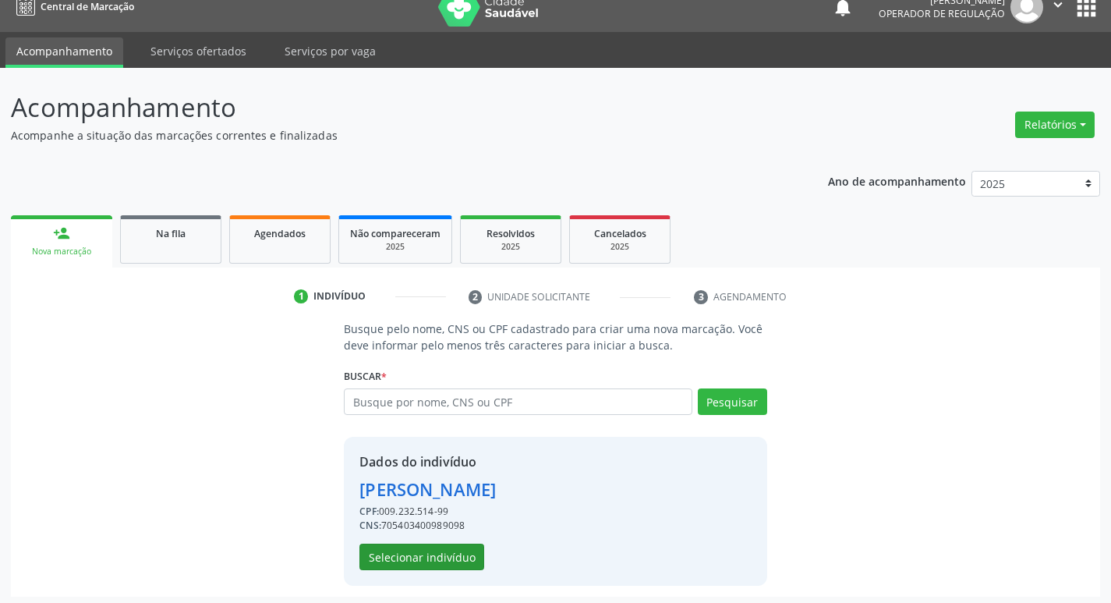
scroll to position [23, 0]
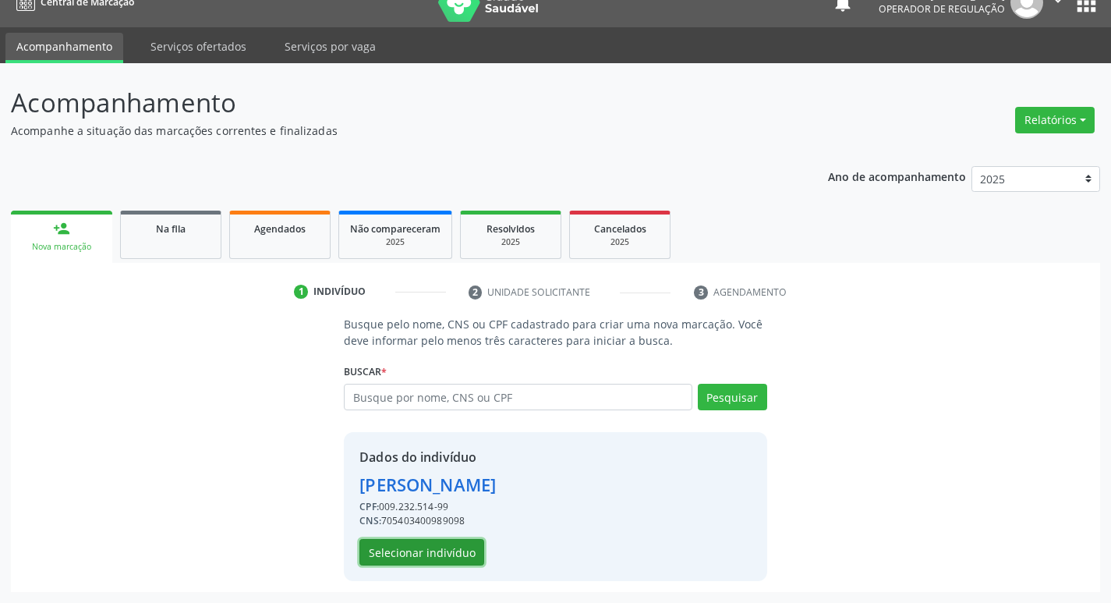
click at [394, 544] on button "Selecionar indivíduo" at bounding box center [421, 552] width 125 height 27
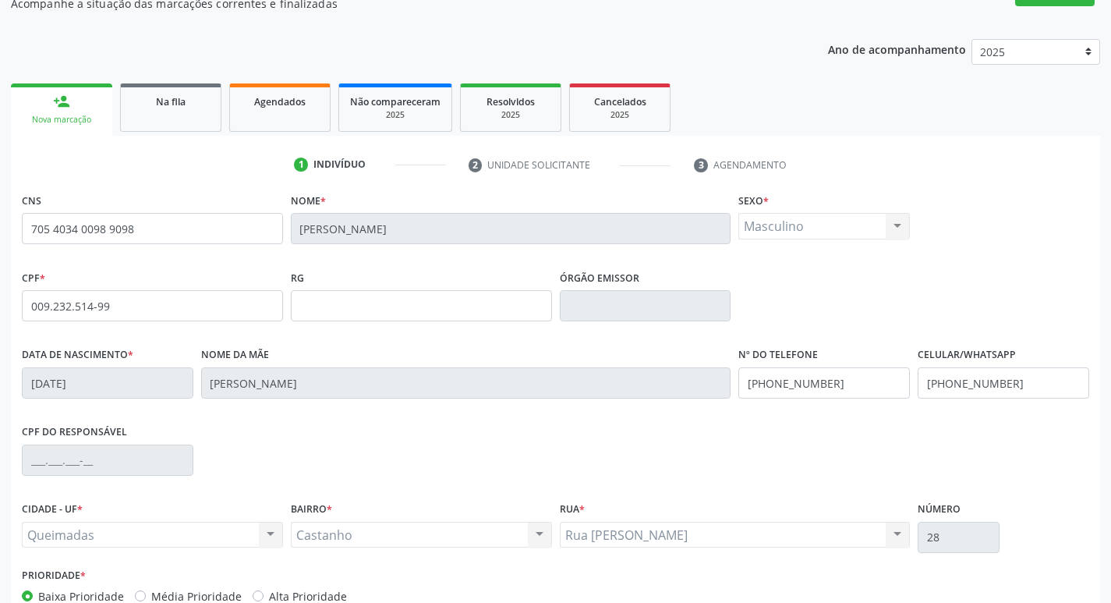
scroll to position [242, 0]
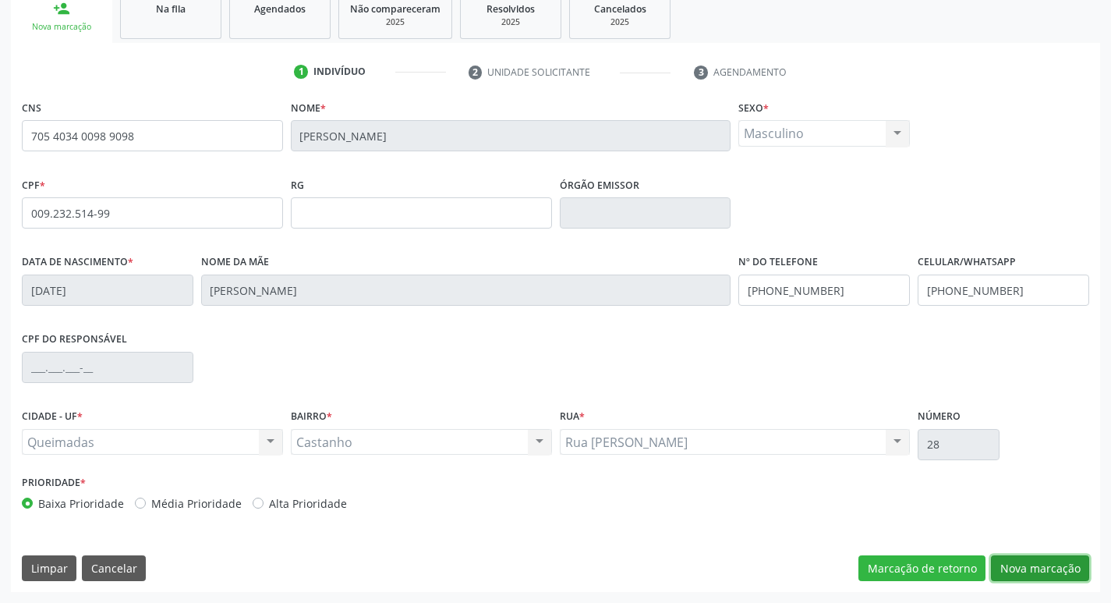
drag, startPoint x: 1035, startPoint y: 564, endPoint x: 511, endPoint y: 573, distance: 523.9
click at [1035, 567] on button "Nova marcação" at bounding box center [1040, 568] width 98 height 27
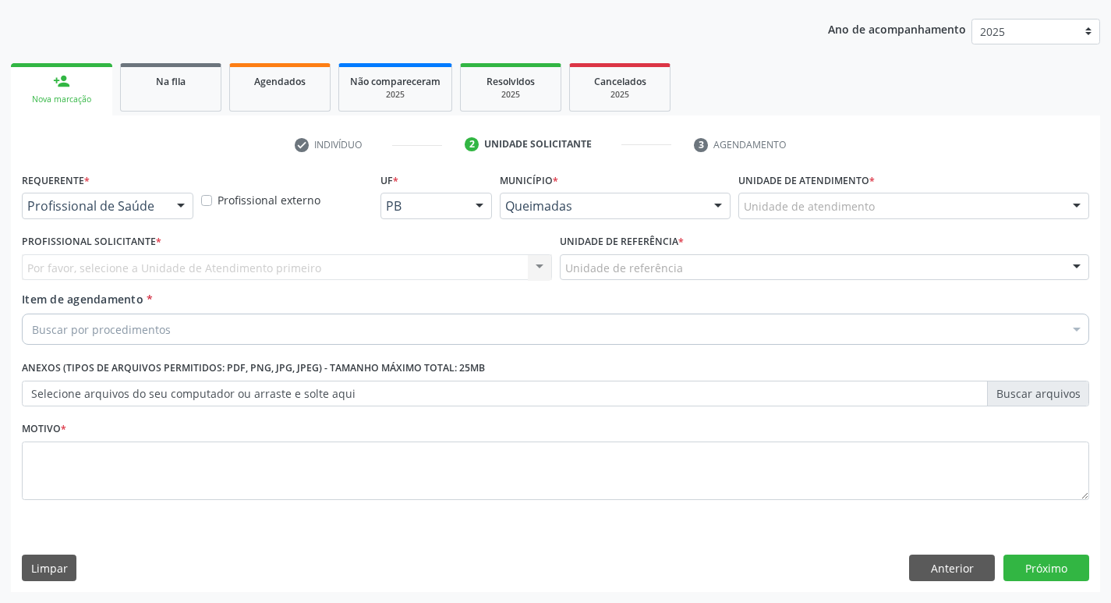
scroll to position [170, 0]
drag, startPoint x: 147, startPoint y: 208, endPoint x: 138, endPoint y: 258, distance: 50.8
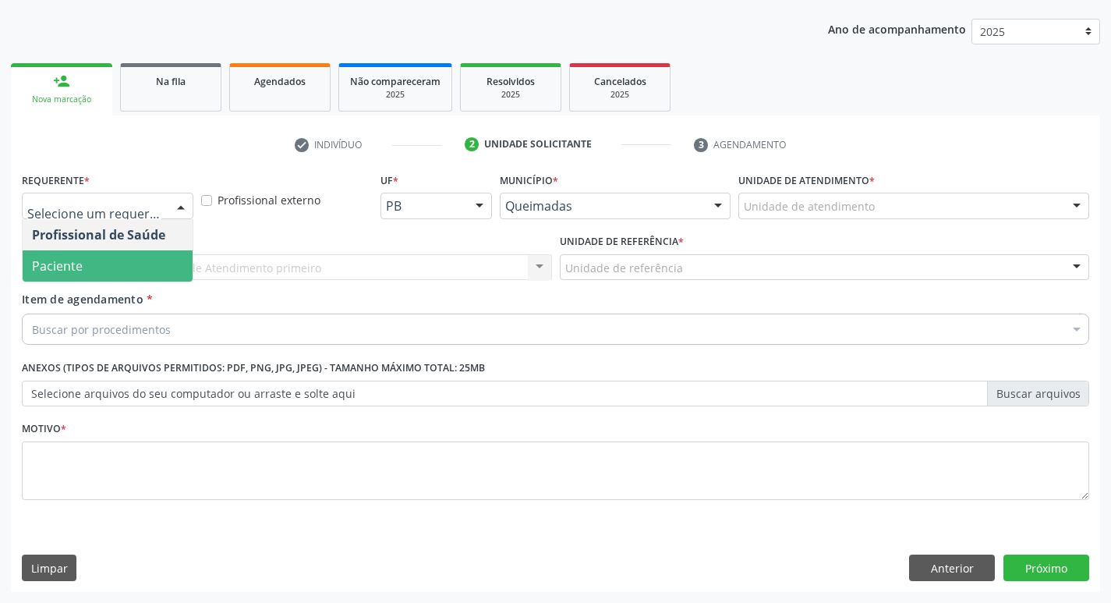
click at [136, 260] on span "Paciente" at bounding box center [108, 265] width 170 height 31
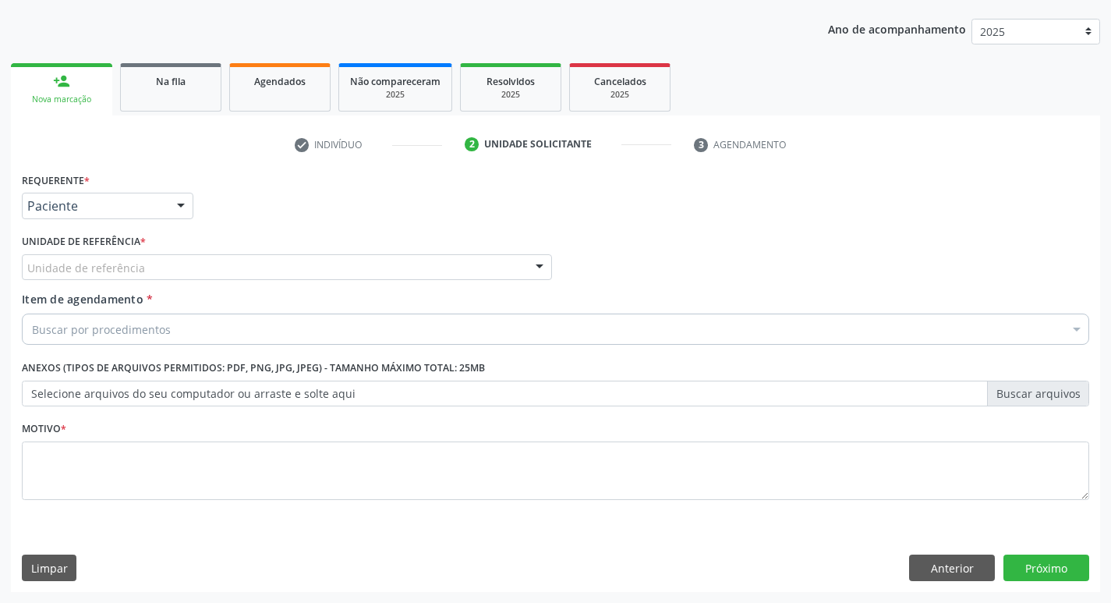
click at [136, 256] on div "Unidade de referência" at bounding box center [287, 267] width 530 height 27
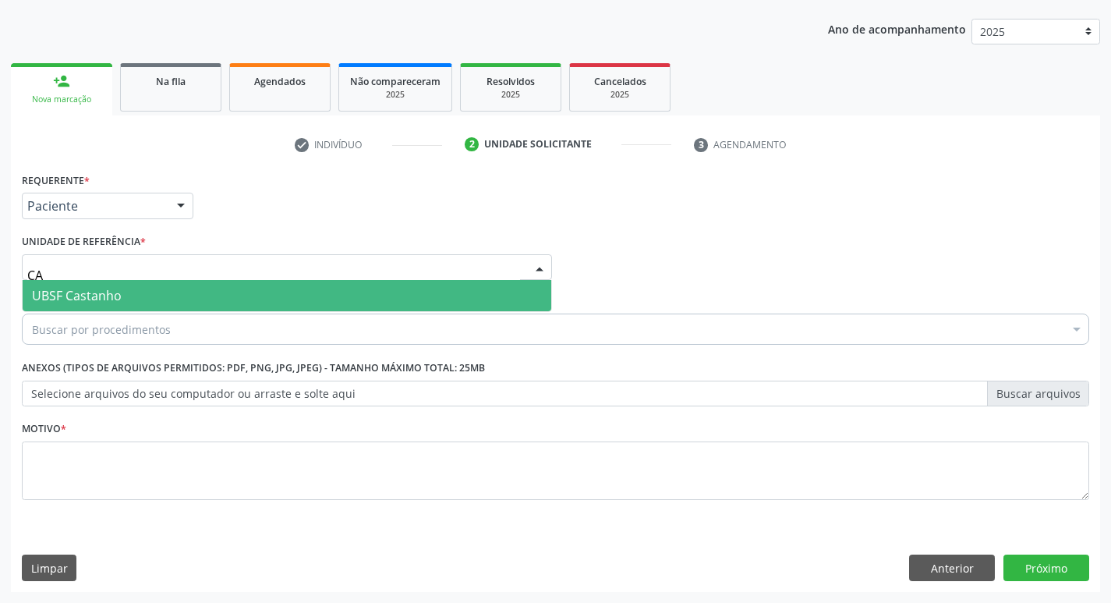
type input "CAS"
click at [111, 285] on span "UBSF Castanho" at bounding box center [287, 295] width 528 height 31
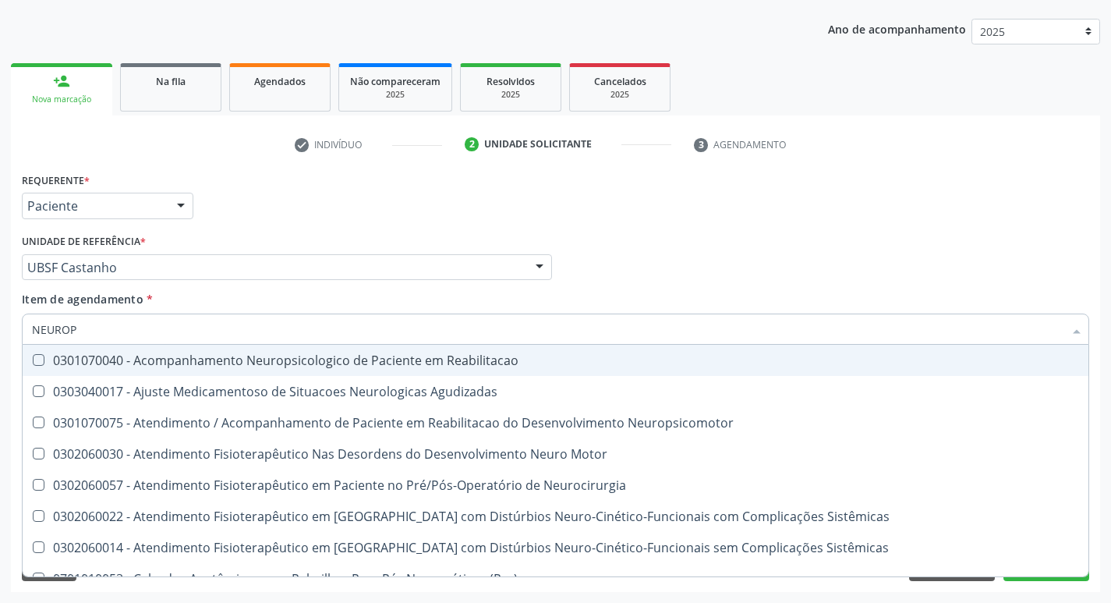
type input "NEUROPE"
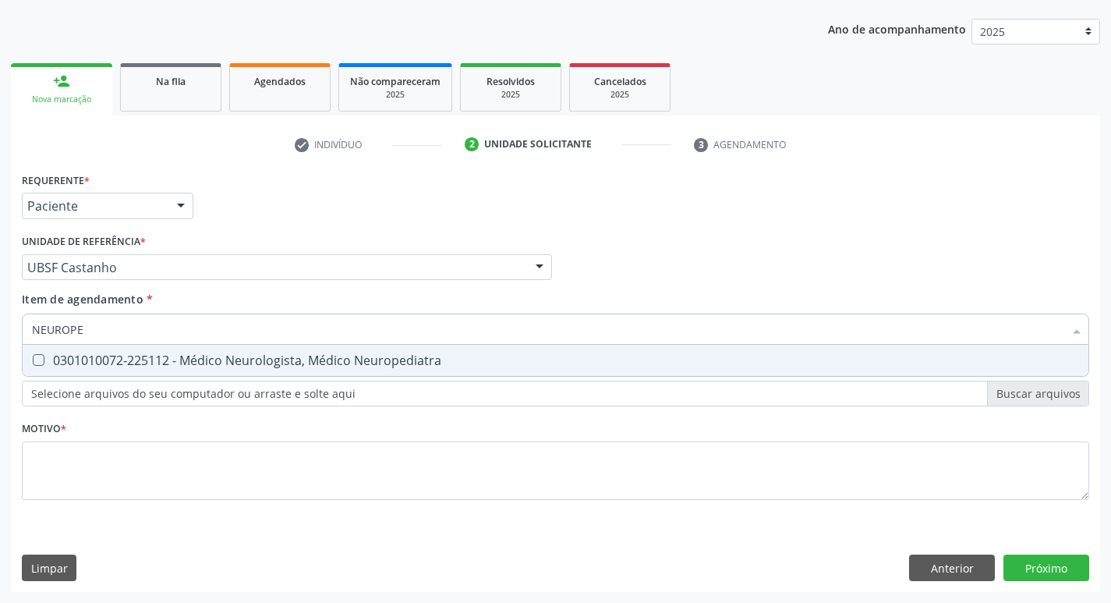
click at [118, 357] on div "0301010072-225112 - Médico Neurologista, Médico Neuropediatra" at bounding box center [555, 360] width 1047 height 12
checkbox Neuropediatra "true"
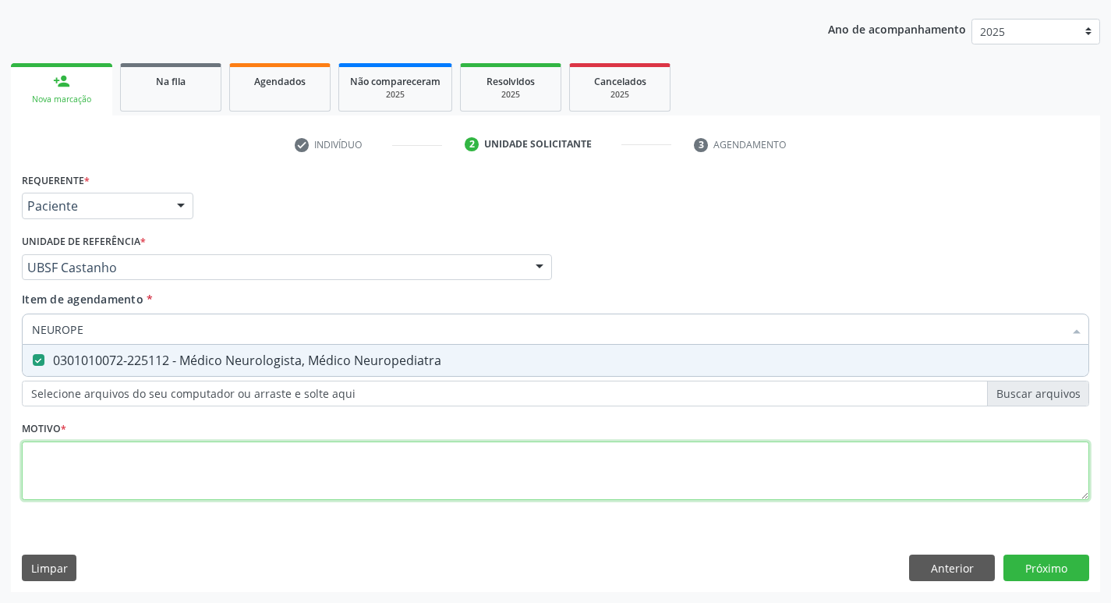
click at [69, 470] on div "Requerente * Paciente Profissional de Saúde Paciente Nenhum resultado encontrad…" at bounding box center [555, 344] width 1067 height 353
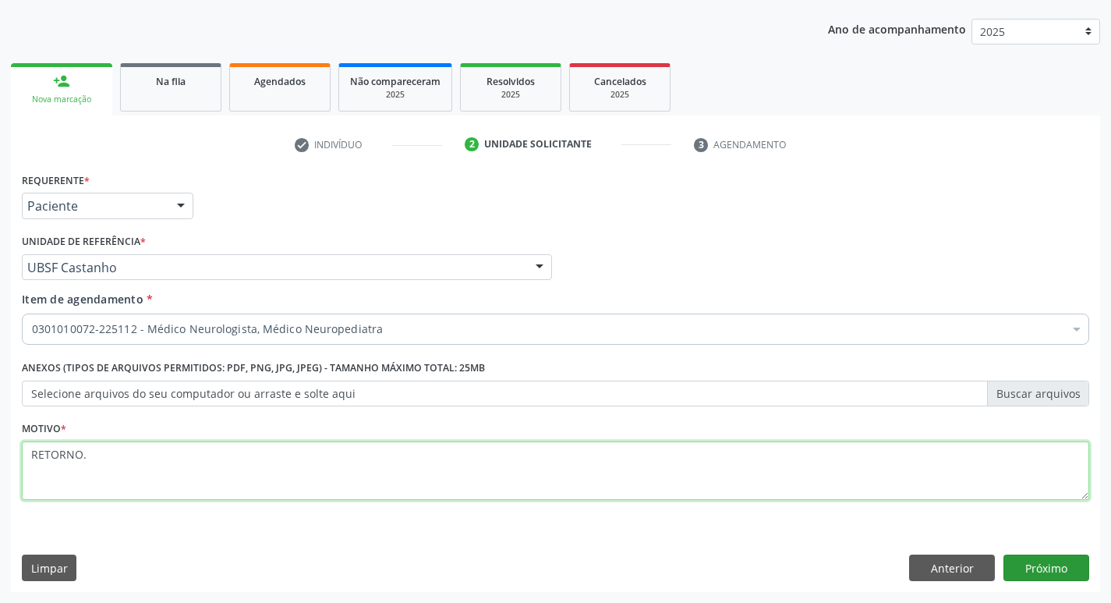
type textarea "RETORNO."
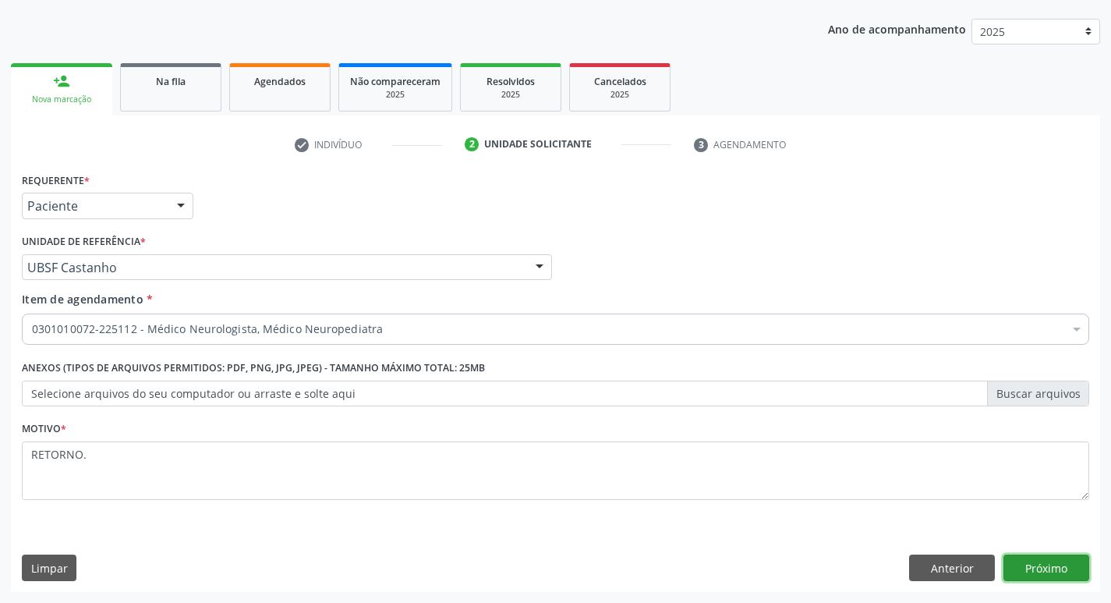
click at [1038, 572] on button "Próximo" at bounding box center [1046, 567] width 86 height 27
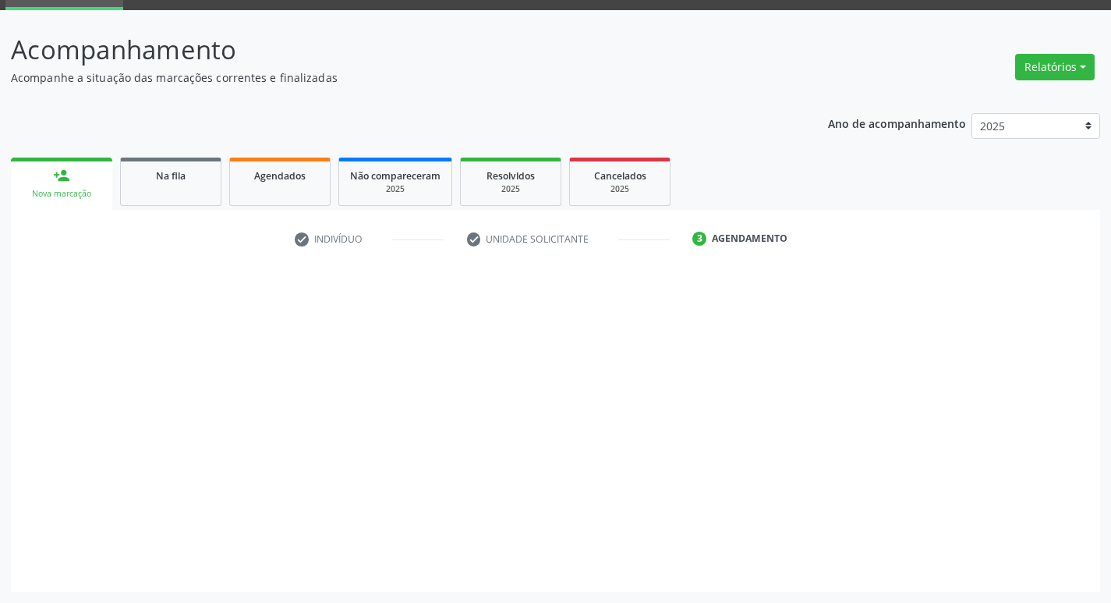
scroll to position [76, 0]
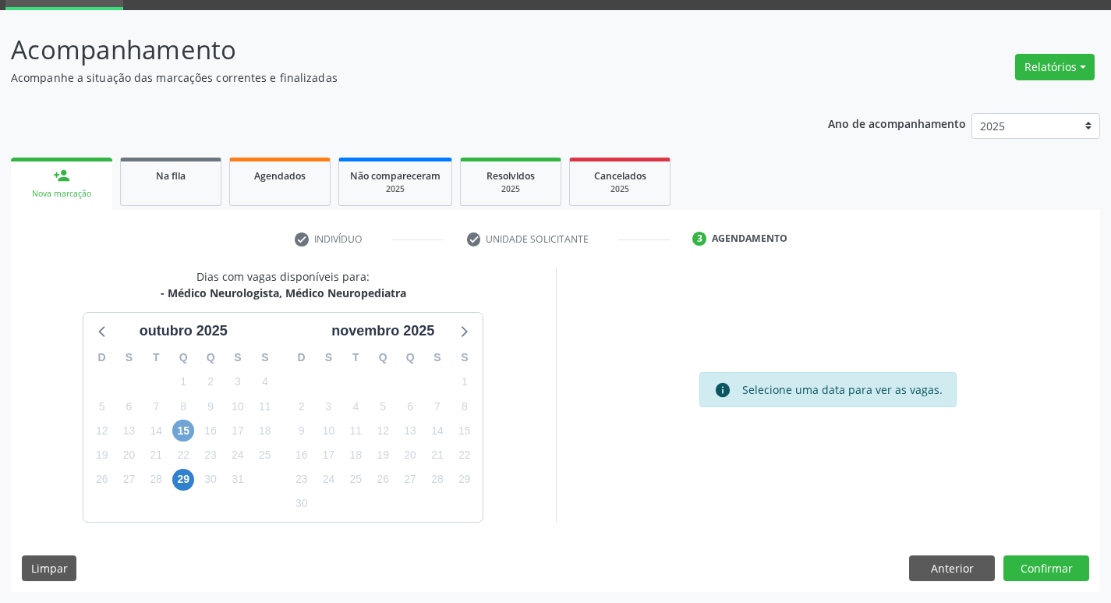
click at [193, 430] on span "15" at bounding box center [183, 430] width 22 height 22
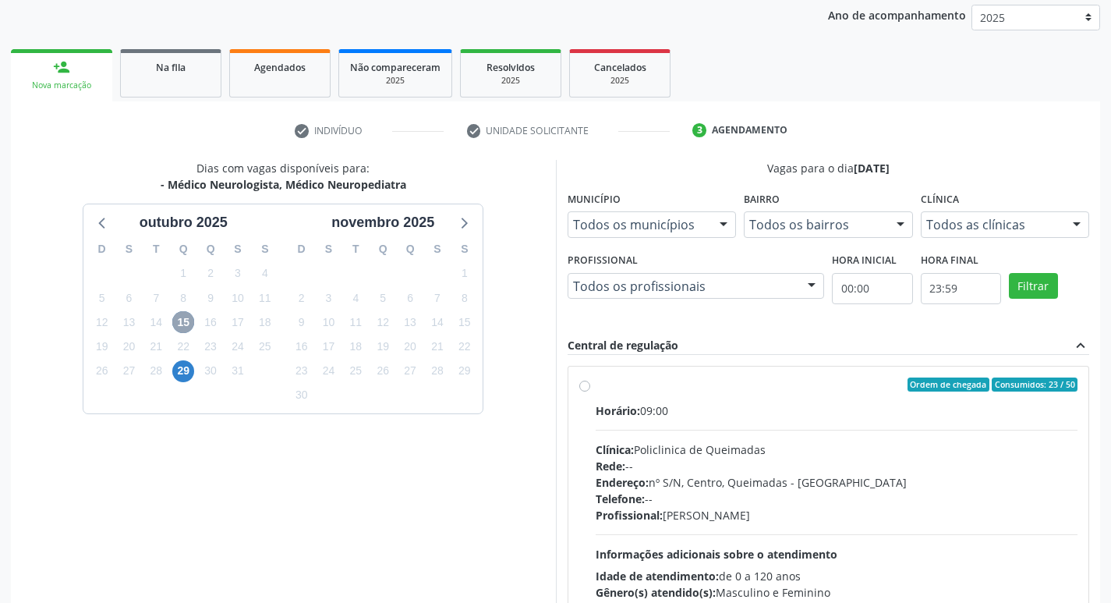
scroll to position [301, 0]
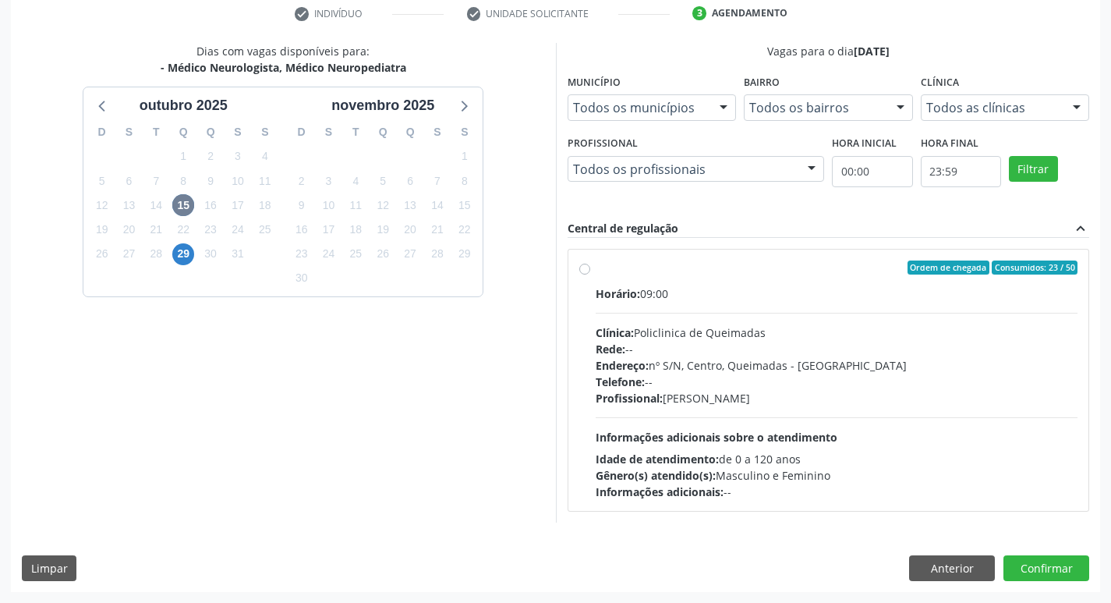
click at [880, 286] on div "Horário: 09:00" at bounding box center [837, 293] width 483 height 16
click at [590, 274] on input "Ordem de chegada Consumidos: 23 / 50 Horário: 09:00 Clínica: Policlinica de Que…" at bounding box center [584, 267] width 11 height 14
radio input "true"
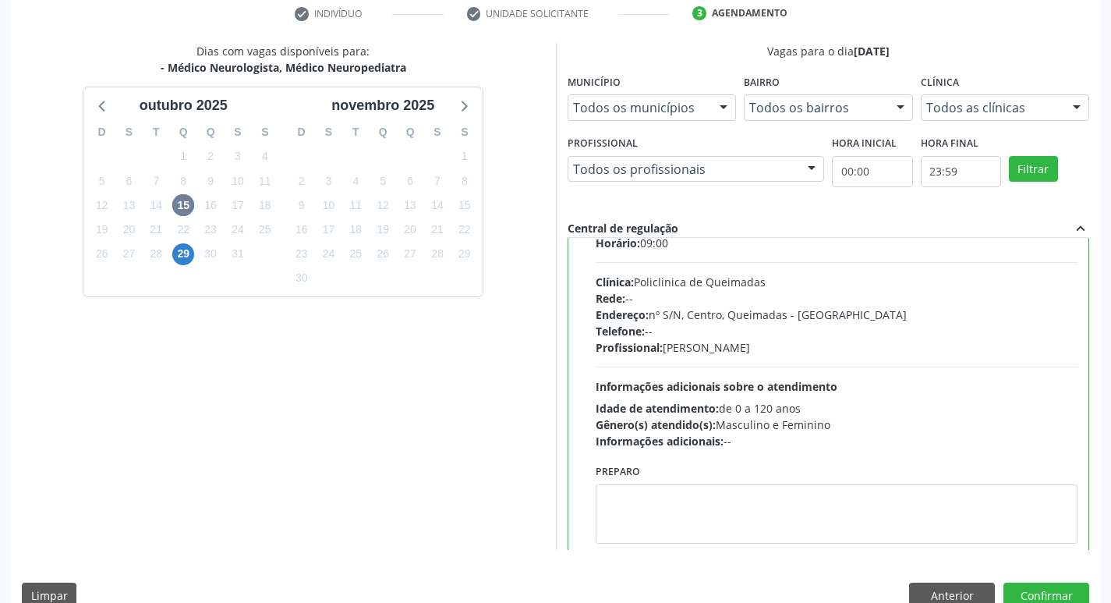
scroll to position [77, 0]
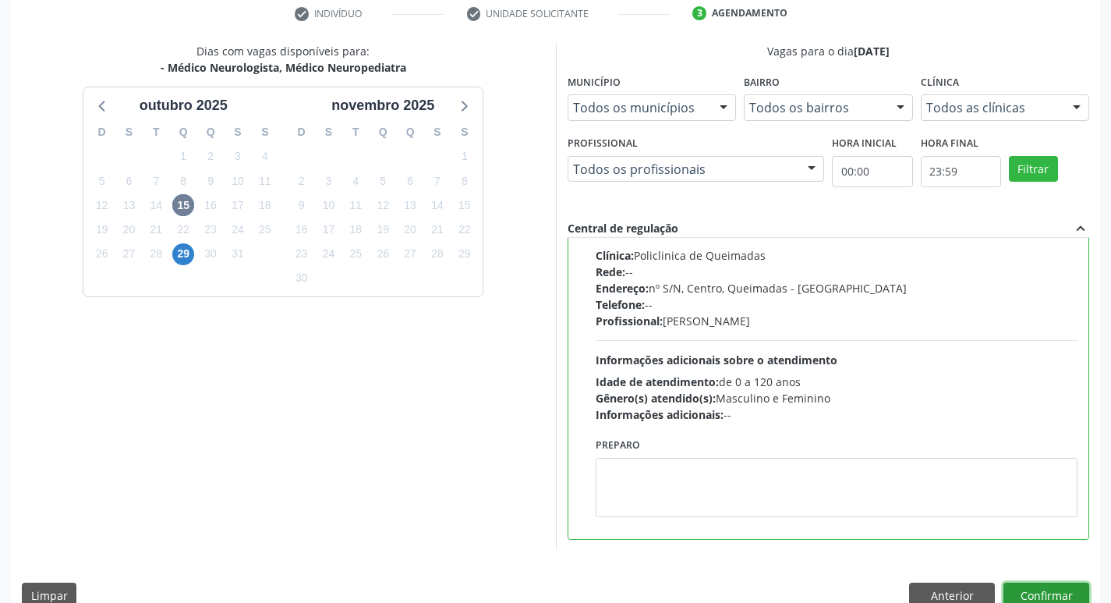
click at [1047, 591] on button "Confirmar" at bounding box center [1046, 595] width 86 height 27
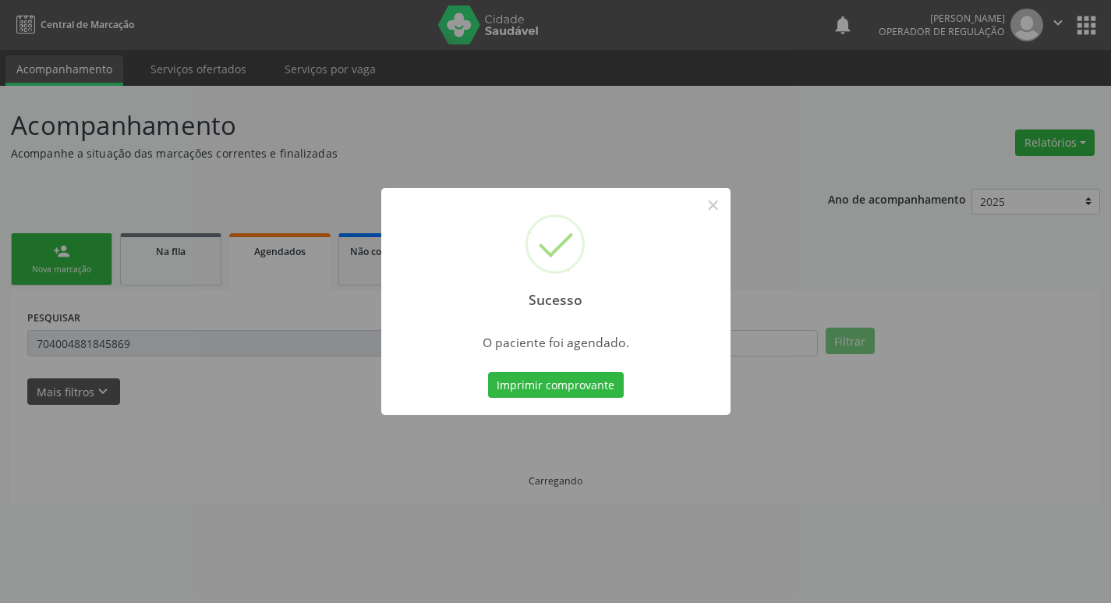
scroll to position [0, 0]
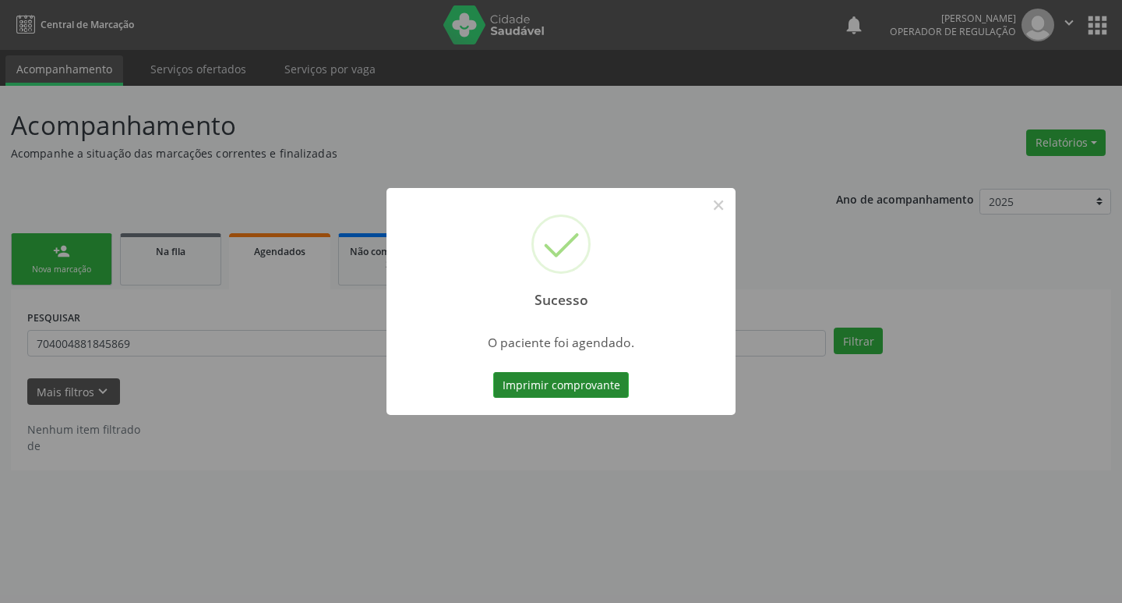
click at [554, 394] on button "Imprimir comprovante" at bounding box center [561, 385] width 136 height 27
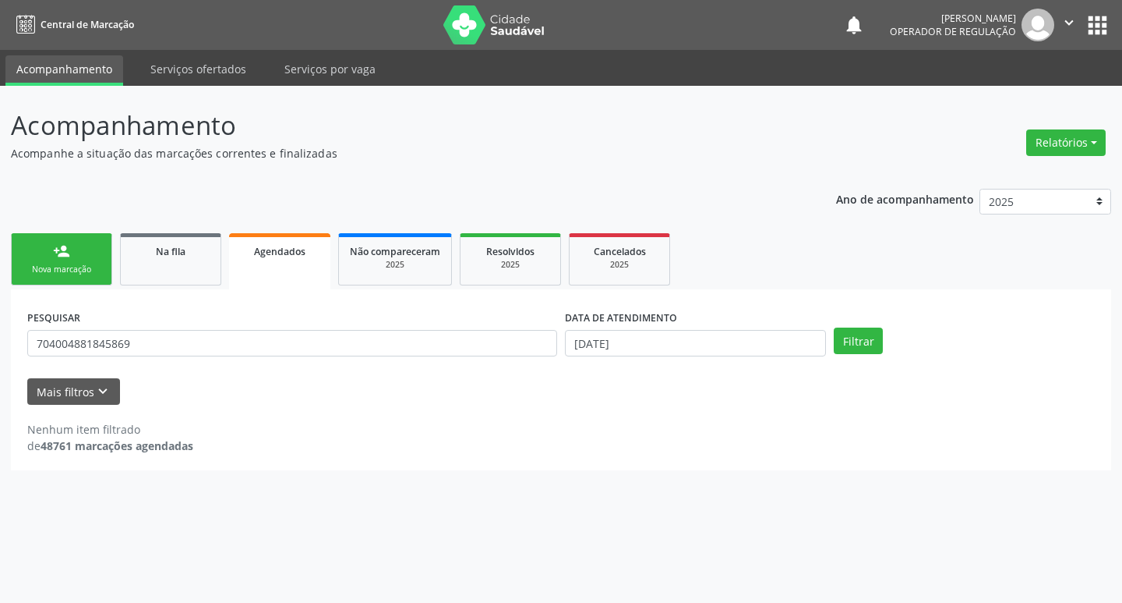
click at [64, 260] on link "person_add Nova marcação" at bounding box center [61, 259] width 101 height 52
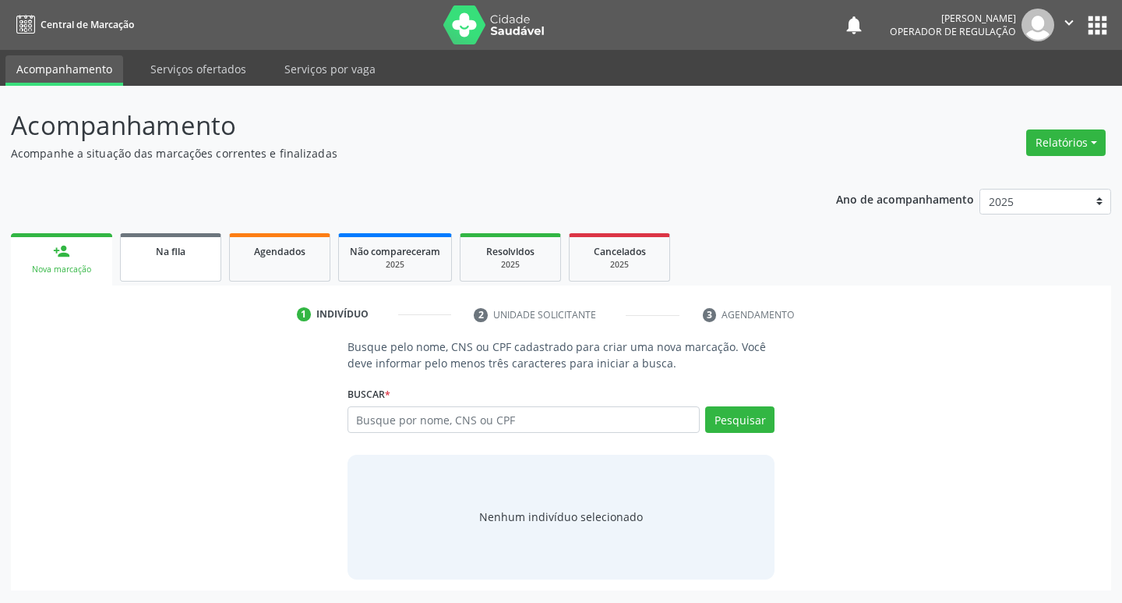
click at [154, 239] on link "Na fila" at bounding box center [170, 257] width 101 height 48
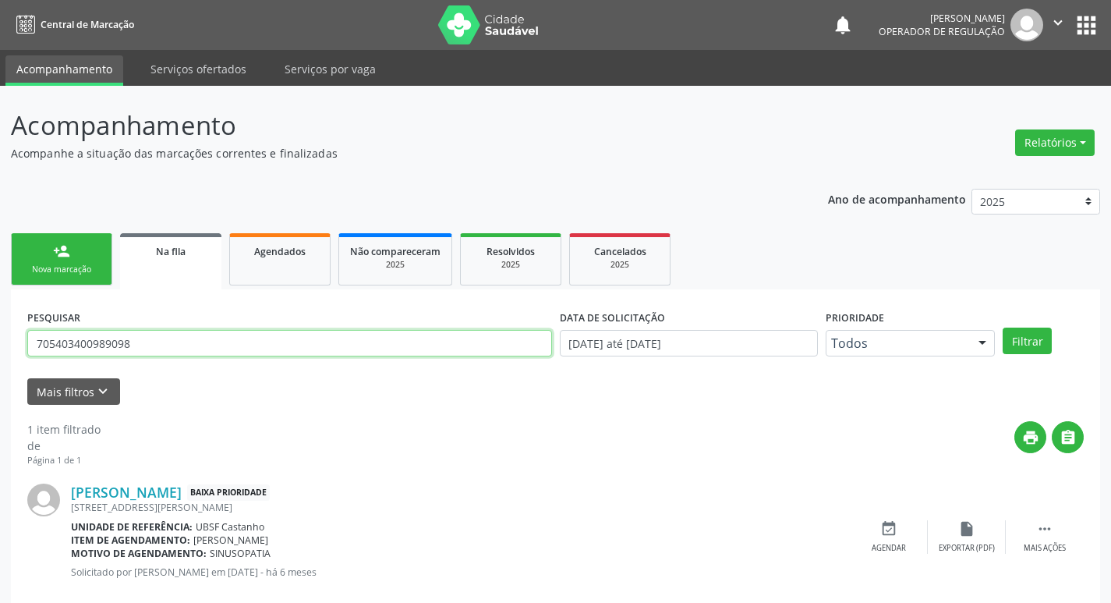
click at [199, 352] on input "705403400989098" at bounding box center [289, 343] width 525 height 27
click at [198, 352] on input "705403400989098" at bounding box center [289, 343] width 525 height 27
type input "702400089610226"
click at [1002, 327] on button "Filtrar" at bounding box center [1026, 340] width 49 height 27
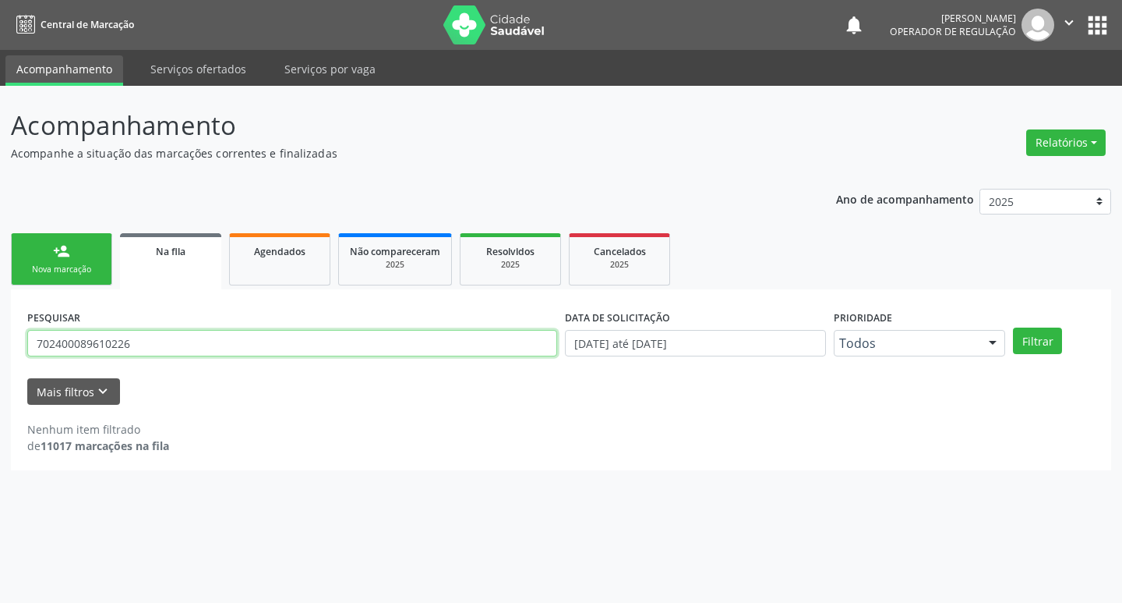
click at [140, 334] on input "702400089610226" at bounding box center [292, 343] width 530 height 27
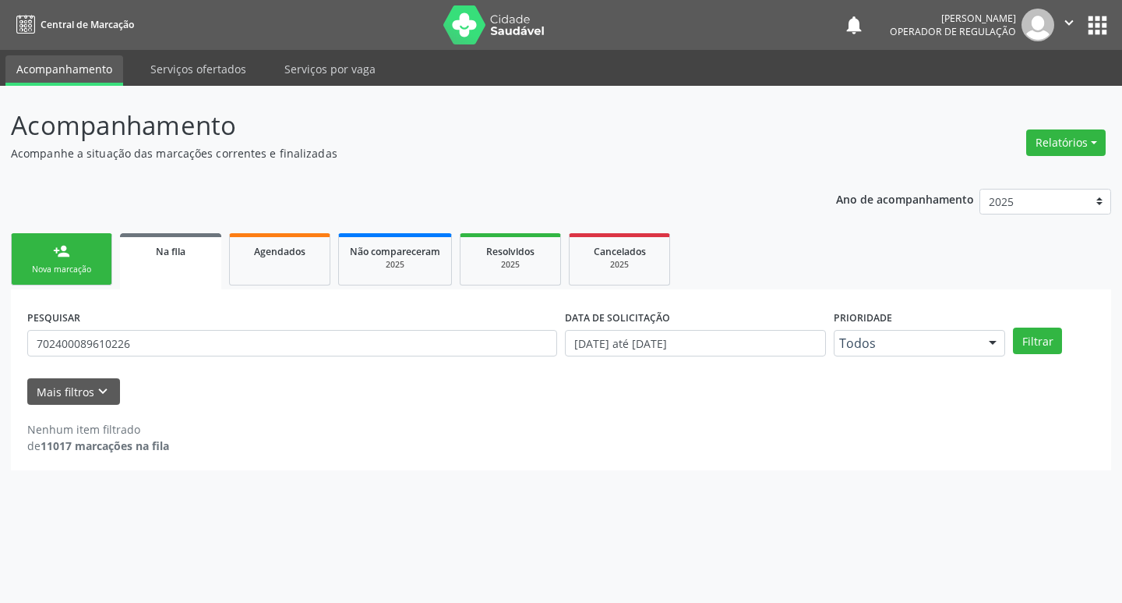
click at [76, 273] on div "Nova marcação" at bounding box center [62, 269] width 78 height 12
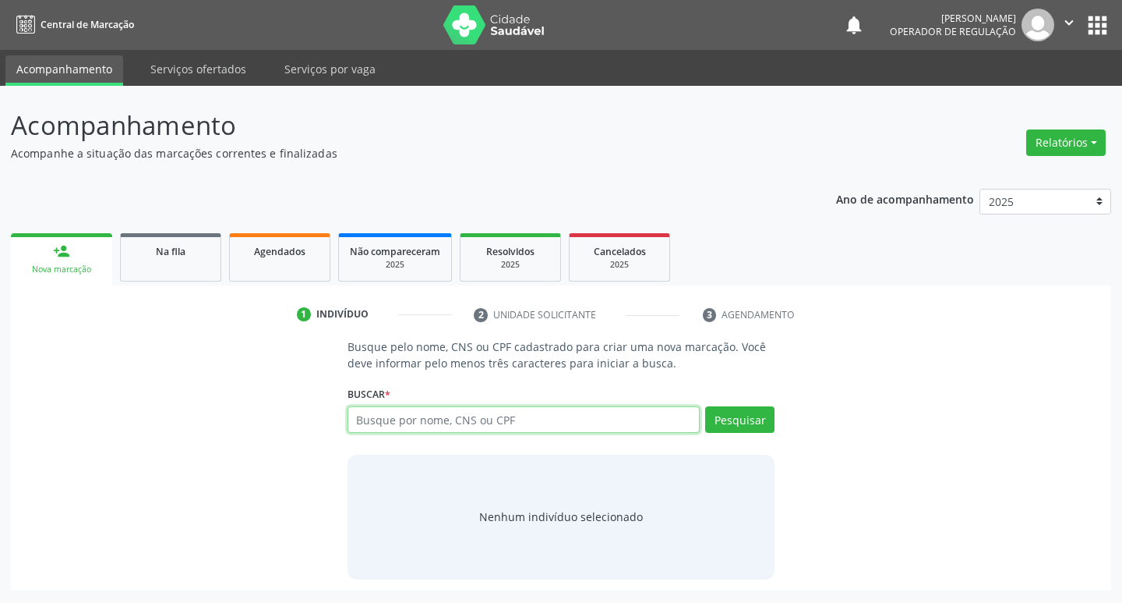
click at [408, 417] on input "text" at bounding box center [524, 419] width 353 height 27
paste input "702400089610226"
type input "702400089610226"
click at [737, 421] on button "Pesquisar" at bounding box center [739, 419] width 69 height 27
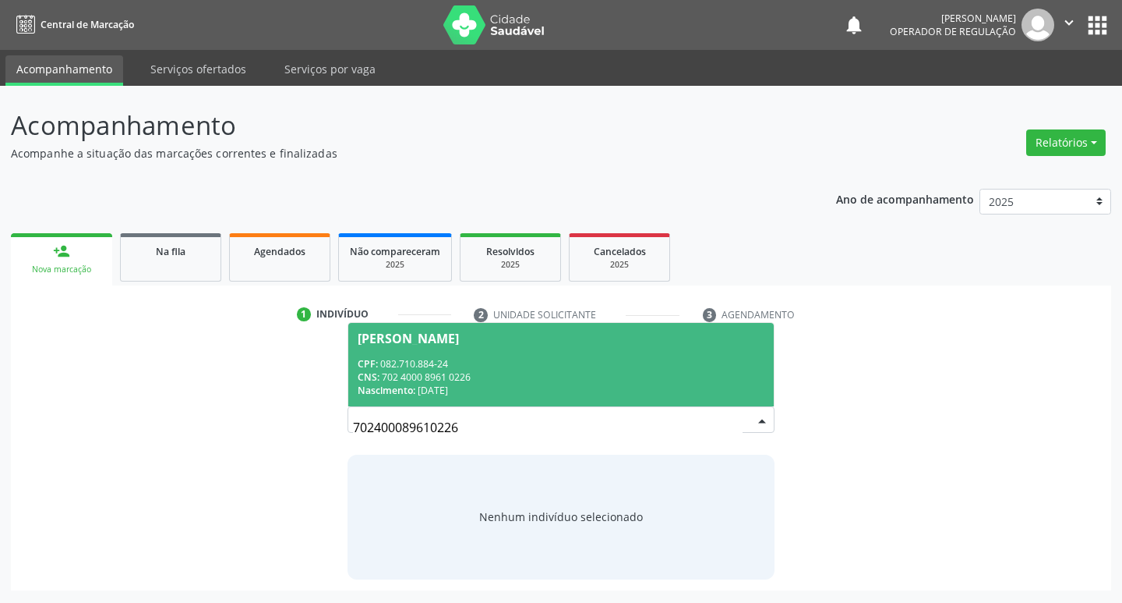
click at [418, 363] on div "CPF: 082.710.884-24" at bounding box center [562, 363] width 408 height 13
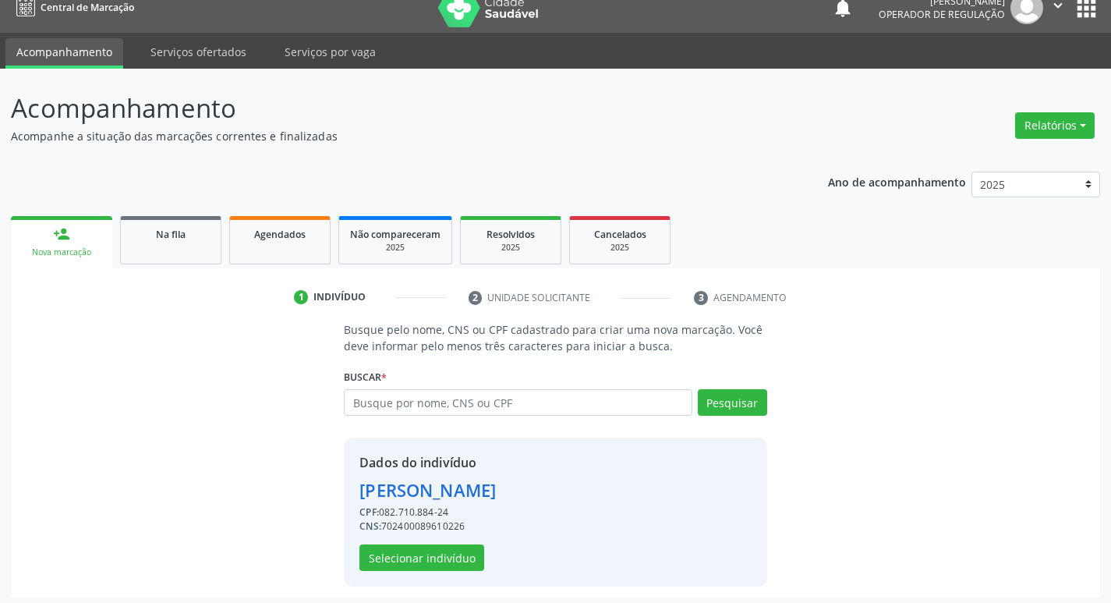
scroll to position [23, 0]
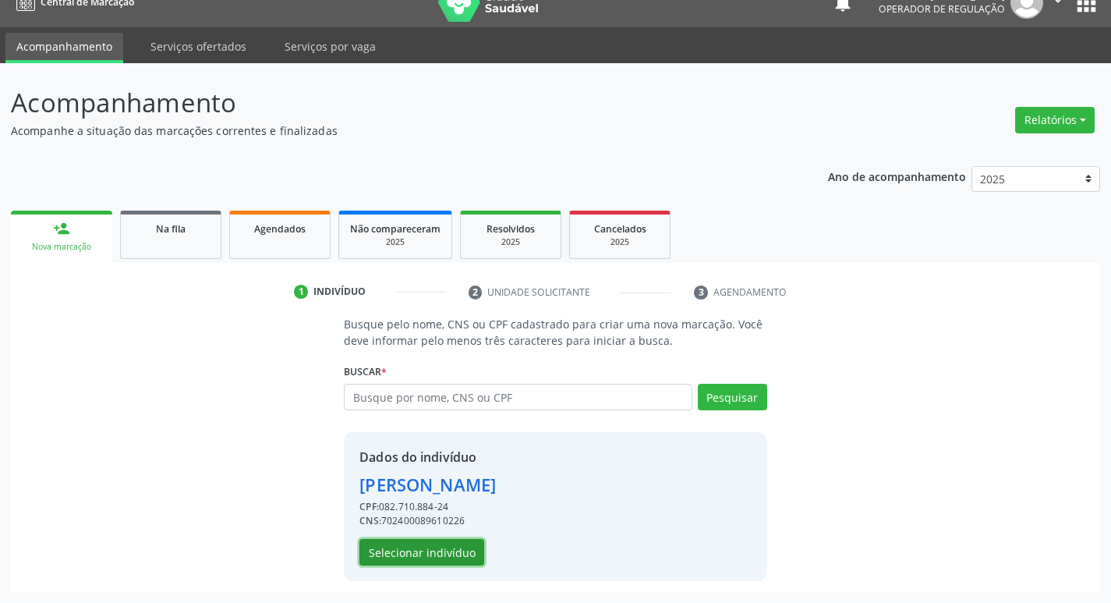
click at [428, 545] on button "Selecionar indivíduo" at bounding box center [421, 552] width 125 height 27
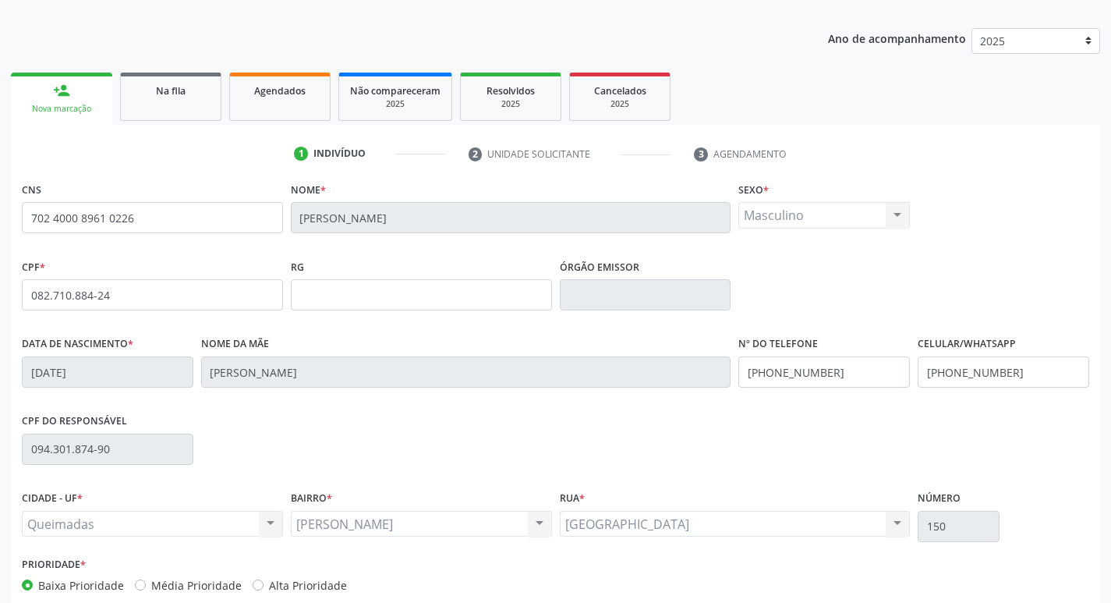
scroll to position [242, 0]
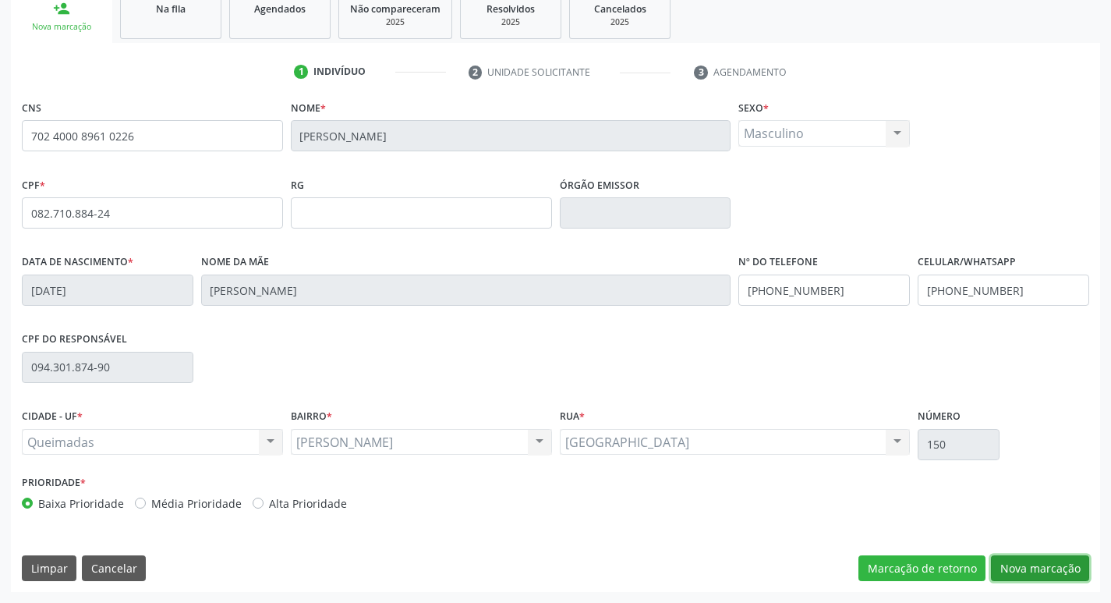
click at [1020, 564] on button "Nova marcação" at bounding box center [1040, 568] width 98 height 27
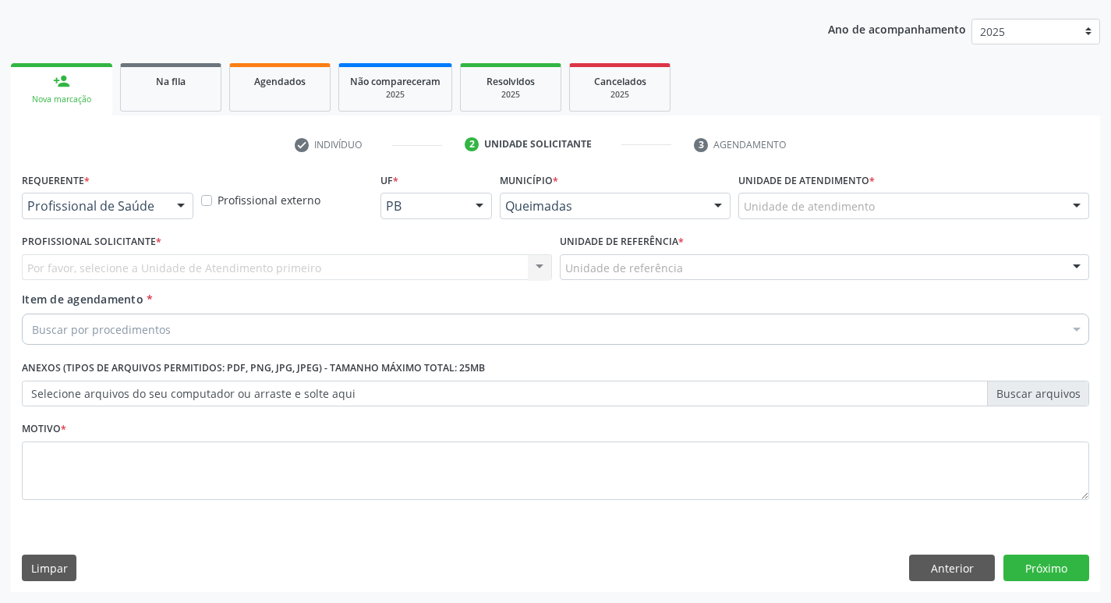
scroll to position [170, 0]
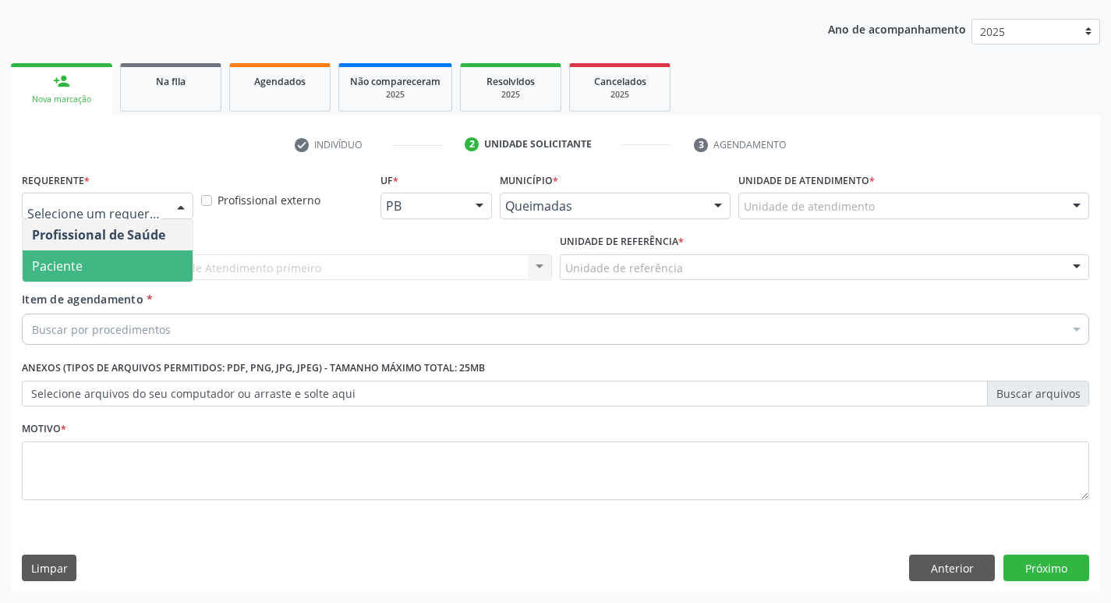
click at [66, 260] on span "Paciente" at bounding box center [57, 265] width 51 height 17
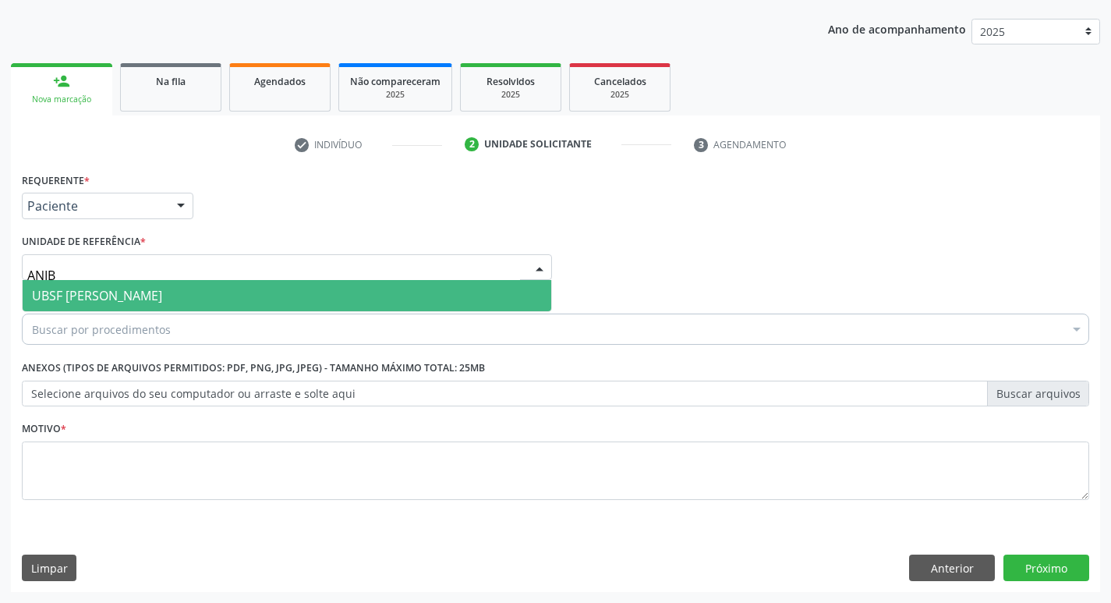
type input "ANIBA"
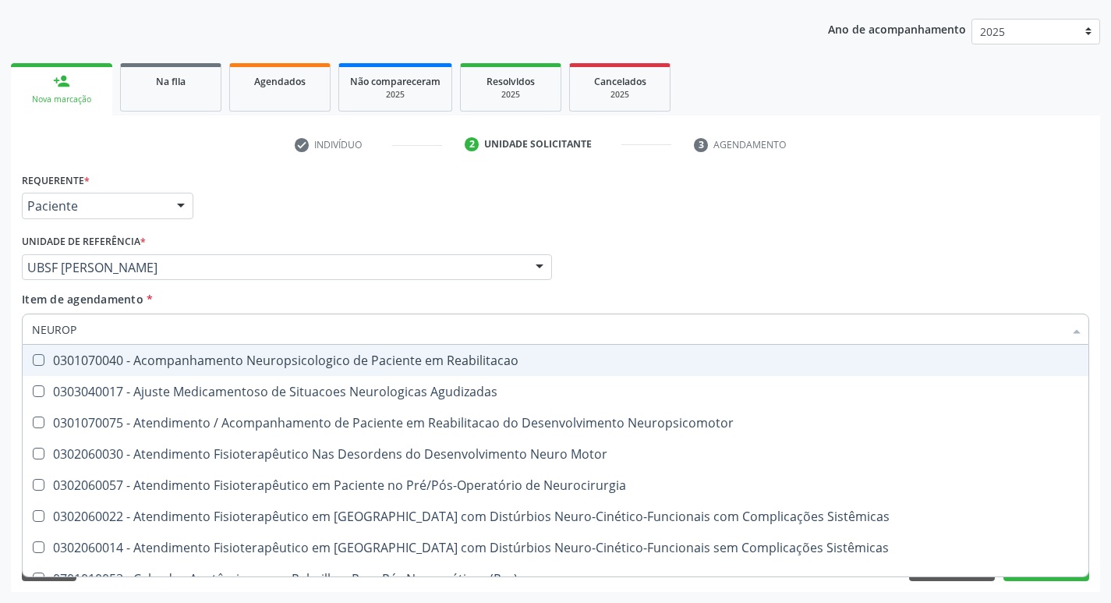
type input "NEUROPE"
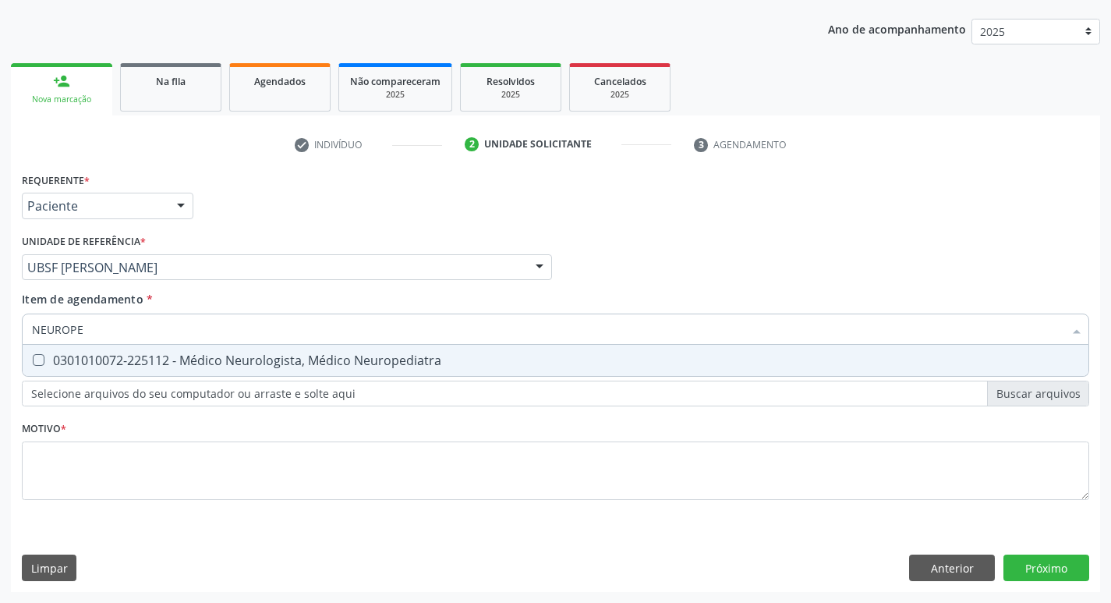
click at [55, 357] on div "0301010072-225112 - Médico Neurologista, Médico Neuropediatra" at bounding box center [555, 360] width 1047 height 12
checkbox Neuropediatra "true"
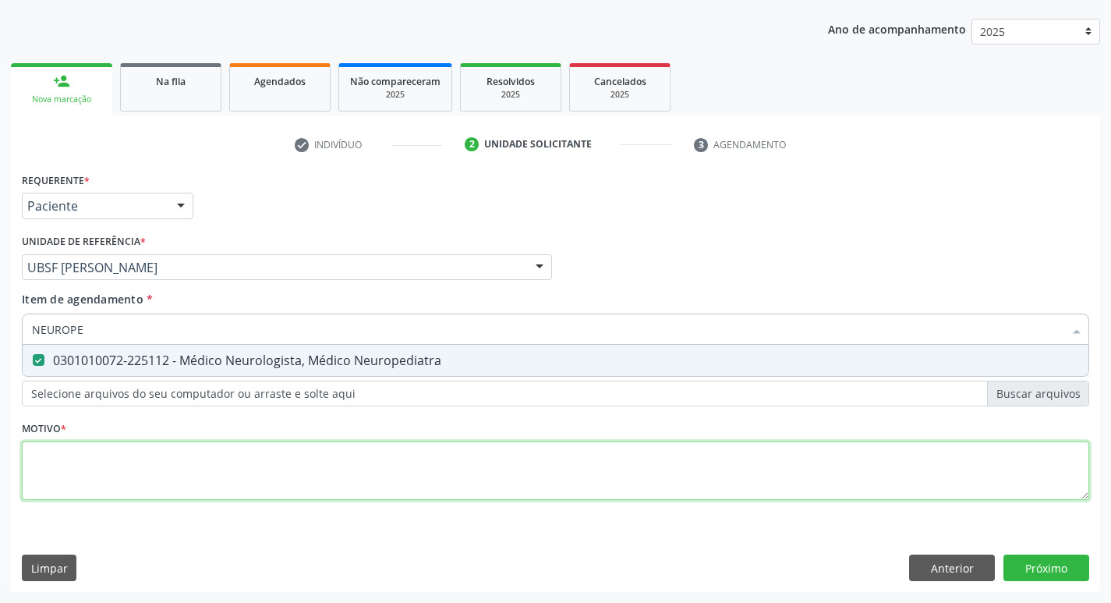
click at [52, 444] on div "Requerente * Paciente Profissional de Saúde Paciente Nenhum resultado encontrad…" at bounding box center [555, 344] width 1067 height 353
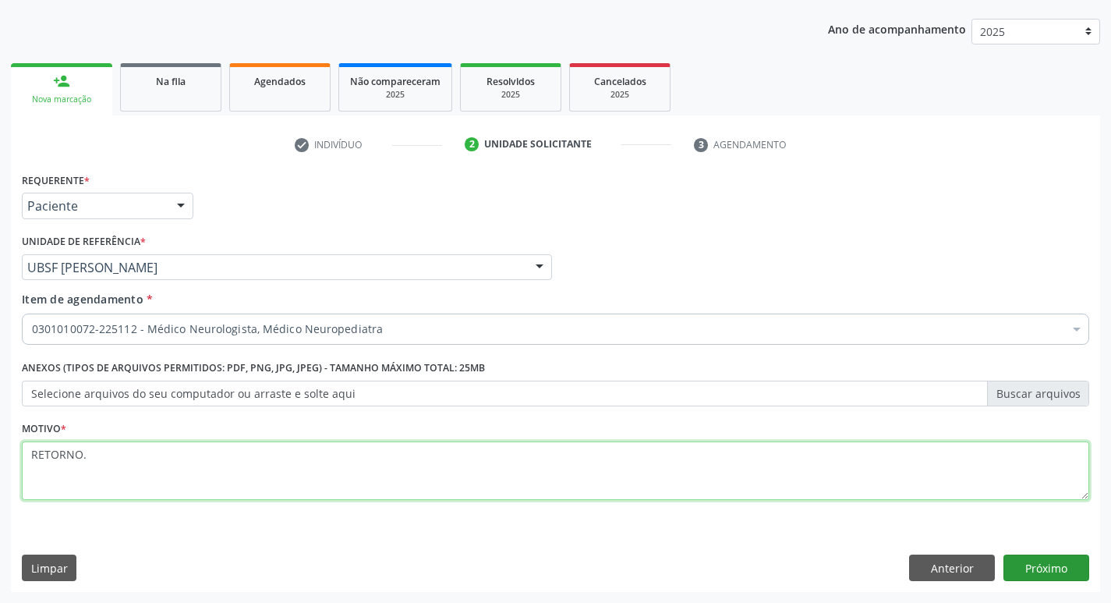
type textarea "RETORNO."
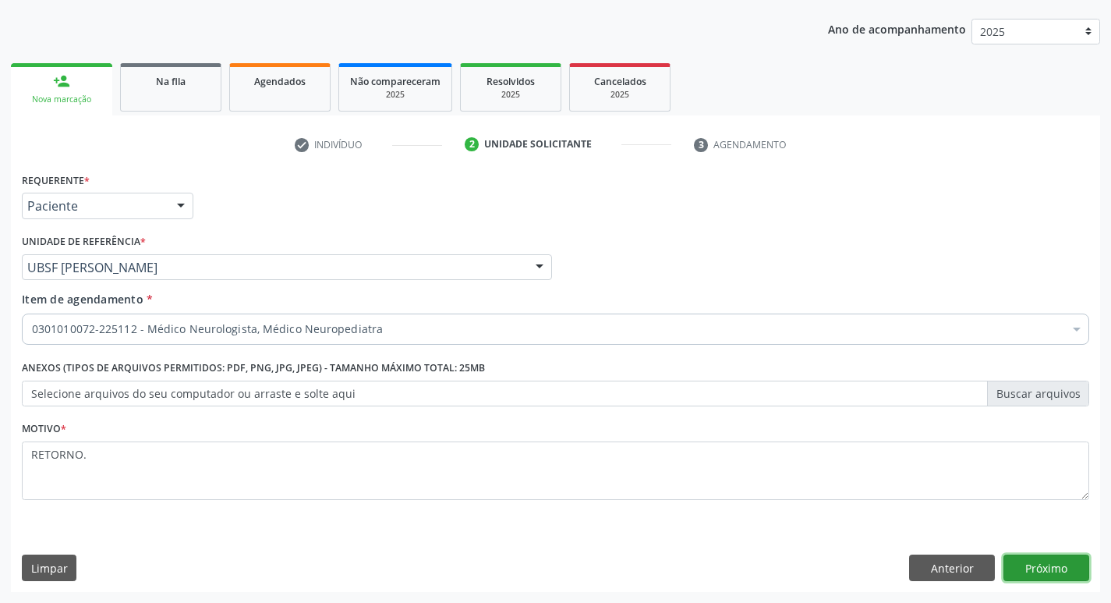
click at [1068, 575] on button "Próximo" at bounding box center [1046, 567] width 86 height 27
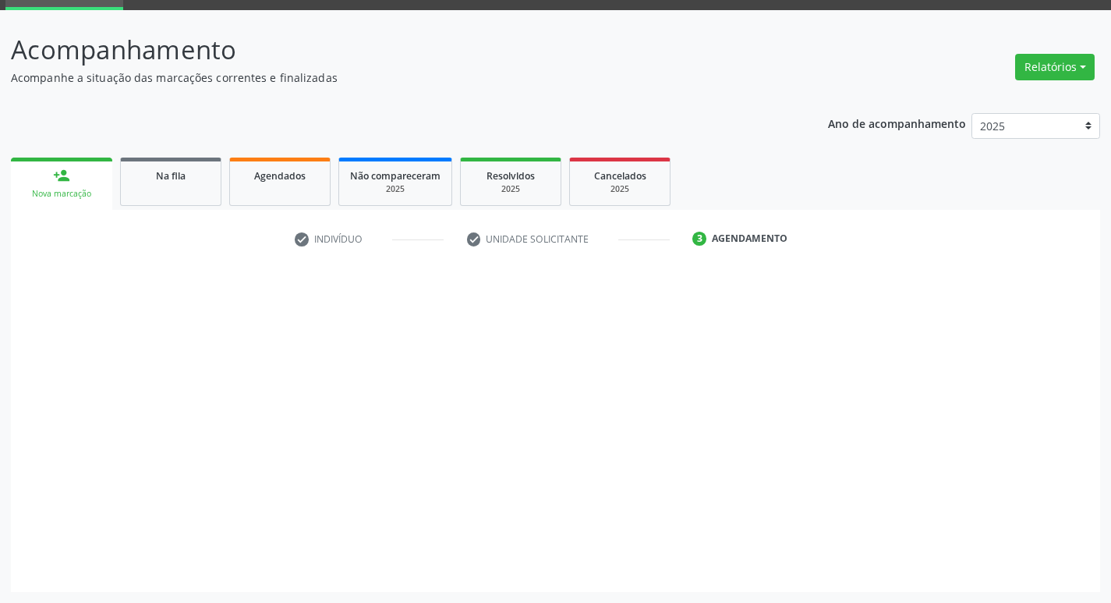
scroll to position [76, 0]
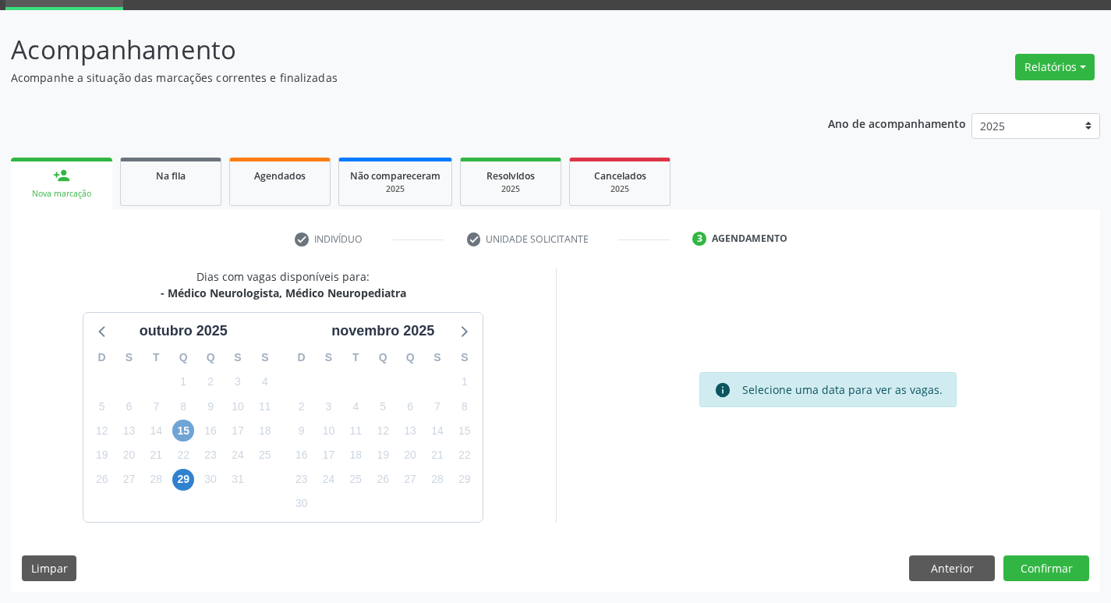
click at [192, 425] on span "15" at bounding box center [183, 430] width 22 height 22
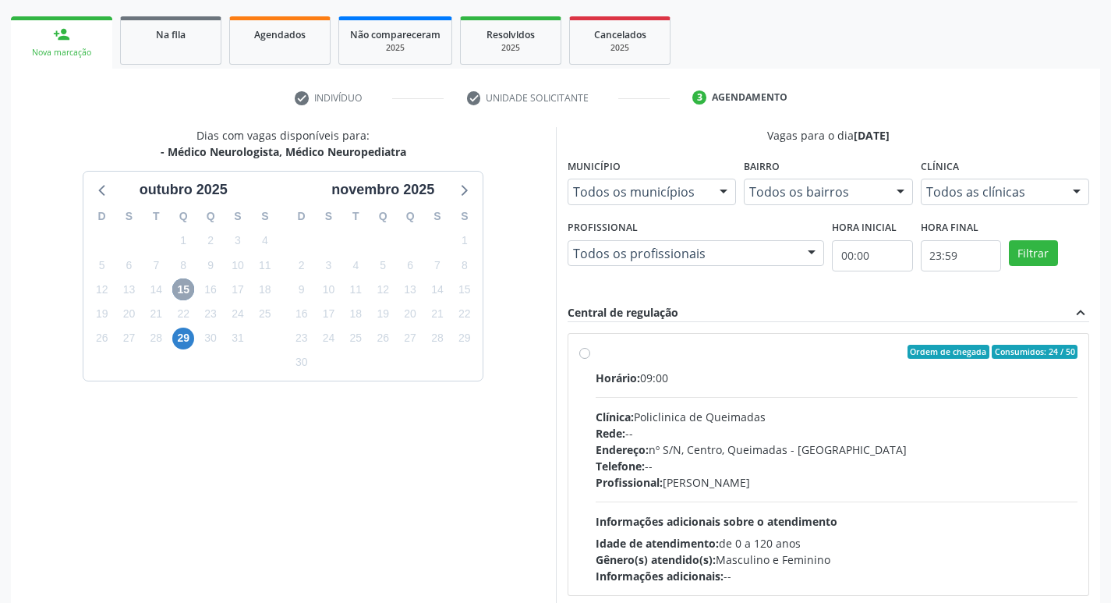
scroll to position [301, 0]
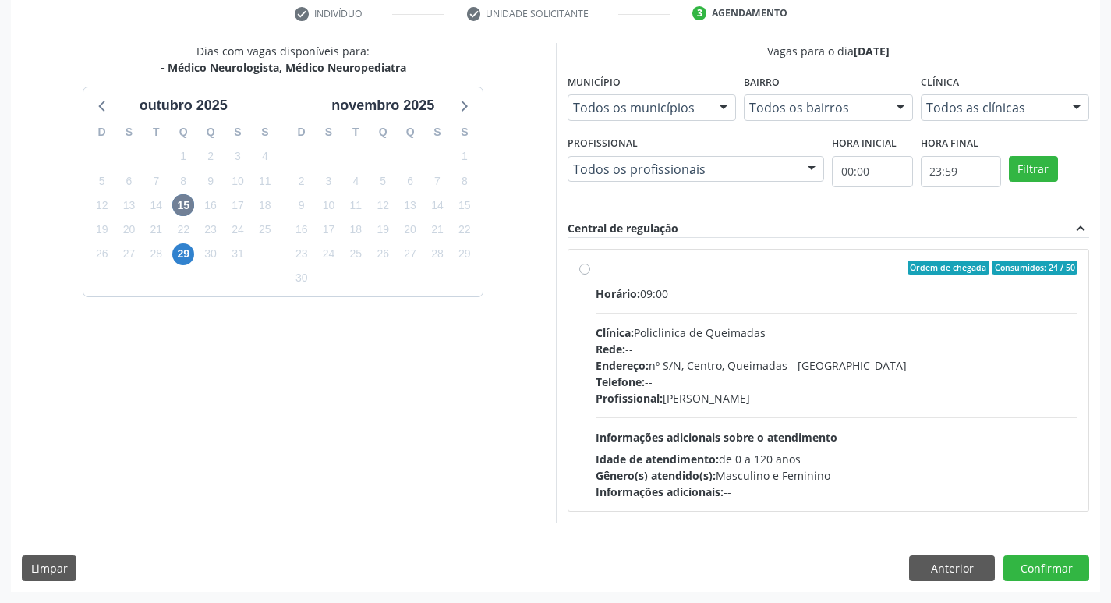
click at [872, 300] on div "Horário: 09:00" at bounding box center [837, 293] width 483 height 16
click at [590, 274] on input "Ordem de chegada Consumidos: 24 / 50 Horário: 09:00 Clínica: Policlinica de Que…" at bounding box center [584, 267] width 11 height 14
radio input "true"
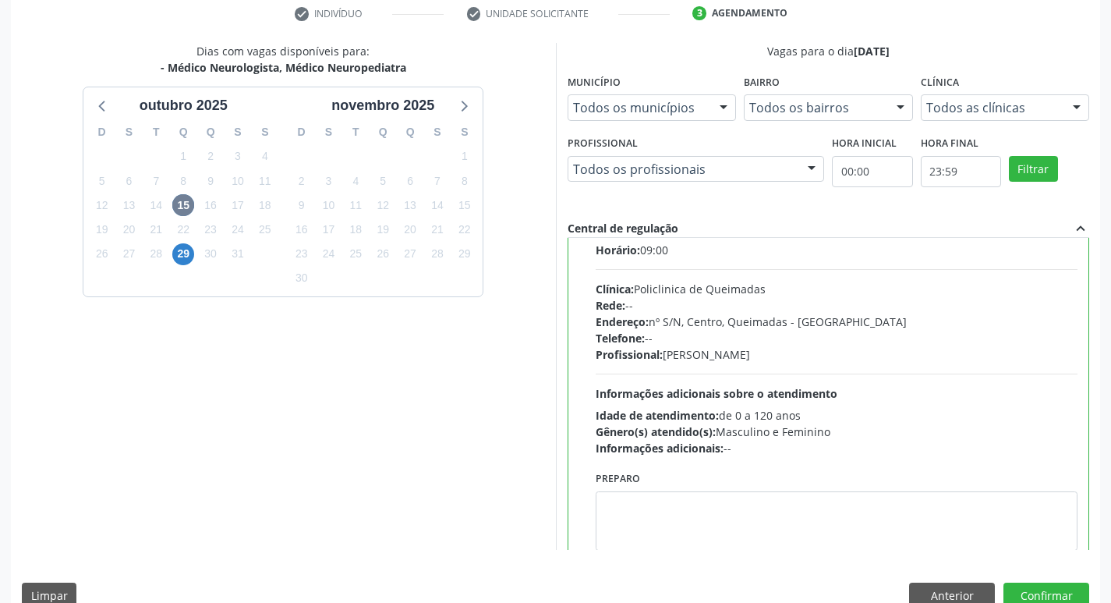
scroll to position [77, 0]
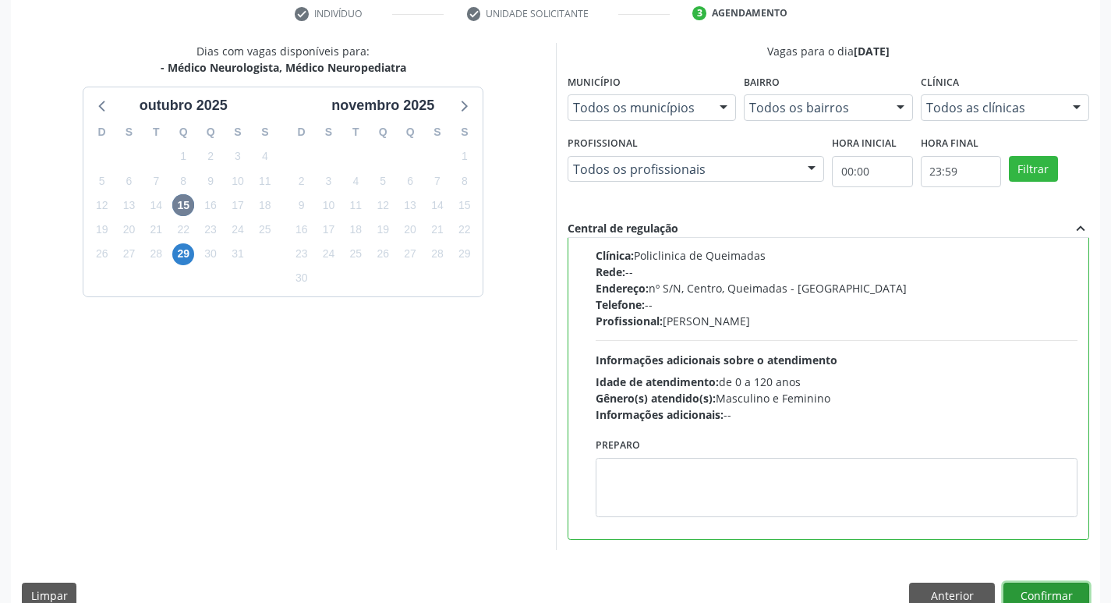
click at [1048, 592] on button "Confirmar" at bounding box center [1046, 595] width 86 height 27
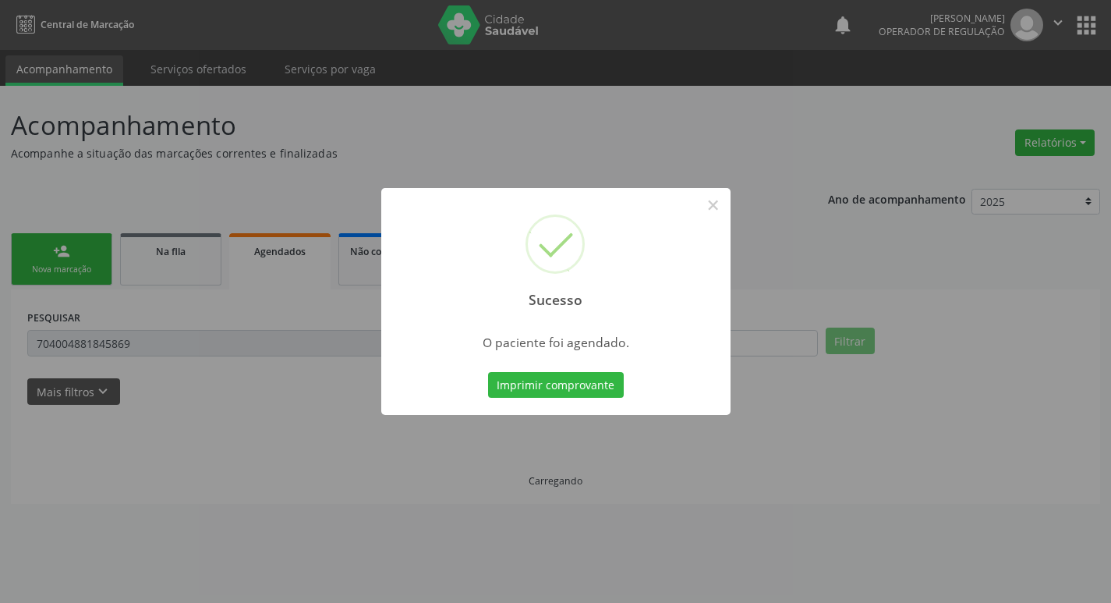
scroll to position [0, 0]
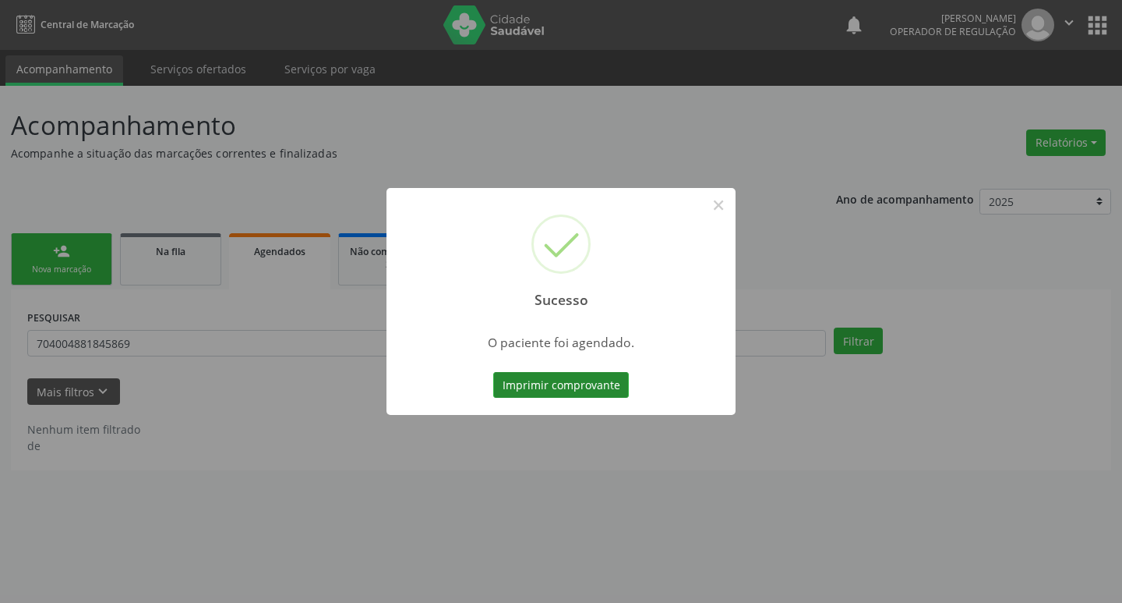
click at [523, 375] on button "Imprimir comprovante" at bounding box center [561, 385] width 136 height 27
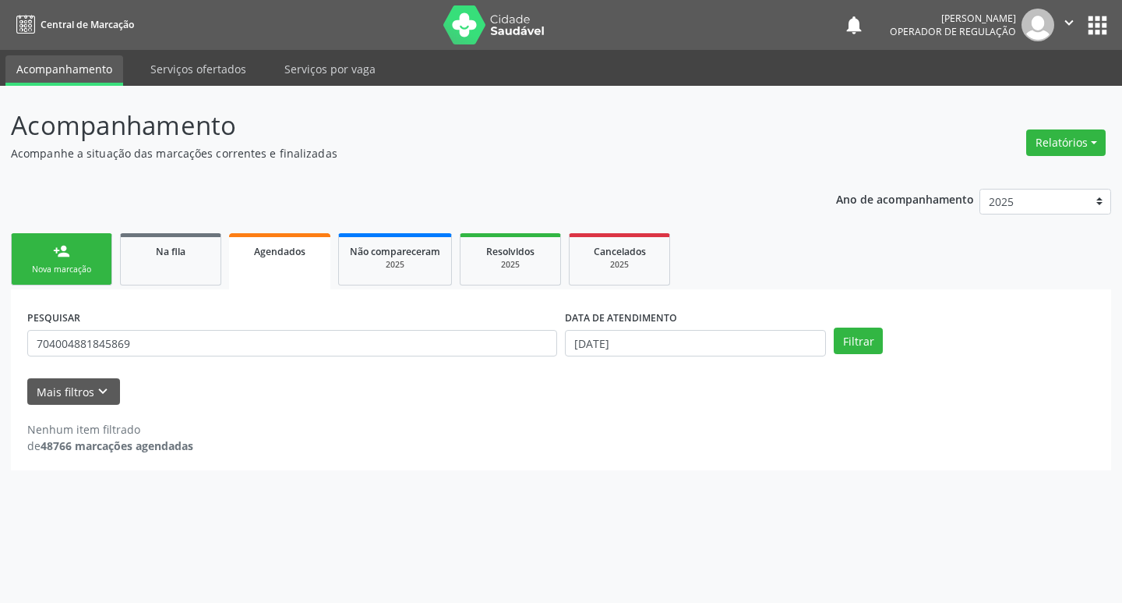
click at [58, 274] on div "Nova marcação" at bounding box center [62, 269] width 78 height 12
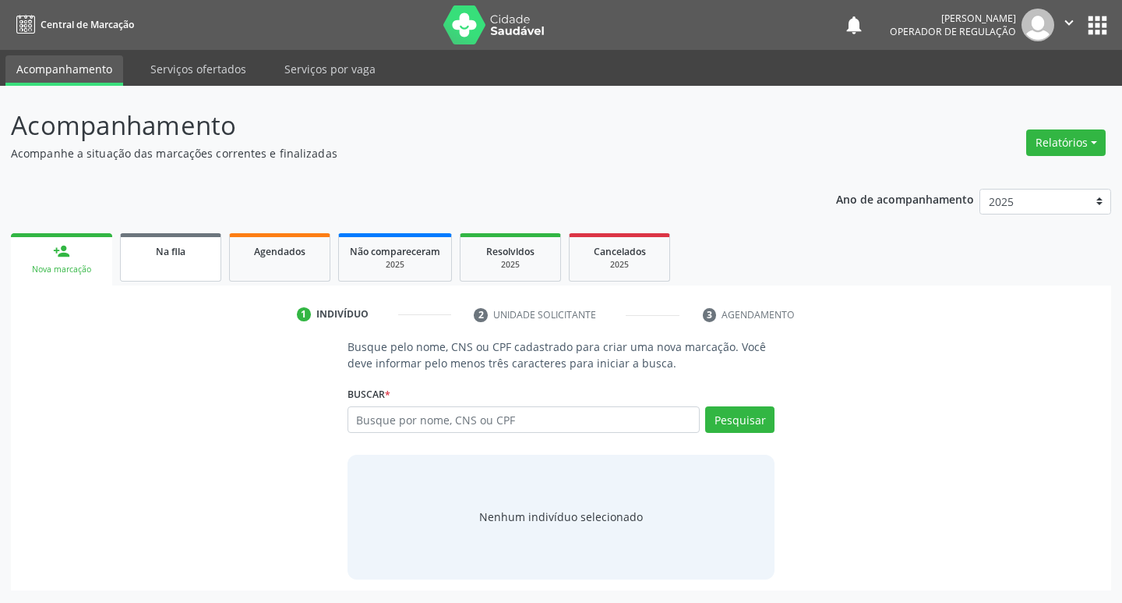
click at [176, 260] on link "Na fila" at bounding box center [170, 257] width 101 height 48
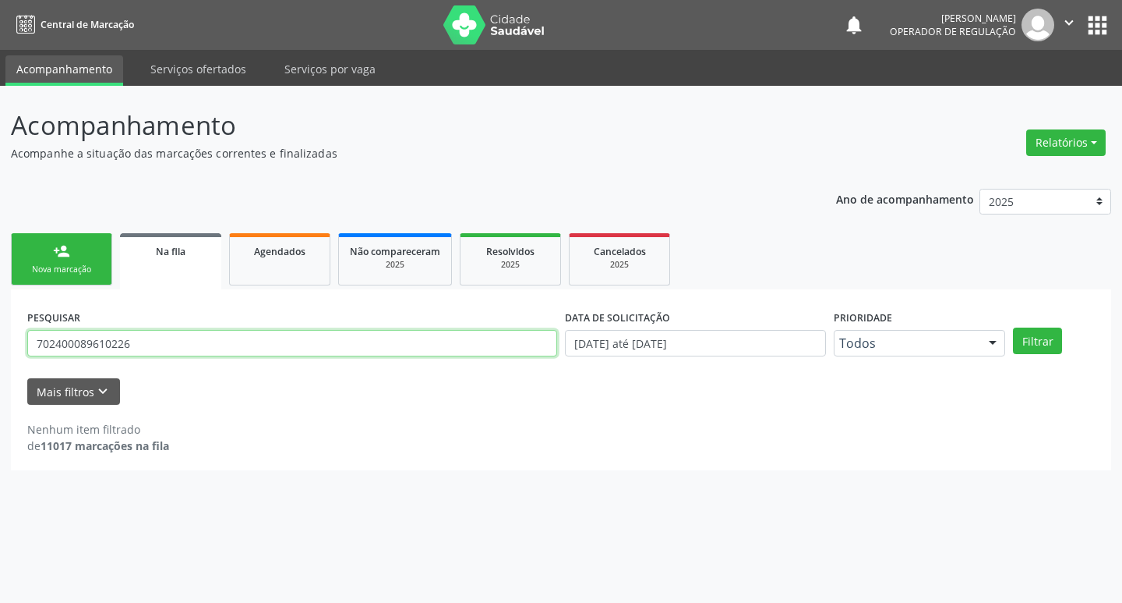
click at [176, 349] on input "702400089610226" at bounding box center [292, 343] width 530 height 27
click at [177, 351] on input "702400089610226" at bounding box center [292, 343] width 530 height 27
click at [177, 352] on input "text" at bounding box center [292, 343] width 530 height 27
type input "700502908024055"
click at [1013, 327] on button "Filtrar" at bounding box center [1037, 340] width 49 height 27
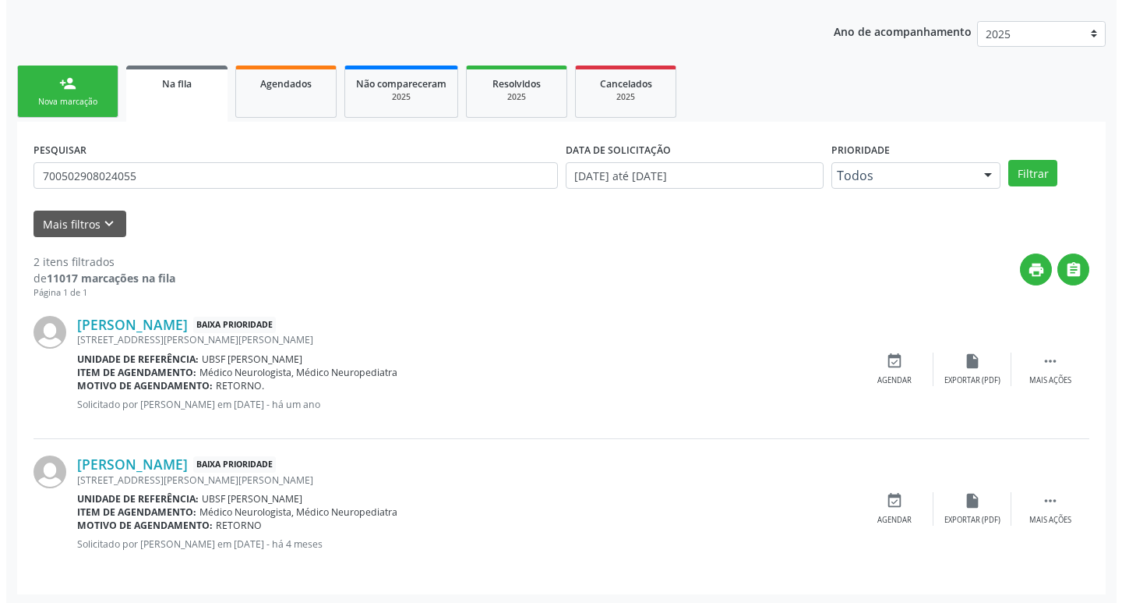
scroll to position [170, 0]
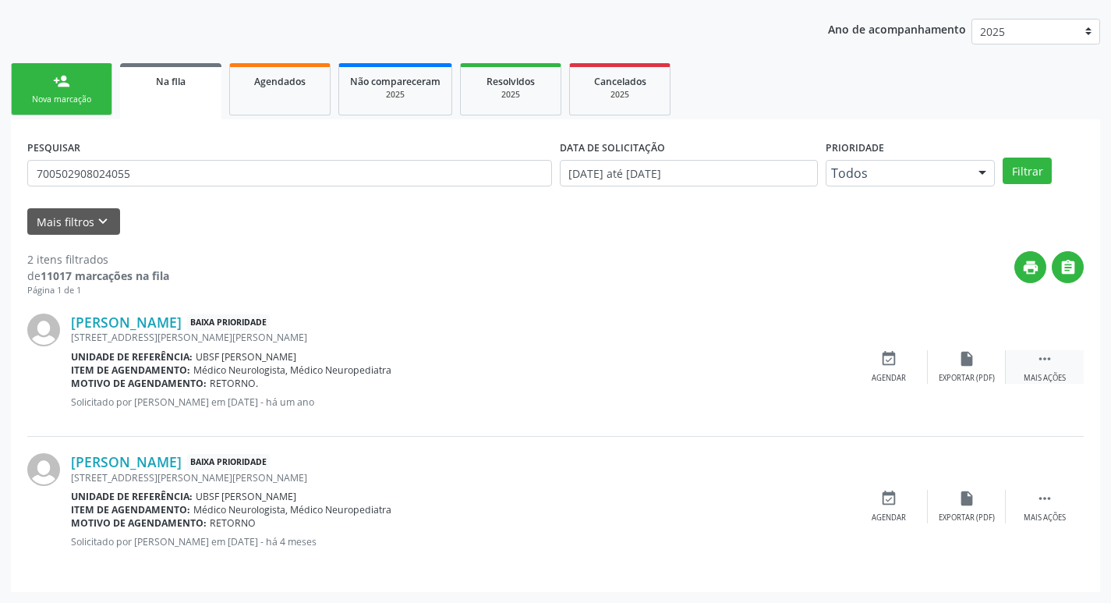
click at [1050, 356] on icon "" at bounding box center [1044, 358] width 17 height 17
click at [878, 366] on div "cancel Cancelar" at bounding box center [889, 367] width 78 height 34
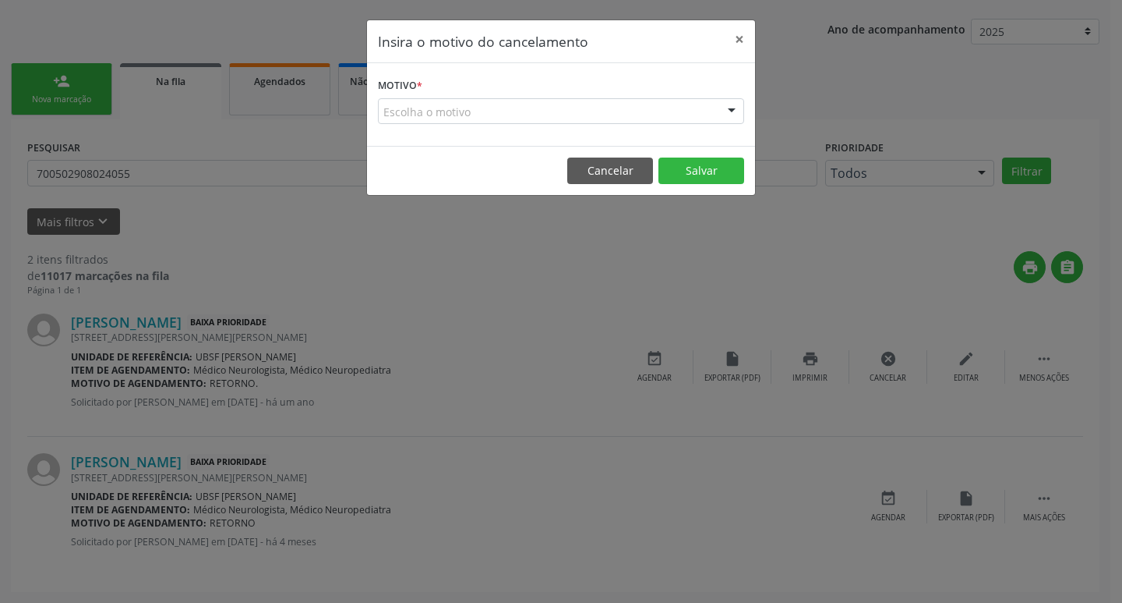
click at [646, 111] on div "Escolha o motivo" at bounding box center [561, 111] width 366 height 27
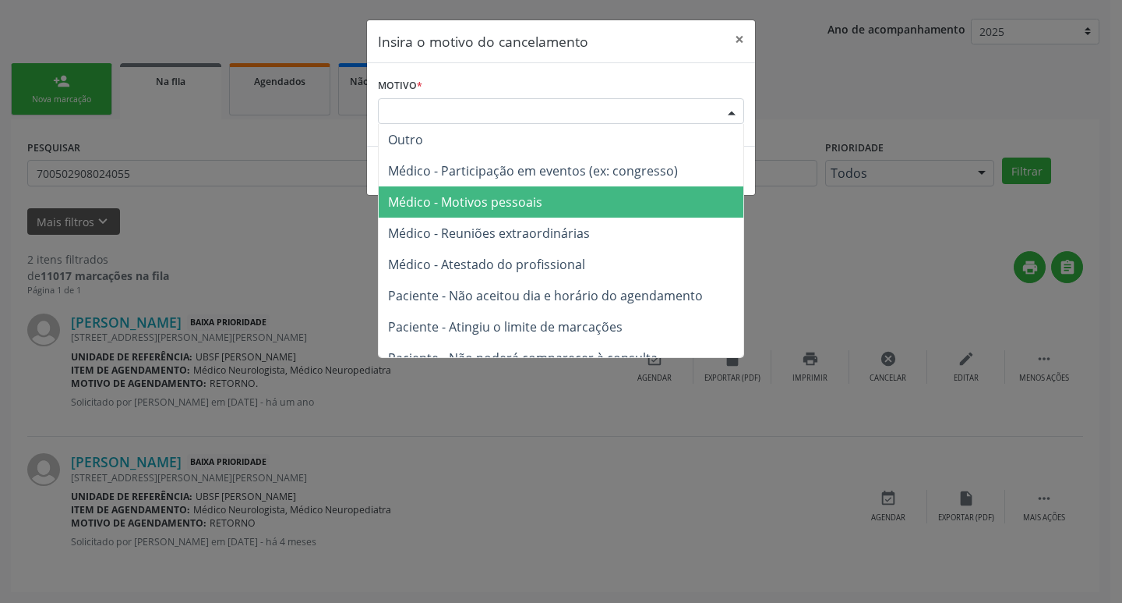
click at [605, 194] on span "Médico - Motivos pessoais" at bounding box center [561, 201] width 365 height 31
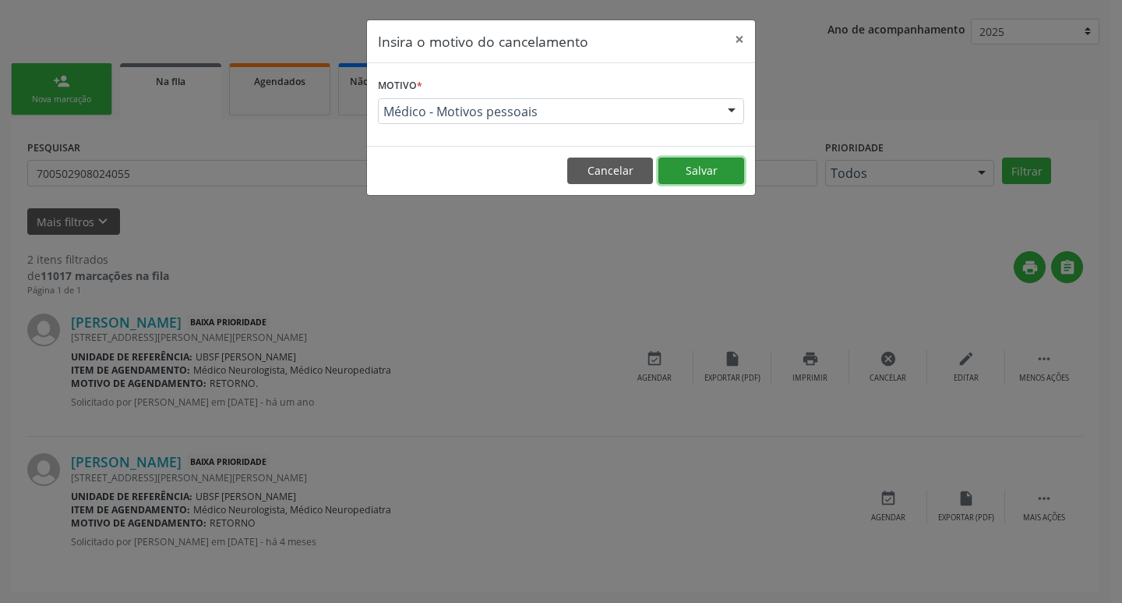
click at [695, 166] on button "Salvar" at bounding box center [702, 170] width 86 height 27
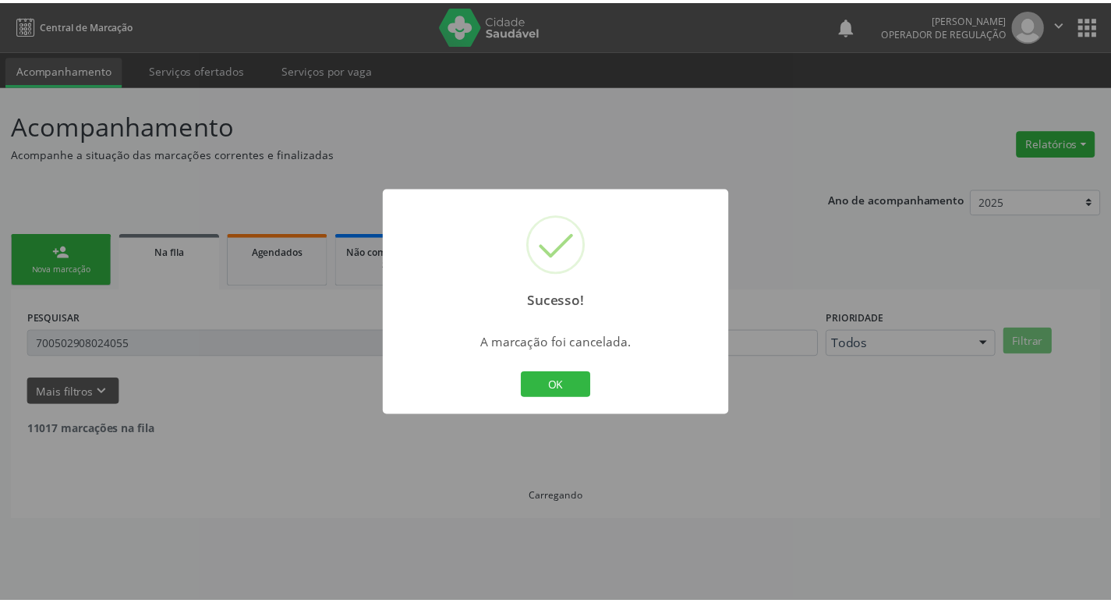
scroll to position [0, 0]
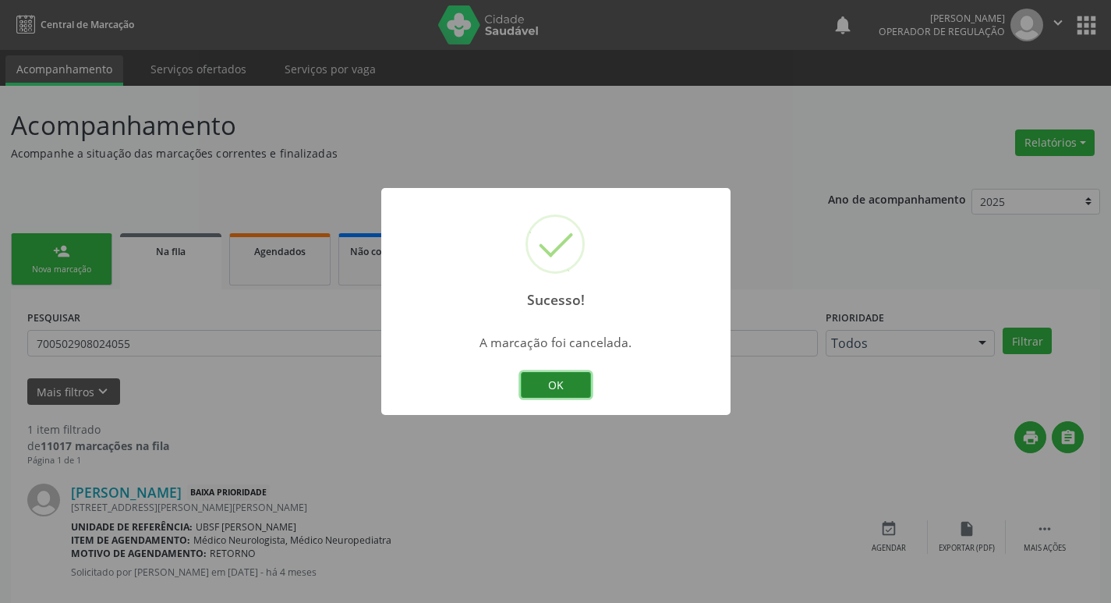
click at [549, 382] on button "OK" at bounding box center [556, 385] width 70 height 27
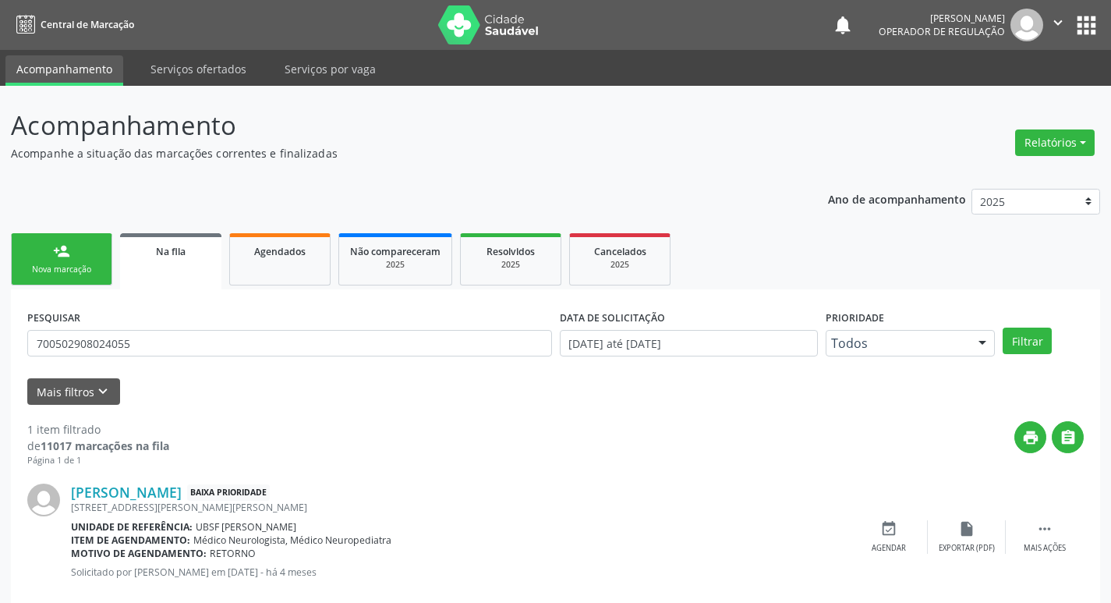
scroll to position [30, 0]
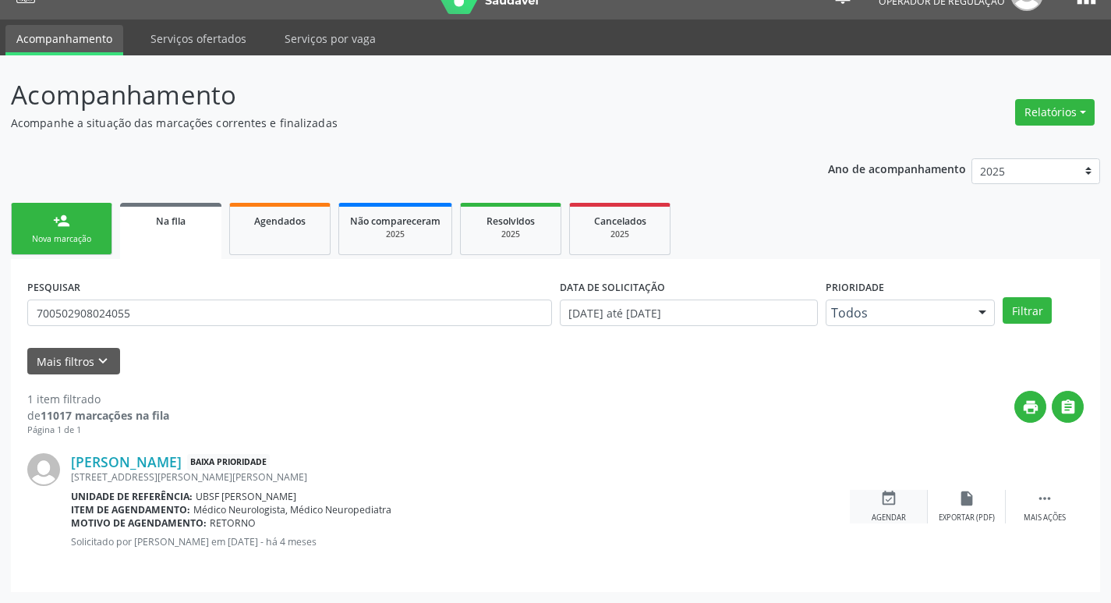
click at [898, 509] on div "event_available Agendar" at bounding box center [889, 507] width 78 height 34
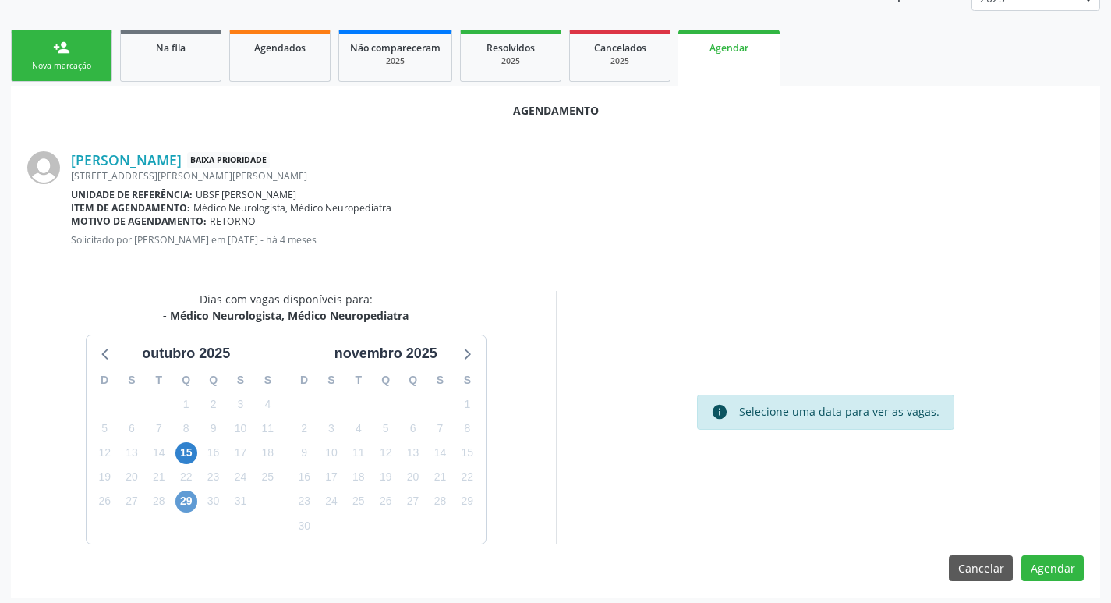
scroll to position [209, 0]
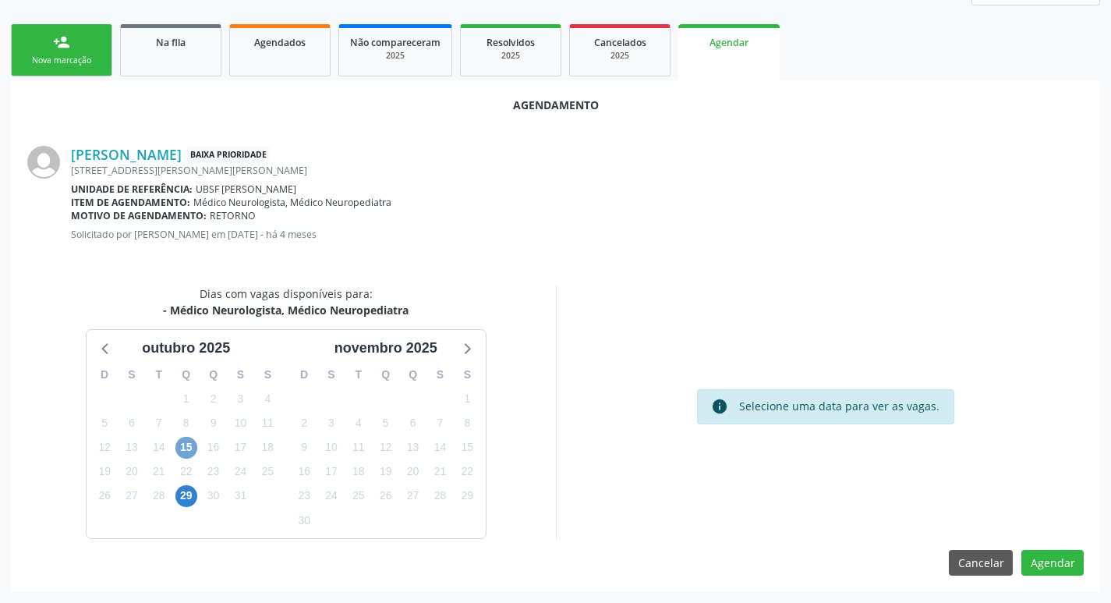
click at [186, 442] on span "15" at bounding box center [186, 448] width 22 height 22
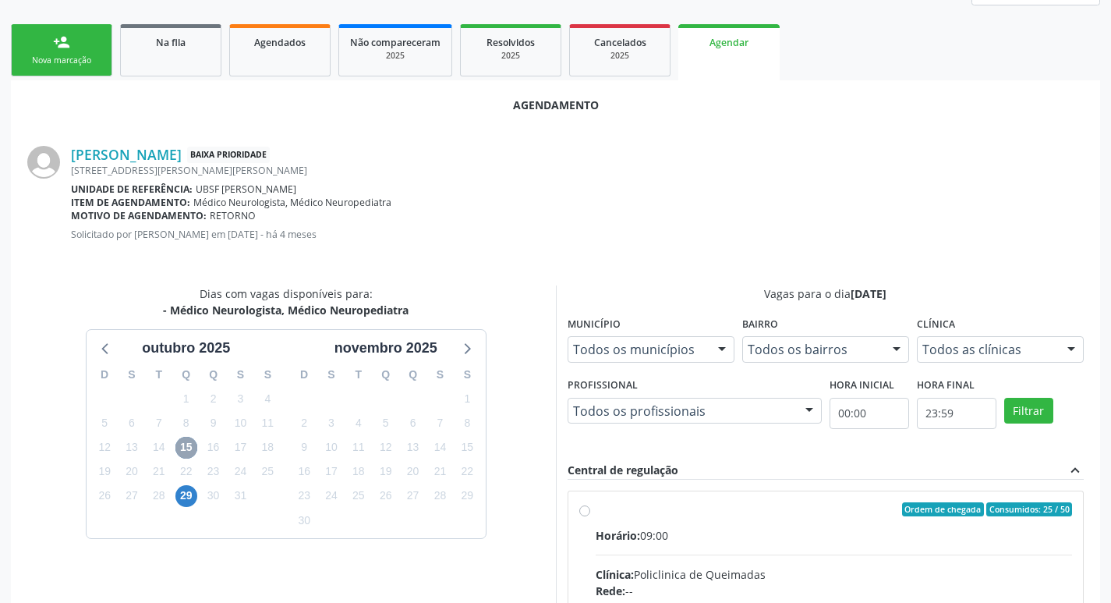
scroll to position [365, 0]
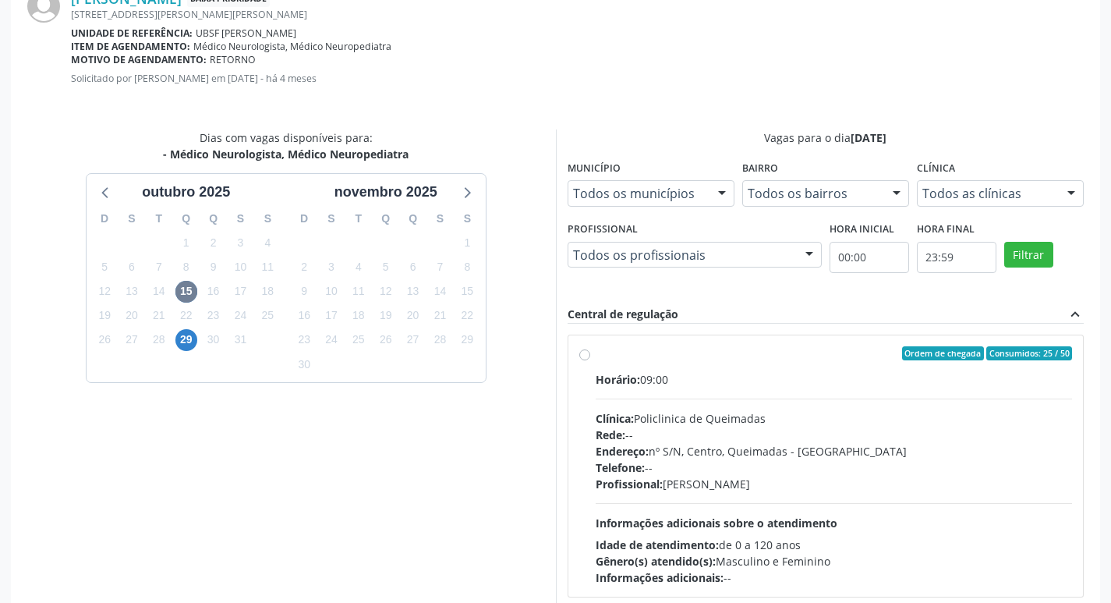
click at [1033, 342] on div "Ordem de chegada Consumidos: 25 / 50 Horário: 09:00 Clínica: Policlinica de Que…" at bounding box center [825, 465] width 515 height 261
radio input "true"
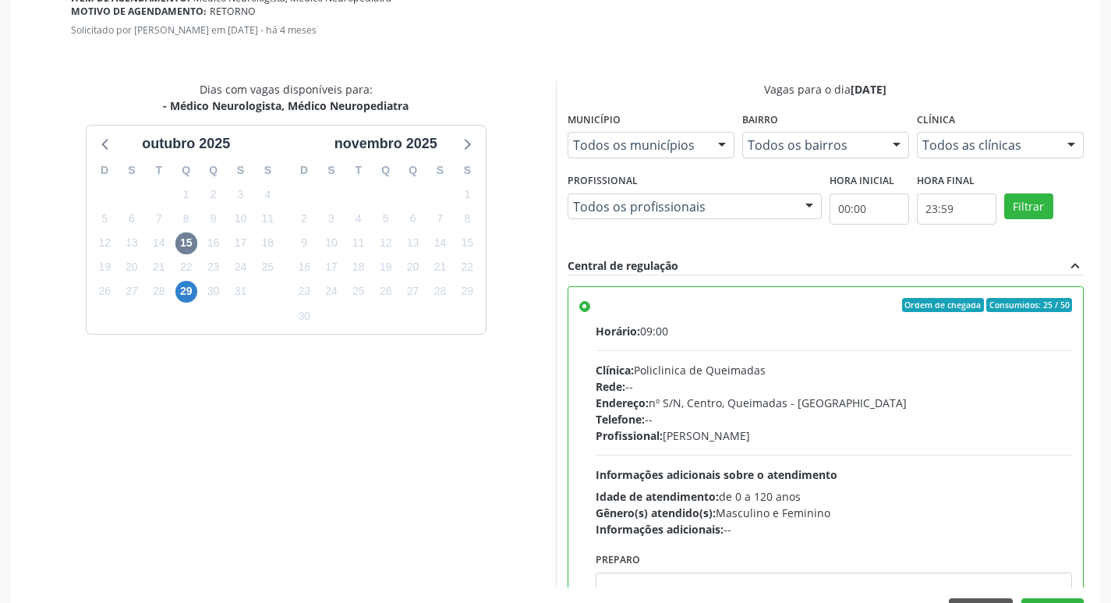
scroll to position [462, 0]
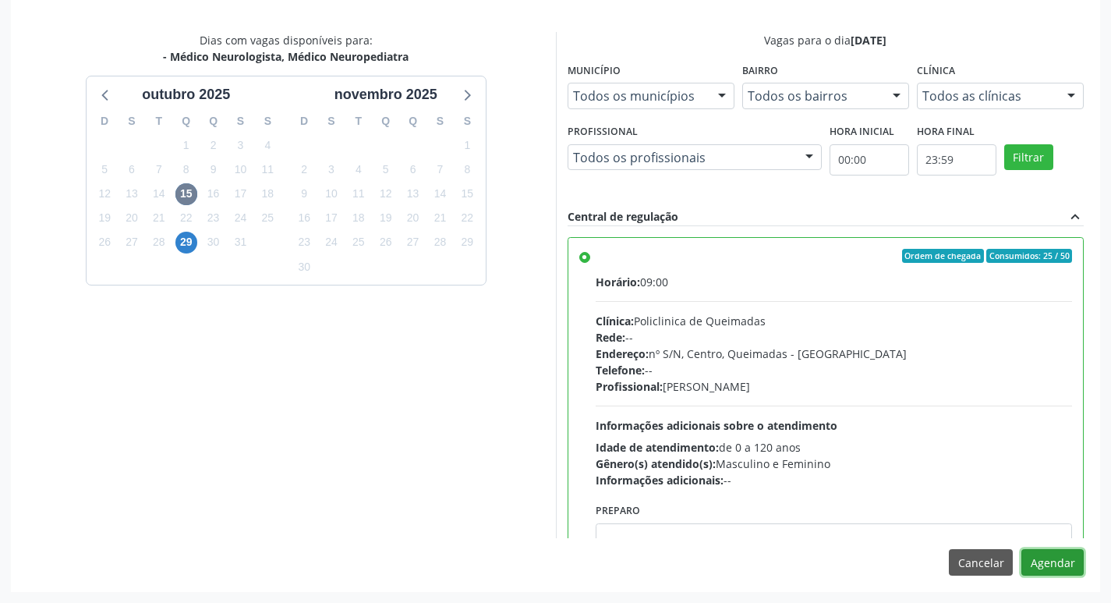
click at [1051, 566] on button "Agendar" at bounding box center [1052, 562] width 62 height 27
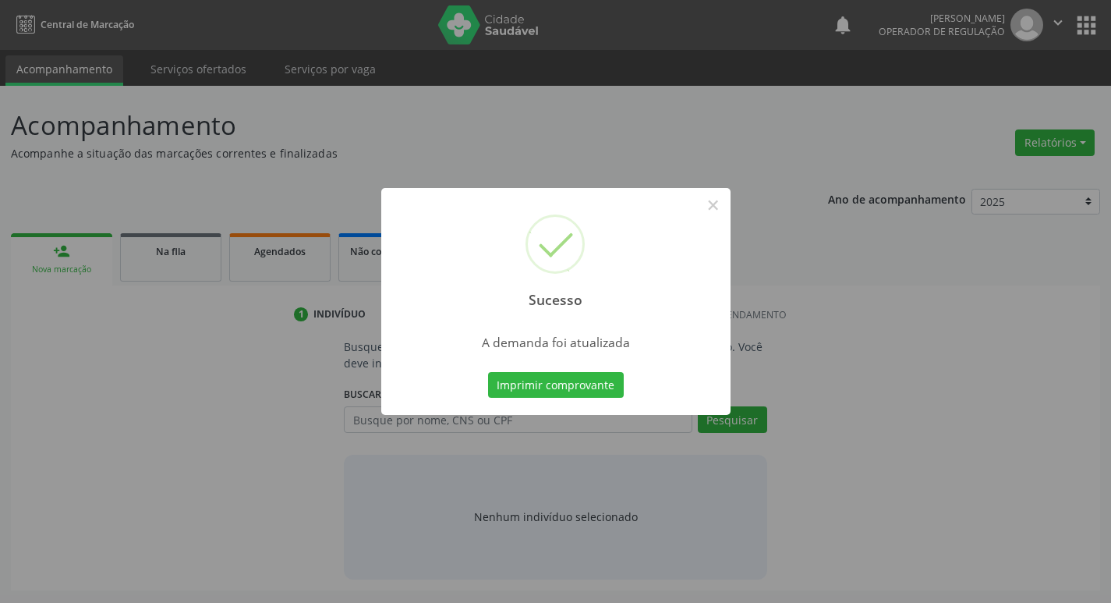
scroll to position [0, 0]
click at [619, 392] on button "Imprimir comprovante" at bounding box center [561, 385] width 136 height 27
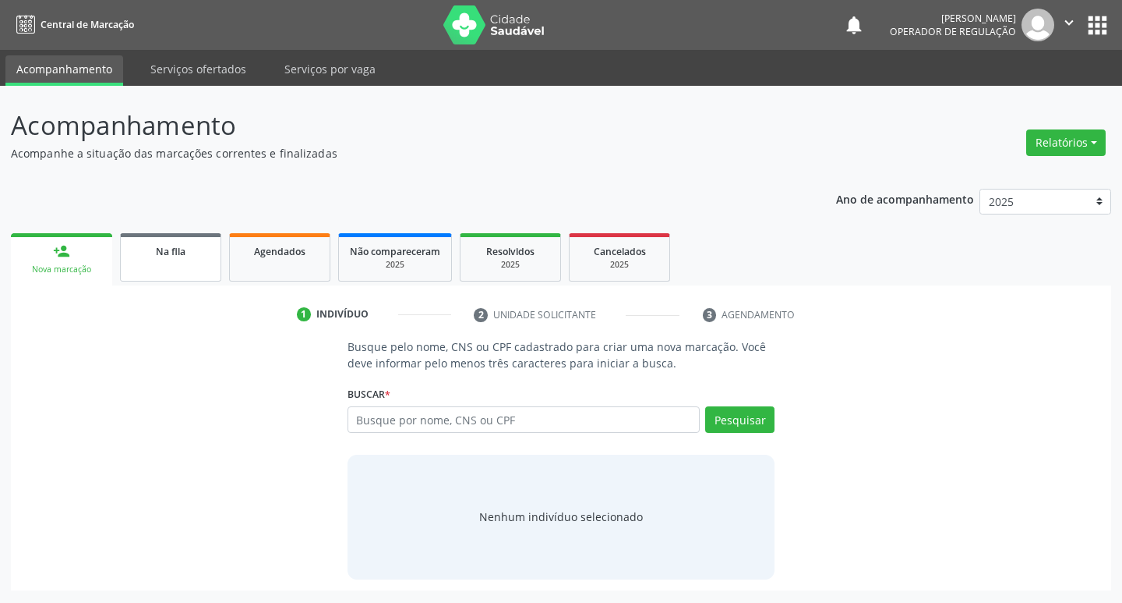
click at [165, 267] on link "Na fila" at bounding box center [170, 257] width 101 height 48
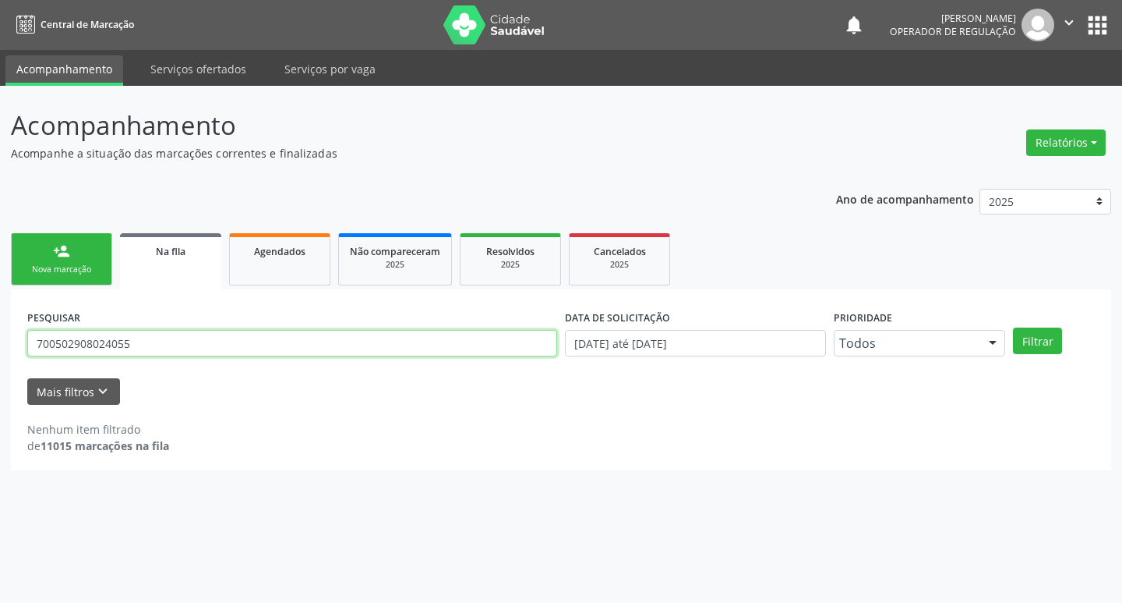
click at [183, 342] on input "700502908024055" at bounding box center [292, 343] width 530 height 27
type input "702306142508911"
click at [1013, 327] on button "Filtrar" at bounding box center [1037, 340] width 49 height 27
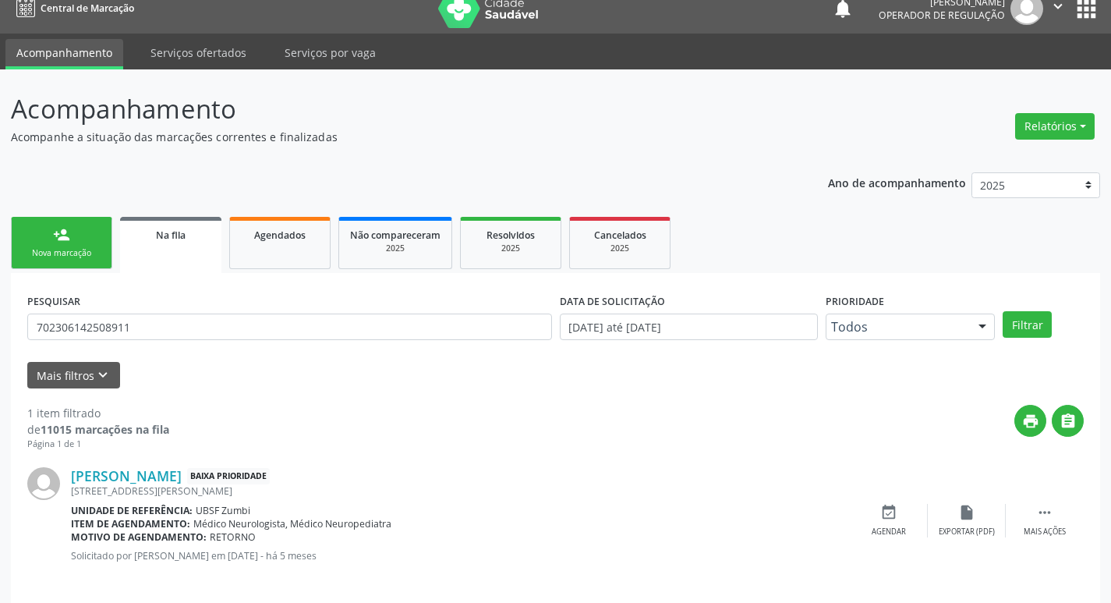
scroll to position [30, 0]
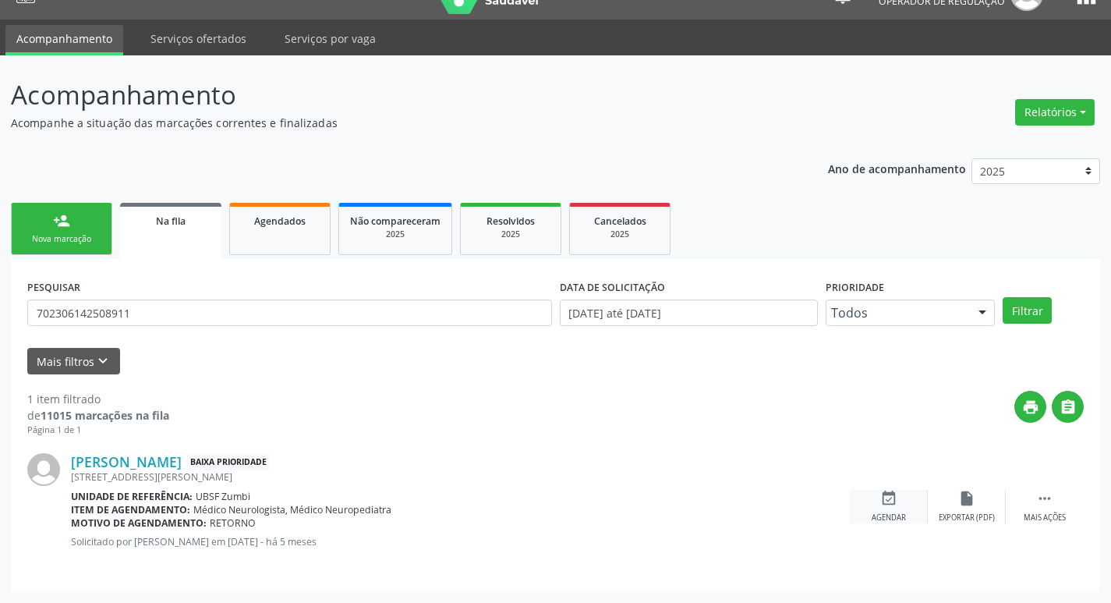
click at [896, 505] on icon "event_available" at bounding box center [888, 498] width 17 height 17
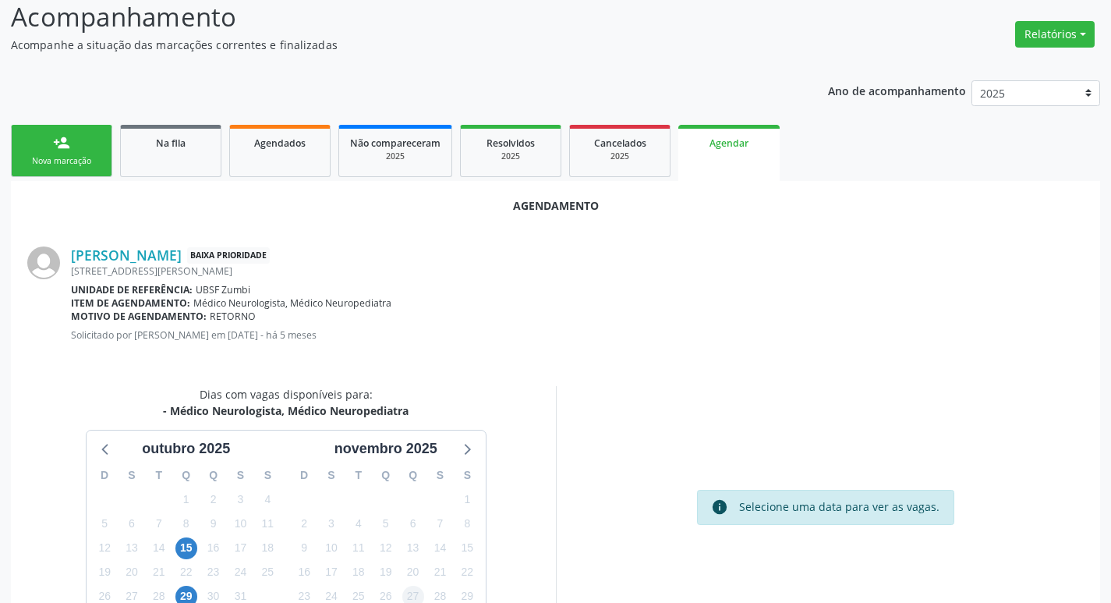
scroll to position [209, 0]
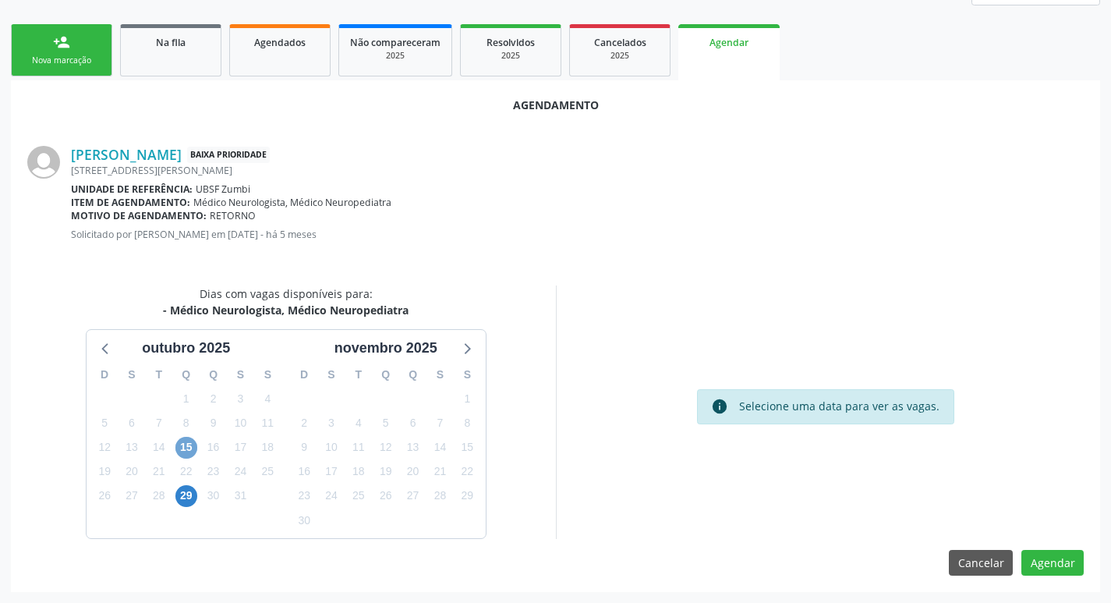
click at [187, 447] on span "15" at bounding box center [186, 448] width 22 height 22
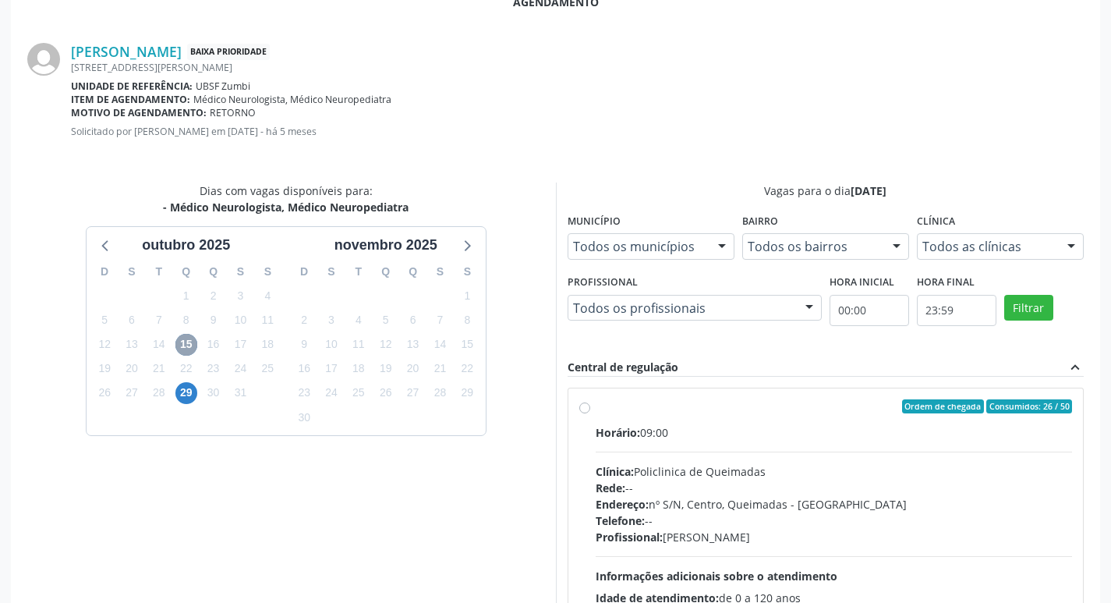
scroll to position [434, 0]
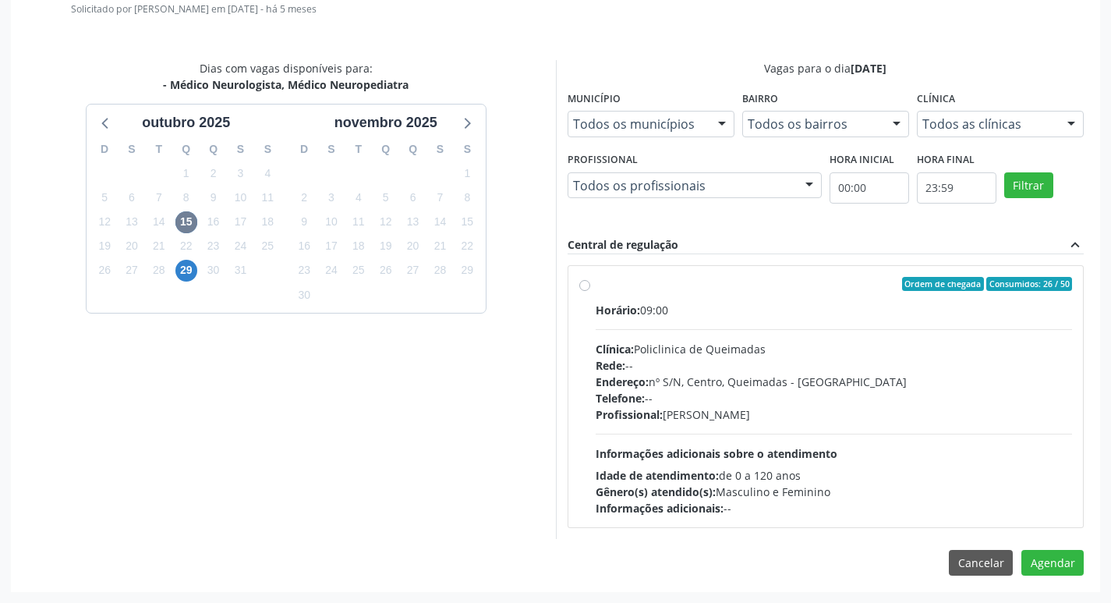
click at [821, 307] on div "Horário: 09:00" at bounding box center [834, 310] width 477 height 16
click at [590, 291] on input "Ordem de chegada Consumidos: 26 / 50 Horário: 09:00 Clínica: Policlinica de Que…" at bounding box center [584, 284] width 11 height 14
radio input "true"
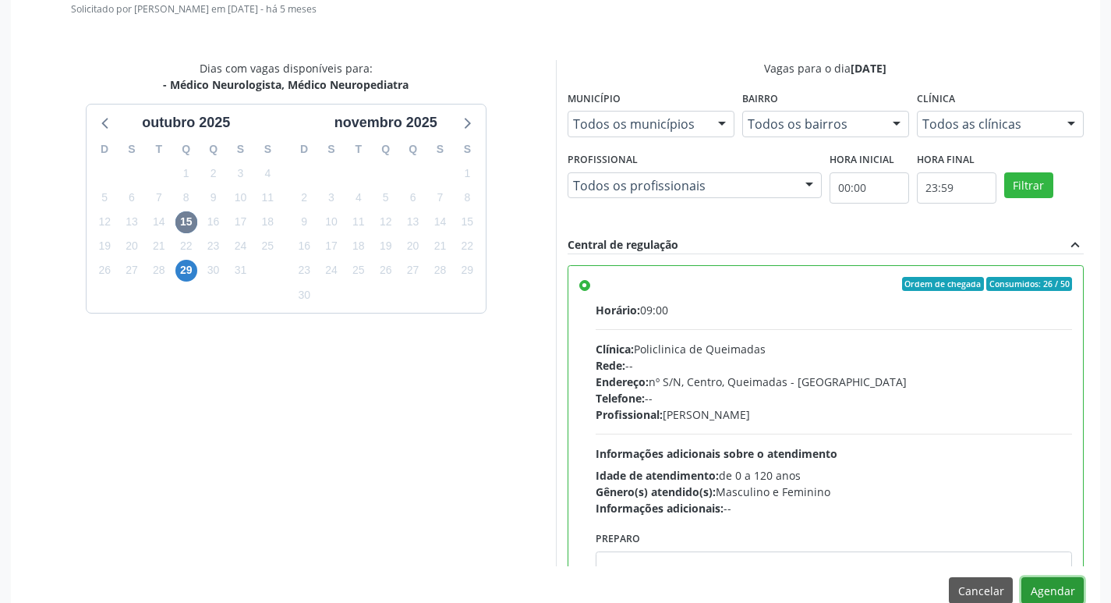
click at [1067, 584] on button "Agendar" at bounding box center [1052, 590] width 62 height 27
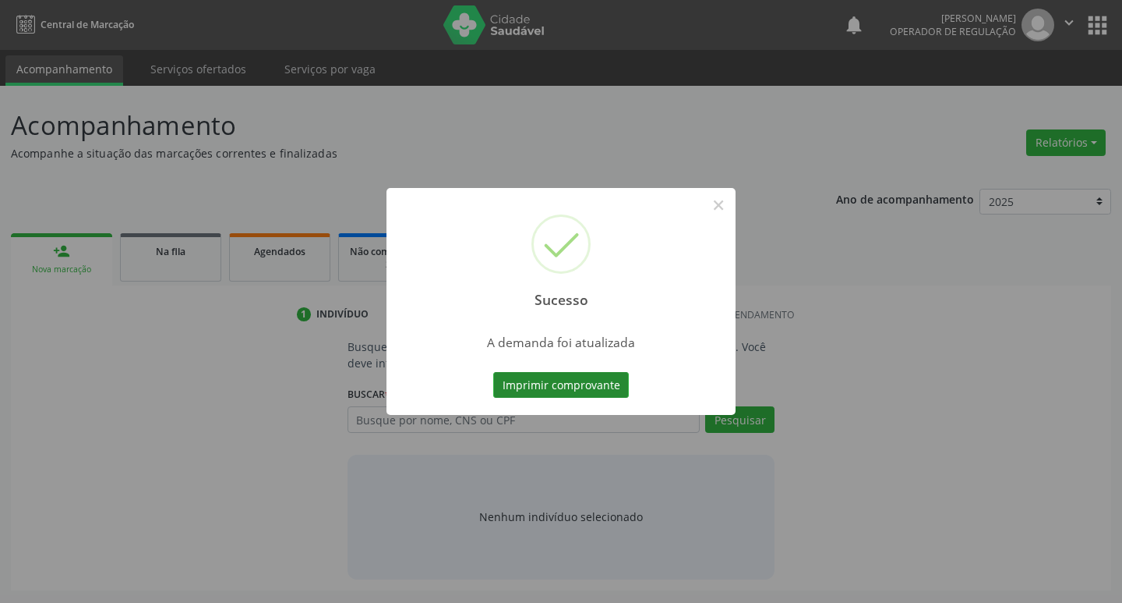
click at [567, 387] on button "Imprimir comprovante" at bounding box center [561, 385] width 136 height 27
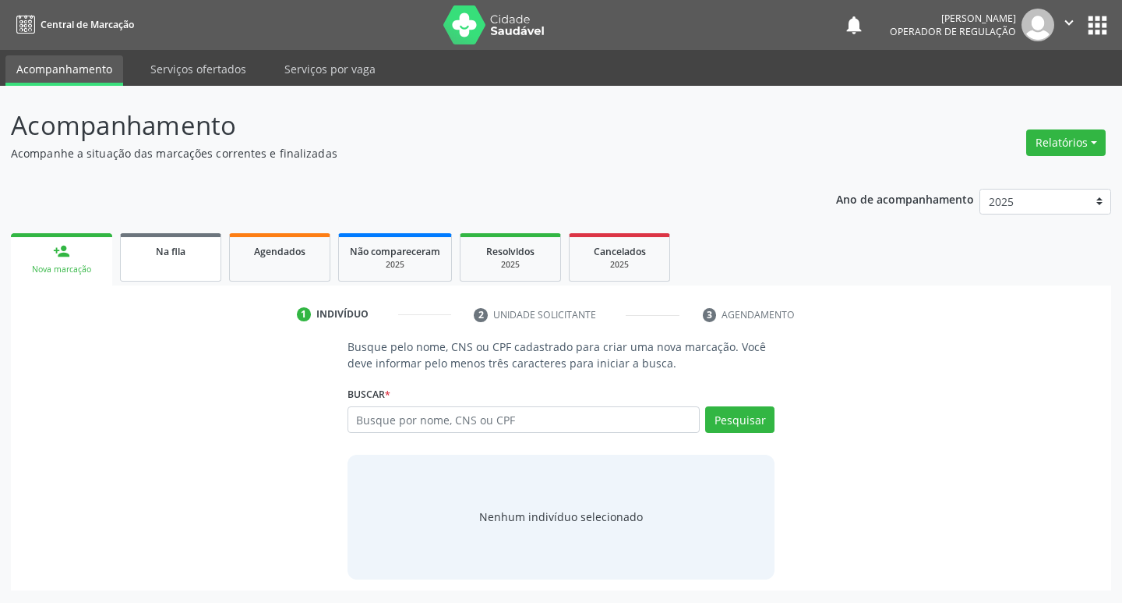
click at [199, 253] on div "Na fila" at bounding box center [171, 250] width 78 height 16
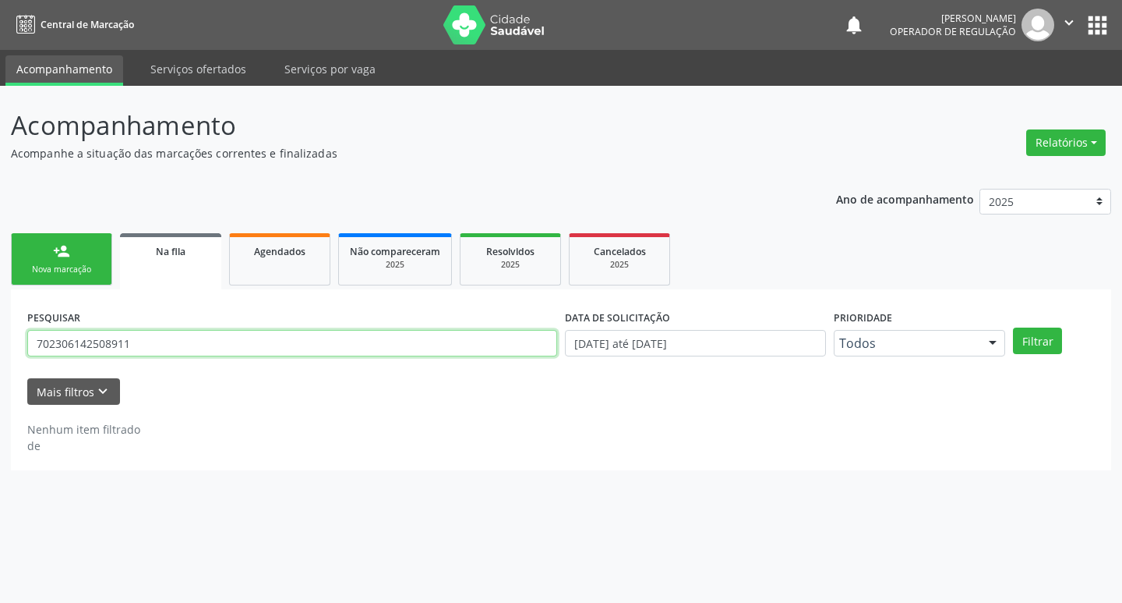
click at [209, 347] on input "702306142508911" at bounding box center [292, 343] width 530 height 27
type input "702106846624570"
click at [1013, 327] on button "Filtrar" at bounding box center [1037, 340] width 49 height 27
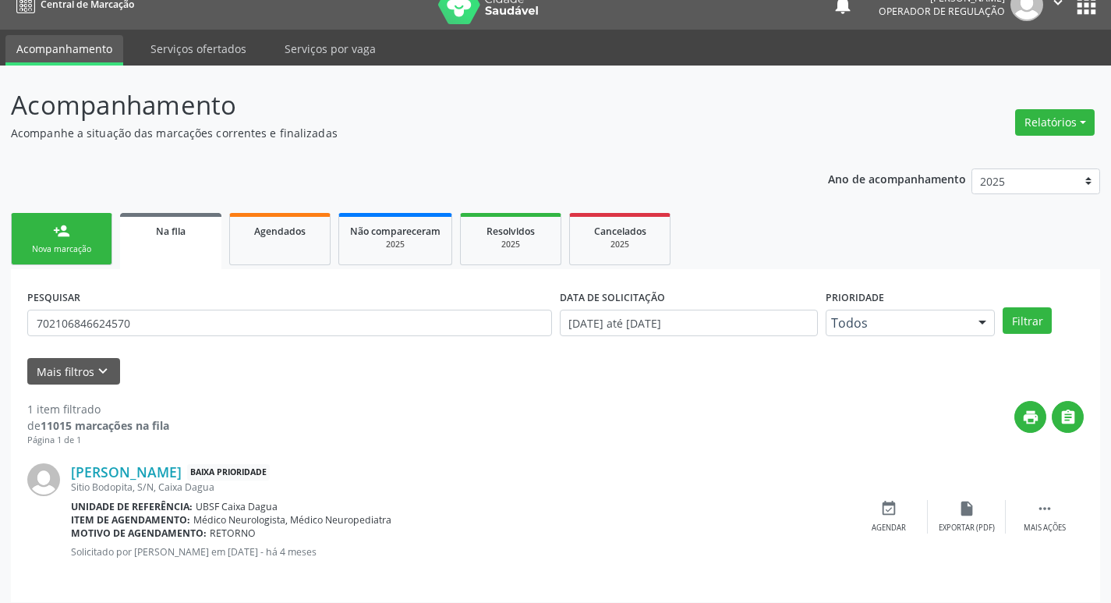
scroll to position [30, 0]
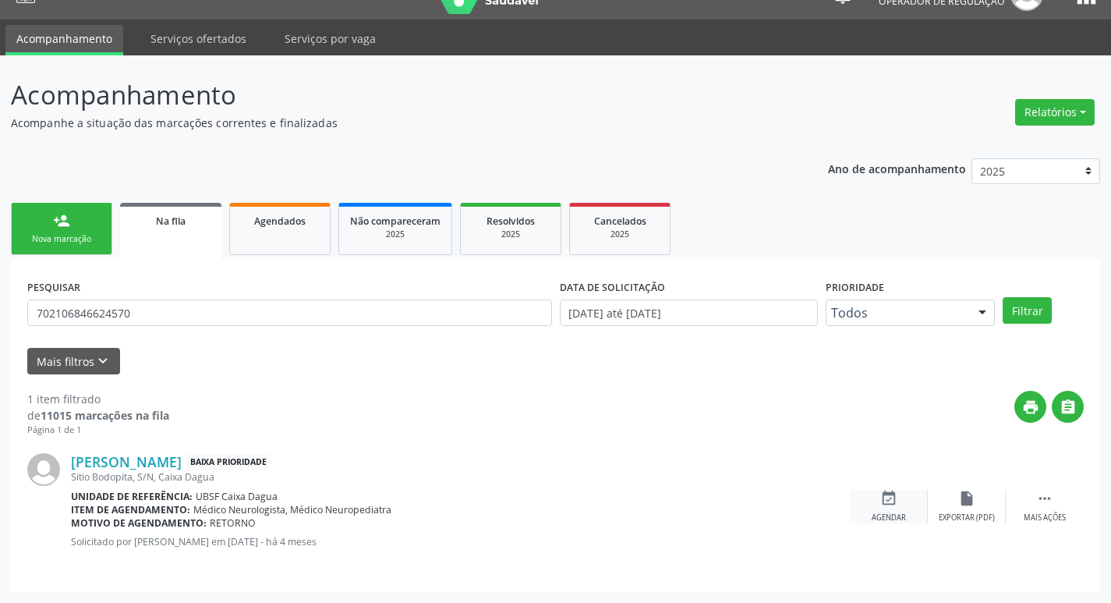
click at [893, 511] on div "event_available Agendar" at bounding box center [889, 507] width 78 height 34
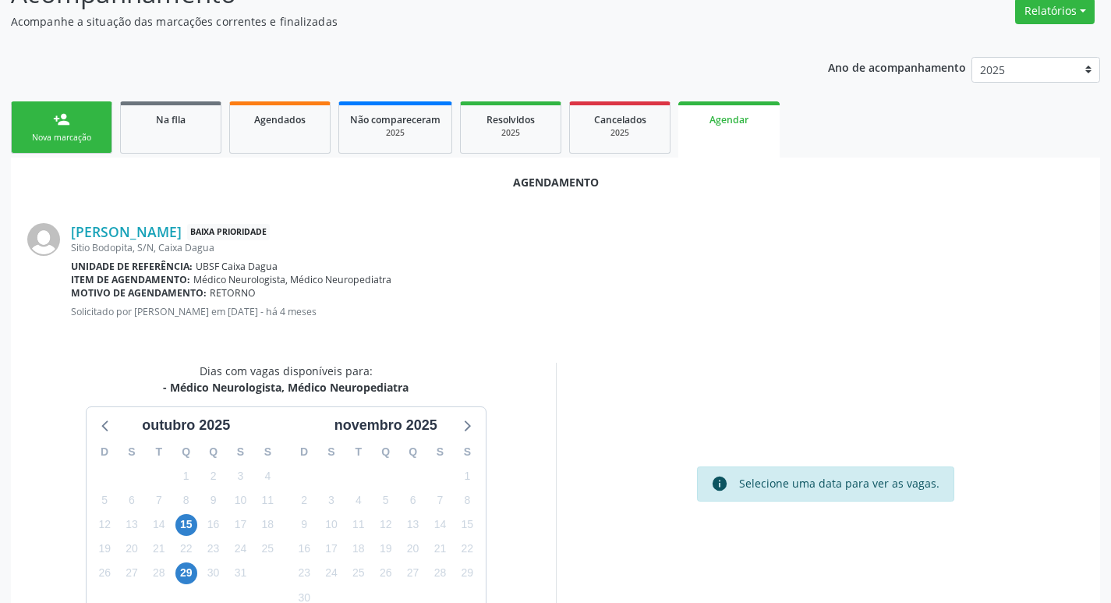
scroll to position [209, 0]
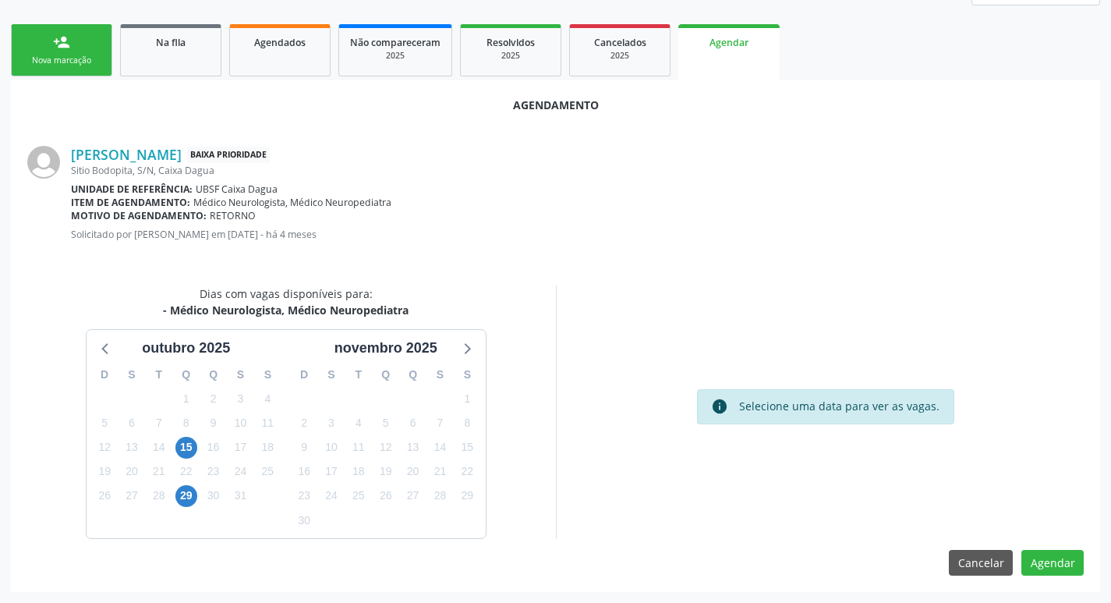
click at [171, 433] on div "7" at bounding box center [158, 423] width 27 height 24
click at [186, 443] on span "15" at bounding box center [186, 448] width 22 height 22
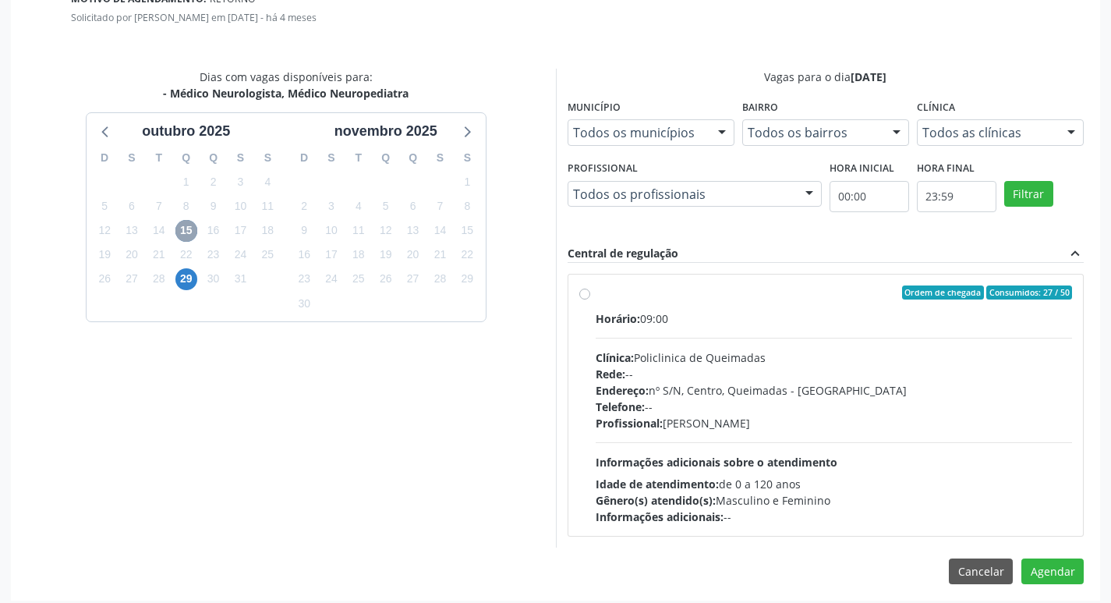
scroll to position [434, 0]
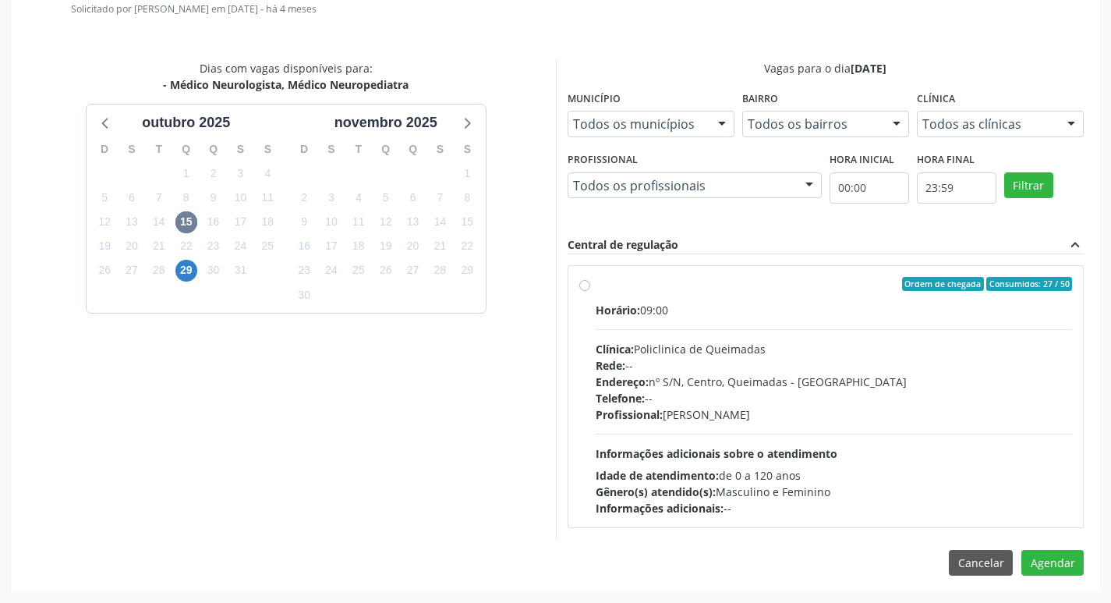
click at [845, 319] on div "Horário: 09:00 Clínica: Policlinica de Queimadas Rede: -- Endereço: nº S/N, Cen…" at bounding box center [834, 409] width 477 height 214
click at [590, 291] on input "Ordem de chegada Consumidos: 27 / 50 Horário: 09:00 Clínica: Policlinica de Que…" at bounding box center [584, 284] width 11 height 14
radio input "true"
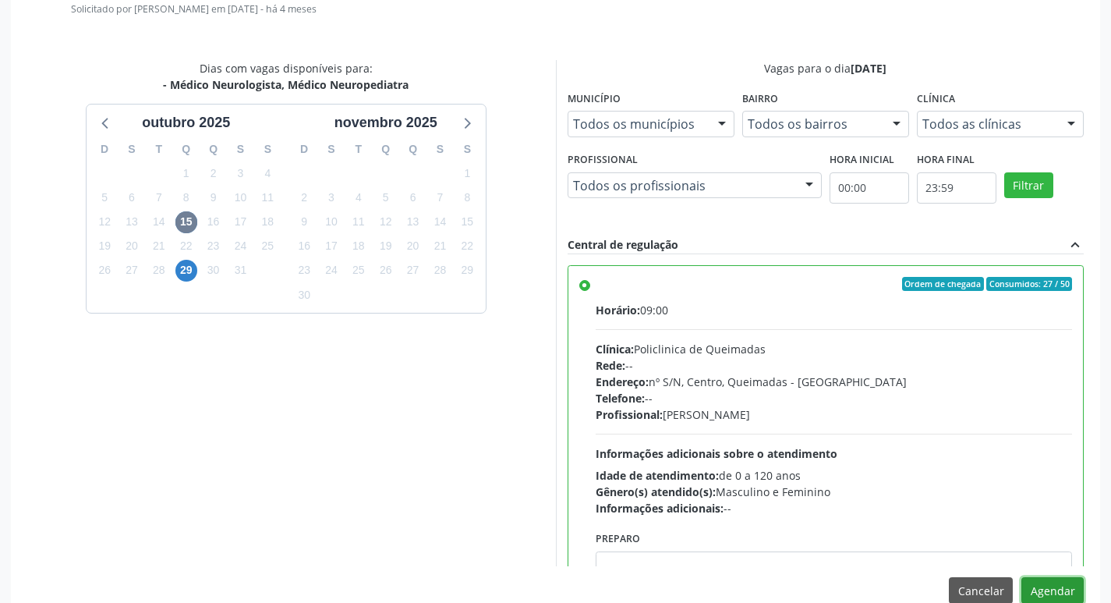
click at [1054, 579] on button "Agendar" at bounding box center [1052, 590] width 62 height 27
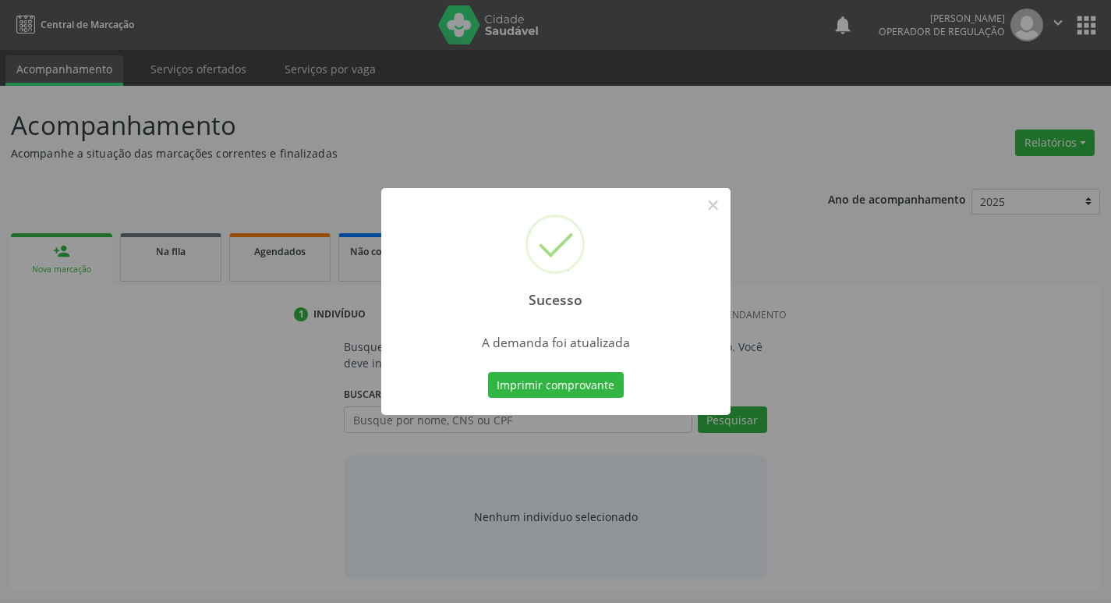
scroll to position [0, 0]
click at [606, 380] on button "Imprimir comprovante" at bounding box center [561, 385] width 136 height 27
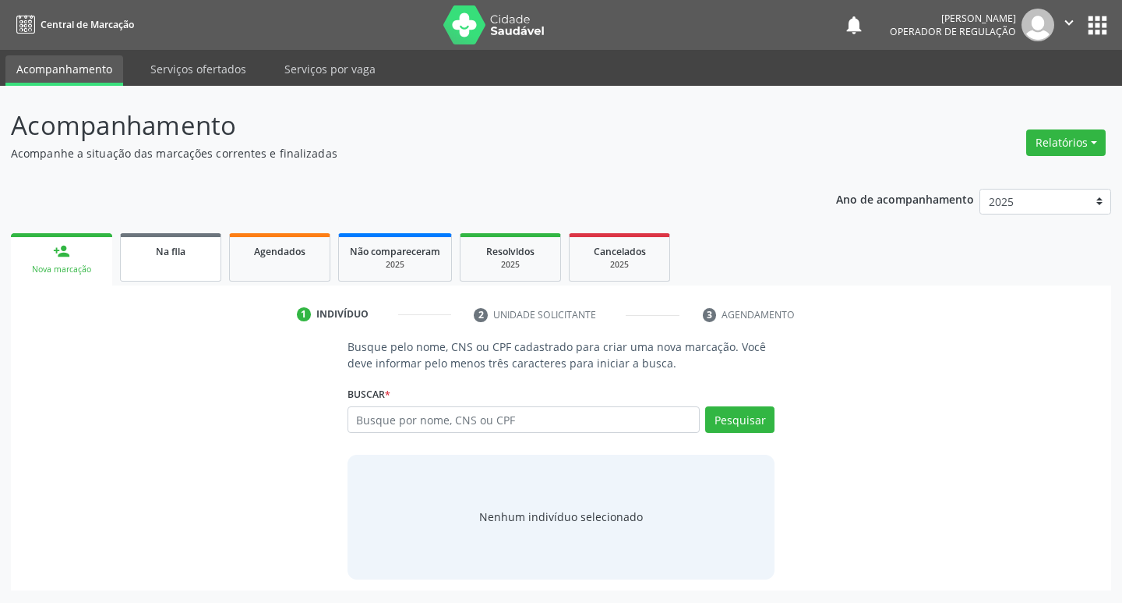
click at [185, 256] on span "Na fila" at bounding box center [171, 251] width 30 height 13
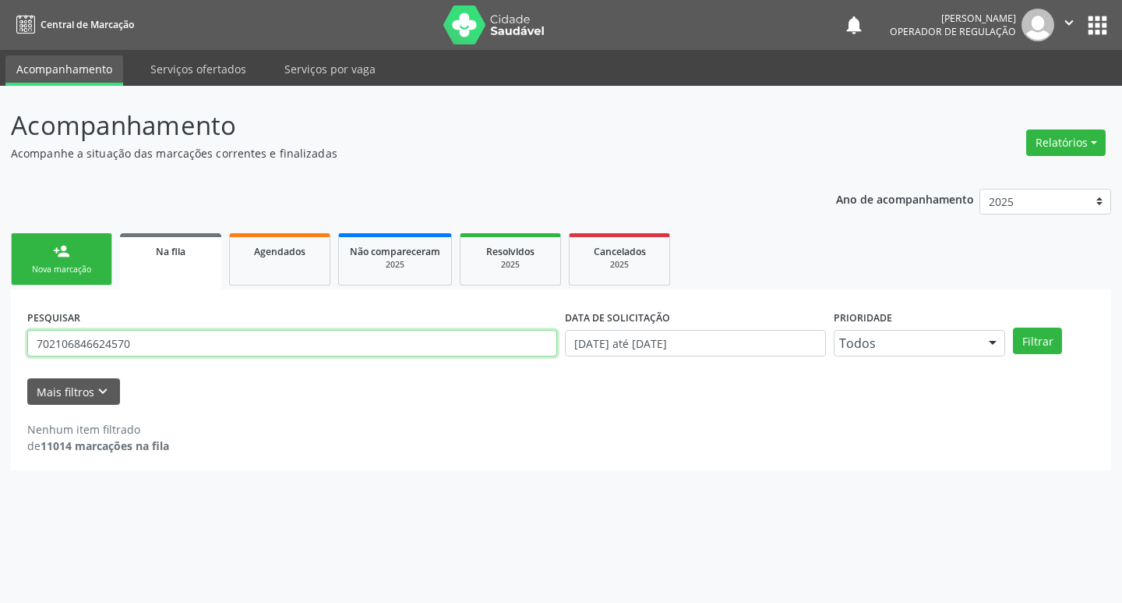
click at [285, 348] on input "702106846624570" at bounding box center [292, 343] width 530 height 27
type input "17244373481"
click at [1013, 327] on button "Filtrar" at bounding box center [1037, 340] width 49 height 27
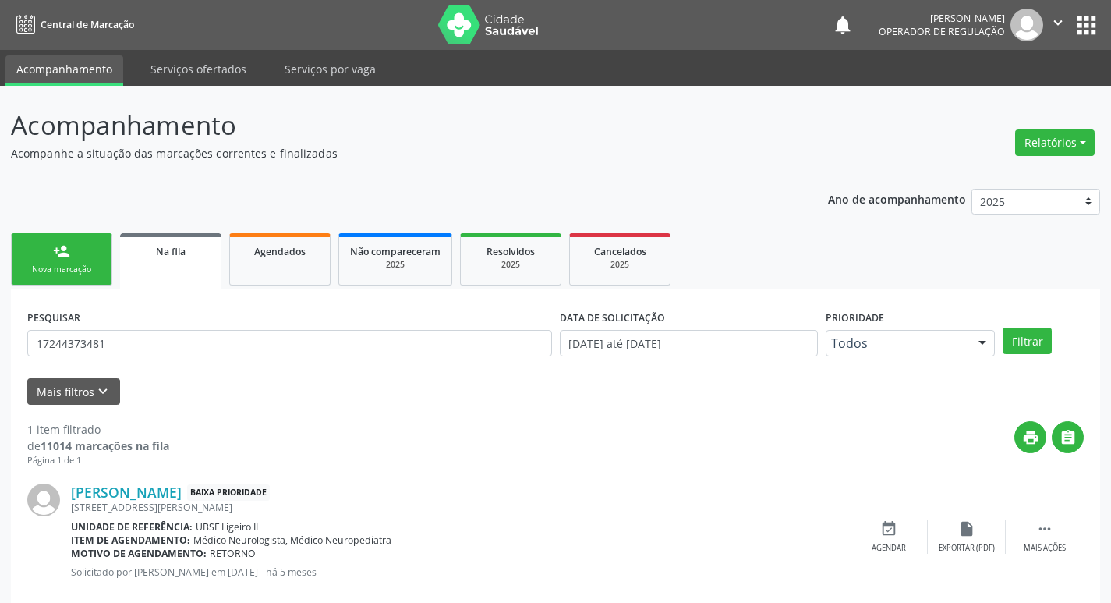
scroll to position [30, 0]
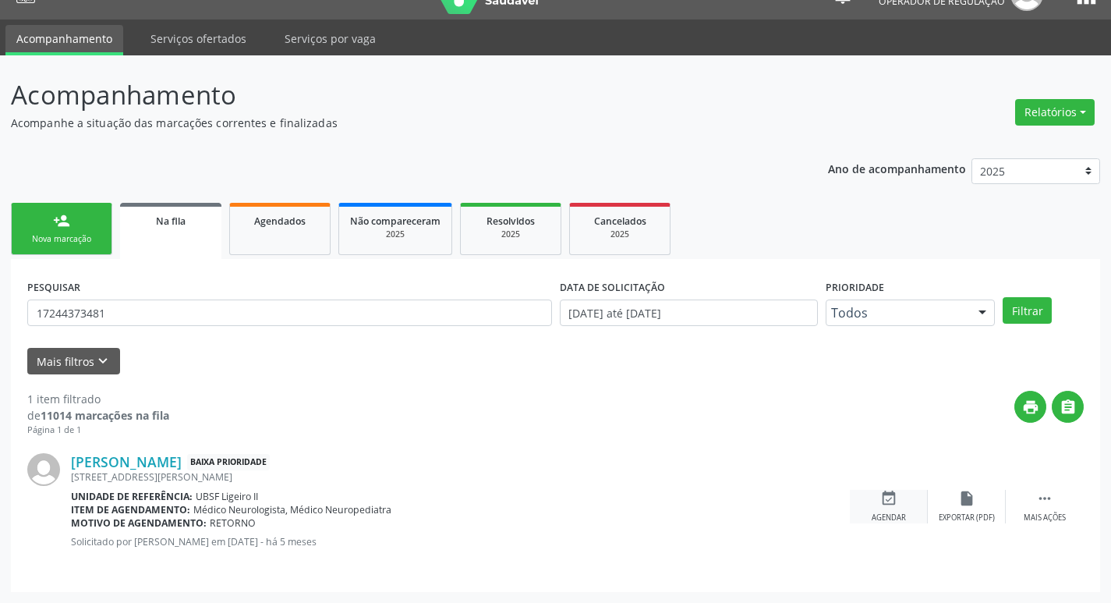
click at [899, 514] on div "Agendar" at bounding box center [888, 517] width 34 height 11
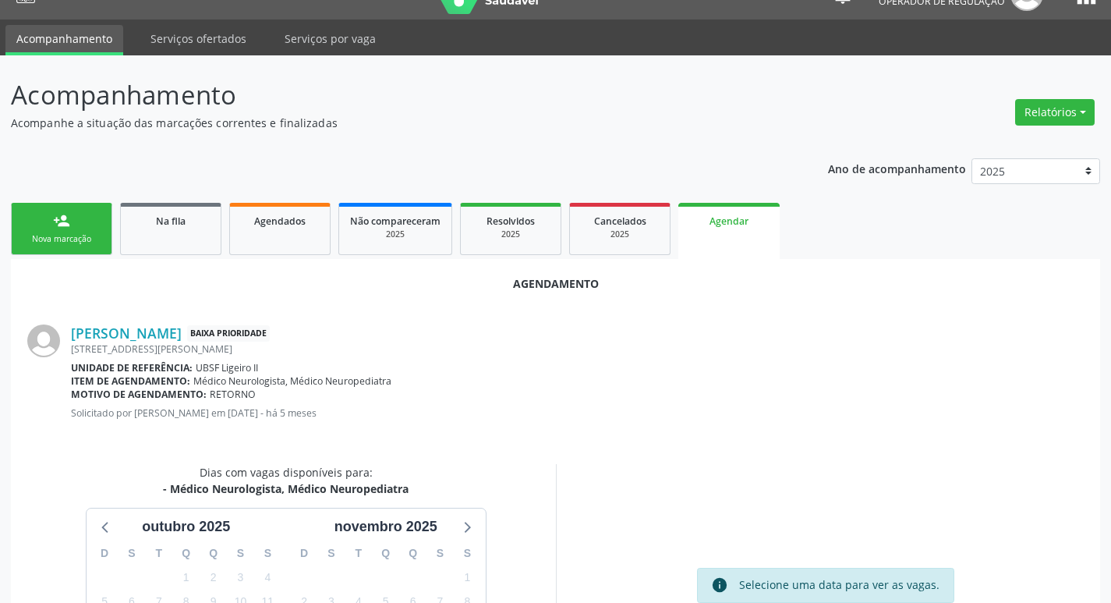
scroll to position [209, 0]
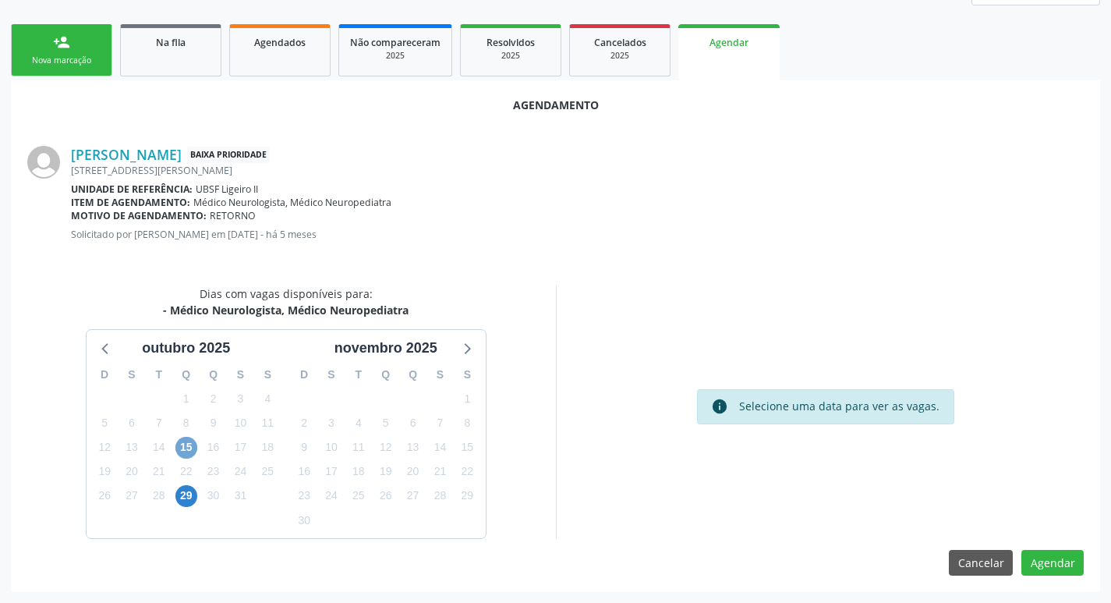
click at [195, 447] on span "15" at bounding box center [186, 448] width 22 height 22
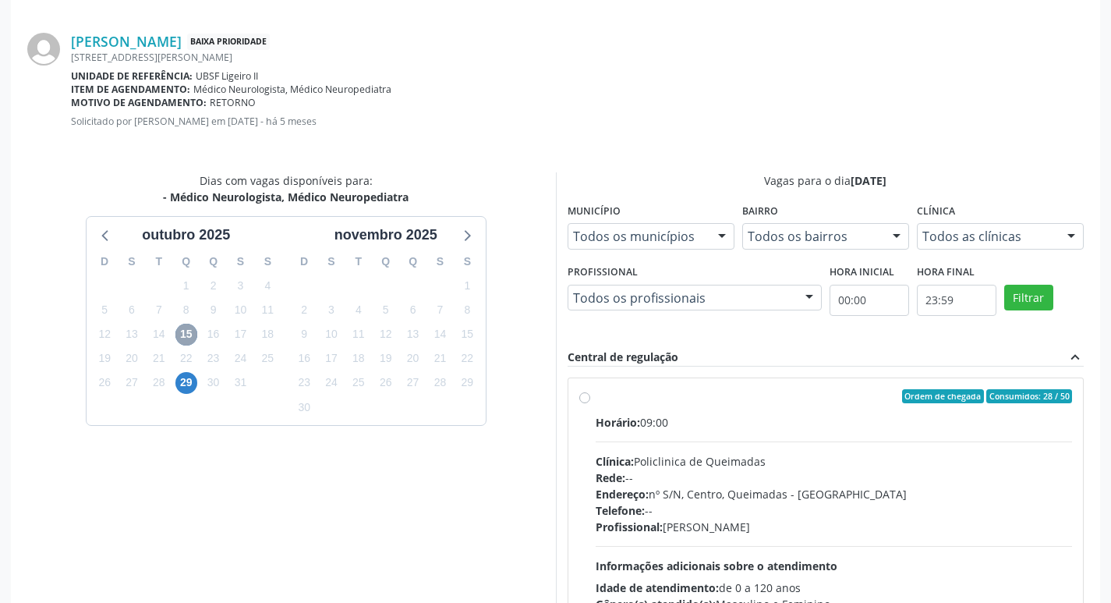
scroll to position [434, 0]
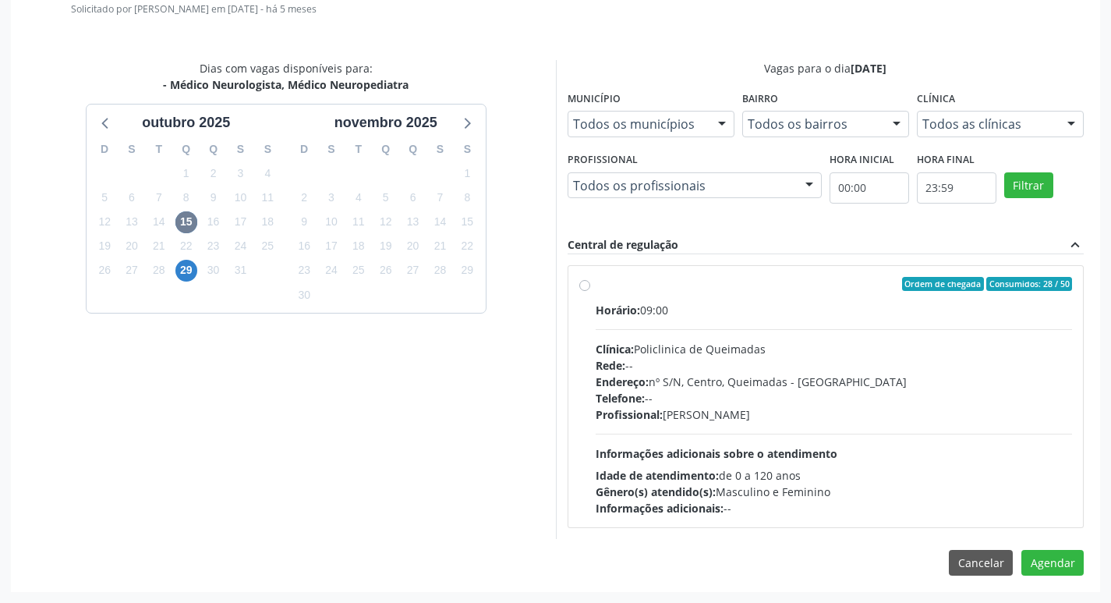
click at [783, 292] on label "Ordem de chegada Consumidos: 28 / 50 Horário: 09:00 Clínica: Policlinica de Que…" at bounding box center [834, 396] width 477 height 239
click at [590, 291] on input "Ordem de chegada Consumidos: 28 / 50 Horário: 09:00 Clínica: Policlinica de Que…" at bounding box center [584, 284] width 11 height 14
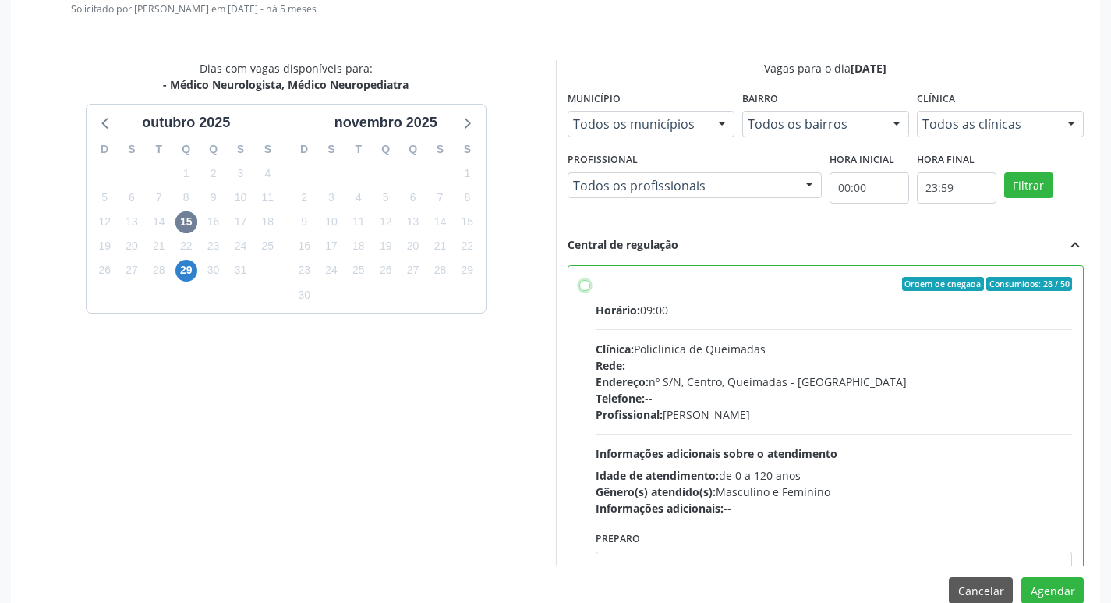
radio input "true"
drag, startPoint x: 1038, startPoint y: 586, endPoint x: 1087, endPoint y: 573, distance: 50.1
click at [1038, 585] on button "Agendar" at bounding box center [1052, 590] width 62 height 27
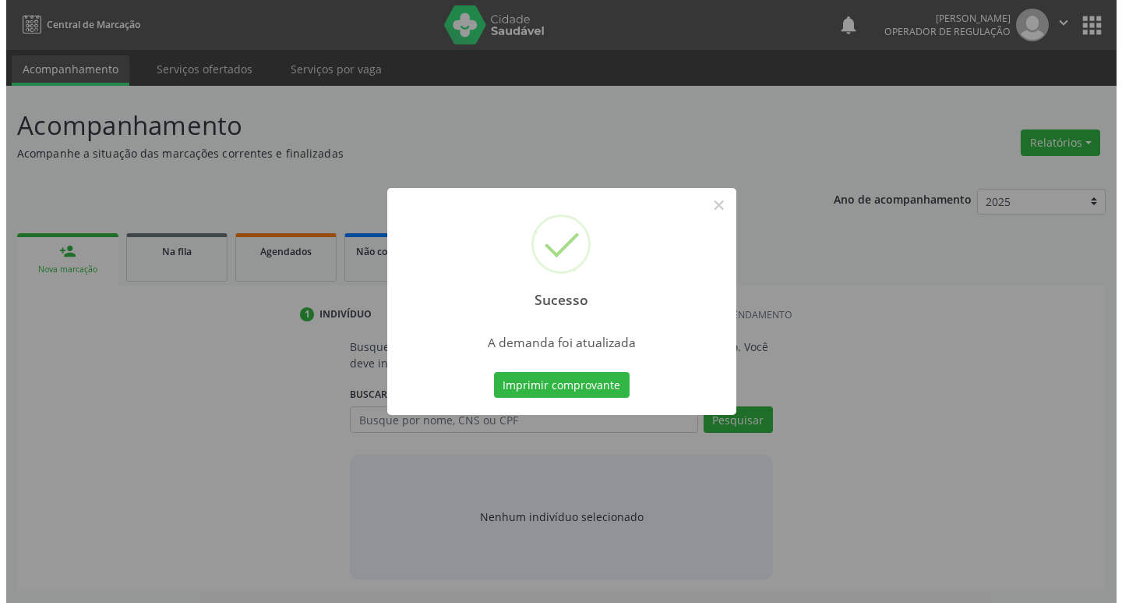
scroll to position [0, 0]
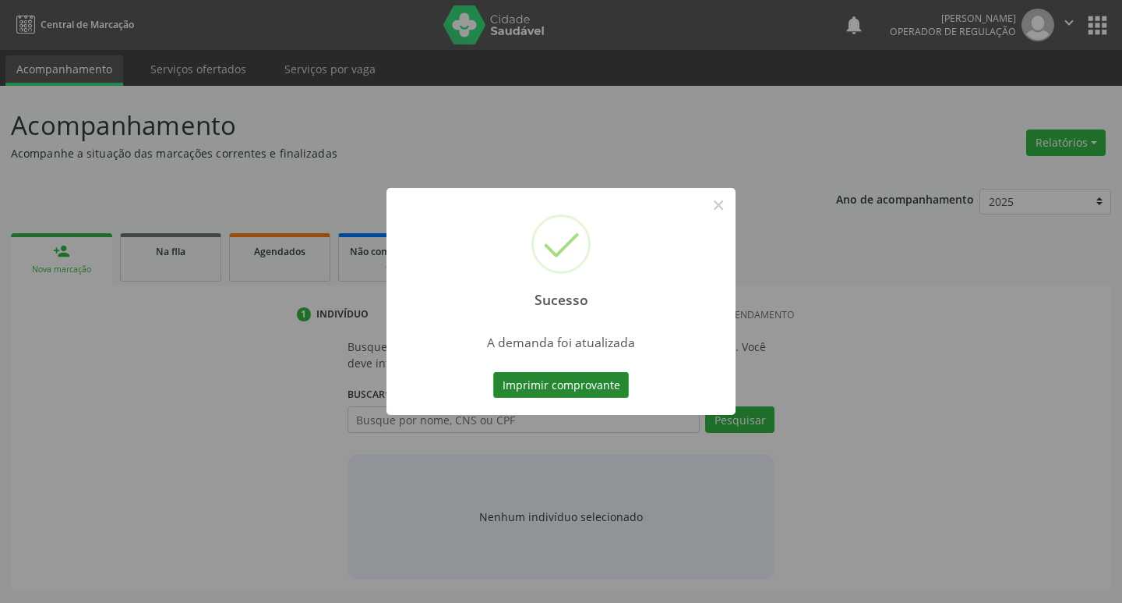
click at [589, 383] on button "Imprimir comprovante" at bounding box center [561, 385] width 136 height 27
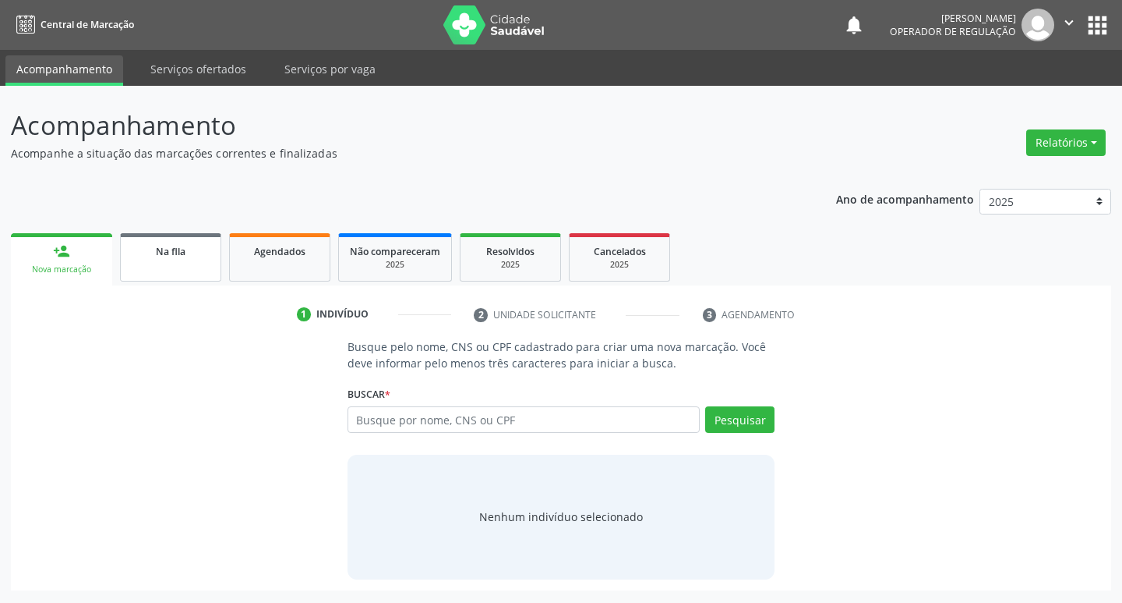
click at [172, 266] on link "Na fila" at bounding box center [170, 257] width 101 height 48
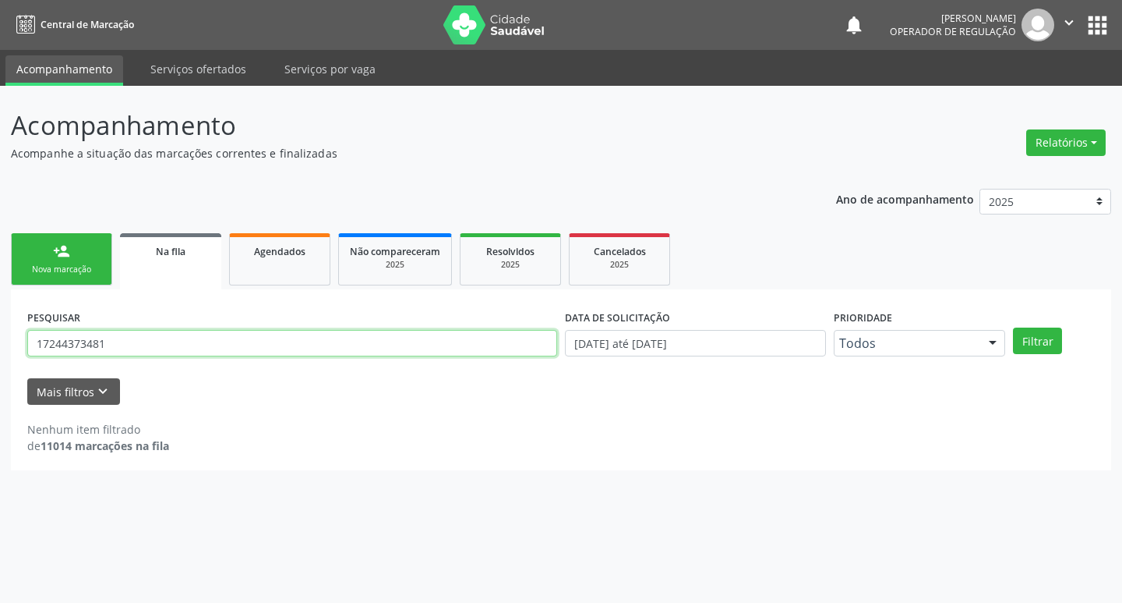
click at [306, 332] on input "17244373481" at bounding box center [292, 343] width 530 height 27
type input "708203633950247"
click at [1013, 327] on button "Filtrar" at bounding box center [1037, 340] width 49 height 27
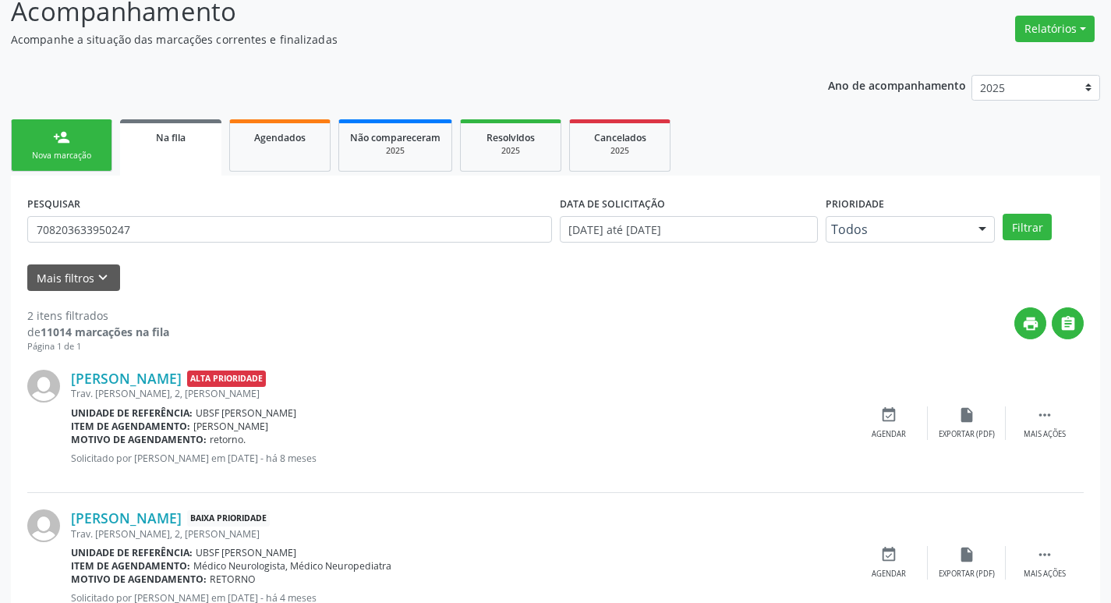
scroll to position [170, 0]
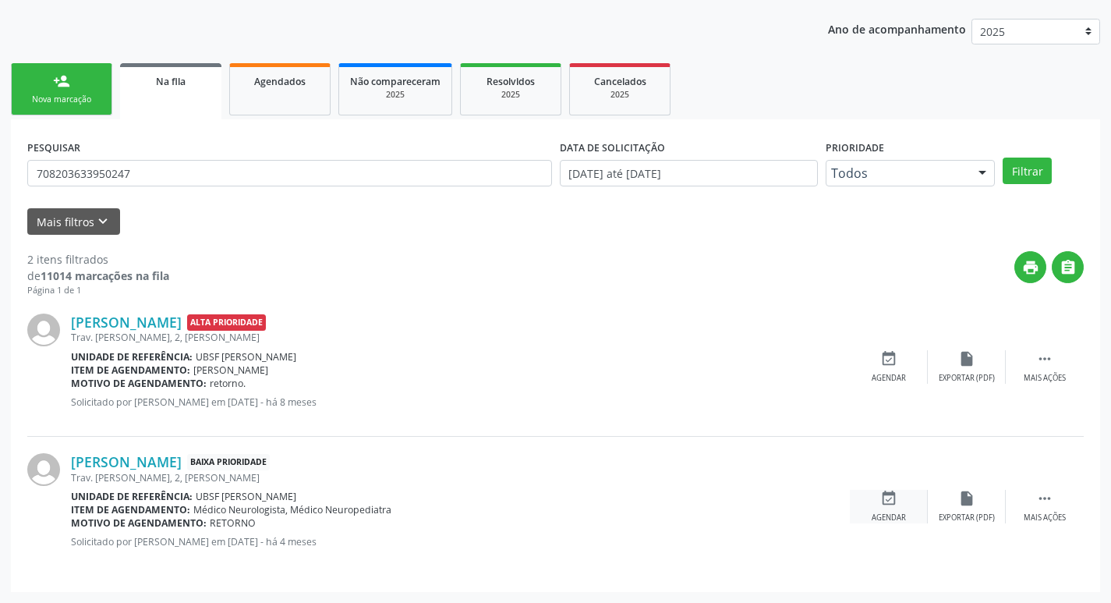
click at [895, 503] on icon "event_available" at bounding box center [888, 498] width 17 height 17
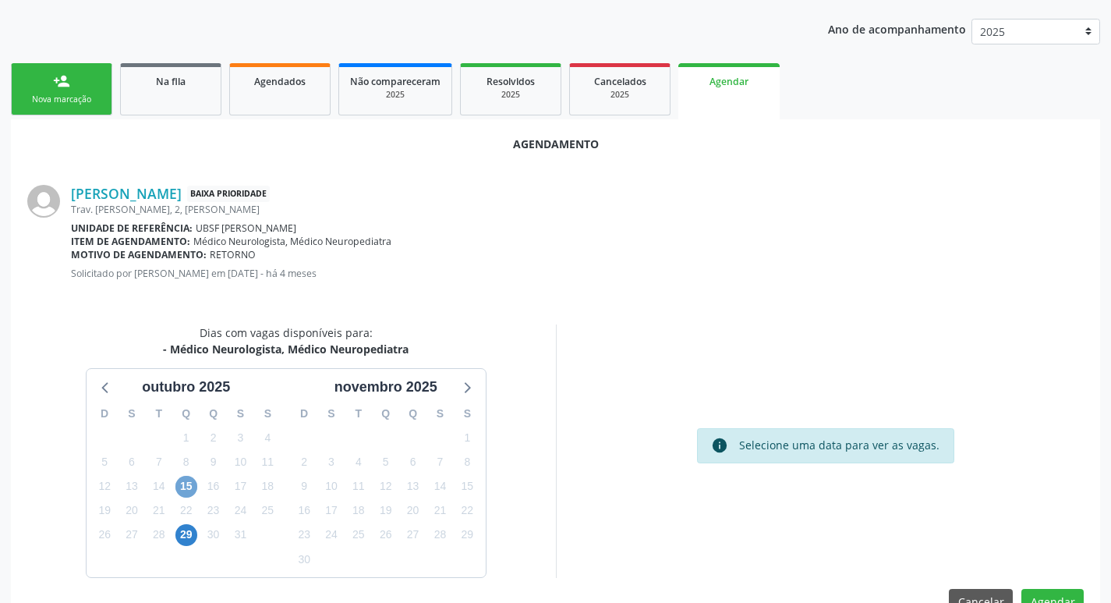
click at [177, 483] on span "15" at bounding box center [186, 486] width 22 height 22
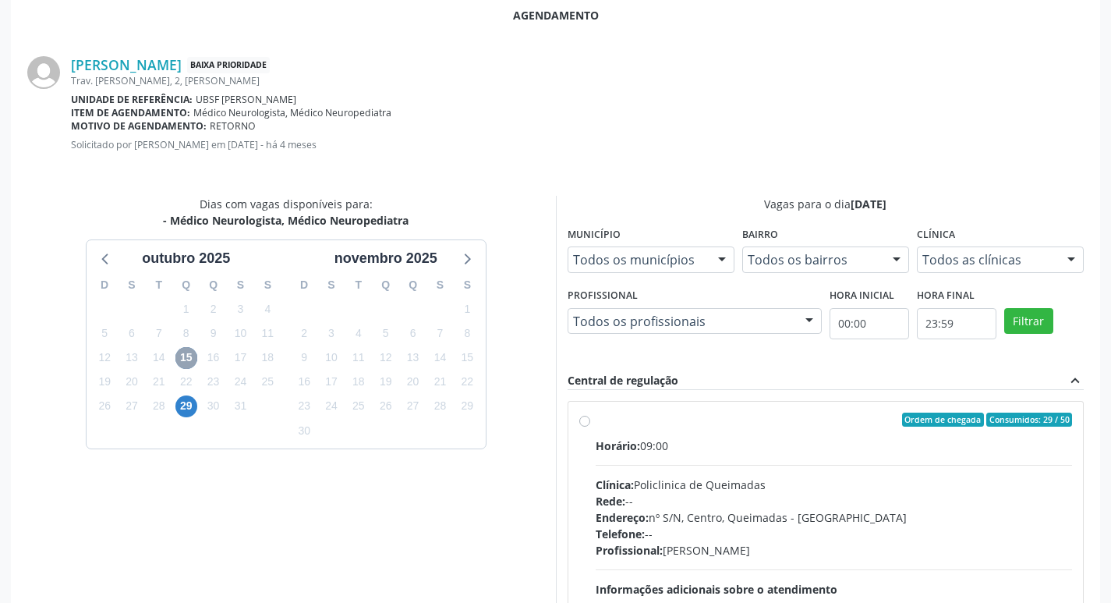
scroll to position [434, 0]
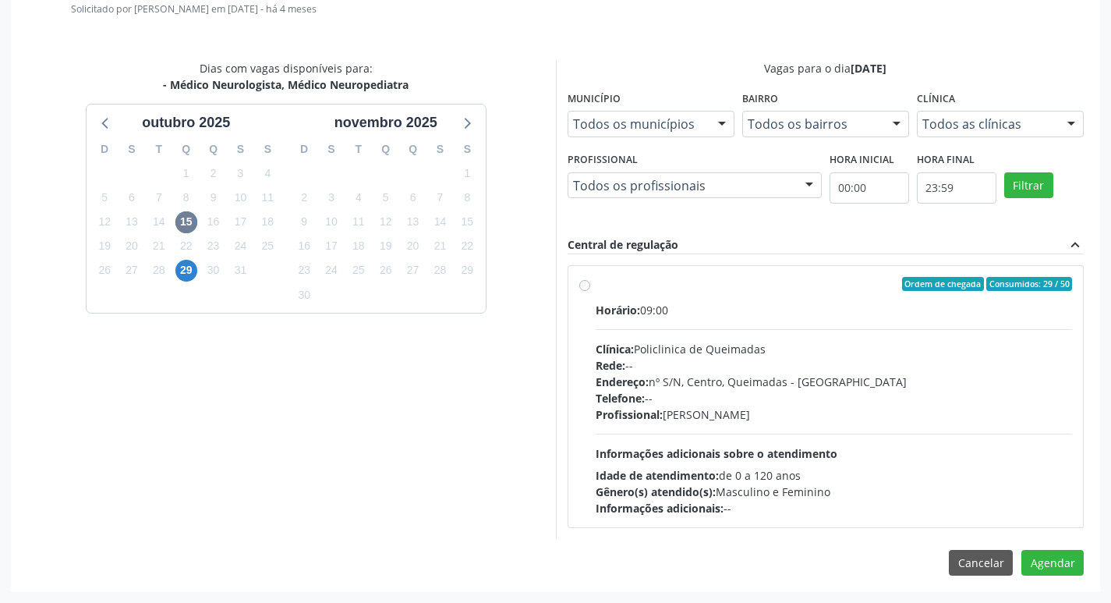
click at [900, 309] on div "Horário: 09:00" at bounding box center [834, 310] width 477 height 16
click at [590, 291] on input "Ordem de chegada Consumidos: 29 / 50 Horário: 09:00 Clínica: Policlinica de Que…" at bounding box center [584, 284] width 11 height 14
radio input "true"
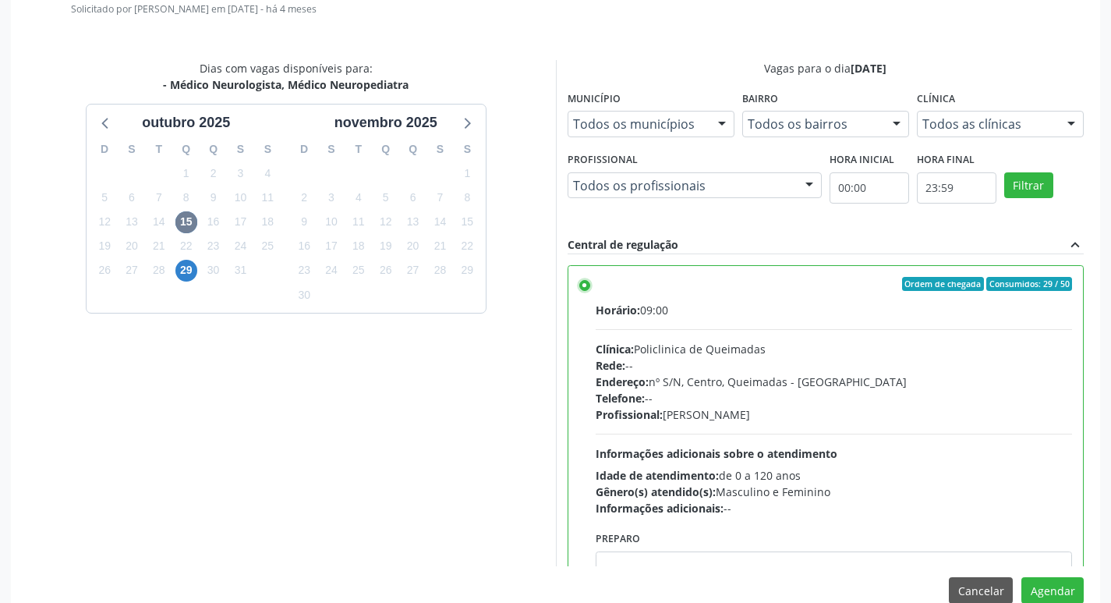
scroll to position [77, 0]
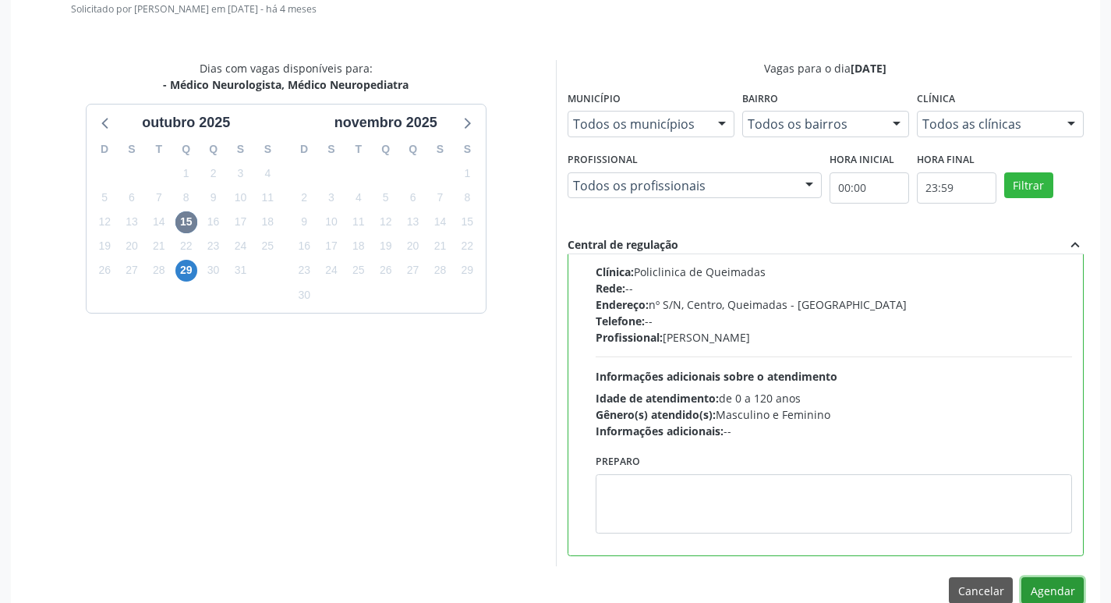
click at [1073, 585] on button "Agendar" at bounding box center [1052, 590] width 62 height 27
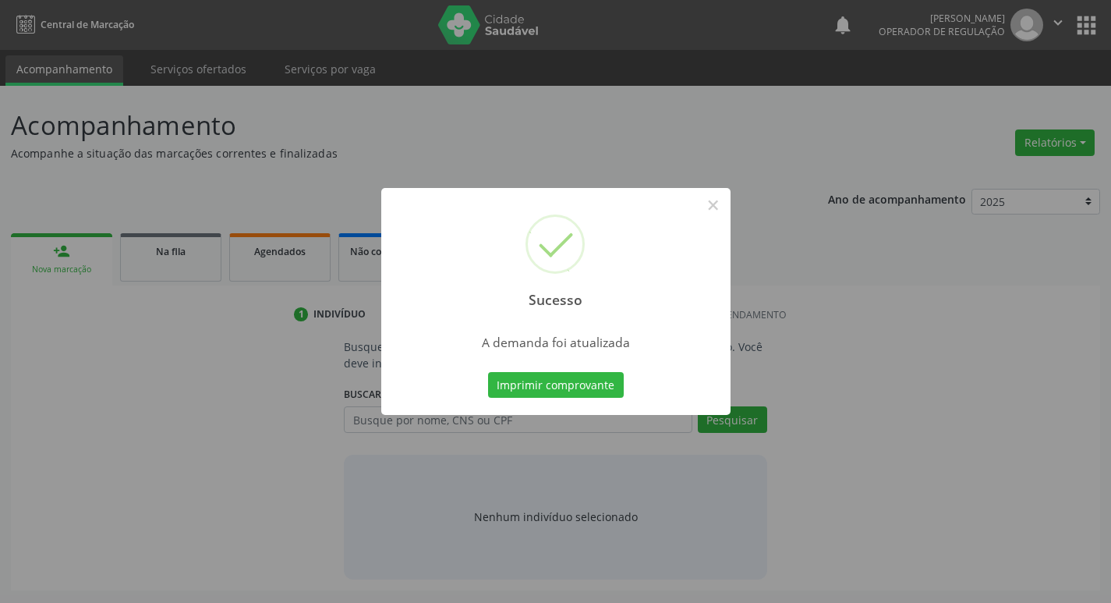
scroll to position [0, 0]
click at [613, 391] on button "Imprimir comprovante" at bounding box center [561, 385] width 136 height 27
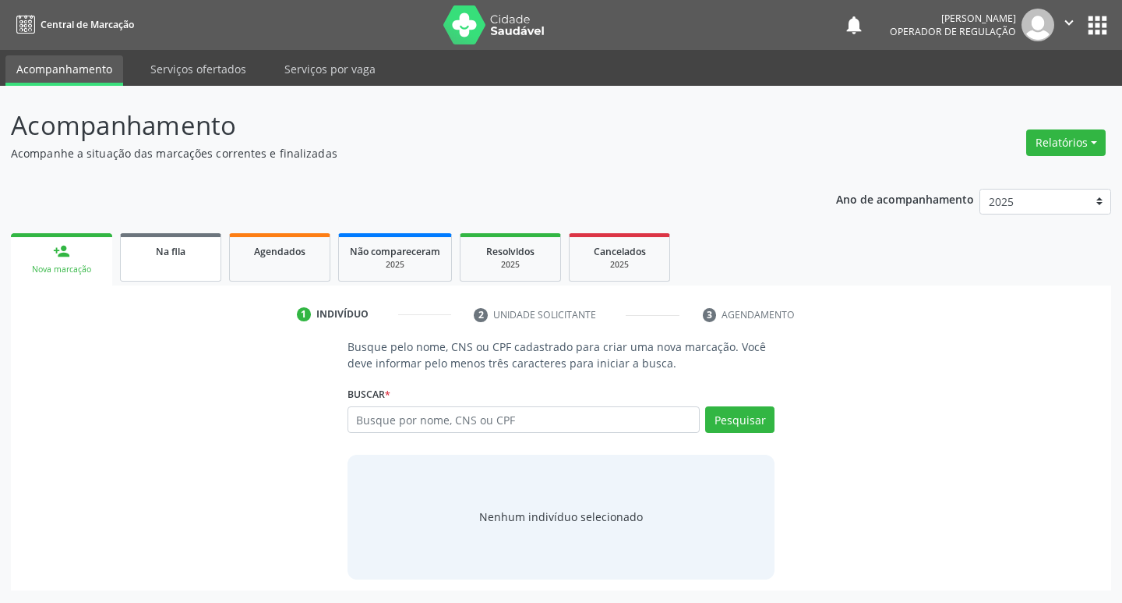
click at [189, 260] on link "Na fila" at bounding box center [170, 257] width 101 height 48
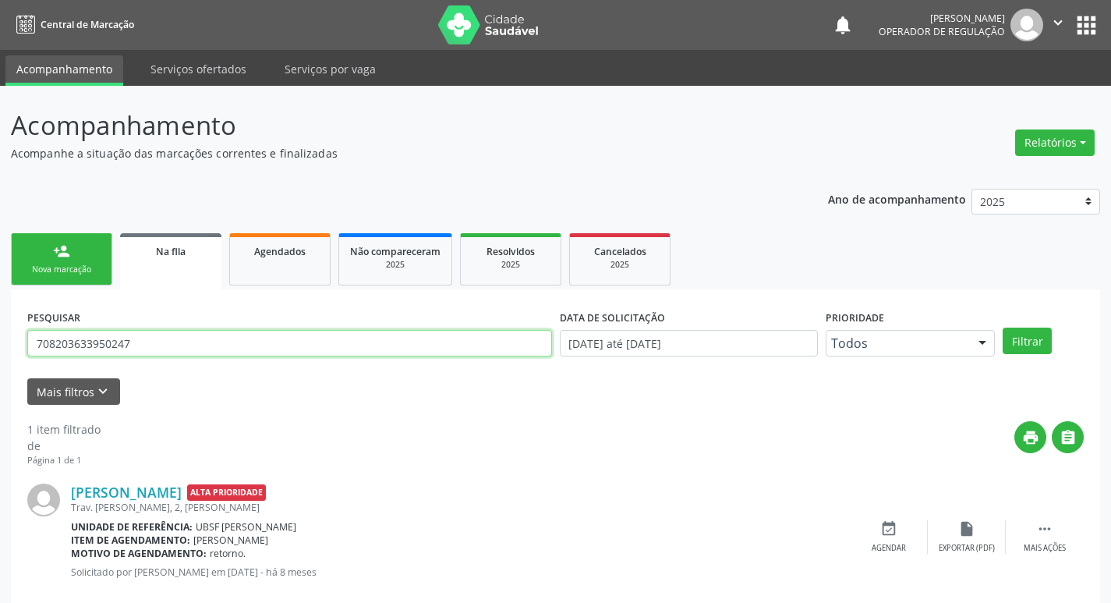
click at [194, 343] on input "708203633950247" at bounding box center [289, 343] width 525 height 27
type input "708000829302921"
click at [1002, 327] on button "Filtrar" at bounding box center [1026, 340] width 49 height 27
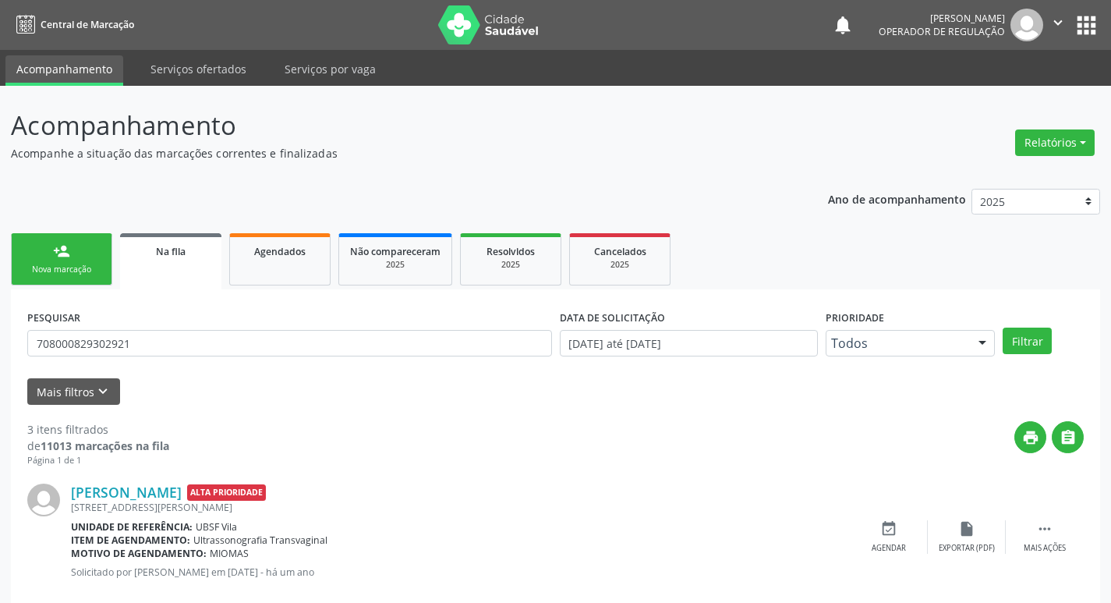
click at [162, 324] on div "PESQUISAR 708000829302921" at bounding box center [289, 336] width 532 height 61
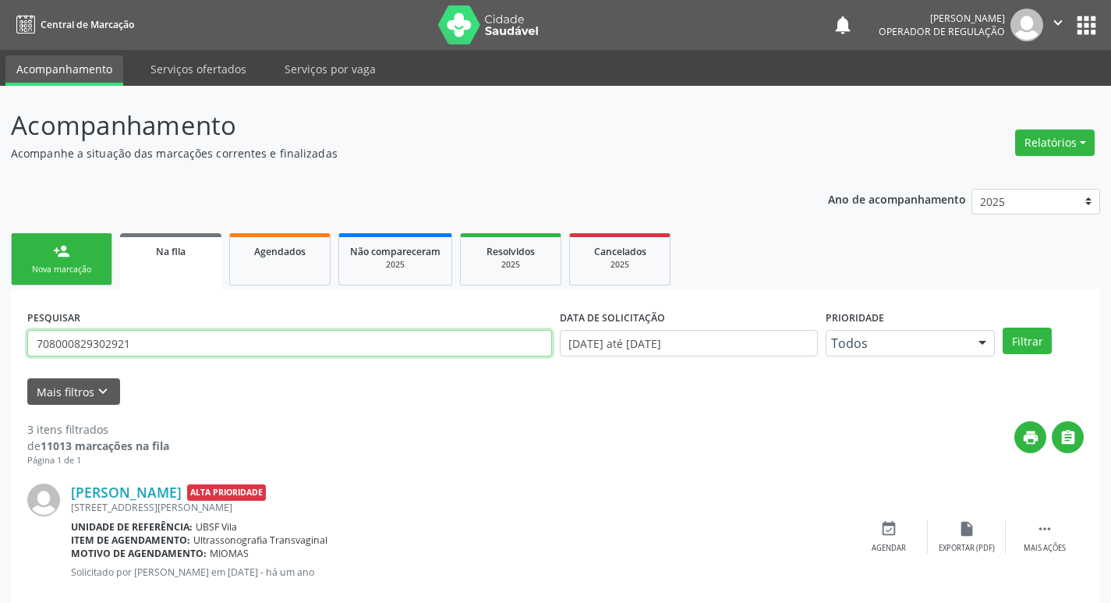
click at [168, 341] on input "708000829302921" at bounding box center [289, 343] width 525 height 27
click at [140, 343] on input "text" at bounding box center [289, 343] width 525 height 27
type input "700009172495809"
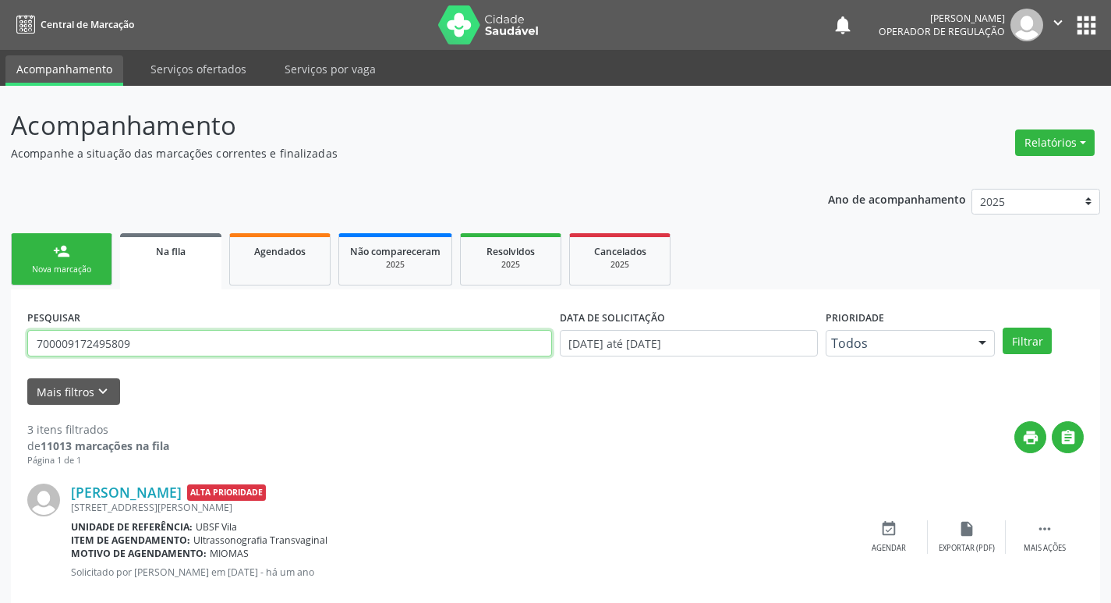
click at [1002, 327] on button "Filtrar" at bounding box center [1026, 340] width 49 height 27
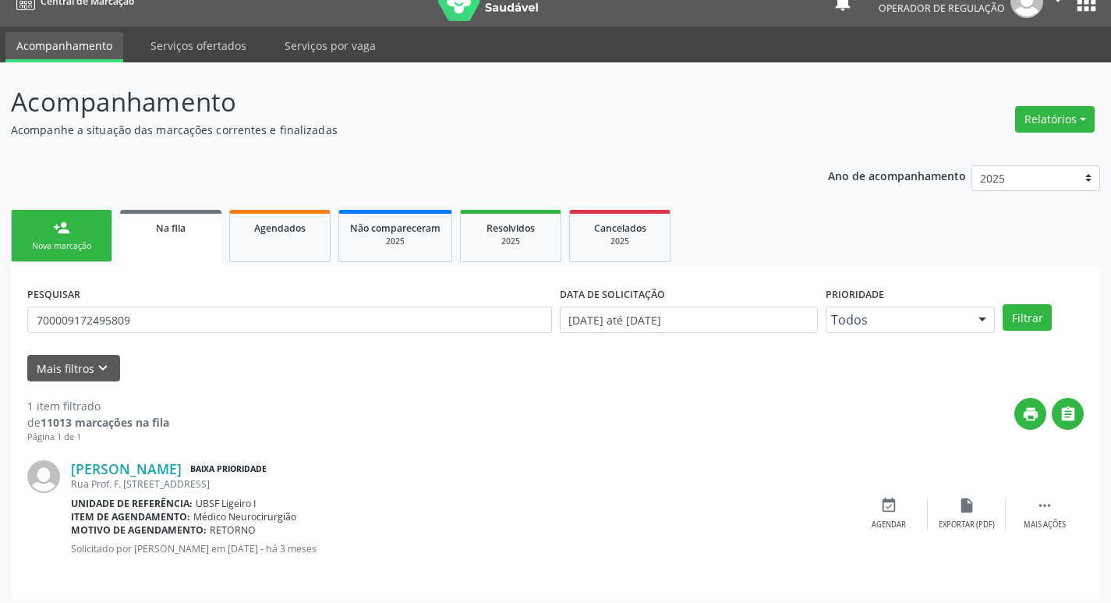
scroll to position [30, 0]
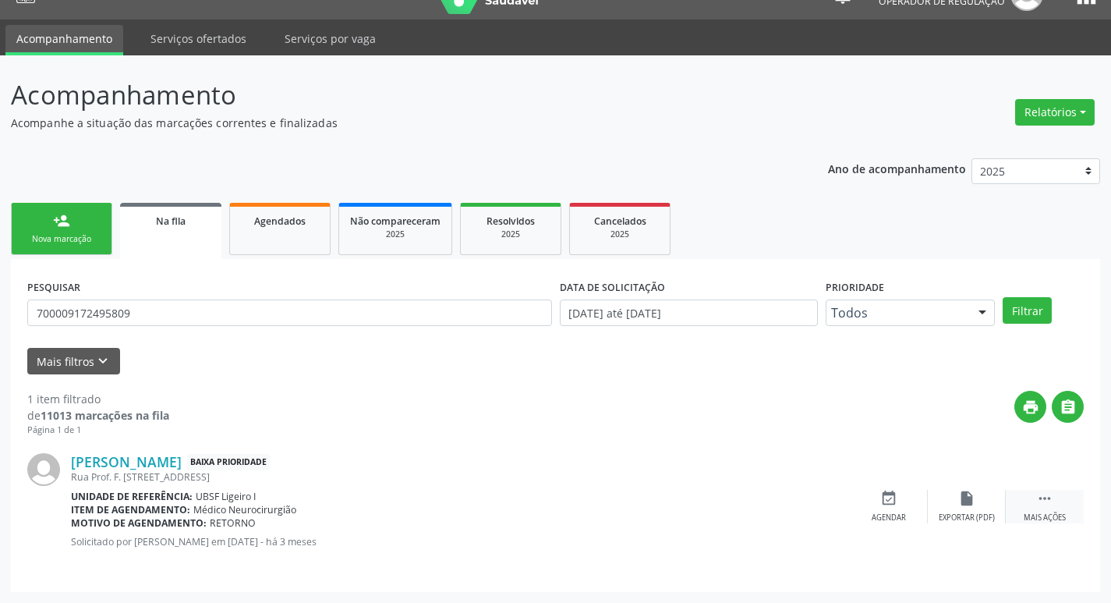
click at [1048, 500] on icon "" at bounding box center [1044, 498] width 17 height 17
click at [979, 507] on div "edit Editar" at bounding box center [967, 507] width 78 height 34
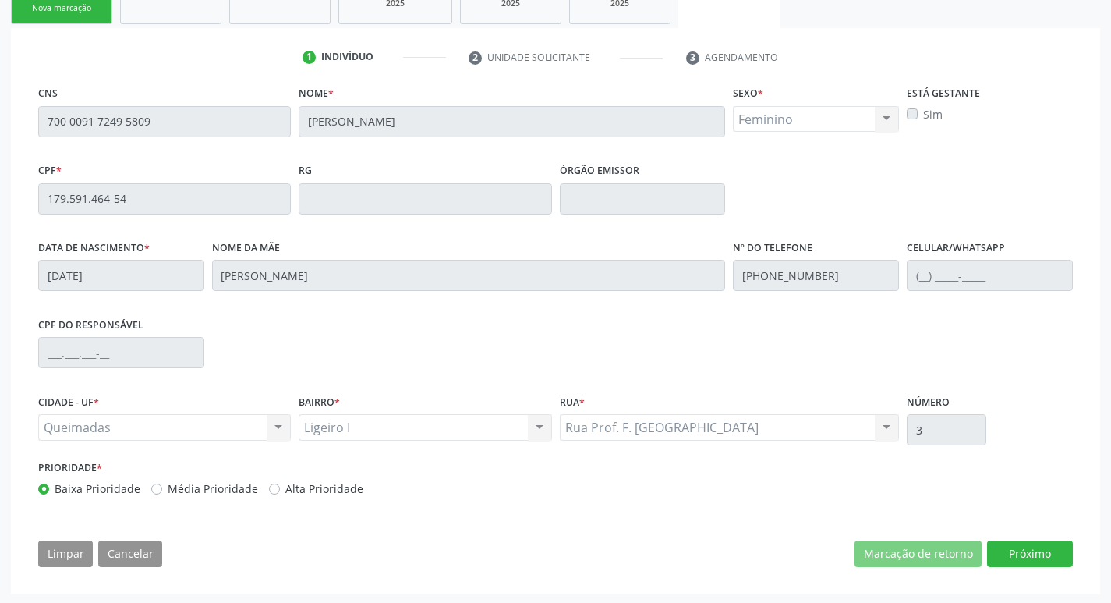
scroll to position [263, 0]
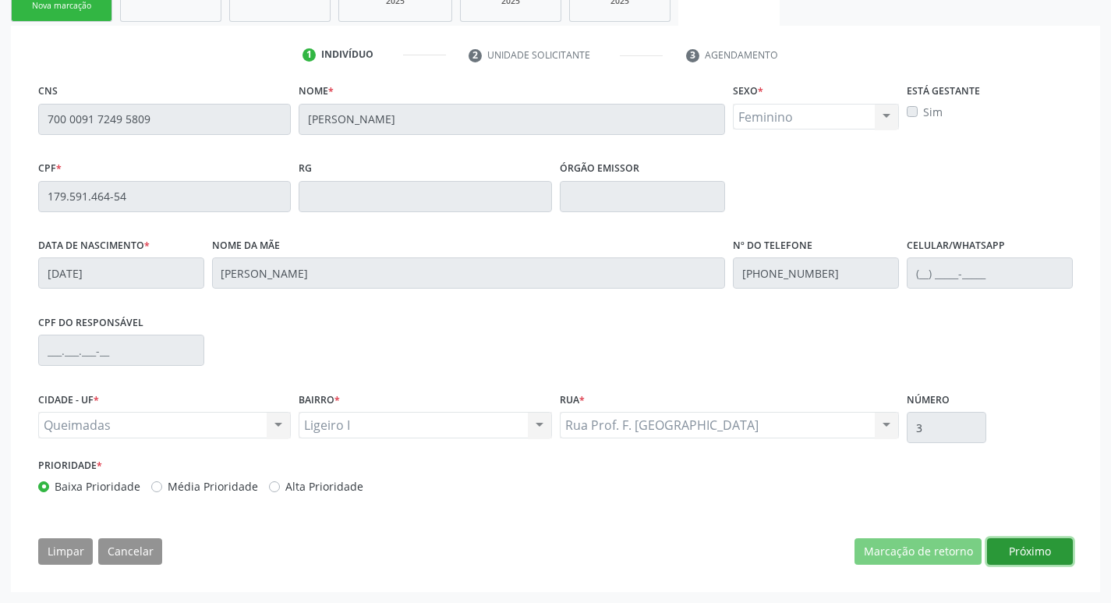
click at [1012, 543] on button "Próximo" at bounding box center [1030, 551] width 86 height 27
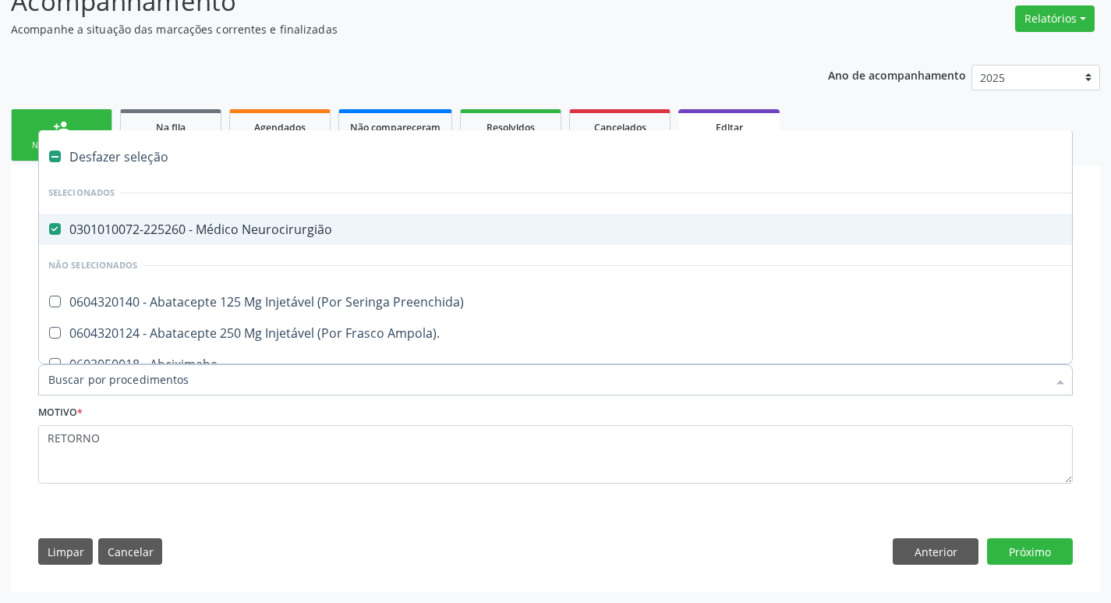
click at [156, 234] on div "0301010072-225260 - Médico Neurocirurgião" at bounding box center [655, 229] width 1214 height 12
checkbox Neurocirurgião "false"
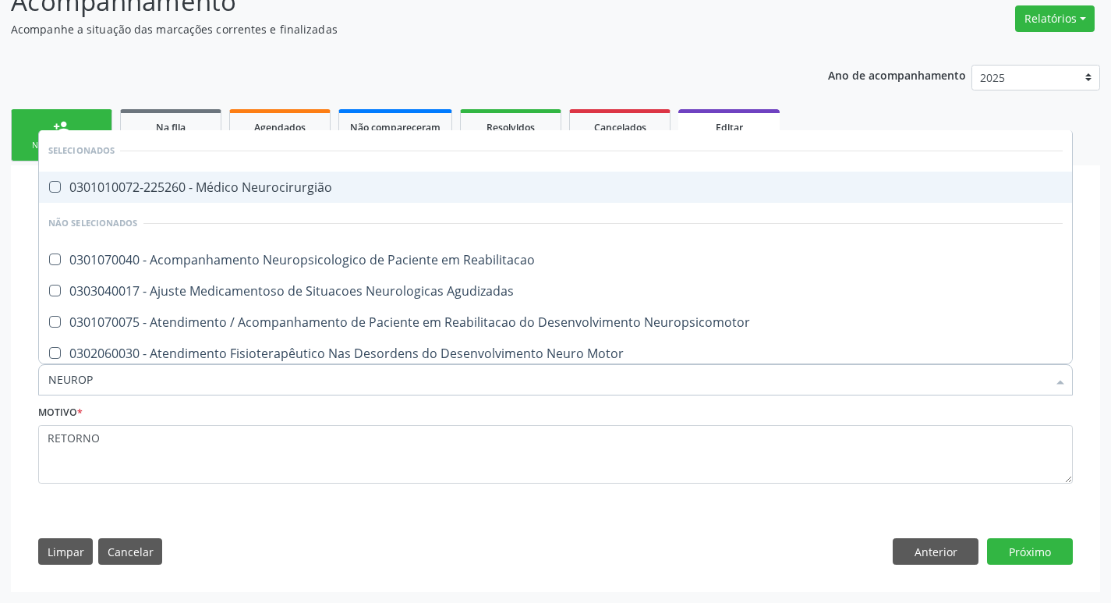
type input "NEUROPE"
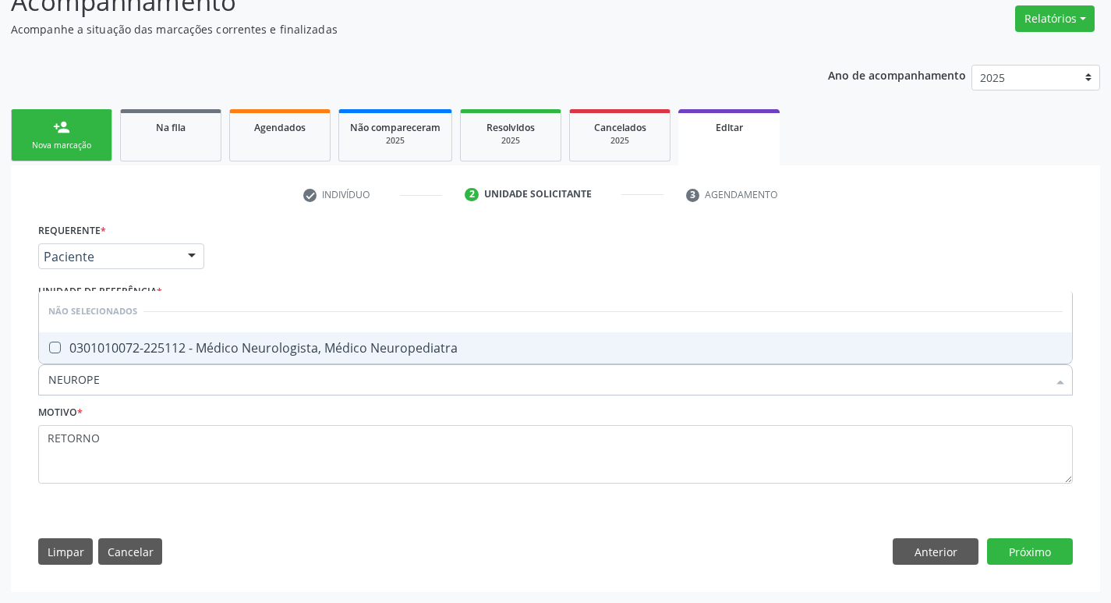
click at [219, 344] on div "0301010072-225112 - Médico Neurologista, Médico Neuropediatra" at bounding box center [555, 347] width 1014 height 12
checkbox Neuropediatra "true"
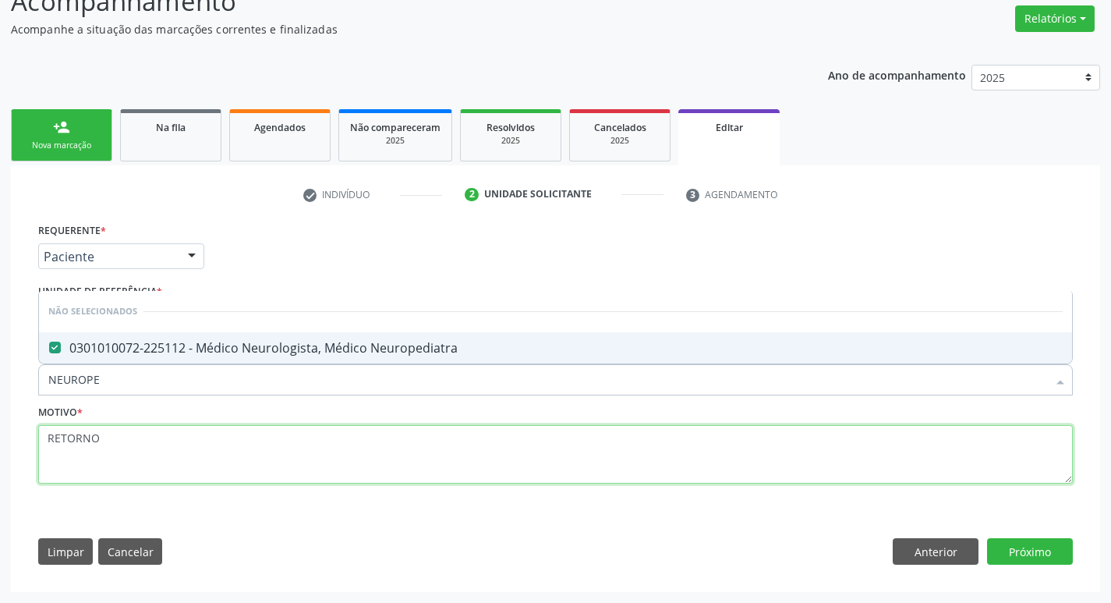
click at [200, 477] on textarea "RETORNO" at bounding box center [555, 454] width 1034 height 59
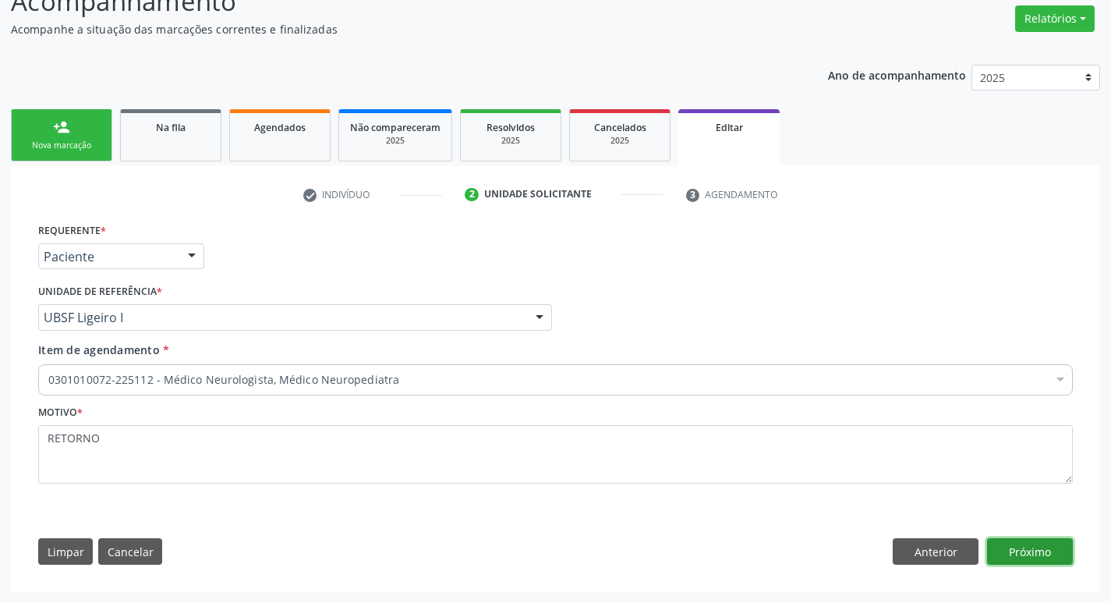
click at [1020, 559] on button "Próximo" at bounding box center [1030, 551] width 86 height 27
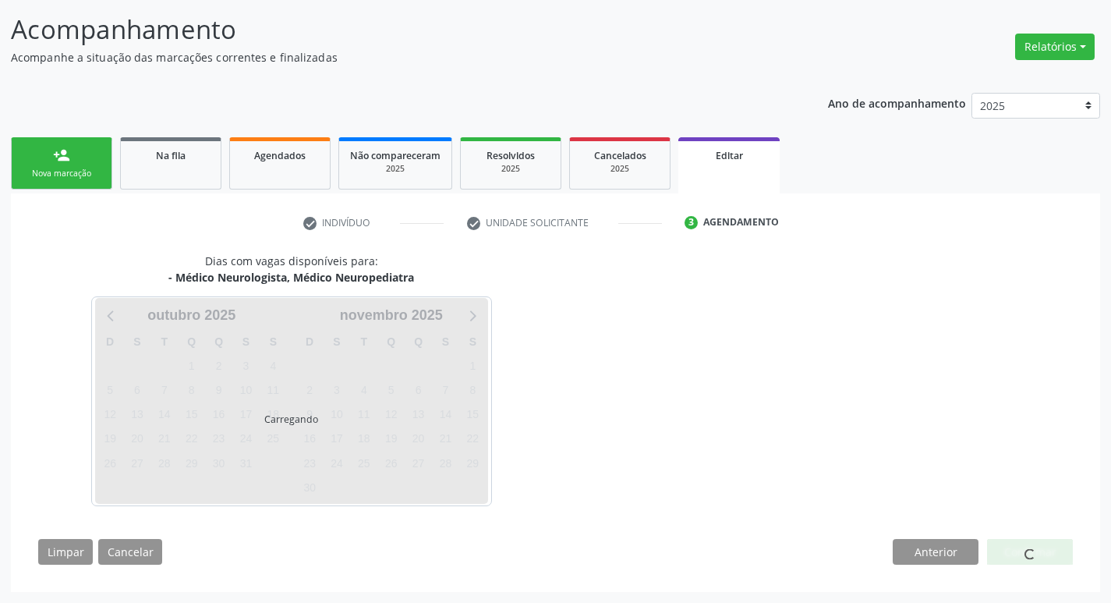
scroll to position [96, 0]
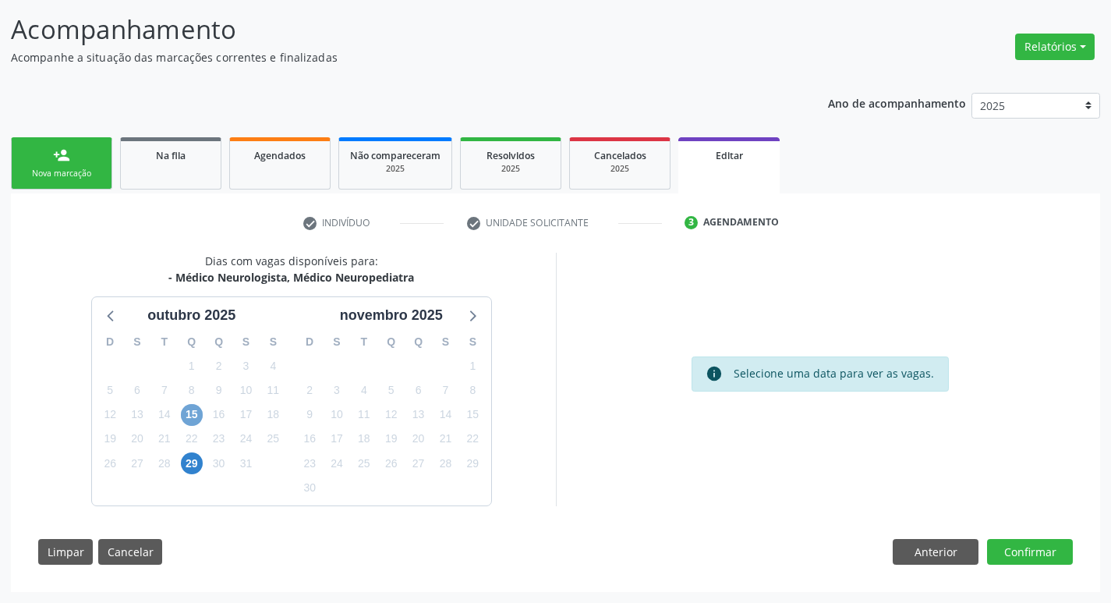
click at [186, 414] on span "15" at bounding box center [192, 415] width 22 height 22
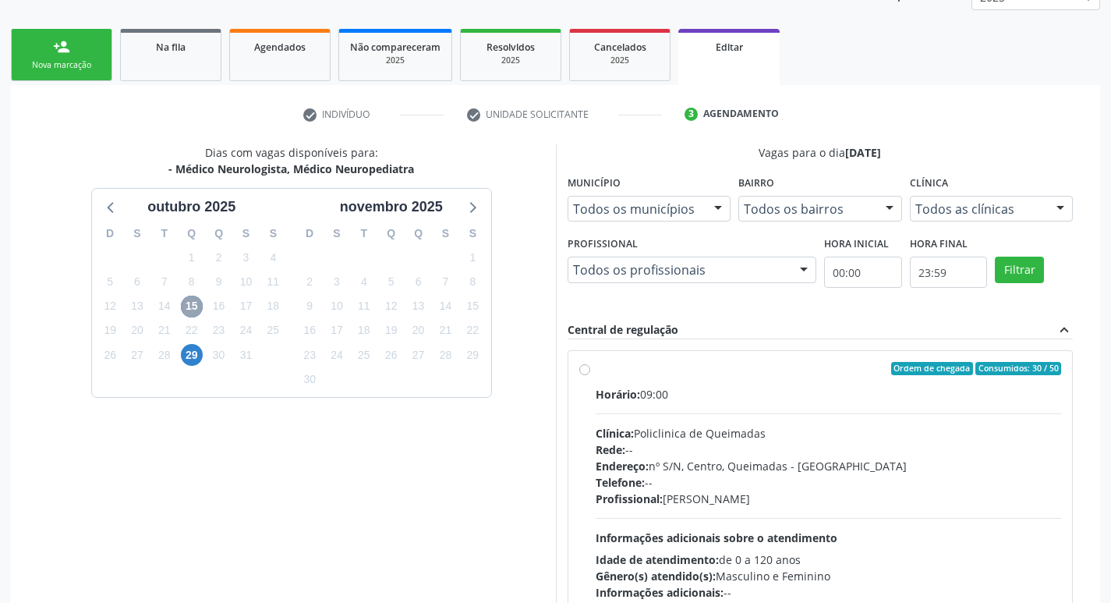
scroll to position [322, 0]
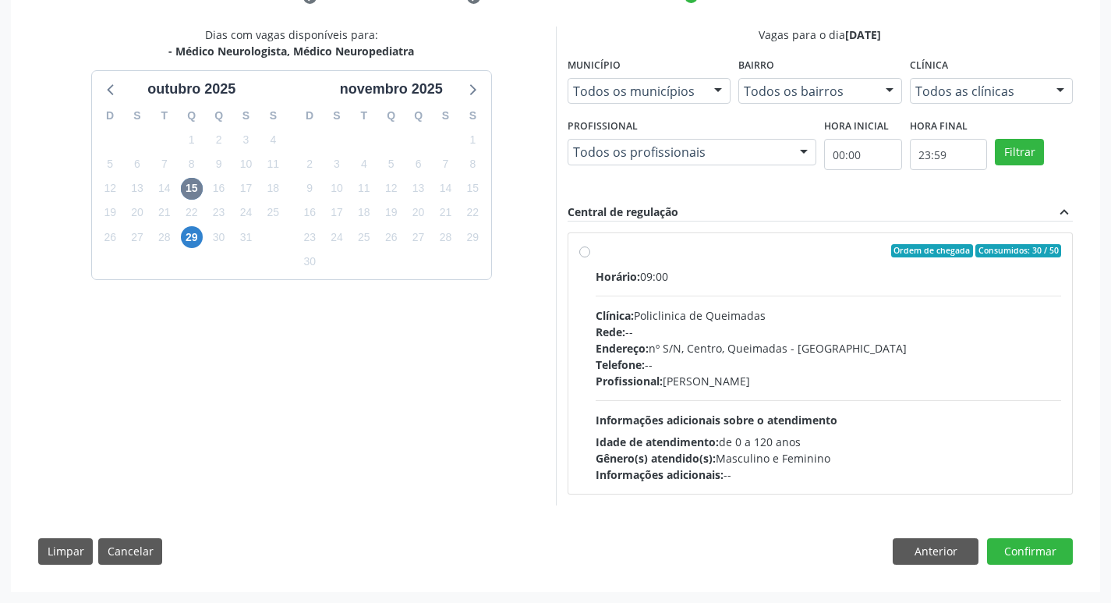
click at [951, 249] on span "Ordem de chegada" at bounding box center [932, 251] width 82 height 14
click at [590, 249] on input "Ordem de chegada Consumidos: 30 / 50 Horário: 09:00 Clínica: Policlinica de Que…" at bounding box center [584, 251] width 11 height 14
radio input "true"
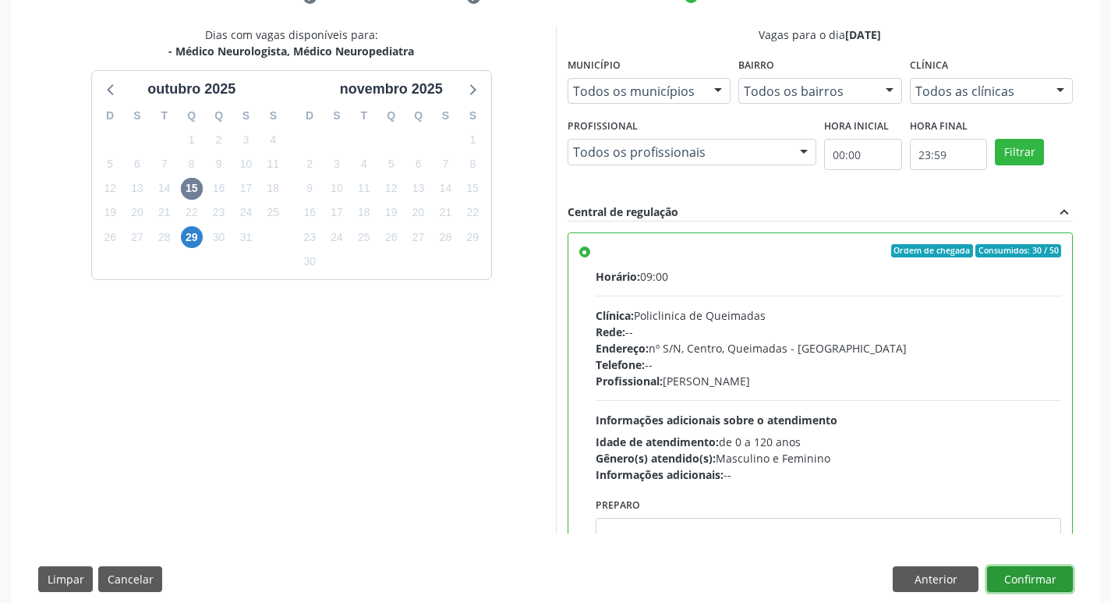
click at [1038, 575] on button "Confirmar" at bounding box center [1030, 579] width 86 height 27
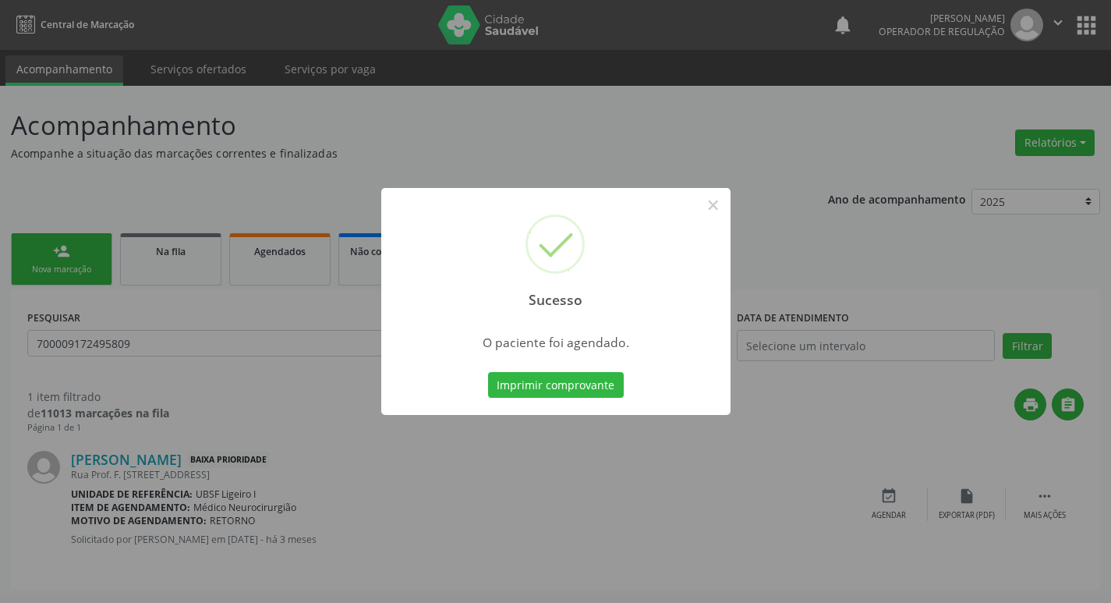
scroll to position [0, 0]
click at [565, 391] on button "Imprimir comprovante" at bounding box center [561, 385] width 136 height 27
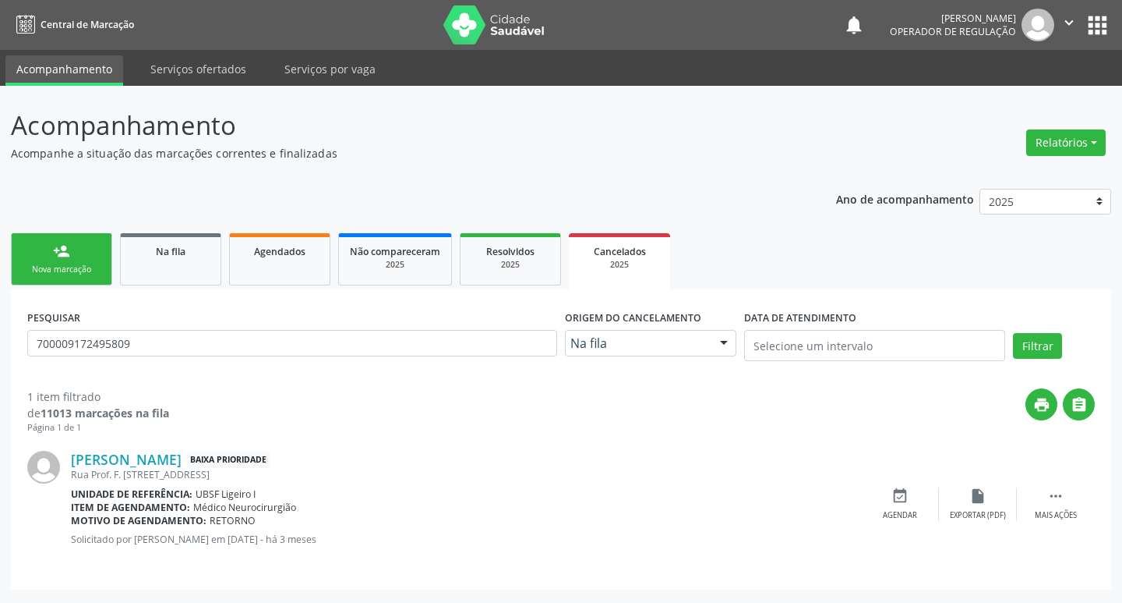
click at [90, 267] on div "Nova marcação" at bounding box center [62, 269] width 78 height 12
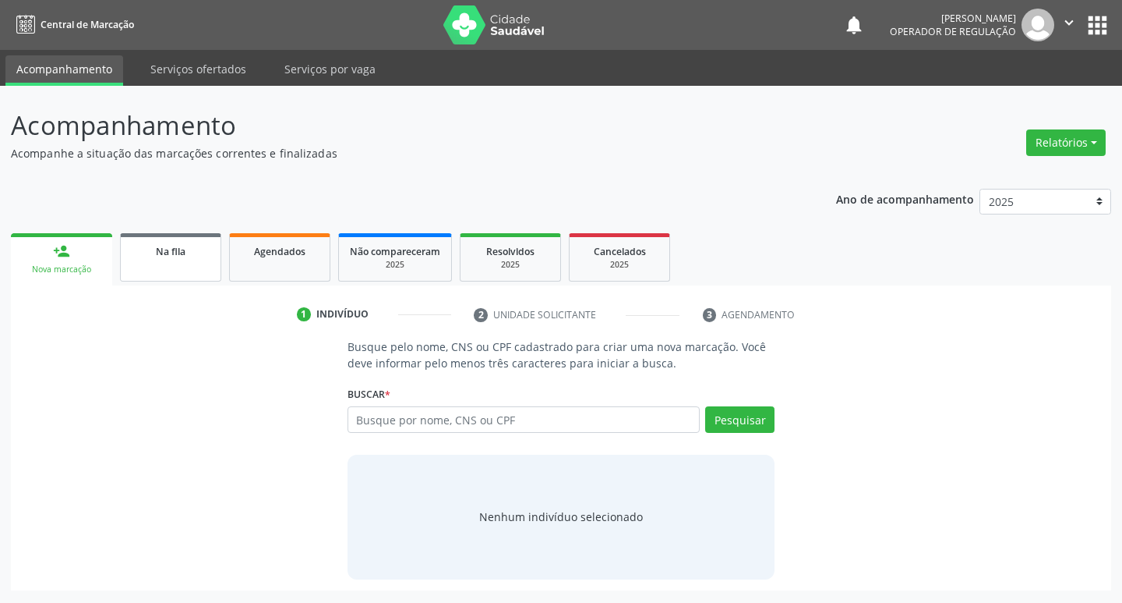
click at [177, 257] on div "Na fila" at bounding box center [171, 250] width 78 height 16
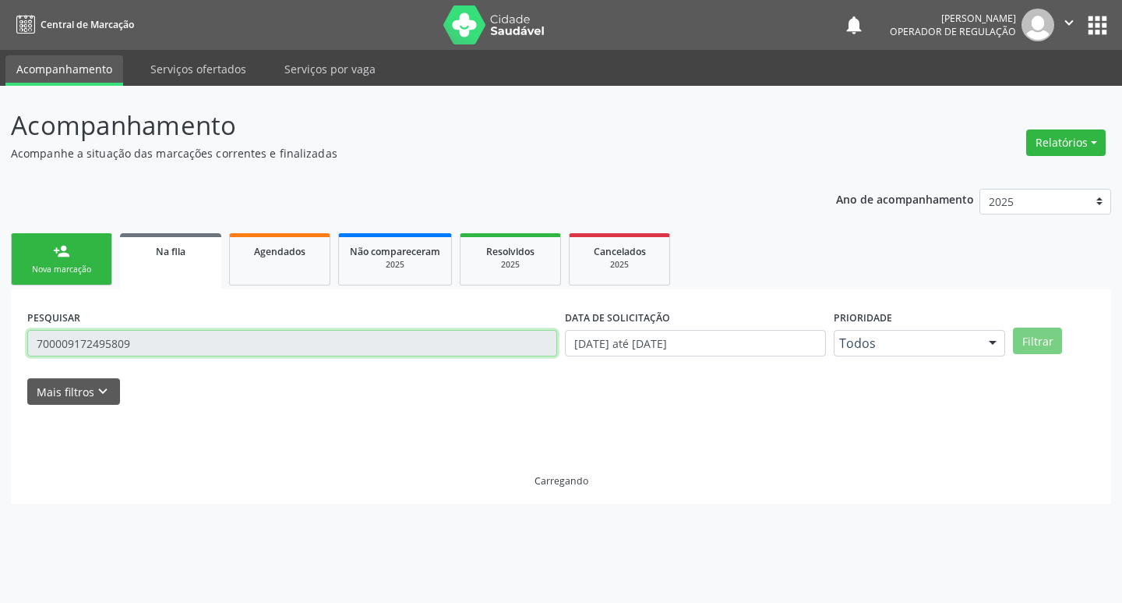
click at [261, 352] on input "700009172495809" at bounding box center [292, 343] width 530 height 27
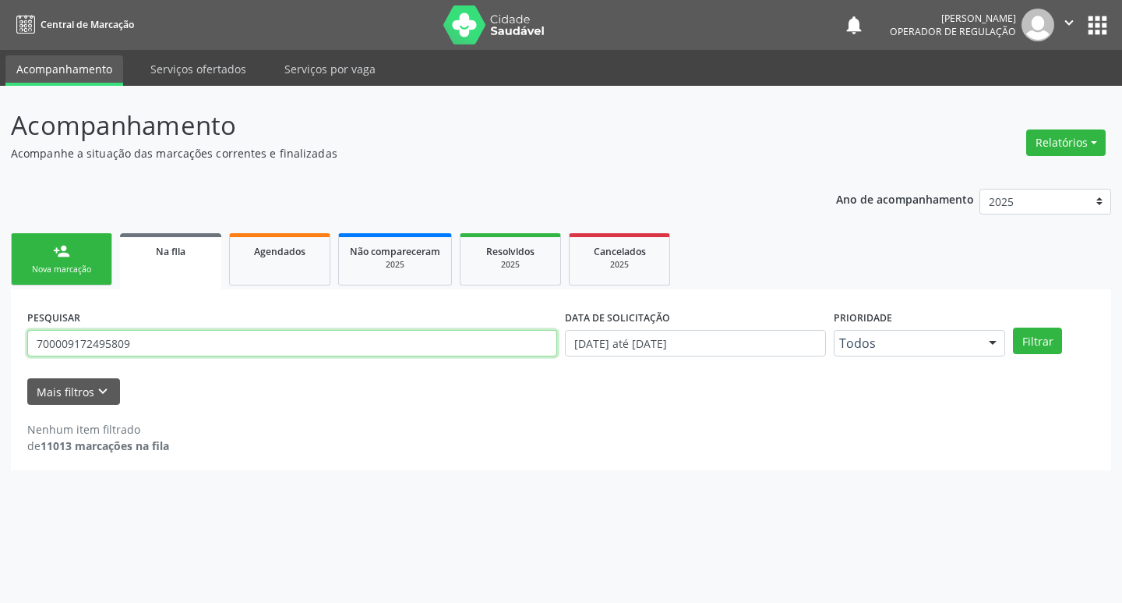
click at [252, 339] on input "700009172495809" at bounding box center [292, 343] width 530 height 27
type input "708707103954791"
click at [1013, 327] on button "Filtrar" at bounding box center [1037, 340] width 49 height 27
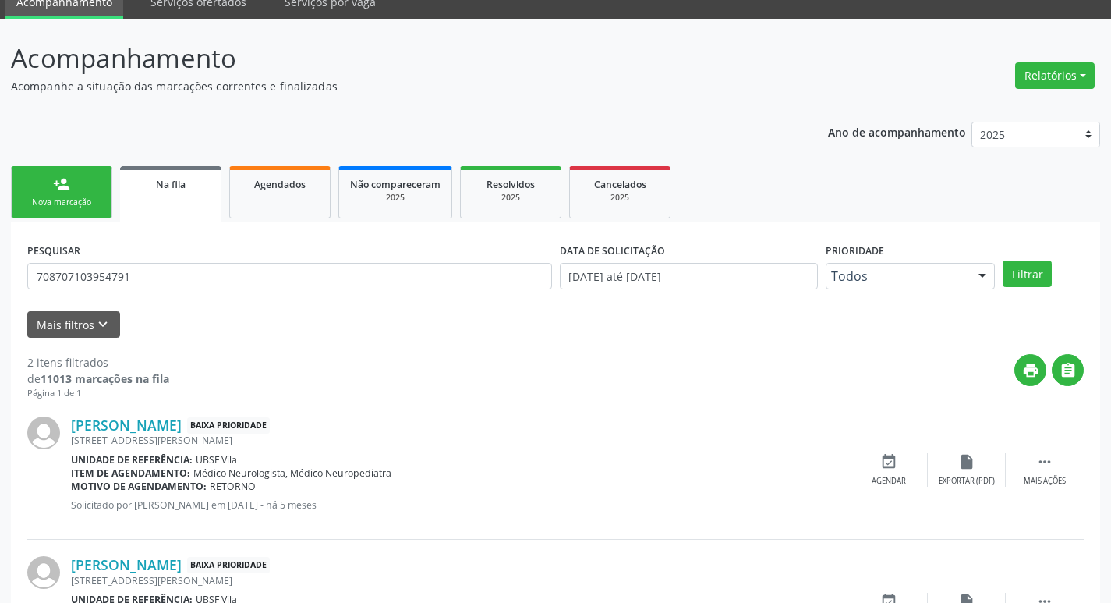
scroll to position [170, 0]
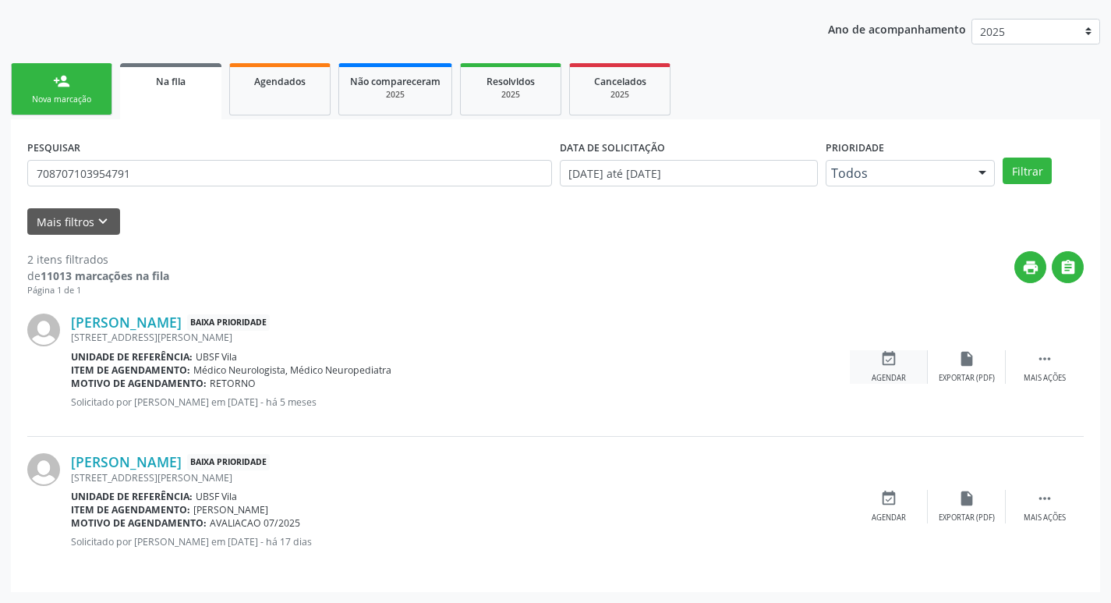
click at [903, 373] on div "Agendar" at bounding box center [888, 378] width 34 height 11
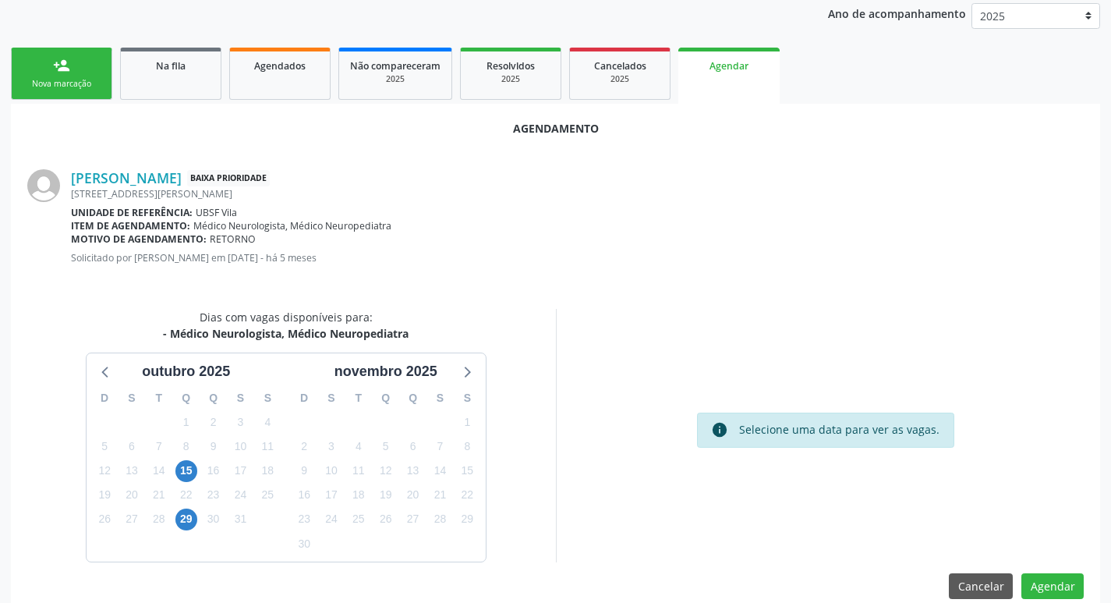
scroll to position [209, 0]
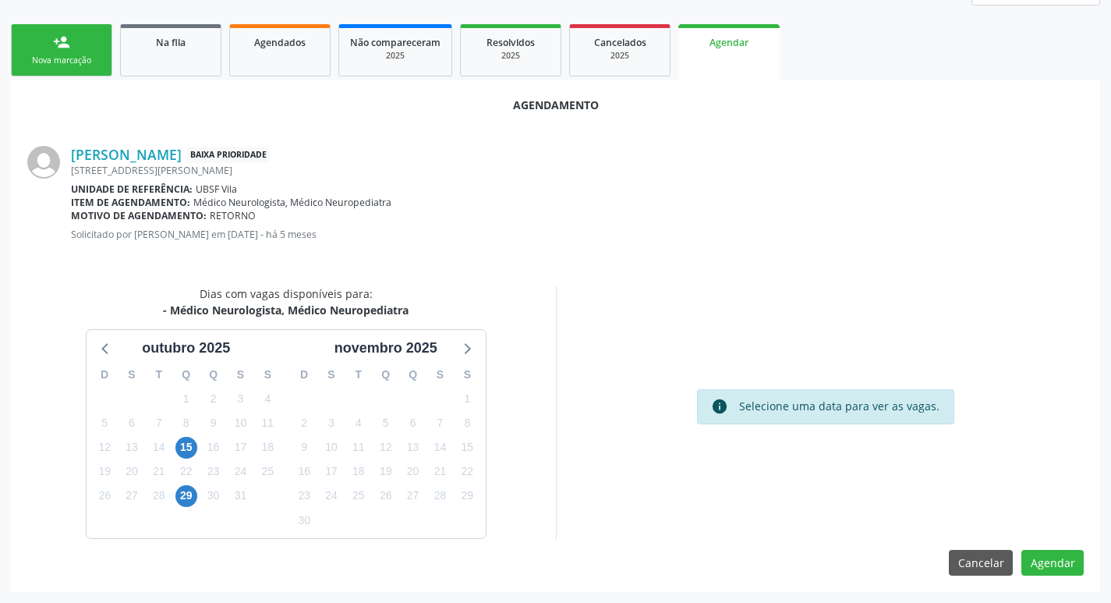
click at [198, 437] on div "15" at bounding box center [185, 447] width 27 height 24
click at [196, 444] on span "15" at bounding box center [186, 448] width 22 height 22
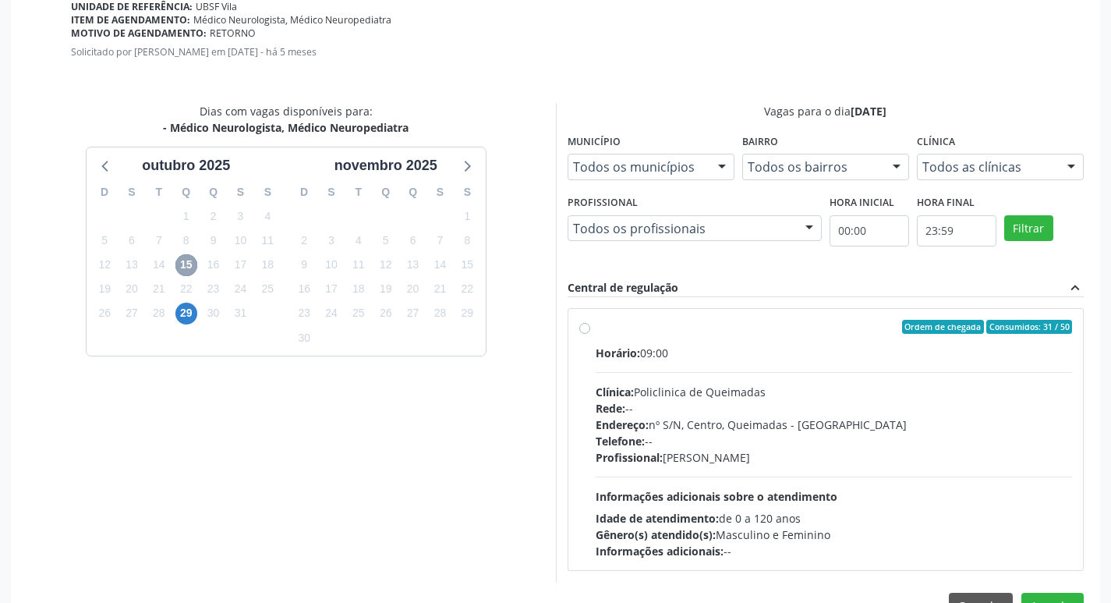
scroll to position [434, 0]
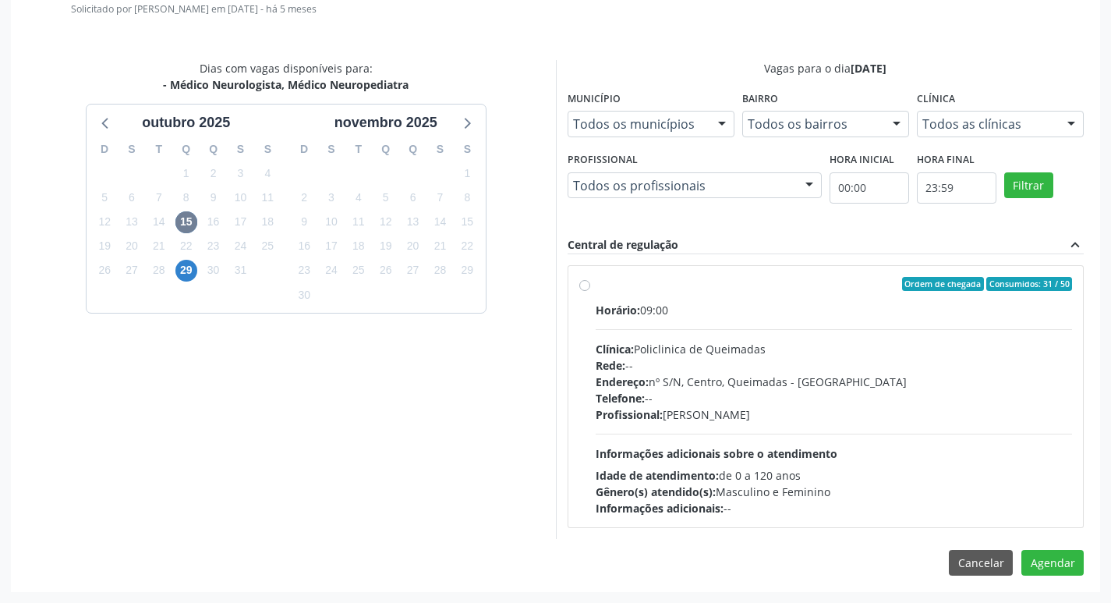
click at [737, 316] on div "Horário: 09:00" at bounding box center [834, 310] width 477 height 16
click at [590, 291] on input "Ordem de chegada Consumidos: 31 / 50 Horário: 09:00 Clínica: Policlinica de Que…" at bounding box center [584, 284] width 11 height 14
radio input "true"
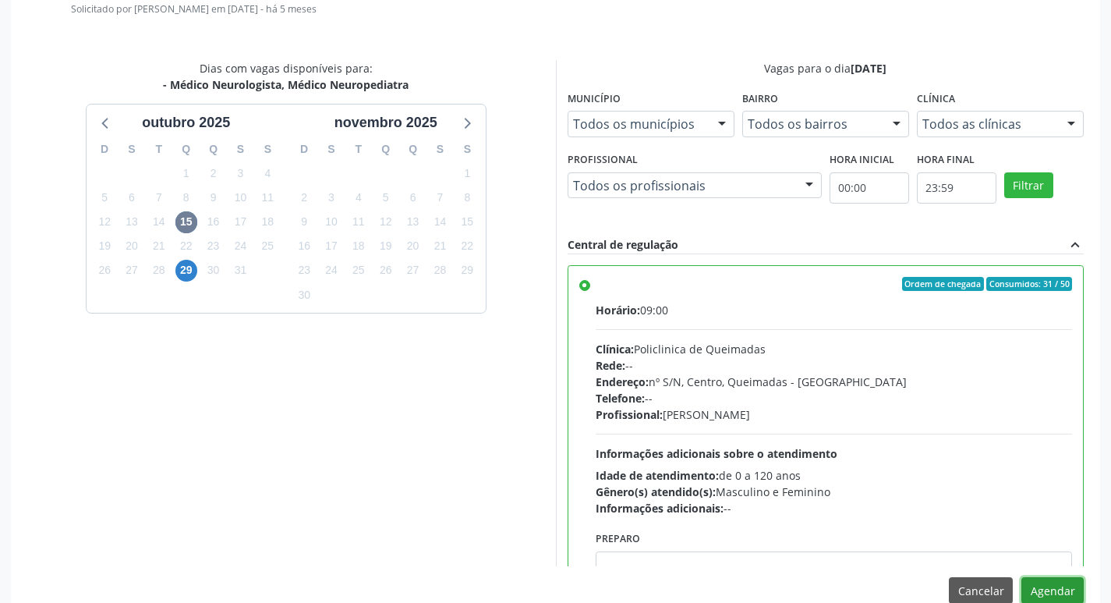
click at [1036, 589] on button "Agendar" at bounding box center [1052, 590] width 62 height 27
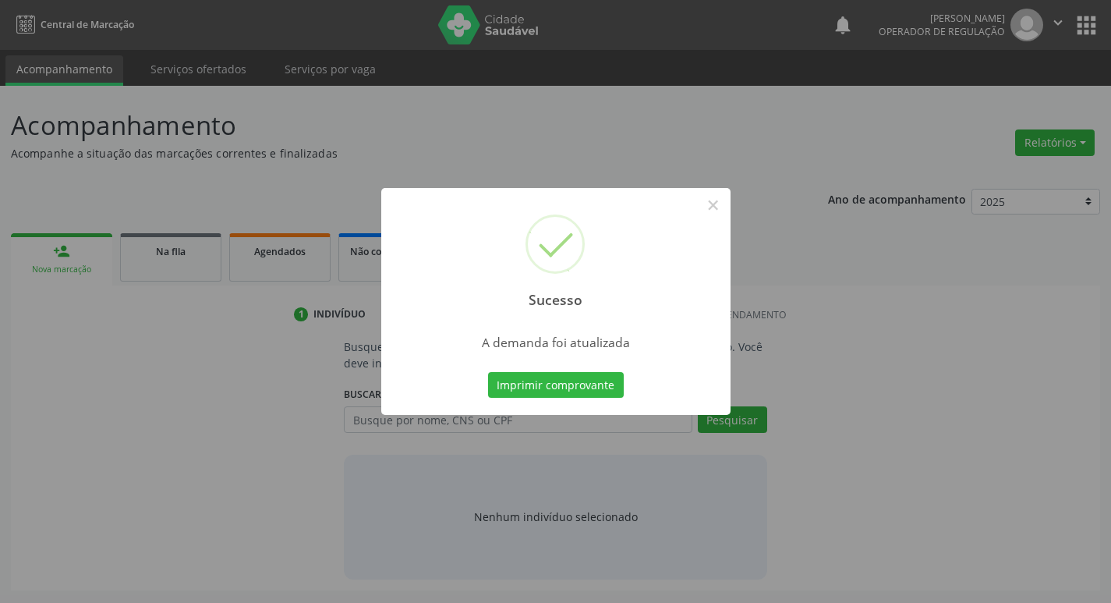
scroll to position [0, 0]
click at [520, 387] on button "Imprimir comprovante" at bounding box center [561, 385] width 136 height 27
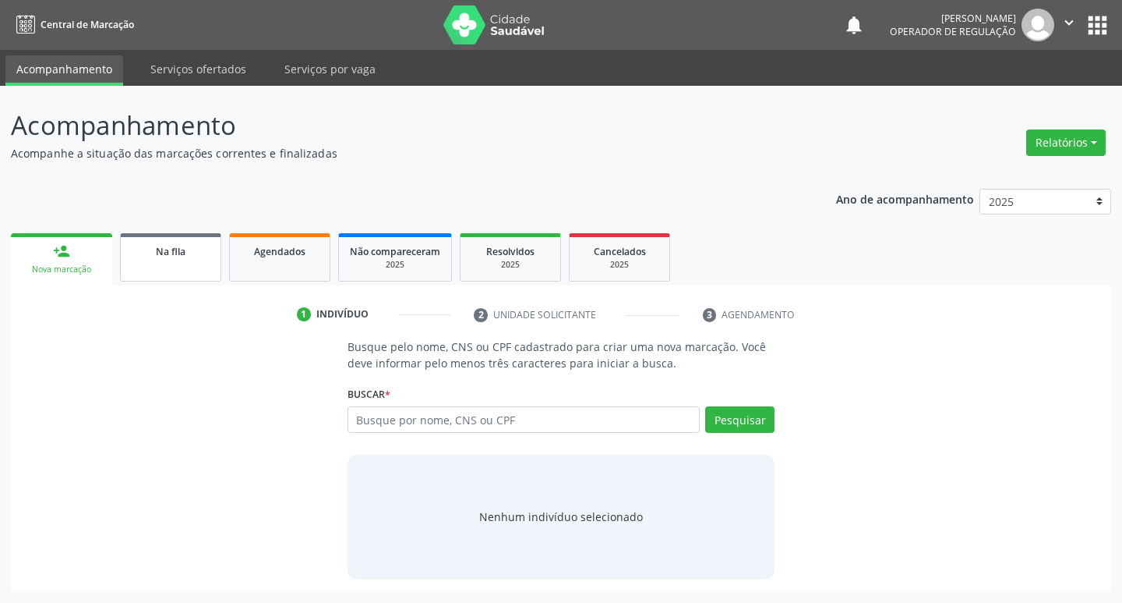
click at [205, 260] on link "Na fila" at bounding box center [170, 257] width 101 height 48
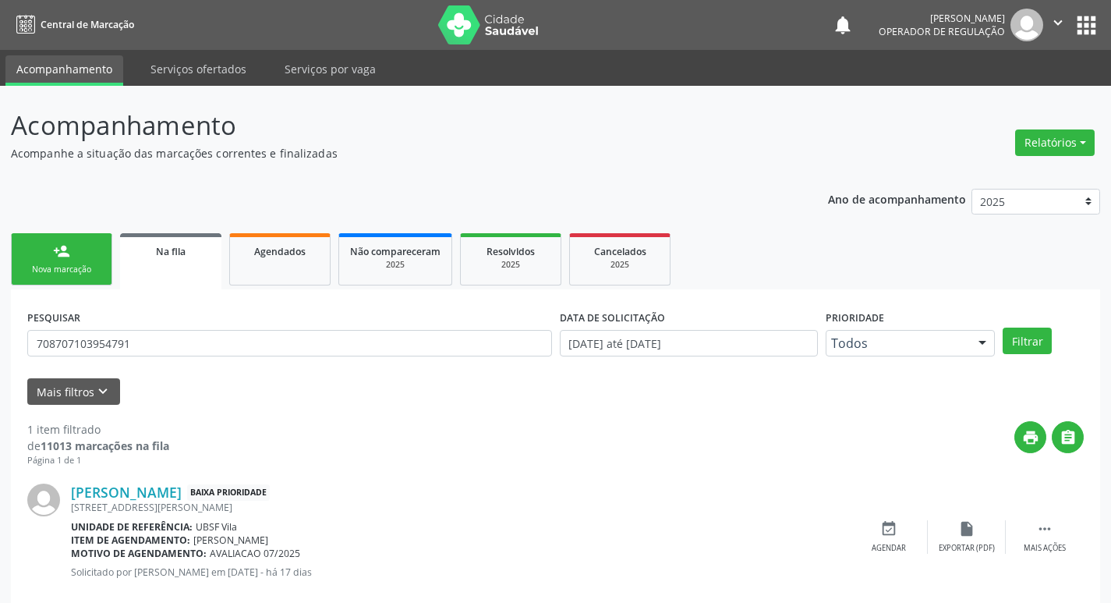
click at [69, 273] on div "Nova marcação" at bounding box center [62, 269] width 78 height 12
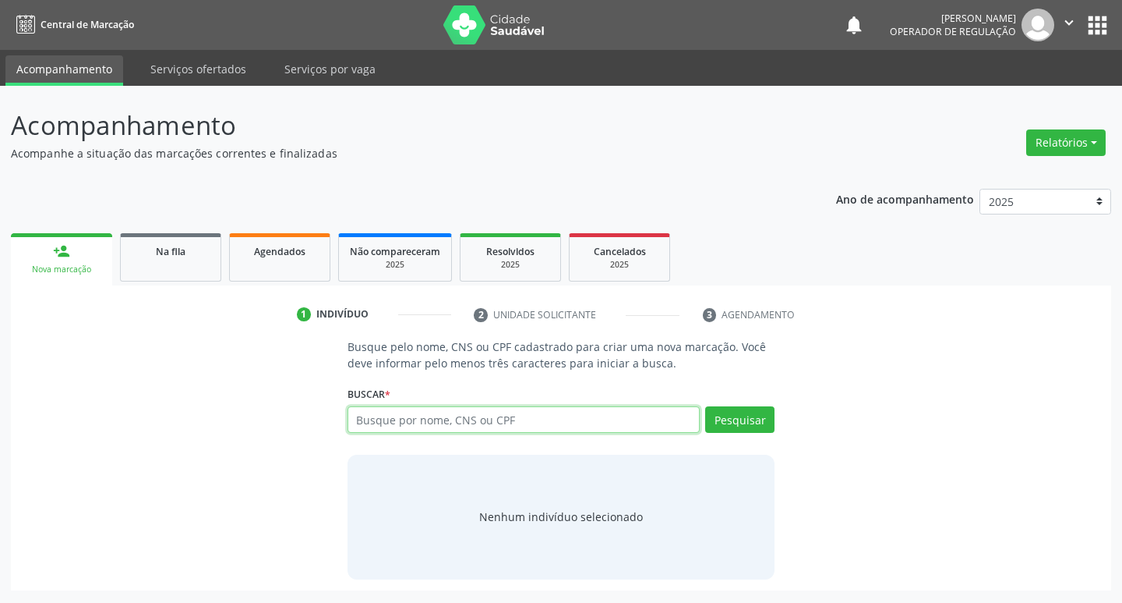
click at [406, 412] on input "text" at bounding box center [524, 419] width 353 height 27
click at [168, 265] on link "Na fila" at bounding box center [170, 257] width 101 height 48
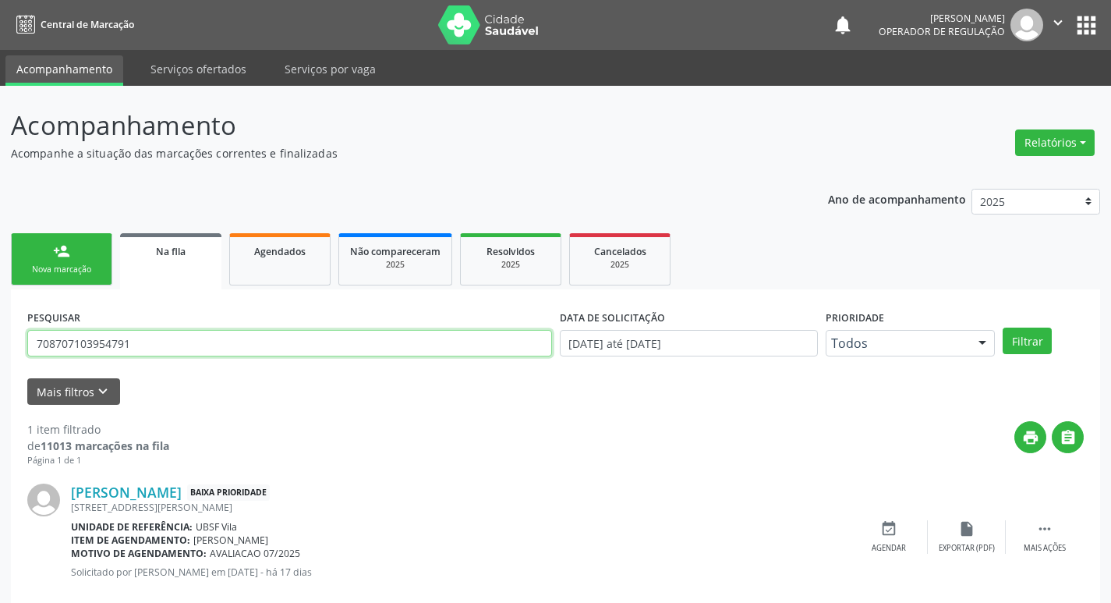
click at [151, 331] on input "708707103954791" at bounding box center [289, 343] width 525 height 27
type input "700909994391794"
click at [1002, 327] on button "Filtrar" at bounding box center [1026, 340] width 49 height 27
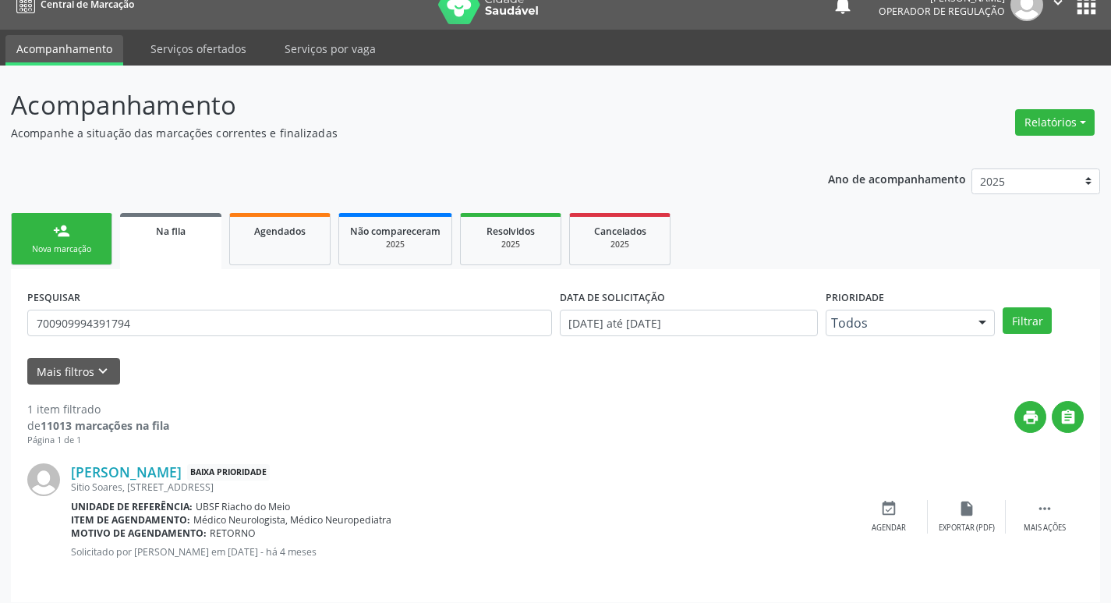
scroll to position [30, 0]
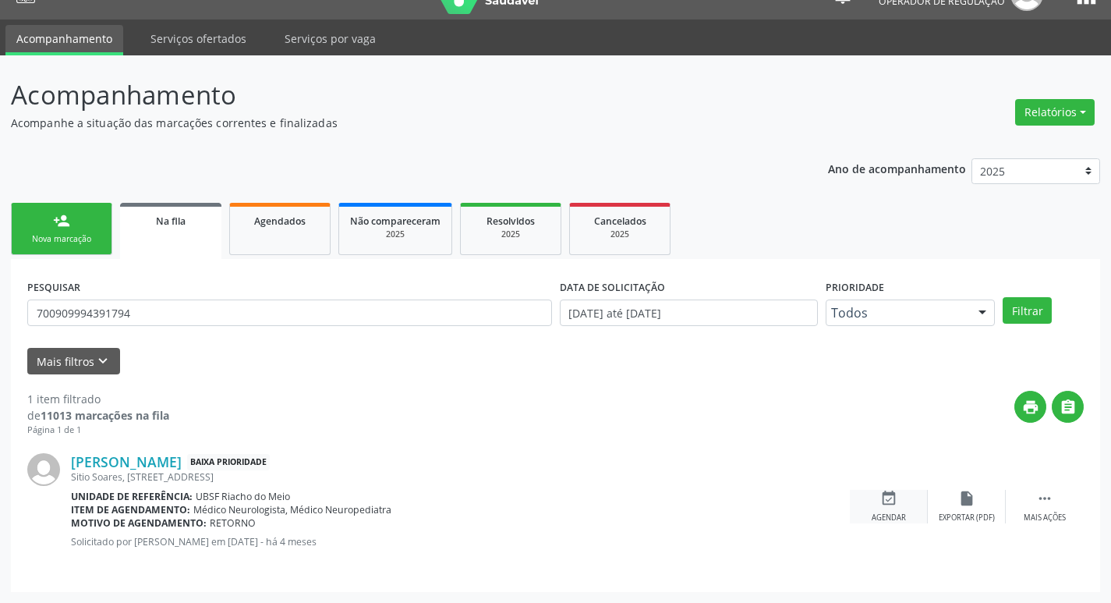
click at [893, 498] on icon "event_available" at bounding box center [888, 498] width 17 height 17
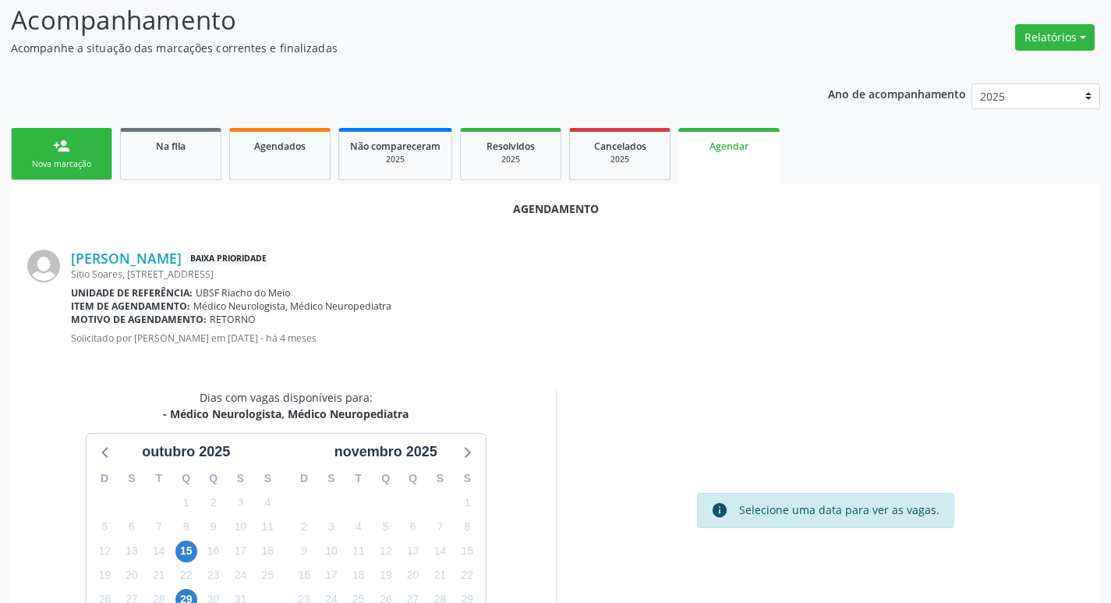
scroll to position [209, 0]
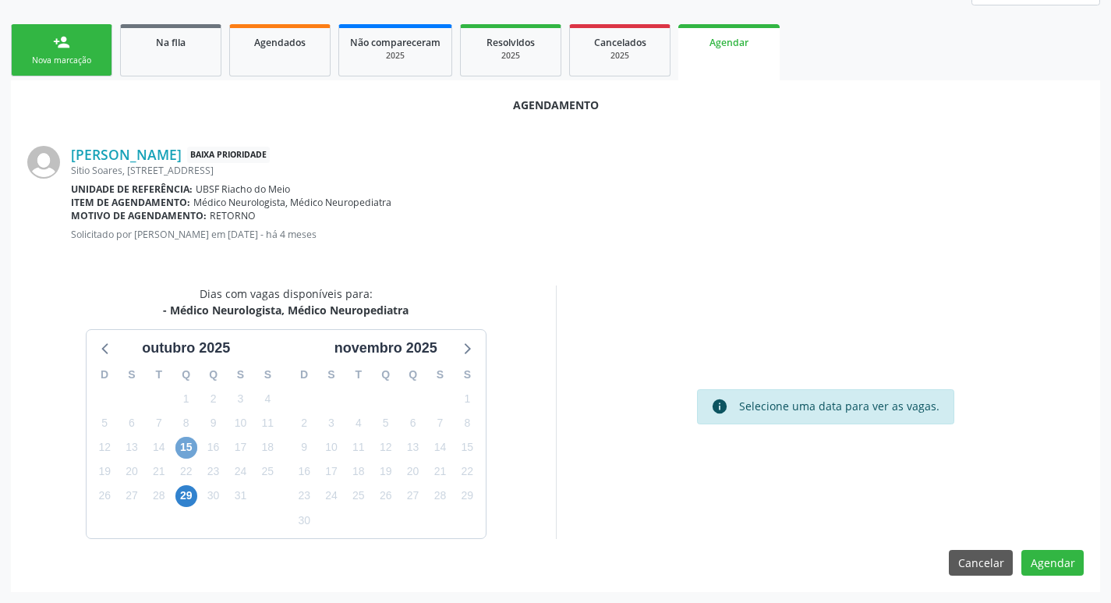
drag, startPoint x: 187, startPoint y: 447, endPoint x: 132, endPoint y: 457, distance: 56.3
click at [188, 447] on span "15" at bounding box center [186, 448] width 22 height 22
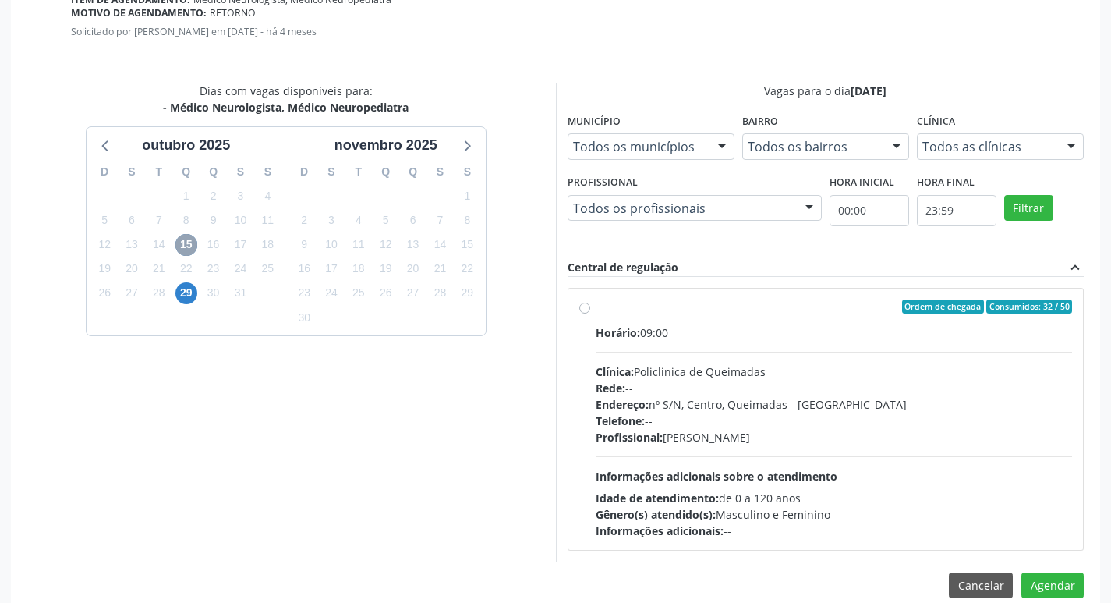
scroll to position [434, 0]
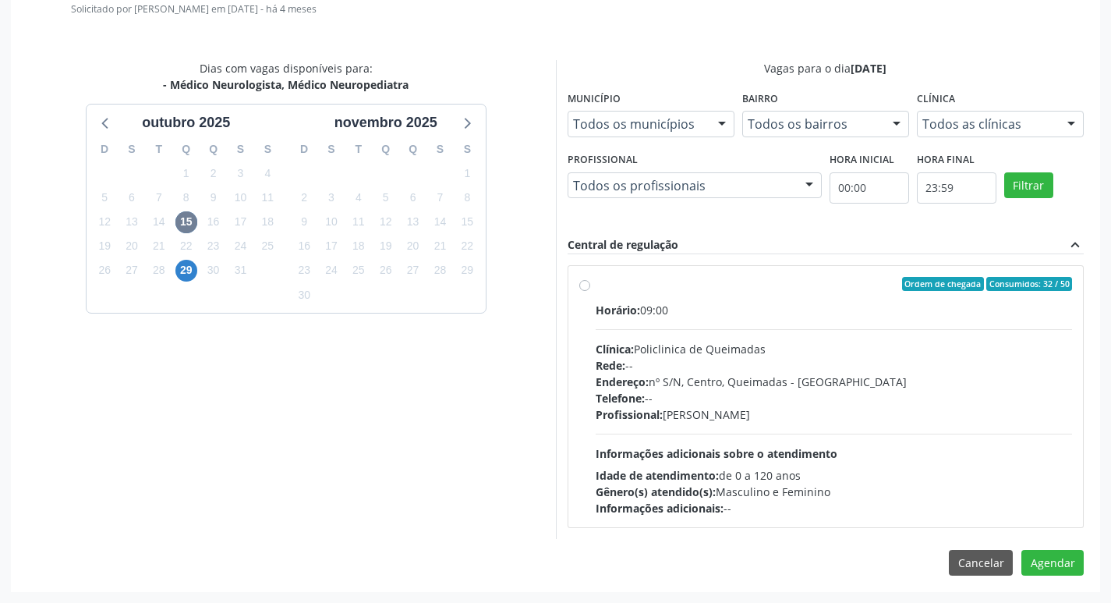
click at [935, 357] on div "Rede: --" at bounding box center [834, 365] width 477 height 16
click at [590, 291] on input "Ordem de chegada Consumidos: 32 / 50 Horário: 09:00 Clínica: Policlinica de Que…" at bounding box center [584, 284] width 11 height 14
radio input "true"
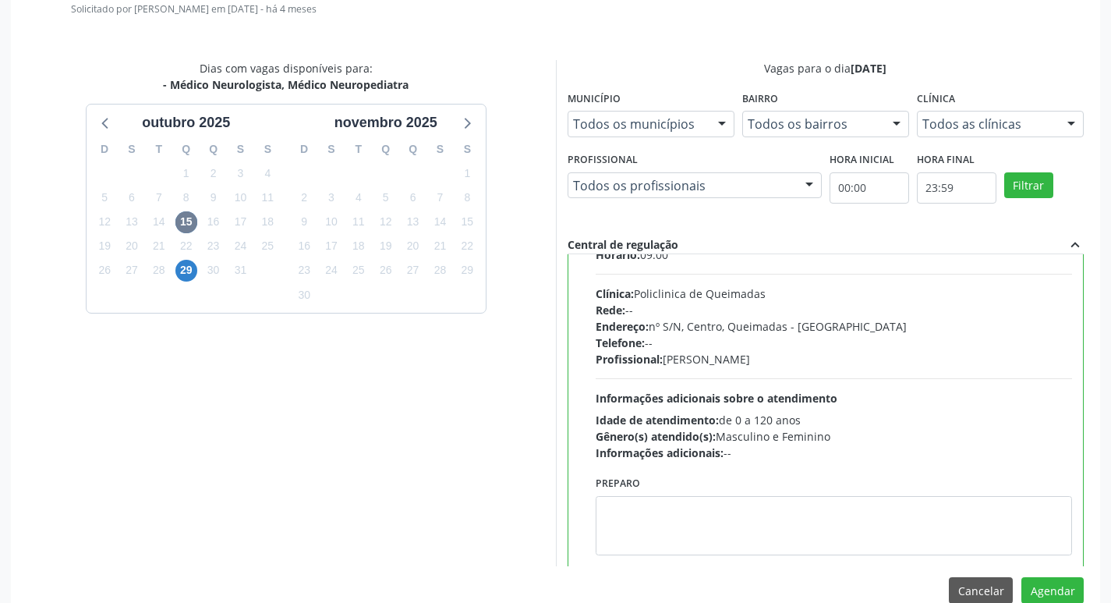
scroll to position [77, 0]
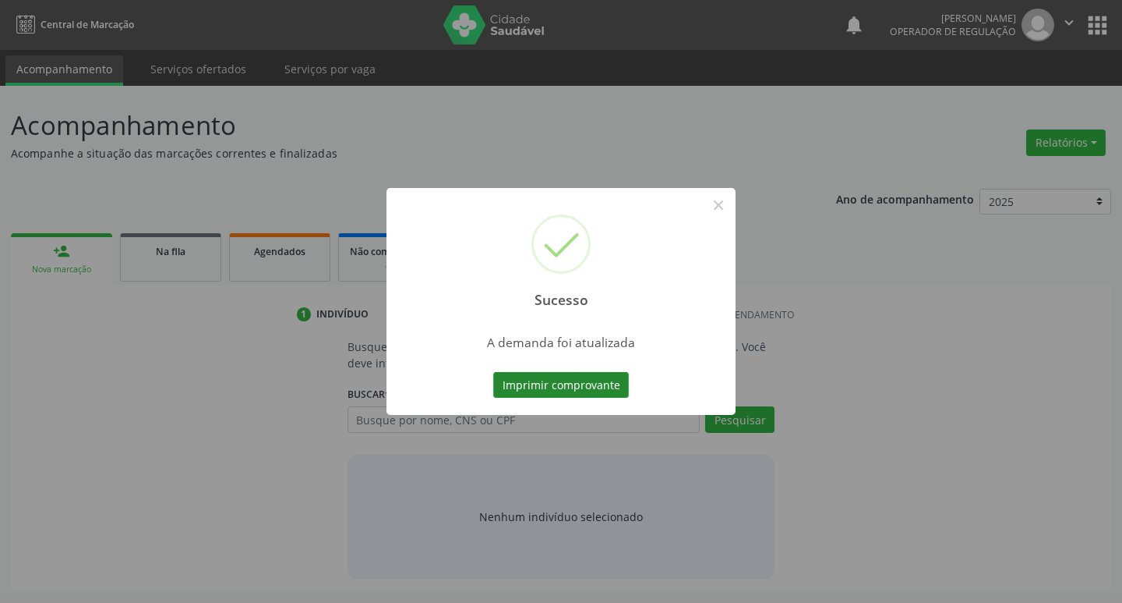
click at [578, 376] on button "Imprimir comprovante" at bounding box center [561, 385] width 136 height 27
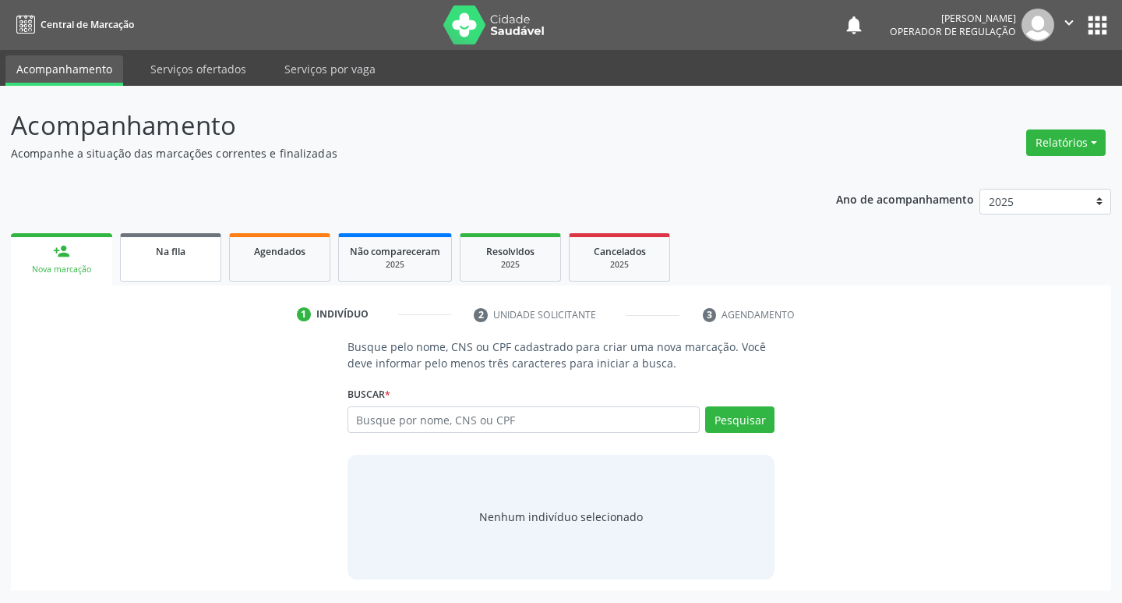
click at [181, 260] on link "Na fila" at bounding box center [170, 257] width 101 height 48
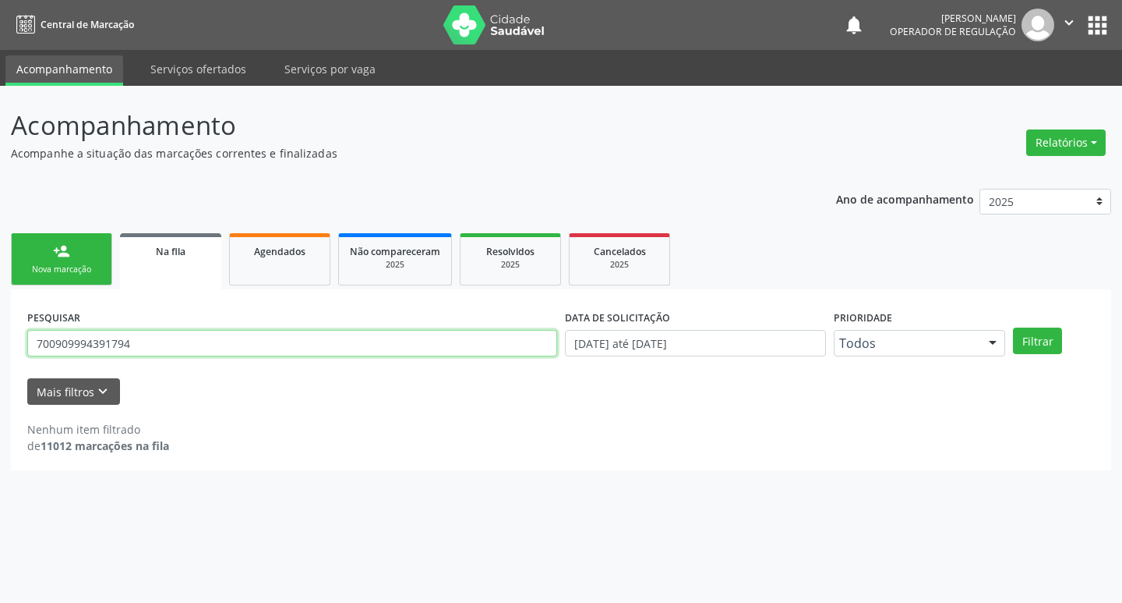
click at [228, 345] on input "700909994391794" at bounding box center [292, 343] width 530 height 27
click at [225, 345] on input "700909994391794" at bounding box center [292, 343] width 530 height 27
click at [224, 345] on input "70090999439179" at bounding box center [292, 343] width 530 height 27
type input "7"
type input "898005138567073"
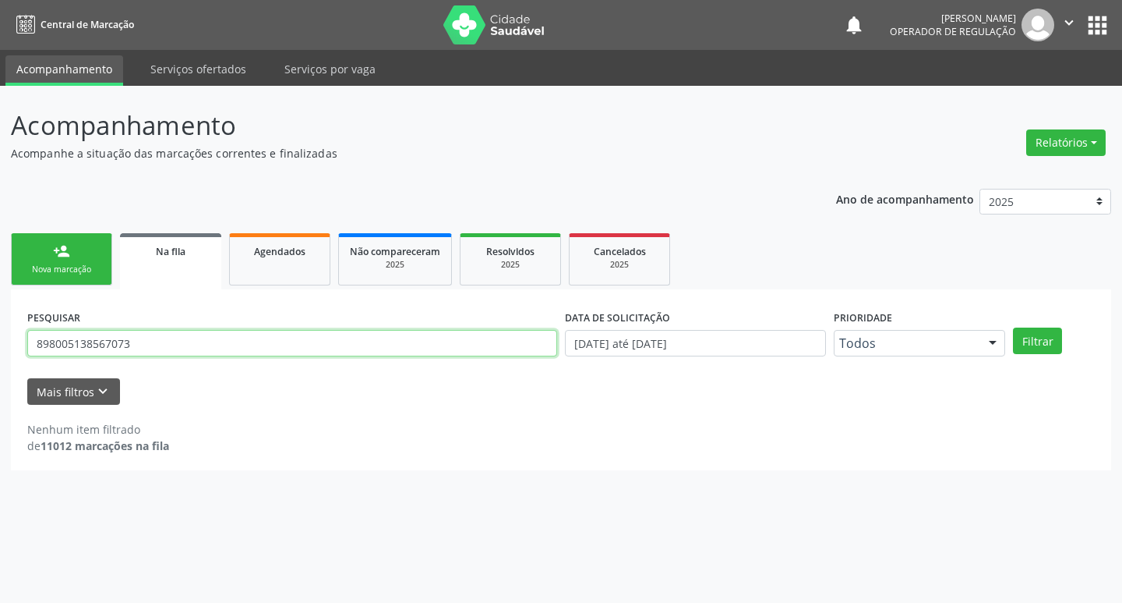
click at [1013, 327] on button "Filtrar" at bounding box center [1037, 340] width 49 height 27
click at [224, 345] on input "898005138567073" at bounding box center [292, 343] width 530 height 27
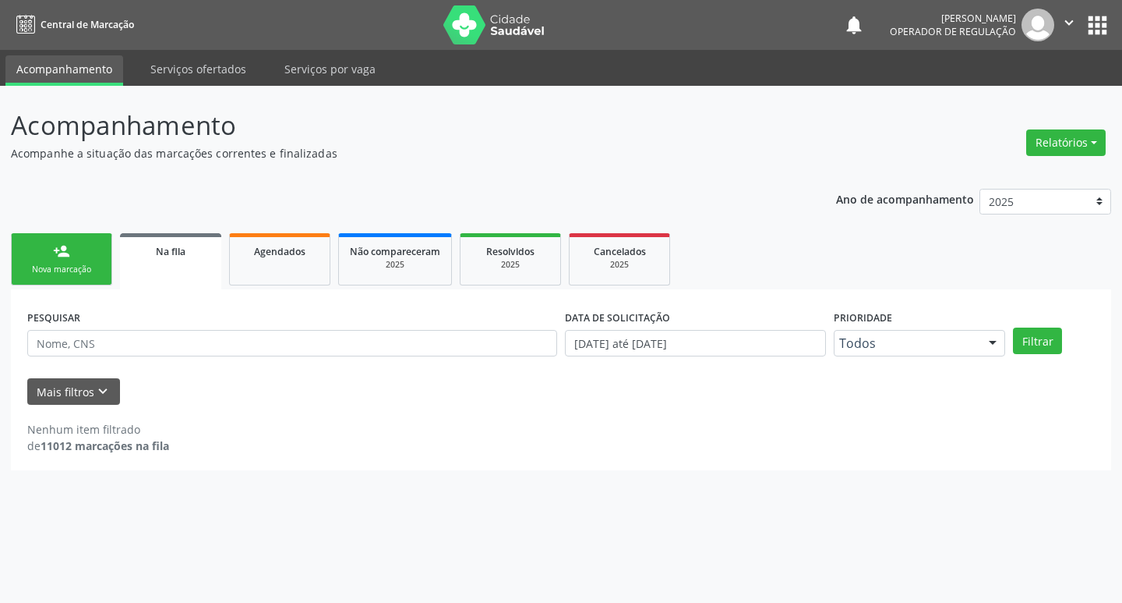
click at [55, 229] on ul "person_add Nova marcação Na fila Agendados Não compareceram 2025 Resolvidos 202…" at bounding box center [561, 259] width 1101 height 60
click at [55, 253] on div "person_add" at bounding box center [61, 250] width 17 height 17
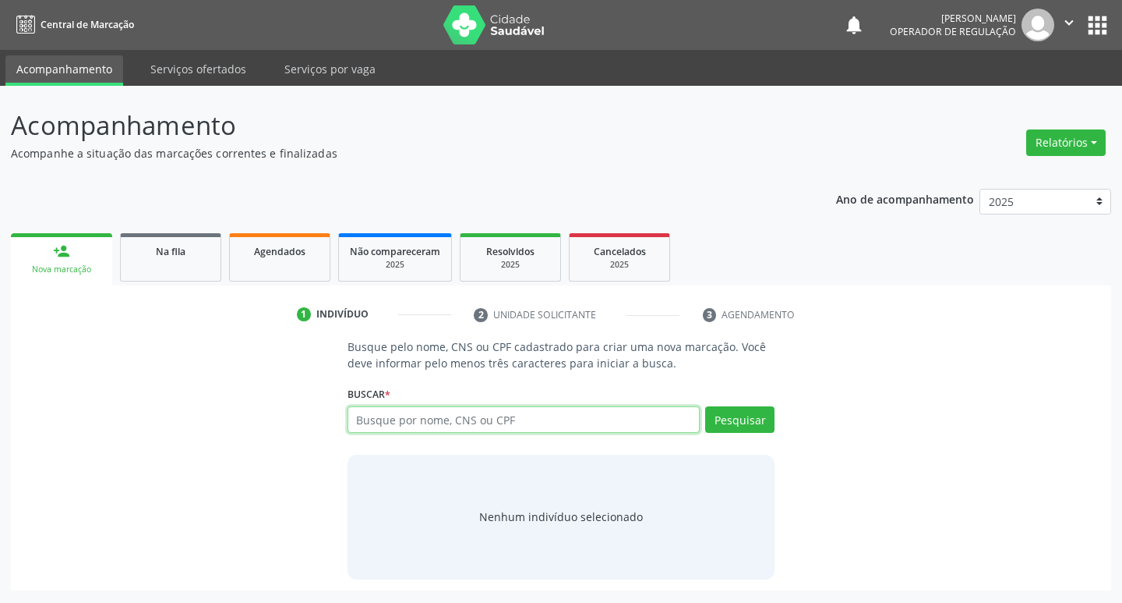
click at [487, 414] on input "text" at bounding box center [524, 419] width 353 height 27
type input "898005138567073"
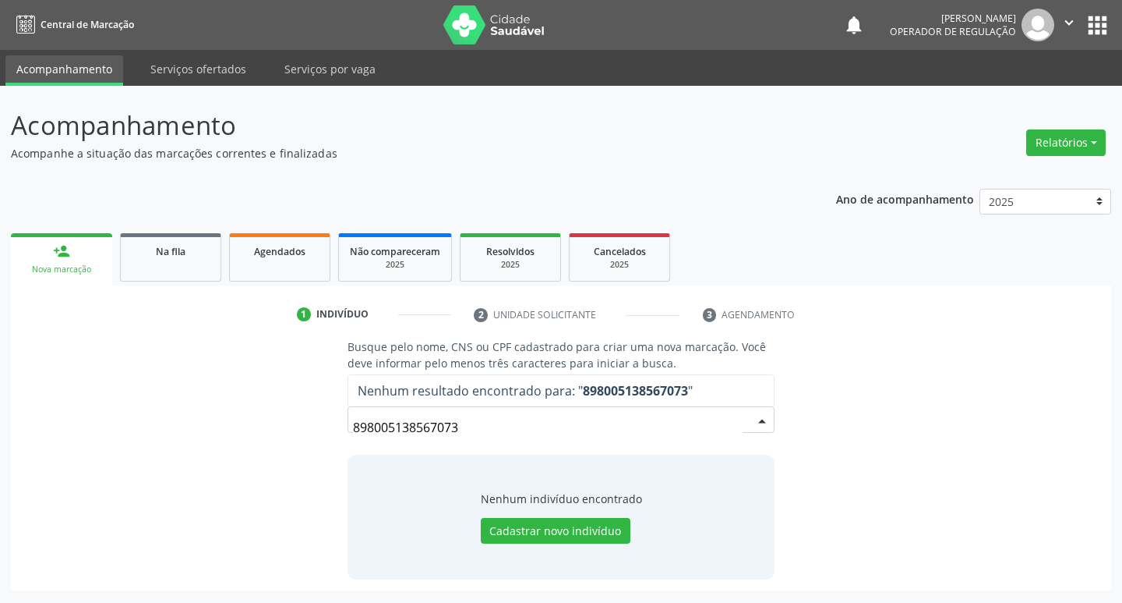
click at [734, 423] on input "898005138567073" at bounding box center [548, 427] width 391 height 31
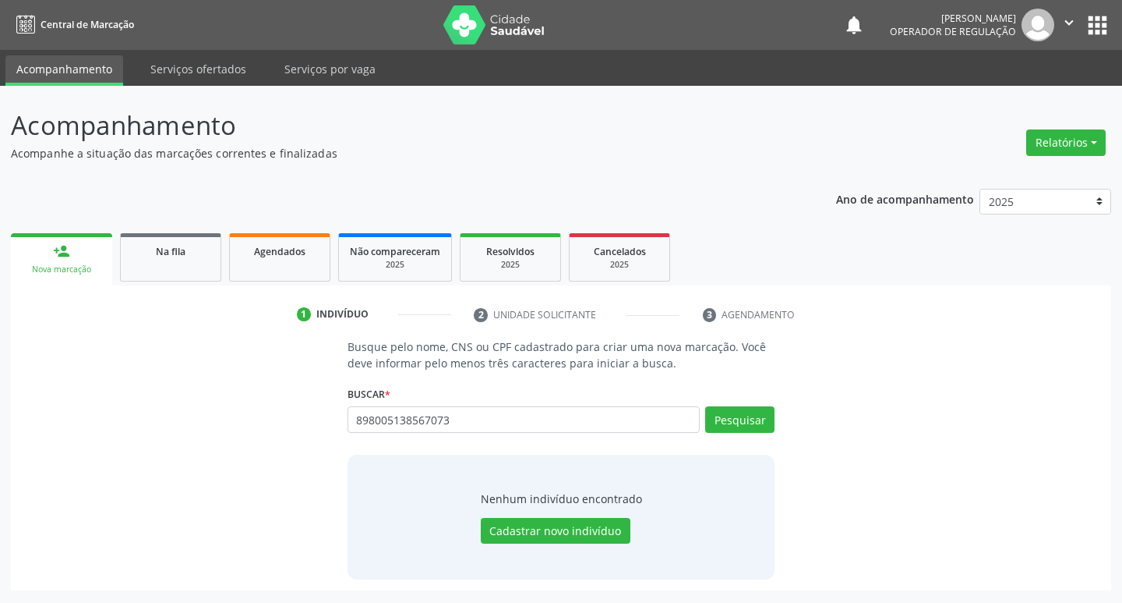
click at [853, 446] on div "Busque pelo nome, CNS ou CPF cadastrado para criar uma nova marcação. Você deve…" at bounding box center [561, 458] width 1079 height 240
click at [726, 439] on div "Pesquisar" at bounding box center [737, 424] width 75 height 37
click at [744, 425] on button "Pesquisar" at bounding box center [739, 419] width 69 height 27
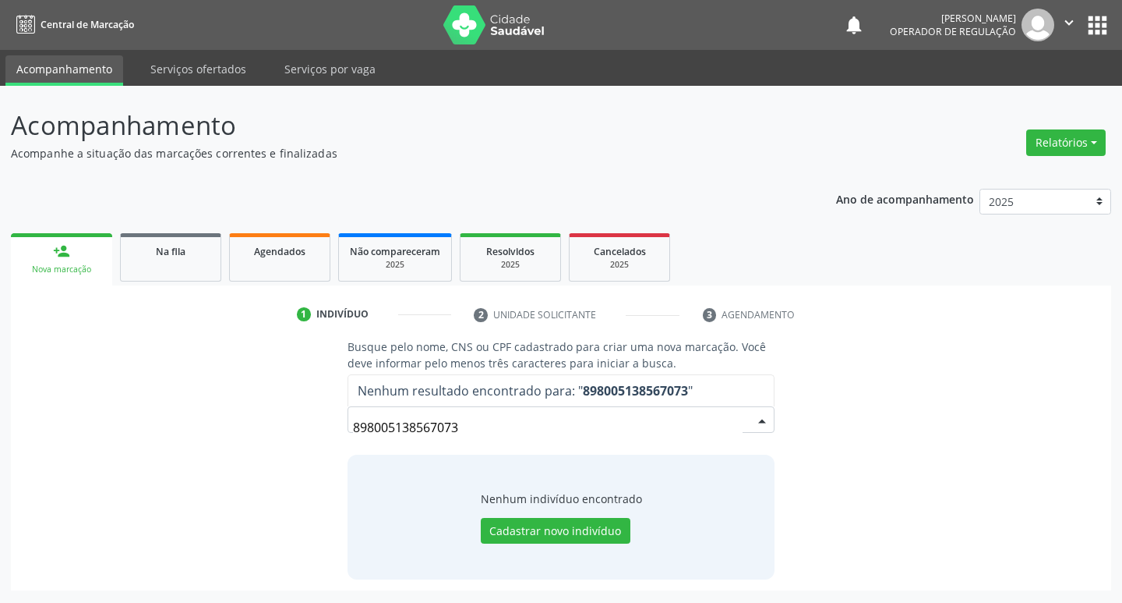
click at [495, 432] on input "898005138567073" at bounding box center [548, 427] width 391 height 31
drag, startPoint x: 497, startPoint y: 416, endPoint x: 217, endPoint y: 475, distance: 285.3
click at [217, 478] on div "Busque pelo nome, CNS ou CPF cadastrado para criar uma nova marcação. Você deve…" at bounding box center [561, 458] width 1079 height 240
click at [1095, 19] on button "apps" at bounding box center [1097, 25] width 27 height 27
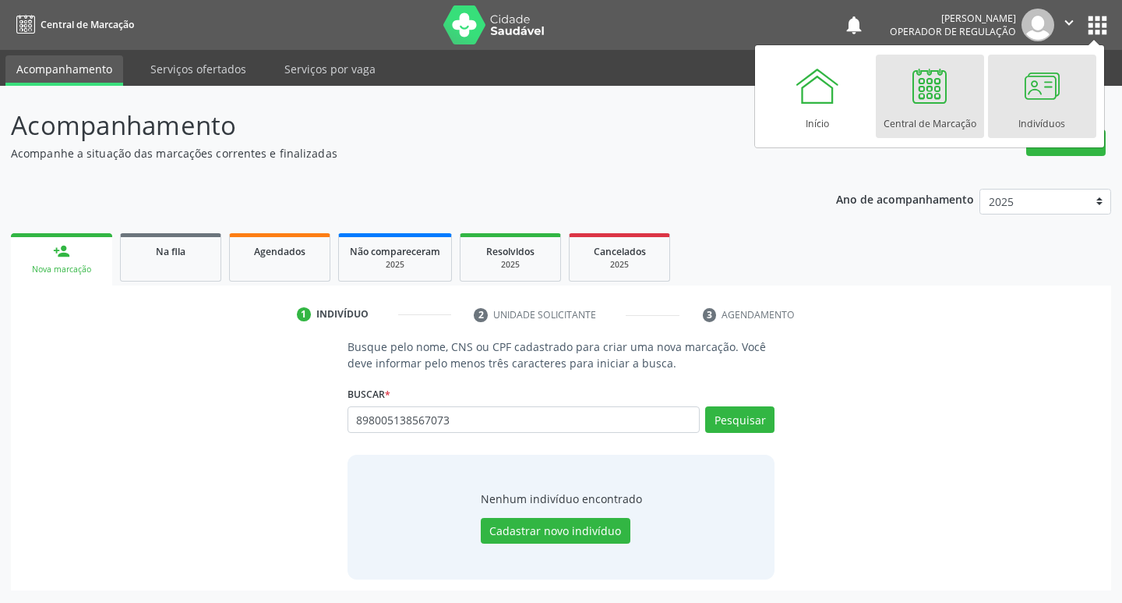
click at [1081, 69] on link "Indivíduos" at bounding box center [1042, 96] width 108 height 83
